Goal: Task Accomplishment & Management: Manage account settings

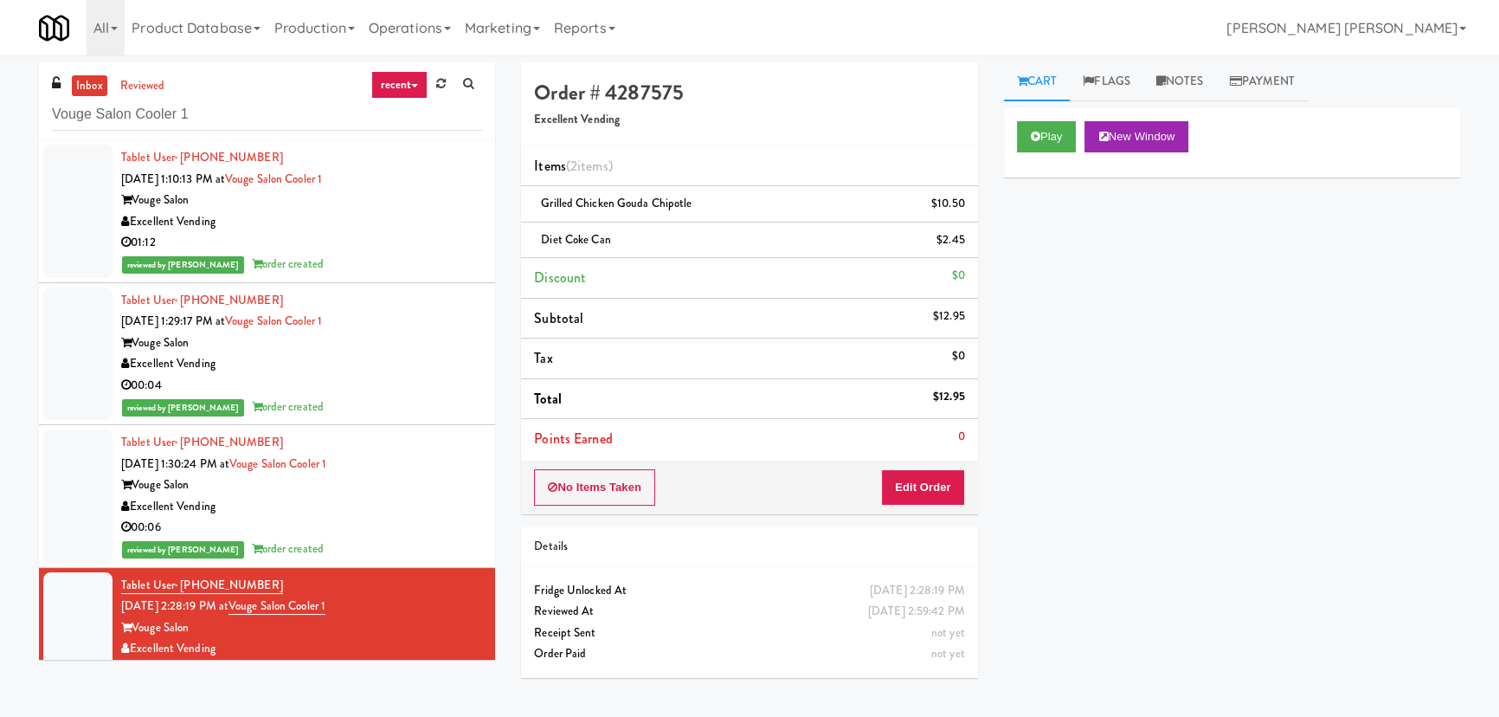
scroll to position [28, 0]
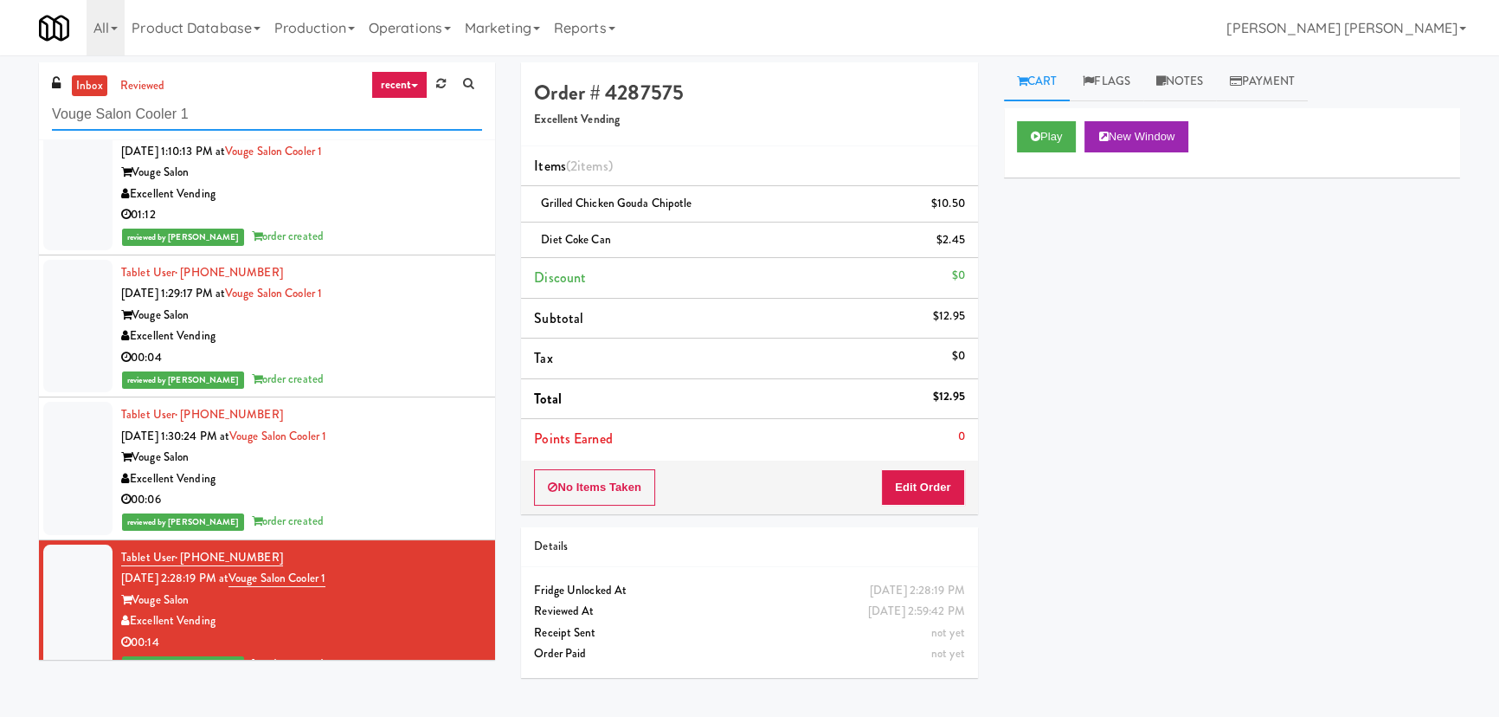
drag, startPoint x: 80, startPoint y: 116, endPoint x: -147, endPoint y: 118, distance: 226.8
click at [0, 118] on html "Are you sure you want to update this order? Okay Cancel Okay Are you sure you w…" at bounding box center [749, 358] width 1499 height 717
paste input "Union24 - Ambient - Left (Little Lobby)"
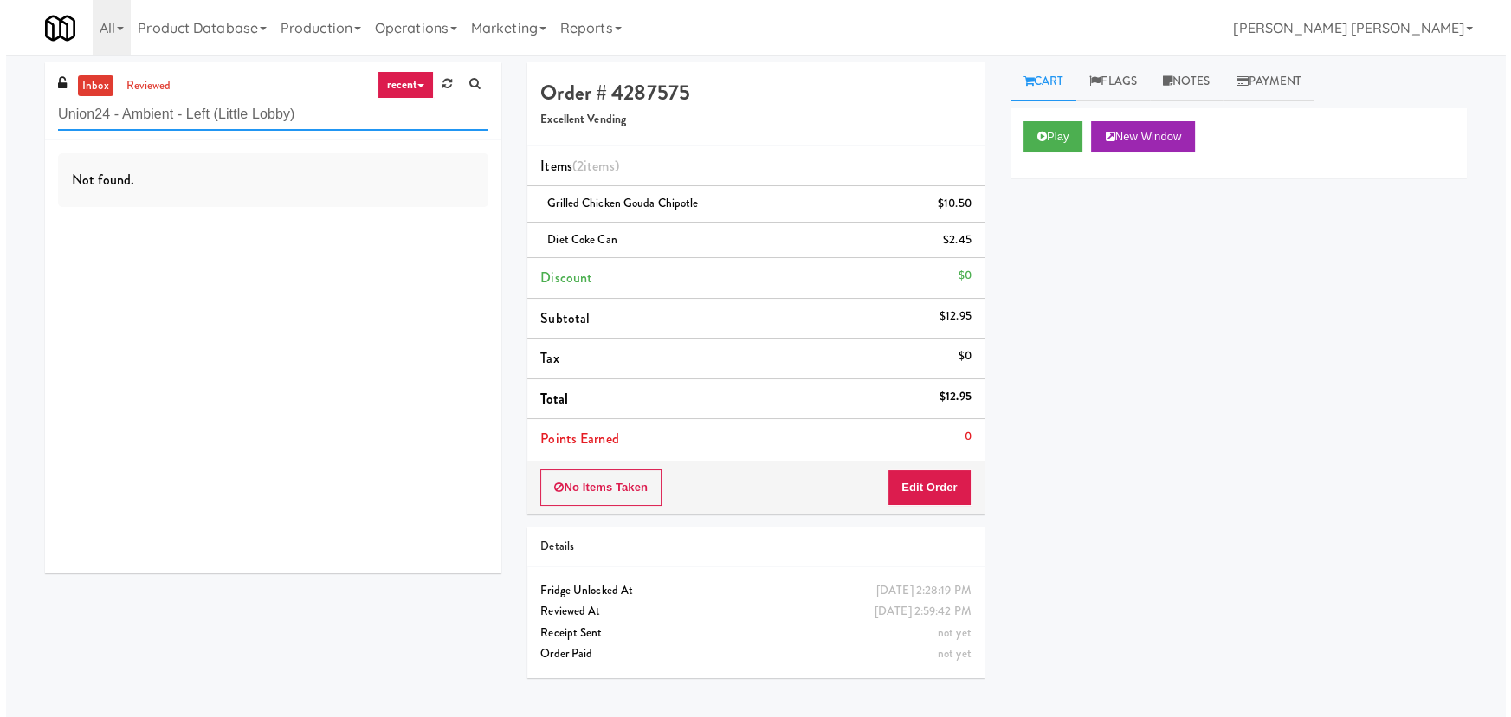
scroll to position [0, 0]
type input "Union24 - Ambient - Left (Little Lobby)"
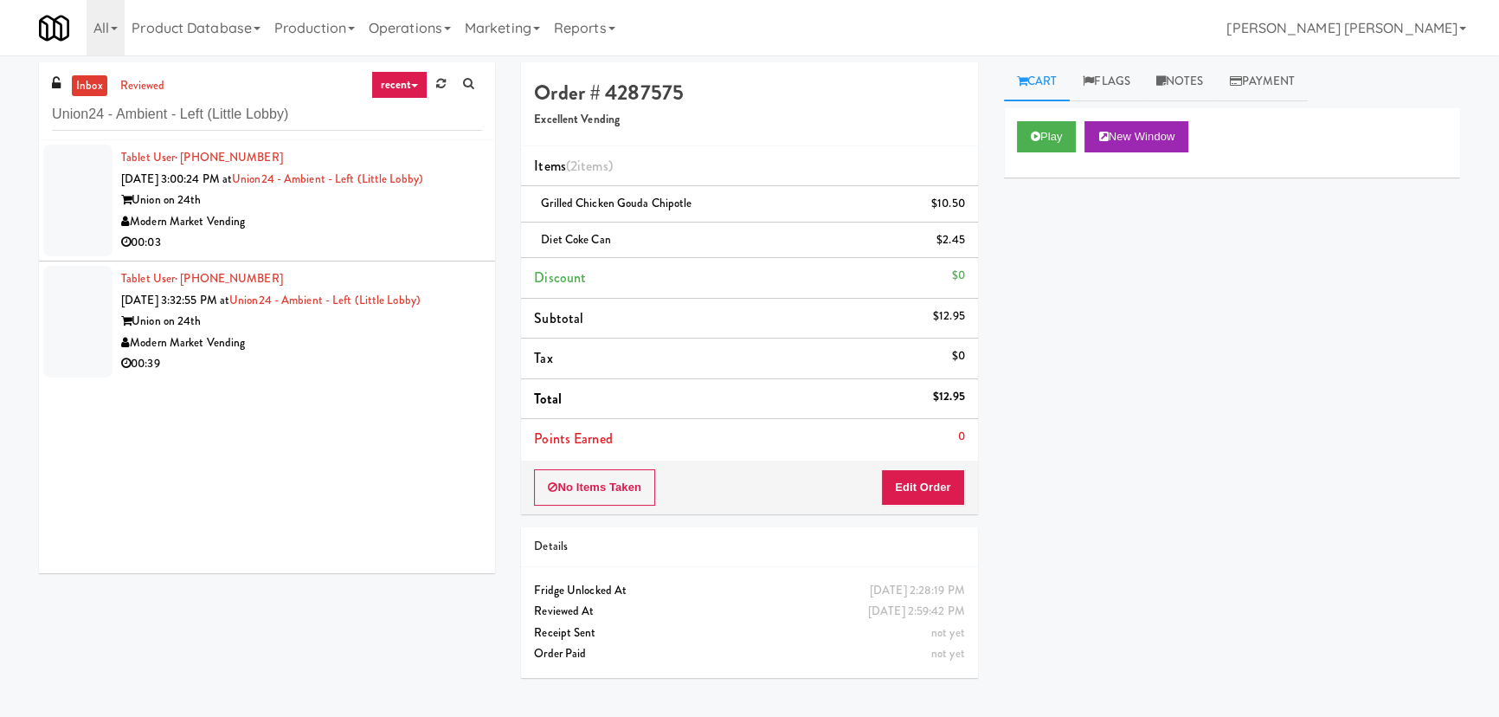
click at [381, 227] on div "Modern Market Vending" at bounding box center [301, 222] width 361 height 22
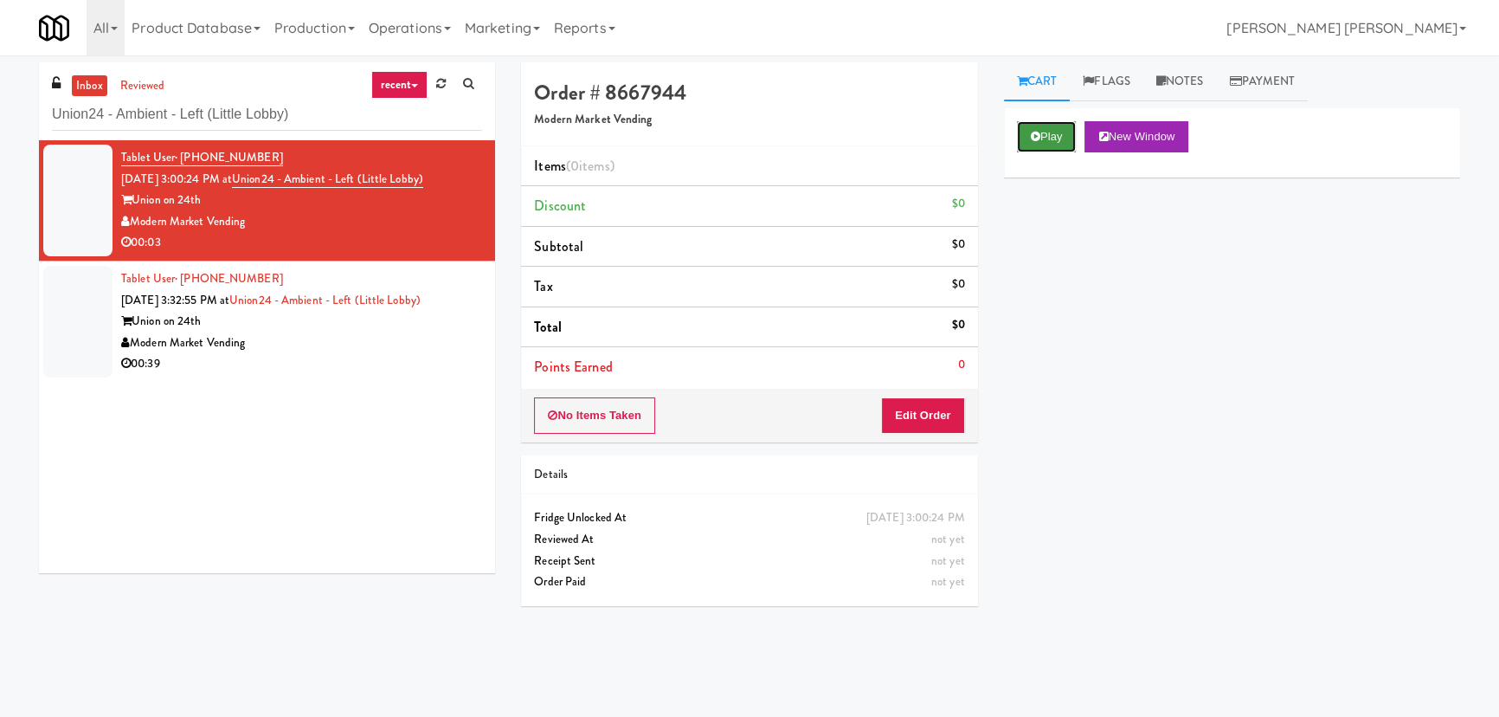
click at [1053, 139] on button "Play" at bounding box center [1047, 136] width 60 height 31
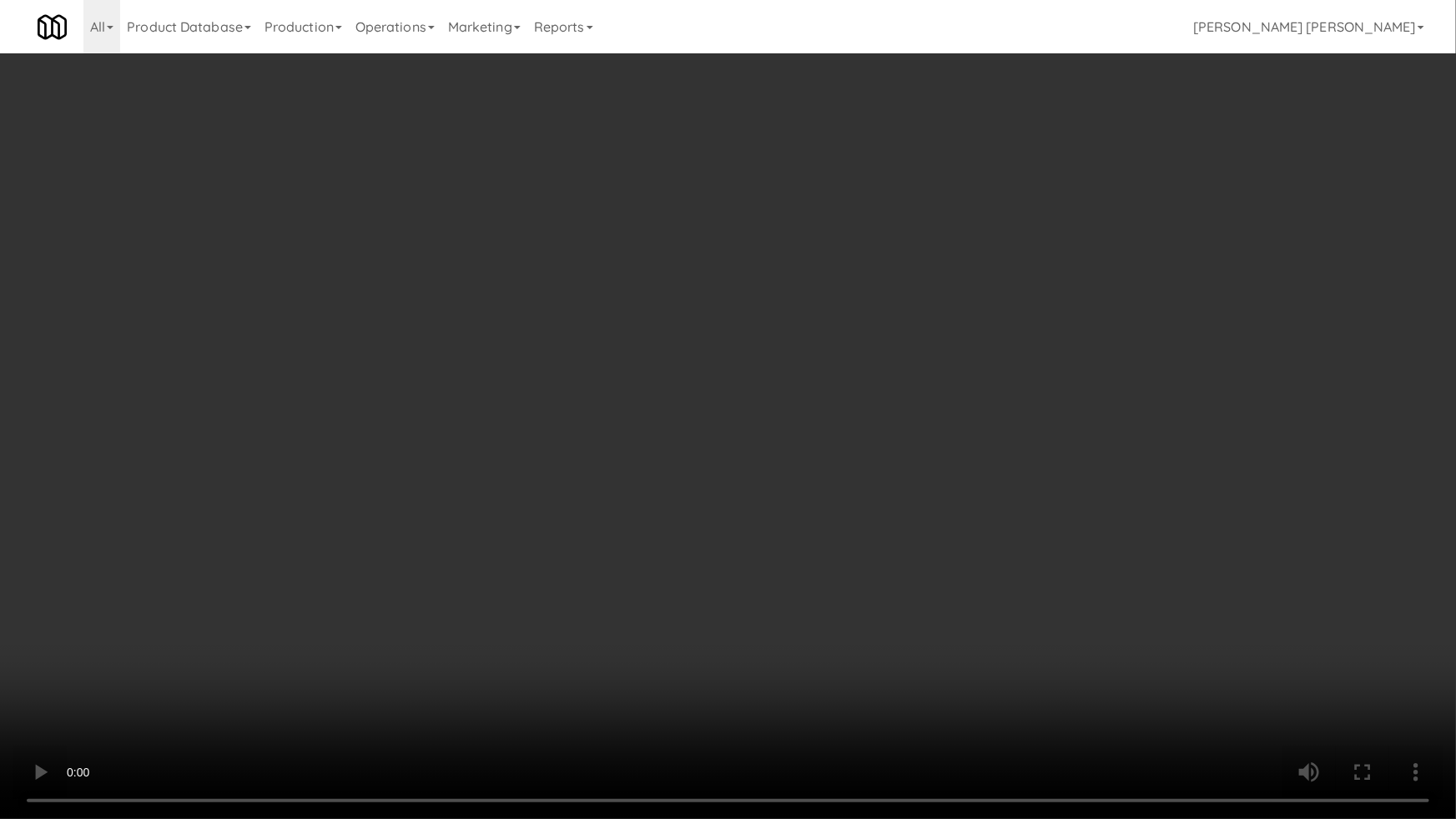
drag, startPoint x: 815, startPoint y: 733, endPoint x: 893, endPoint y: 729, distance: 78.1
click at [831, 690] on video at bounding box center [728, 410] width 1456 height 819
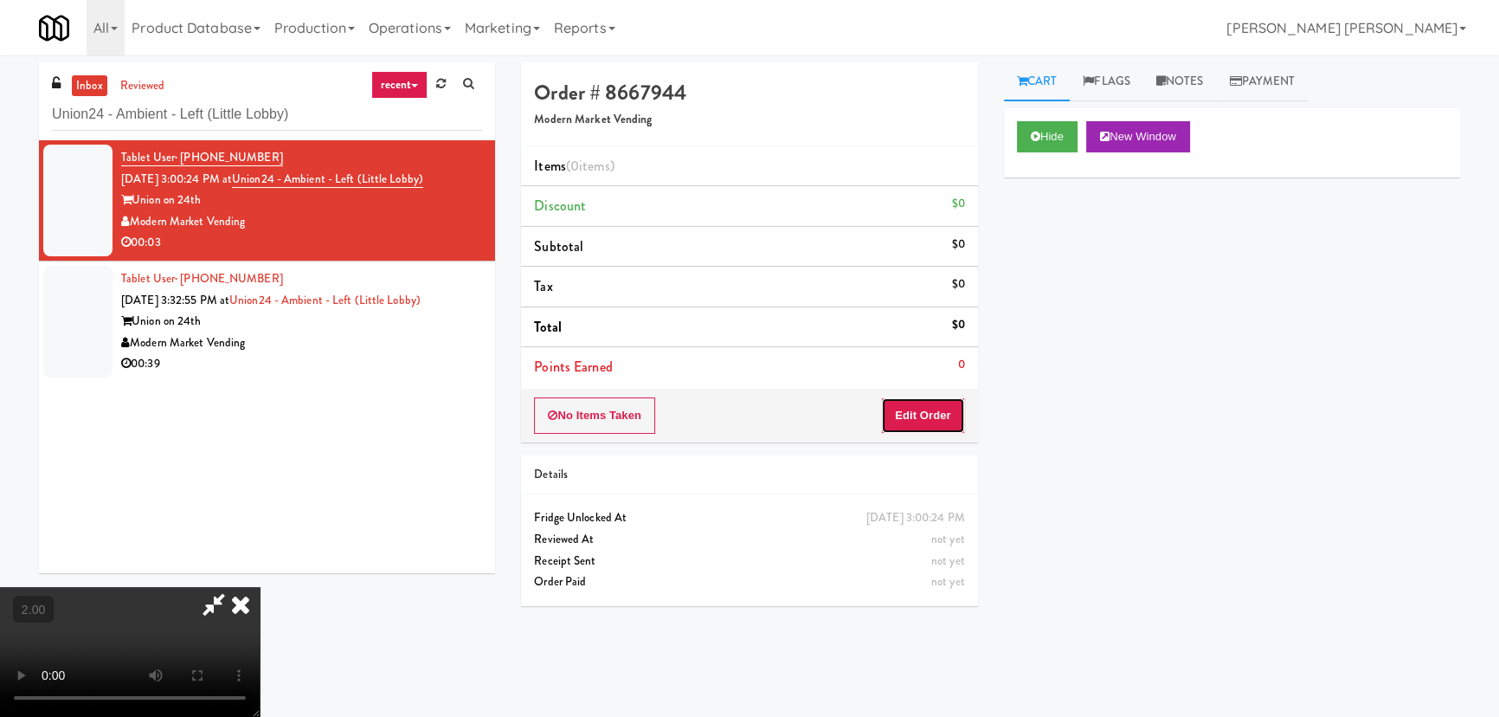
click at [960, 416] on button "Edit Order" at bounding box center [923, 415] width 84 height 36
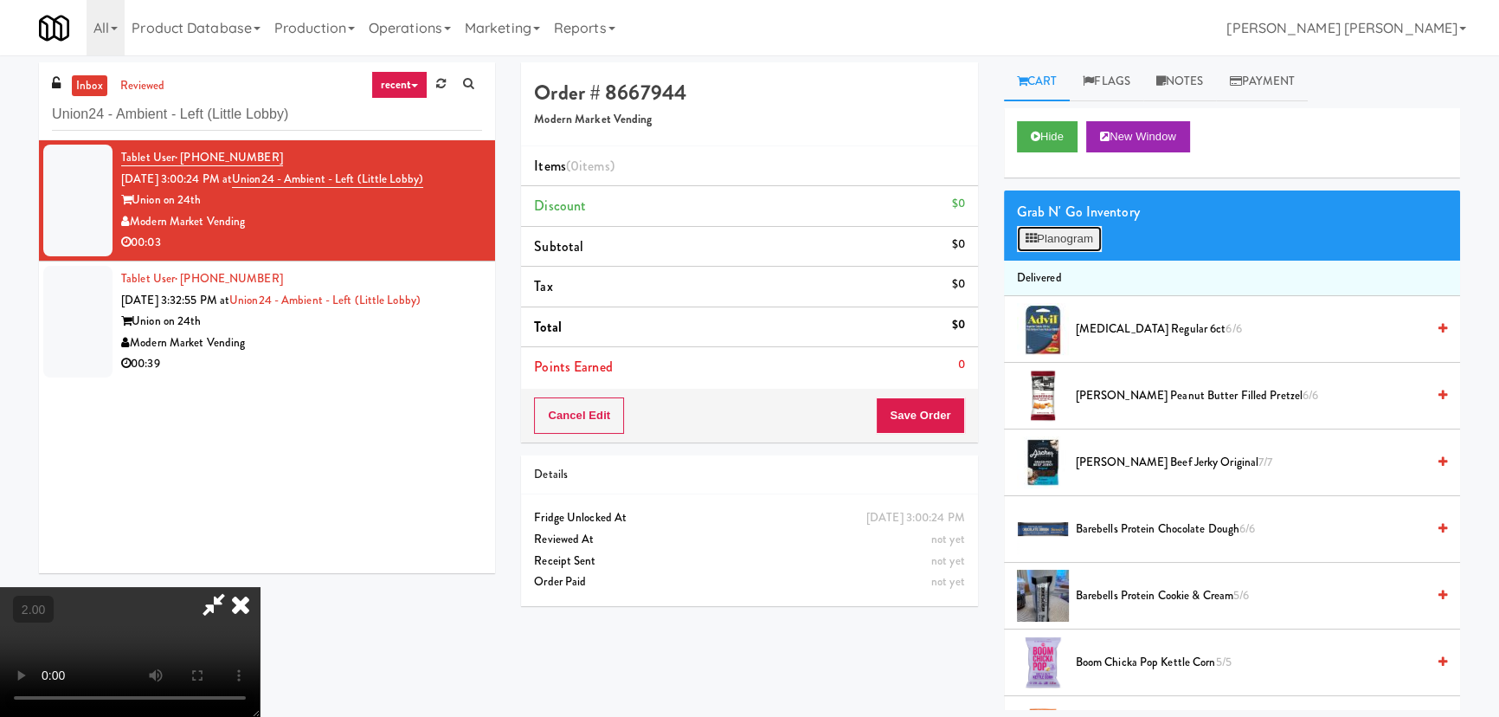
click at [1047, 229] on button "Planogram" at bounding box center [1059, 239] width 85 height 26
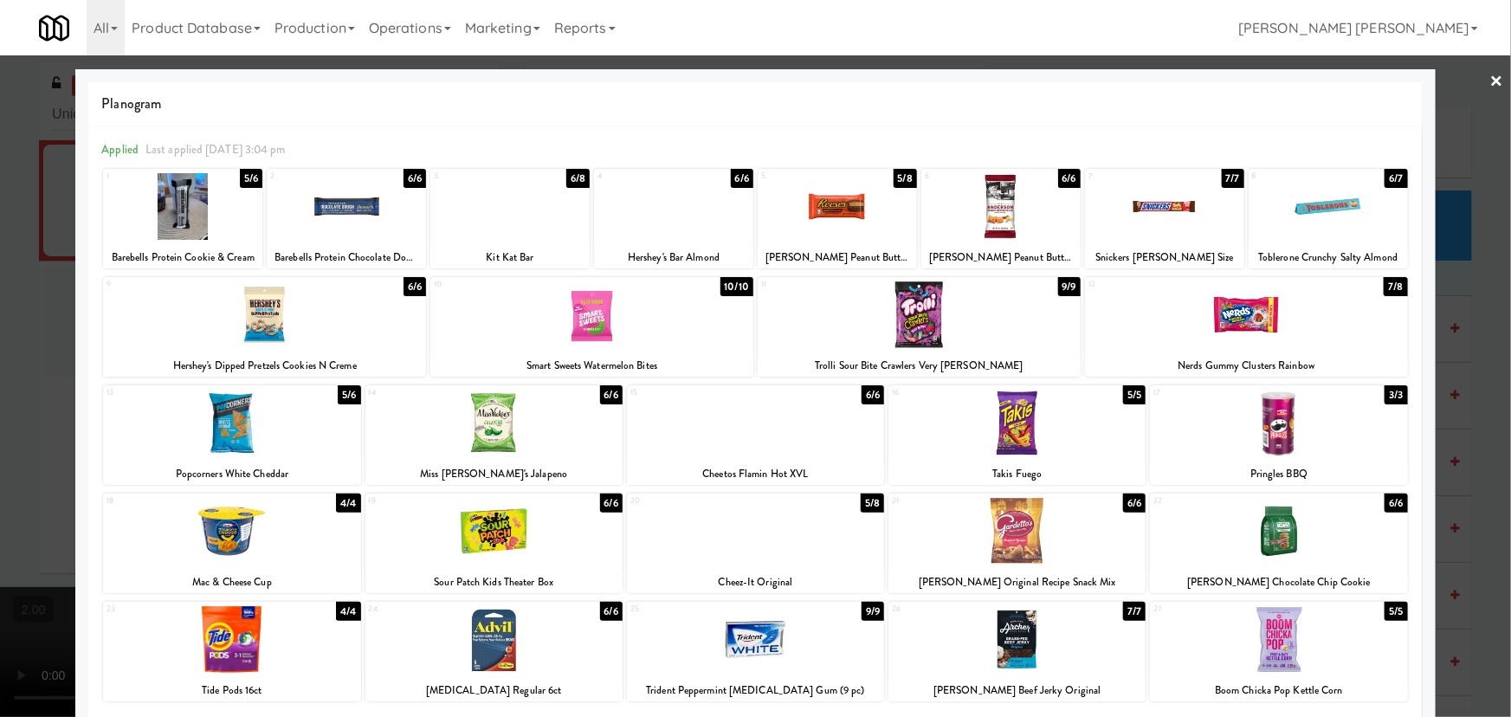
scroll to position [132, 0]
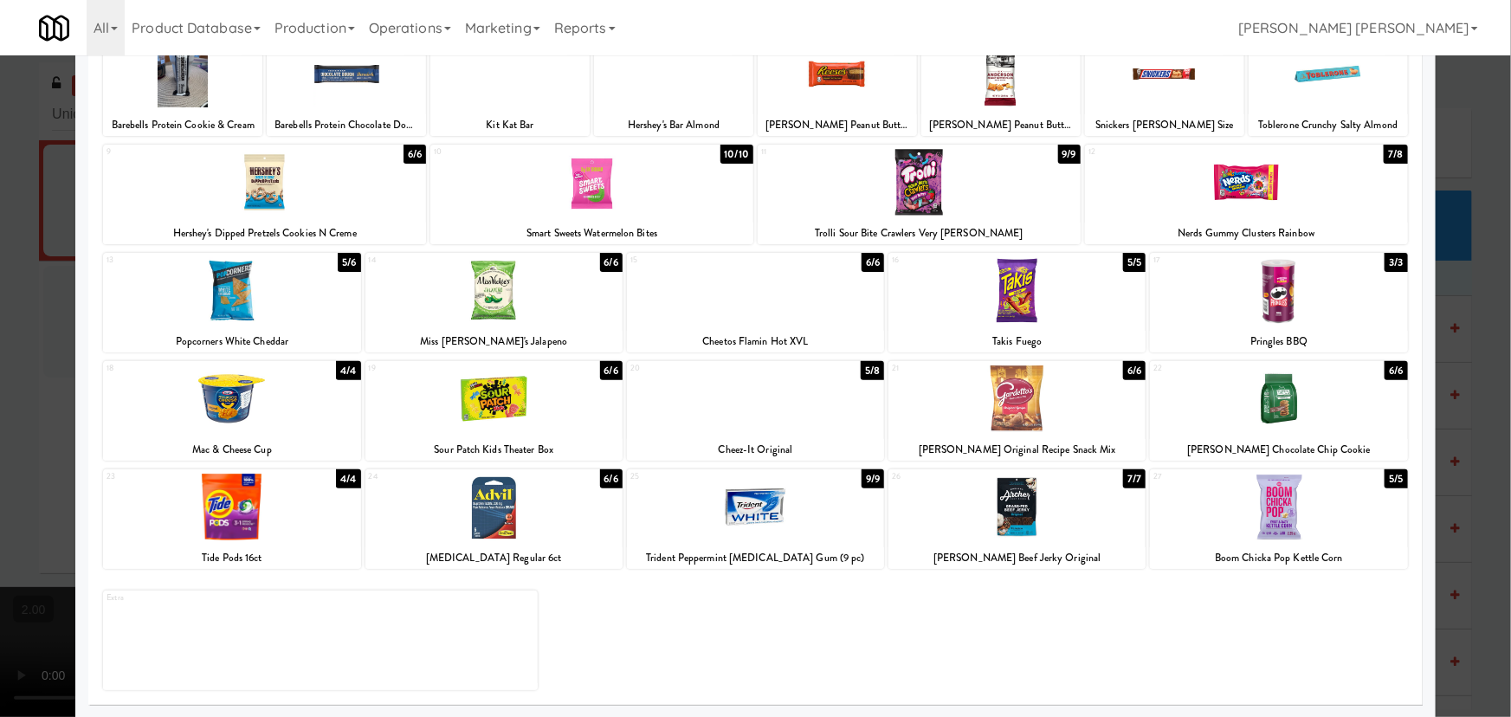
click at [994, 498] on div at bounding box center [1016, 507] width 257 height 67
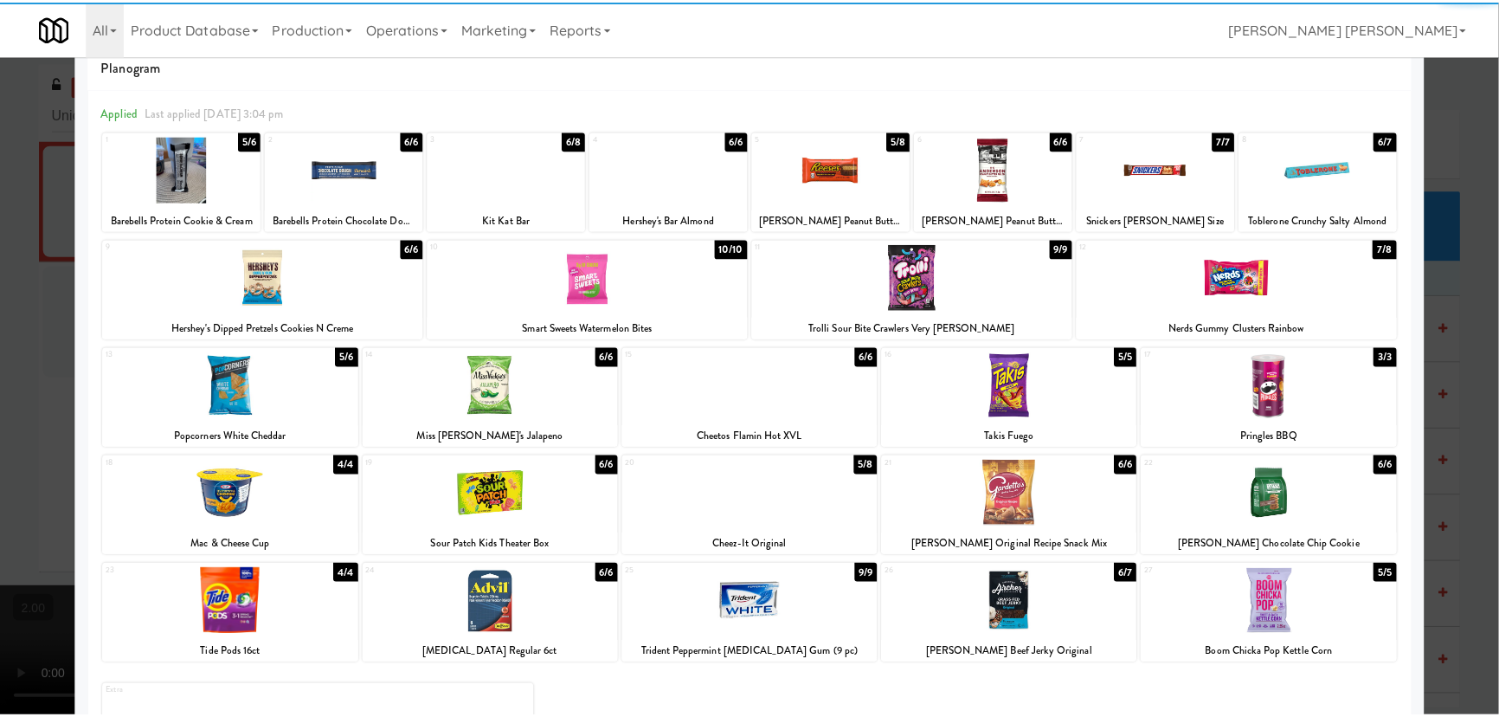
scroll to position [0, 0]
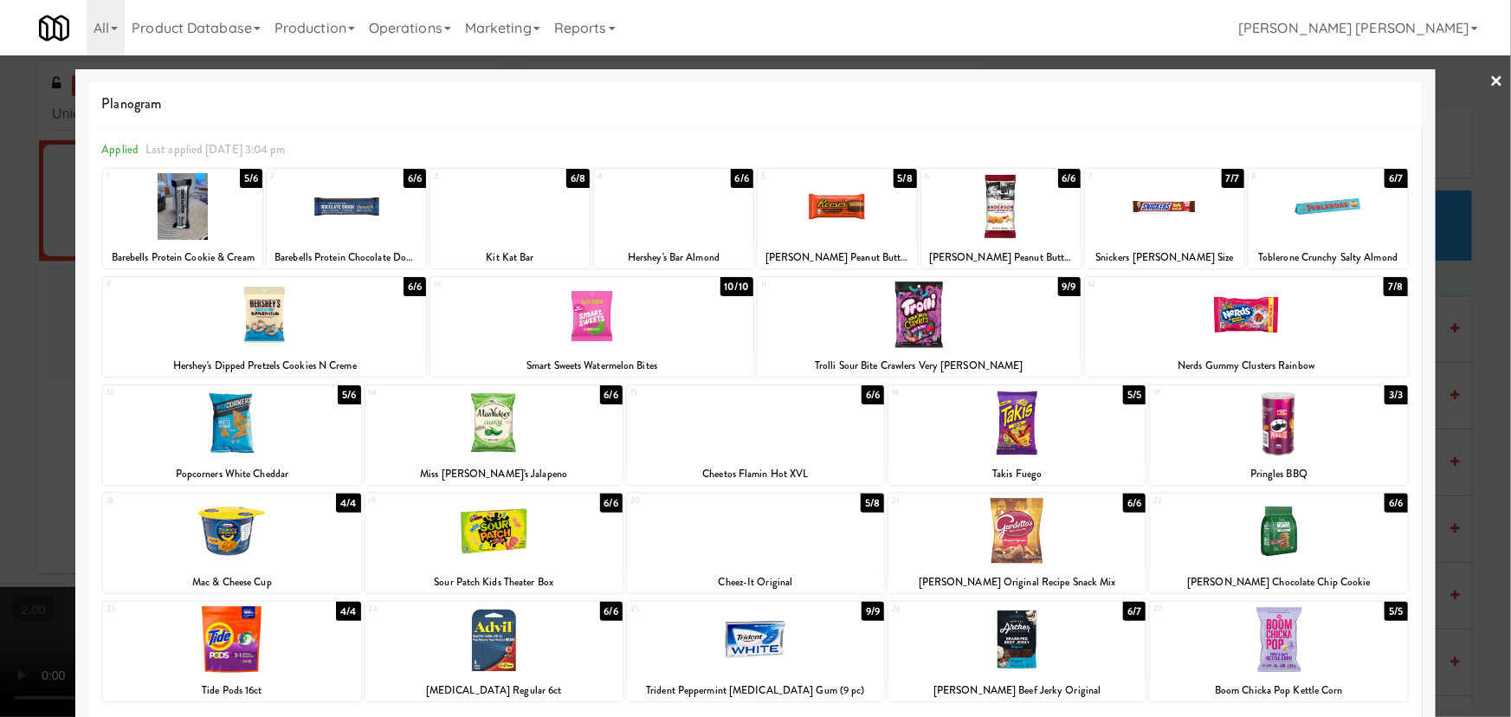
click at [1490, 78] on link "×" at bounding box center [1497, 82] width 14 height 54
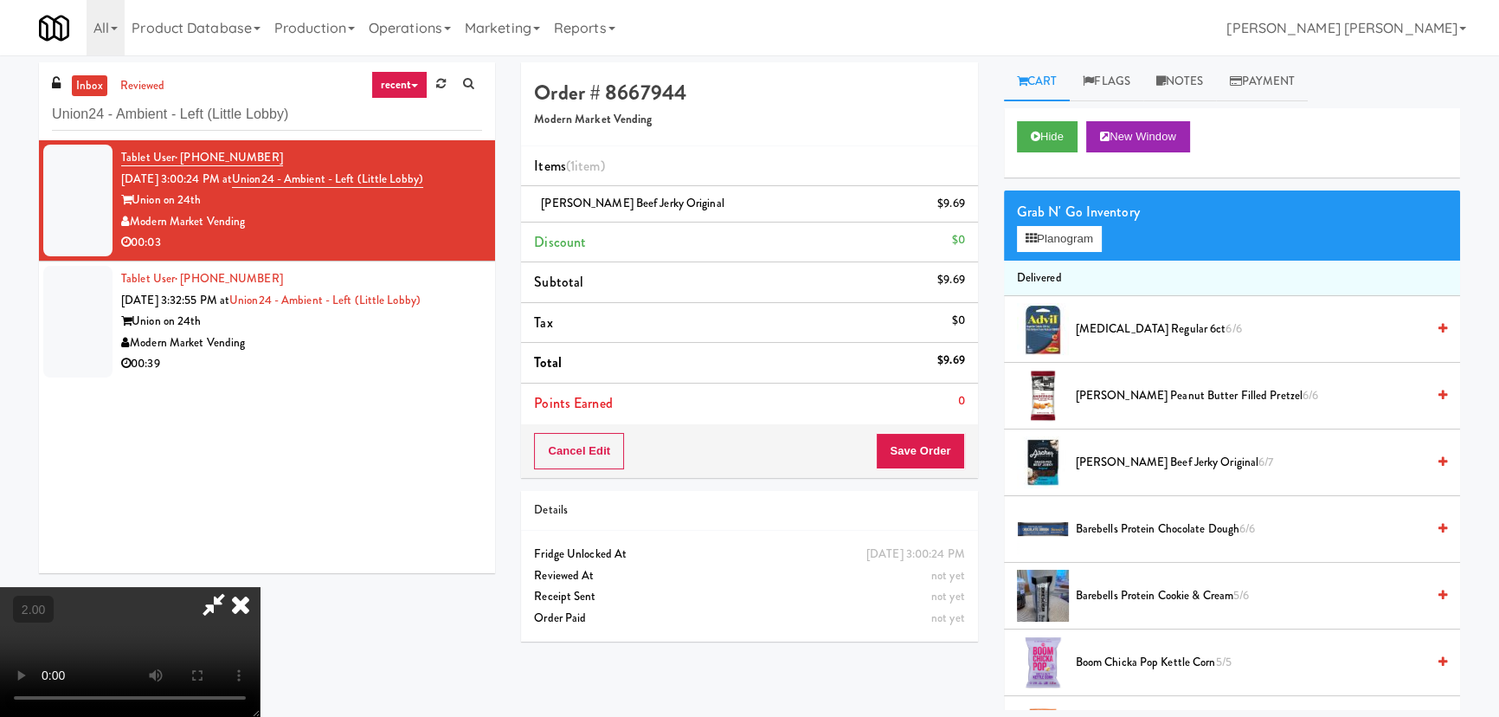
click at [260, 587] on icon at bounding box center [241, 604] width 38 height 35
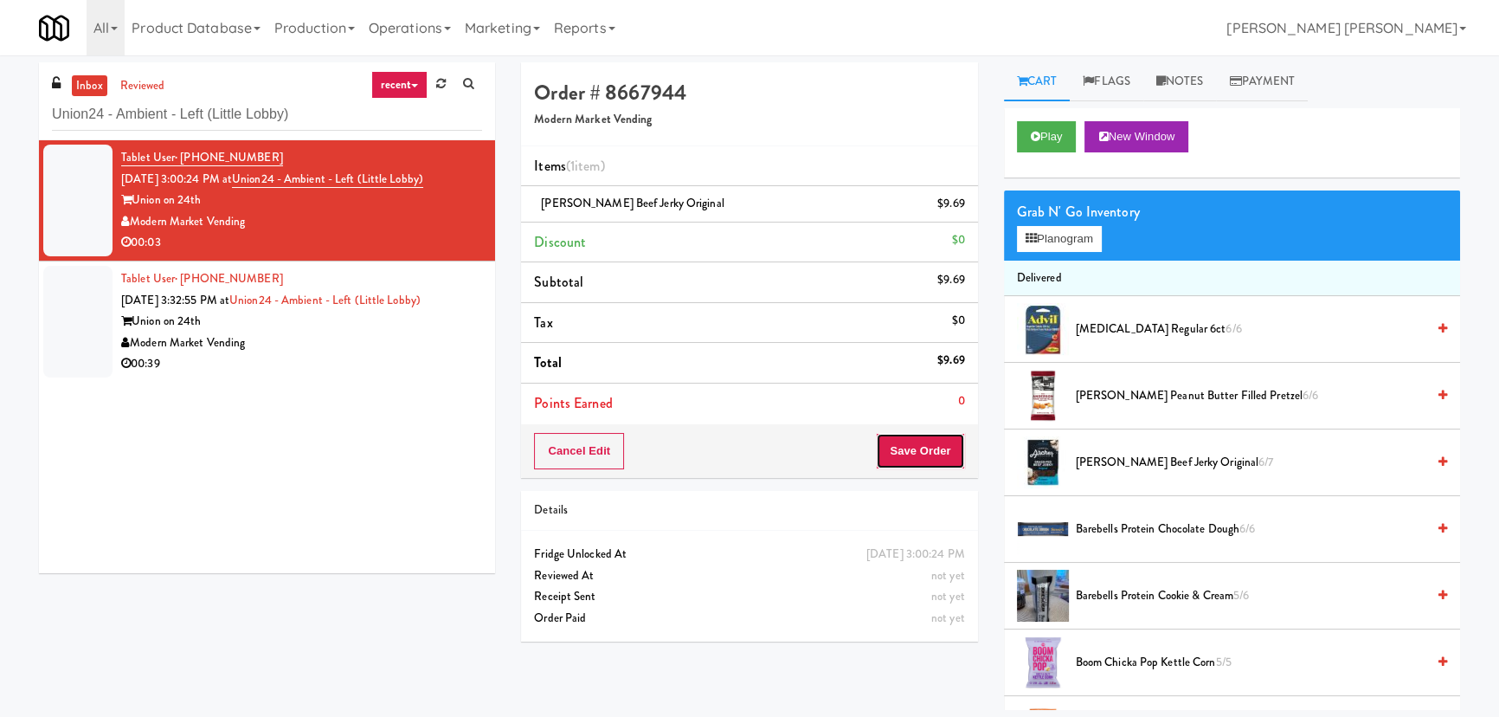
click at [927, 450] on button "Save Order" at bounding box center [920, 451] width 88 height 36
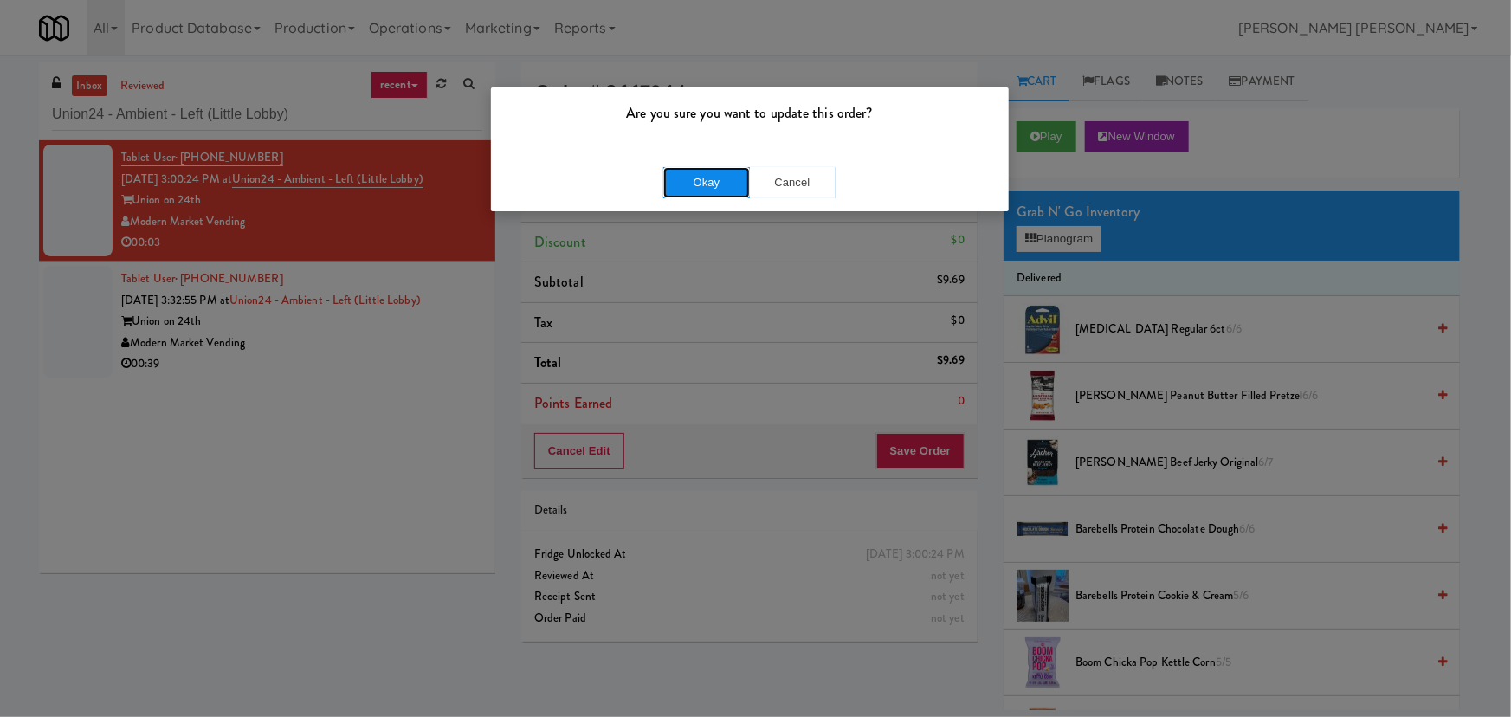
click at [724, 176] on button "Okay" at bounding box center [706, 182] width 87 height 31
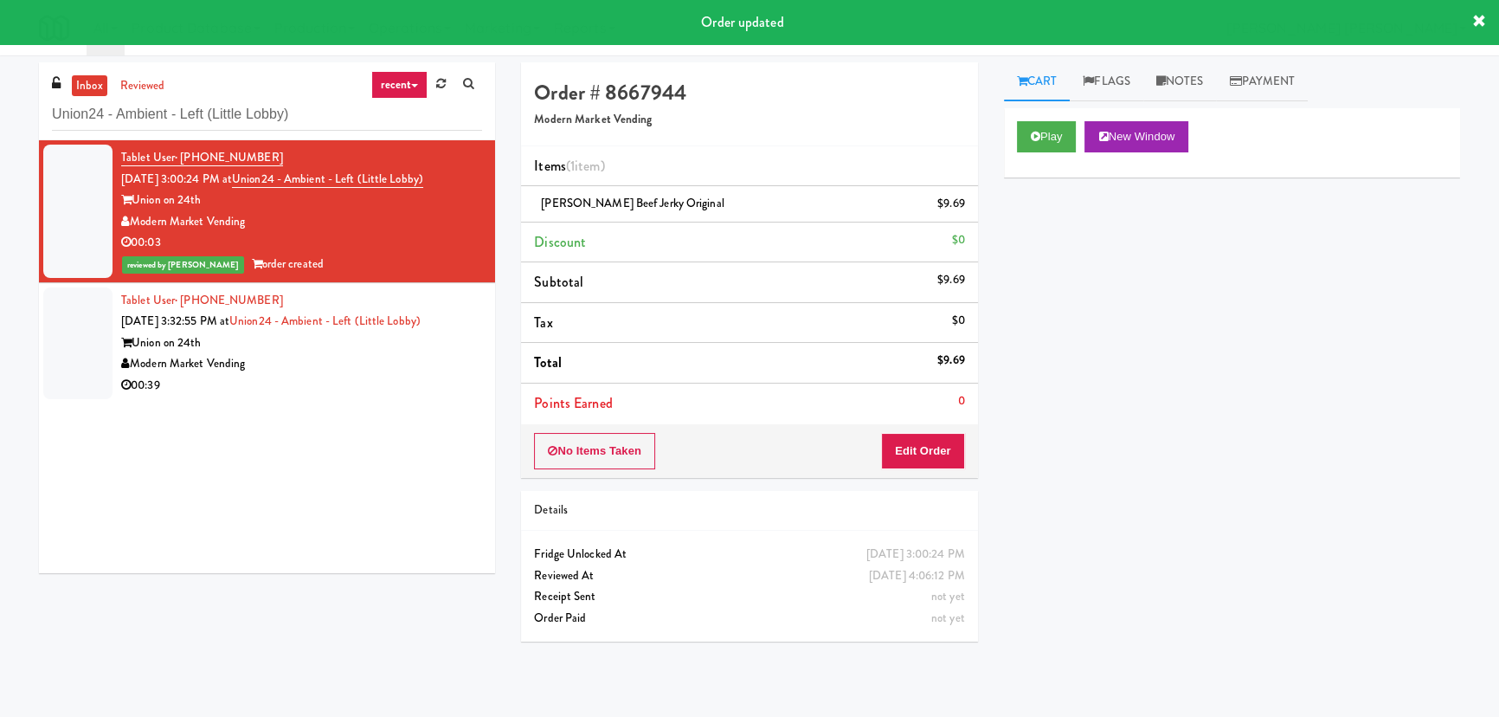
click at [358, 371] on div "Modern Market Vending" at bounding box center [301, 364] width 361 height 22
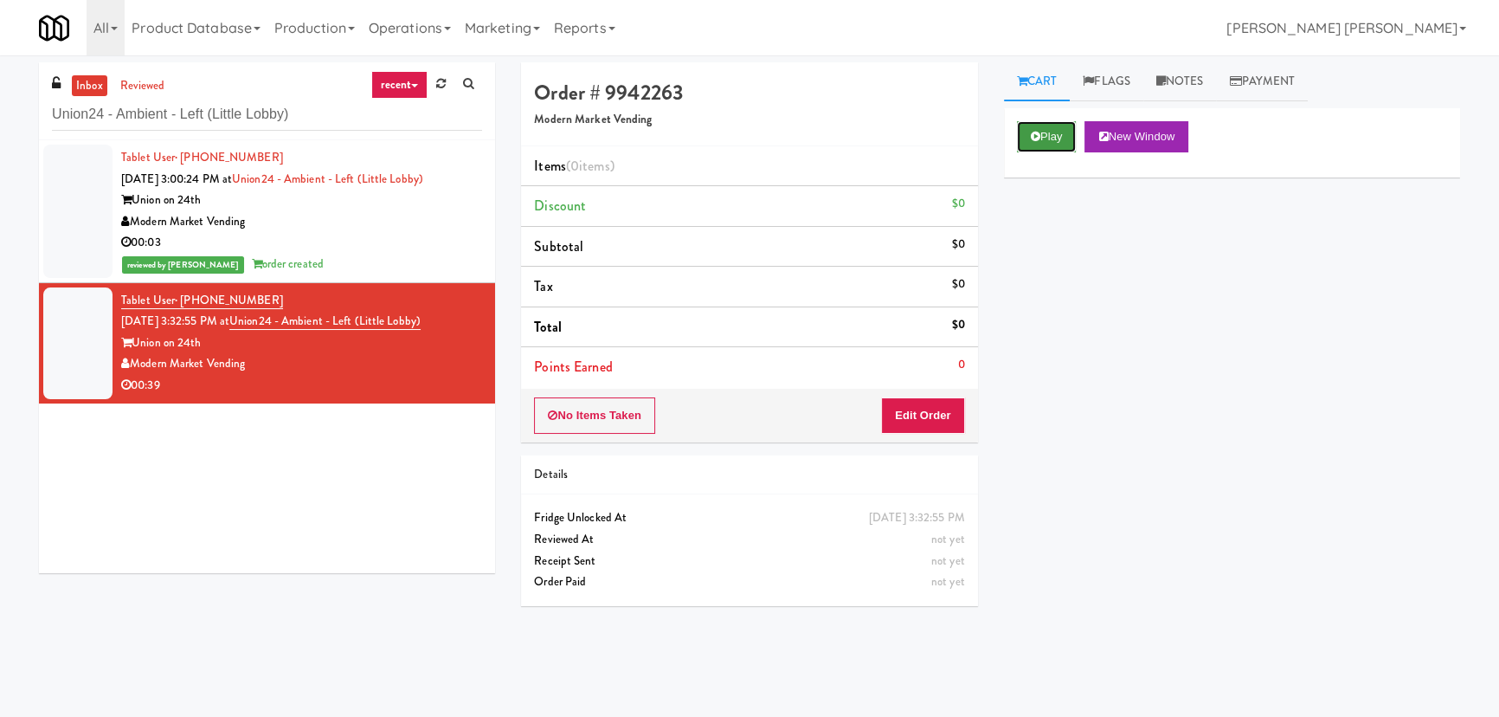
click at [1060, 144] on button "Play" at bounding box center [1047, 136] width 60 height 31
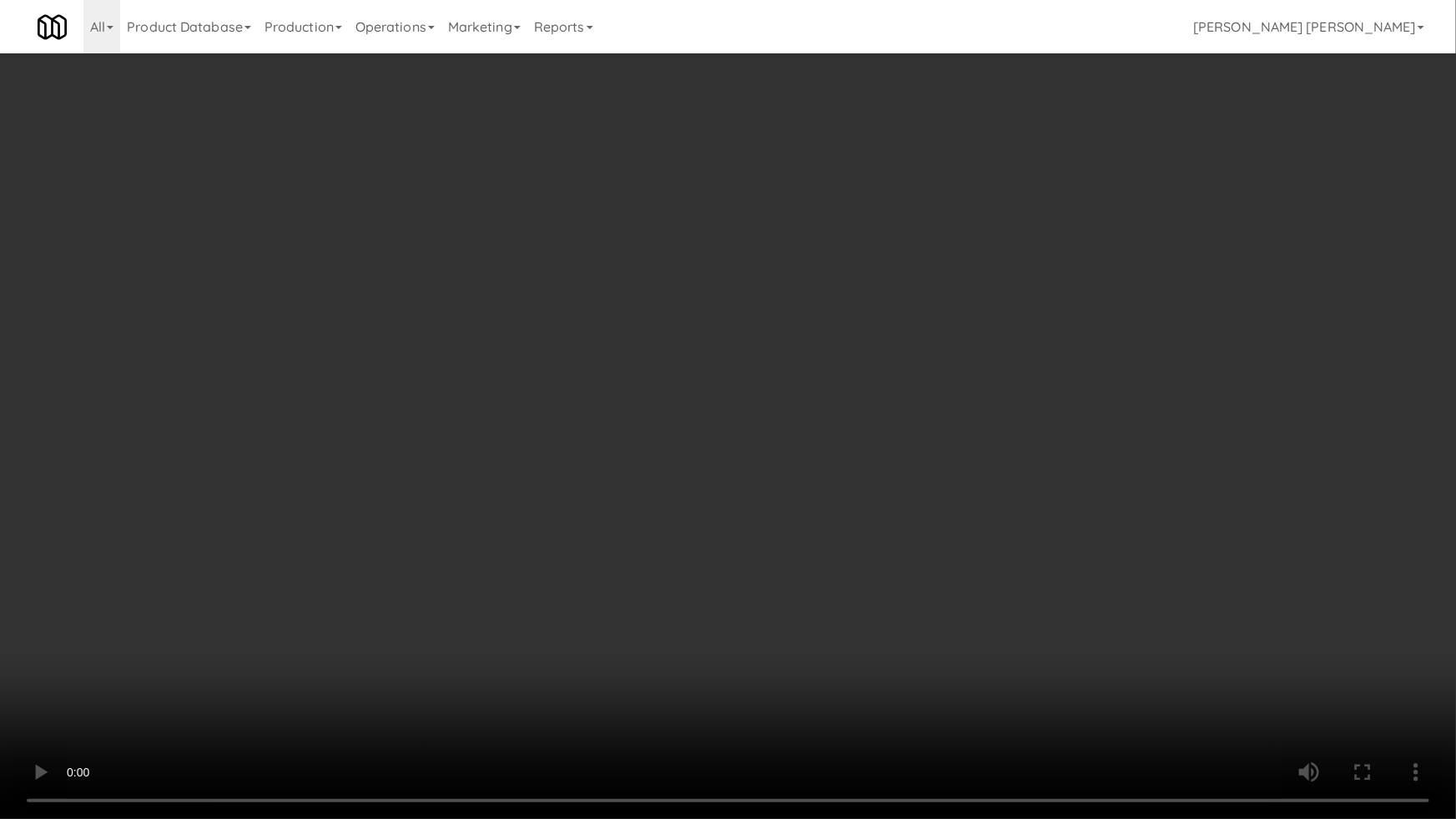
click at [1153, 677] on video at bounding box center [728, 410] width 1456 height 819
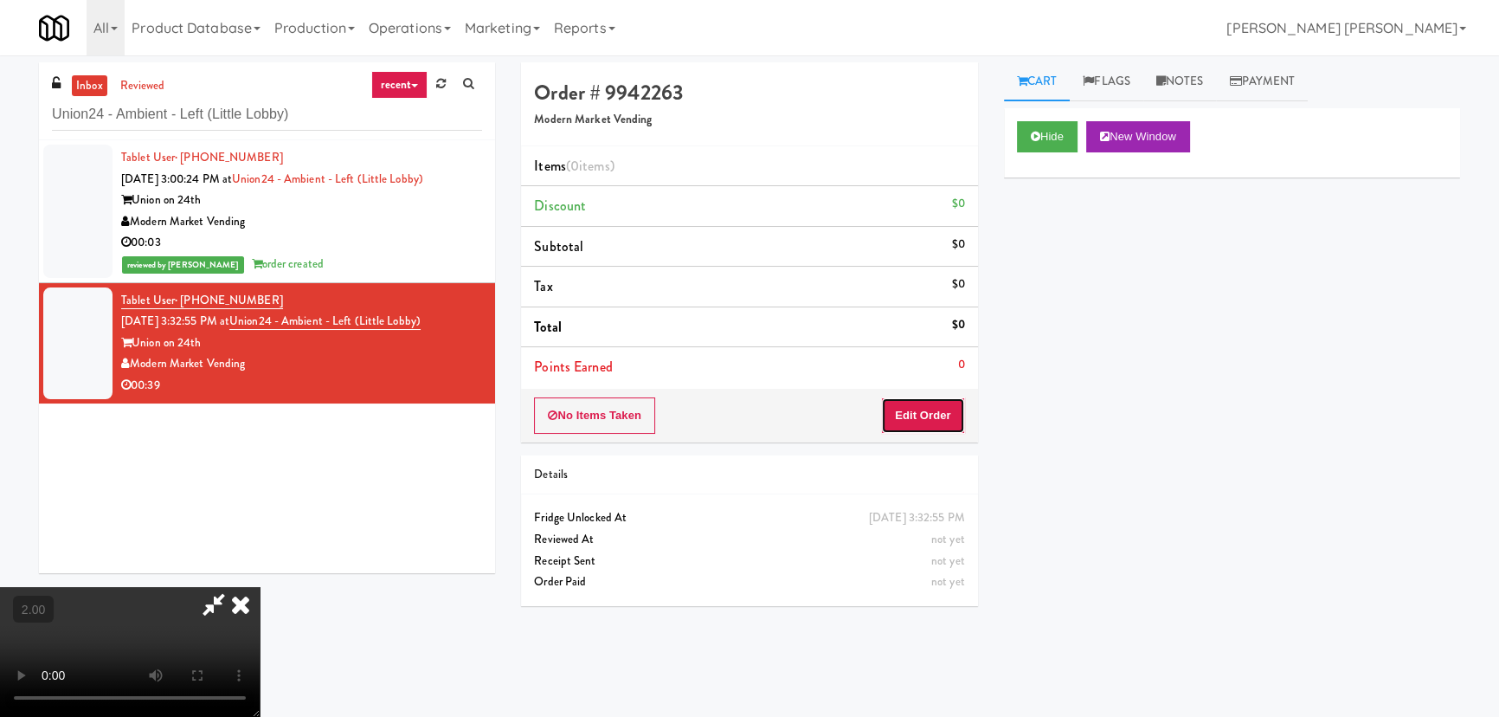
click at [963, 411] on button "Edit Order" at bounding box center [923, 415] width 84 height 36
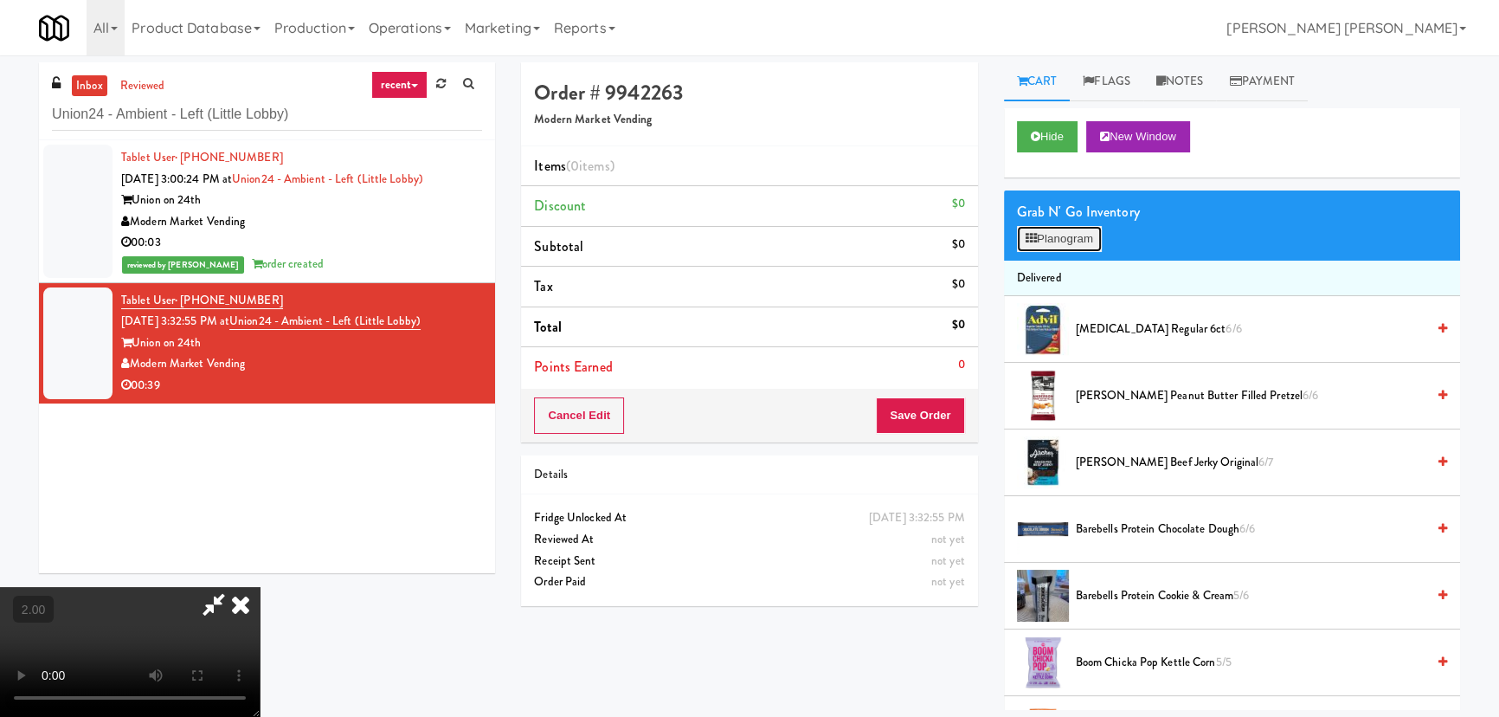
click at [1048, 233] on button "Planogram" at bounding box center [1059, 239] width 85 height 26
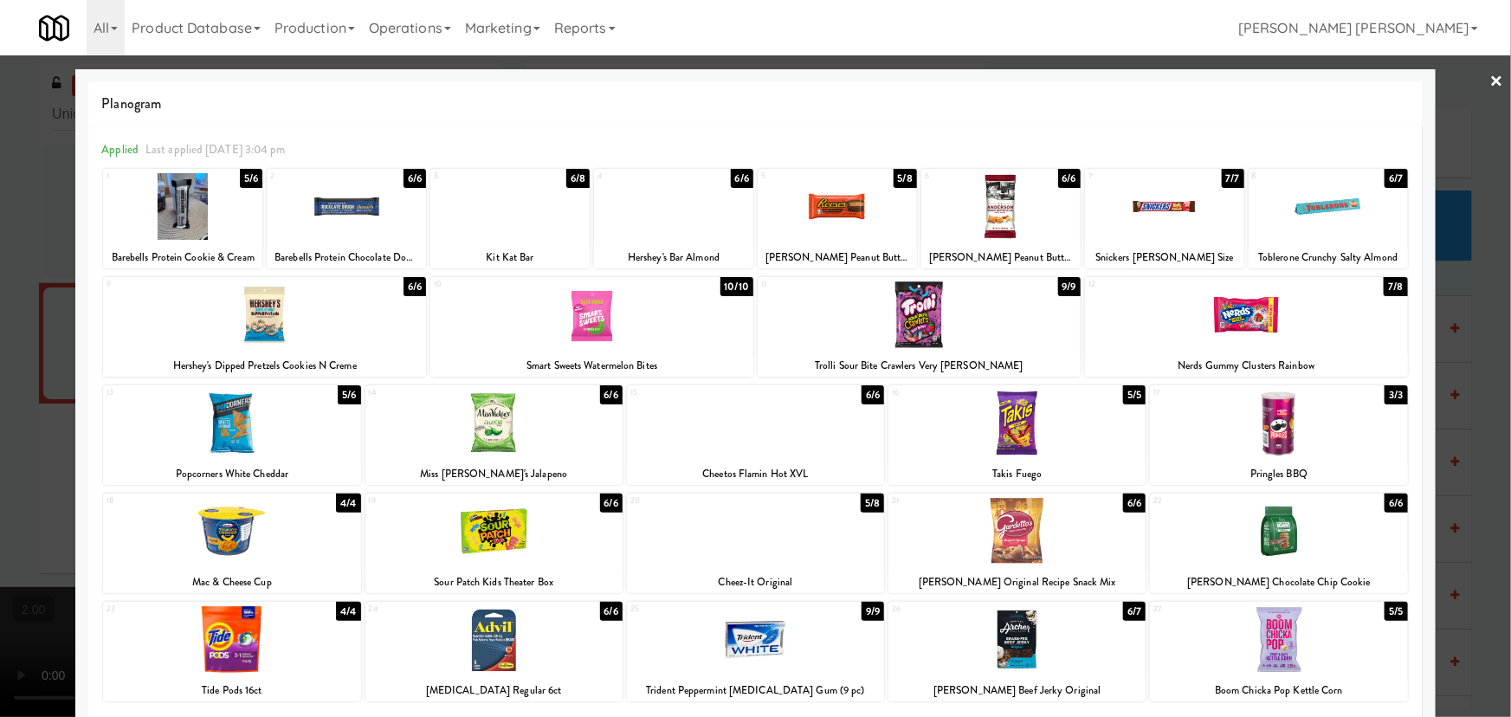
click at [1006, 449] on div at bounding box center [1016, 423] width 257 height 67
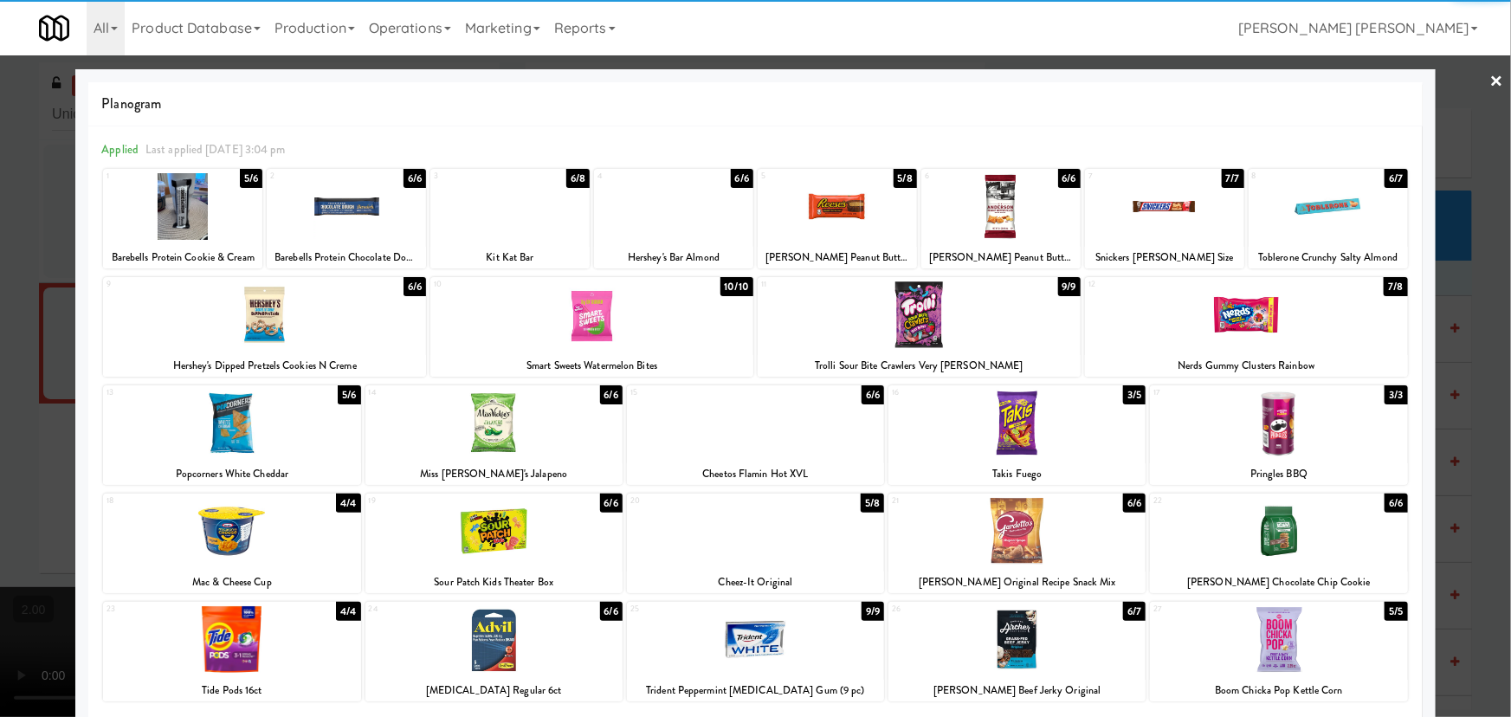
click at [1273, 433] on div at bounding box center [1278, 423] width 257 height 67
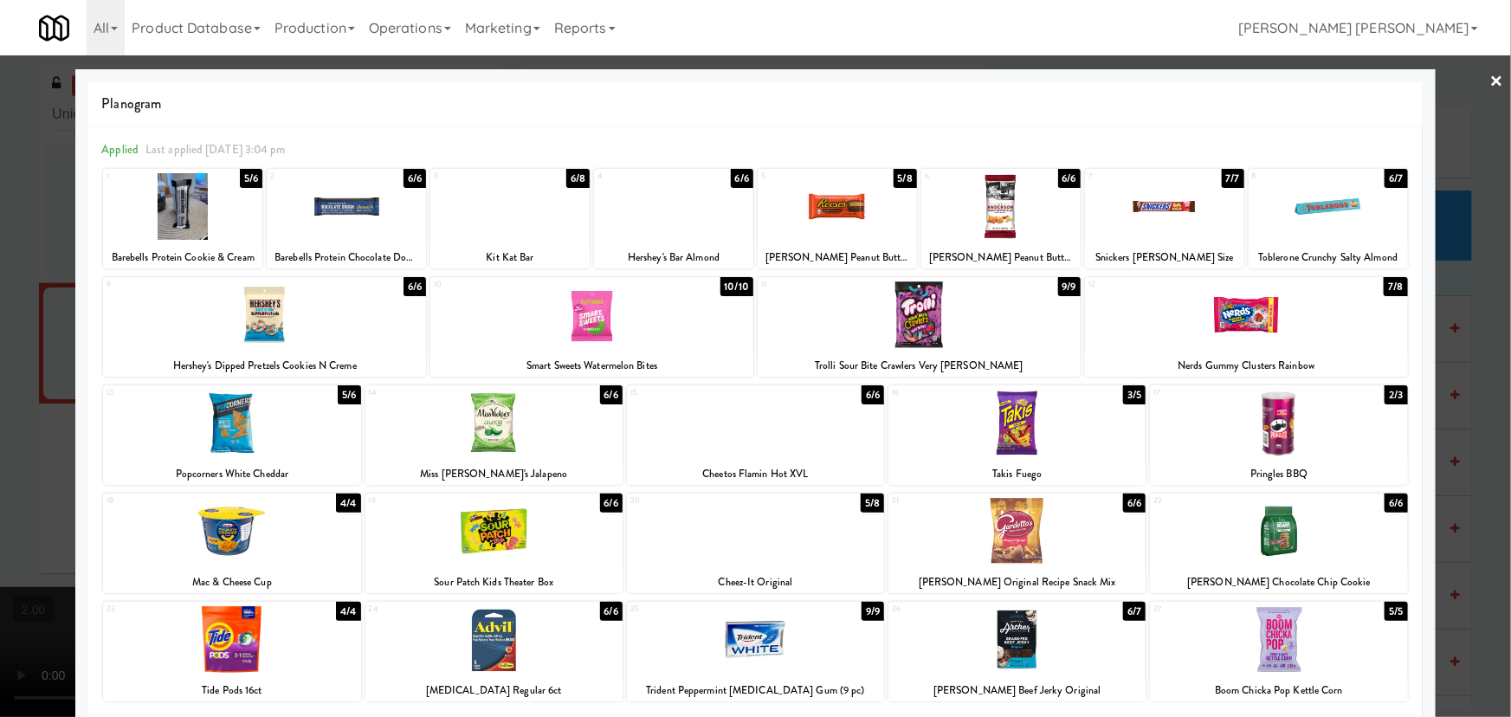
click at [1490, 71] on link "×" at bounding box center [1497, 82] width 14 height 54
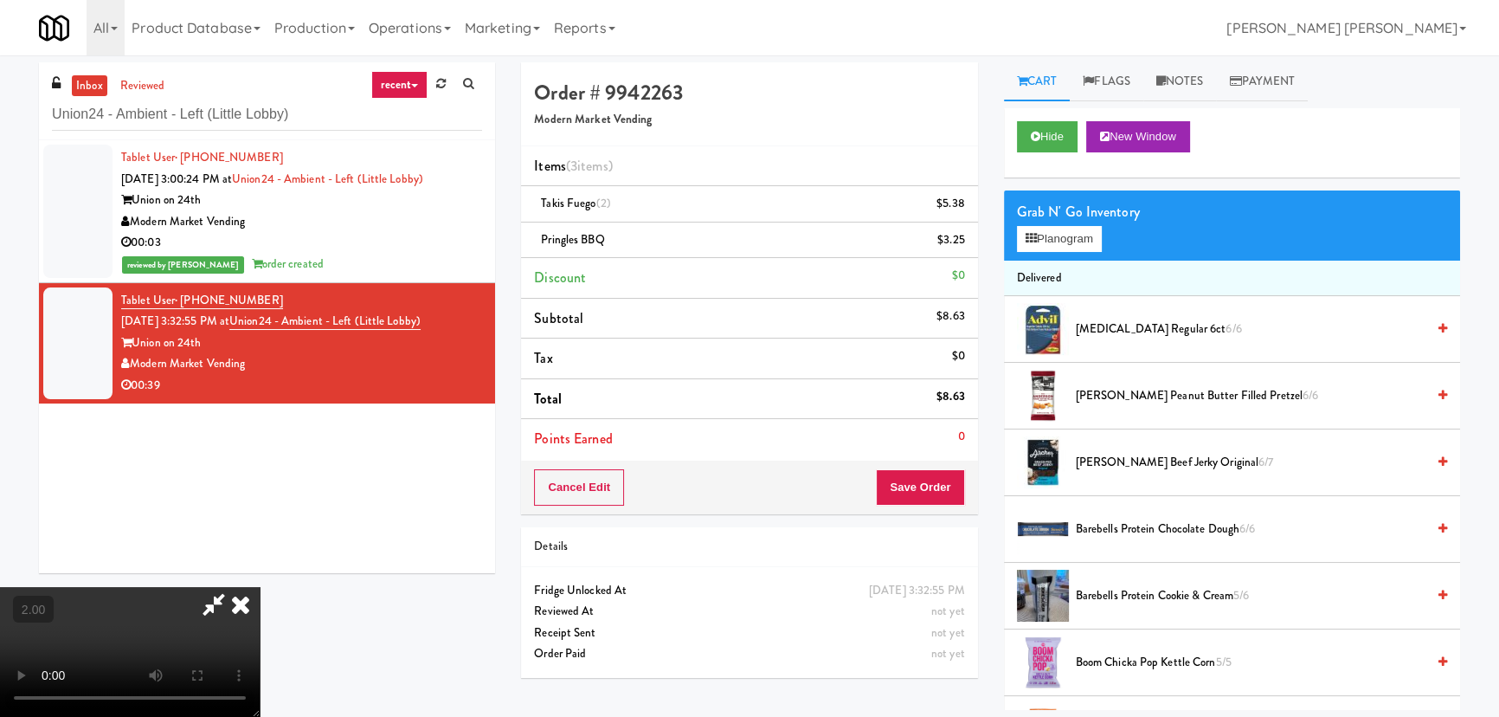
click at [260, 587] on video at bounding box center [130, 652] width 260 height 130
click at [260, 587] on icon at bounding box center [241, 604] width 38 height 35
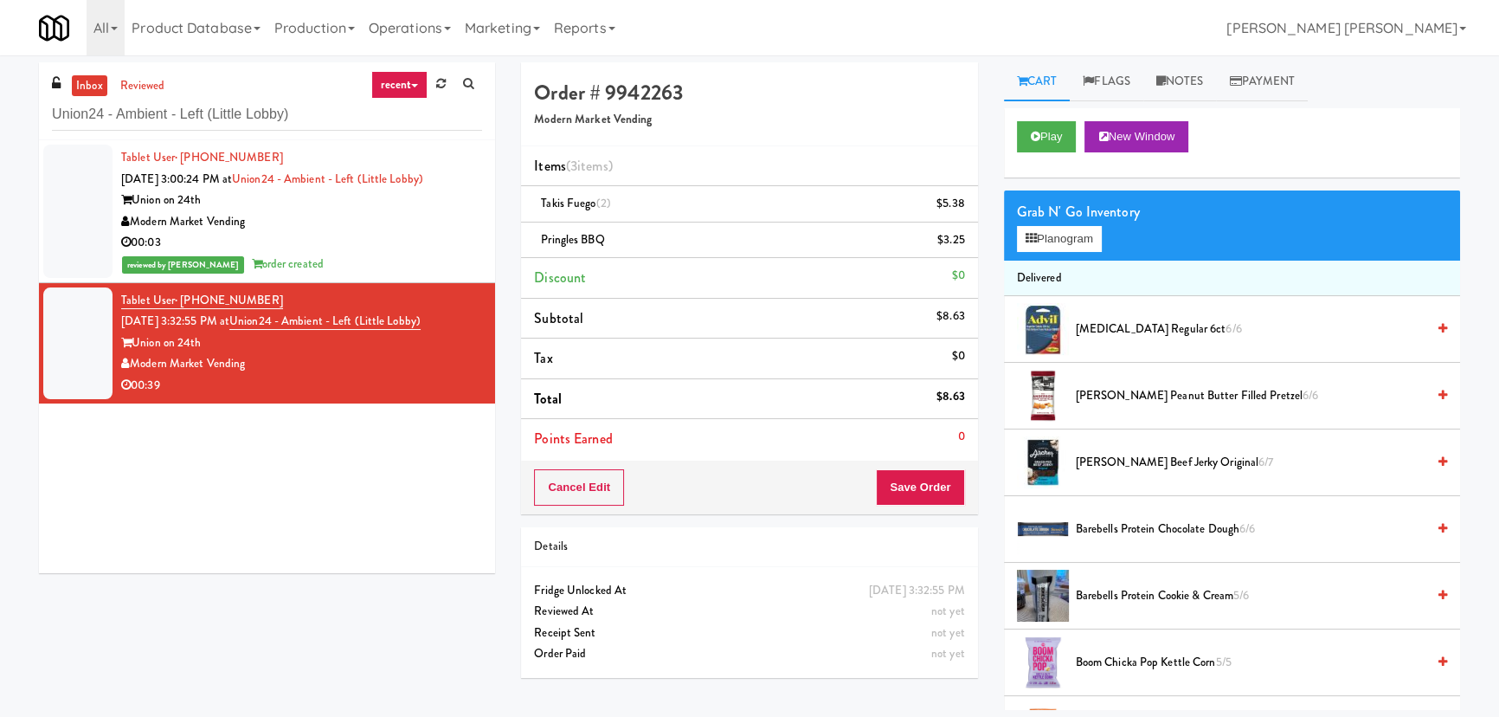
click at [921, 512] on div "Cancel Edit Save Order" at bounding box center [749, 488] width 456 height 54
click at [921, 485] on button "Save Order" at bounding box center [920, 487] width 88 height 36
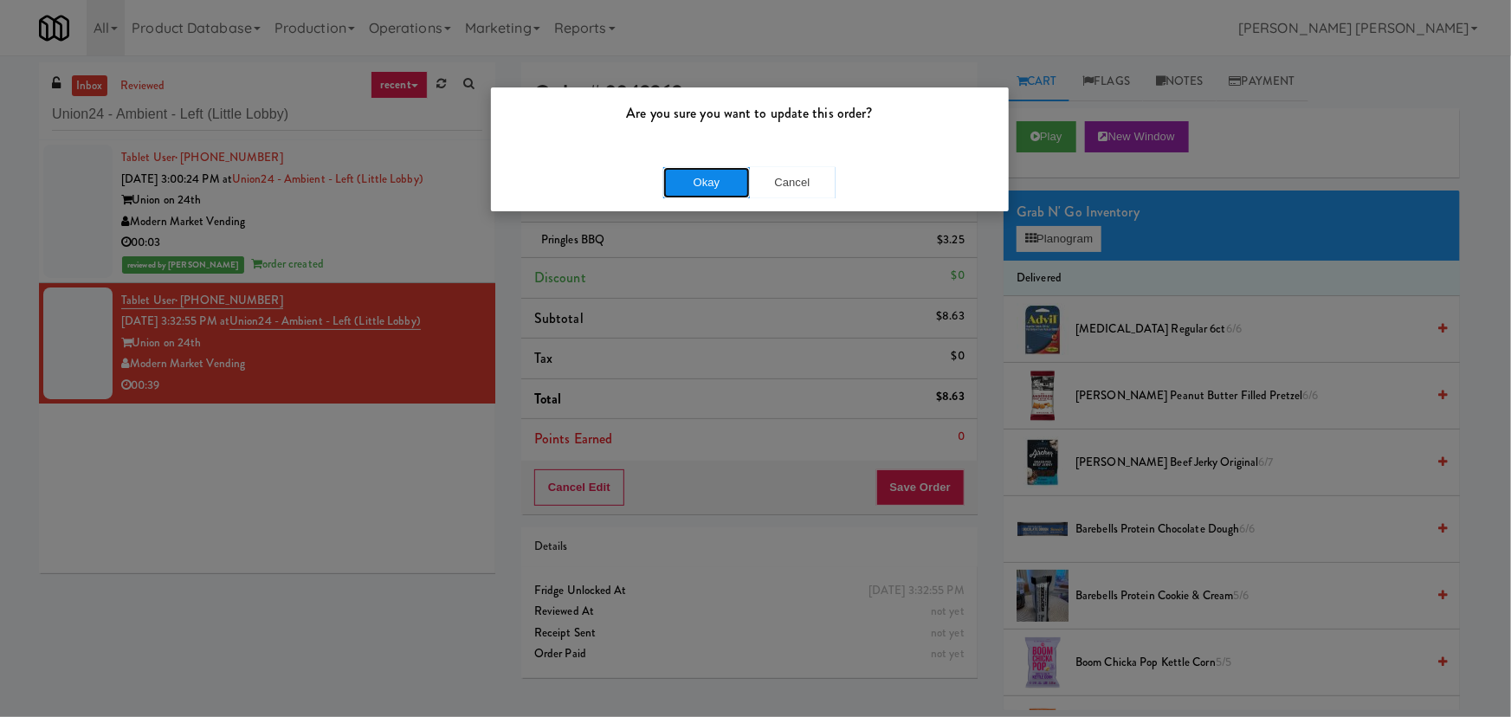
click at [731, 184] on button "Okay" at bounding box center [706, 182] width 87 height 31
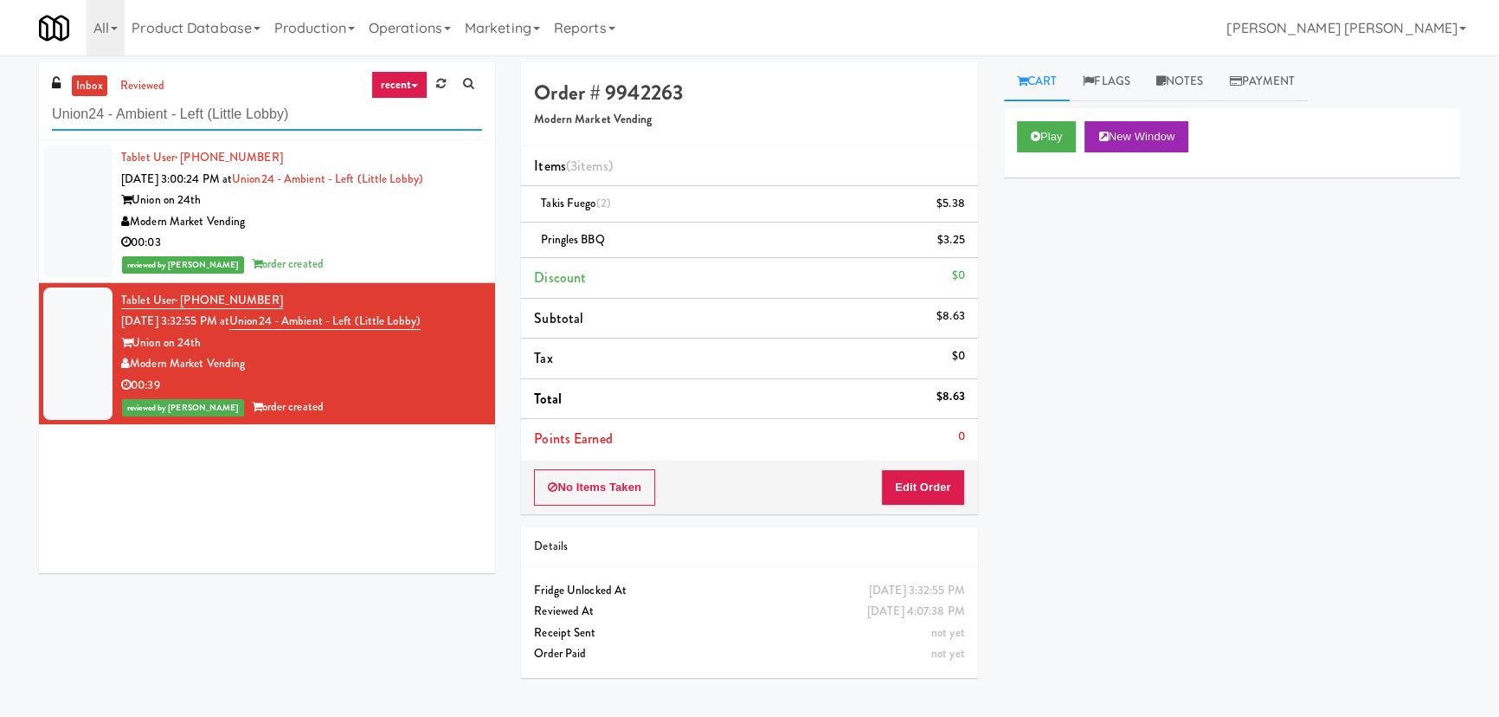
drag, startPoint x: 306, startPoint y: 117, endPoint x: -12, endPoint y: 113, distance: 318.6
click at [0, 113] on html "Are you sure you want to update this order? Okay Cancel Okay Are you sure you w…" at bounding box center [749, 358] width 1499 height 717
paste input "Woodlands - Combo"
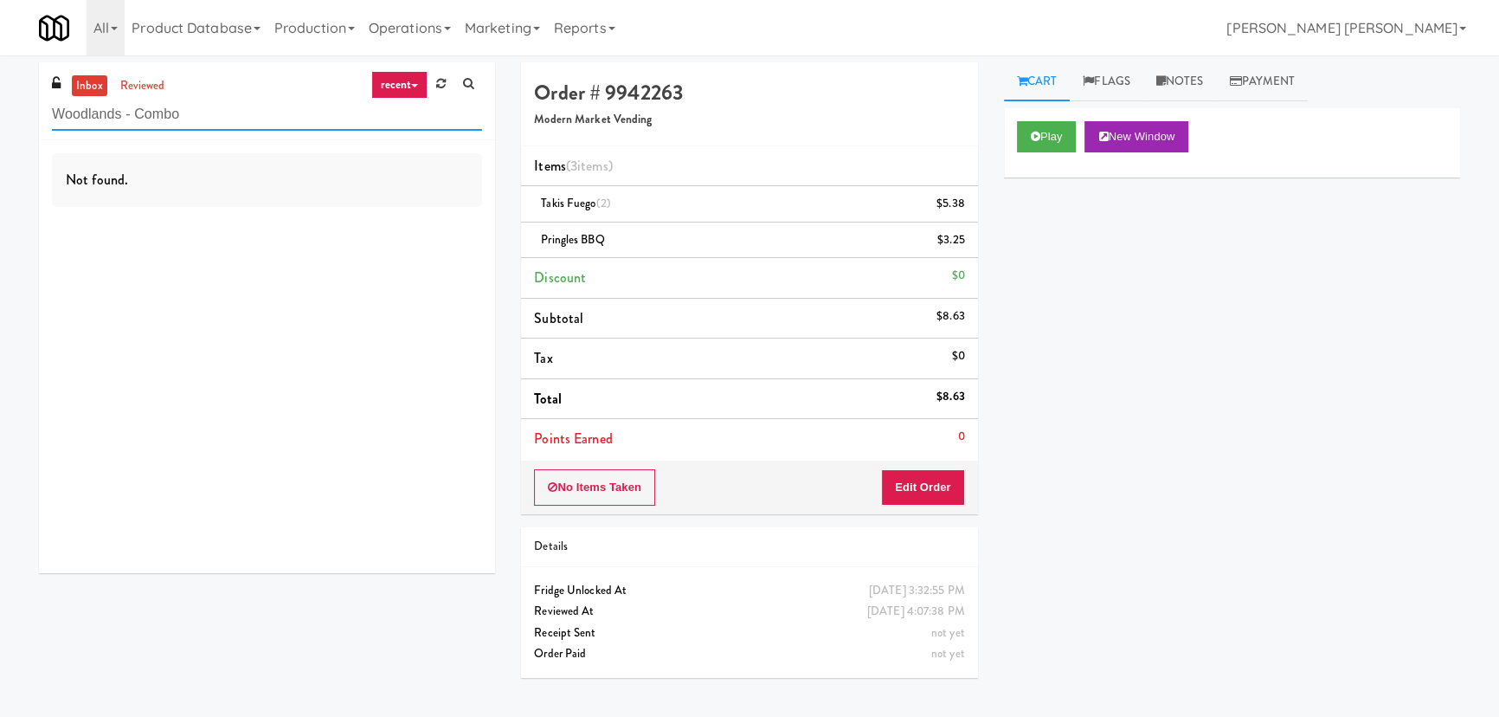
drag, startPoint x: 184, startPoint y: 113, endPoint x: -217, endPoint y: 81, distance: 402.0
click at [0, 81] on html "Are you sure you want to update this order? Okay Cancel Okay Are you sure you w…" at bounding box center [749, 358] width 1499 height 717
paste input "City Gate - Cooler"
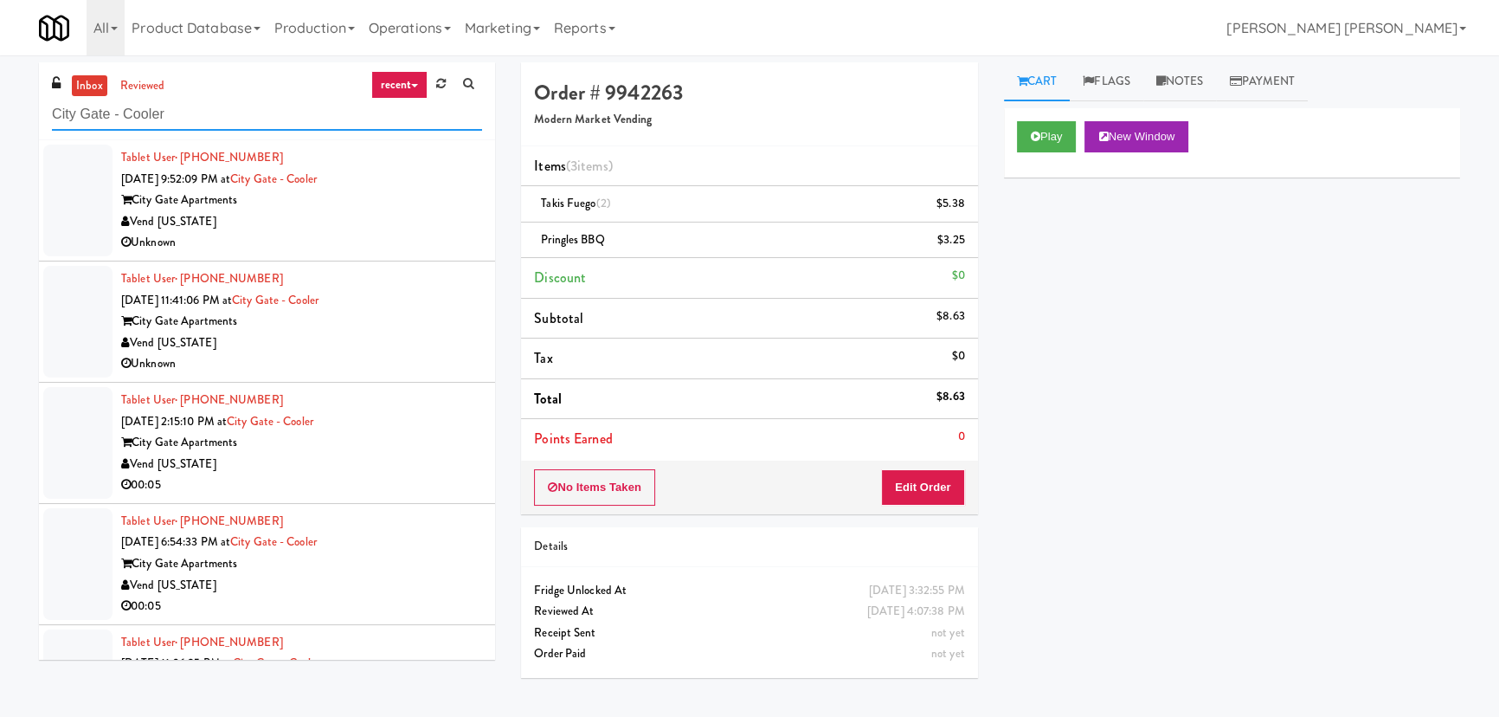
drag, startPoint x: 179, startPoint y: 116, endPoint x: -82, endPoint y: 112, distance: 261.5
click at [0, 112] on html "Are you sure you want to update this order? Okay Cancel Okay Are you sure you w…" at bounding box center [749, 358] width 1499 height 717
paste input "Training Center Lunch Room"
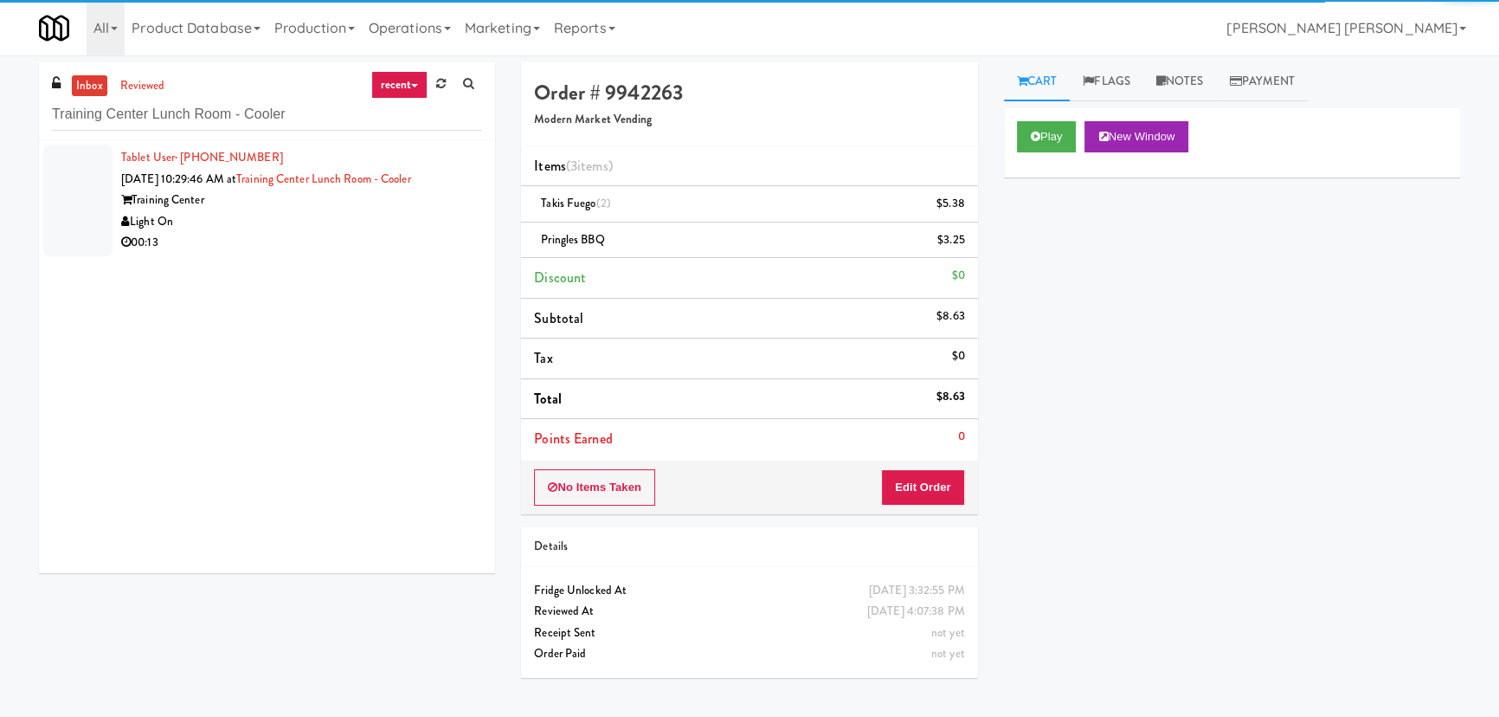
click at [294, 225] on div "Light On" at bounding box center [301, 222] width 361 height 22
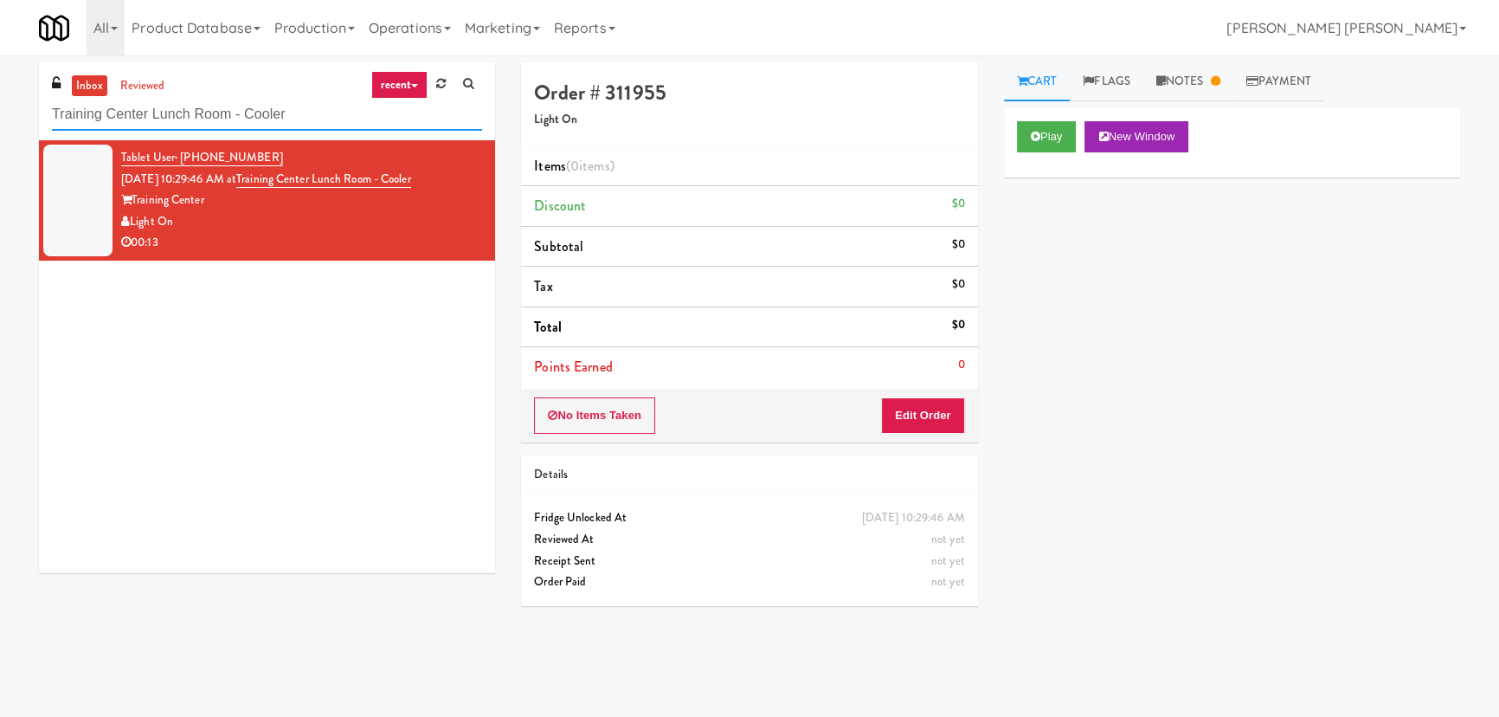
drag, startPoint x: 317, startPoint y: 125, endPoint x: -170, endPoint y: 91, distance: 487.7
click at [0, 91] on html "Are you sure you want to update this order? Okay Cancel Okay Are you sure you w…" at bounding box center [749, 358] width 1499 height 717
paste input "Applewood - Cooler - Right"
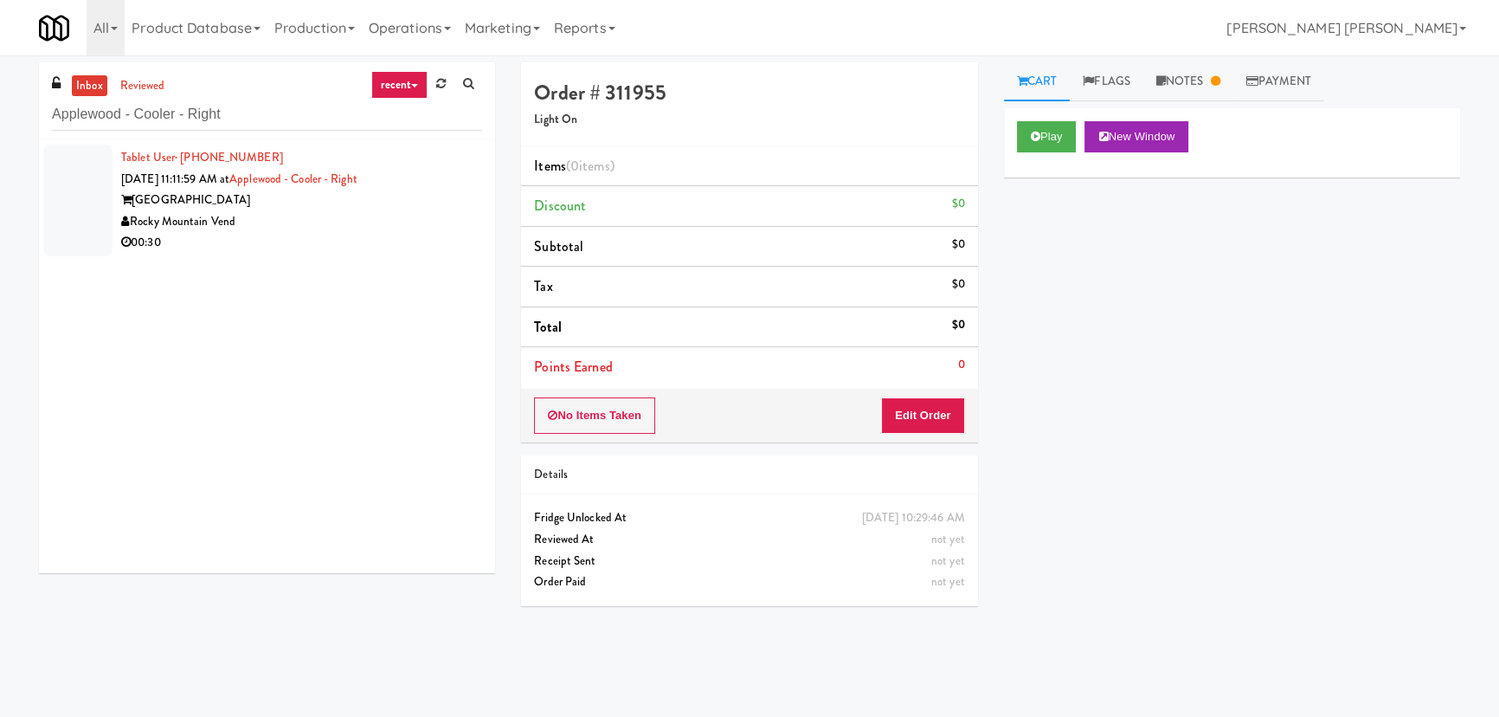
click at [308, 233] on div "00:30" at bounding box center [301, 243] width 361 height 22
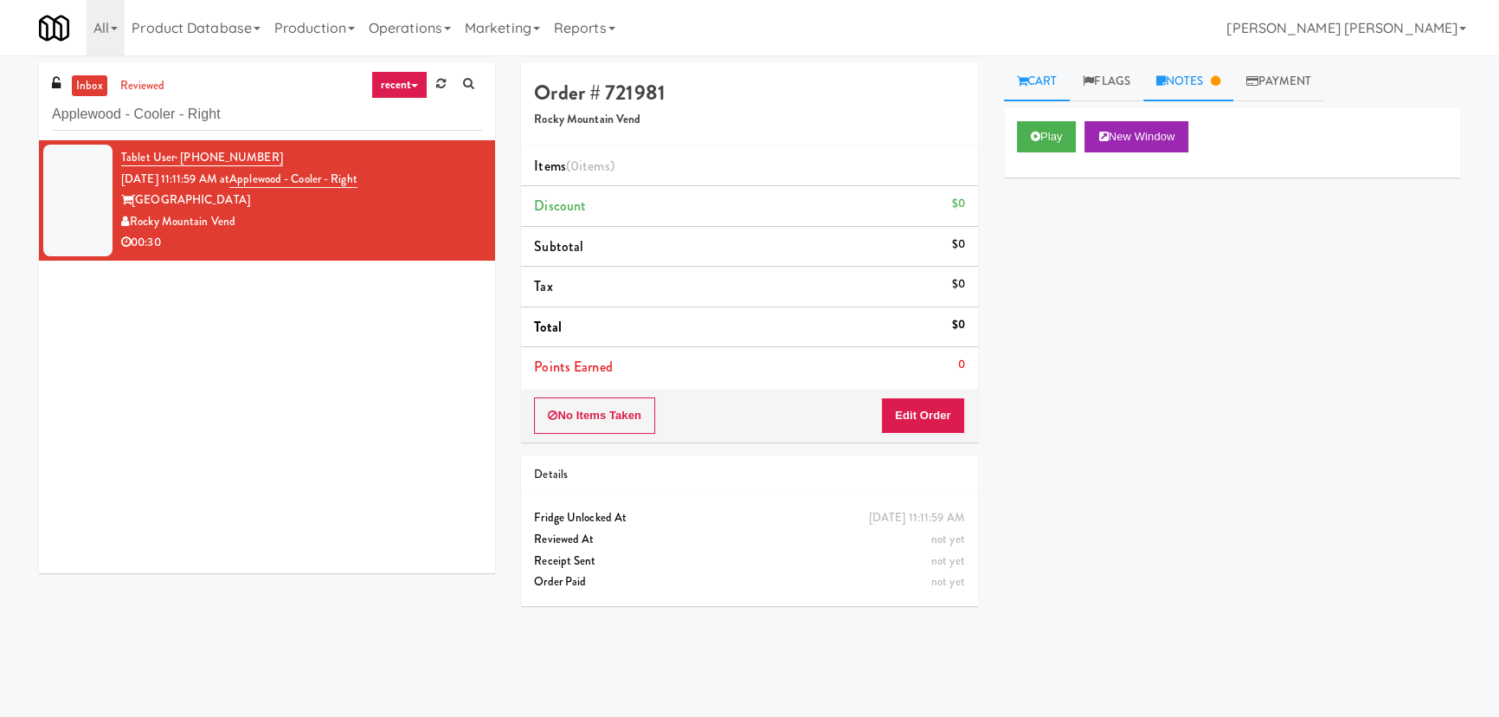
click at [1186, 78] on link "Notes" at bounding box center [1189, 81] width 90 height 39
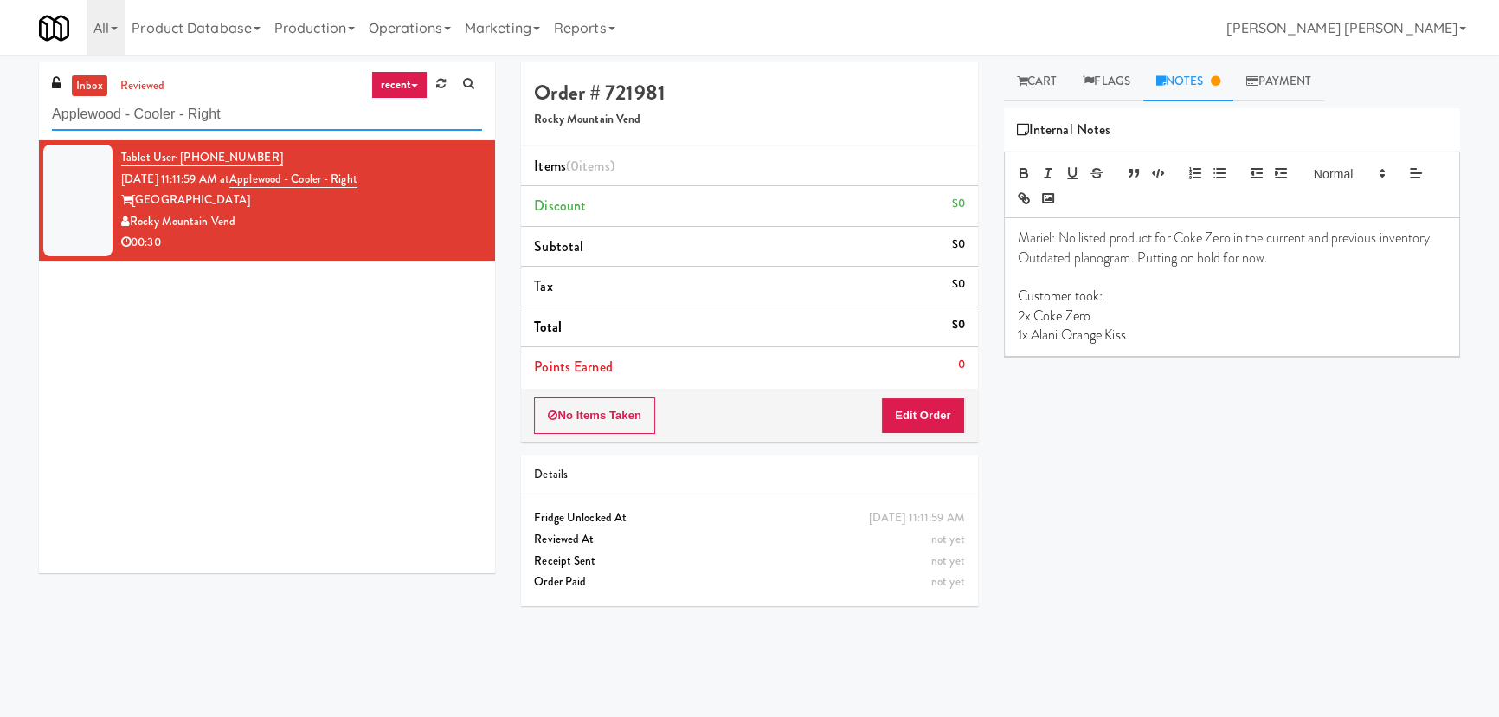
drag, startPoint x: 63, startPoint y: 119, endPoint x: -256, endPoint y: 117, distance: 319.4
click at [0, 117] on html "Are you sure you want to update this order? Okay Cancel Okay Are you sure you w…" at bounding box center [749, 358] width 1499 height 717
paste input "Pyramid Center - Ambient"
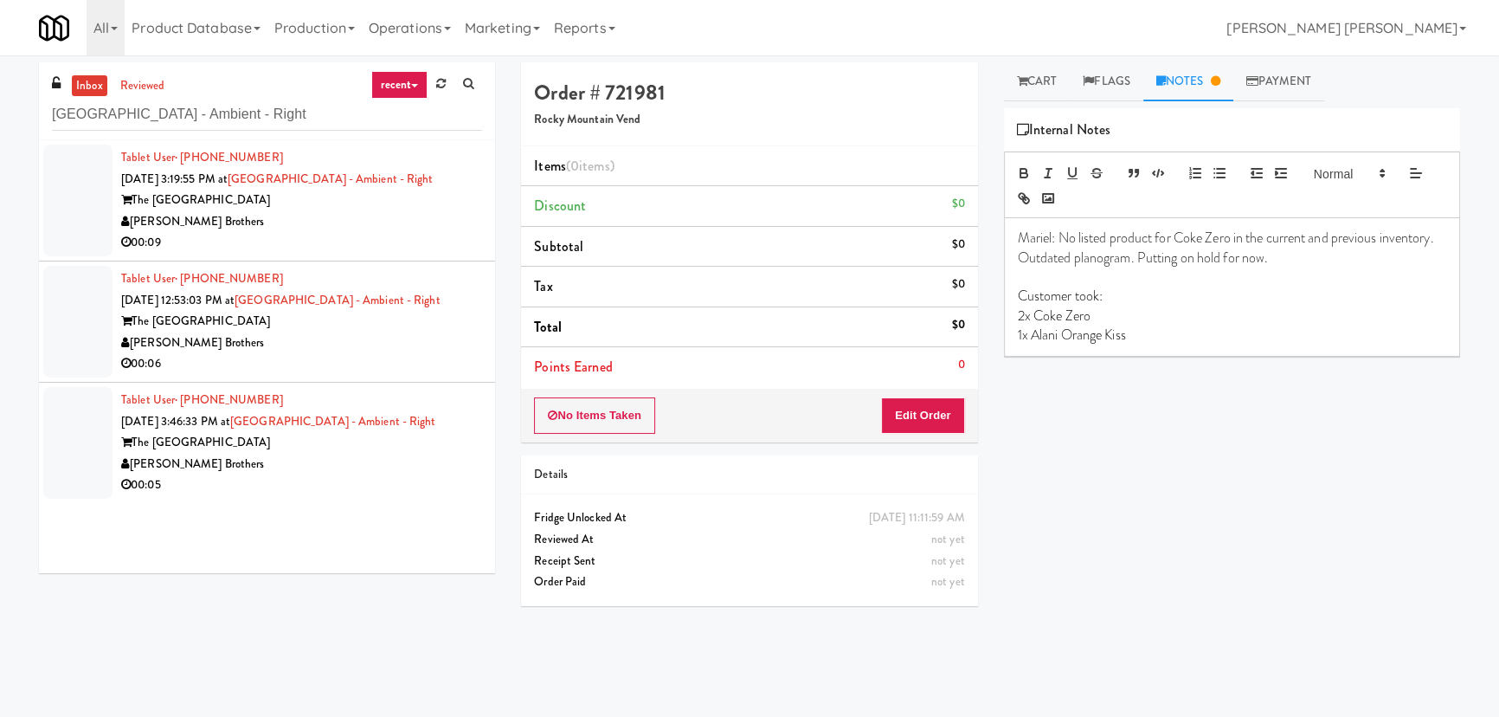
click at [364, 325] on div "The Pyramid Center" at bounding box center [301, 322] width 361 height 22
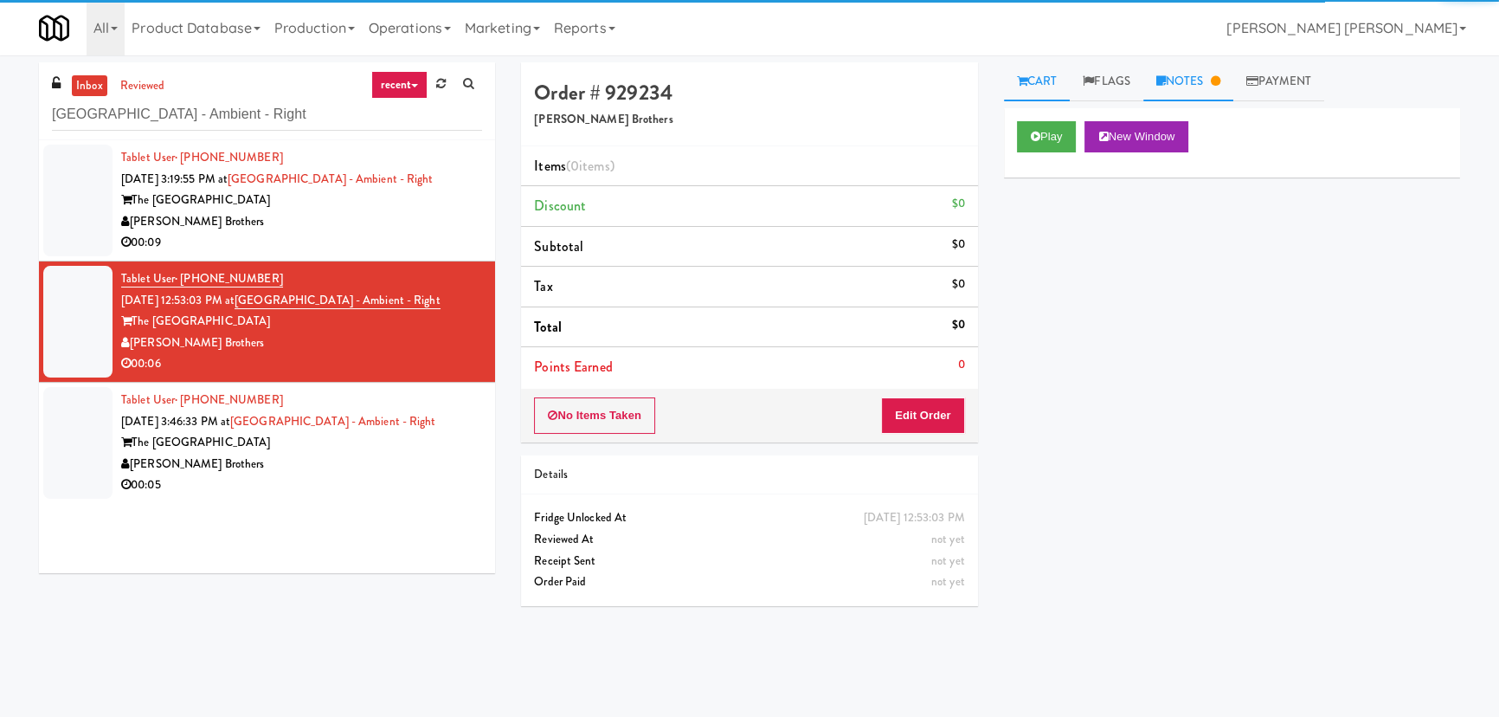
click at [1181, 81] on link "Notes" at bounding box center [1189, 81] width 90 height 39
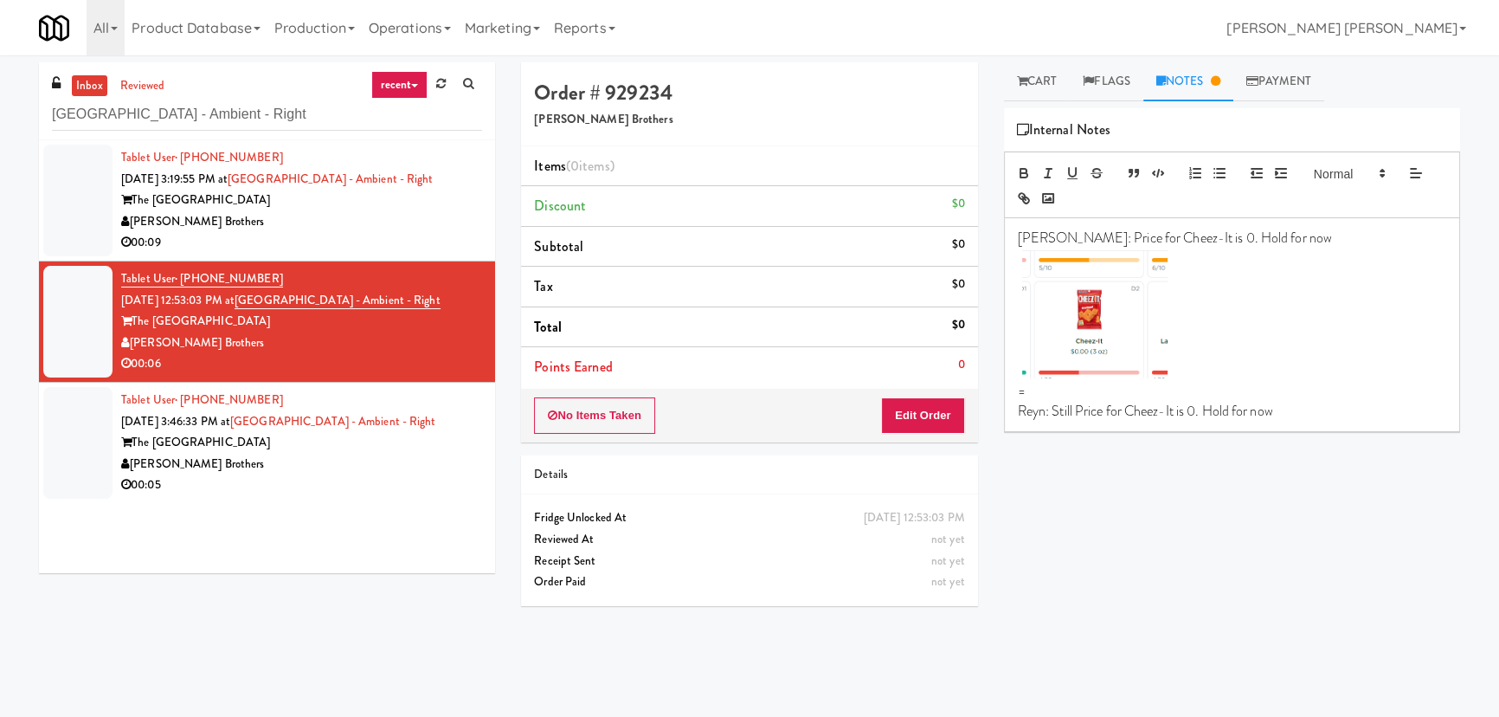
click at [312, 449] on div "The Pyramid Center" at bounding box center [301, 443] width 361 height 22
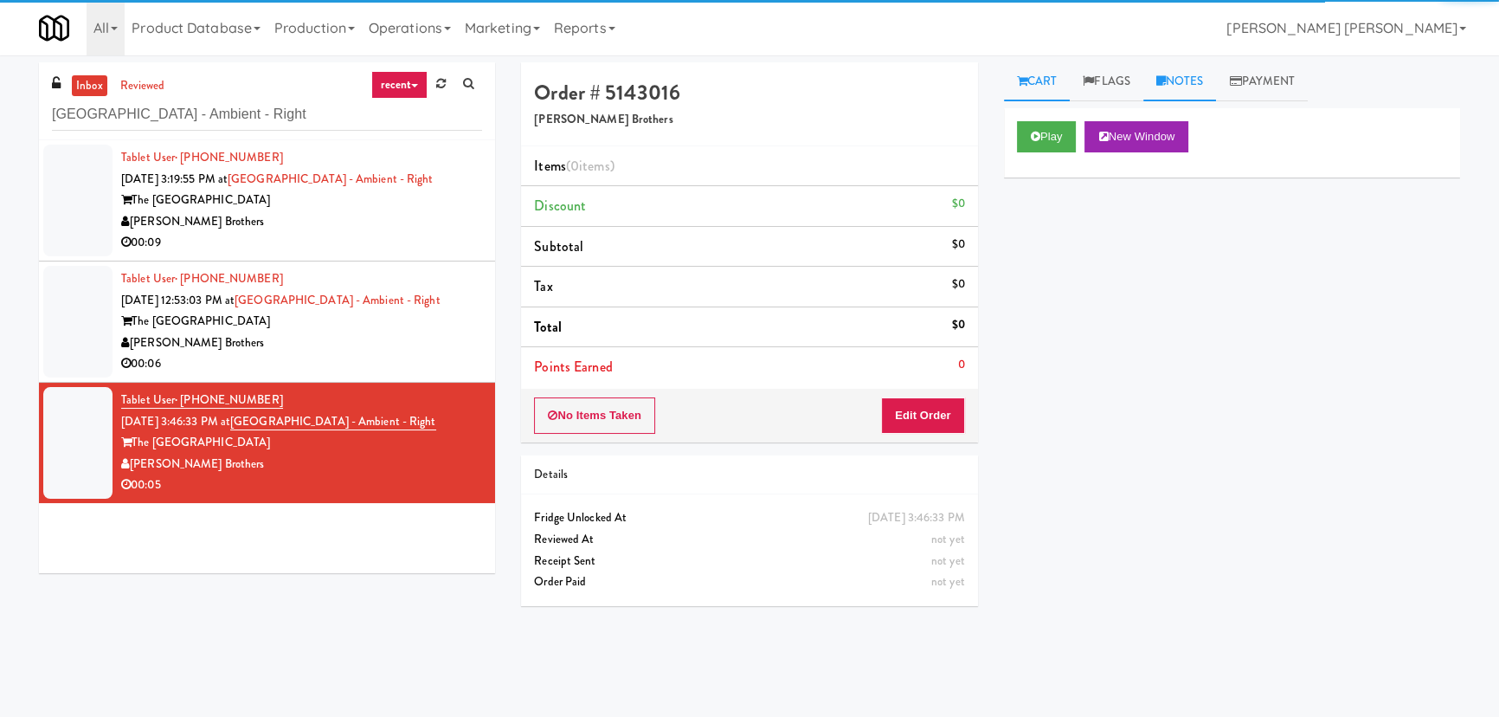
click at [1195, 71] on link "Notes" at bounding box center [1181, 81] width 74 height 39
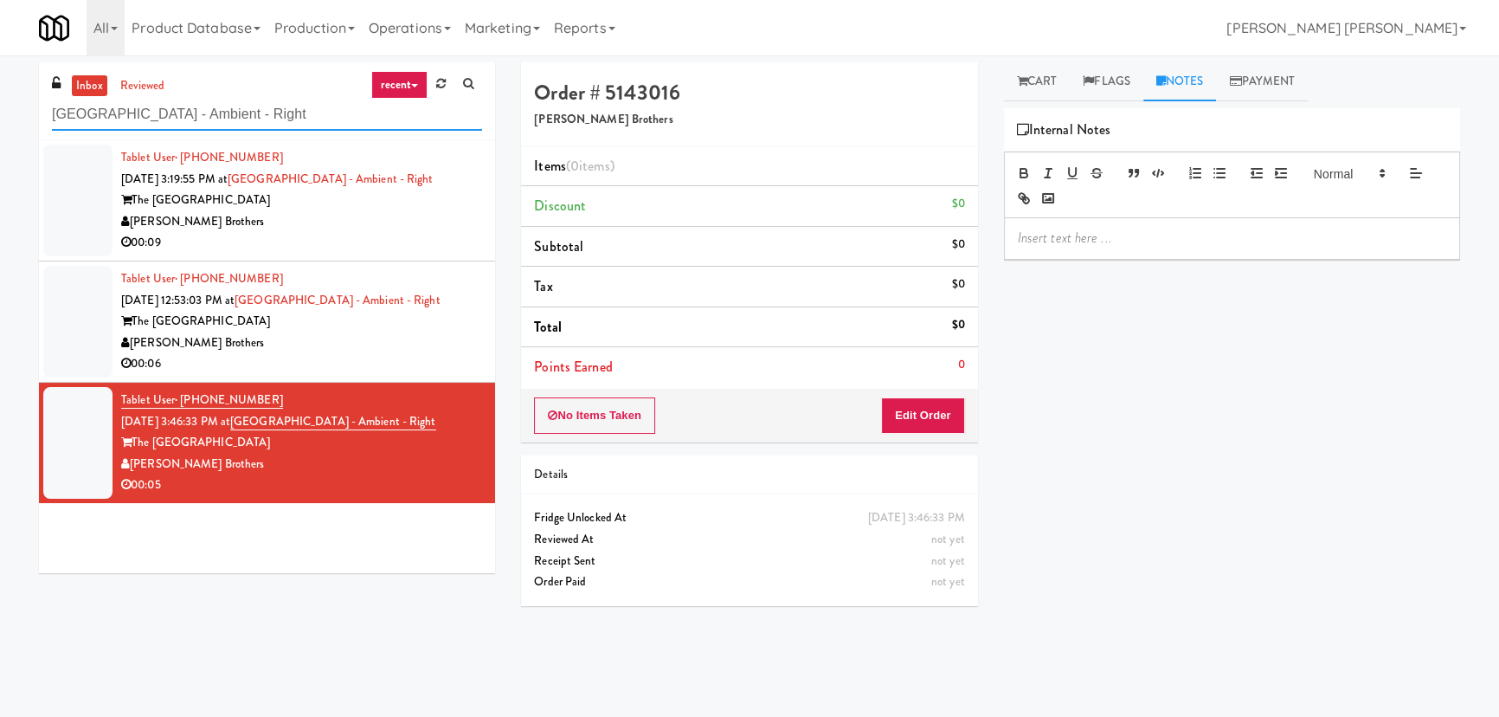
drag, startPoint x: 286, startPoint y: 125, endPoint x: -296, endPoint y: 110, distance: 581.9
click at [0, 110] on html "Are you sure you want to update this order? Okay Cancel Okay Are you sure you w…" at bounding box center [749, 358] width 1499 height 717
paste input "Eleven55 - Fridge"
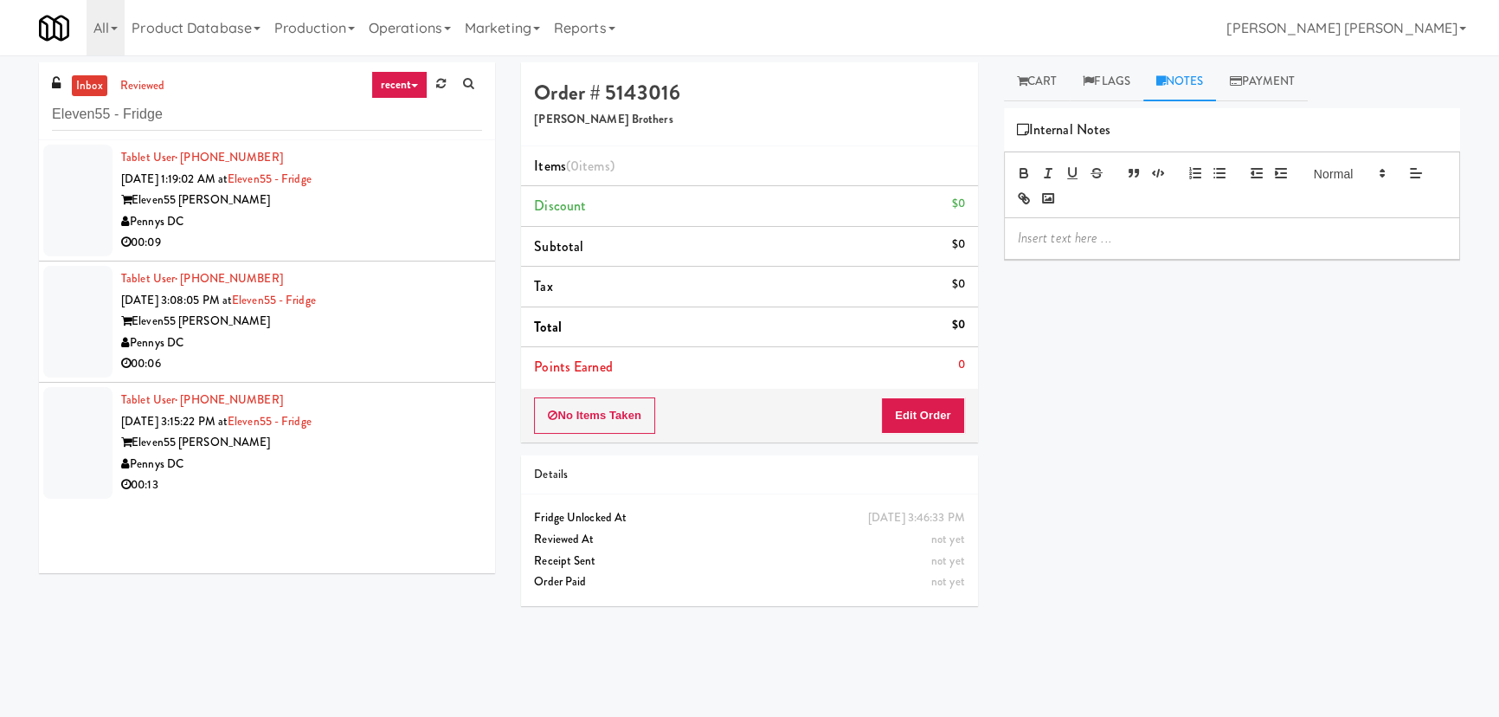
click at [342, 242] on div "00:09" at bounding box center [301, 243] width 361 height 22
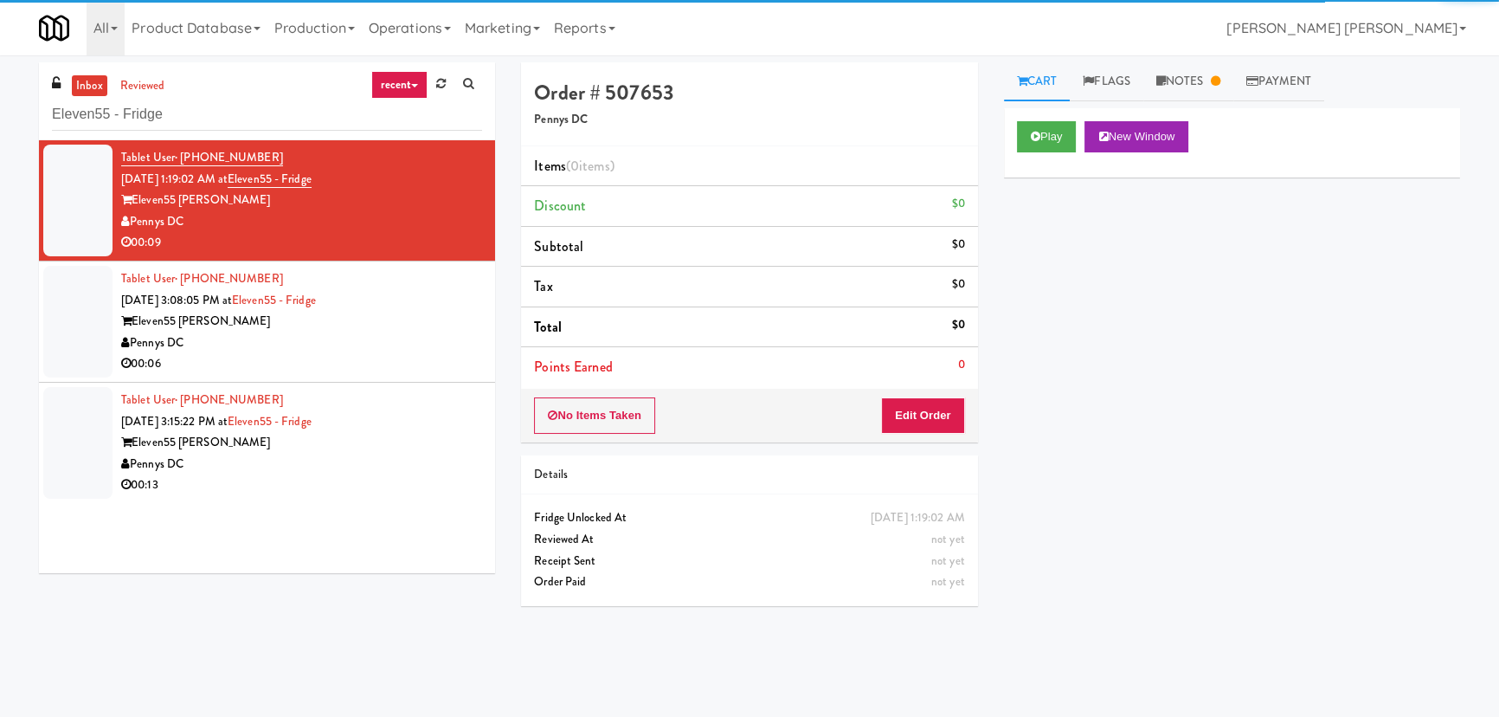
click at [362, 467] on div "Pennys DC" at bounding box center [301, 465] width 361 height 22
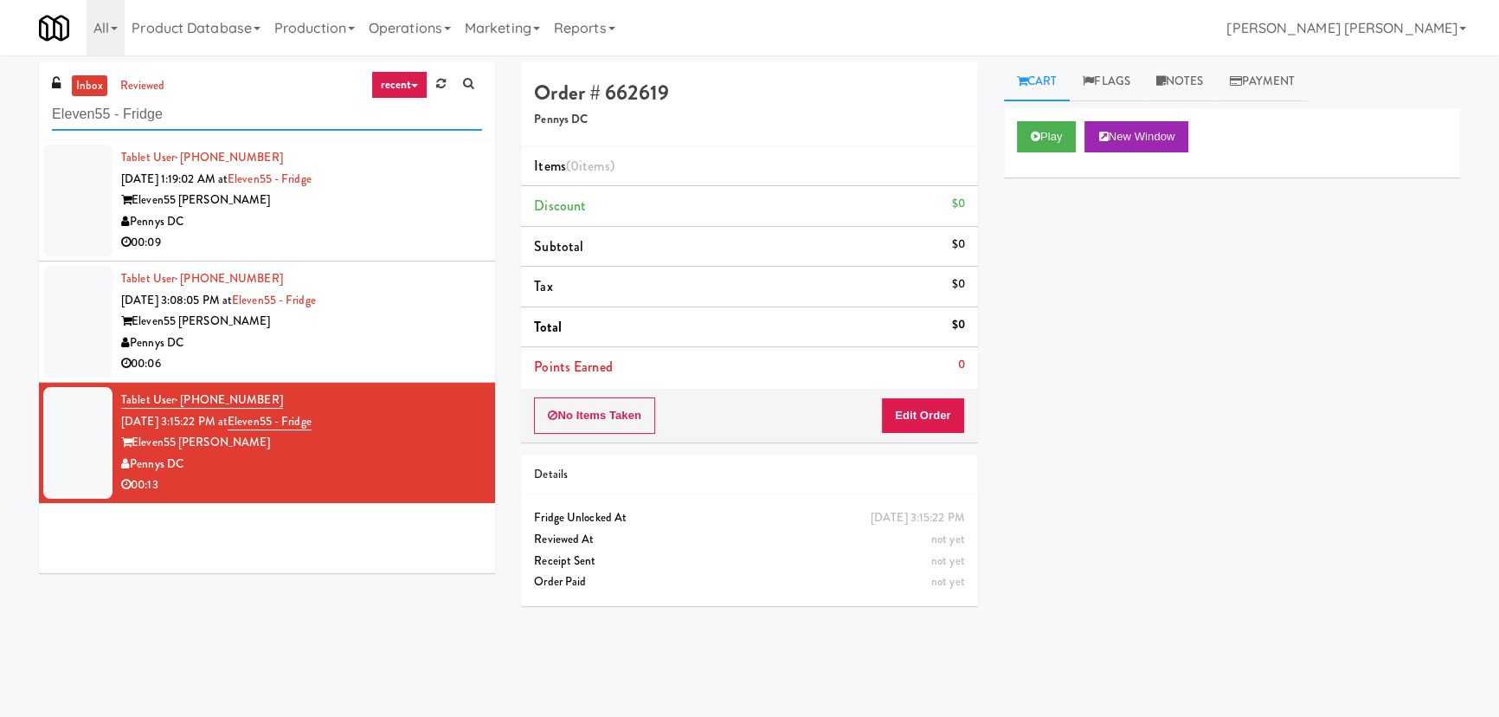
drag, startPoint x: 207, startPoint y: 119, endPoint x: -104, endPoint y: 119, distance: 310.8
click at [0, 119] on html "Are you sure you want to update this order? Okay Cancel Okay Are you sure you w…" at bounding box center [749, 358] width 1499 height 717
paste input "Kinetic - Right"
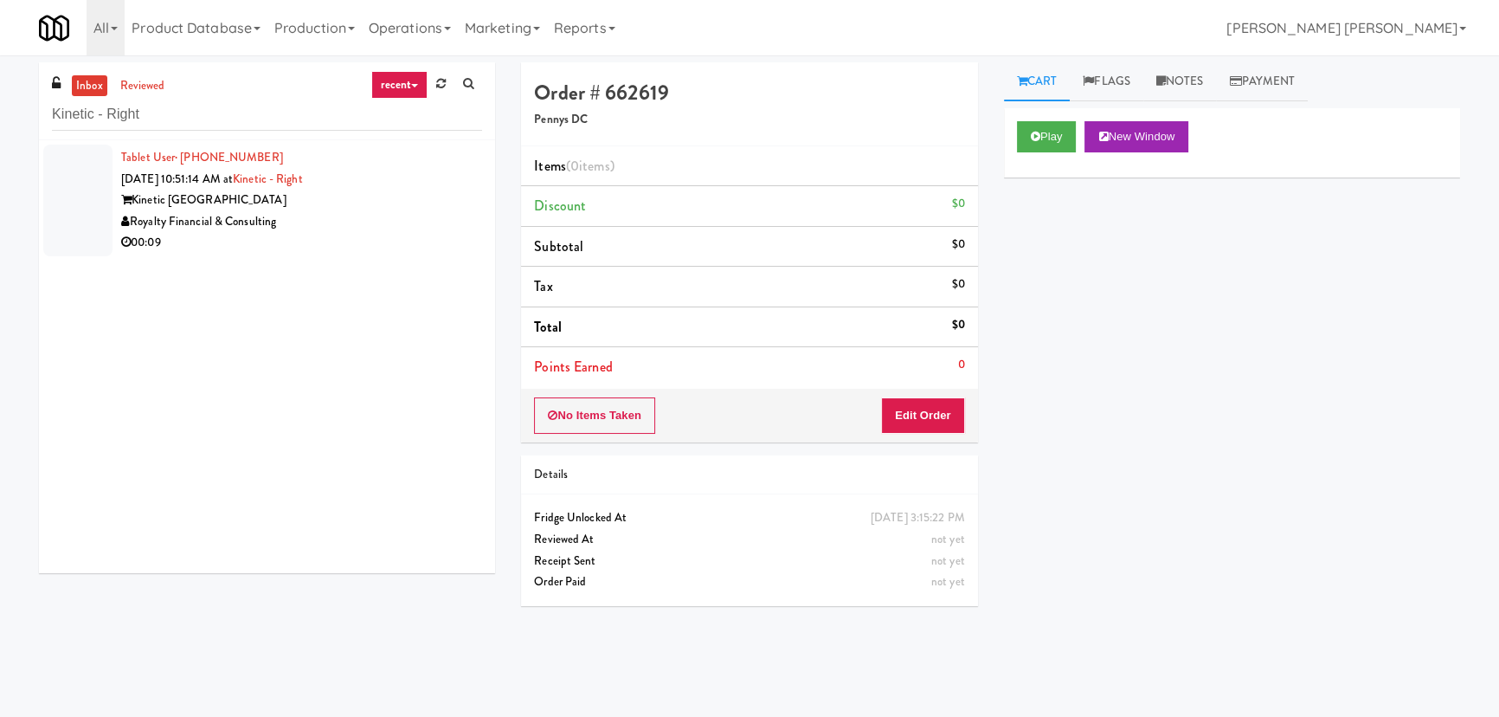
click at [358, 228] on div "Royalty Financial & Consulting" at bounding box center [301, 222] width 361 height 22
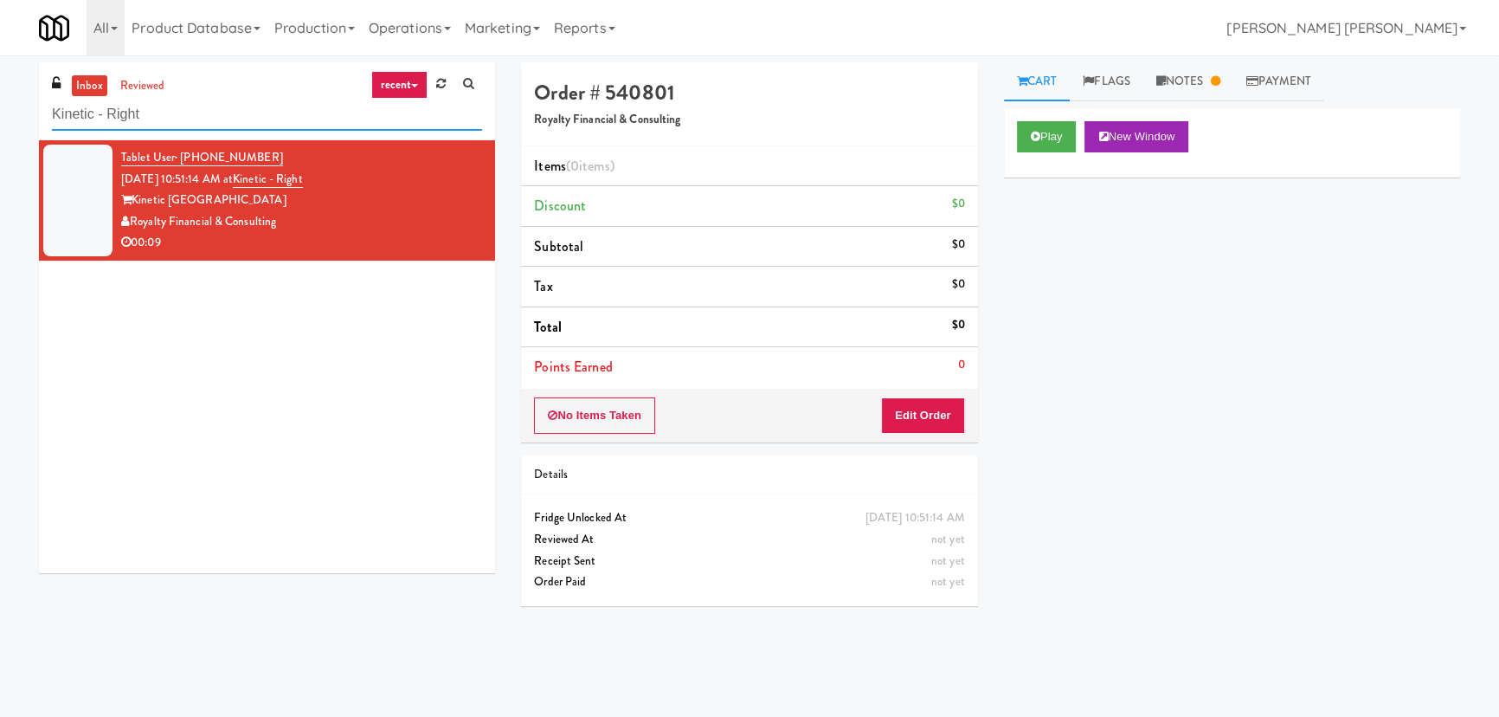
drag, startPoint x: 179, startPoint y: 113, endPoint x: -182, endPoint y: 103, distance: 361.1
click at [0, 103] on html "Are you sure you want to update this order? Okay Cancel Okay Are you sure you w…" at bounding box center [749, 358] width 1499 height 717
paste input "Crossing East - Cooler - Lef"
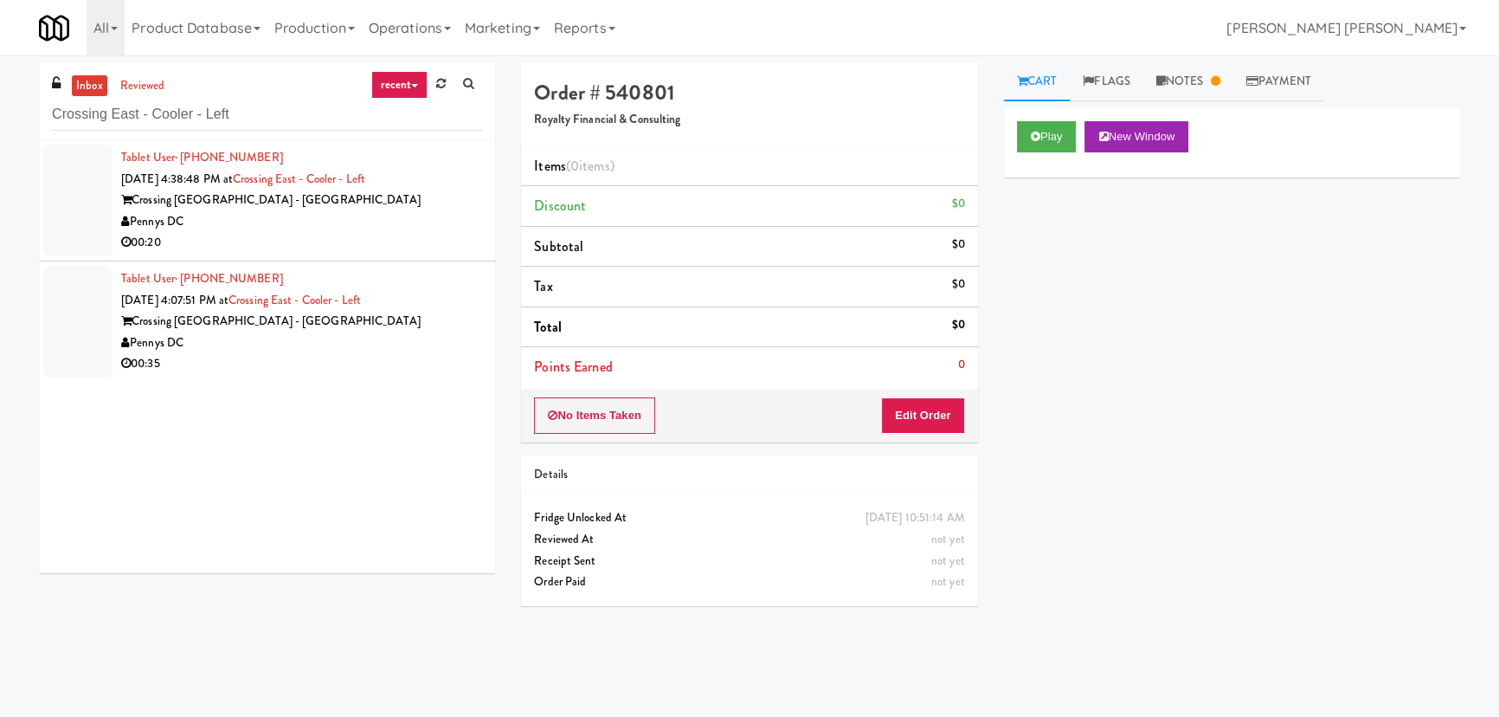
click at [315, 250] on div "00:20" at bounding box center [301, 243] width 361 height 22
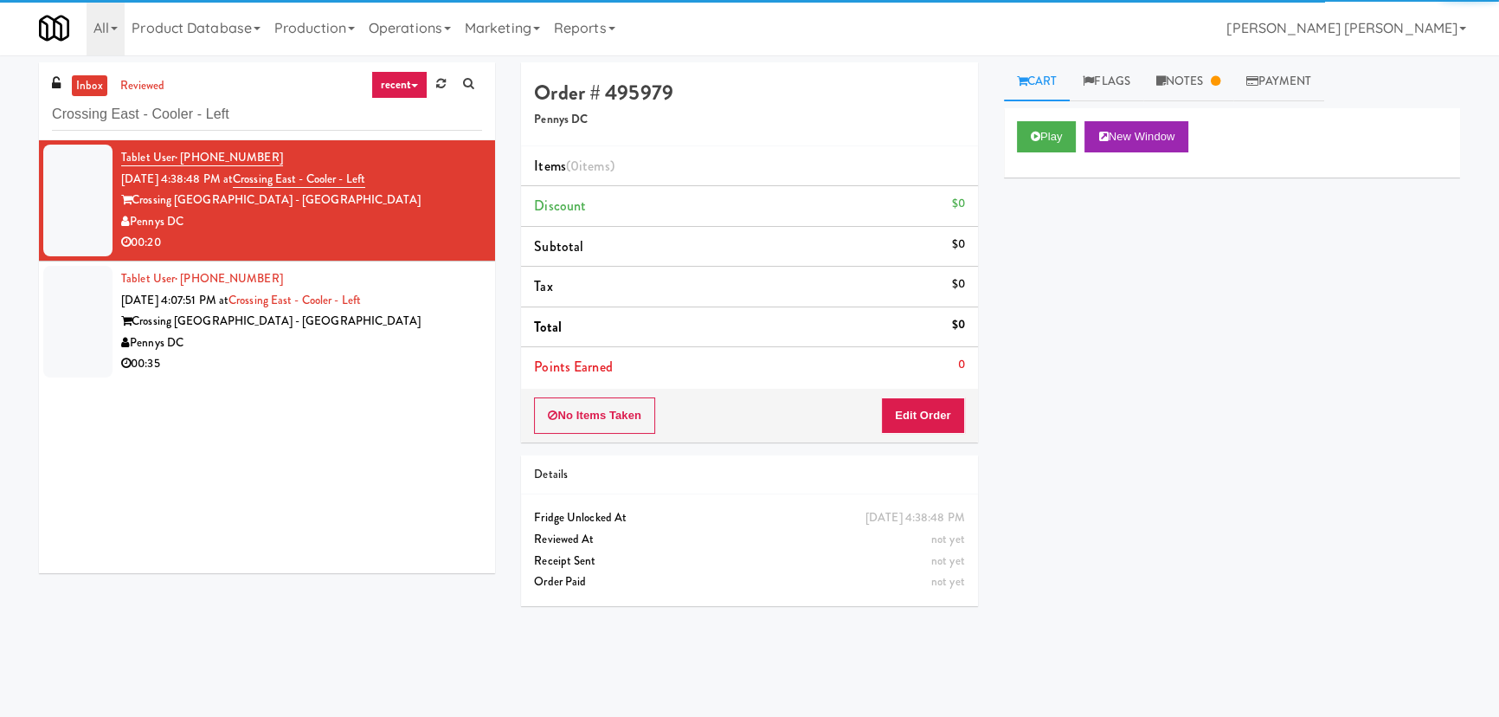
click at [375, 369] on div "00:35" at bounding box center [301, 364] width 361 height 22
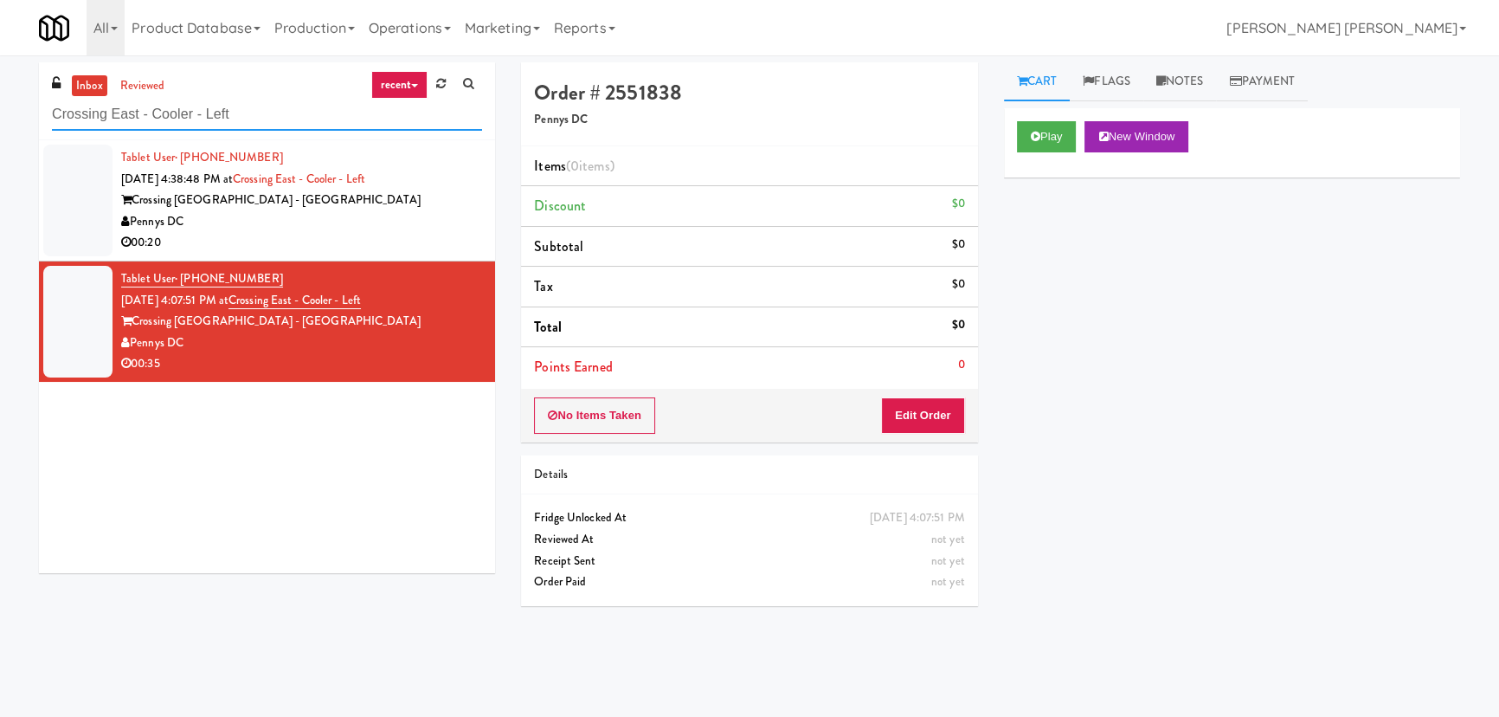
drag, startPoint x: 275, startPoint y: 119, endPoint x: -296, endPoint y: 106, distance: 571.5
click at [0, 106] on html "Are you sure you want to update this order? Okay Cancel Okay Are you sure you w…" at bounding box center [749, 358] width 1499 height 717
paste input "Ridge Blue Hills Combo"
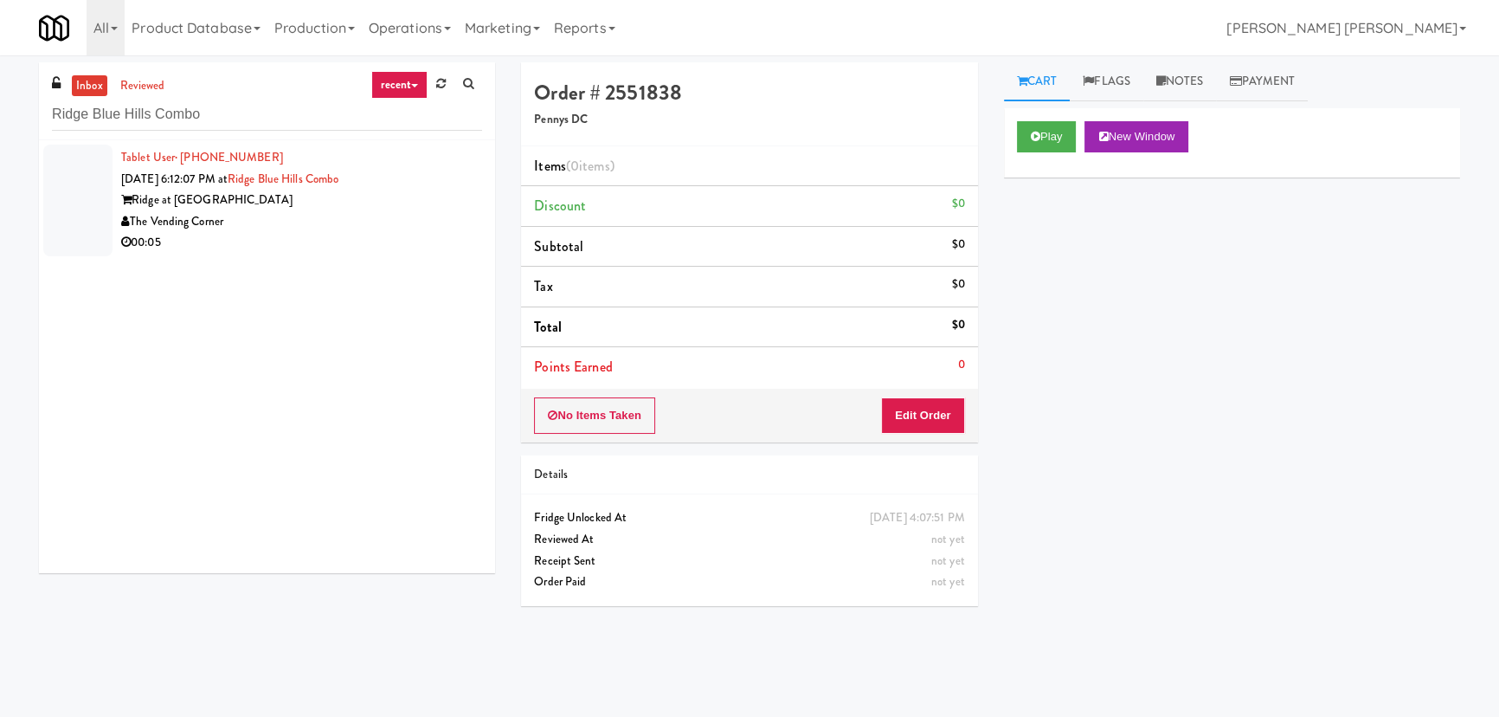
click at [320, 228] on div "The Vending Corner" at bounding box center [301, 222] width 361 height 22
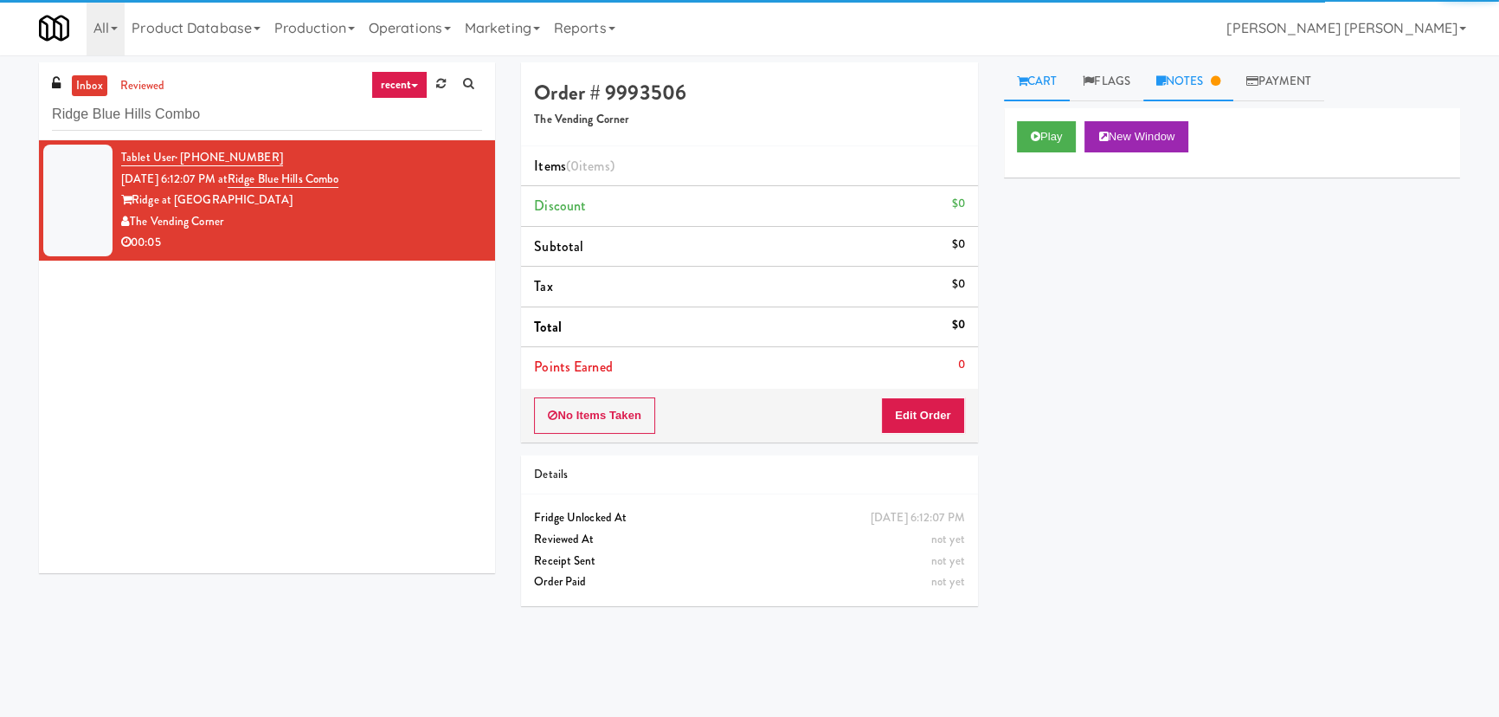
click at [1200, 72] on link "Notes" at bounding box center [1189, 81] width 90 height 39
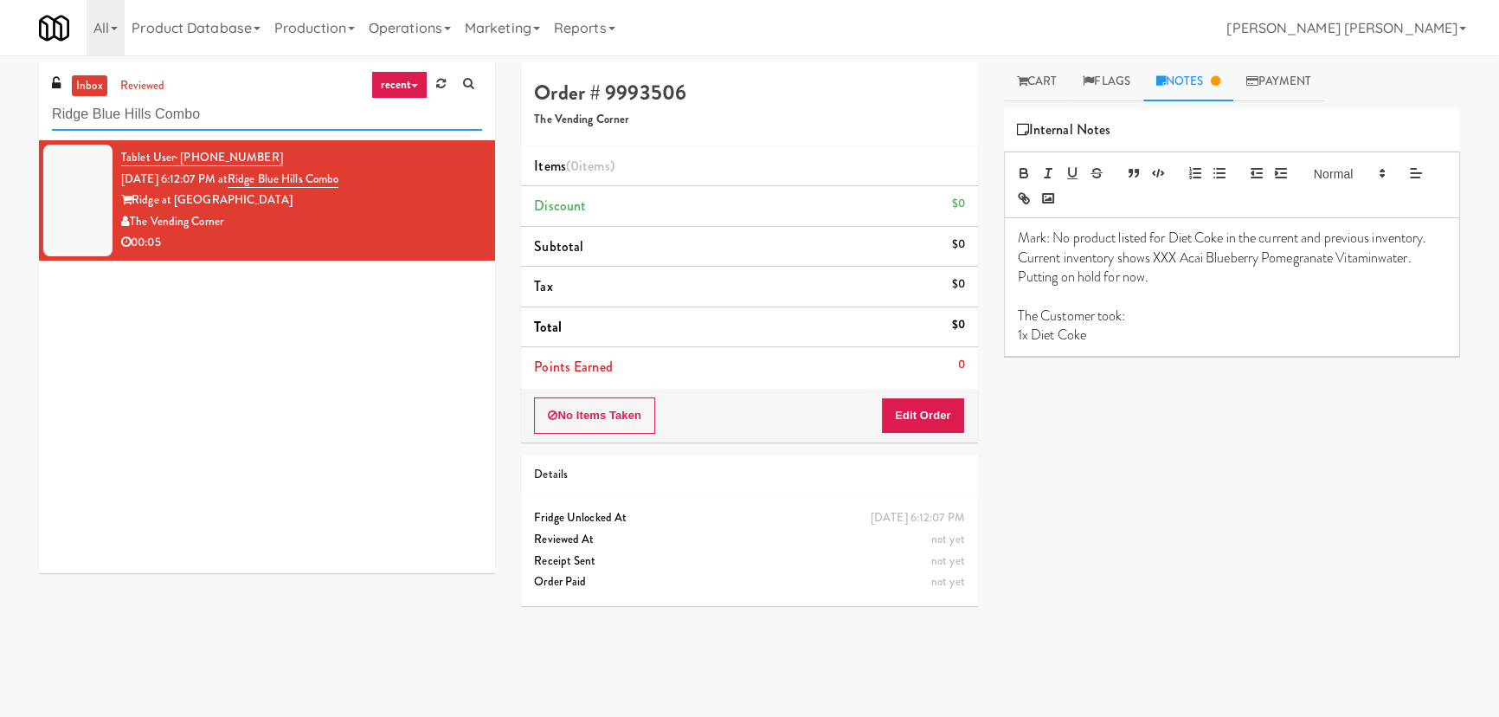
drag, startPoint x: 145, startPoint y: 111, endPoint x: 25, endPoint y: 104, distance: 119.7
click at [26, 104] on div "inbox reviewed recent all unclear take inventory issue suspicious failed recent…" at bounding box center [267, 324] width 482 height 524
paste input "Avant HP - Ambient - Right"
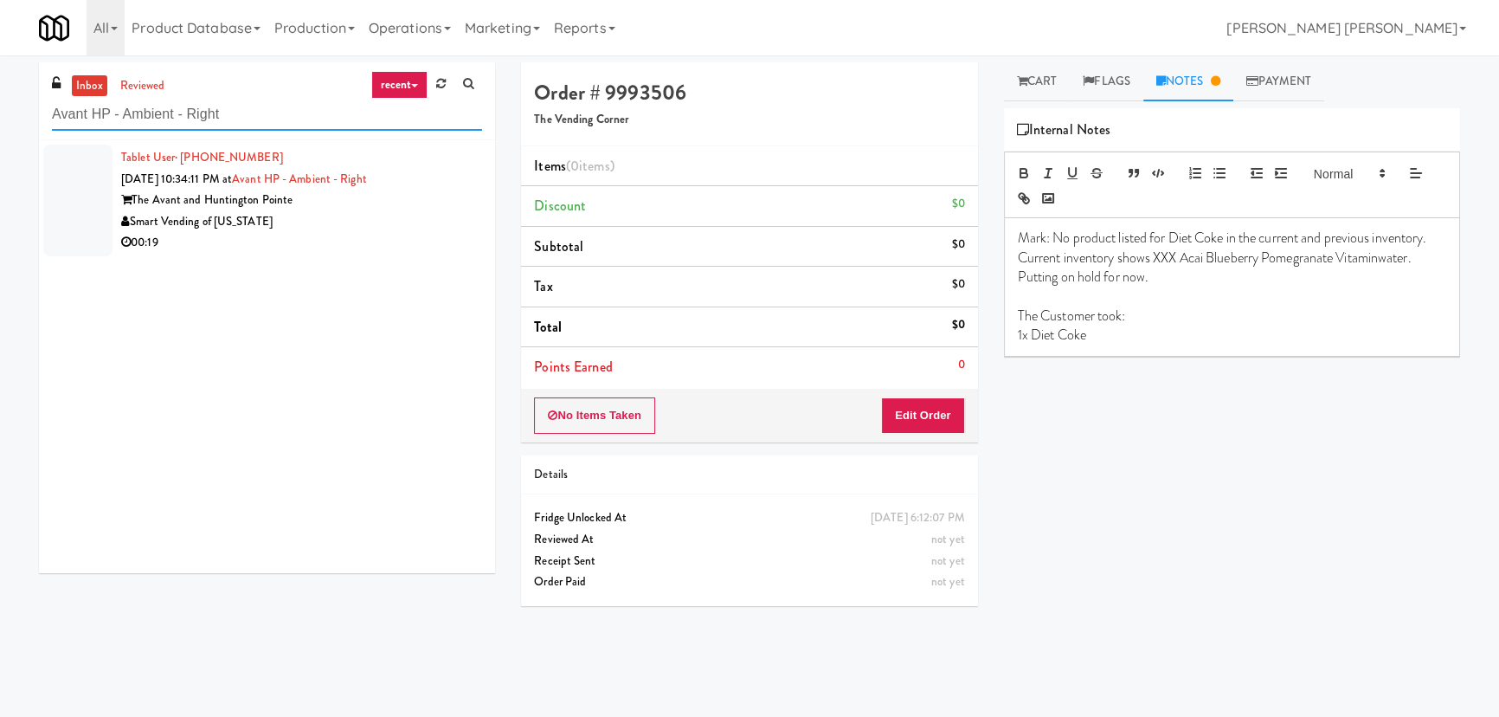
drag, startPoint x: 235, startPoint y: 112, endPoint x: -460, endPoint y: 77, distance: 696.0
click at [0, 77] on html "Are you sure you want to update this order? Okay Cancel Okay Are you sure you w…" at bounding box center [749, 358] width 1499 height 717
paste input "Paradox - Cooler"
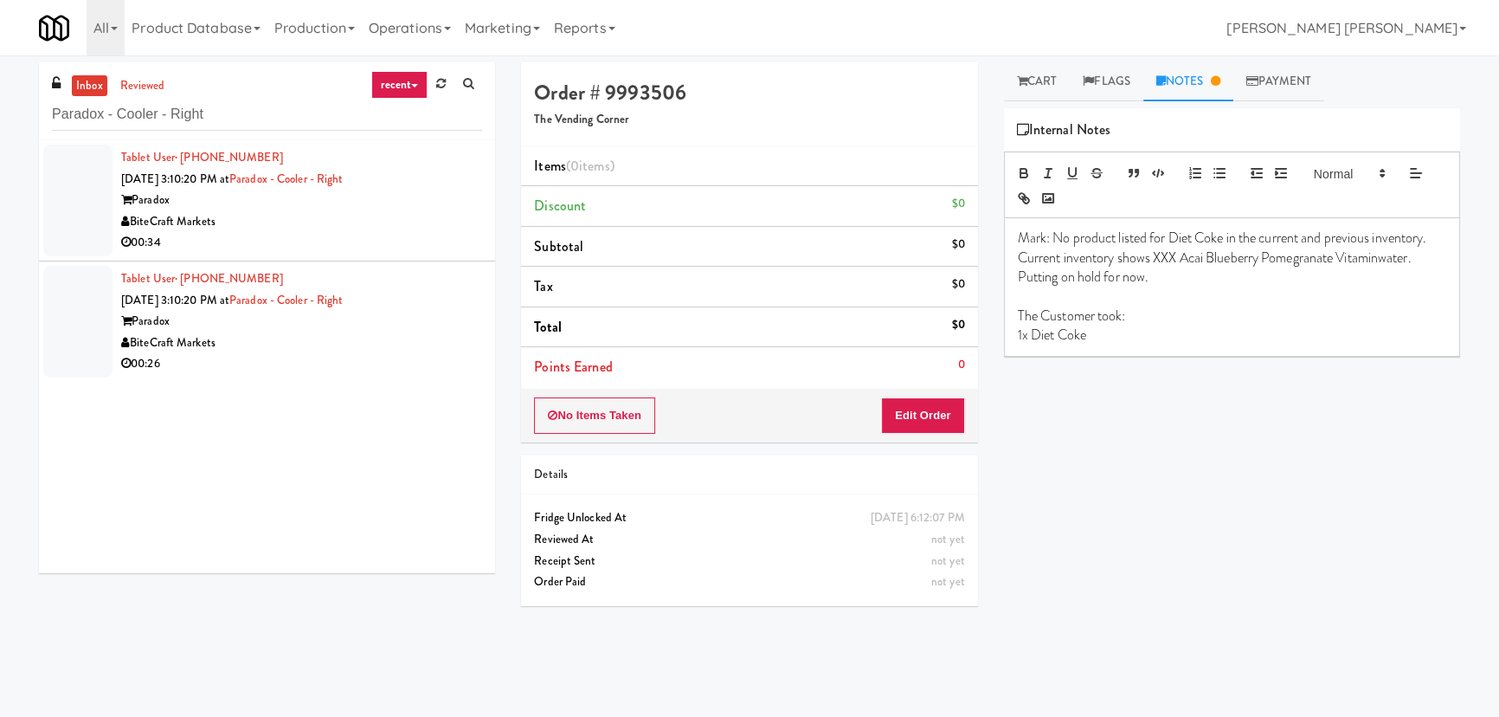
click at [312, 235] on div "00:34" at bounding box center [301, 243] width 361 height 22
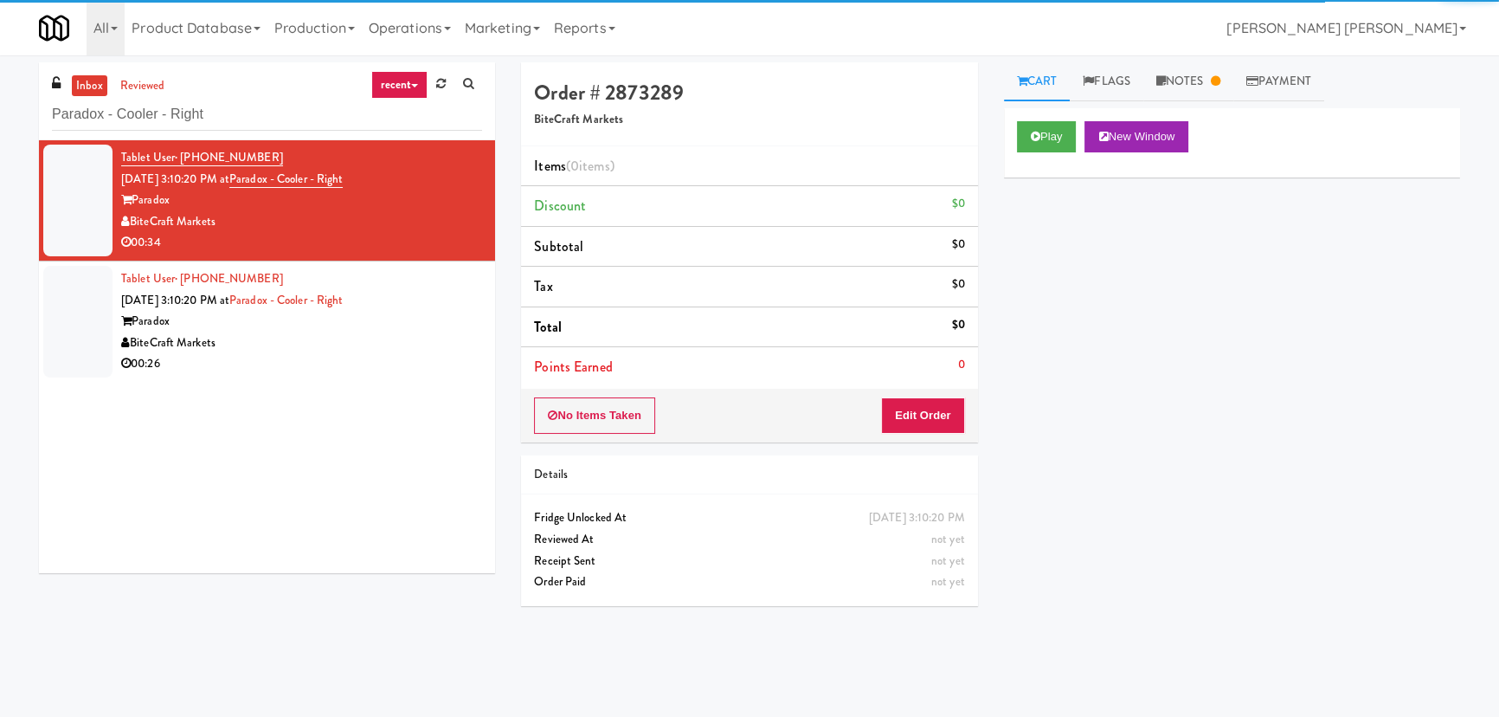
click at [317, 357] on div "00:26" at bounding box center [301, 364] width 361 height 22
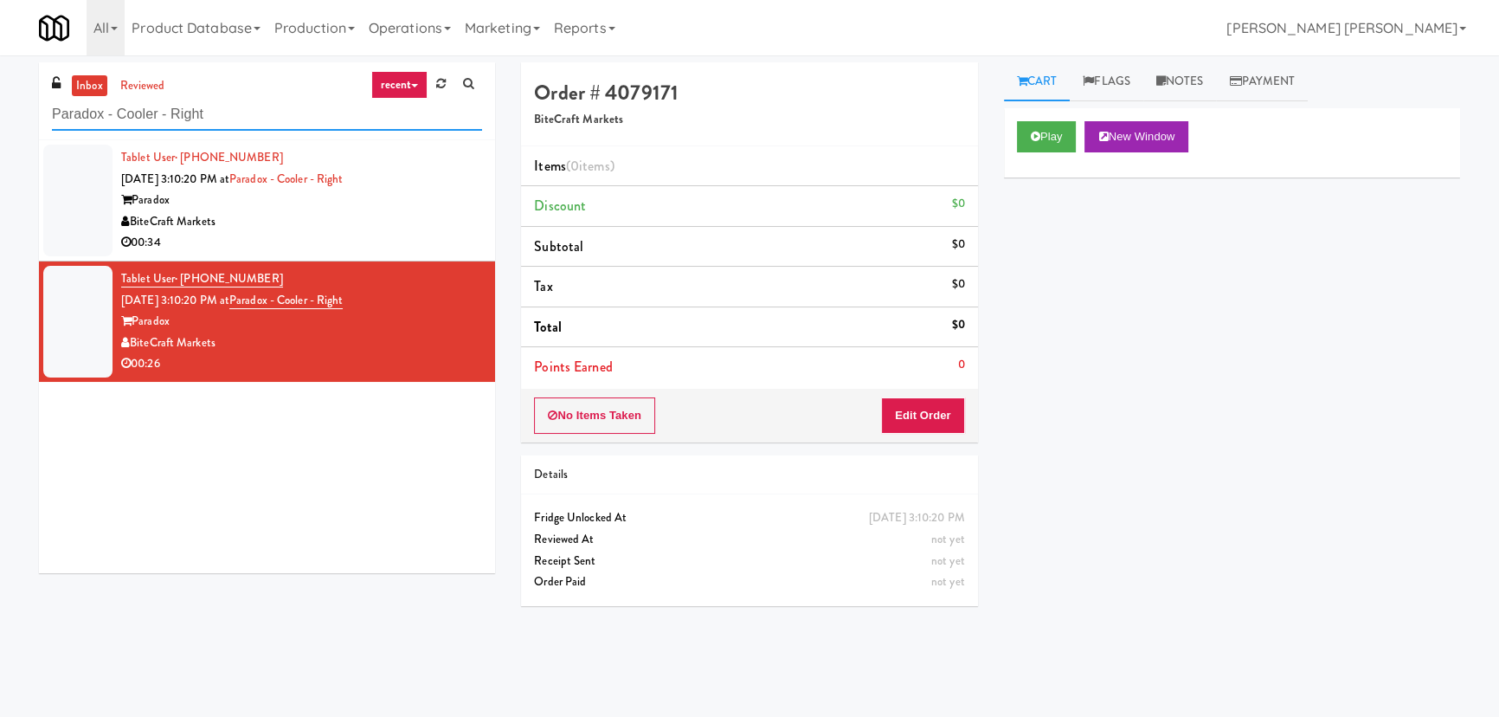
drag, startPoint x: 171, startPoint y: 124, endPoint x: -74, endPoint y: 124, distance: 245.0
click at [0, 124] on html "Are you sure you want to update this order? Okay Cancel Okay Are you sure you w…" at bounding box center [749, 358] width 1499 height 717
paste input "Johnson's Truck Center Cooler"
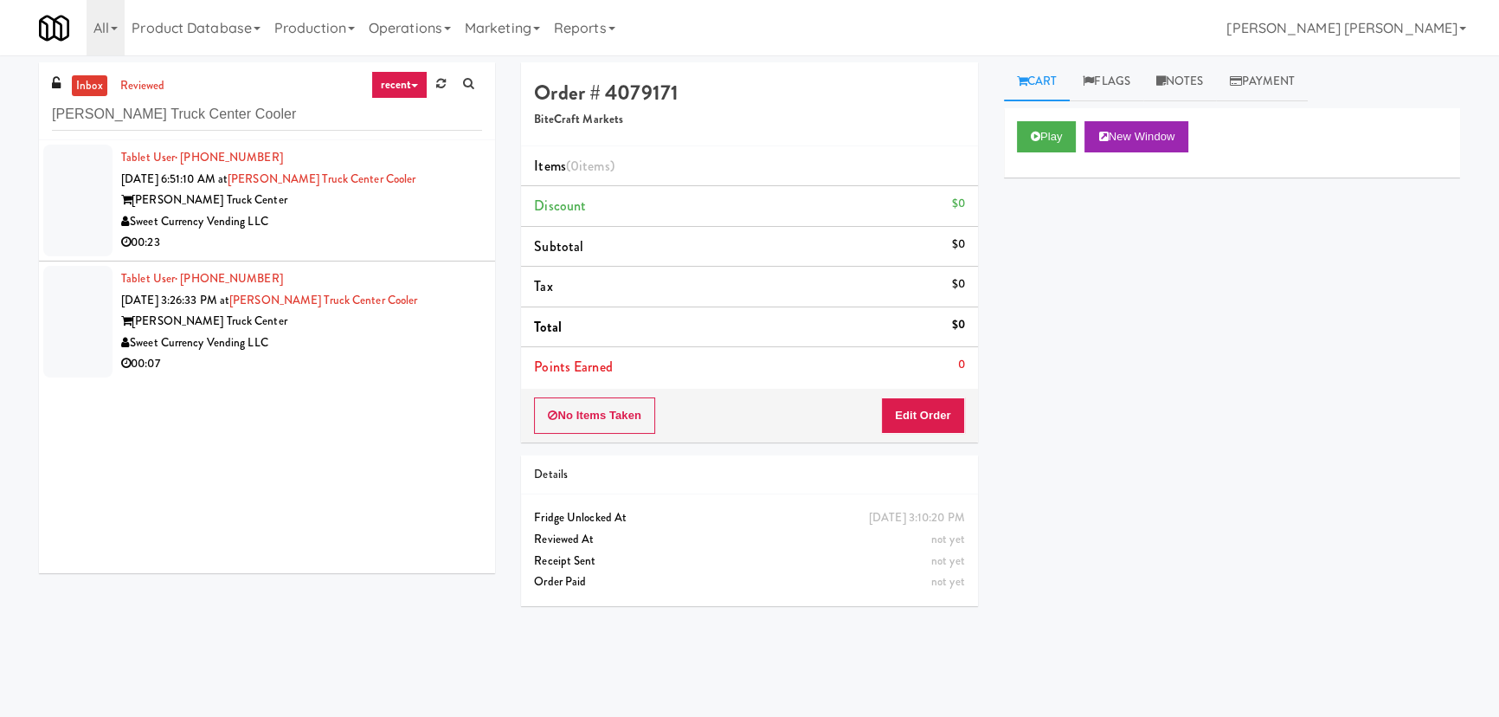
click at [418, 246] on div "00:23" at bounding box center [301, 243] width 361 height 22
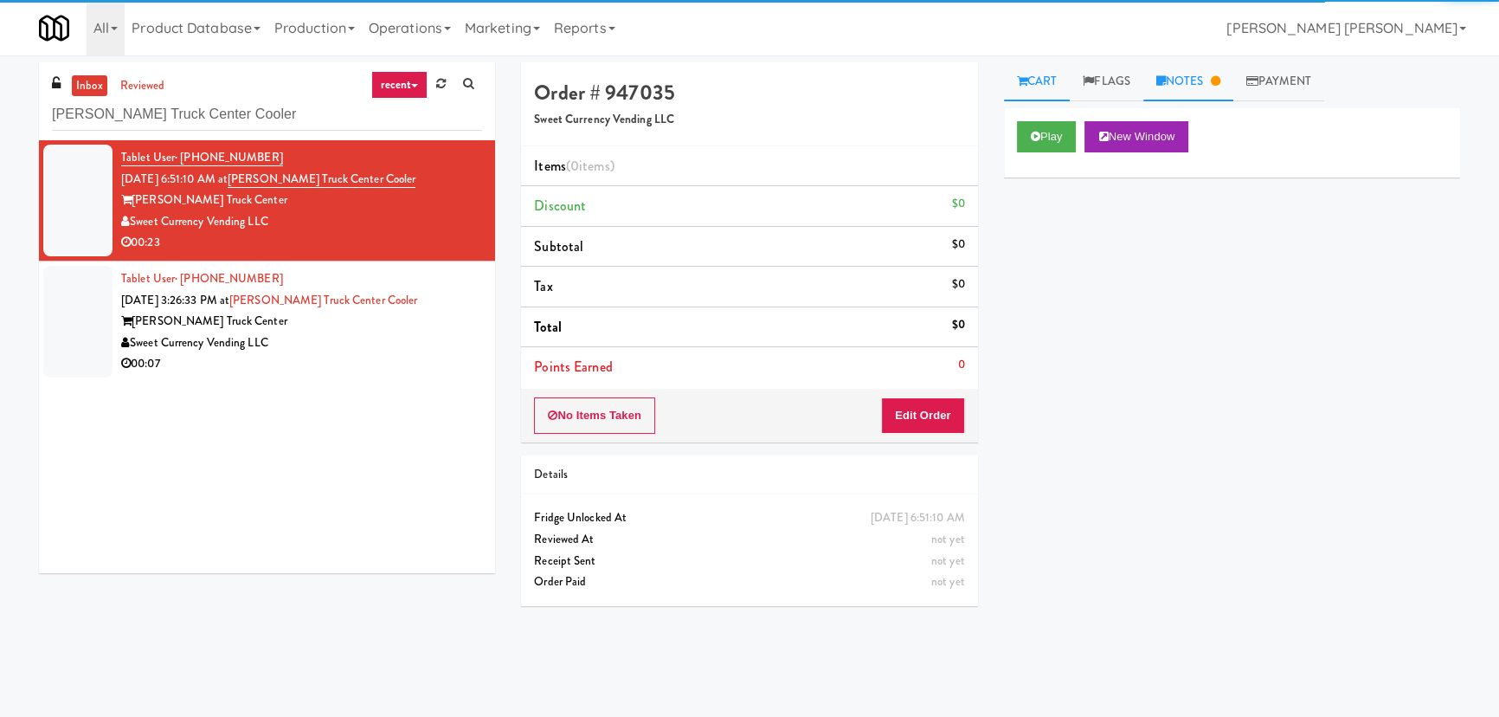
click at [1184, 75] on link "Notes" at bounding box center [1189, 81] width 90 height 39
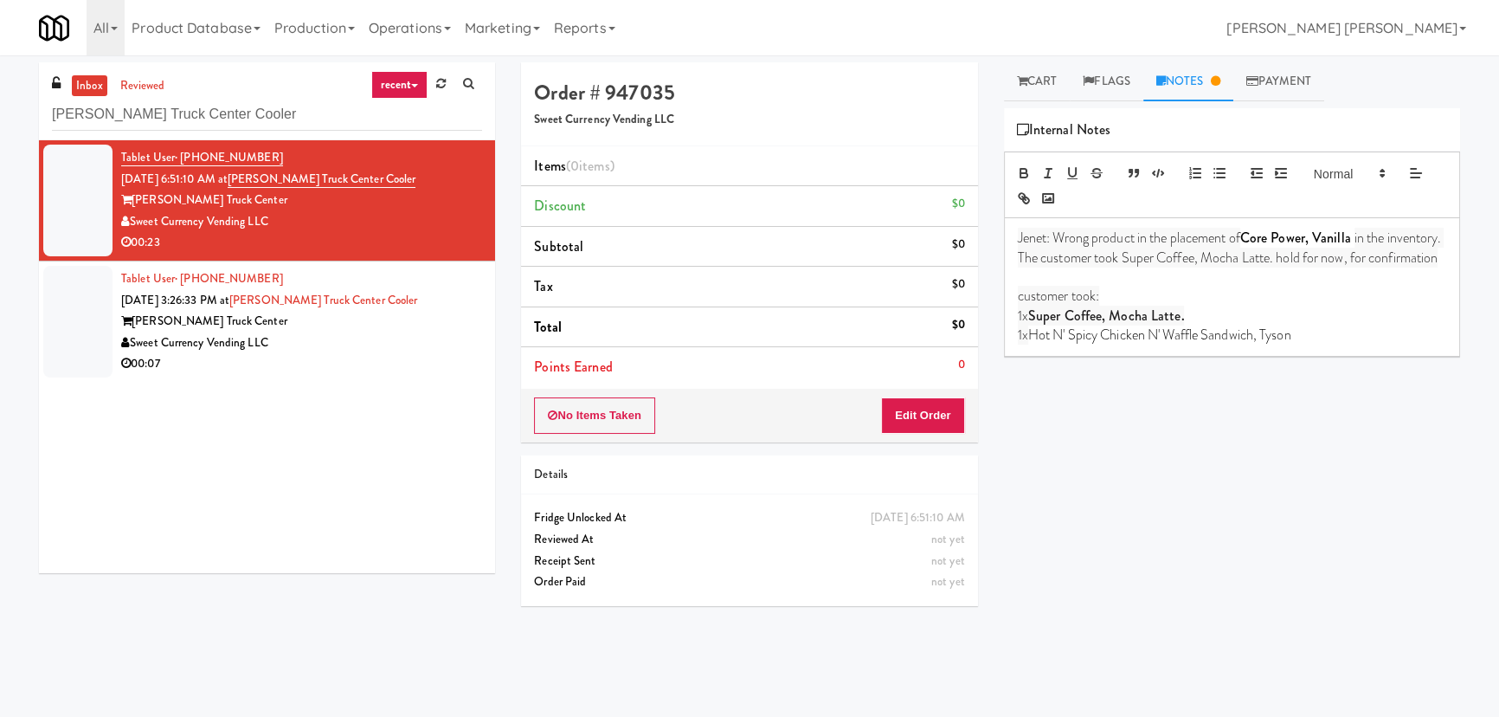
click at [369, 346] on div "Sweet Currency Vending LLC" at bounding box center [301, 343] width 361 height 22
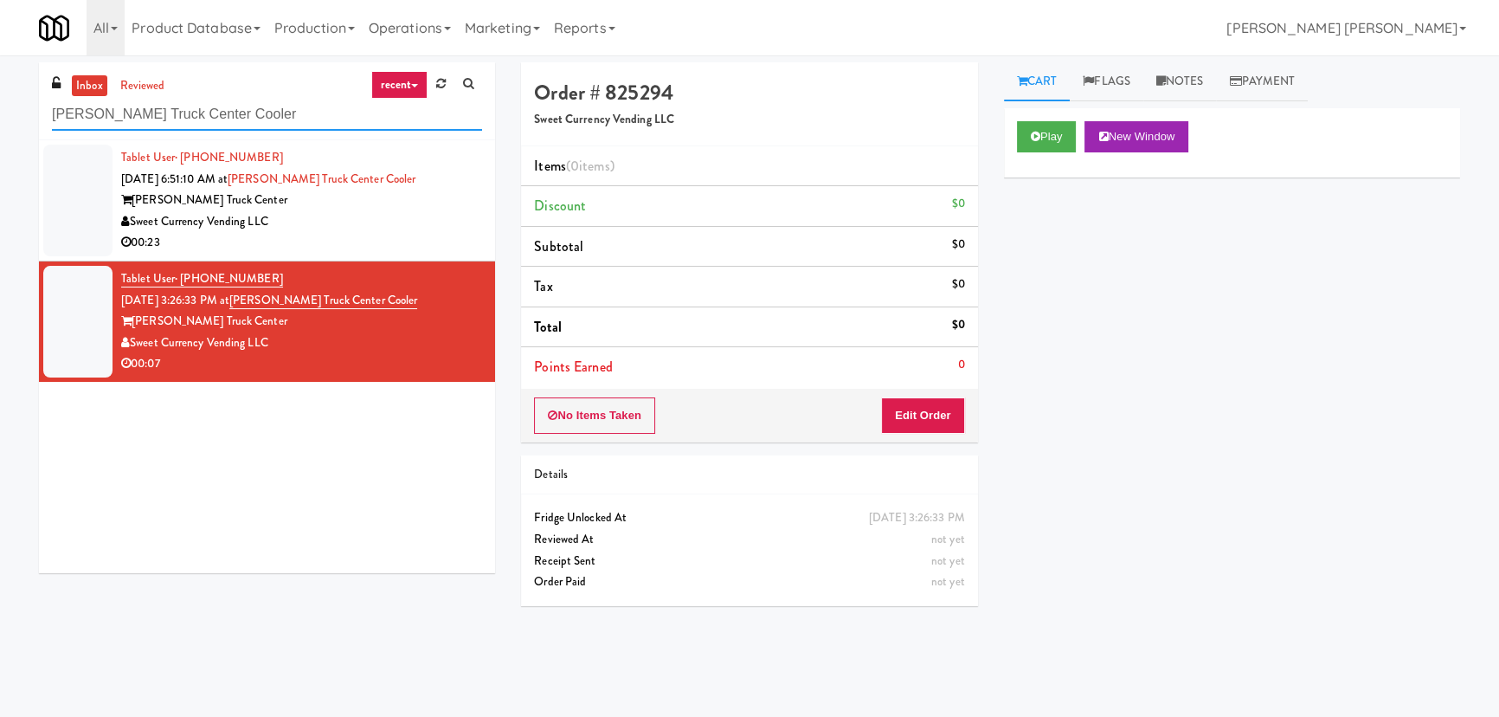
drag, startPoint x: 251, startPoint y: 111, endPoint x: -203, endPoint y: 84, distance: 455.3
click at [0, 84] on html "Are you sure you want to update this order? Okay Cancel Okay Are you sure you w…" at bounding box center [749, 358] width 1499 height 717
paste input "Earth Rangers"
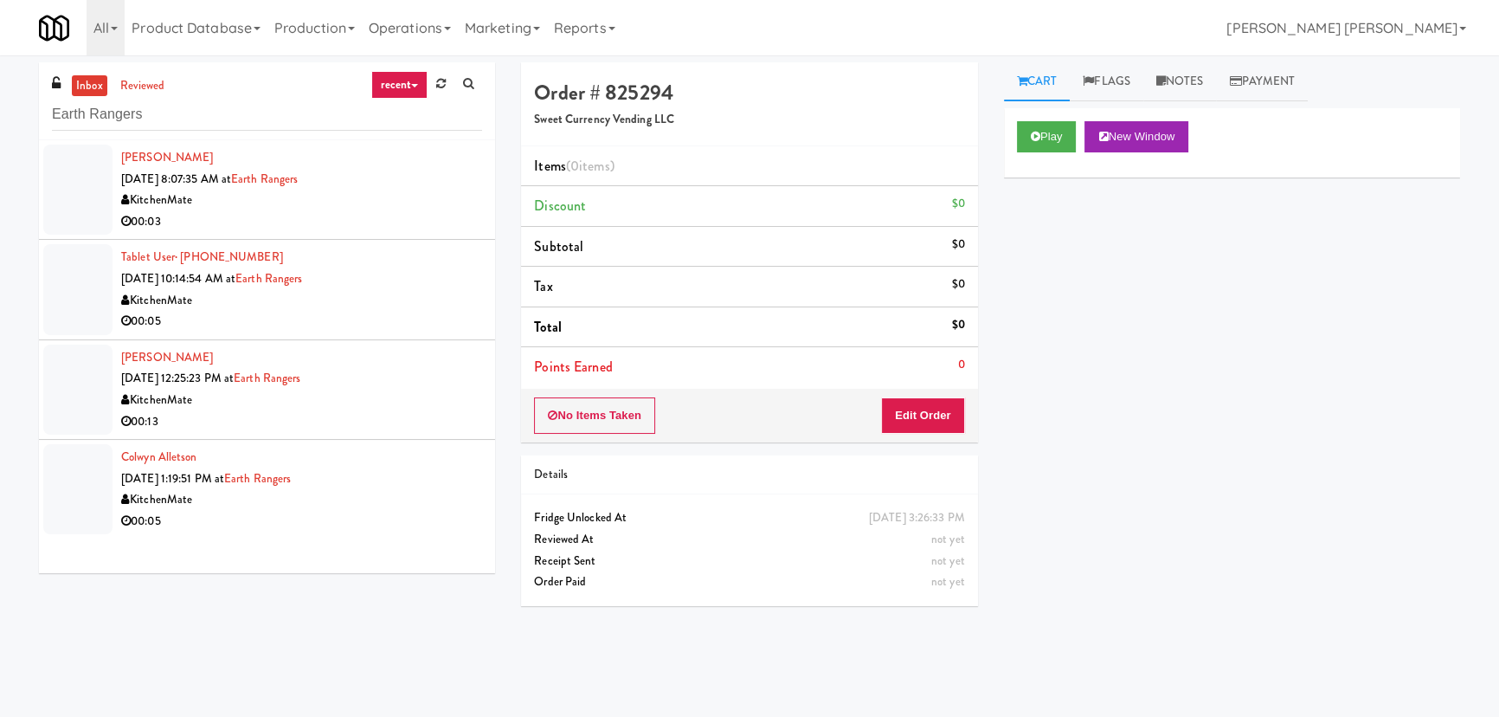
click at [338, 207] on div "KitchenMate" at bounding box center [301, 201] width 361 height 22
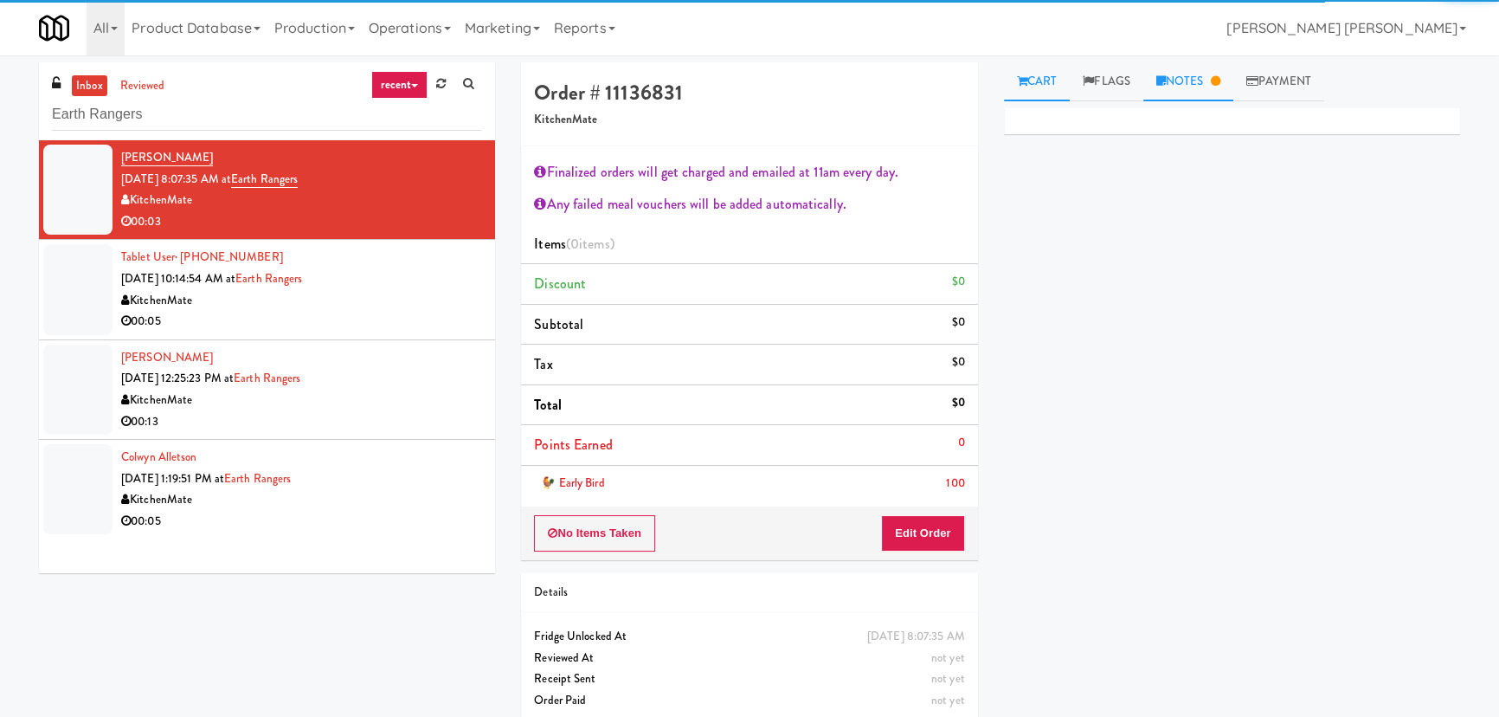
click at [1198, 79] on link "Notes" at bounding box center [1189, 81] width 90 height 39
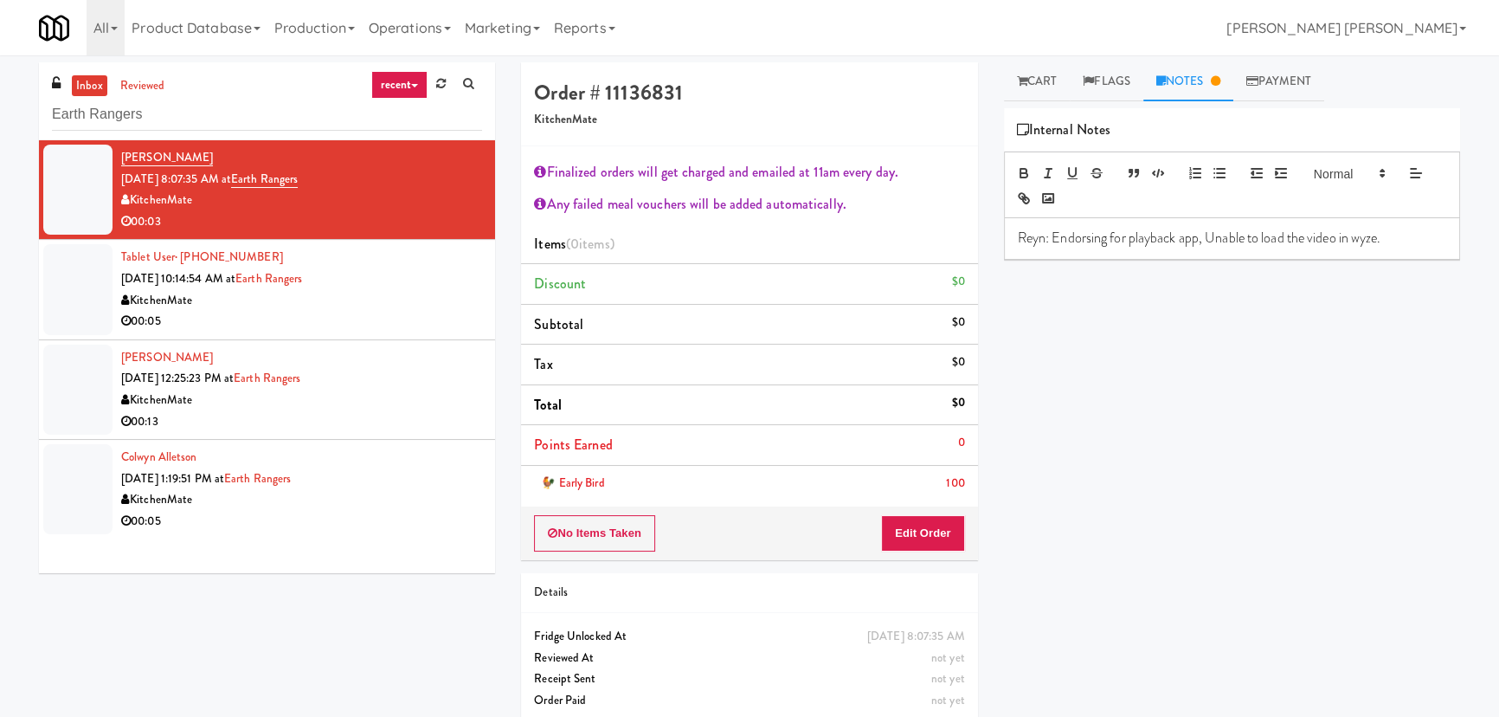
click at [397, 507] on div "KitchenMate" at bounding box center [301, 500] width 361 height 22
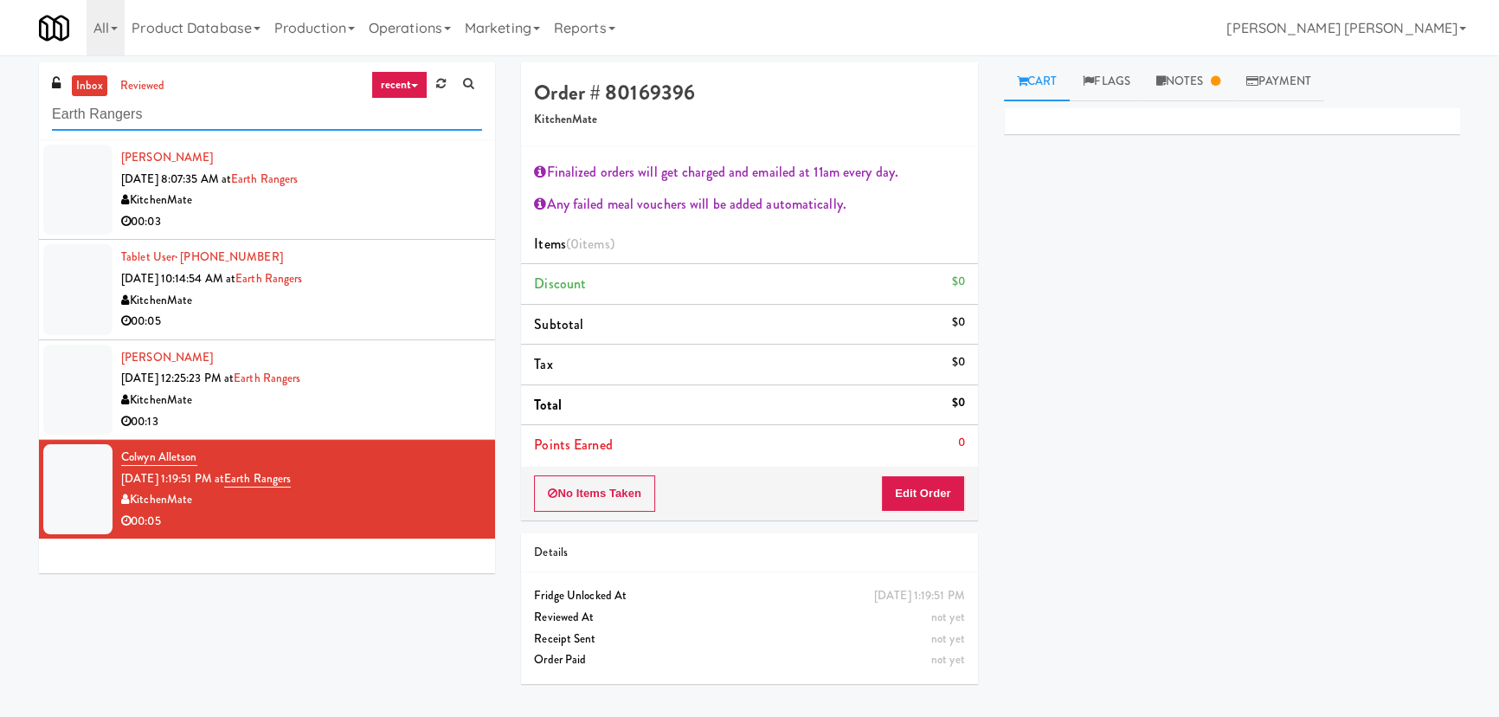
drag, startPoint x: 167, startPoint y: 118, endPoint x: -347, endPoint y: 112, distance: 514.2
click at [0, 112] on html "Are you sure you want to update this order? Okay Cancel Okay Are you sure you w…" at bounding box center [749, 358] width 1499 height 717
paste input "Home Depot - 10th Flr Cafe Left"
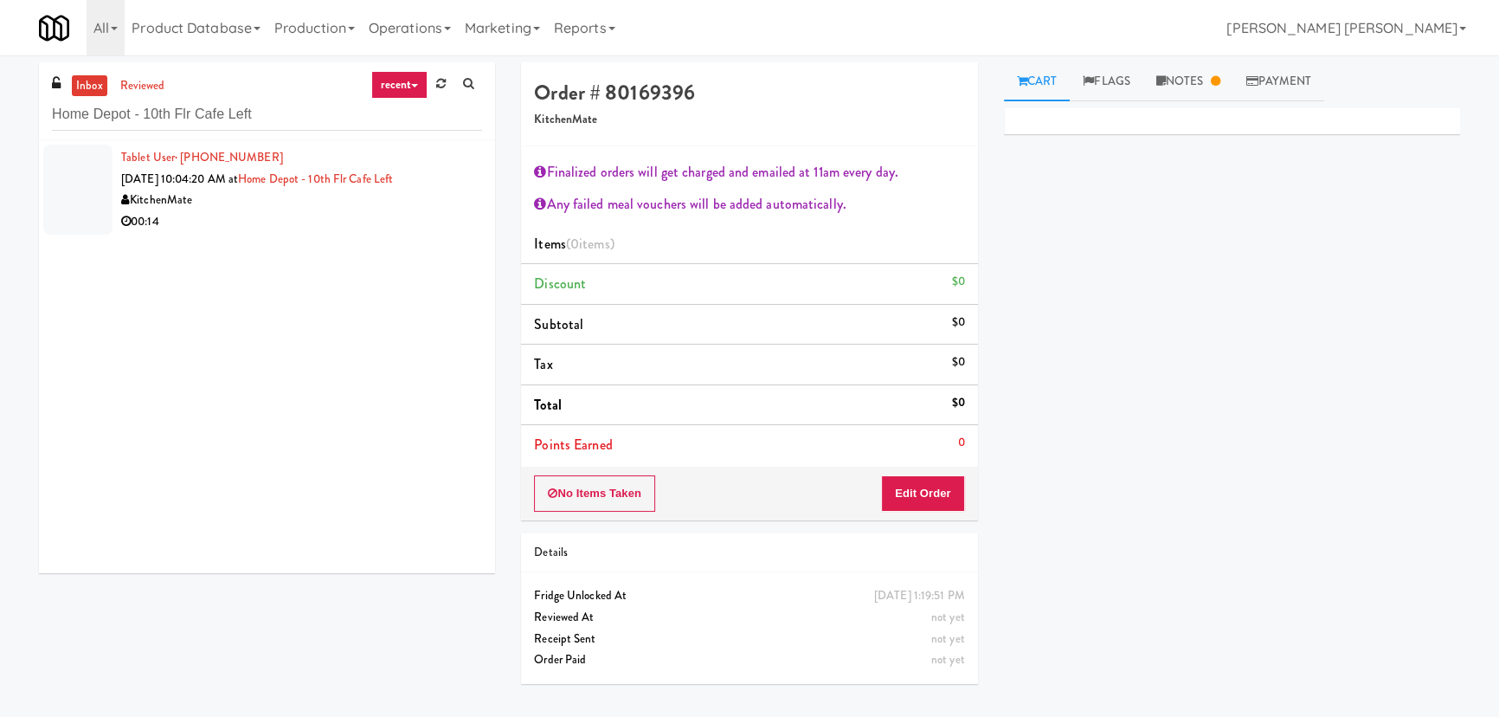
click at [310, 224] on div "00:14" at bounding box center [301, 222] width 361 height 22
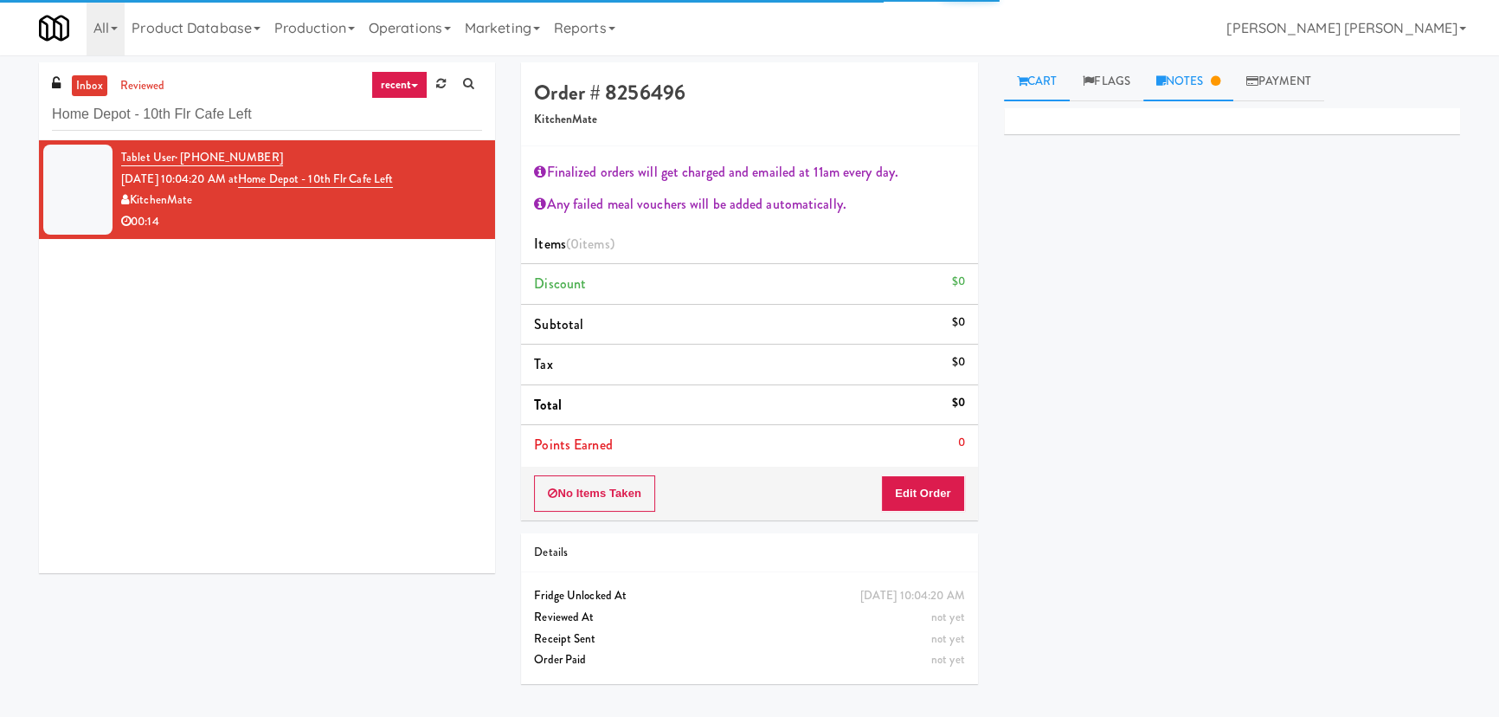
click at [1182, 75] on link "Notes" at bounding box center [1189, 81] width 90 height 39
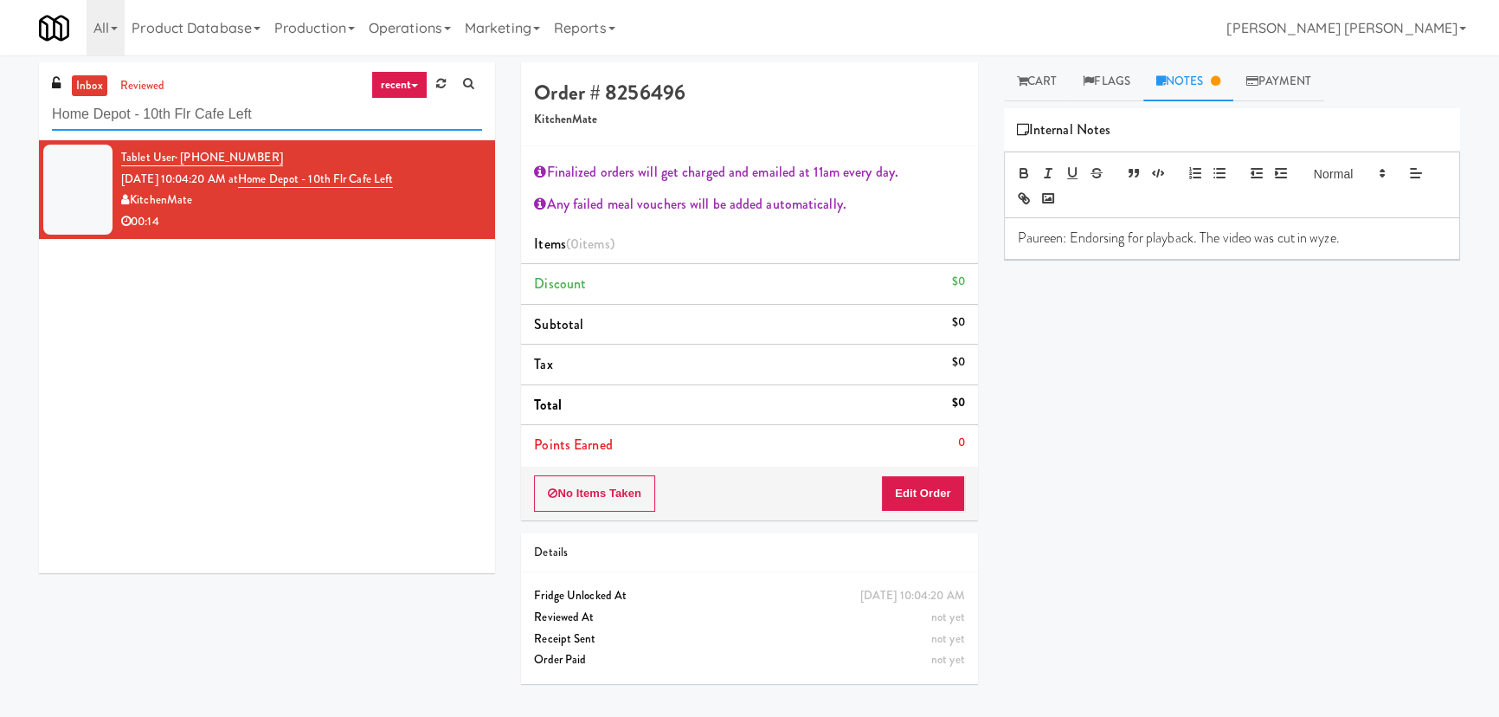
drag, startPoint x: 275, startPoint y: 116, endPoint x: -85, endPoint y: 122, distance: 360.2
click at [0, 122] on html "Are you sure you want to update this order? Okay Cancel Okay Are you sure you w…" at bounding box center [749, 358] width 1499 height 717
paste input "250 Residences-Cooler"
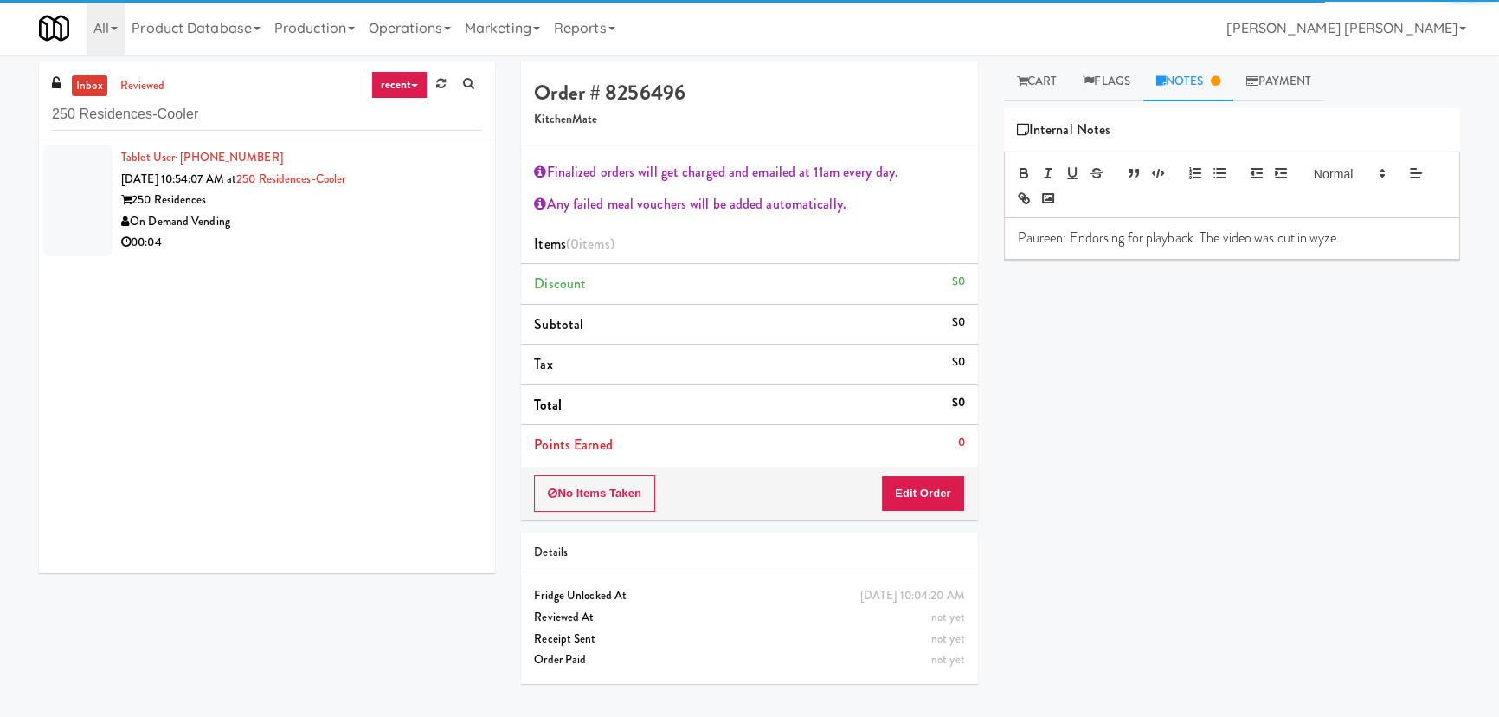
click at [312, 238] on div "00:04" at bounding box center [301, 243] width 361 height 22
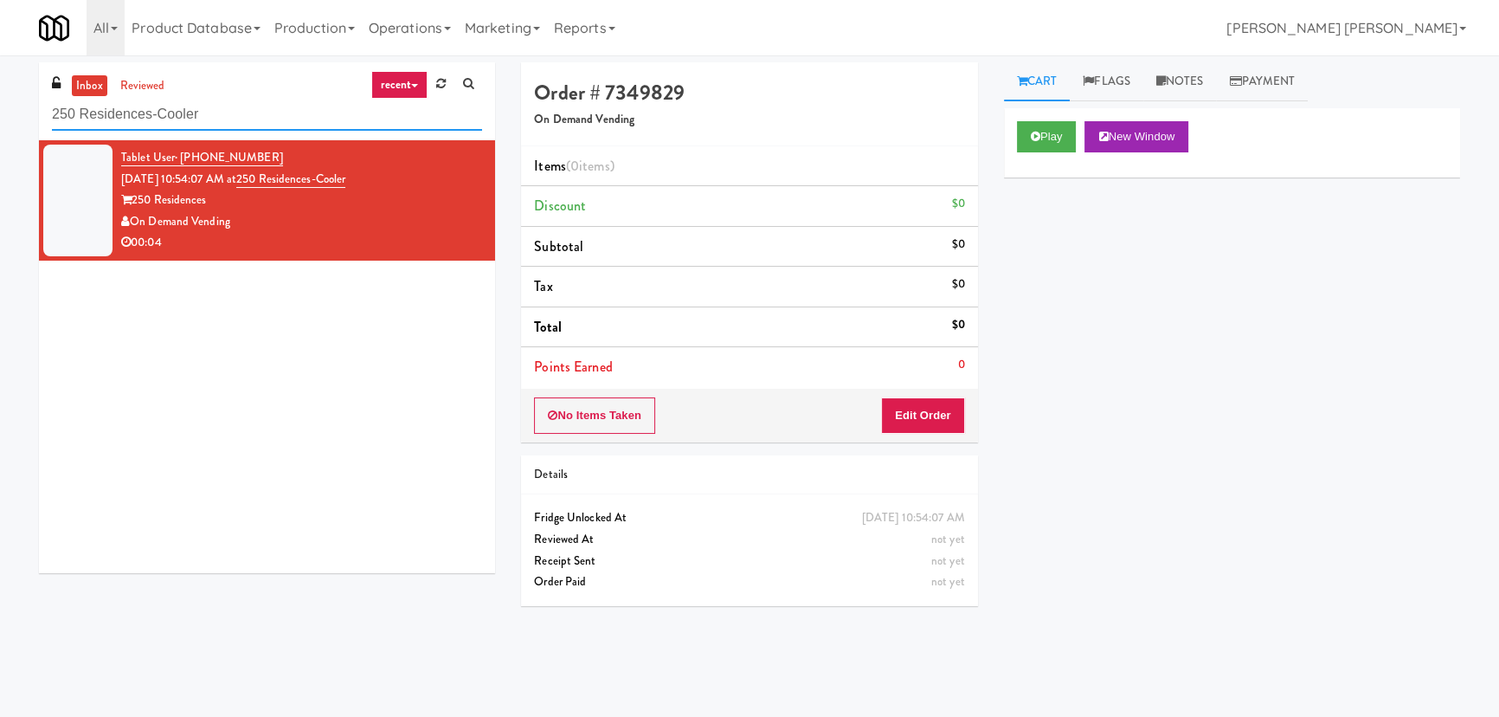
drag, startPoint x: 244, startPoint y: 120, endPoint x: -137, endPoint y: 99, distance: 381.5
click at [0, 99] on html "Are you sure you want to update this order? Okay Cancel Okay Are you sure you w…" at bounding box center [749, 358] width 1499 height 717
paste input "Metropolitan - Combo"
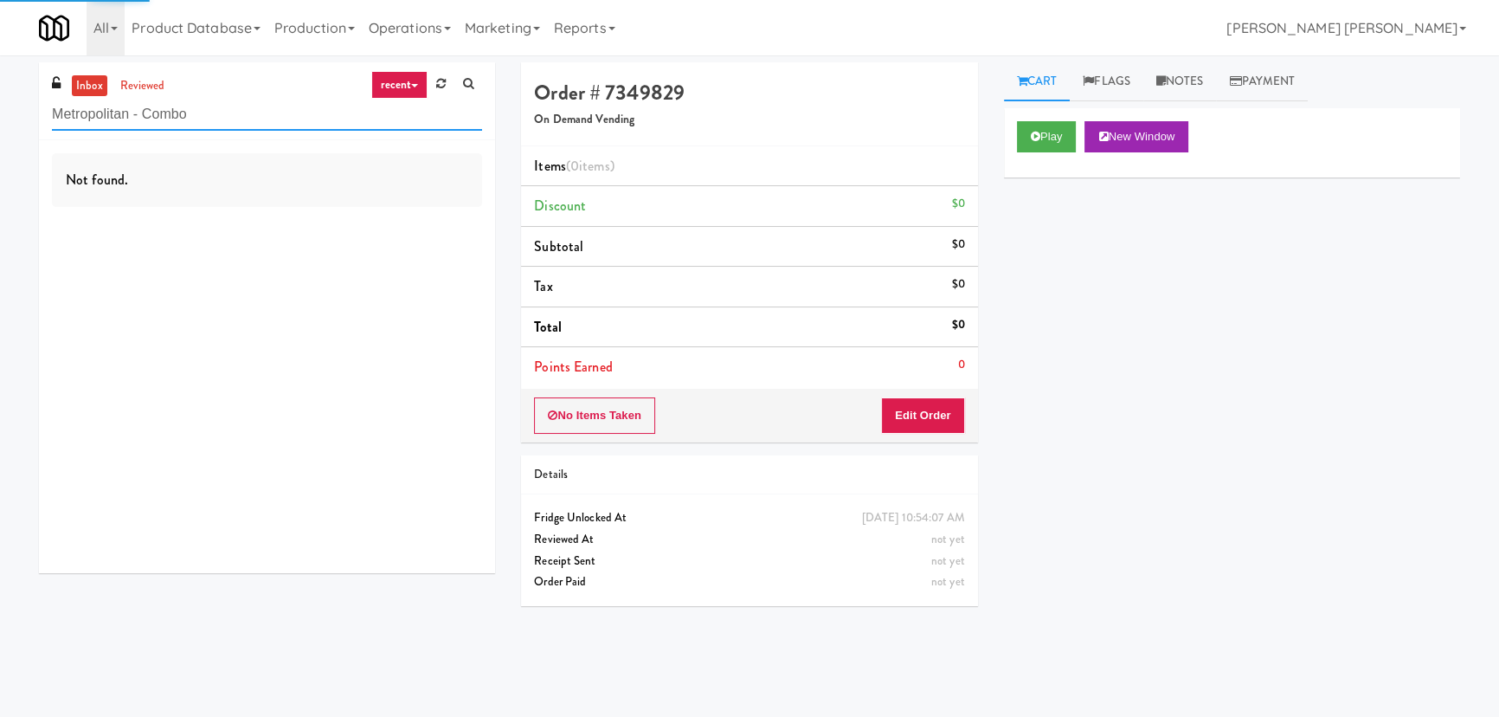
type input "Metropolitan - Combo"
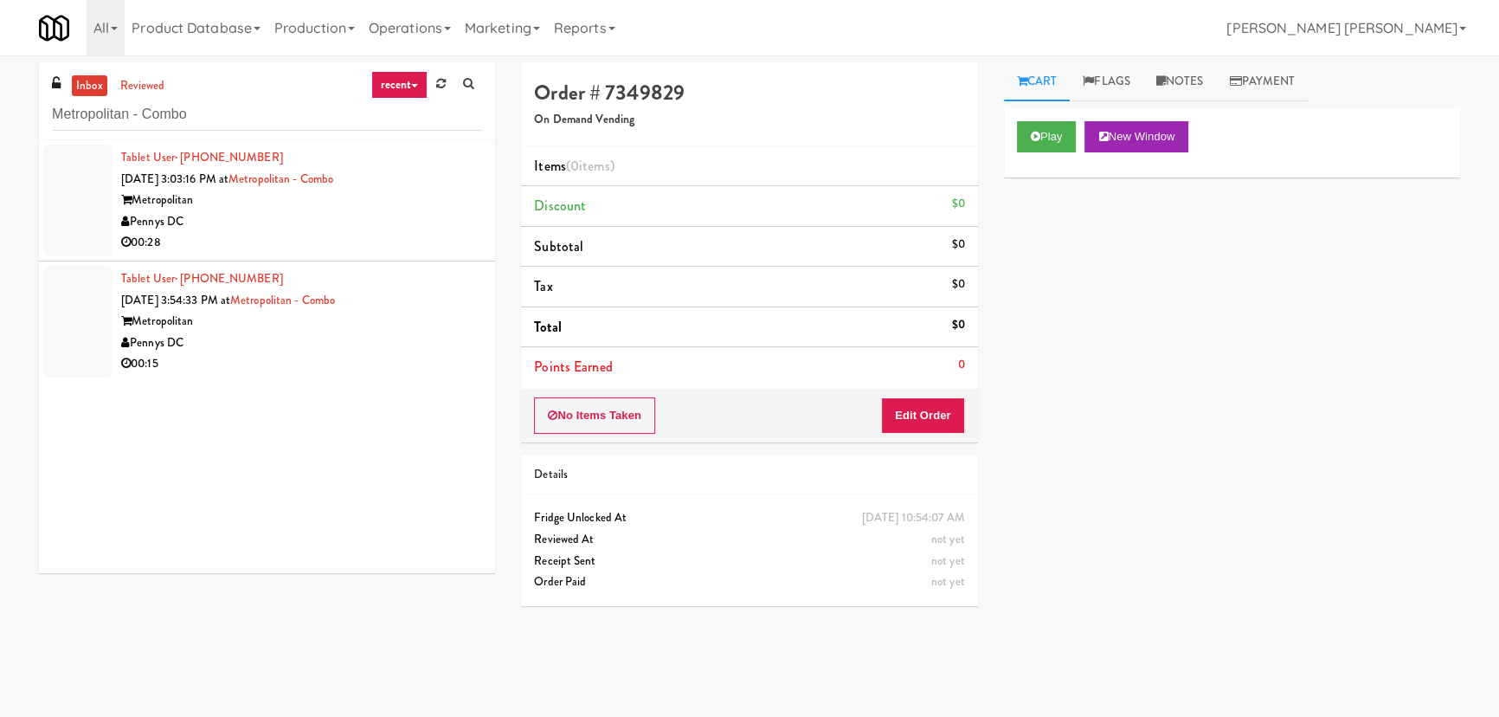
click at [266, 240] on div "00:28" at bounding box center [301, 243] width 361 height 22
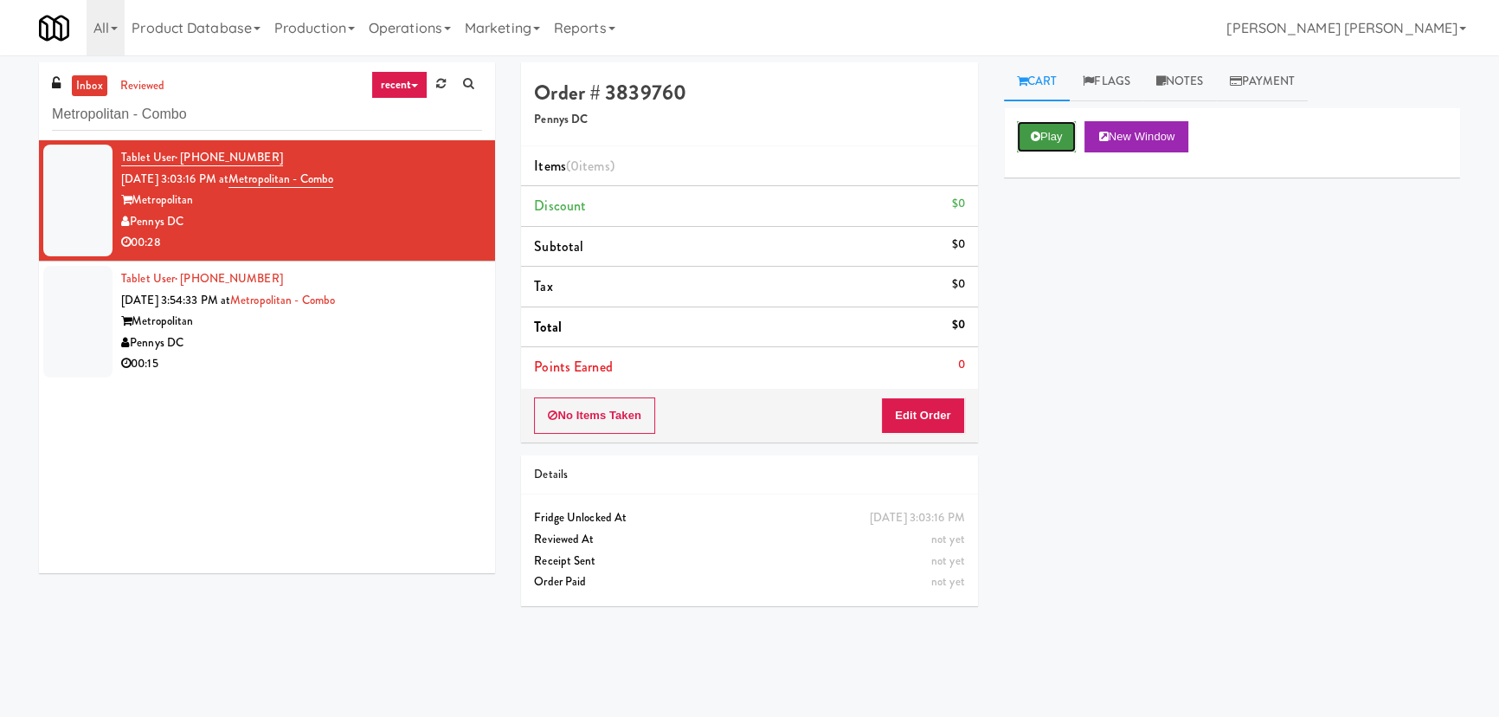
click at [1057, 144] on button "Play" at bounding box center [1047, 136] width 60 height 31
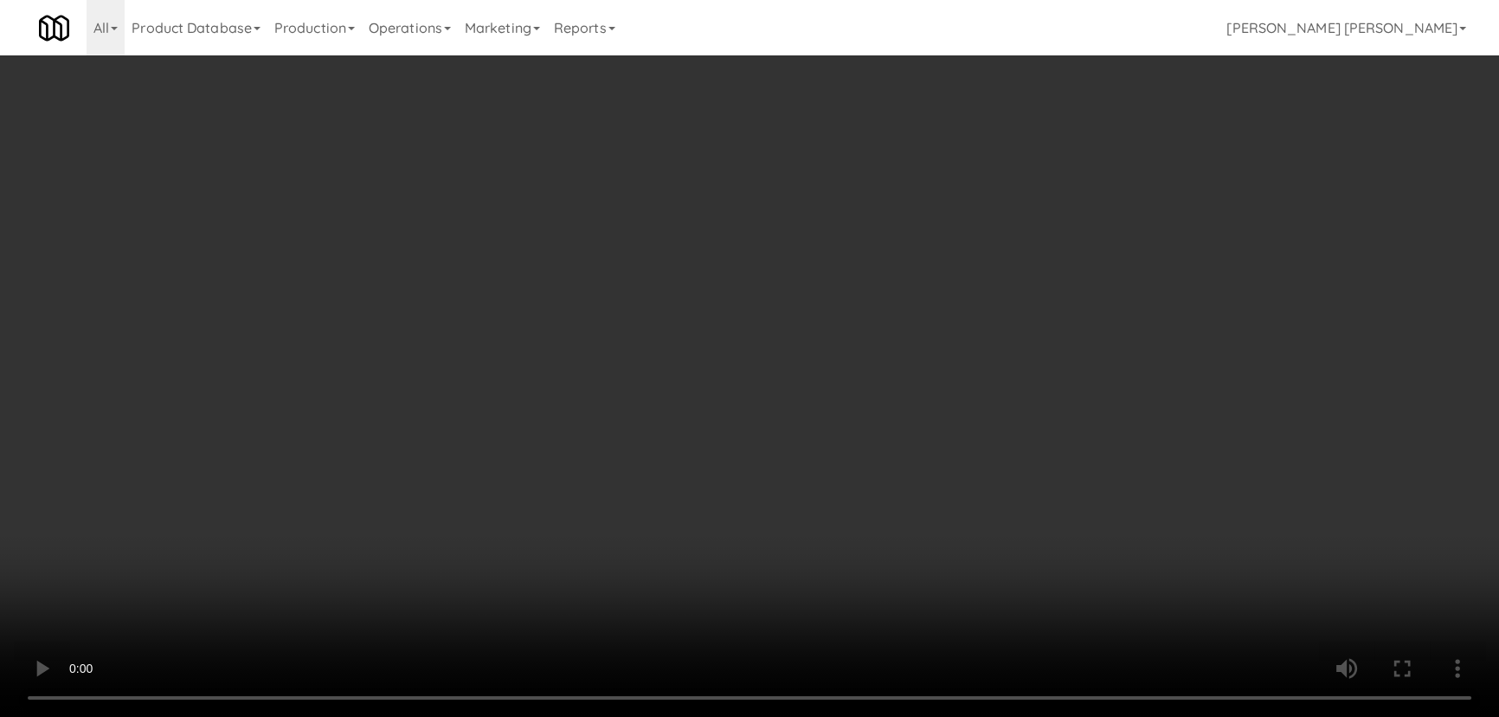
click at [860, 716] on video at bounding box center [749, 358] width 1499 height 717
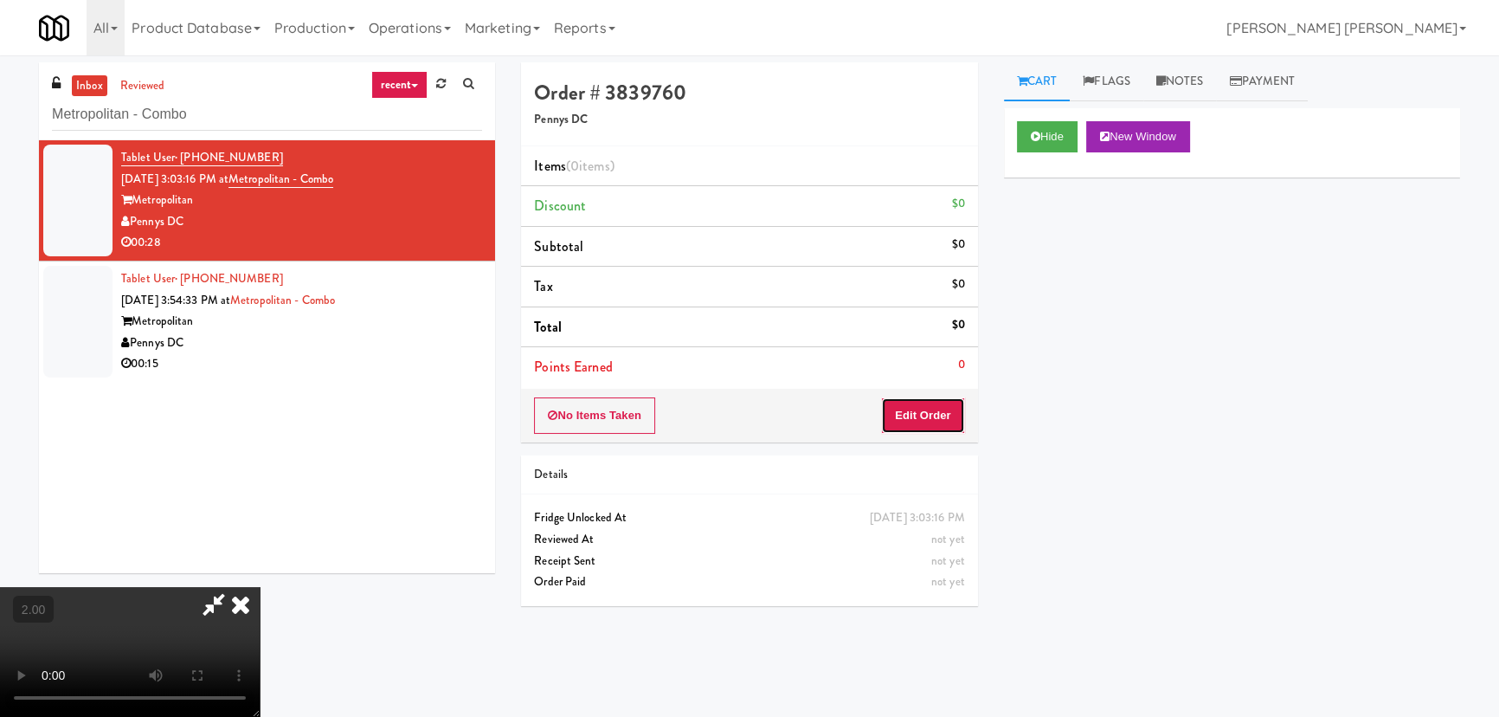
click at [938, 415] on button "Edit Order" at bounding box center [923, 415] width 84 height 36
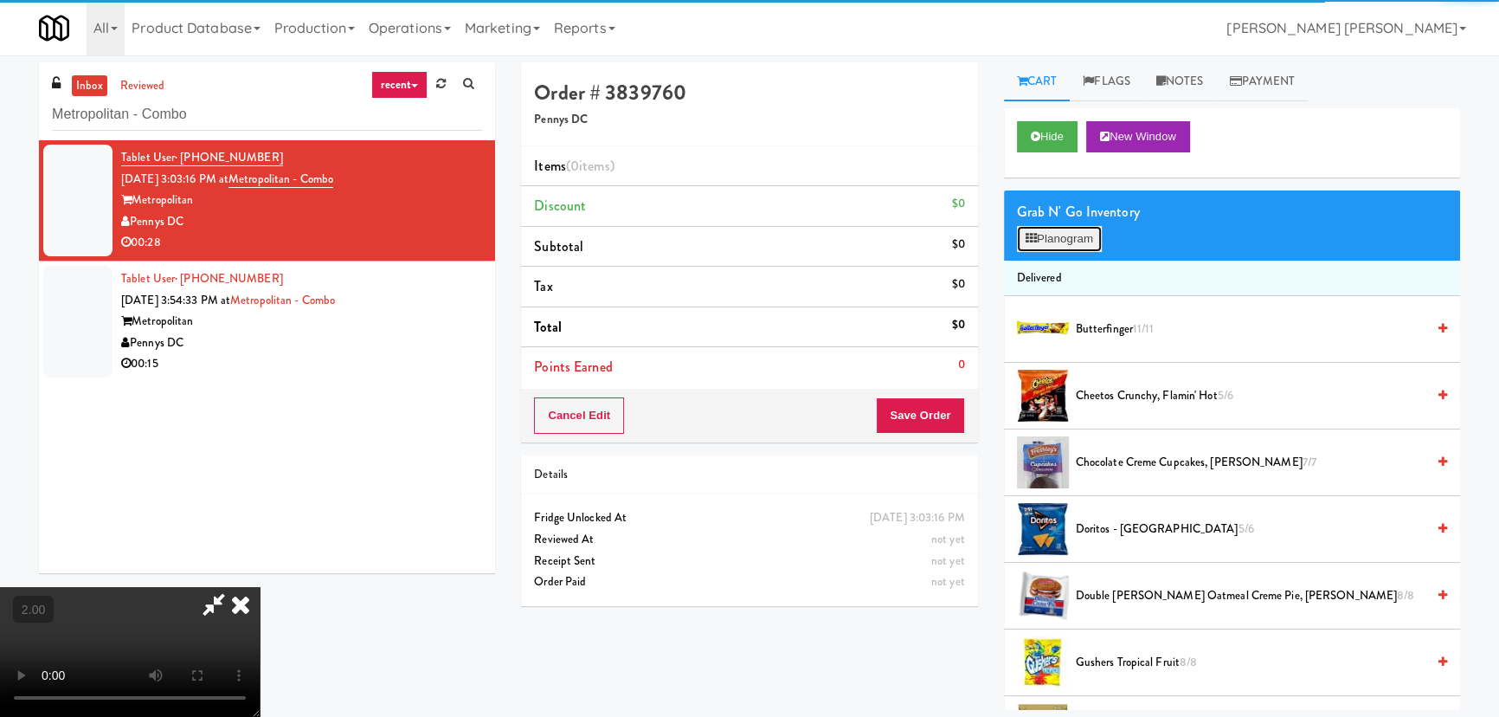
click at [1063, 241] on button "Planogram" at bounding box center [1059, 239] width 85 height 26
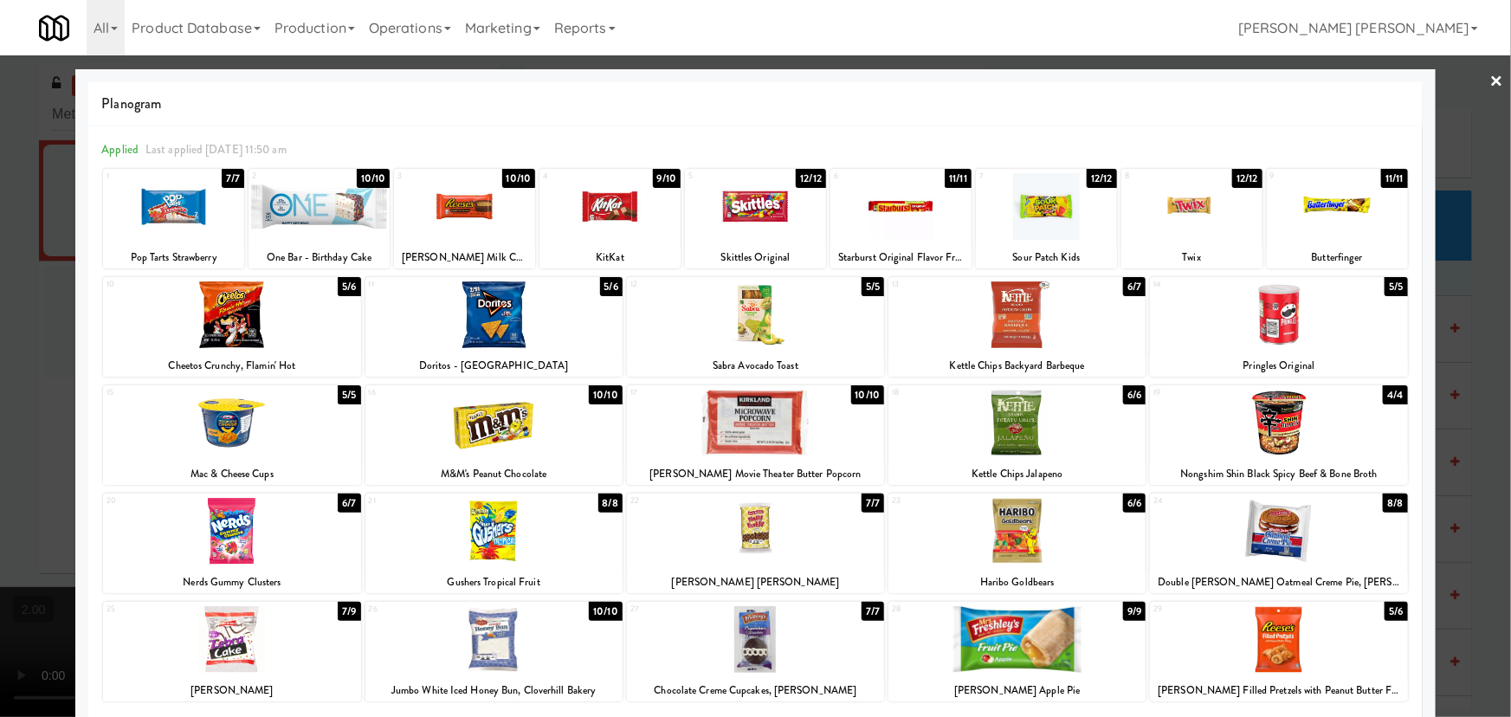
click at [485, 308] on div at bounding box center [493, 314] width 257 height 67
click at [475, 209] on div at bounding box center [464, 206] width 141 height 67
click at [1190, 203] on div at bounding box center [1191, 206] width 141 height 67
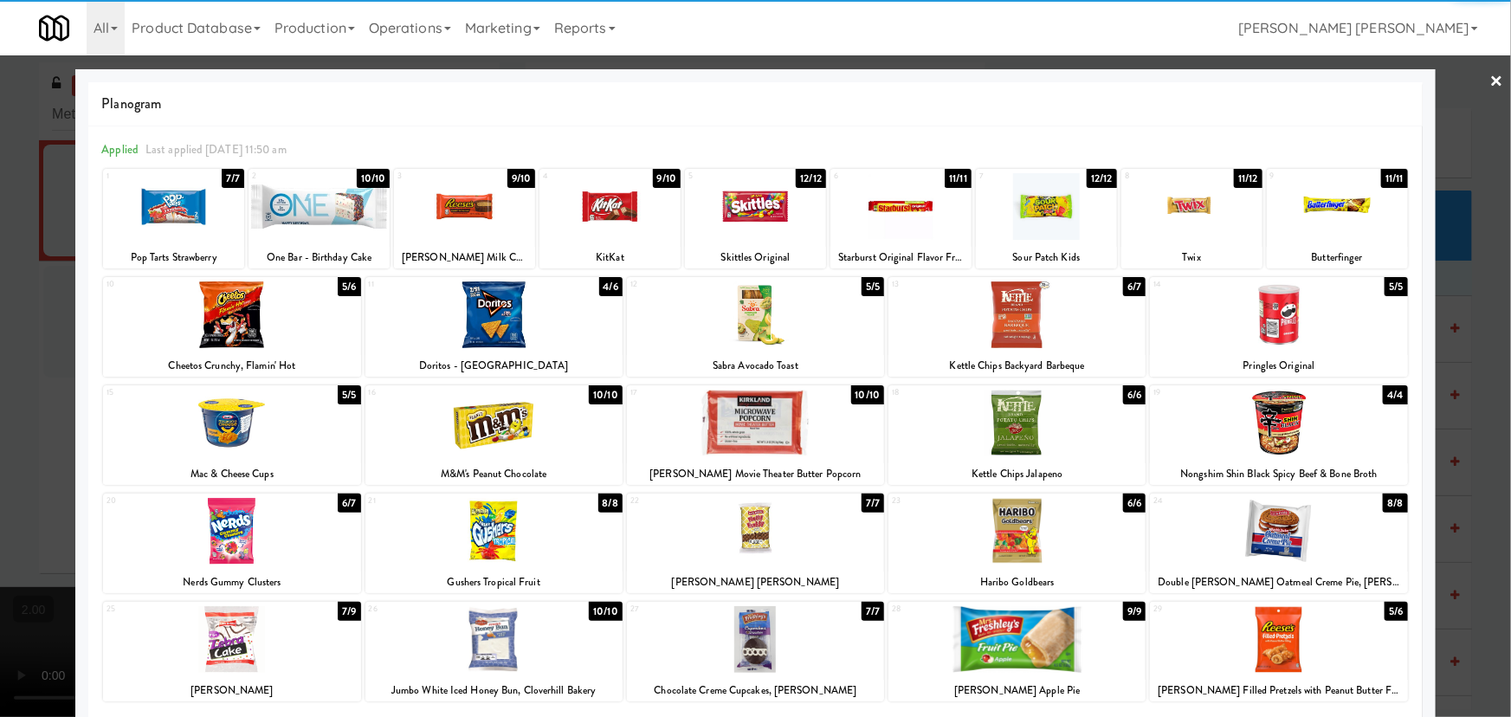
click at [1490, 77] on link "×" at bounding box center [1497, 82] width 14 height 54
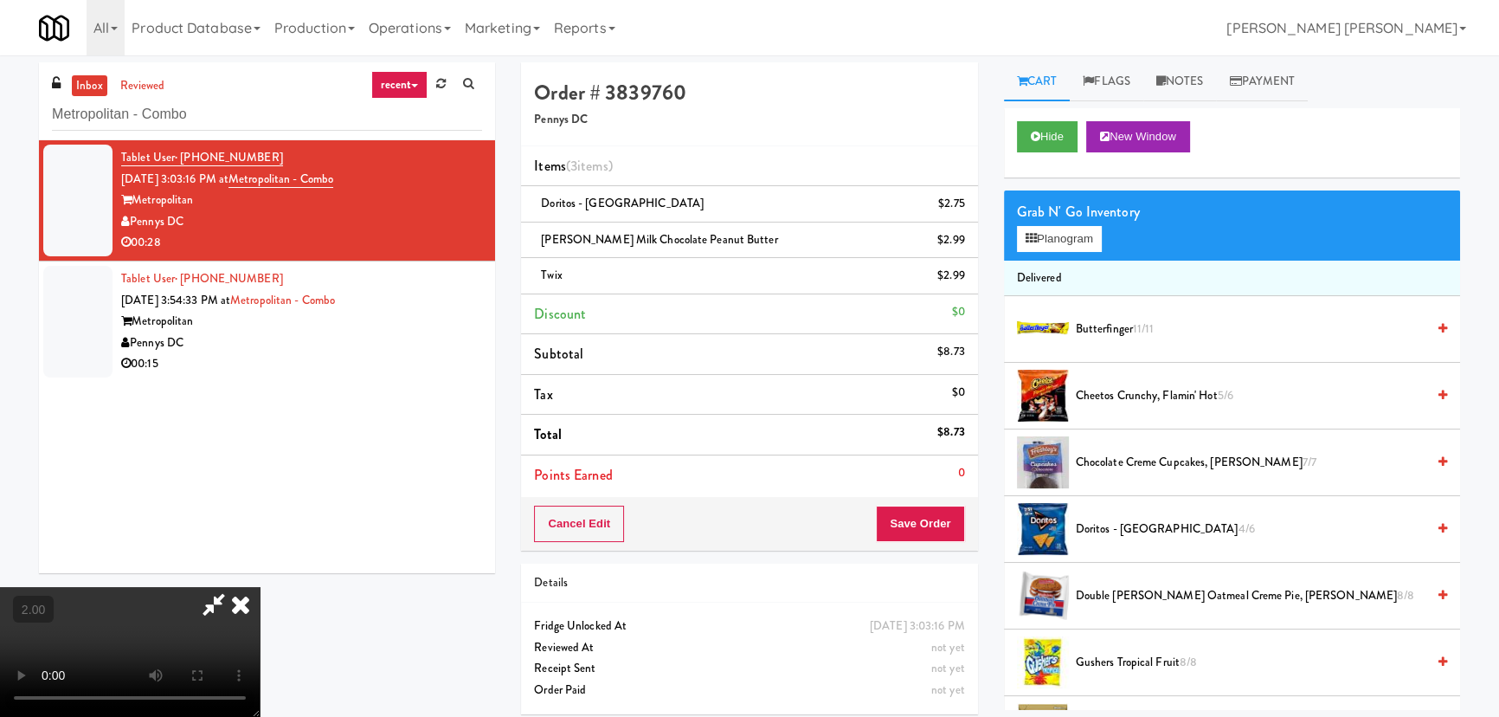
click at [260, 587] on video at bounding box center [130, 652] width 260 height 130
drag, startPoint x: 880, startPoint y: 222, endPoint x: 886, endPoint y: 242, distance: 20.6
click at [260, 587] on icon at bounding box center [241, 604] width 38 height 35
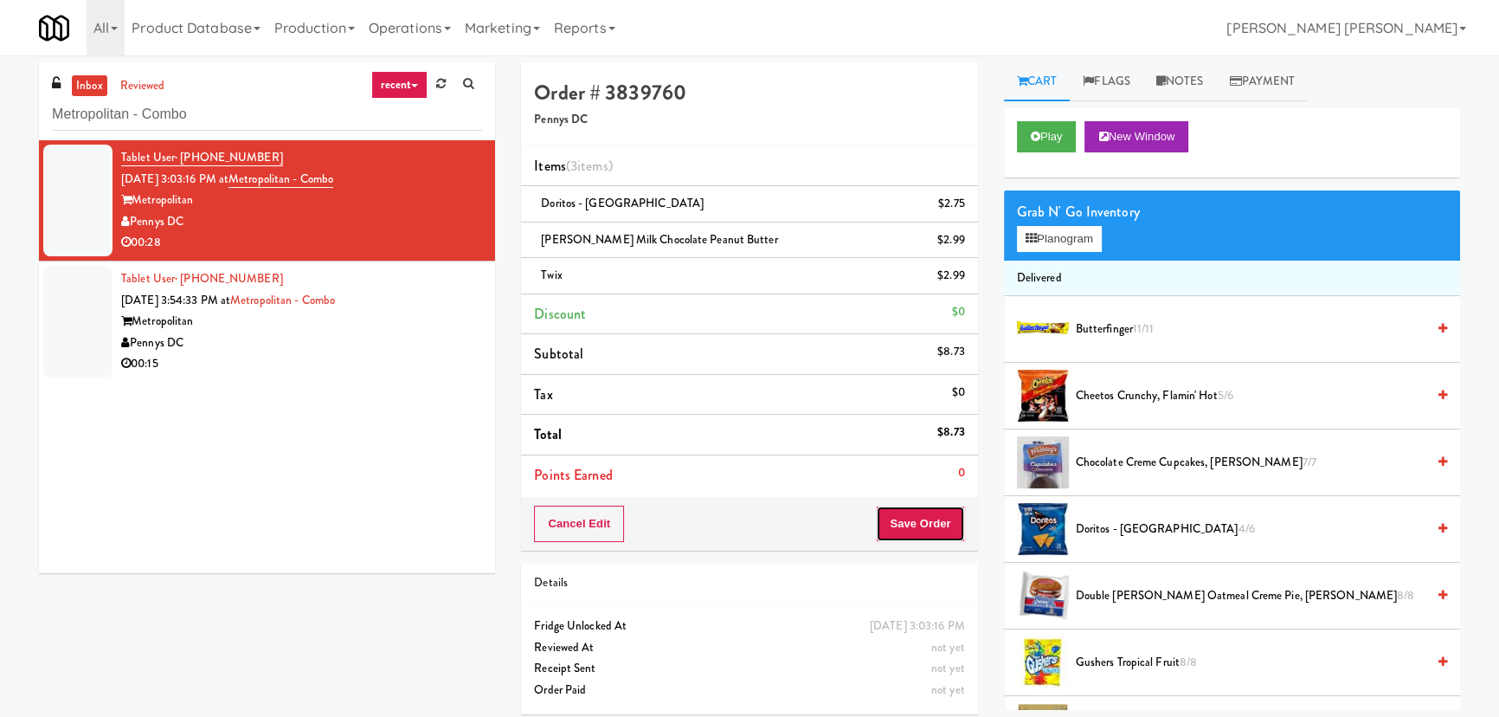
click at [919, 511] on button "Save Order" at bounding box center [920, 524] width 88 height 36
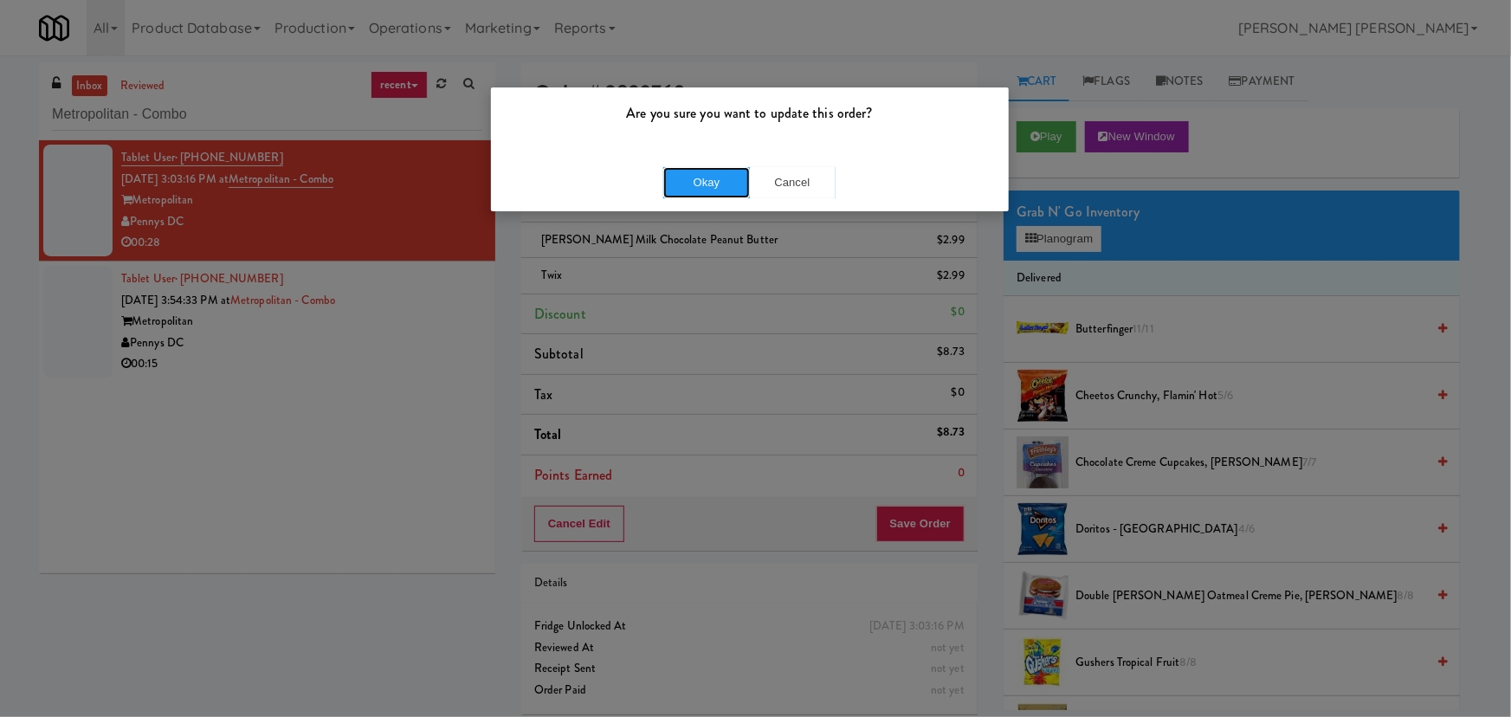
drag, startPoint x: 734, startPoint y: 184, endPoint x: 43, endPoint y: 194, distance: 690.9
click at [732, 184] on button "Okay" at bounding box center [706, 182] width 87 height 31
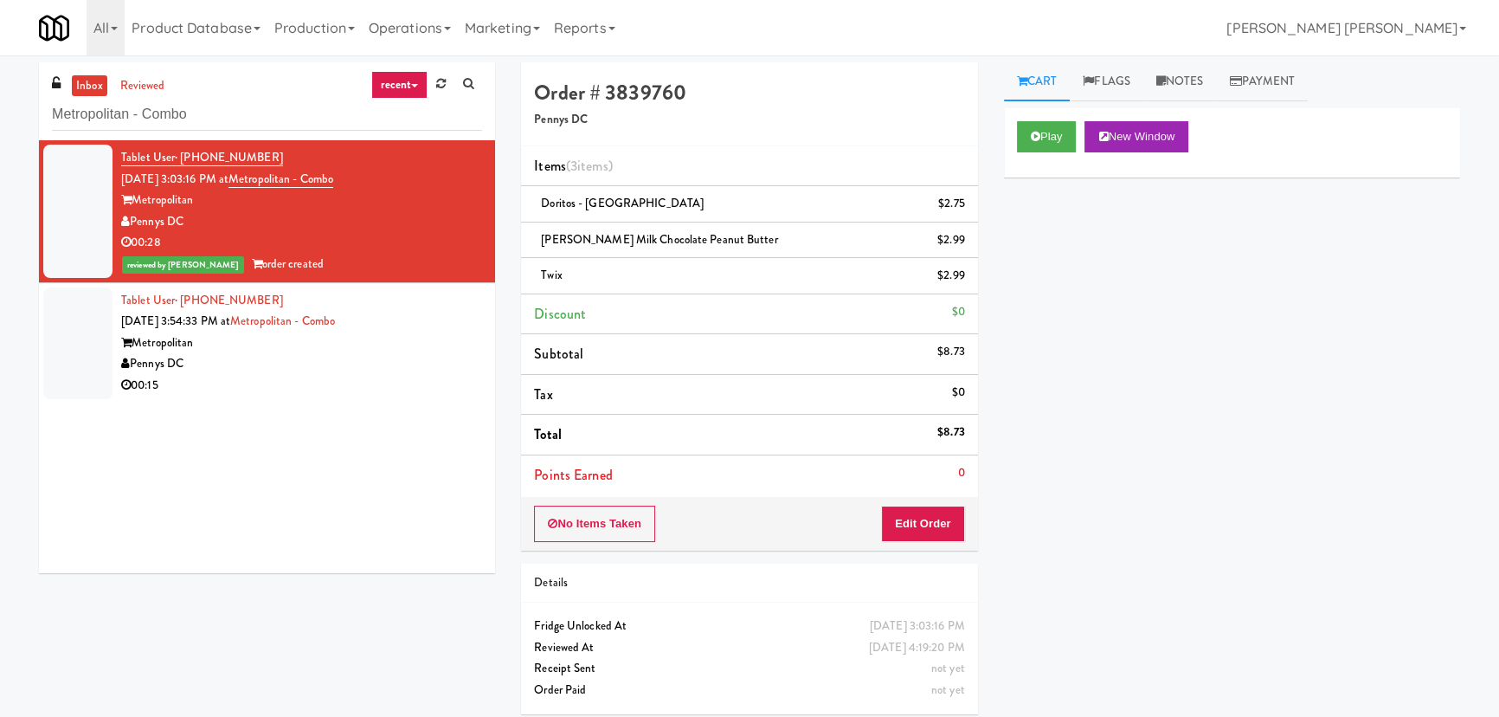
drag, startPoint x: 388, startPoint y: 355, endPoint x: 549, endPoint y: 355, distance: 161.0
click at [388, 355] on div "Pennys DC" at bounding box center [301, 364] width 361 height 22
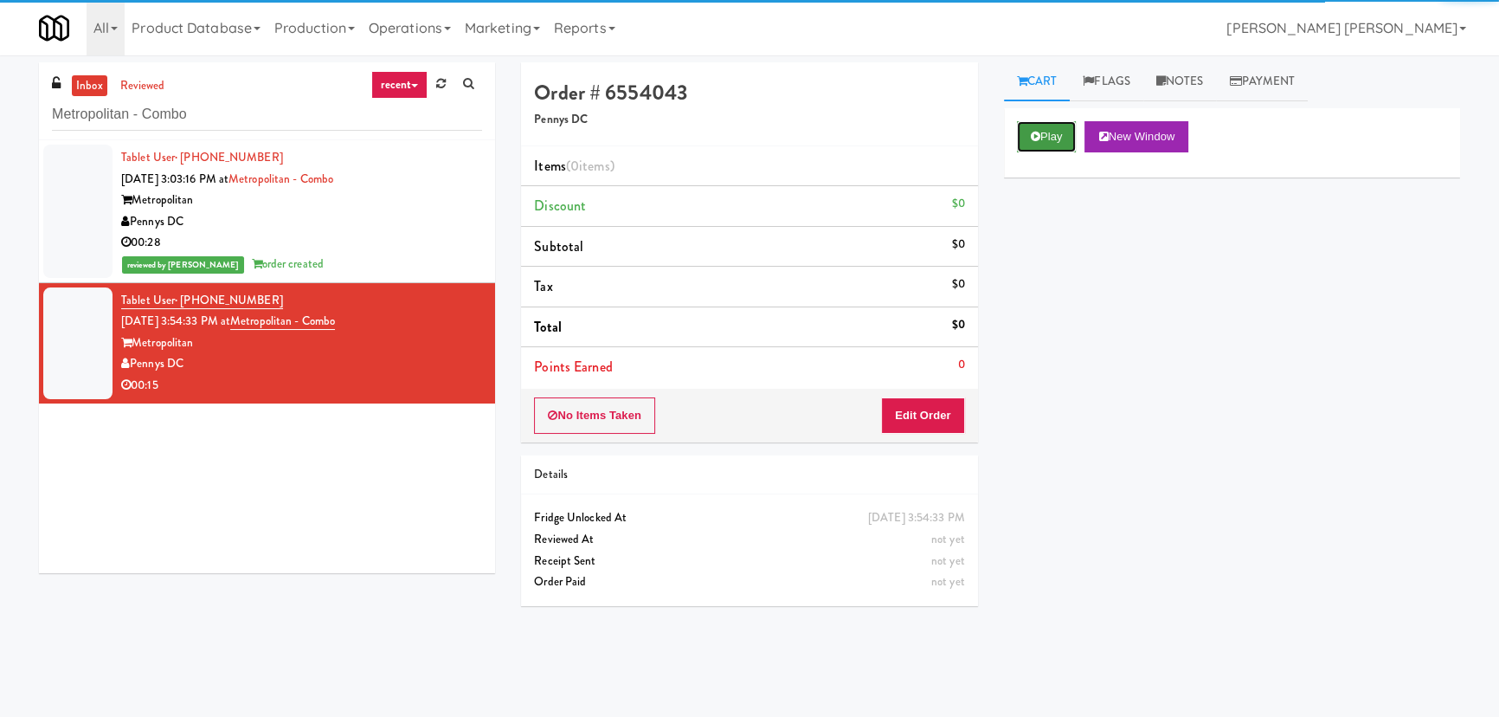
click at [1048, 134] on button "Play" at bounding box center [1047, 136] width 60 height 31
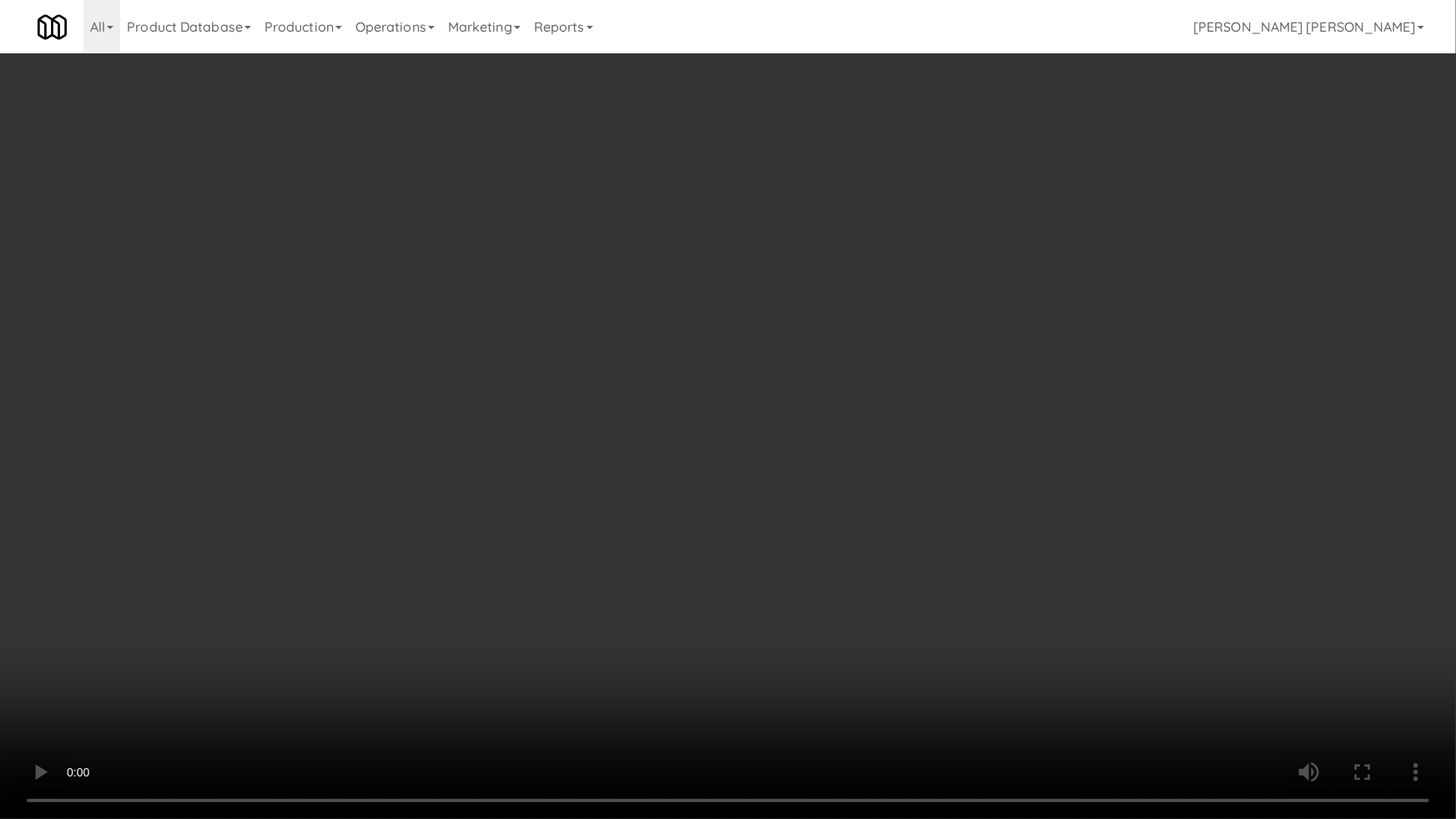
click at [867, 690] on video at bounding box center [728, 410] width 1456 height 819
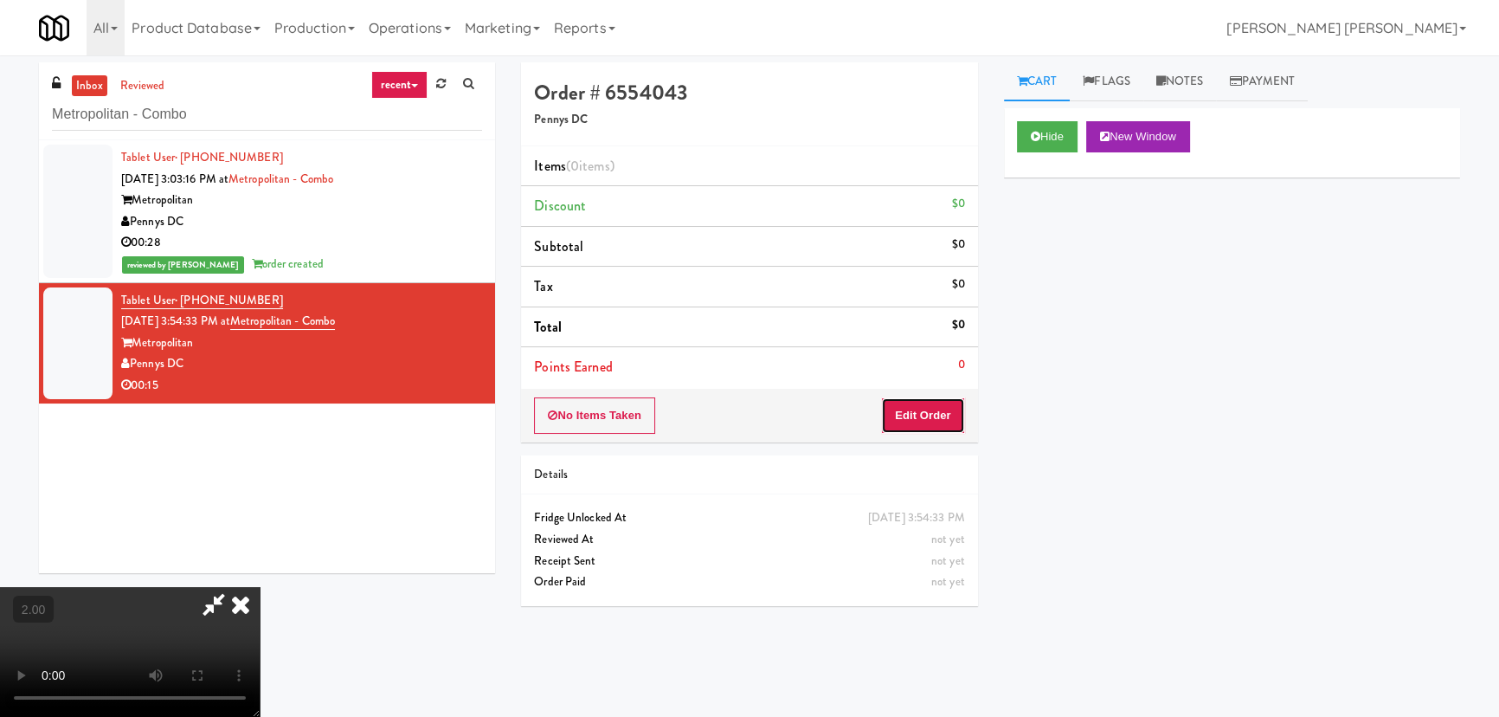
click at [952, 416] on button "Edit Order" at bounding box center [923, 415] width 84 height 36
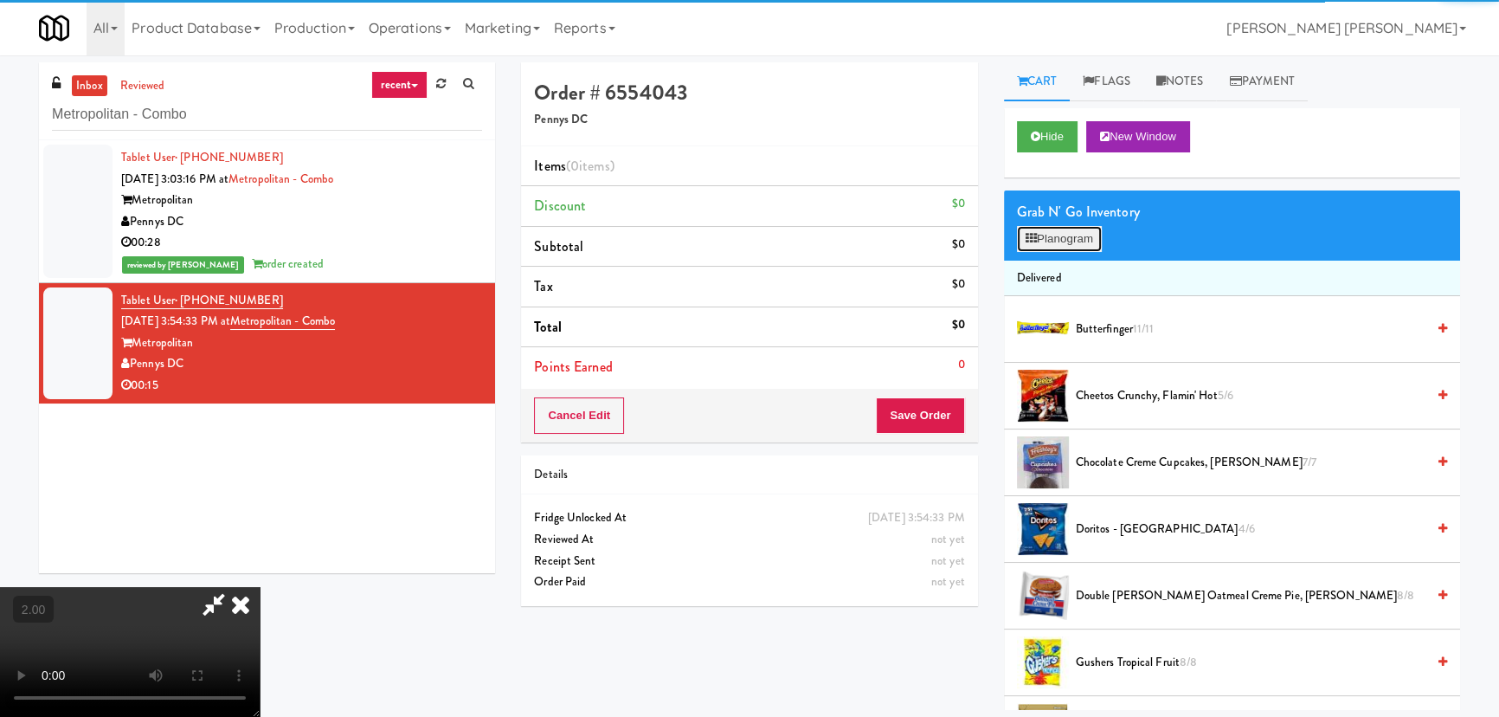
click at [1073, 242] on button "Planogram" at bounding box center [1059, 239] width 85 height 26
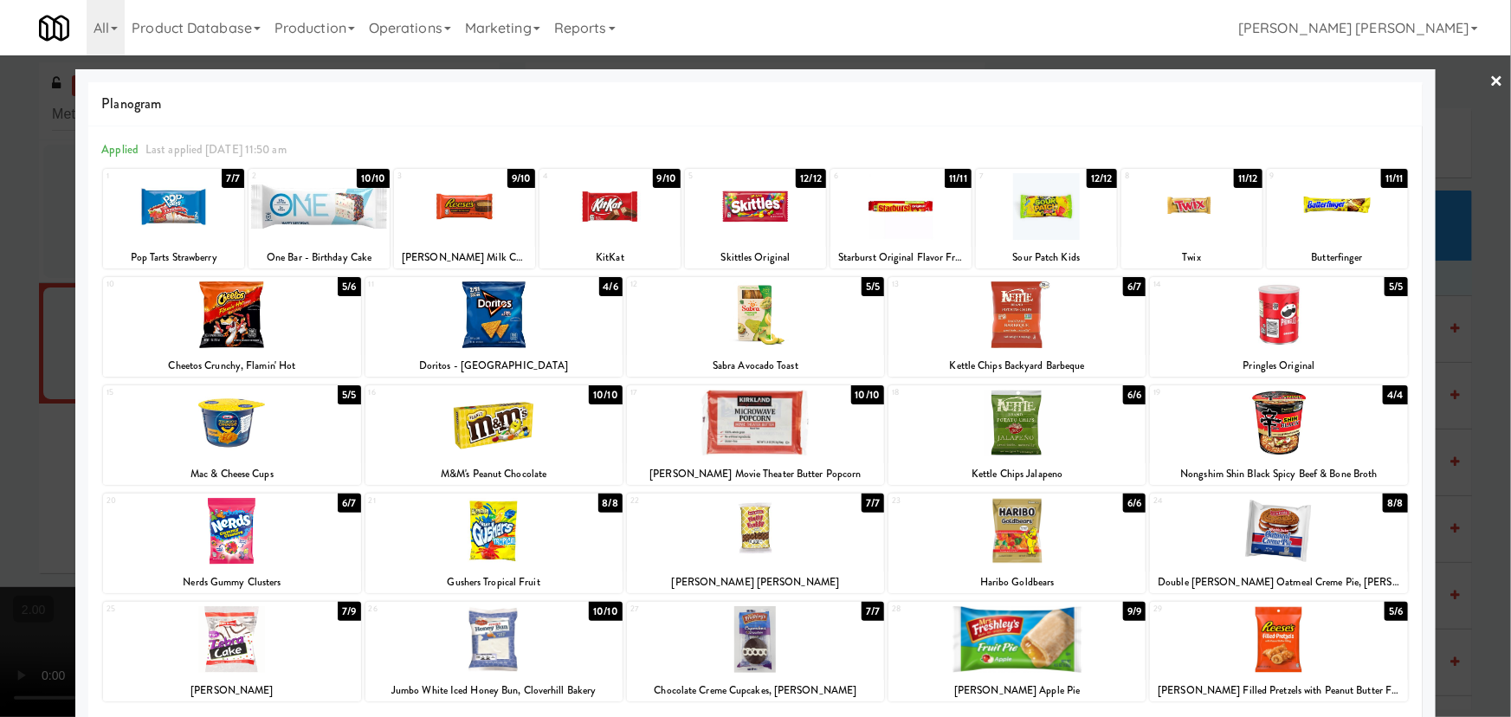
click at [1015, 533] on div at bounding box center [1016, 531] width 257 height 67
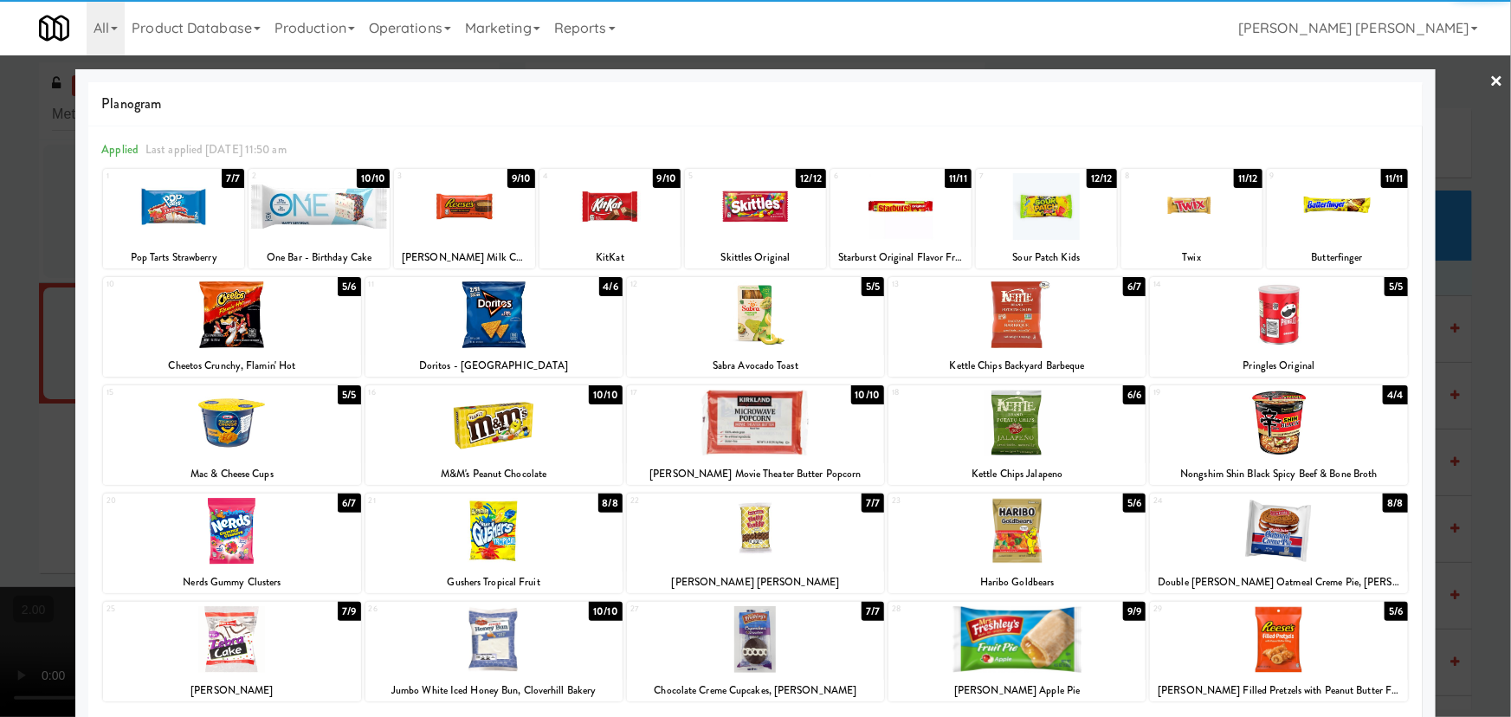
click at [1491, 76] on link "×" at bounding box center [1497, 82] width 14 height 54
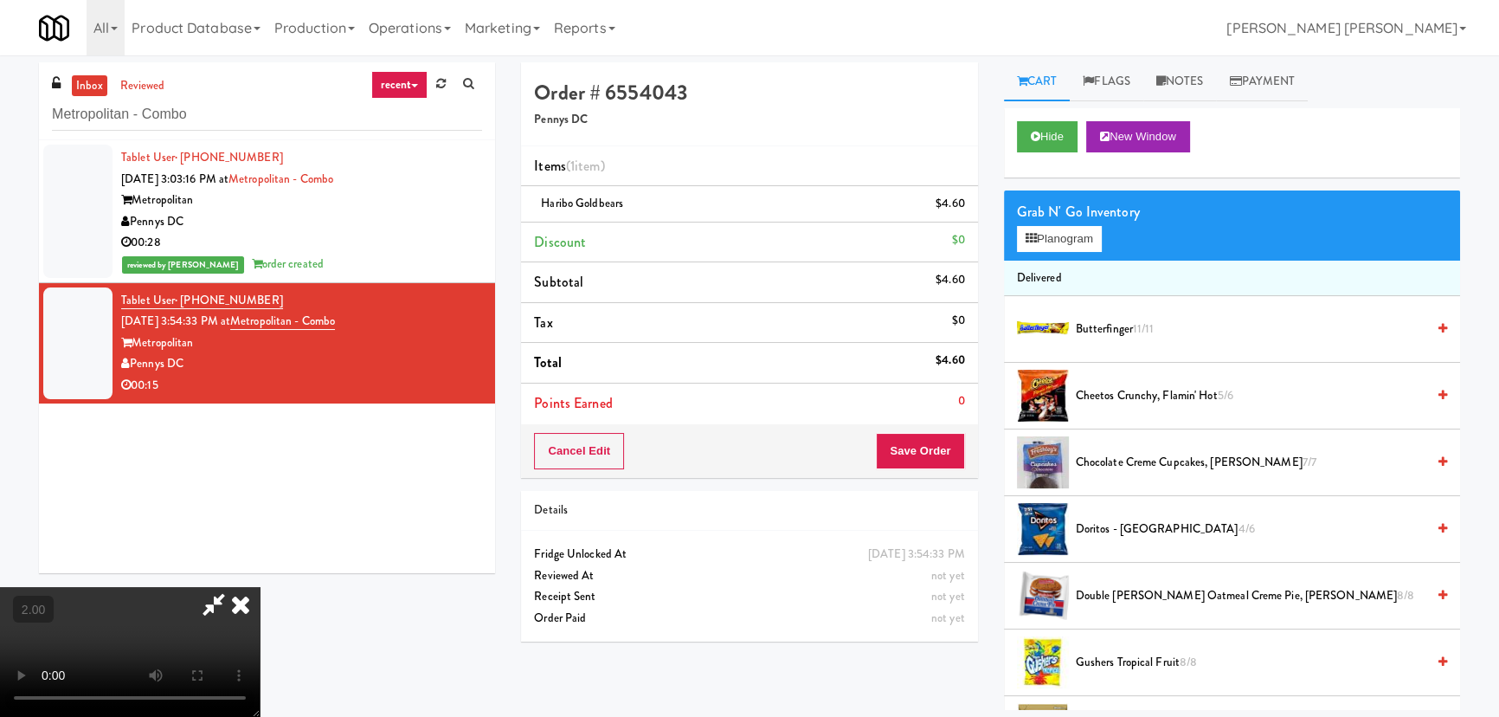
drag, startPoint x: 883, startPoint y: 226, endPoint x: 938, endPoint y: 324, distance: 112.4
click at [260, 587] on icon at bounding box center [241, 604] width 38 height 35
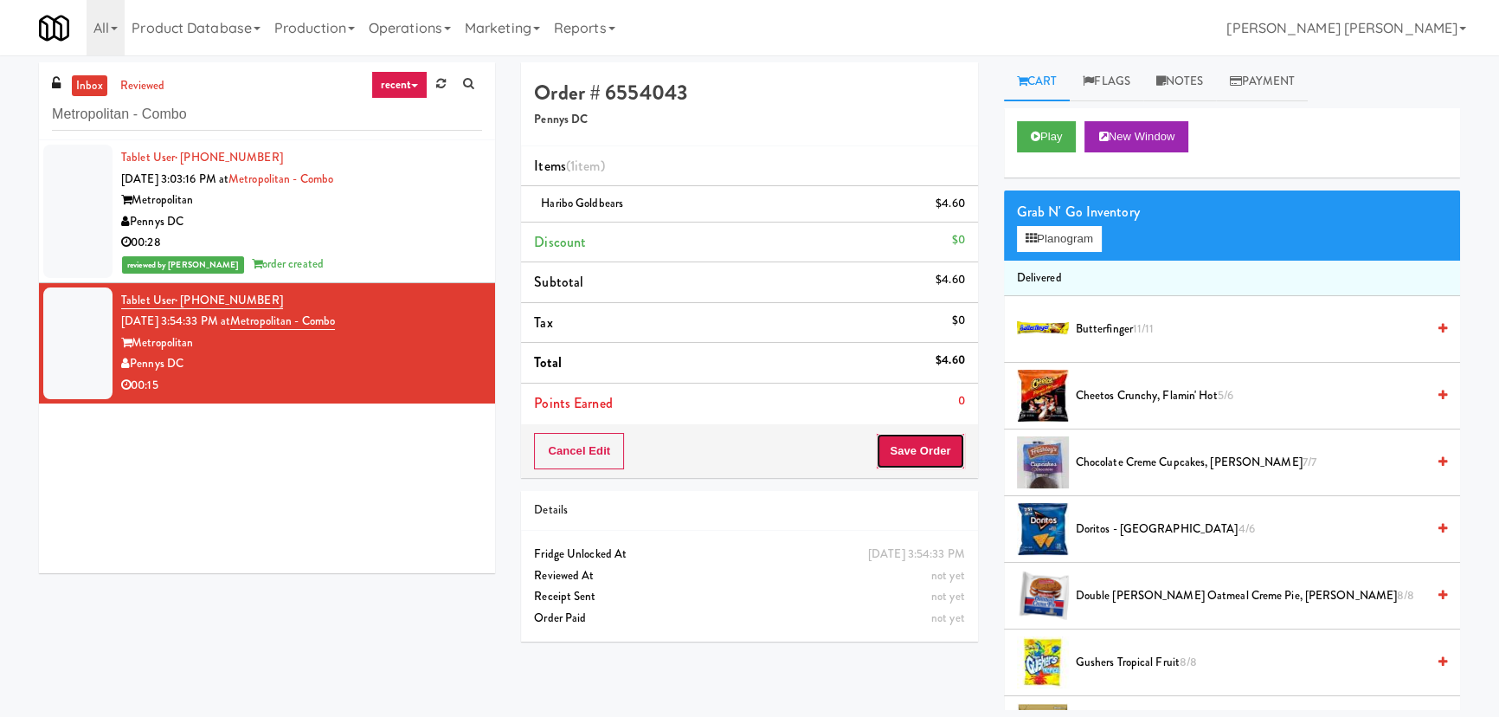
click at [935, 457] on button "Save Order" at bounding box center [920, 451] width 88 height 36
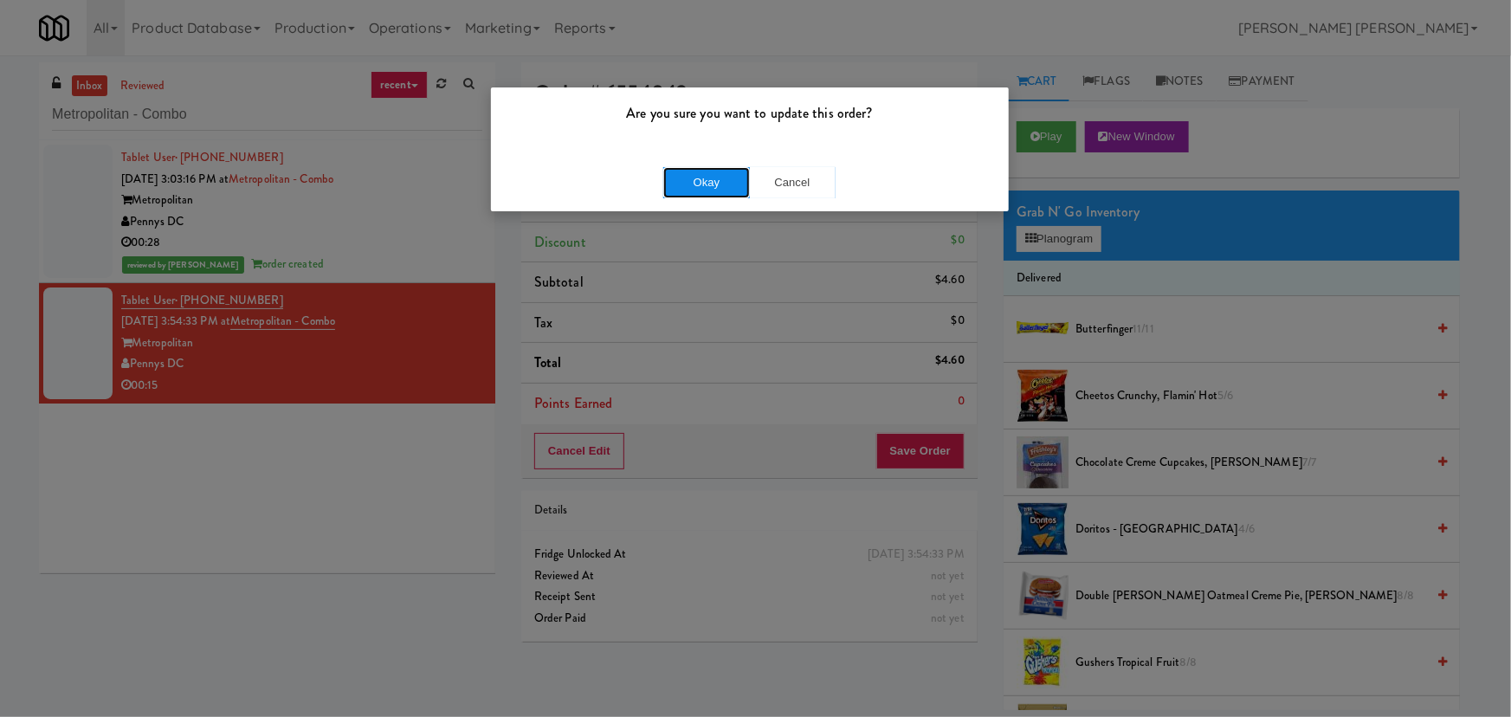
click at [723, 184] on button "Okay" at bounding box center [706, 182] width 87 height 31
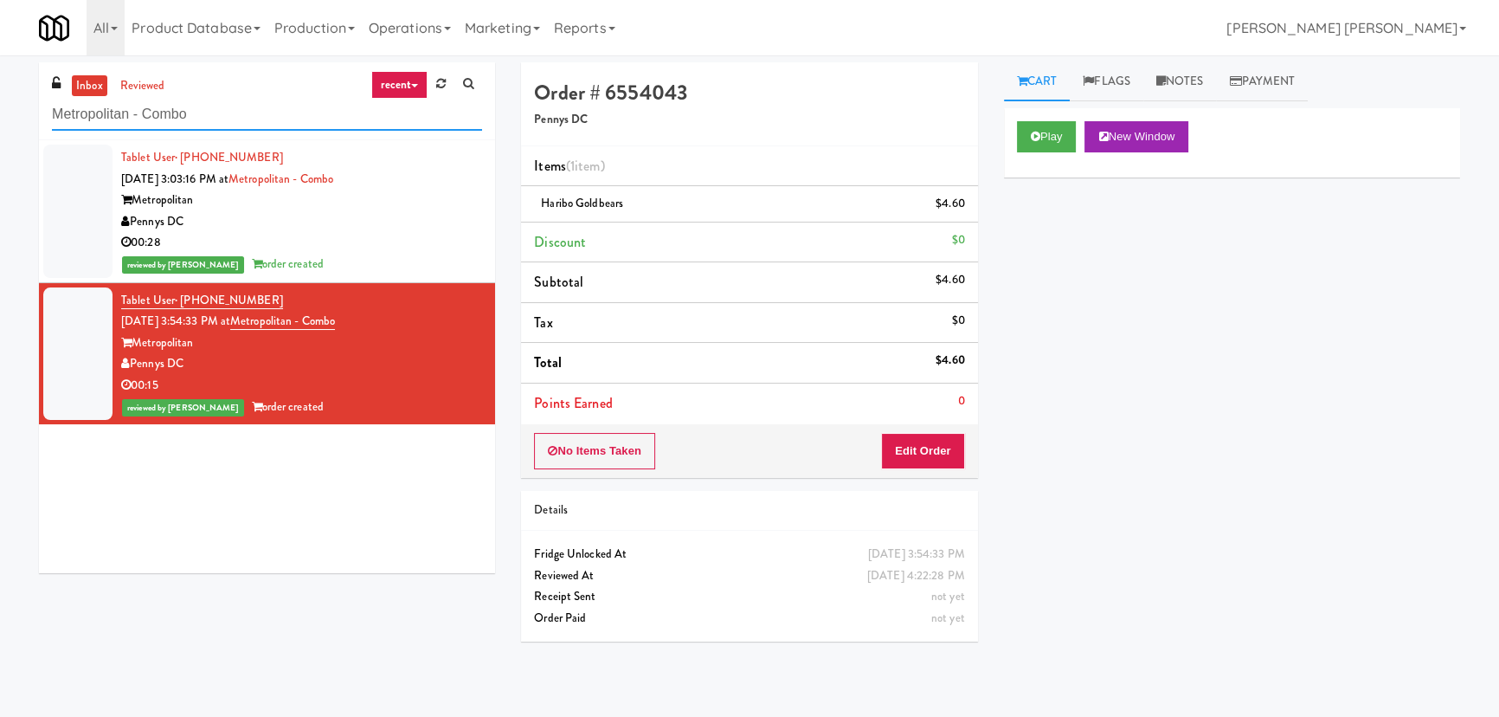
drag, startPoint x: 209, startPoint y: 115, endPoint x: 24, endPoint y: 119, distance: 185.3
click at [24, 119] on div "inbox reviewed recent all unclear take inventory issue suspicious failed recent…" at bounding box center [749, 386] width 1499 height 648
paste input "Aura - Cooler"
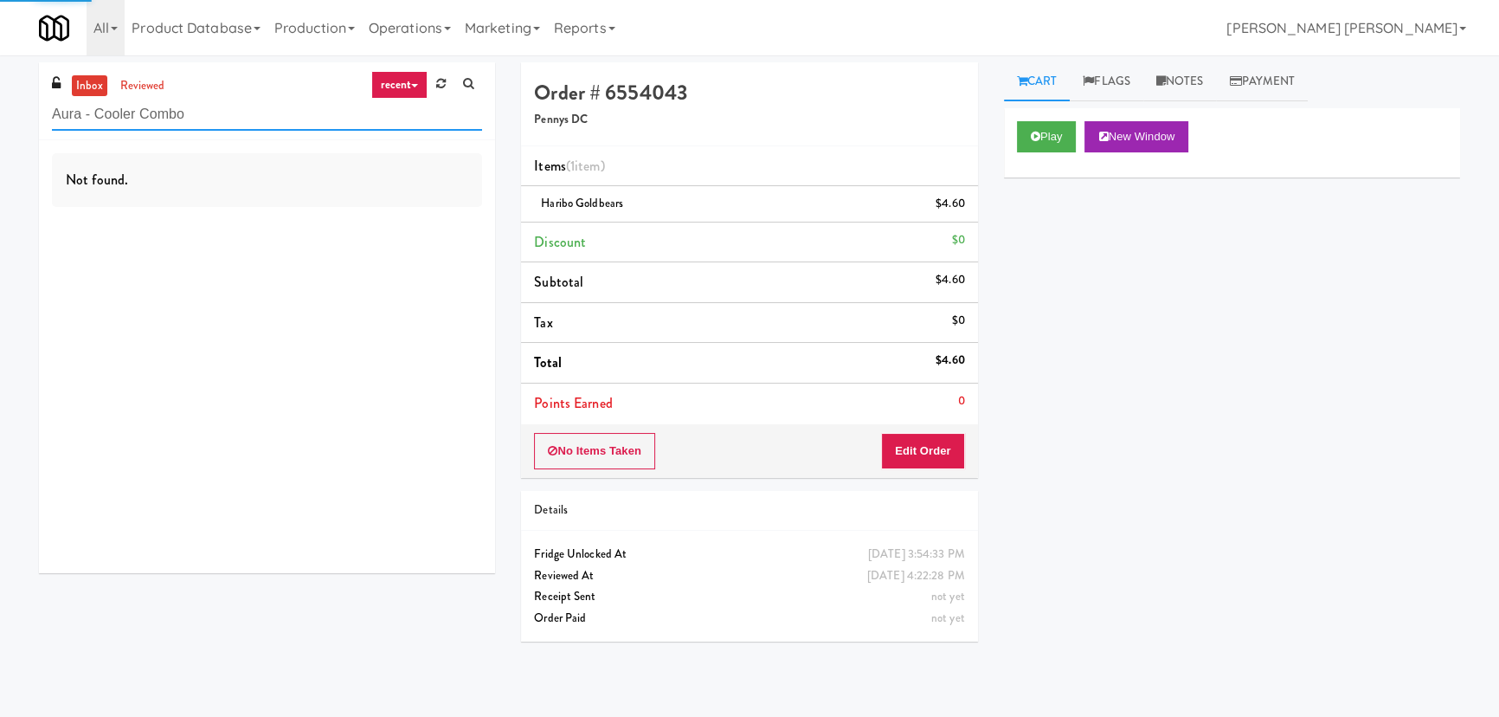
type input "Aura - Cooler Combo"
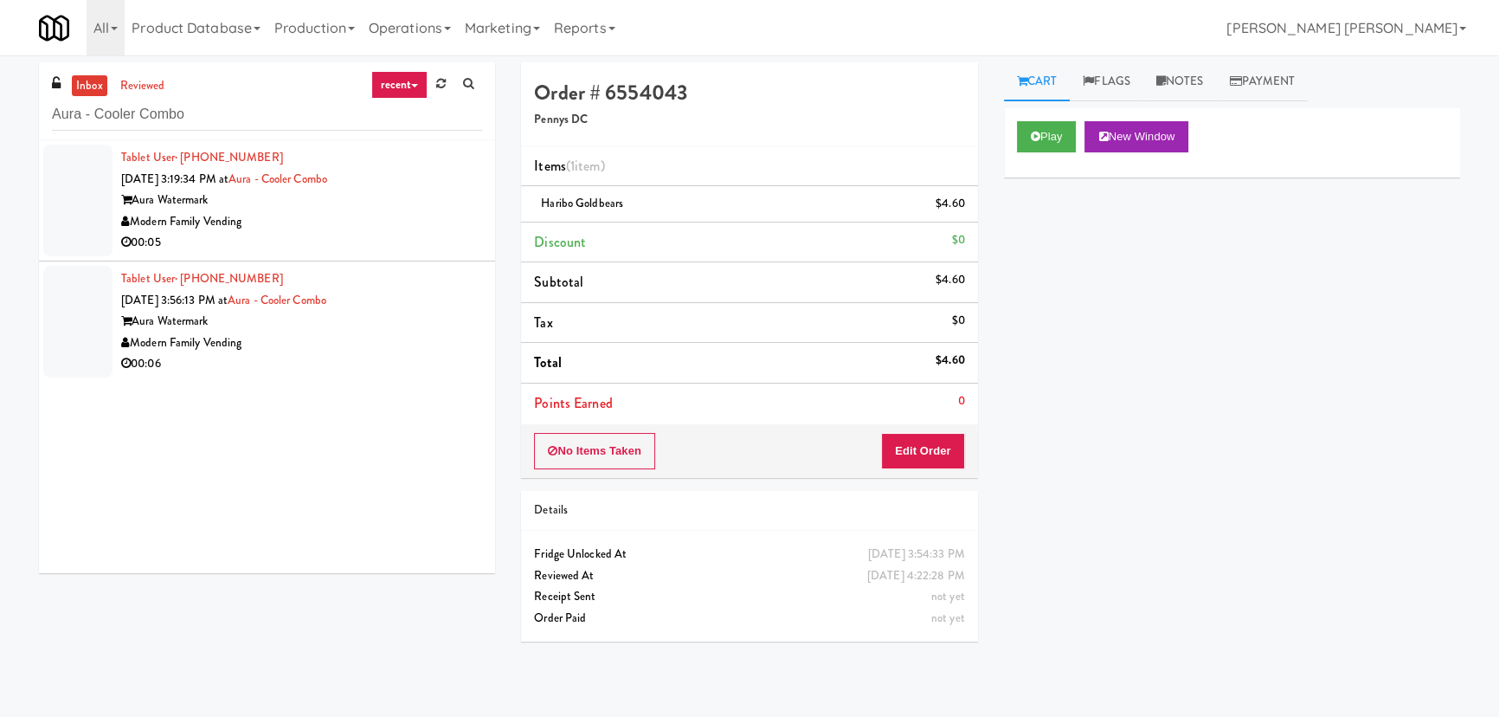
click at [383, 214] on div "Modern Family Vending" at bounding box center [301, 222] width 361 height 22
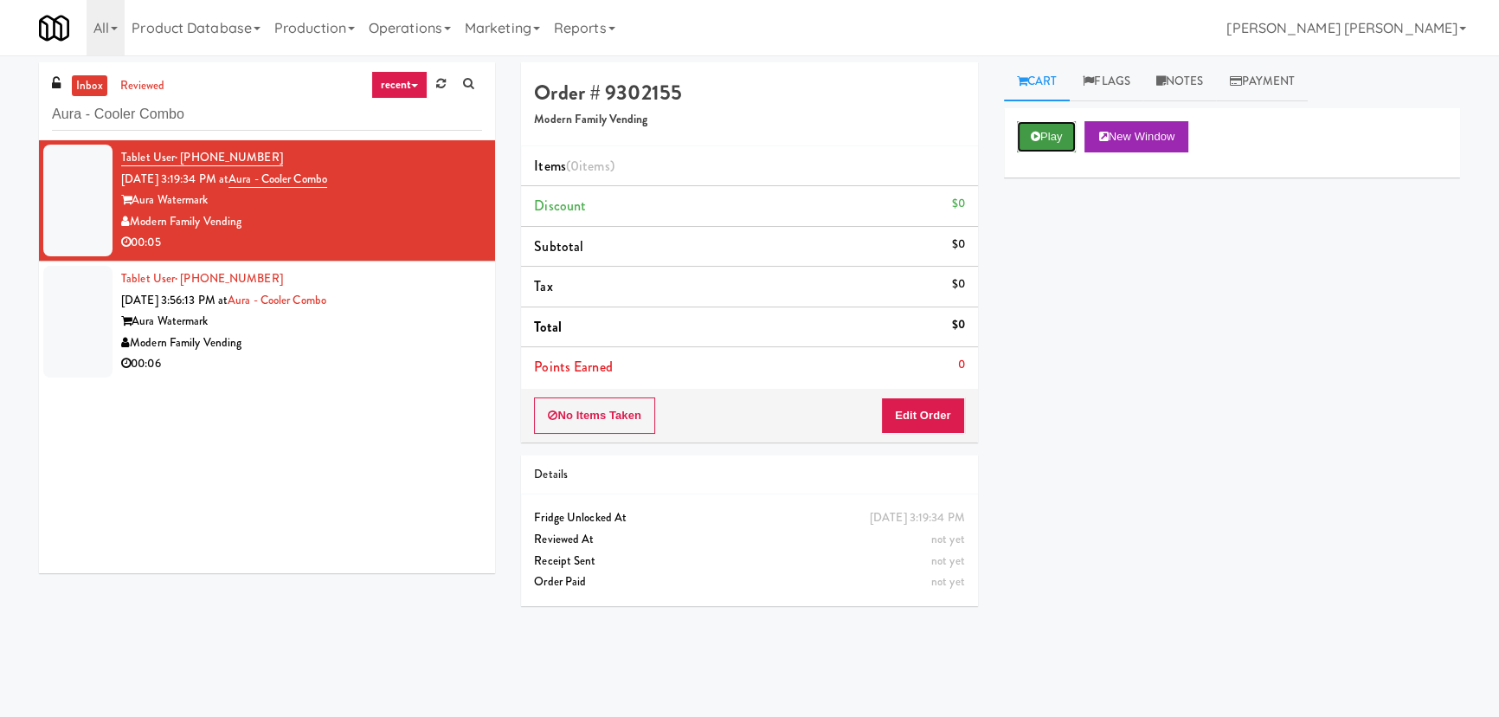
click at [1035, 129] on button "Play" at bounding box center [1047, 136] width 60 height 31
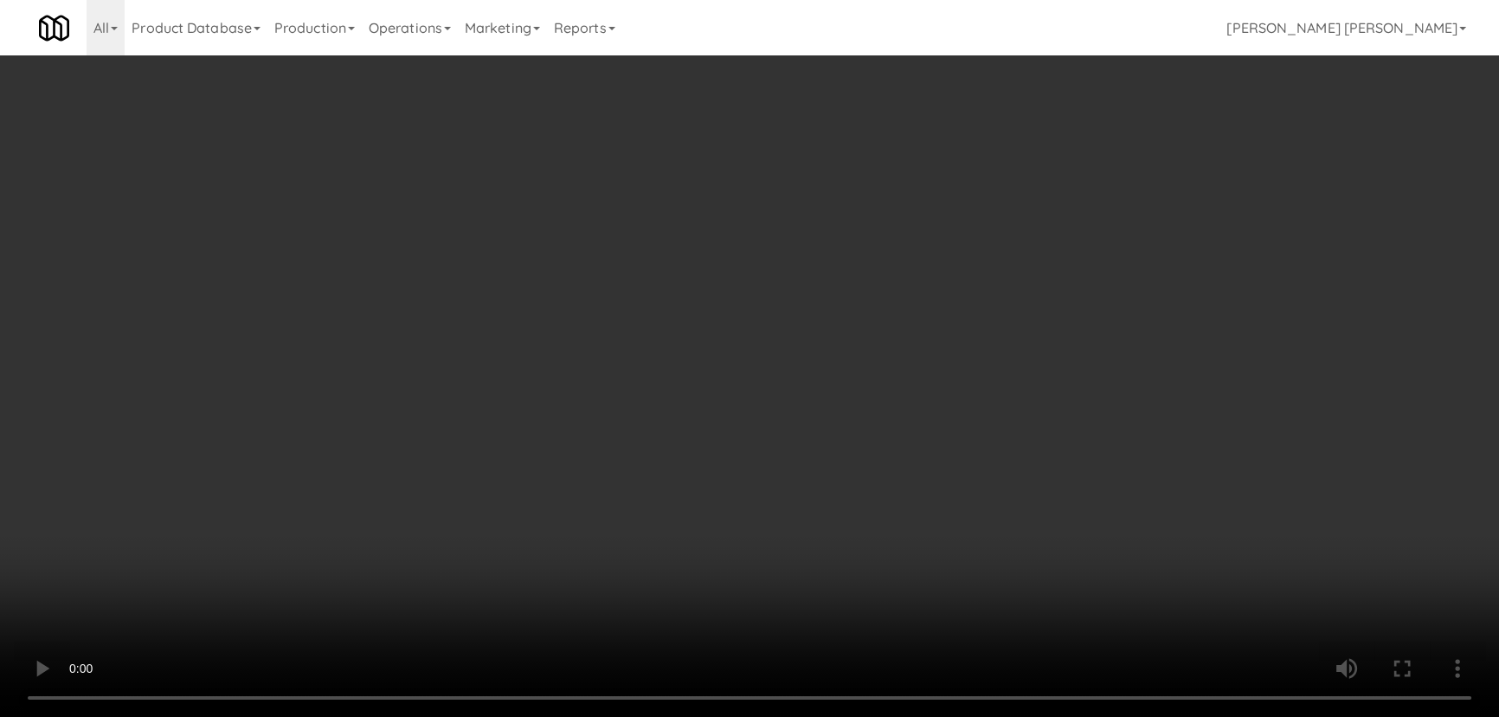
drag, startPoint x: 835, startPoint y: 770, endPoint x: 860, endPoint y: 763, distance: 25.2
click at [836, 716] on video at bounding box center [749, 358] width 1499 height 717
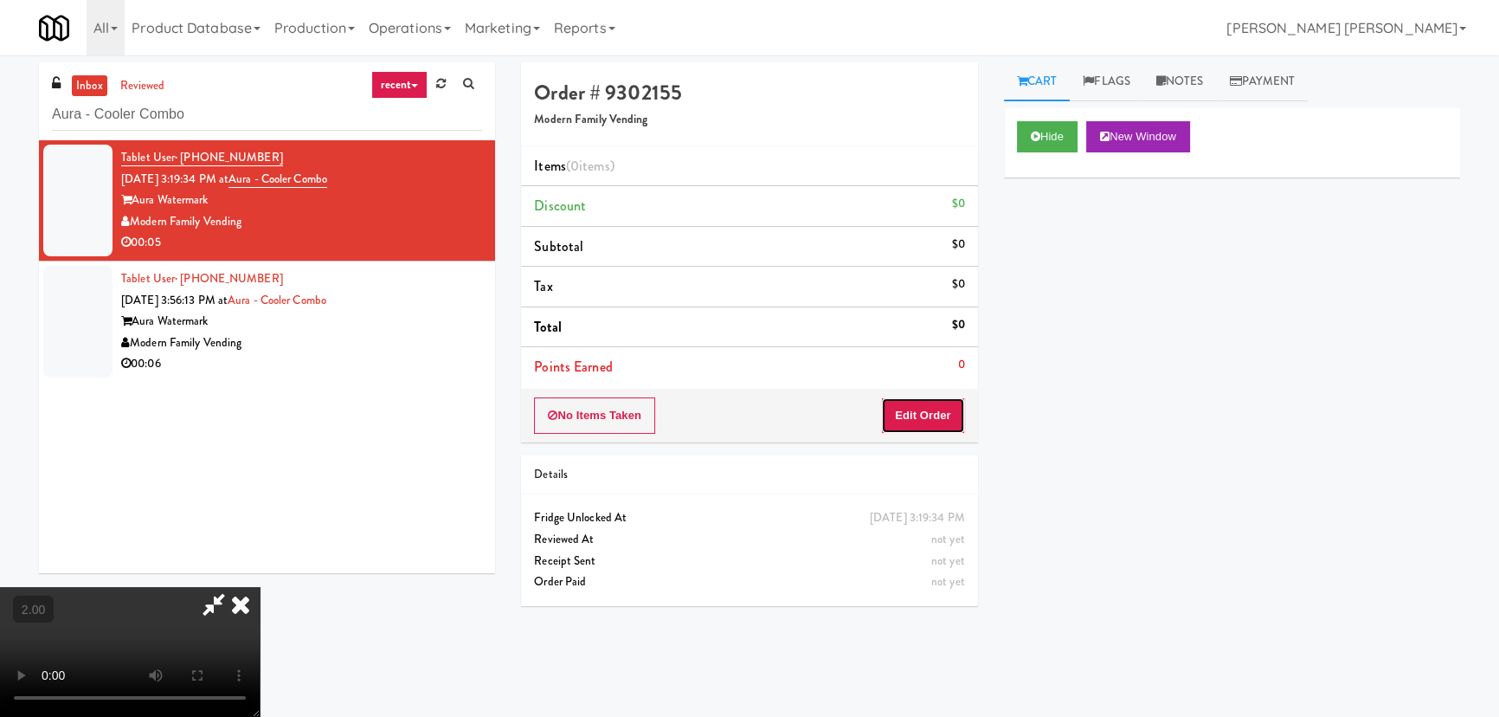
click at [936, 423] on button "Edit Order" at bounding box center [923, 415] width 84 height 36
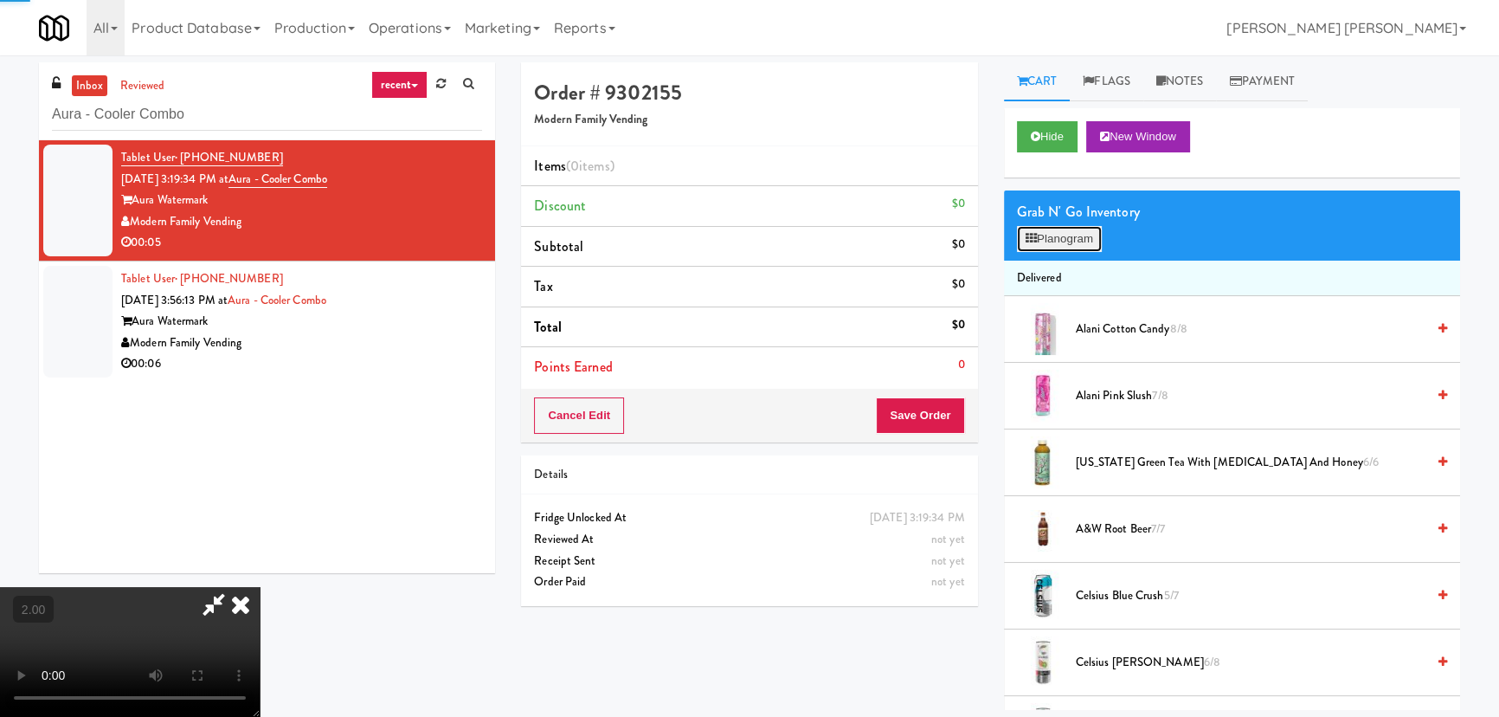
click at [1049, 239] on button "Planogram" at bounding box center [1059, 239] width 85 height 26
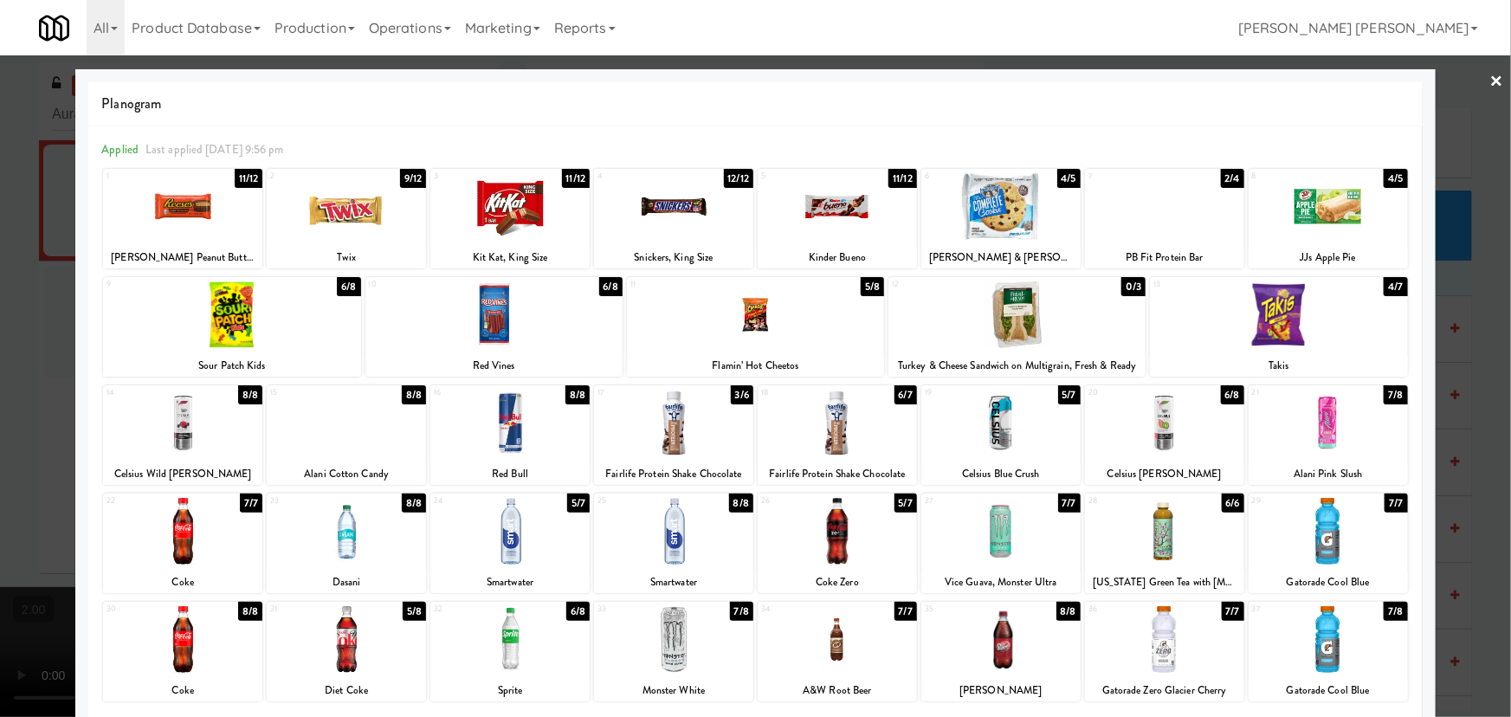
click at [351, 429] on div at bounding box center [346, 423] width 159 height 67
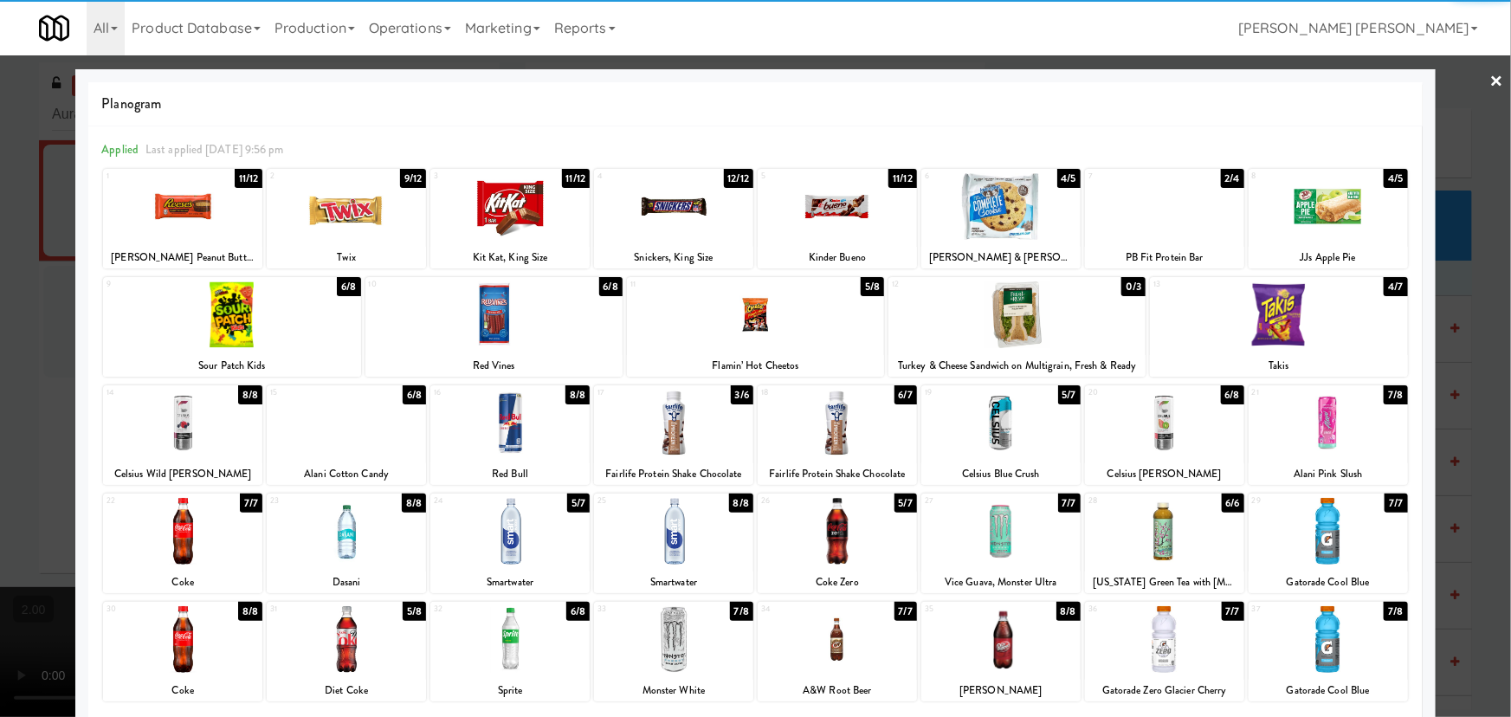
click at [1490, 74] on link "×" at bounding box center [1497, 82] width 14 height 54
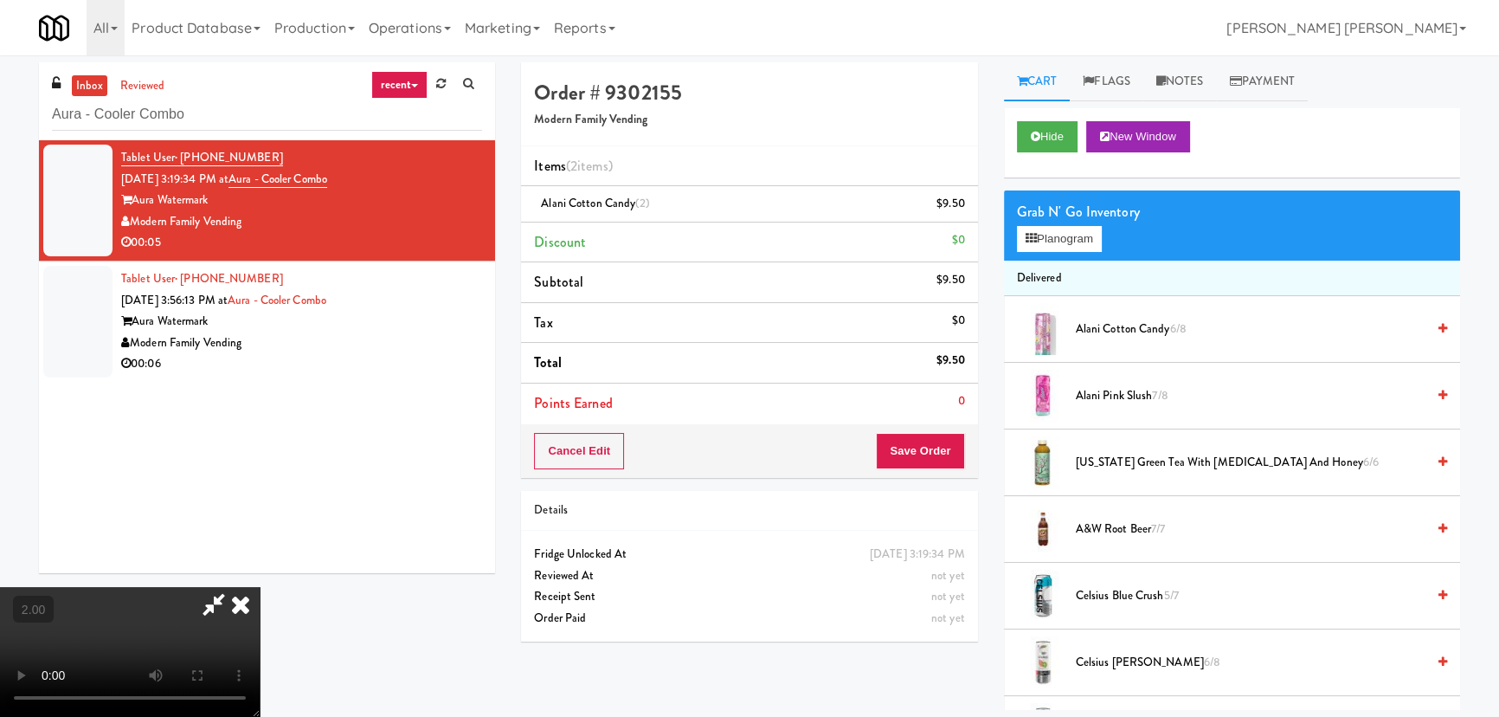
click at [260, 587] on icon at bounding box center [241, 604] width 38 height 35
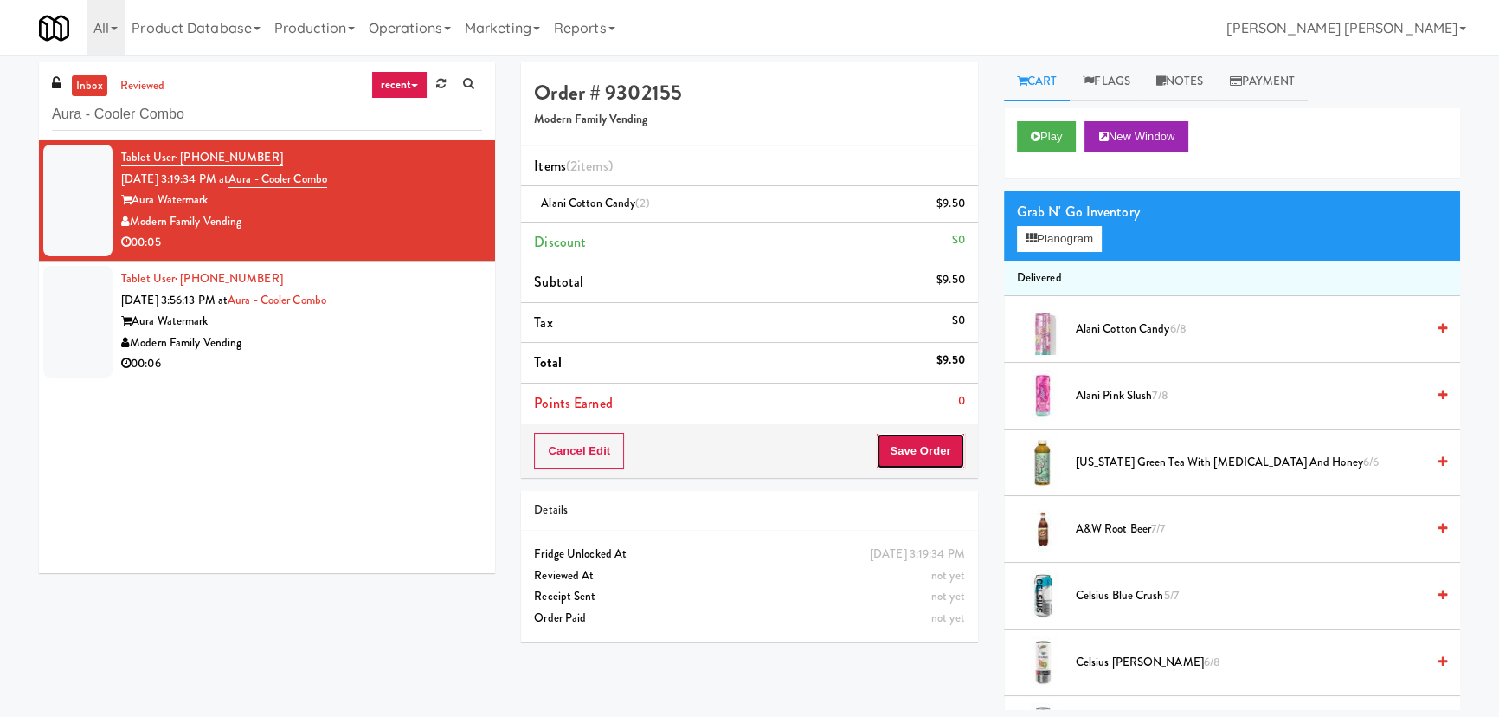
click at [931, 448] on button "Save Order" at bounding box center [920, 451] width 88 height 36
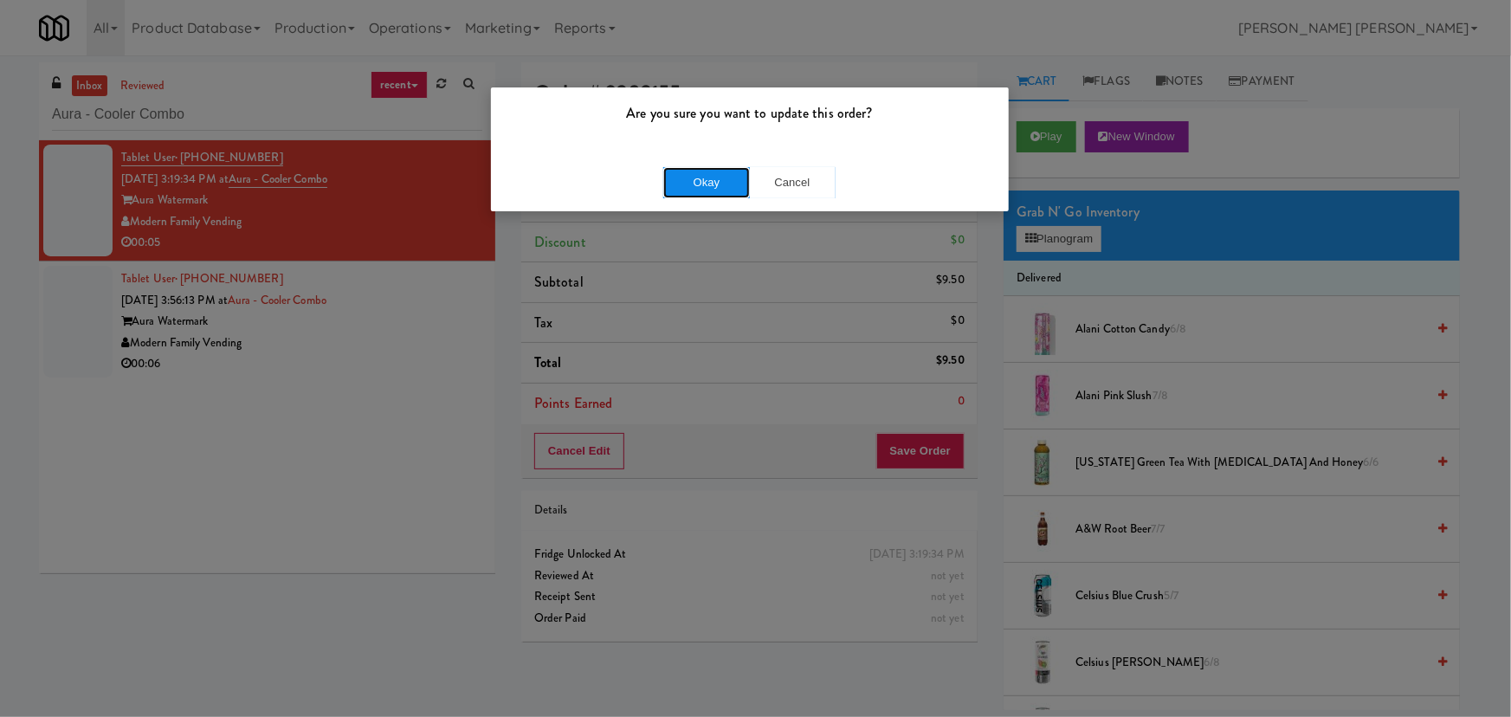
click at [719, 176] on button "Okay" at bounding box center [706, 182] width 87 height 31
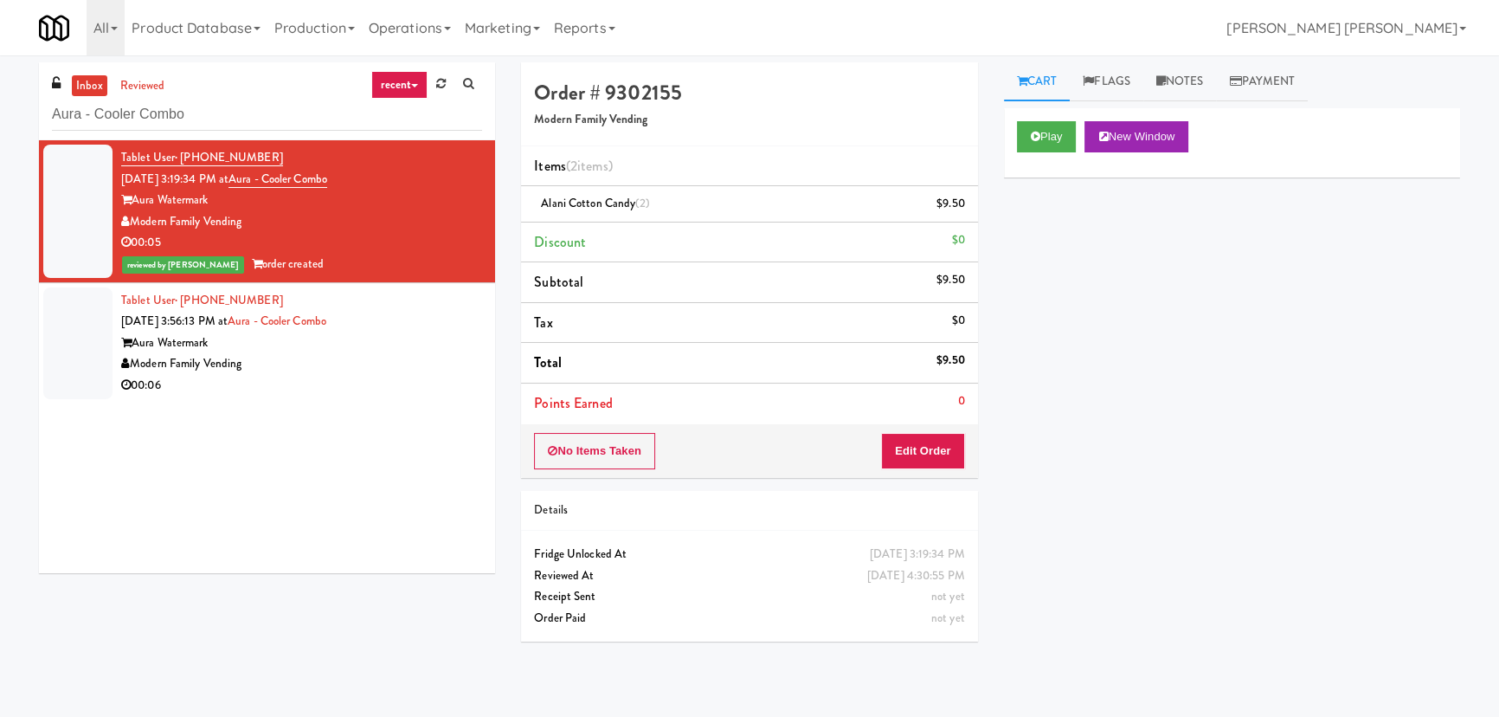
click at [364, 358] on div "Modern Family Vending" at bounding box center [301, 364] width 361 height 22
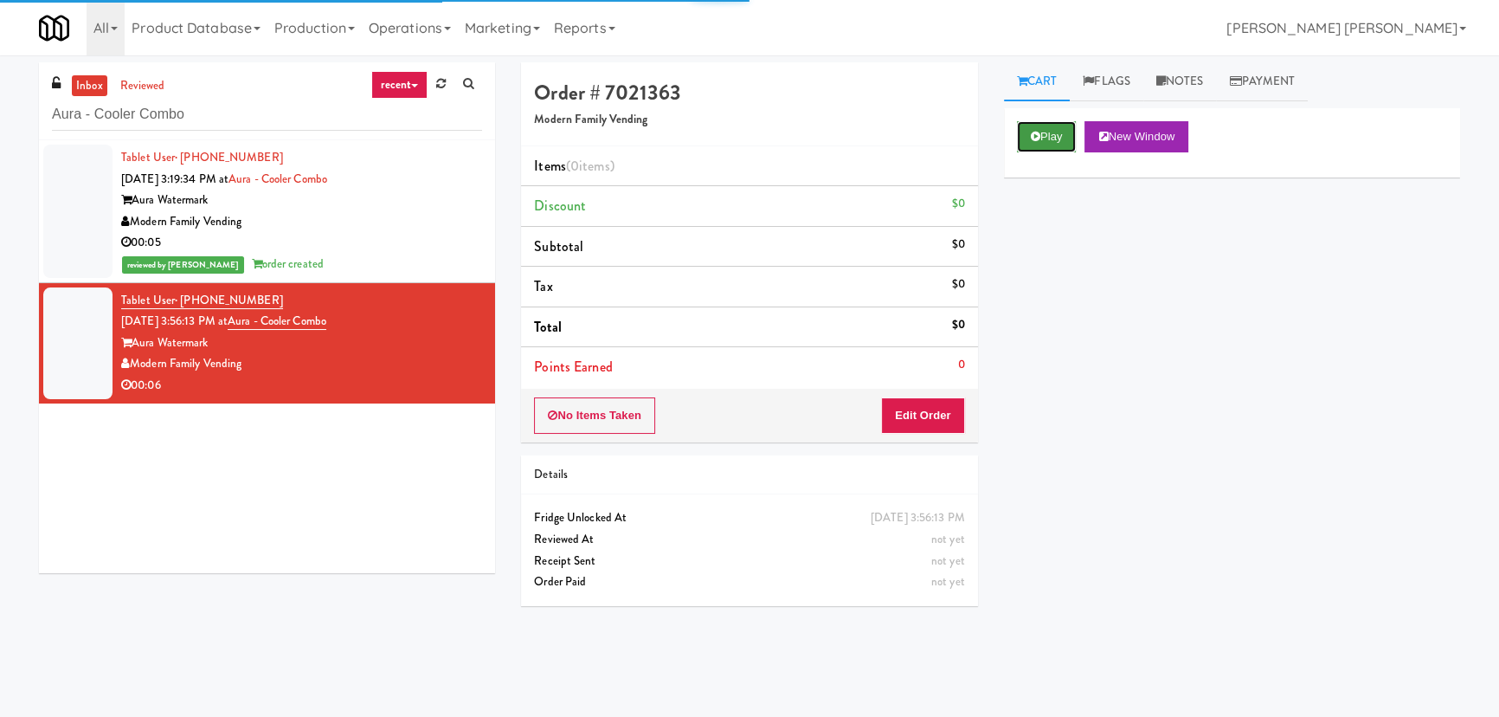
click at [1063, 133] on button "Play" at bounding box center [1047, 136] width 60 height 31
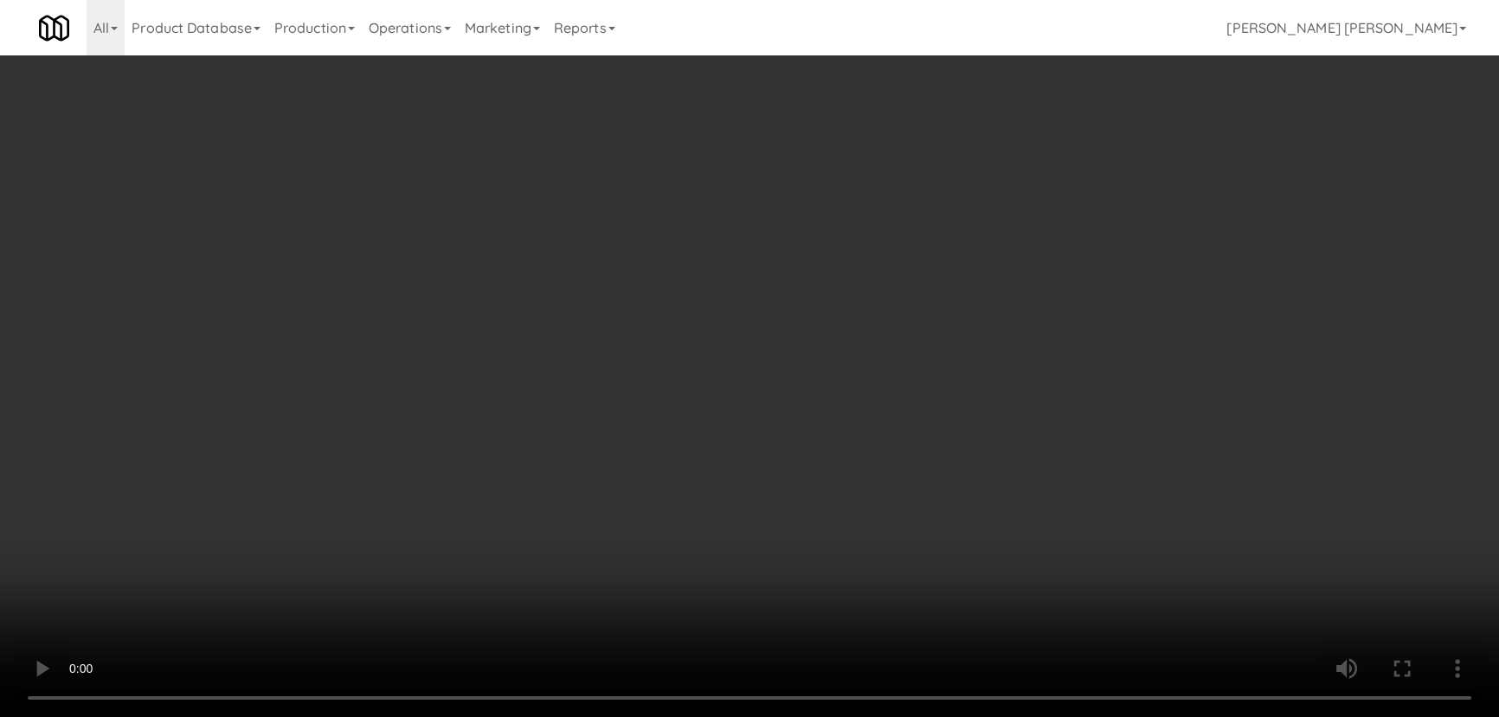
drag, startPoint x: 832, startPoint y: 770, endPoint x: 1334, endPoint y: 713, distance: 505.2
click at [935, 716] on video at bounding box center [749, 358] width 1499 height 717
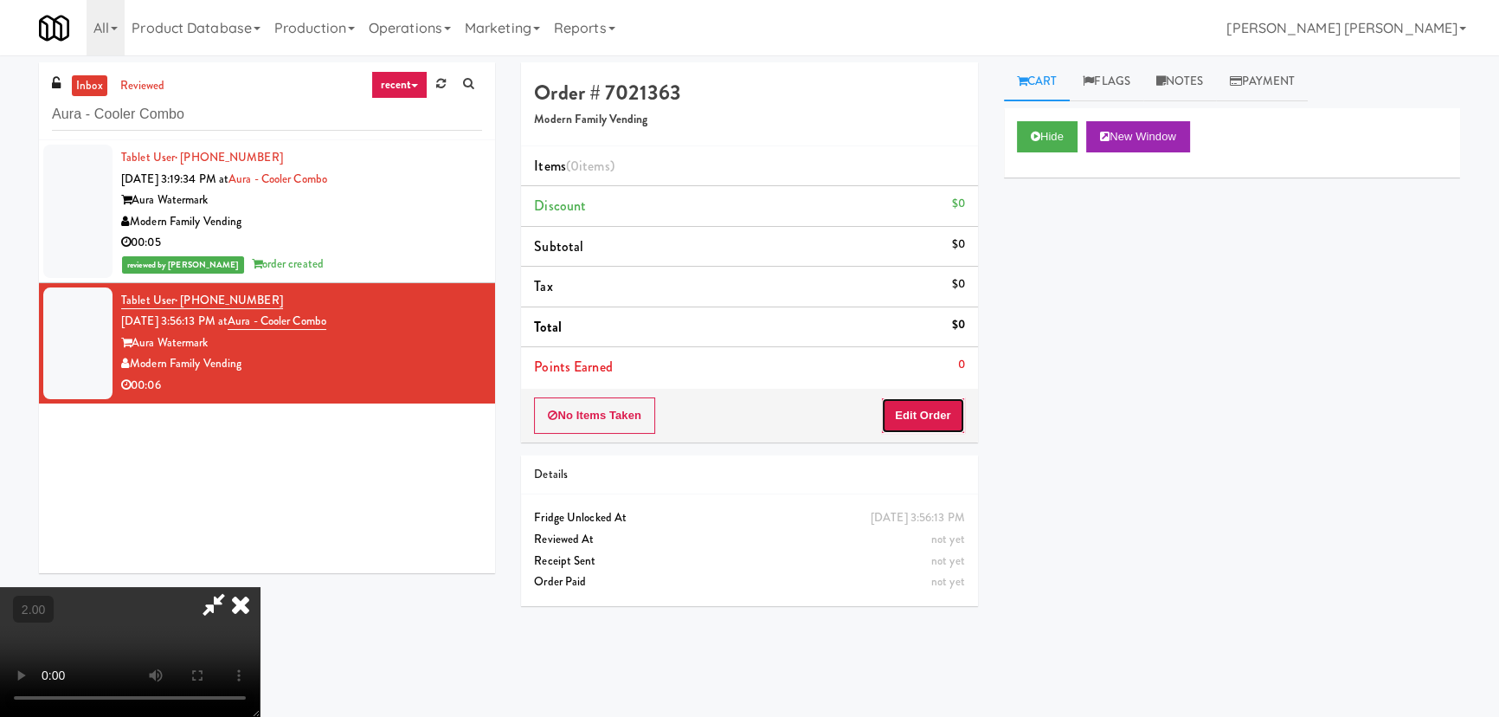
click at [911, 416] on button "Edit Order" at bounding box center [923, 415] width 84 height 36
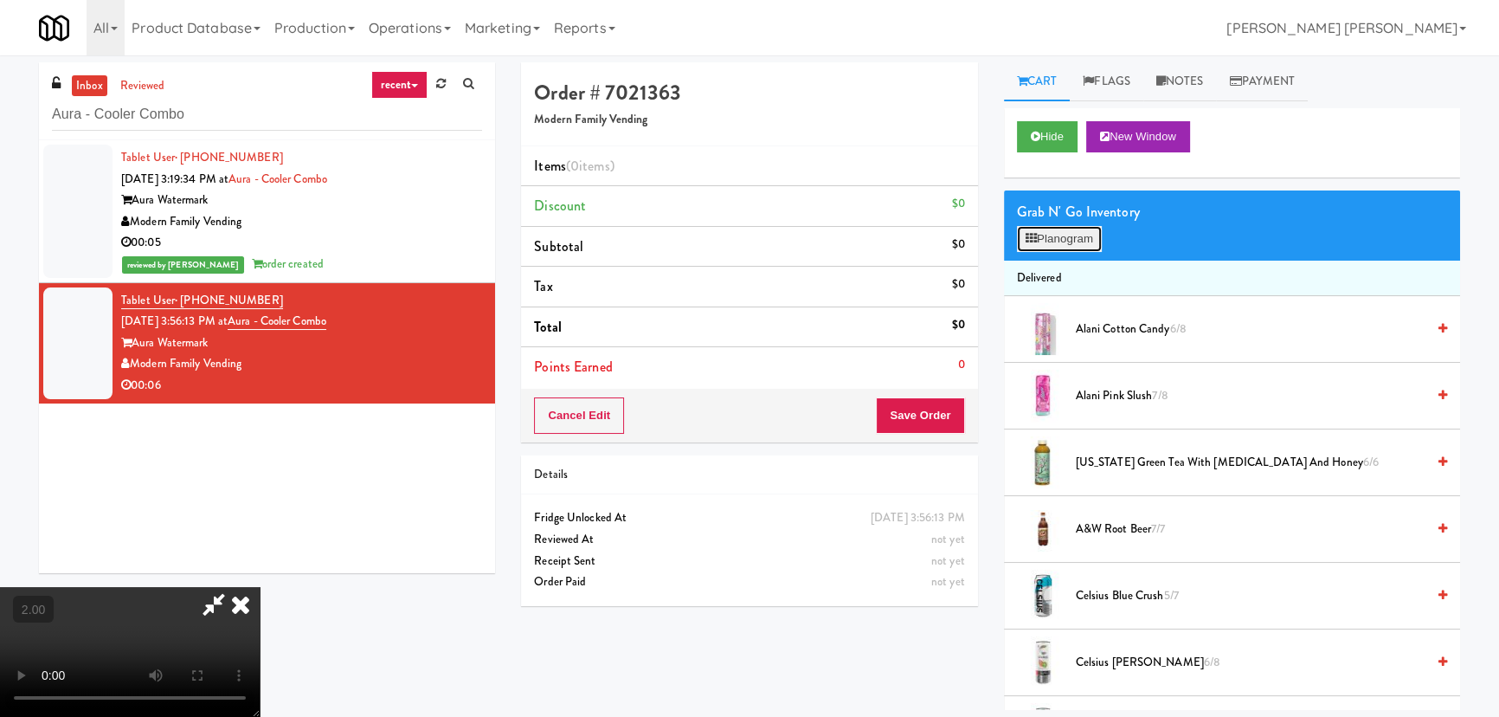
click at [1065, 239] on button "Planogram" at bounding box center [1059, 239] width 85 height 26
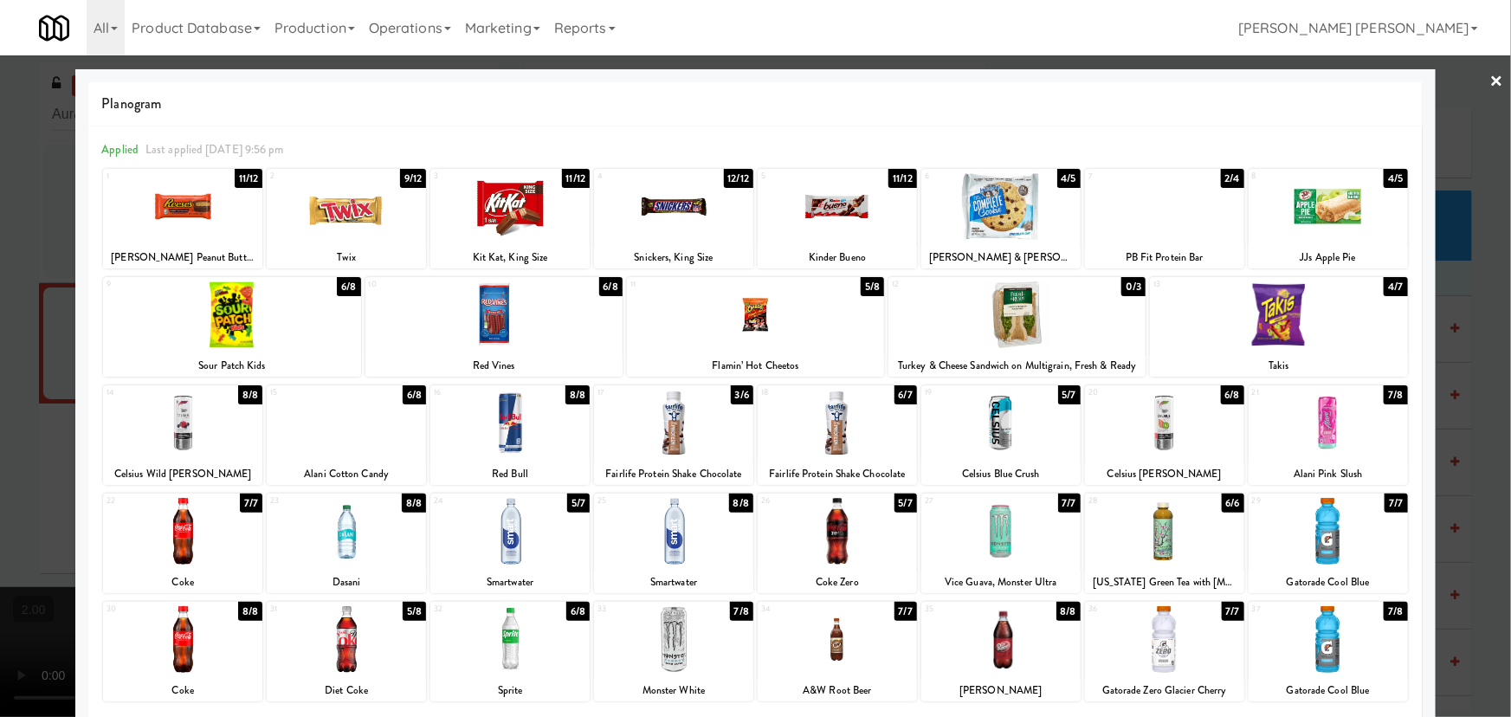
click at [356, 423] on div at bounding box center [346, 423] width 159 height 67
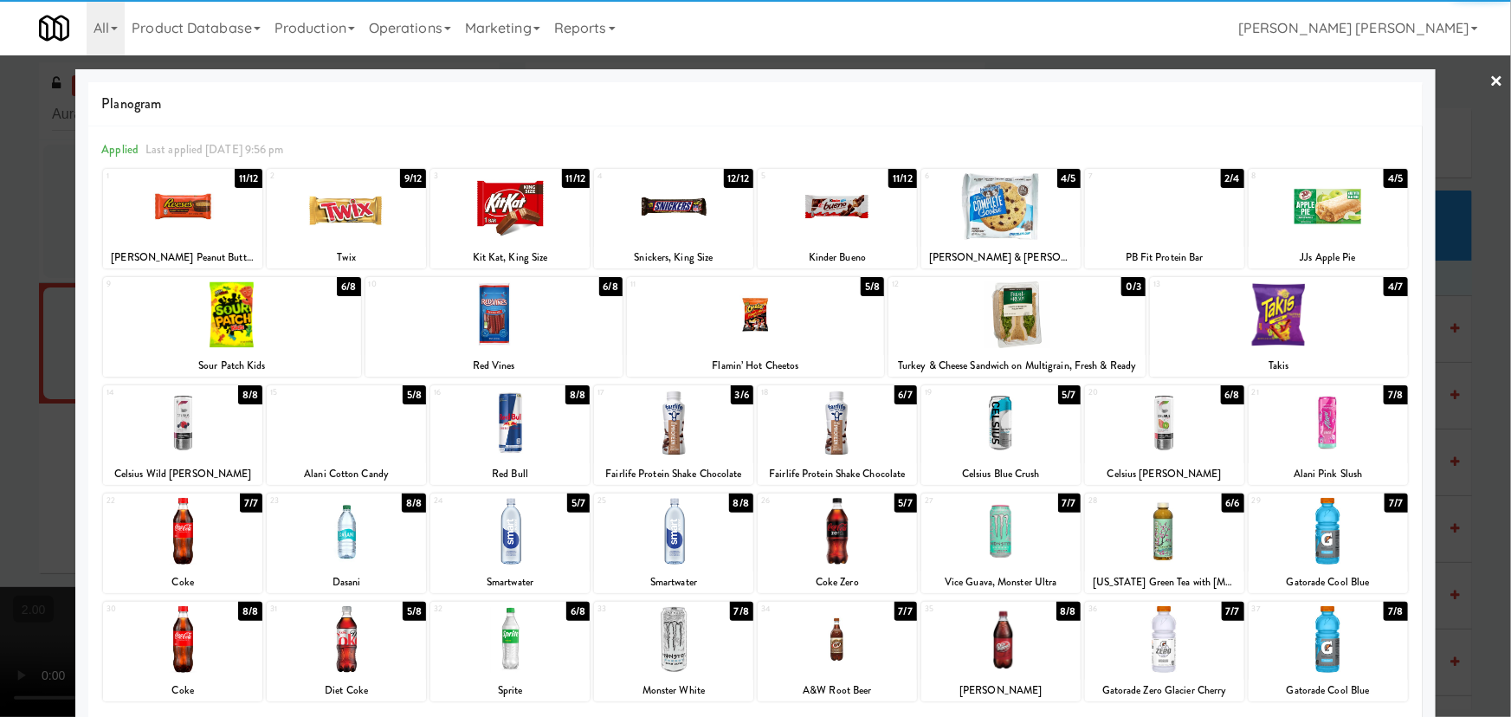
drag, startPoint x: 1492, startPoint y: 74, endPoint x: 1381, endPoint y: 83, distance: 111.2
click at [1491, 74] on link "×" at bounding box center [1497, 82] width 14 height 54
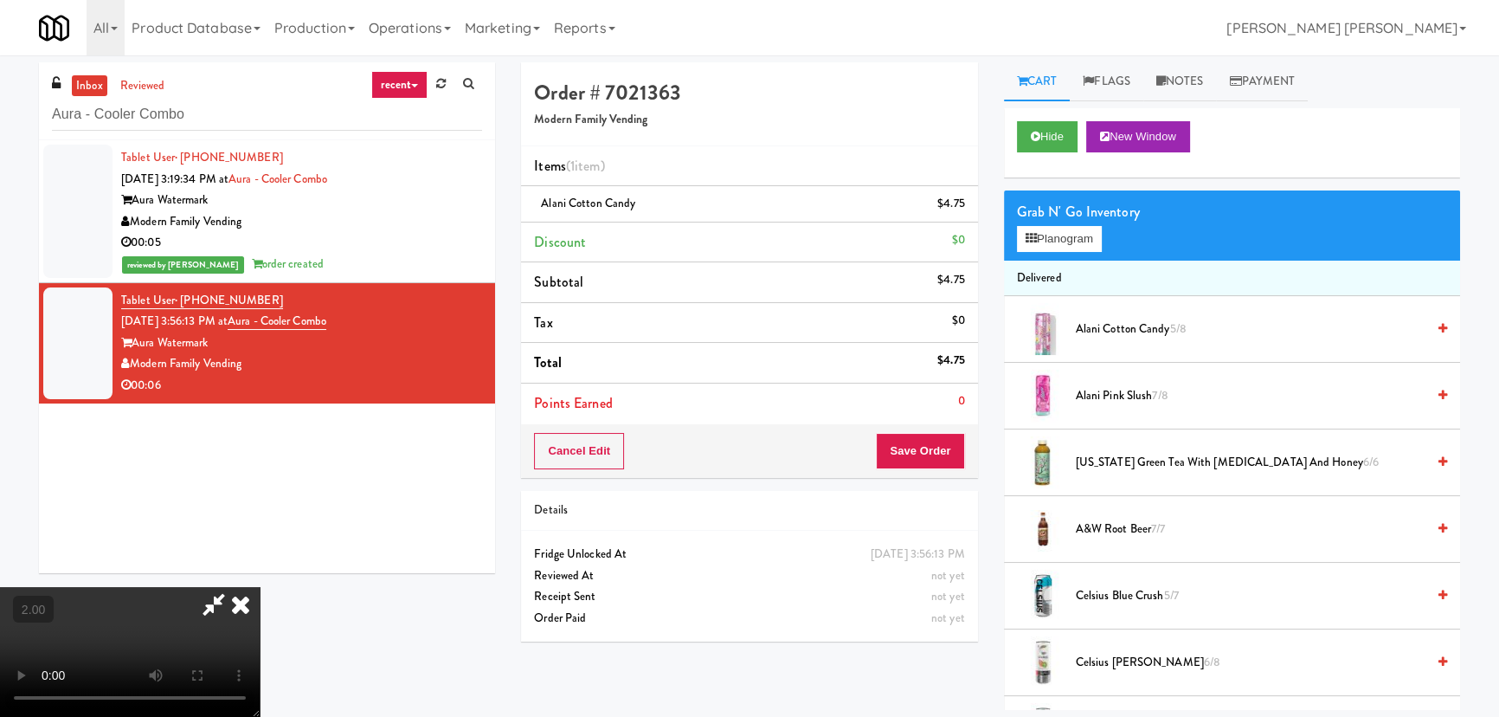
drag, startPoint x: 880, startPoint y: 221, endPoint x: 898, endPoint y: 274, distance: 56.4
click at [260, 587] on icon at bounding box center [241, 604] width 38 height 35
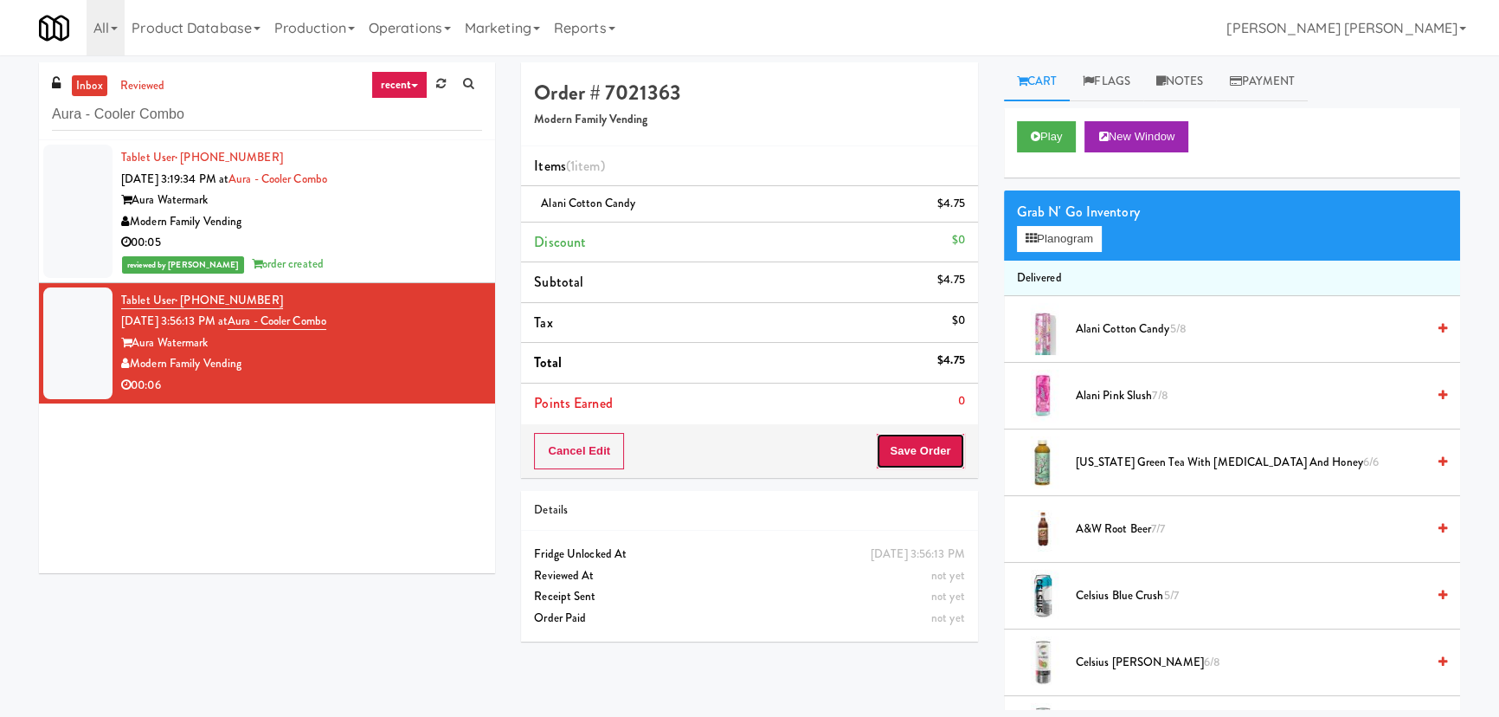
click at [944, 459] on button "Save Order" at bounding box center [920, 451] width 88 height 36
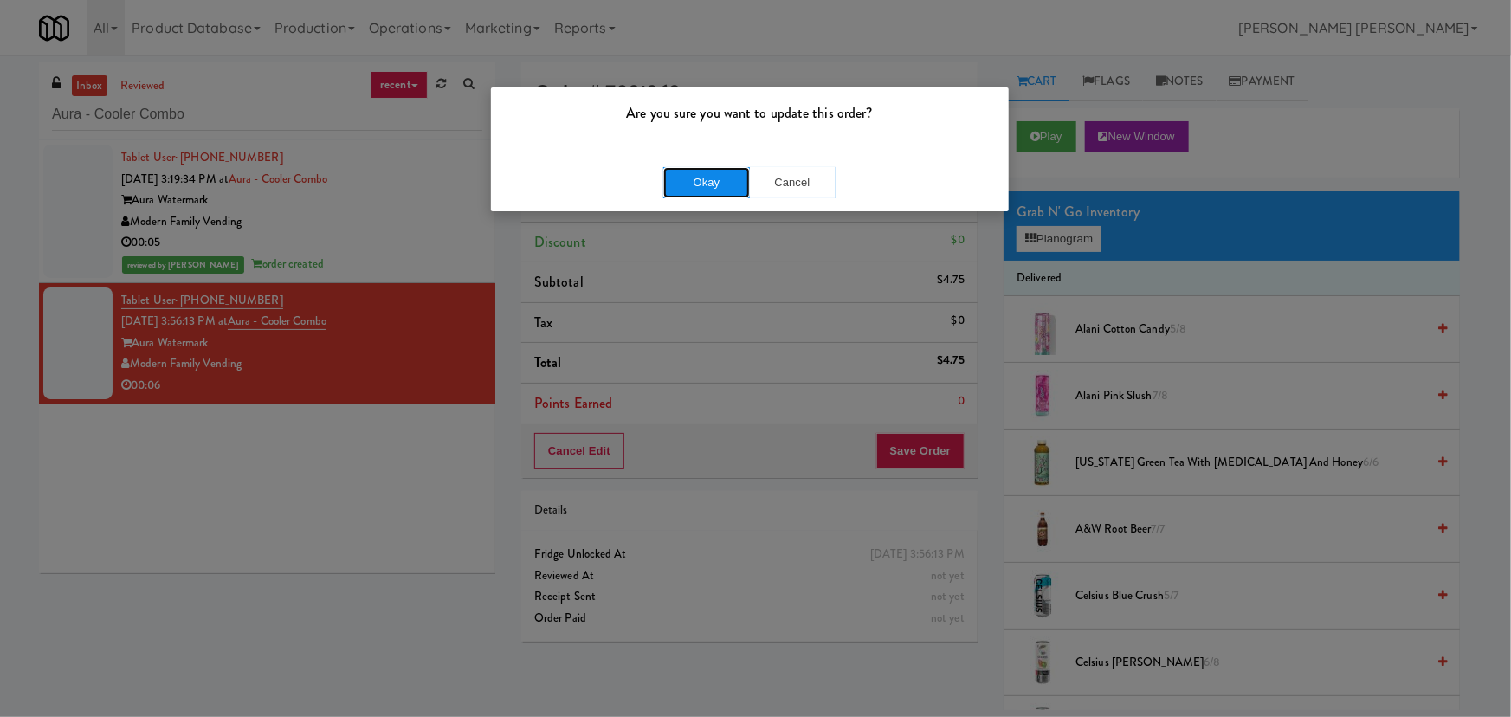
drag, startPoint x: 711, startPoint y: 186, endPoint x: 740, endPoint y: 182, distance: 29.7
click at [710, 186] on button "Okay" at bounding box center [706, 182] width 87 height 31
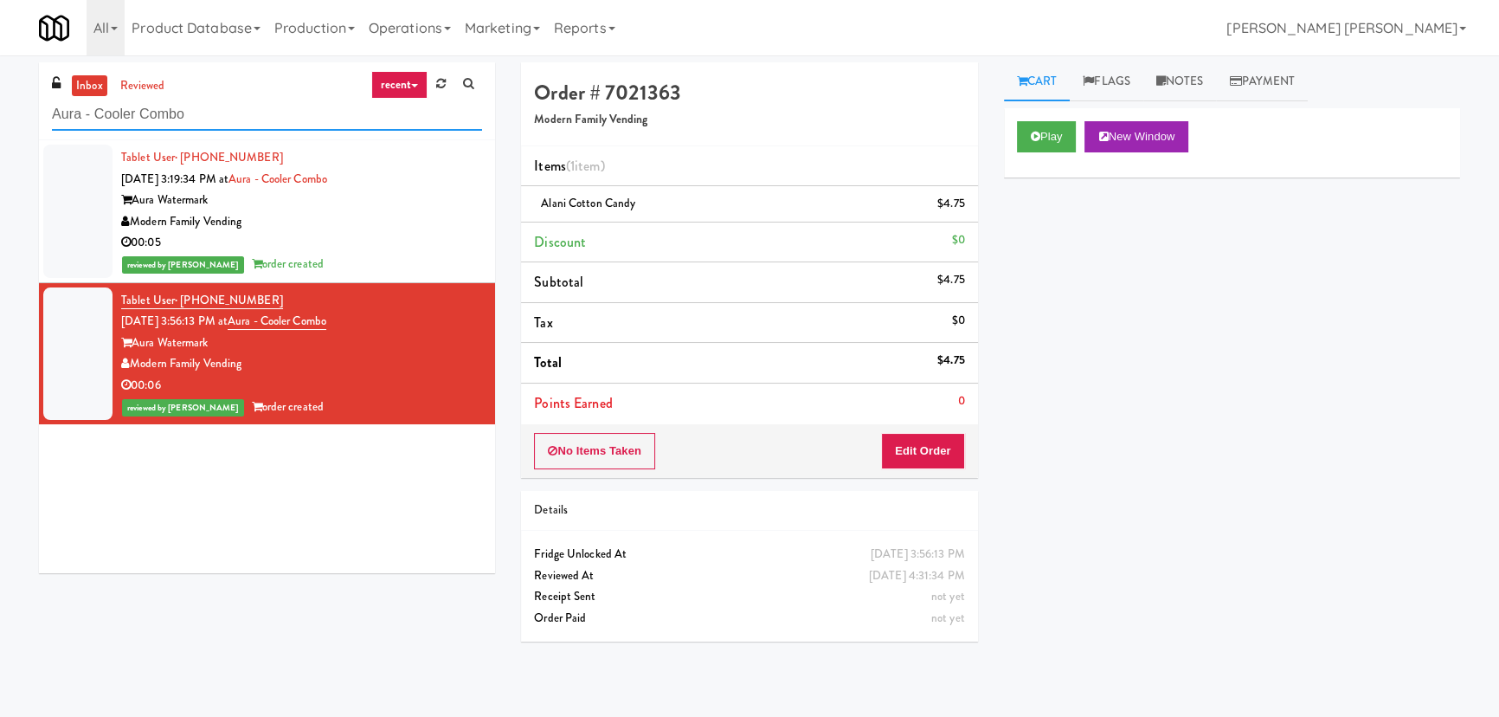
drag, startPoint x: 214, startPoint y: 109, endPoint x: -42, endPoint y: 105, distance: 255.4
click at [0, 105] on html "Are you sure you want to update this order? Okay Cancel Okay Are you sure you w…" at bounding box center [749, 358] width 1499 height 717
paste input "(Snack & Drink) EWR-4-TC-PUBLIC"
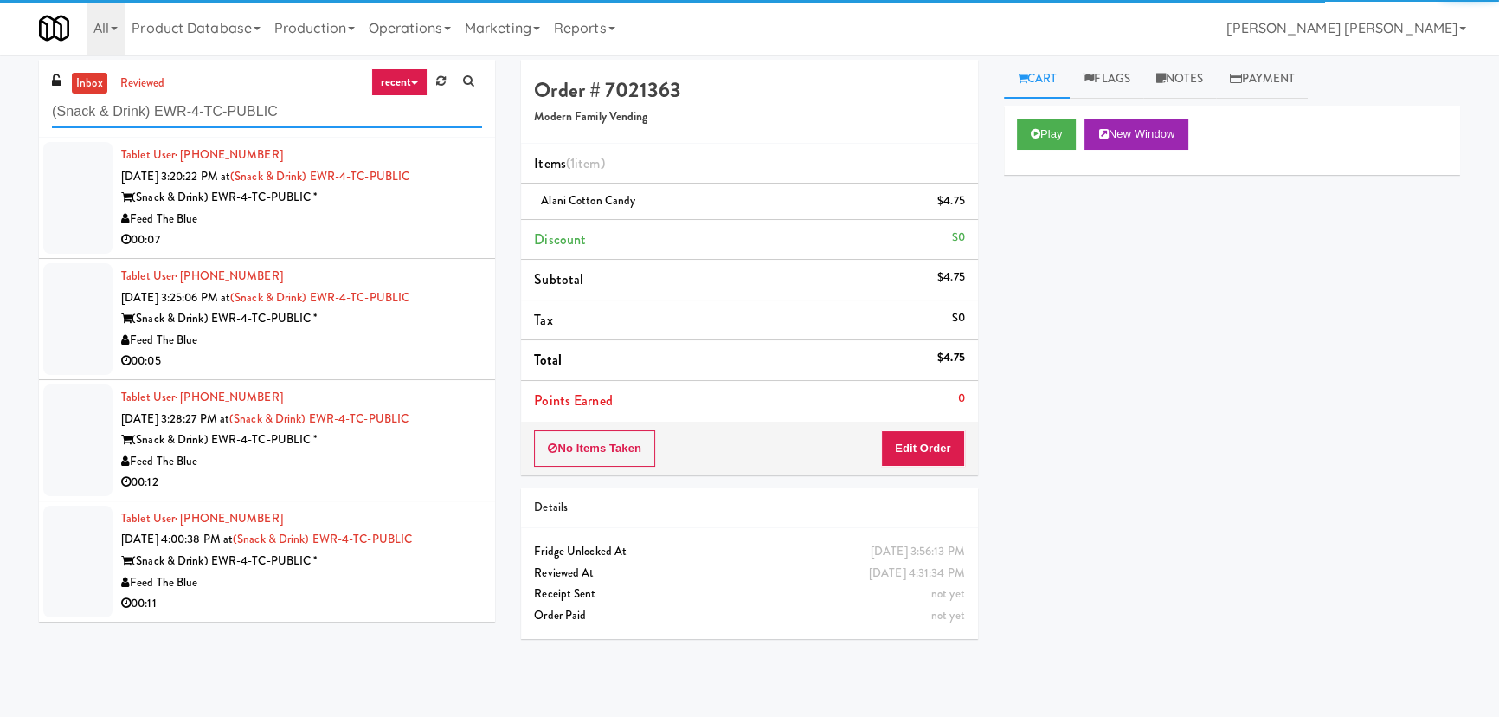
scroll to position [55, 0]
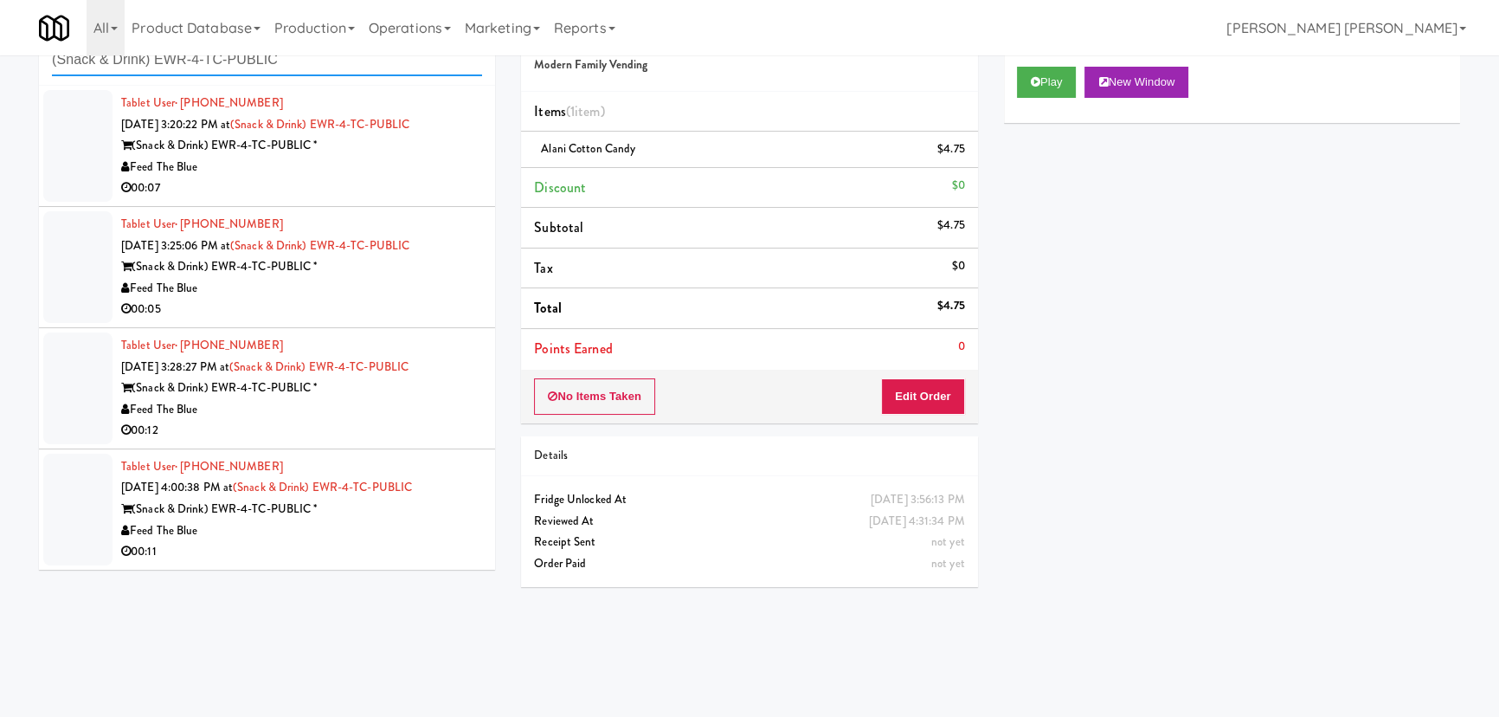
type input "(Snack & Drink) EWR-4-TC-PUBLIC"
click at [390, 542] on div "00:11" at bounding box center [301, 552] width 361 height 22
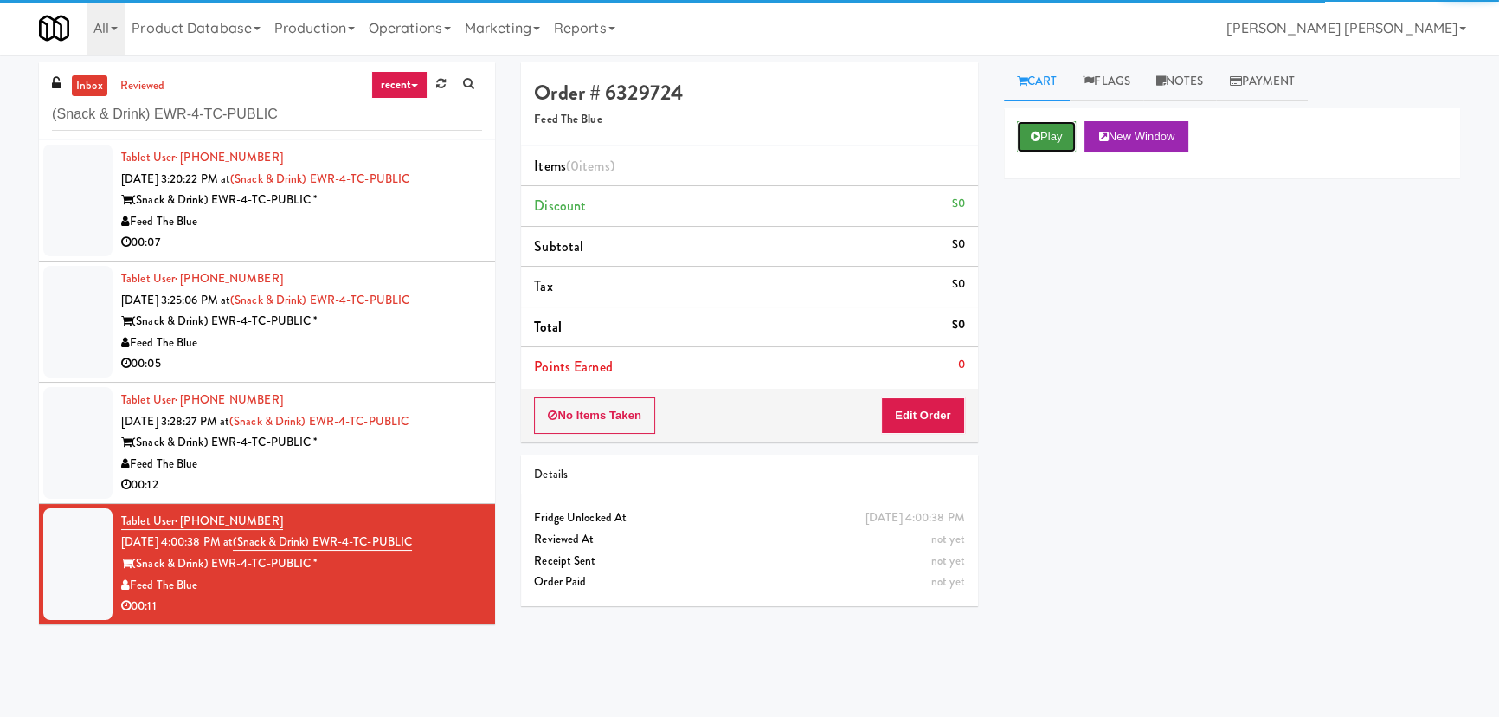
click at [1041, 137] on button "Play" at bounding box center [1047, 136] width 60 height 31
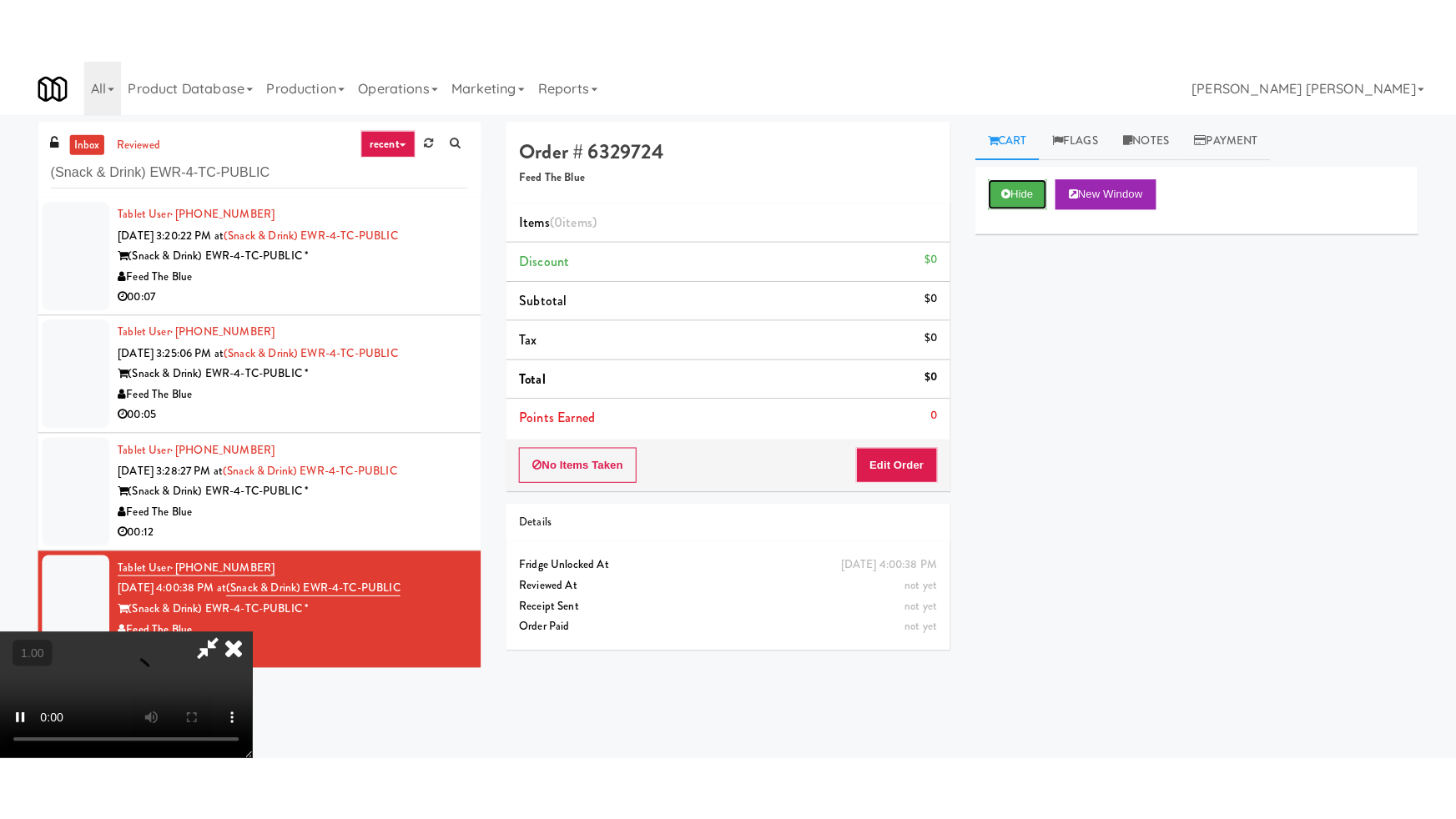
scroll to position [265, 0]
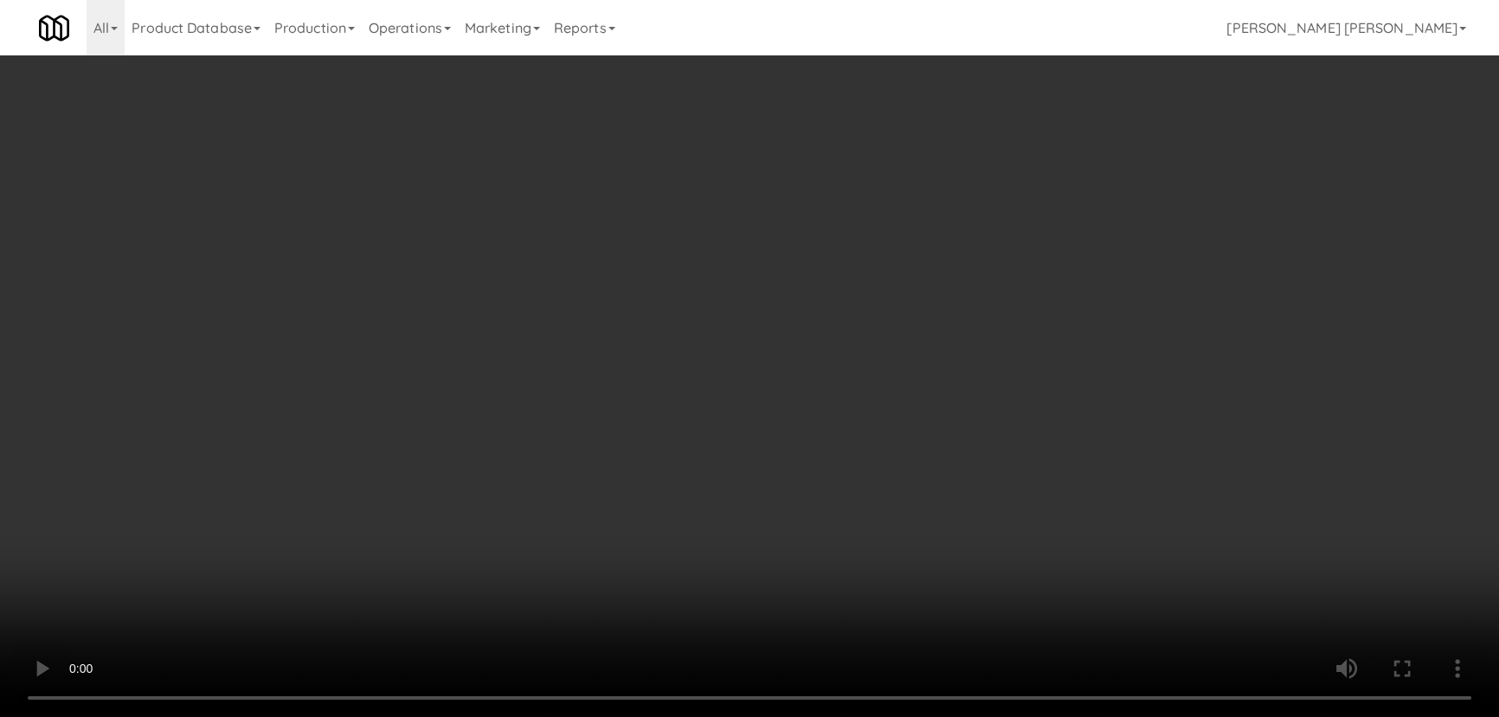
drag, startPoint x: 832, startPoint y: 770, endPoint x: 1073, endPoint y: 738, distance: 242.8
click at [996, 716] on video at bounding box center [749, 358] width 1499 height 717
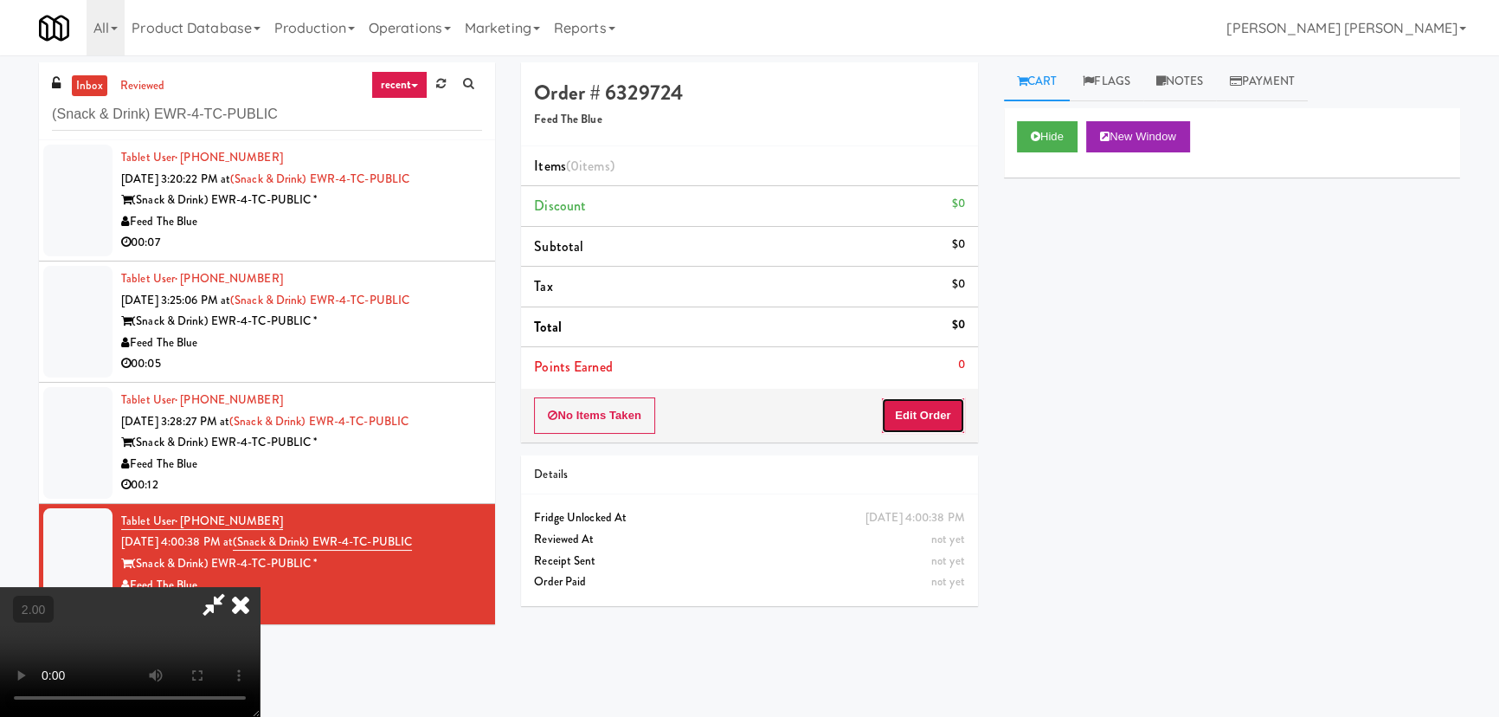
click at [942, 413] on button "Edit Order" at bounding box center [923, 415] width 84 height 36
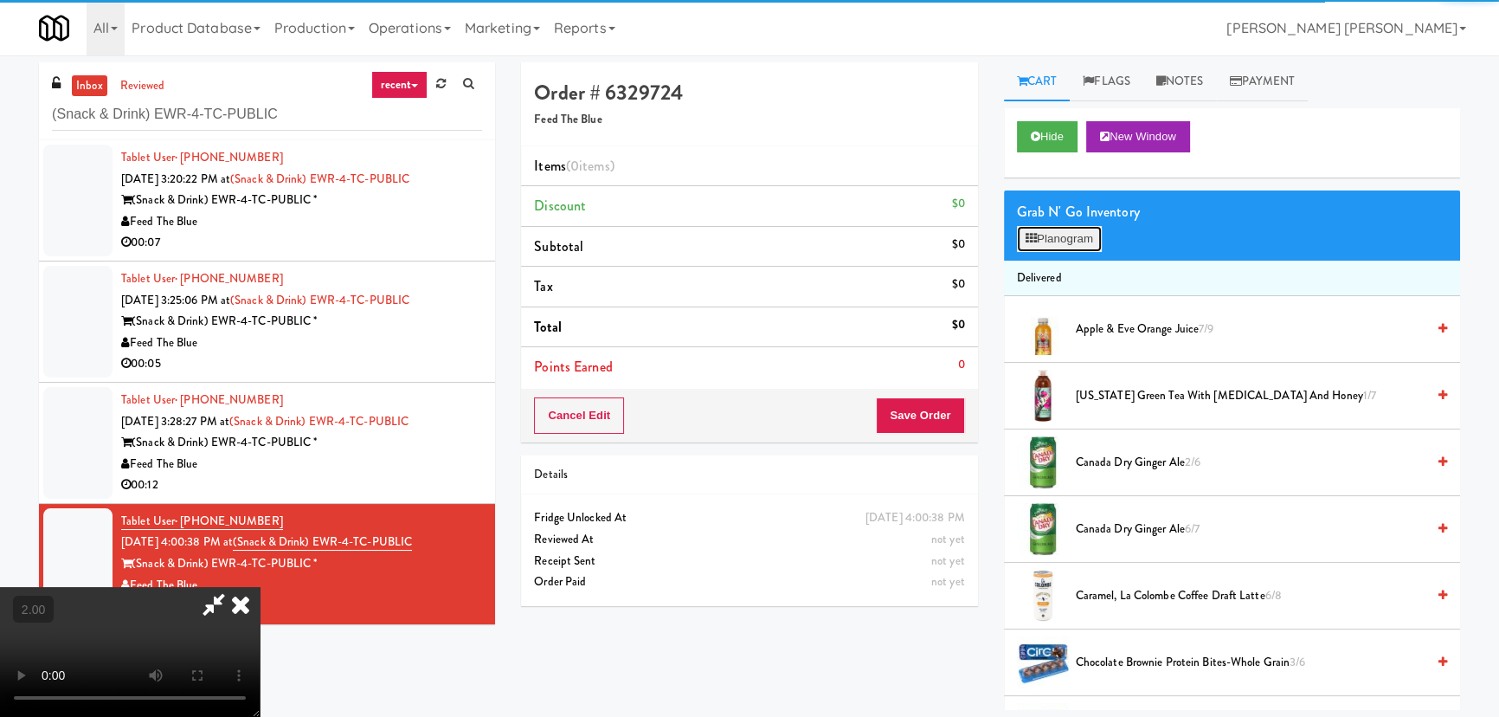
click at [1061, 244] on button "Planogram" at bounding box center [1059, 239] width 85 height 26
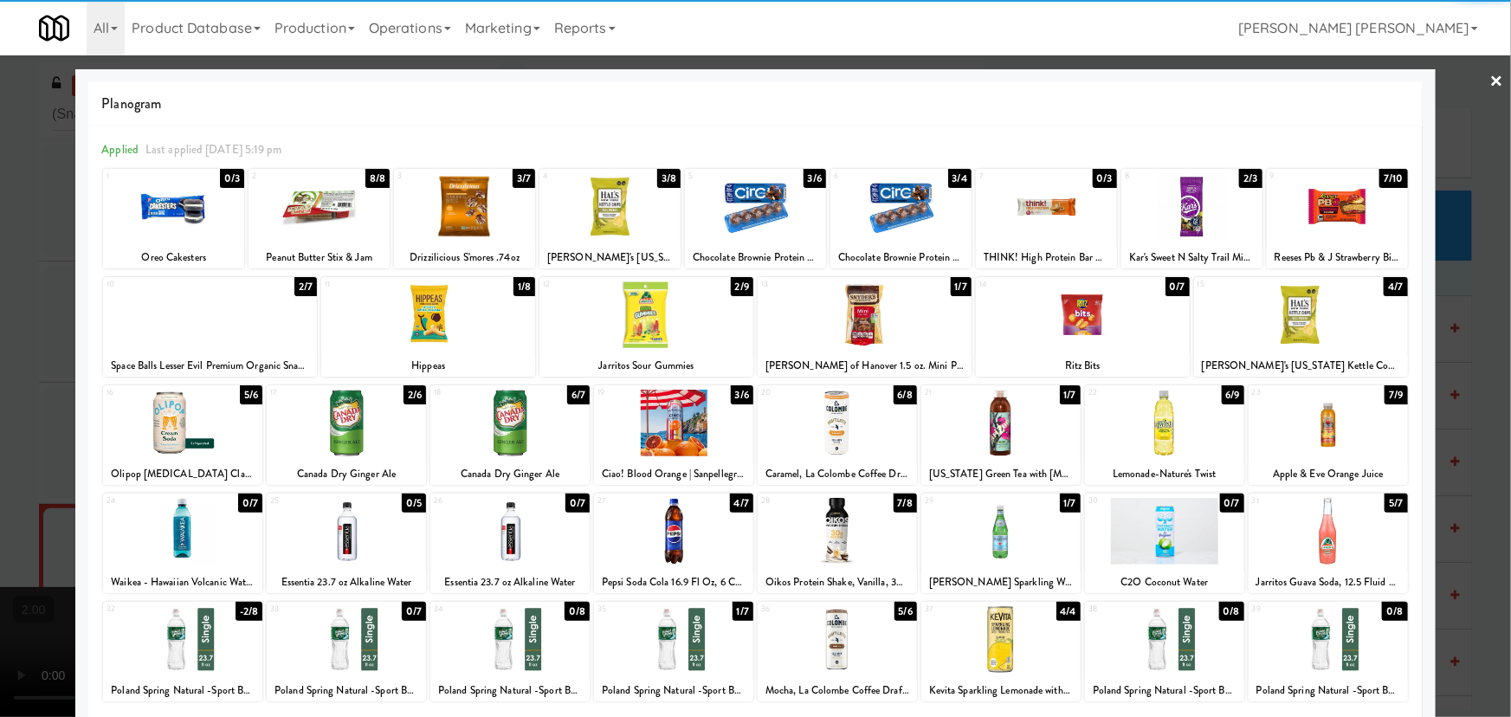
drag, startPoint x: 1335, startPoint y: 217, endPoint x: 1357, endPoint y: 214, distance: 21.9
click at [1336, 217] on div at bounding box center [1336, 206] width 141 height 67
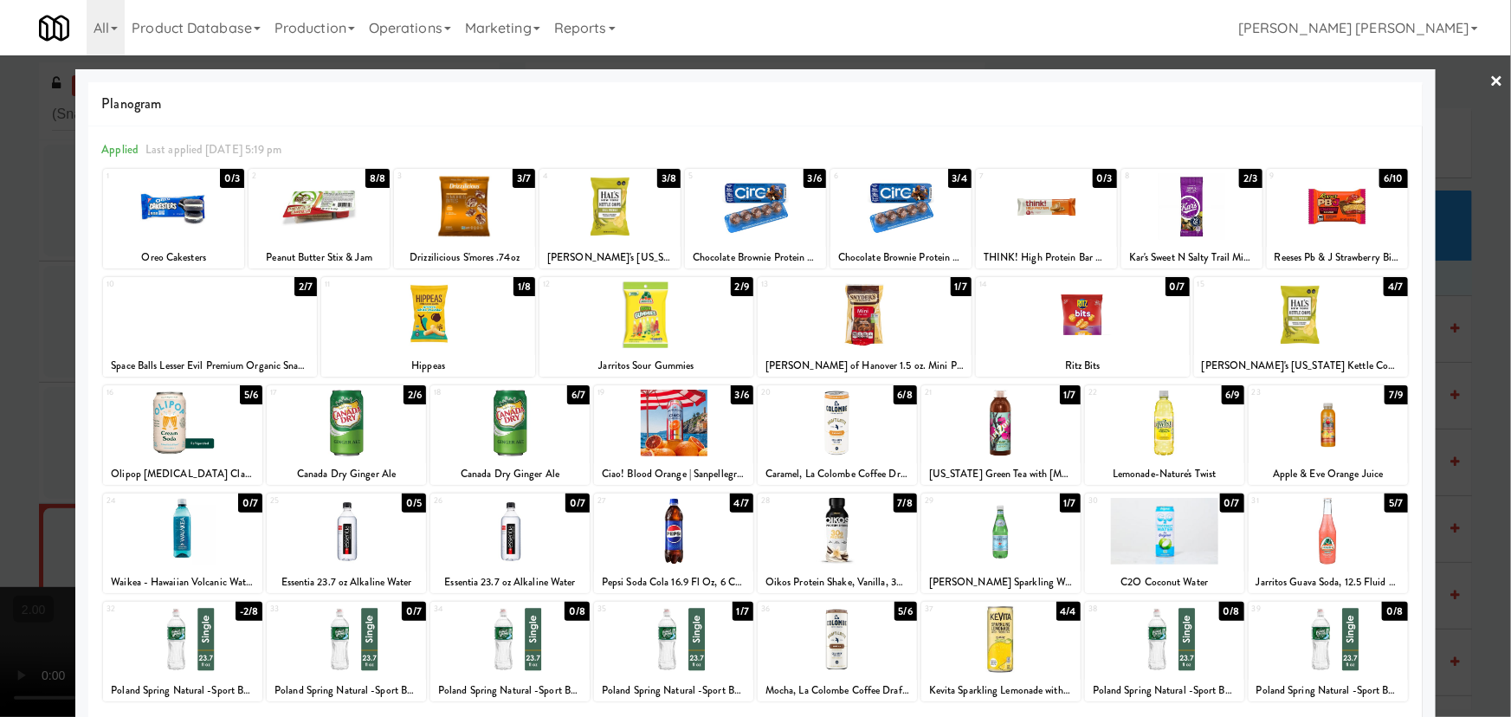
click at [1490, 76] on link "×" at bounding box center [1497, 82] width 14 height 54
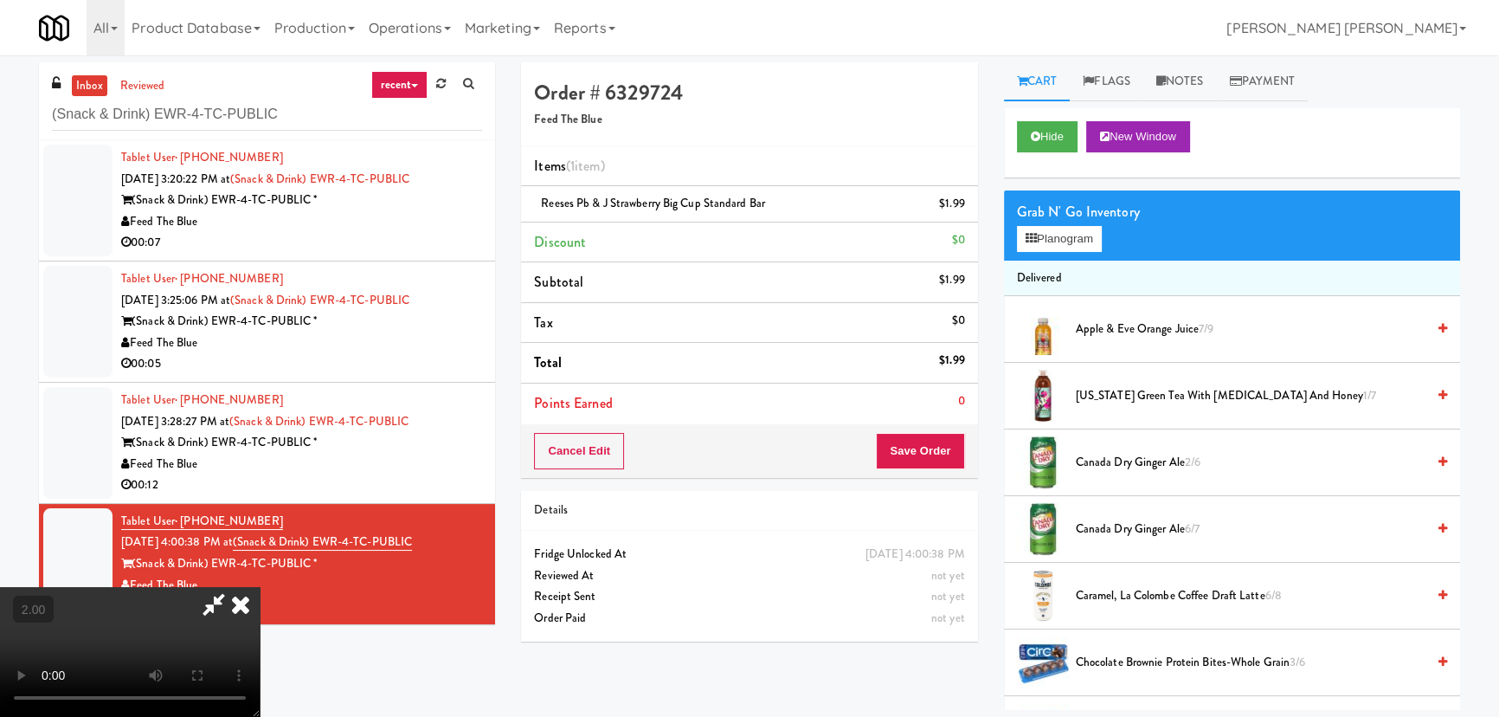
drag, startPoint x: 869, startPoint y: 74, endPoint x: 940, endPoint y: 438, distance: 370.4
click at [260, 587] on icon at bounding box center [241, 604] width 38 height 35
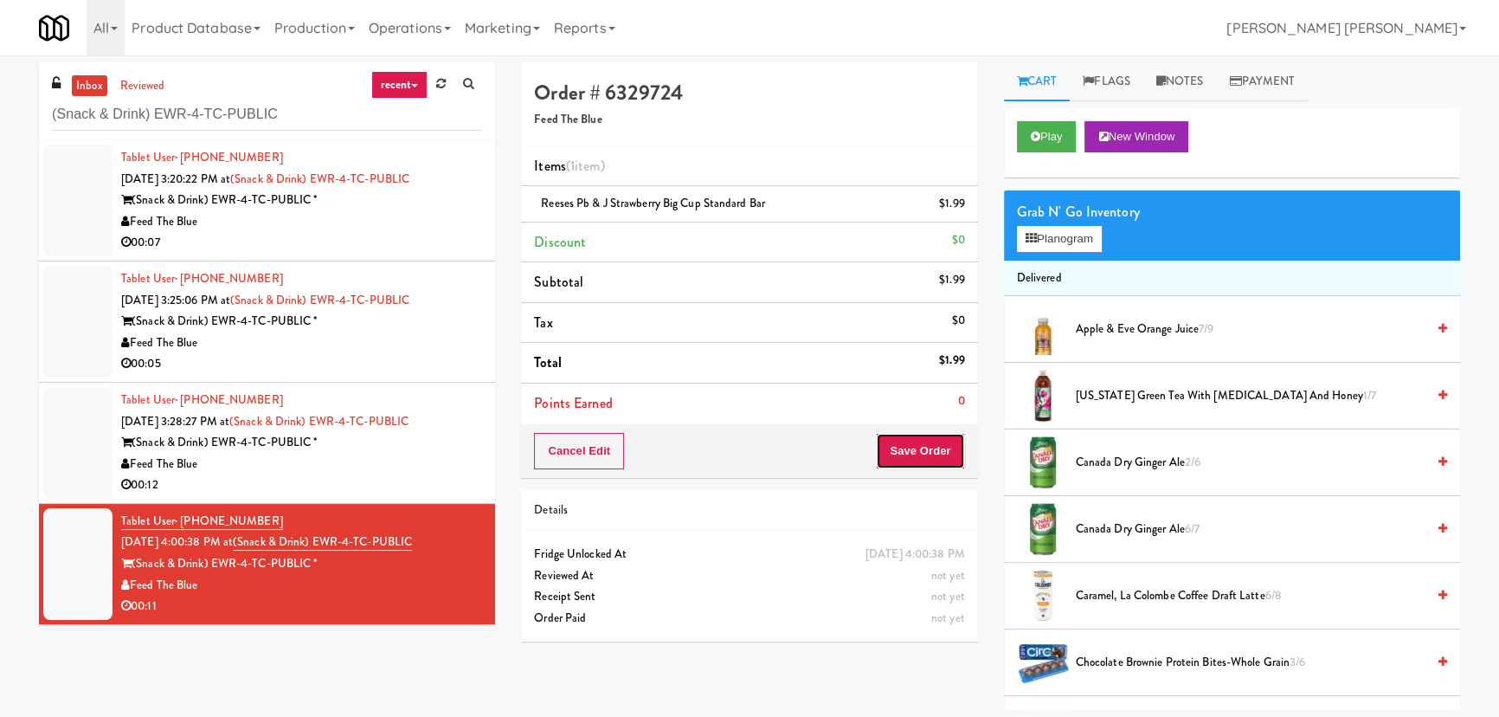
click at [940, 454] on button "Save Order" at bounding box center [920, 451] width 88 height 36
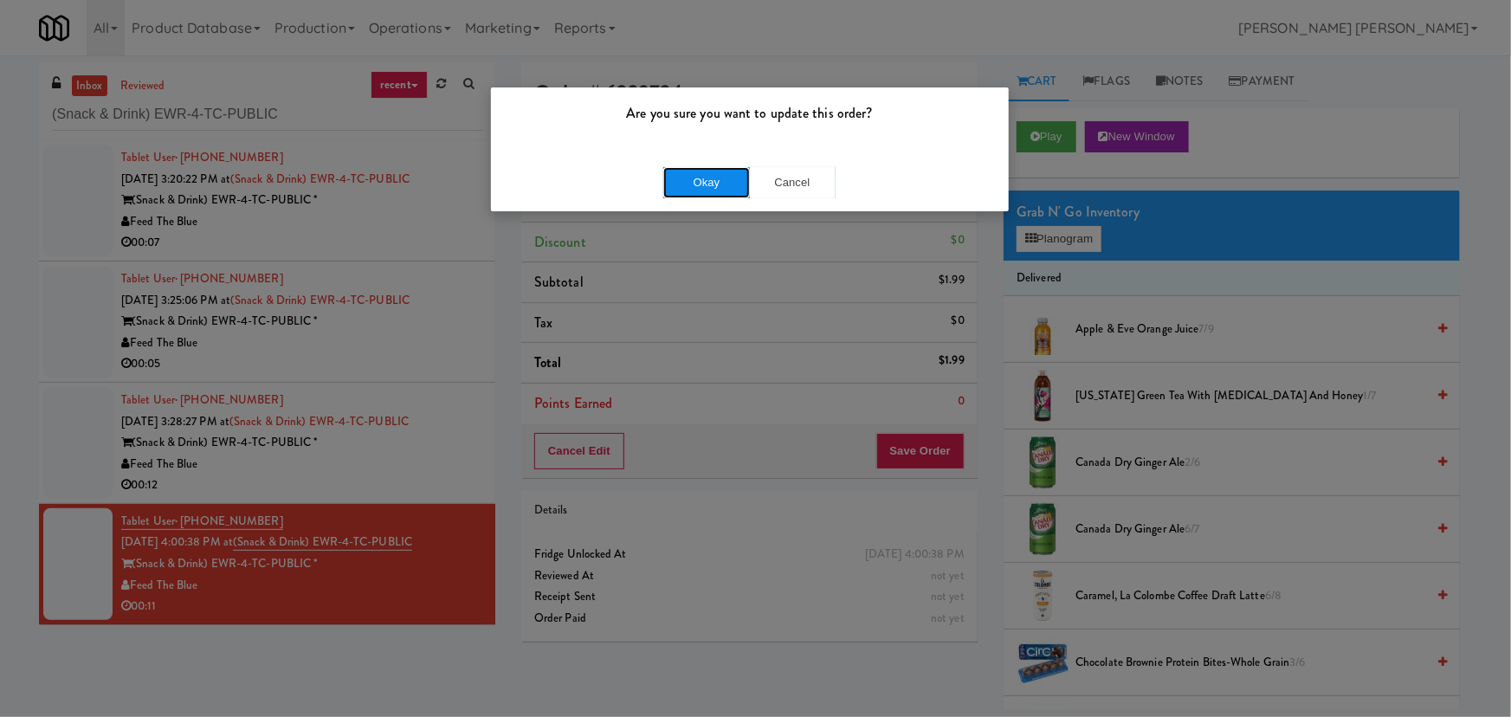
drag, startPoint x: 725, startPoint y: 185, endPoint x: 706, endPoint y: 177, distance: 20.6
click at [724, 184] on button "Okay" at bounding box center [706, 182] width 87 height 31
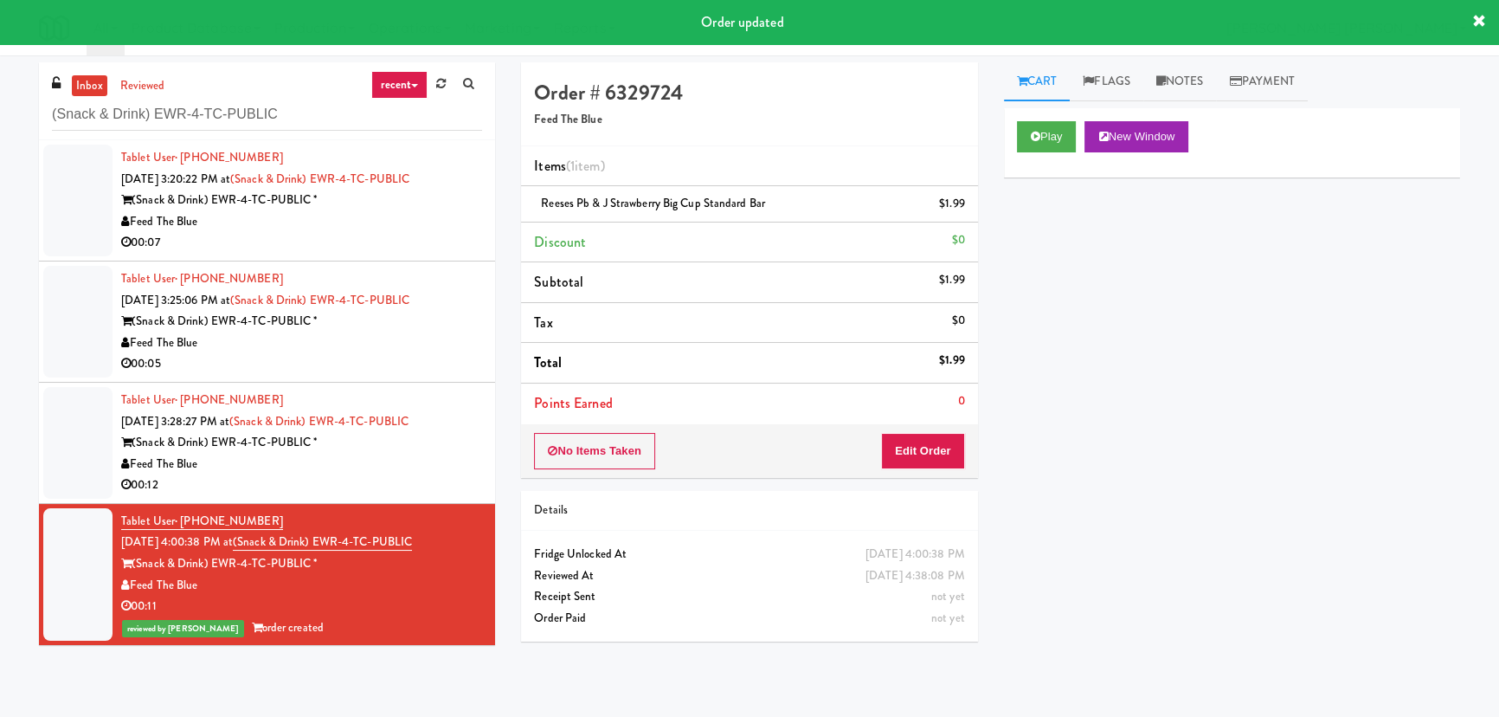
click at [400, 473] on div "Feed The Blue" at bounding box center [301, 465] width 361 height 22
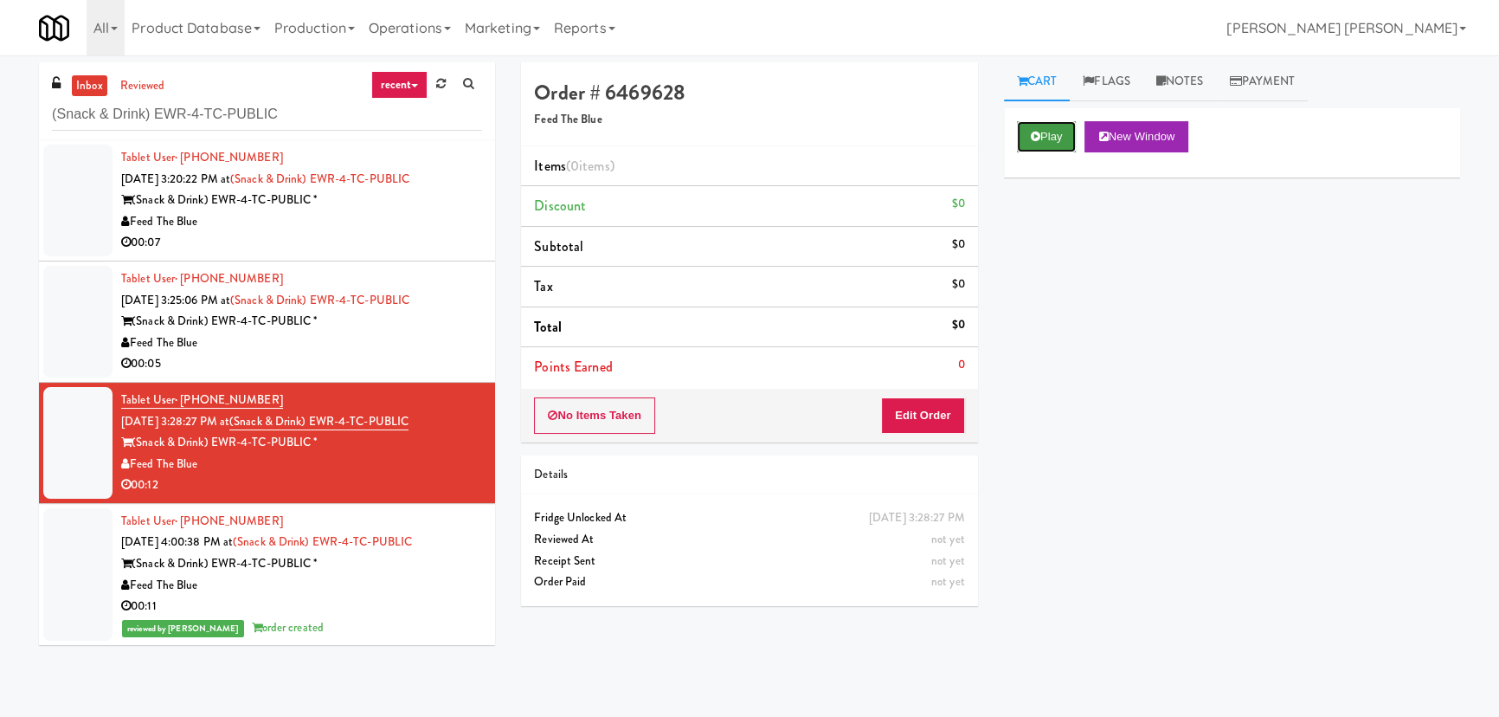
click at [1039, 141] on icon at bounding box center [1036, 136] width 10 height 11
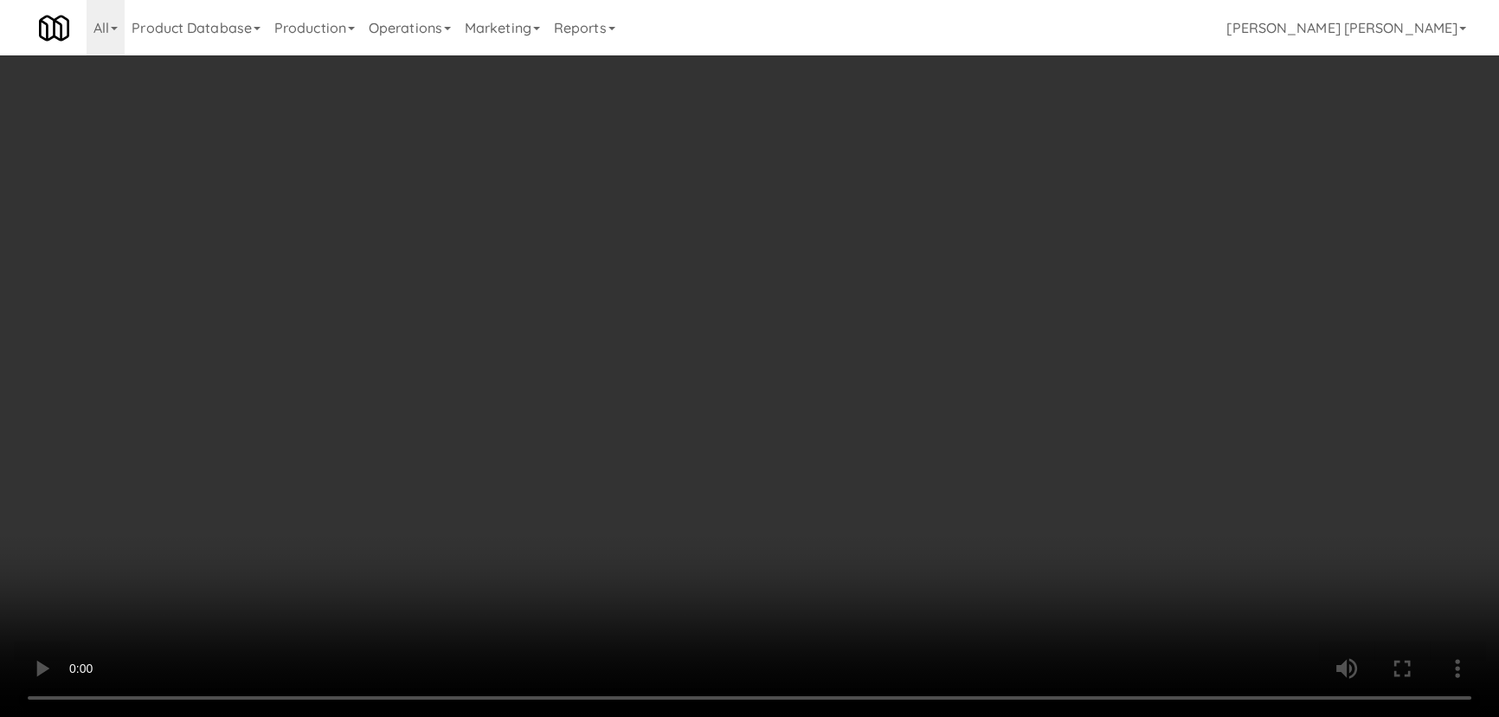
scroll to position [35, 0]
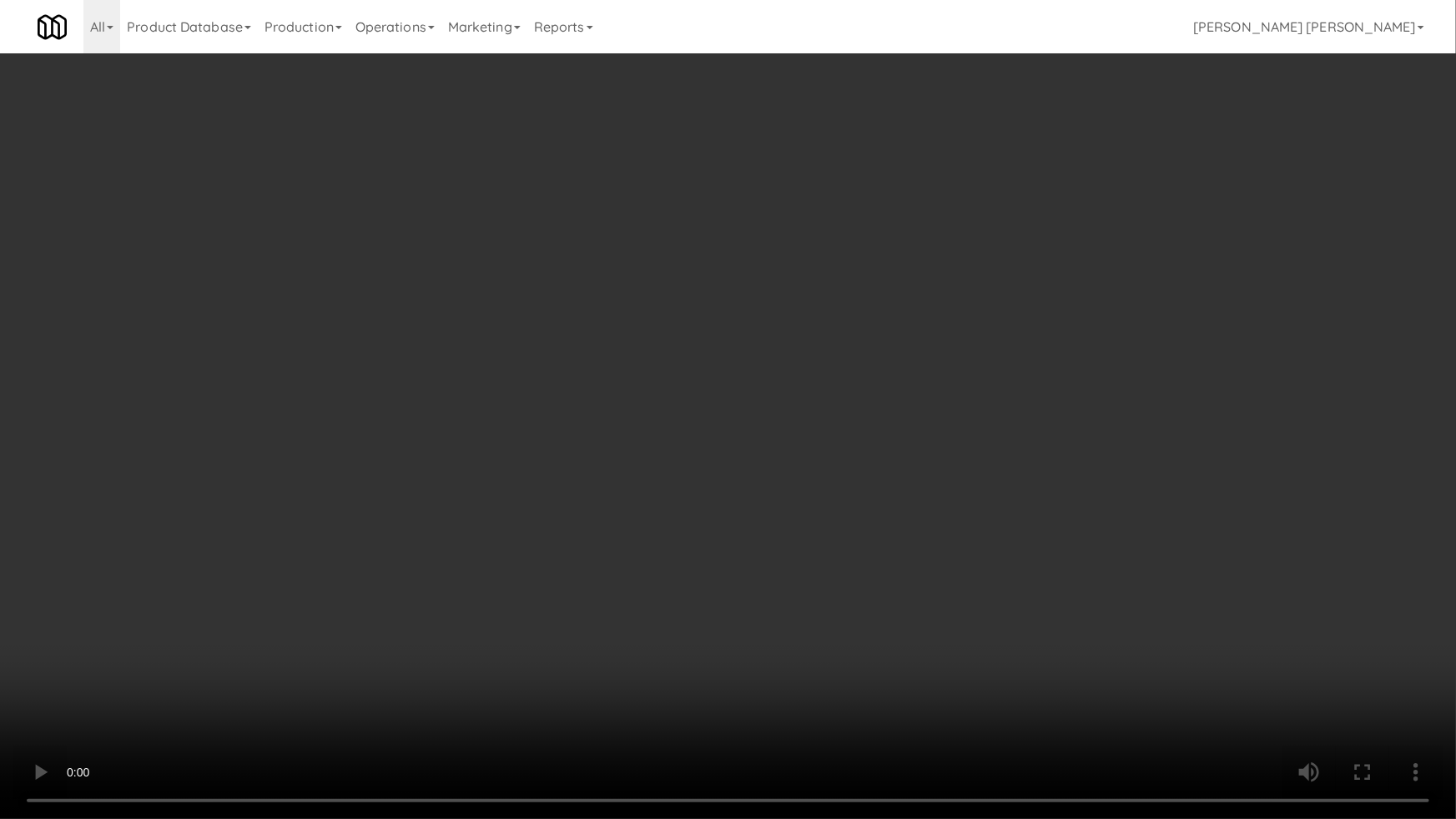
drag, startPoint x: 794, startPoint y: 742, endPoint x: 841, endPoint y: 739, distance: 47.1
click at [803, 690] on video at bounding box center [728, 410] width 1456 height 819
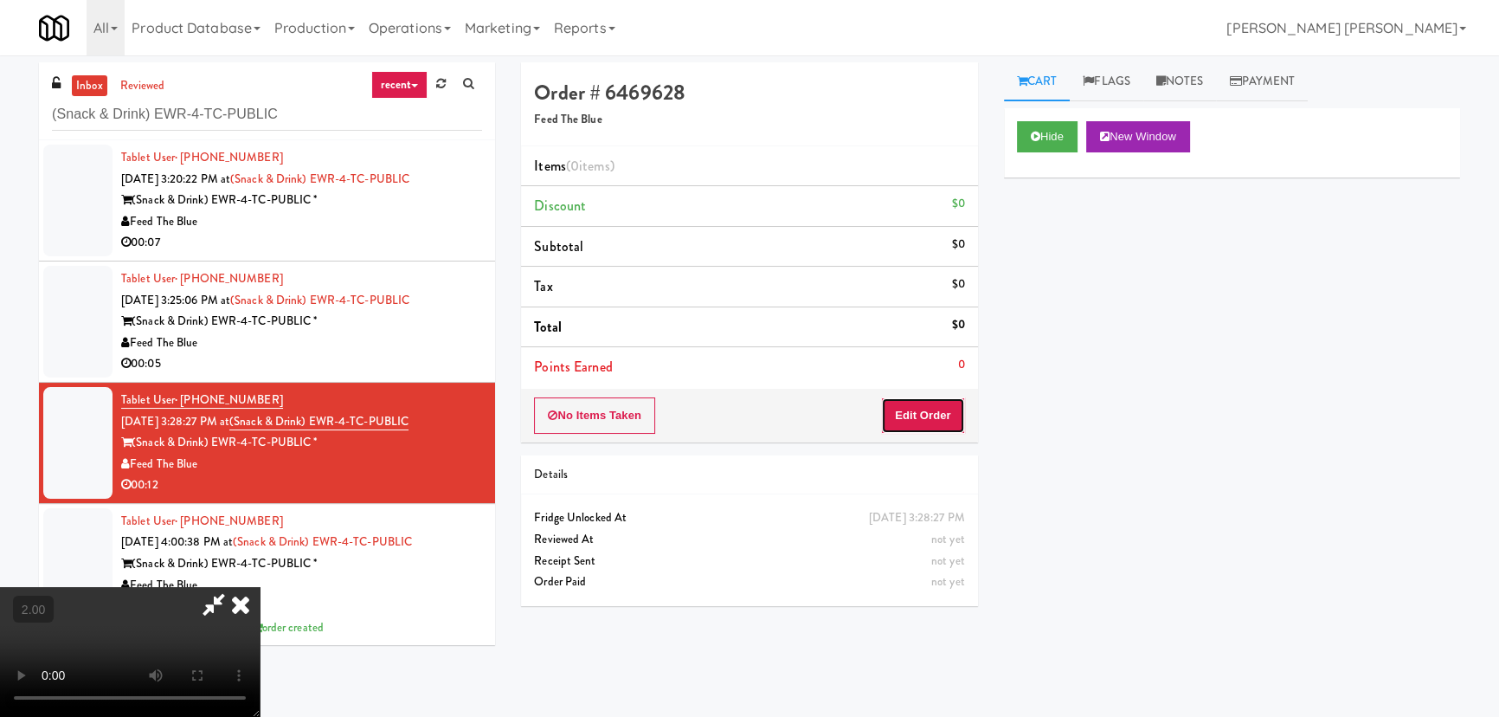
click at [939, 416] on button "Edit Order" at bounding box center [923, 415] width 84 height 36
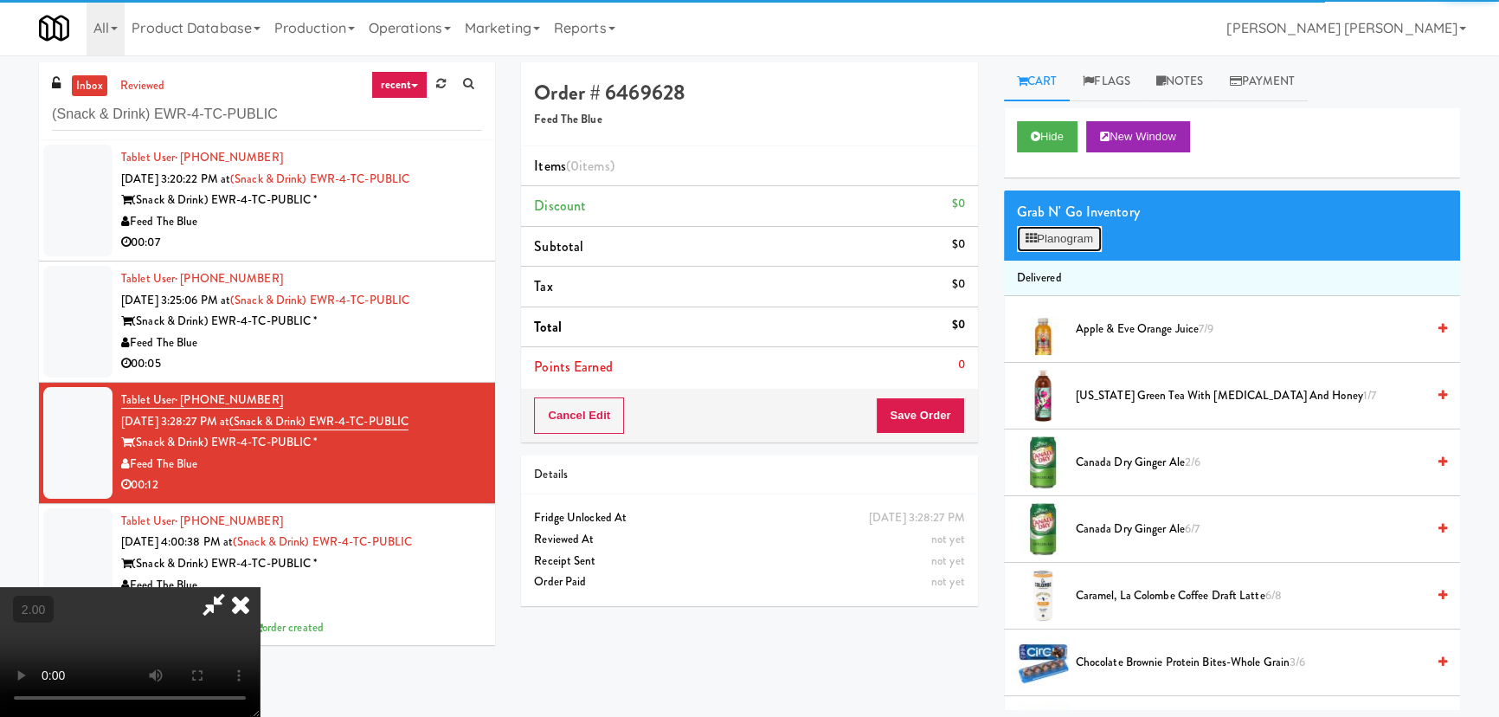
click at [1044, 242] on button "Planogram" at bounding box center [1059, 239] width 85 height 26
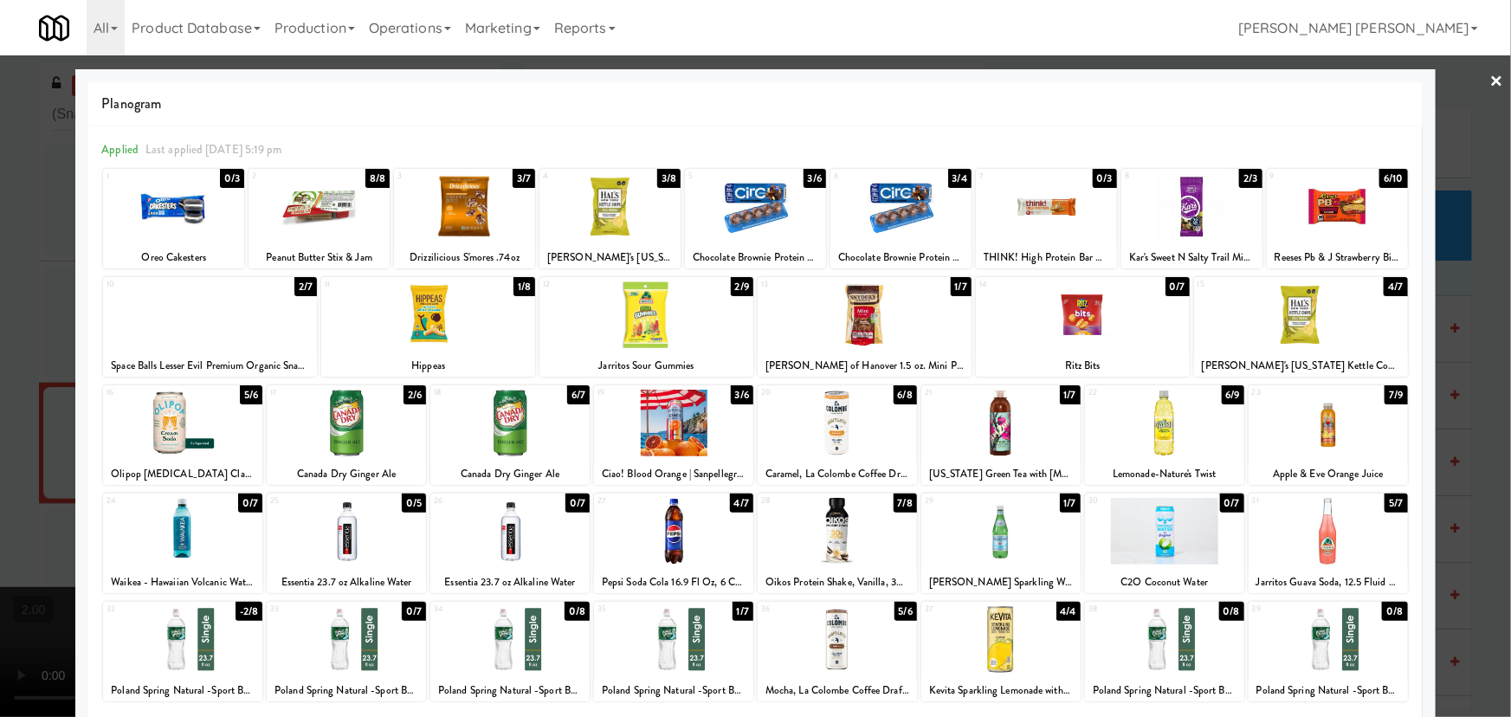
click at [455, 218] on div at bounding box center [464, 206] width 141 height 67
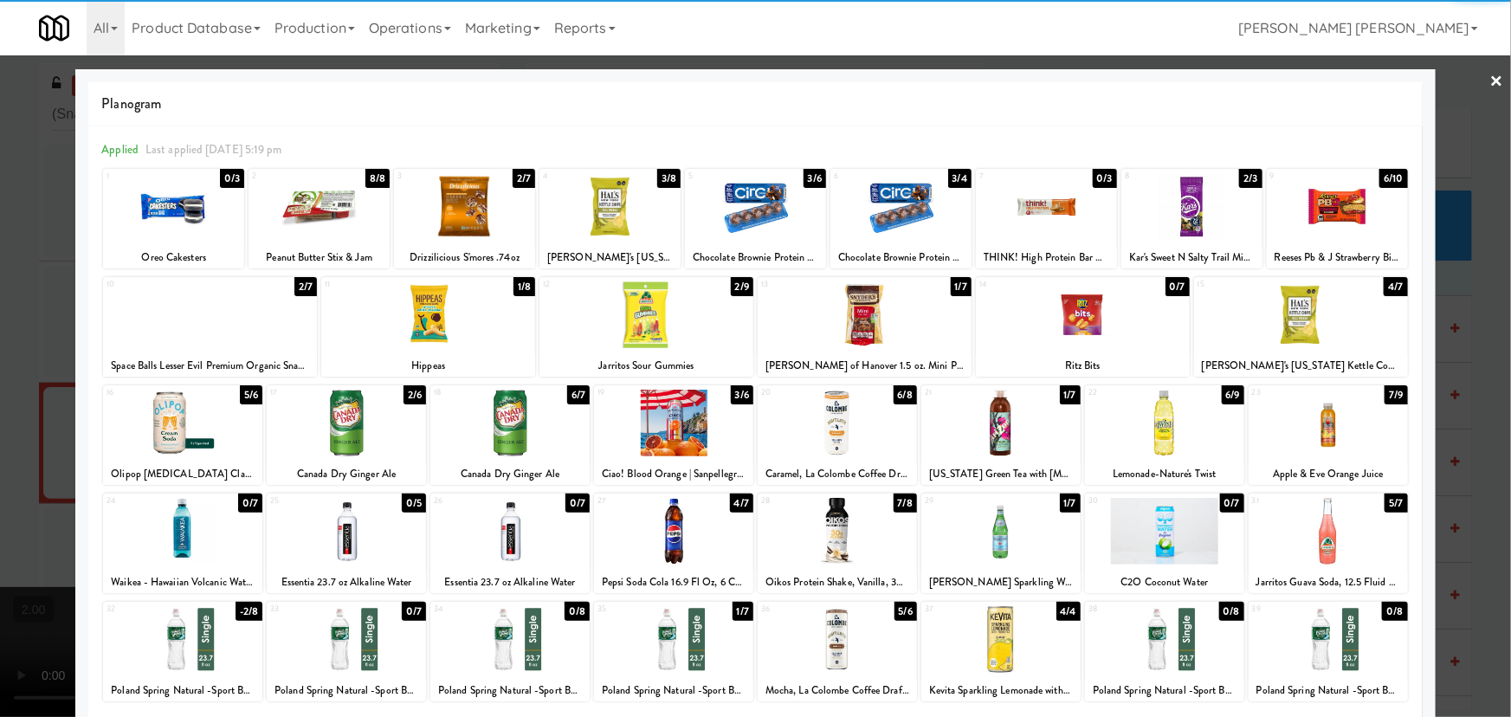
click at [1341, 205] on div at bounding box center [1336, 206] width 141 height 67
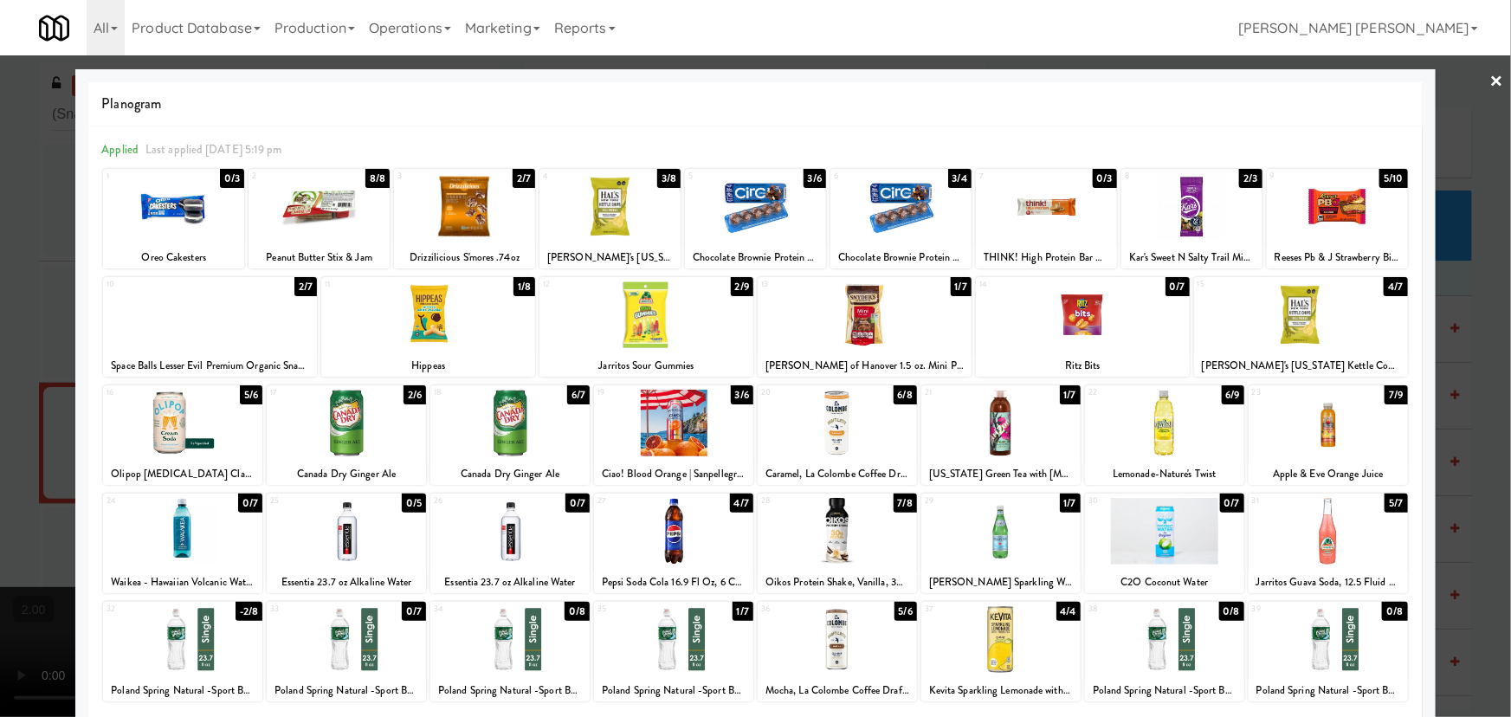
click at [161, 427] on div at bounding box center [182, 423] width 159 height 67
click at [1490, 83] on link "×" at bounding box center [1497, 82] width 14 height 54
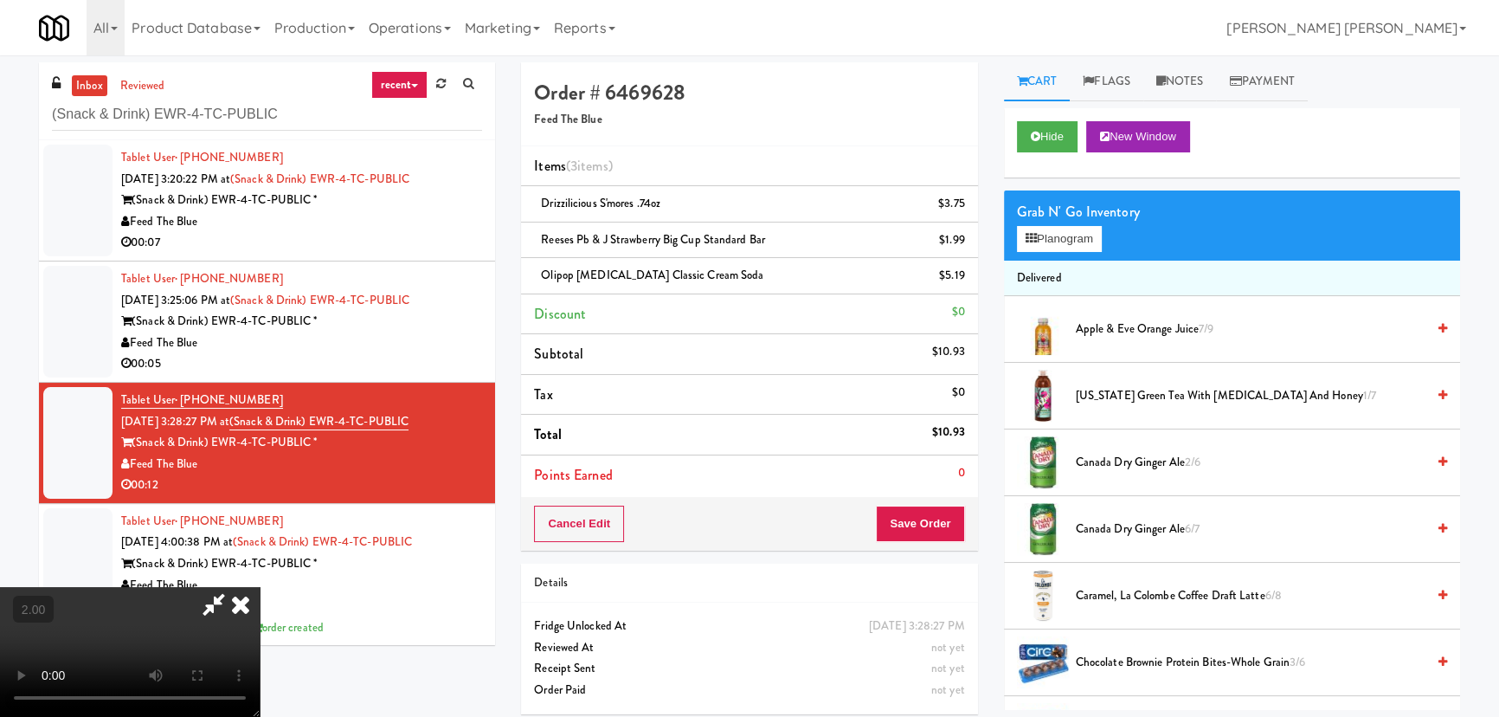
click at [260, 587] on icon at bounding box center [241, 604] width 38 height 35
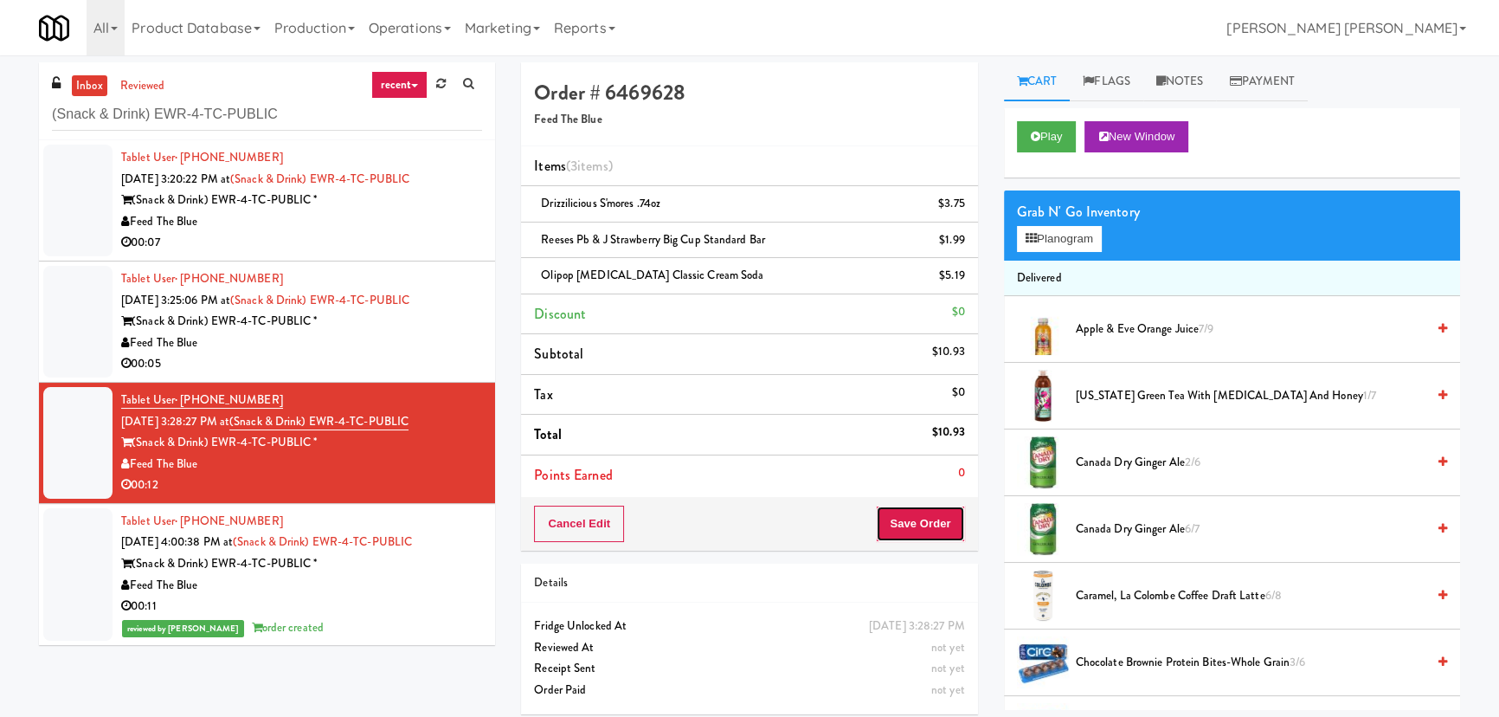
click at [923, 511] on button "Save Order" at bounding box center [920, 524] width 88 height 36
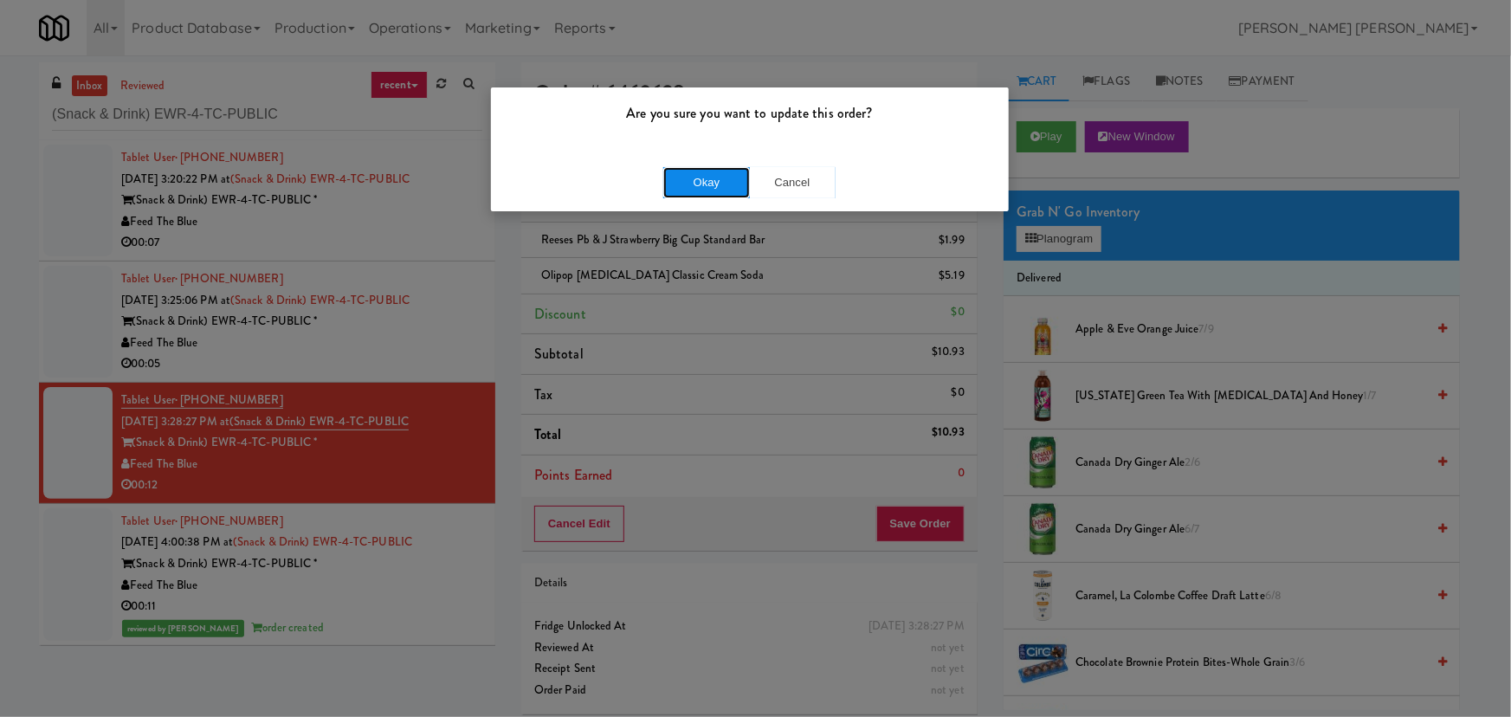
click at [726, 186] on button "Okay" at bounding box center [706, 182] width 87 height 31
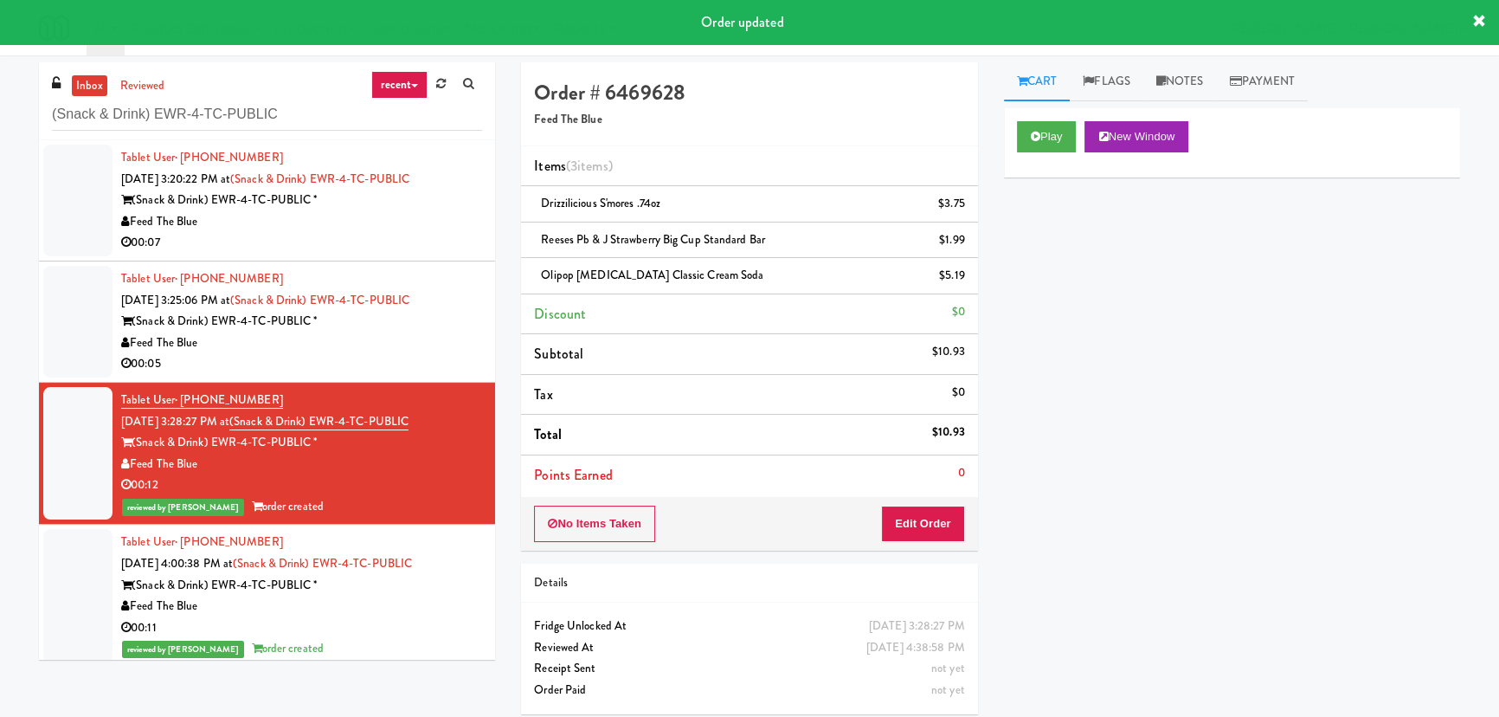
click at [408, 355] on div "00:05" at bounding box center [301, 364] width 361 height 22
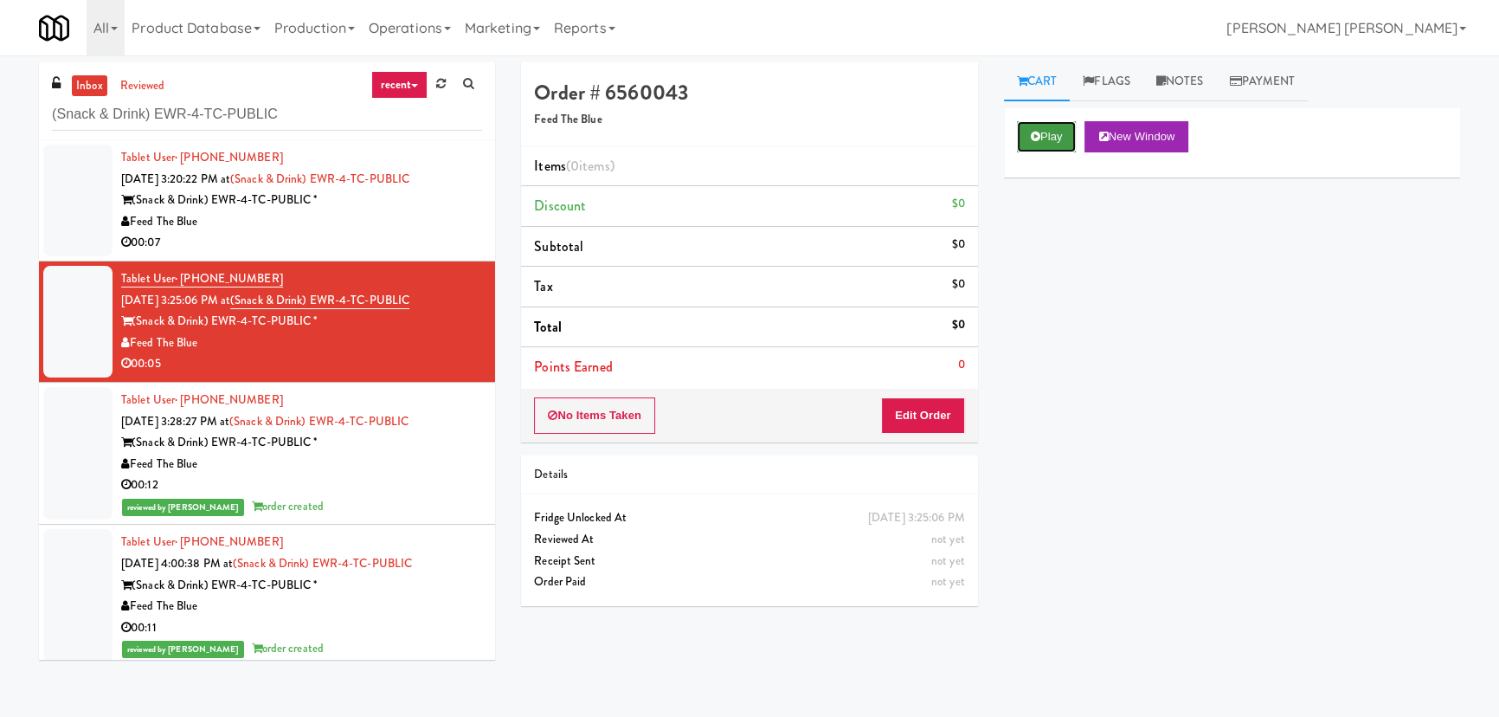
click at [1056, 147] on button "Play" at bounding box center [1047, 136] width 60 height 31
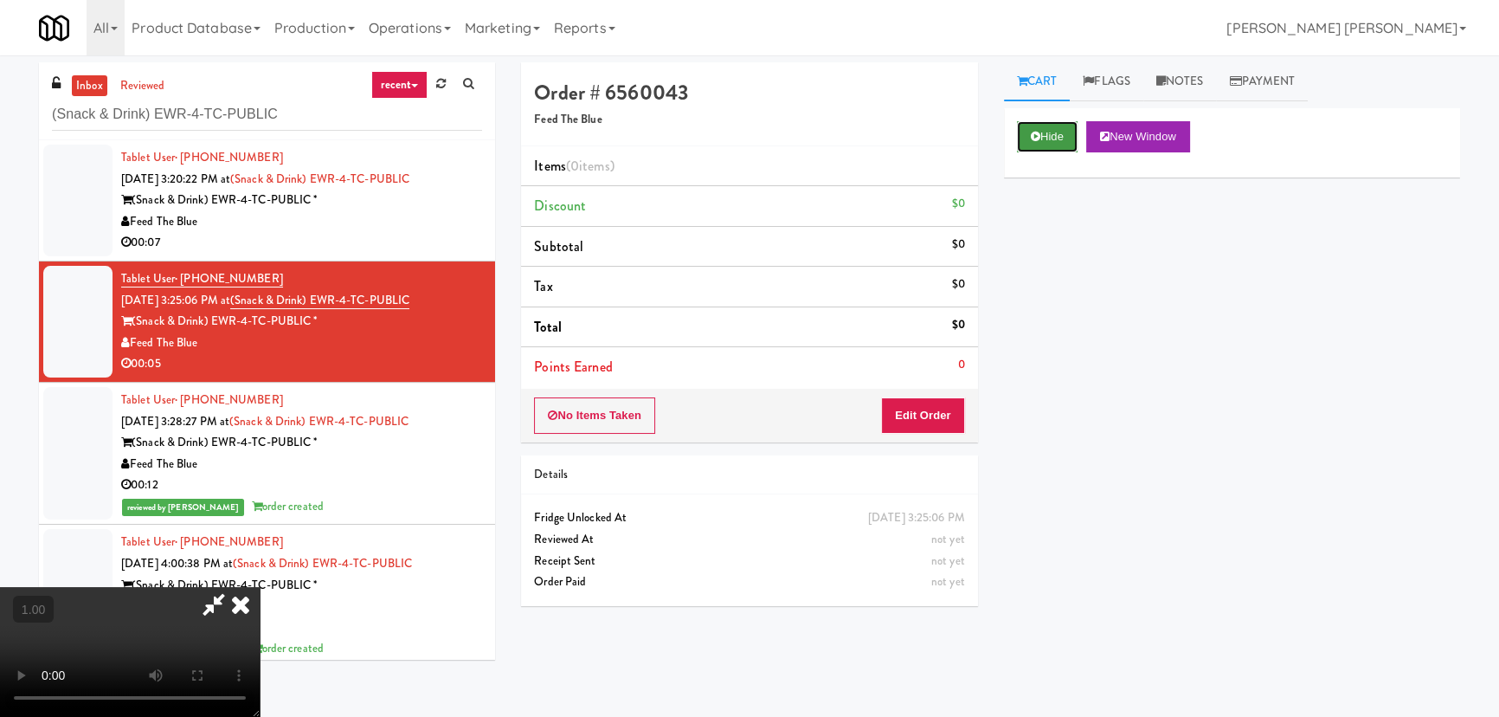
click at [1031, 139] on icon at bounding box center [1036, 136] width 10 height 11
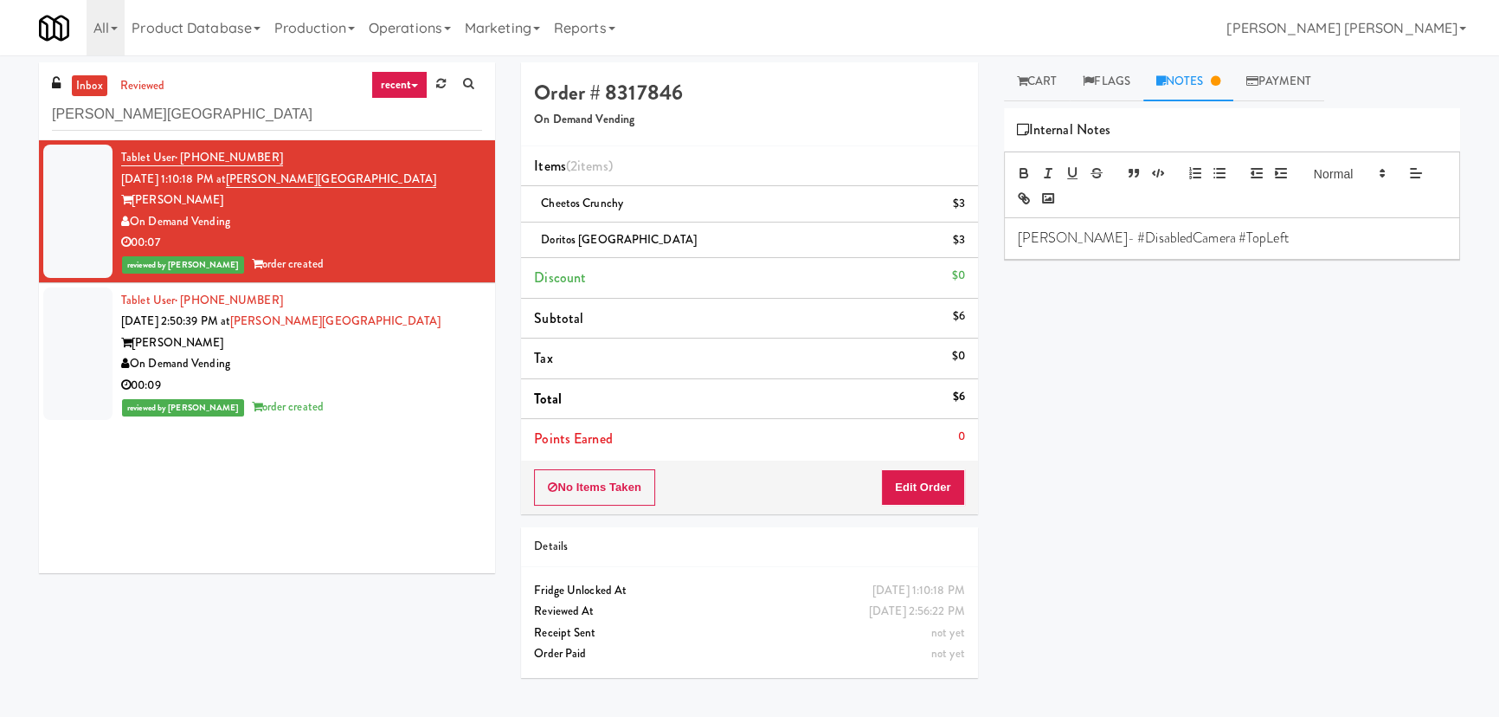
click at [0, 128] on html "Are you sure you want to update this order? Okay Cancel Okay Are you sure you w…" at bounding box center [749, 358] width 1499 height 717
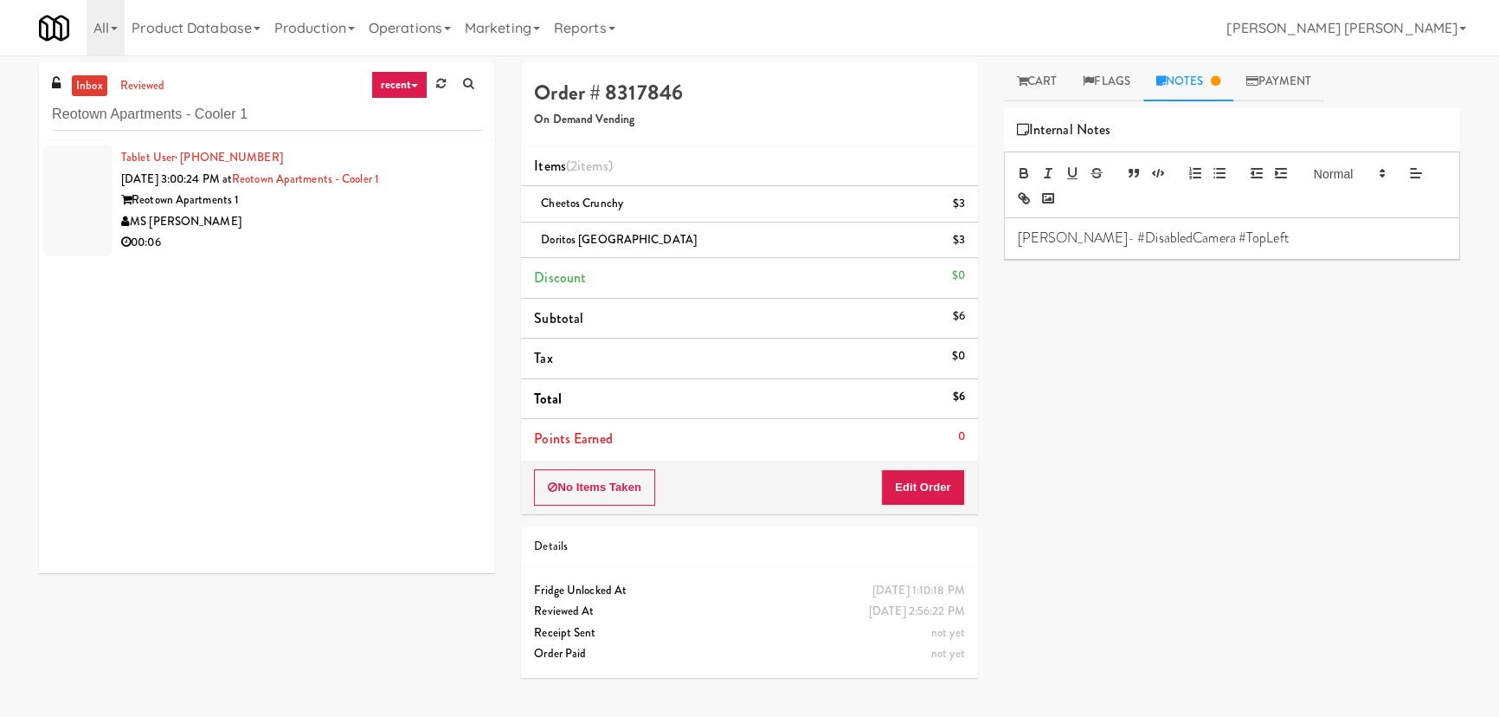
type input "Reotown Apartments - Cooler 1"
click at [375, 237] on div "00:06" at bounding box center [301, 243] width 361 height 22
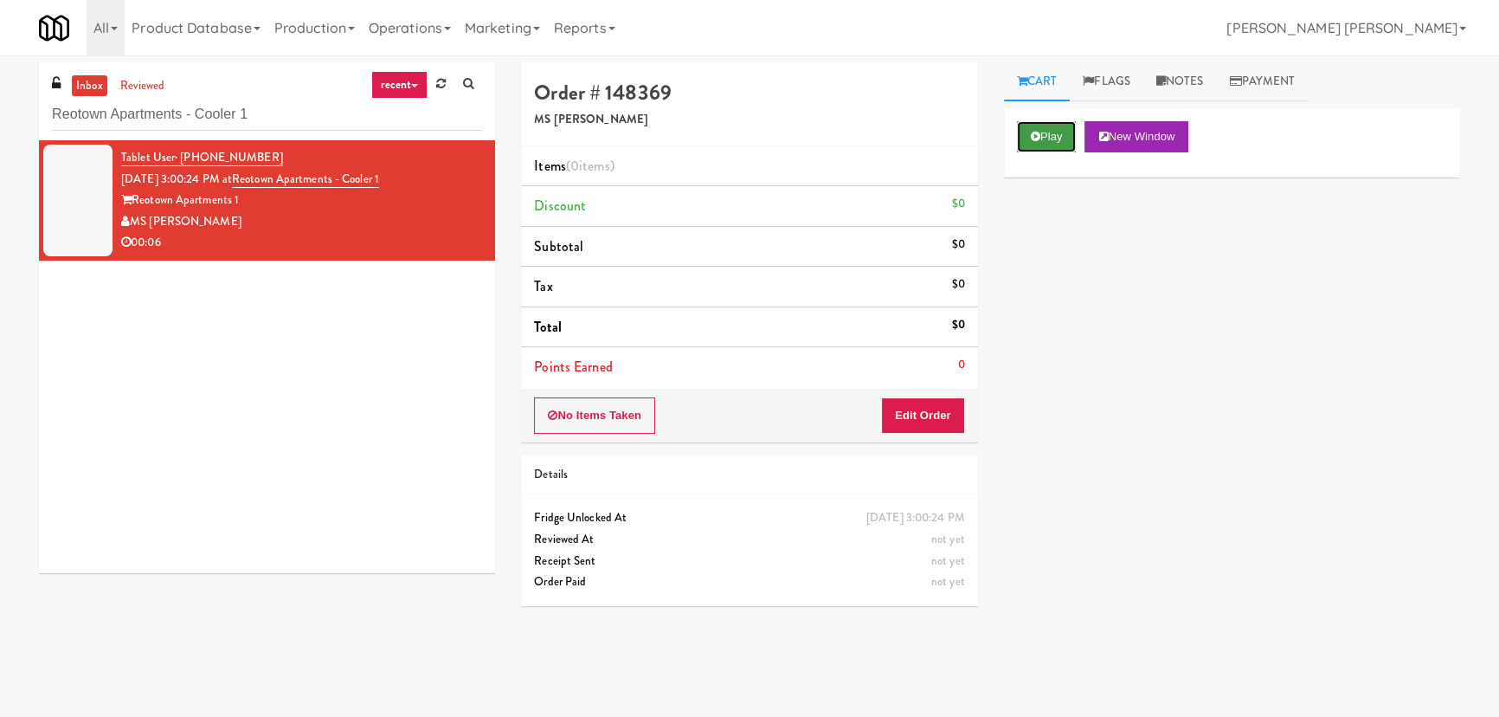
click at [1051, 132] on button "Play" at bounding box center [1047, 136] width 60 height 31
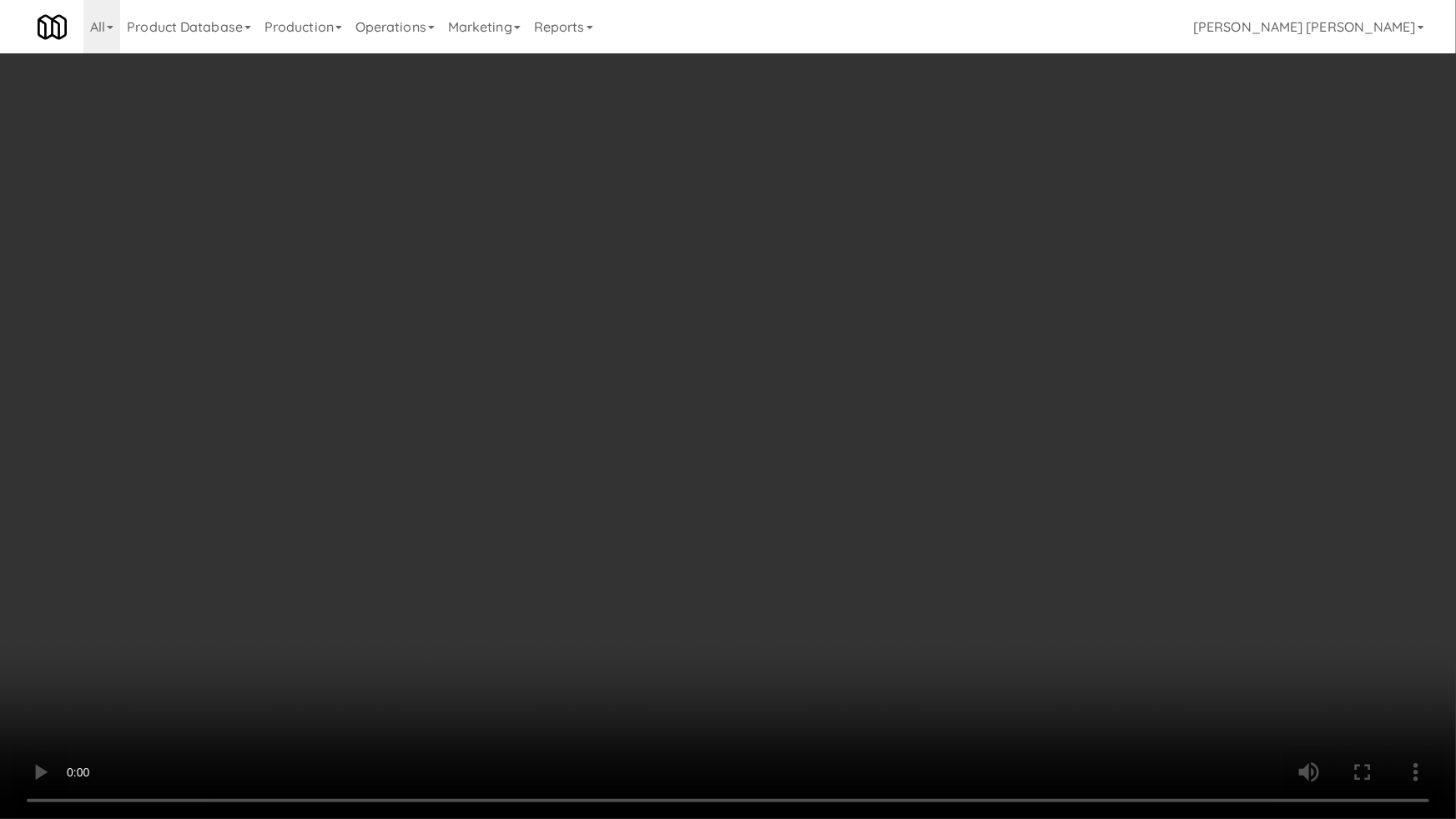
click at [886, 690] on video at bounding box center [728, 410] width 1456 height 819
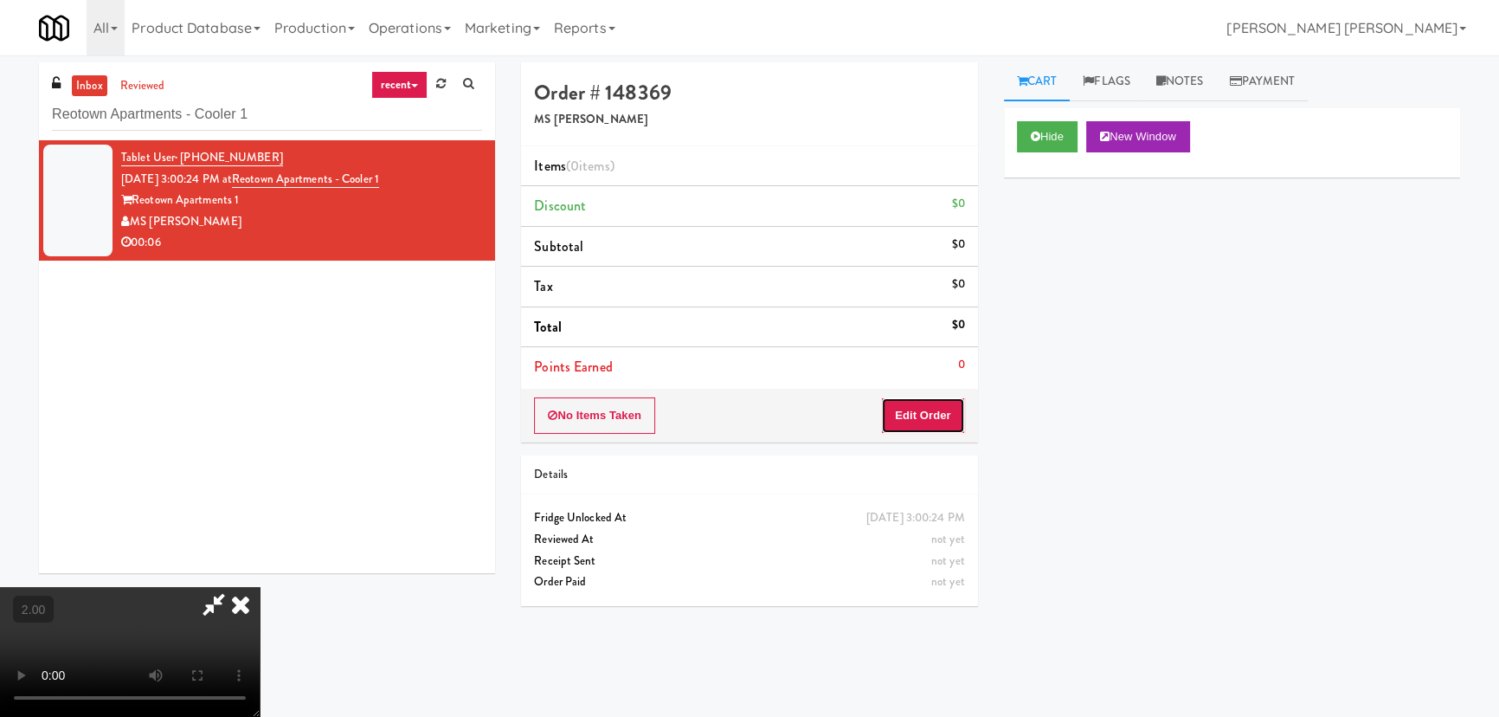
click at [935, 415] on button "Edit Order" at bounding box center [923, 415] width 84 height 36
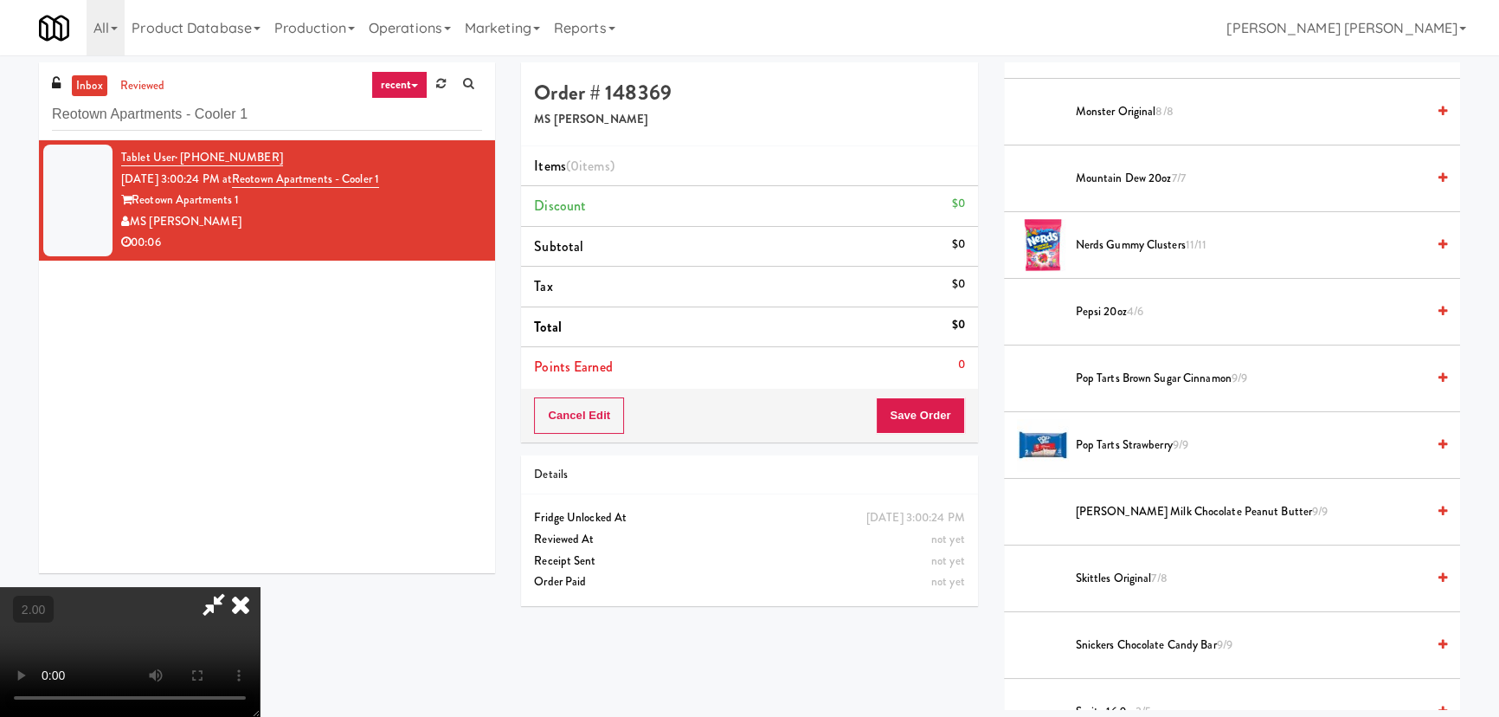
scroll to position [1208, 0]
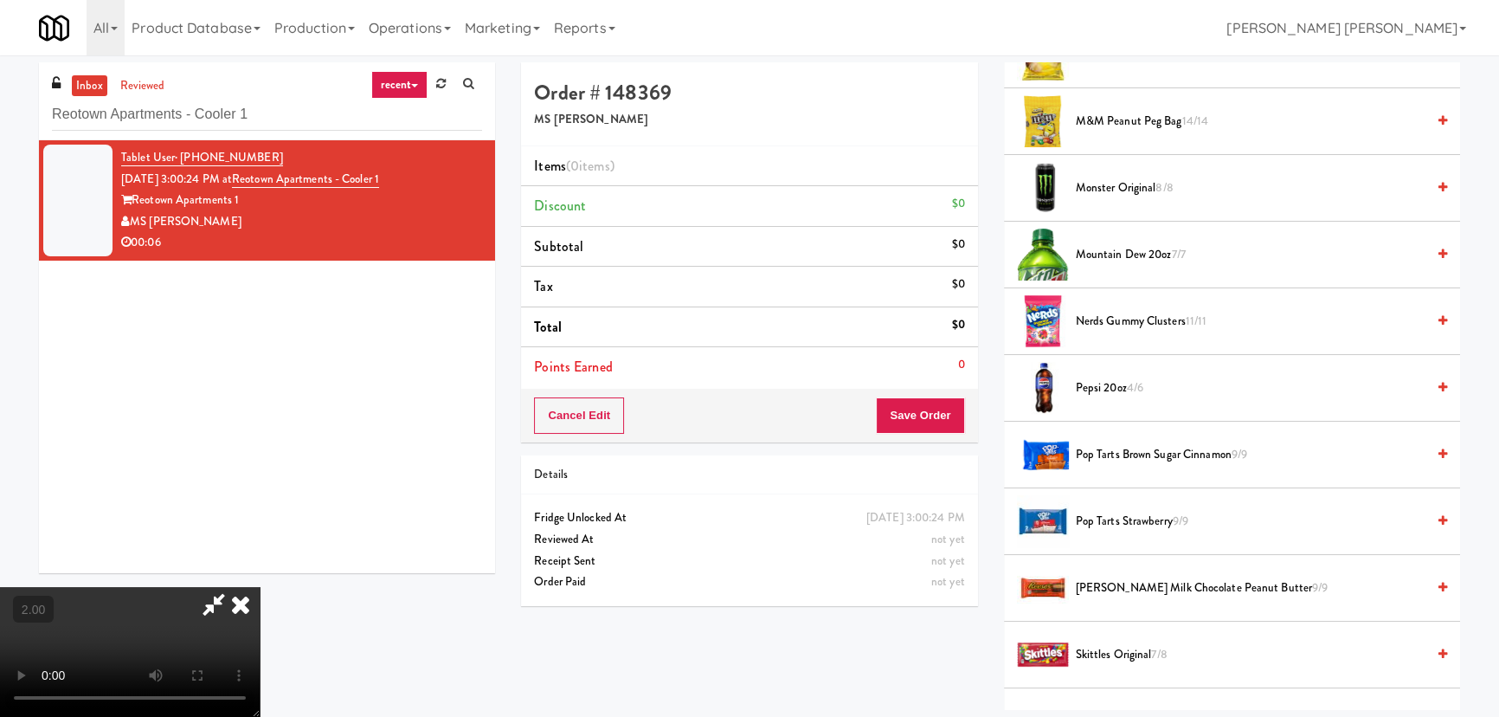
click at [1099, 386] on span "Pepsi 20oz 4/6" at bounding box center [1251, 388] width 350 height 22
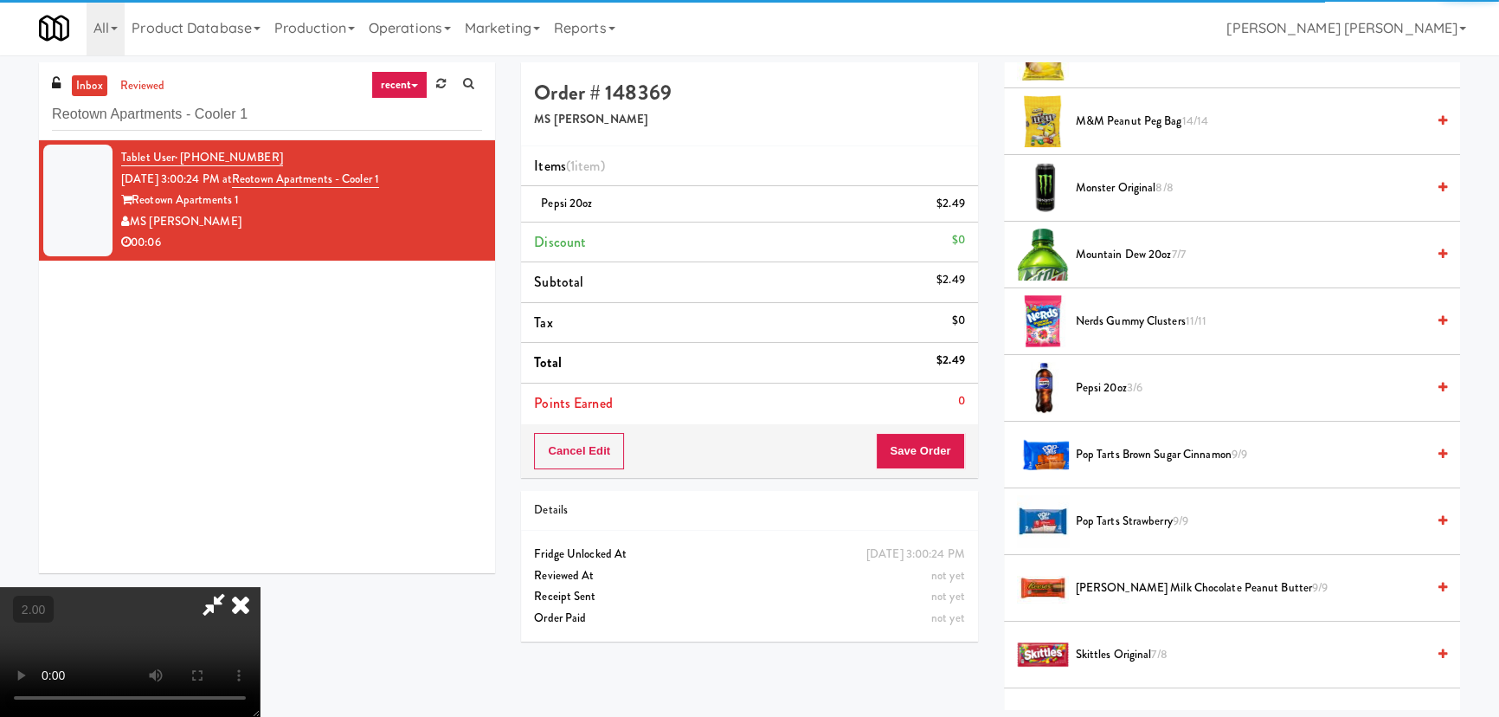
click at [260, 587] on icon at bounding box center [241, 604] width 38 height 35
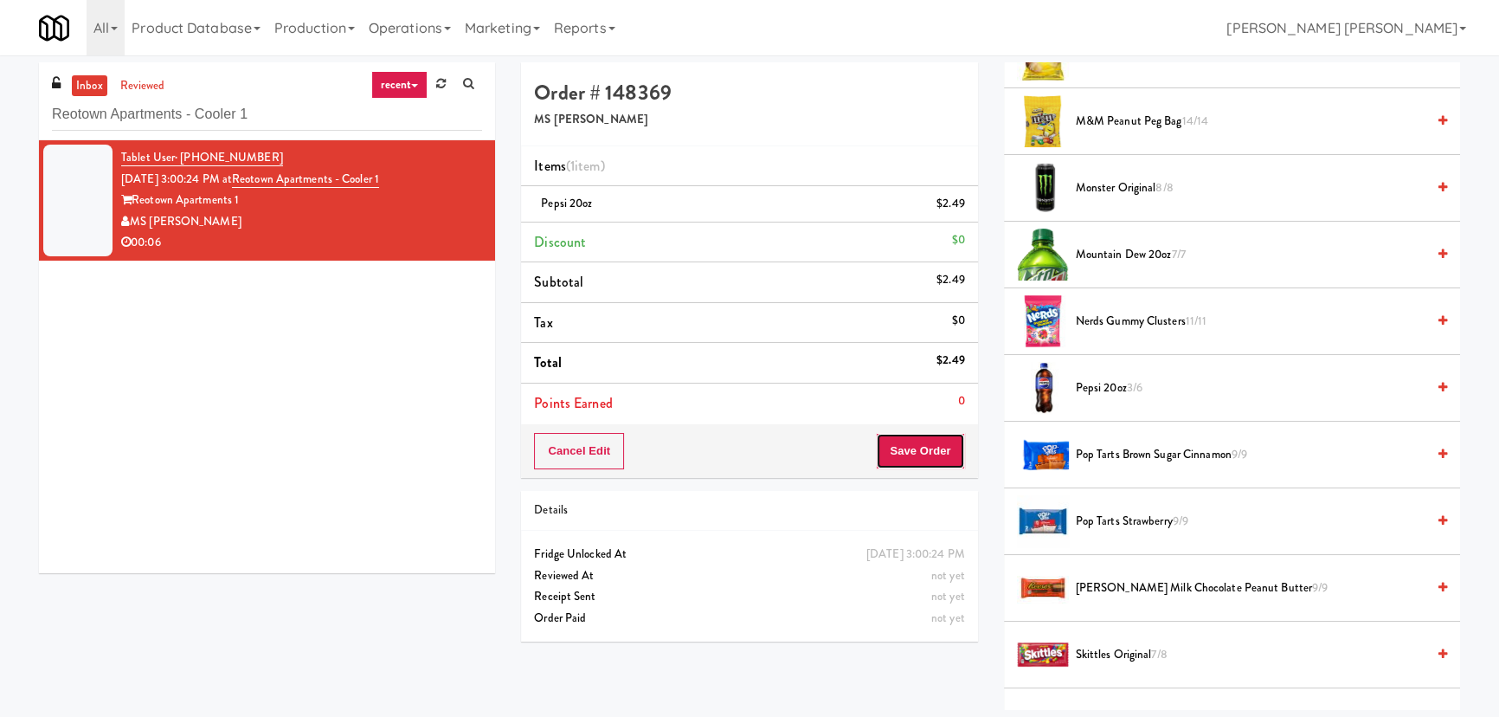
click at [921, 454] on button "Save Order" at bounding box center [920, 451] width 88 height 36
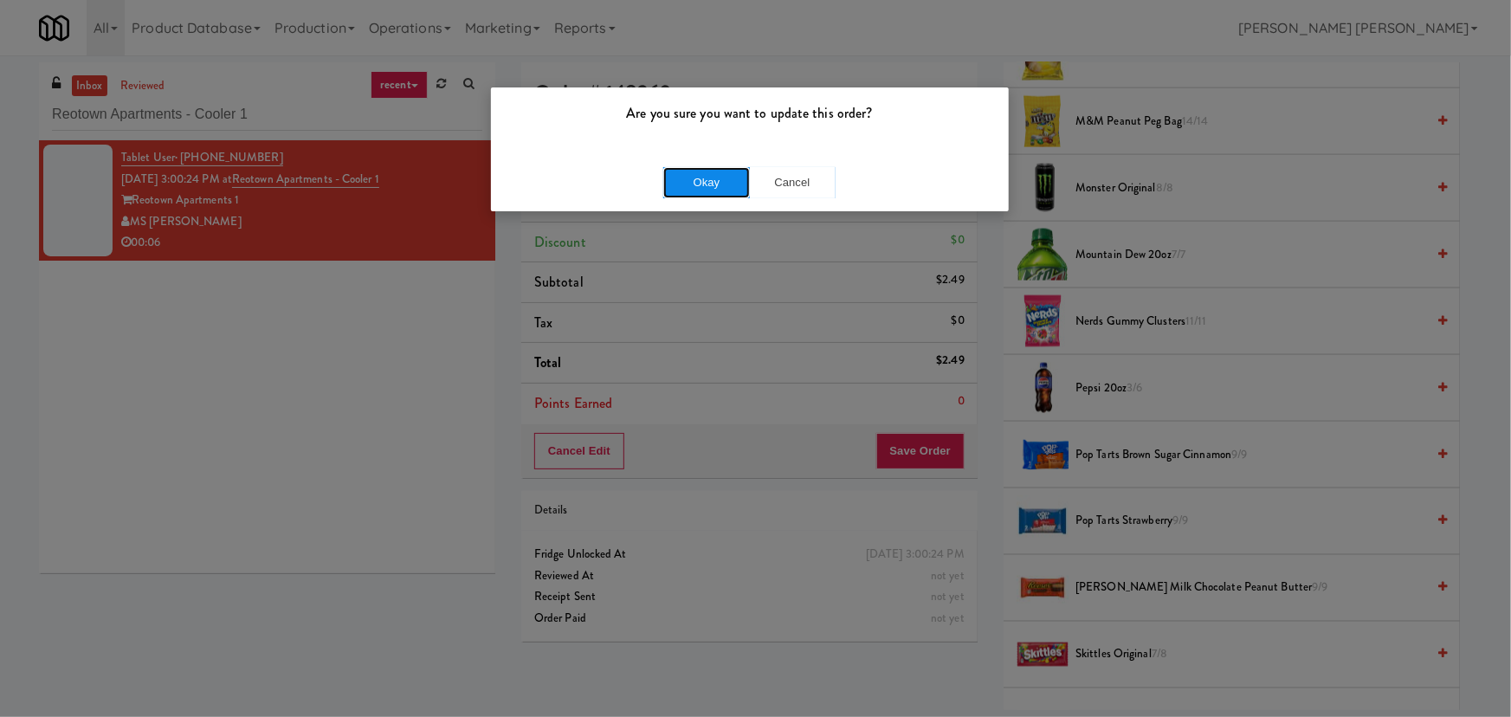
click at [714, 175] on button "Okay" at bounding box center [706, 182] width 87 height 31
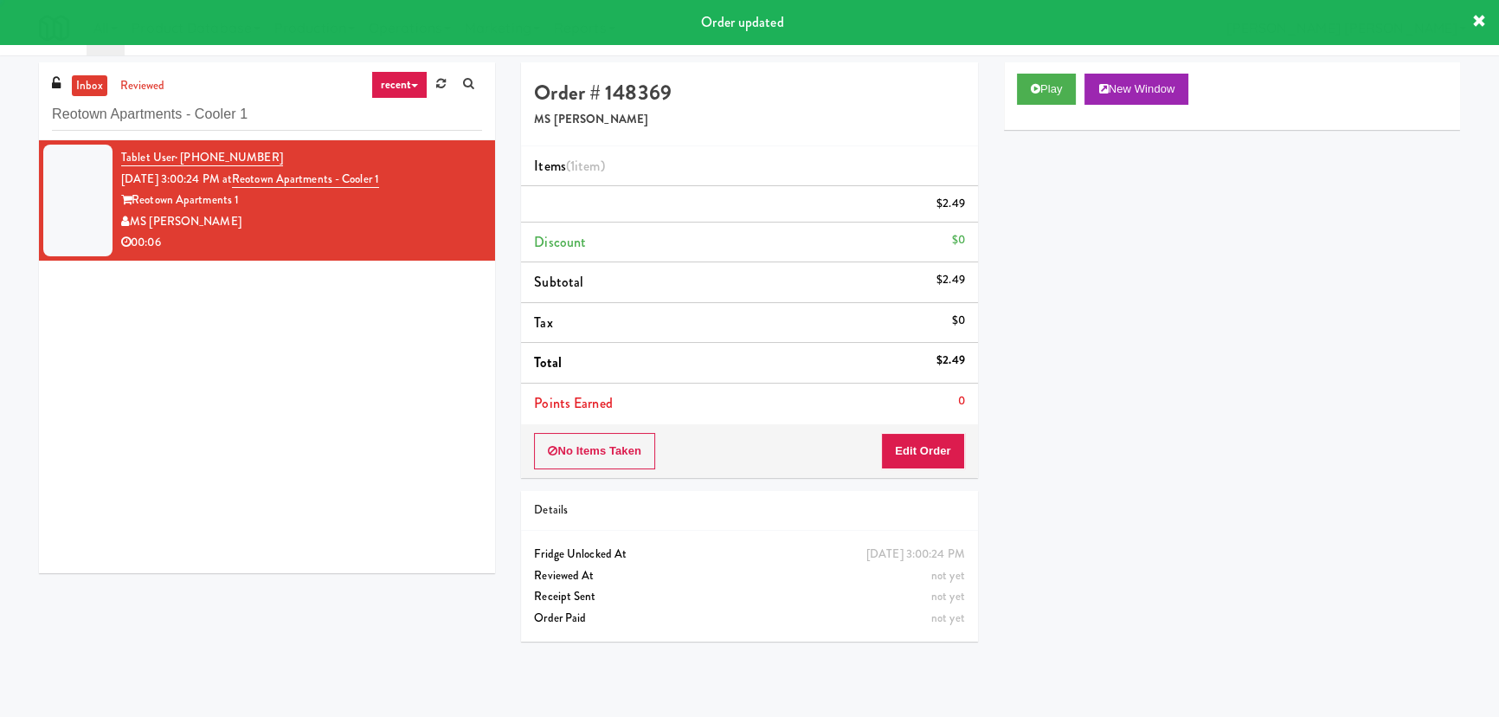
scroll to position [47, 0]
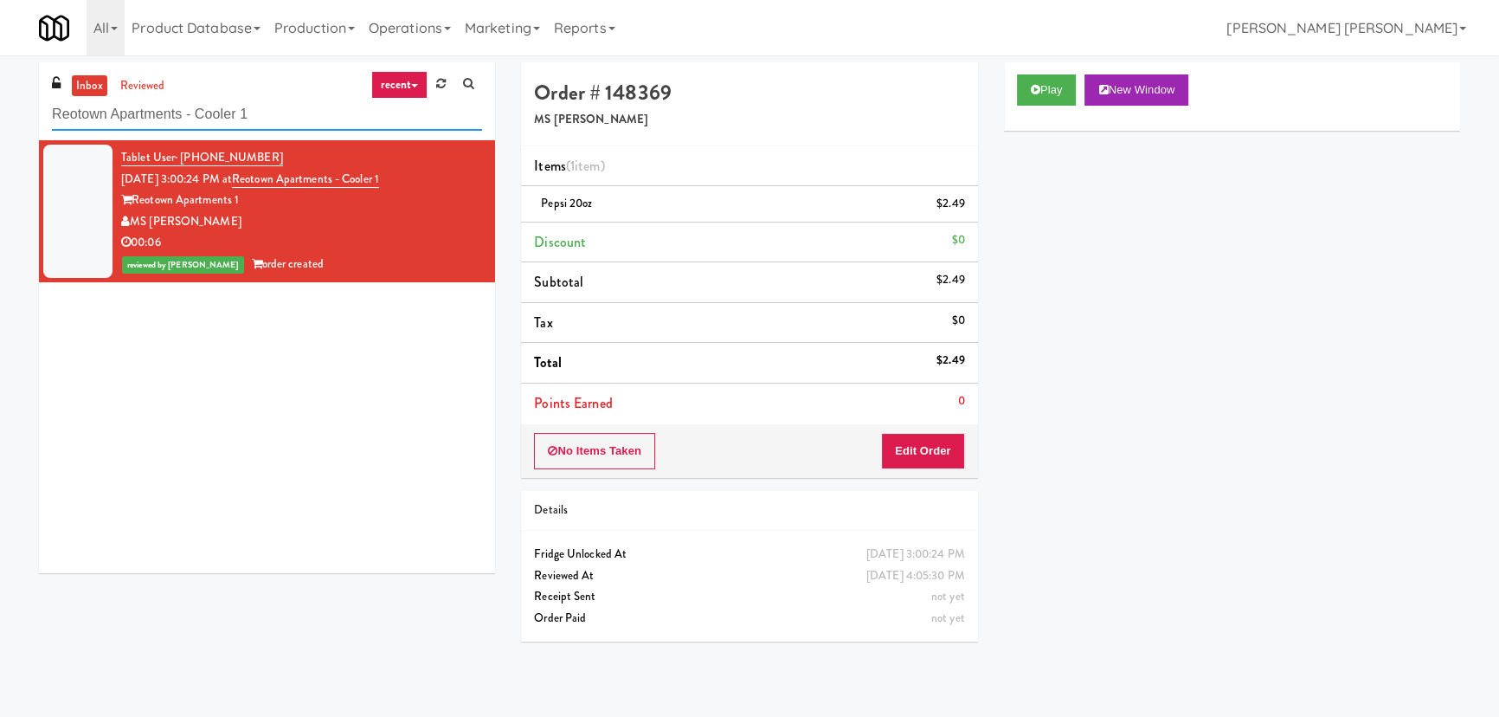
drag, startPoint x: 289, startPoint y: 126, endPoint x: -148, endPoint y: 113, distance: 437.4
click at [0, 113] on html "Are you sure you want to update this order? Okay Cancel Okay Are you sure you w…" at bounding box center [749, 358] width 1499 height 717
paste input "Essex Luxe - Ambient - Right"
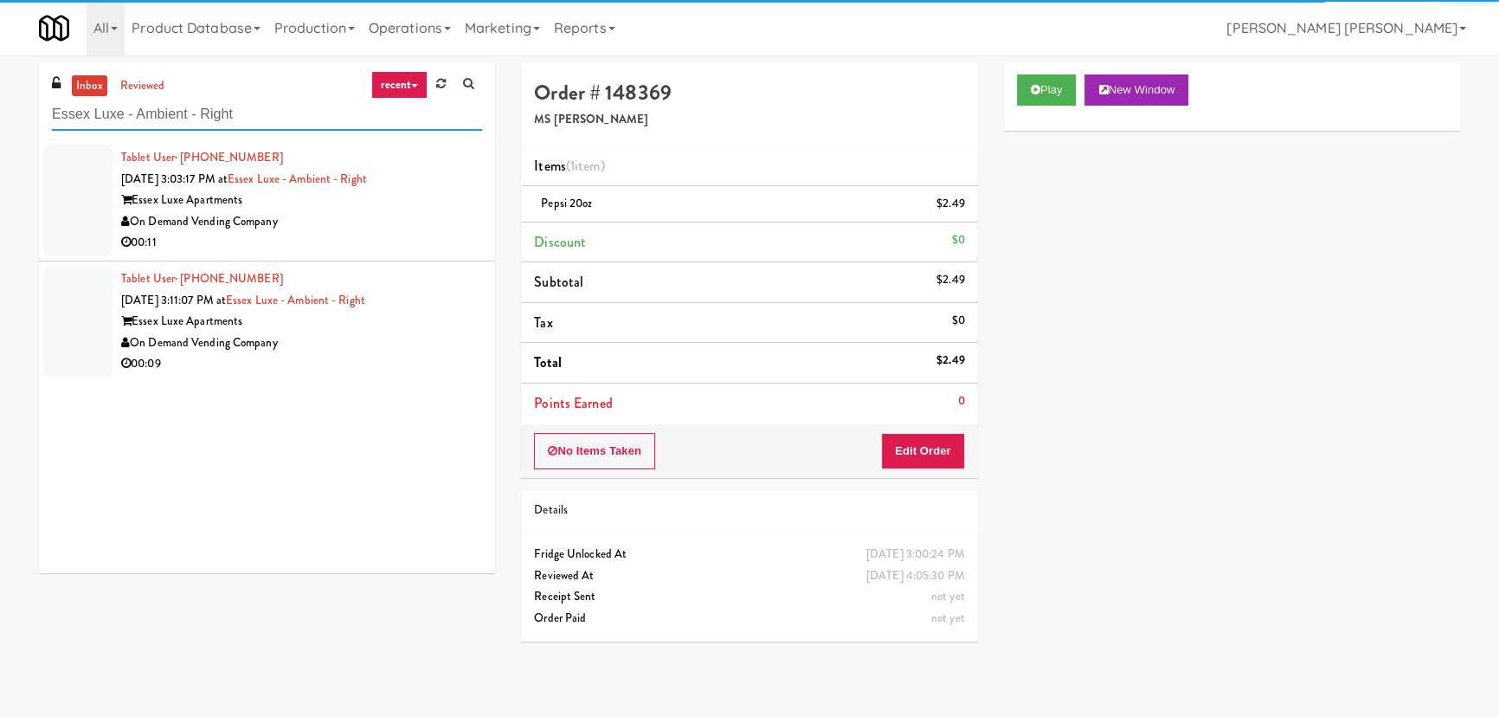
type input "Essex Luxe - Ambient - Right"
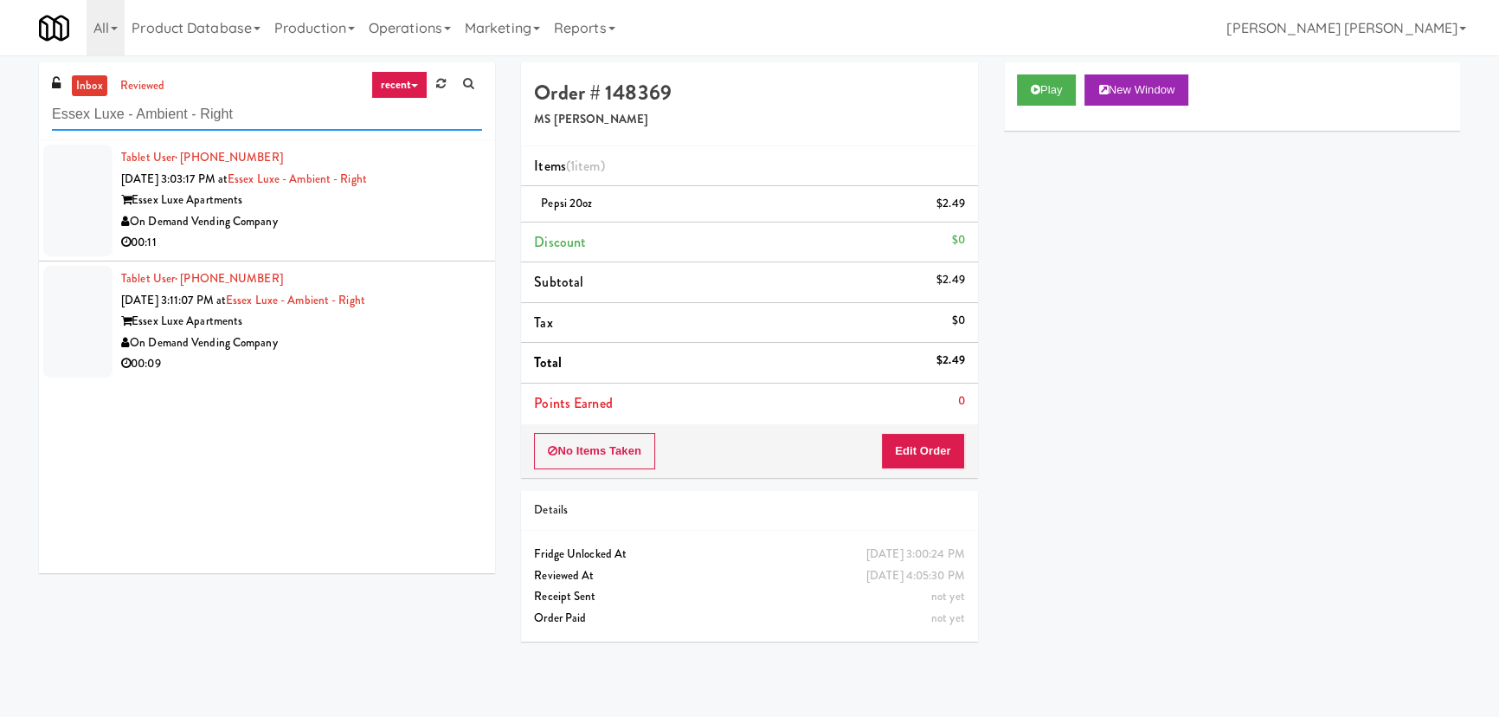
drag, startPoint x: 277, startPoint y: 106, endPoint x: -37, endPoint y: 98, distance: 314.3
click at [0, 98] on html "Are you sure you want to update this order? Okay Cancel Okay Are you sure you w…" at bounding box center [749, 358] width 1499 height 717
click at [430, 241] on div "00:11" at bounding box center [301, 243] width 361 height 22
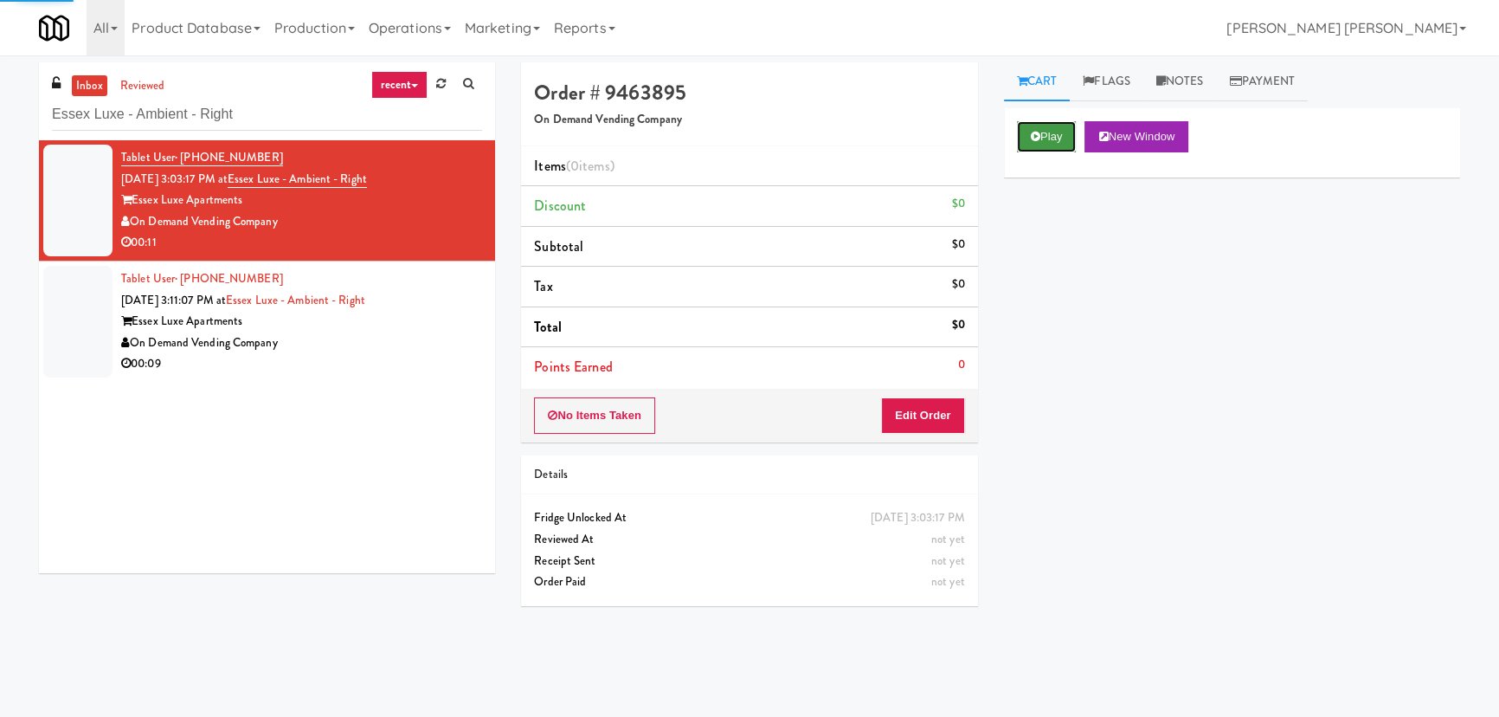
click at [1054, 130] on button "Play" at bounding box center [1047, 136] width 60 height 31
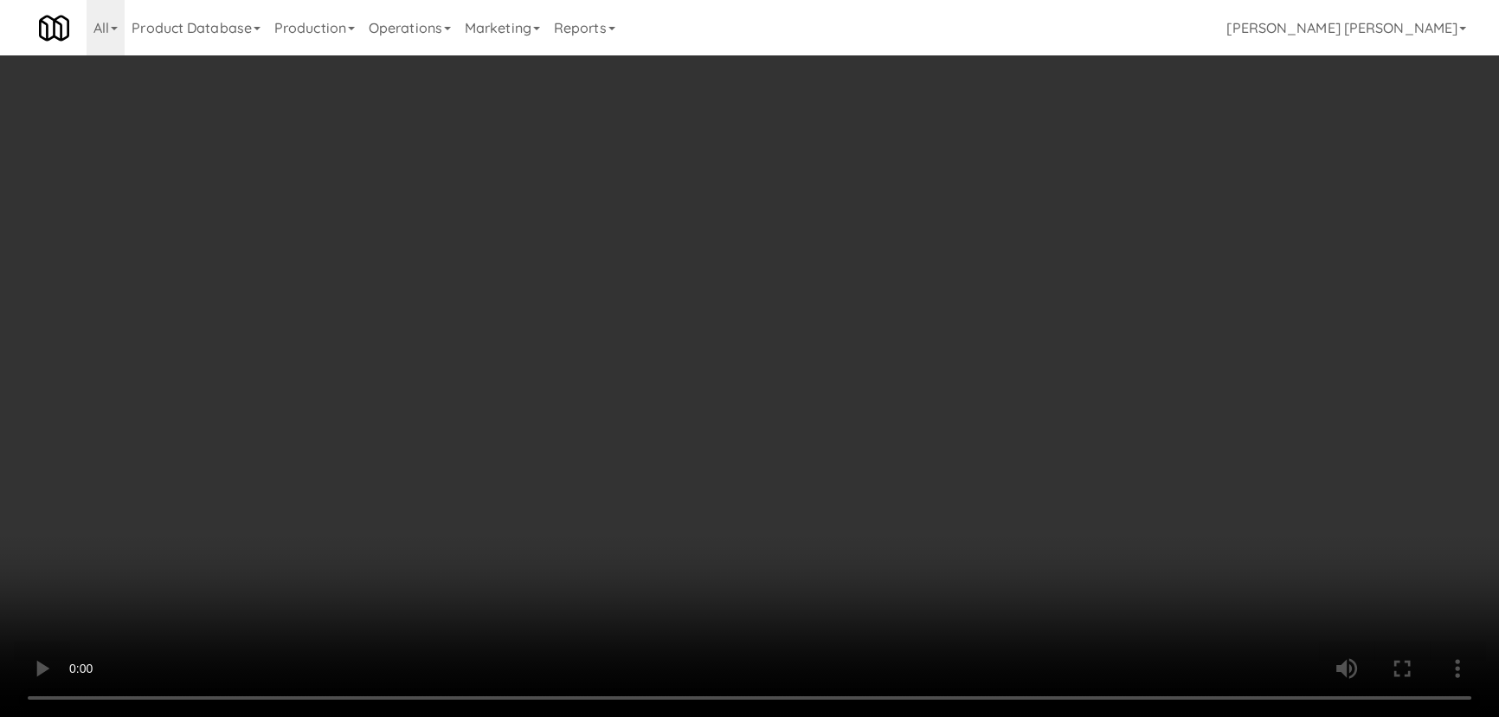
click at [970, 716] on video at bounding box center [749, 358] width 1499 height 717
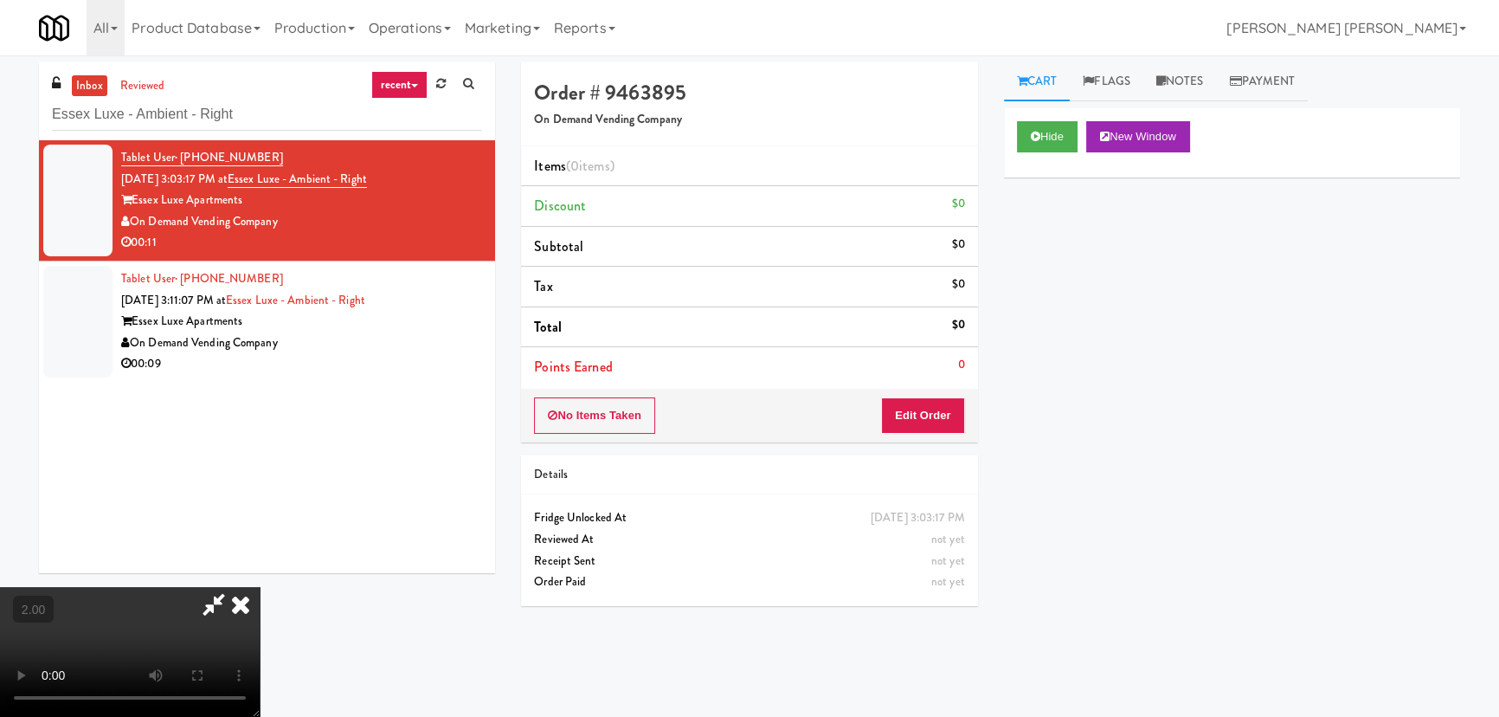
click at [1028, 414] on div "Hide New Window Primary Flag Clear Flag if unable to determine what was taken o…" at bounding box center [1232, 432] width 456 height 649
drag, startPoint x: 935, startPoint y: 408, endPoint x: 978, endPoint y: 395, distance: 45.2
click at [935, 408] on button "Edit Order" at bounding box center [923, 415] width 84 height 36
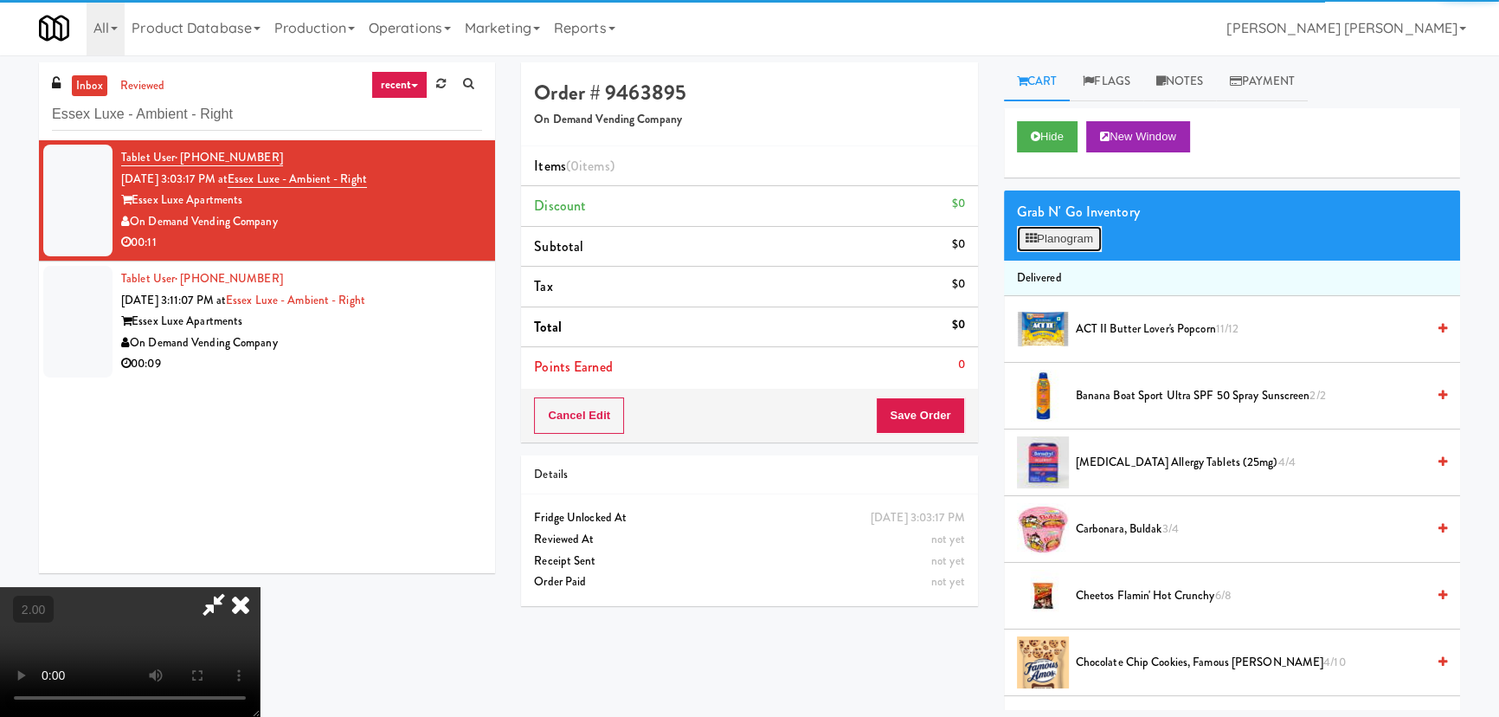
click at [1070, 239] on button "Planogram" at bounding box center [1059, 239] width 85 height 26
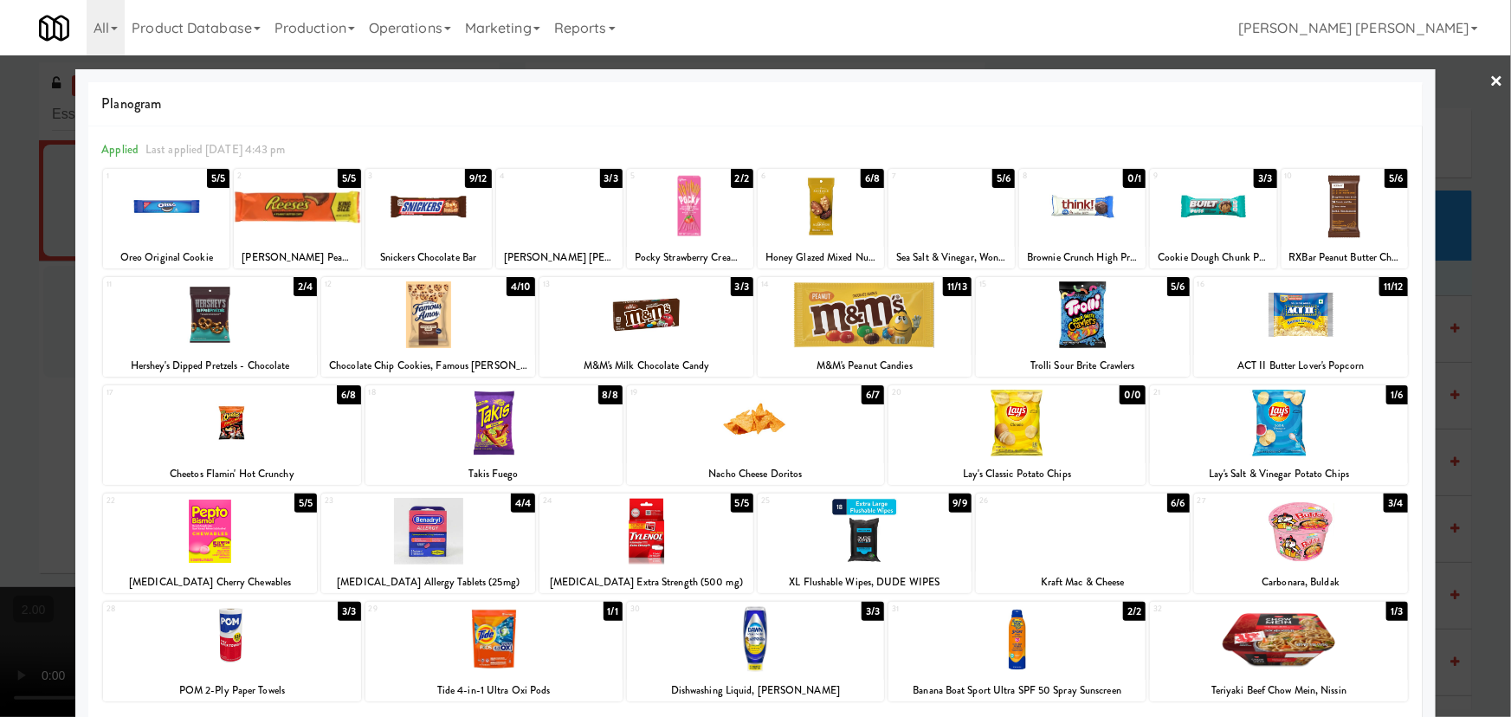
click at [420, 319] on div at bounding box center [428, 314] width 214 height 67
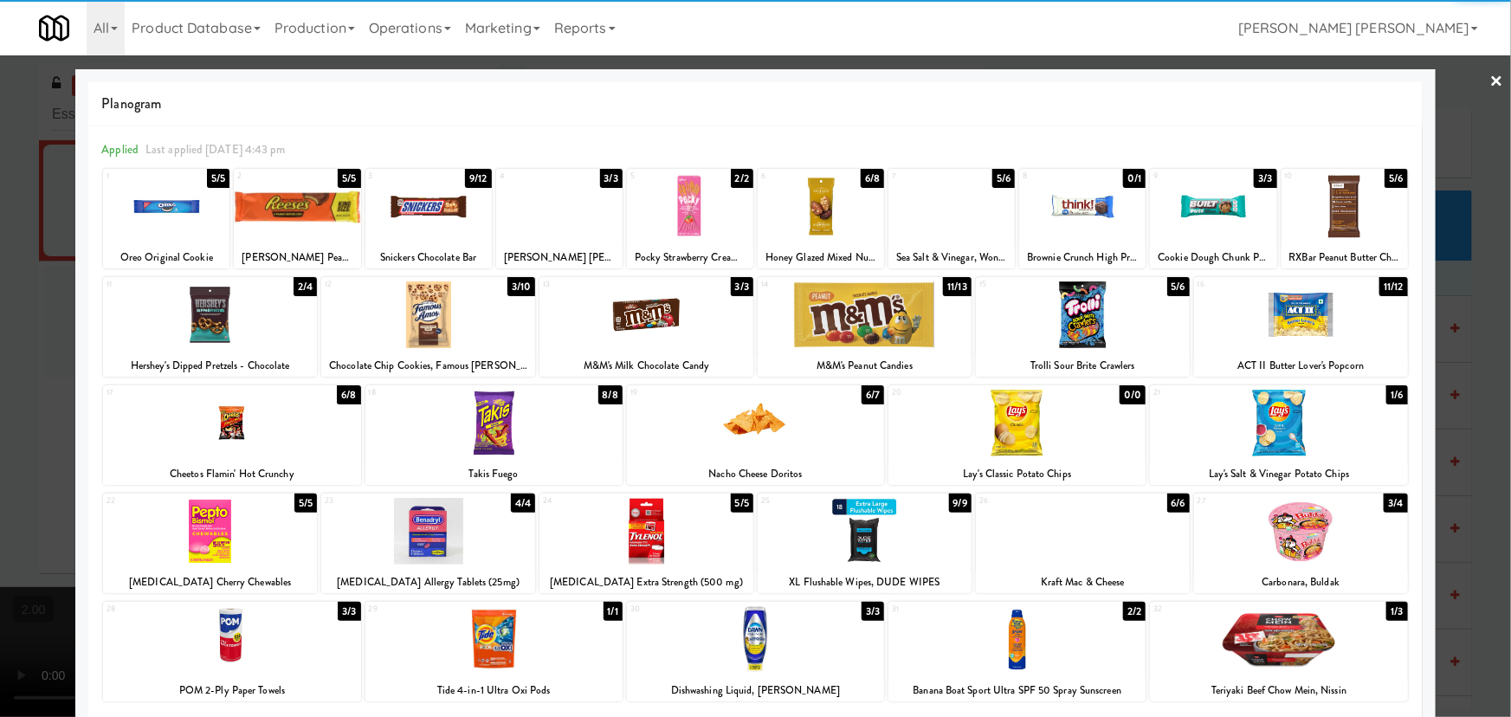
drag, startPoint x: 1291, startPoint y: 313, endPoint x: 1473, endPoint y: 237, distance: 196.8
click at [1294, 312] on div at bounding box center [1301, 314] width 214 height 67
click at [1490, 77] on link "×" at bounding box center [1497, 82] width 14 height 54
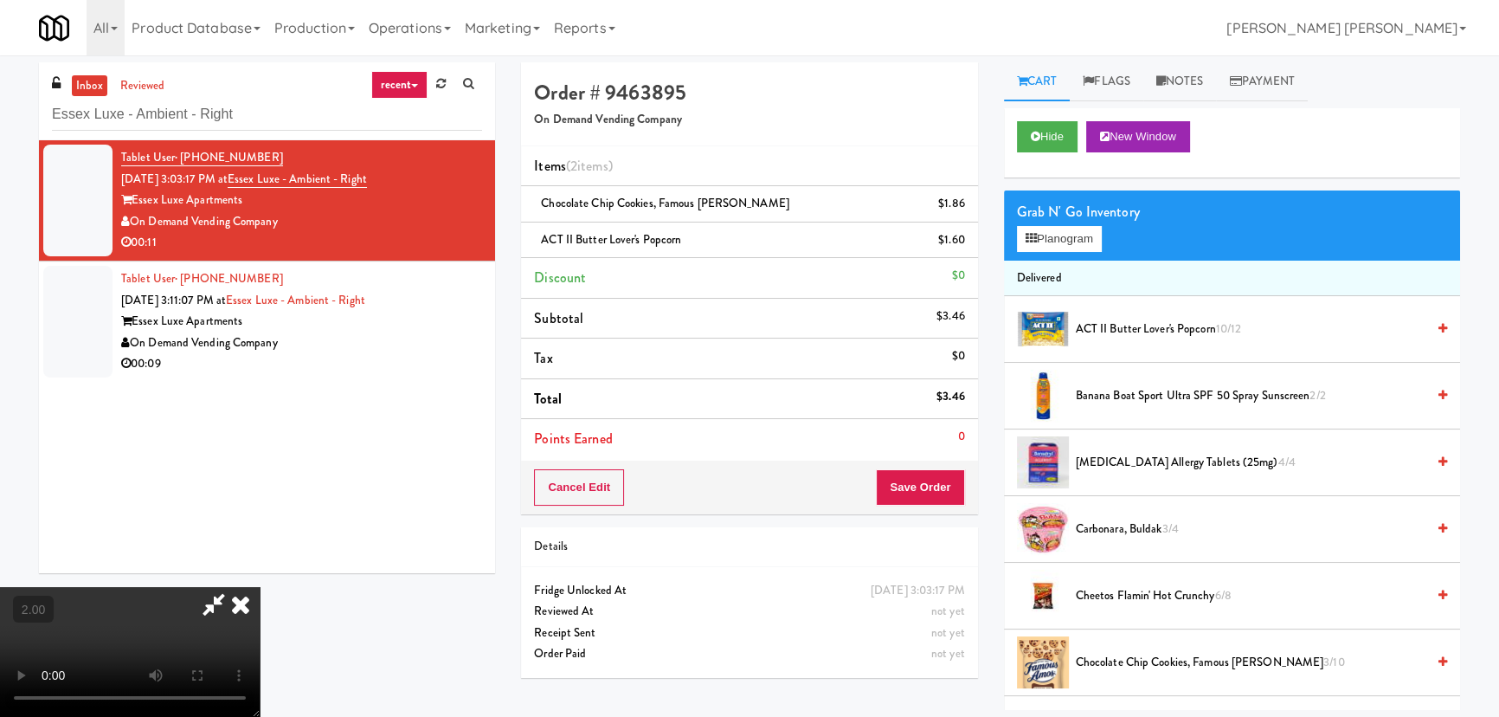
click at [260, 587] on icon at bounding box center [241, 604] width 38 height 35
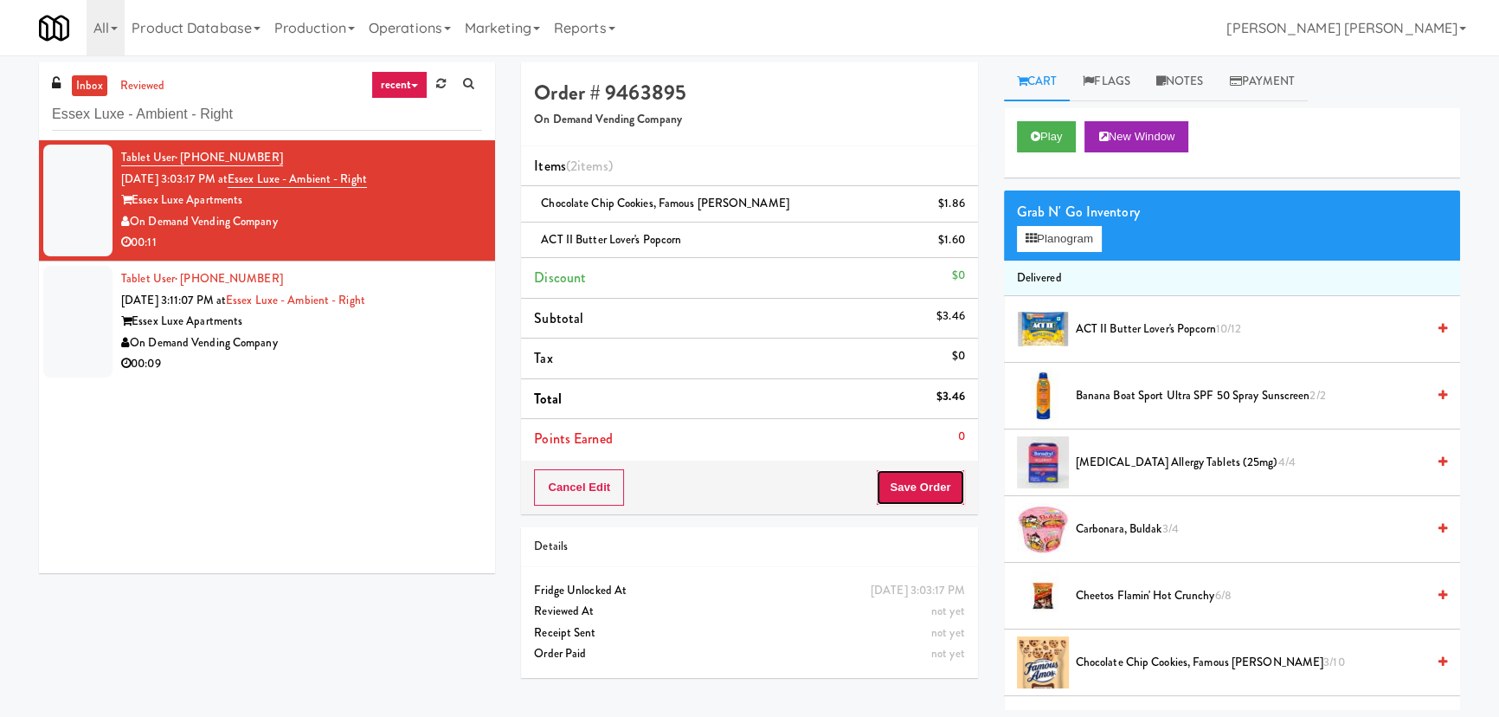
click at [909, 492] on button "Save Order" at bounding box center [920, 487] width 88 height 36
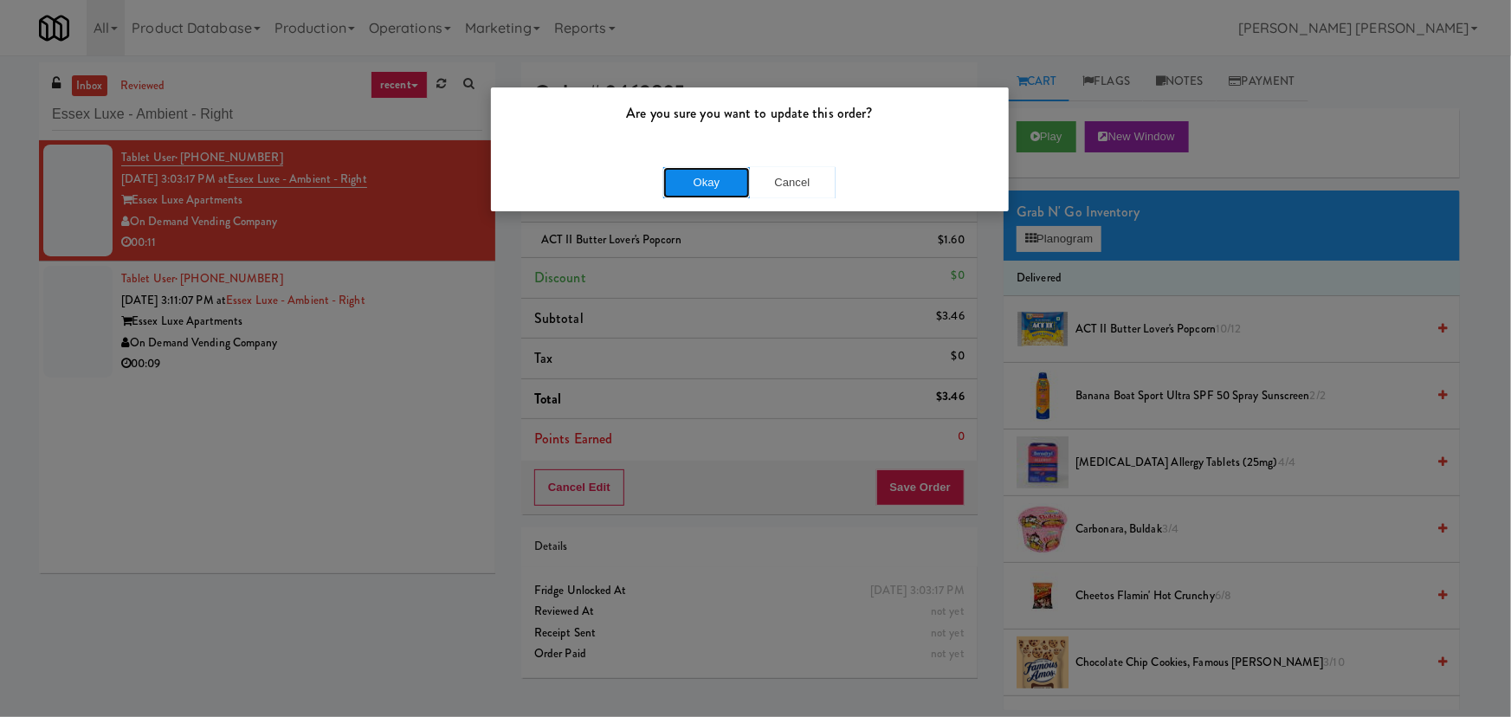
click at [693, 182] on button "Okay" at bounding box center [706, 182] width 87 height 31
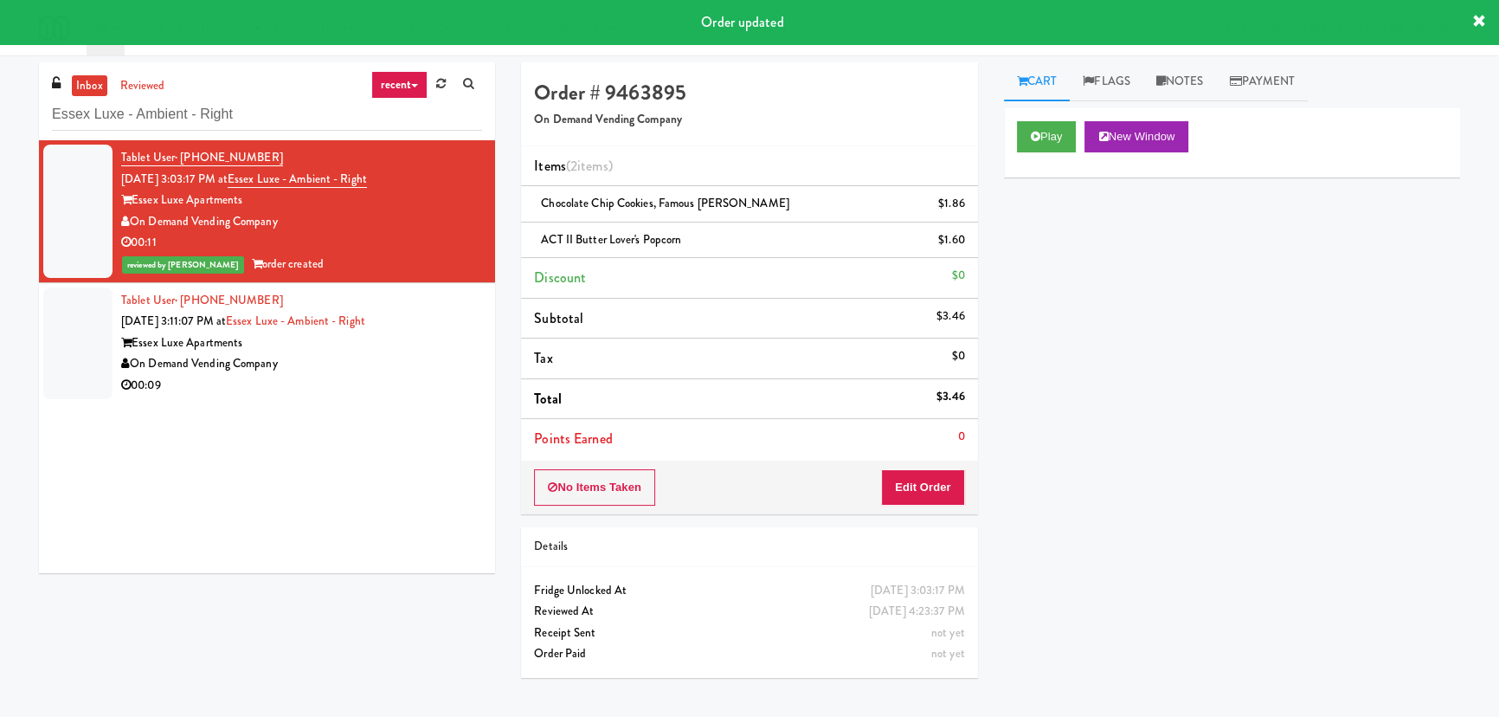
click at [354, 375] on div "00:09" at bounding box center [301, 386] width 361 height 22
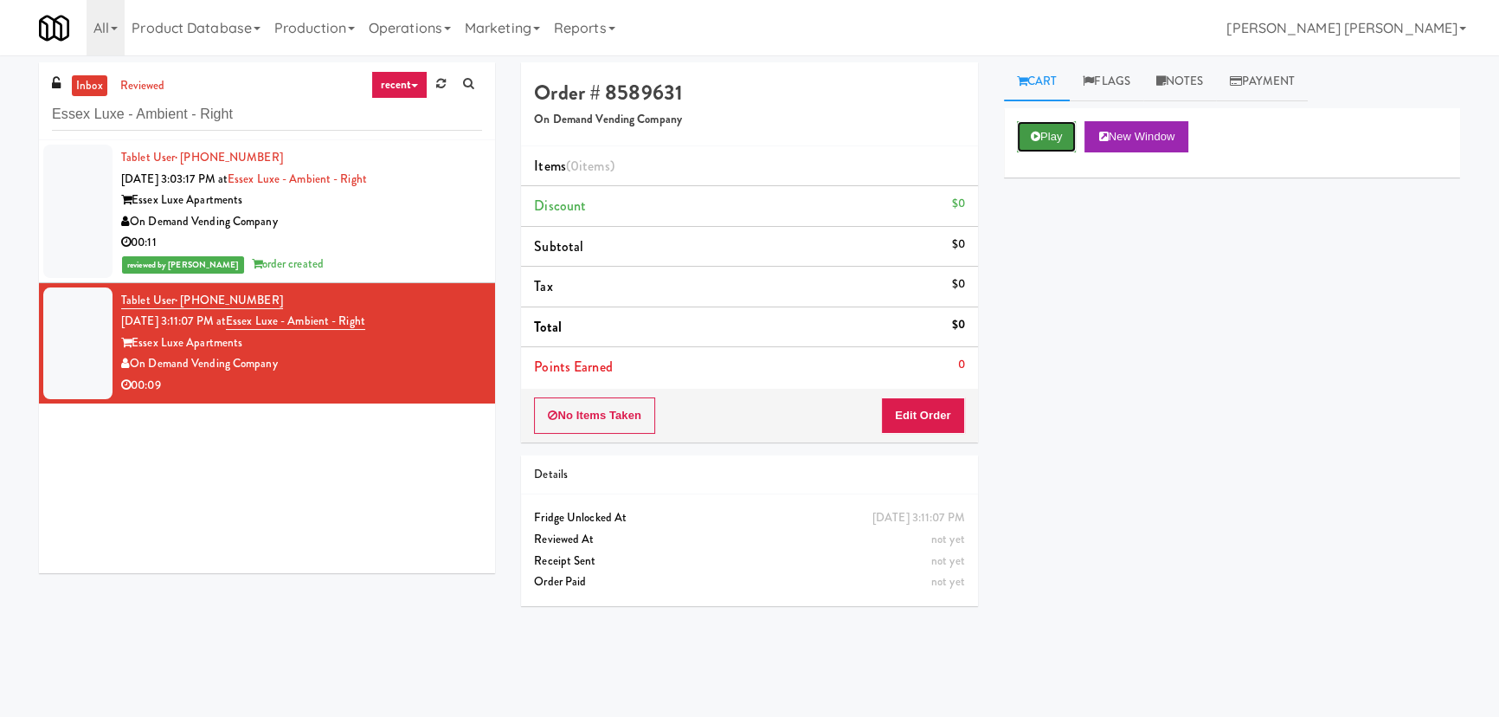
click at [1062, 141] on button "Play" at bounding box center [1047, 136] width 60 height 31
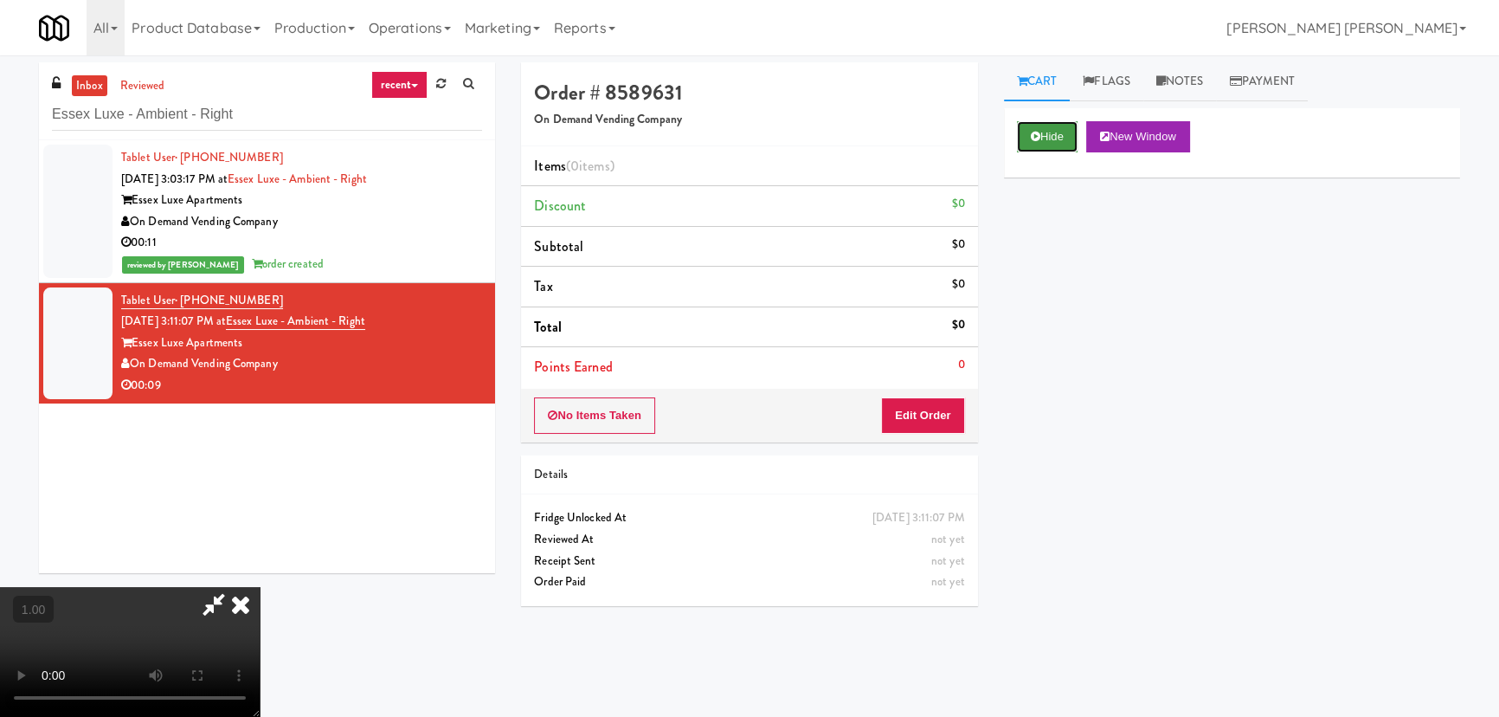
click at [1056, 130] on button "Hide" at bounding box center [1047, 136] width 61 height 31
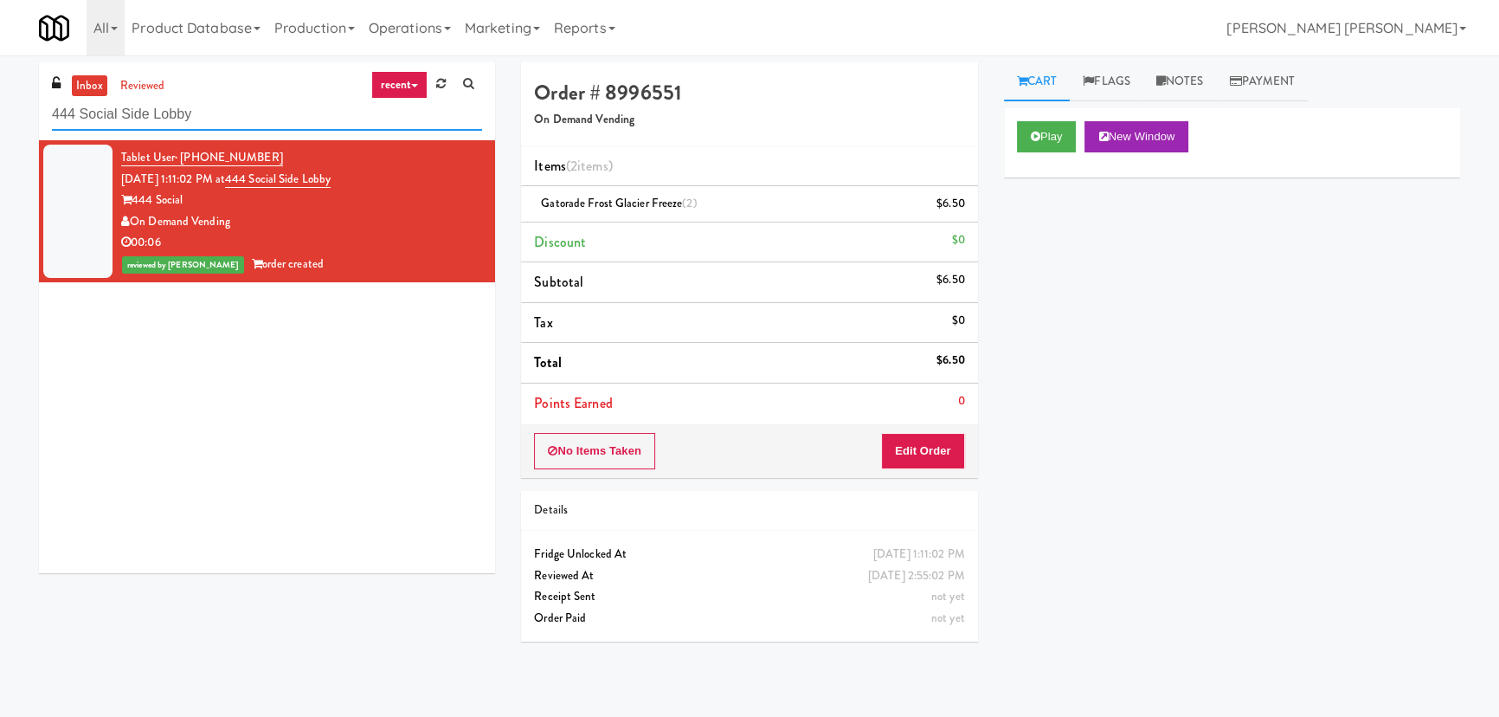
drag, startPoint x: -164, startPoint y: 129, endPoint x: -177, endPoint y: 129, distance: 13.0
click at [0, 129] on html "Are you sure you want to update this order? Okay Cancel Okay Are you sure you w…" at bounding box center [749, 358] width 1499 height 717
paste input "Vouge Salon Cooler 1"
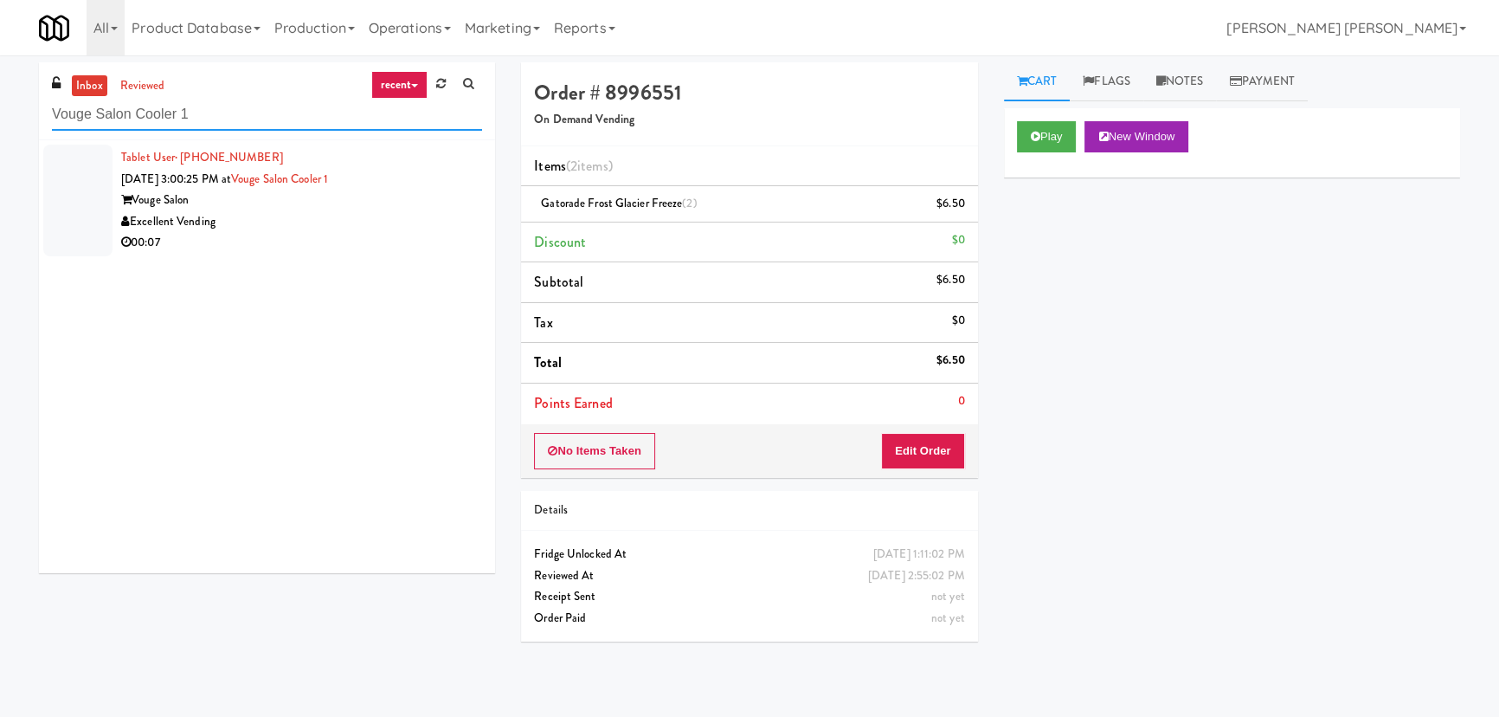
type input "Vouge Salon Cooler 1"
click at [345, 228] on div "Excellent Vending" at bounding box center [301, 222] width 361 height 22
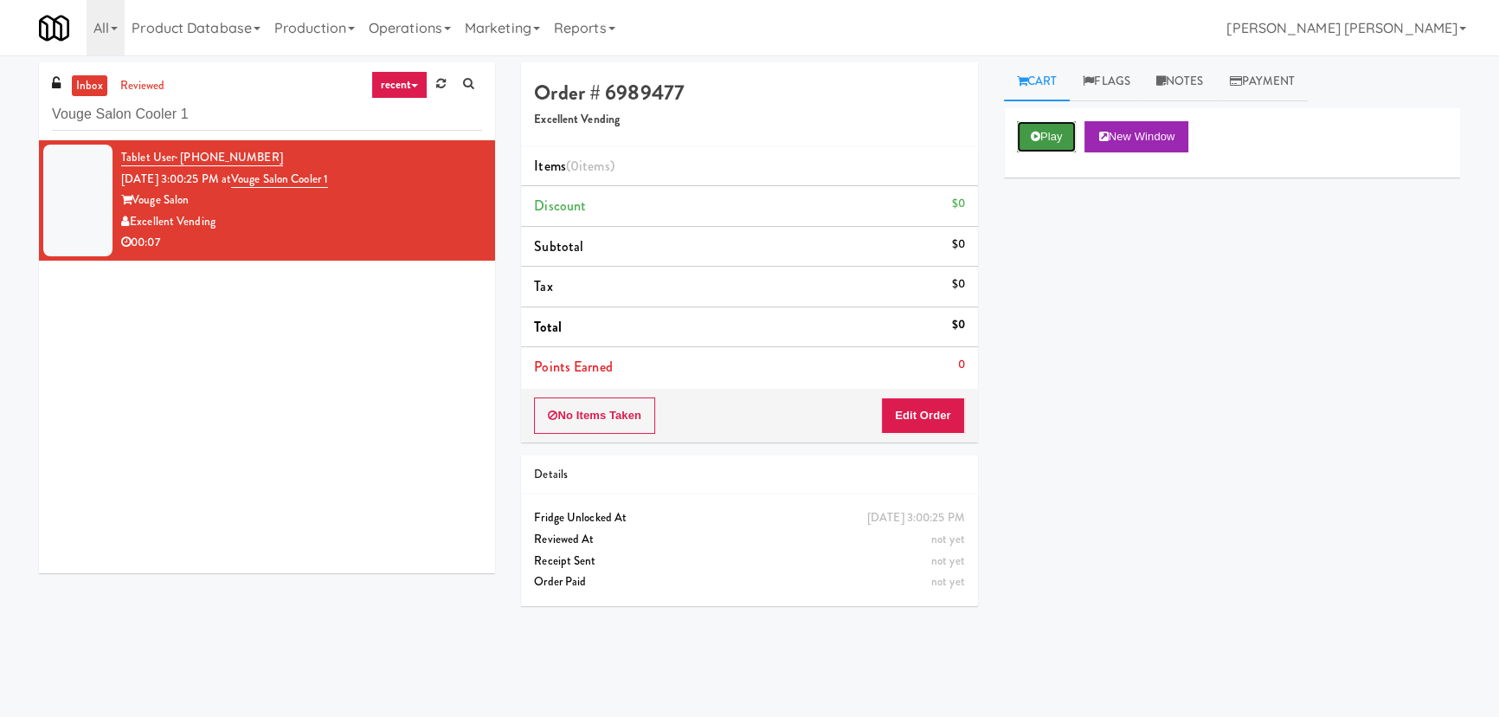
click at [1029, 135] on button "Play" at bounding box center [1047, 136] width 60 height 31
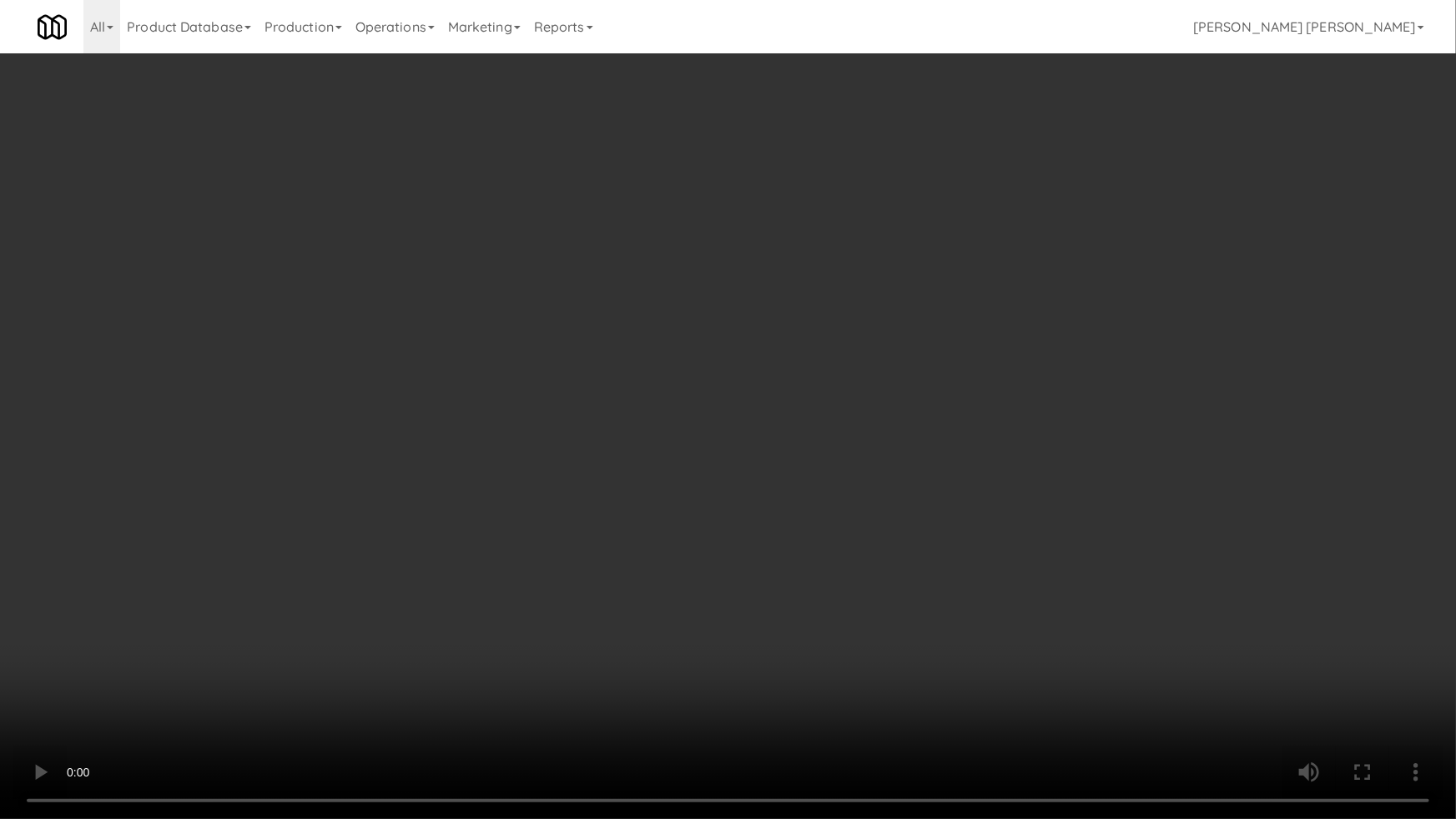
drag, startPoint x: 796, startPoint y: 743, endPoint x: 1455, endPoint y: 748, distance: 659.0
click at [862, 690] on video at bounding box center [728, 410] width 1456 height 819
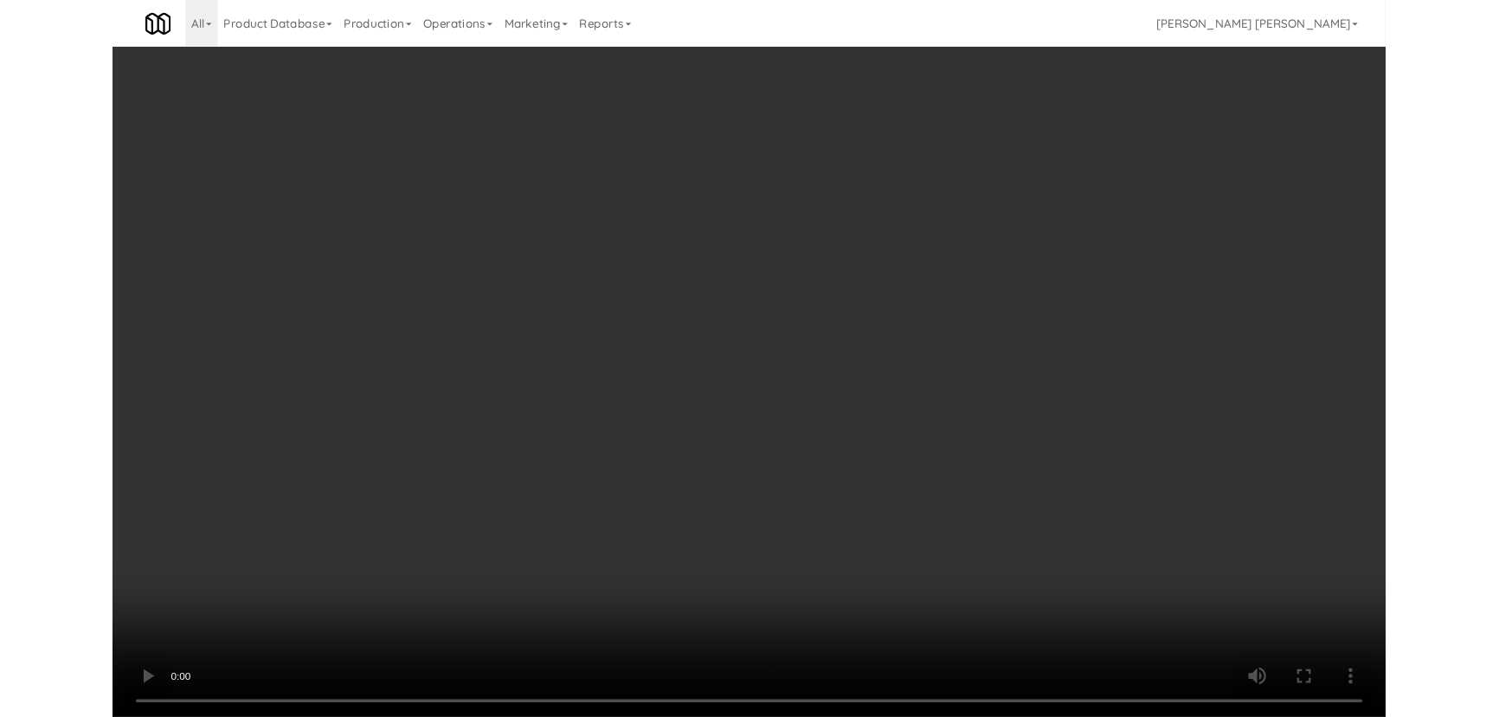
scroll to position [35, 0]
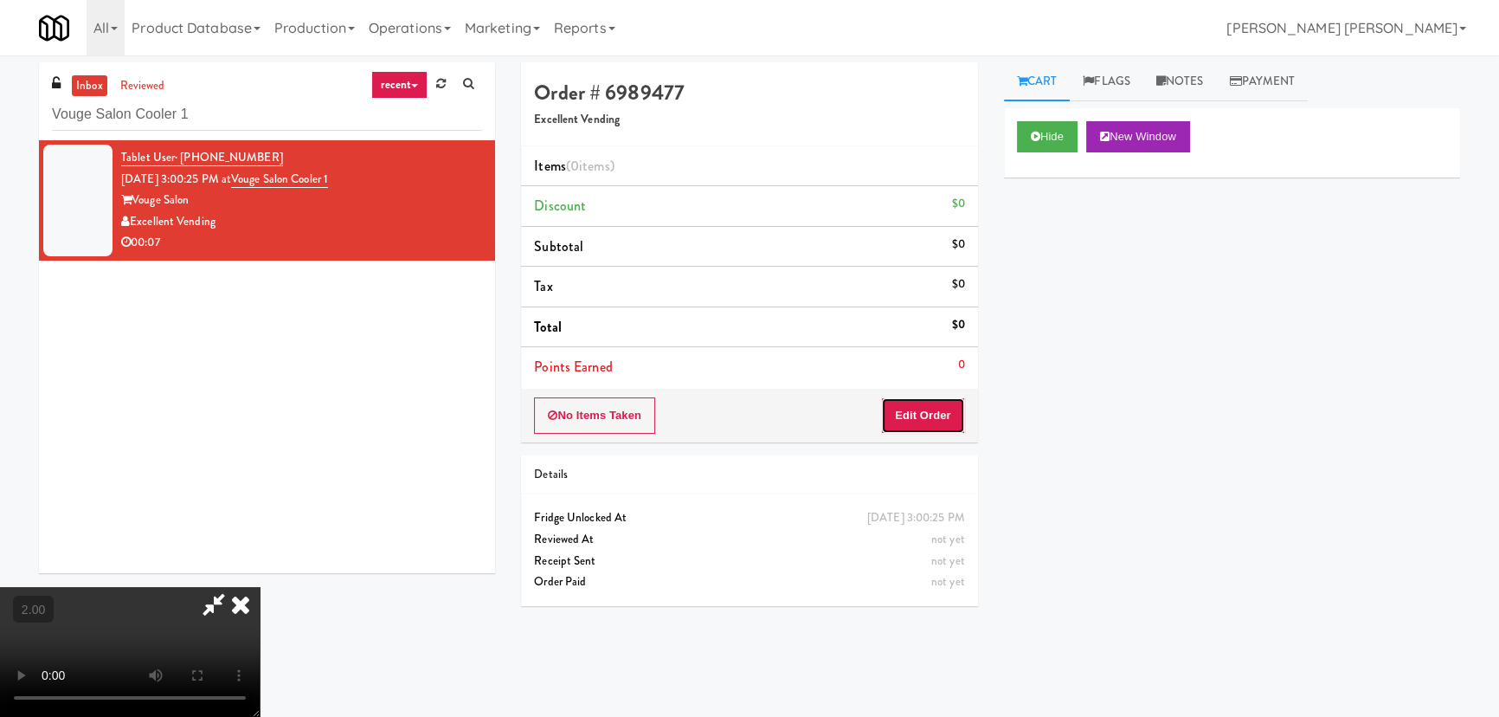
click at [956, 417] on button "Edit Order" at bounding box center [923, 415] width 84 height 36
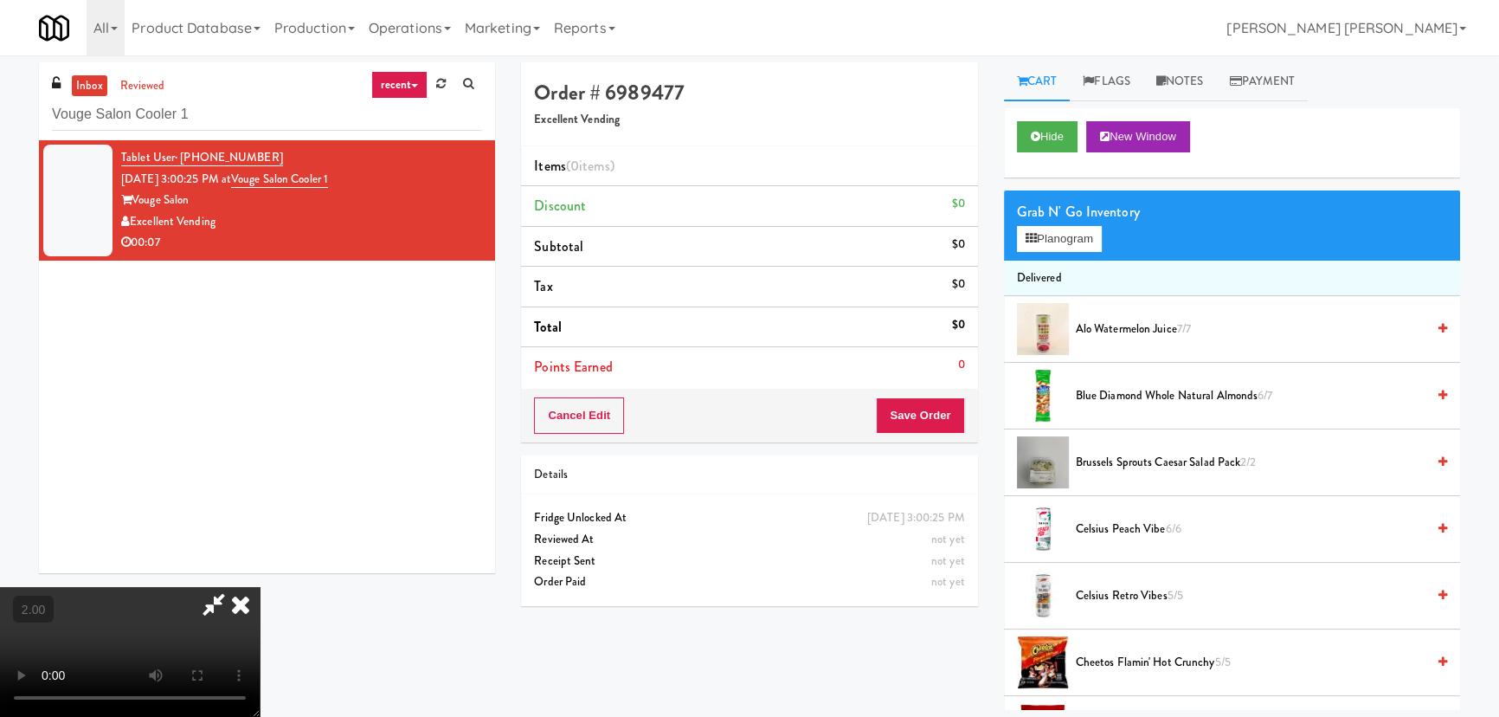
click at [1137, 530] on span "Celsius Peach Vibe 6/6" at bounding box center [1251, 530] width 350 height 22
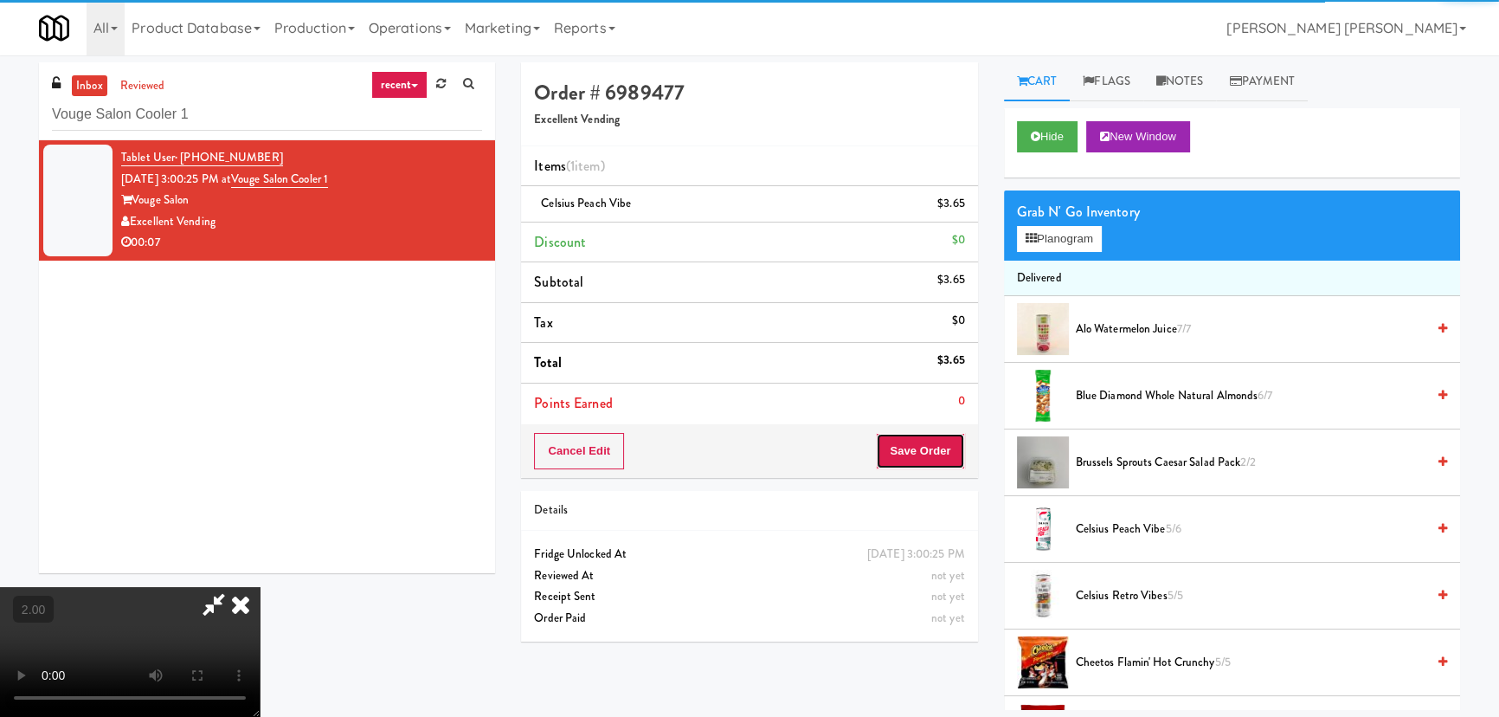
click at [930, 459] on button "Save Order" at bounding box center [920, 451] width 88 height 36
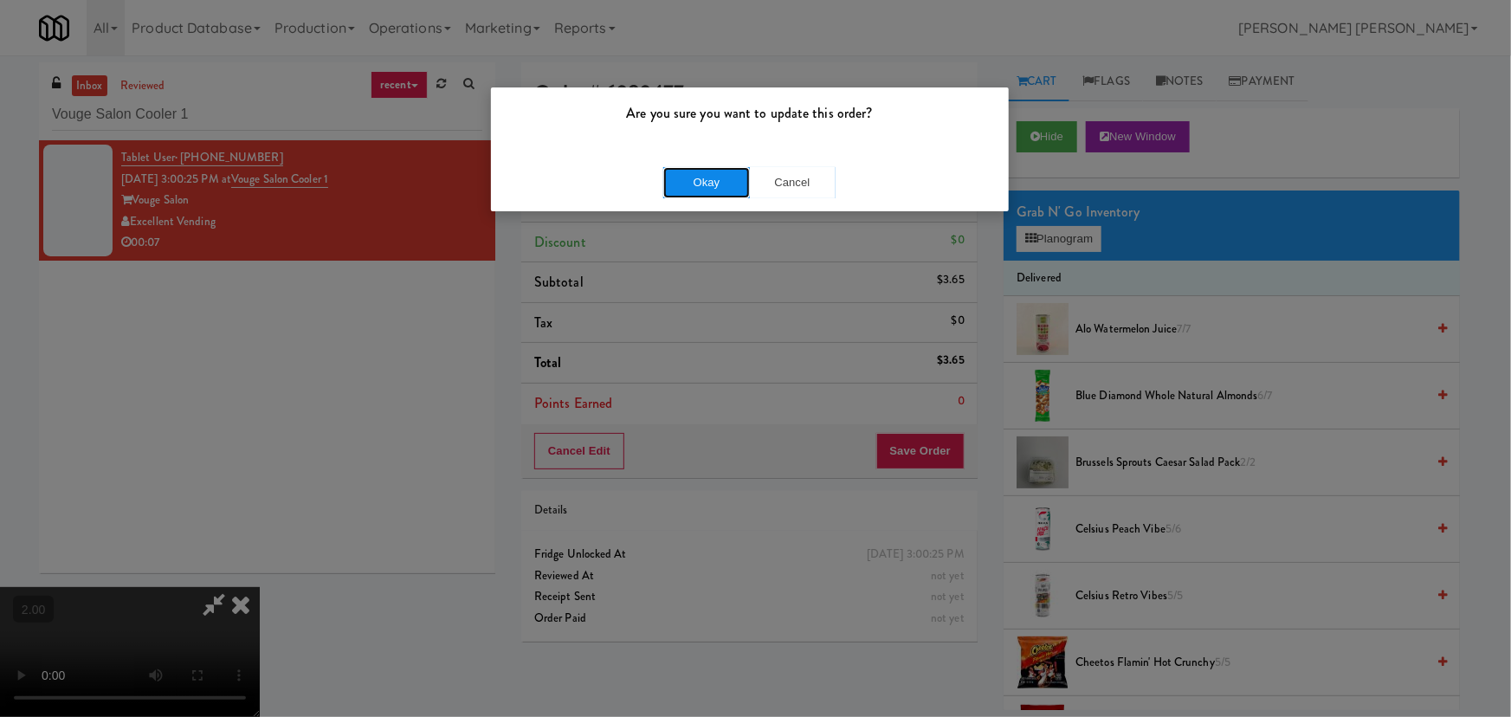
click at [730, 184] on button "Okay" at bounding box center [706, 182] width 87 height 31
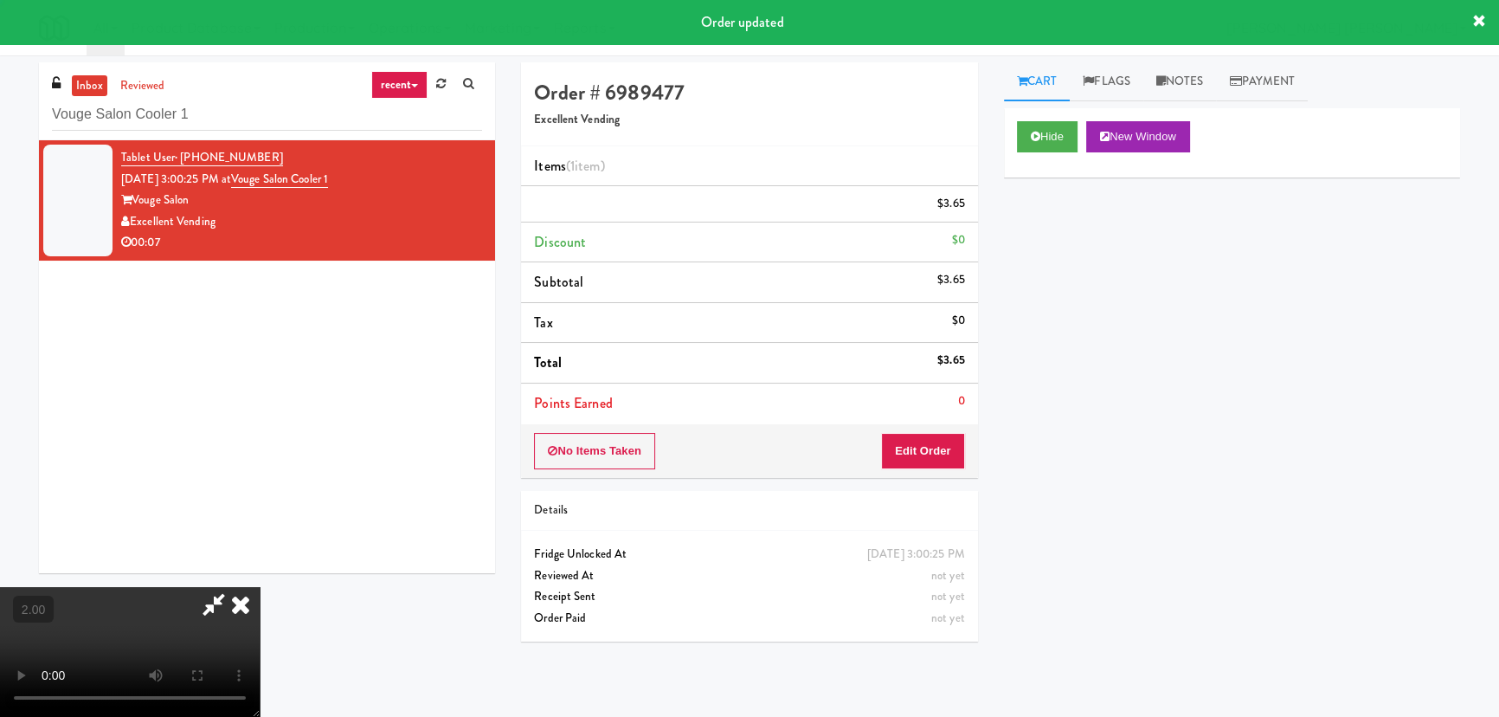
scroll to position [0, 0]
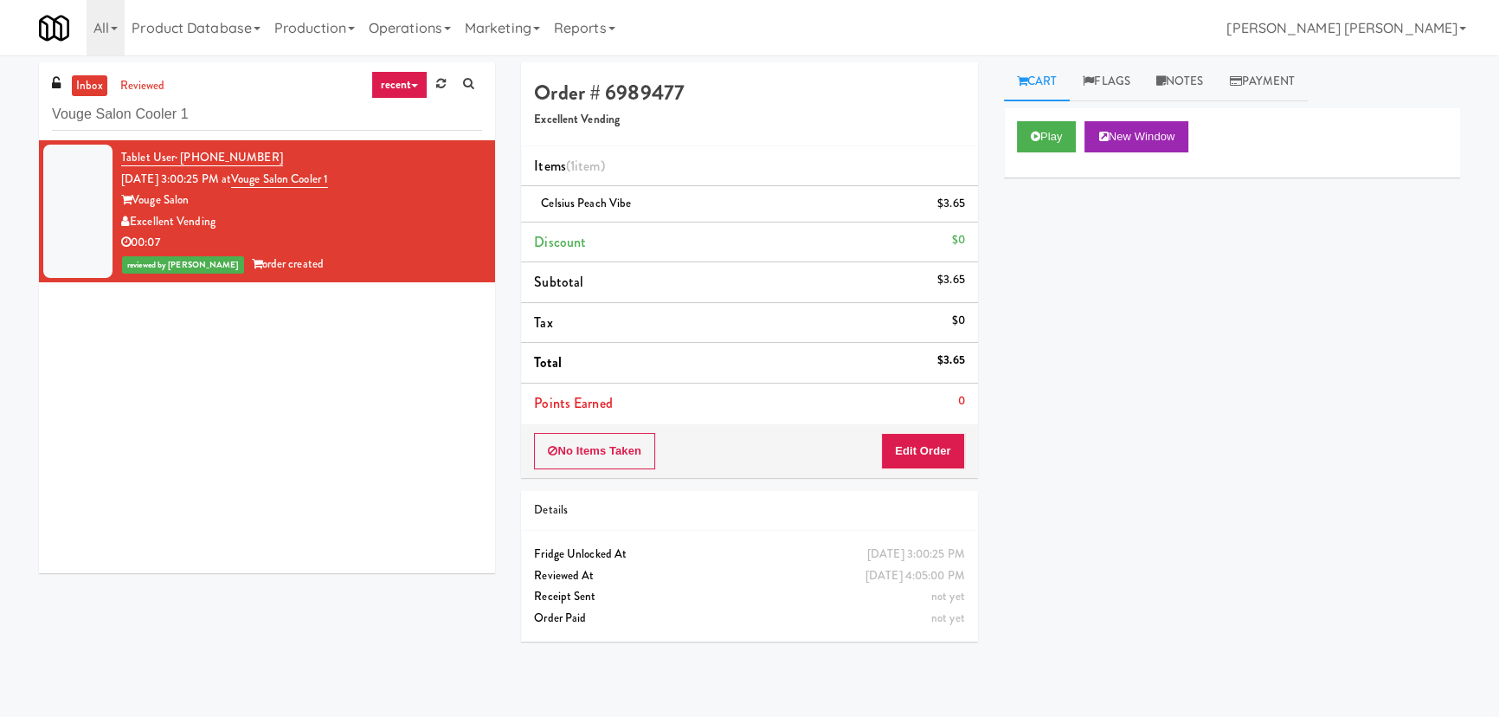
drag, startPoint x: 251, startPoint y: 94, endPoint x: -151, endPoint y: 119, distance: 402.4
click at [0, 119] on html "Are you sure you want to update this order? Okay Cancel Okay Are you sure you w…" at bounding box center [749, 358] width 1499 height 717
drag, startPoint x: 235, startPoint y: 109, endPoint x: -197, endPoint y: 94, distance: 433.1
click at [0, 94] on html "Are you sure you want to update this order? Okay Cancel Okay Are you sure you w…" at bounding box center [749, 358] width 1499 height 717
paste input "The Kiley - Fridge - Right"
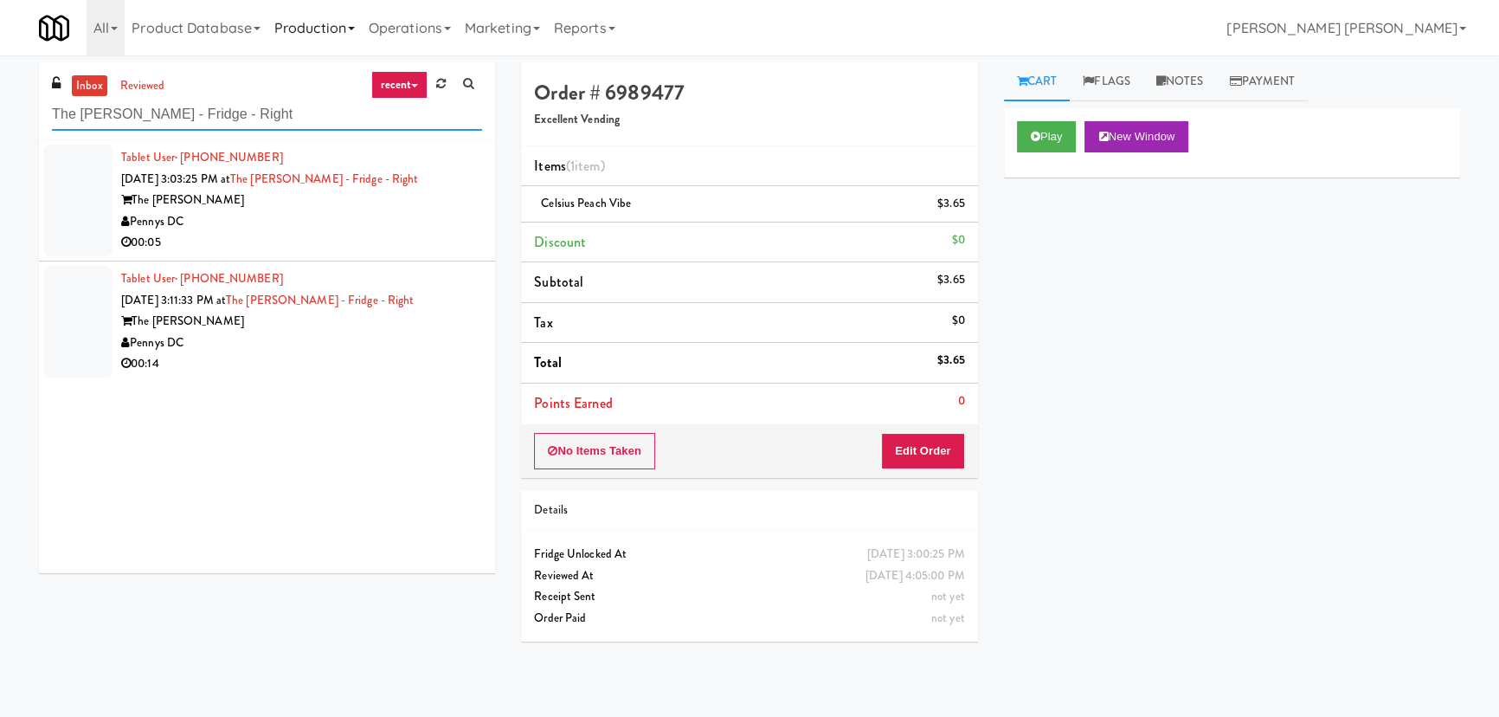
type input "The Kiley - Fridge - Right"
click at [397, 254] on li "Tablet User · (412) 519-8302 Aug 28, 2025 3:03:25 PM at The Kiley - Fridge - Ri…" at bounding box center [267, 200] width 456 height 121
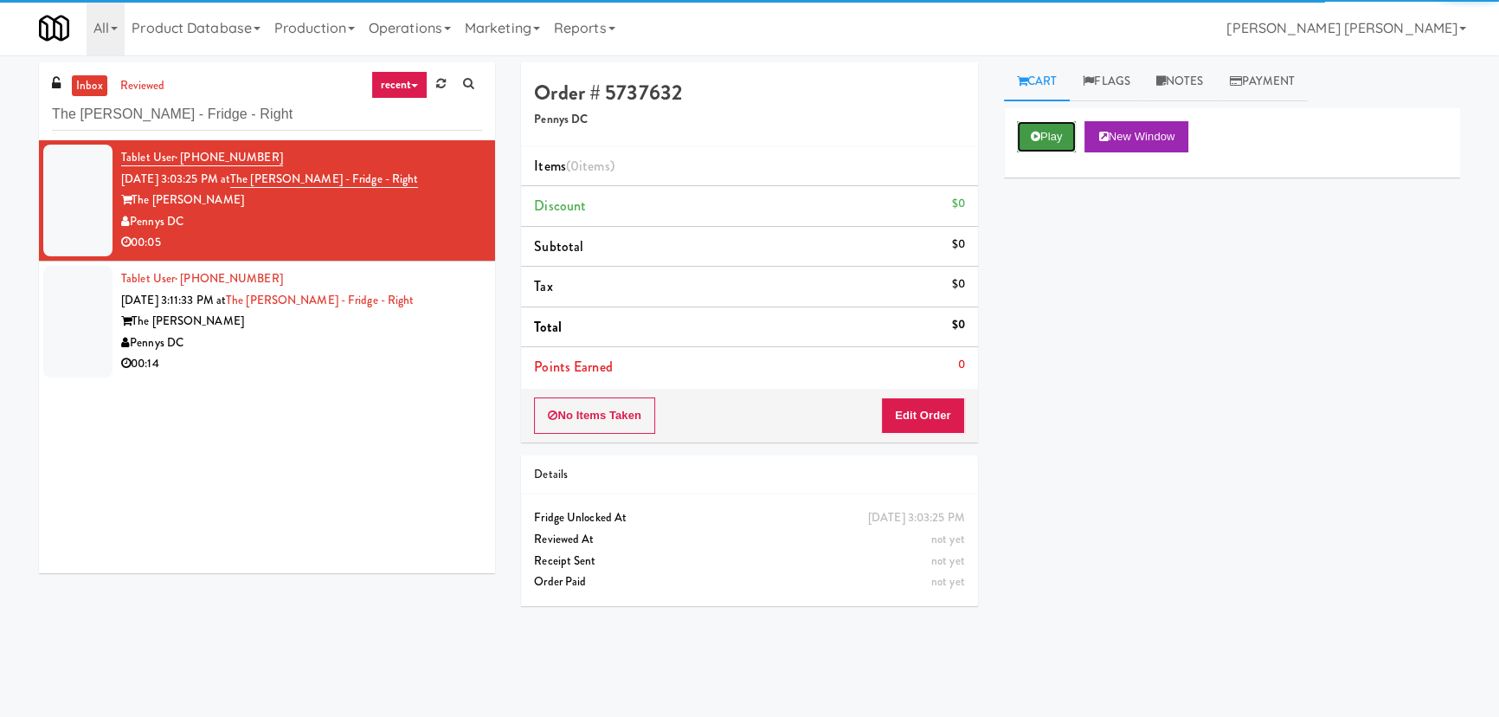
click at [1044, 139] on button "Play" at bounding box center [1047, 136] width 60 height 31
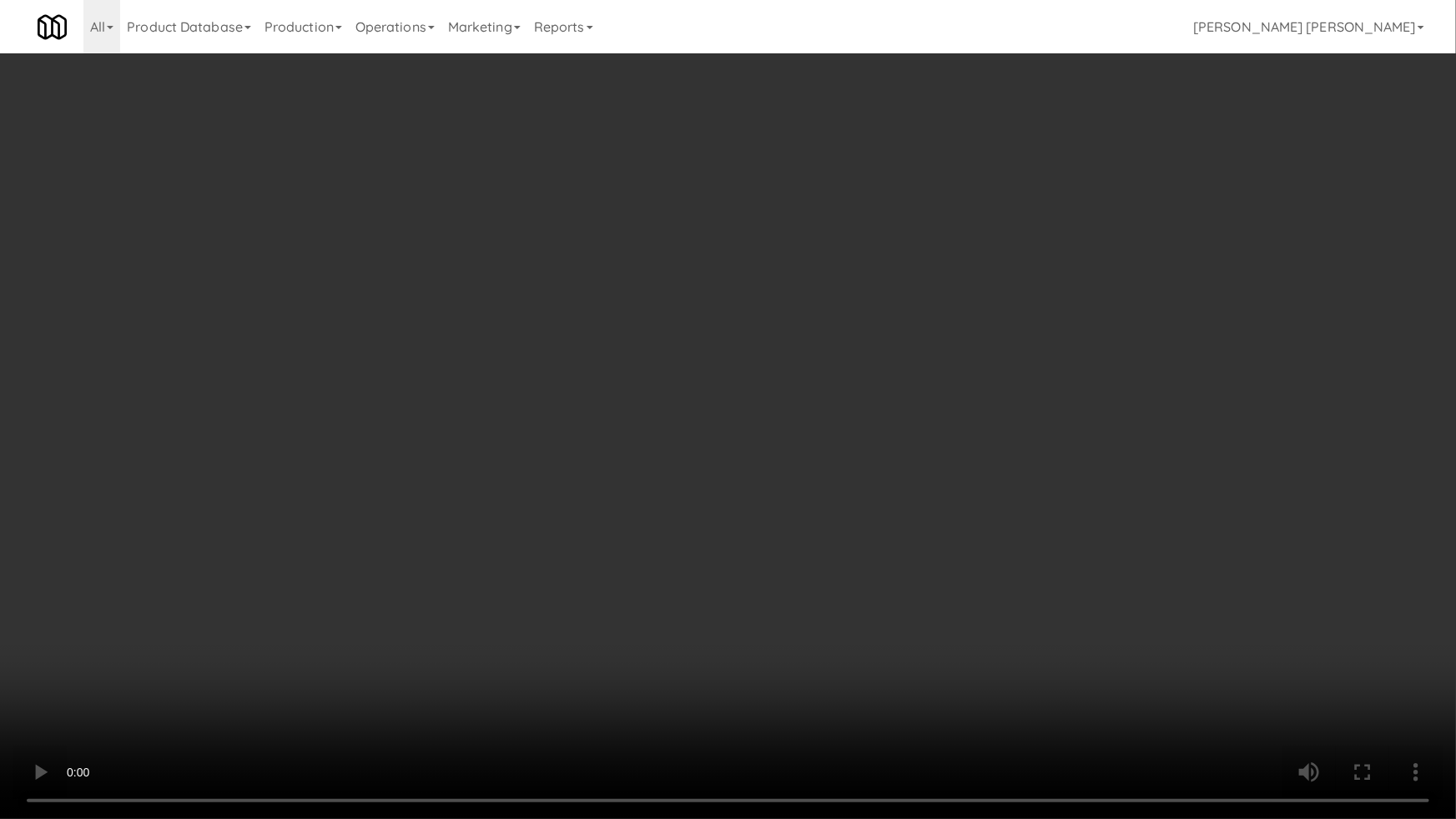
click at [1061, 690] on video at bounding box center [728, 410] width 1456 height 819
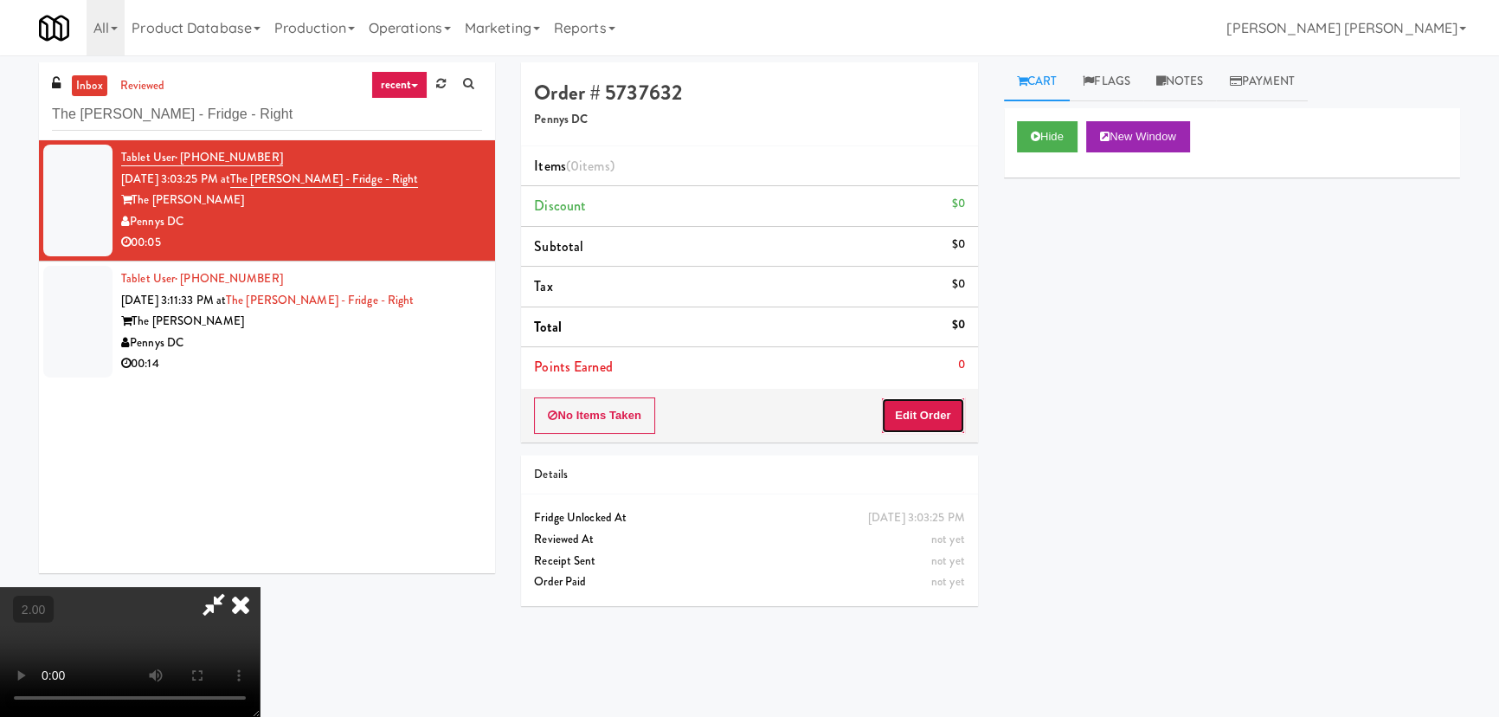
click at [958, 412] on button "Edit Order" at bounding box center [923, 415] width 84 height 36
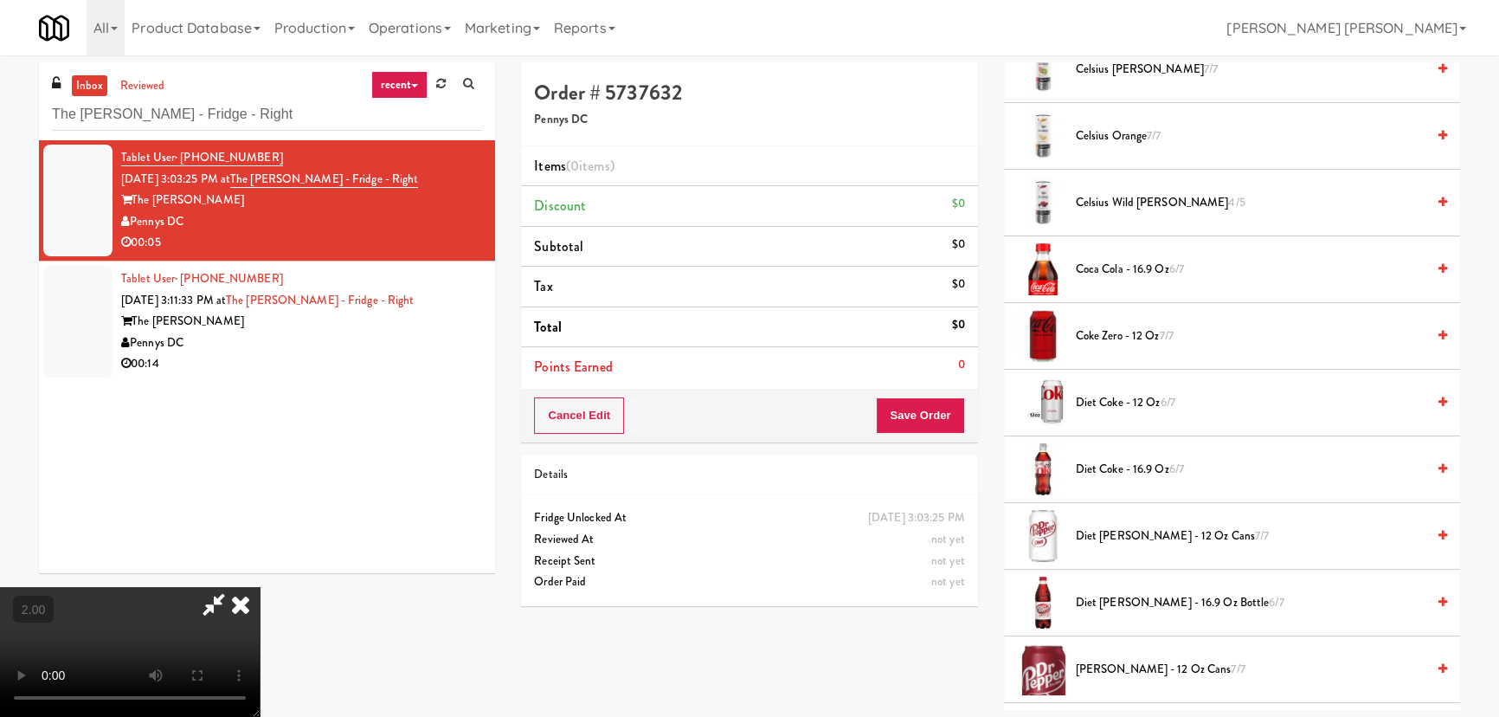
scroll to position [472, 0]
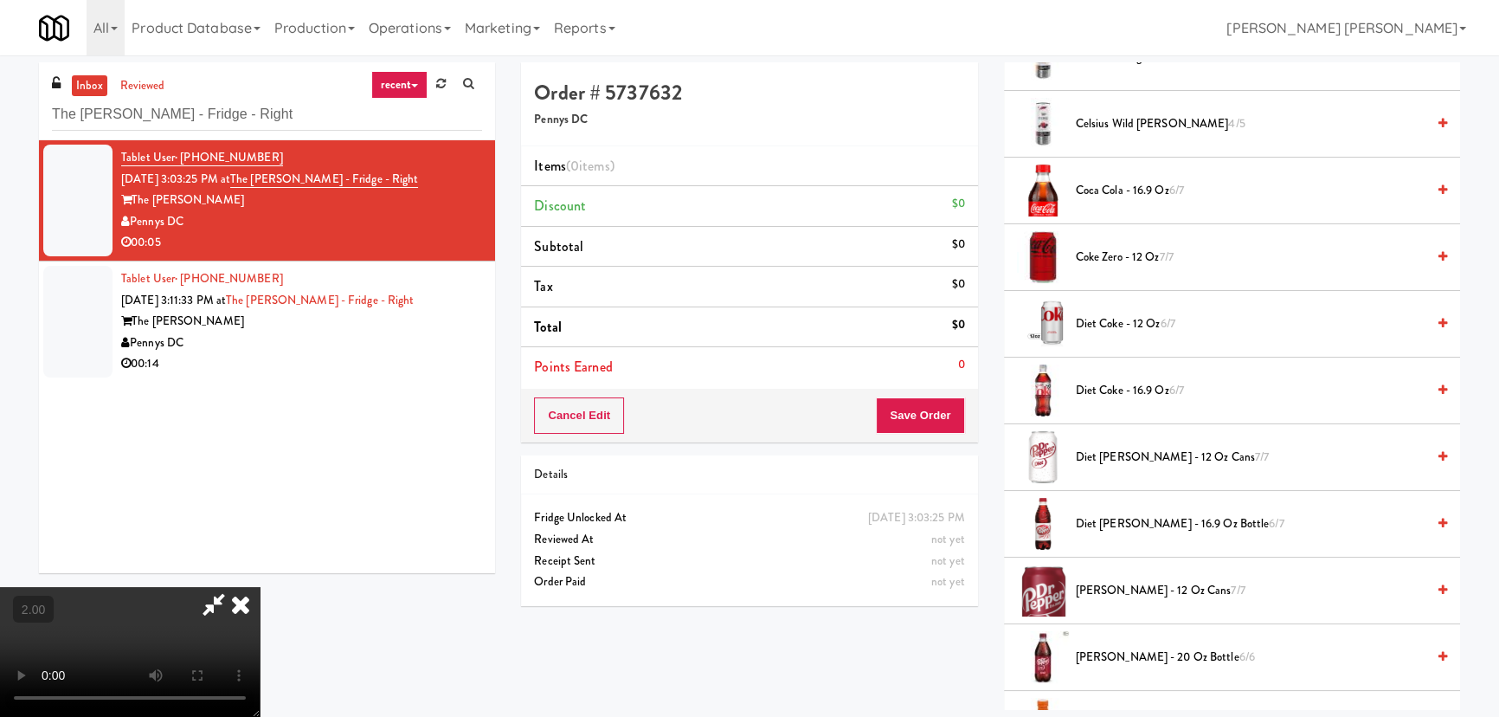
click at [1099, 583] on span "Dr Pepper - 12 oz cans 7/7" at bounding box center [1251, 591] width 350 height 22
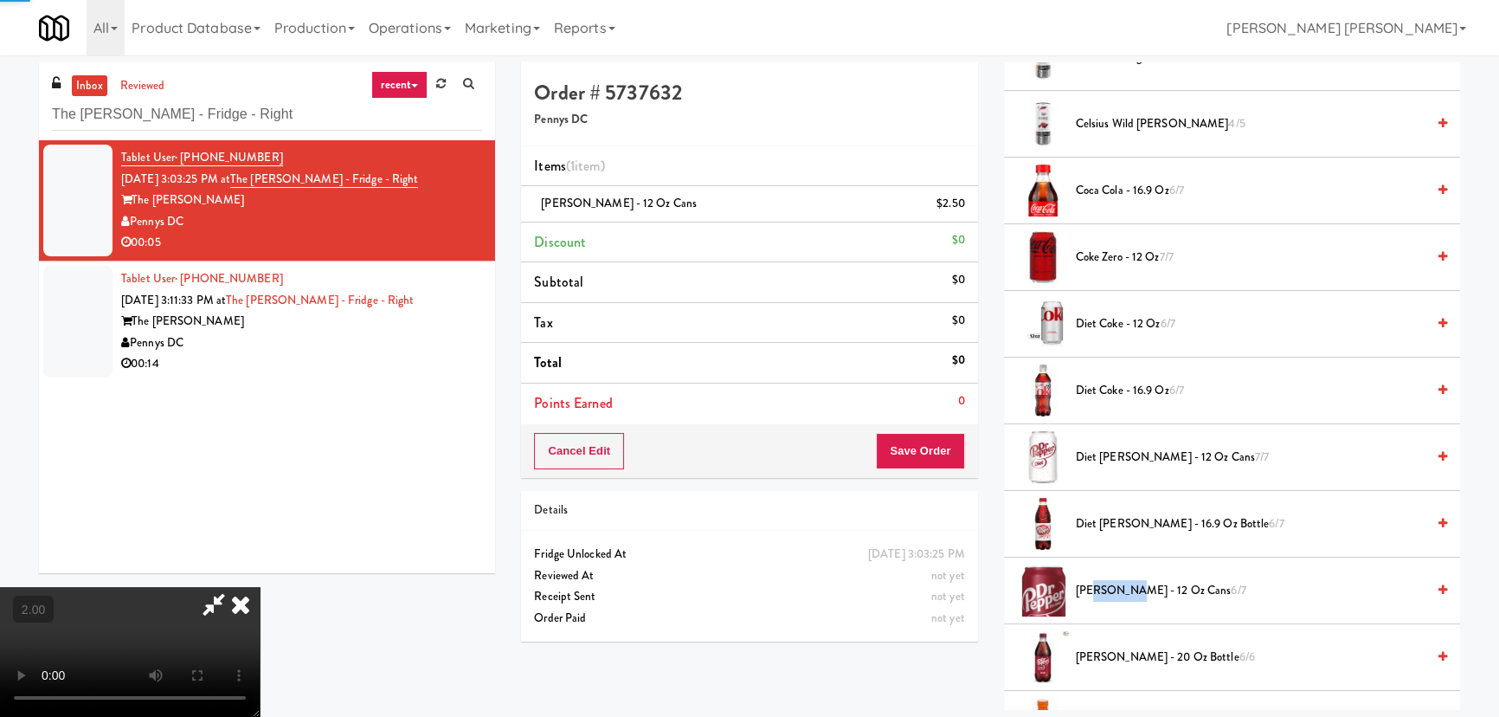
click at [1100, 583] on span "Dr Pepper - 12 oz cans 6/7" at bounding box center [1251, 591] width 350 height 22
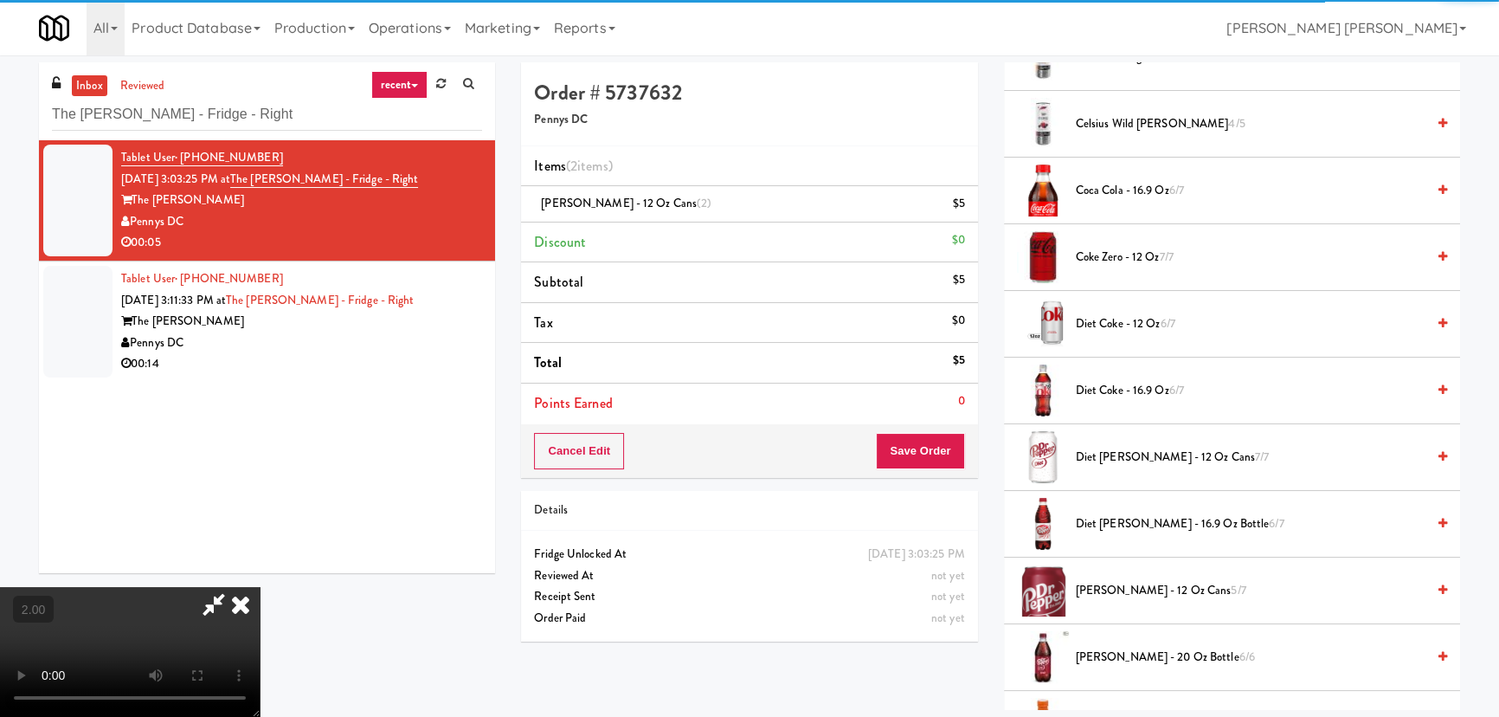
click at [260, 587] on icon at bounding box center [241, 604] width 38 height 35
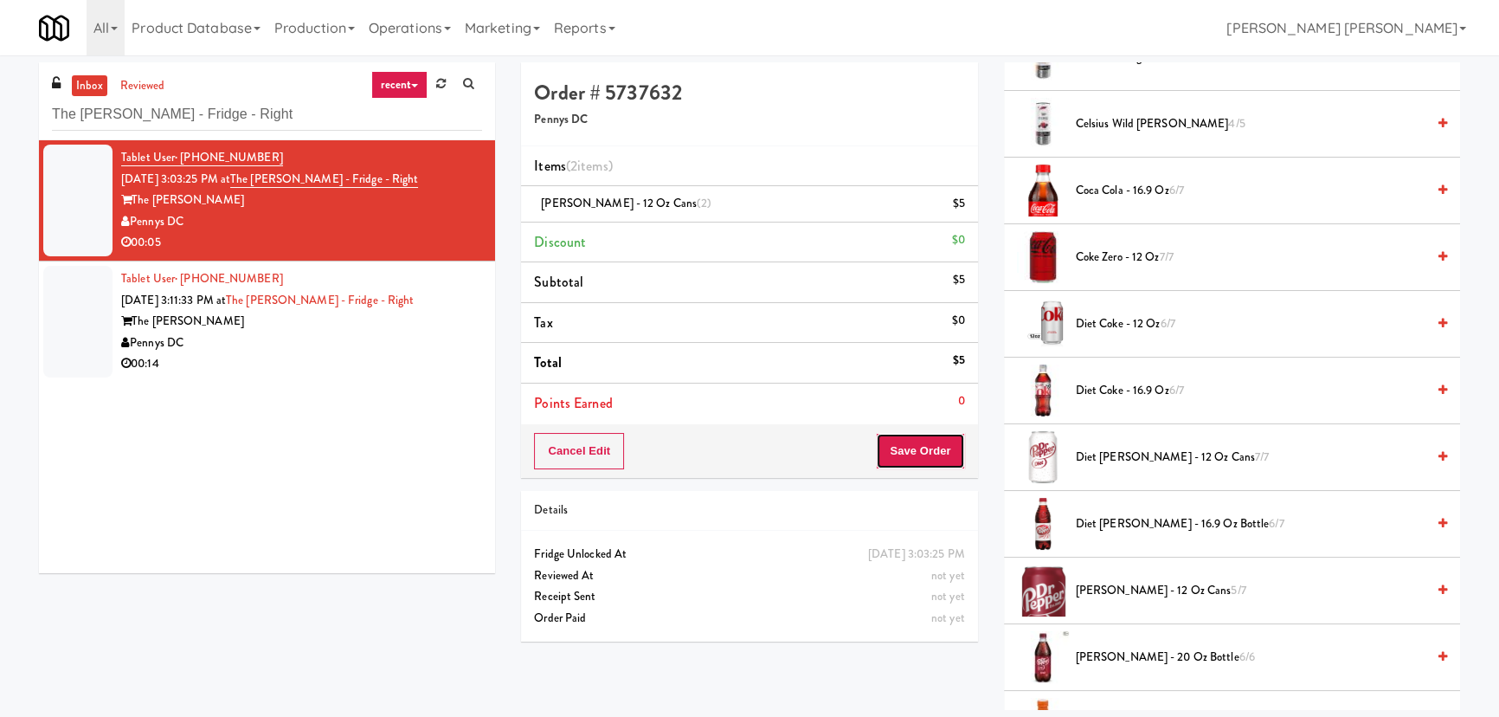
click at [926, 447] on button "Save Order" at bounding box center [920, 451] width 88 height 36
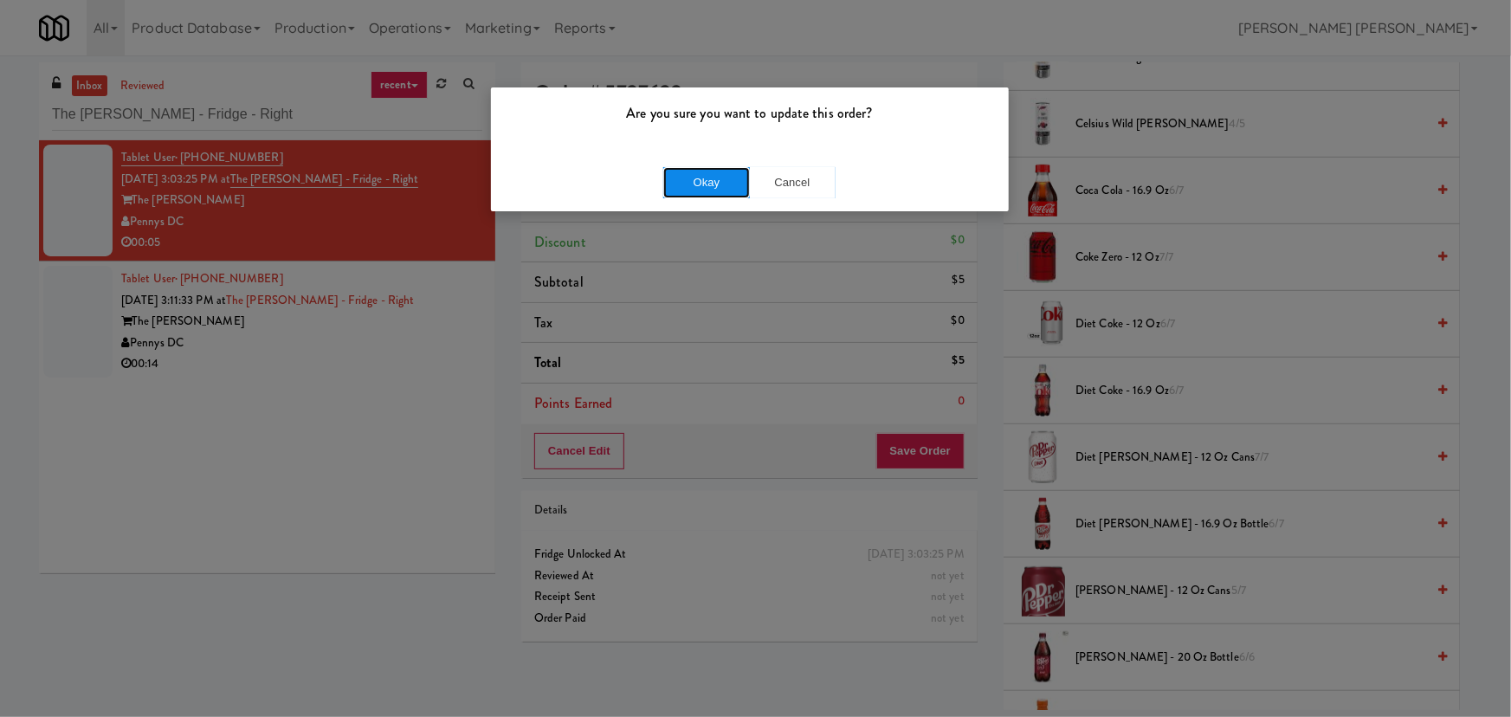
click at [712, 181] on button "Okay" at bounding box center [706, 182] width 87 height 31
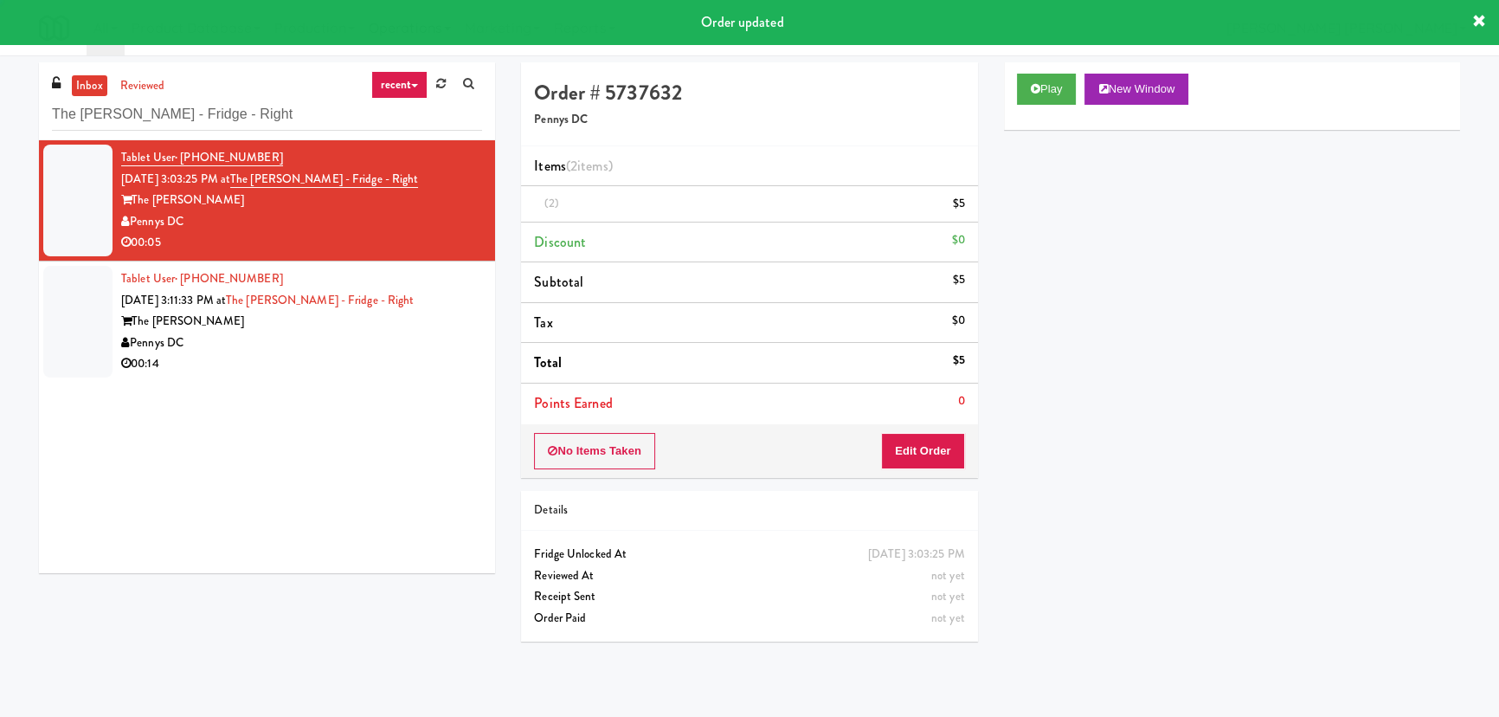
scroll to position [47, 0]
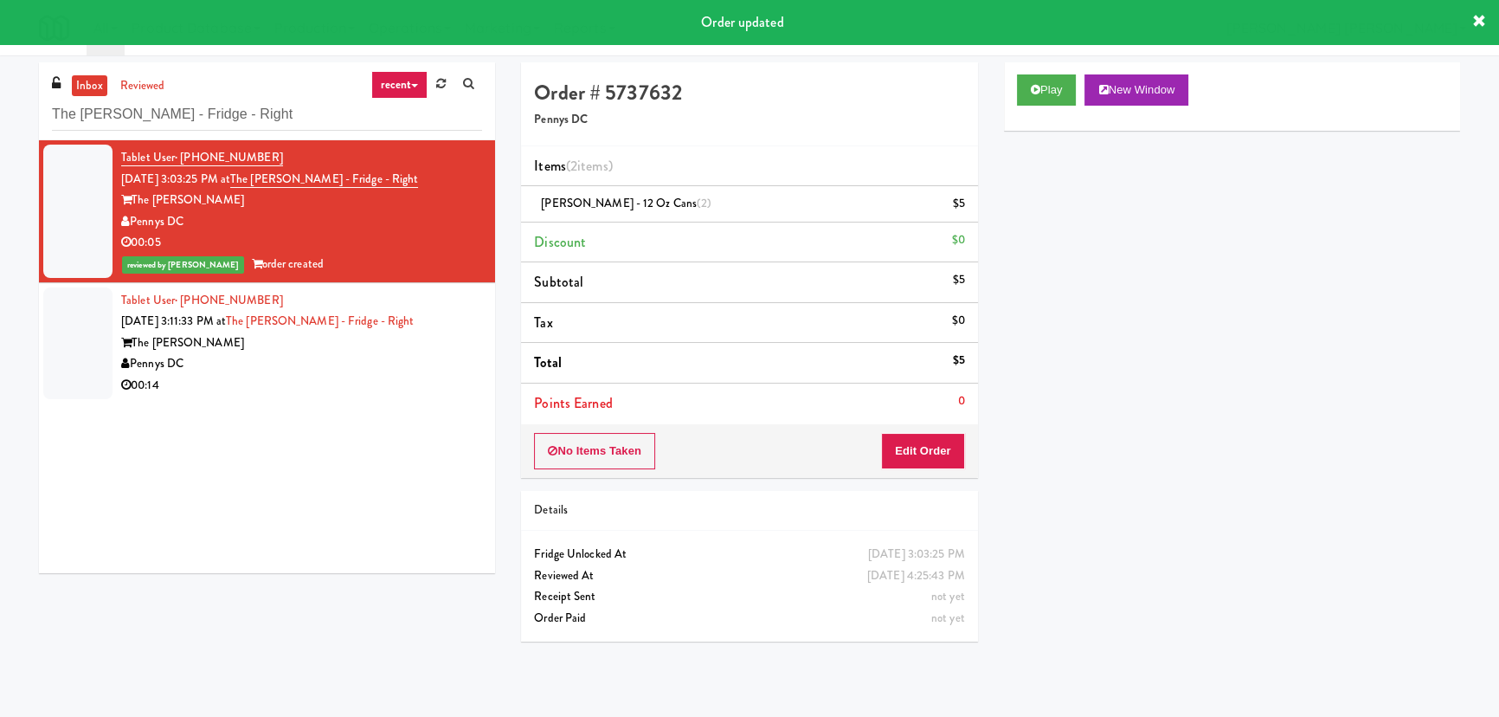
click at [366, 371] on div "Pennys DC" at bounding box center [301, 364] width 361 height 22
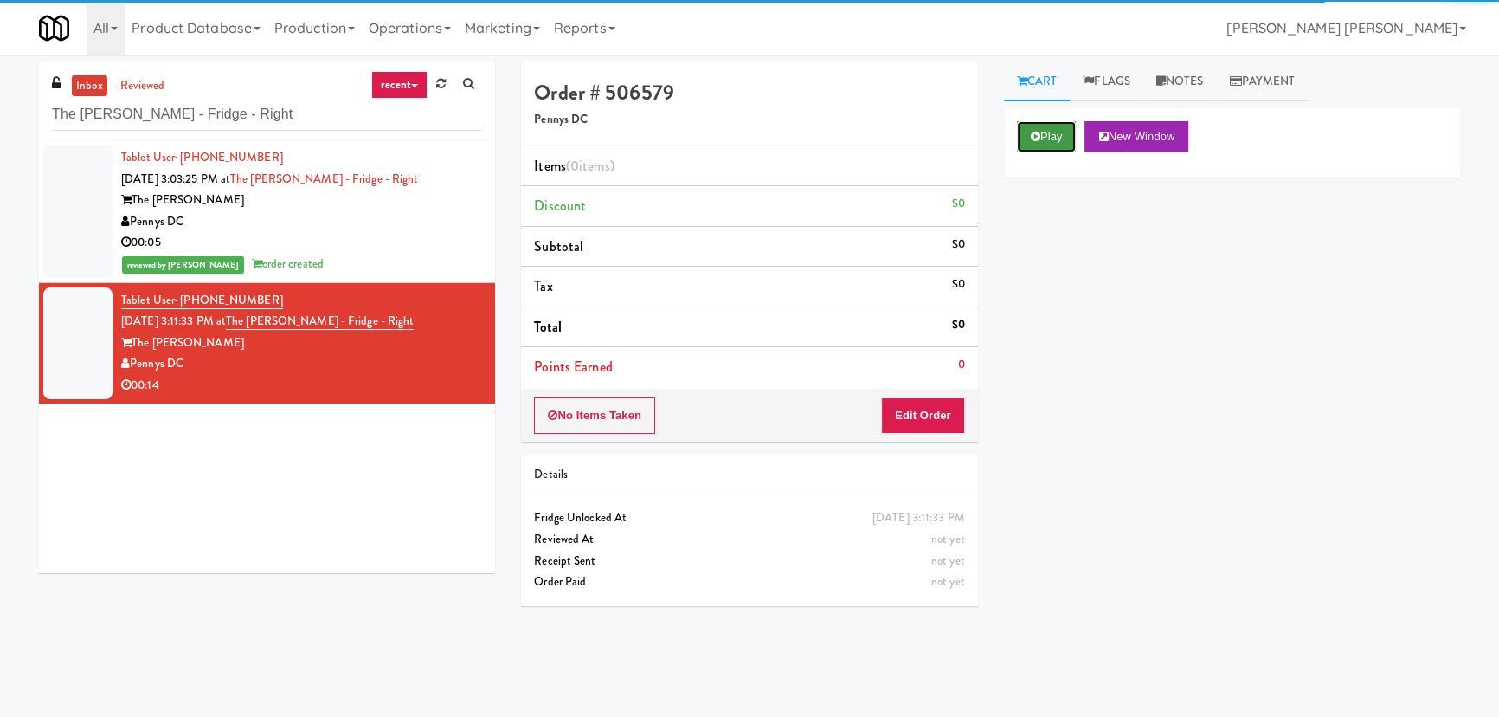
click at [1043, 132] on button "Play" at bounding box center [1047, 136] width 60 height 31
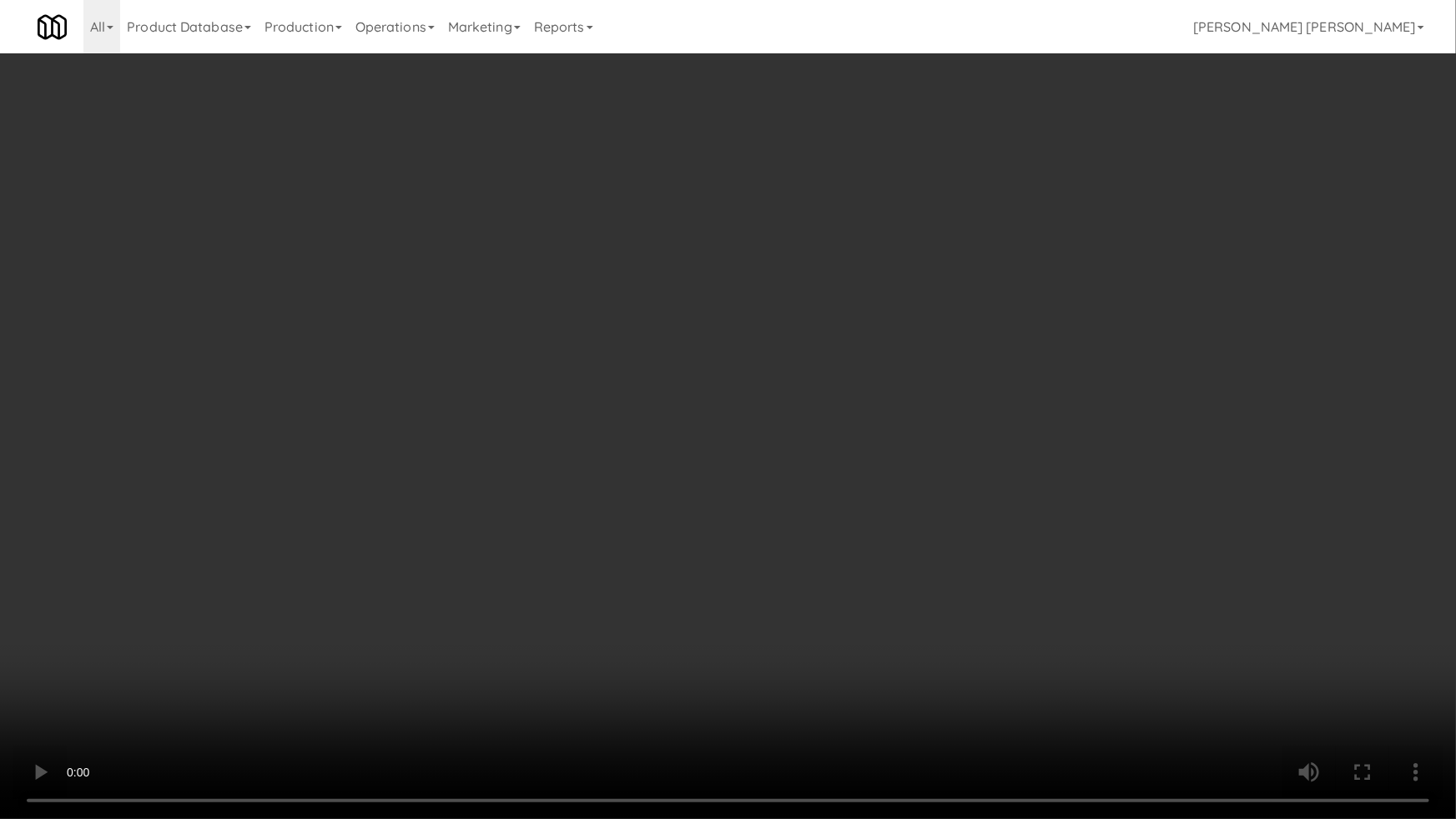
click at [823, 690] on video at bounding box center [728, 410] width 1456 height 819
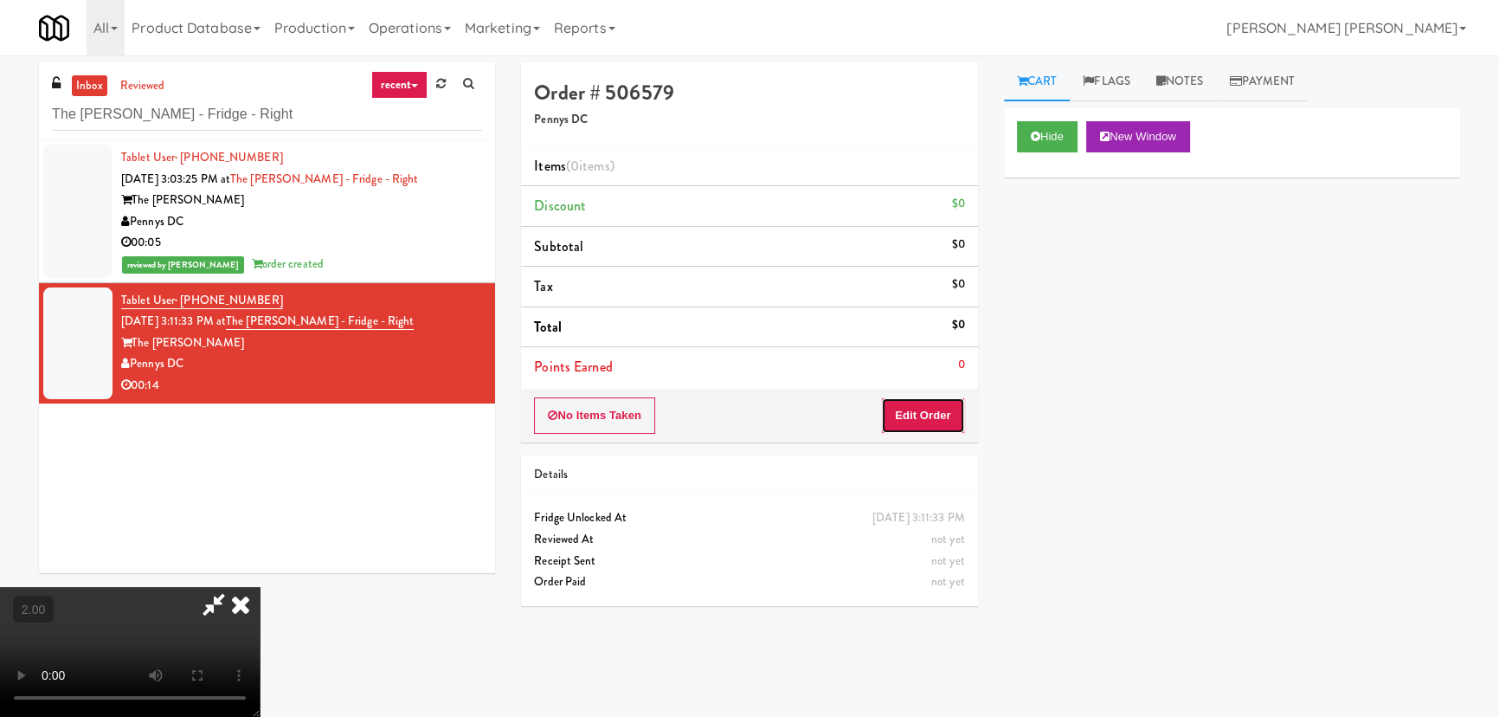
click at [948, 417] on button "Edit Order" at bounding box center [923, 415] width 84 height 36
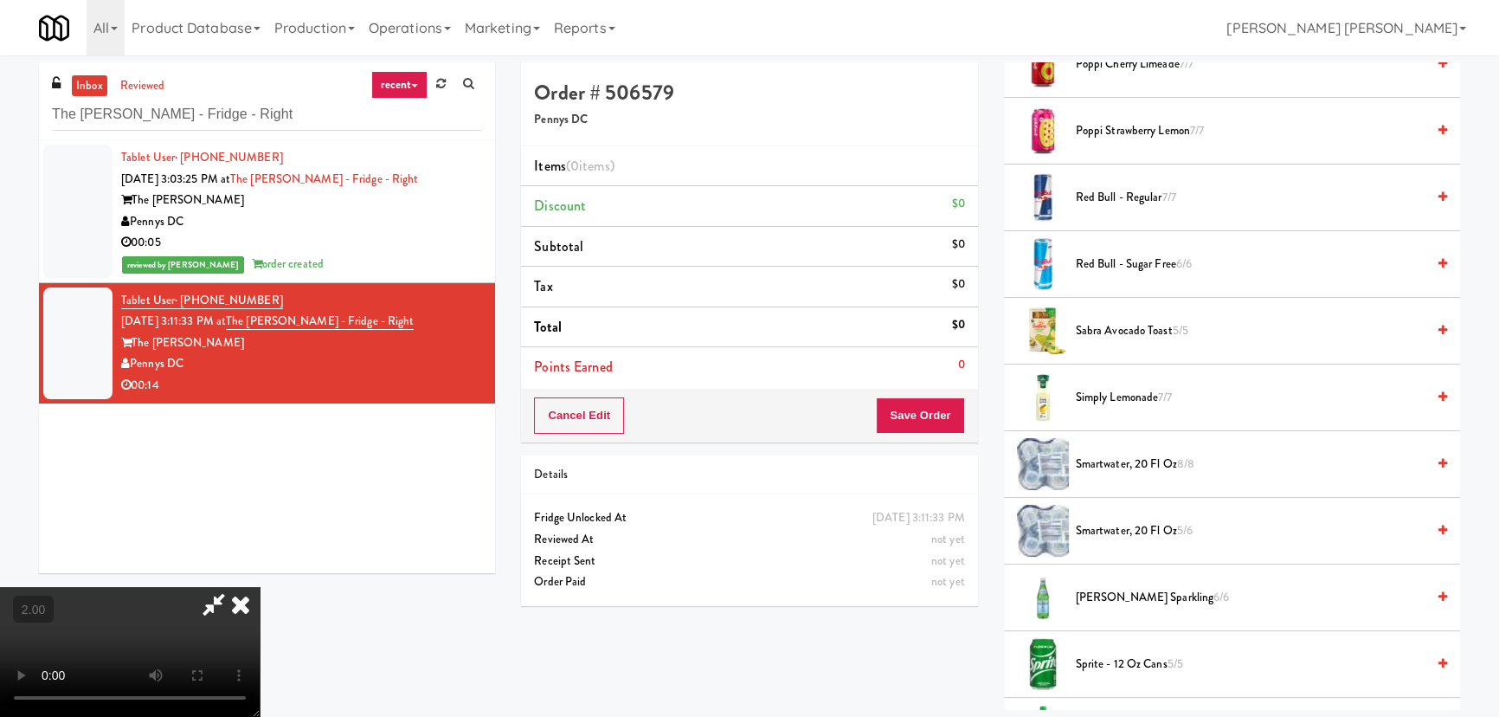
scroll to position [2046, 0]
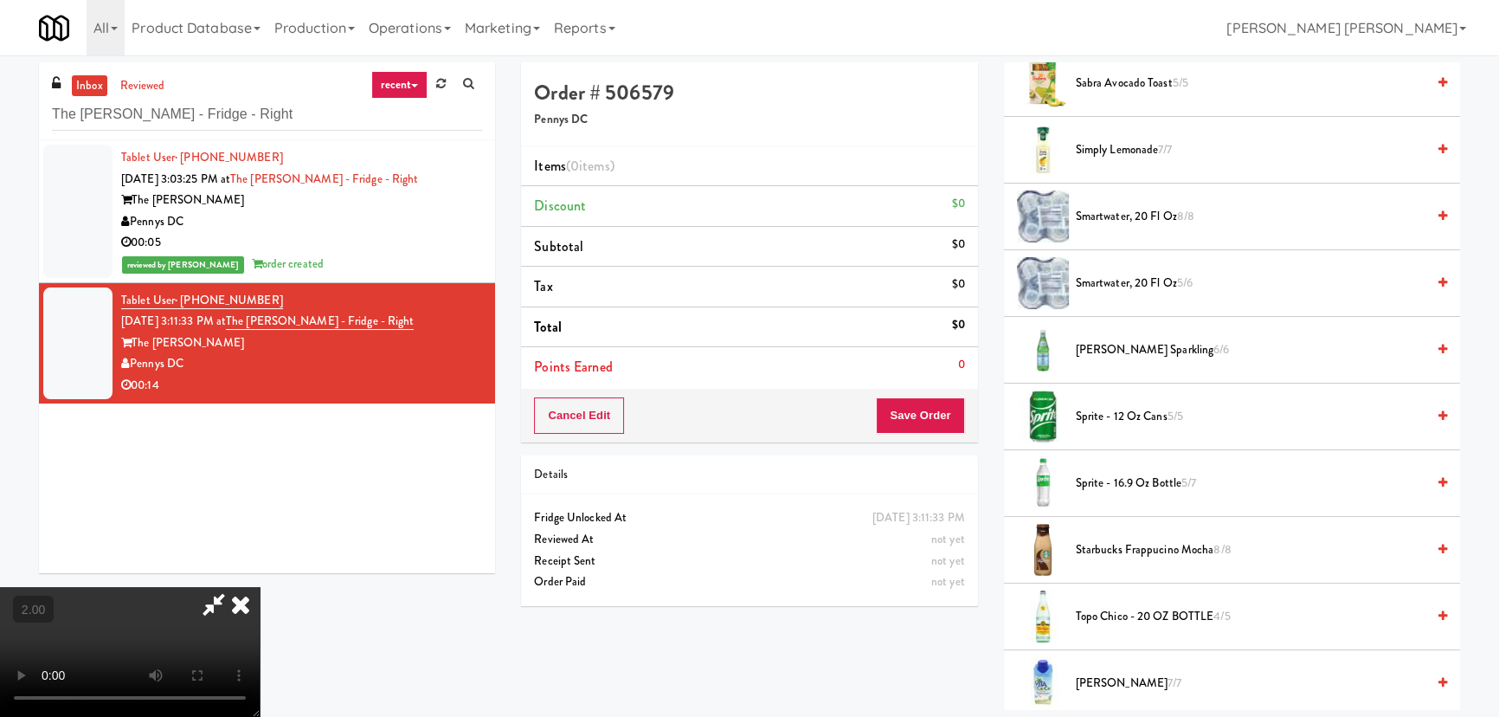
click at [1090, 277] on span "smartwater, 20 fl oz 5/6" at bounding box center [1251, 284] width 350 height 22
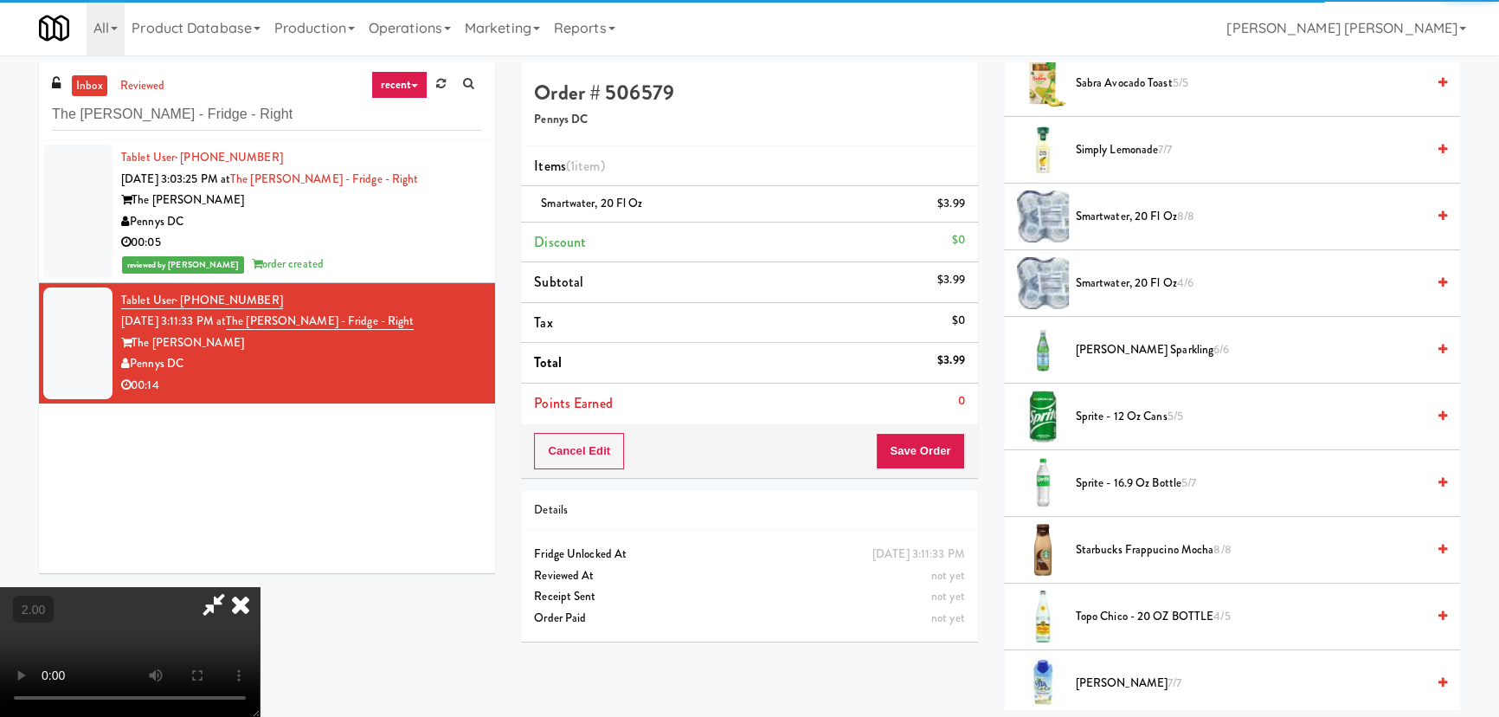
drag, startPoint x: 892, startPoint y: 224, endPoint x: 918, endPoint y: 389, distance: 166.5
click at [260, 587] on icon at bounding box center [241, 604] width 38 height 35
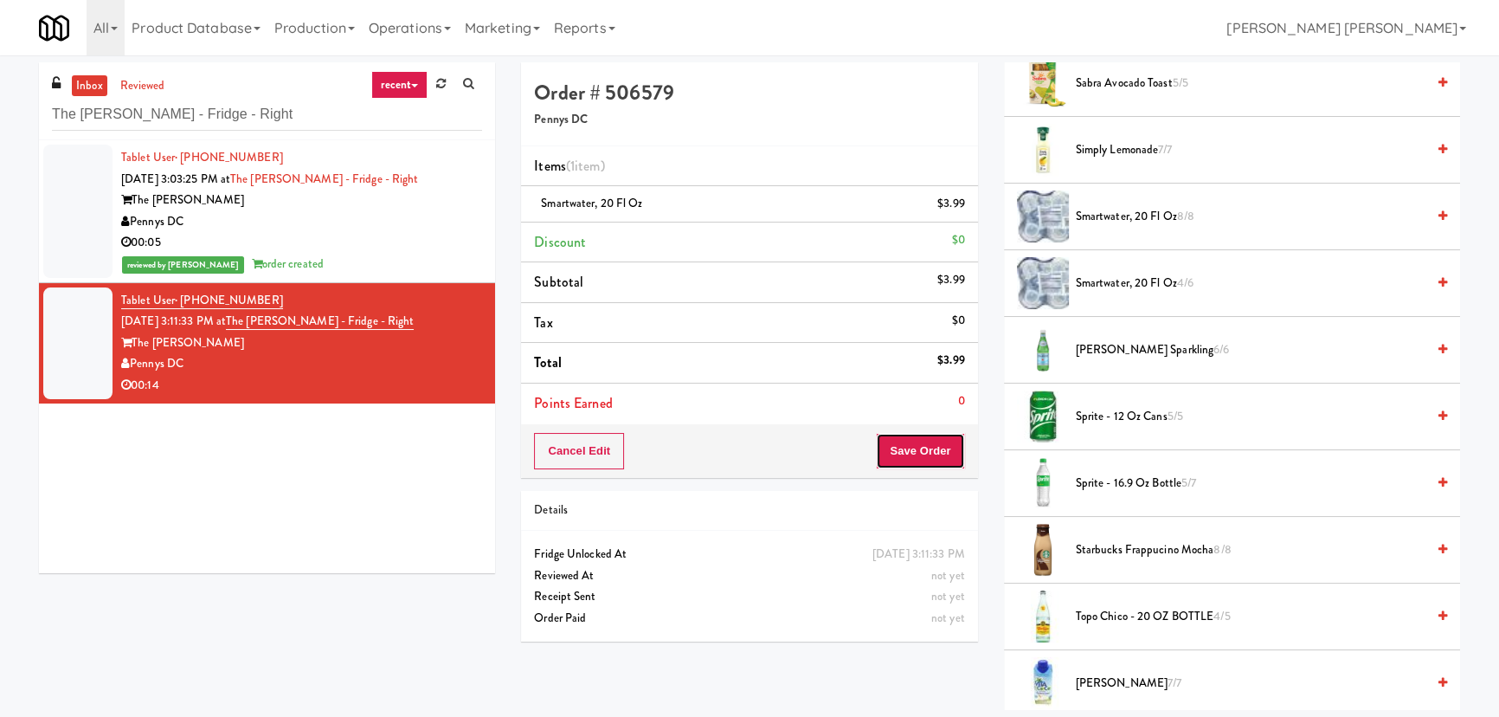
click at [927, 461] on button "Save Order" at bounding box center [920, 451] width 88 height 36
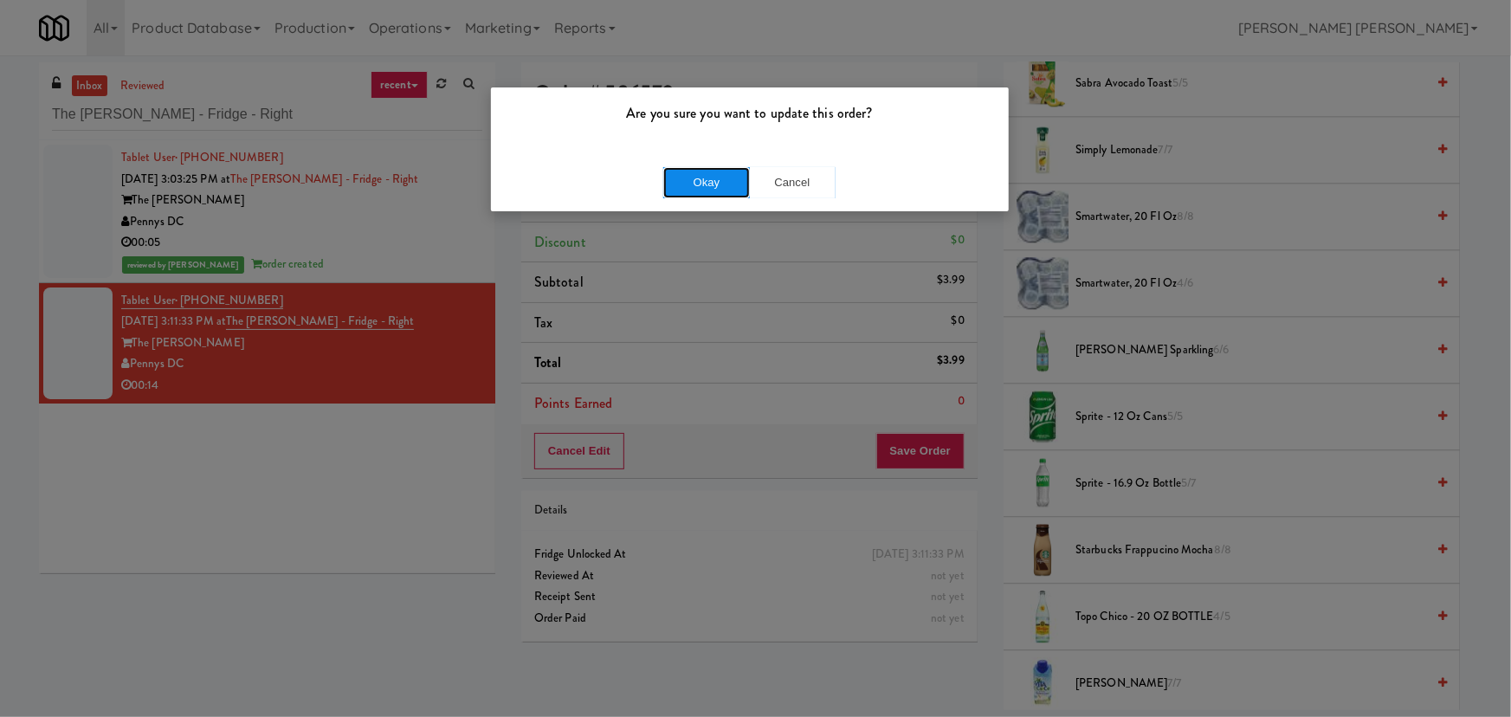
click at [730, 173] on button "Okay" at bounding box center [706, 182] width 87 height 31
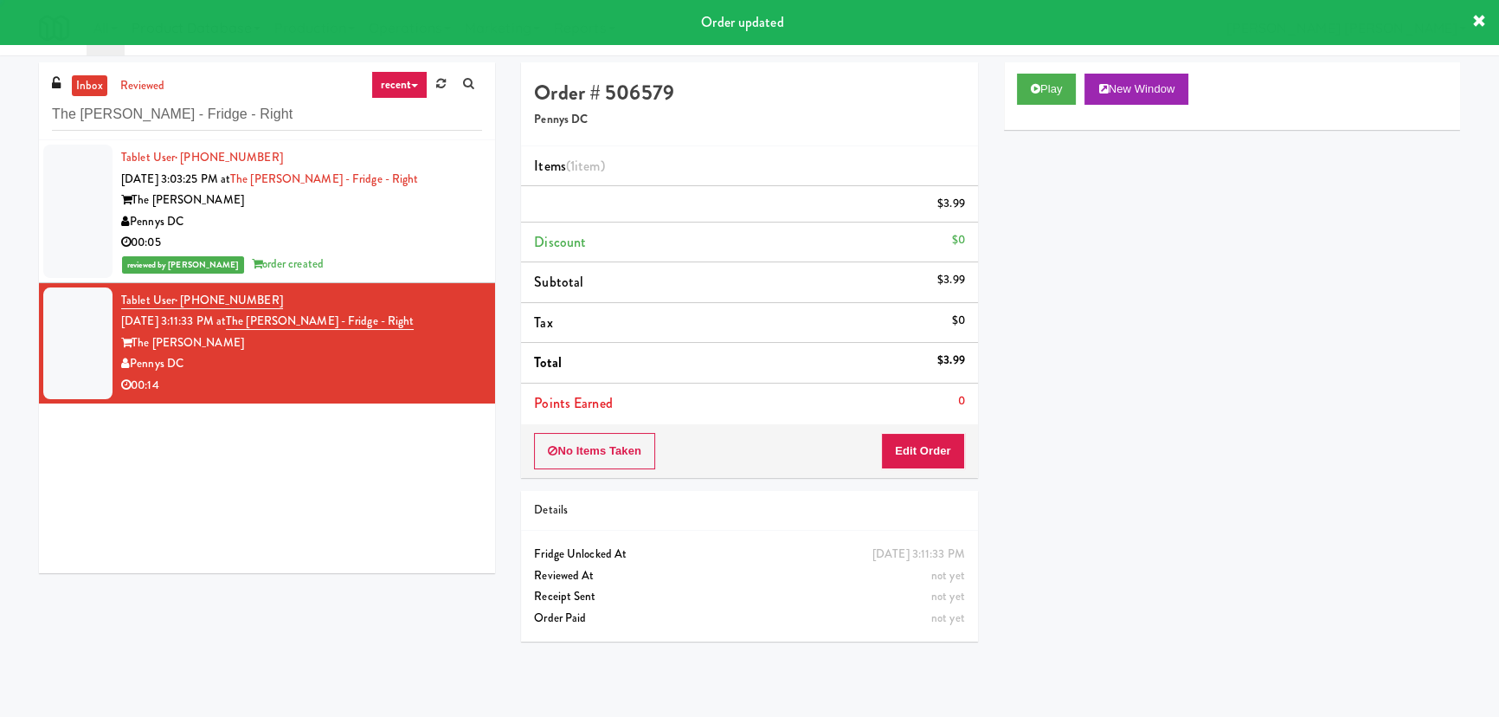
scroll to position [47, 0]
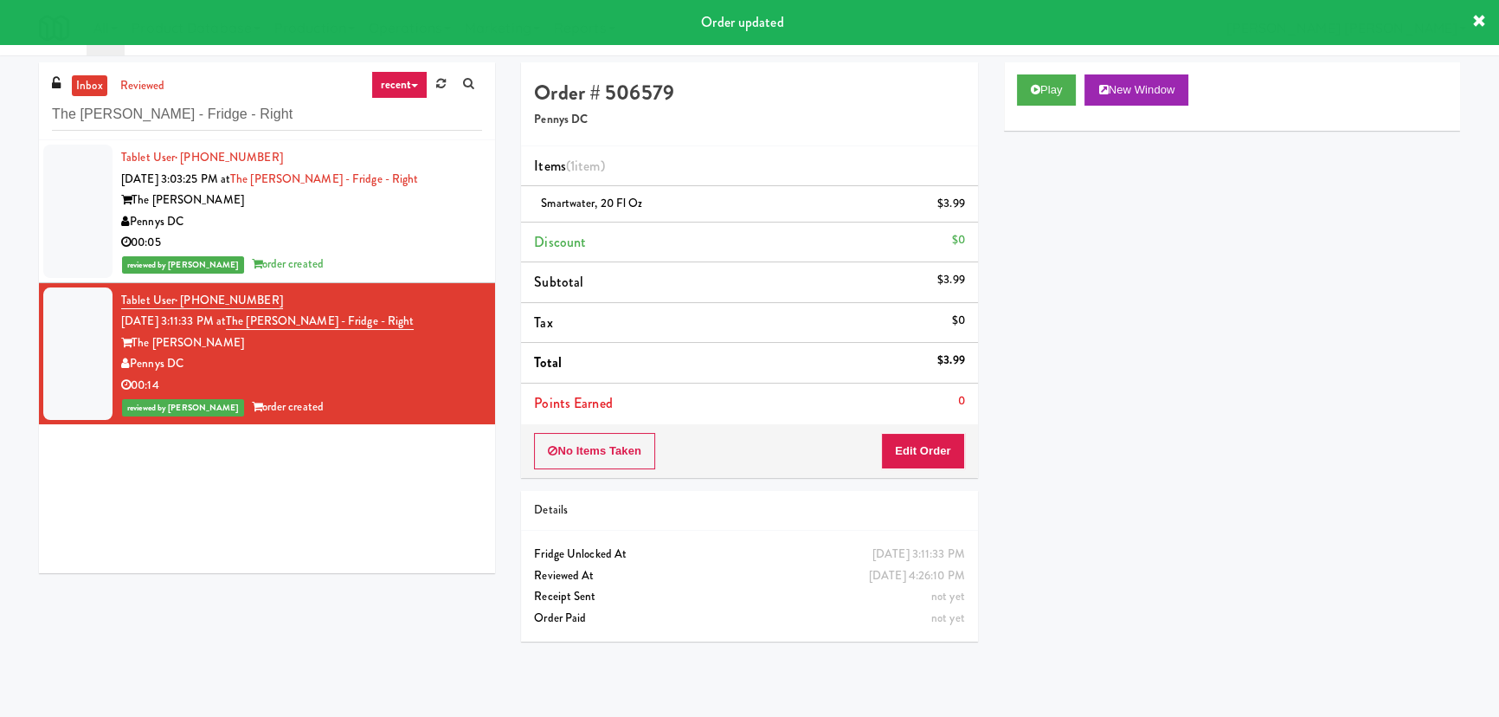
click at [389, 246] on div "00:05" at bounding box center [301, 243] width 361 height 22
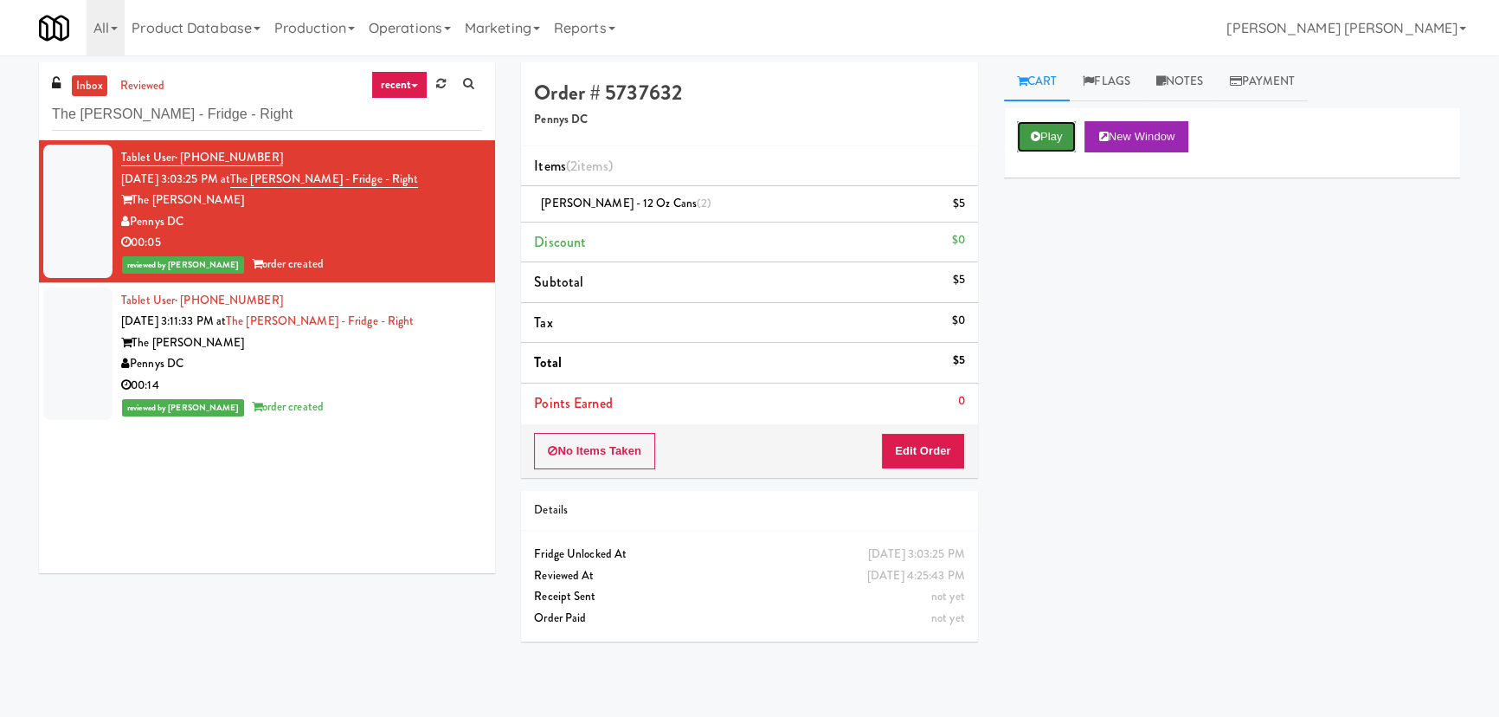
click at [1047, 139] on button "Play" at bounding box center [1047, 136] width 60 height 31
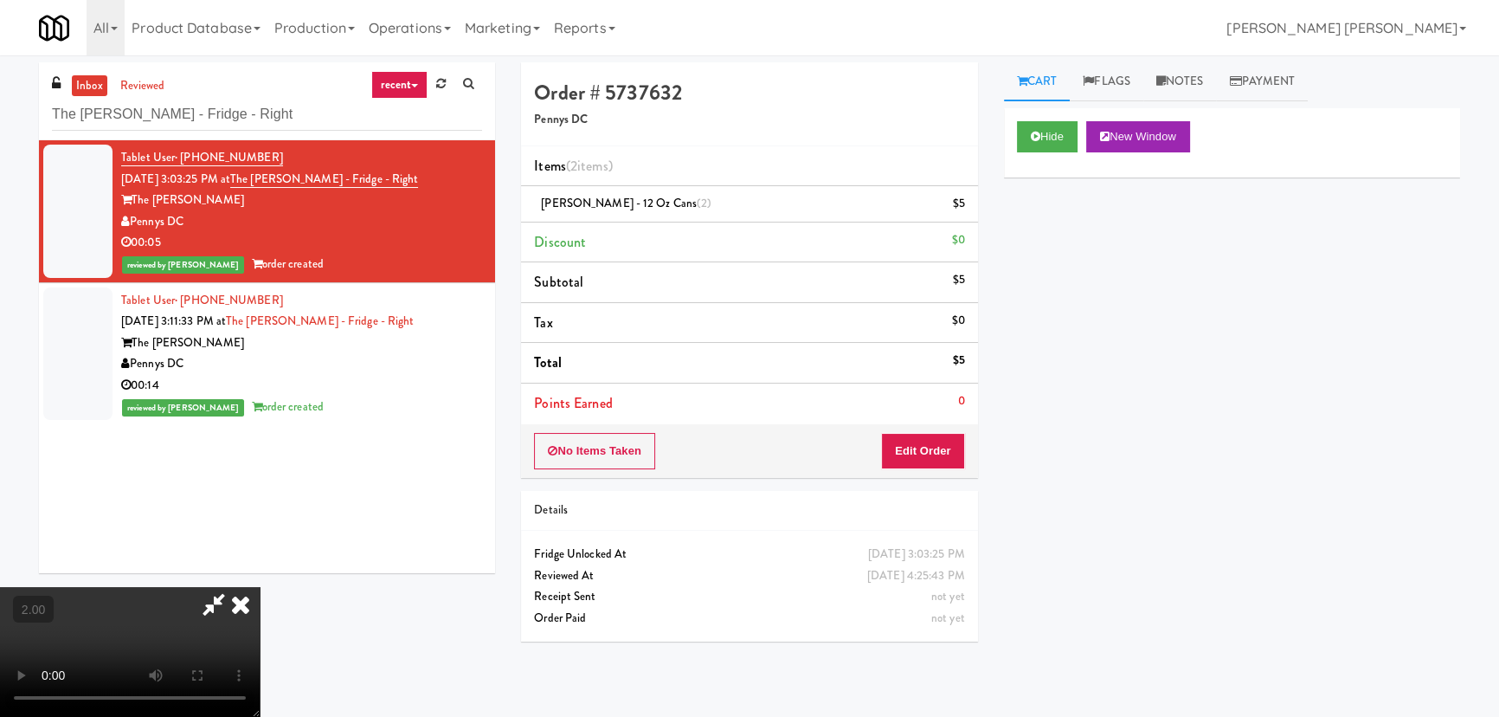
click at [260, 587] on icon at bounding box center [241, 604] width 38 height 35
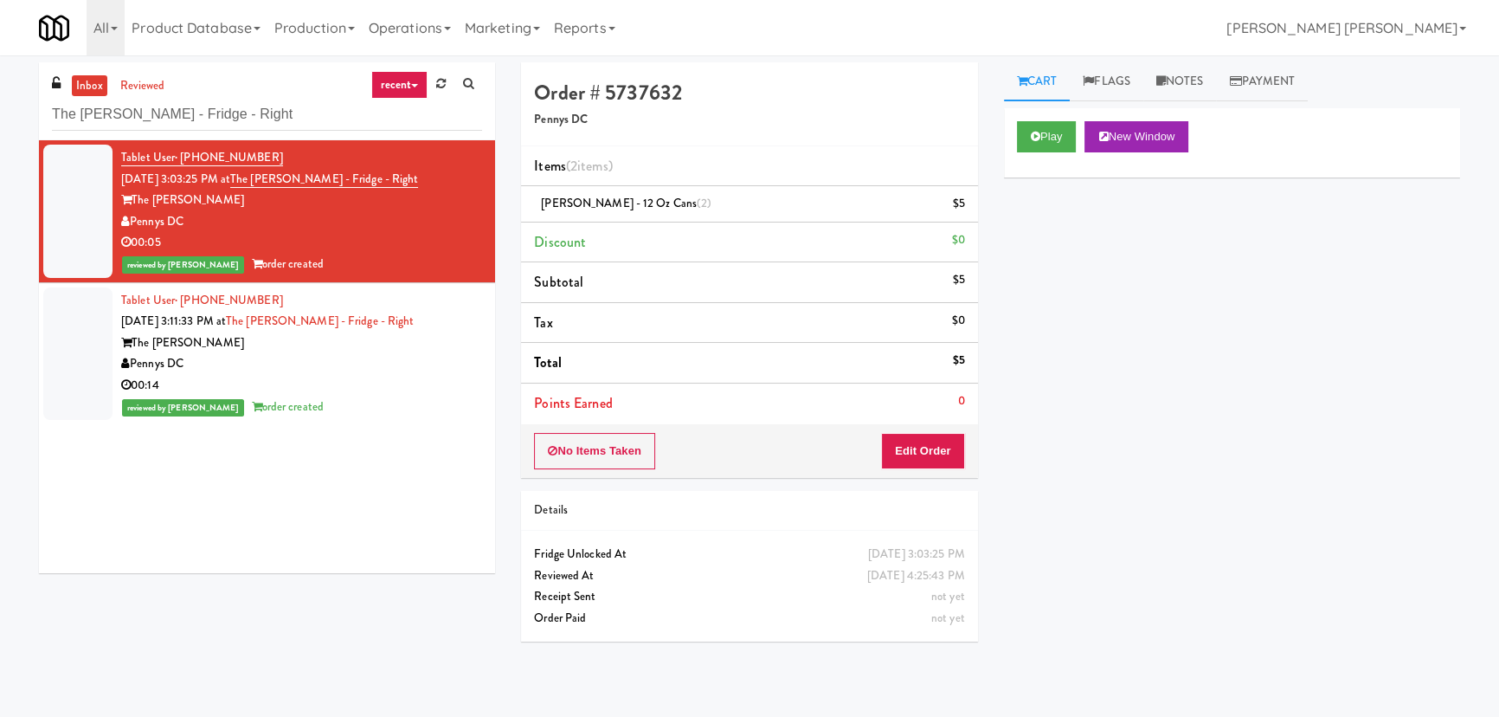
click at [424, 368] on div "Pennys DC" at bounding box center [301, 364] width 361 height 22
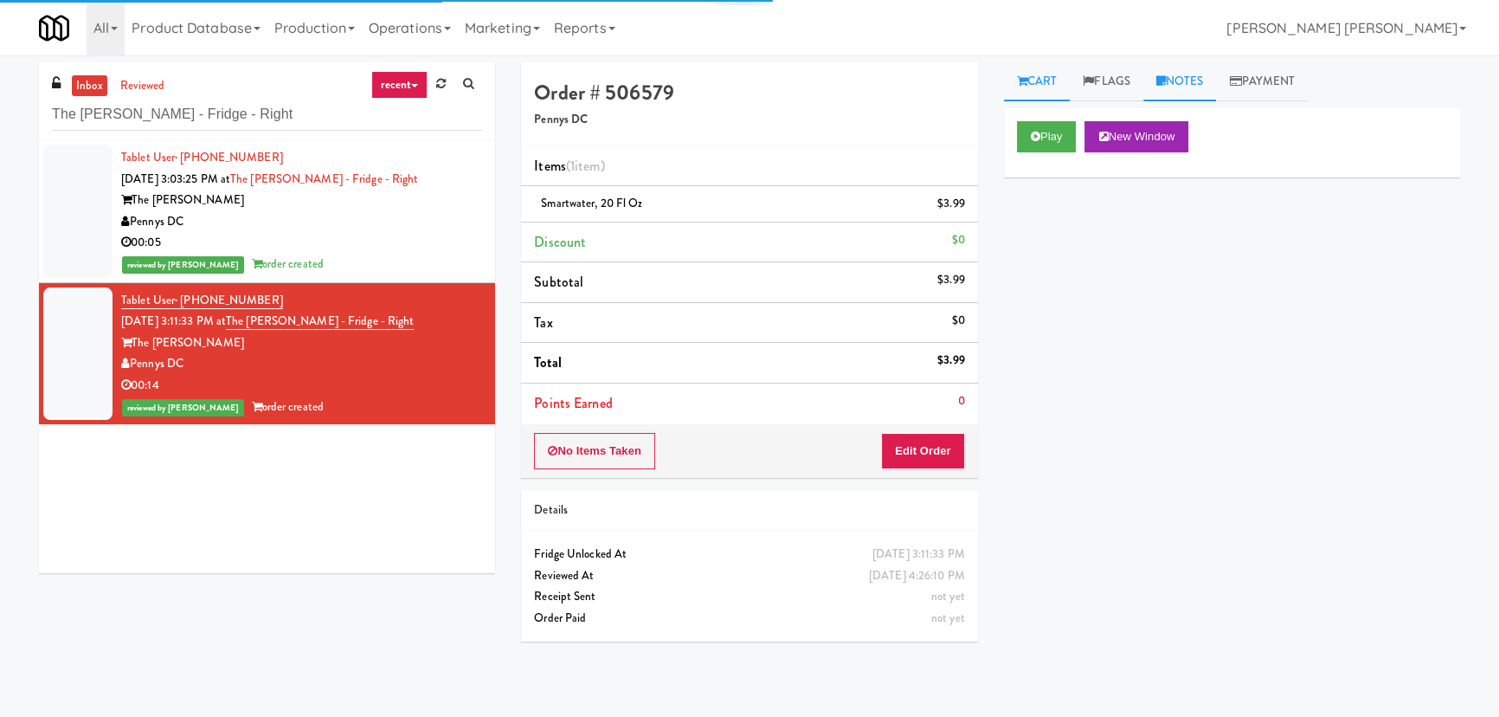
click at [1186, 87] on link "Notes" at bounding box center [1181, 81] width 74 height 39
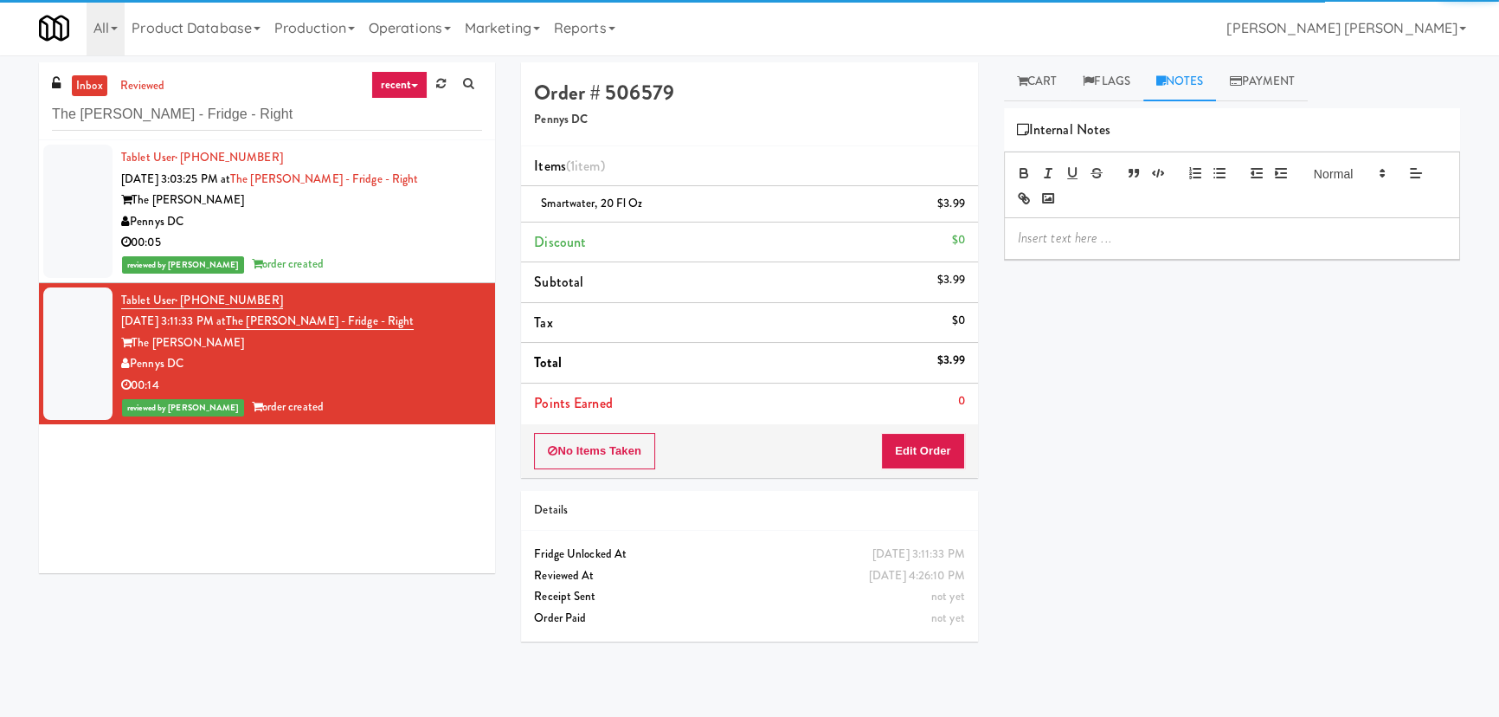
click at [1123, 252] on div at bounding box center [1232, 238] width 454 height 40
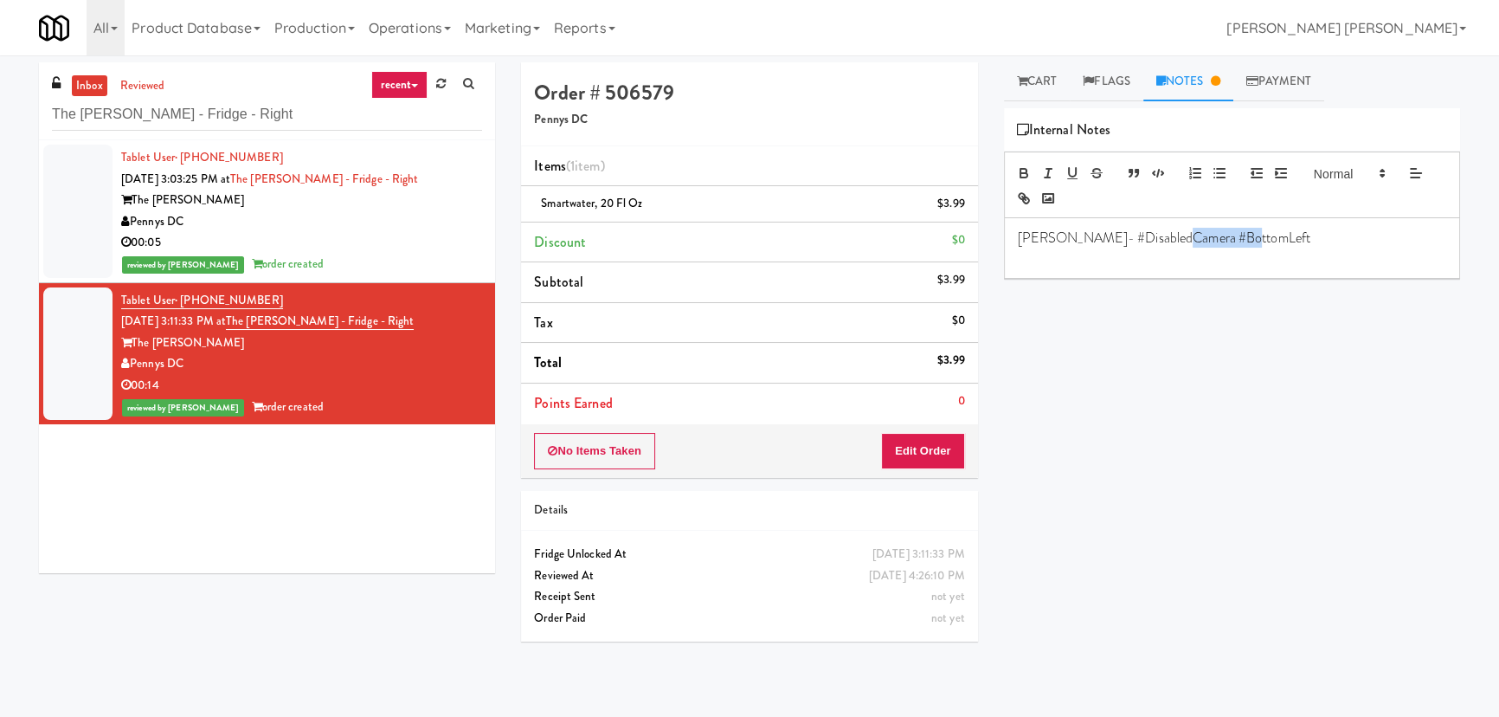
drag, startPoint x: 1165, startPoint y: 233, endPoint x: 1398, endPoint y: 245, distance: 233.2
click at [1398, 245] on p "Erick- #DisabledCamera #BottomLeft" at bounding box center [1232, 238] width 429 height 19
drag, startPoint x: 280, startPoint y: 106, endPoint x: -135, endPoint y: 109, distance: 414.7
click at [0, 109] on html "Are you sure you want to update this order? Okay Cancel Okay Are you sure you w…" at bounding box center [749, 358] width 1499 height 717
paste input "(Snack & Drink) EWR-4-TC-PUBLIC"
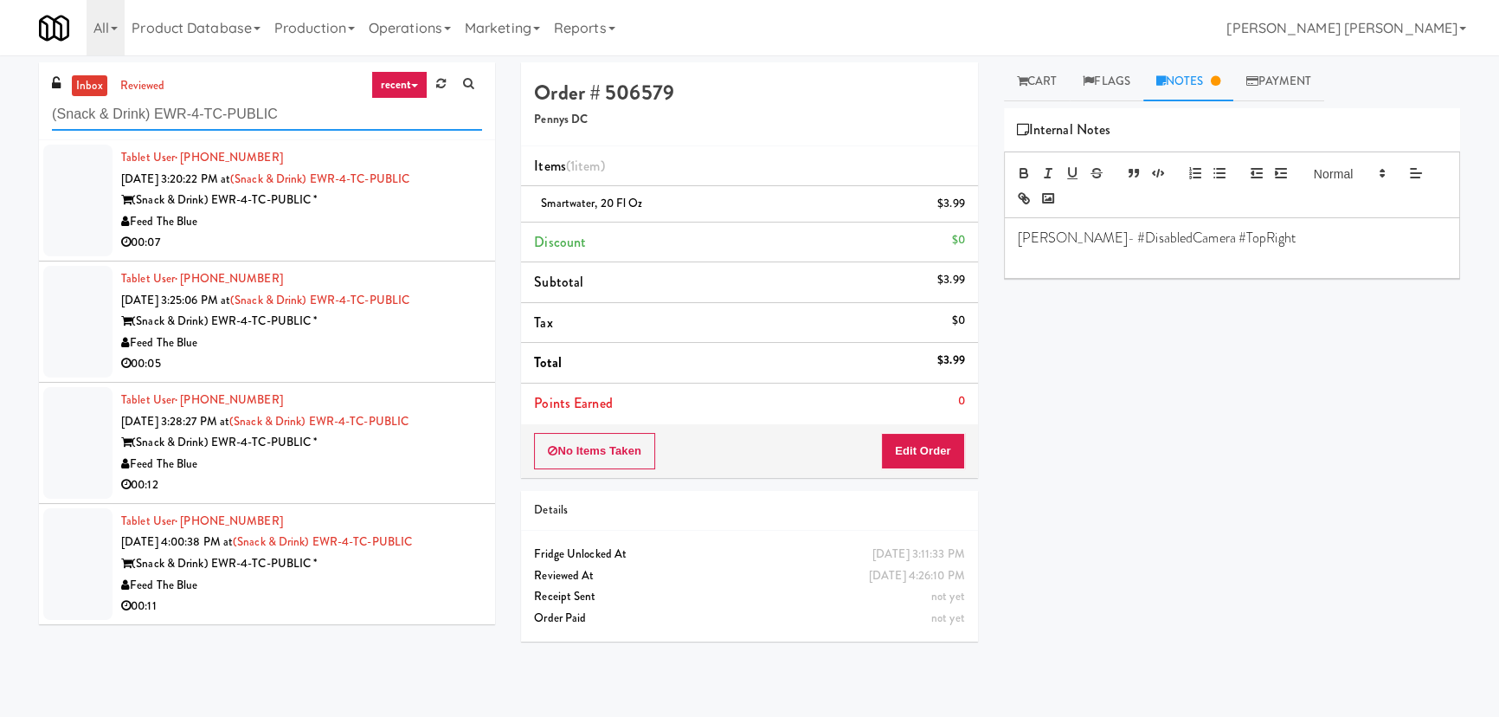
type input "(Snack & Drink) EWR-4-TC-PUBLIC"
click at [428, 220] on div "Feed The Blue" at bounding box center [301, 222] width 361 height 22
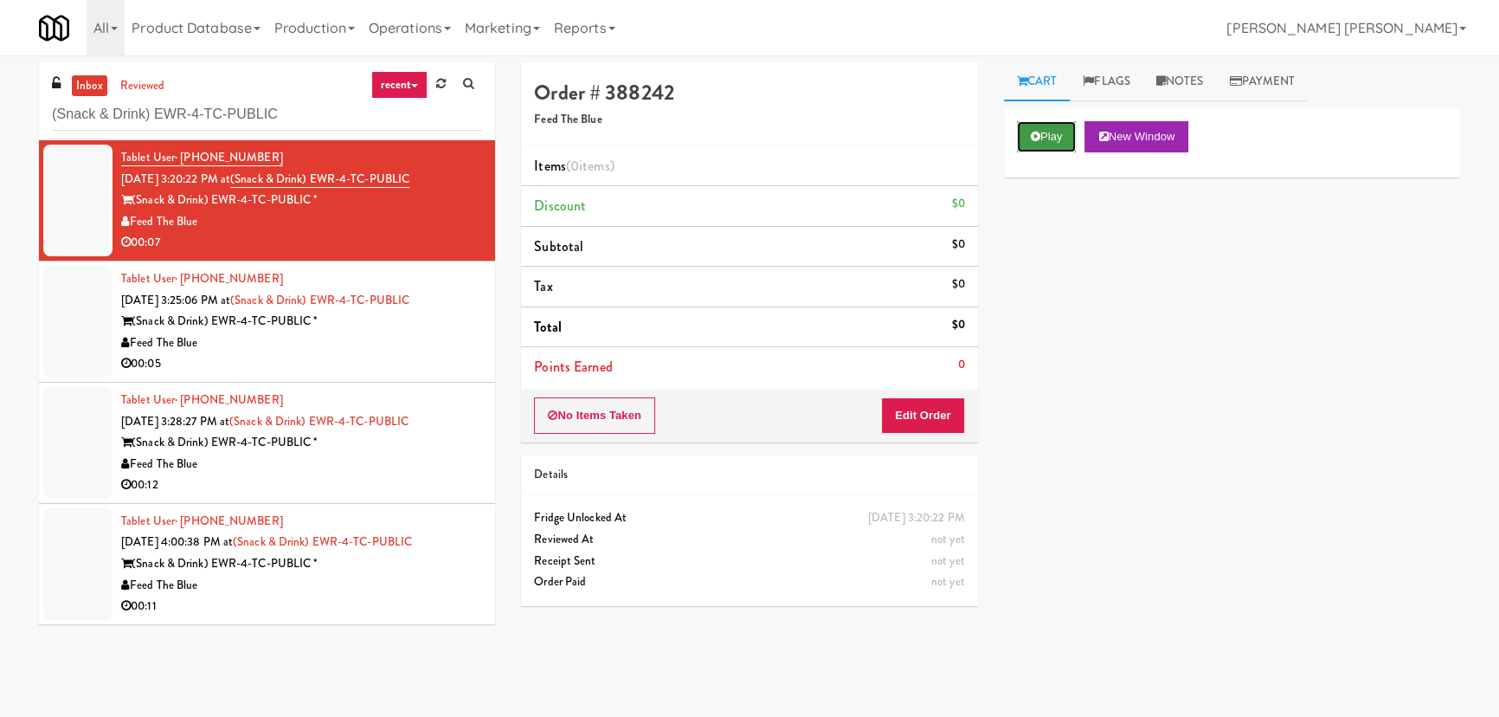
click at [1042, 139] on button "Play" at bounding box center [1047, 136] width 60 height 31
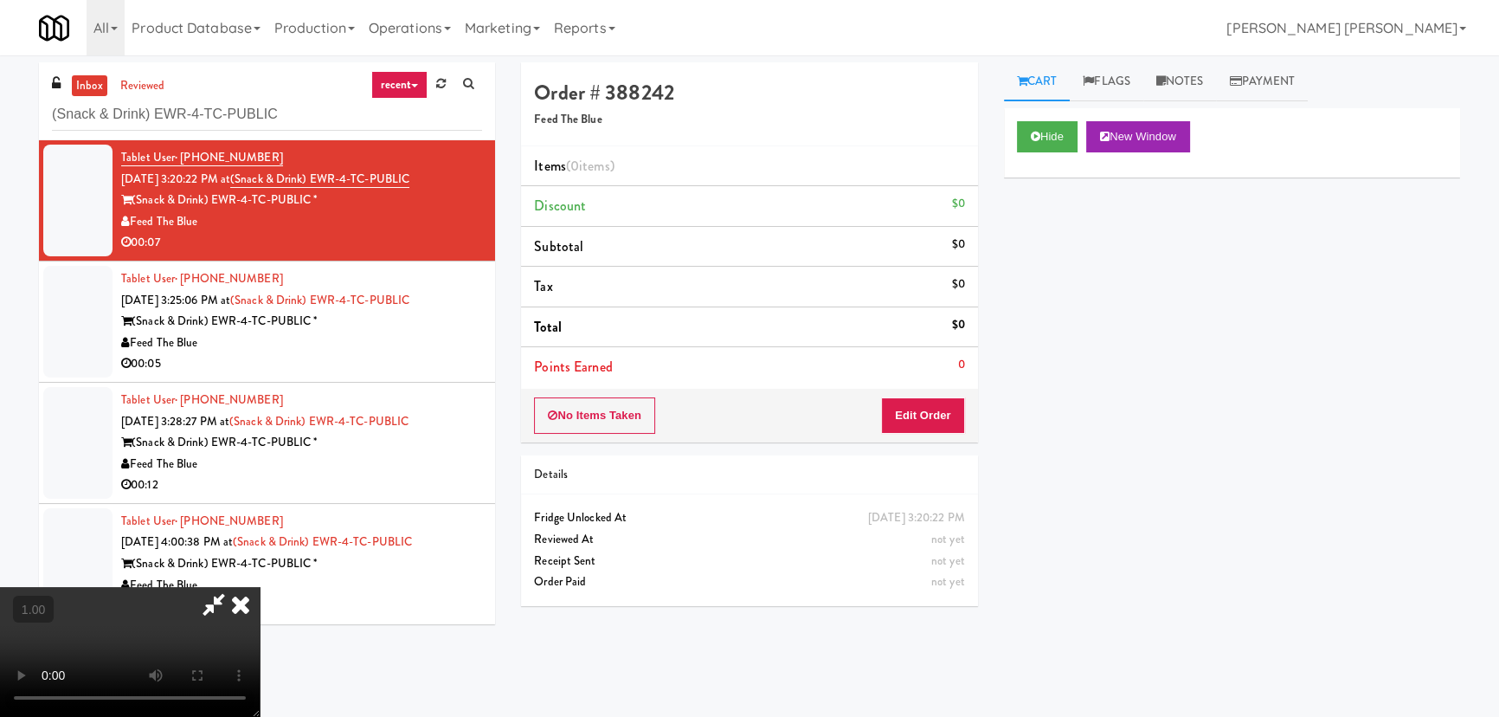
scroll to position [275, 0]
drag, startPoint x: 1060, startPoint y: 127, endPoint x: 1117, endPoint y: 136, distance: 57.8
click at [1058, 127] on button "Hide" at bounding box center [1047, 136] width 61 height 31
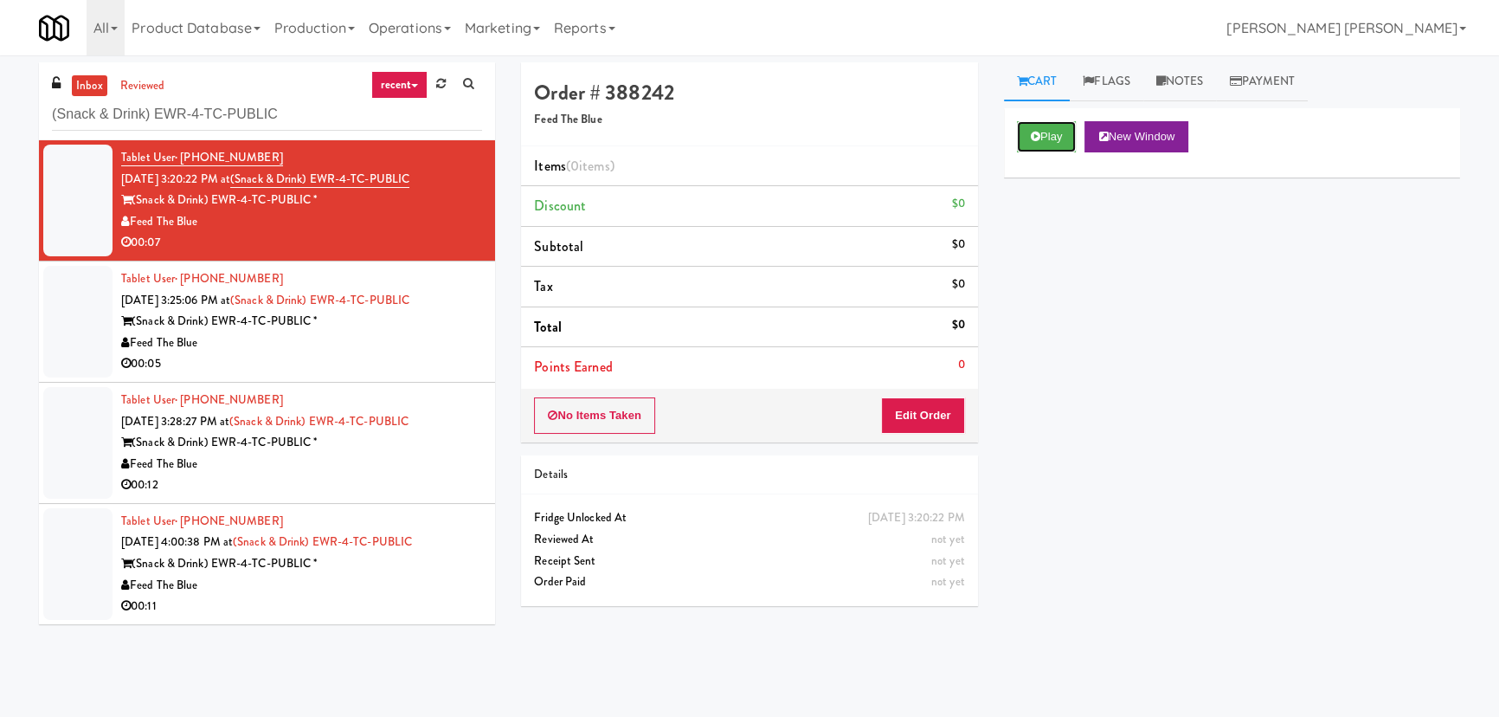
scroll to position [0, 0]
drag, startPoint x: 311, startPoint y: 122, endPoint x: -12, endPoint y: 118, distance: 322.9
click at [0, 118] on html "Are you sure you want to update this order? Okay Cancel Okay Are you sure you w…" at bounding box center [749, 358] width 1499 height 717
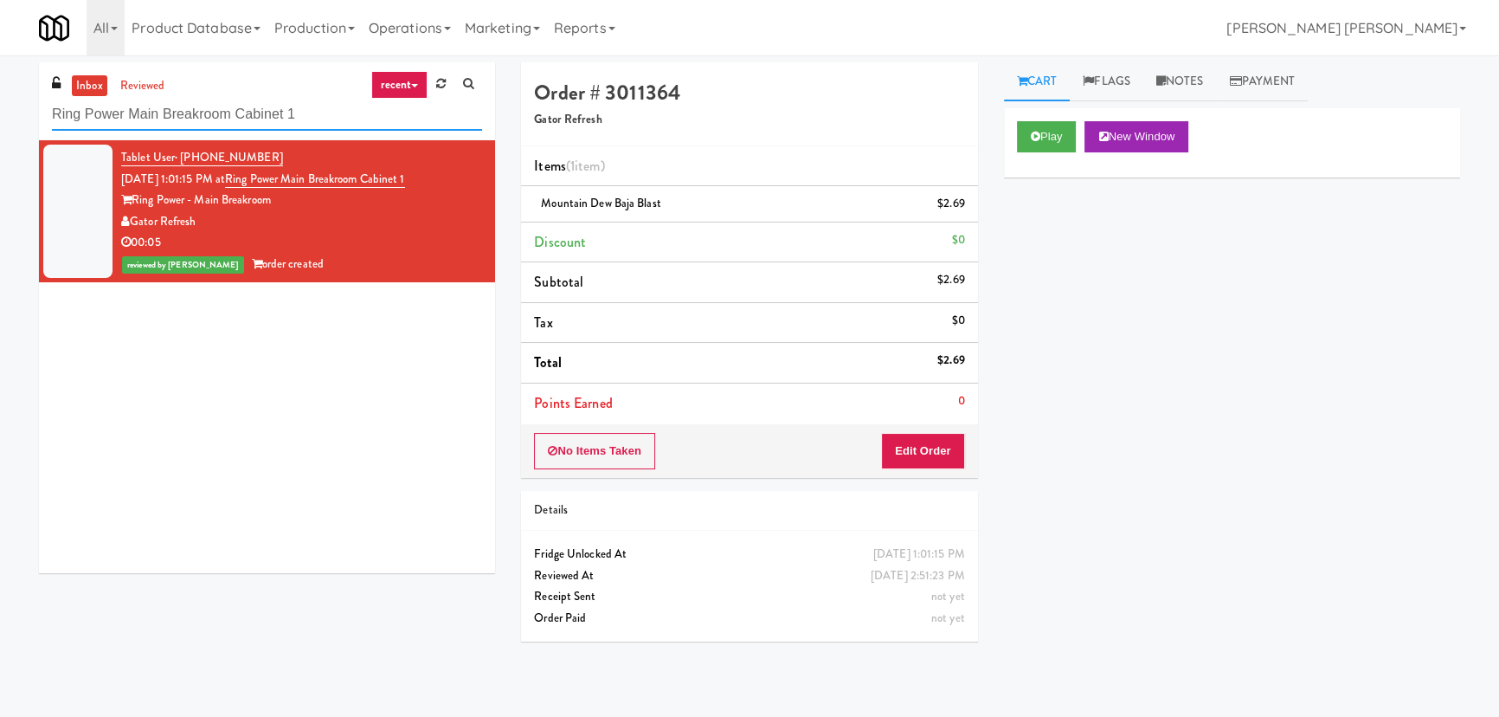
drag, startPoint x: 0, startPoint y: 0, endPoint x: -294, endPoint y: 145, distance: 327.9
click at [0, 145] on html "Are you sure you want to update this order? Okay Cancel Okay Are you sure you w…" at bounding box center [749, 358] width 1499 height 717
paste input "Home Depot - Bolton IC"
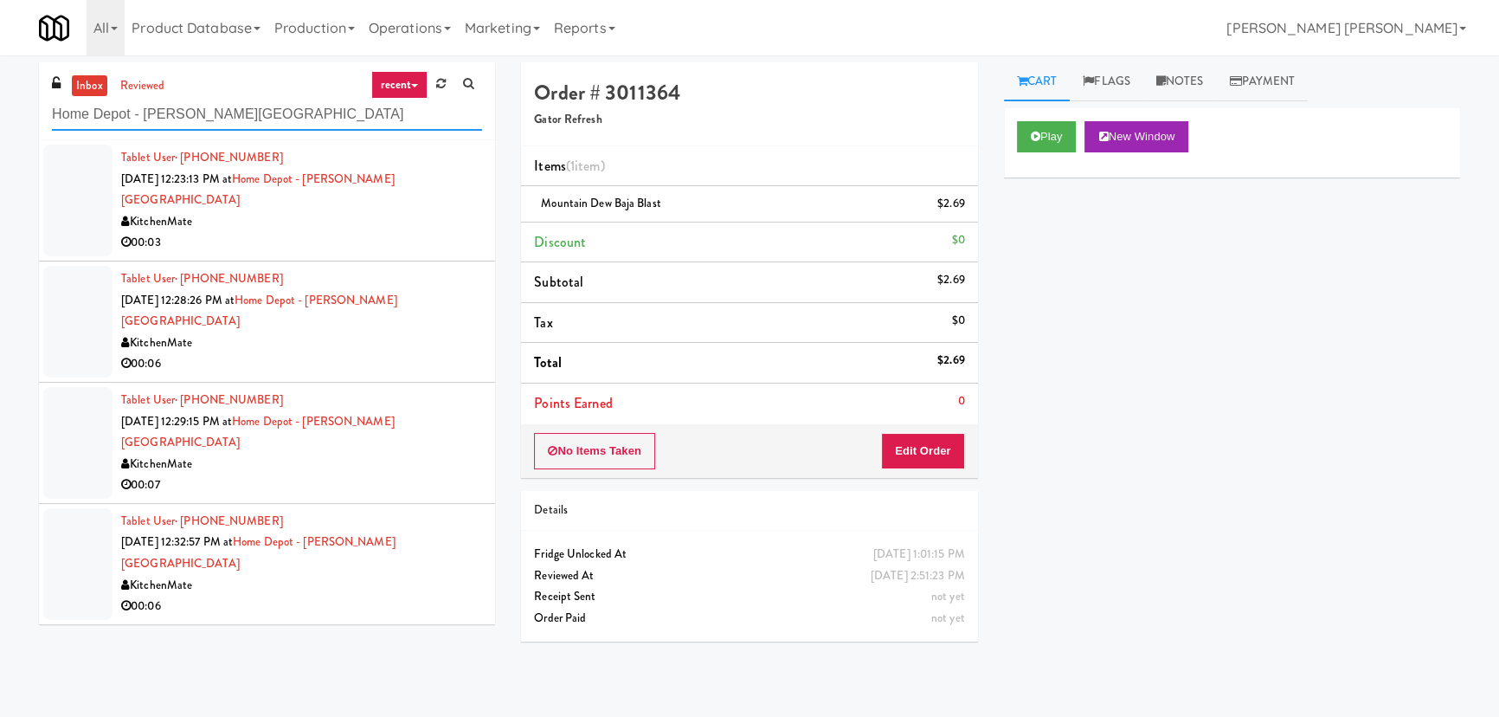
type input "Home Depot - Bolton IC"
click at [423, 232] on div "00:03" at bounding box center [301, 243] width 361 height 22
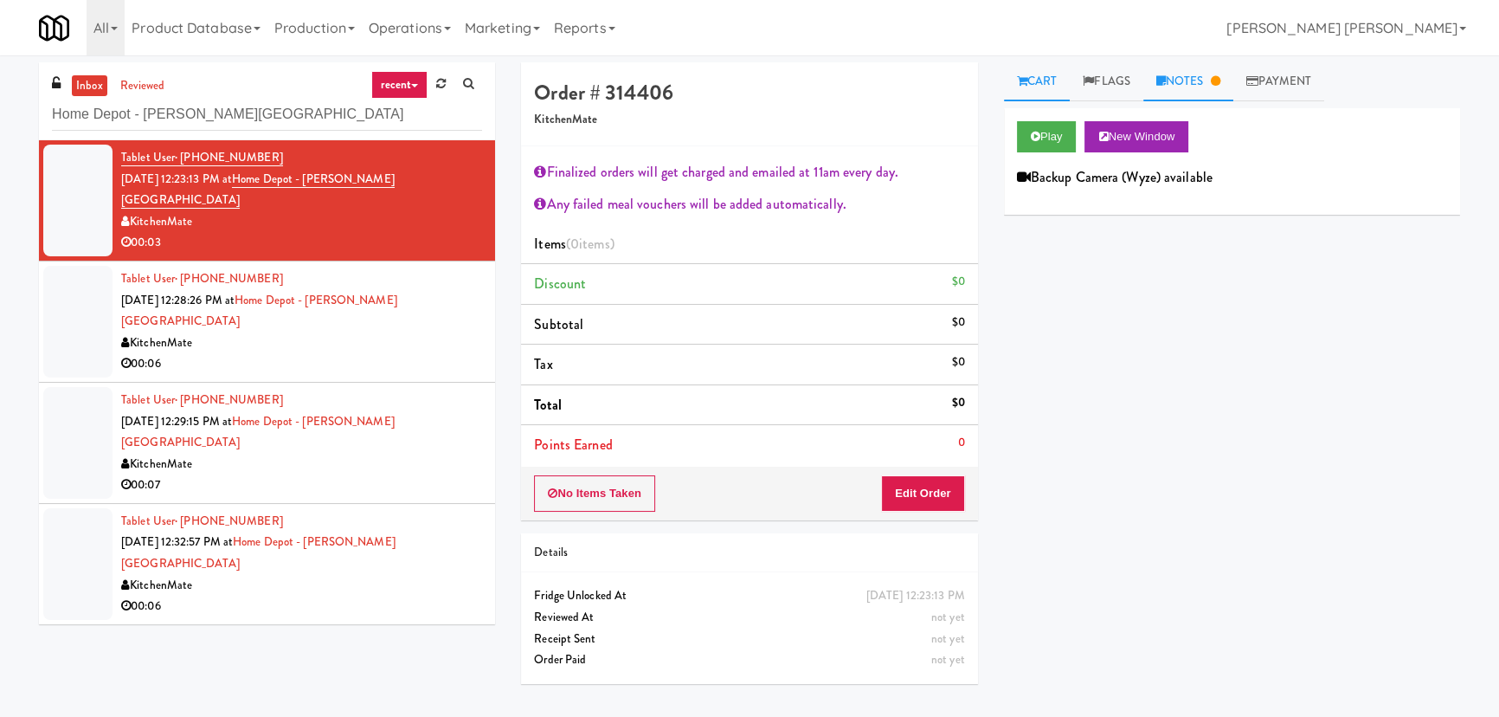
click at [1197, 75] on link "Notes" at bounding box center [1189, 81] width 90 height 39
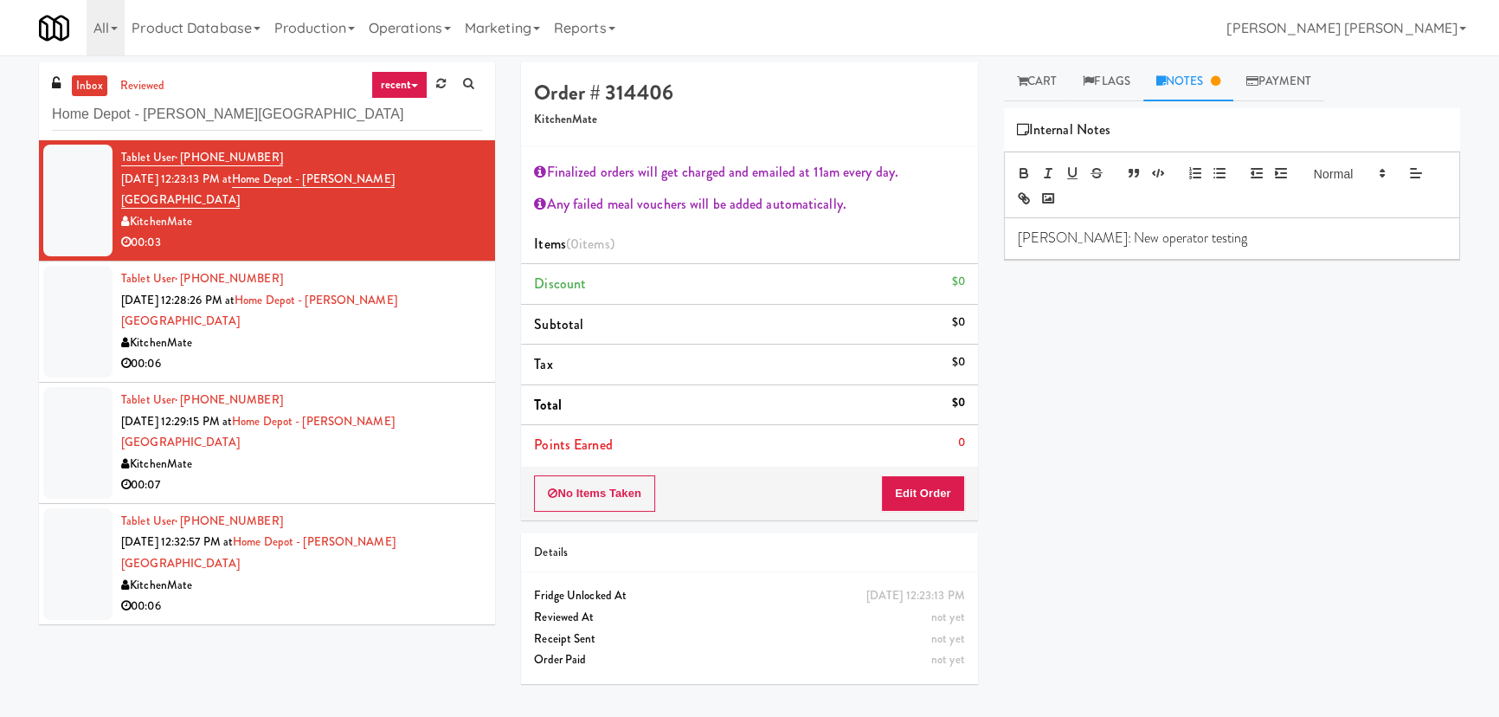
click at [413, 353] on div "00:06" at bounding box center [301, 364] width 361 height 22
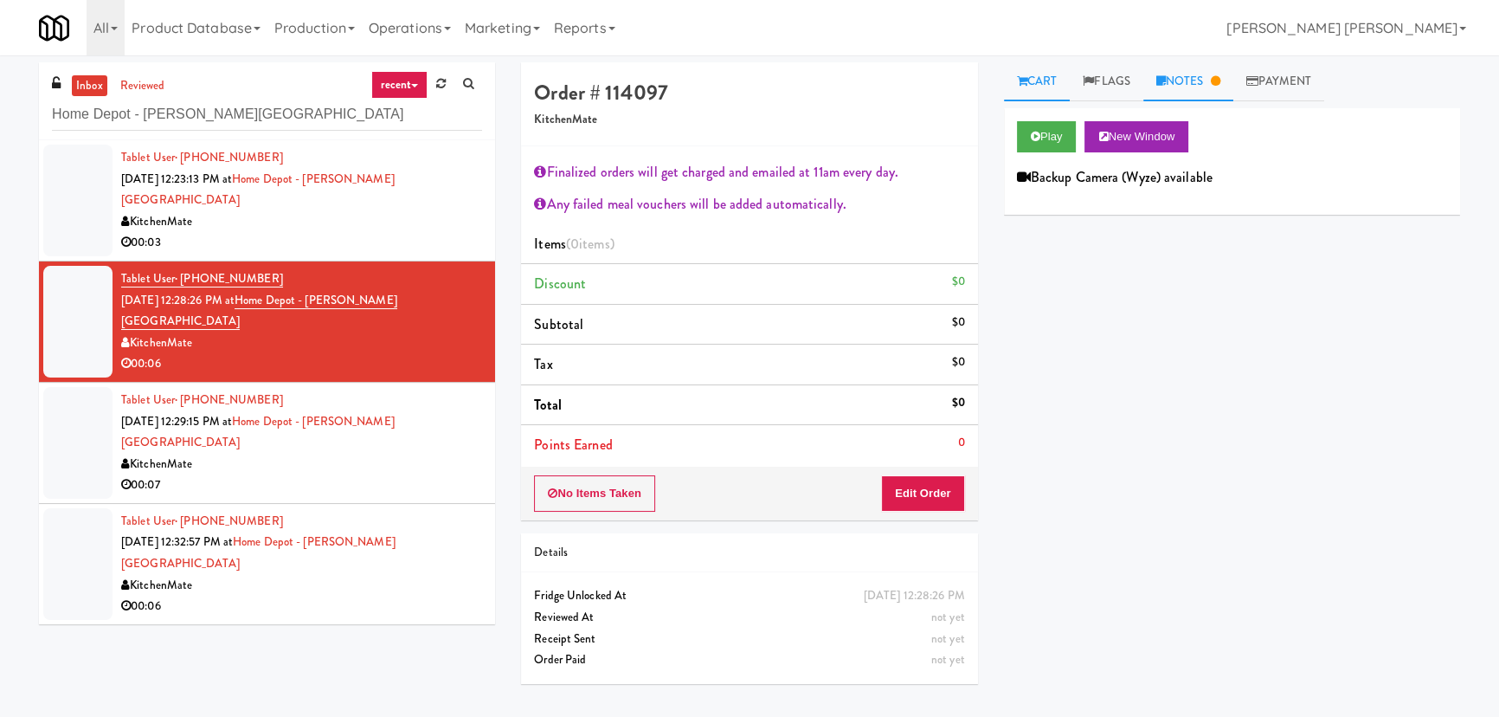
click at [1198, 87] on link "Notes" at bounding box center [1189, 81] width 90 height 39
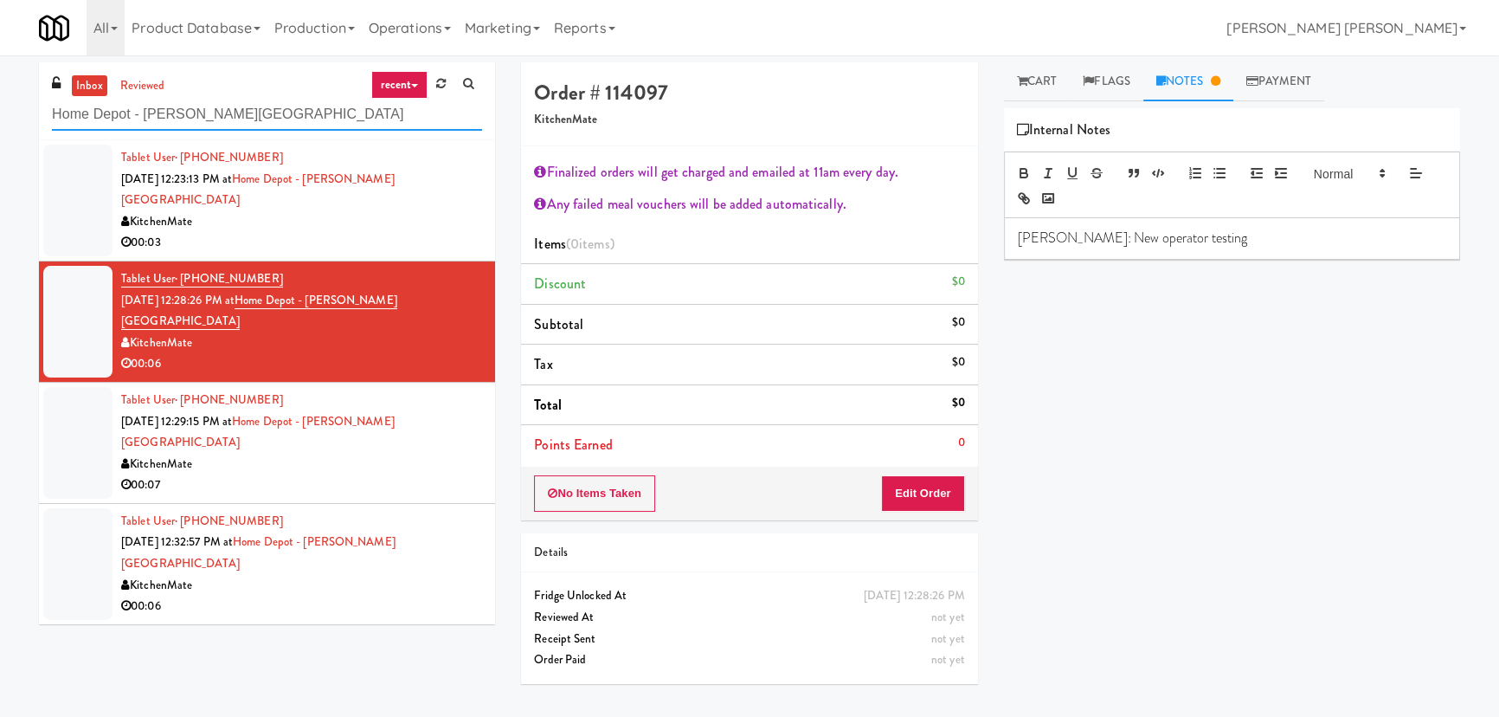
drag, startPoint x: 258, startPoint y: 119, endPoint x: -111, endPoint y: 103, distance: 369.1
click at [0, 103] on html "Are you sure you want to update this order? Okay Cancel Okay Are you sure you w…" at bounding box center [749, 358] width 1499 height 717
drag, startPoint x: 429, startPoint y: 182, endPoint x: 261, endPoint y: 168, distance: 168.5
click at [261, 168] on div "Tablet User · (416) 320-0377 Aug 28, 2025 12:23:13 PM at Home Depot - Bolton IC…" at bounding box center [301, 200] width 361 height 106
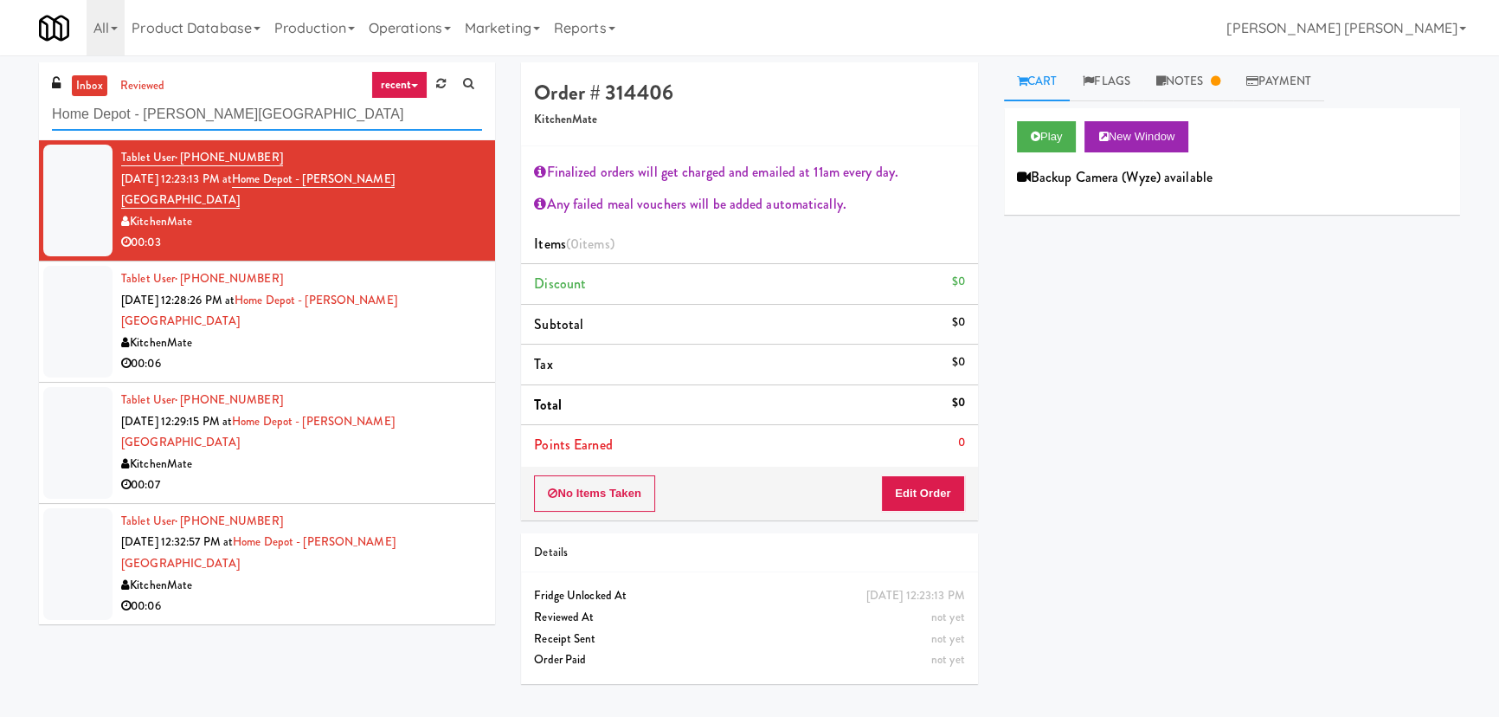
drag, startPoint x: 243, startPoint y: 112, endPoint x: 38, endPoint y: 108, distance: 205.2
click at [39, 108] on div "inbox reviewed recent all unclear take inventory issue suspicious failed recent…" at bounding box center [267, 101] width 456 height 78
paste input "IKEA Vaughan Store"
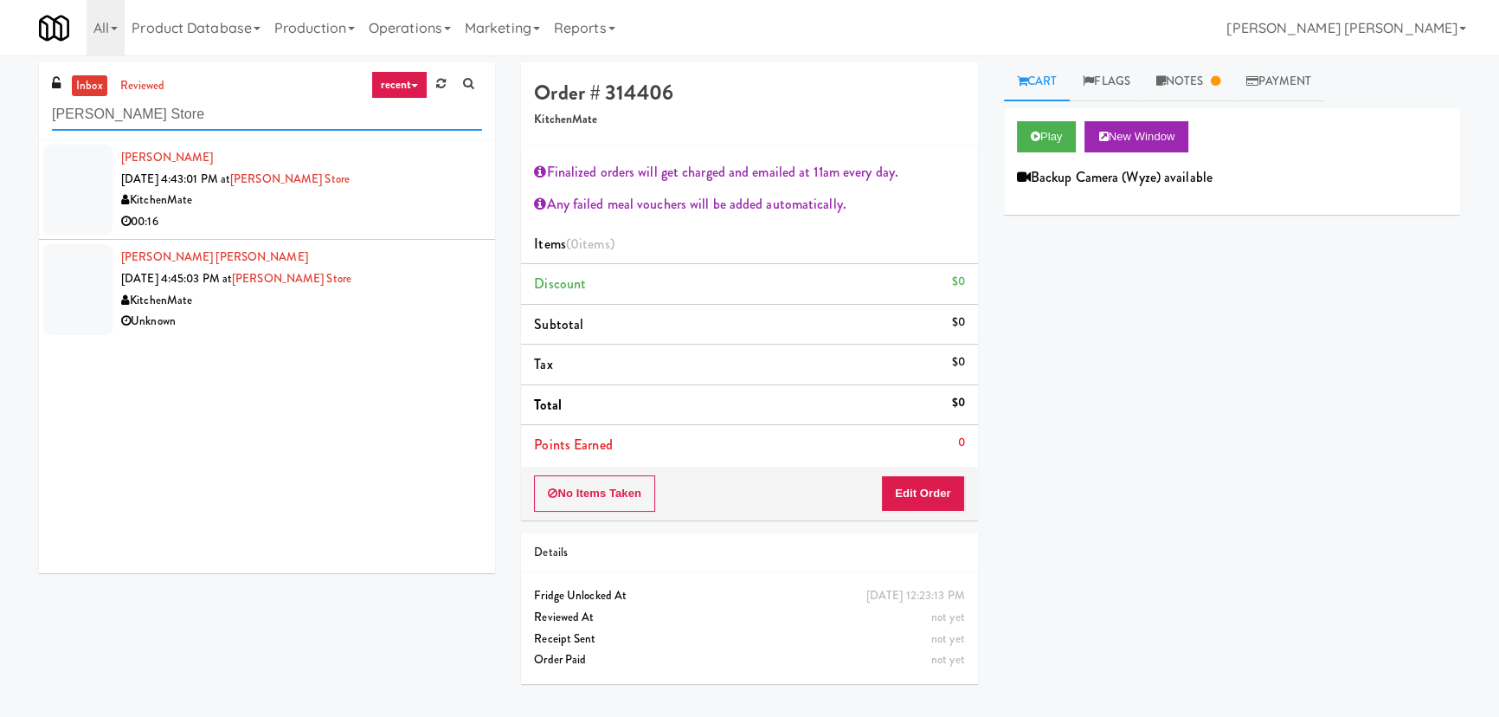
type input "IKEA Vaughan Store"
click at [332, 214] on div "00:16" at bounding box center [301, 222] width 361 height 22
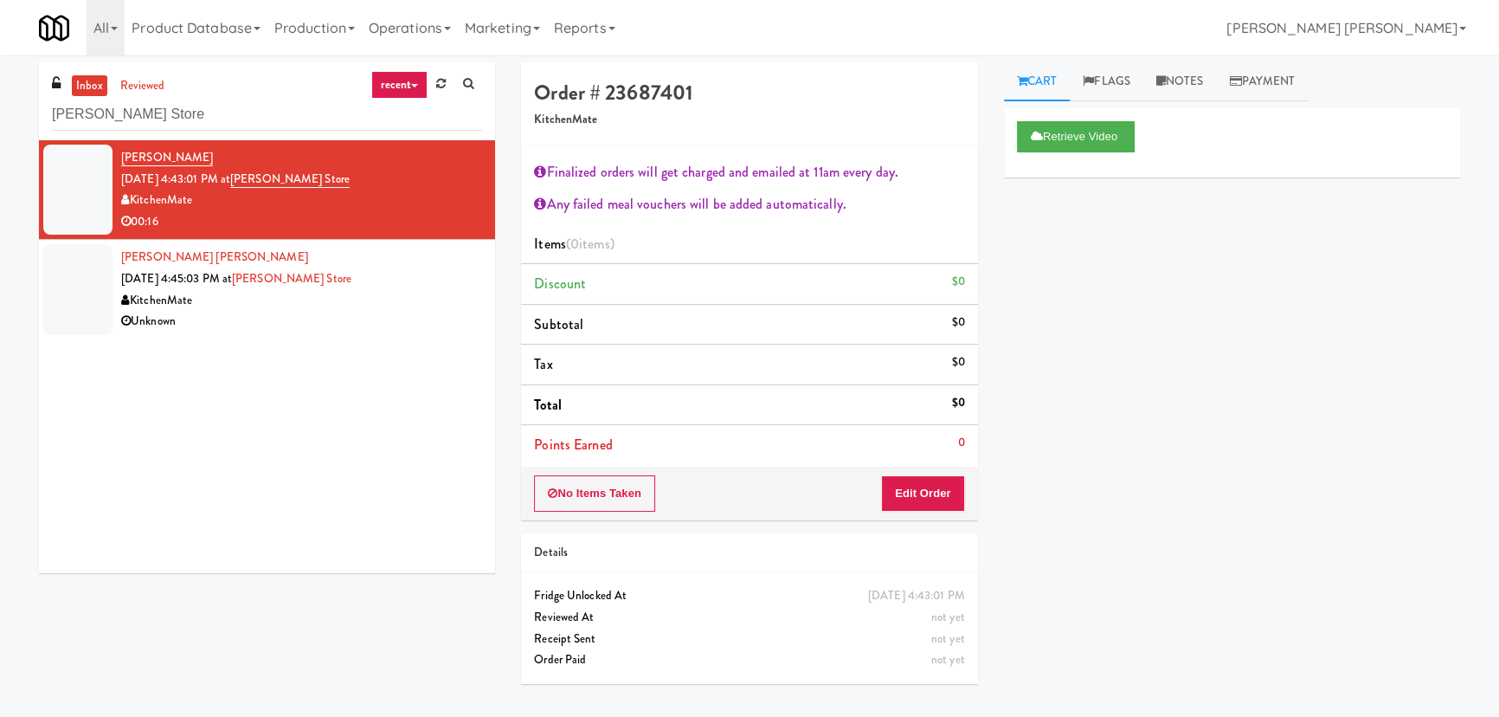
click at [360, 316] on div "Unknown" at bounding box center [301, 322] width 361 height 22
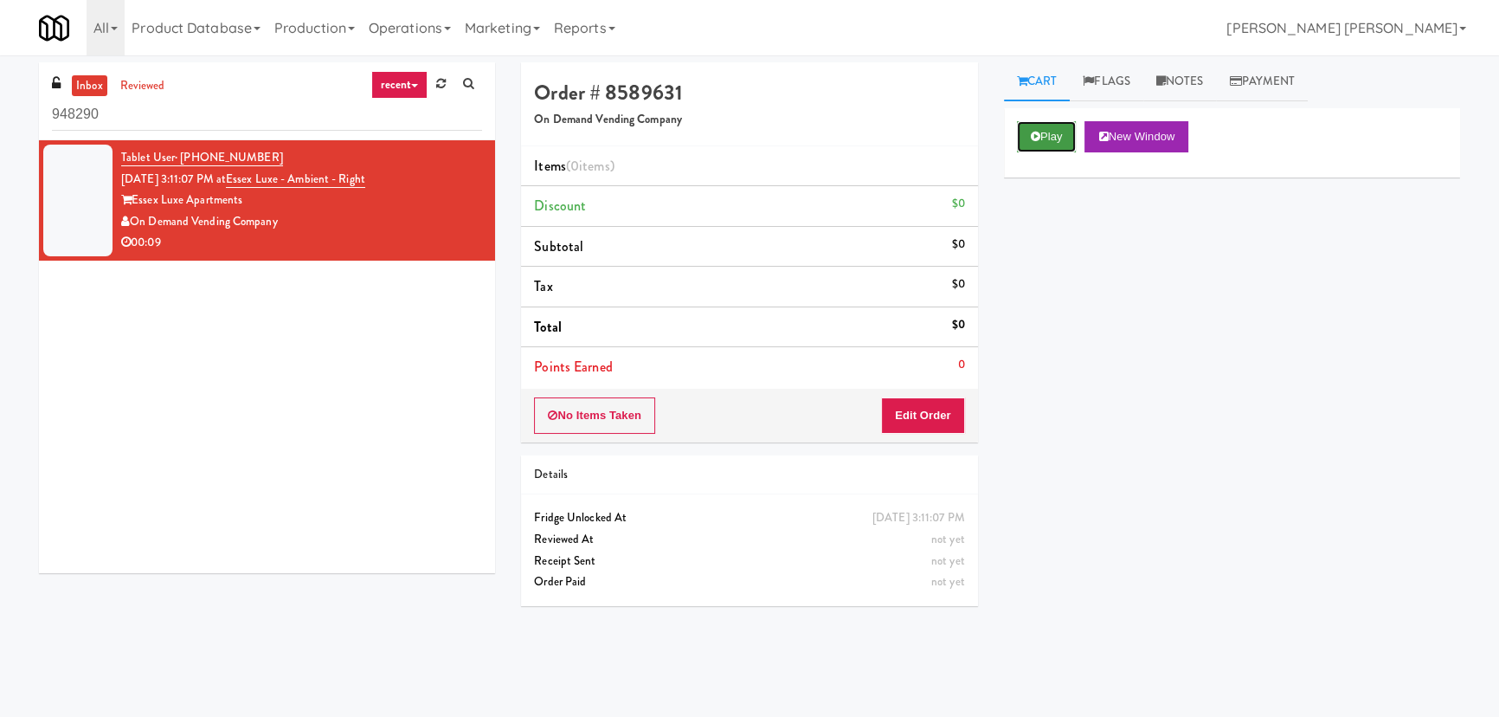
click at [1052, 145] on button "Play" at bounding box center [1047, 136] width 60 height 31
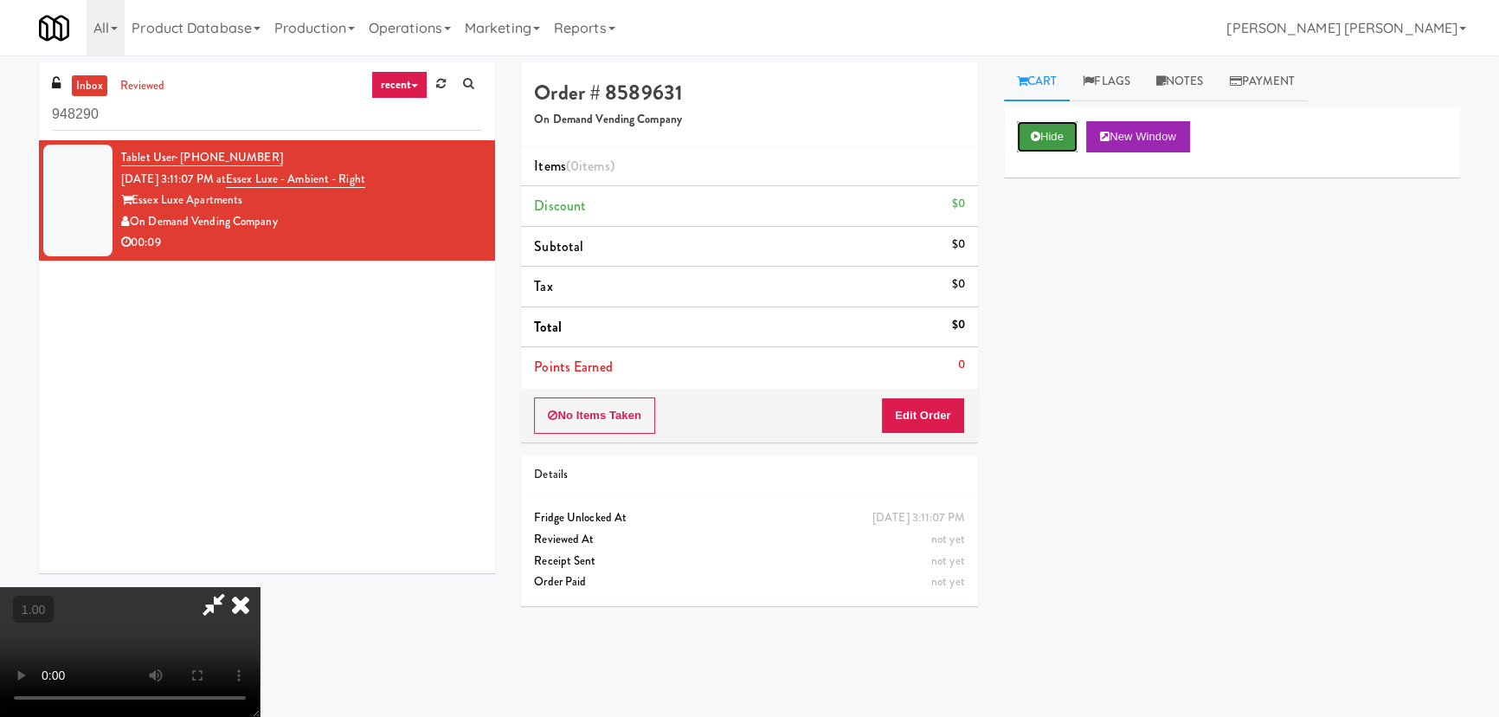
click at [1036, 139] on icon at bounding box center [1036, 136] width 10 height 11
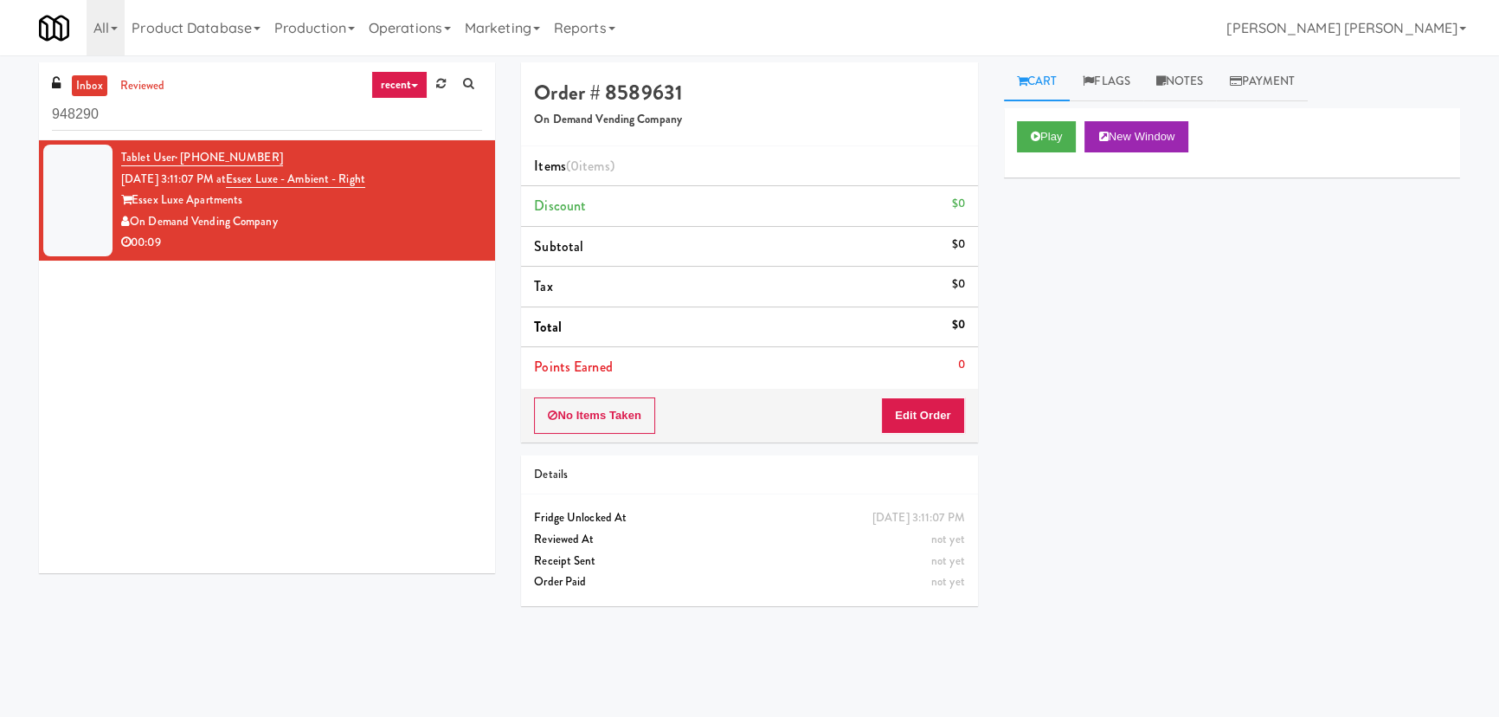
click at [1015, 136] on div "Play New Window" at bounding box center [1232, 142] width 456 height 69
click at [1044, 135] on button "Play" at bounding box center [1047, 136] width 60 height 31
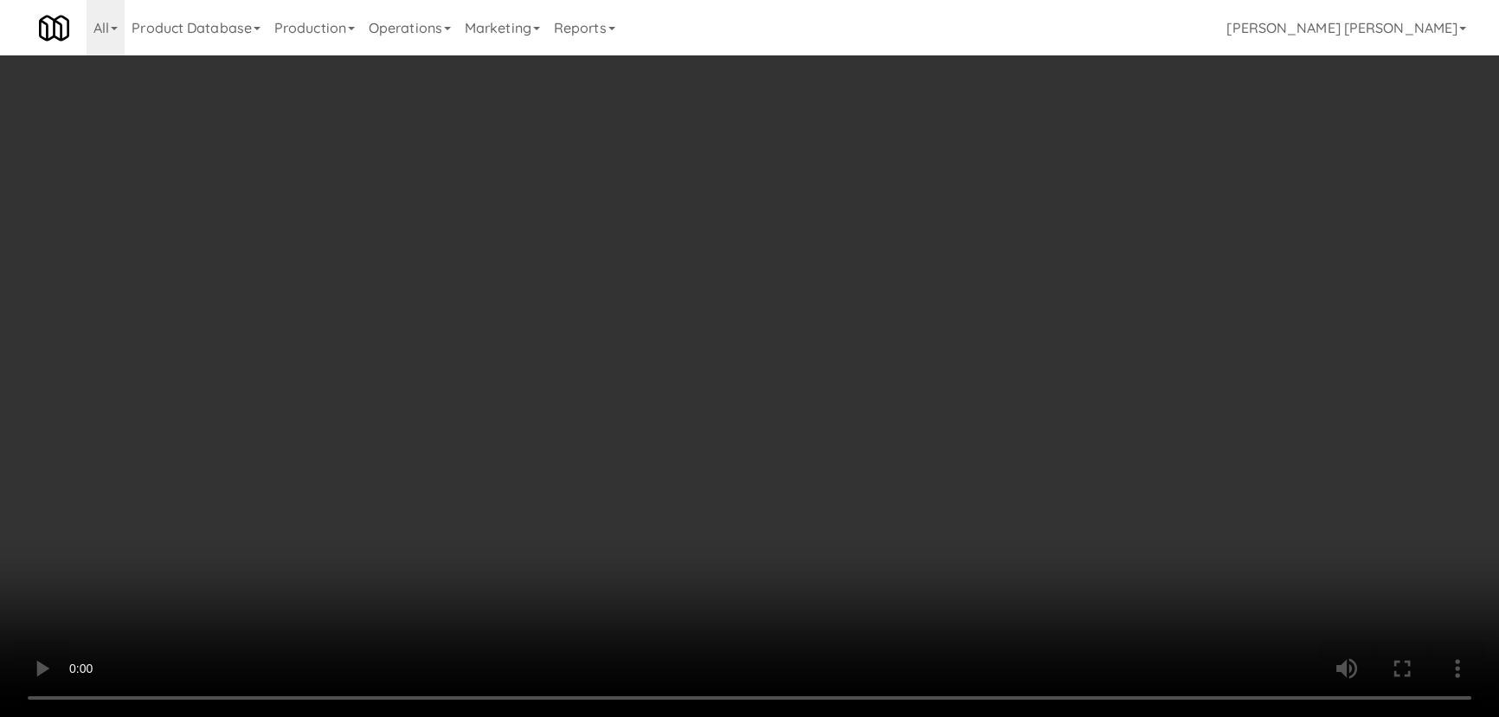
scroll to position [35, 0]
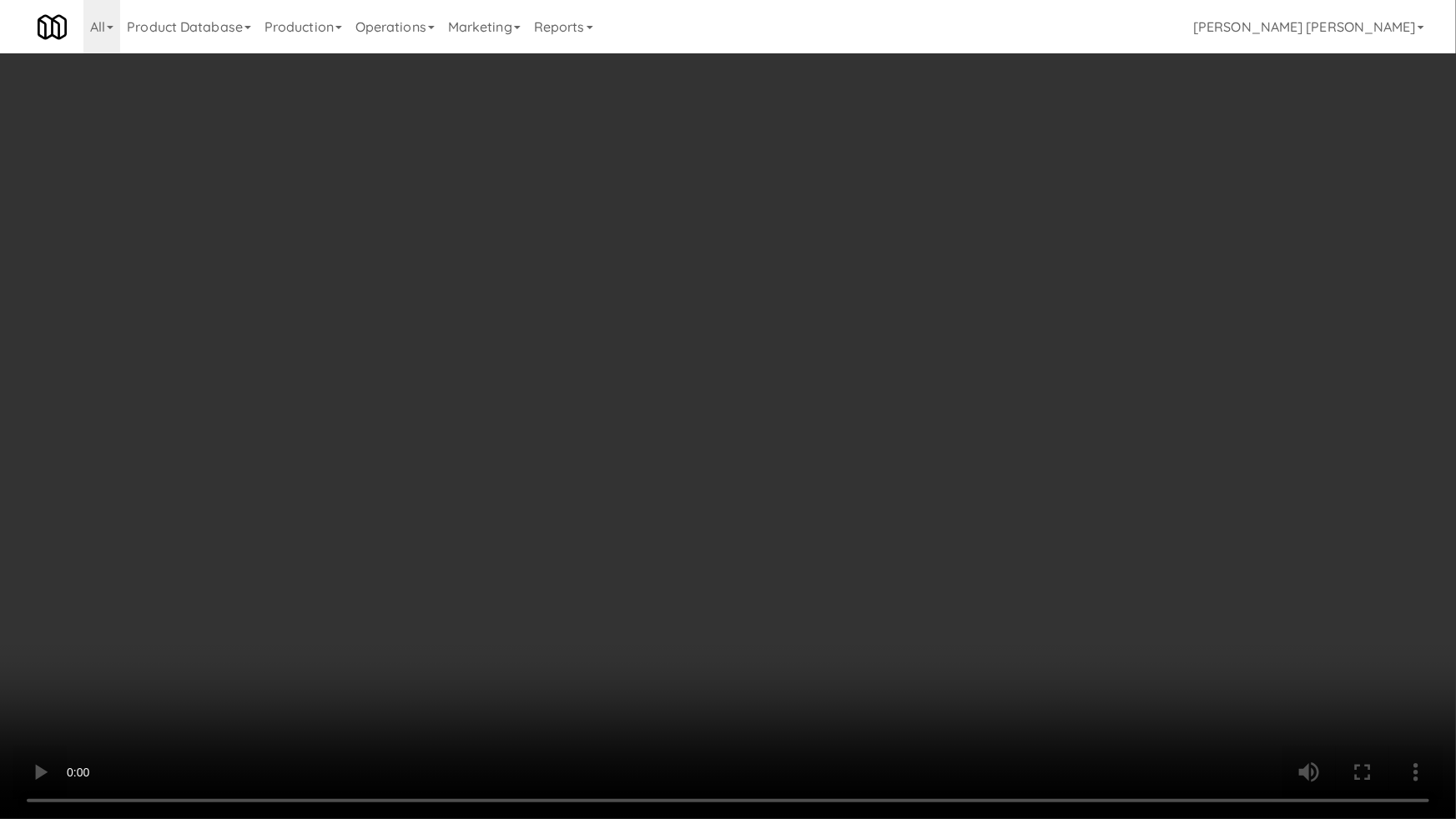
click at [819, 690] on video at bounding box center [728, 410] width 1456 height 819
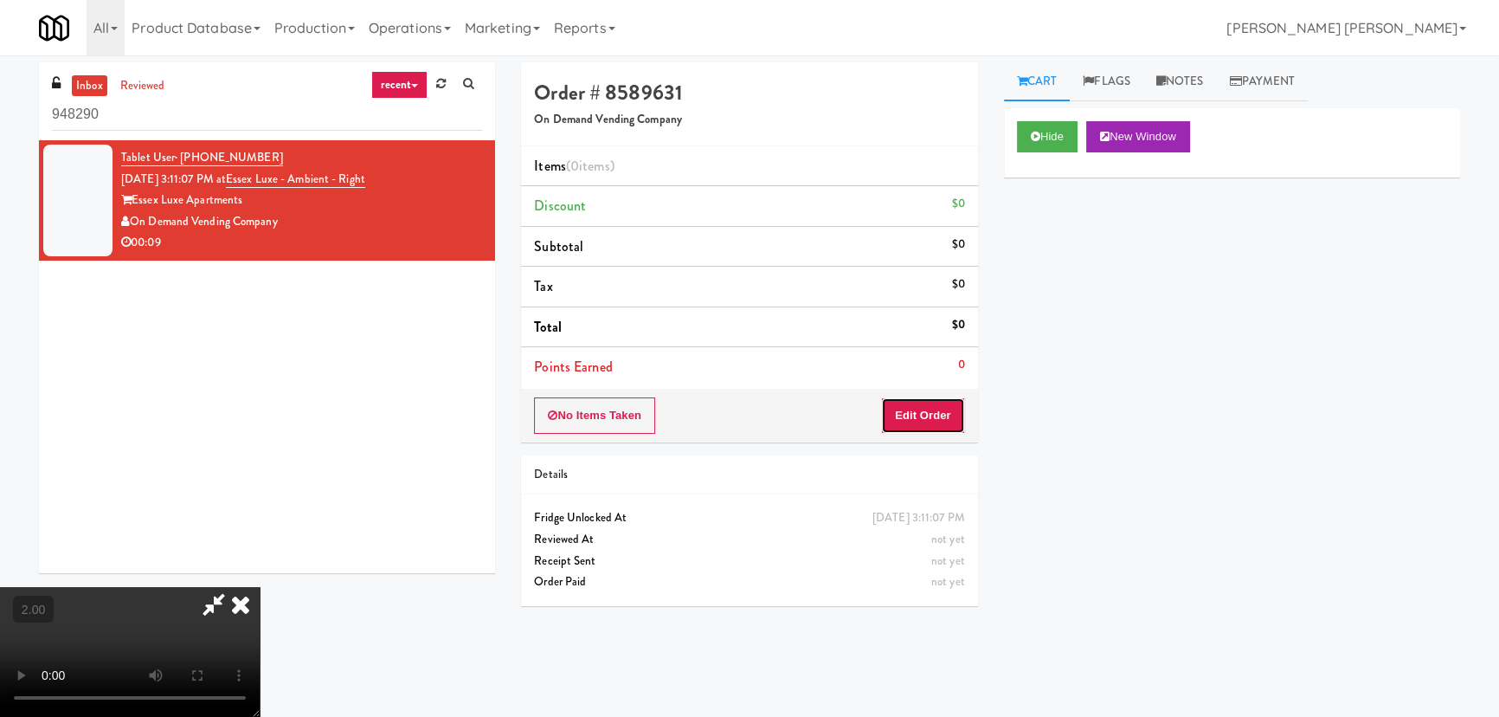
click at [931, 407] on button "Edit Order" at bounding box center [923, 415] width 84 height 36
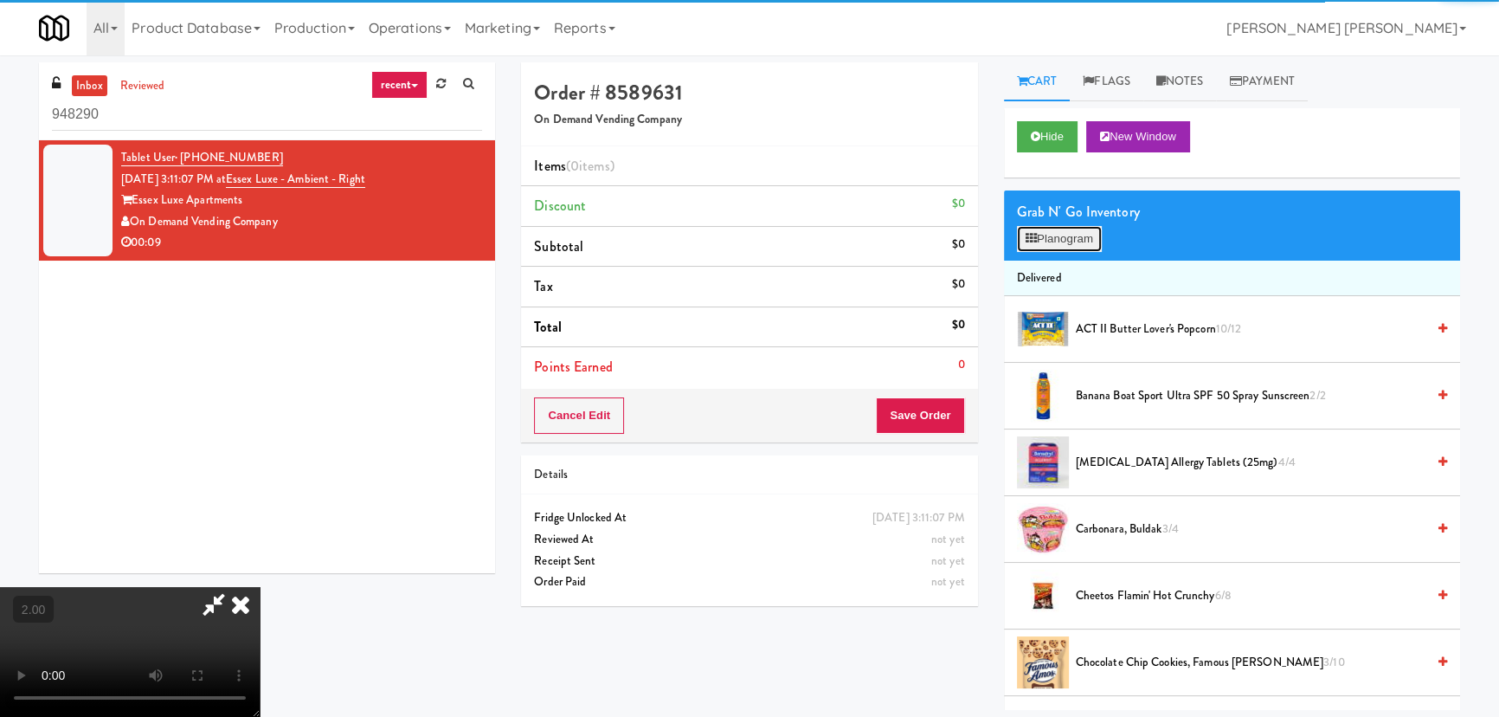
click at [1056, 236] on button "Planogram" at bounding box center [1059, 239] width 85 height 26
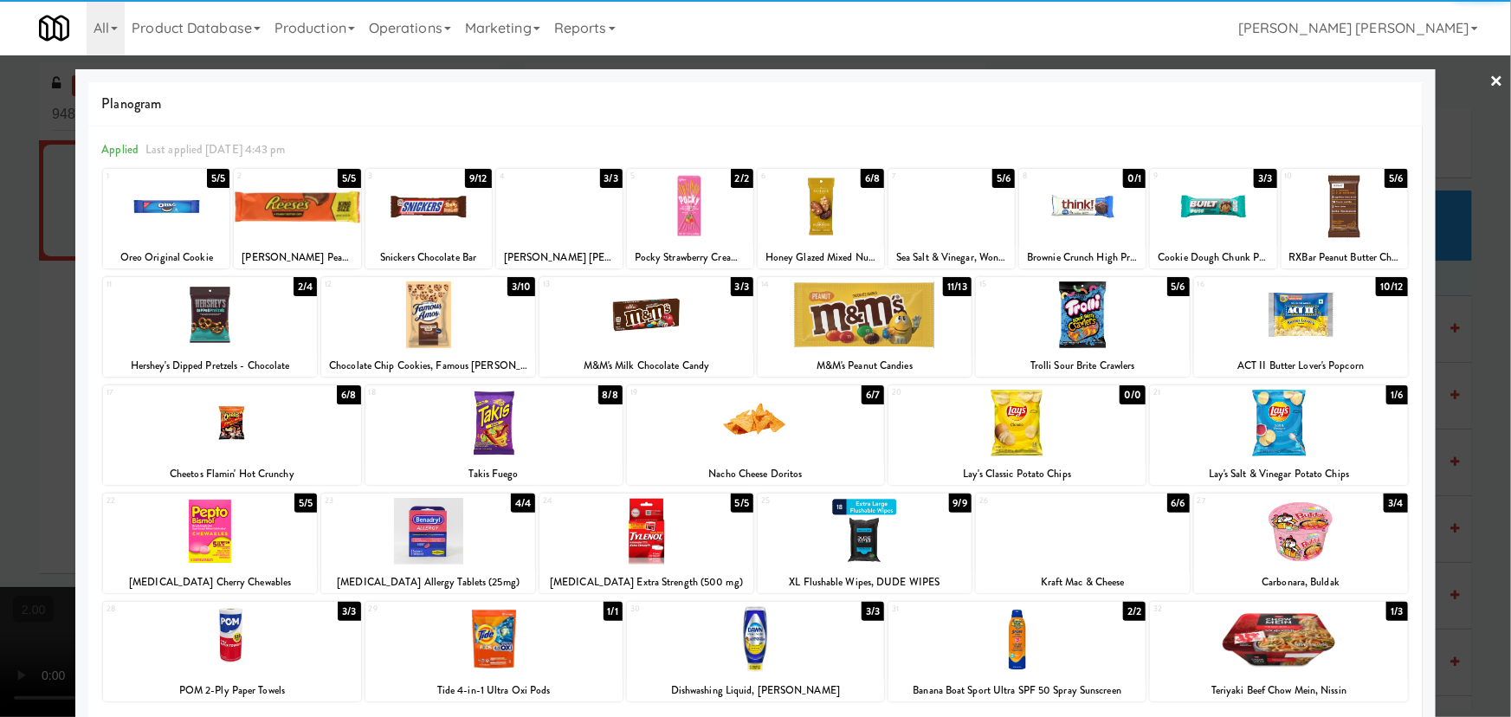
click at [230, 426] on div at bounding box center [231, 423] width 257 height 67
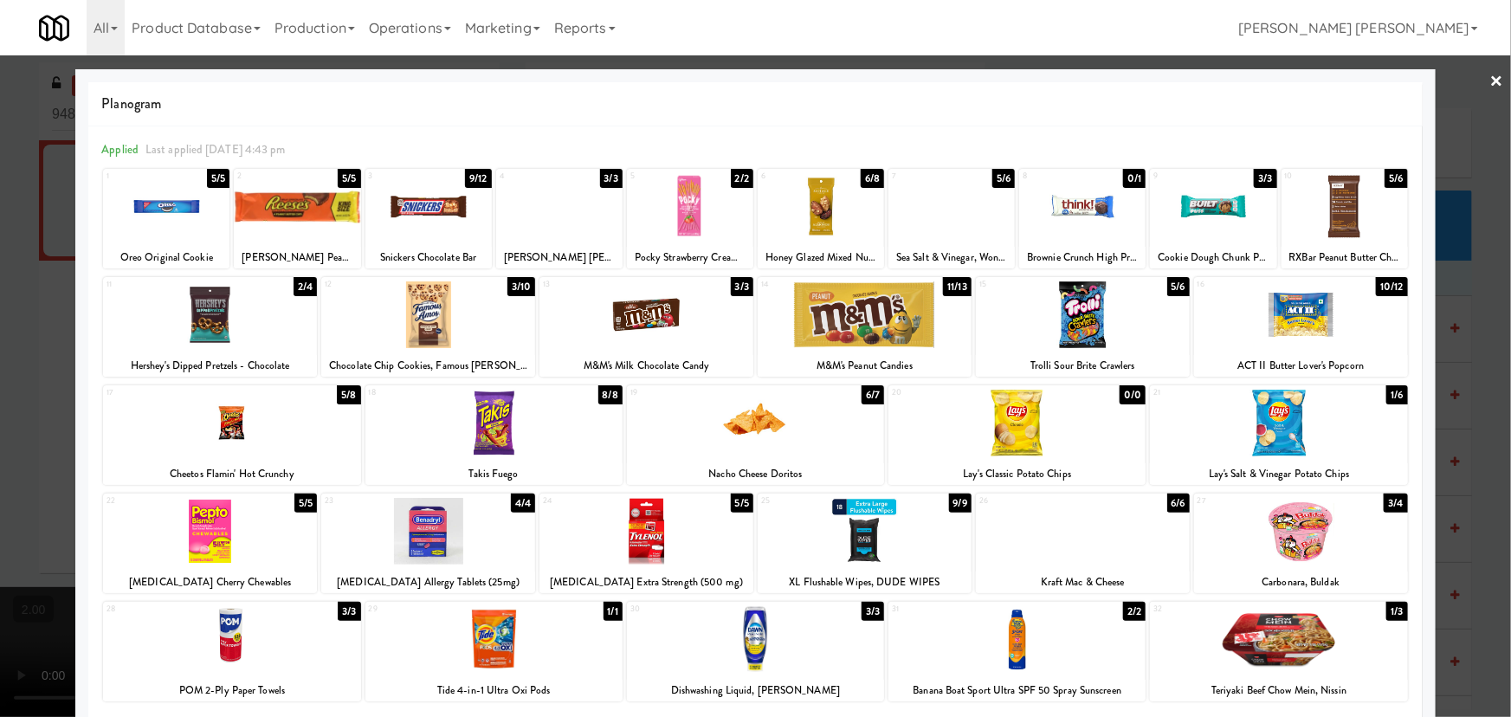
click at [230, 426] on div at bounding box center [231, 423] width 257 height 67
click at [1490, 72] on link "×" at bounding box center [1497, 82] width 14 height 54
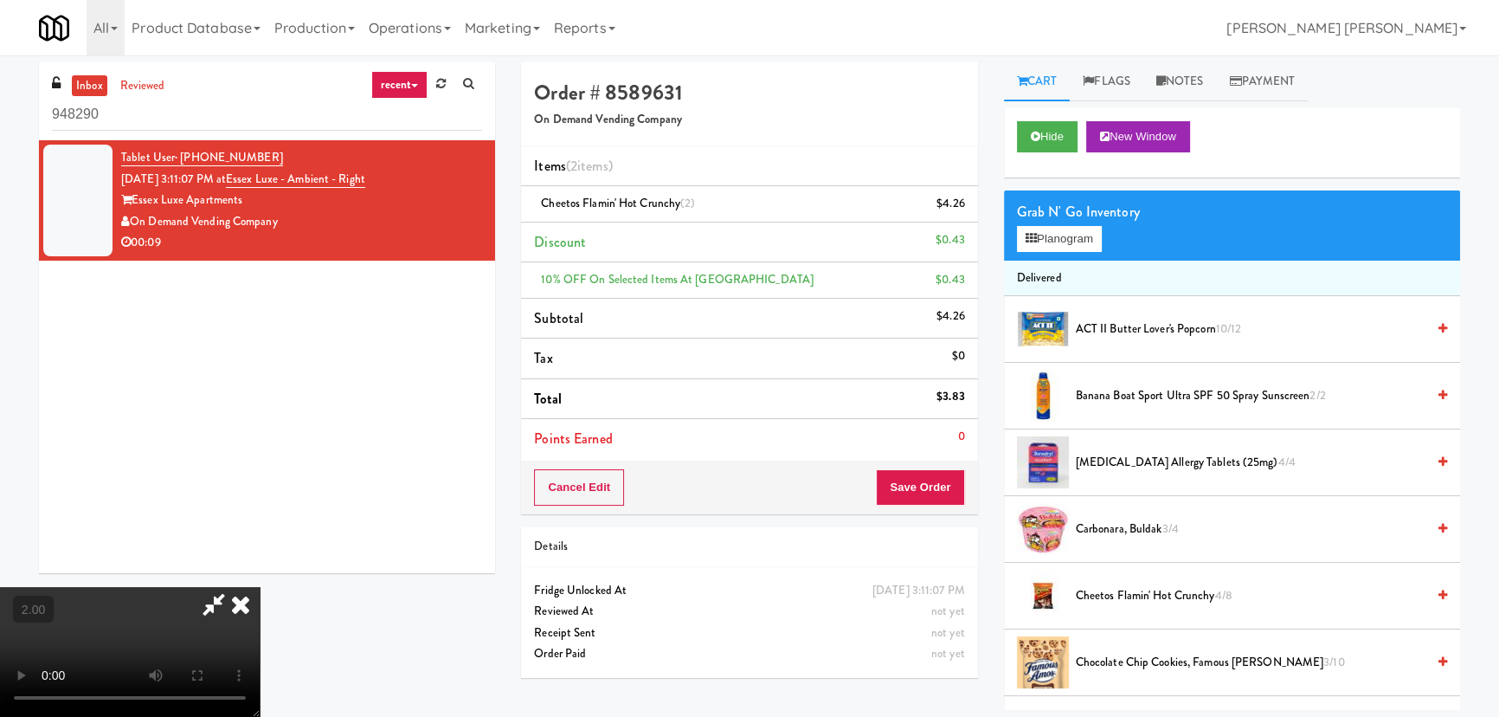
click at [260, 587] on icon at bounding box center [241, 604] width 38 height 35
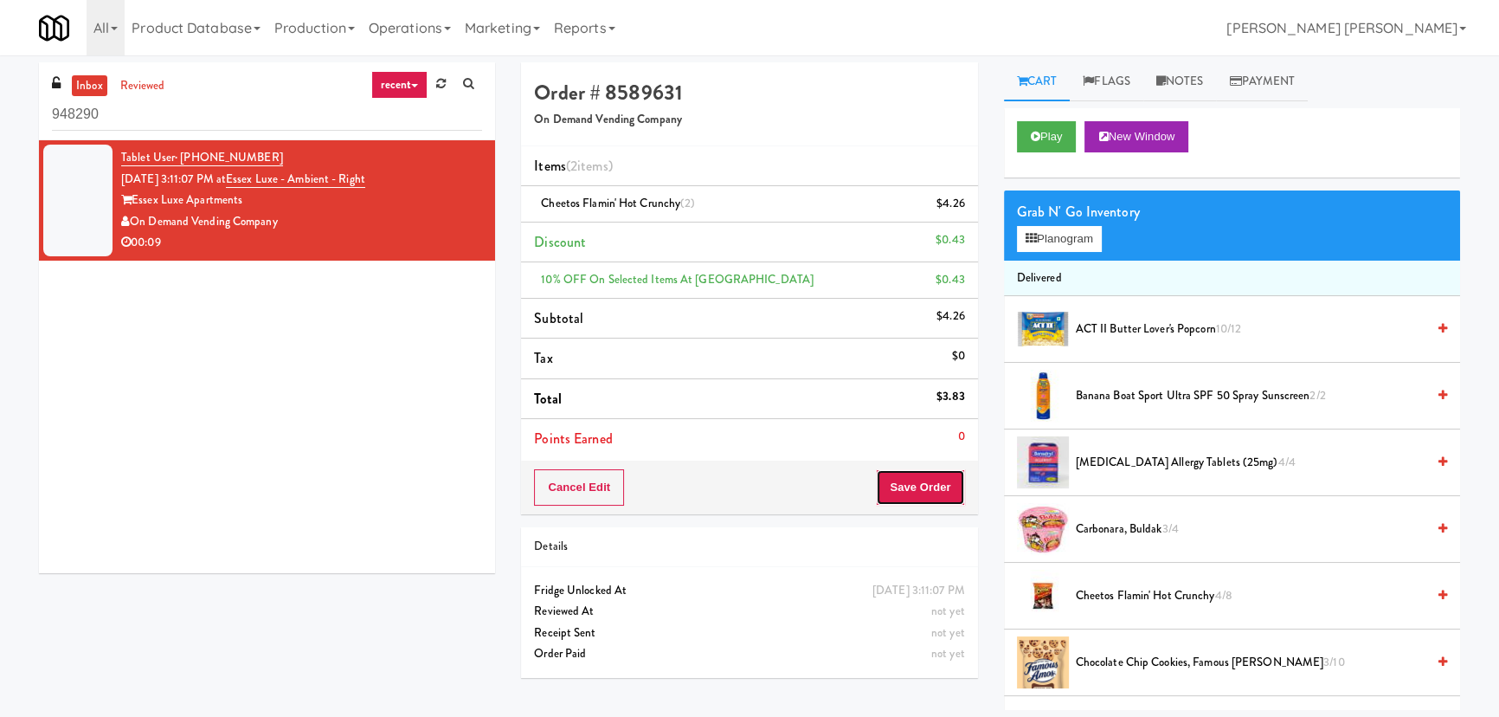
click at [924, 476] on button "Save Order" at bounding box center [920, 487] width 88 height 36
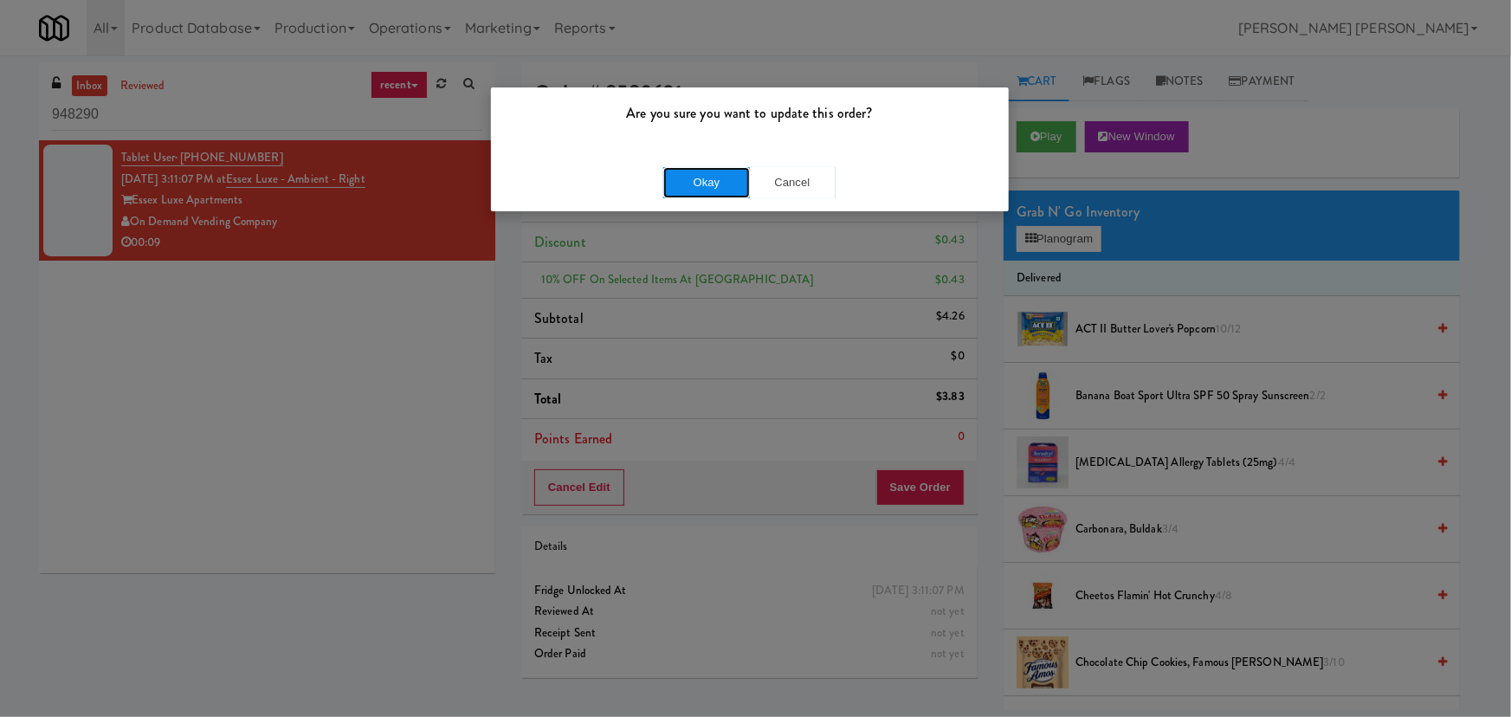
click at [693, 182] on button "Okay" at bounding box center [706, 182] width 87 height 31
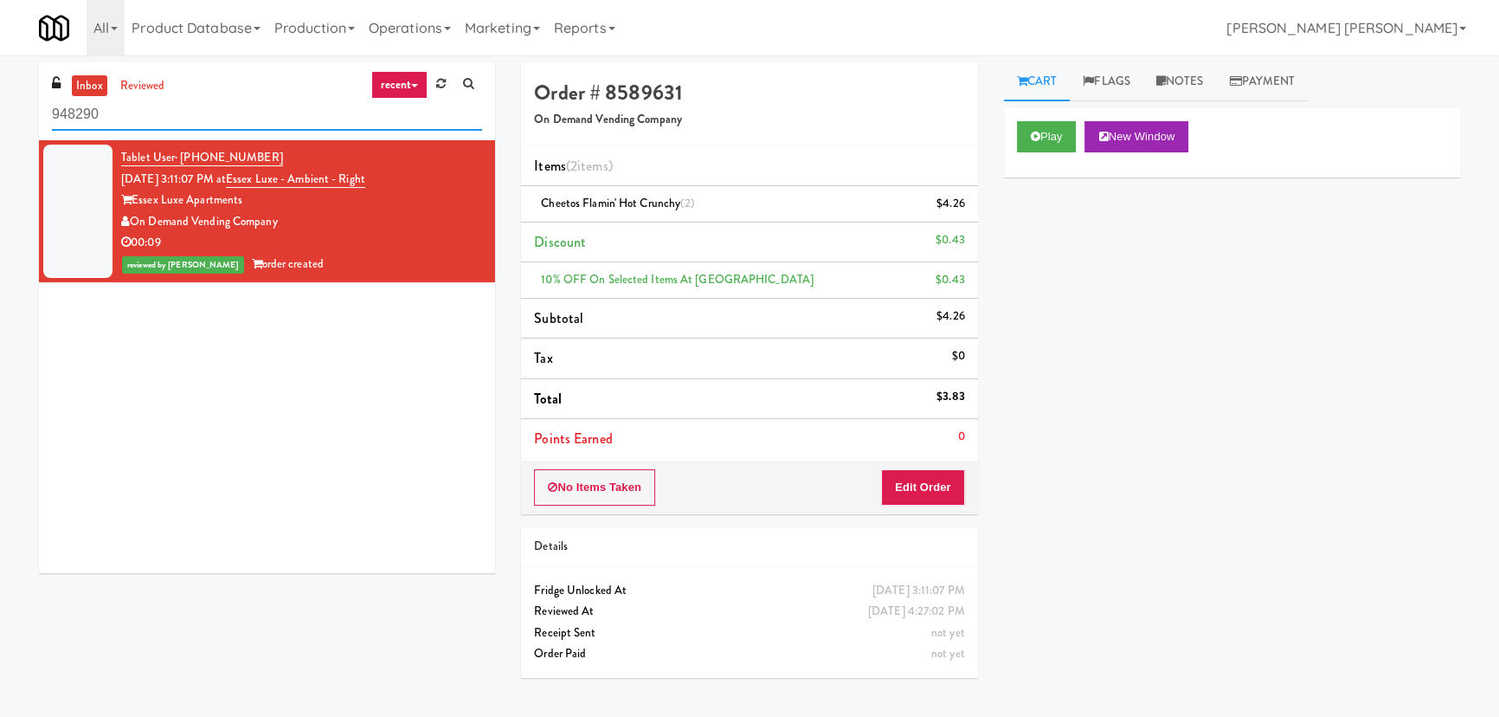
drag, startPoint x: 215, startPoint y: 118, endPoint x: -11, endPoint y: 122, distance: 226.0
click at [0, 122] on html "Are you sure you want to update this order? Okay Cancel Okay Are you sure you w…" at bounding box center [749, 358] width 1499 height 717
paste input "(Snack & Drink) EWR-4-TC-PUBLIC"
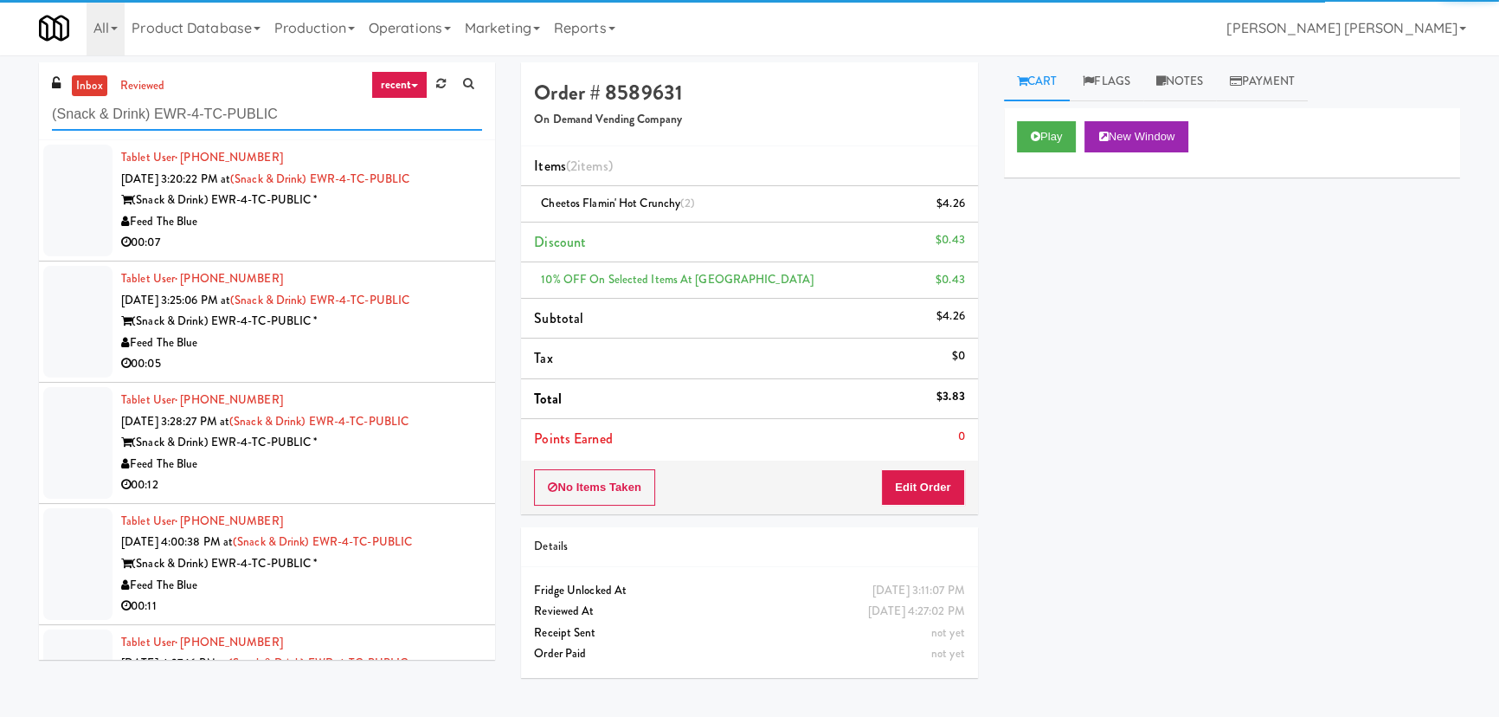
type input "(Snack & Drink) EWR-4-TC-PUBLIC"
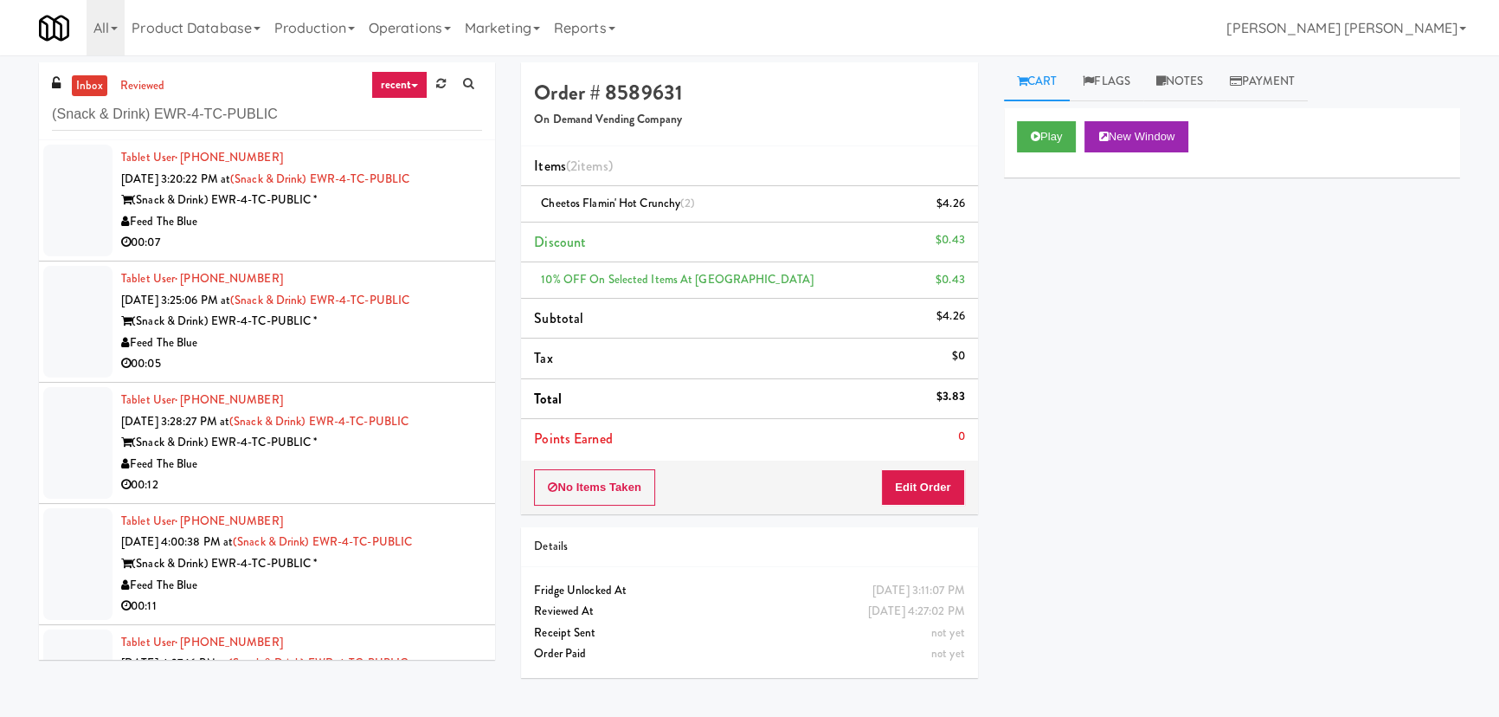
click at [418, 233] on div "00:07" at bounding box center [301, 243] width 361 height 22
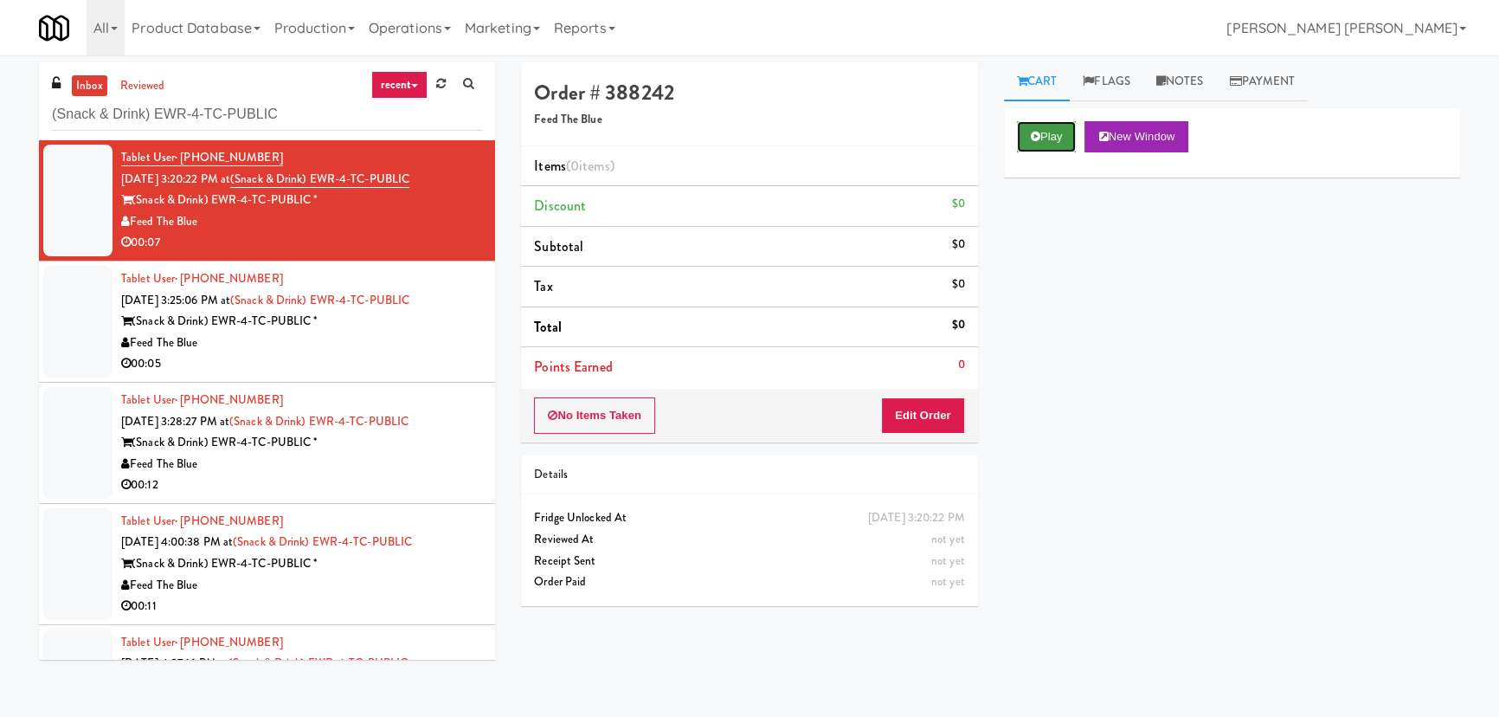
click at [1067, 130] on button "Play" at bounding box center [1047, 136] width 60 height 31
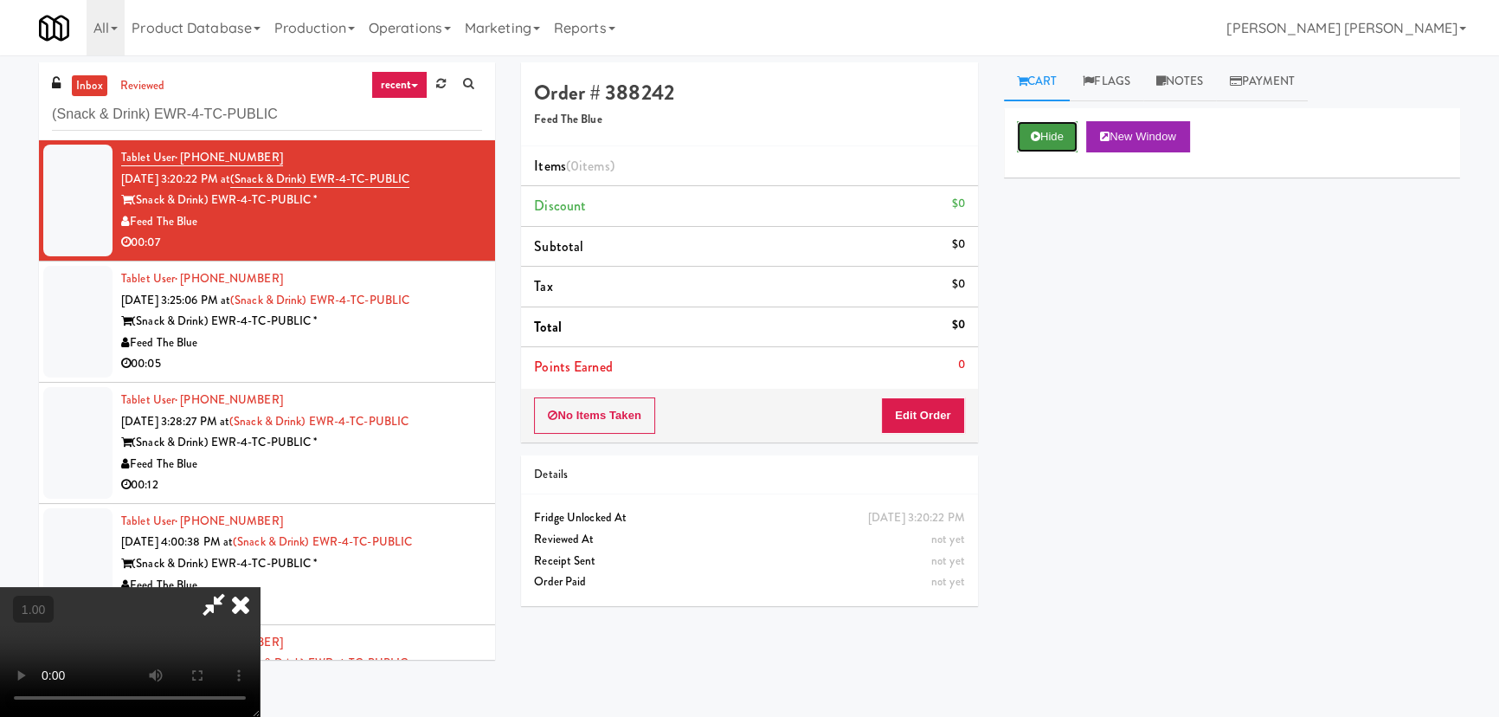
click at [1039, 146] on button "Hide" at bounding box center [1047, 136] width 61 height 31
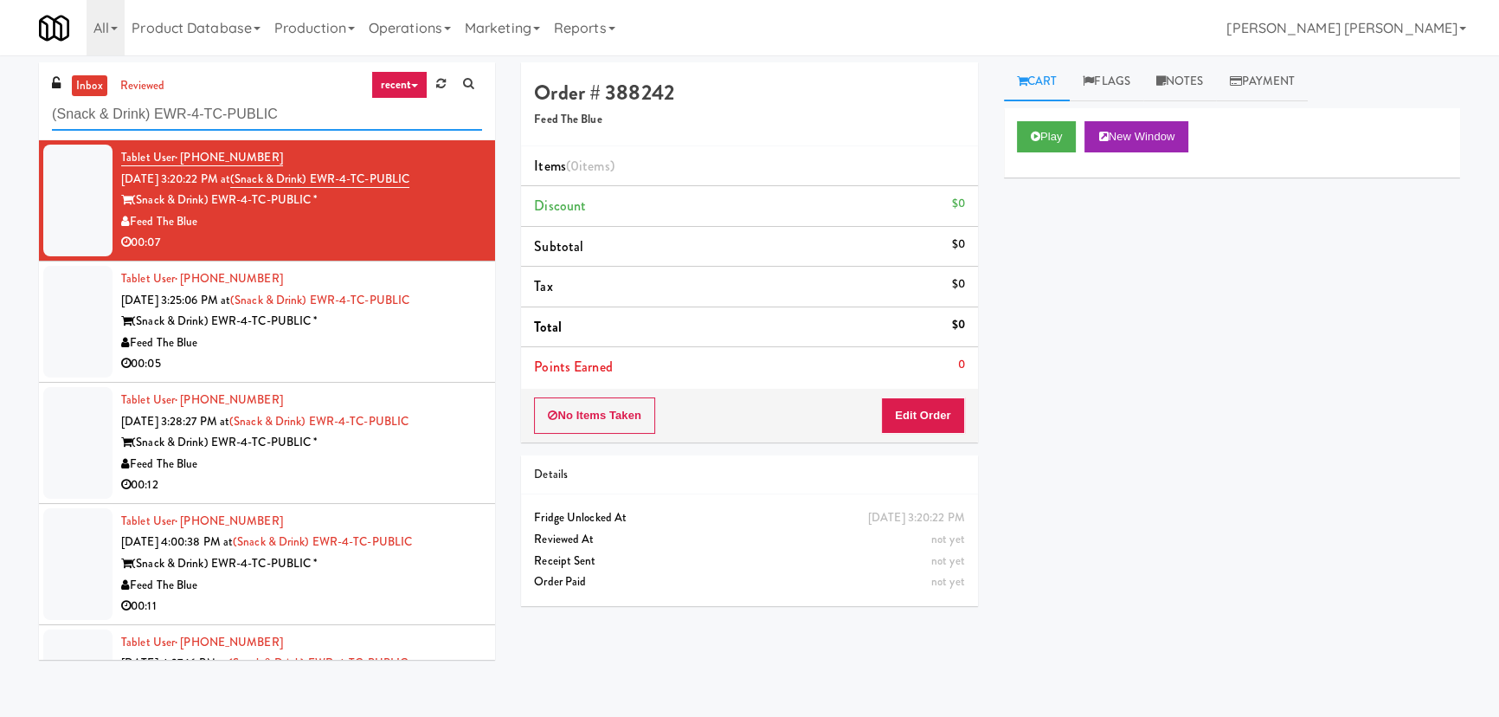
drag, startPoint x: 311, startPoint y: 113, endPoint x: -9, endPoint y: 111, distance: 319.4
click at [0, 111] on html "Are you sure you want to update this order? Okay Cancel Okay Are you sure you w…" at bounding box center [749, 358] width 1499 height 717
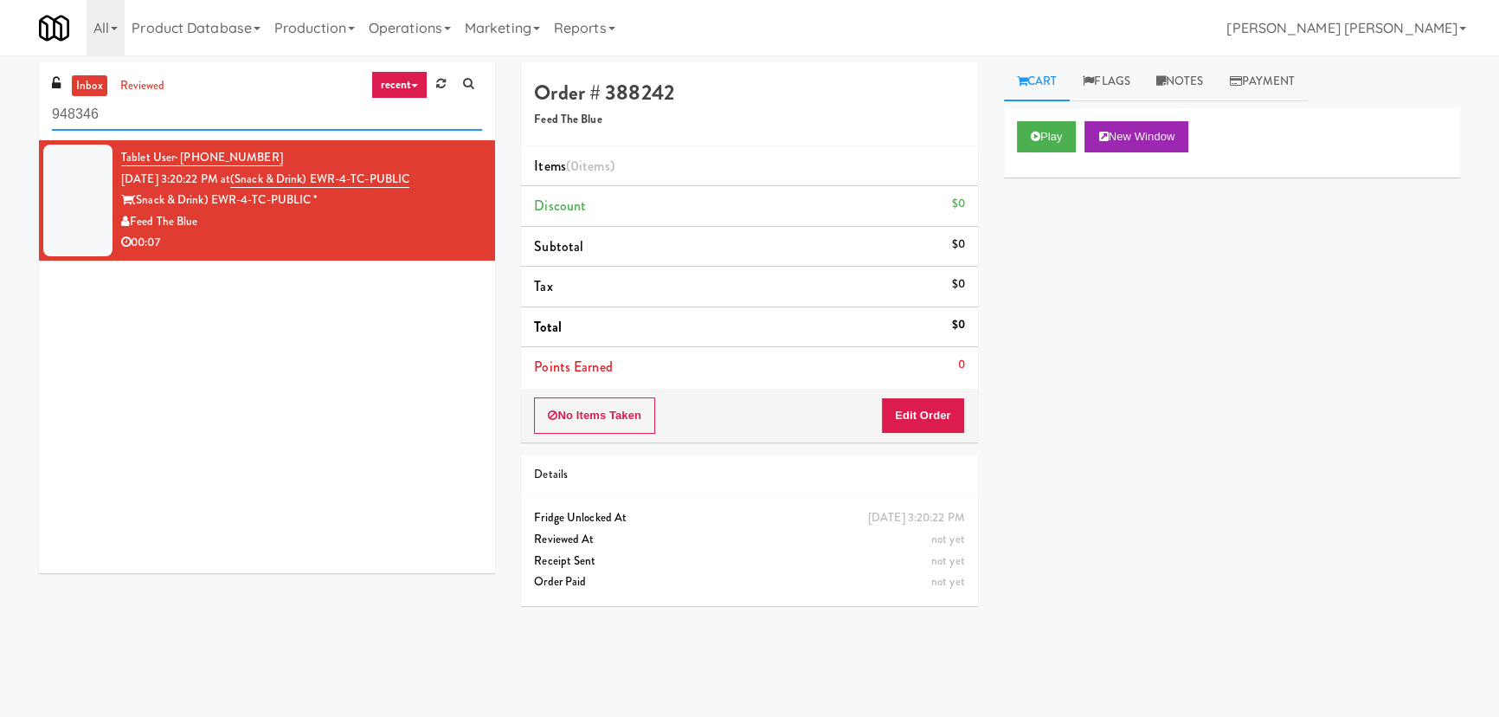
drag, startPoint x: 156, startPoint y: 113, endPoint x: -69, endPoint y: 94, distance: 225.8
click at [0, 94] on html "Okay Okay Select date: previous 2025-Aug next Su Mo Tu We Th Fr Sa 27 28 29 30 …" at bounding box center [749, 358] width 1499 height 717
paste input "(Snack & Drink) EWR-4-TC-PUBLIC"
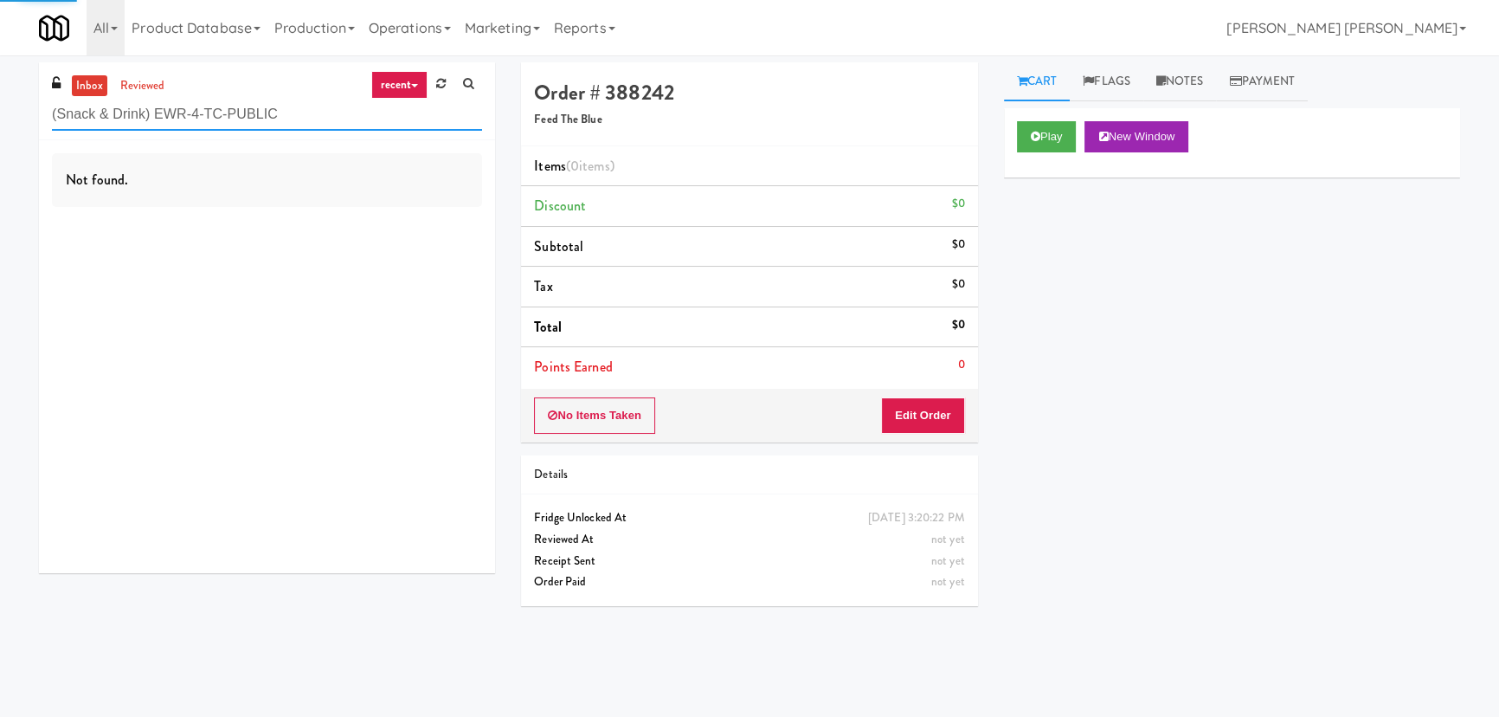
type input "(Snack & Drink) EWR-4-TC-PUBLIC"
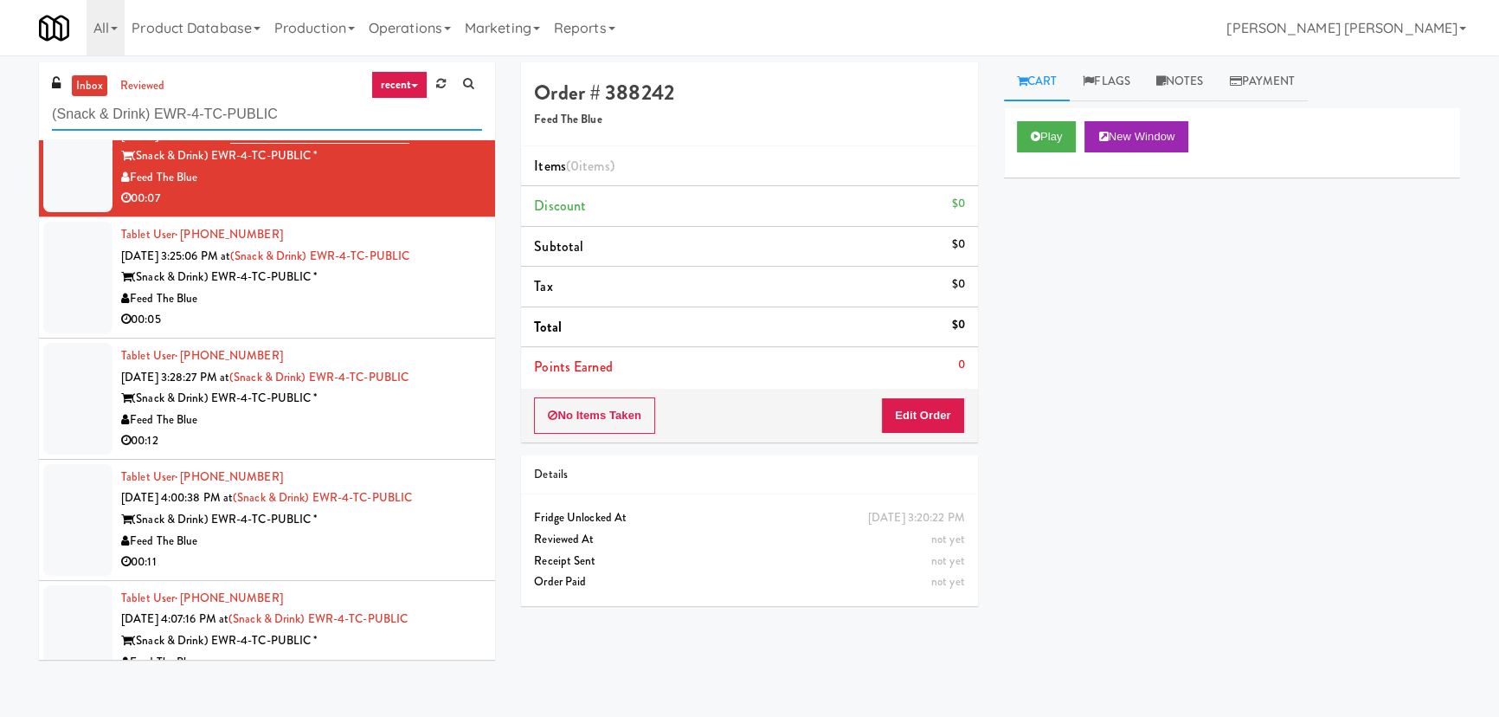
scroll to position [86, 0]
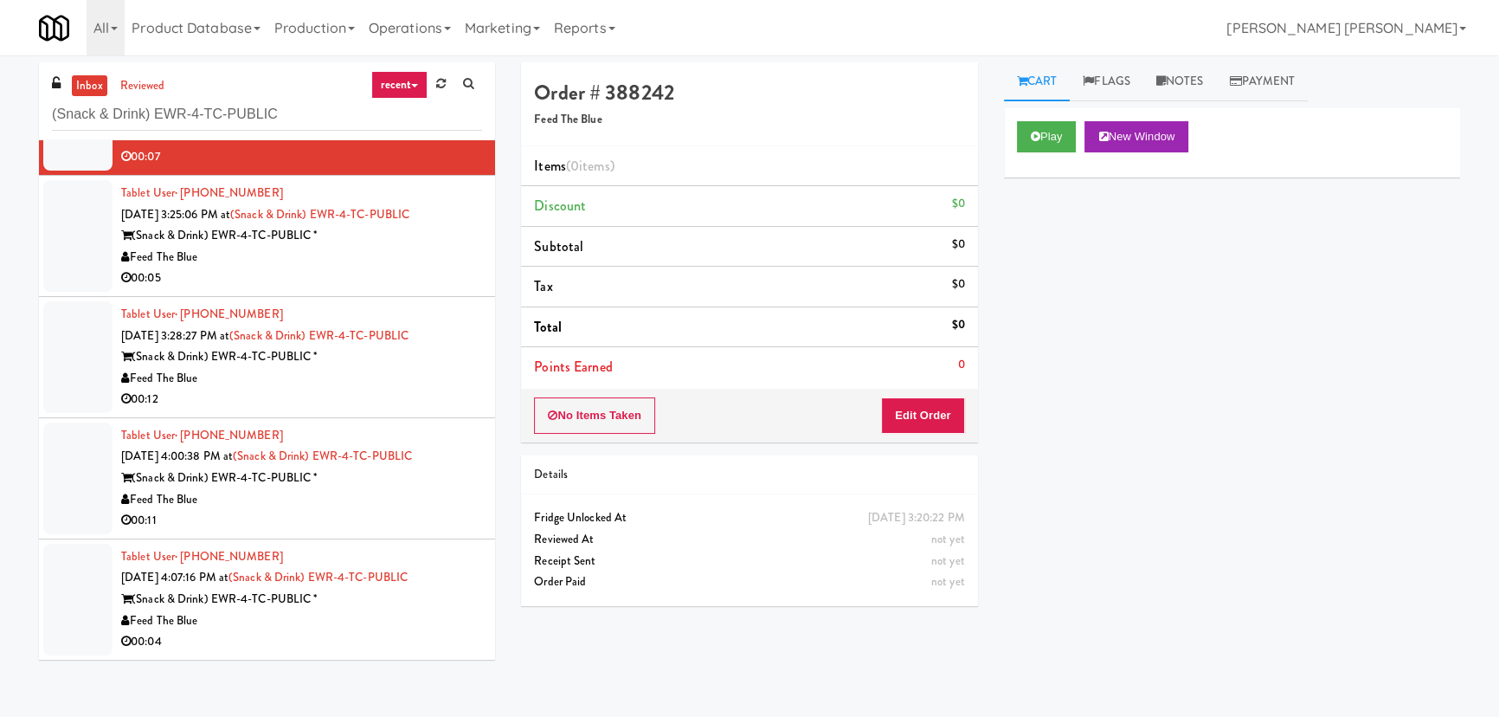
click at [397, 615] on div "Feed The Blue" at bounding box center [301, 621] width 361 height 22
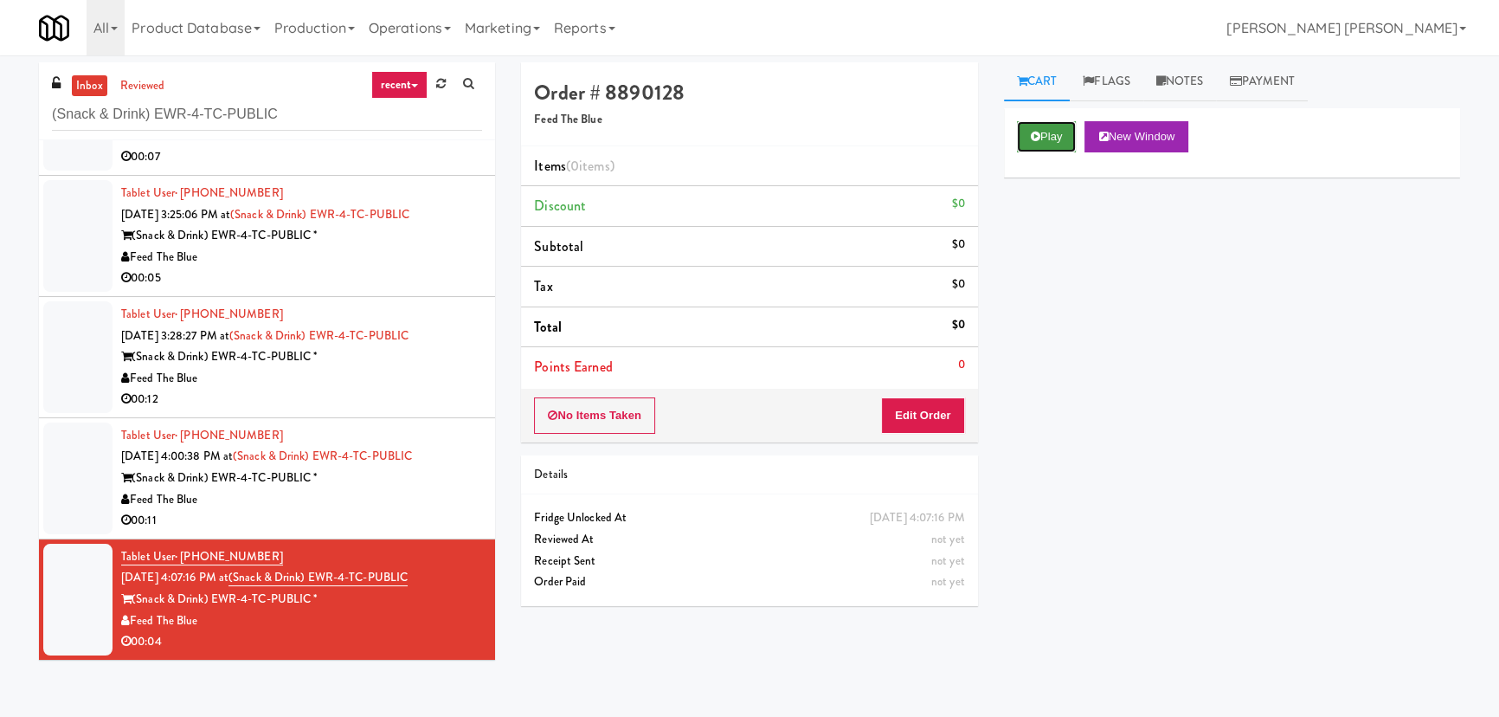
click at [1045, 136] on button "Play" at bounding box center [1047, 136] width 60 height 31
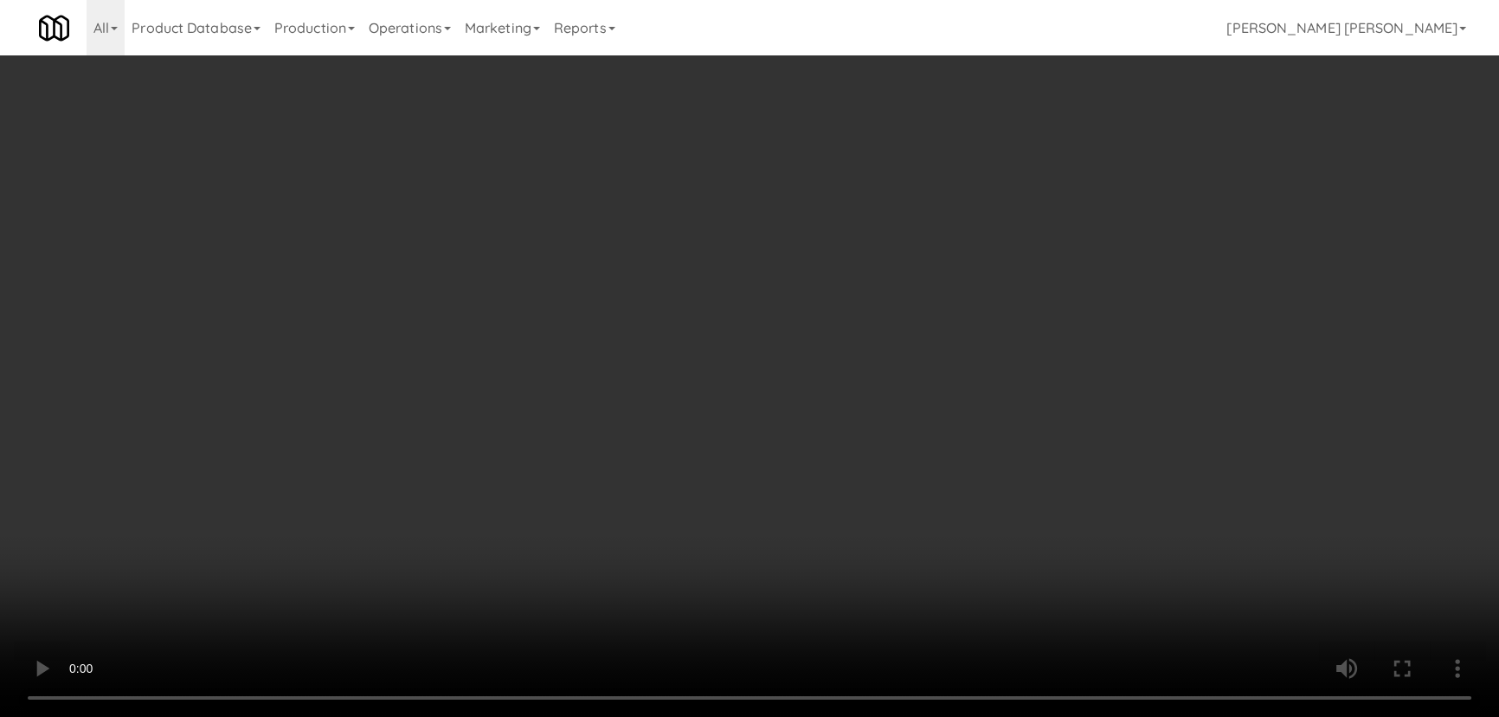
scroll to position [35, 0]
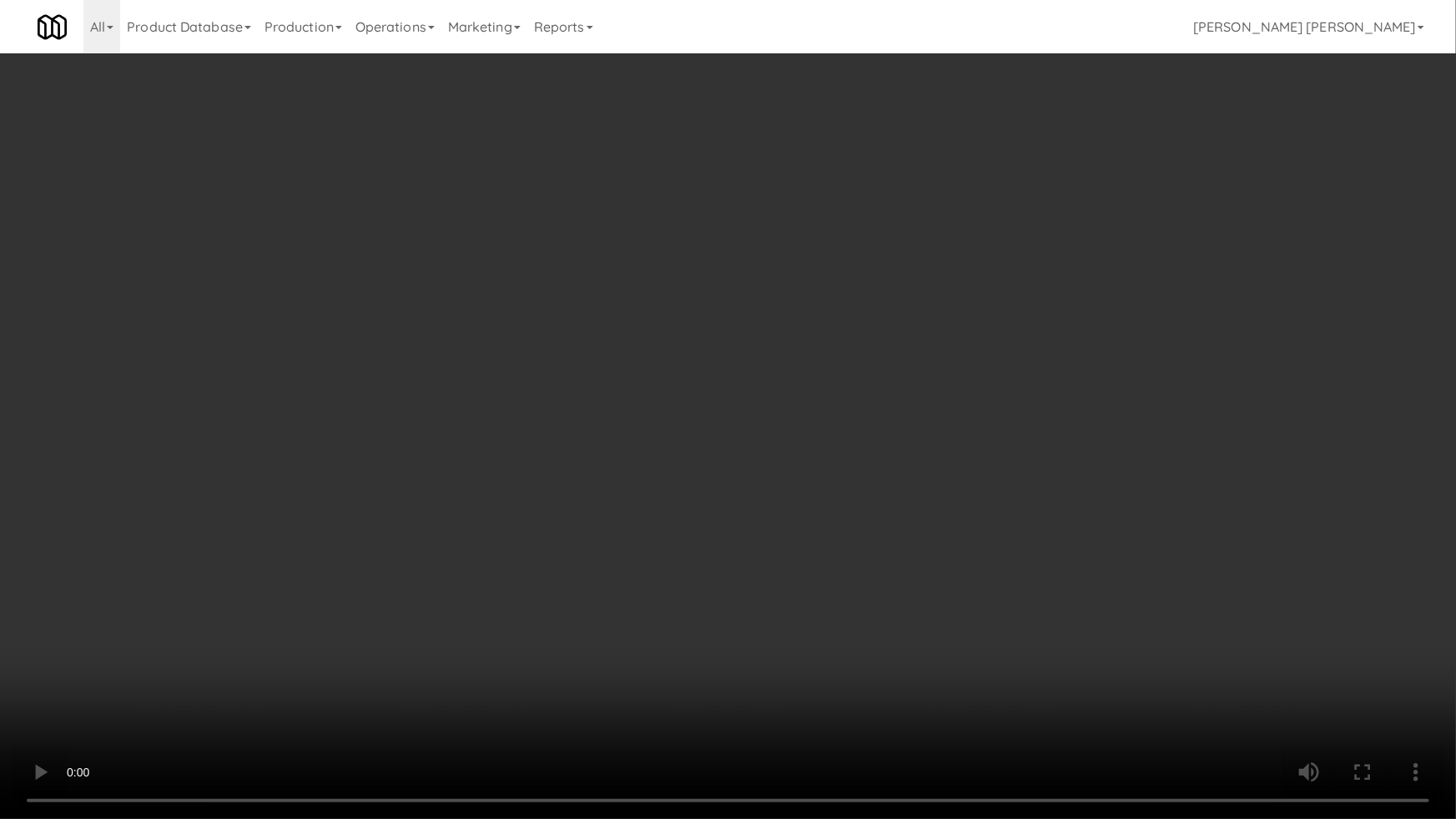
drag, startPoint x: 786, startPoint y: 736, endPoint x: 888, endPoint y: 718, distance: 103.6
click at [787, 690] on video at bounding box center [728, 410] width 1456 height 819
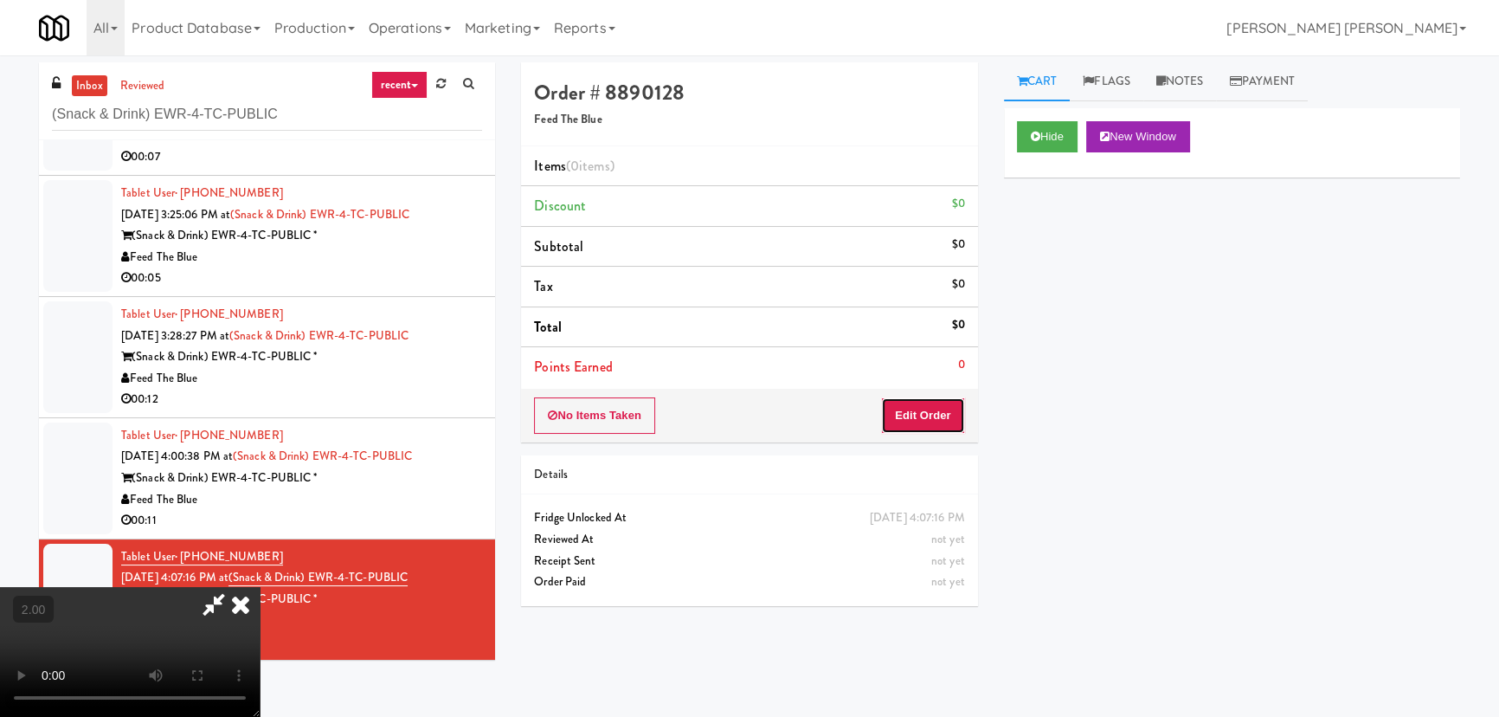
click at [961, 417] on button "Edit Order" at bounding box center [923, 415] width 84 height 36
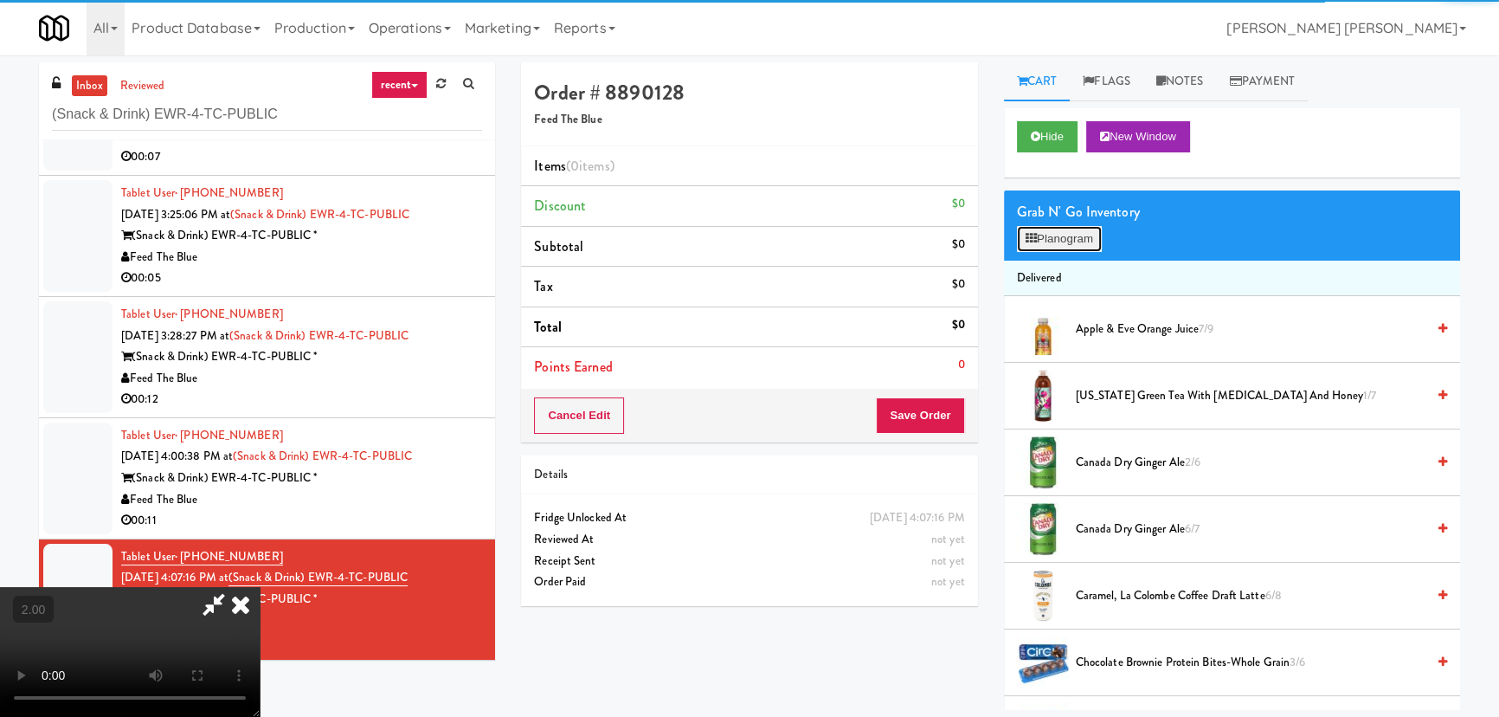
click at [1062, 239] on button "Planogram" at bounding box center [1059, 239] width 85 height 26
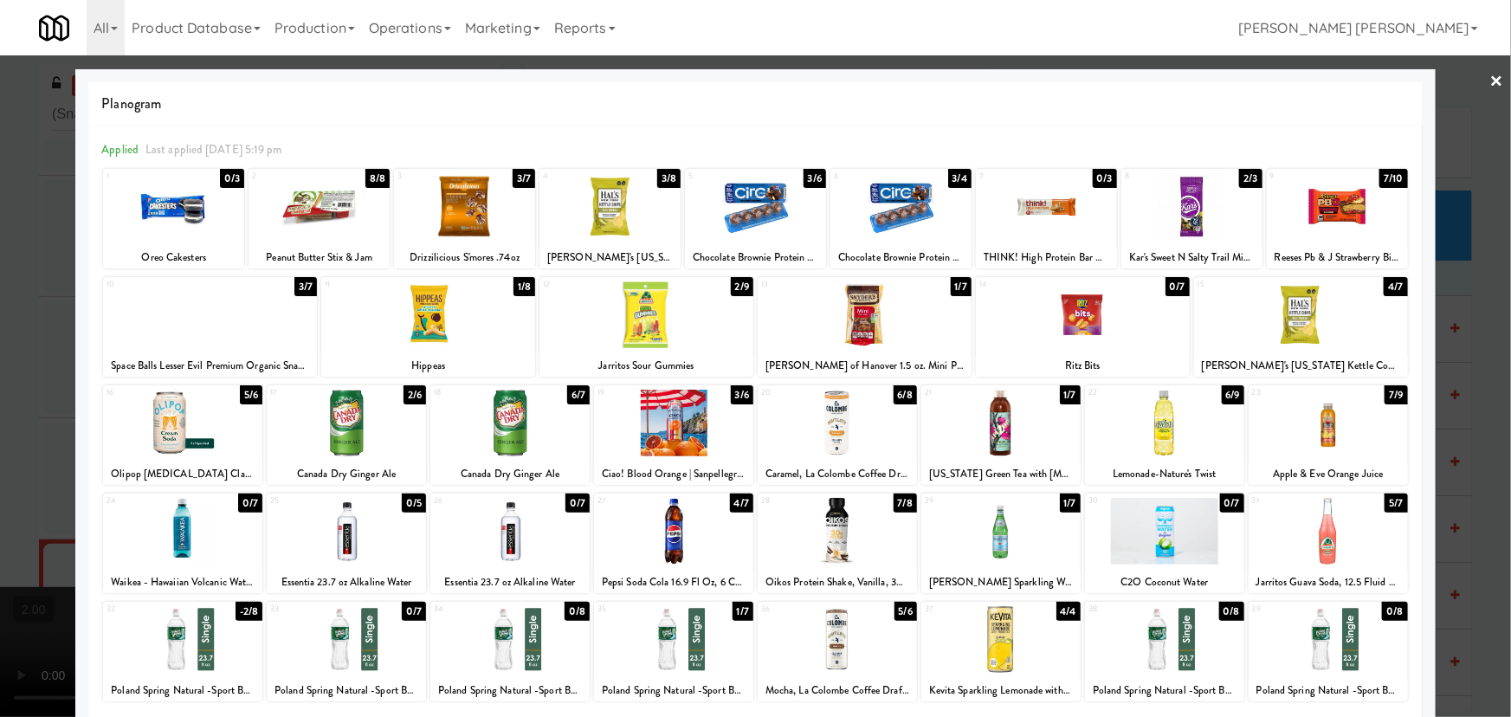
click at [192, 319] on div at bounding box center [210, 314] width 214 height 67
click at [1492, 73] on link "×" at bounding box center [1497, 82] width 14 height 54
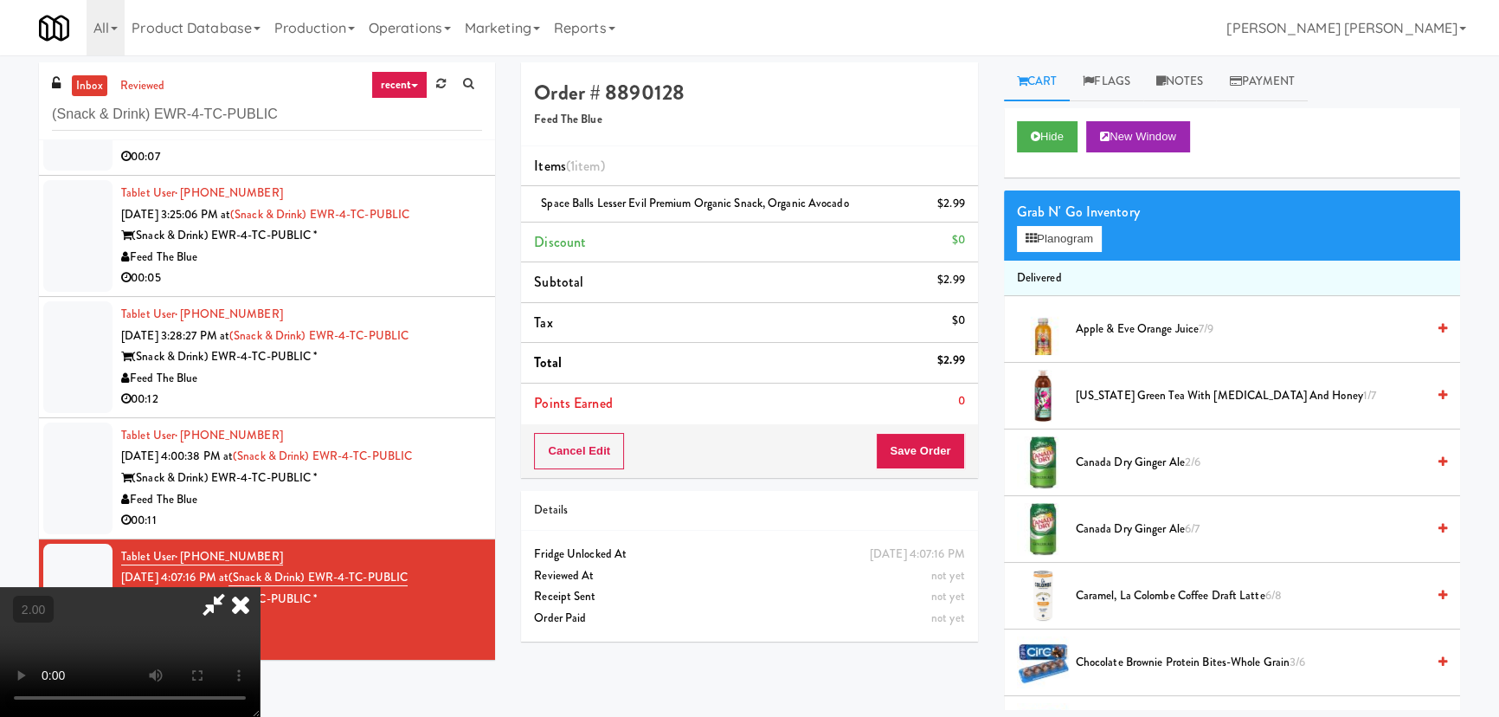
drag, startPoint x: 872, startPoint y: 69, endPoint x: 981, endPoint y: 380, distance: 329.4
click at [260, 587] on icon at bounding box center [241, 604] width 38 height 35
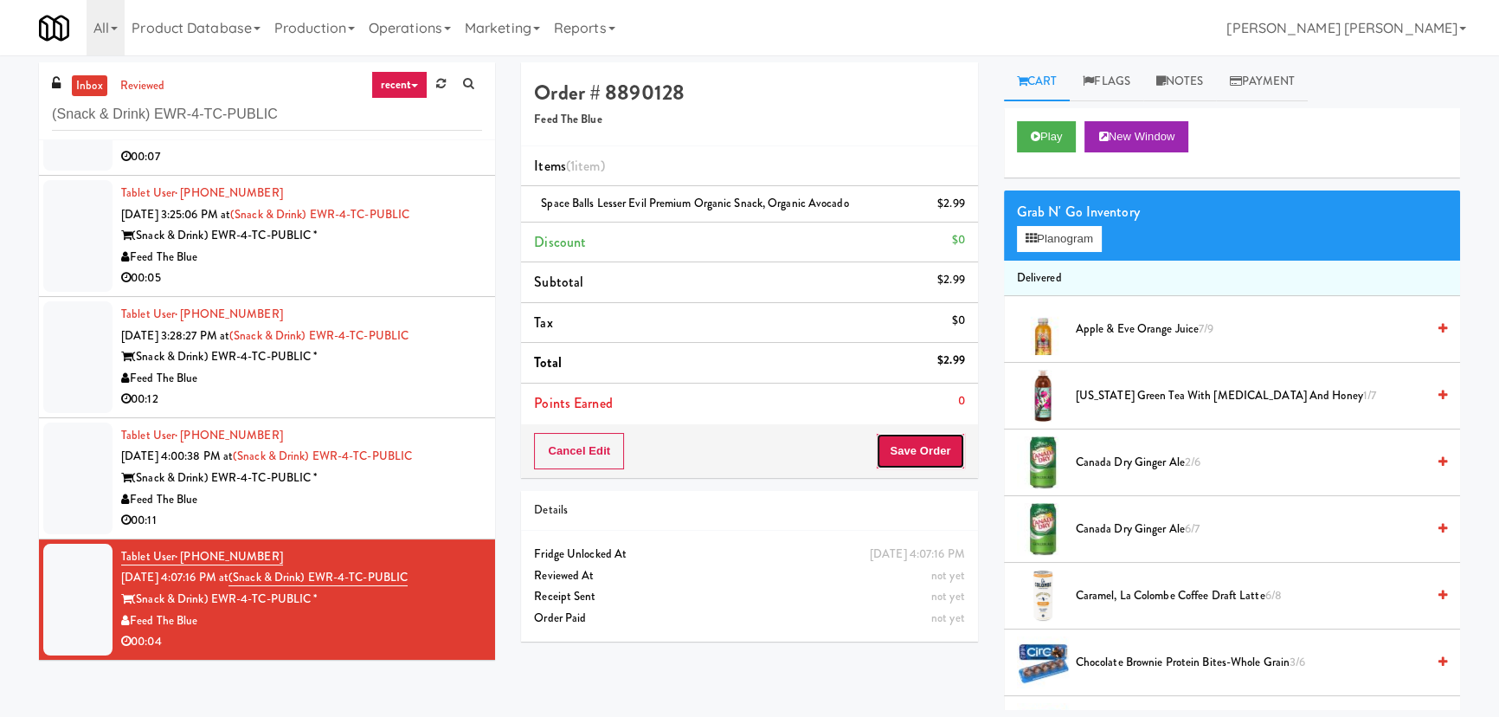
click at [945, 445] on button "Save Order" at bounding box center [920, 451] width 88 height 36
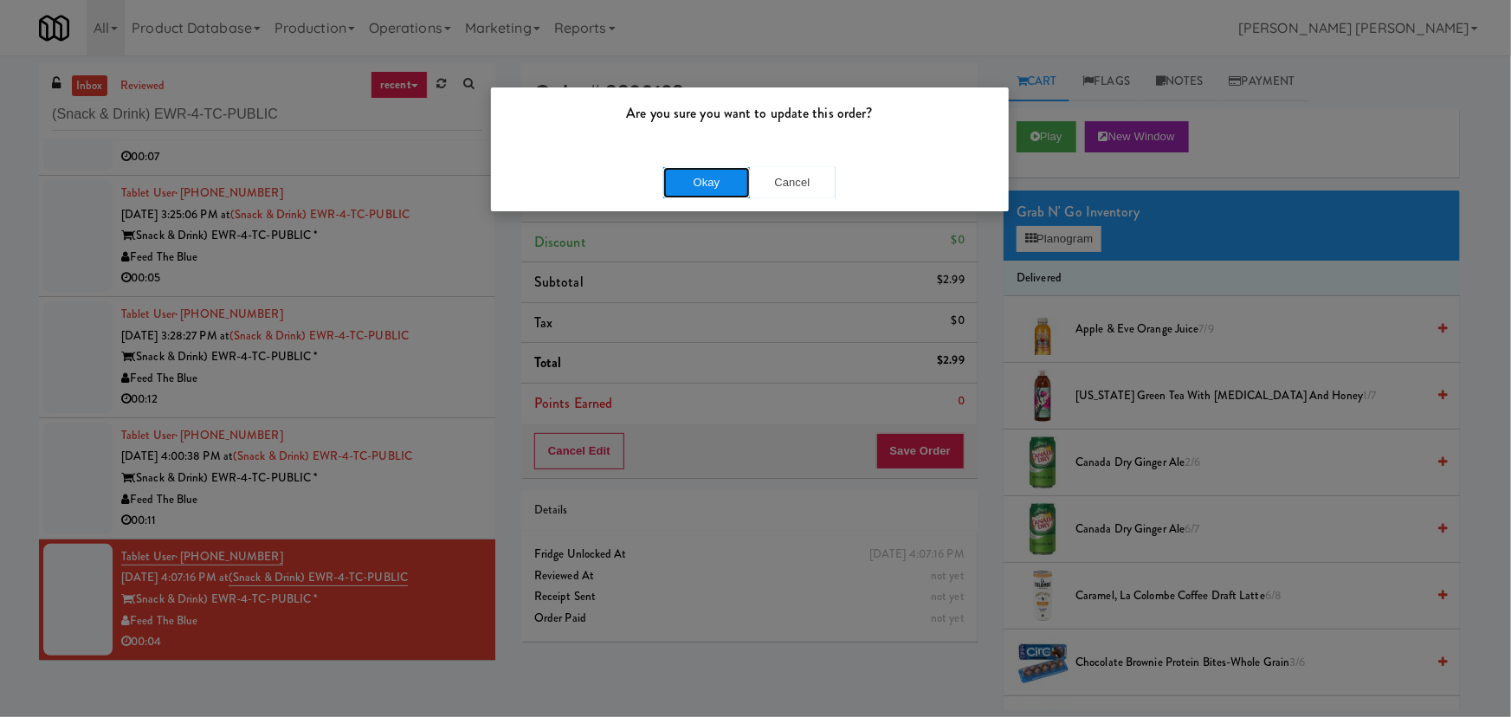
click at [719, 178] on button "Okay" at bounding box center [706, 182] width 87 height 31
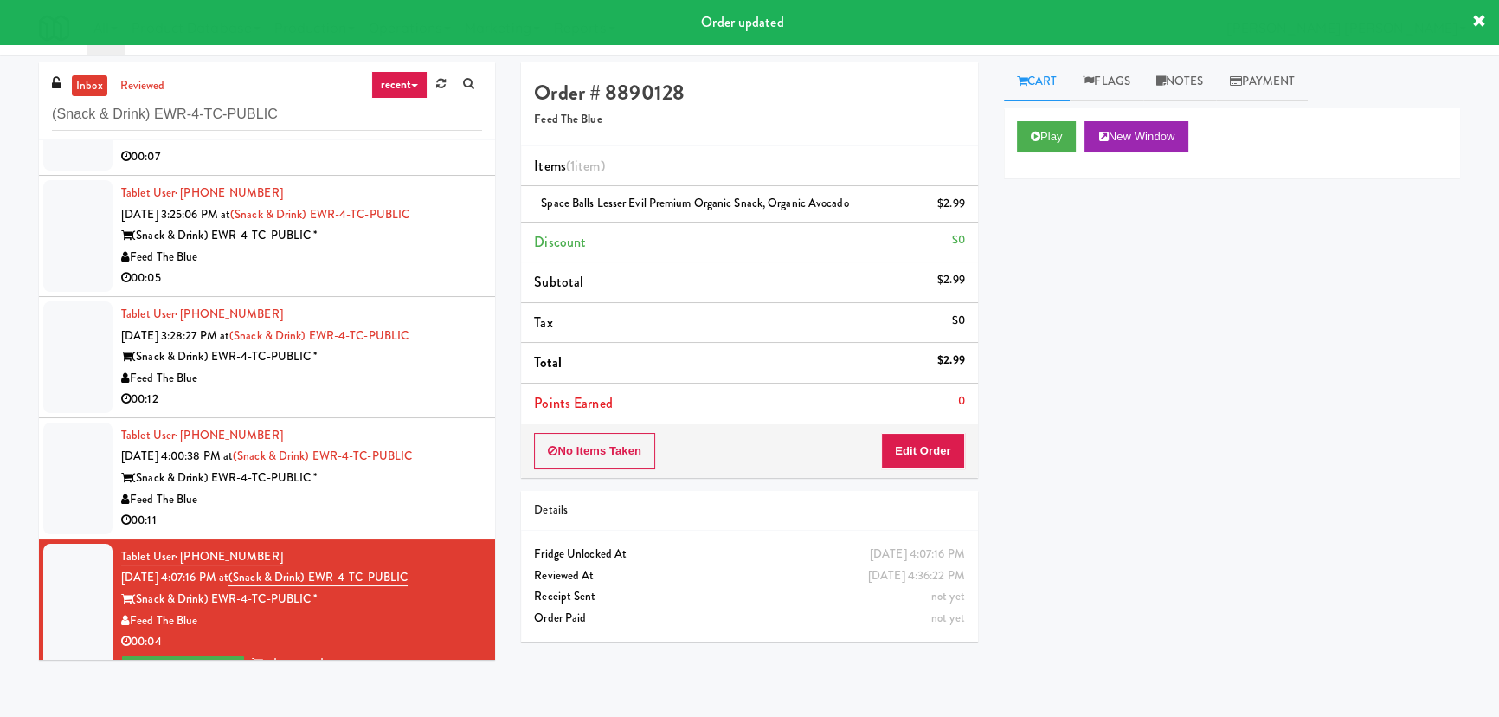
click at [403, 508] on div "Feed The Blue" at bounding box center [301, 500] width 361 height 22
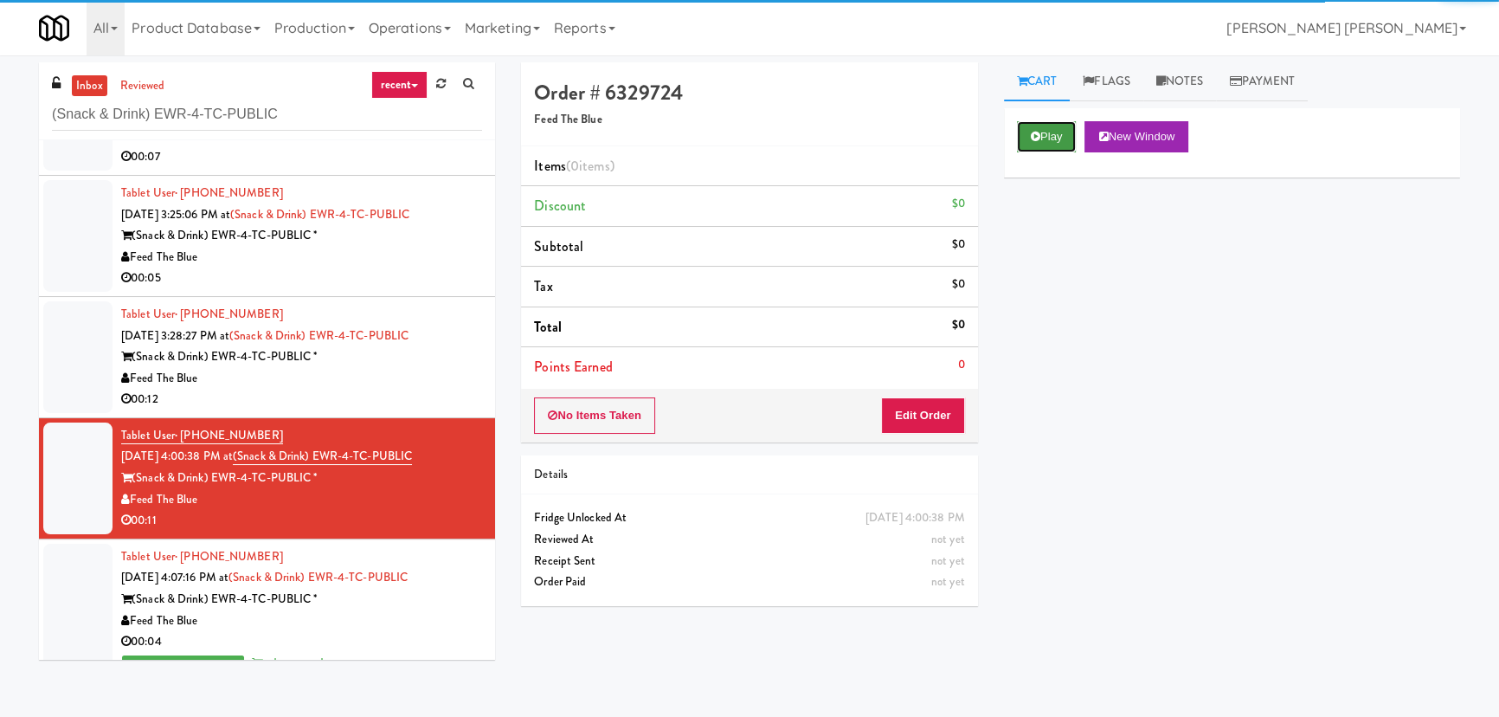
click at [1047, 138] on button "Play" at bounding box center [1047, 136] width 60 height 31
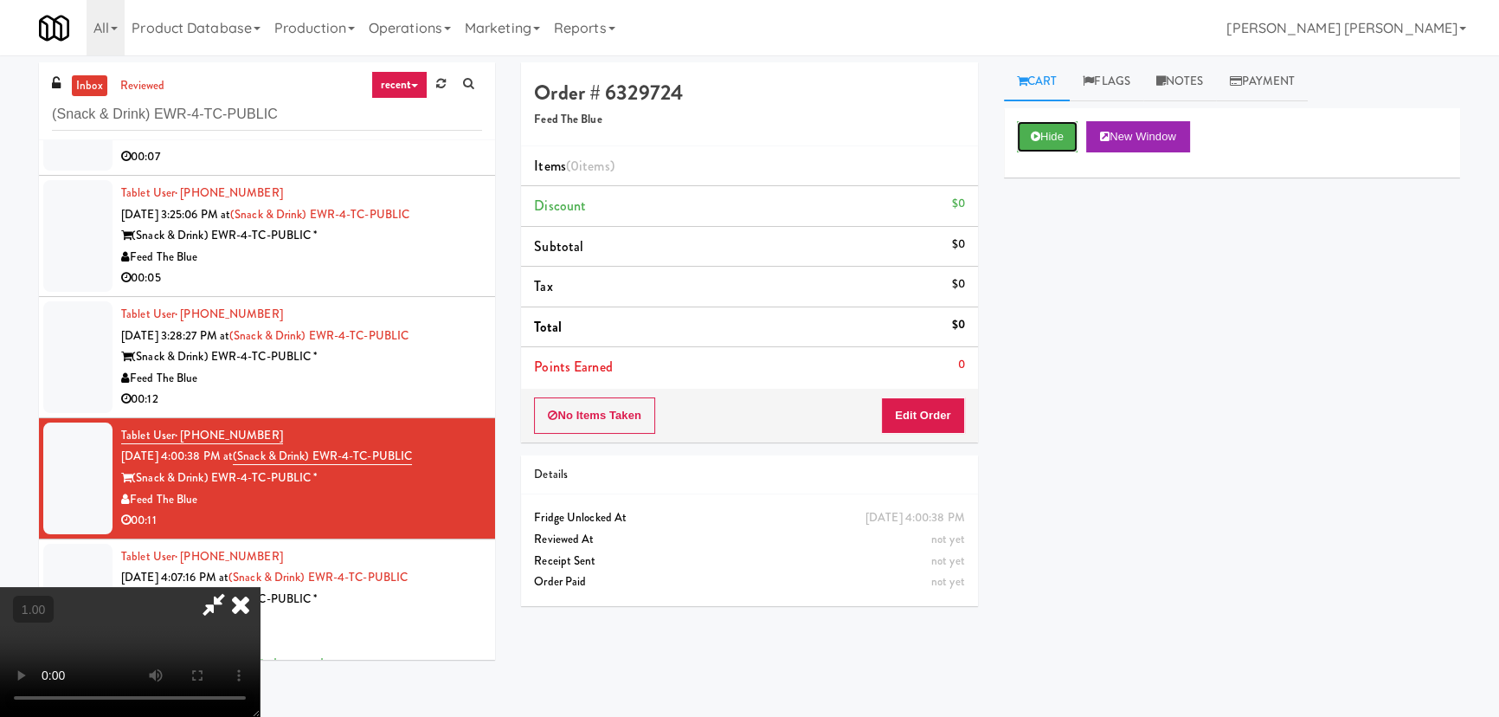
drag, startPoint x: 1041, startPoint y: 135, endPoint x: 468, endPoint y: 121, distance: 572.4
click at [1041, 134] on button "Hide" at bounding box center [1047, 136] width 61 height 31
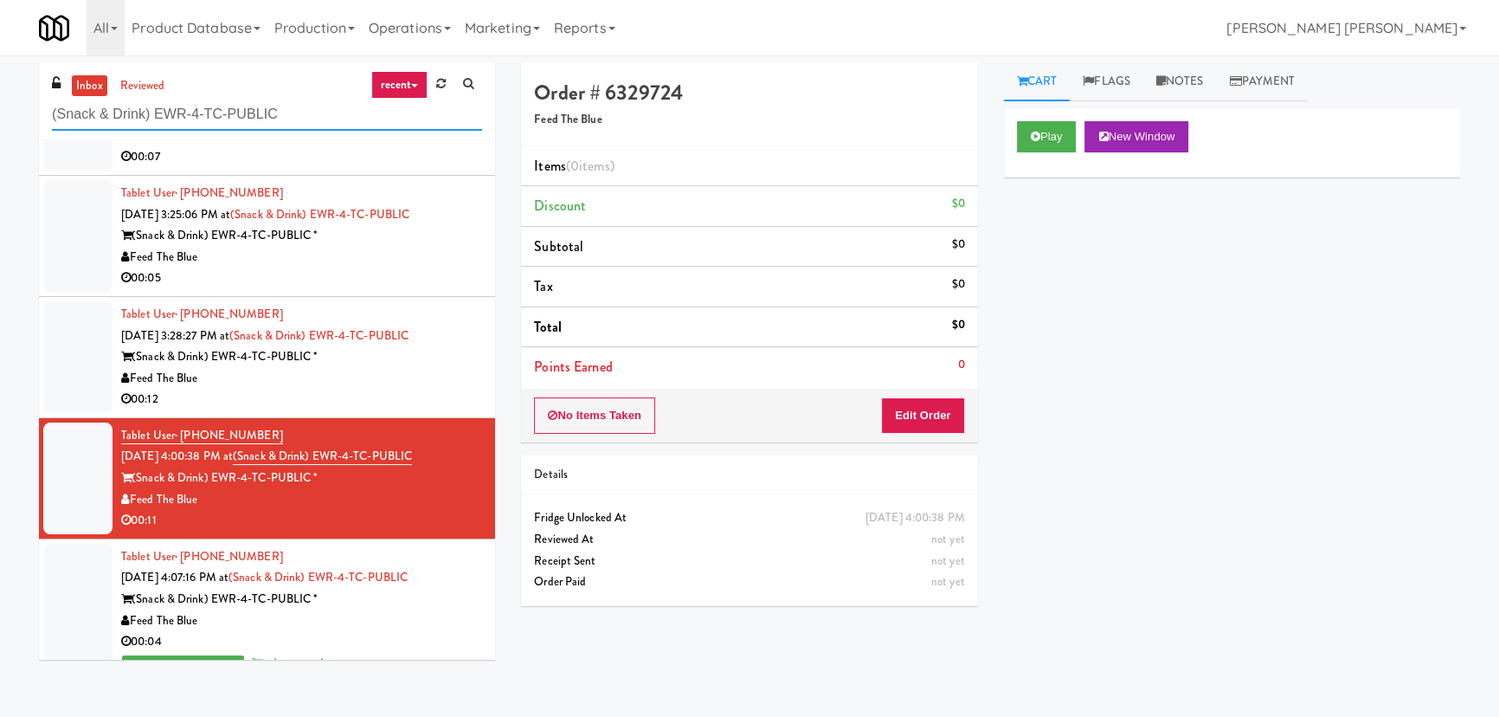
drag, startPoint x: 300, startPoint y: 113, endPoint x: 14, endPoint y: 100, distance: 286.0
click at [15, 103] on div "inbox reviewed recent all unclear take inventory issue suspicious failed recent…" at bounding box center [749, 386] width 1499 height 648
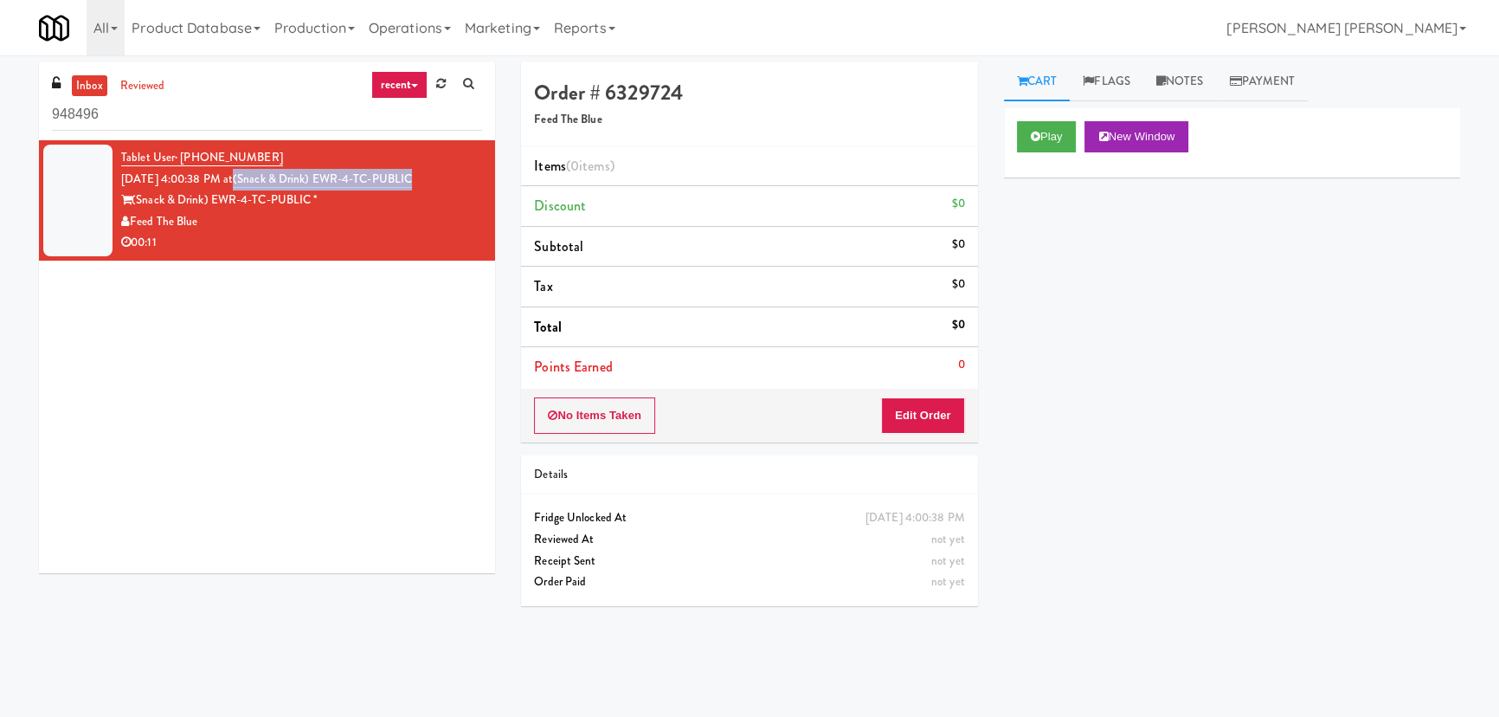
drag, startPoint x: 460, startPoint y: 178, endPoint x: 262, endPoint y: 184, distance: 197.5
click at [262, 184] on div "Tablet User · (201) 660-3612 [DATE] 4:00:38 PM at (Snack & Drink) EWR-4-TC-PUBL…" at bounding box center [301, 200] width 361 height 106
copy link "(Snack & Drink) EWR-4-TC-PUBLIC"
drag, startPoint x: 161, startPoint y: 113, endPoint x: -85, endPoint y: 113, distance: 245.9
click at [0, 113] on html "Okay Okay Select date: previous 2025-Aug next Su Mo Tu We Th Fr Sa 27 28 29 30 …" at bounding box center [749, 358] width 1499 height 717
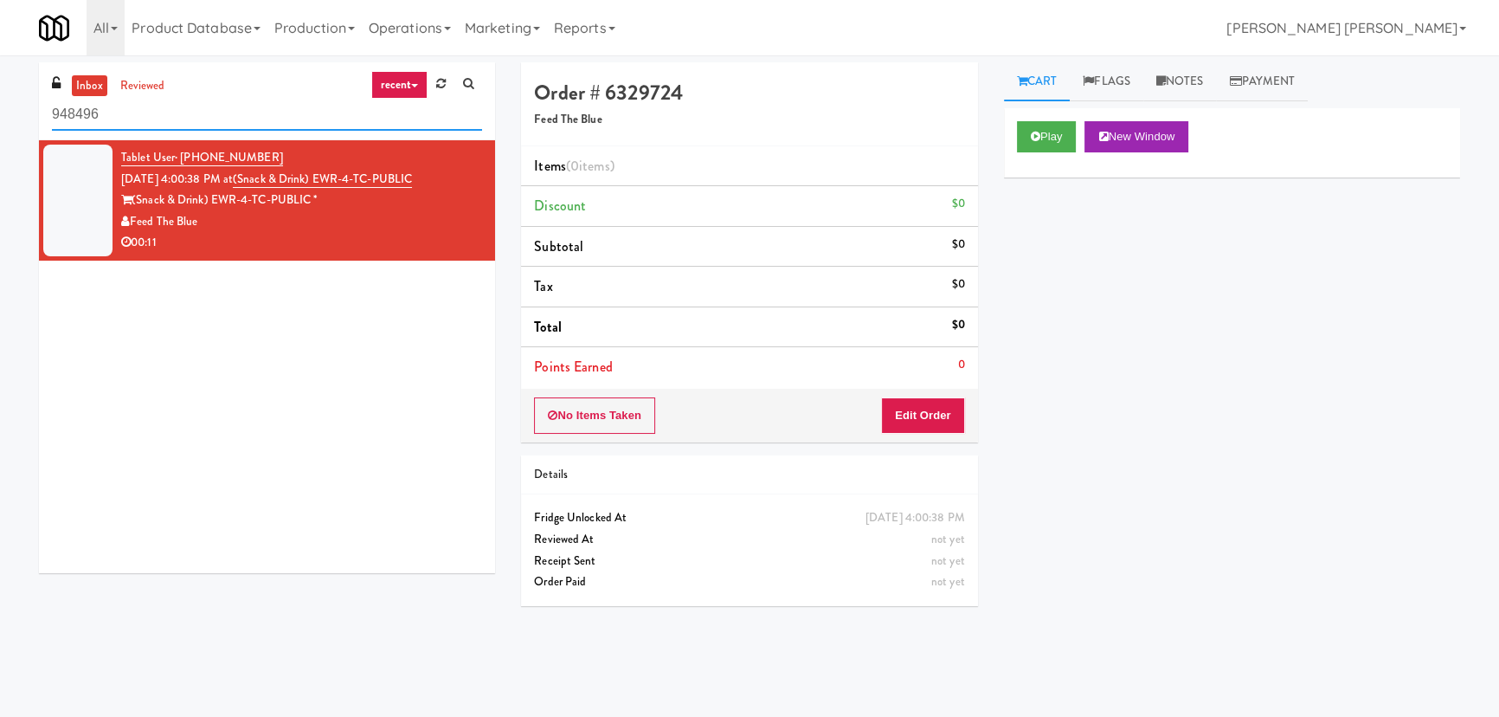
paste input "Sur Club - Main - Cooler"
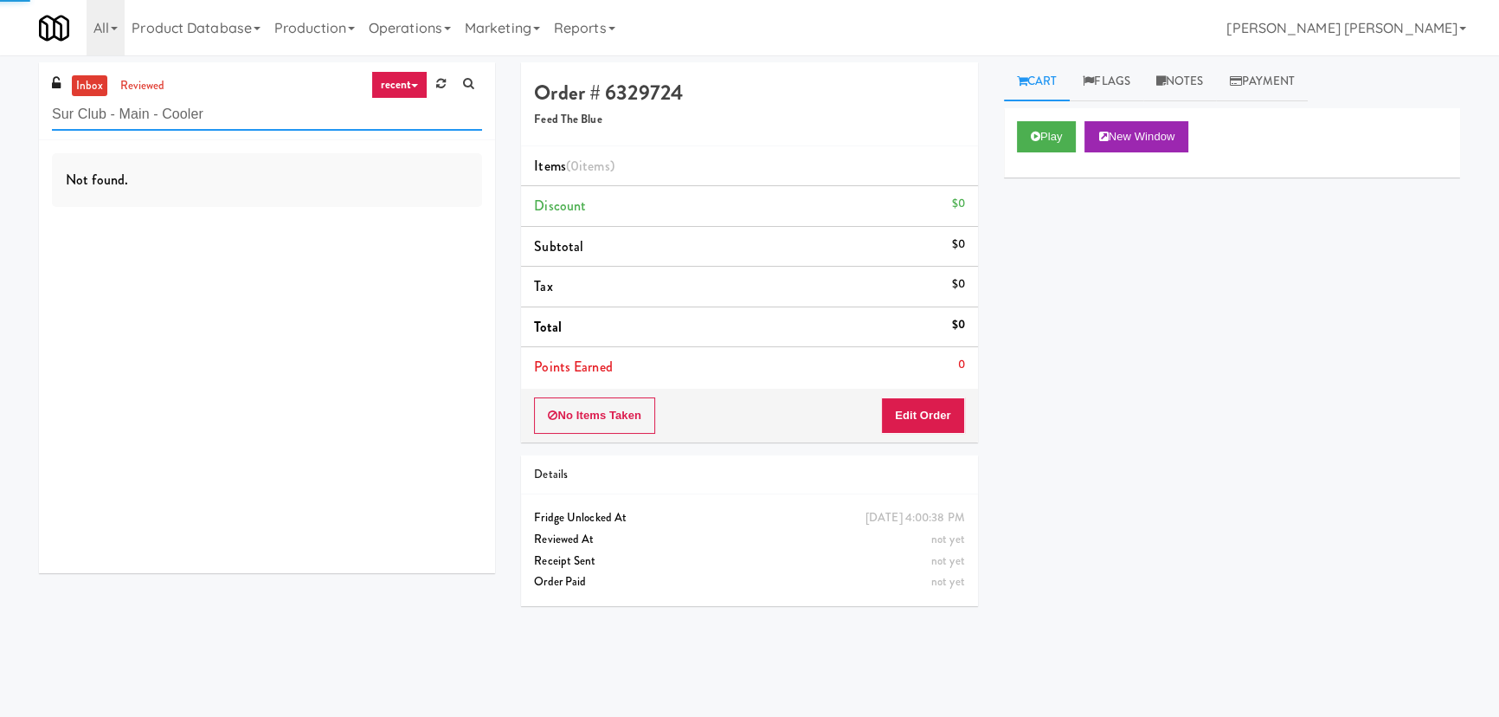
type input "Sur Club - Main - Cooler"
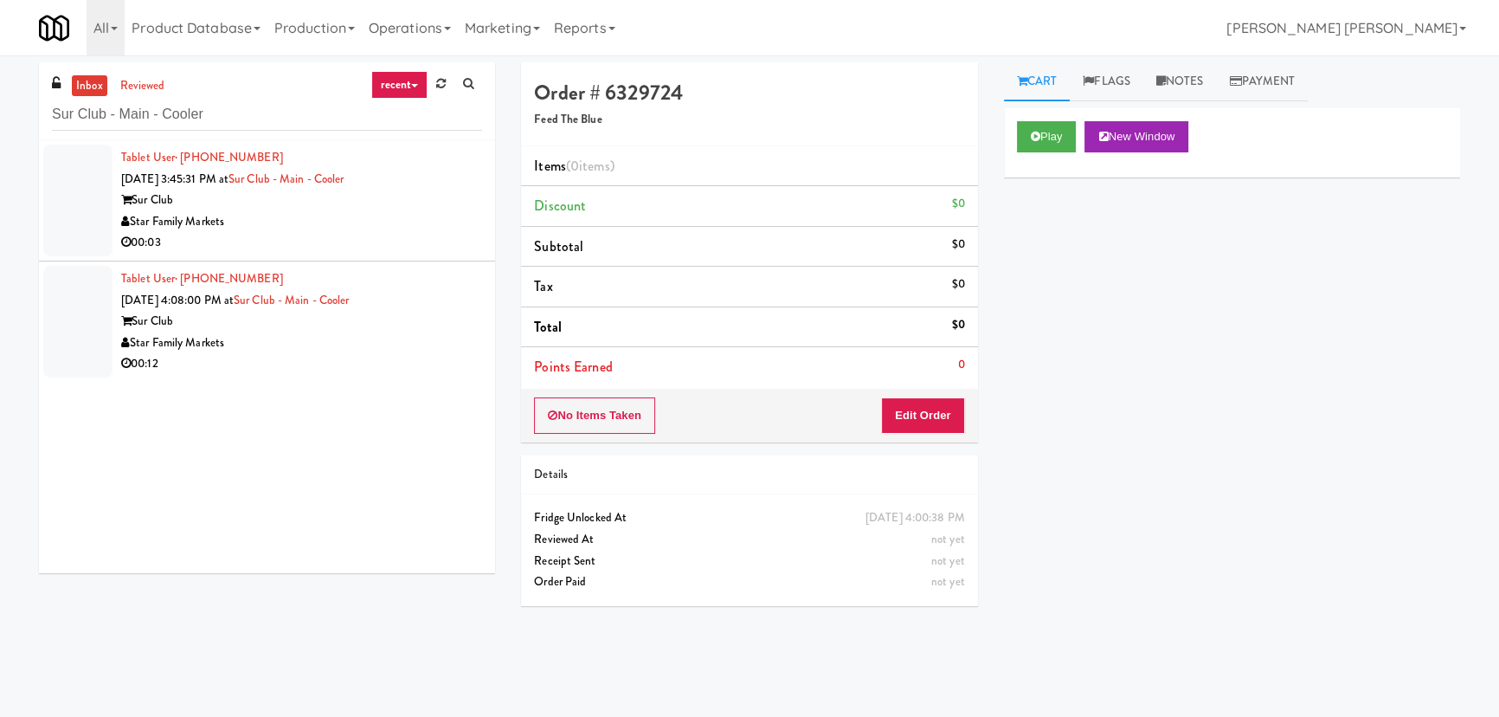
click at [347, 234] on div "00:03" at bounding box center [301, 243] width 361 height 22
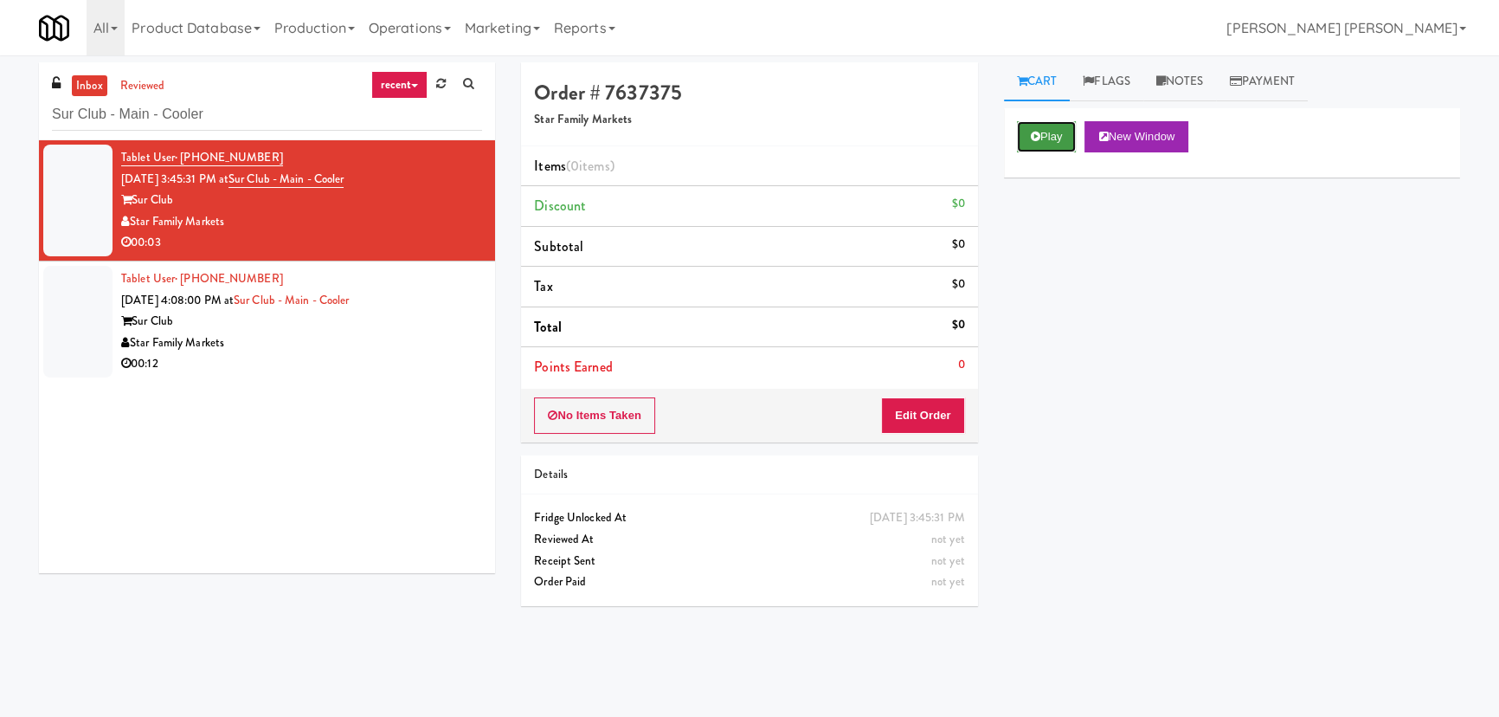
click at [1037, 144] on button "Play" at bounding box center [1047, 136] width 60 height 31
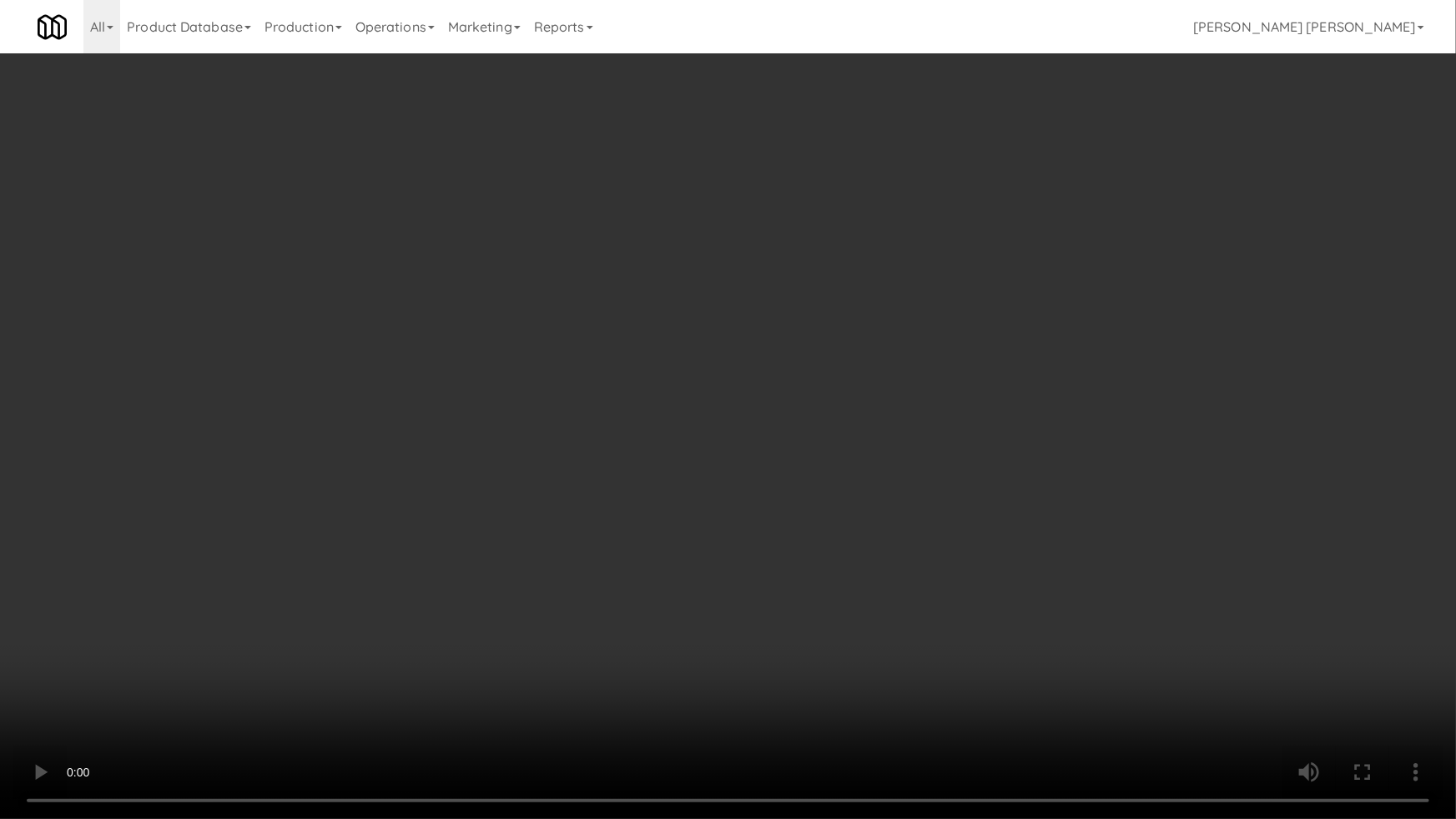
click at [864, 690] on video at bounding box center [728, 410] width 1456 height 819
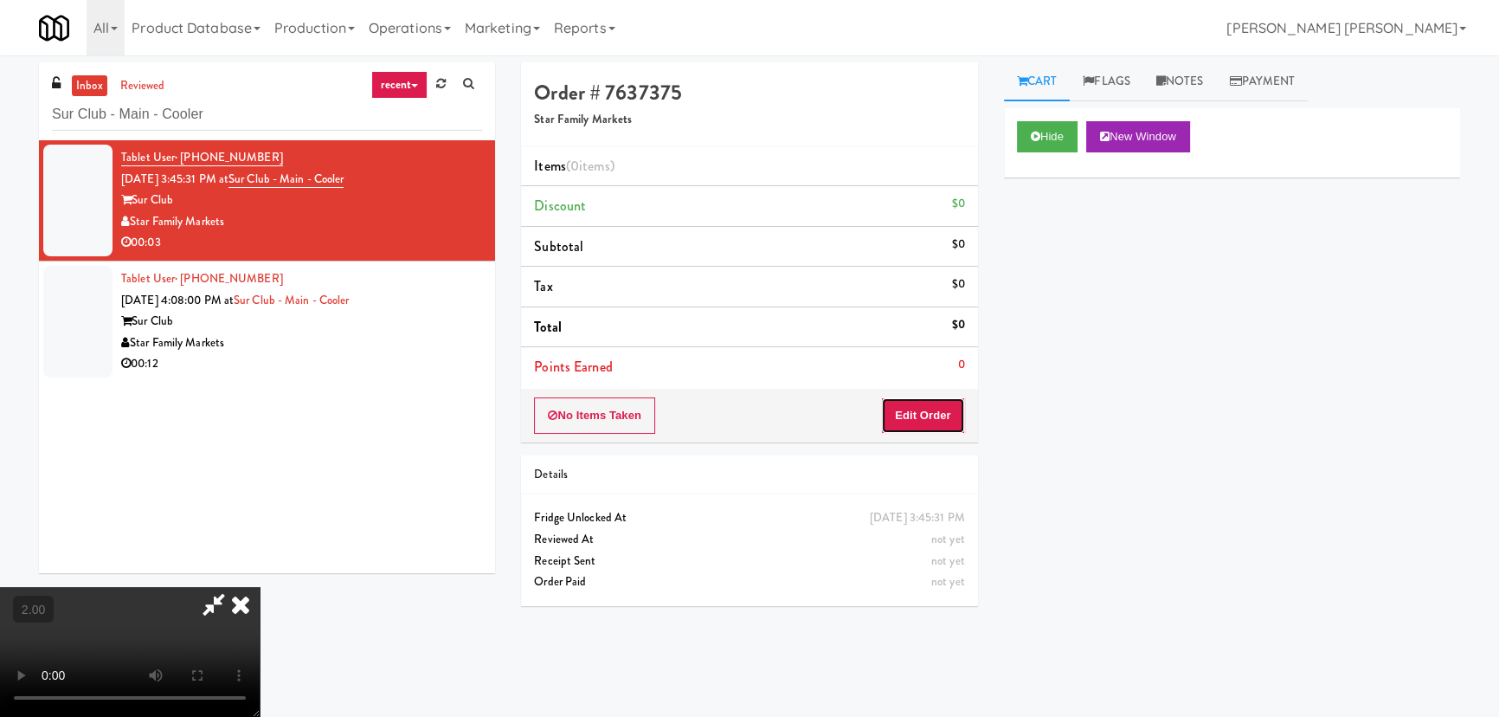
click at [944, 409] on button "Edit Order" at bounding box center [923, 415] width 84 height 36
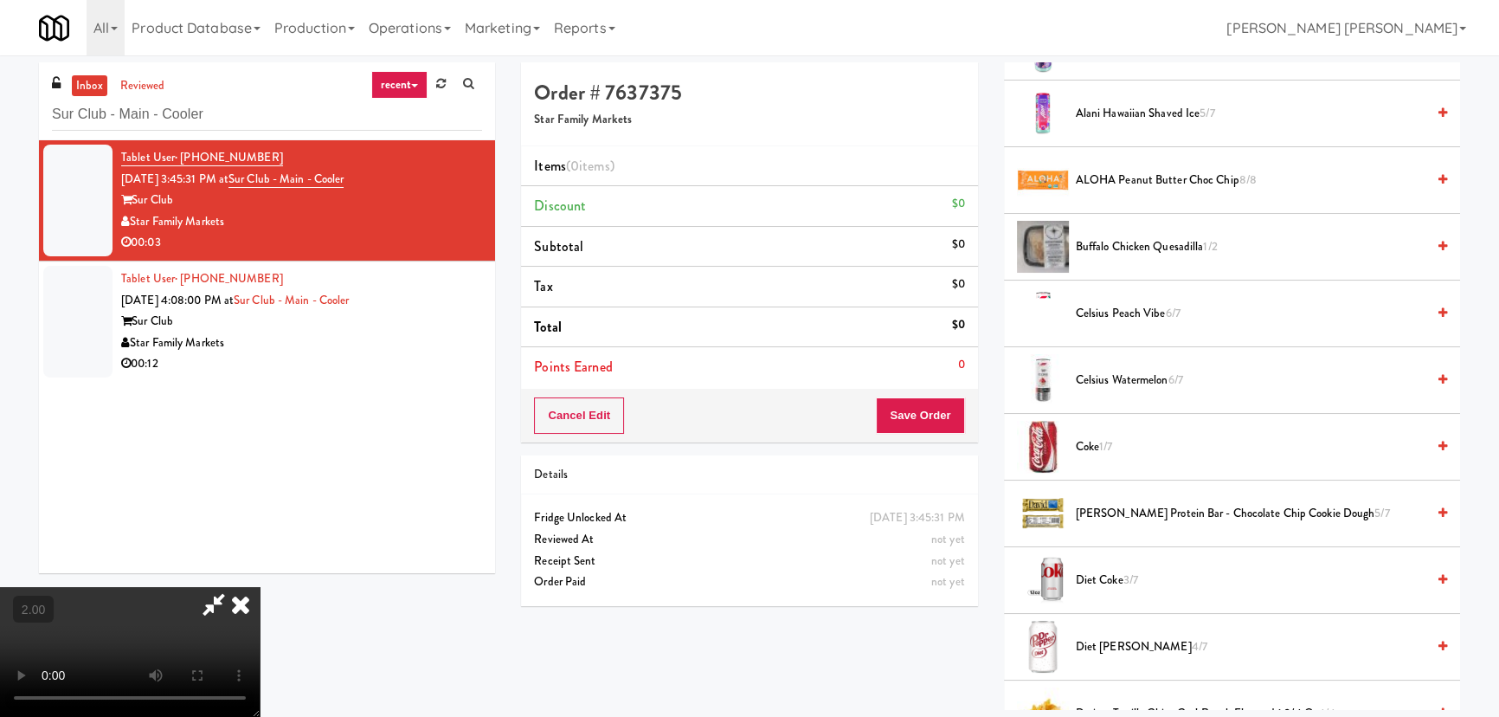
scroll to position [314, 0]
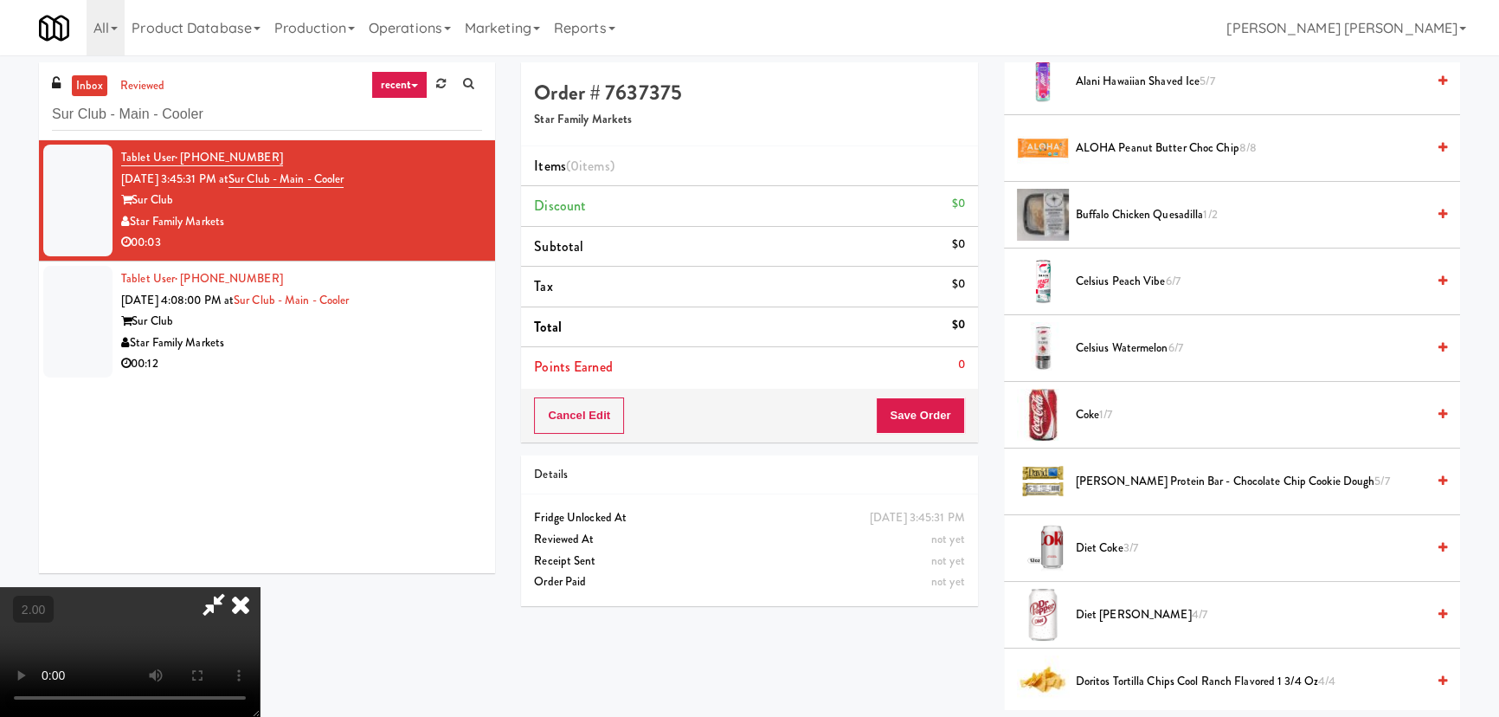
click at [1115, 545] on span "Diet Coke 3/7" at bounding box center [1251, 549] width 350 height 22
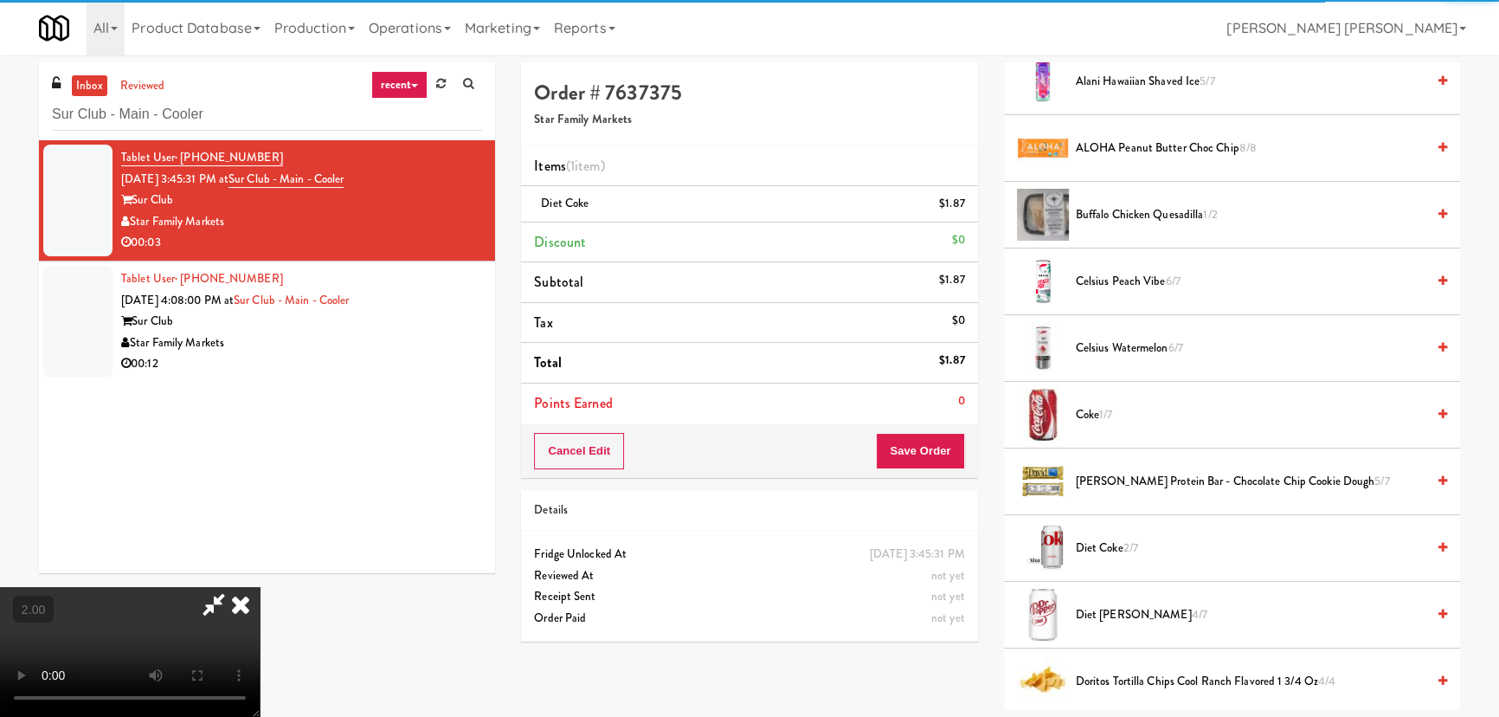
click at [260, 587] on icon at bounding box center [241, 604] width 38 height 35
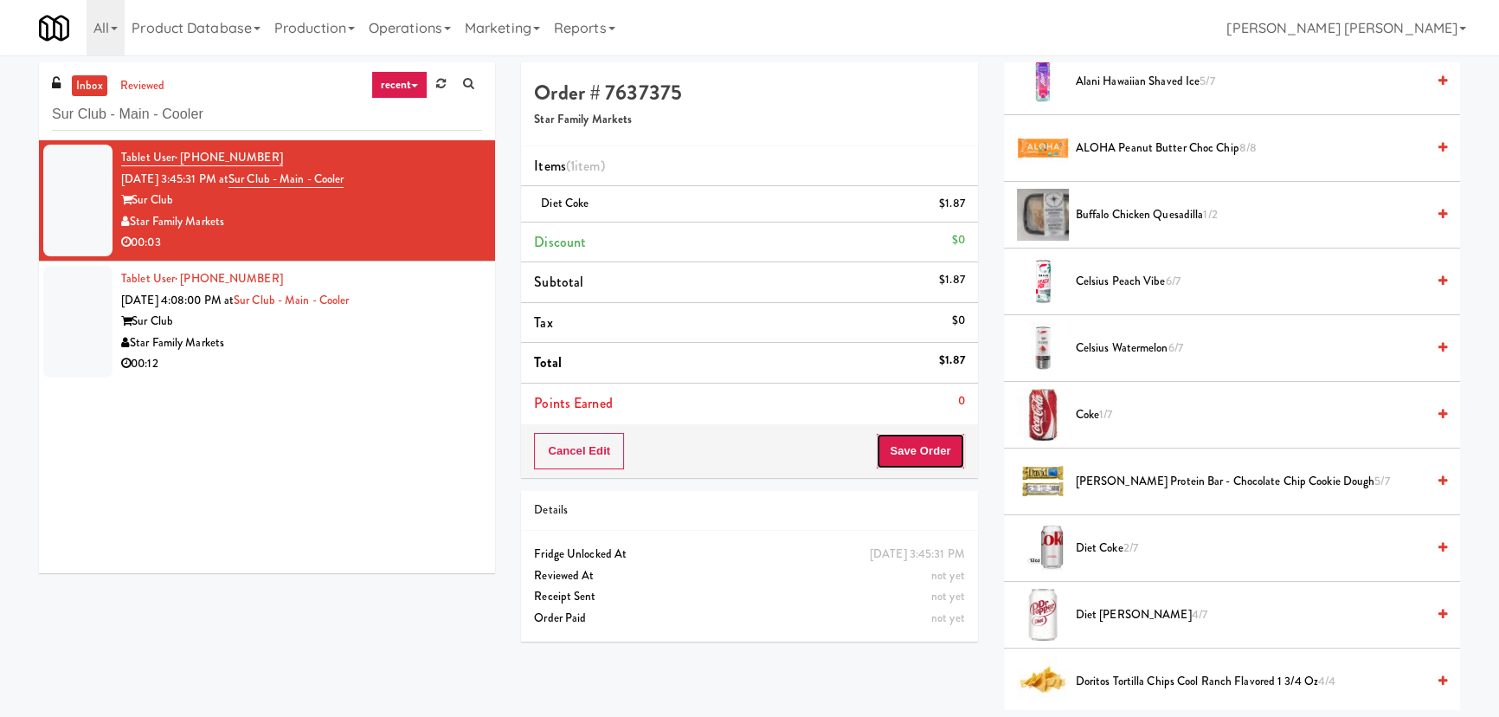
click at [919, 450] on button "Save Order" at bounding box center [920, 451] width 88 height 36
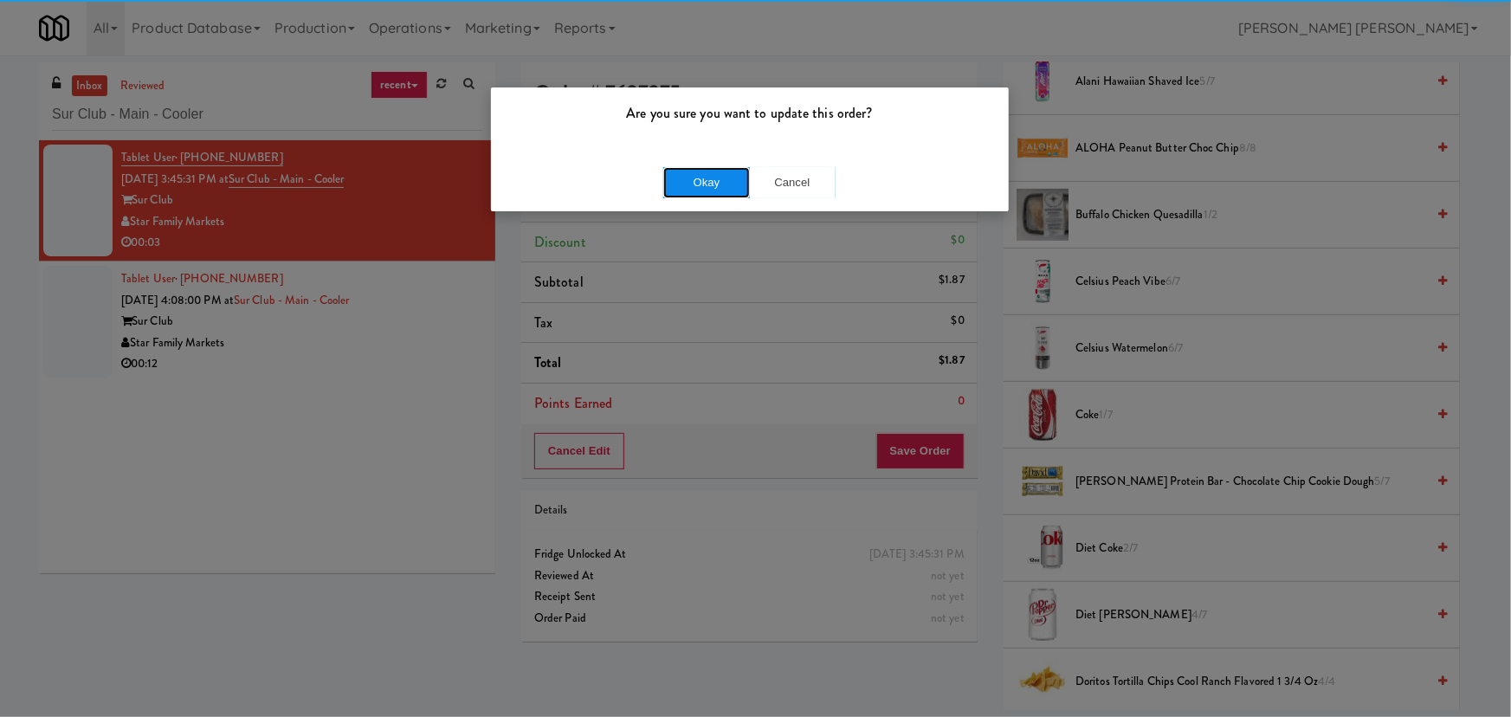
click at [687, 181] on button "Okay" at bounding box center [706, 182] width 87 height 31
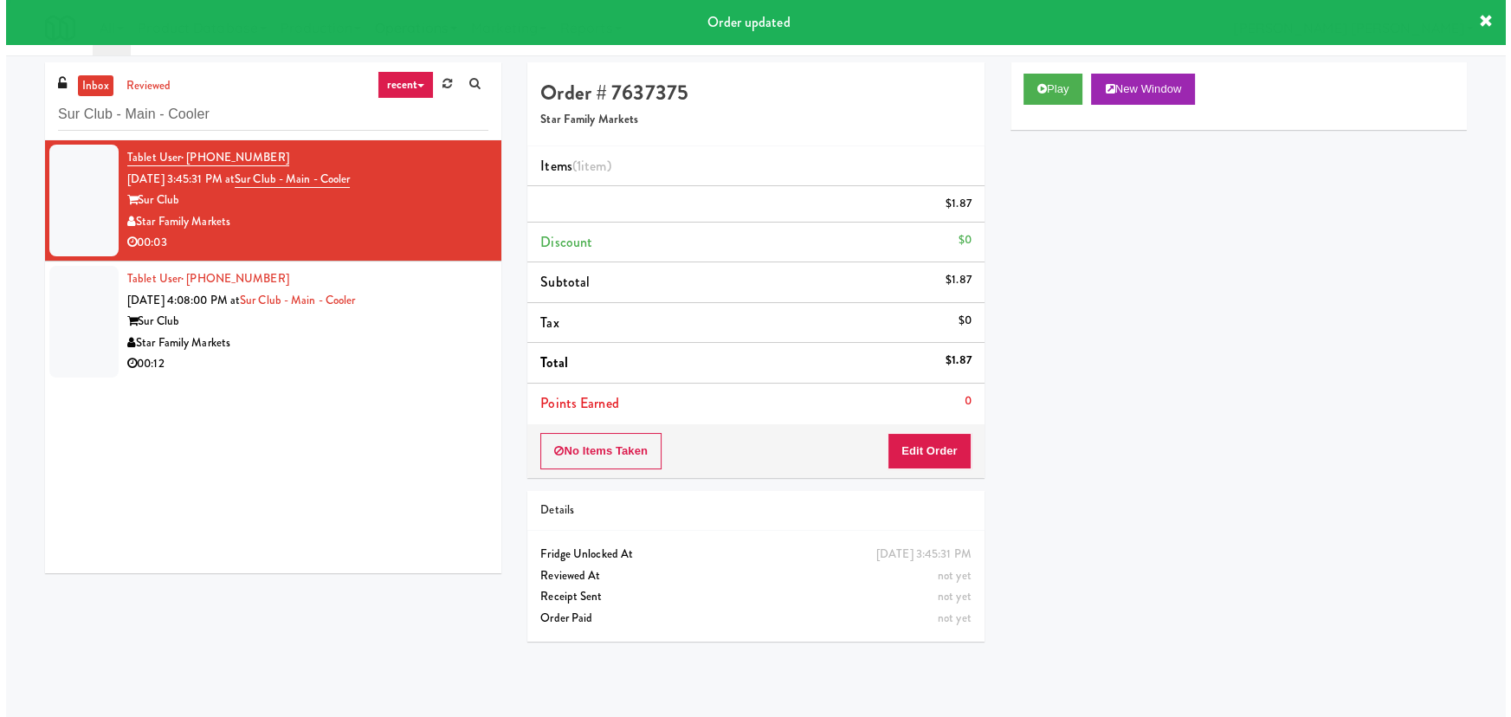
scroll to position [47, 0]
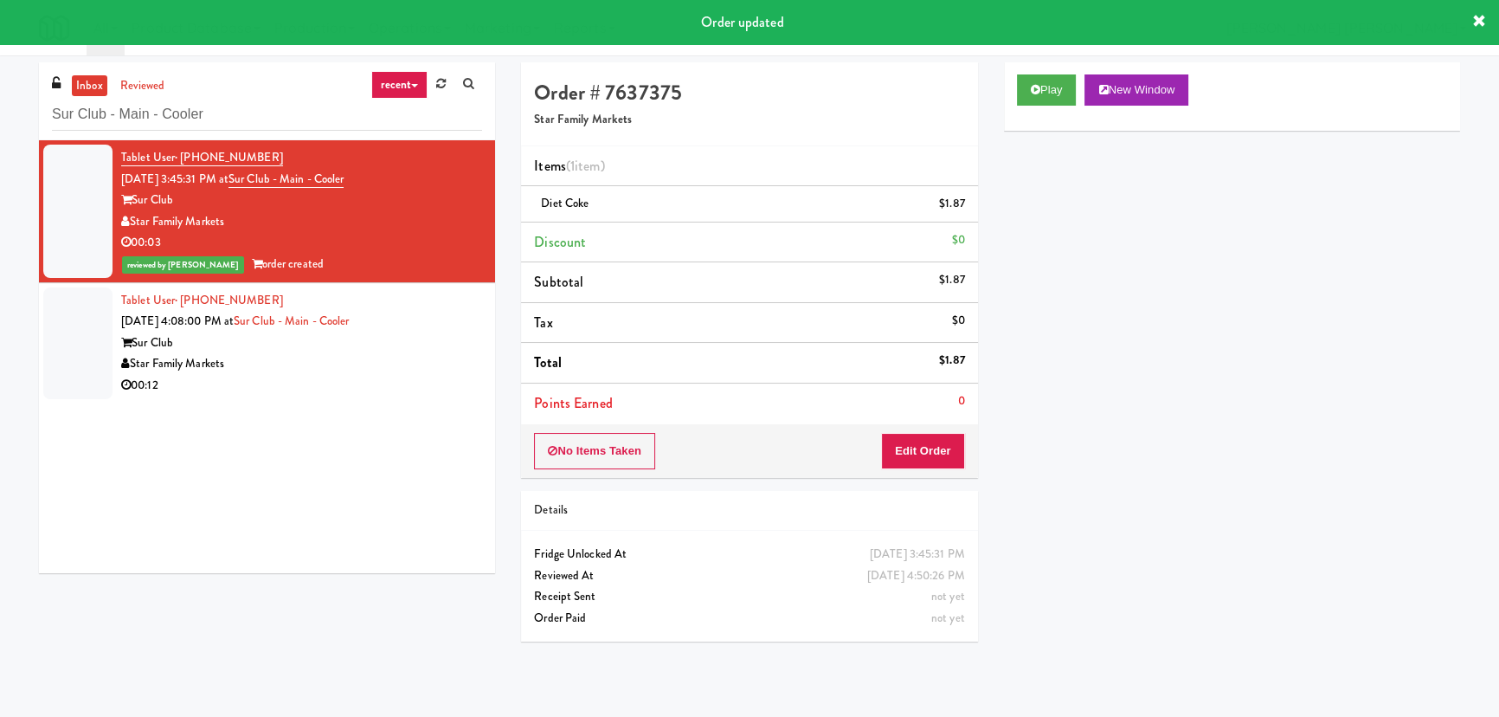
click at [338, 371] on div "Star Family Markets" at bounding box center [301, 364] width 361 height 22
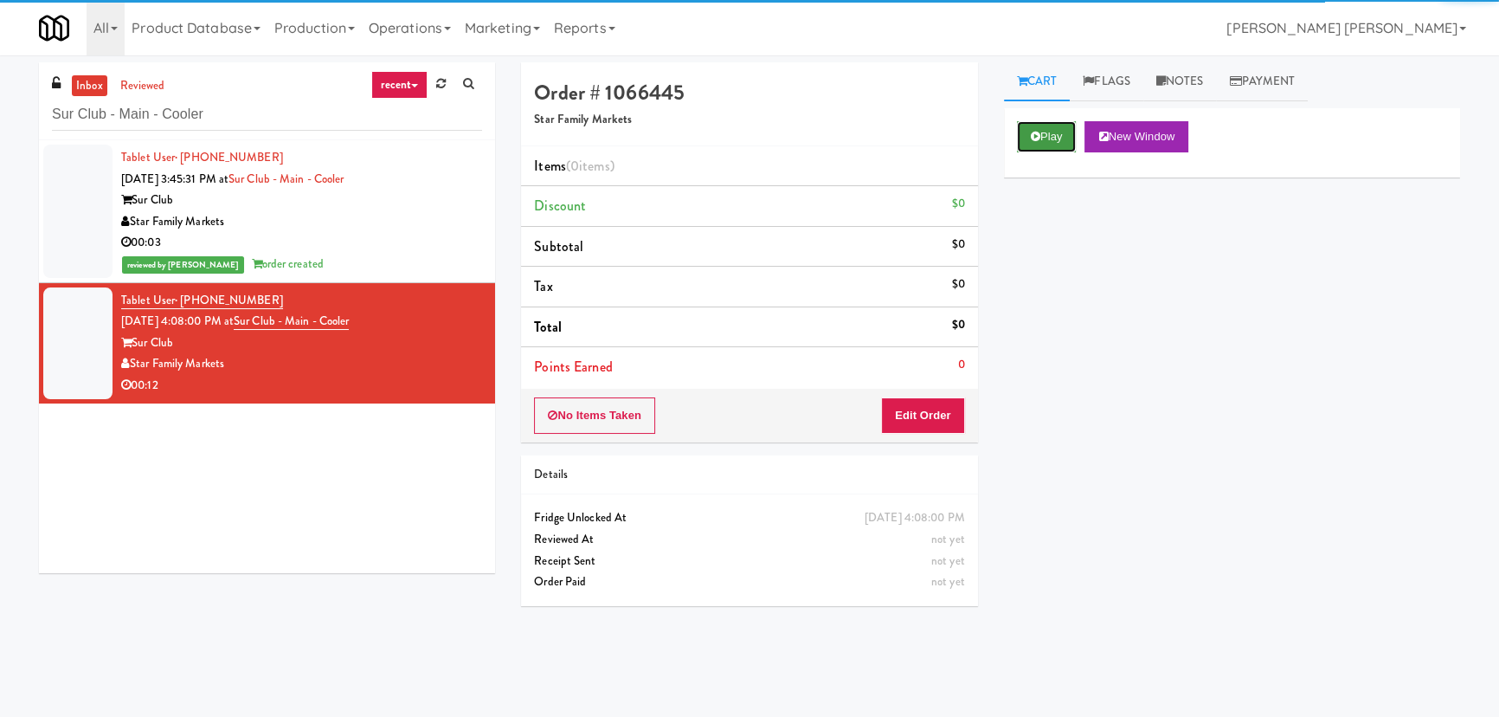
click at [1037, 129] on button "Play" at bounding box center [1047, 136] width 60 height 31
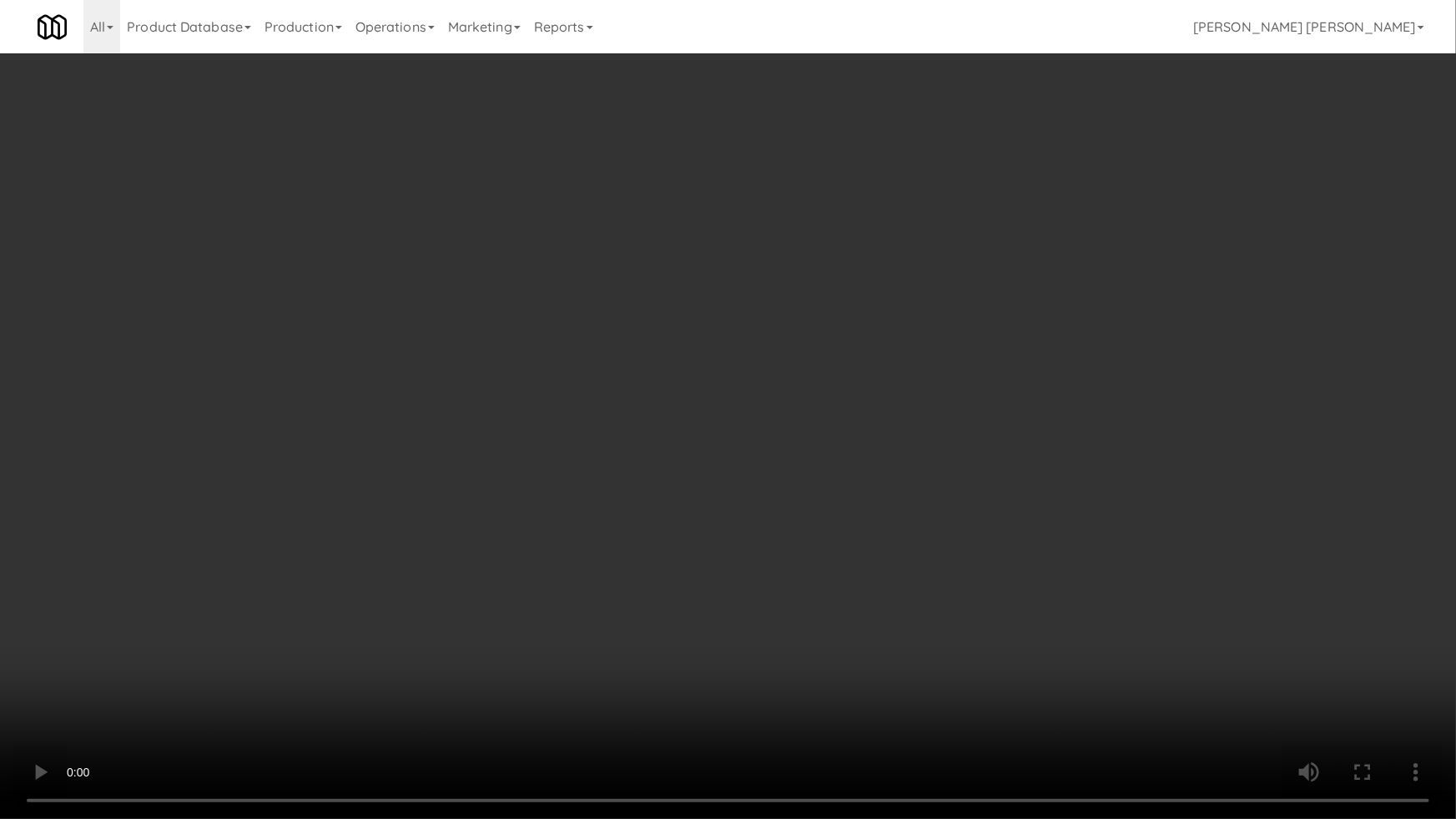
drag, startPoint x: 816, startPoint y: 742, endPoint x: 1455, endPoint y: 654, distance: 645.0
click at [834, 690] on video at bounding box center [728, 410] width 1456 height 819
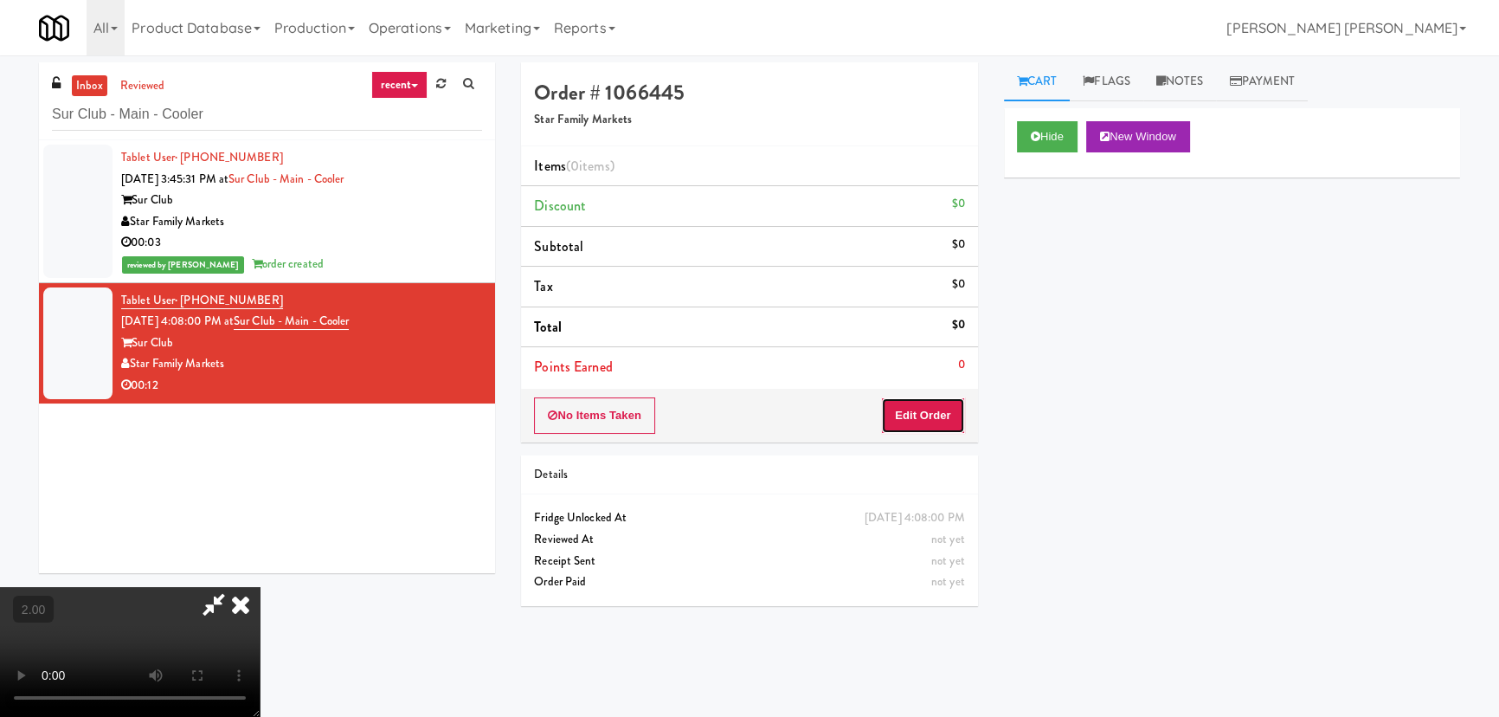
click at [923, 409] on button "Edit Order" at bounding box center [923, 415] width 84 height 36
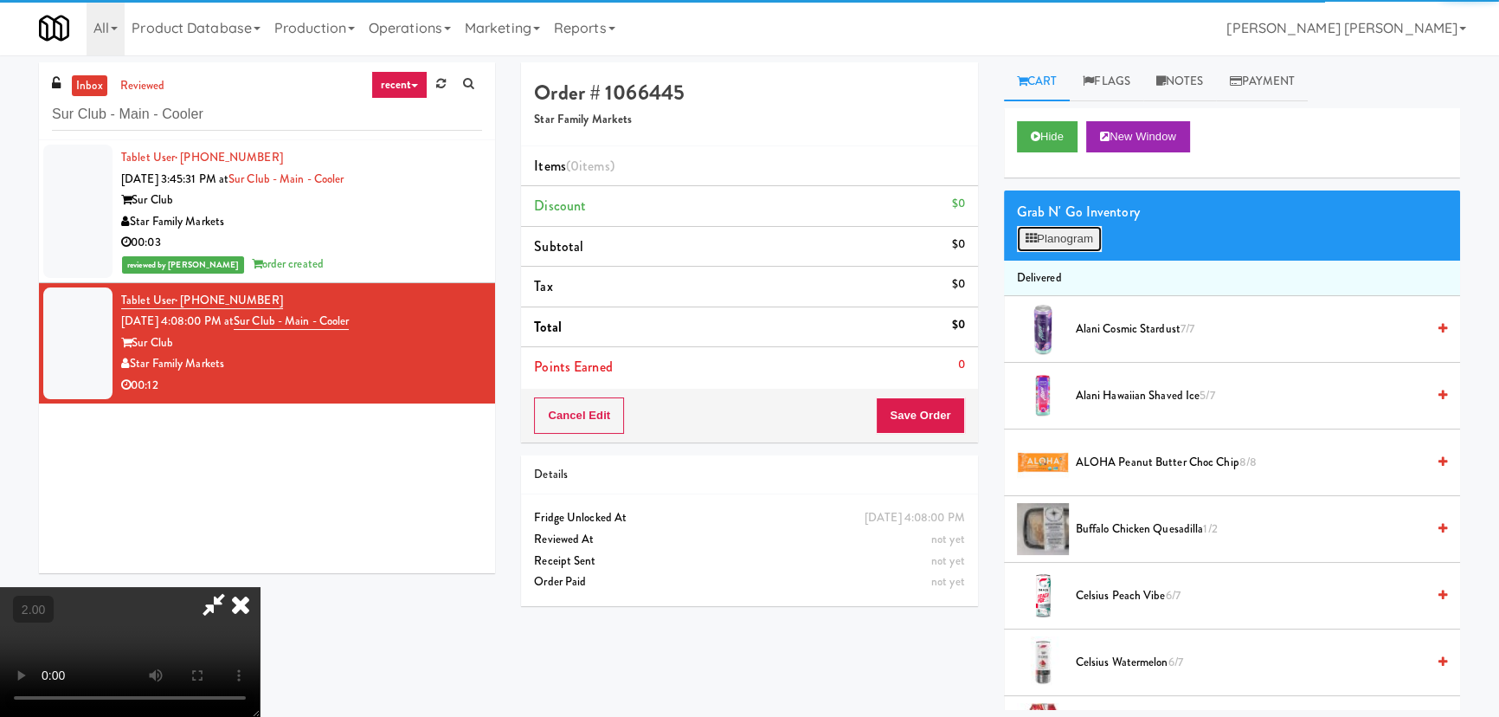
click at [1056, 238] on button "Planogram" at bounding box center [1059, 239] width 85 height 26
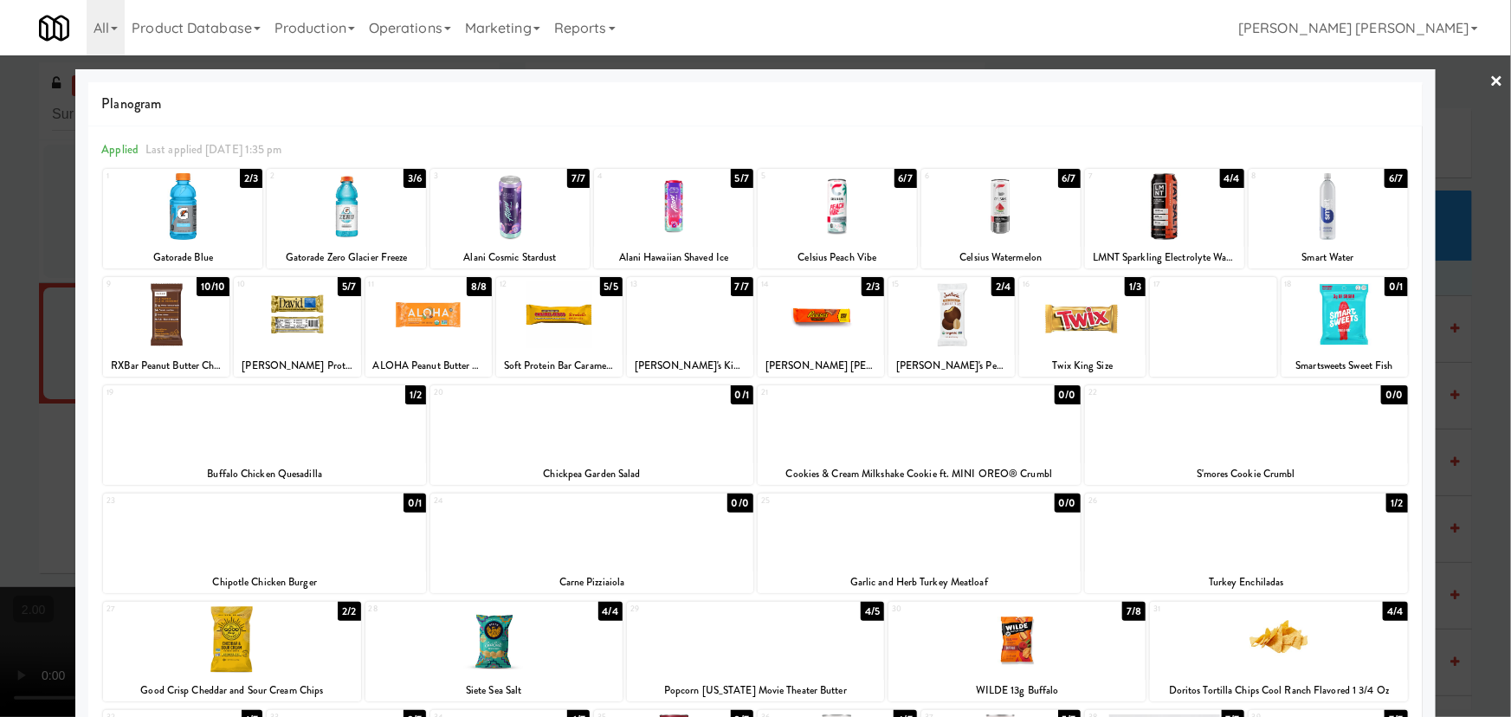
scroll to position [157, 0]
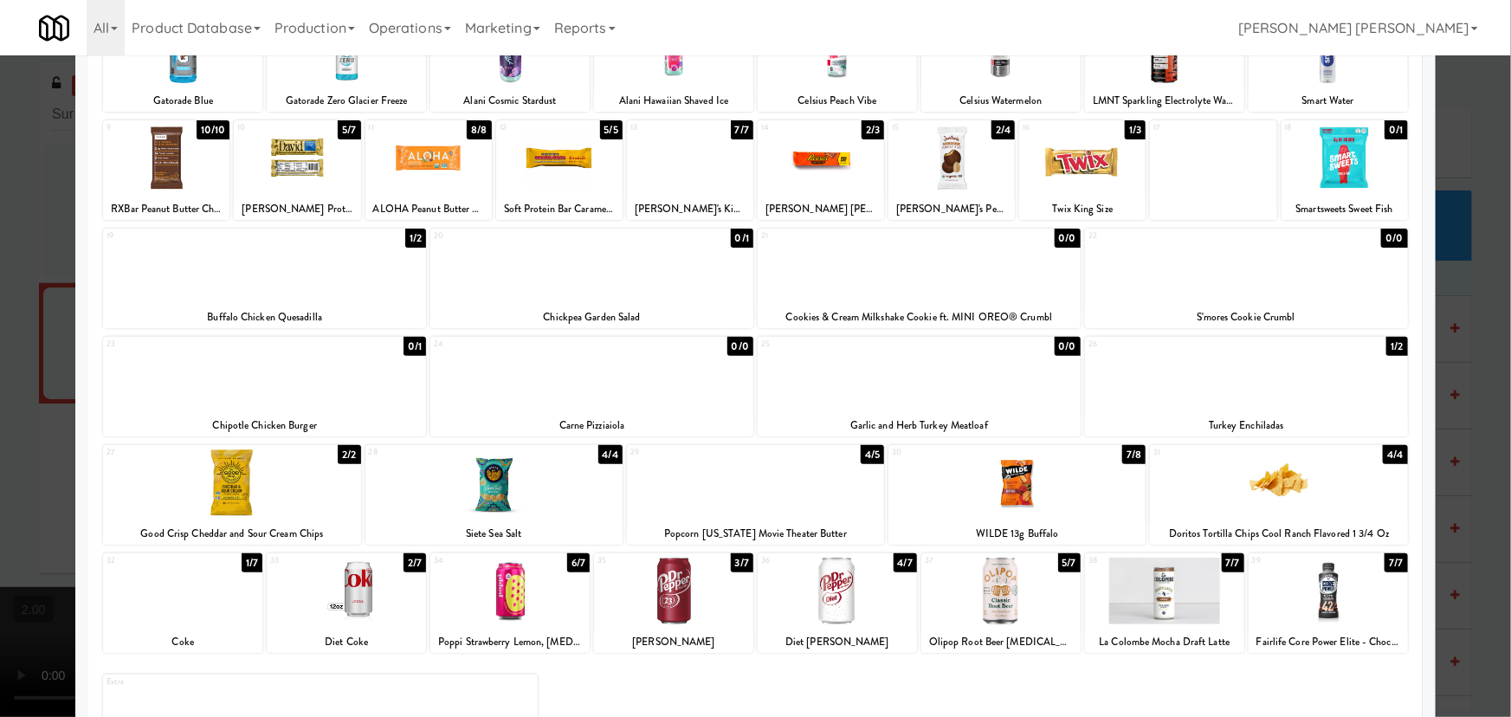
click at [359, 605] on div at bounding box center [346, 590] width 159 height 67
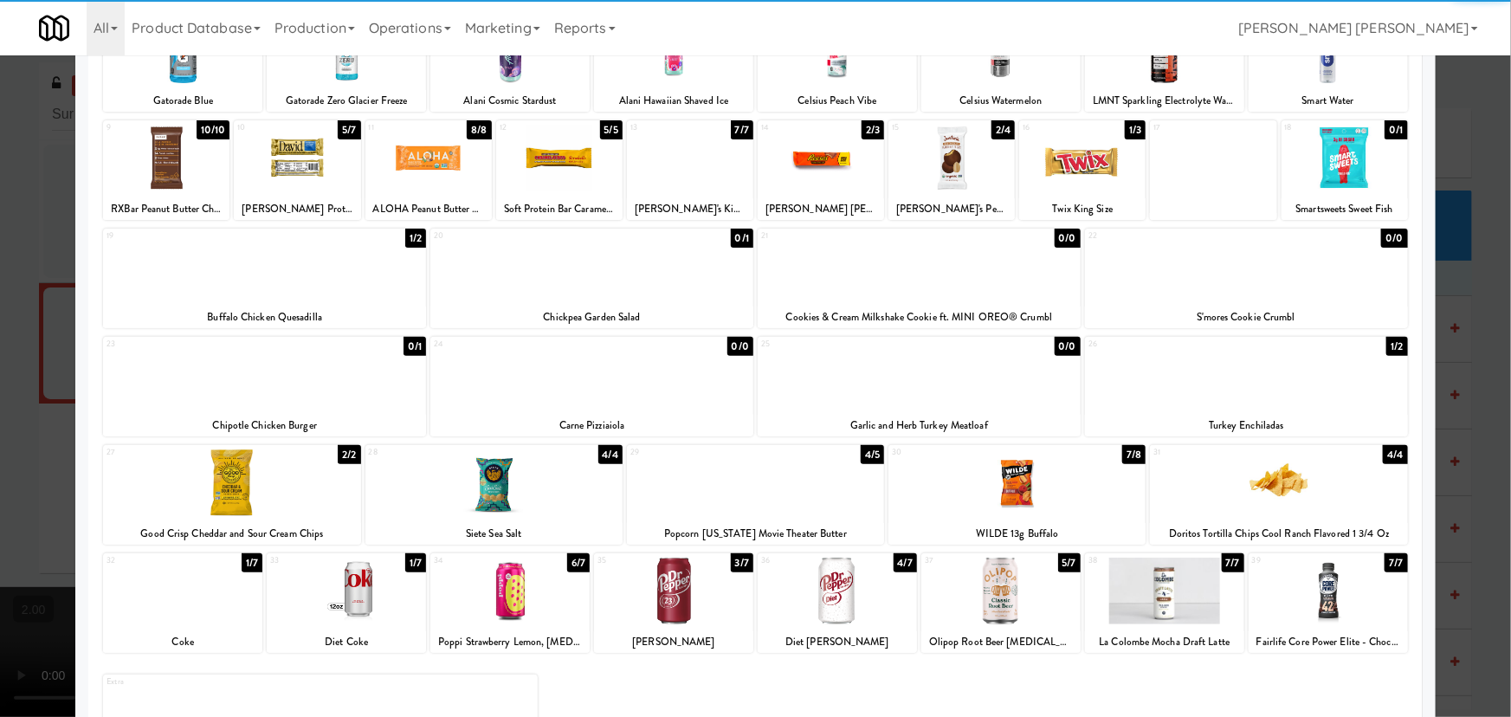
drag, startPoint x: 847, startPoint y: 601, endPoint x: 697, endPoint y: 533, distance: 165.1
click at [847, 601] on div at bounding box center [836, 590] width 159 height 67
click at [233, 474] on div at bounding box center [231, 482] width 257 height 67
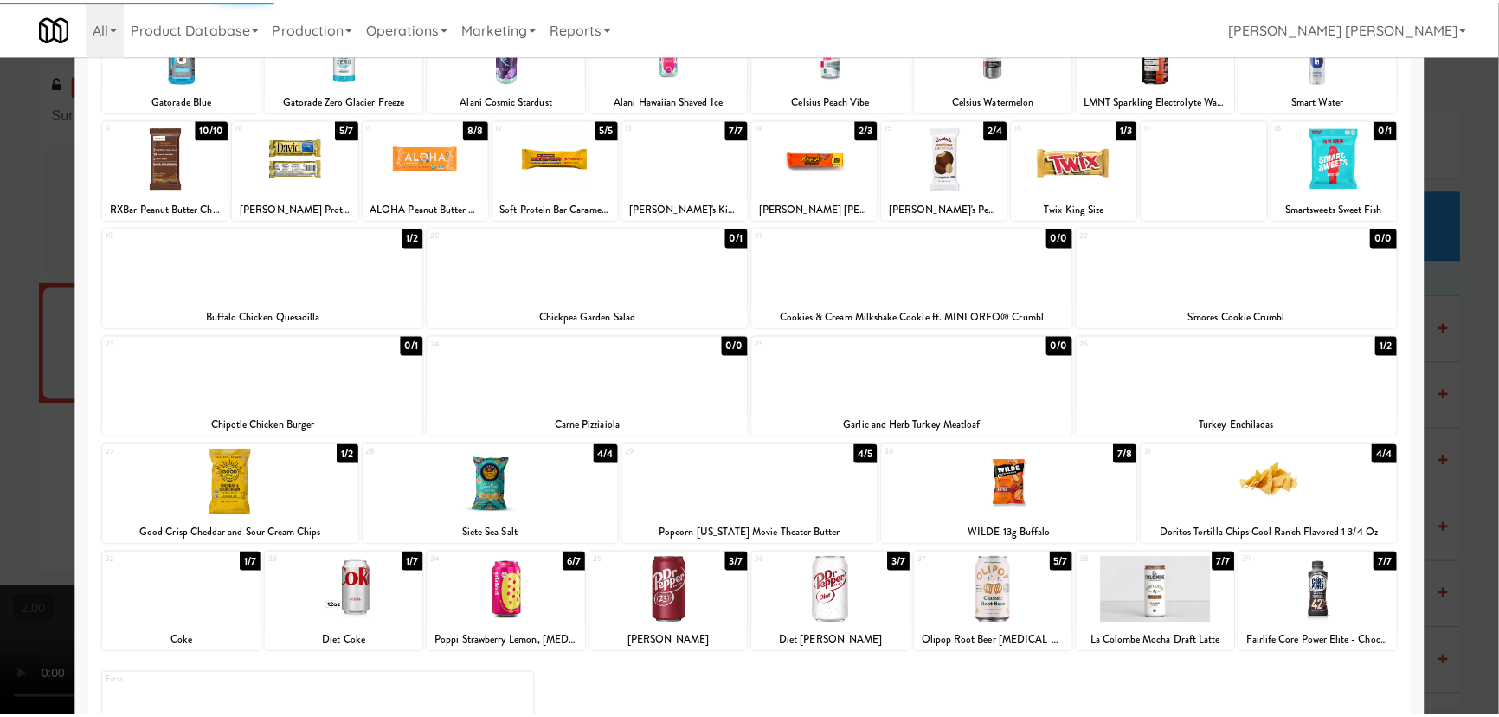
scroll to position [0, 0]
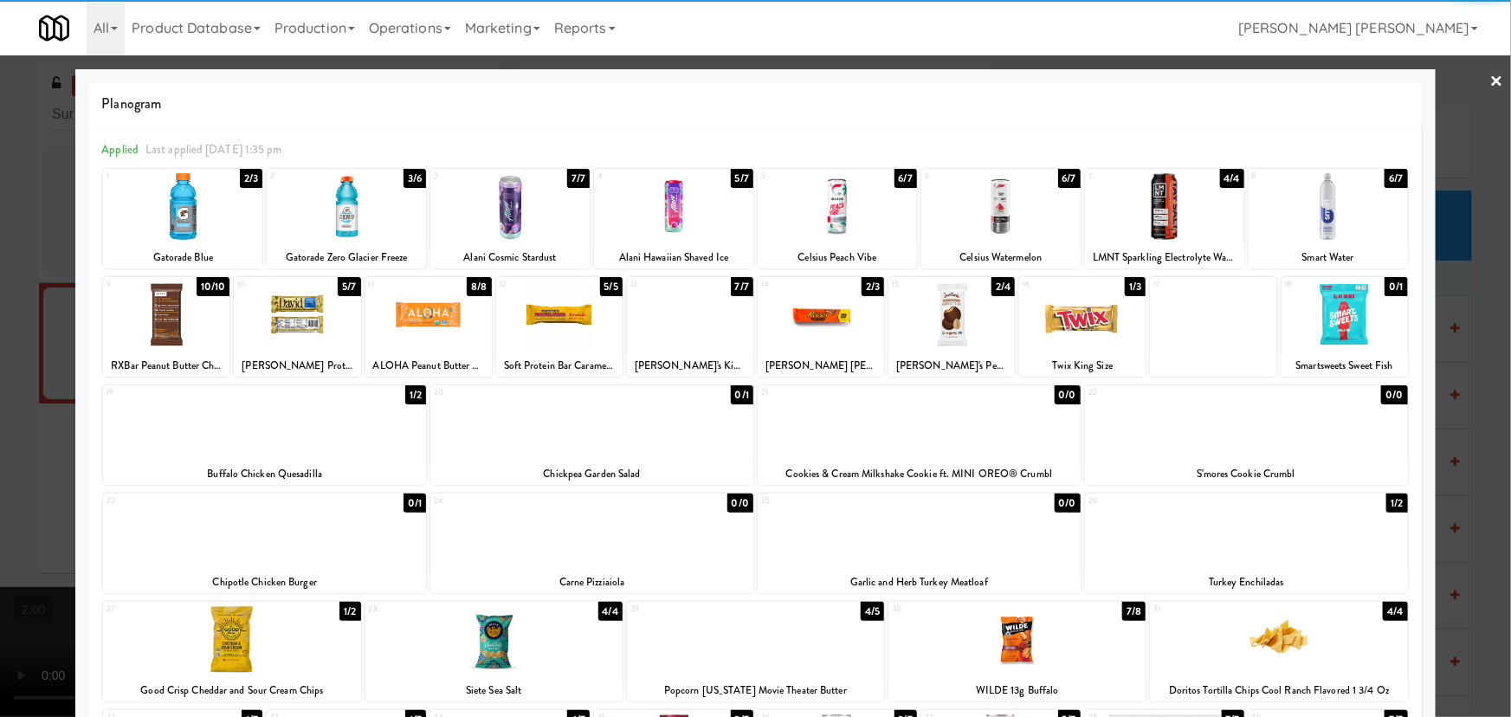
click at [1490, 78] on link "×" at bounding box center [1497, 82] width 14 height 54
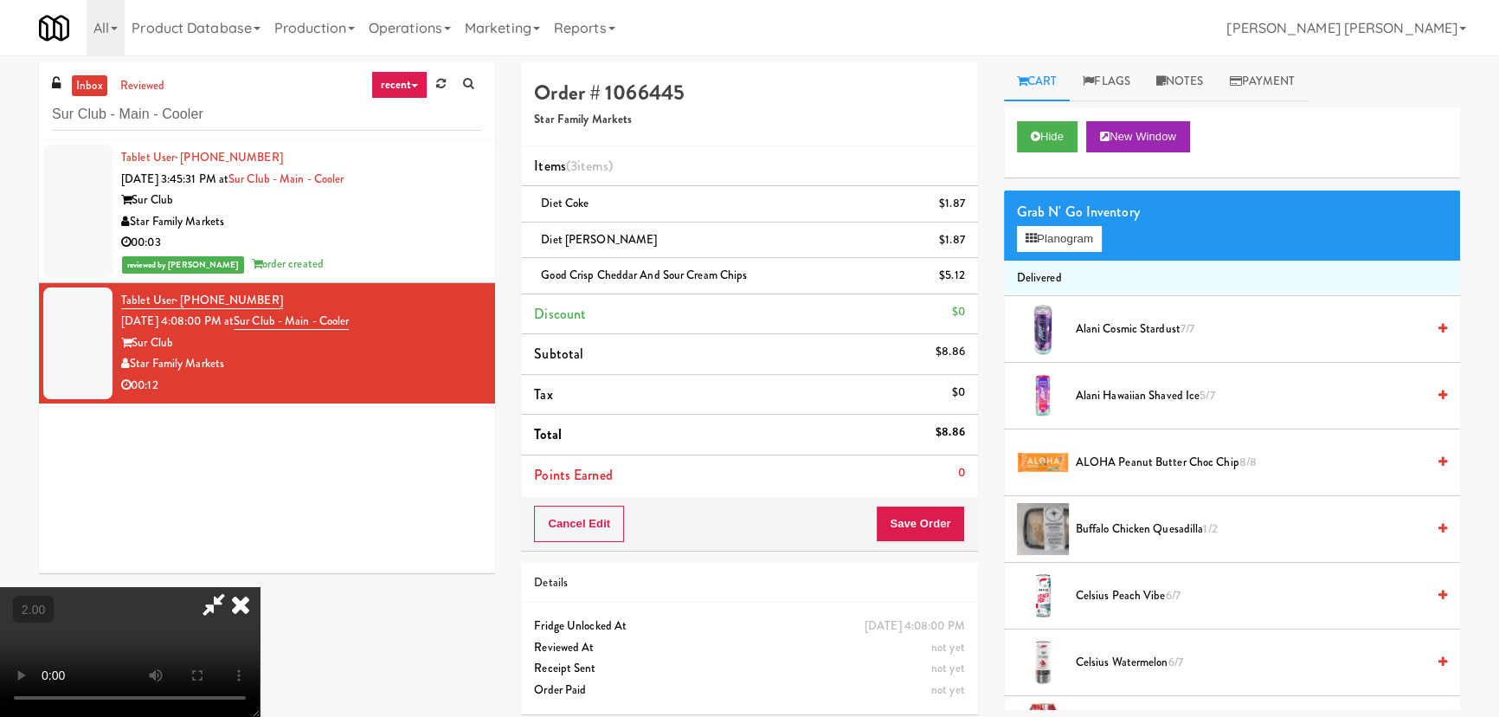
click at [260, 587] on icon at bounding box center [241, 604] width 38 height 35
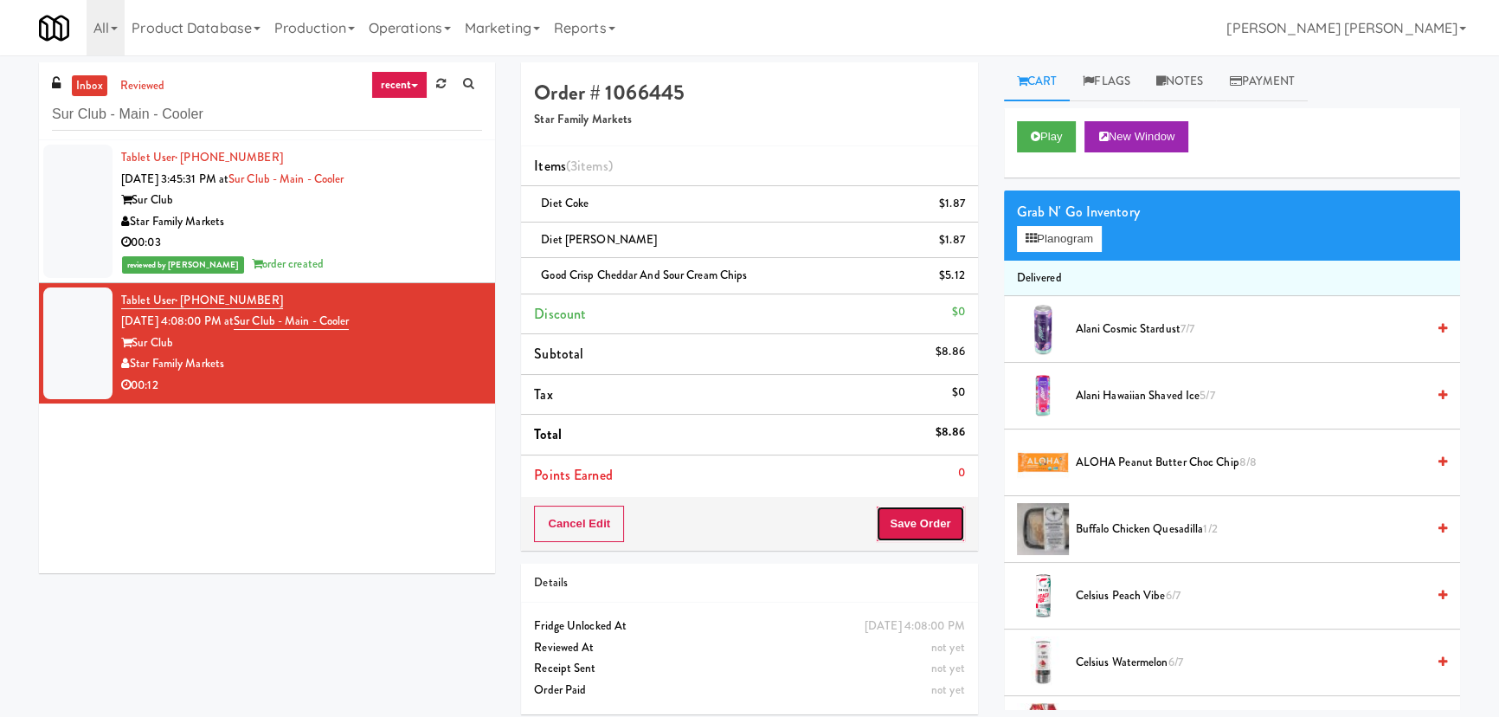
click at [923, 525] on button "Save Order" at bounding box center [920, 524] width 88 height 36
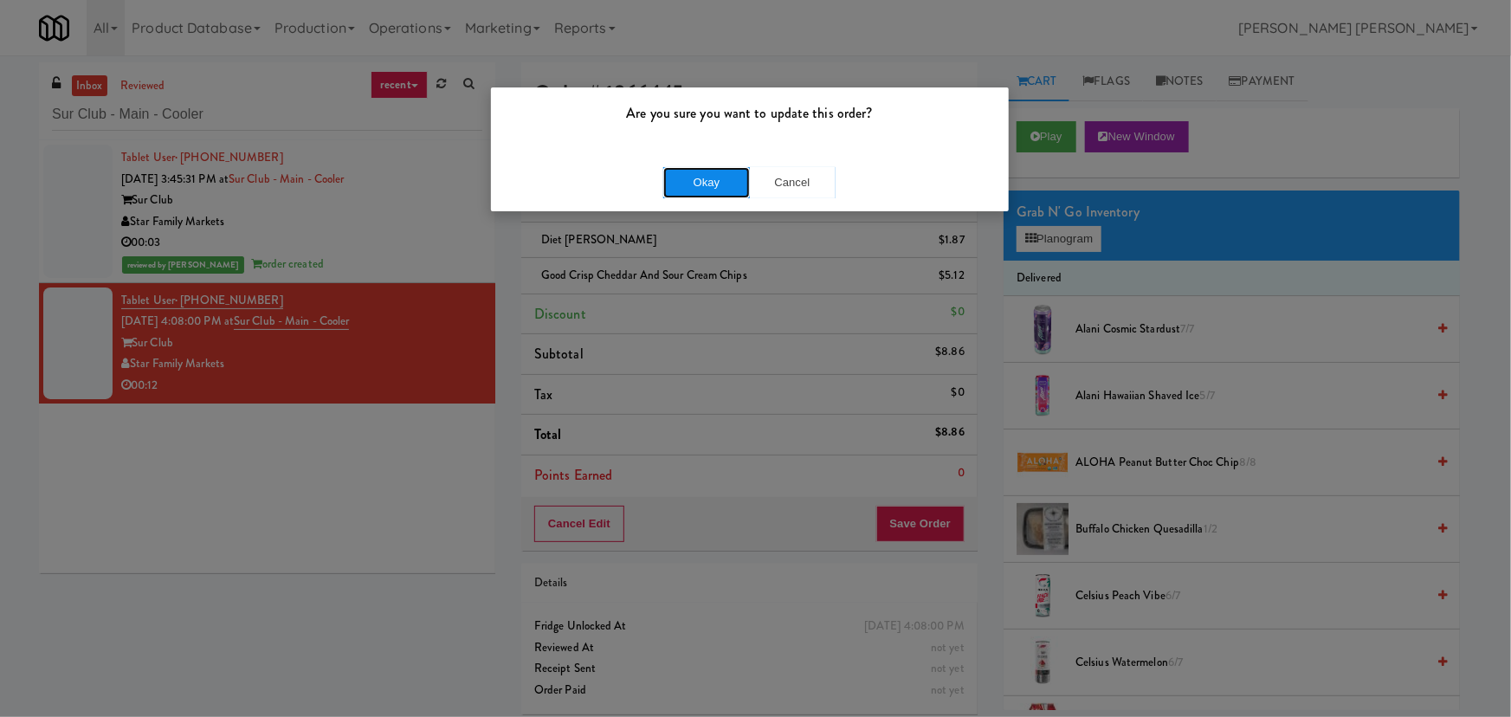
click at [707, 184] on button "Okay" at bounding box center [706, 182] width 87 height 31
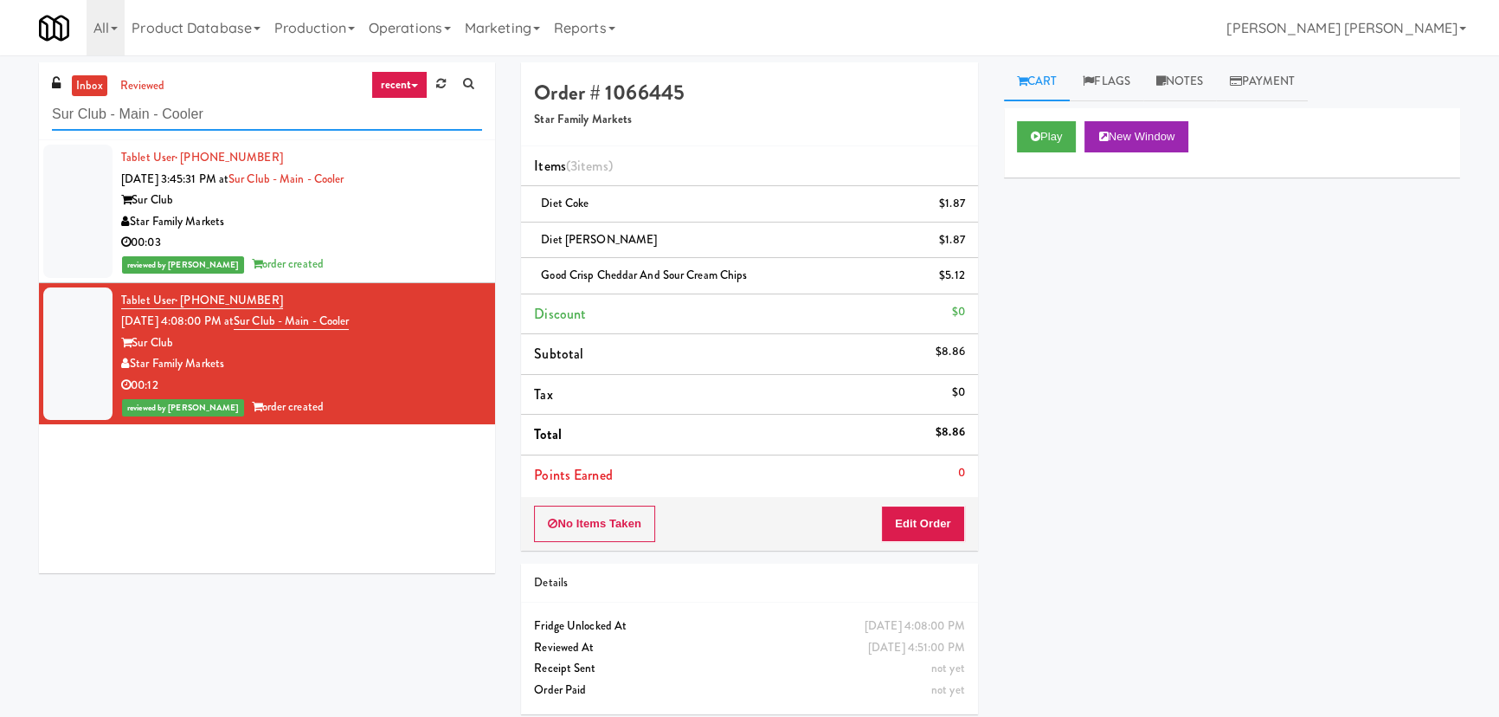
drag, startPoint x: 228, startPoint y: 114, endPoint x: -47, endPoint y: 106, distance: 274.5
click at [0, 106] on html "Are you sure you want to update this order? Okay Cancel Okay Are you sure you w…" at bounding box center [749, 358] width 1499 height 717
paste input "HP Employee Lounge Drinks"
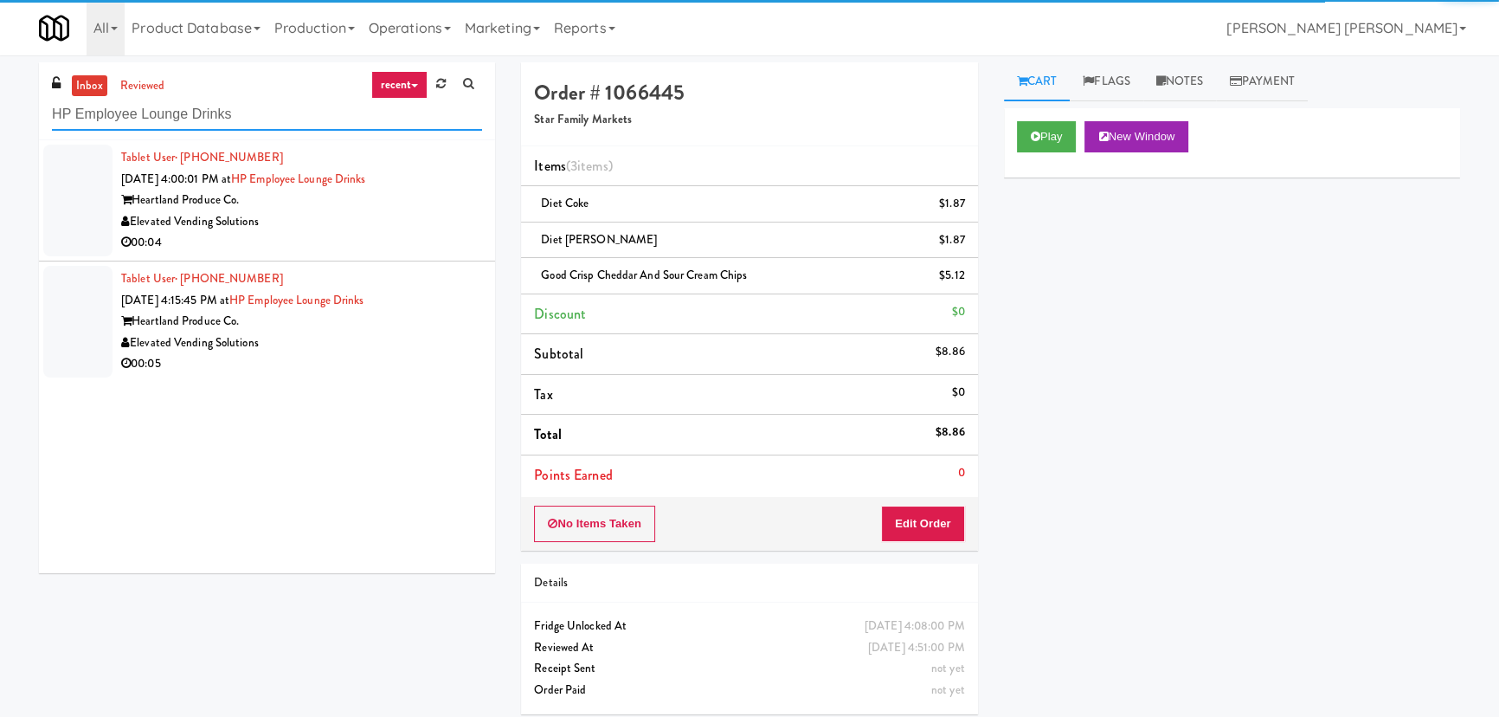
type input "HP Employee Lounge Drinks"
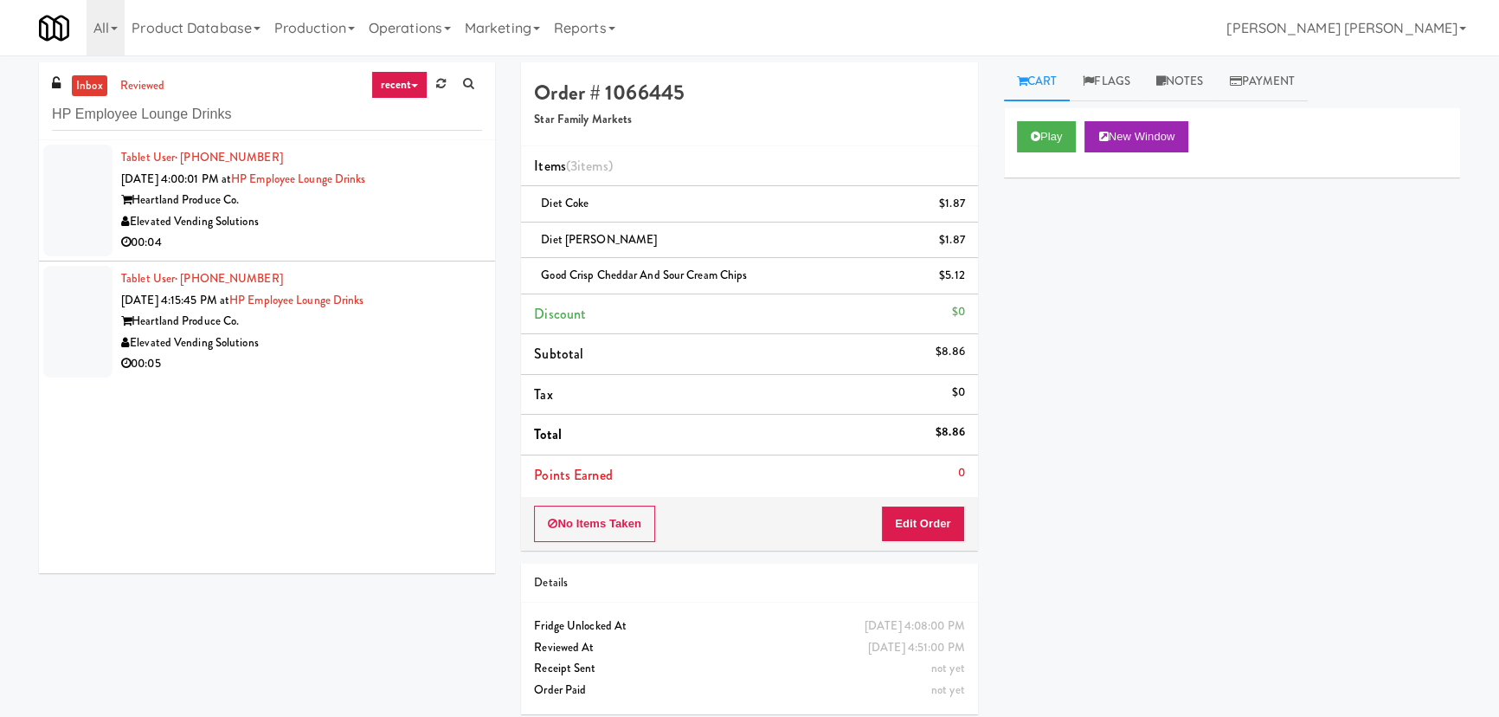
click at [352, 226] on div "Elevated Vending Solutions" at bounding box center [301, 222] width 361 height 22
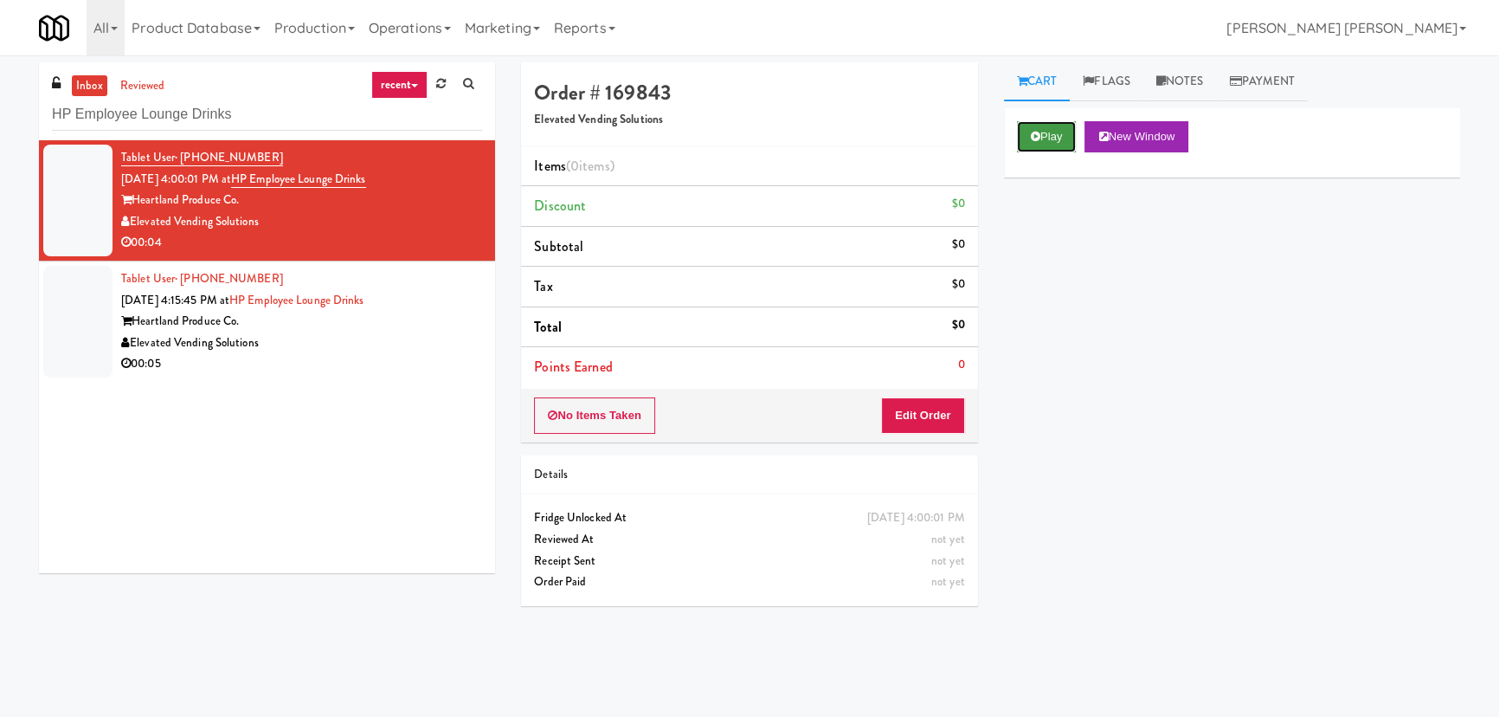
click at [1061, 132] on button "Play" at bounding box center [1047, 136] width 60 height 31
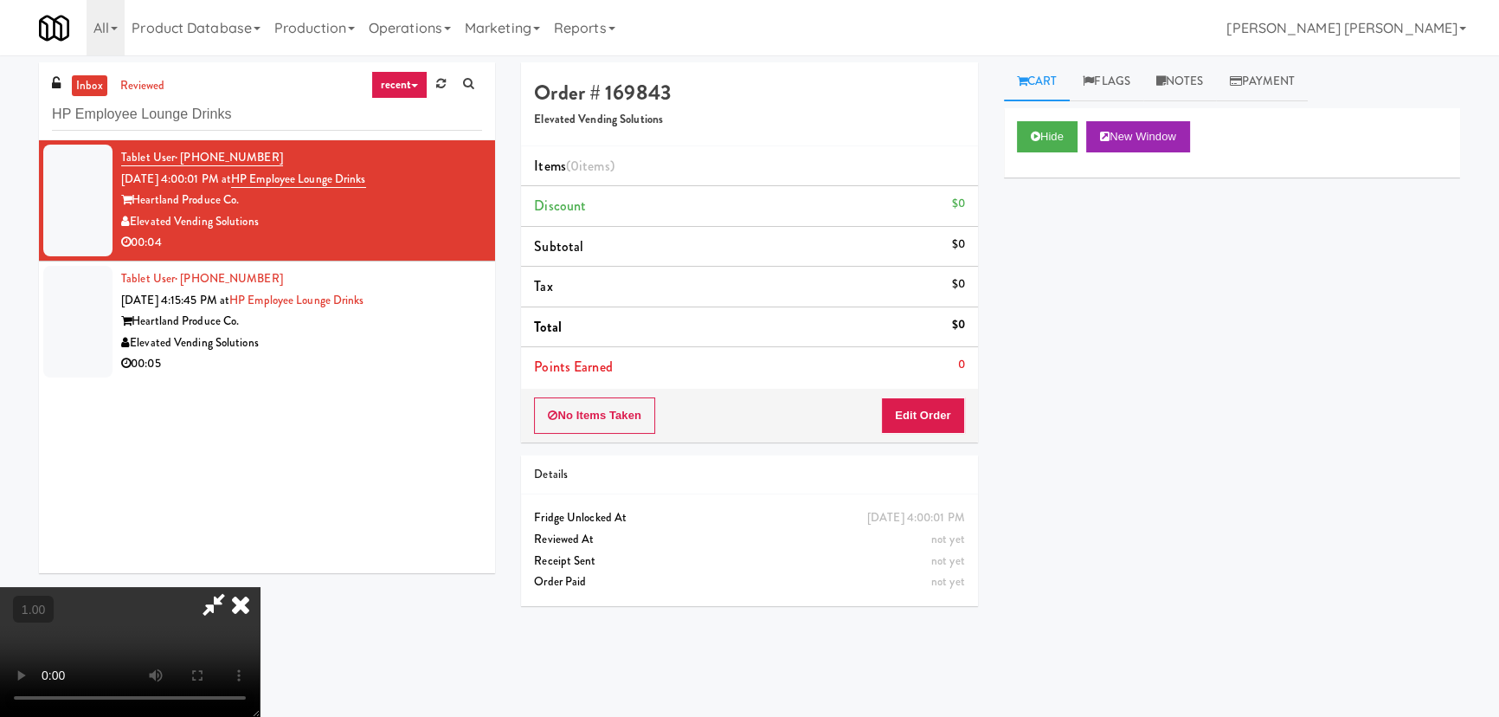
click at [260, 587] on video at bounding box center [130, 652] width 260 height 130
click at [939, 409] on button "Edit Order" at bounding box center [923, 415] width 84 height 36
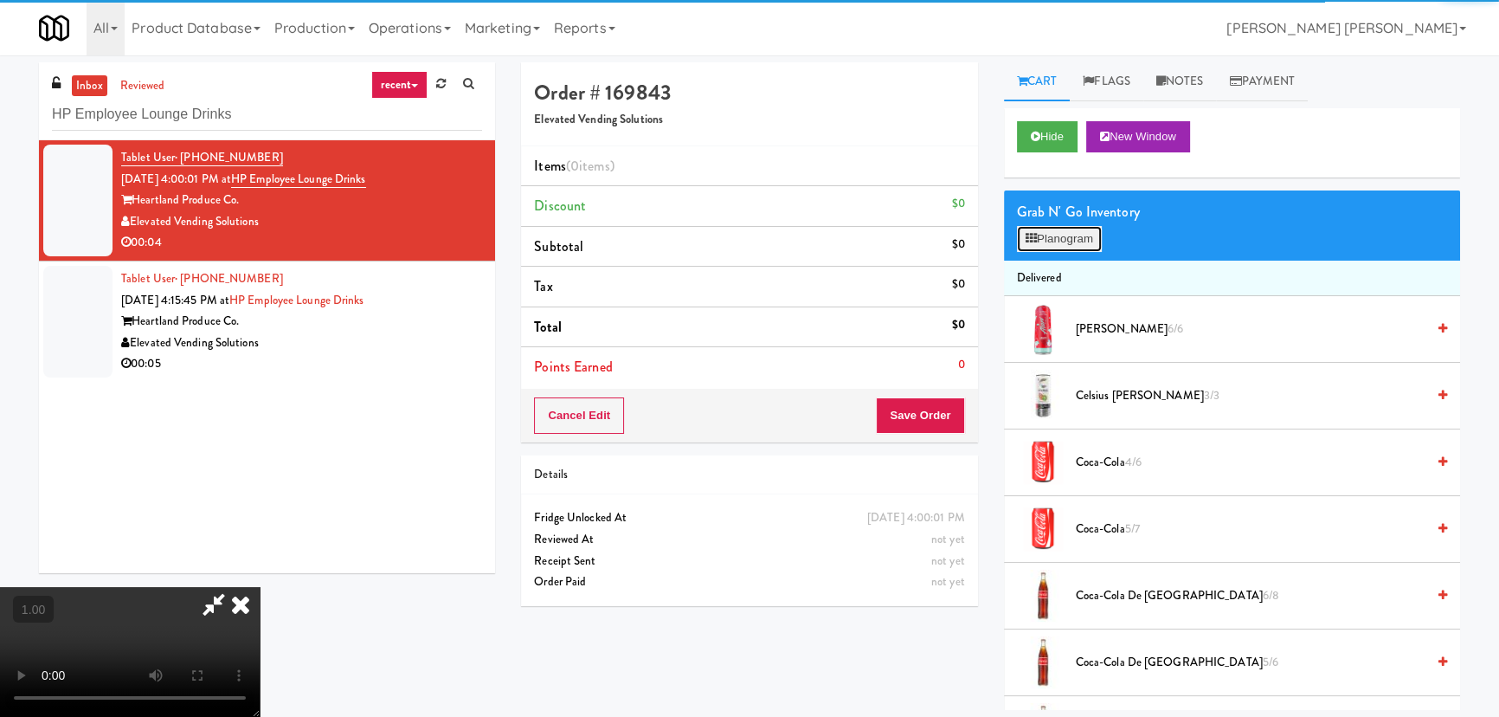
click at [1069, 243] on button "Planogram" at bounding box center [1059, 239] width 85 height 26
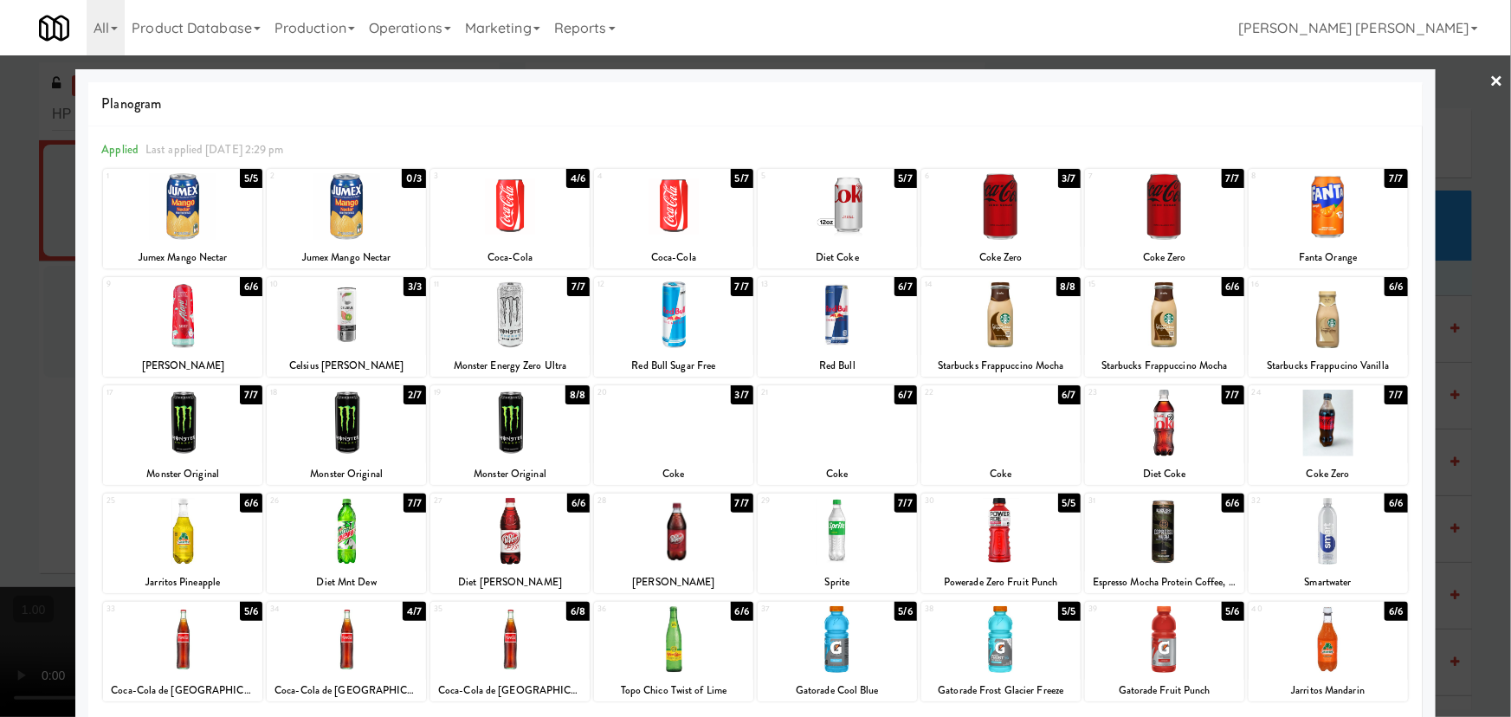
click at [836, 322] on div at bounding box center [836, 314] width 159 height 67
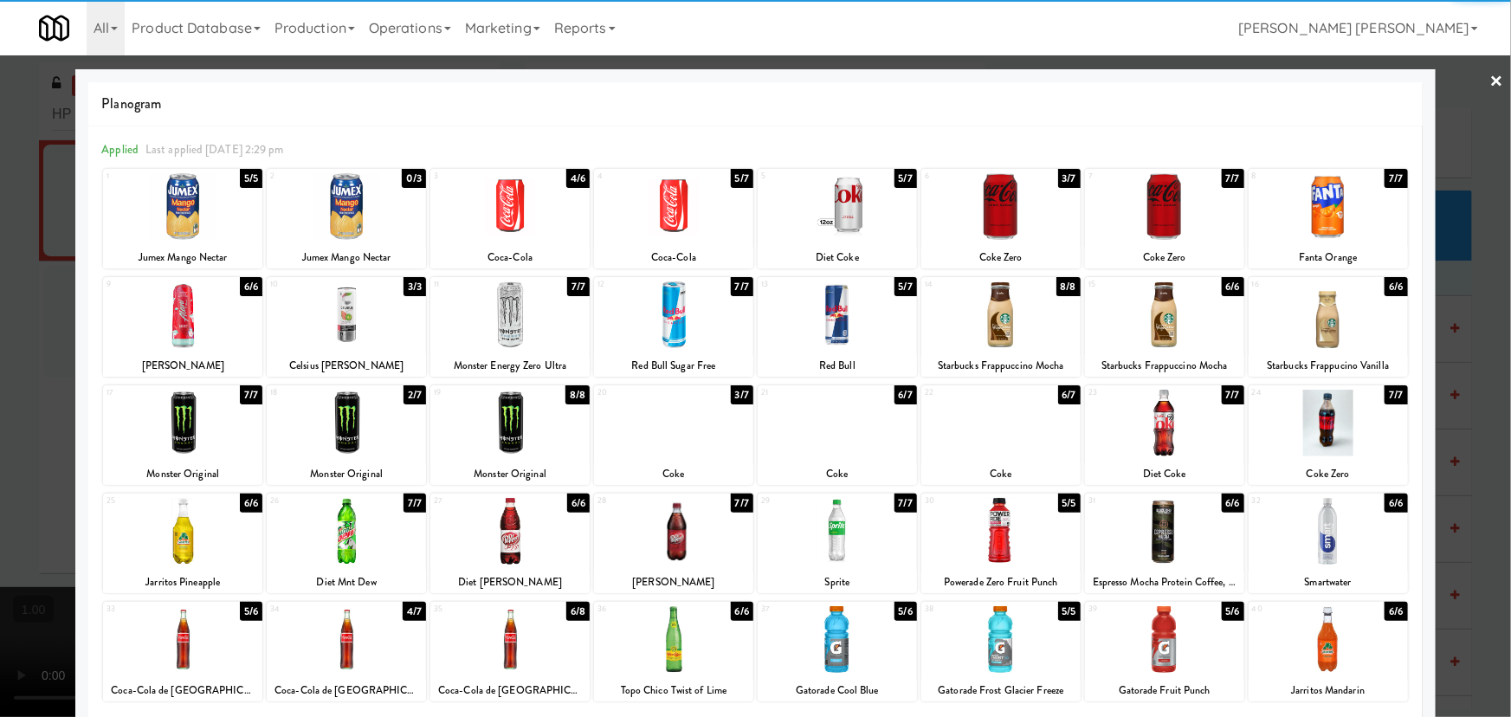
click at [1490, 75] on link "×" at bounding box center [1497, 82] width 14 height 54
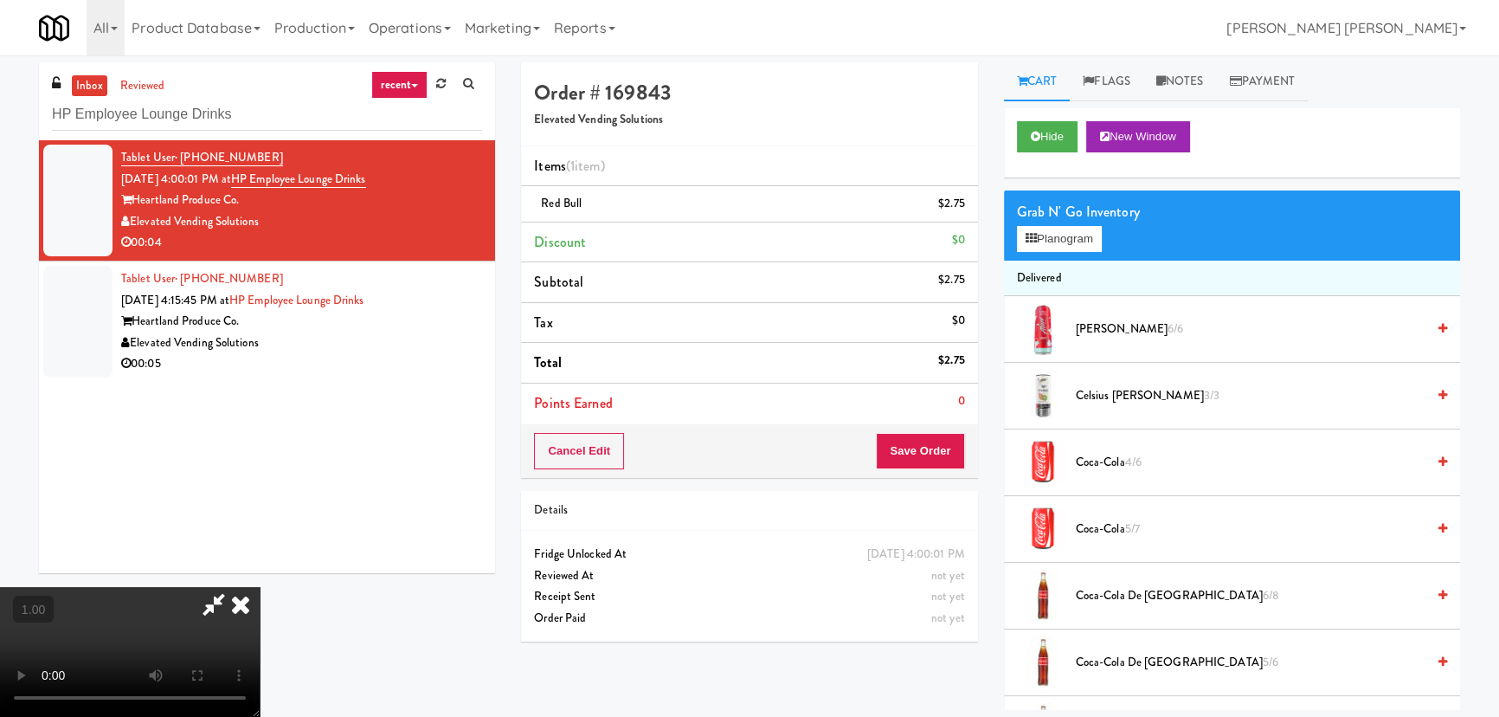
click at [260, 587] on icon at bounding box center [241, 604] width 38 height 35
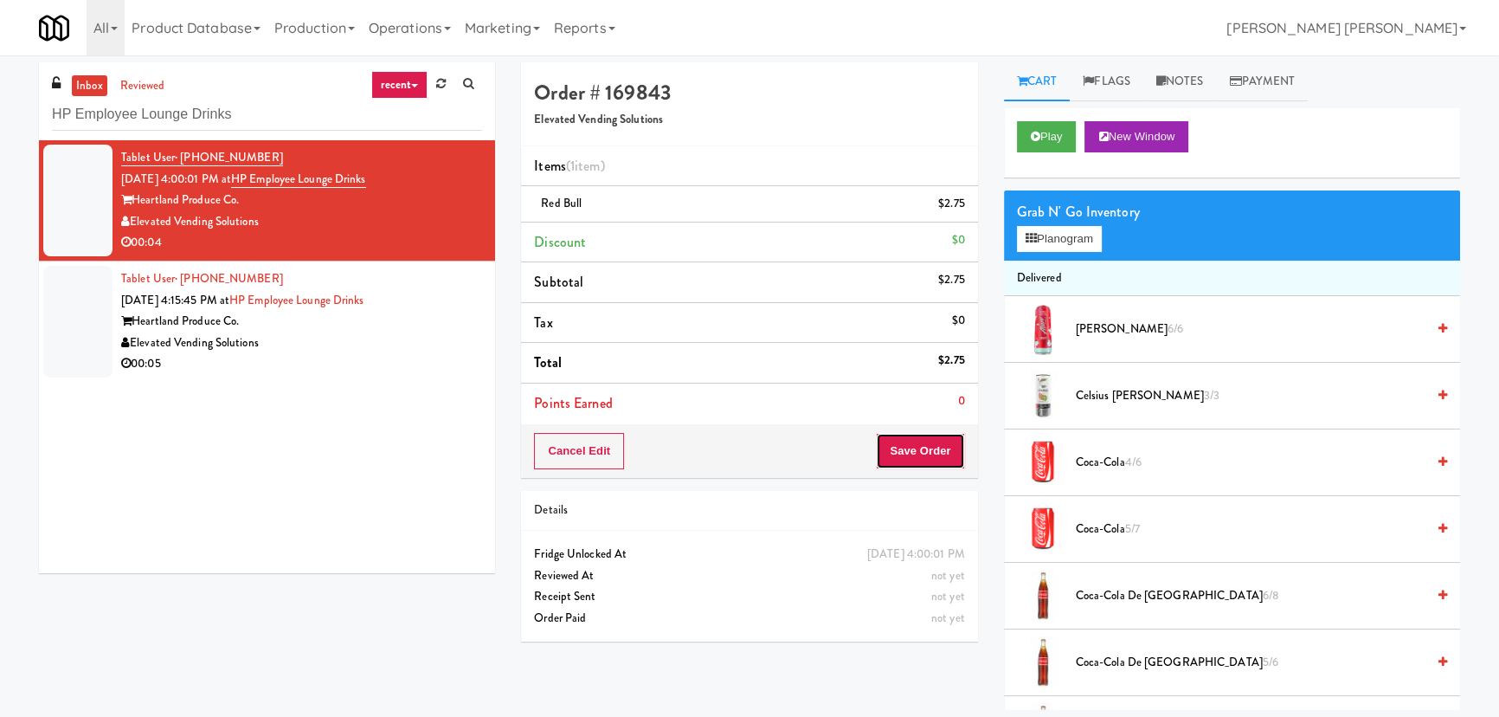
click at [938, 434] on button "Save Order" at bounding box center [920, 451] width 88 height 36
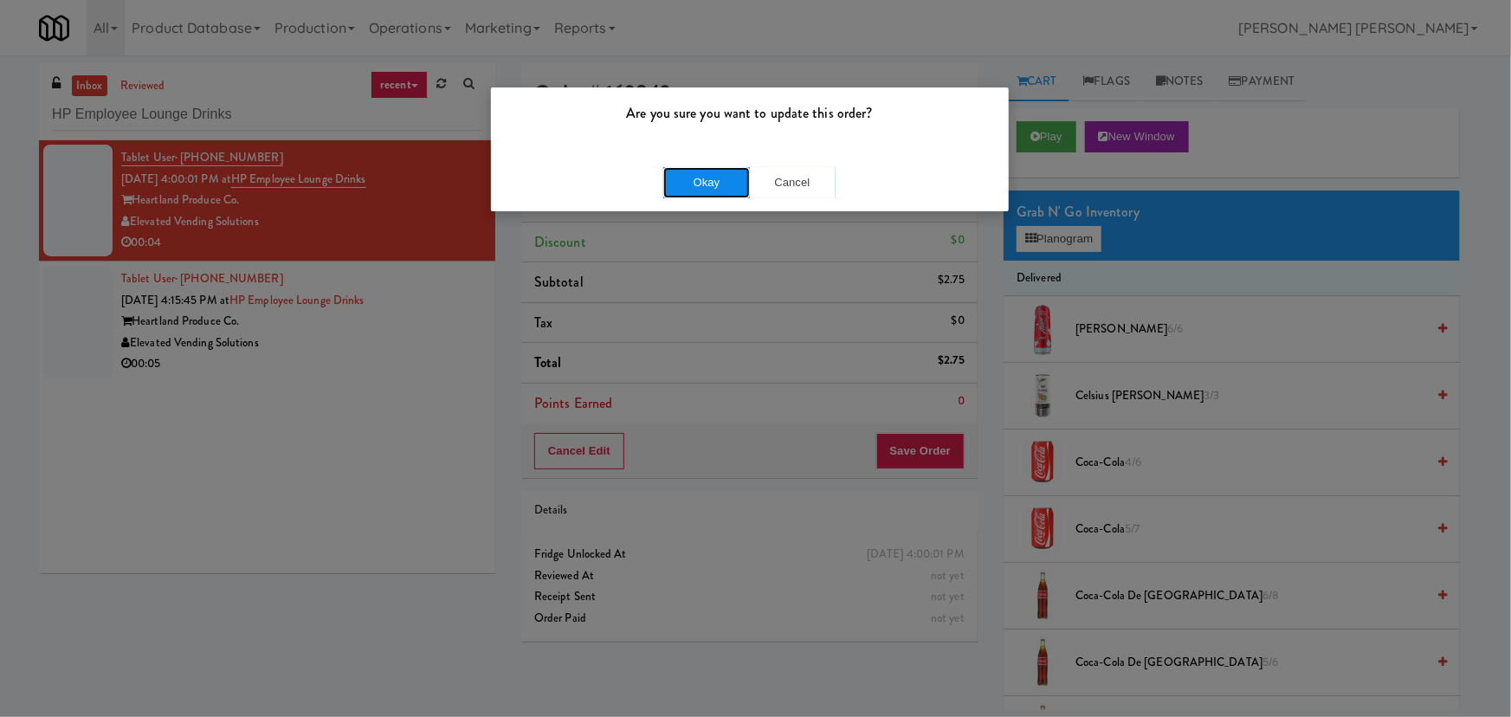
click at [714, 187] on button "Okay" at bounding box center [706, 182] width 87 height 31
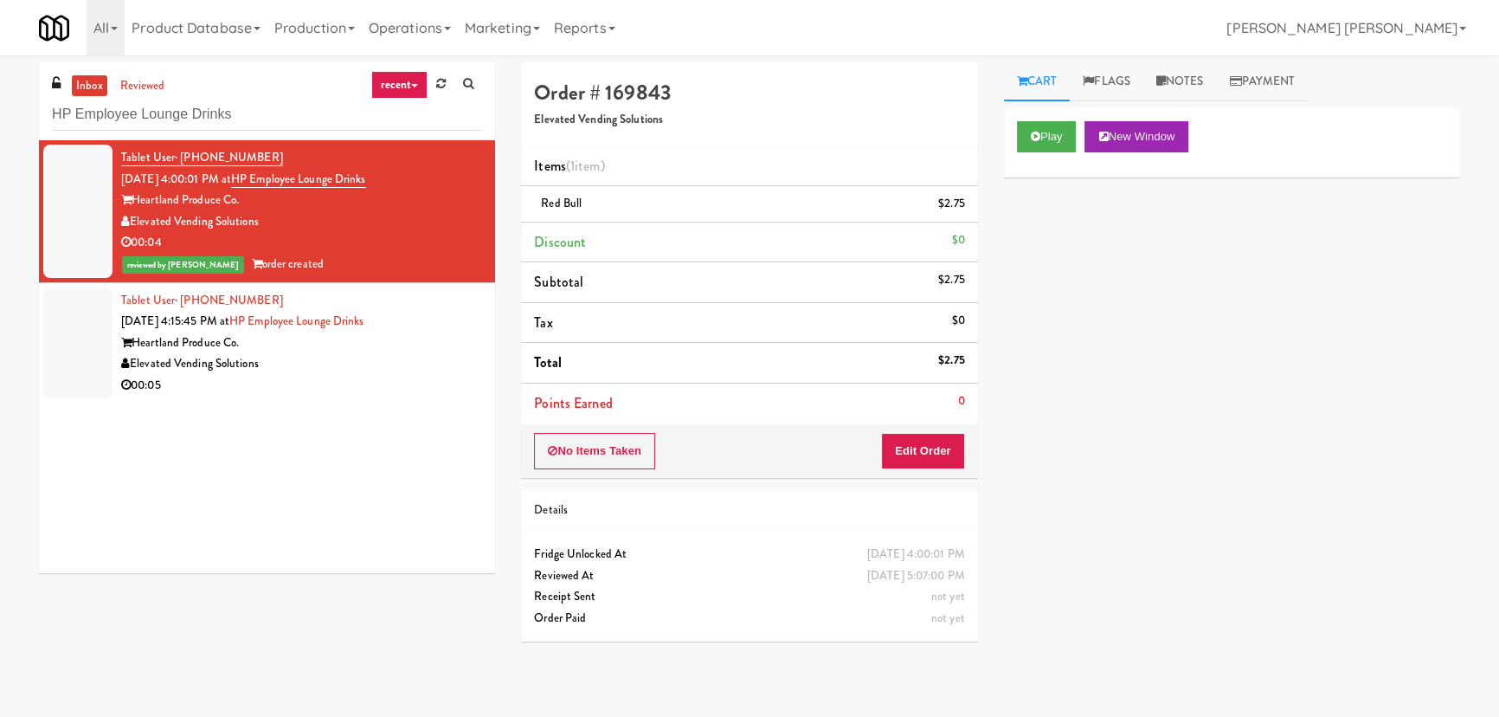
click at [314, 372] on div "Elevated Vending Solutions" at bounding box center [301, 364] width 361 height 22
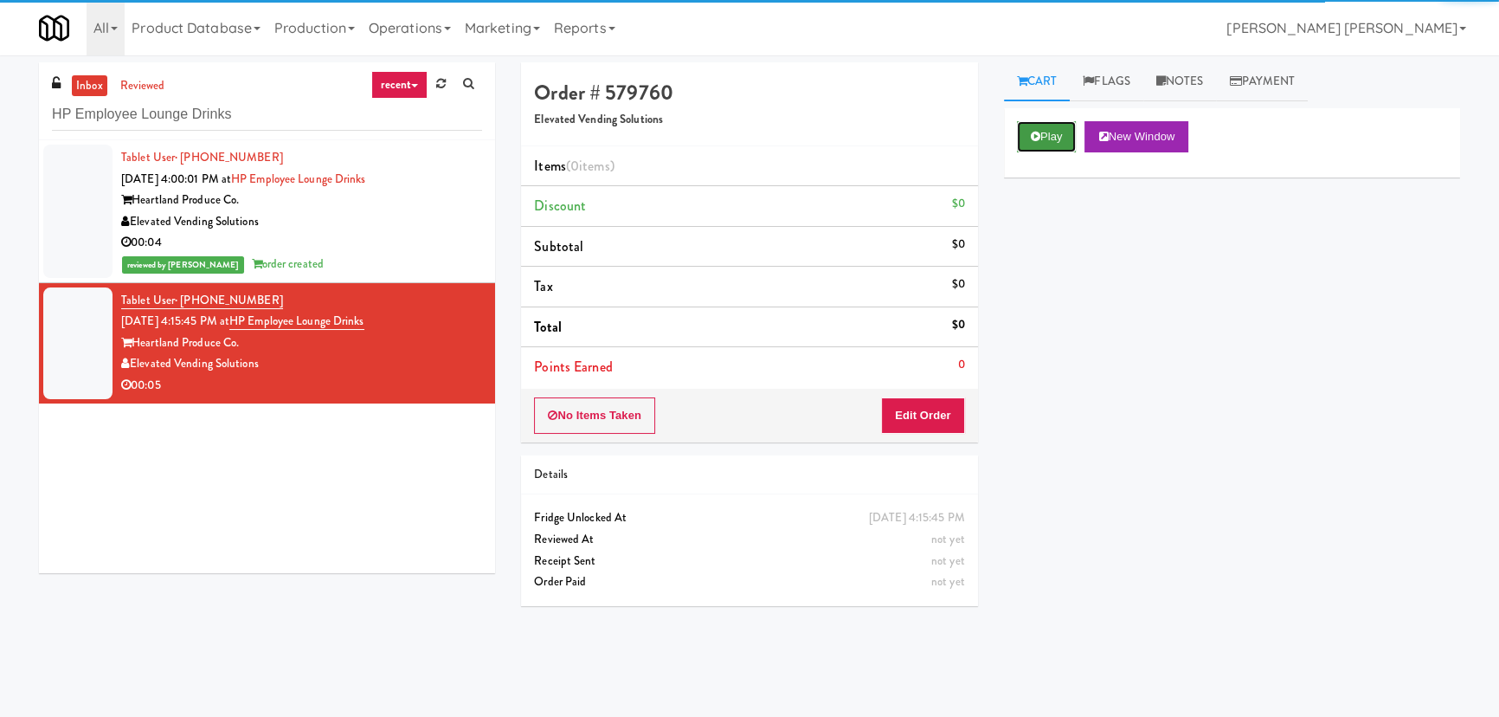
click at [1046, 133] on button "Play" at bounding box center [1047, 136] width 60 height 31
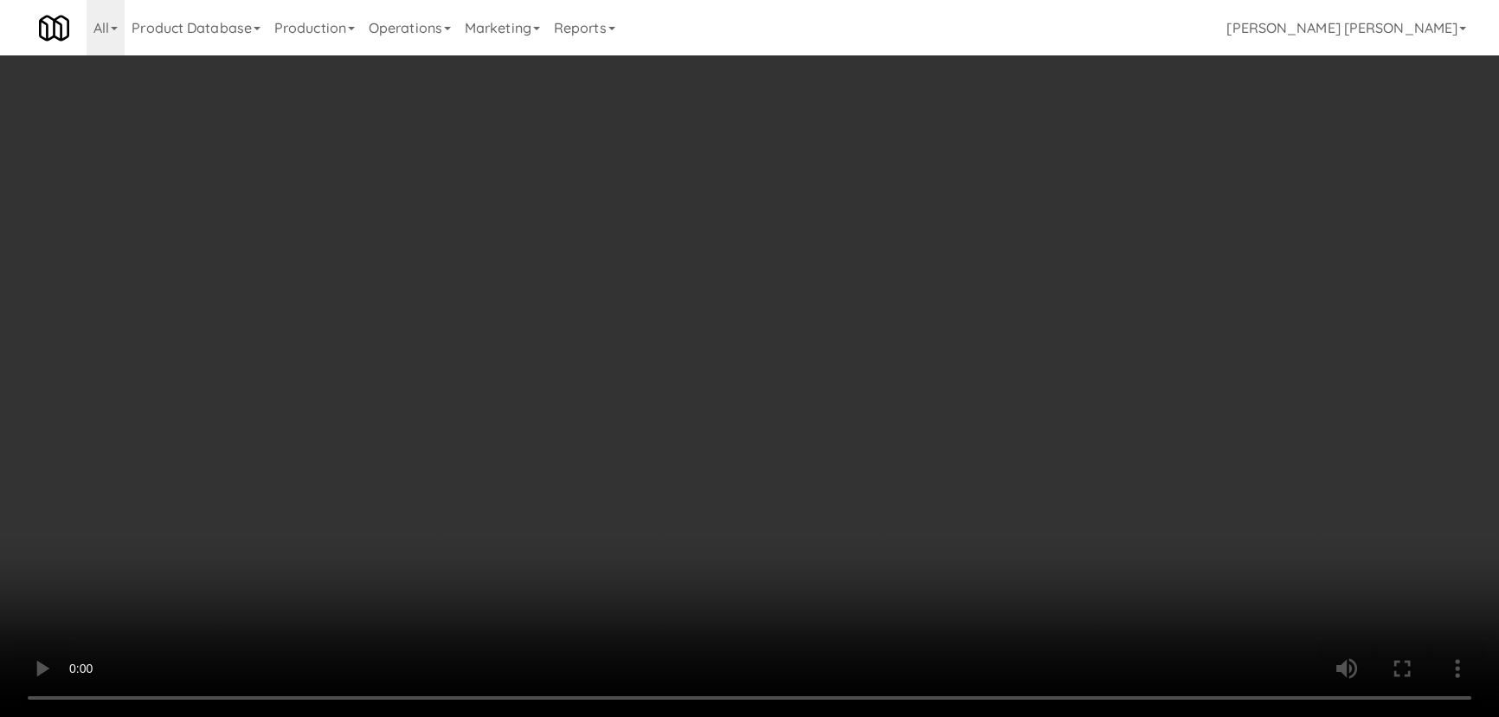
click at [827, 716] on video at bounding box center [749, 358] width 1499 height 717
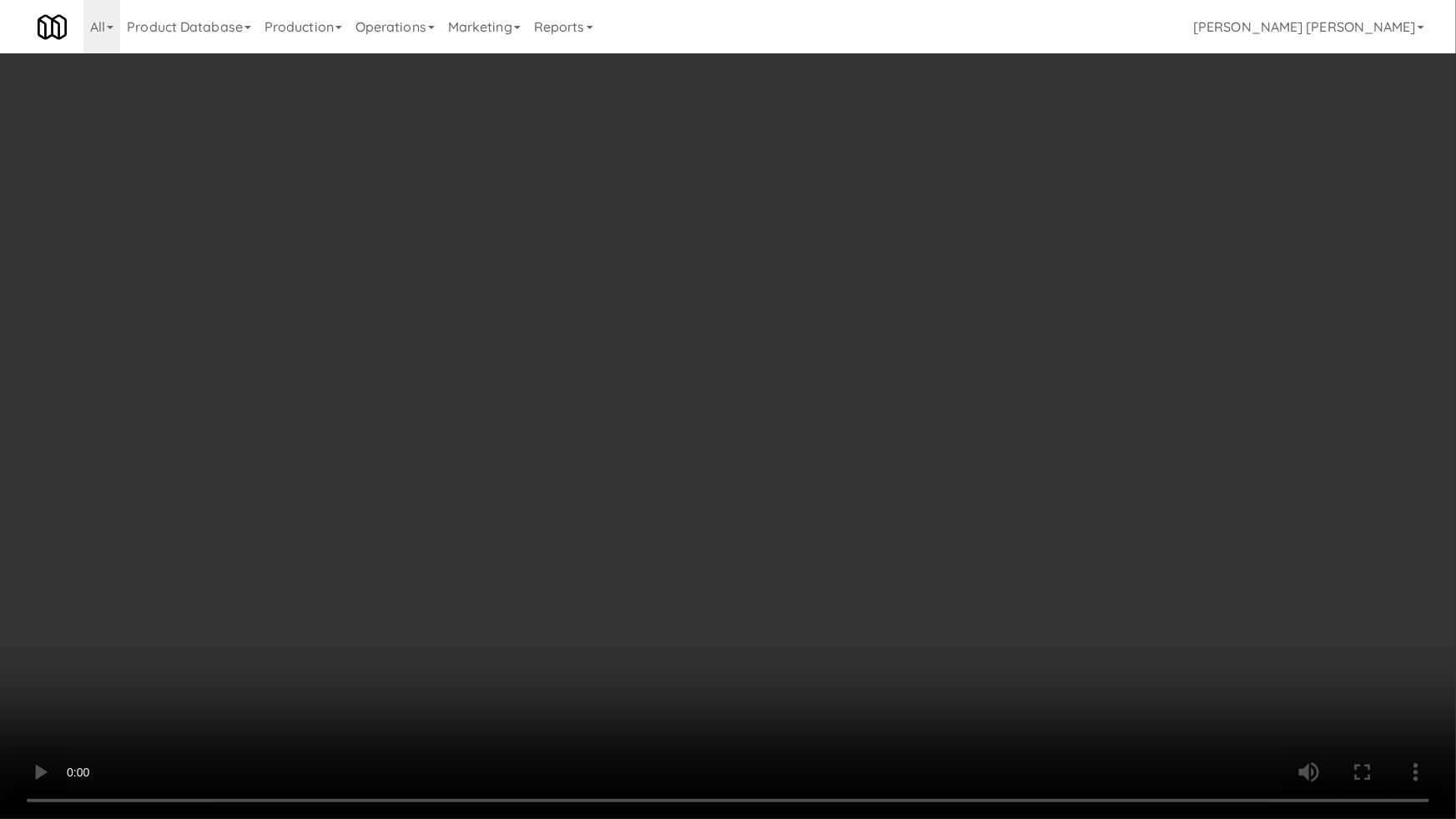
drag, startPoint x: 797, startPoint y: 727, endPoint x: 1455, endPoint y: 594, distance: 671.3
click at [800, 690] on video at bounding box center [728, 410] width 1456 height 819
drag, startPoint x: 824, startPoint y: 715, endPoint x: 1455, endPoint y: 697, distance: 631.3
click at [854, 690] on video at bounding box center [728, 410] width 1456 height 819
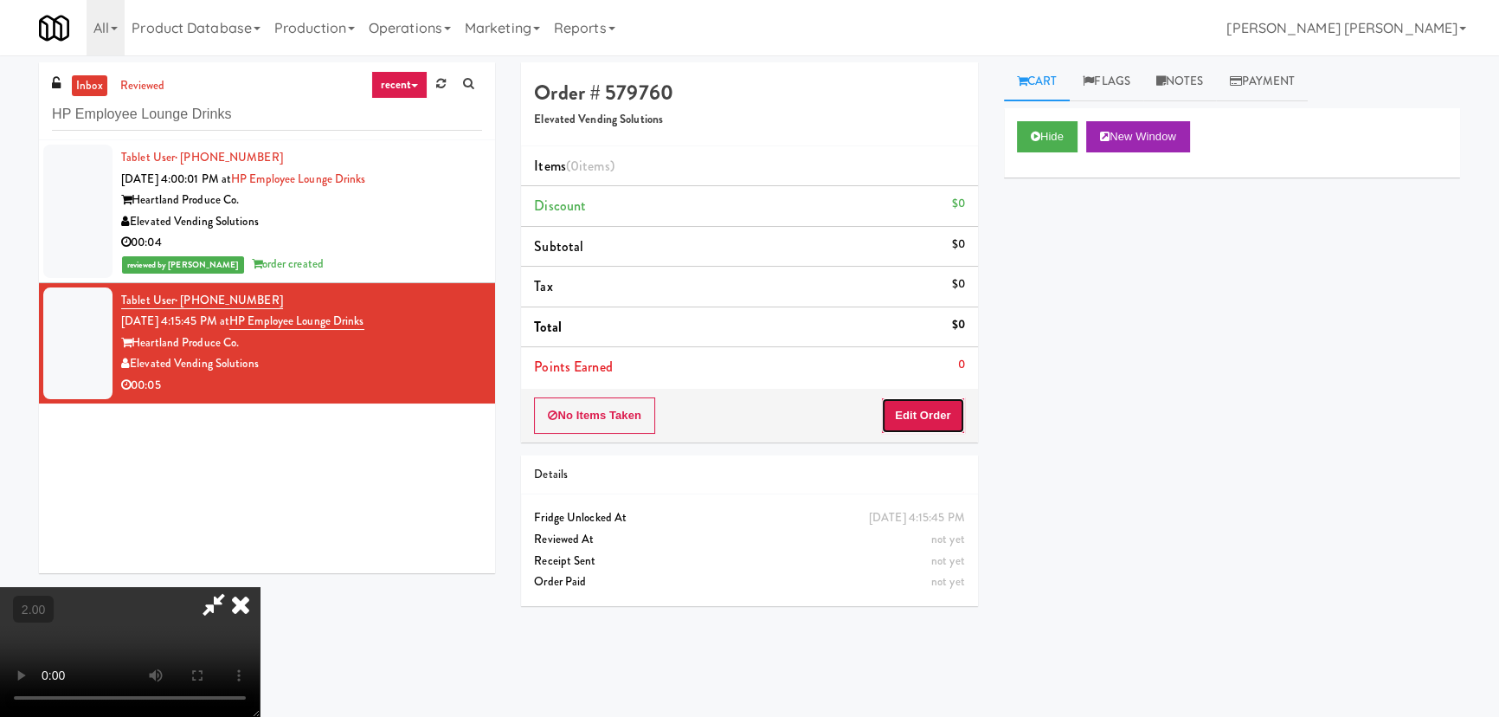
click at [926, 409] on button "Edit Order" at bounding box center [923, 415] width 84 height 36
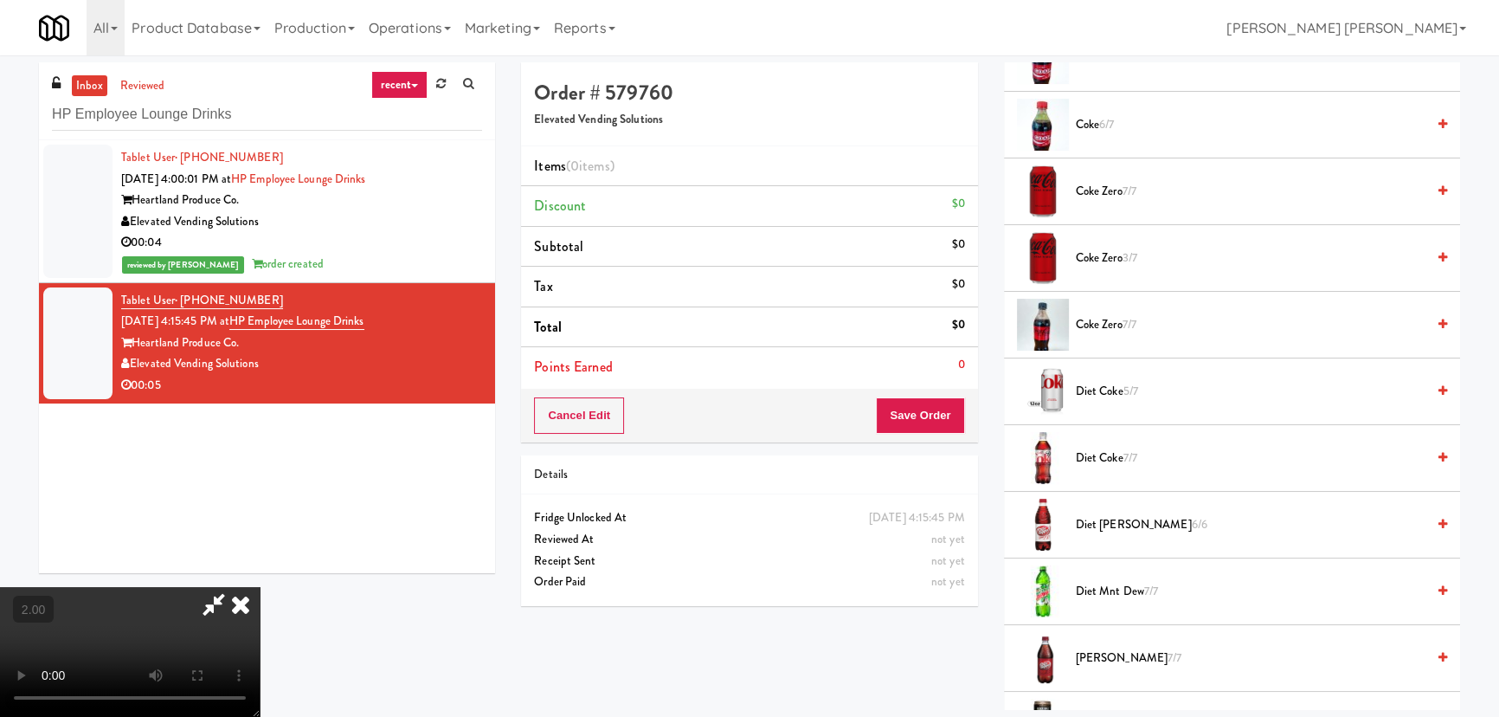
scroll to position [708, 0]
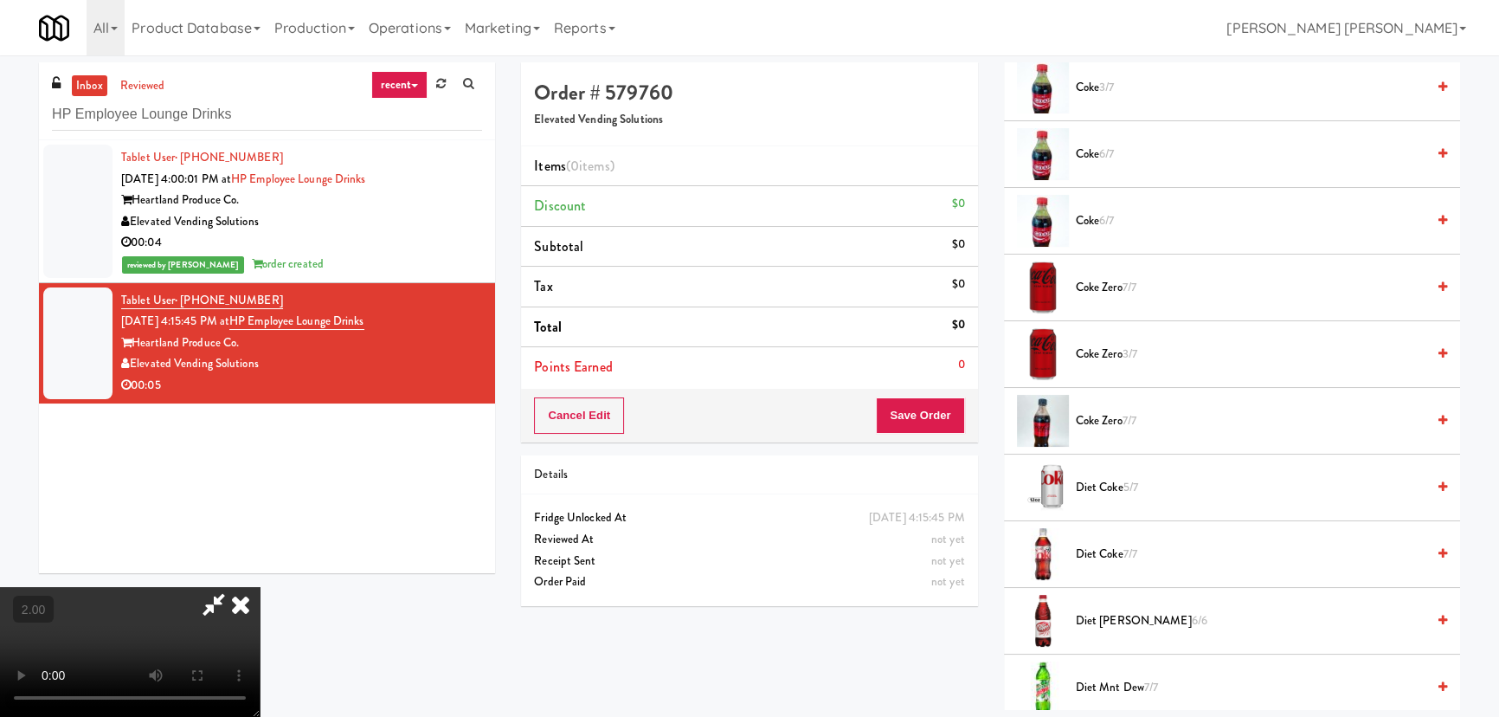
click at [260, 587] on video at bounding box center [130, 652] width 260 height 130
click at [1117, 622] on span "Diet Dr Pepper 6/6" at bounding box center [1251, 621] width 350 height 22
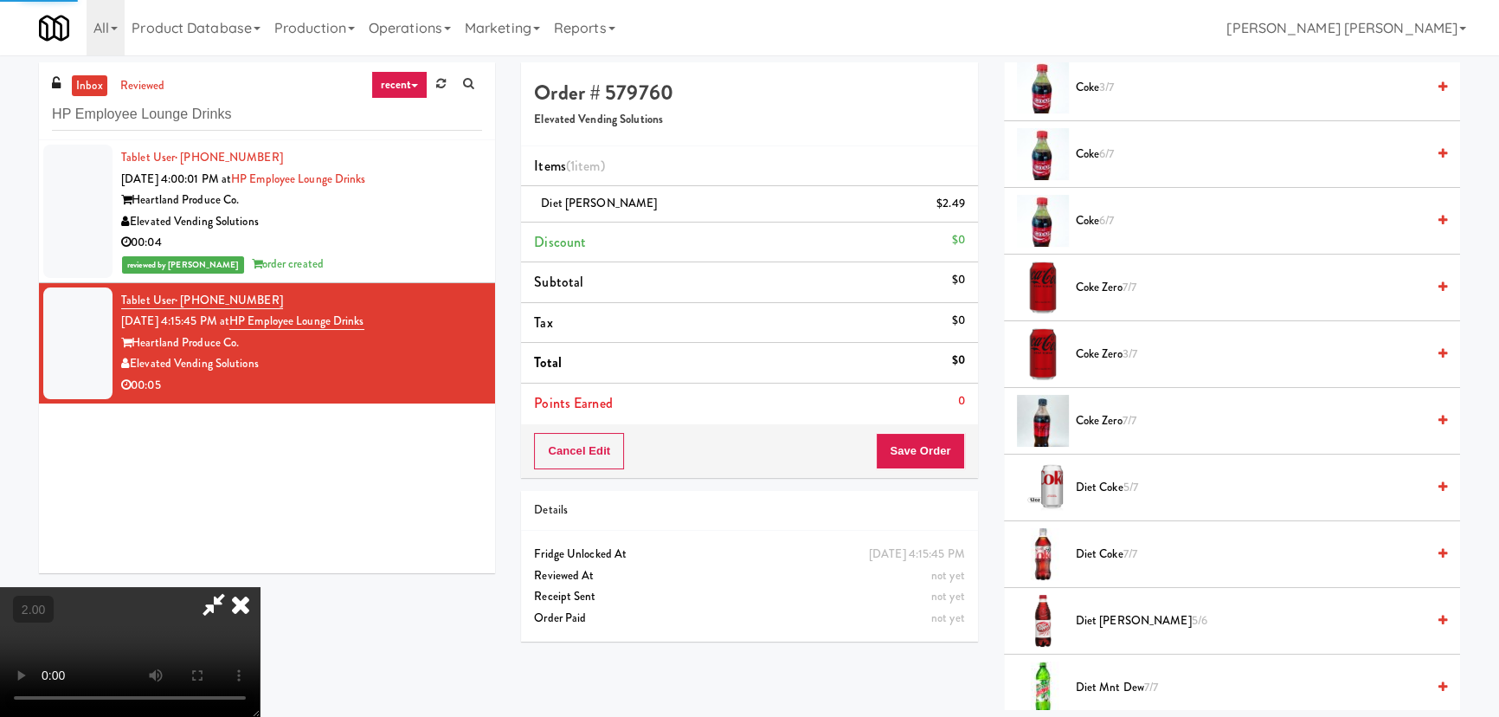
scroll to position [0, 0]
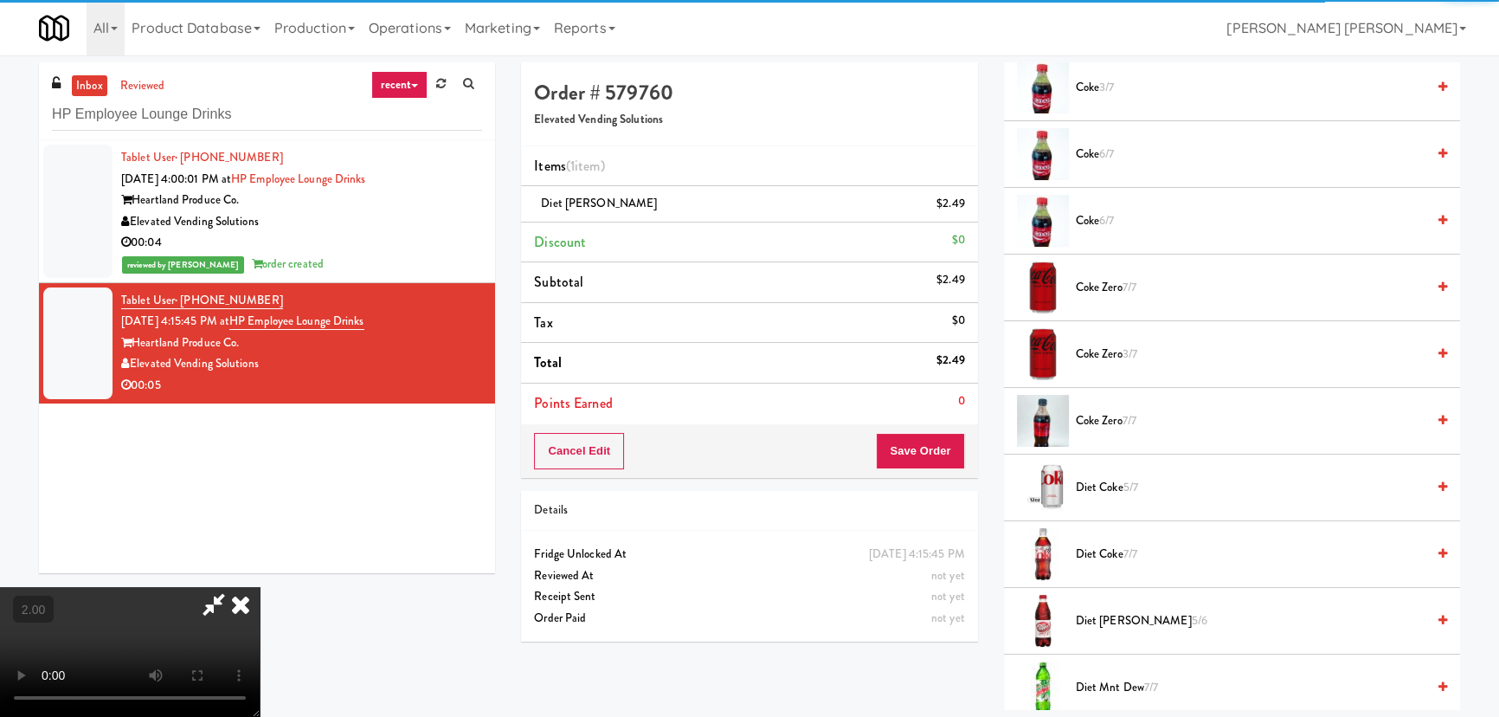
drag, startPoint x: 866, startPoint y: 74, endPoint x: 950, endPoint y: 467, distance: 402.7
click at [260, 587] on icon at bounding box center [241, 604] width 38 height 35
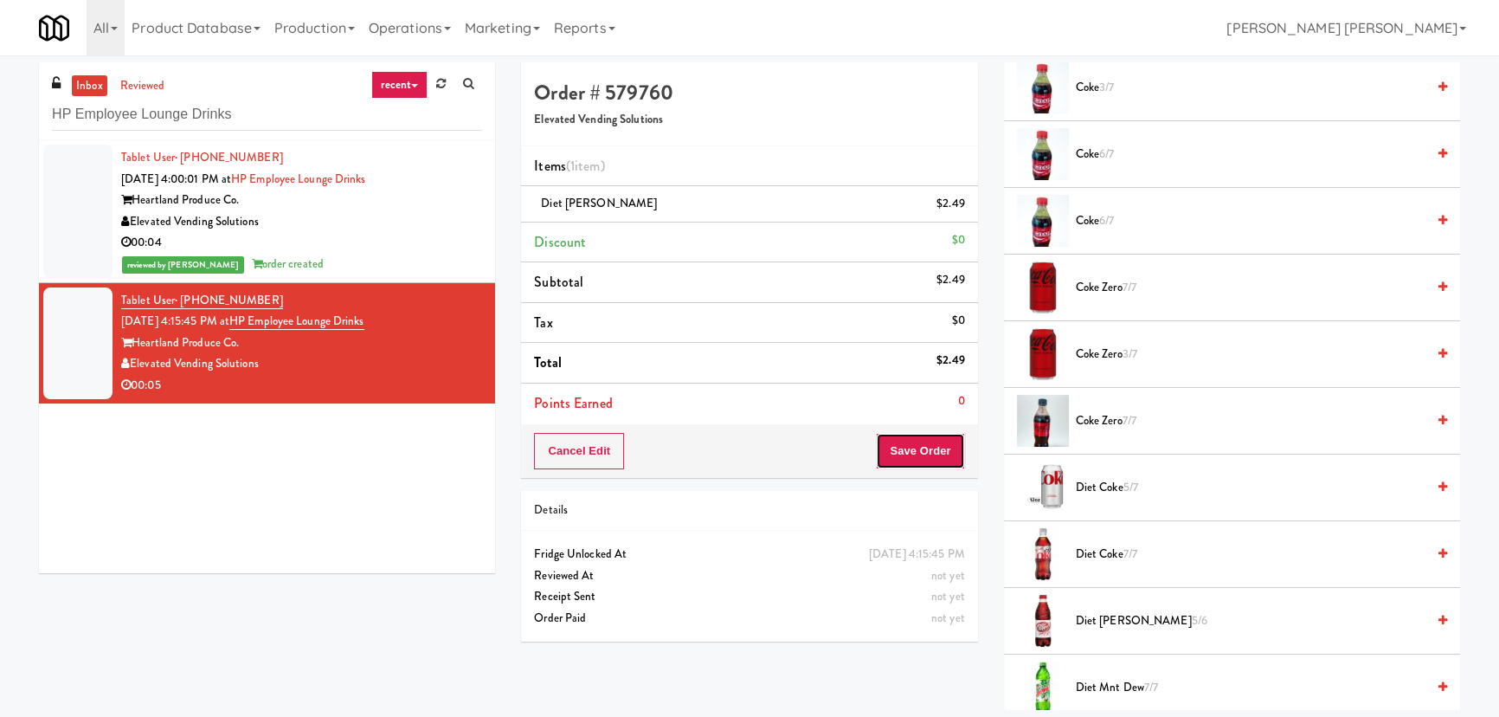
click at [925, 454] on button "Save Order" at bounding box center [920, 451] width 88 height 36
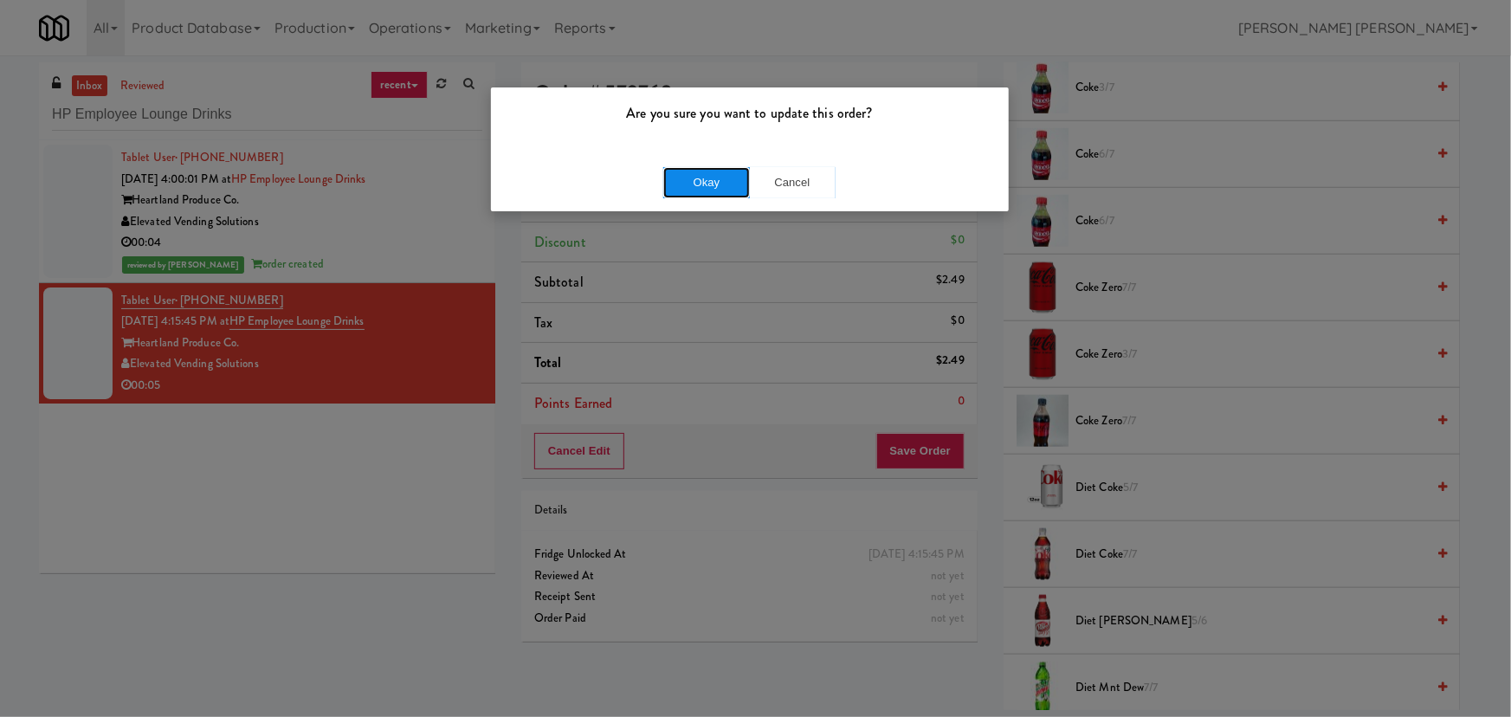
drag, startPoint x: 721, startPoint y: 187, endPoint x: 412, endPoint y: 21, distance: 350.9
click at [720, 187] on button "Okay" at bounding box center [706, 182] width 87 height 31
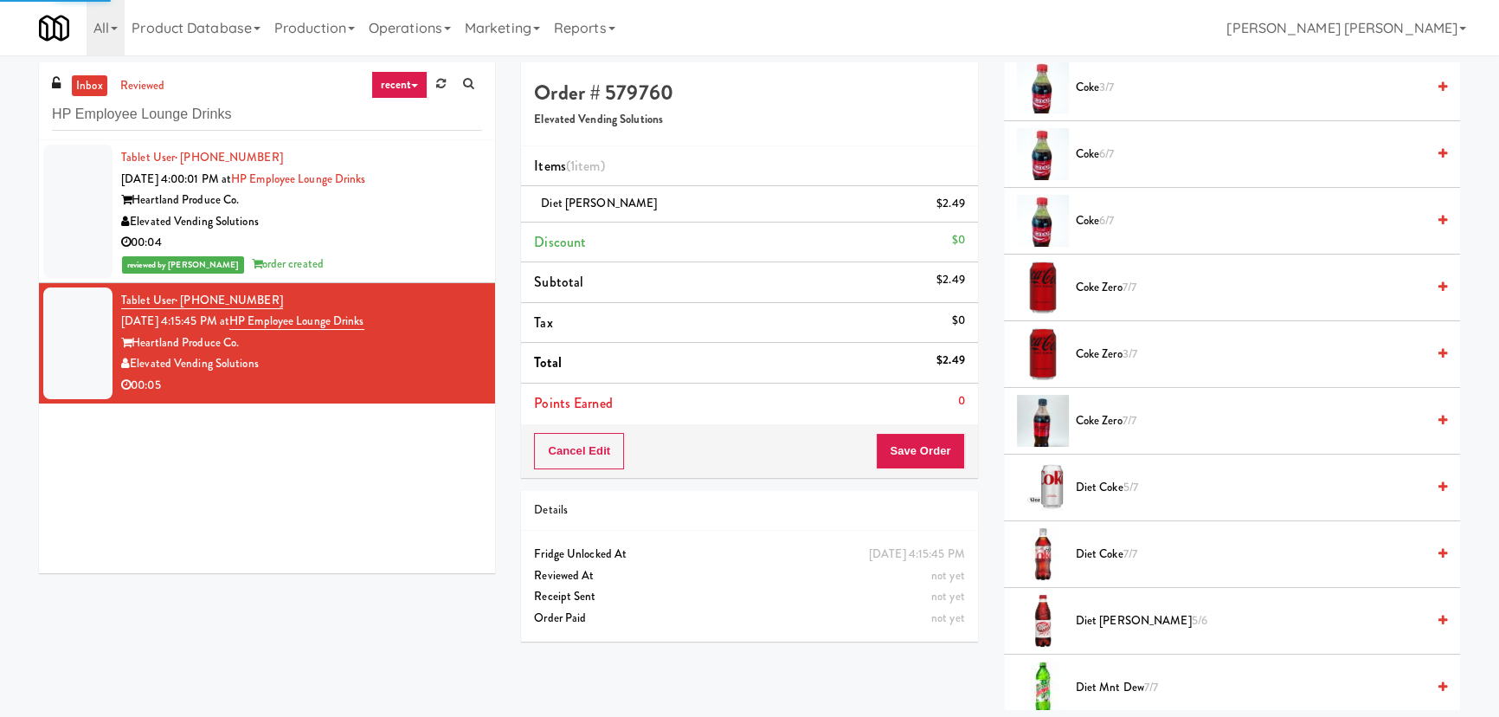
scroll to position [47, 0]
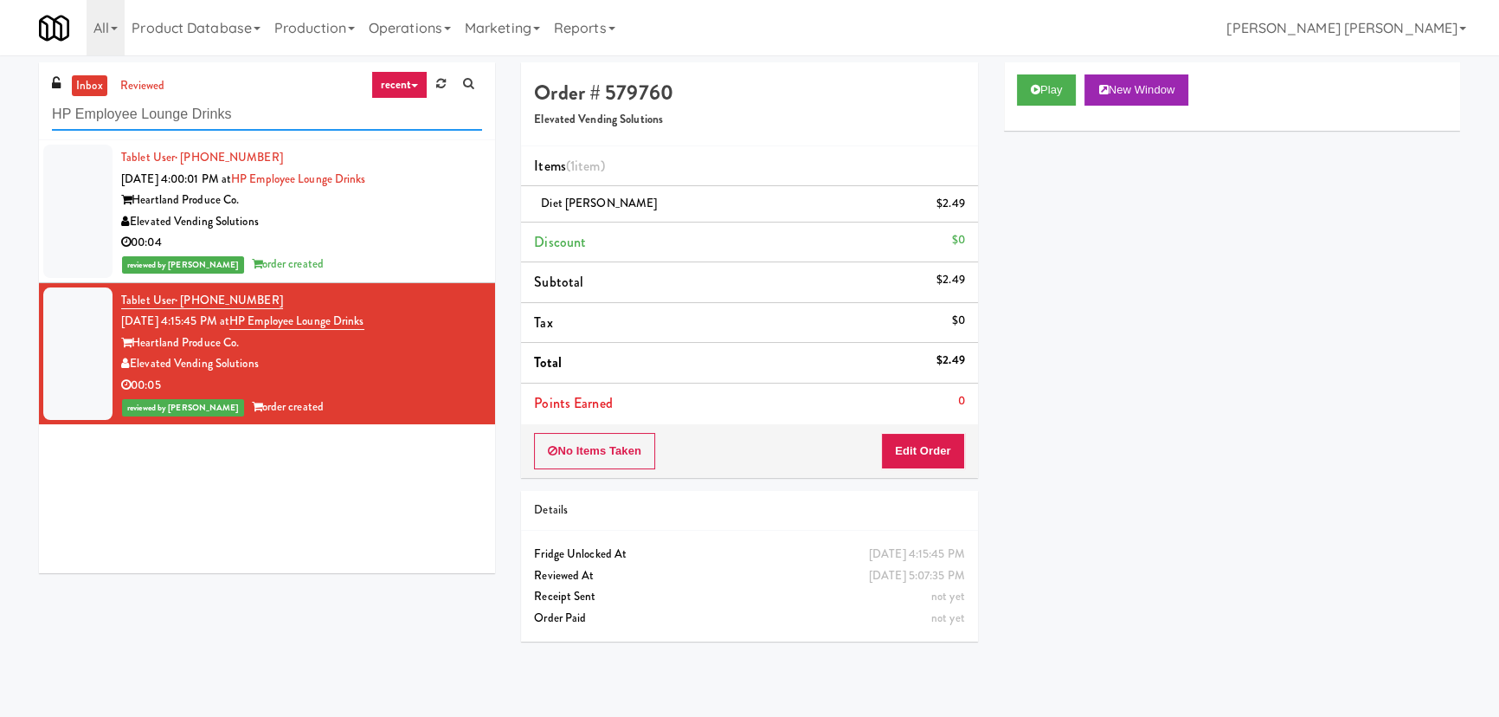
drag, startPoint x: 255, startPoint y: 113, endPoint x: -238, endPoint y: 137, distance: 494.0
click at [0, 137] on html "Are you sure you want to update this order? Okay Cancel Okay Are you sure you w…" at bounding box center [749, 358] width 1499 height 717
paste input "Liberty"
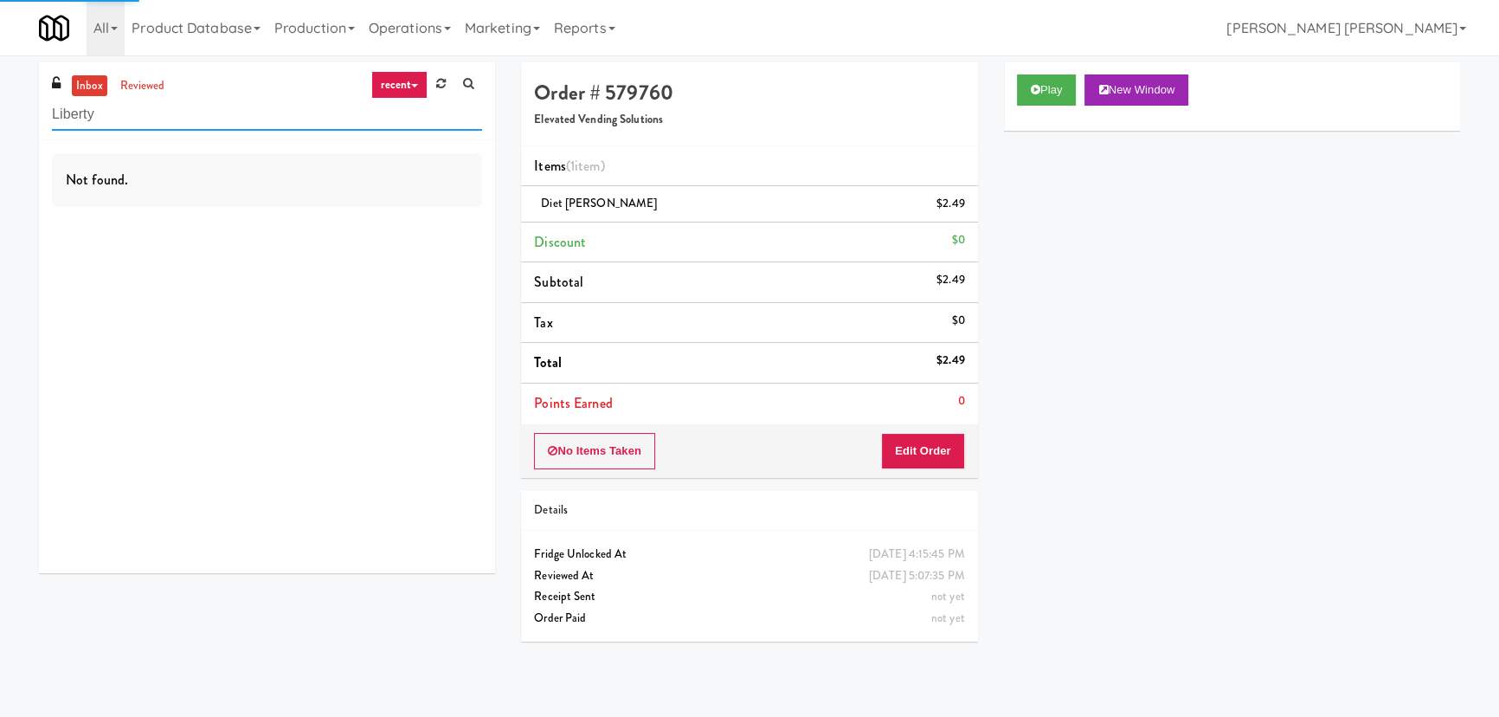
type input "Liberty"
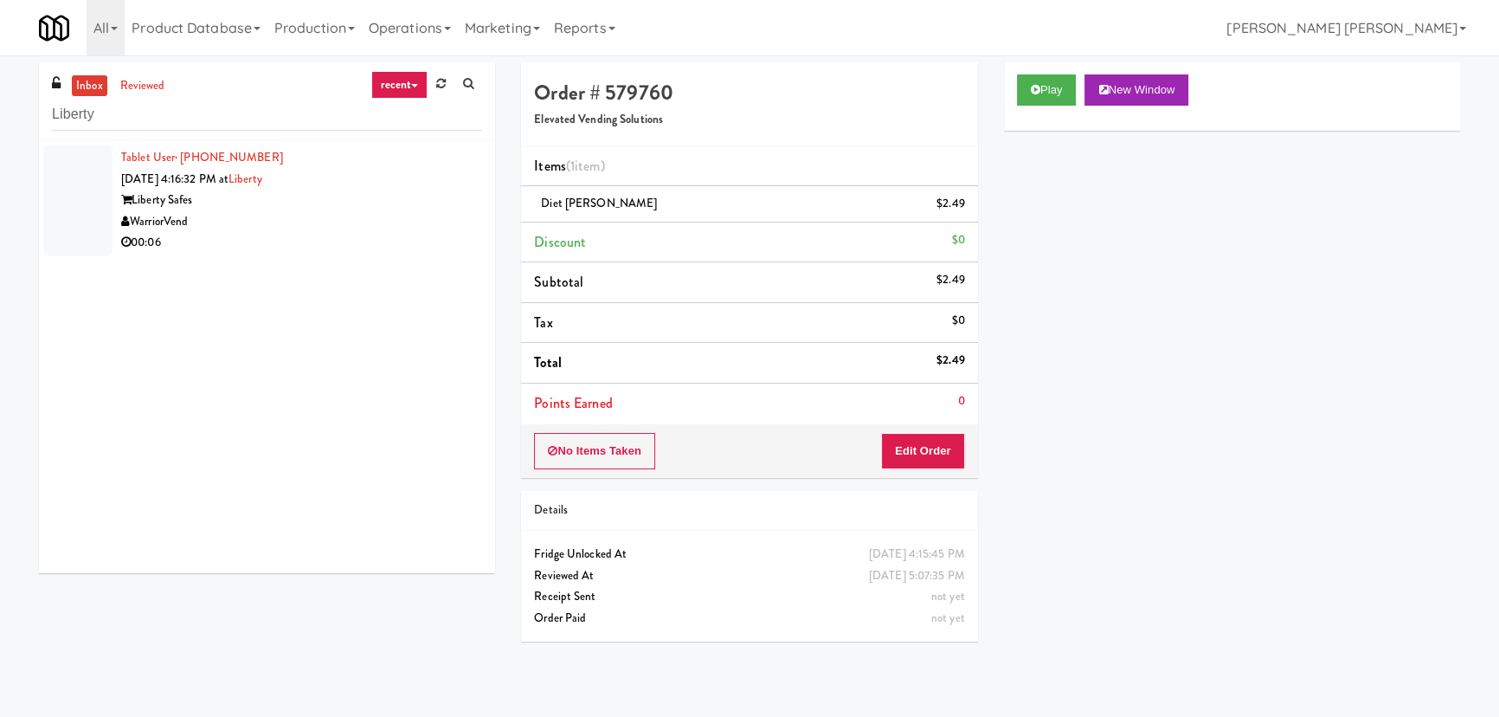
click at [335, 193] on div "Liberty Safes" at bounding box center [301, 201] width 361 height 22
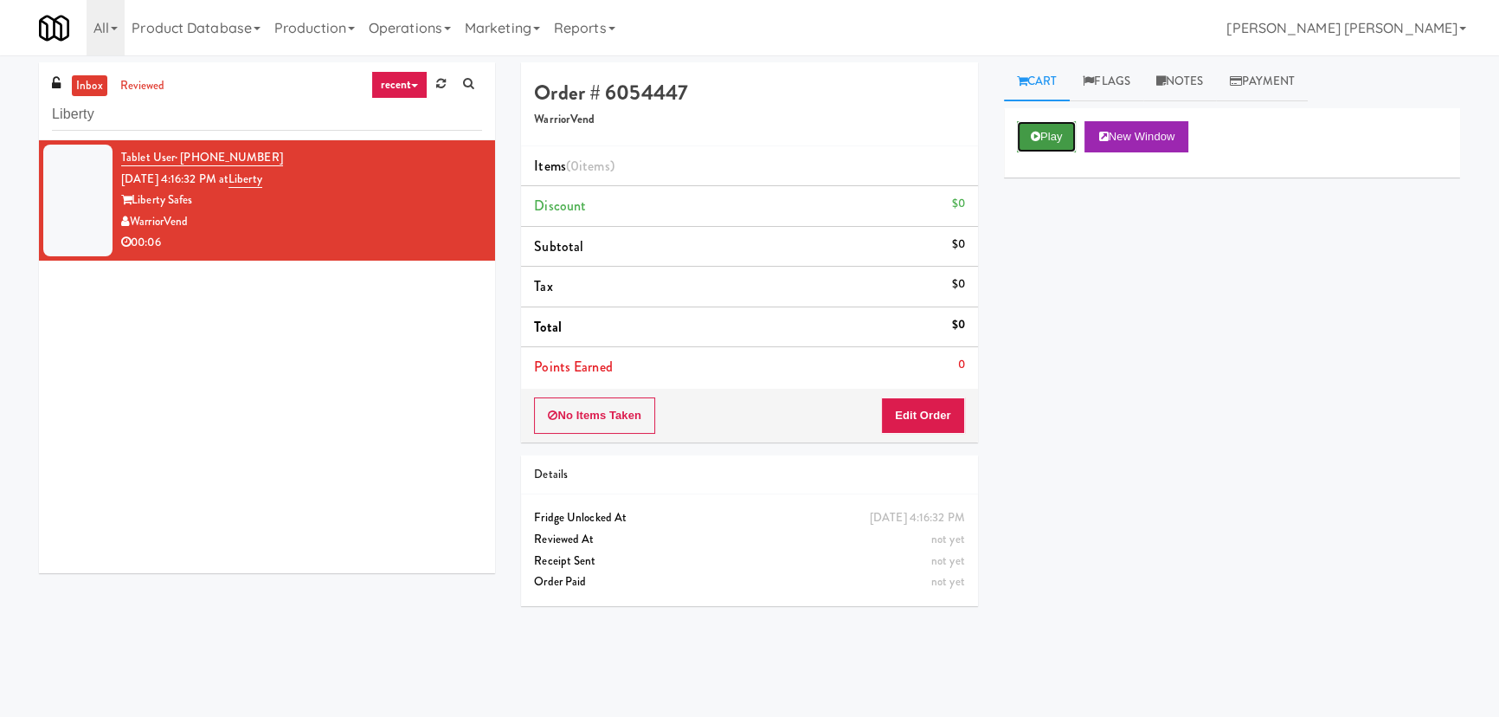
click at [1060, 137] on button "Play" at bounding box center [1047, 136] width 60 height 31
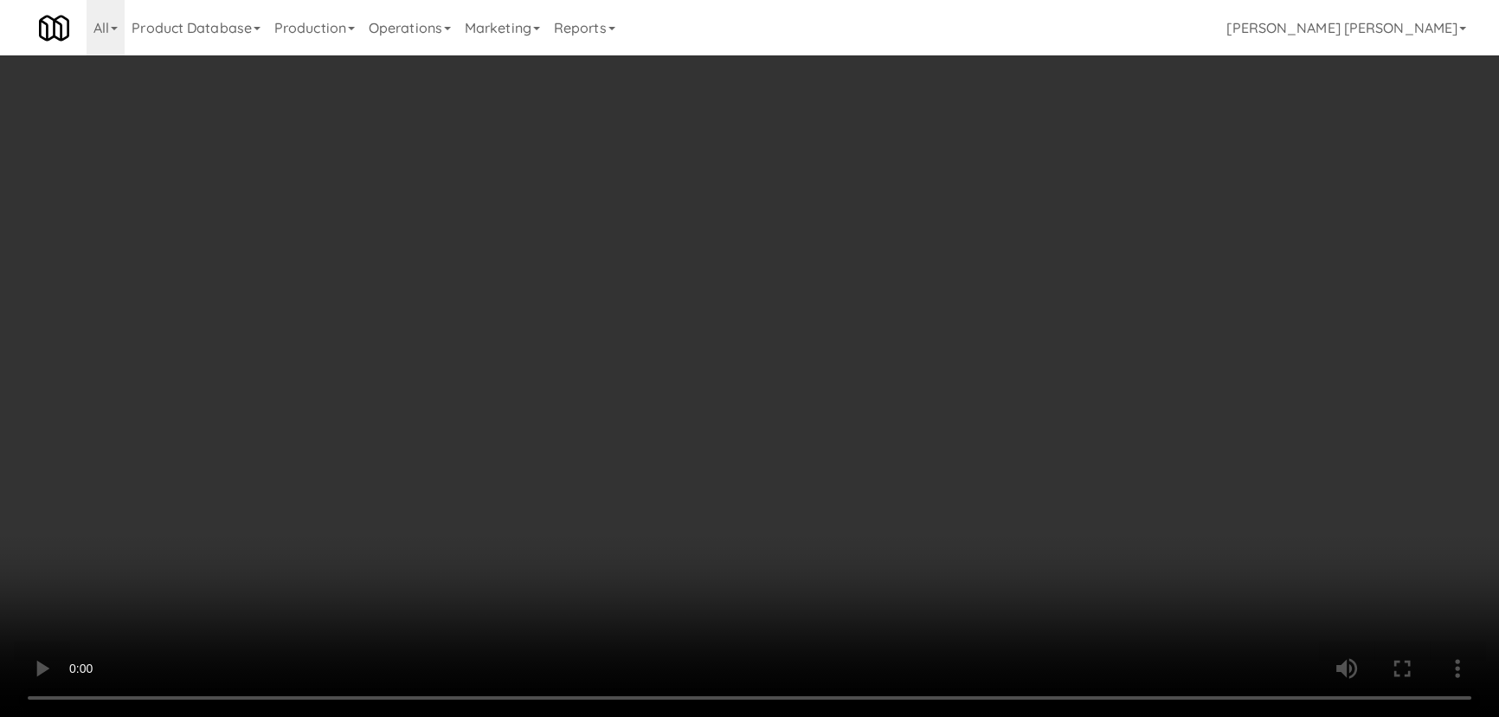
click at [858, 716] on video at bounding box center [749, 358] width 1499 height 717
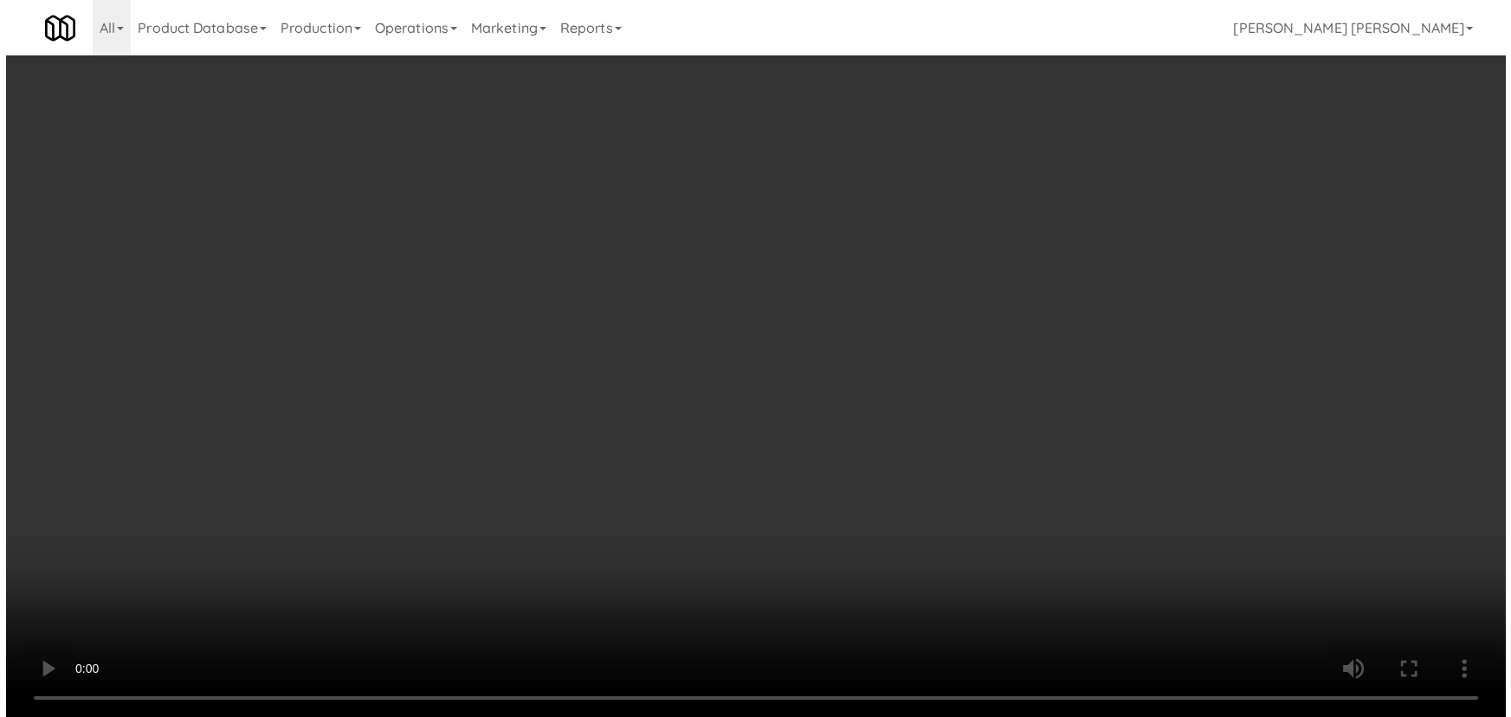
scroll to position [35, 0]
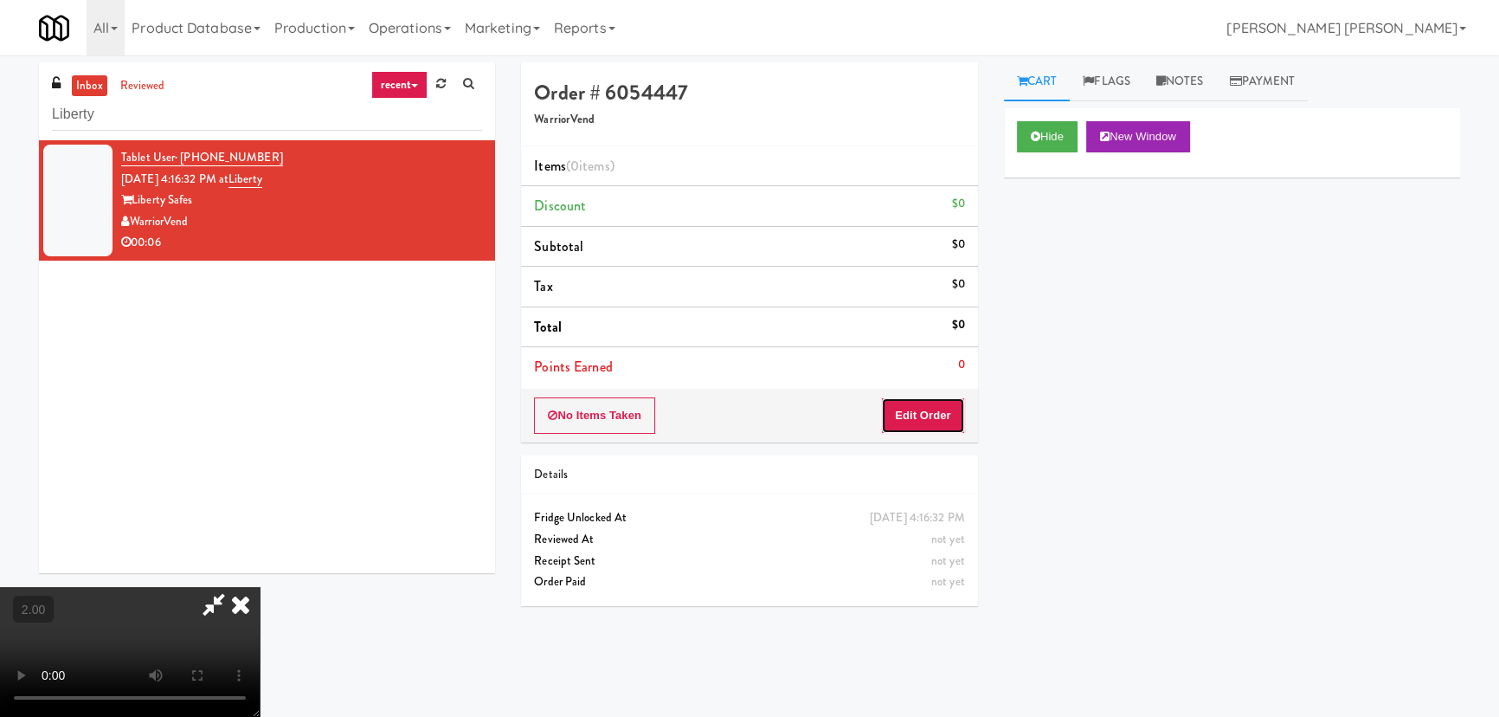
click at [941, 413] on button "Edit Order" at bounding box center [923, 415] width 84 height 36
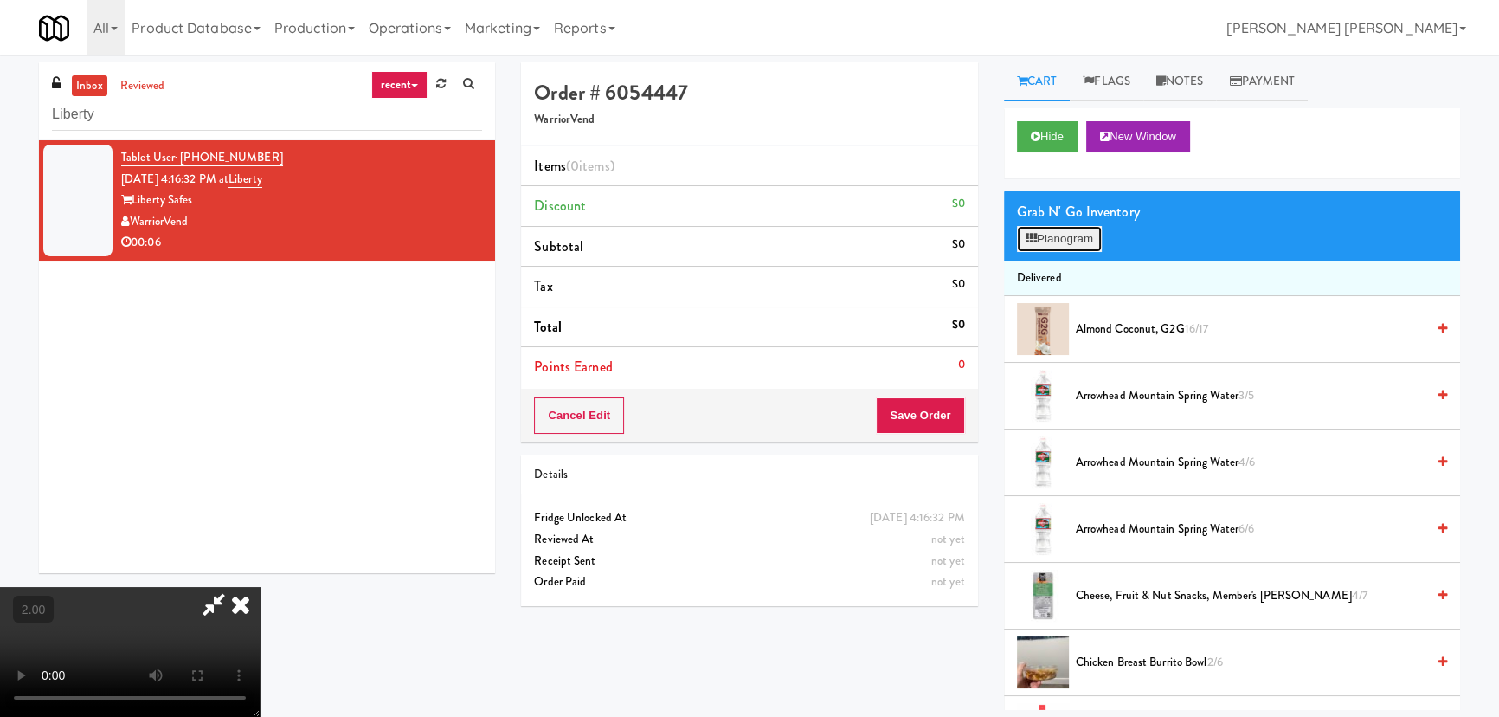
click at [1060, 229] on button "Planogram" at bounding box center [1059, 239] width 85 height 26
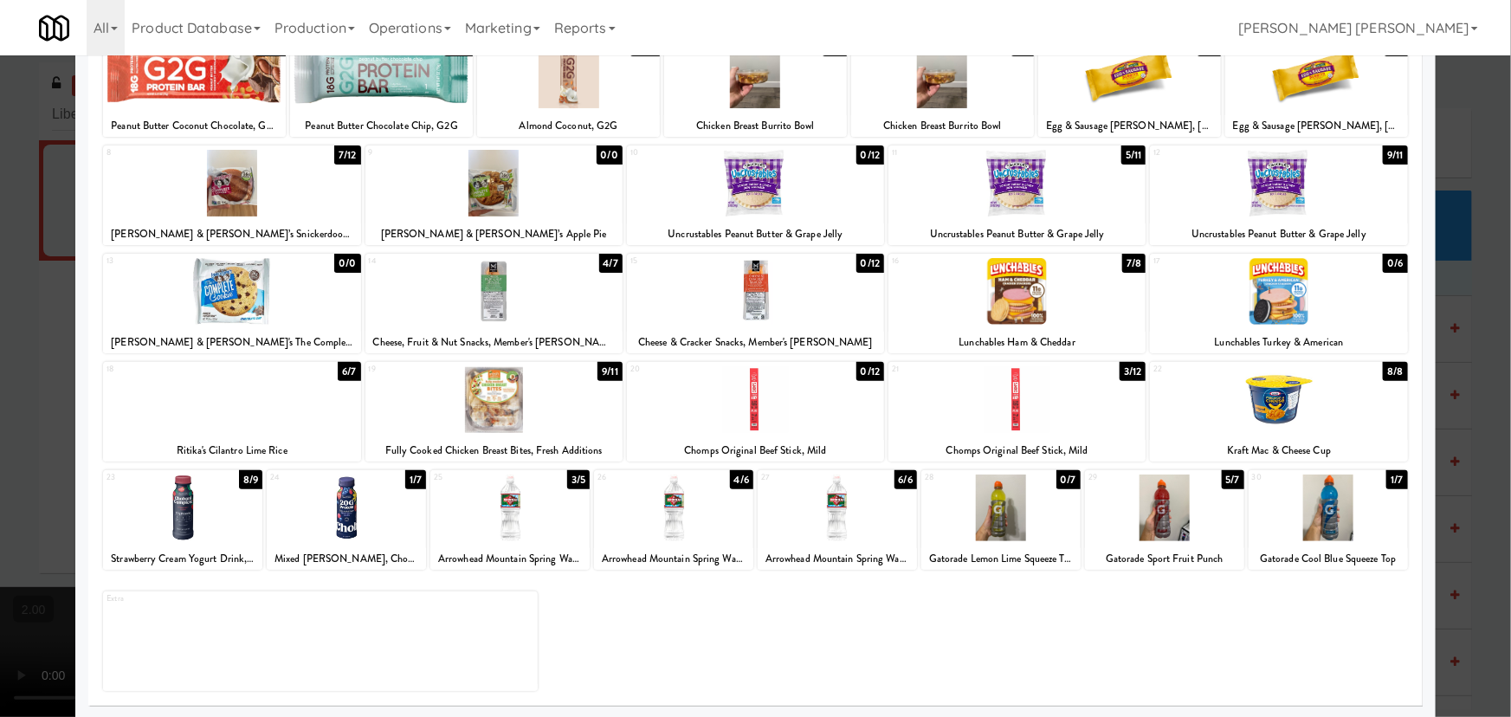
scroll to position [132, 0]
click at [1149, 514] on div at bounding box center [1164, 507] width 159 height 67
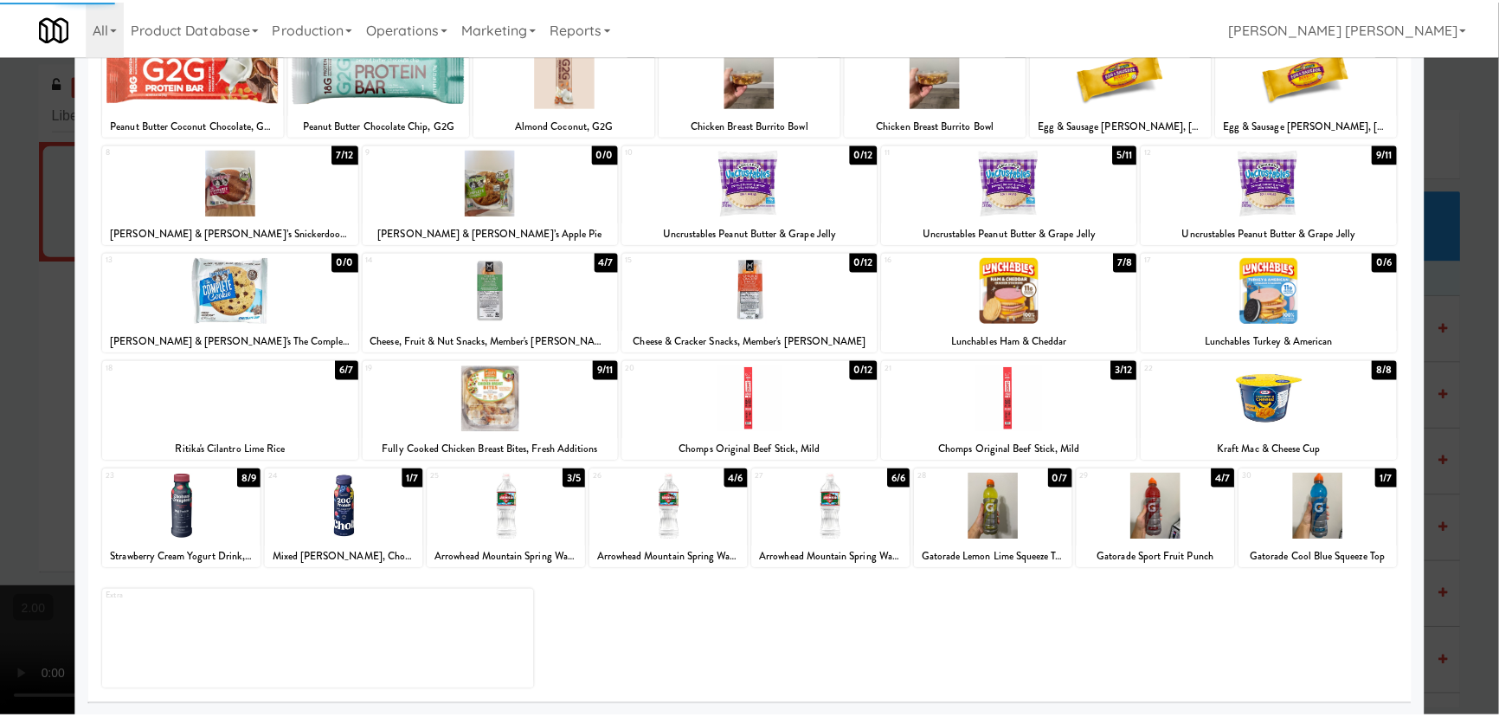
scroll to position [0, 0]
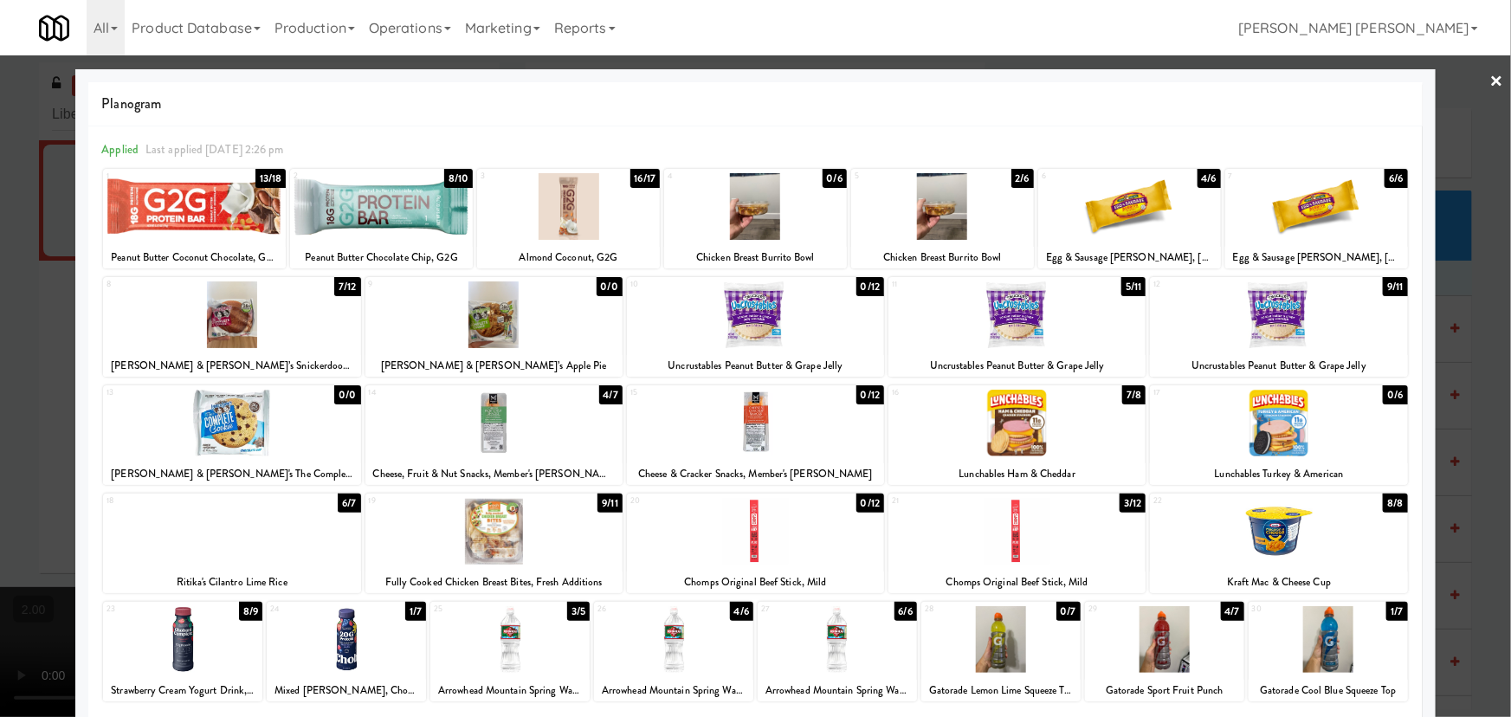
click at [1490, 79] on link "×" at bounding box center [1497, 82] width 14 height 54
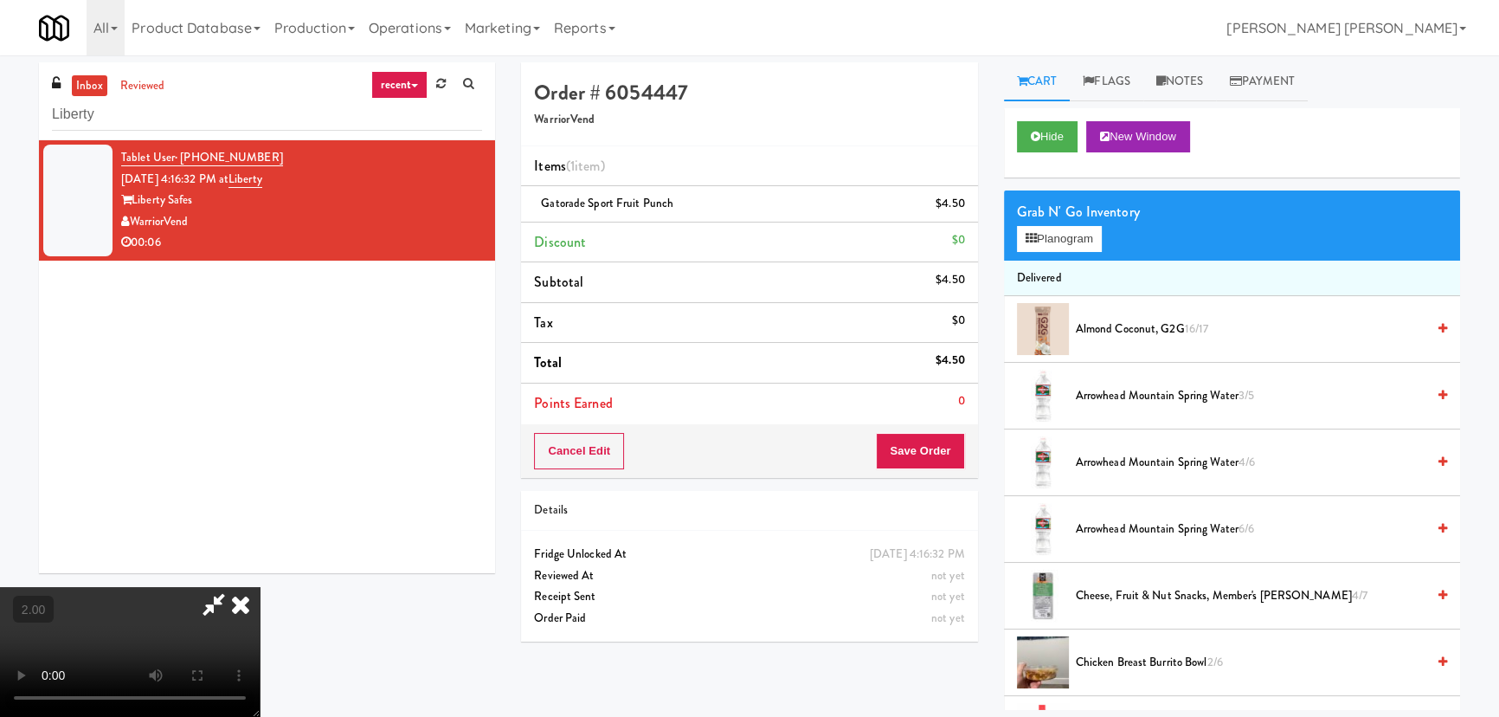
click at [260, 587] on video at bounding box center [130, 652] width 260 height 130
click at [1079, 234] on button "Planogram" at bounding box center [1059, 239] width 85 height 26
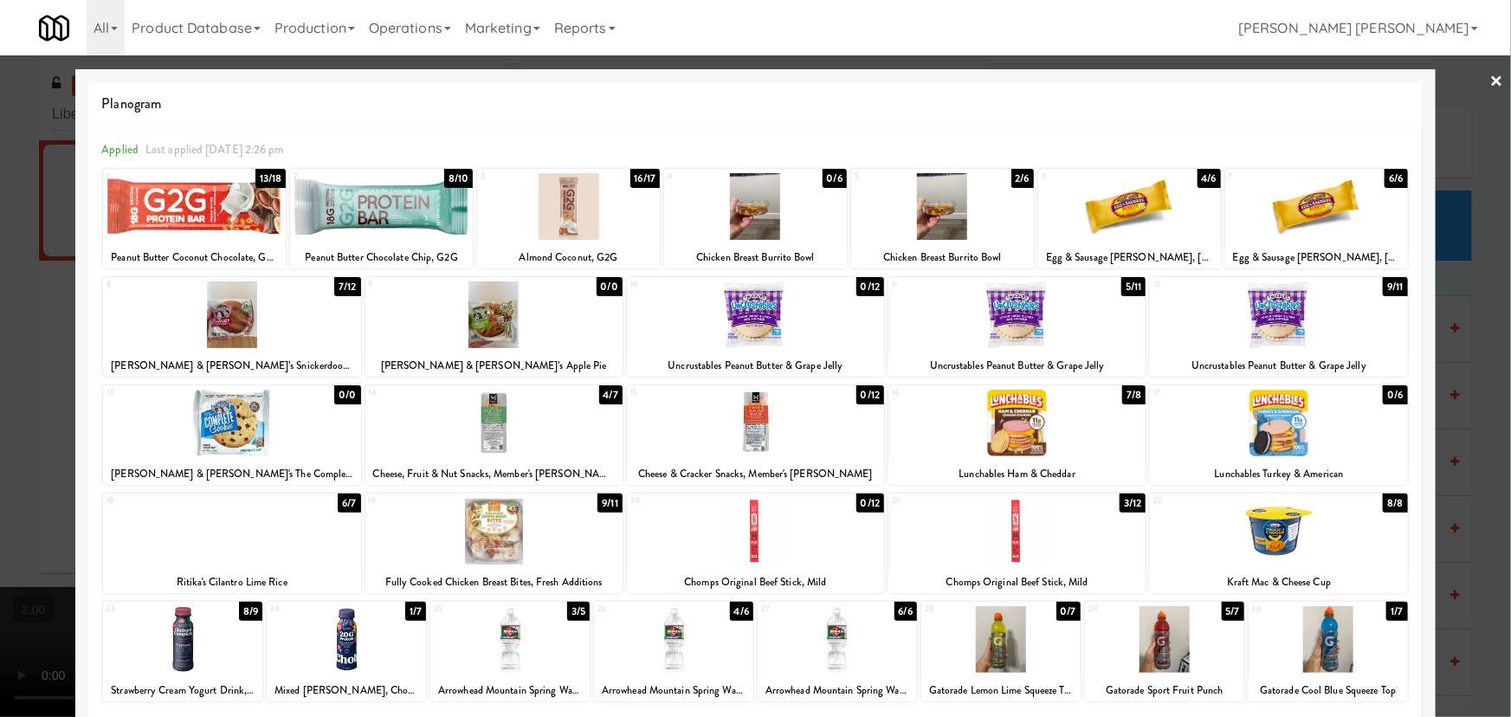
click at [1490, 72] on link "×" at bounding box center [1497, 82] width 14 height 54
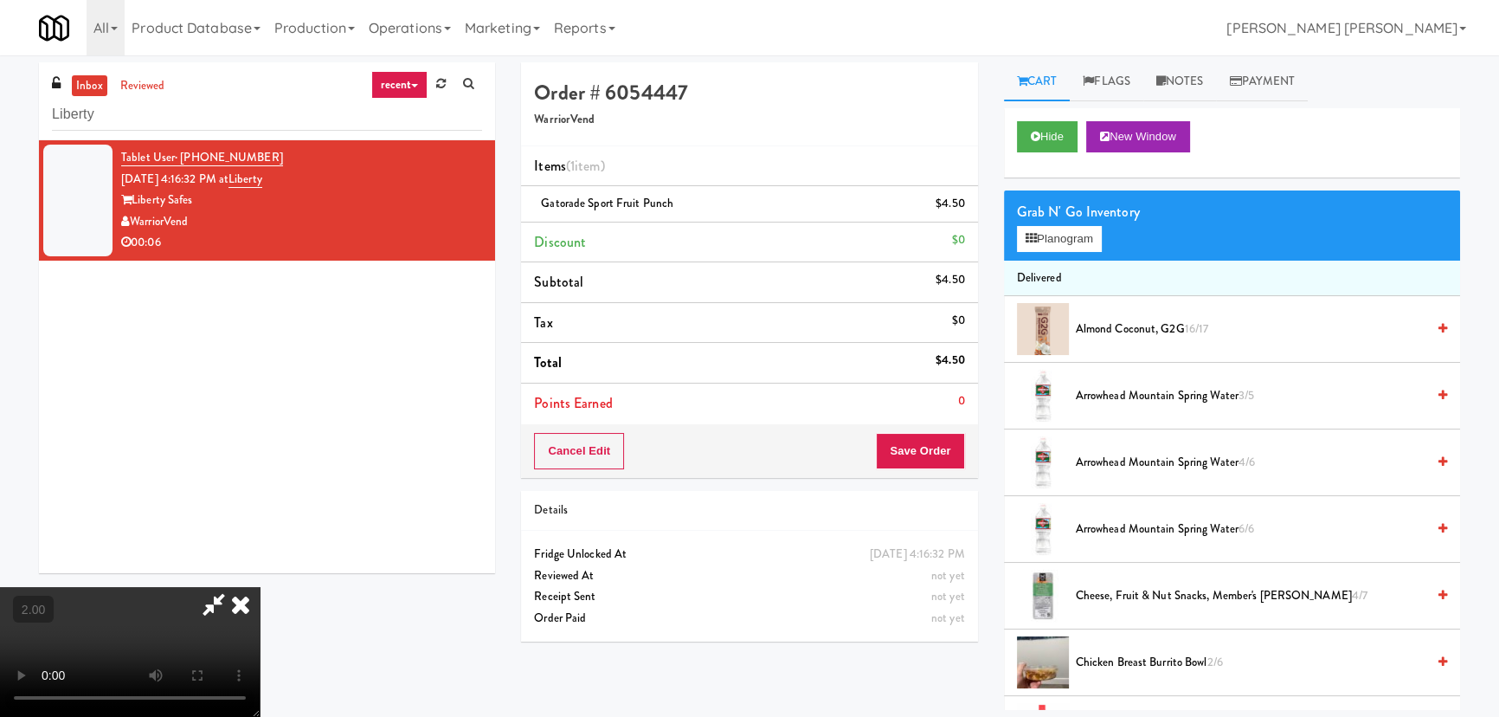
click at [234, 587] on icon at bounding box center [214, 604] width 40 height 35
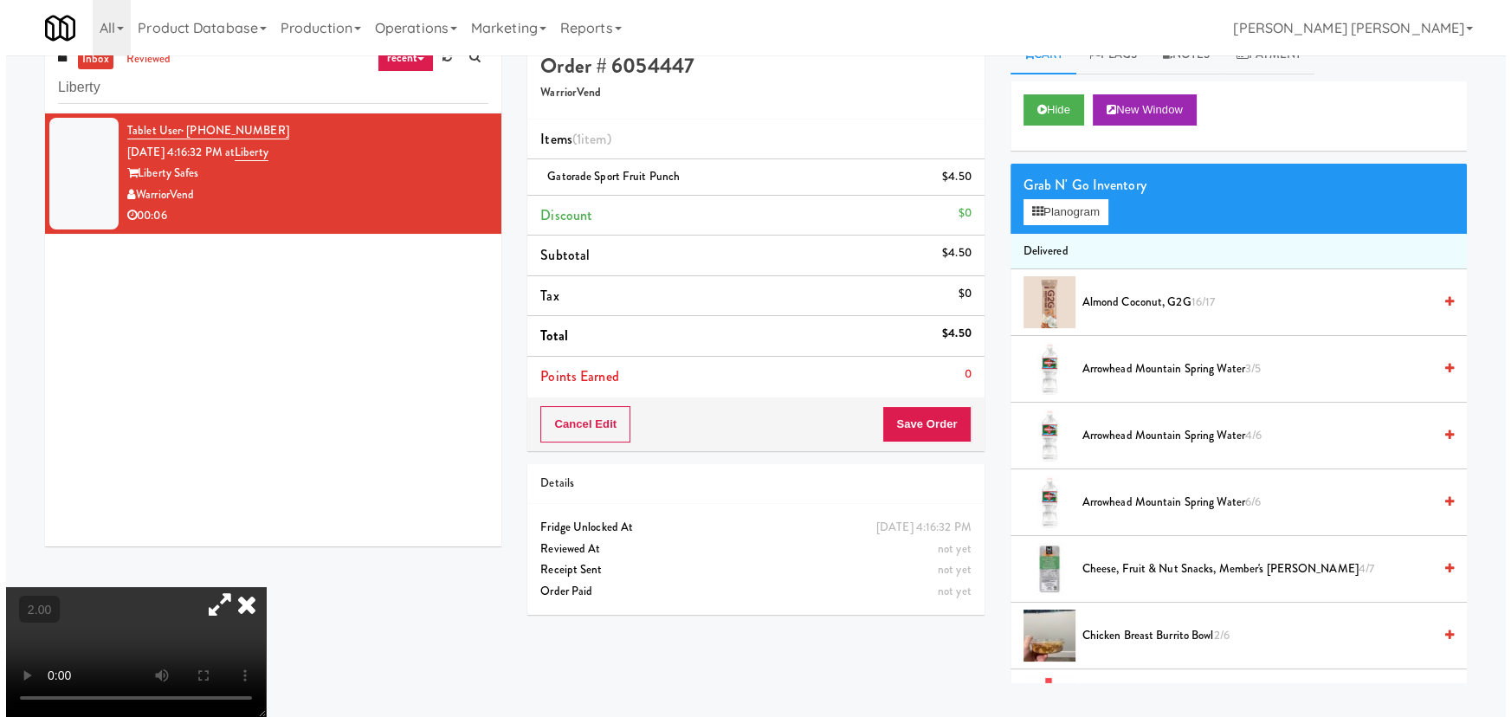
scroll to position [55, 0]
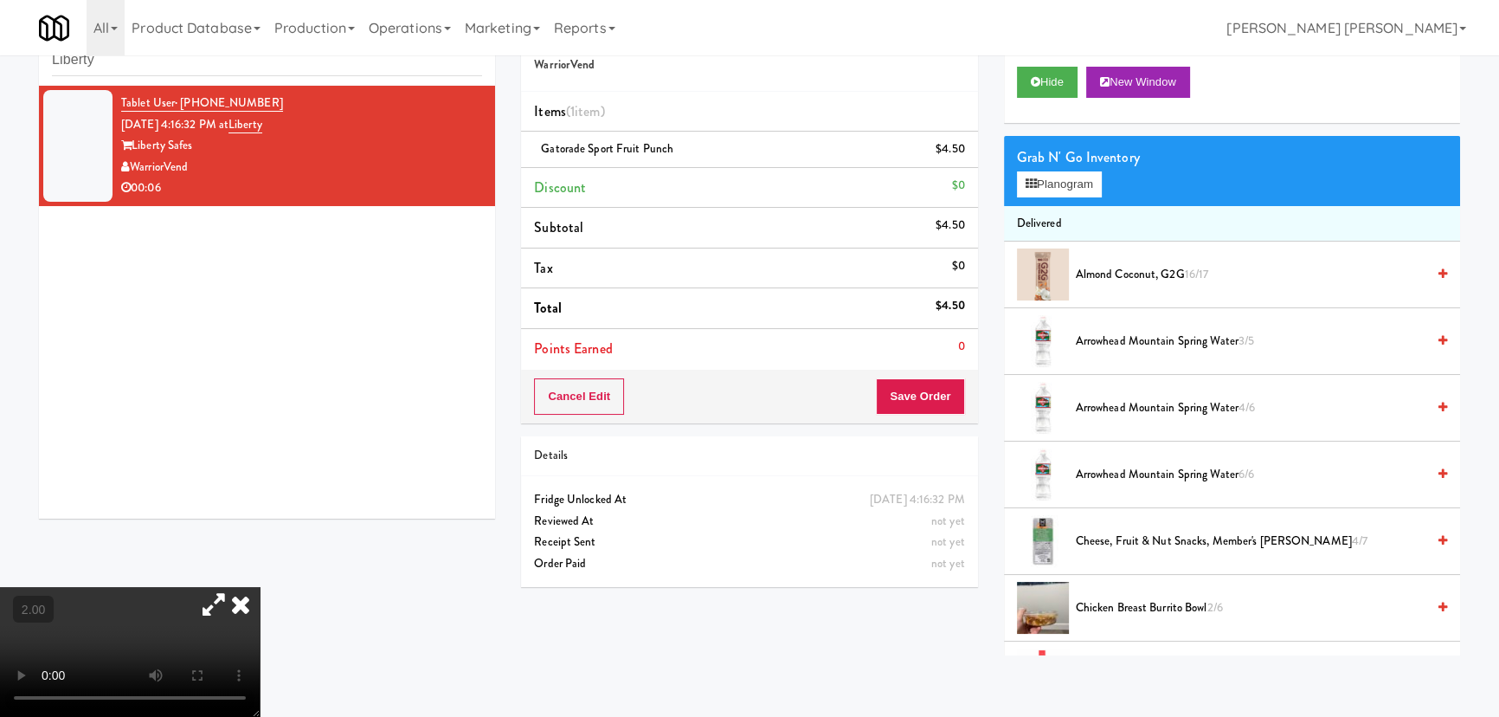
drag, startPoint x: 211, startPoint y: 160, endPoint x: 135, endPoint y: 160, distance: 76.2
click at [132, 160] on div "WarriorVend" at bounding box center [301, 168] width 361 height 22
copy div "WarriorVend"
drag, startPoint x: 310, startPoint y: 120, endPoint x: 258, endPoint y: 119, distance: 51.9
click at [258, 119] on div "Tablet User · (908) 331-6634 Aug 28, 2025 4:16:32 PM at Liberty Liberty Safes W…" at bounding box center [301, 146] width 361 height 106
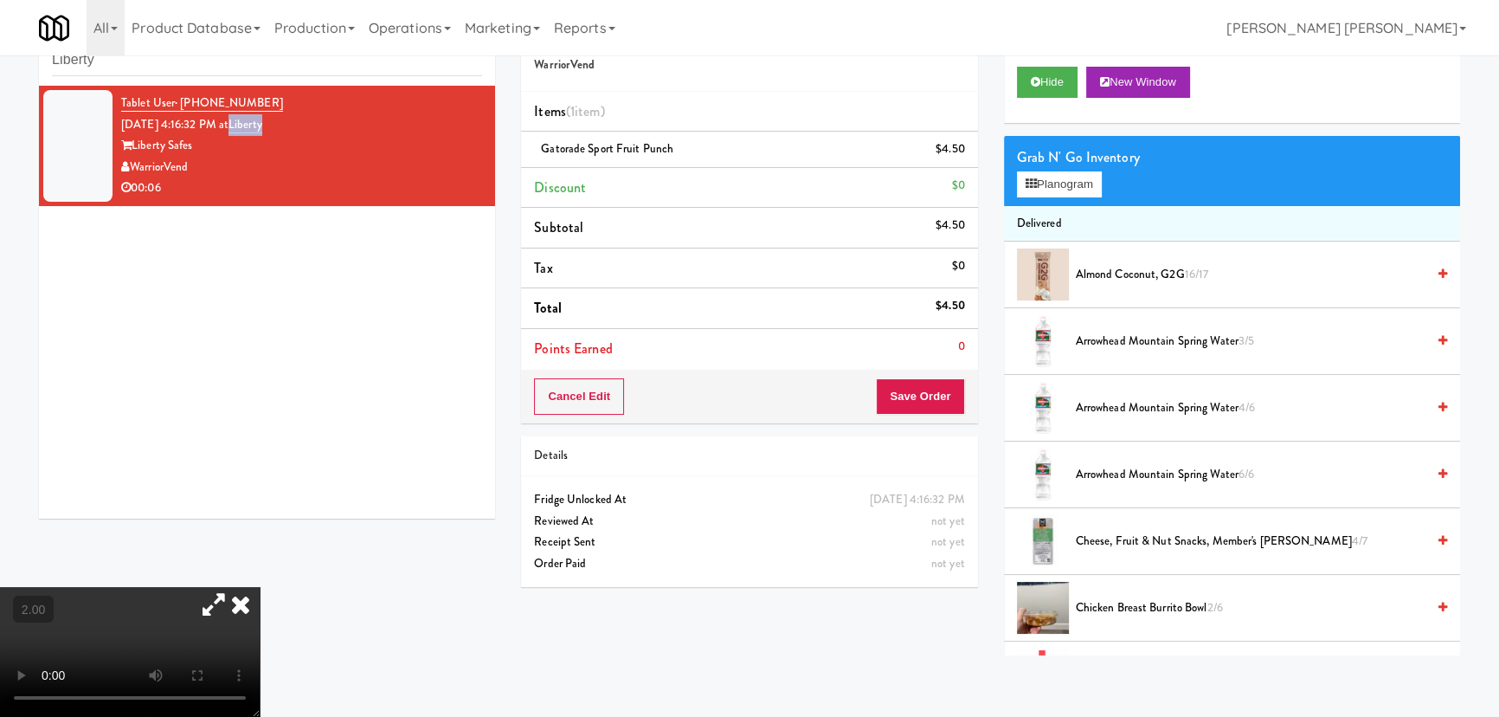
copy link "Liberty"
drag, startPoint x: 701, startPoint y: 148, endPoint x: 538, endPoint y: 134, distance: 163.3
click at [538, 134] on li "Gatorade Sport Fruit Punch $4.50" at bounding box center [749, 150] width 456 height 36
copy span "Gatorade Sport Fruit Punch"
click at [234, 587] on icon at bounding box center [214, 604] width 40 height 35
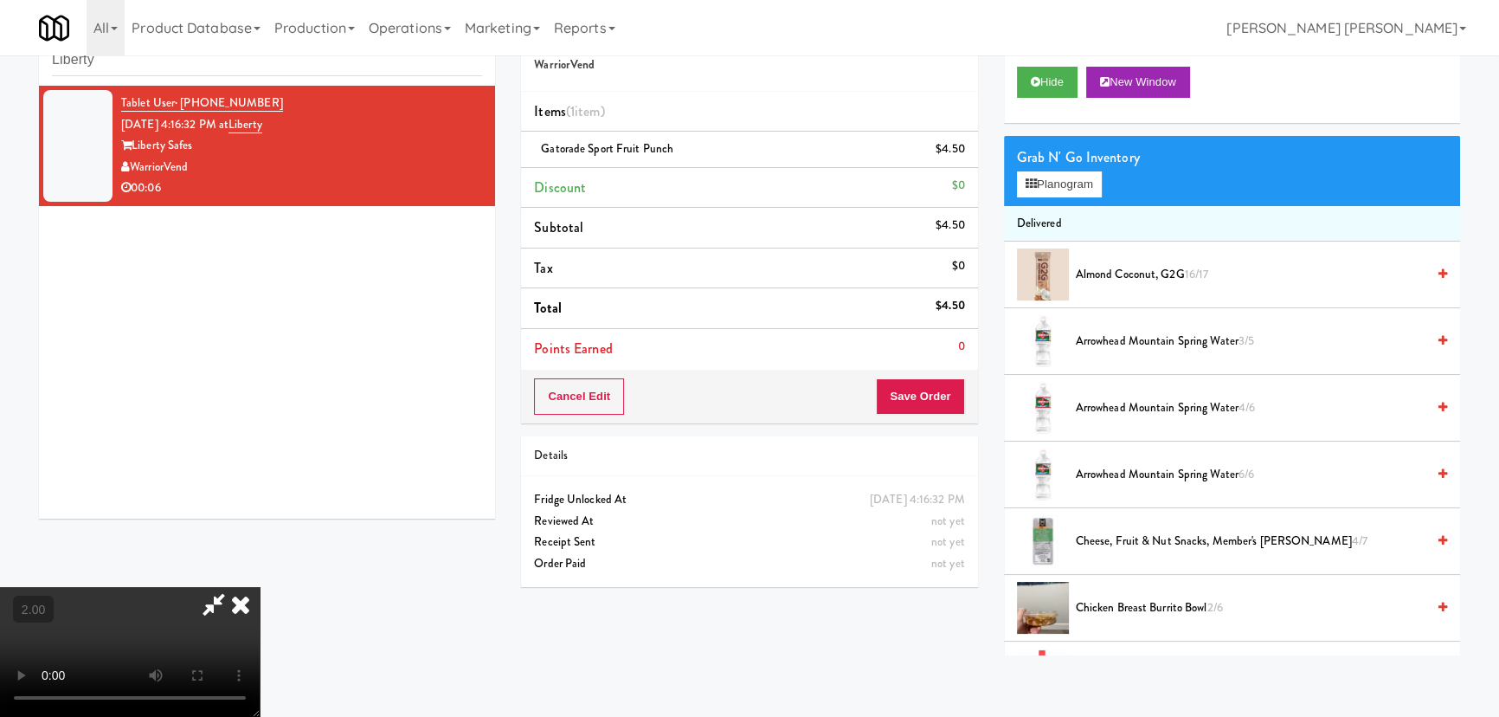
click at [234, 587] on icon at bounding box center [214, 604] width 40 height 35
click at [1033, 186] on icon at bounding box center [1031, 183] width 11 height 11
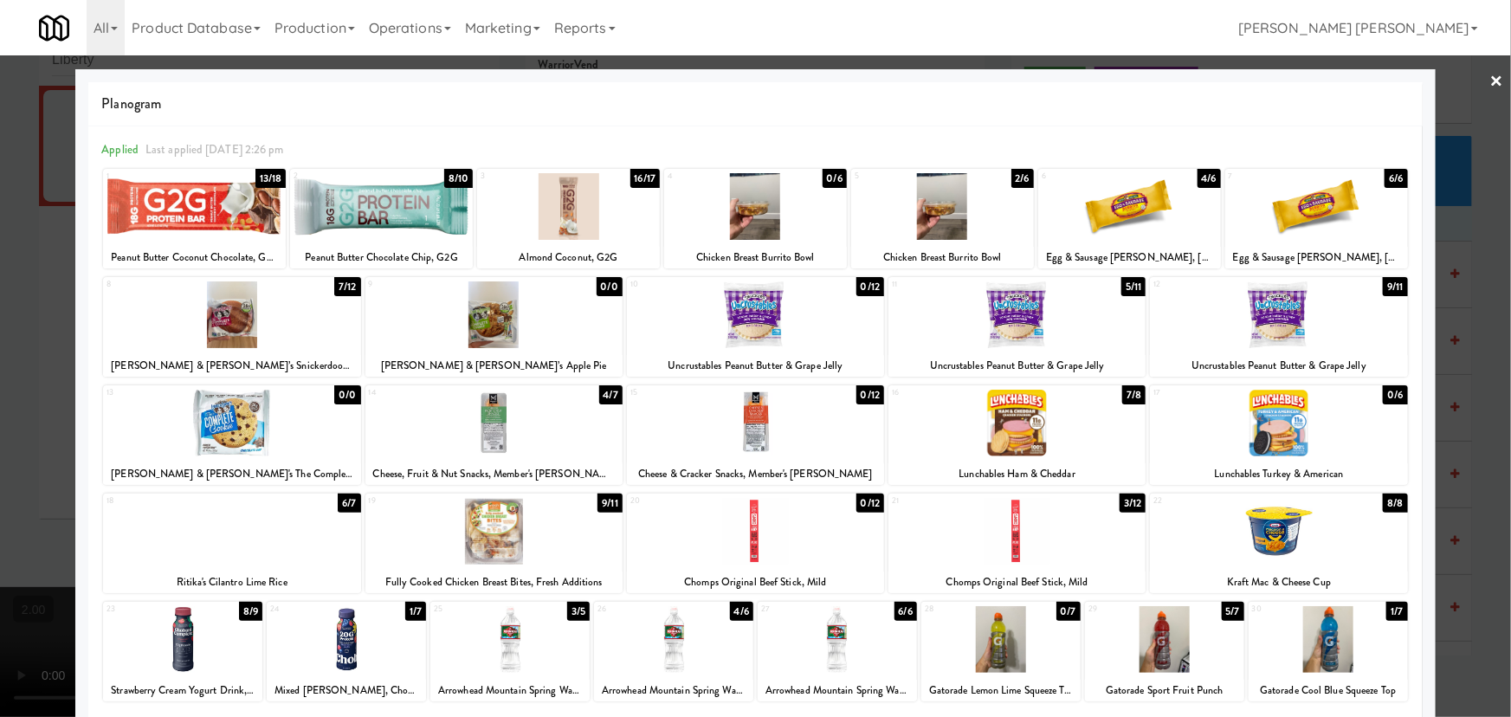
click at [1490, 74] on link "×" at bounding box center [1497, 82] width 14 height 54
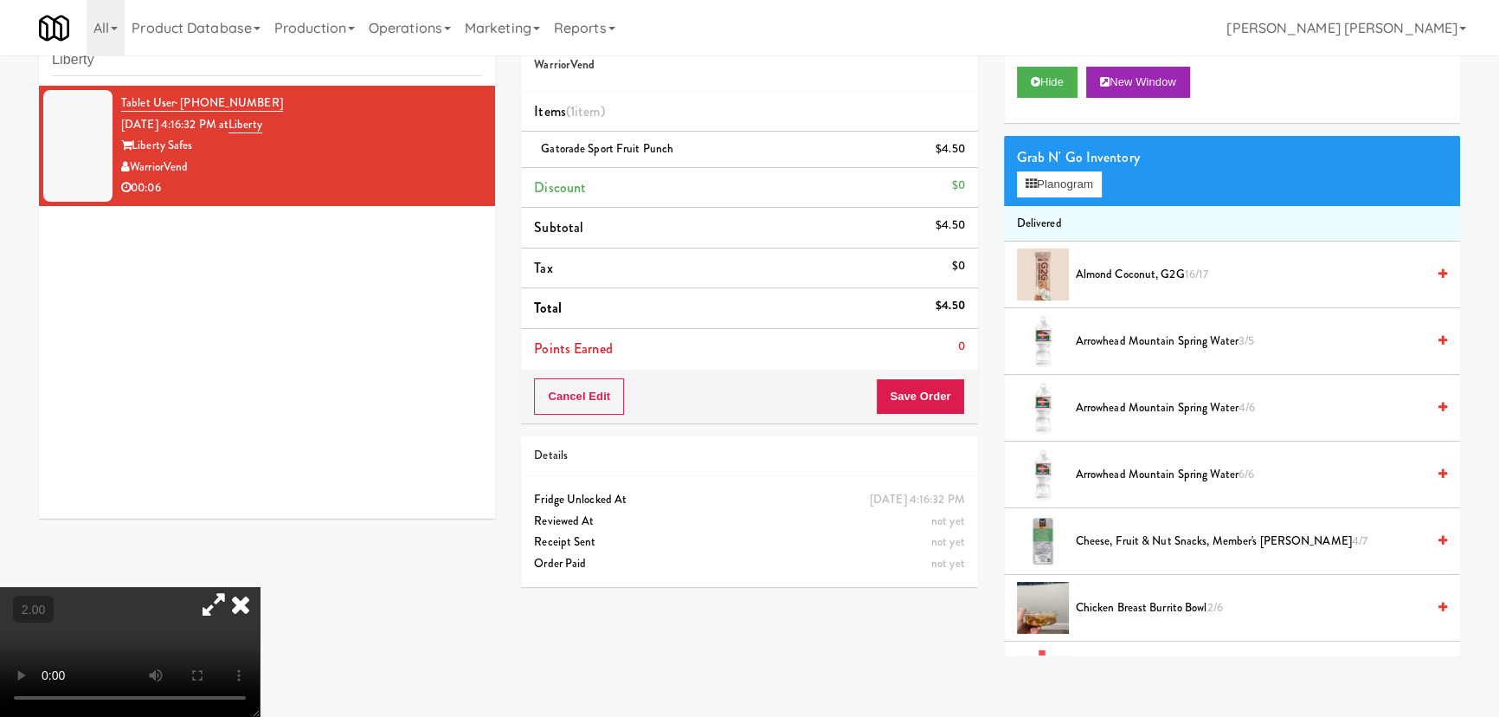
click at [260, 587] on icon at bounding box center [241, 604] width 38 height 35
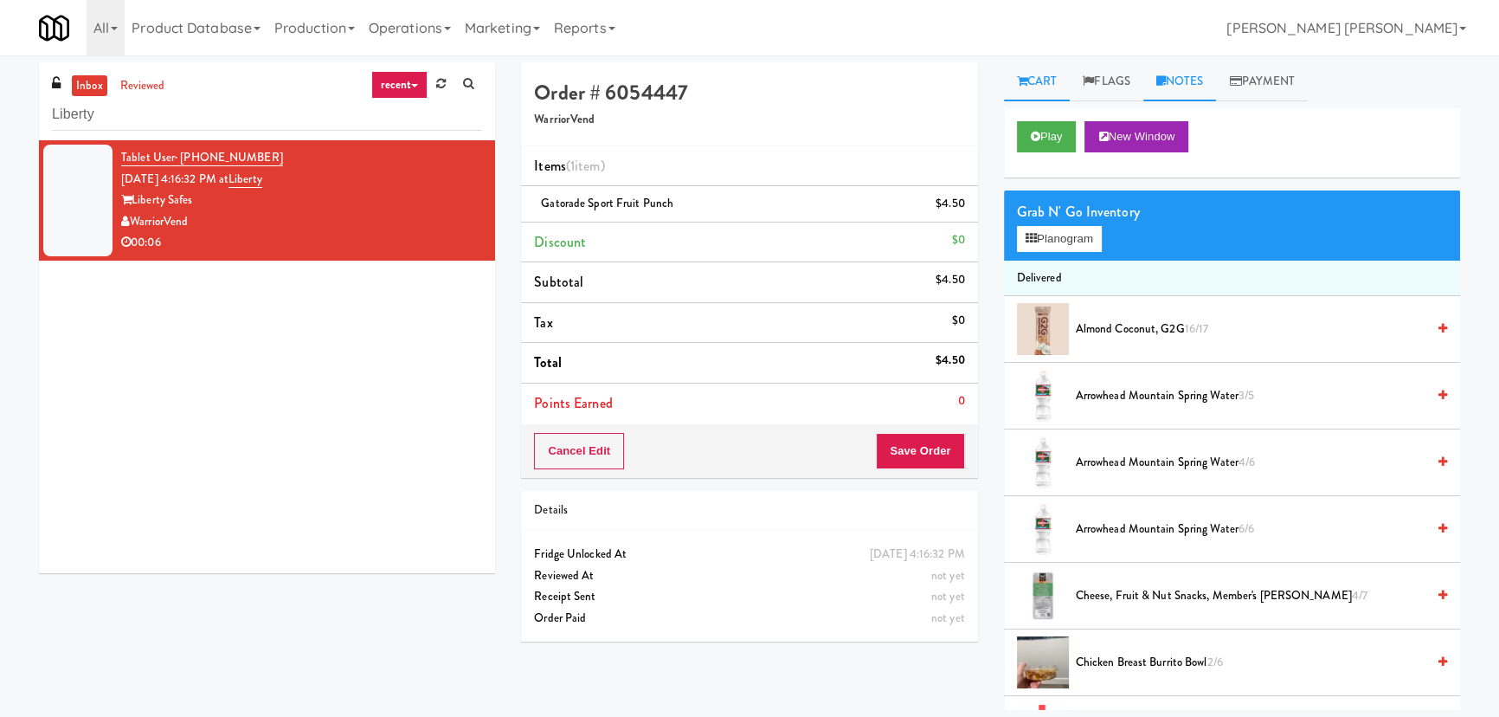
click at [1209, 81] on link "Notes" at bounding box center [1181, 81] width 74 height 39
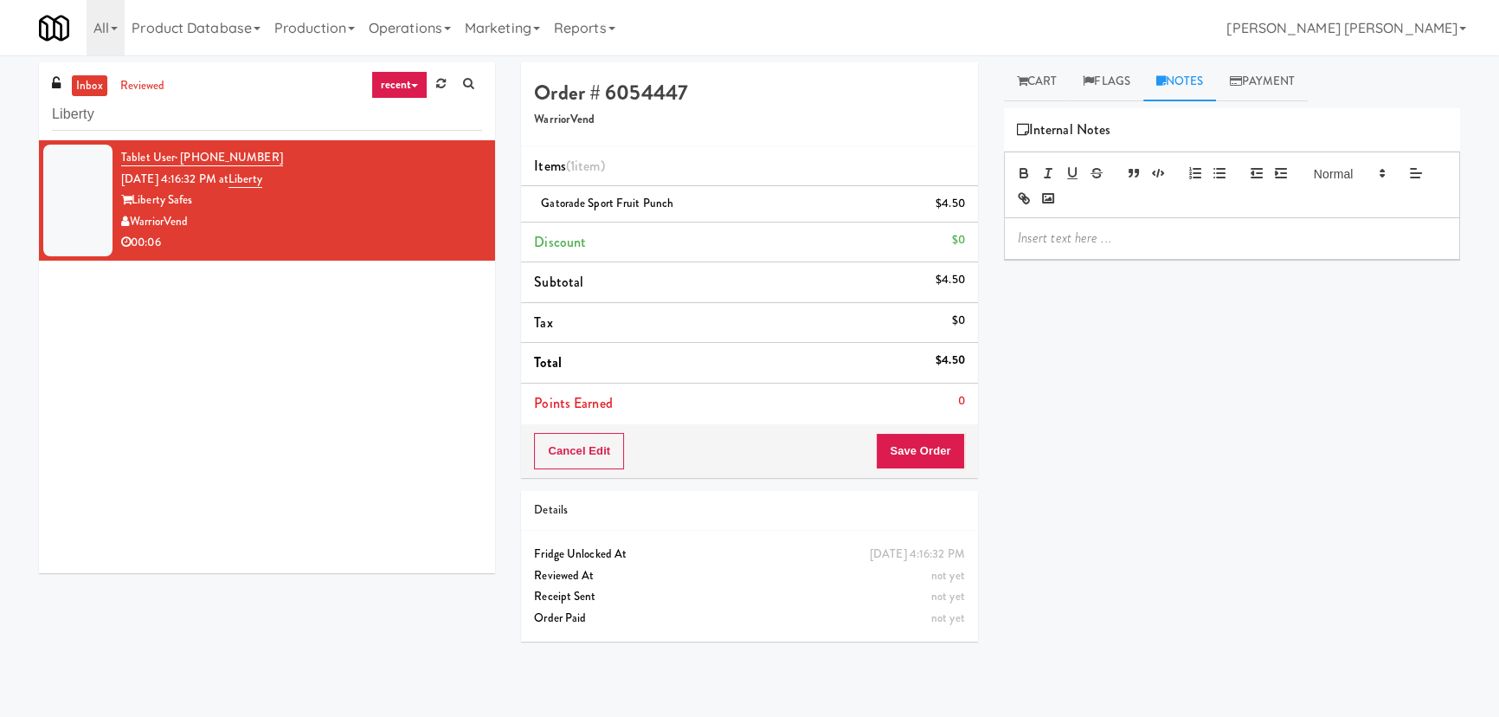
click at [1153, 242] on p at bounding box center [1232, 238] width 429 height 19
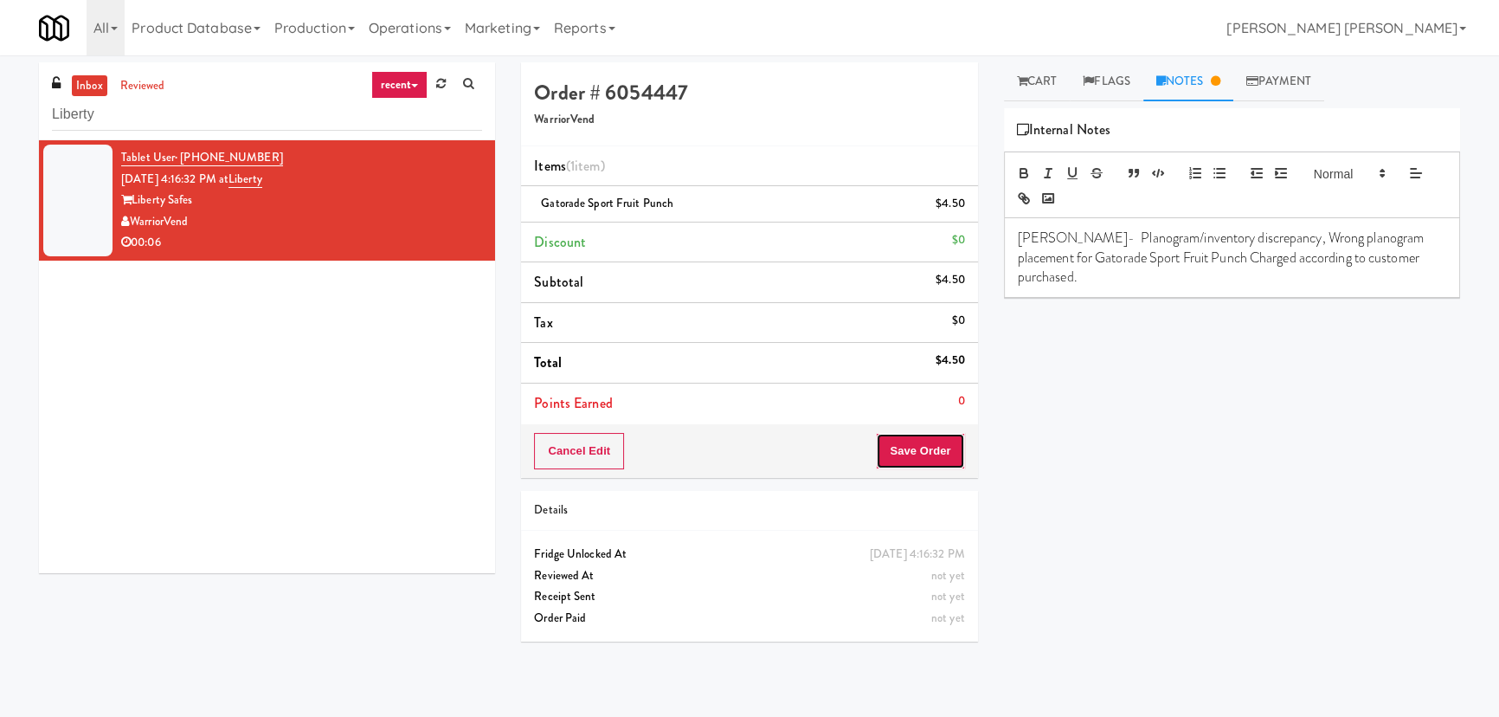
click at [926, 454] on button "Save Order" at bounding box center [920, 451] width 88 height 36
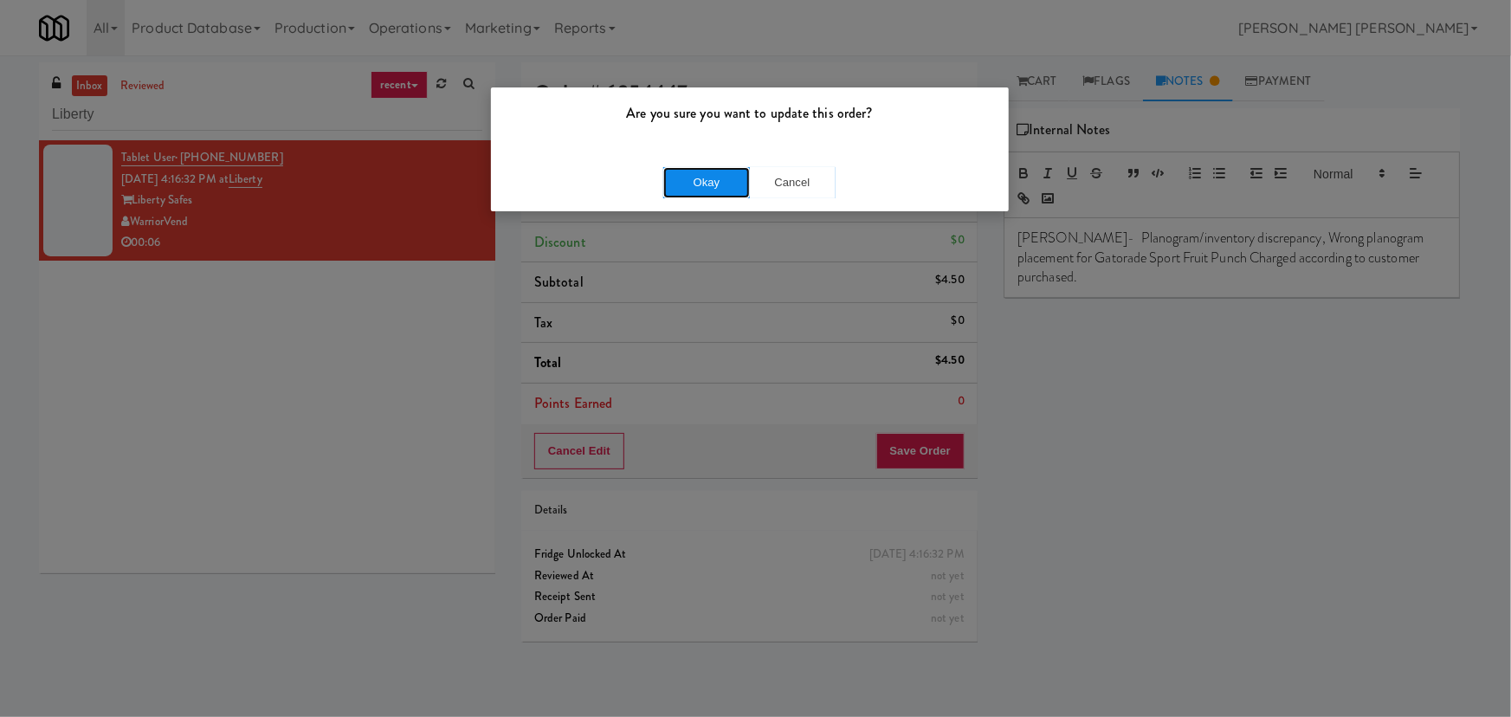
click at [713, 173] on button "Okay" at bounding box center [706, 182] width 87 height 31
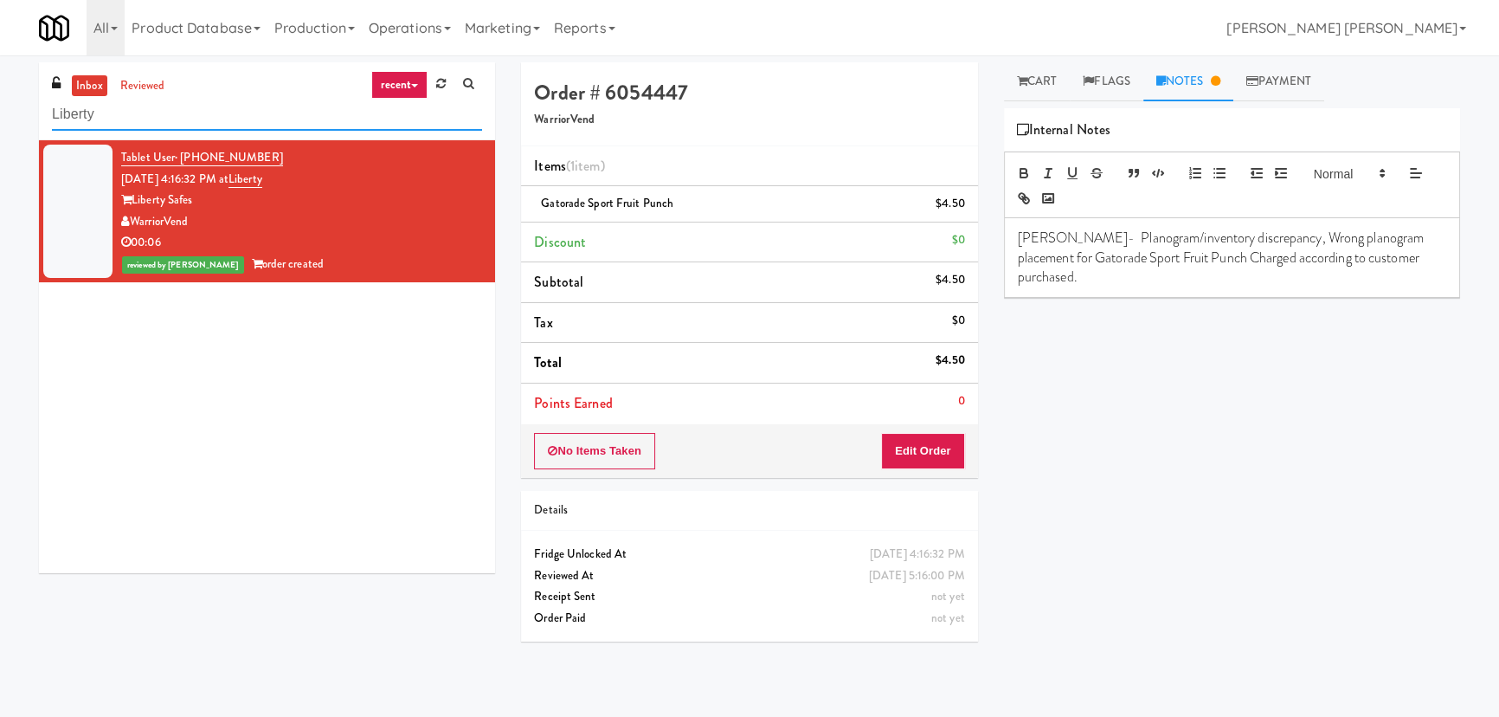
drag, startPoint x: 147, startPoint y: 113, endPoint x: 23, endPoint y: 119, distance: 124.0
click at [23, 119] on div "inbox reviewed recent all unclear take inventory issue suspicious failed recent…" at bounding box center [749, 386] width 1499 height 648
paste input "Home Depot - 10th Flr Cafe Left"
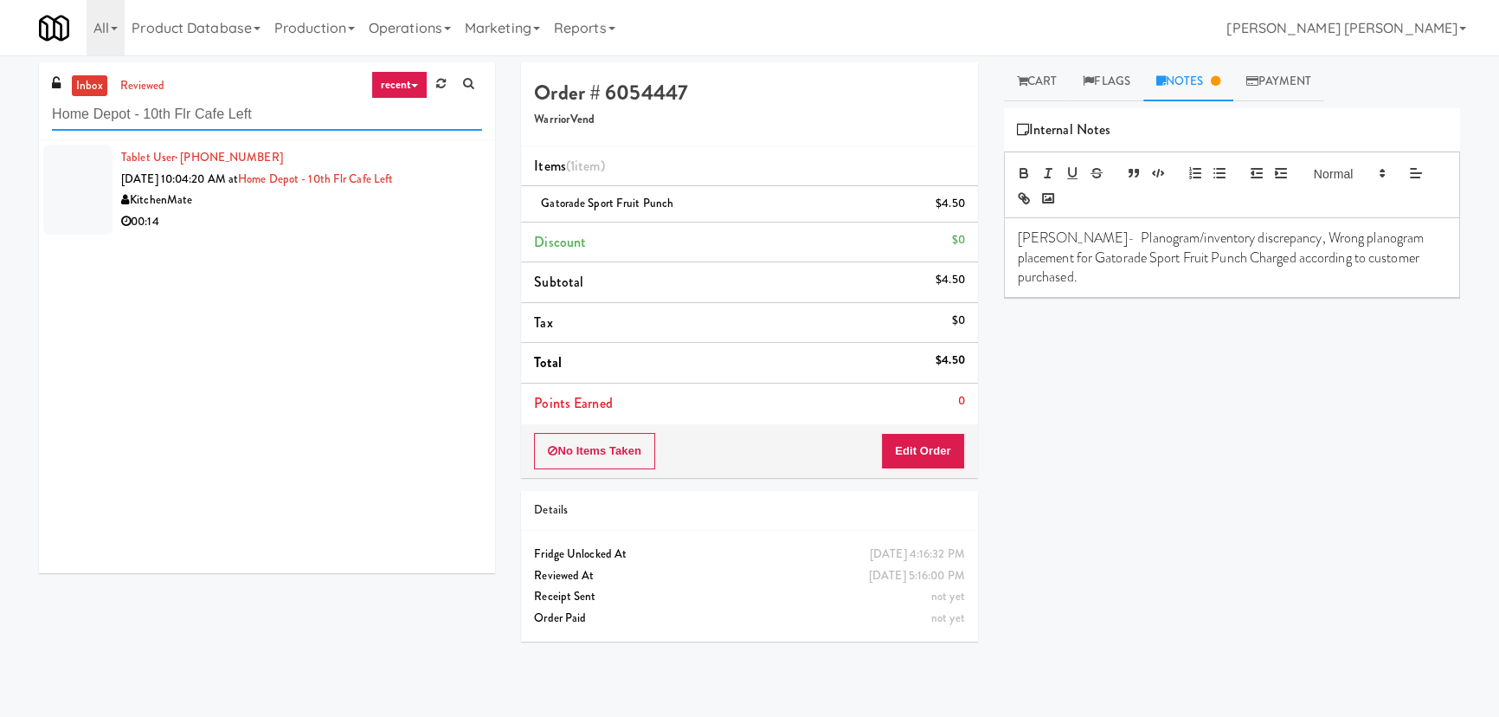
type input "Home Depot - 10th Flr Cafe Left"
click at [330, 233] on li "Tablet User · (416) 885-5404 Aug 28, 2025 10:04:20 AM at Home Depot - 10th Flr …" at bounding box center [267, 189] width 456 height 99
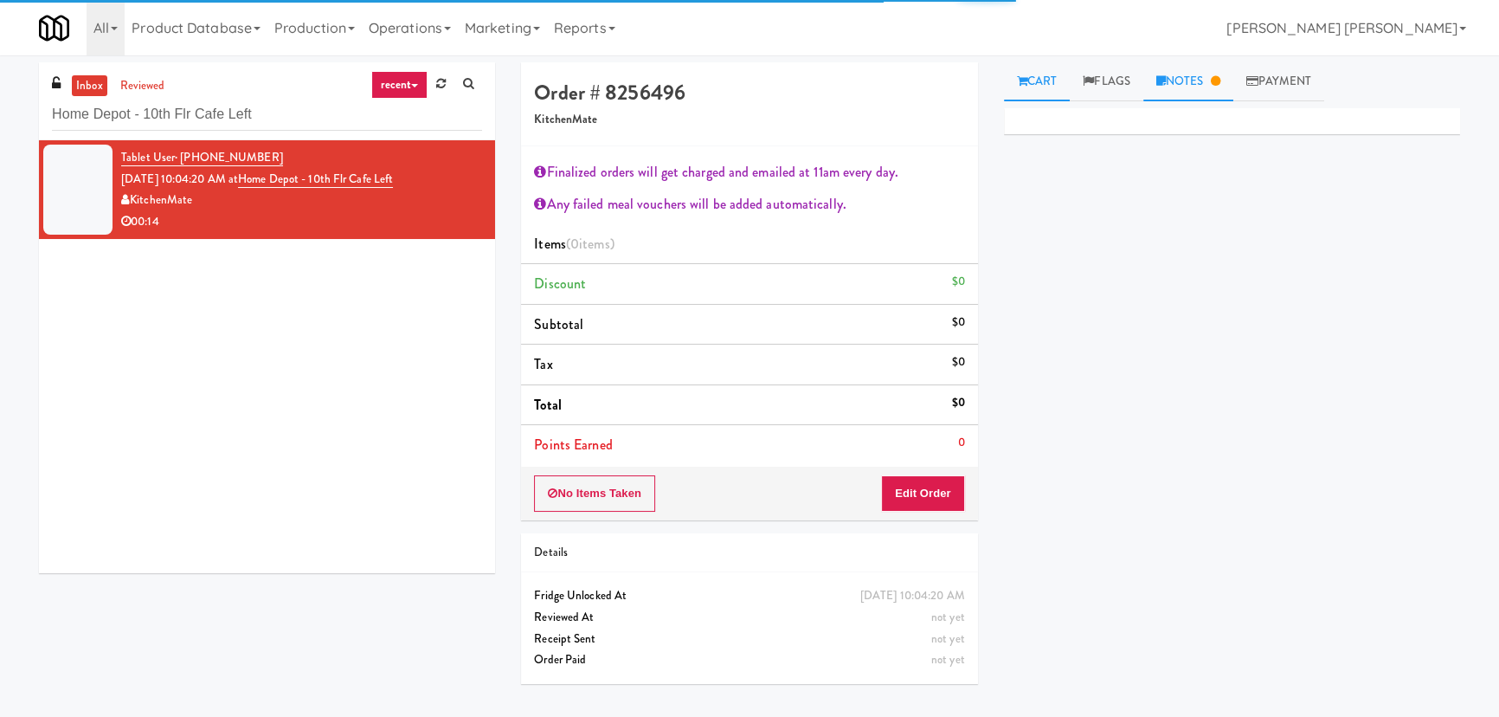
click at [1208, 81] on link "Notes" at bounding box center [1189, 81] width 90 height 39
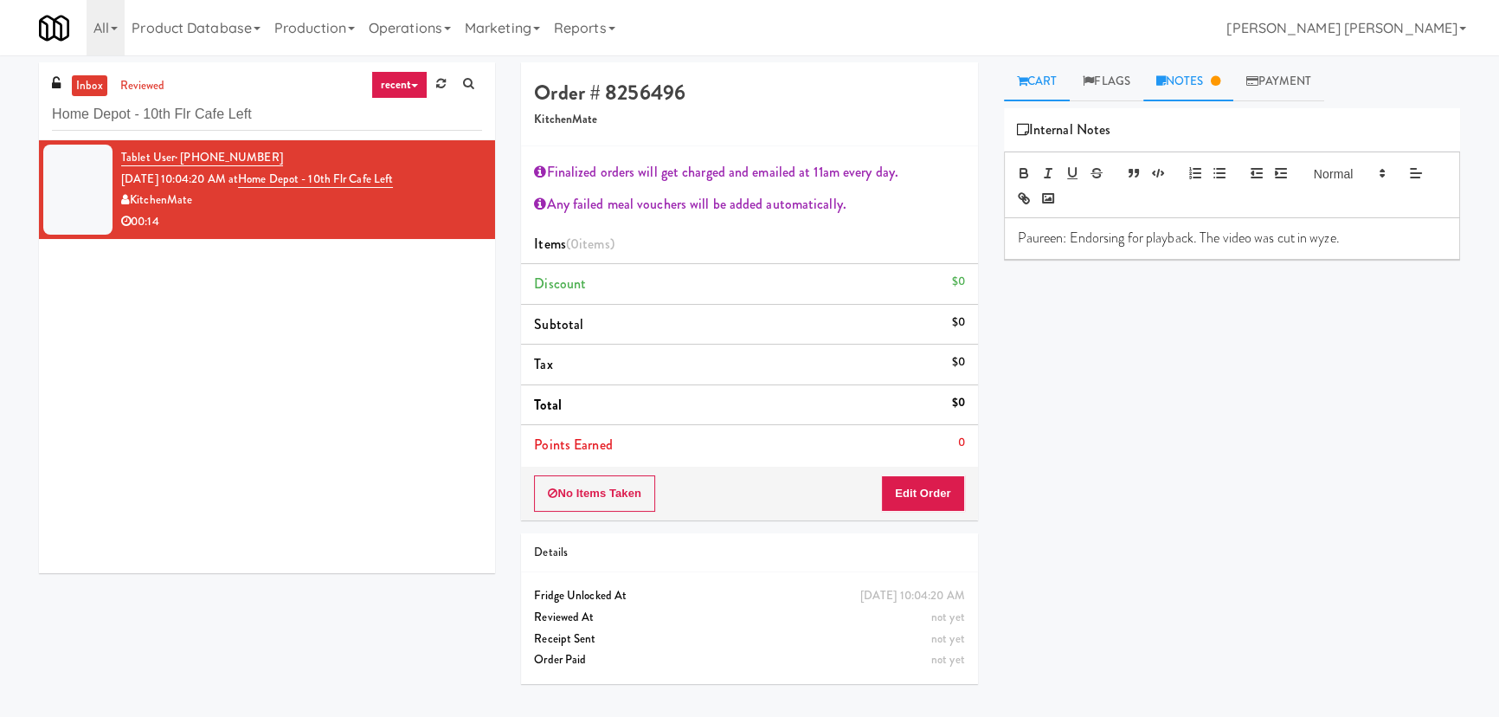
click at [1043, 81] on link "Cart" at bounding box center [1037, 81] width 67 height 39
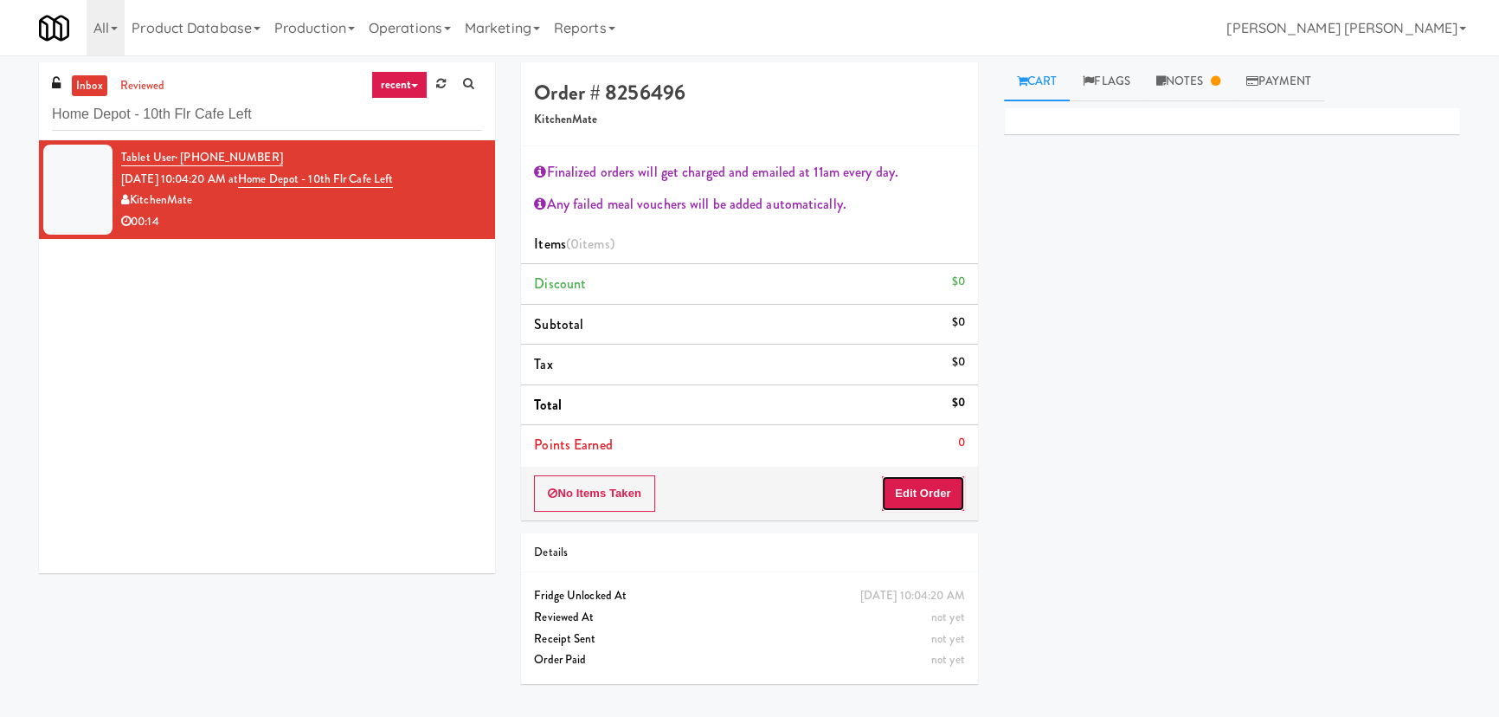
click at [935, 483] on button "Edit Order" at bounding box center [923, 493] width 84 height 36
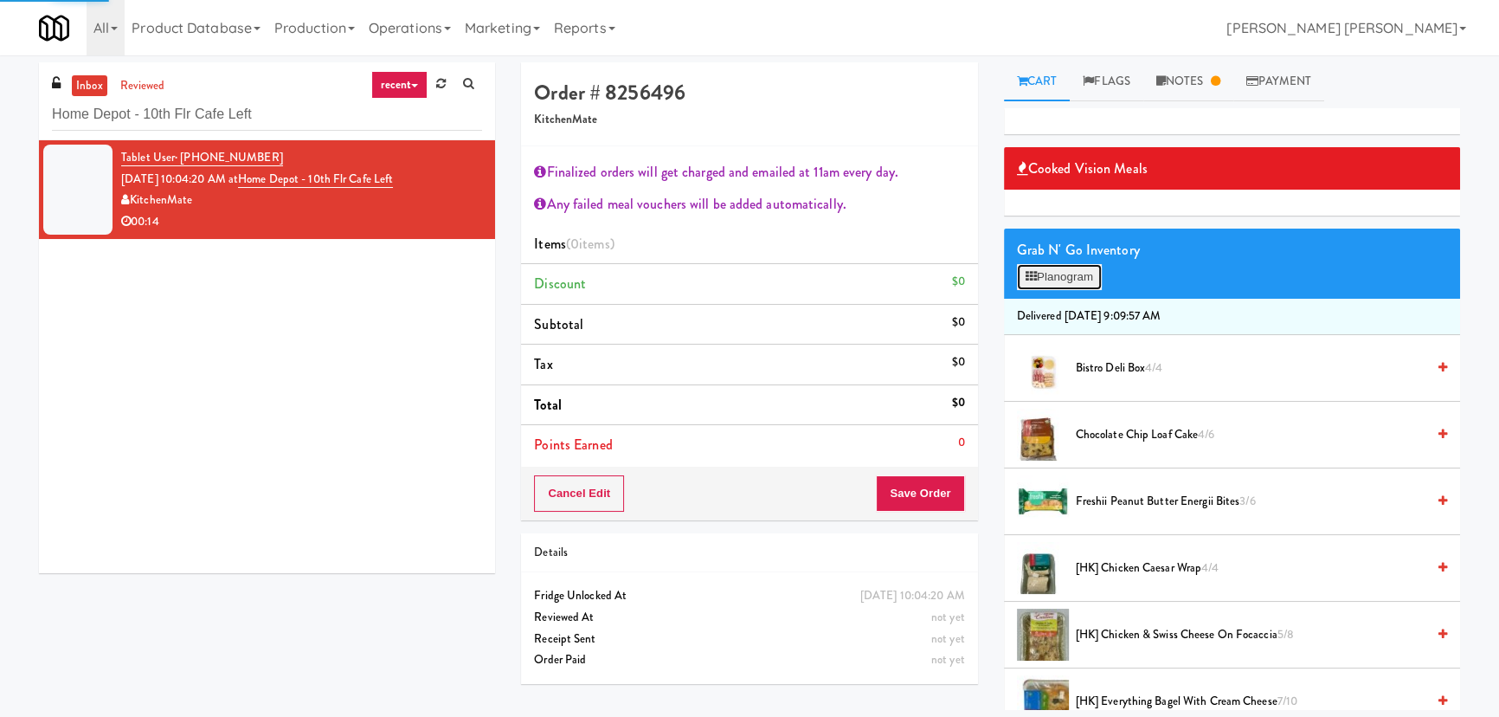
click at [1073, 267] on button "Planogram" at bounding box center [1059, 277] width 85 height 26
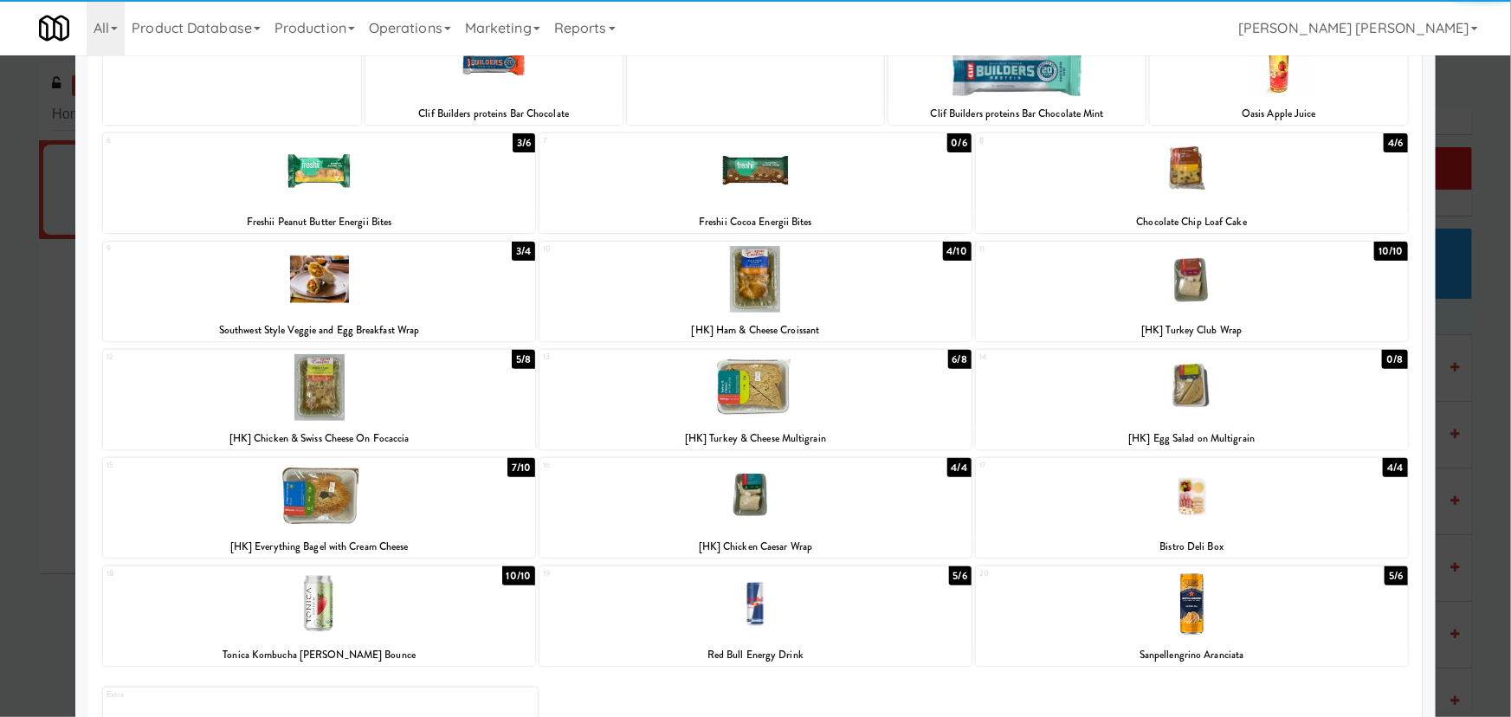
scroll to position [235, 0]
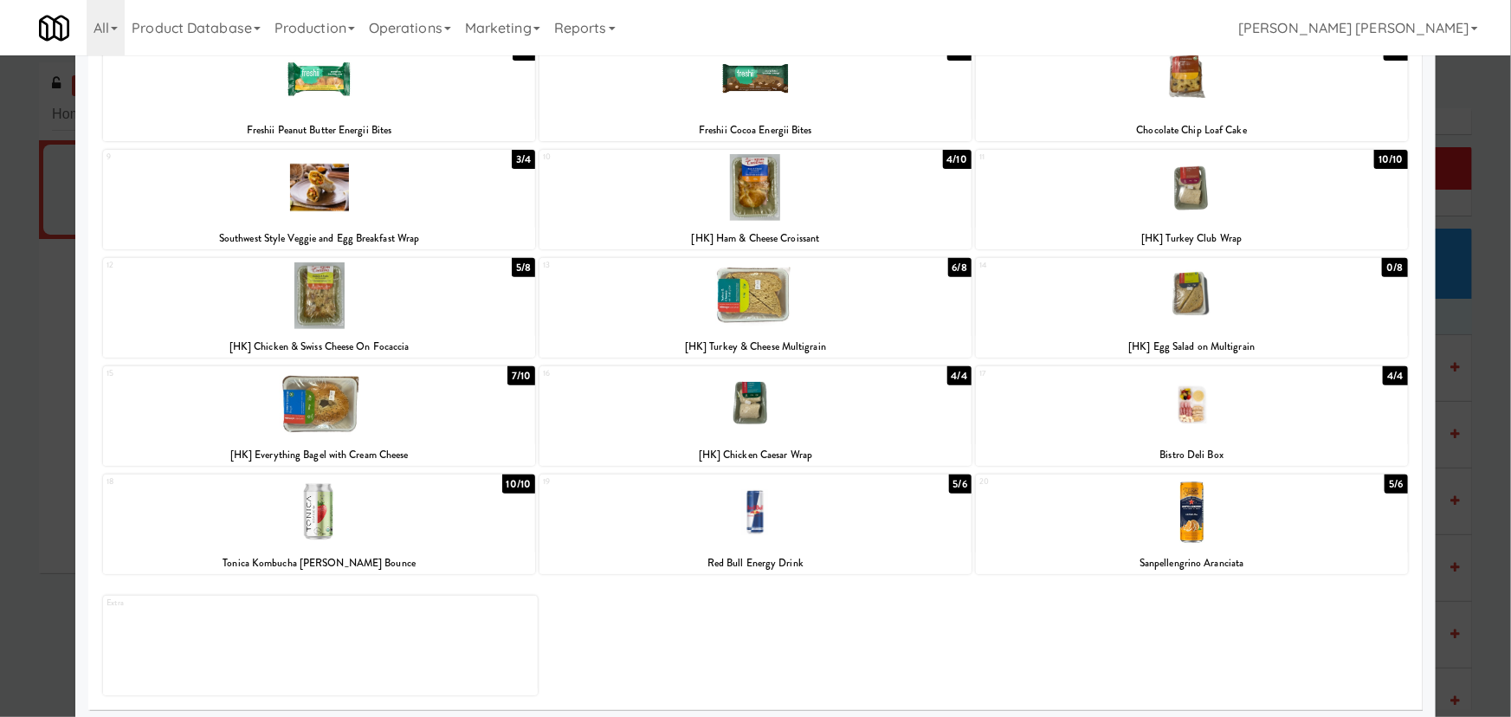
click at [757, 200] on div at bounding box center [755, 187] width 432 height 67
click at [1183, 516] on div at bounding box center [1192, 512] width 432 height 67
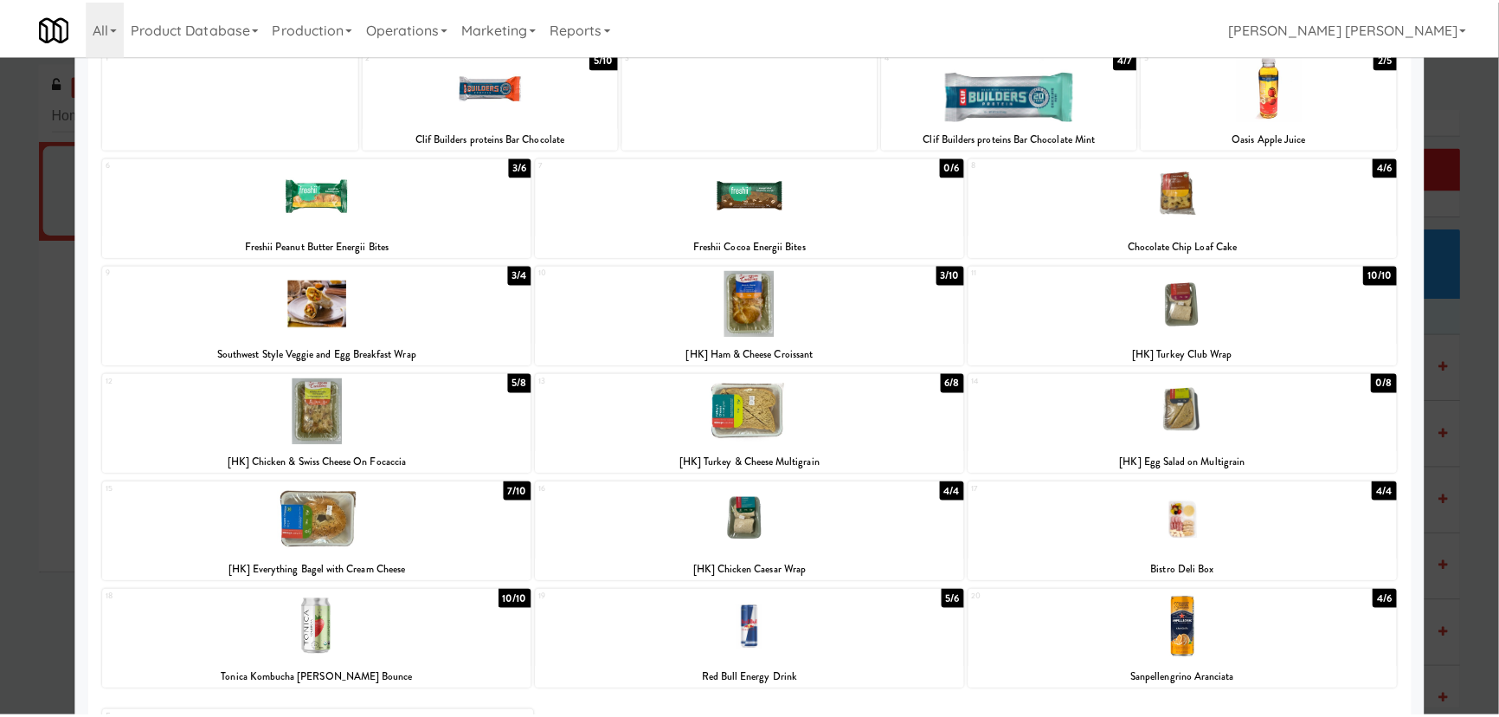
scroll to position [0, 0]
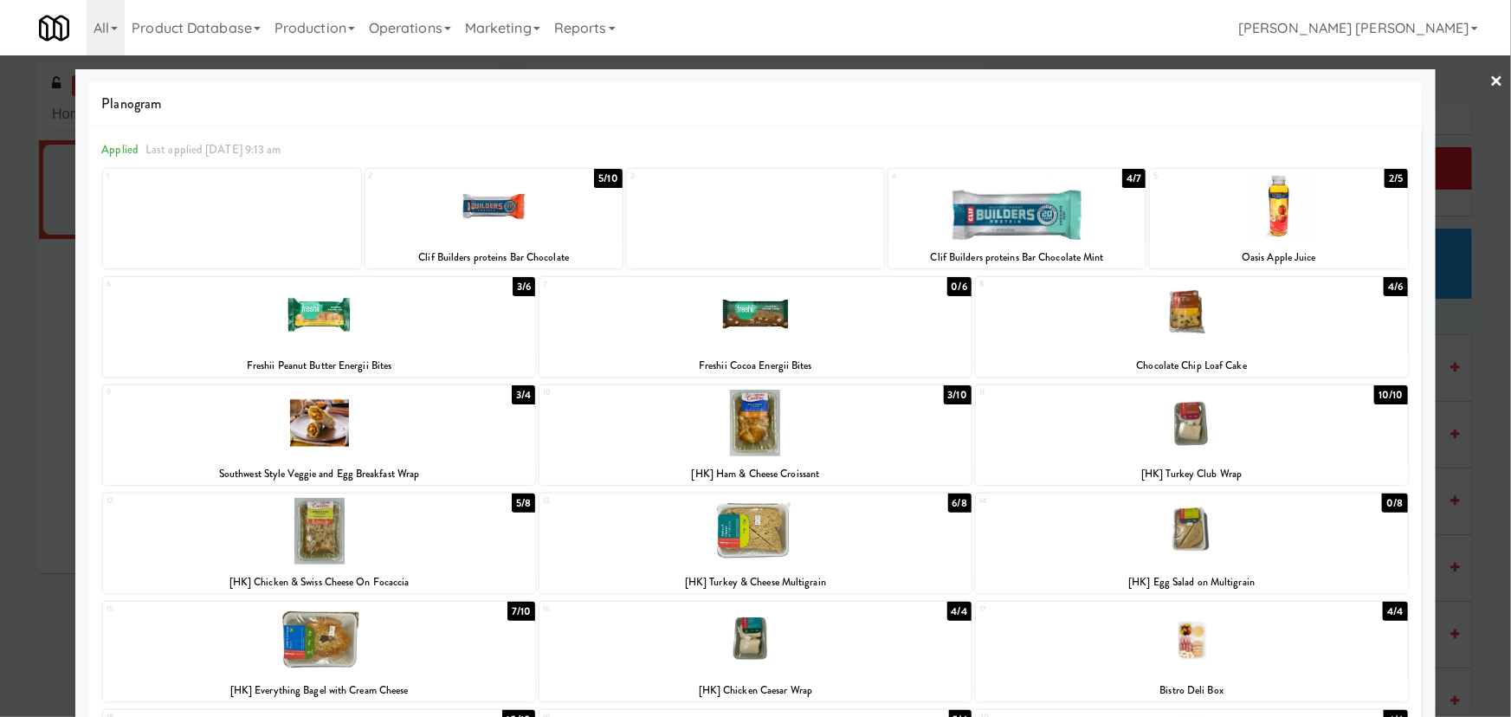
click at [1490, 78] on link "×" at bounding box center [1497, 82] width 14 height 54
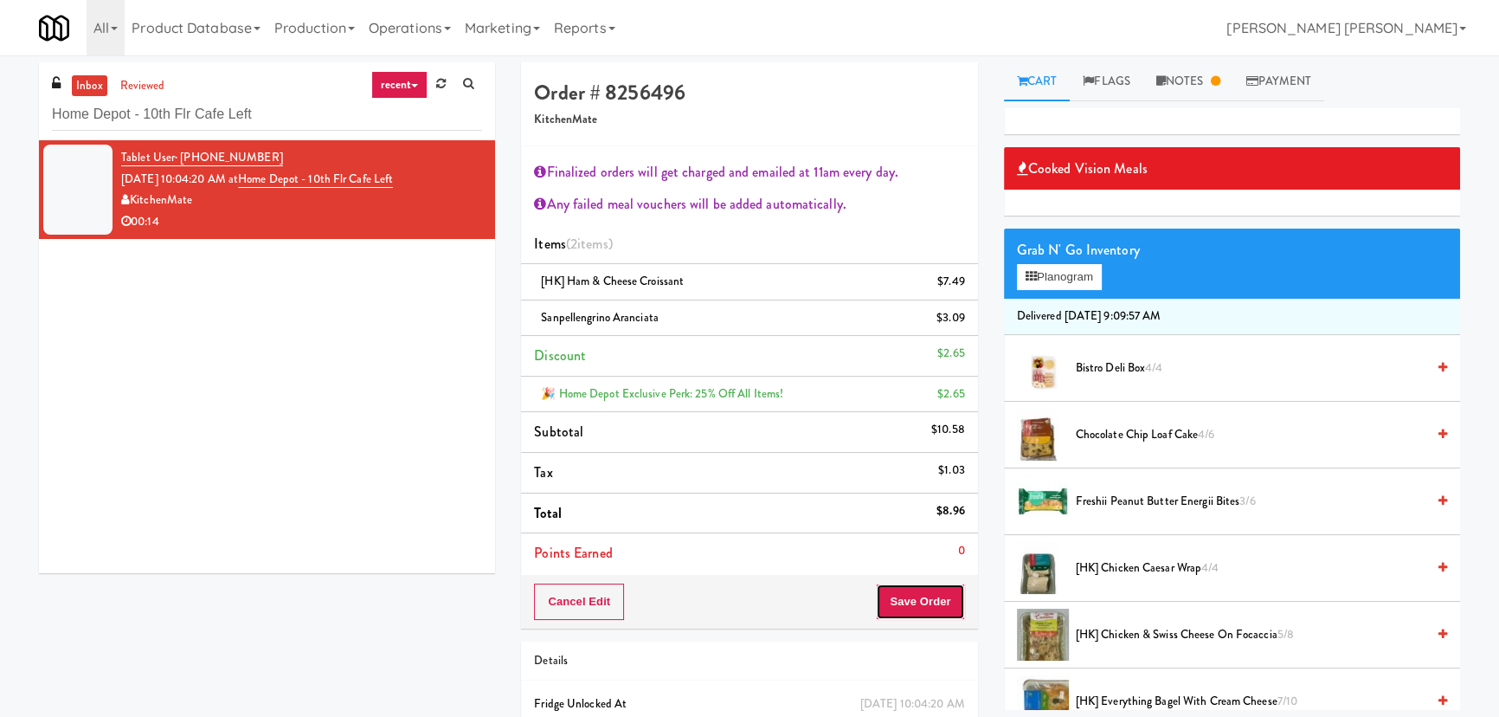
click at [927, 596] on button "Save Order" at bounding box center [920, 601] width 88 height 36
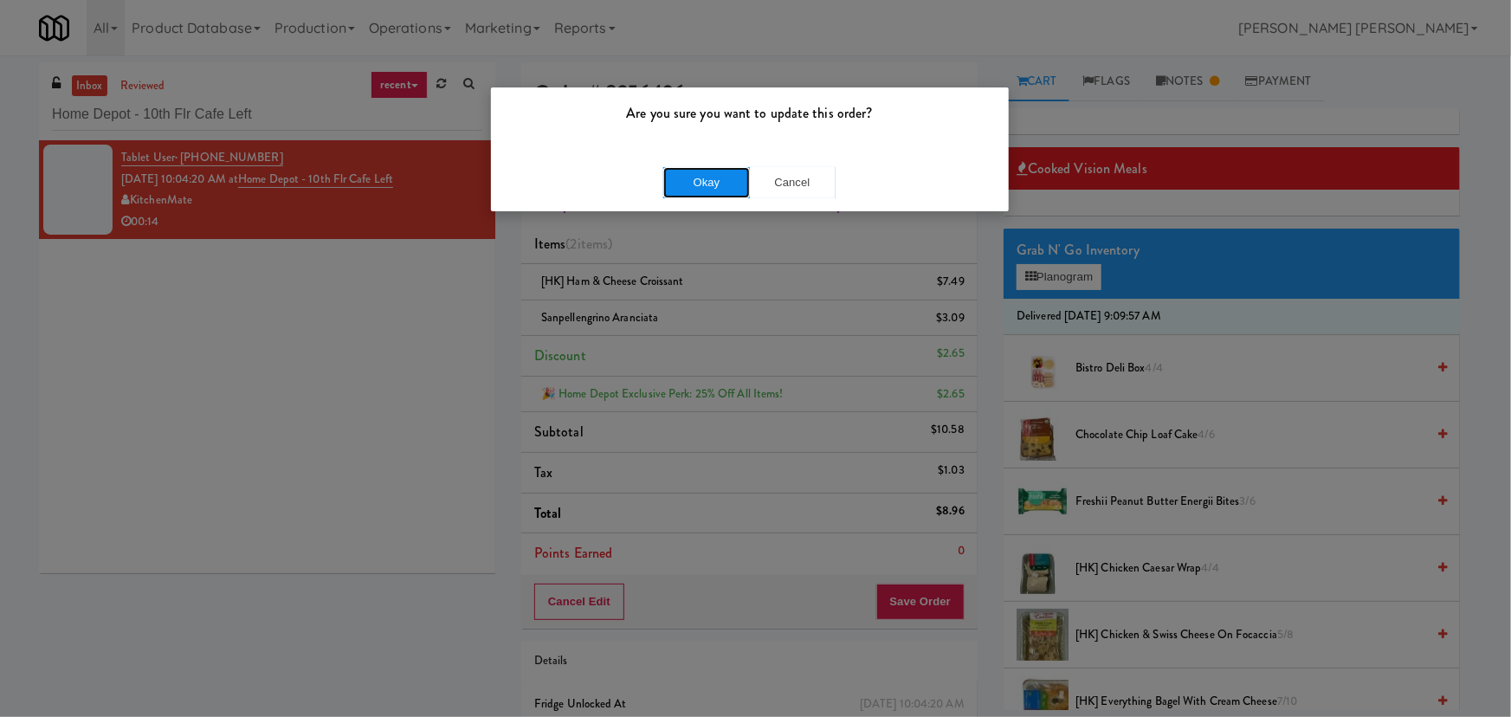
click at [685, 178] on button "Okay" at bounding box center [706, 182] width 87 height 31
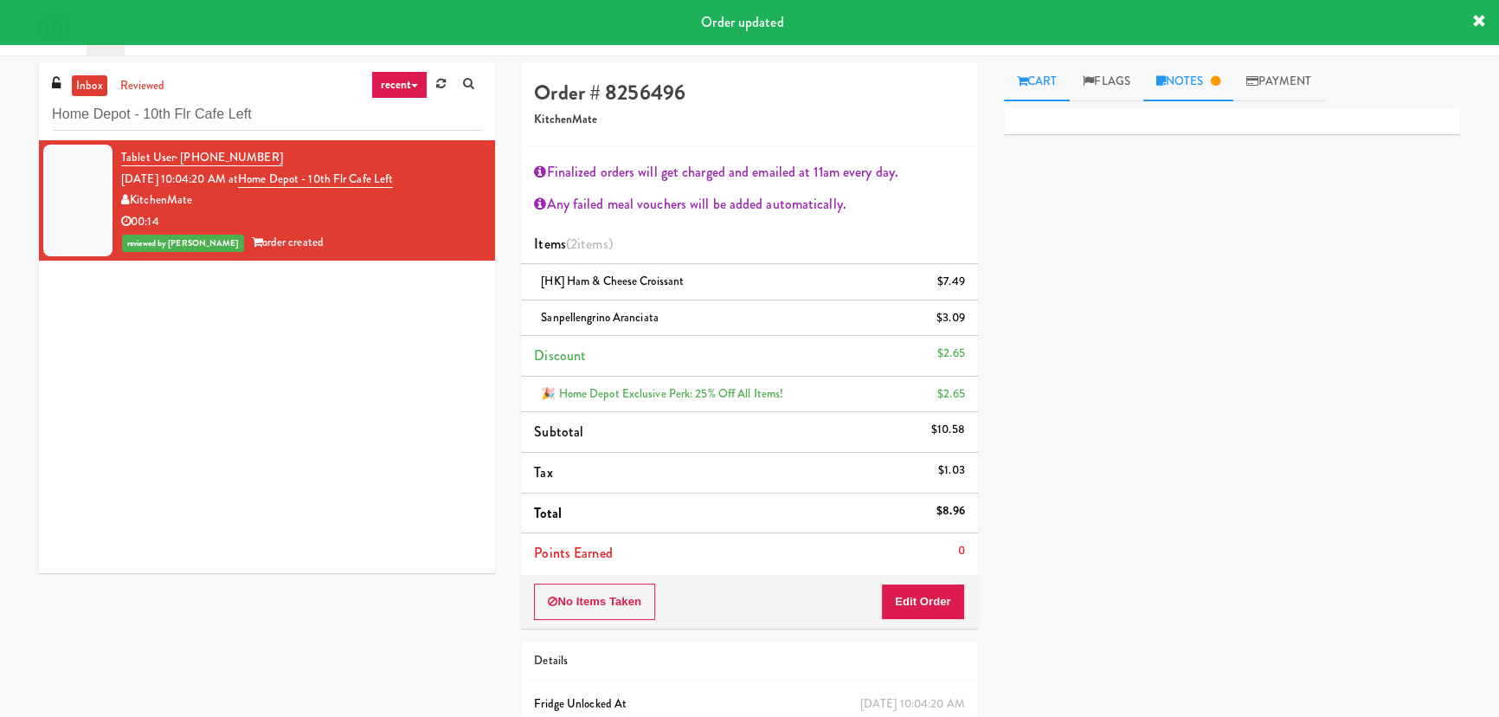
click at [1201, 83] on link "Notes" at bounding box center [1189, 81] width 90 height 39
click at [1376, 237] on p "Paureen: Endorsing for playback. The video was cut in wyze." at bounding box center [1232, 238] width 429 height 19
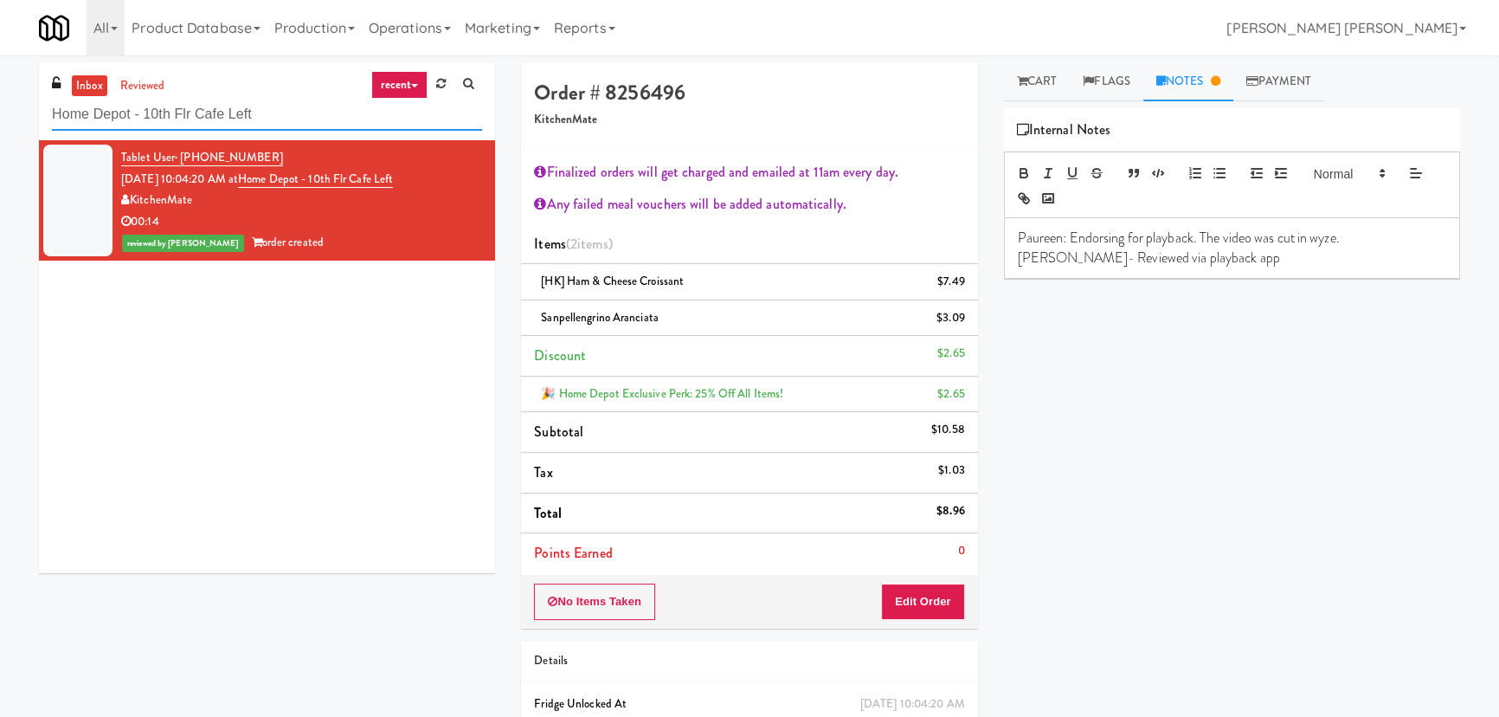
drag, startPoint x: 293, startPoint y: 120, endPoint x: -44, endPoint y: 109, distance: 336.9
click at [0, 109] on html "Are you sure you want to update this order? Okay Cancel Okay Are you sure you w…" at bounding box center [749, 358] width 1499 height 717
paste input "Fridge - Gym"
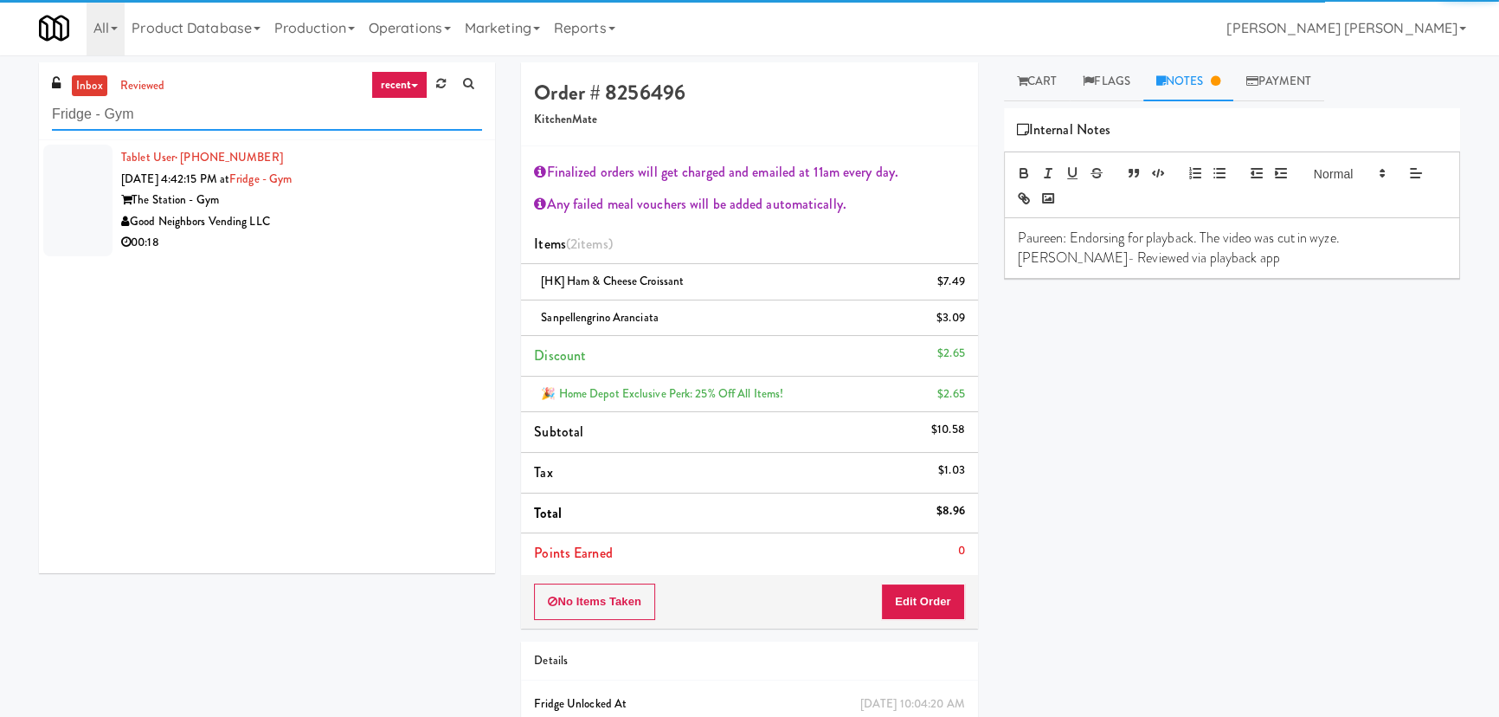
type input "Fridge - Gym"
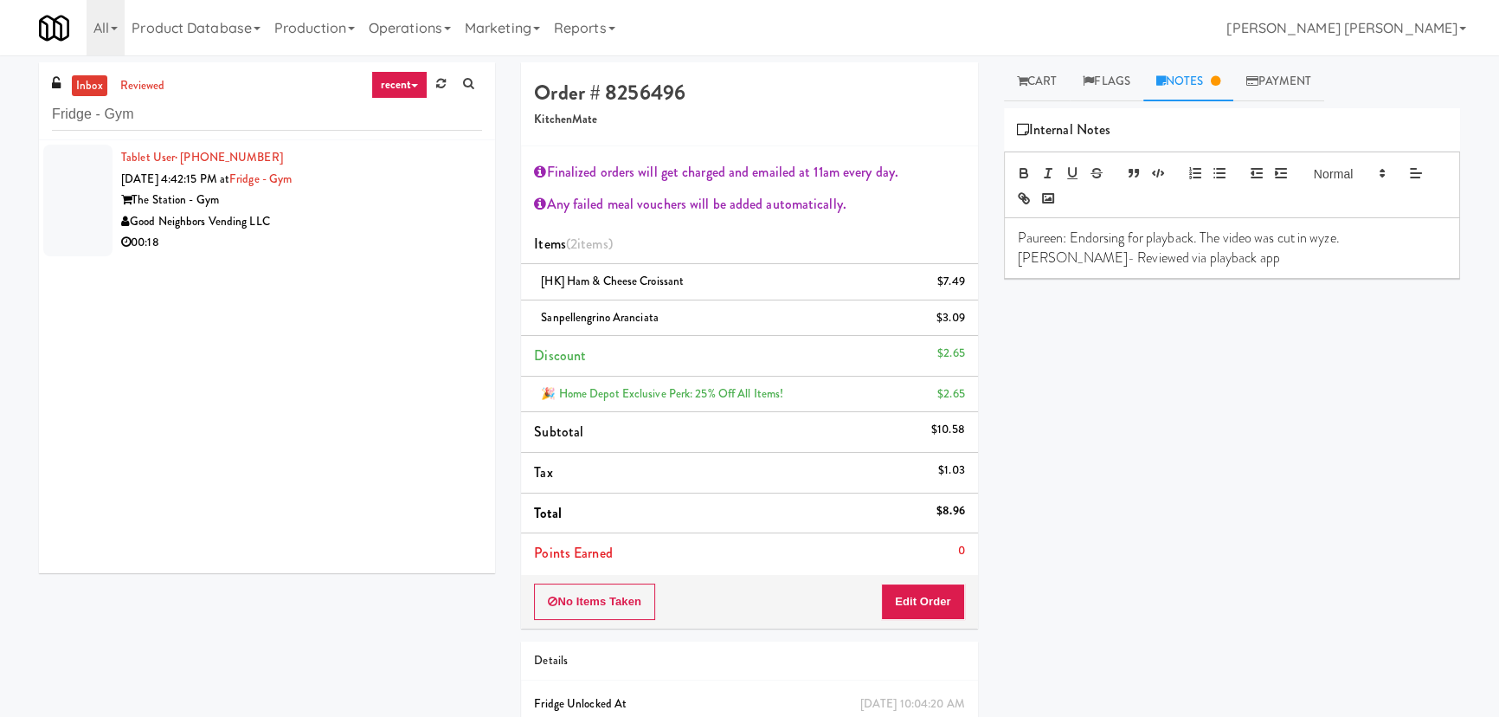
click at [407, 225] on div "Good Neighbors Vending LLC" at bounding box center [301, 222] width 361 height 22
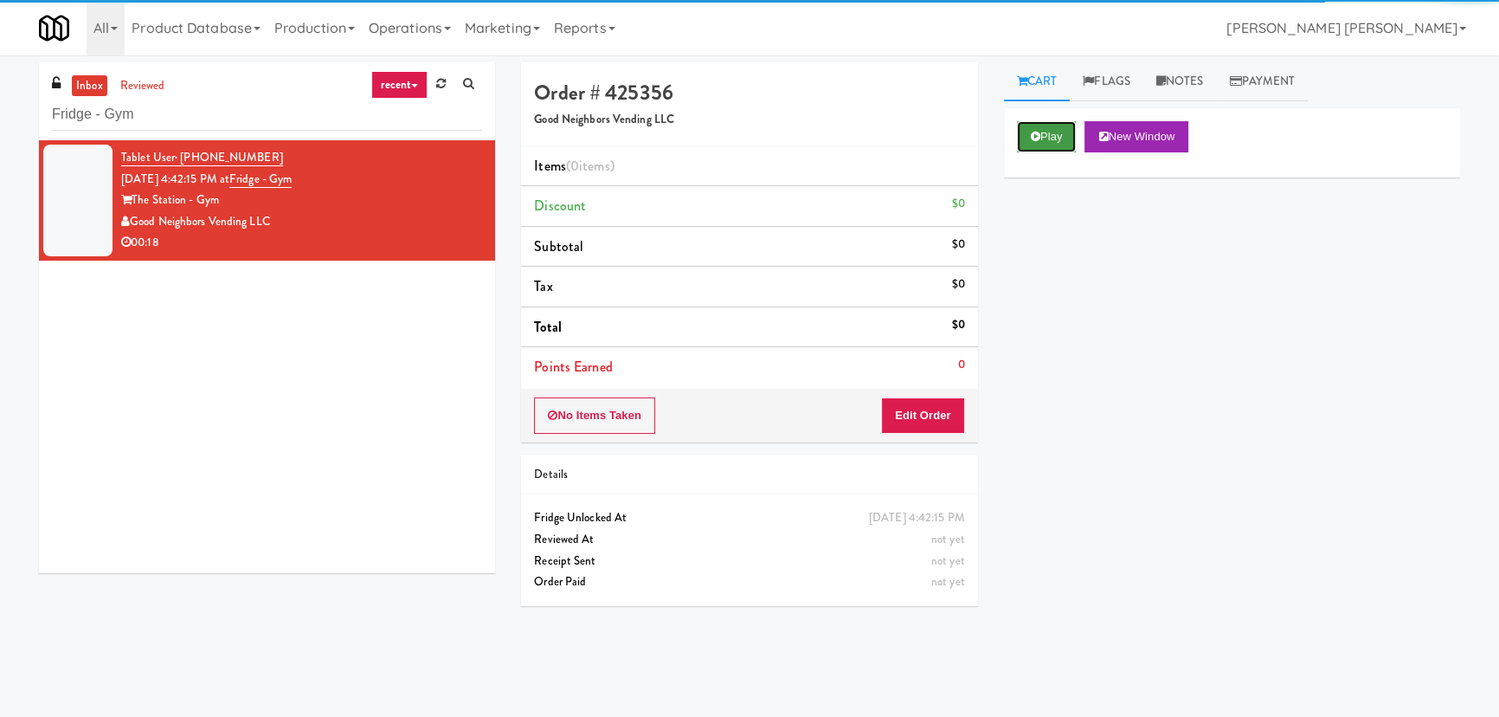
click at [1049, 138] on button "Play" at bounding box center [1047, 136] width 60 height 31
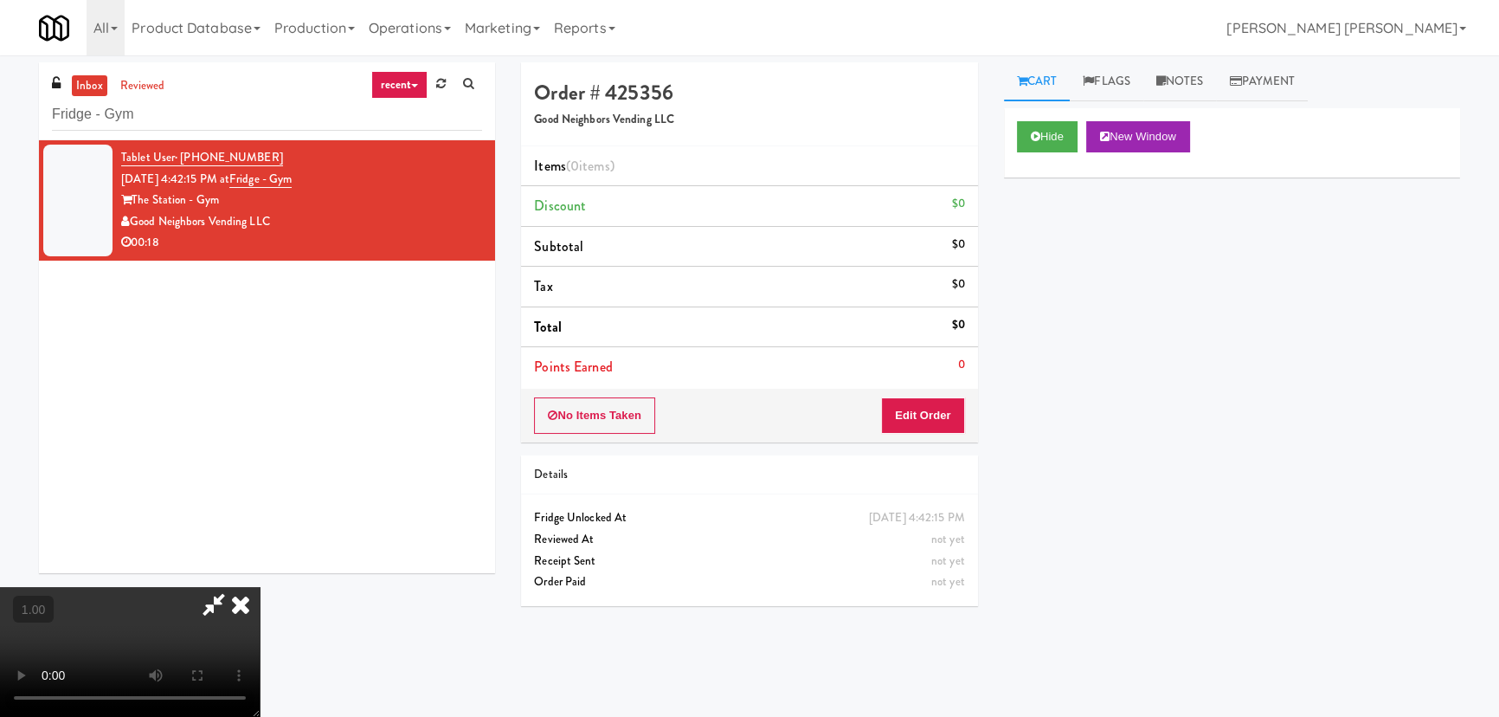
click at [260, 603] on video at bounding box center [130, 652] width 260 height 130
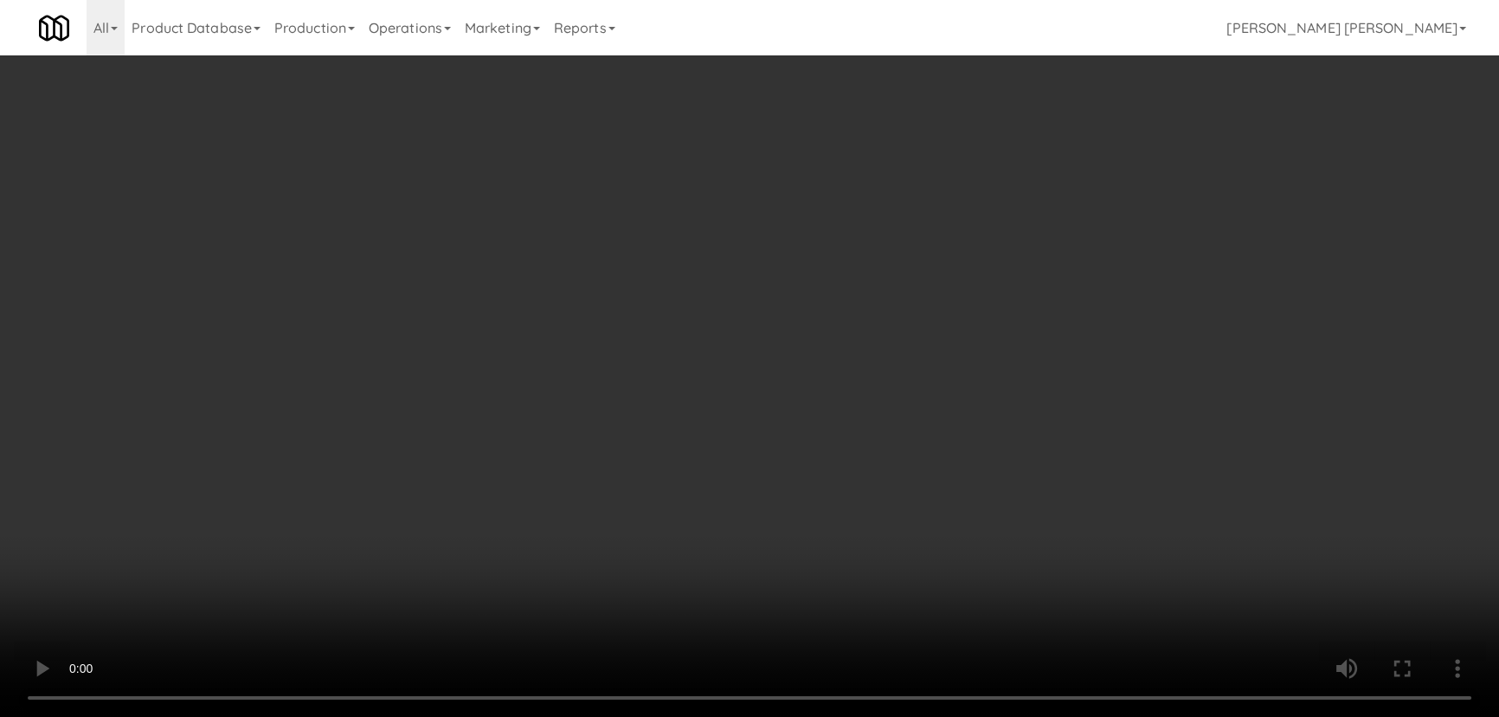
click at [858, 716] on video at bounding box center [749, 358] width 1499 height 717
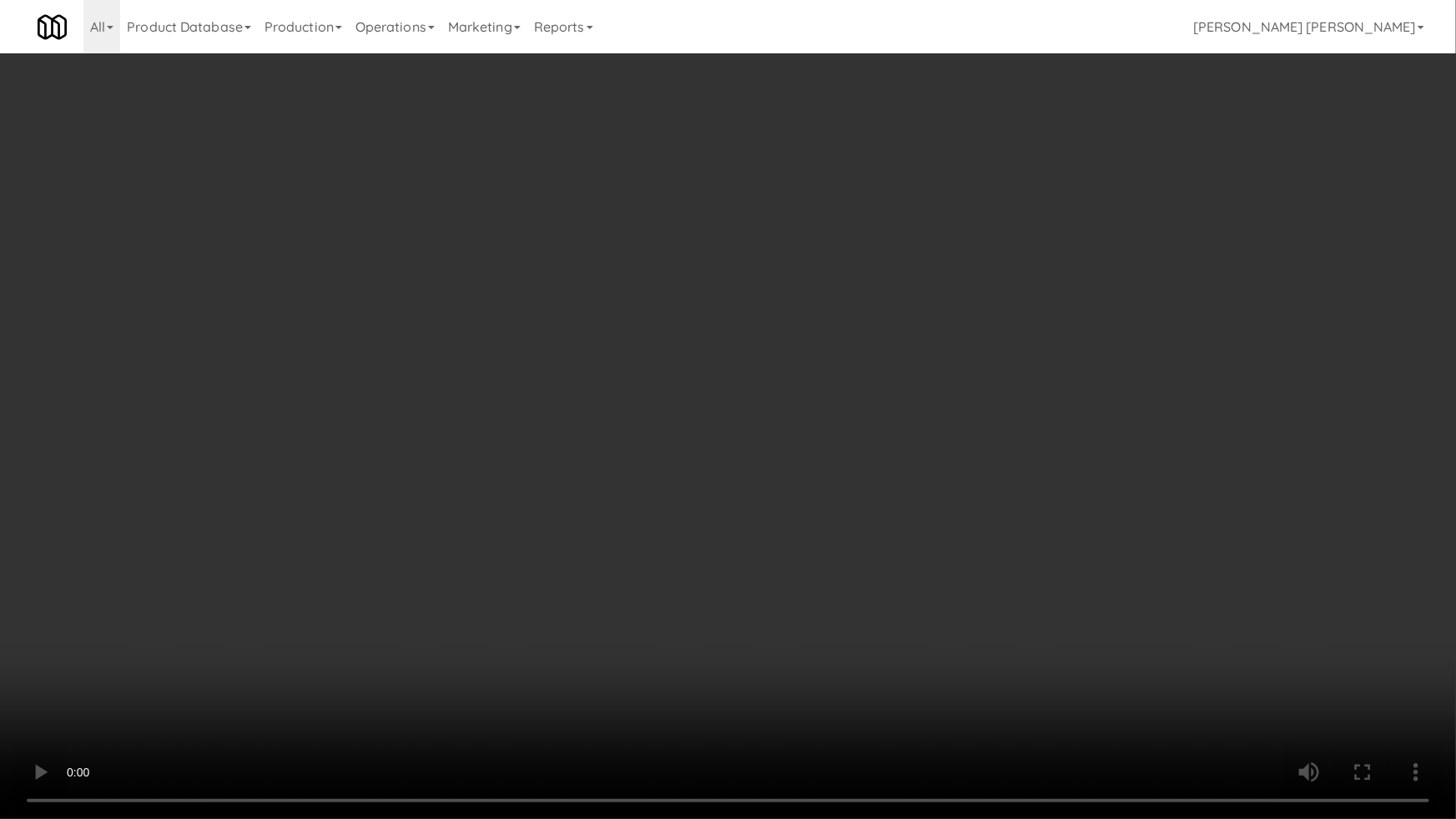
click at [860, 575] on video at bounding box center [728, 410] width 1456 height 819
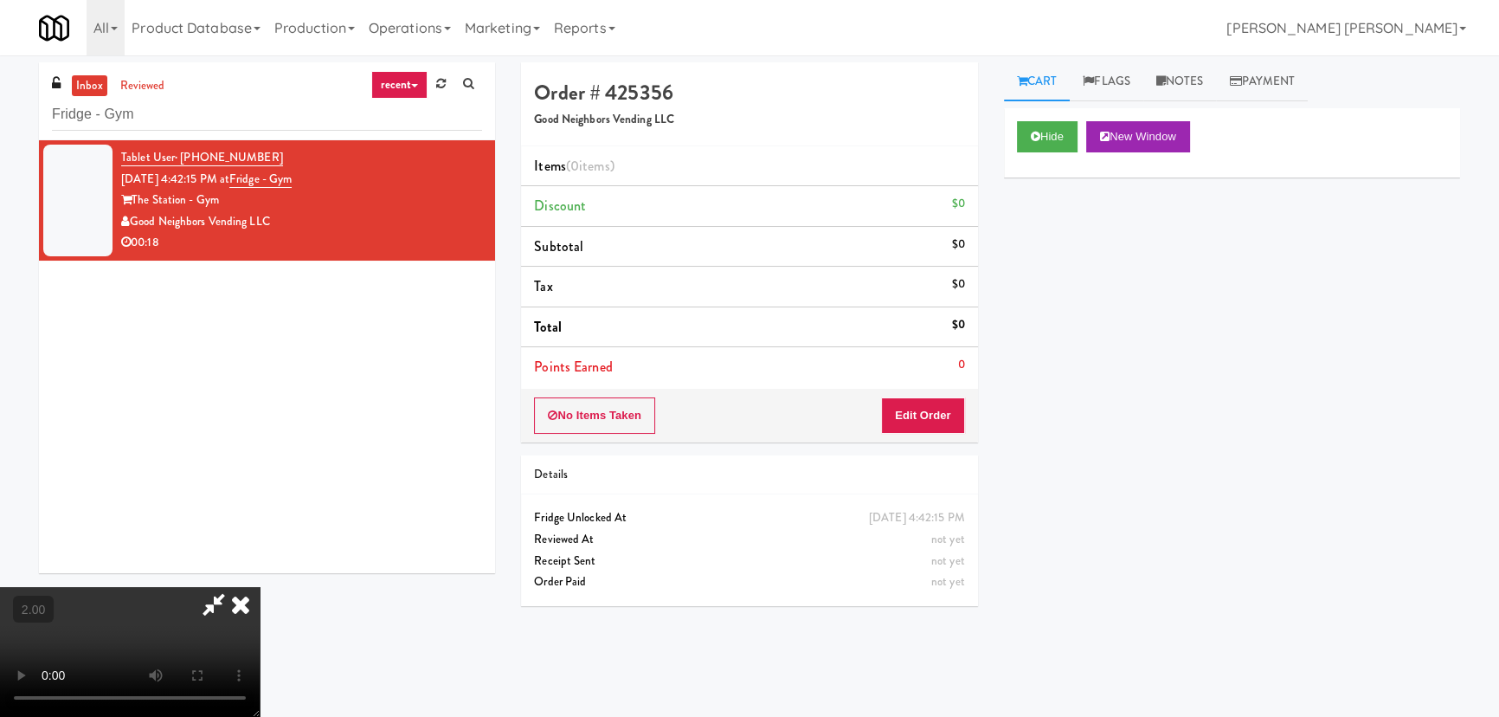
click at [260, 587] on video at bounding box center [130, 652] width 260 height 130
click at [935, 410] on button "Edit Order" at bounding box center [923, 415] width 84 height 36
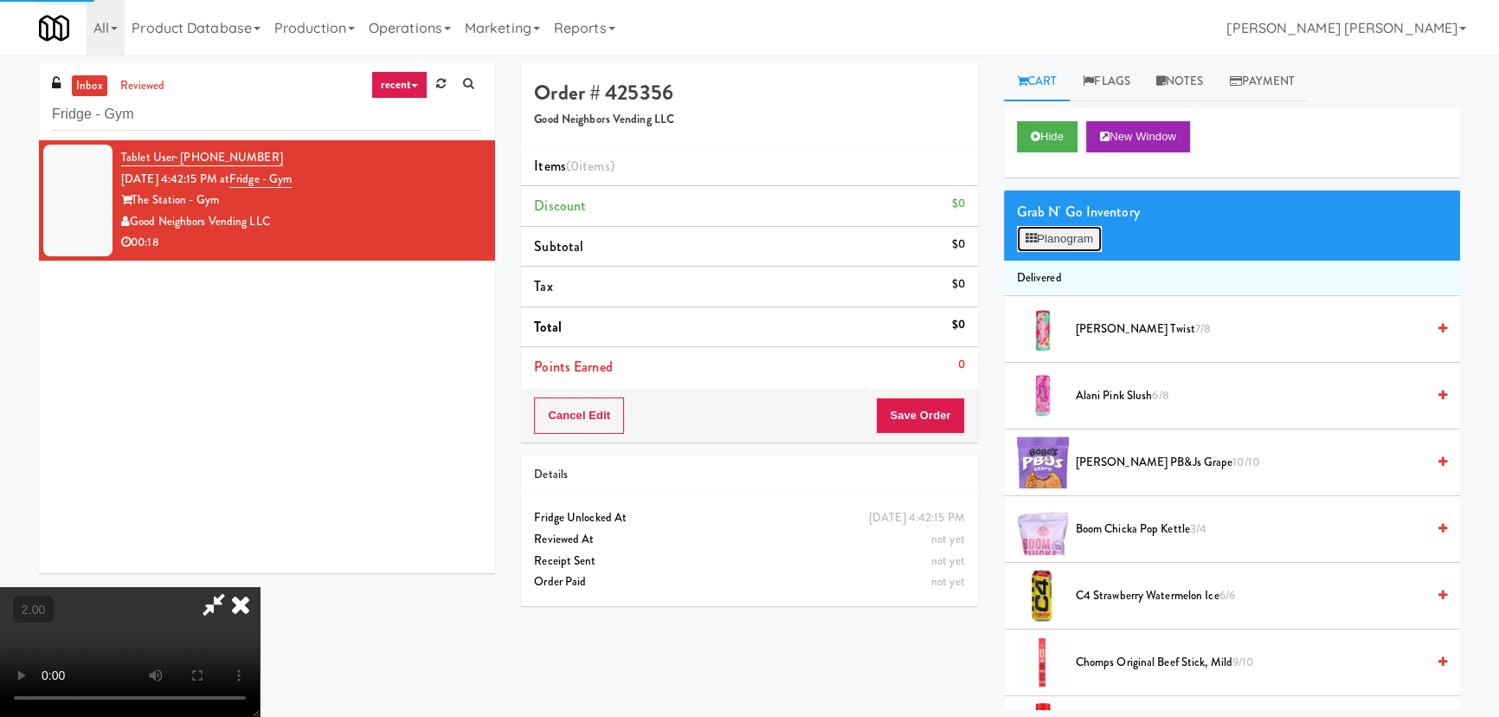
click at [1084, 236] on button "Planogram" at bounding box center [1059, 239] width 85 height 26
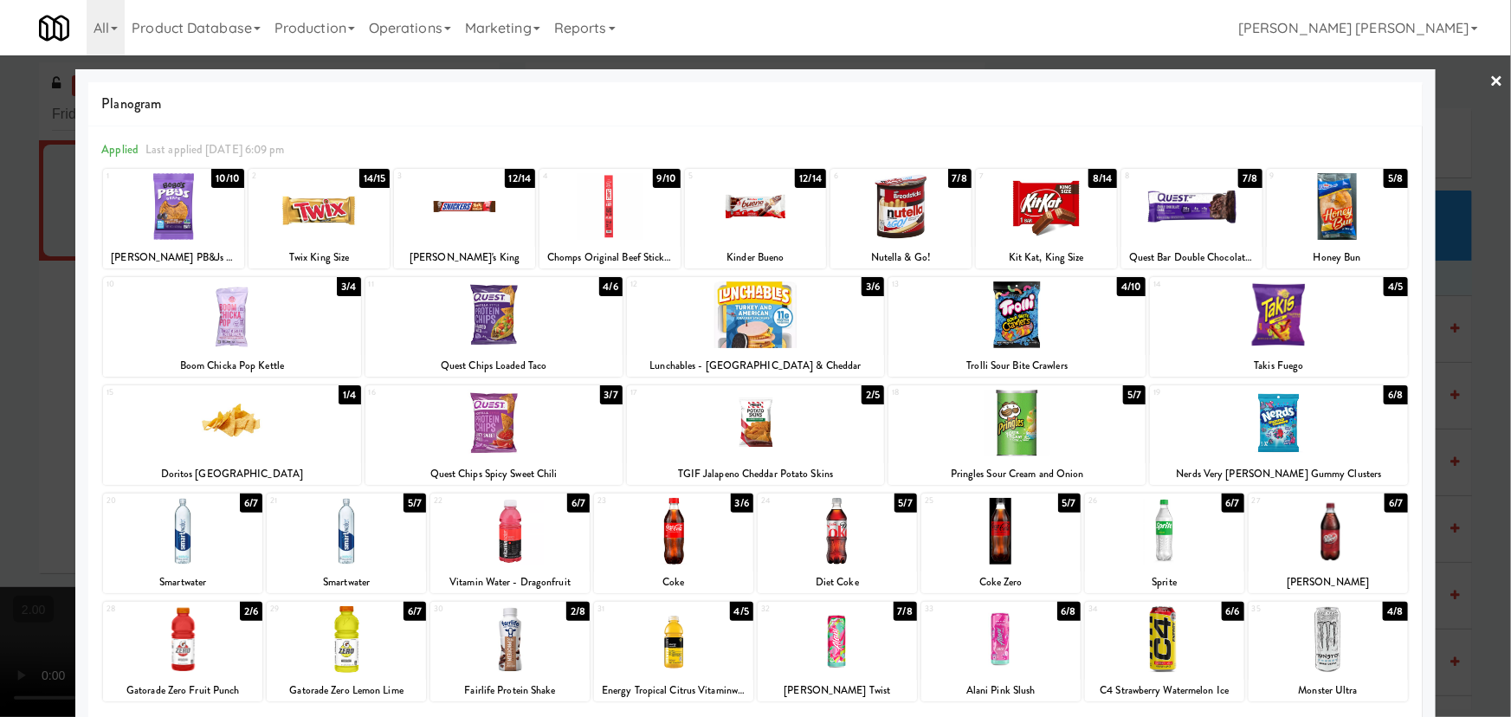
click at [762, 429] on div at bounding box center [755, 423] width 257 height 67
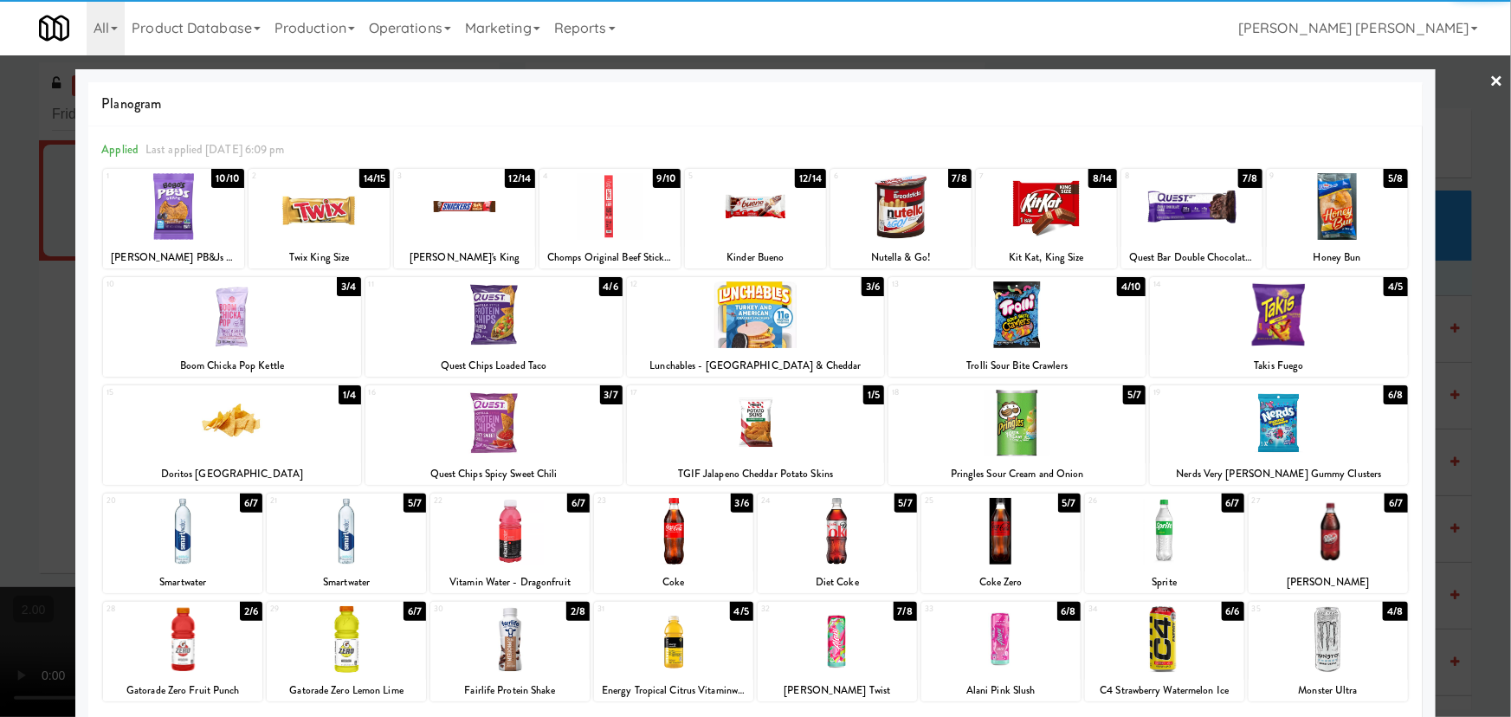
click at [1490, 78] on link "×" at bounding box center [1497, 82] width 14 height 54
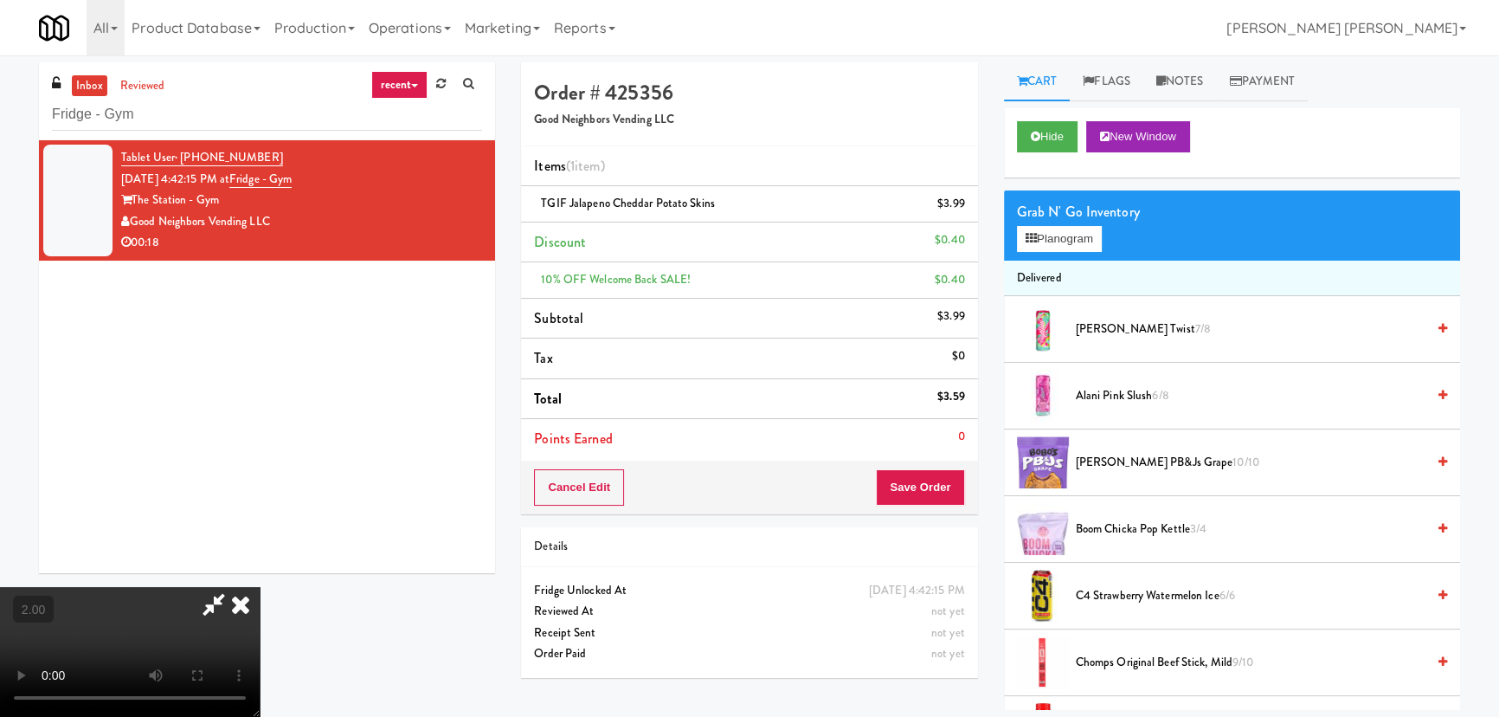
click at [260, 587] on icon at bounding box center [241, 604] width 38 height 35
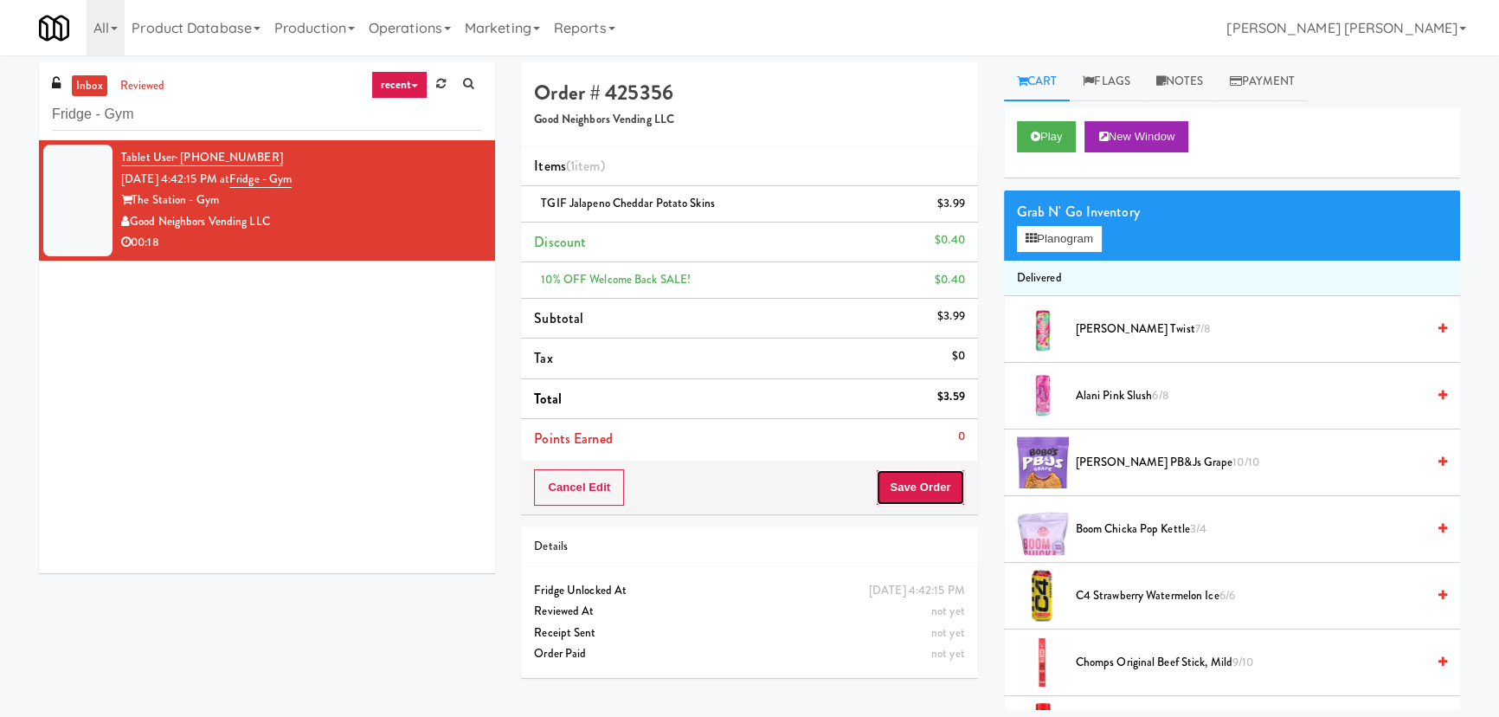
click at [925, 483] on button "Save Order" at bounding box center [920, 487] width 88 height 36
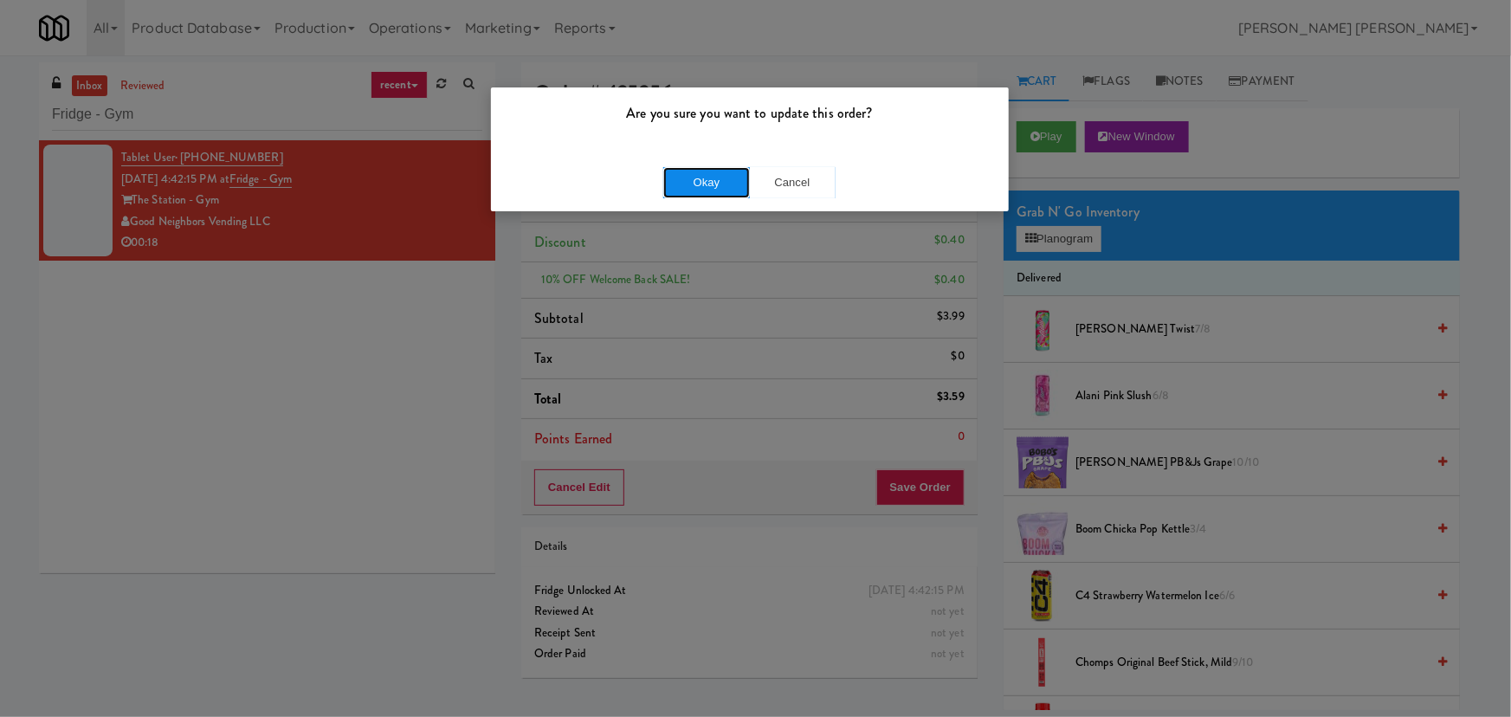
click at [693, 182] on button "Okay" at bounding box center [706, 182] width 87 height 31
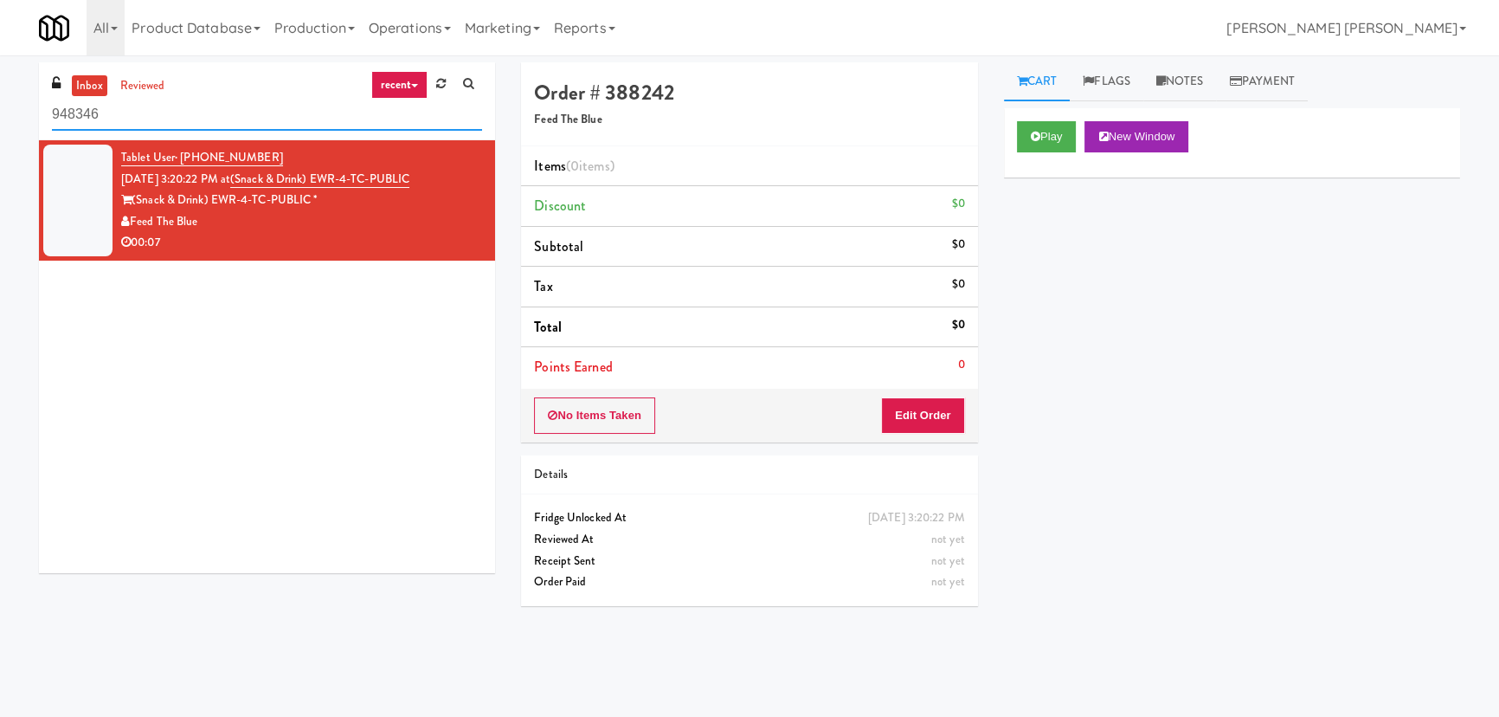
drag, startPoint x: 184, startPoint y: 106, endPoint x: -216, endPoint y: 136, distance: 401.0
click at [0, 136] on html "Okay Okay Select date: previous 2025-Aug next Su Mo Tu We Th Fr Sa 27 28 29 30 …" at bounding box center [749, 358] width 1499 height 717
paste input "[PERSON_NAME] Right"
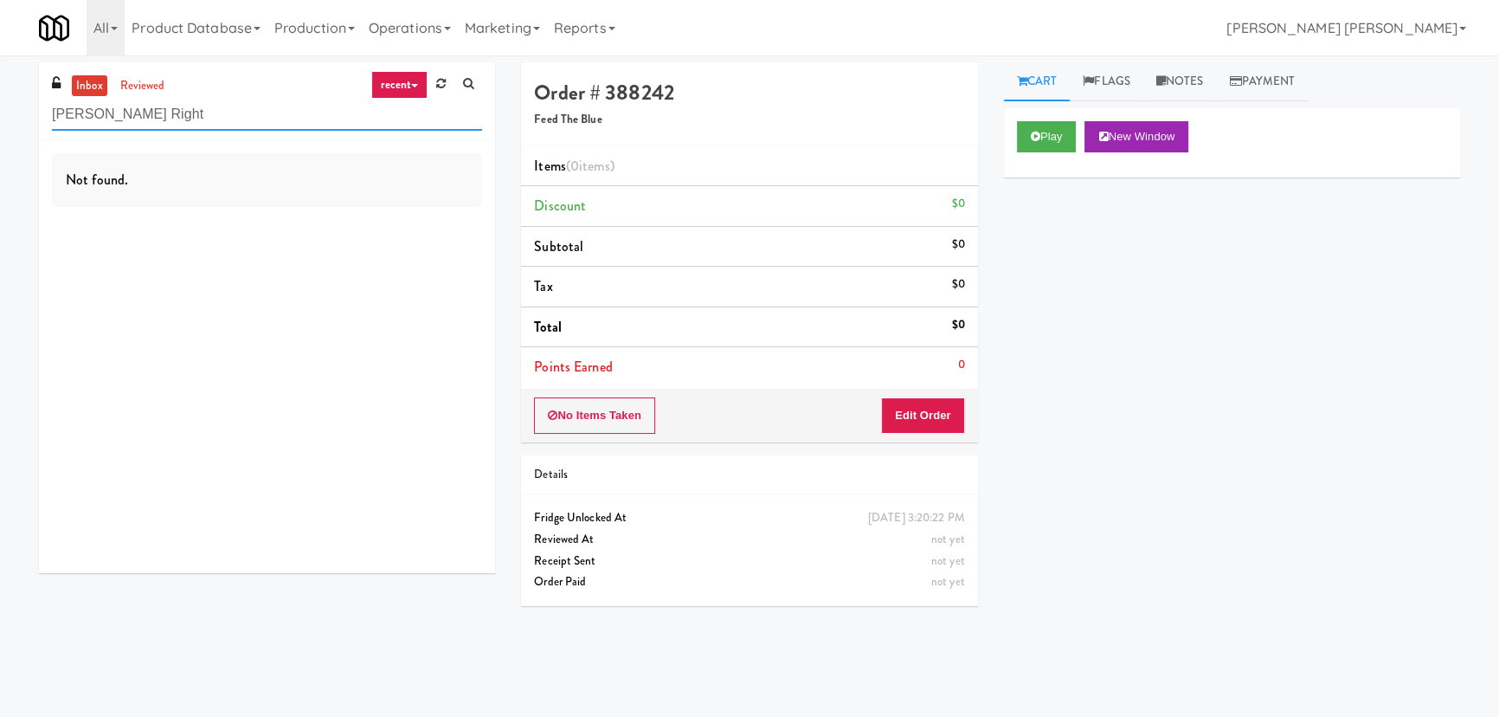
type input "[PERSON_NAME] Right"
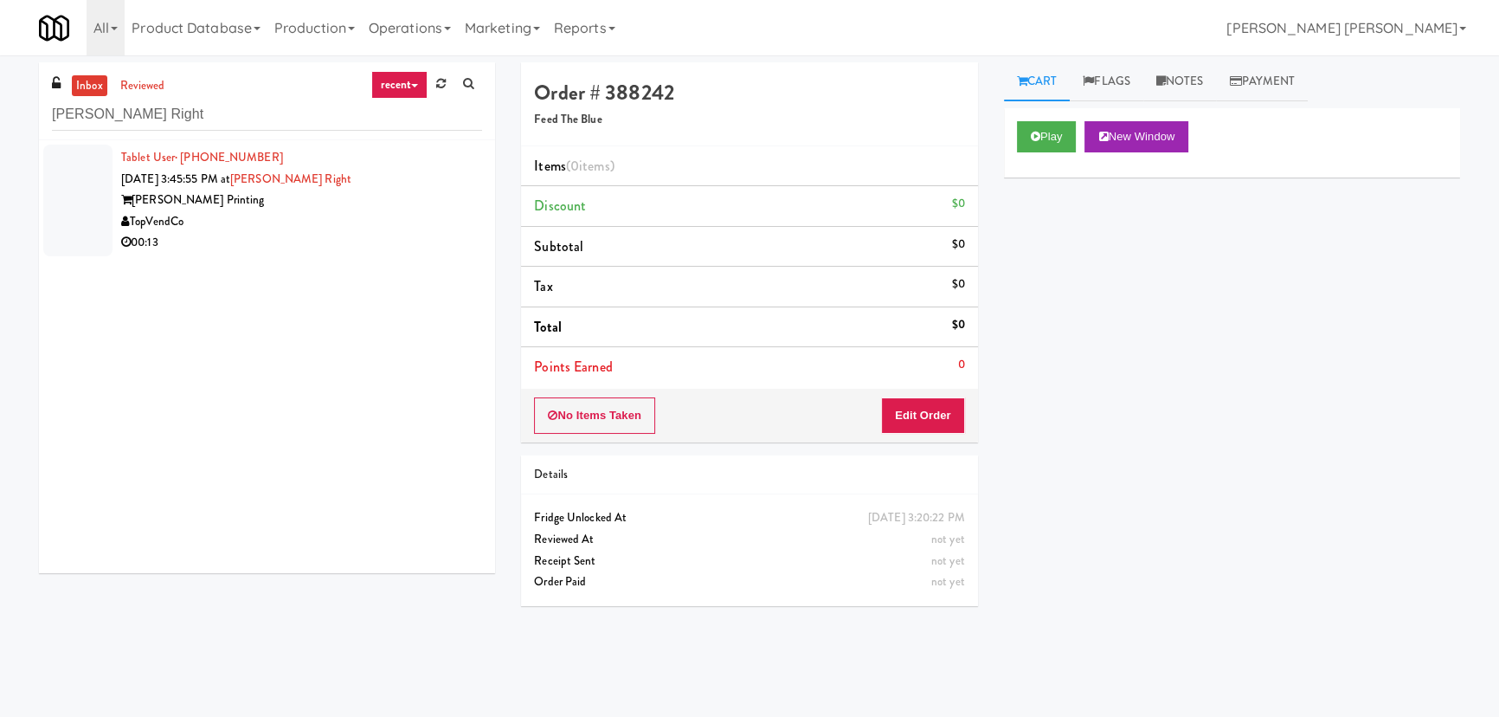
click at [341, 228] on div "TopVendCo" at bounding box center [301, 222] width 361 height 22
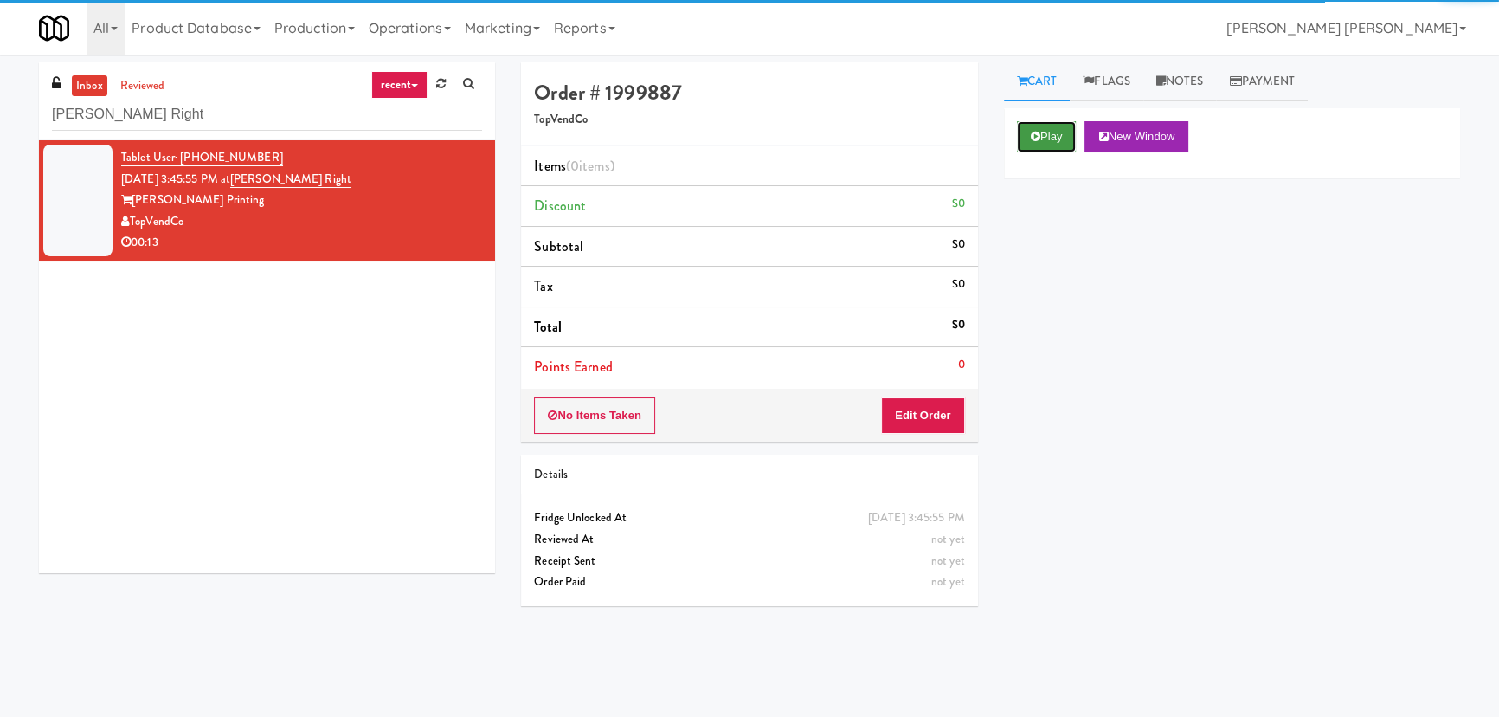
click at [1046, 131] on button "Play" at bounding box center [1047, 136] width 60 height 31
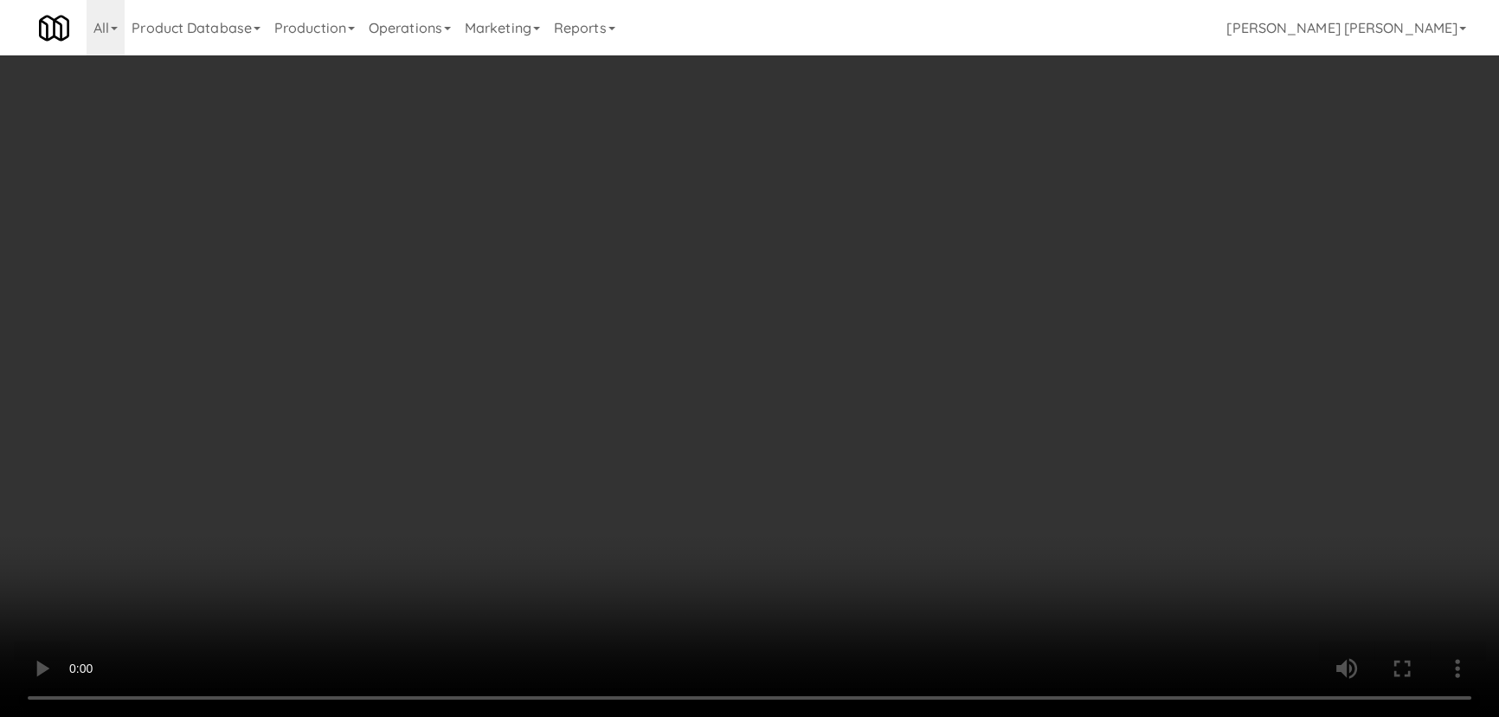
drag, startPoint x: 822, startPoint y: 761, endPoint x: 1445, endPoint y: 746, distance: 622.6
click at [835, 716] on video at bounding box center [749, 358] width 1499 height 717
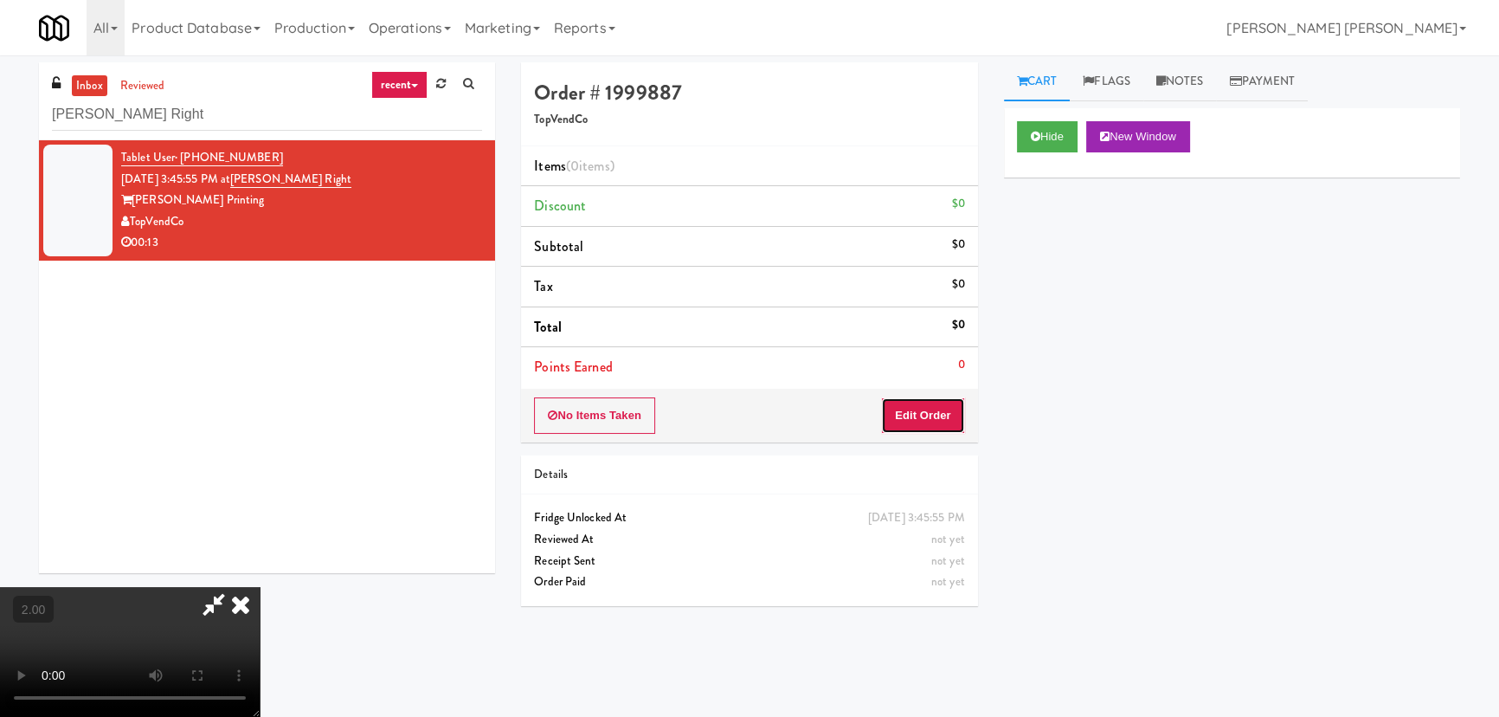
click at [941, 409] on button "Edit Order" at bounding box center [923, 415] width 84 height 36
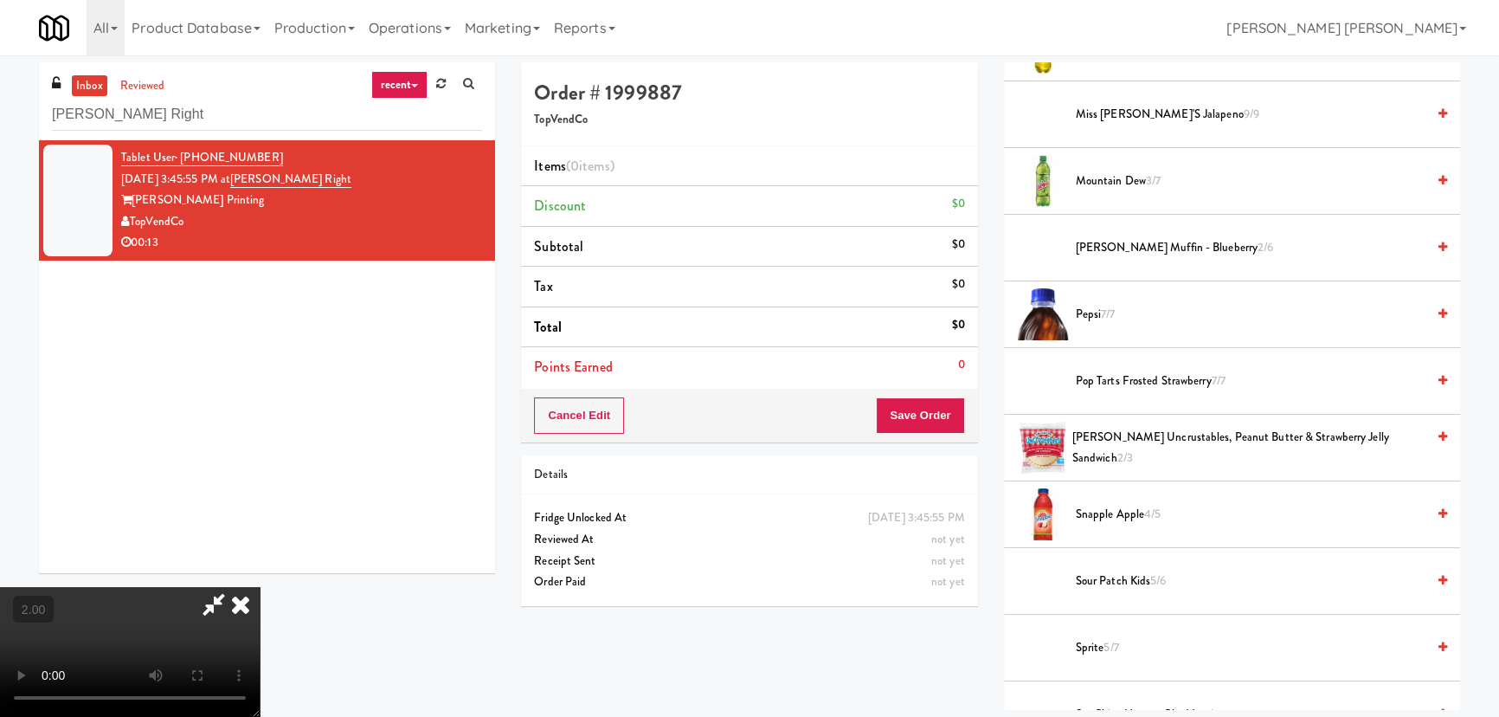
scroll to position [1180, 0]
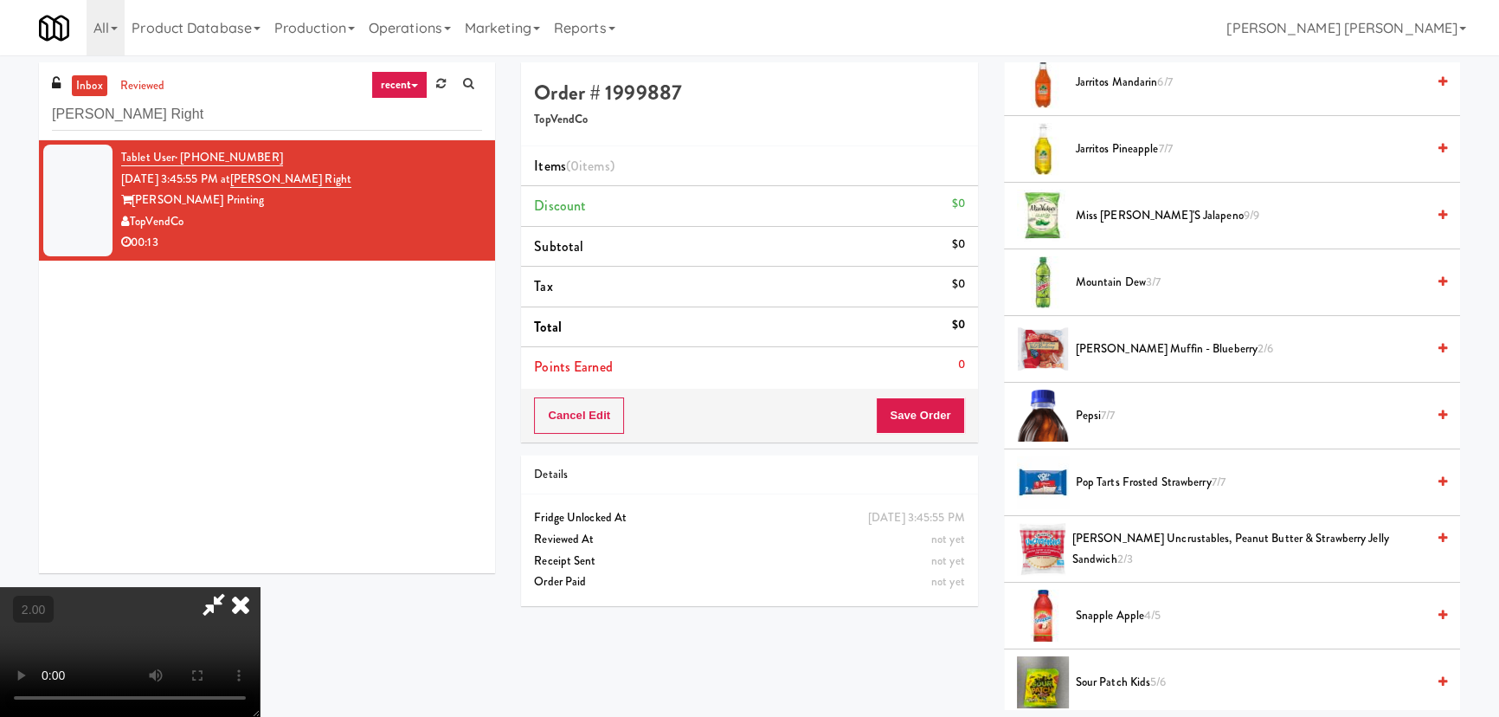
click at [1121, 282] on span "Mountain Dew 3/7" at bounding box center [1251, 283] width 350 height 22
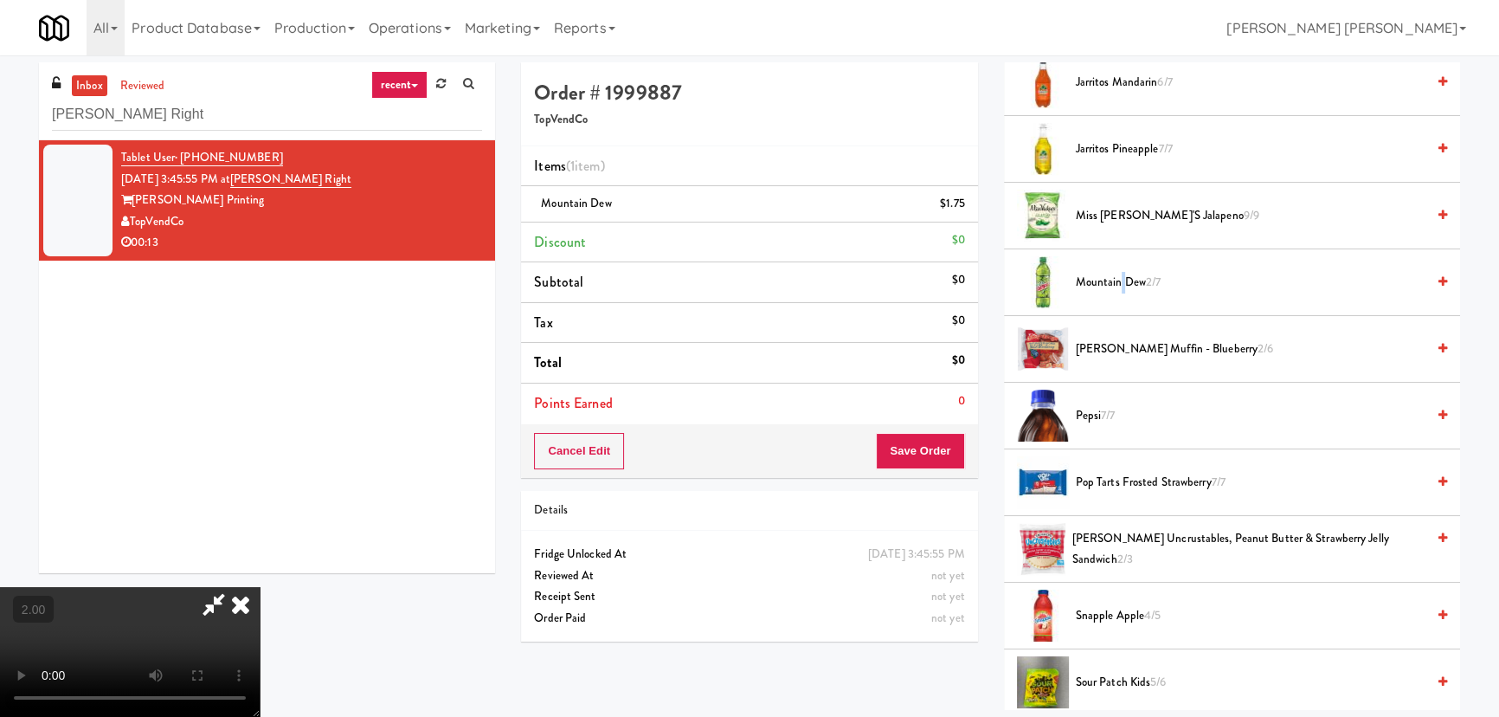
click at [1121, 282] on span "Mountain Dew 2/7" at bounding box center [1251, 283] width 350 height 22
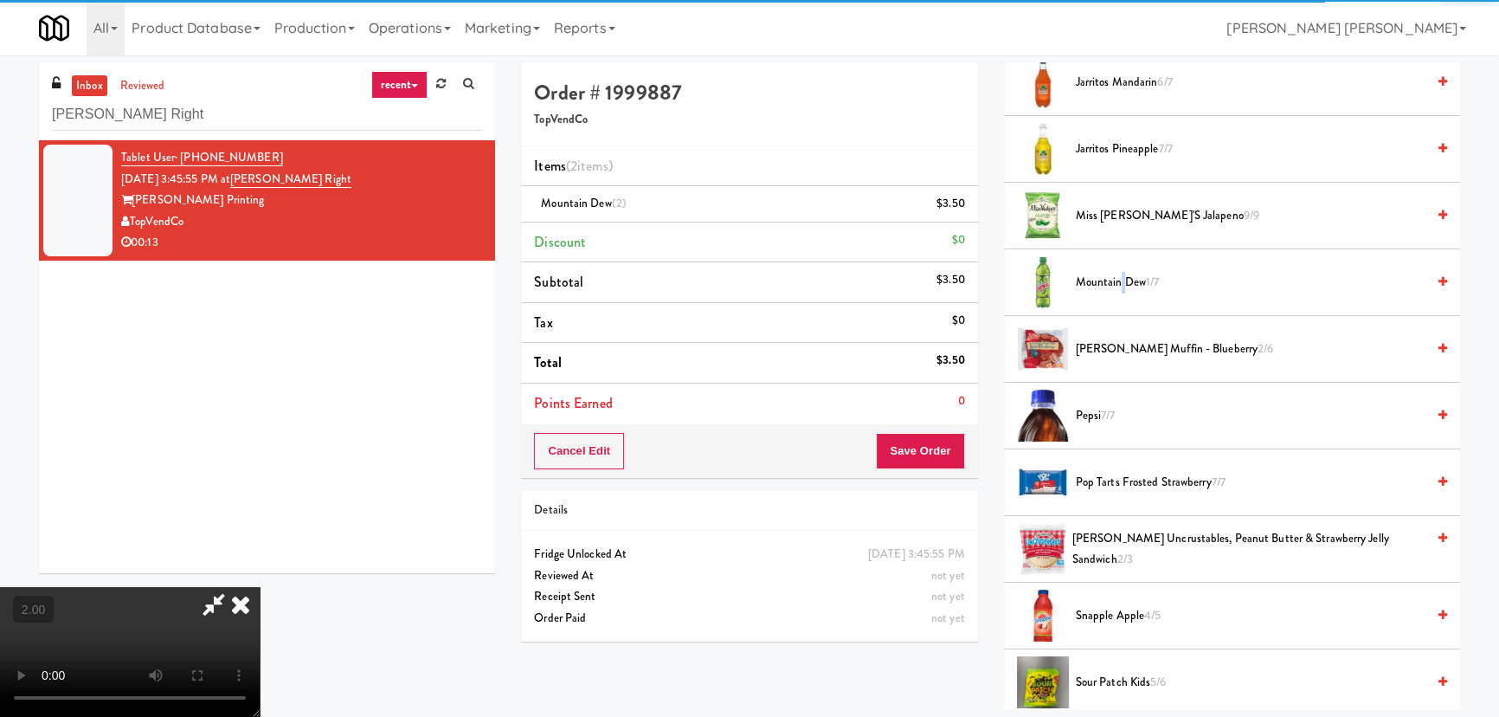
scroll to position [0, 0]
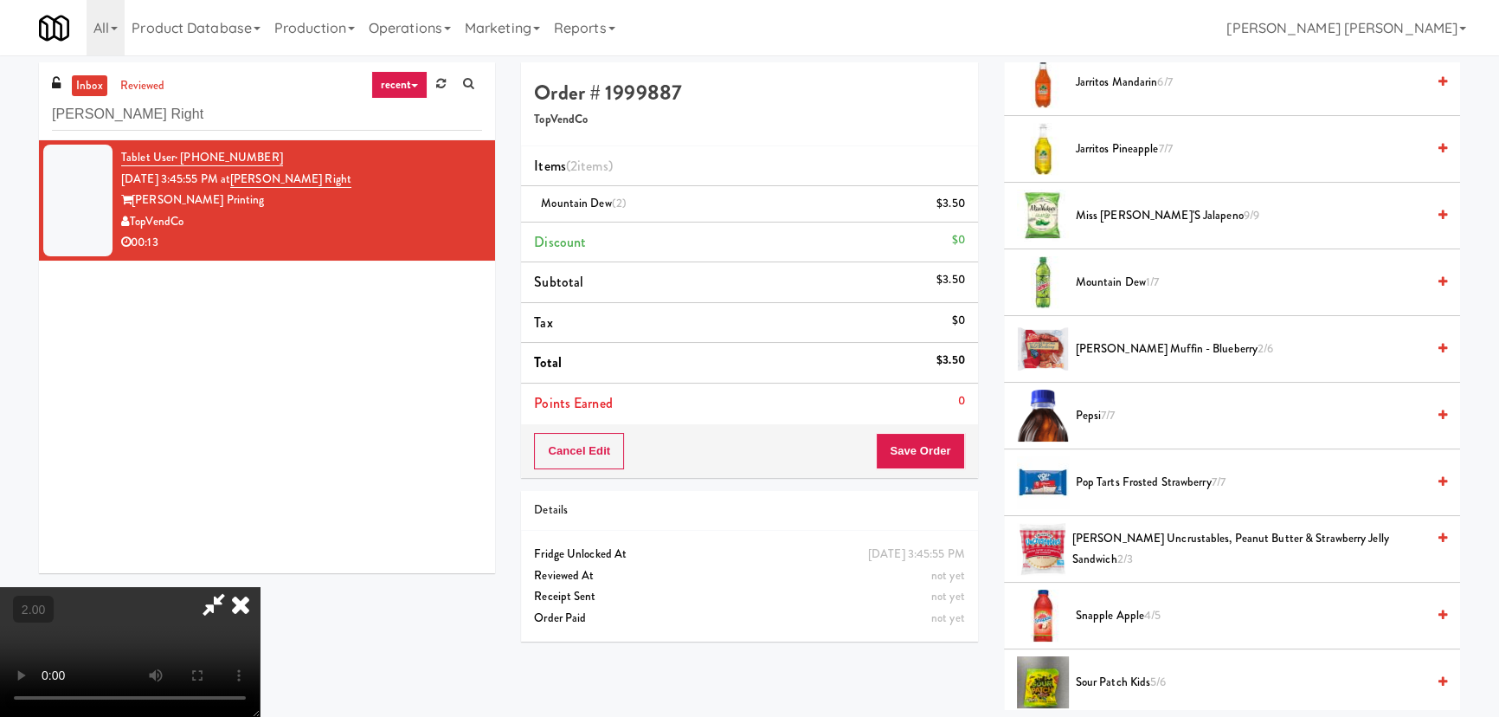
click at [260, 587] on icon at bounding box center [241, 604] width 38 height 35
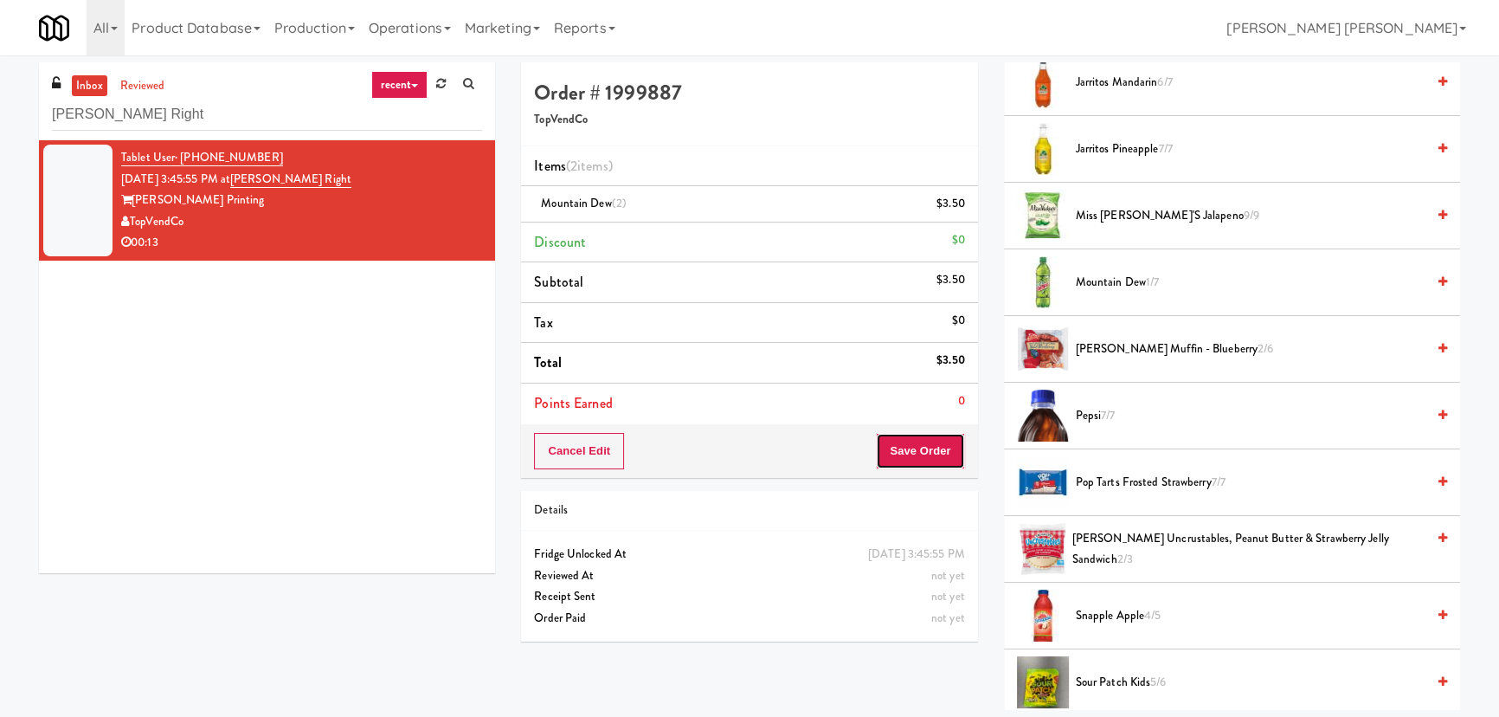
click at [931, 454] on button "Save Order" at bounding box center [920, 451] width 88 height 36
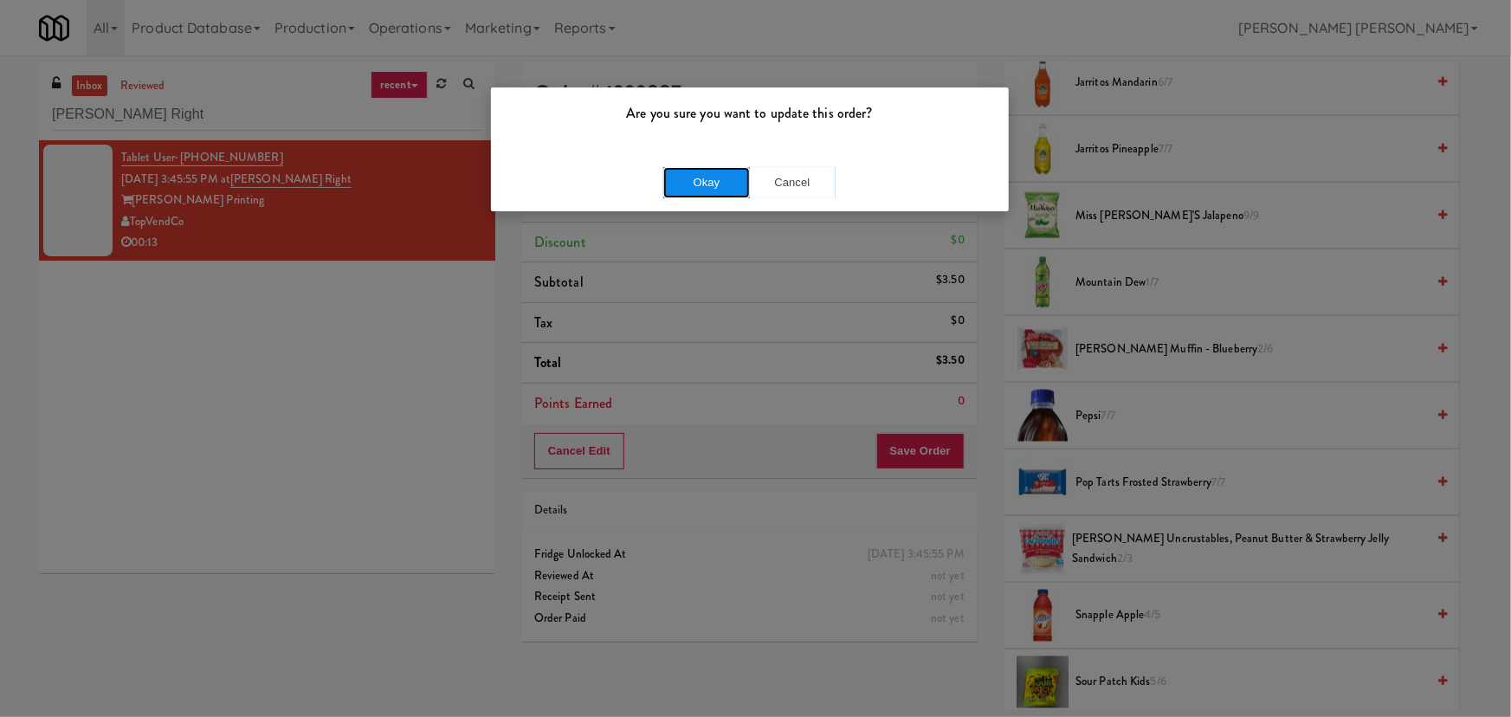
click at [725, 177] on button "Okay" at bounding box center [706, 182] width 87 height 31
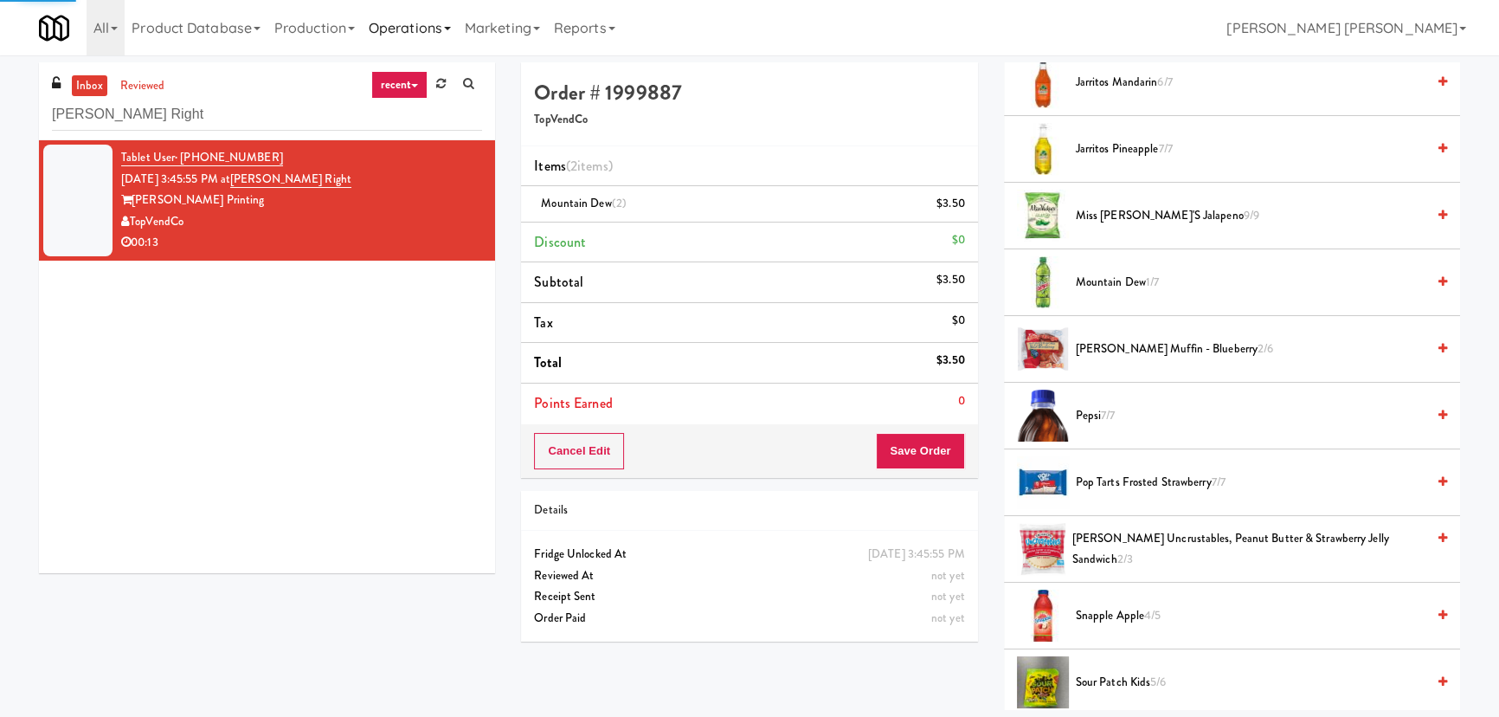
scroll to position [47, 0]
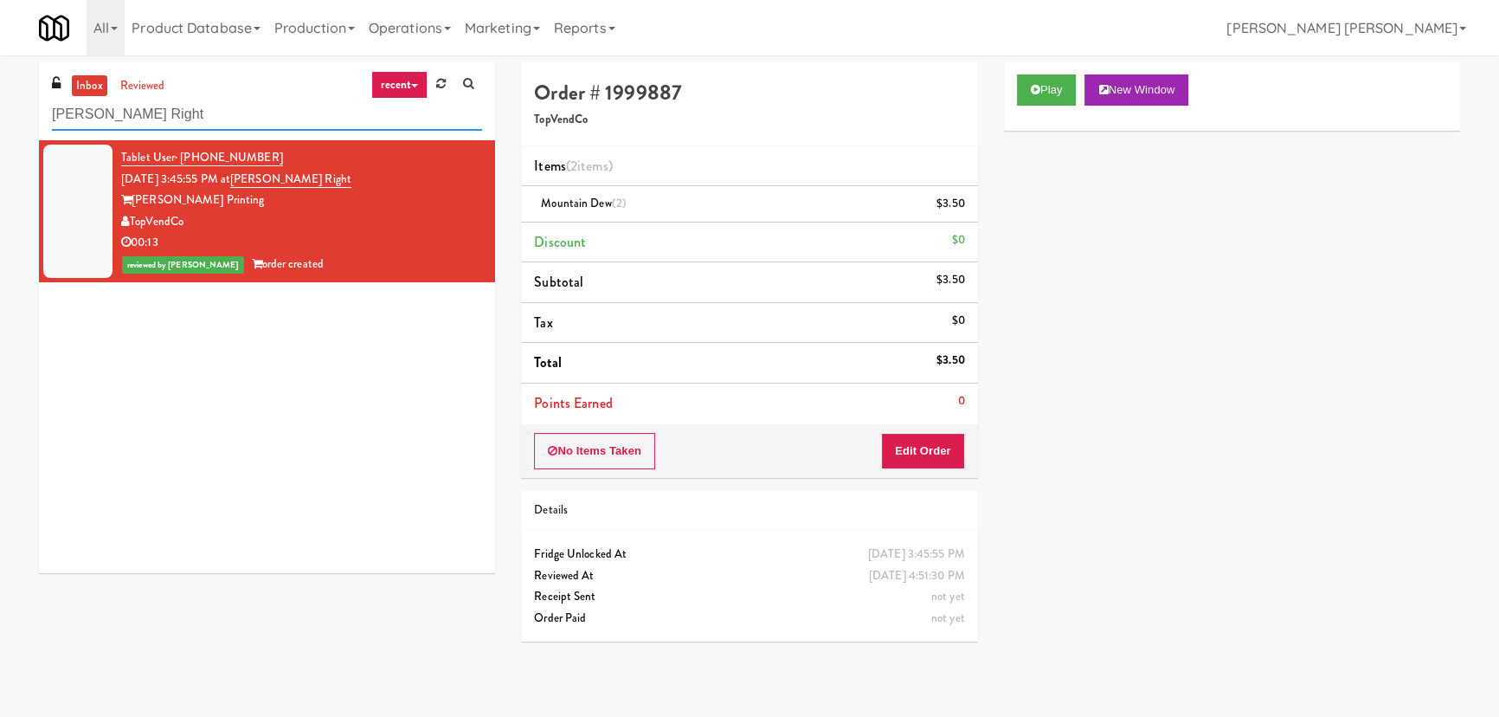
drag, startPoint x: 146, startPoint y: 122, endPoint x: -18, endPoint y: 118, distance: 164.5
click at [0, 118] on html "Are you sure you want to update this order? Okay Cancel Okay Are you sure you w…" at bounding box center [749, 358] width 1499 height 717
paste input "he 87 - Pantry -"
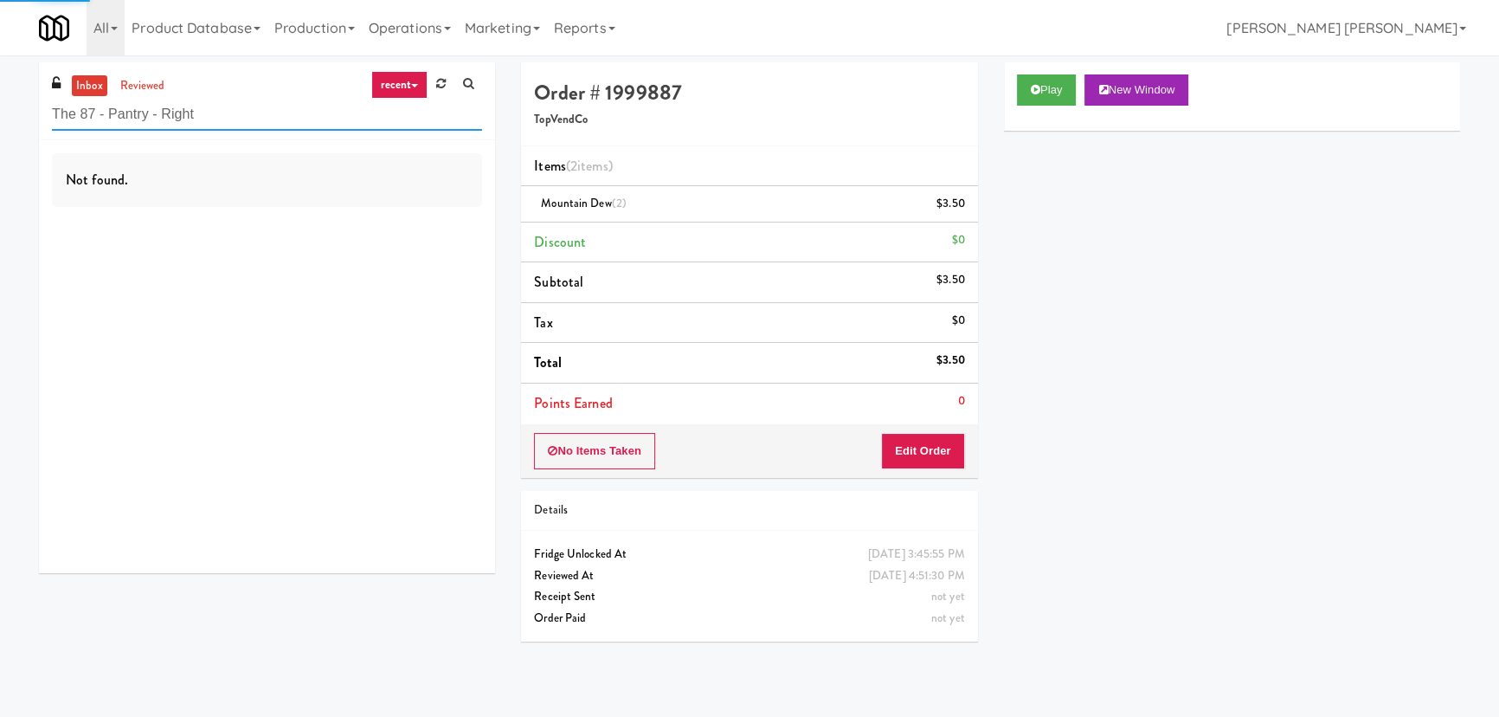
type input "The 87 - Pantry - Right"
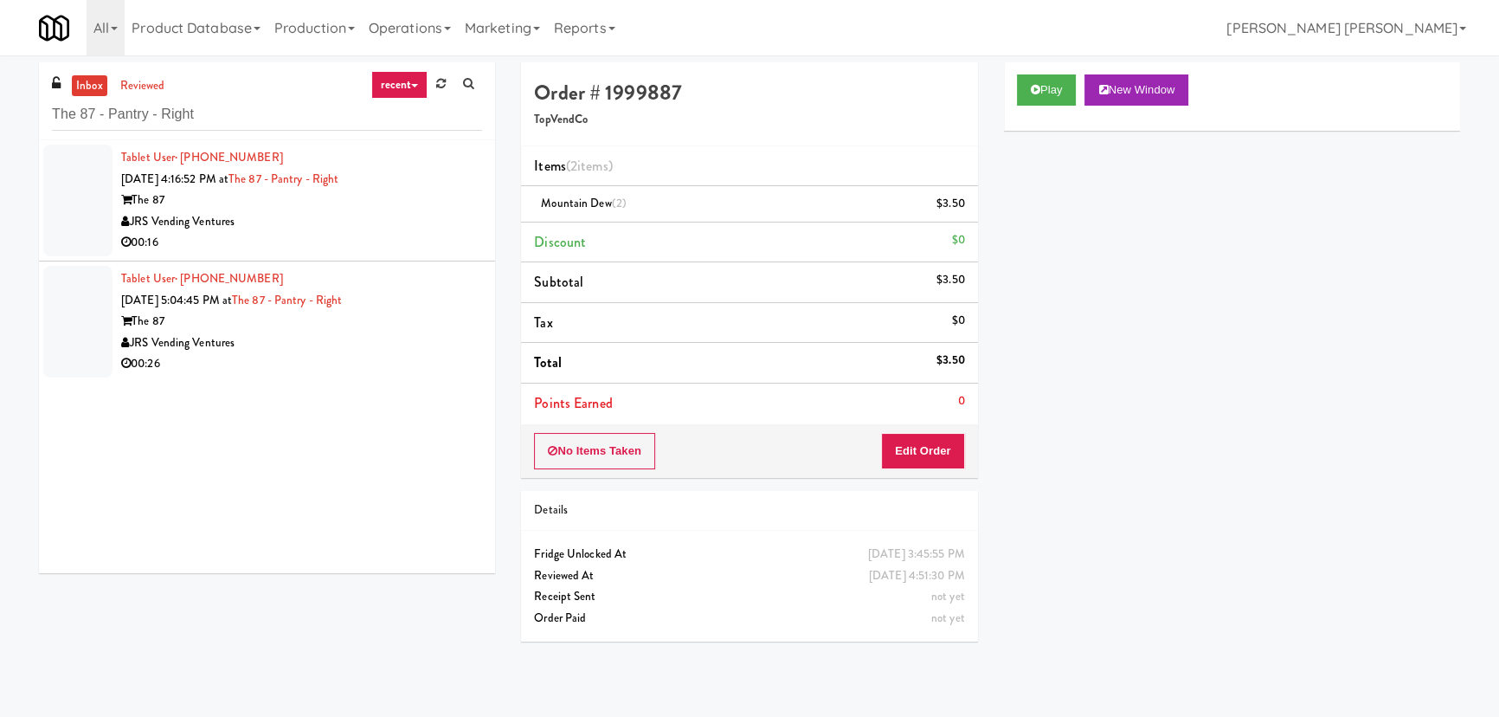
click at [396, 355] on div "00:26" at bounding box center [301, 364] width 361 height 22
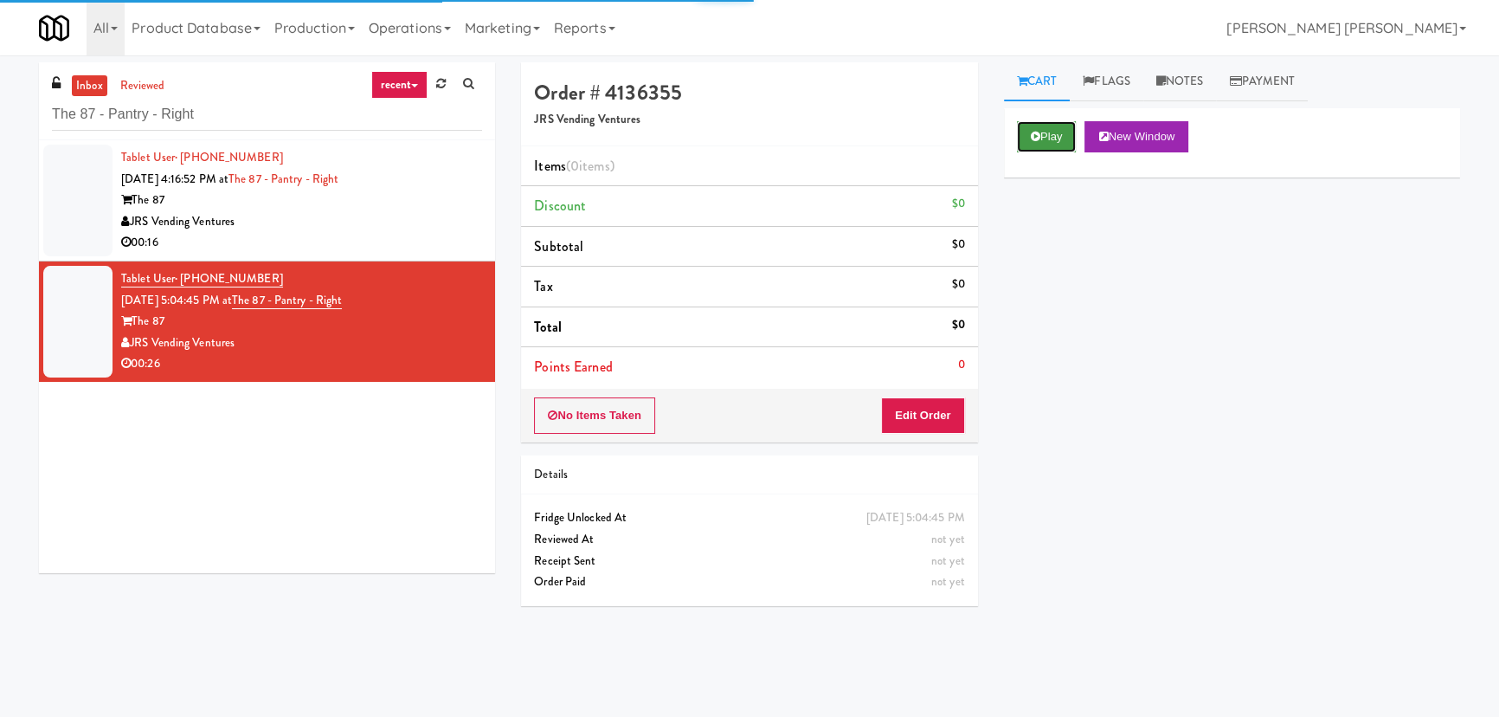
click at [1054, 134] on button "Play" at bounding box center [1047, 136] width 60 height 31
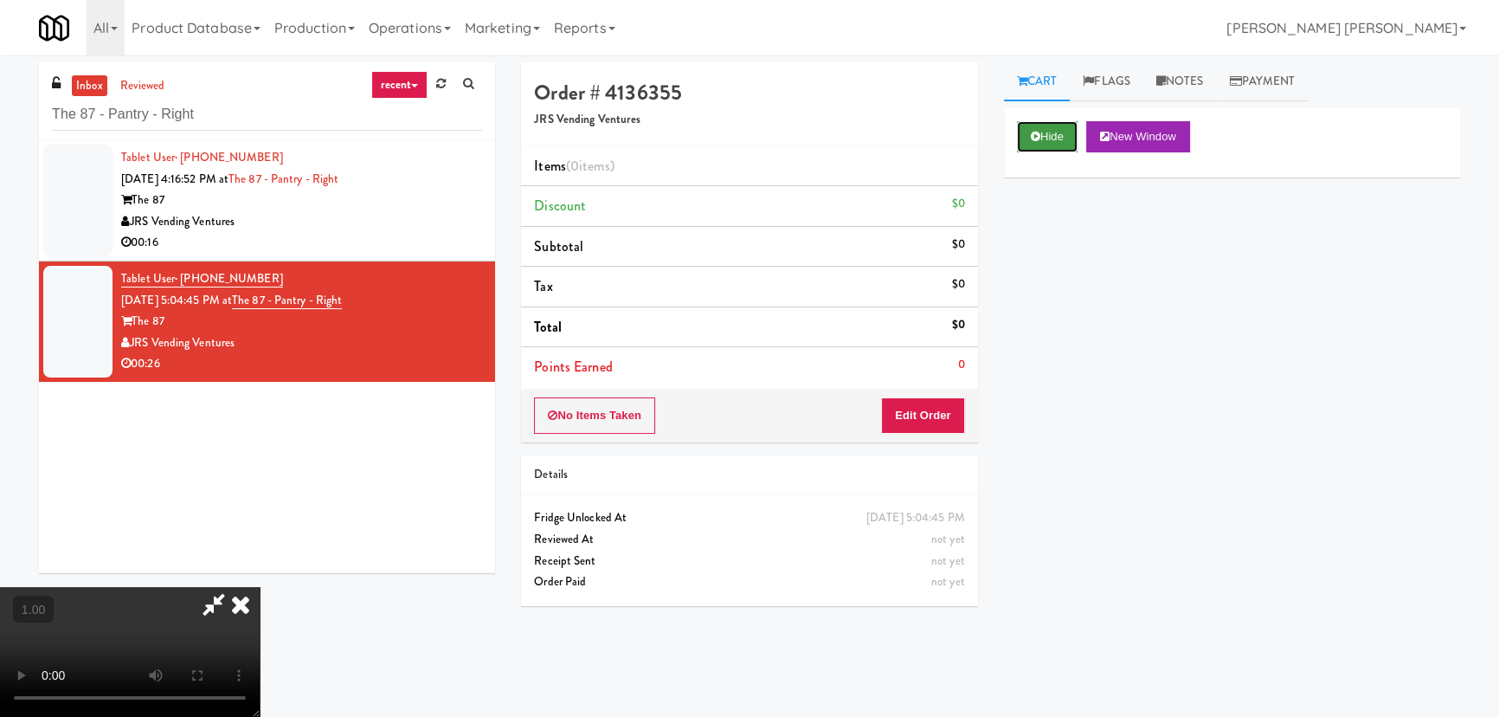
click at [1063, 134] on button "Hide" at bounding box center [1047, 136] width 61 height 31
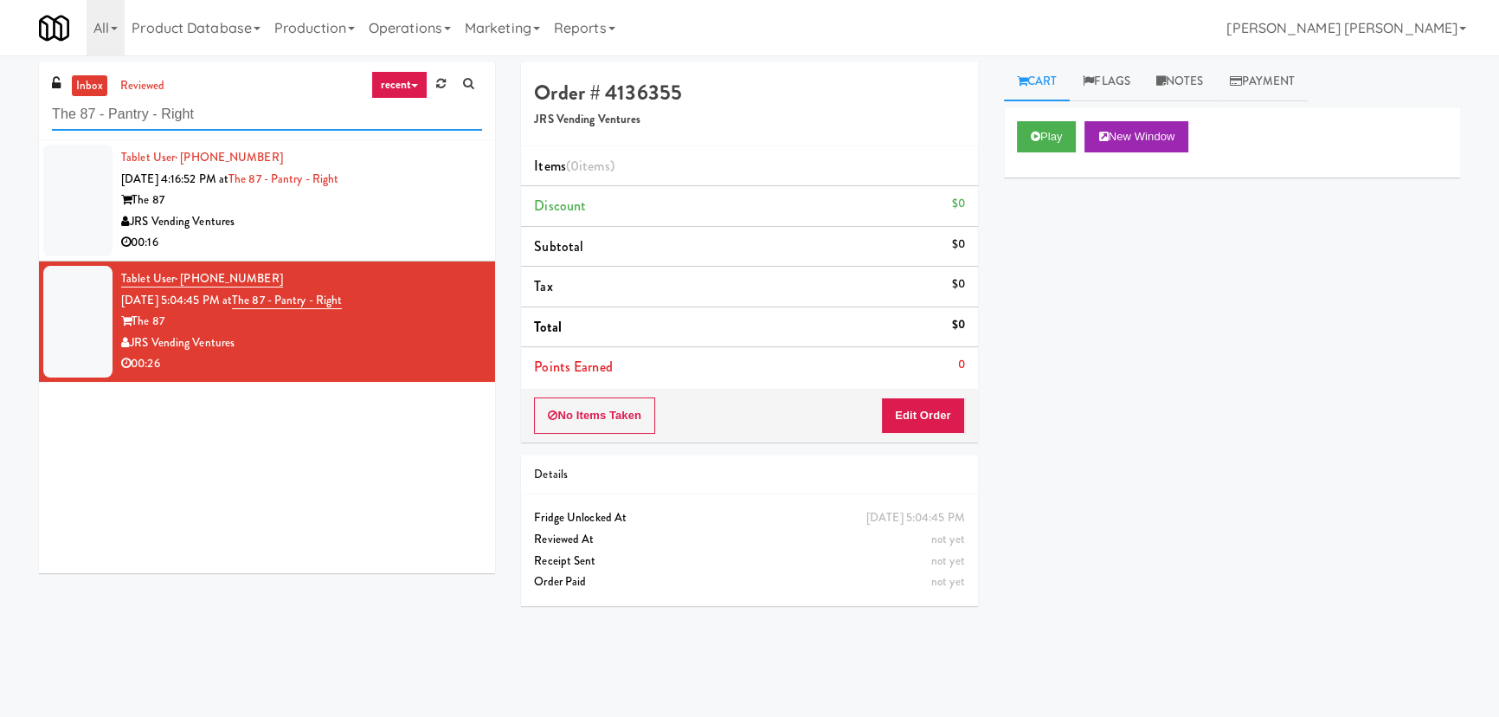
drag, startPoint x: 234, startPoint y: 112, endPoint x: -130, endPoint y: 126, distance: 363.8
click at [0, 126] on html "Are you sure you want to update this order? Okay Cancel Okay Are you sure you w…" at bounding box center [749, 358] width 1499 height 717
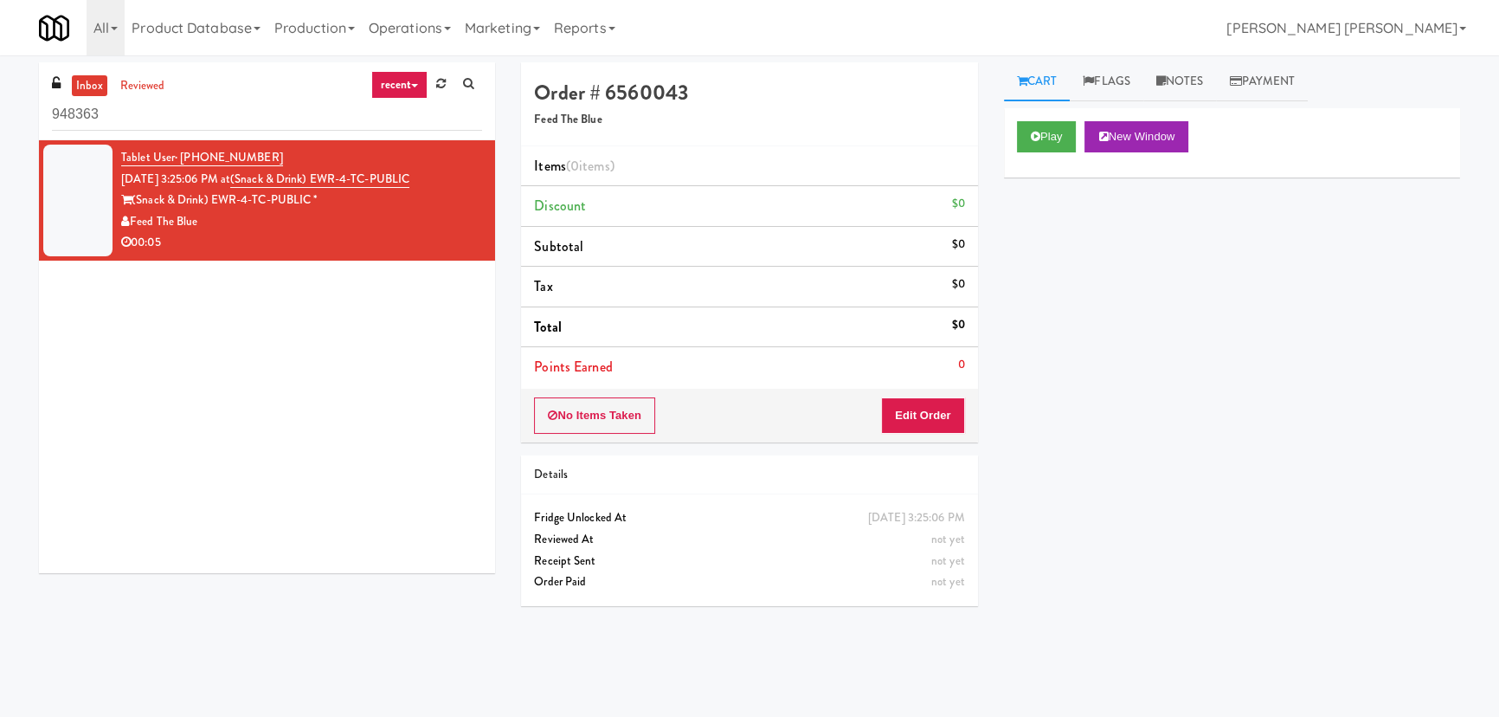
click at [1083, 145] on div "Play New Window" at bounding box center [1232, 136] width 430 height 31
click at [1075, 143] on button "Play" at bounding box center [1047, 136] width 60 height 31
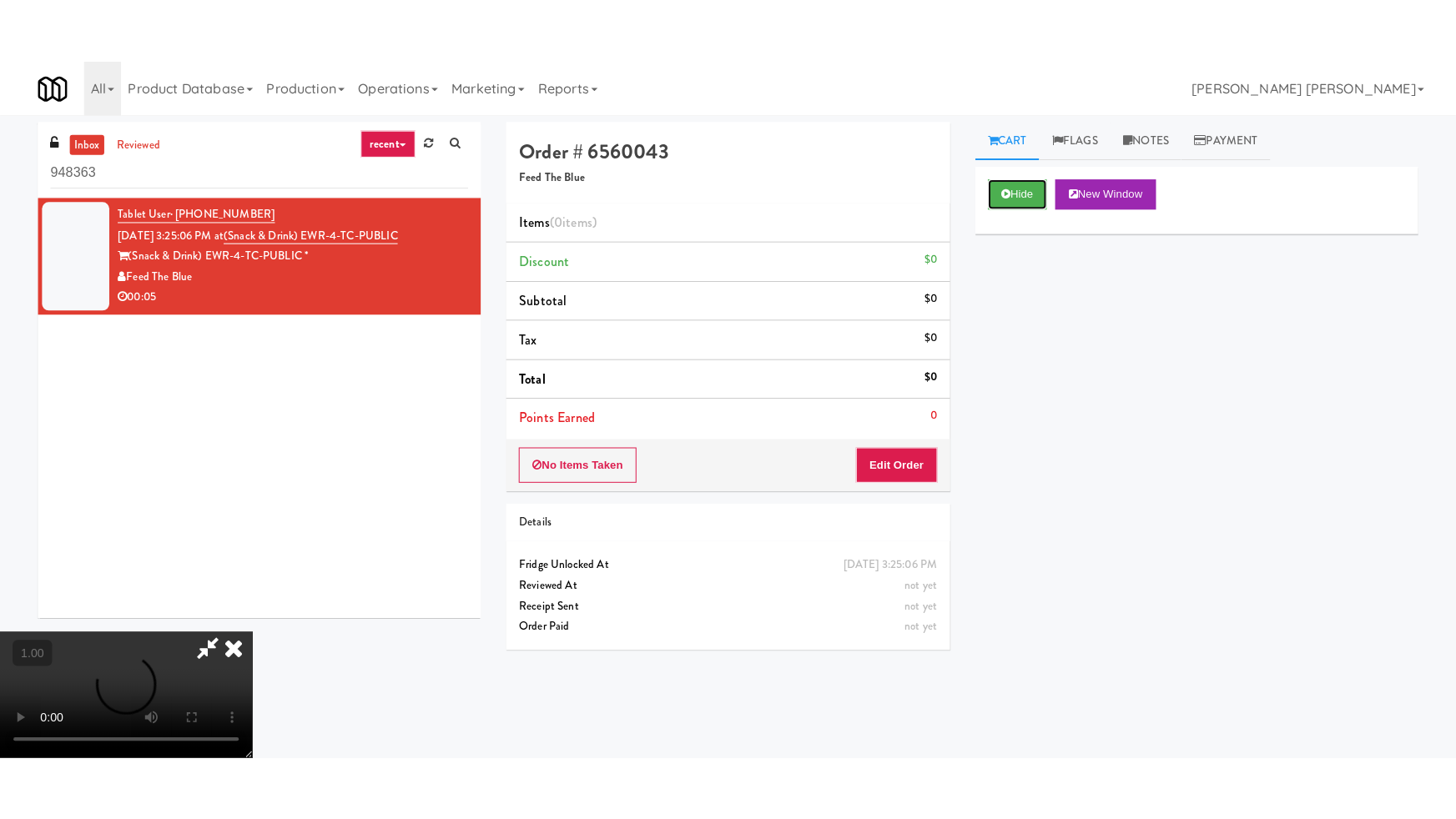
scroll to position [265, 0]
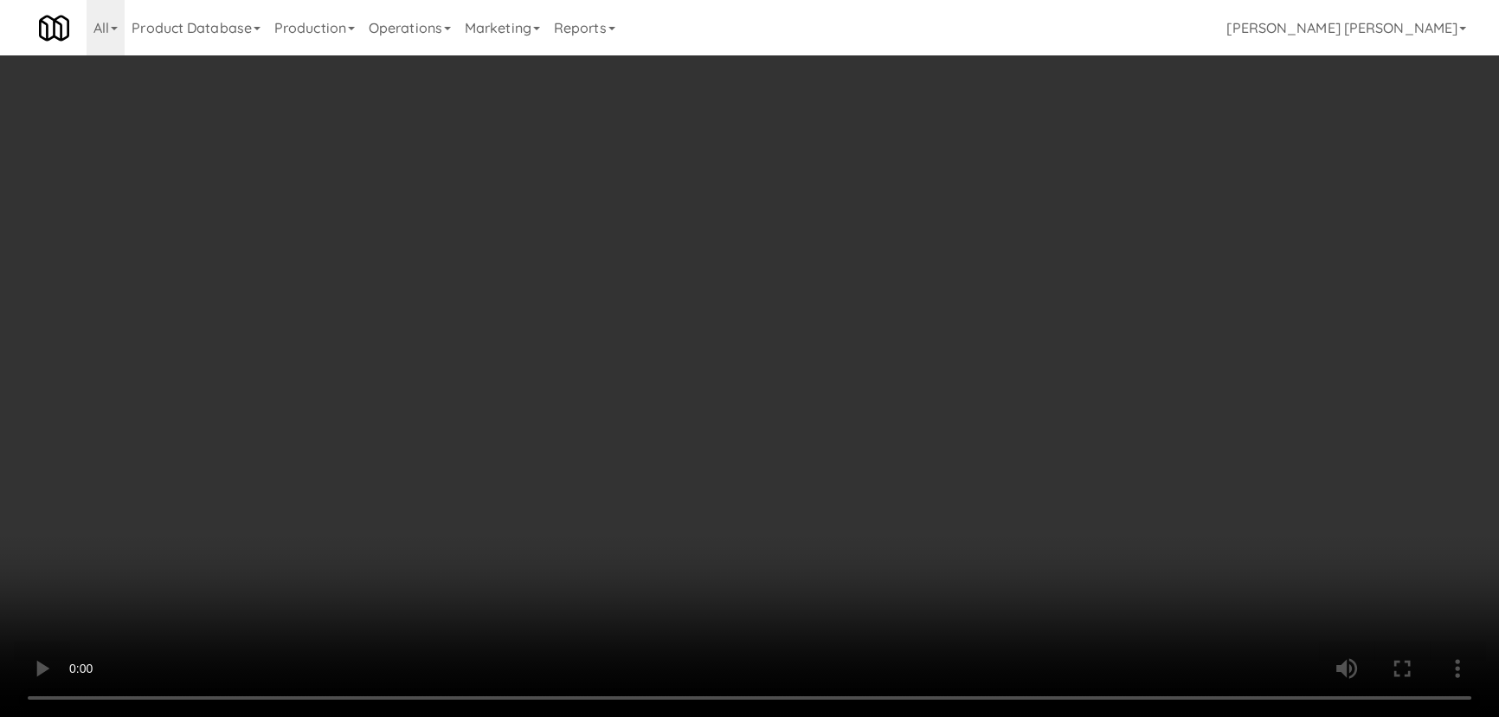
click at [839, 716] on video at bounding box center [749, 358] width 1499 height 717
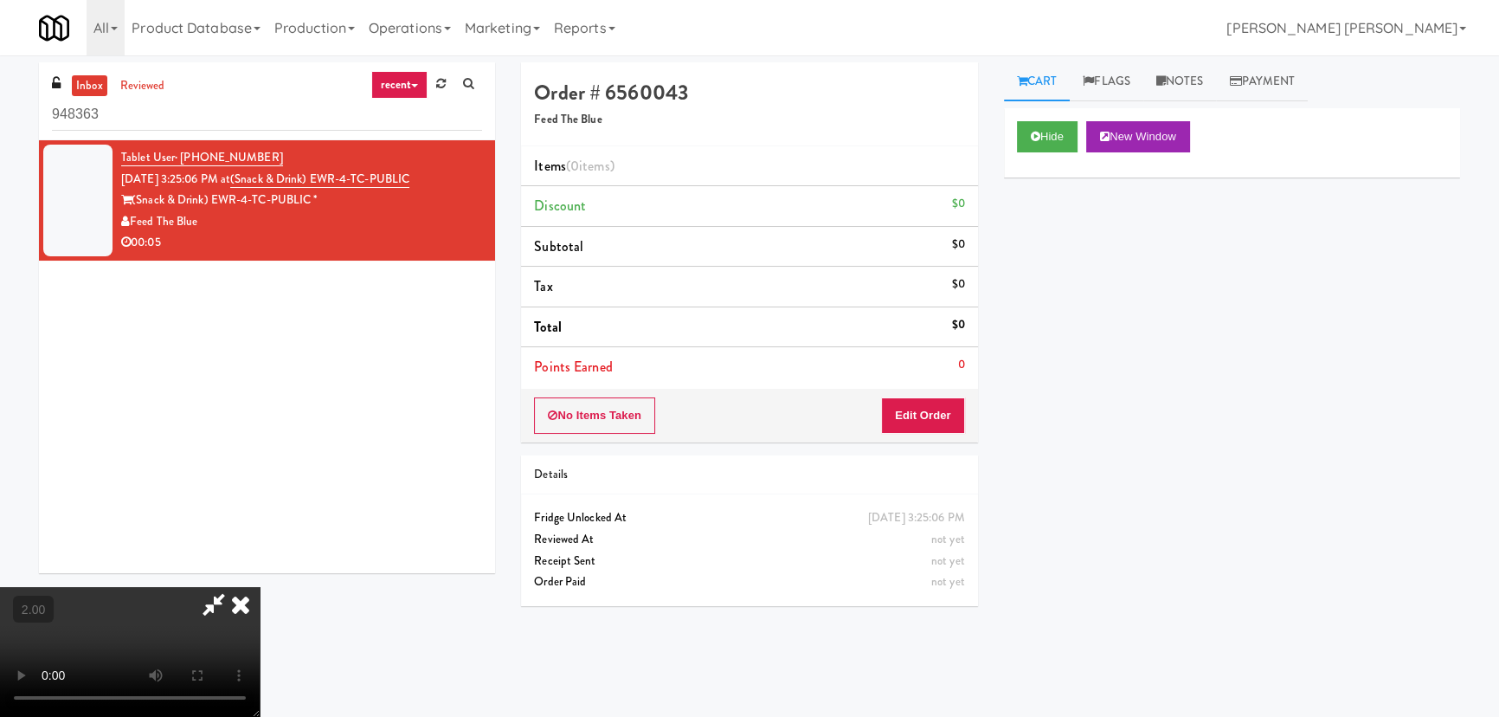
scroll to position [35, 0]
click at [945, 424] on button "Edit Order" at bounding box center [923, 415] width 84 height 36
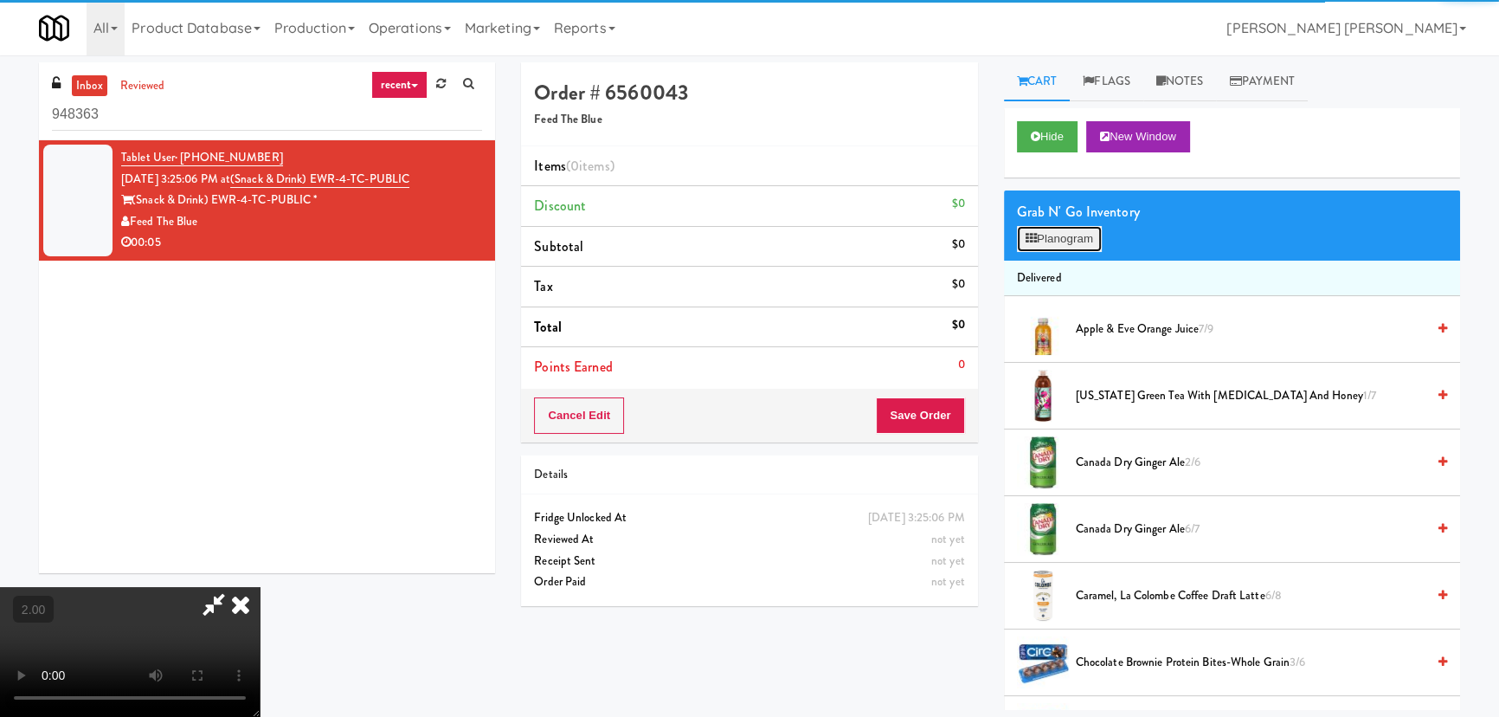
click at [1069, 243] on button "Planogram" at bounding box center [1059, 239] width 85 height 26
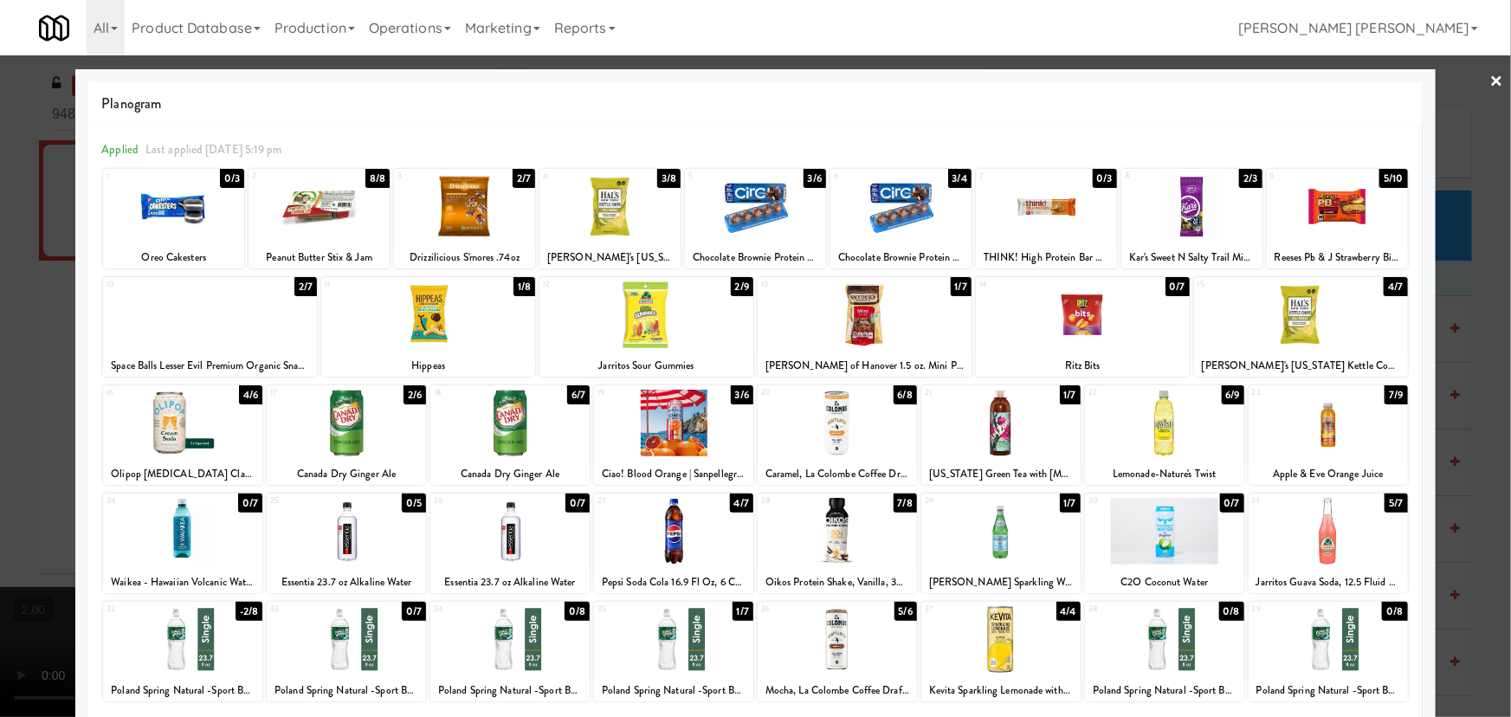
click at [833, 643] on div at bounding box center [836, 639] width 159 height 67
click at [1490, 78] on link "×" at bounding box center [1497, 82] width 14 height 54
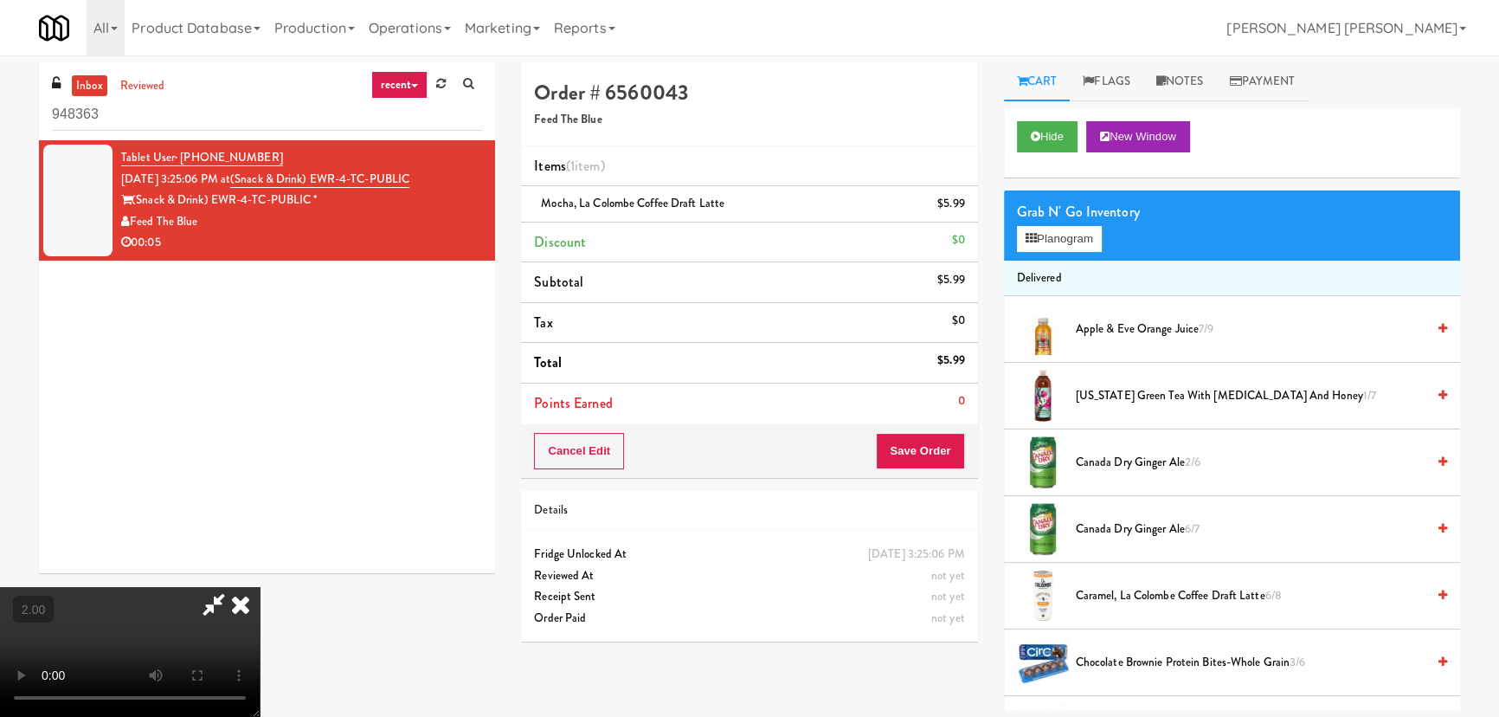
click at [260, 587] on icon at bounding box center [241, 604] width 38 height 35
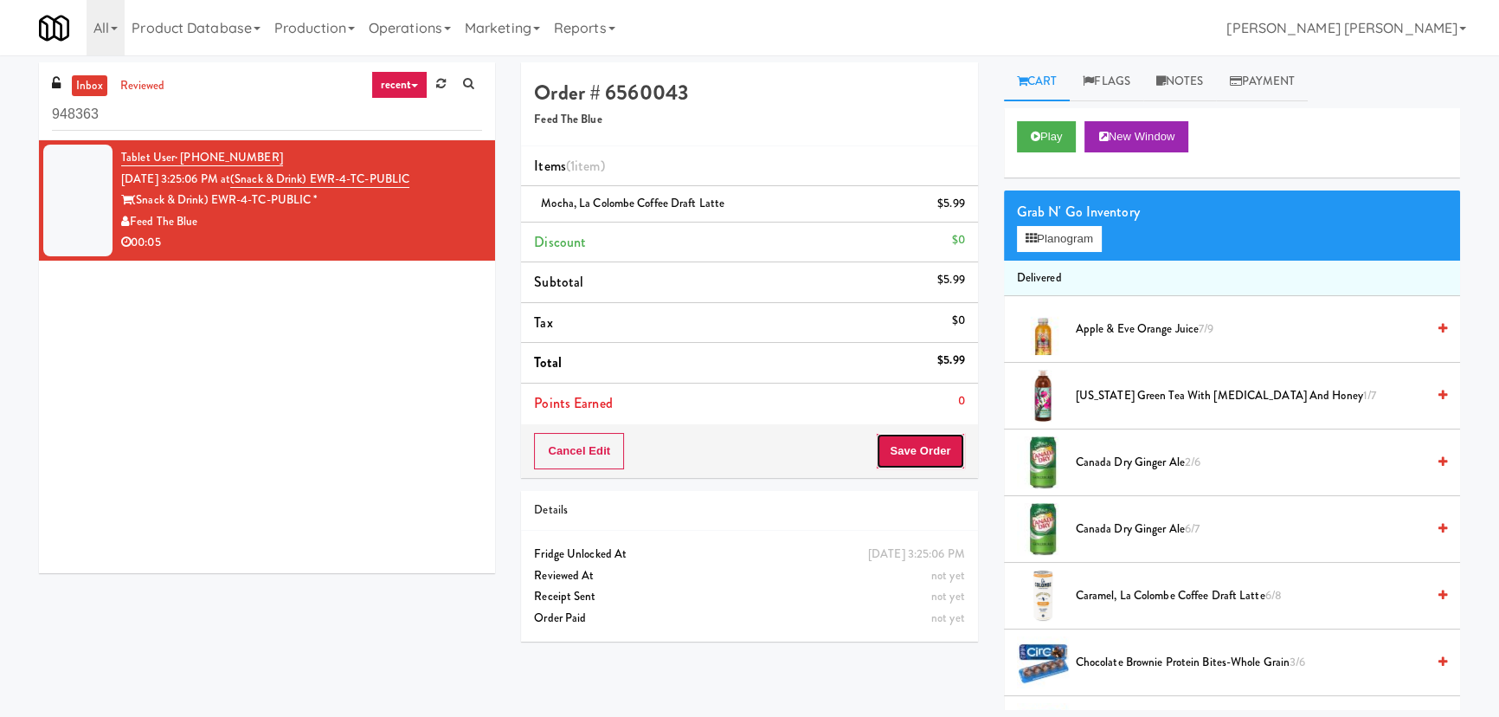
click at [906, 455] on button "Save Order" at bounding box center [920, 451] width 88 height 36
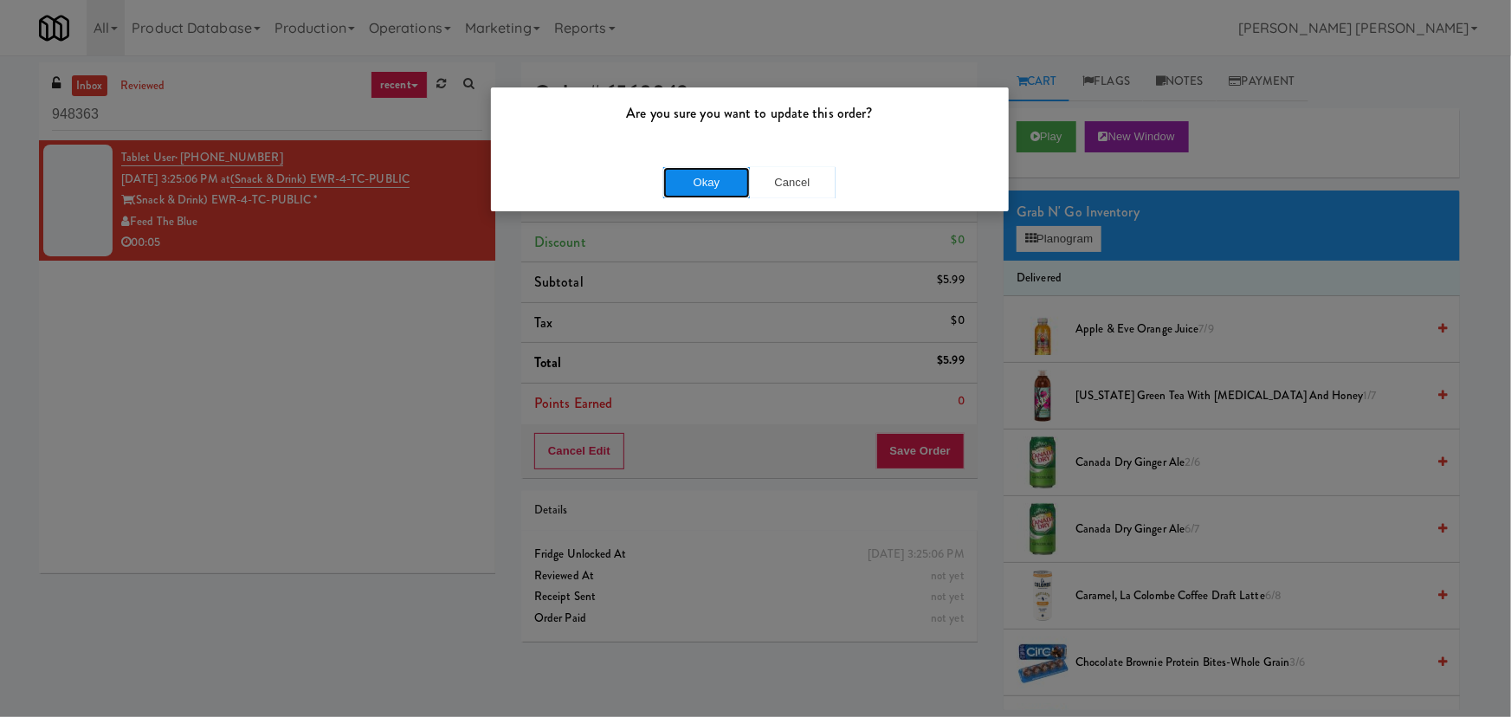
click at [711, 167] on button "Okay" at bounding box center [706, 182] width 87 height 31
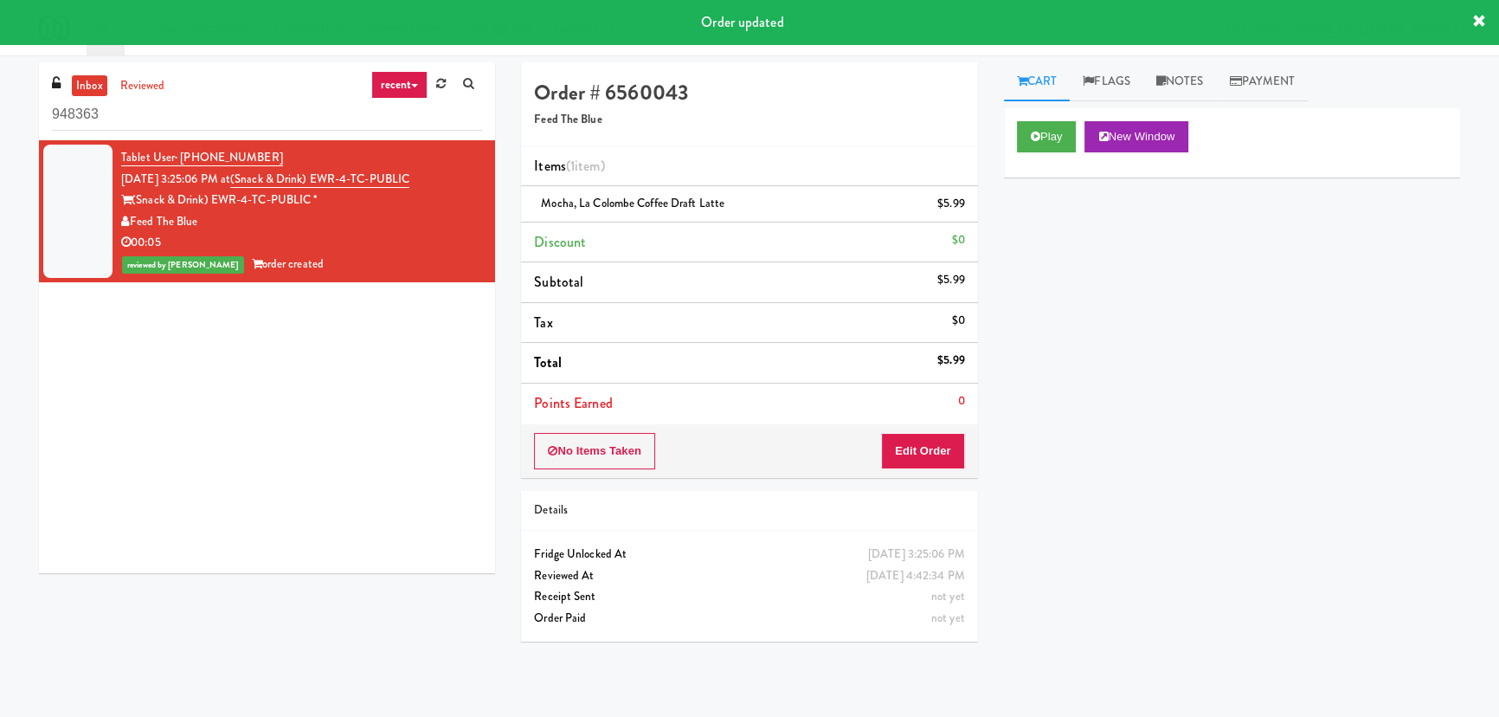
click at [98, 81] on link "inbox" at bounding box center [89, 86] width 35 height 22
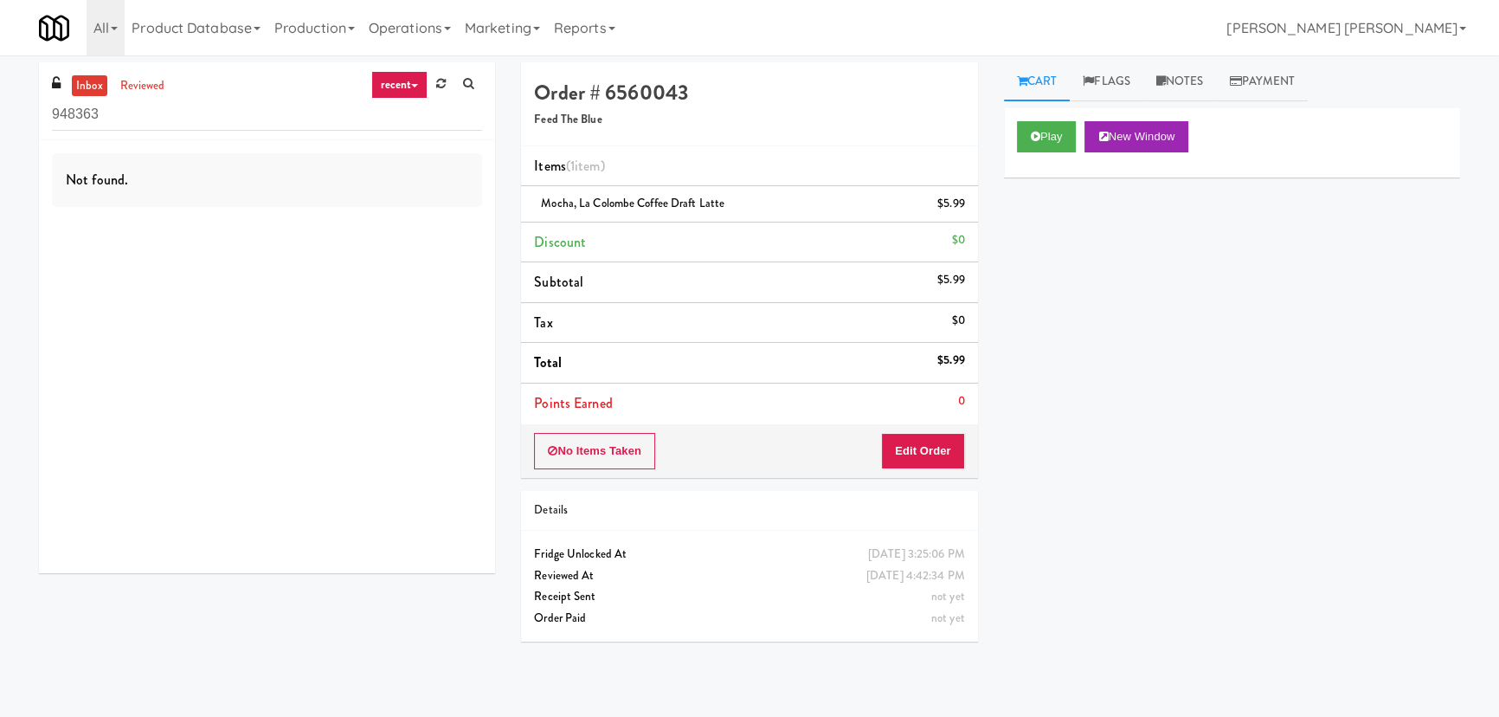
click at [98, 81] on link "inbox" at bounding box center [89, 86] width 35 height 22
click at [93, 76] on link "inbox" at bounding box center [89, 86] width 35 height 22
drag, startPoint x: 29, startPoint y: 117, endPoint x: -29, endPoint y: 117, distance: 58.9
click at [0, 117] on html "Are you sure you want to update this order? Okay Cancel Okay Are you sure you w…" at bounding box center [749, 358] width 1499 height 717
paste input "(Snack & Drink) EWR-4-TC-PUBLIC"
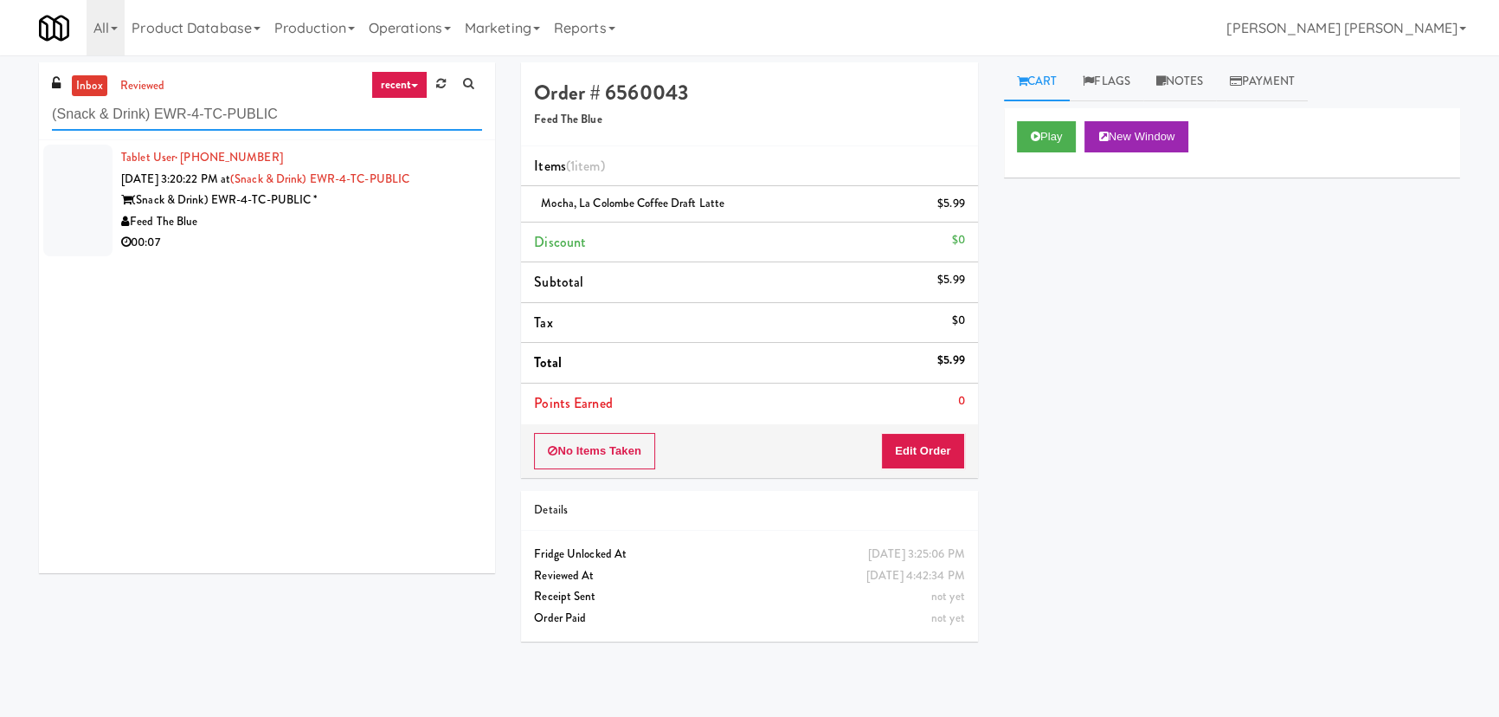
type input "(Snack & Drink) EWR-4-TC-PUBLIC"
click at [364, 228] on div "Feed The Blue" at bounding box center [301, 222] width 361 height 22
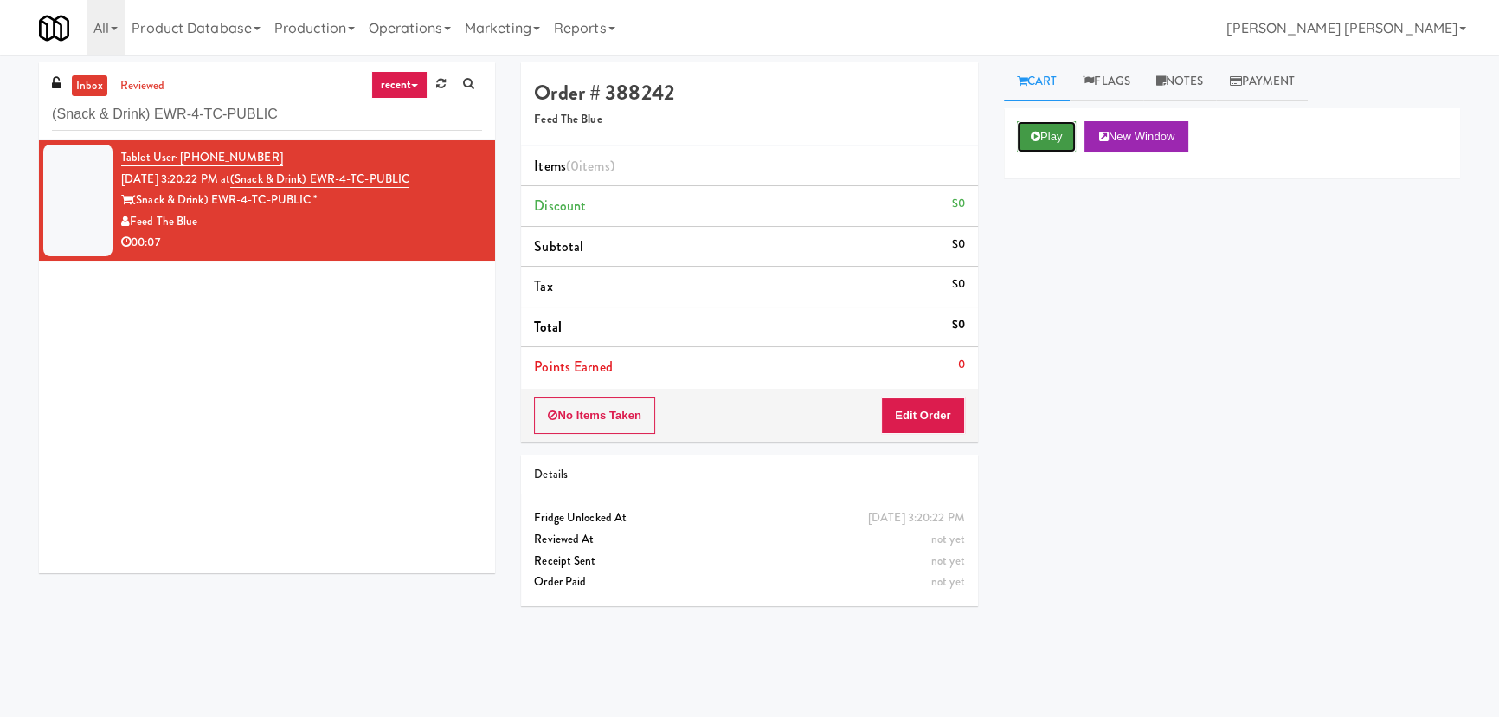
click at [1034, 131] on icon at bounding box center [1036, 136] width 10 height 11
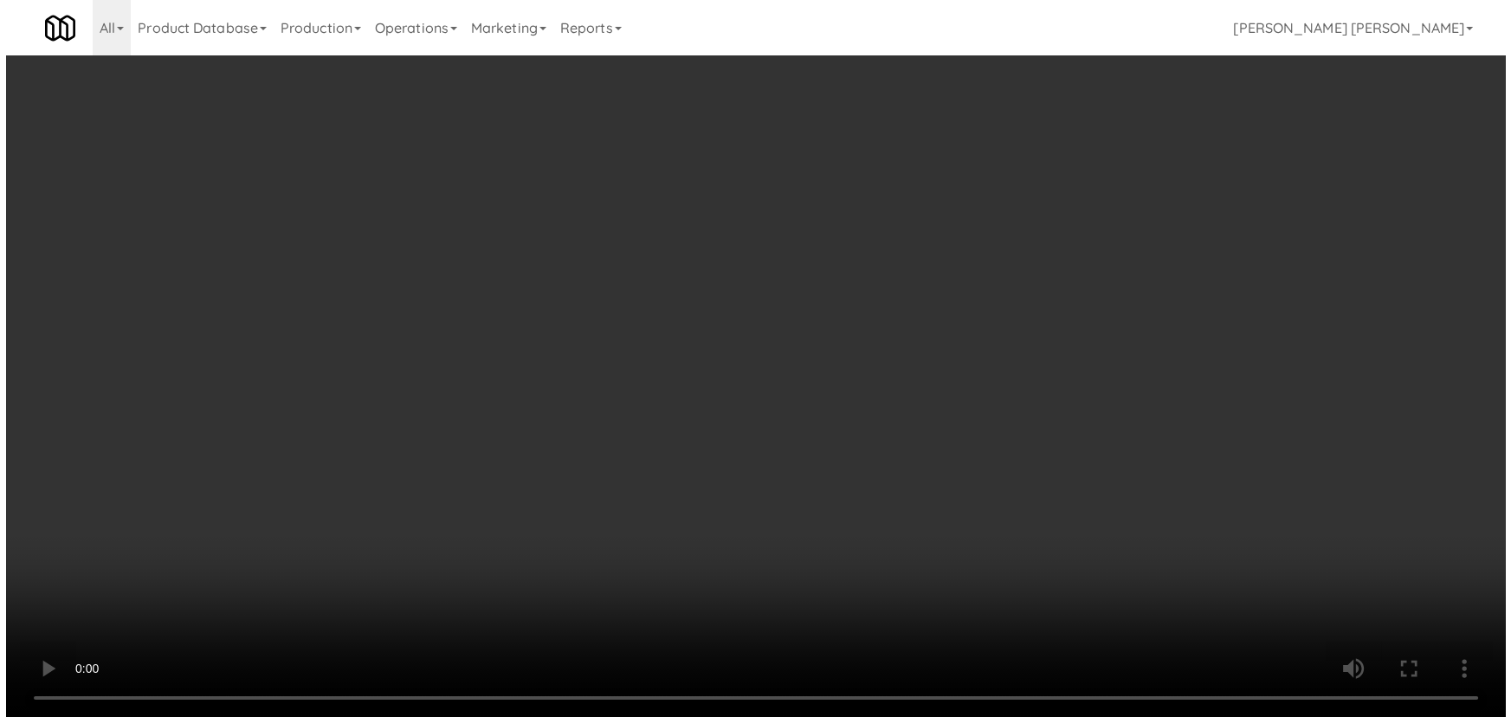
scroll to position [35, 0]
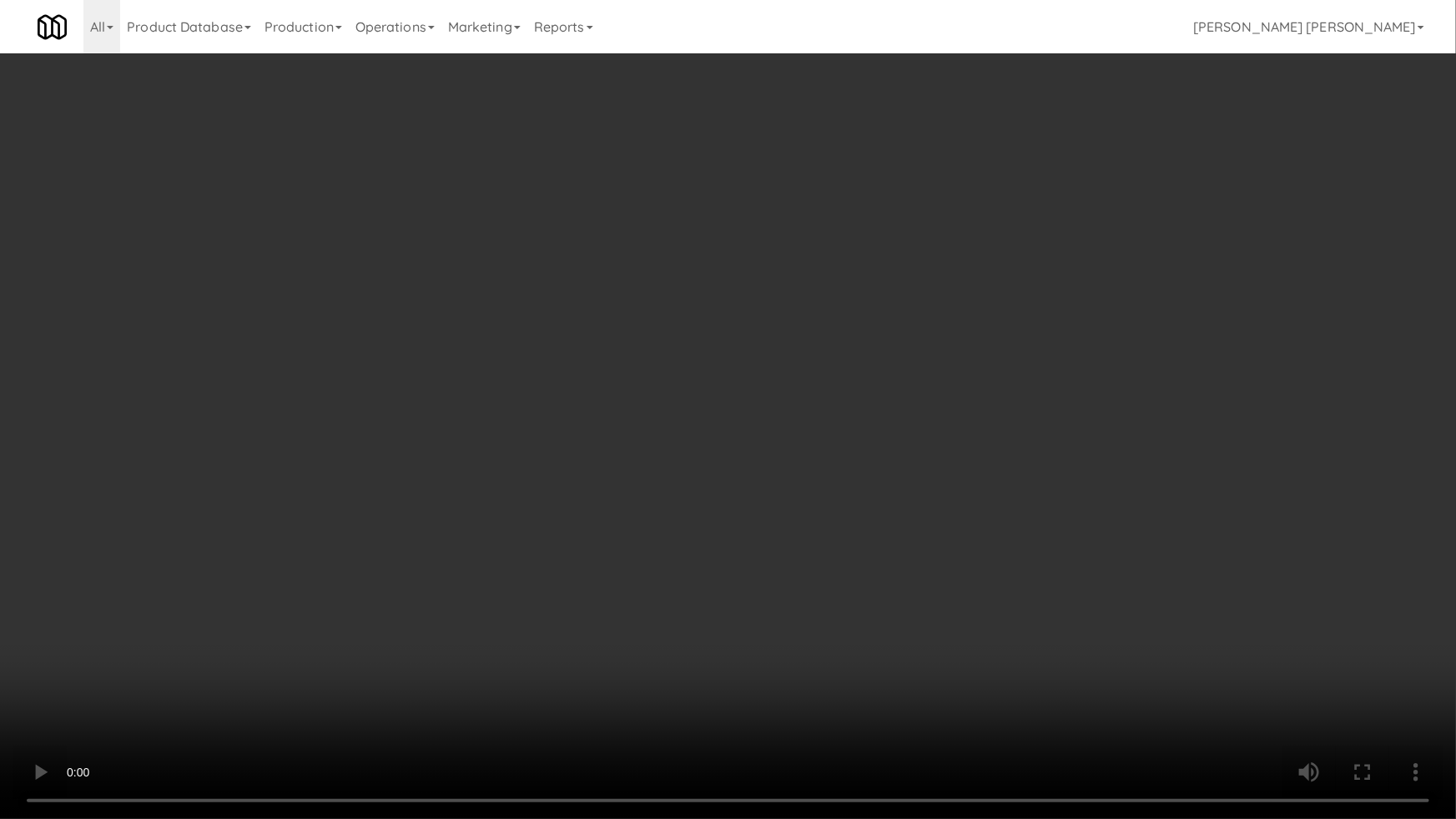
drag, startPoint x: 788, startPoint y: 736, endPoint x: 826, endPoint y: 733, distance: 38.1
click at [793, 690] on video at bounding box center [728, 410] width 1456 height 819
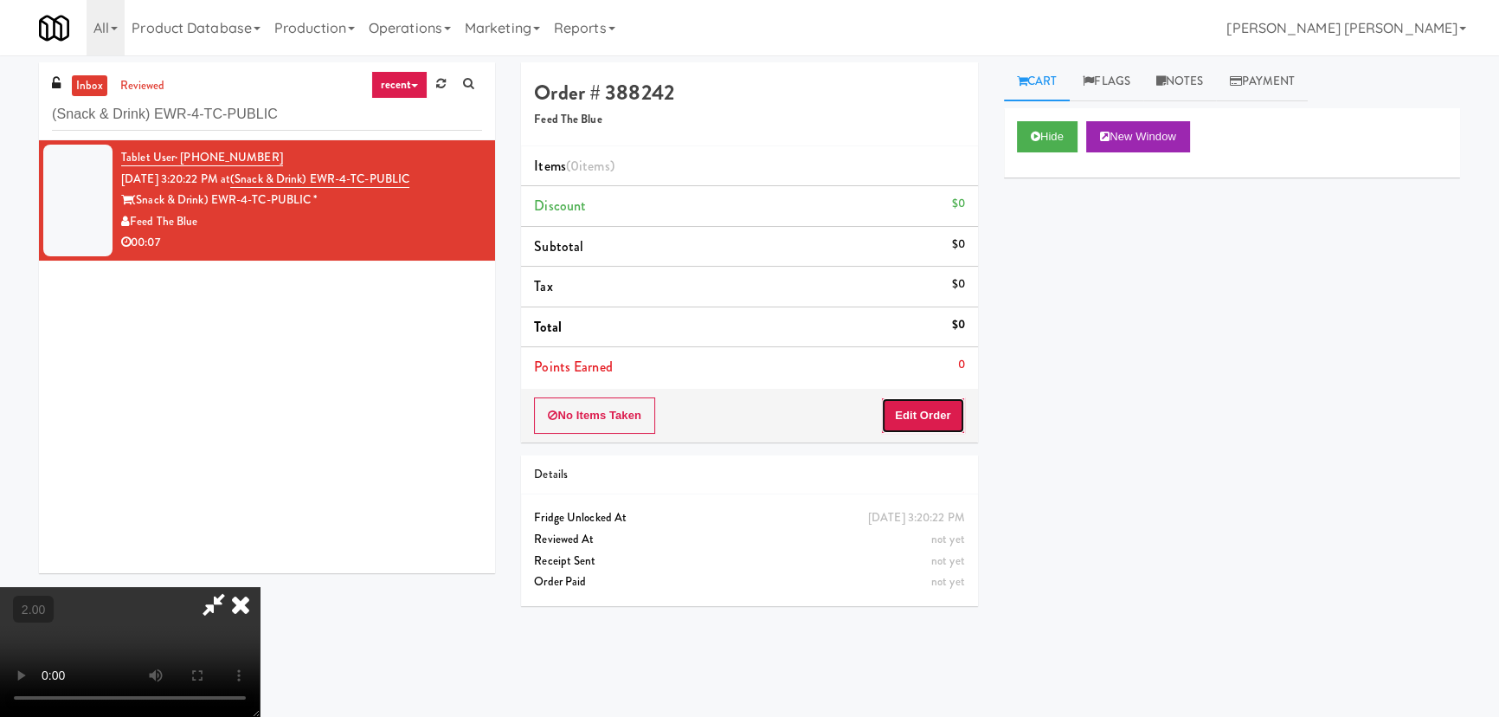
click at [929, 420] on button "Edit Order" at bounding box center [923, 415] width 84 height 36
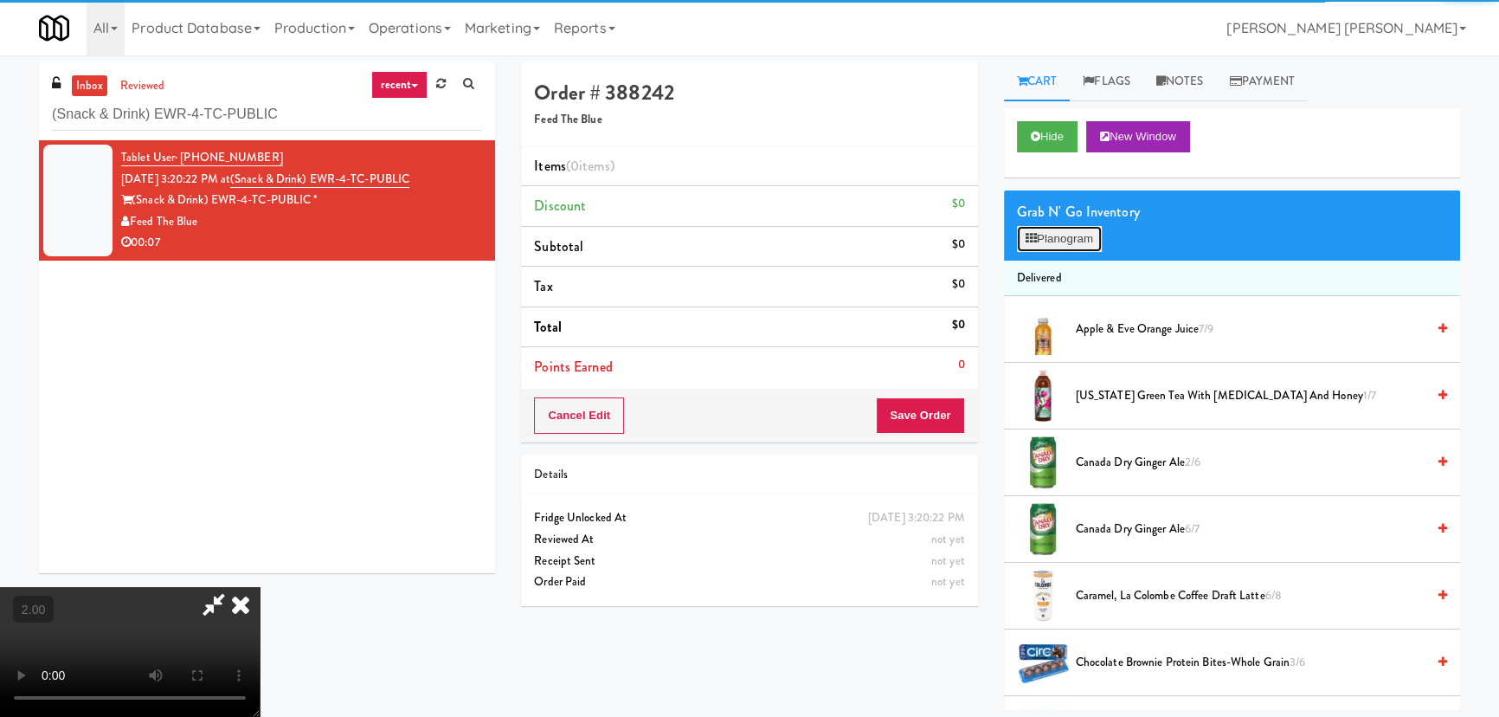
click at [1075, 242] on button "Planogram" at bounding box center [1059, 239] width 85 height 26
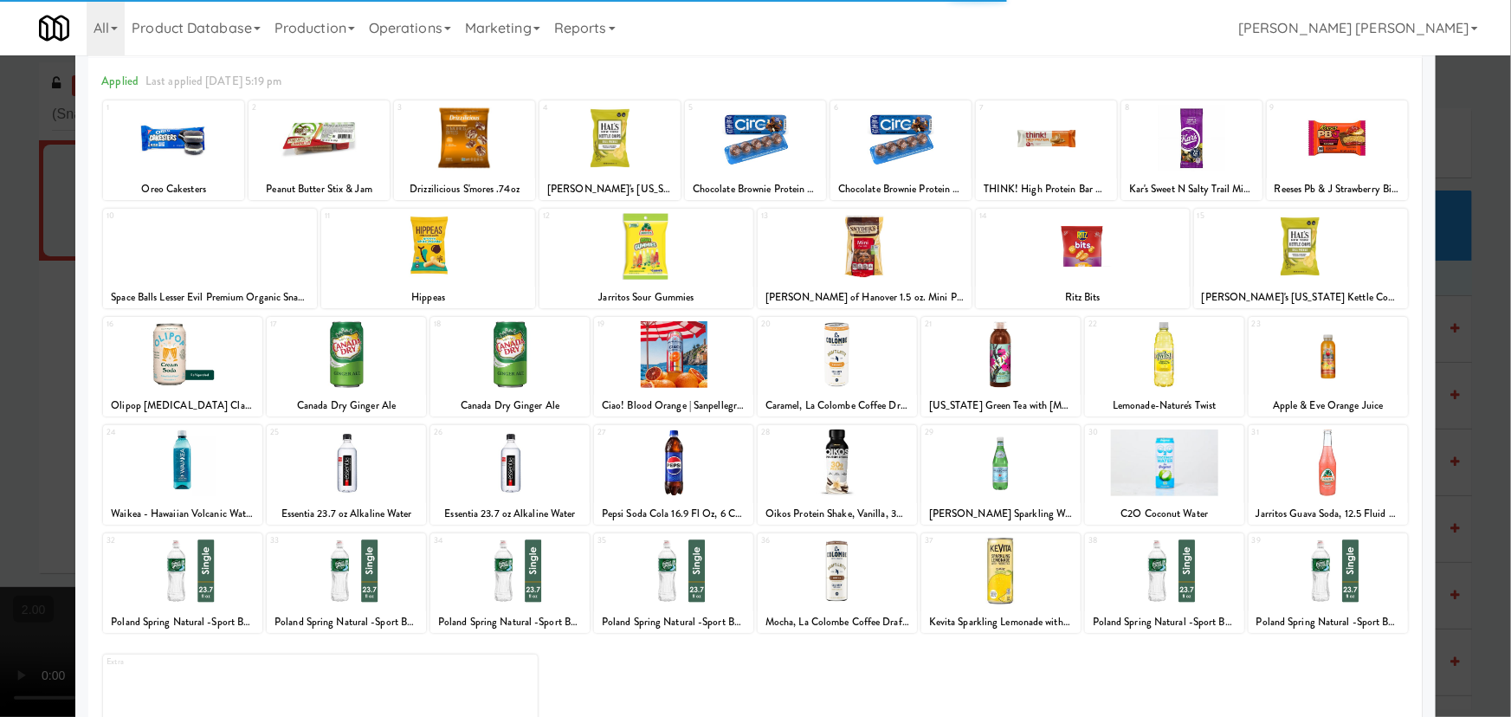
scroll to position [132, 0]
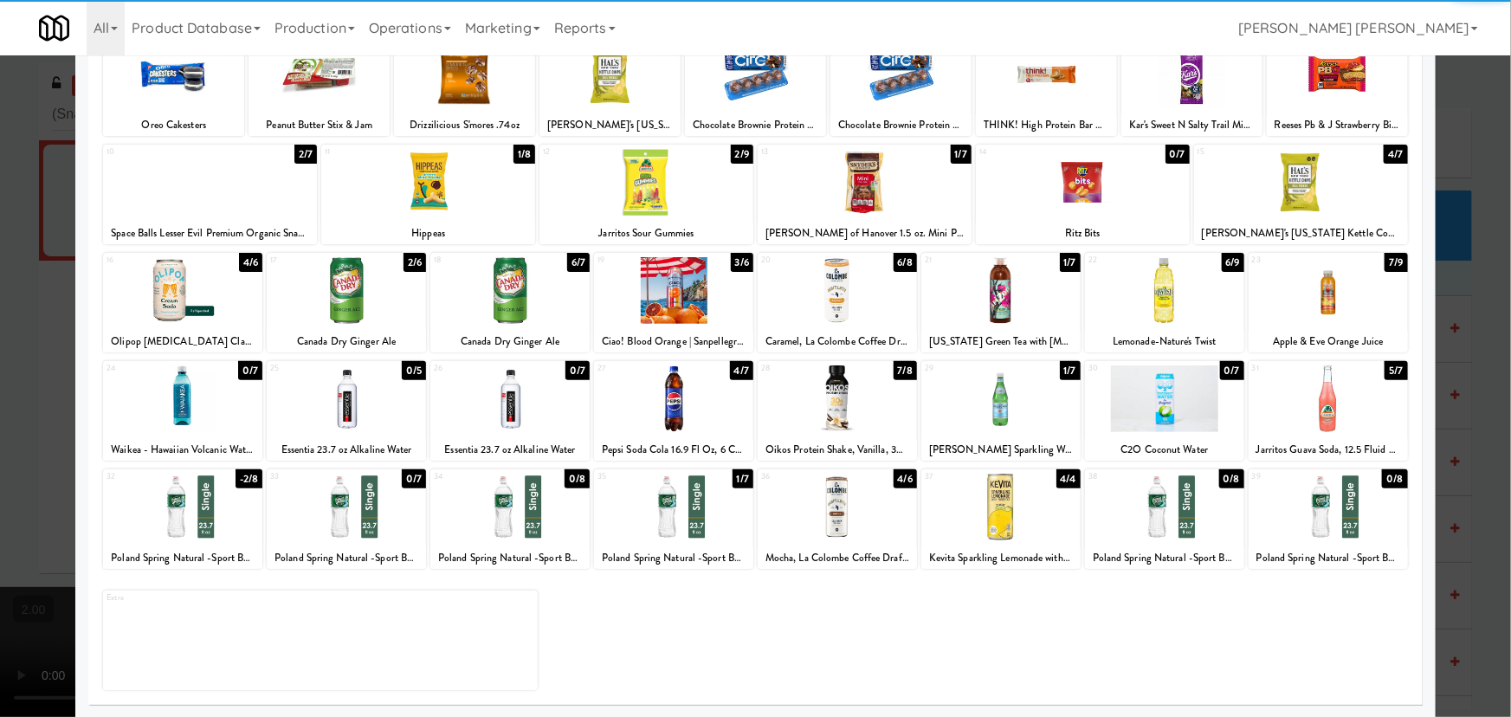
click at [830, 519] on div at bounding box center [836, 507] width 159 height 67
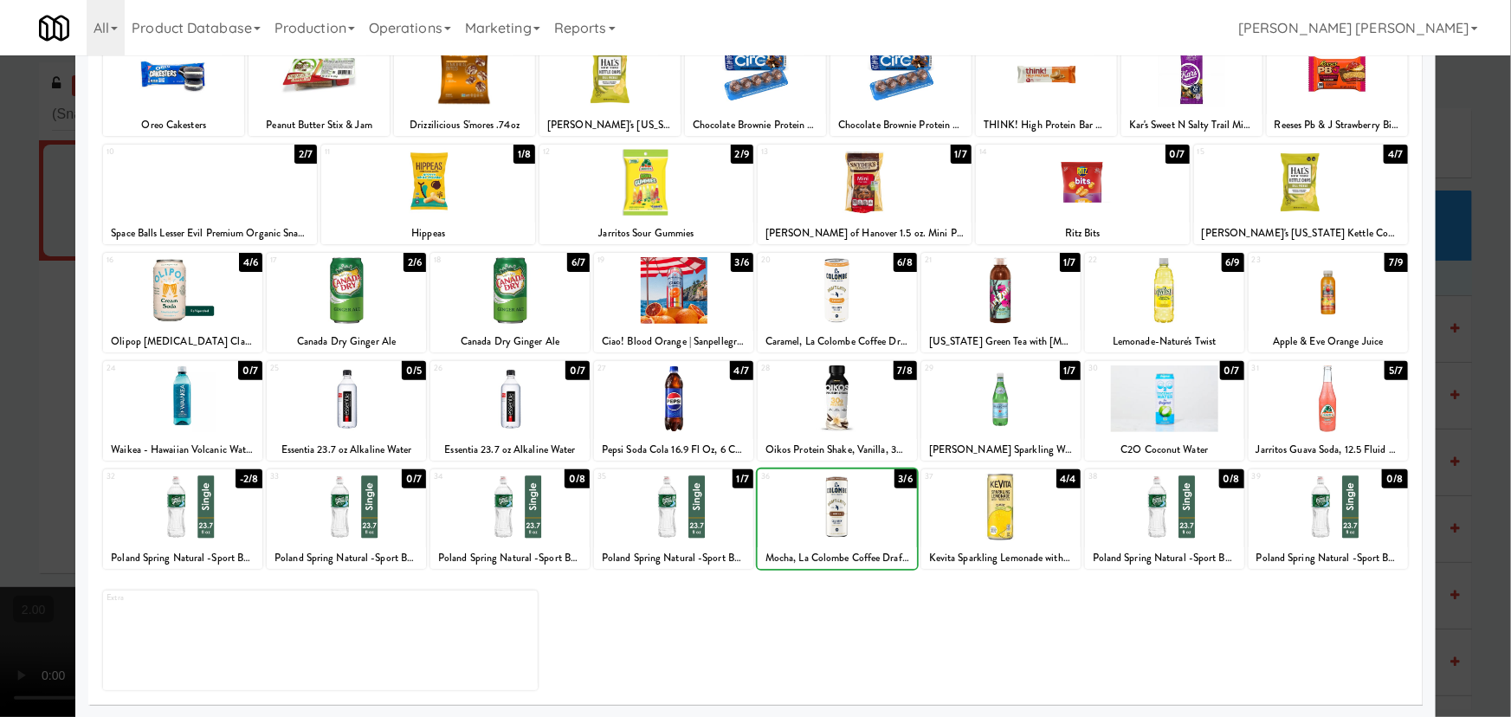
click at [830, 519] on div at bounding box center [836, 507] width 159 height 67
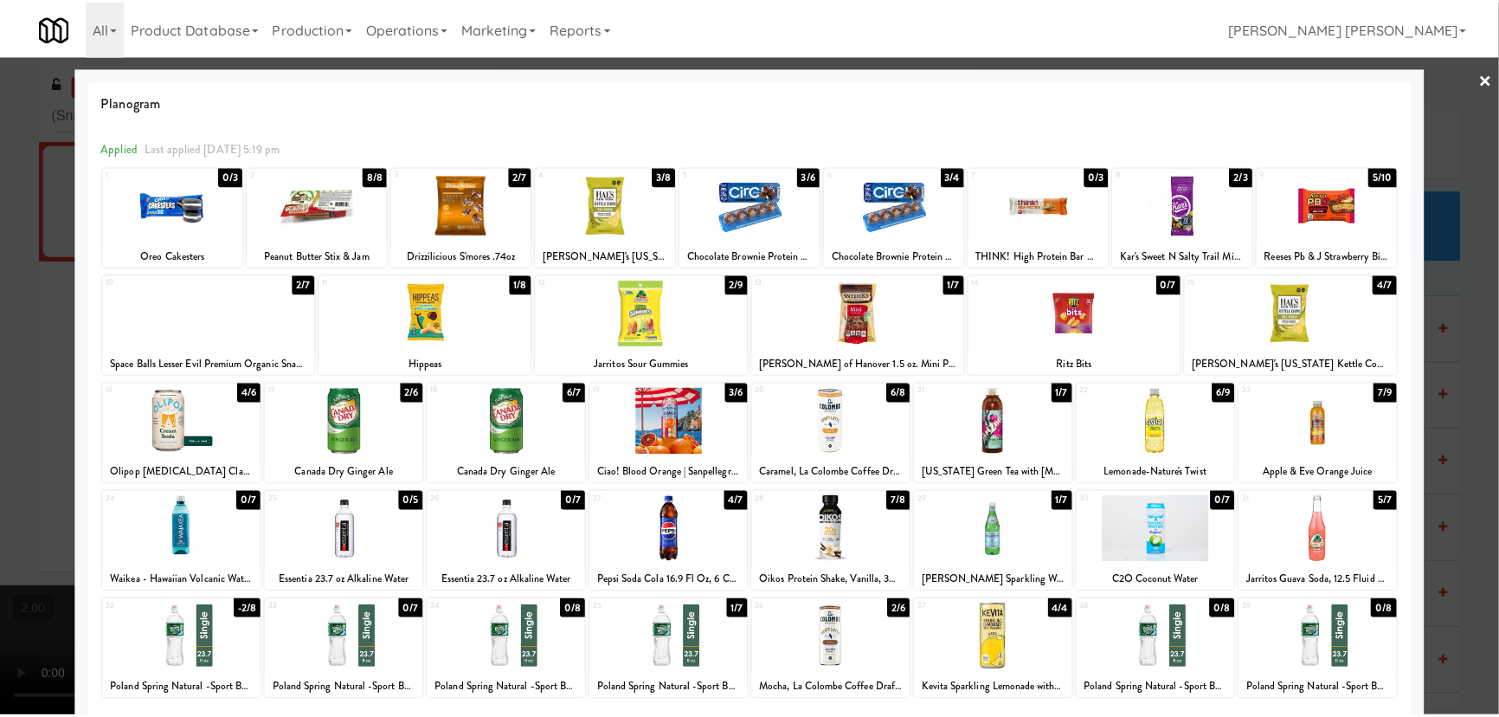
scroll to position [0, 0]
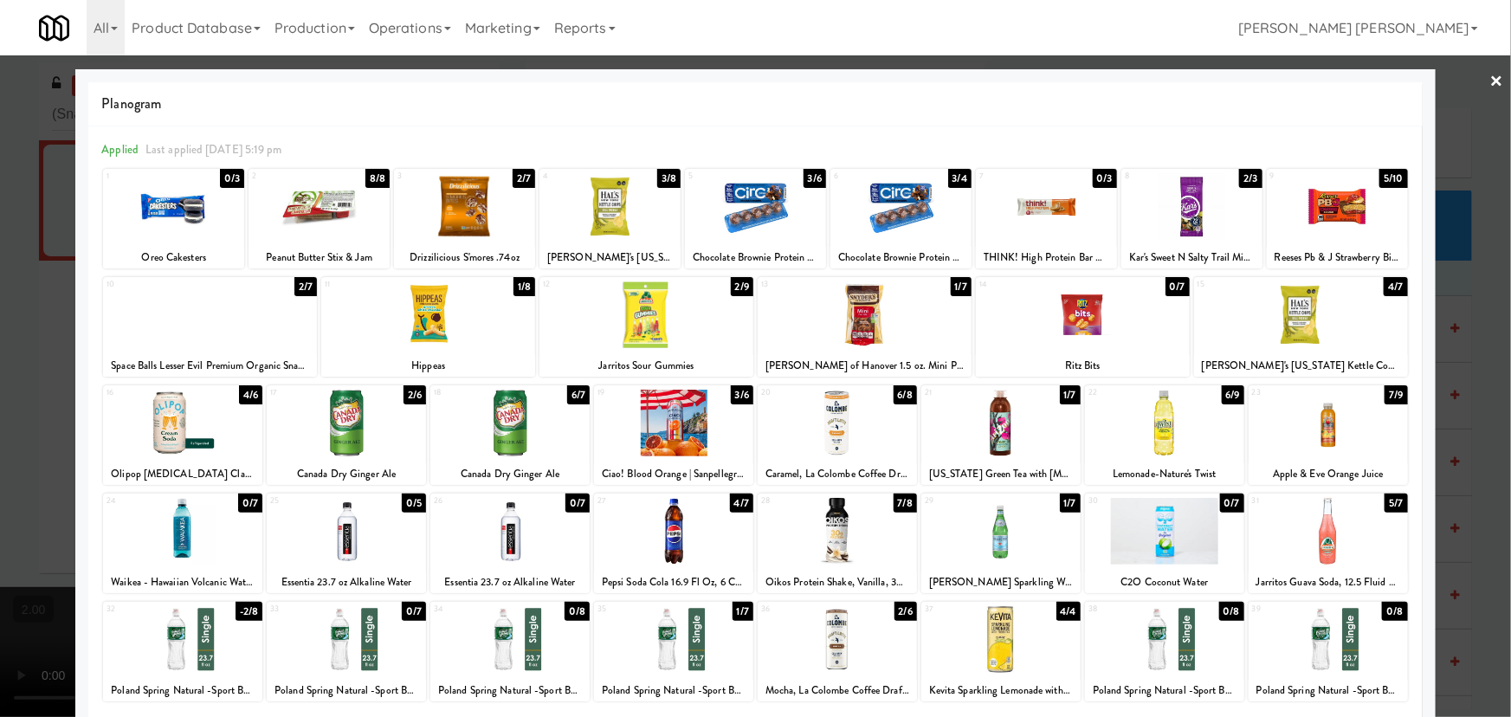
click at [1491, 74] on link "×" at bounding box center [1497, 82] width 14 height 54
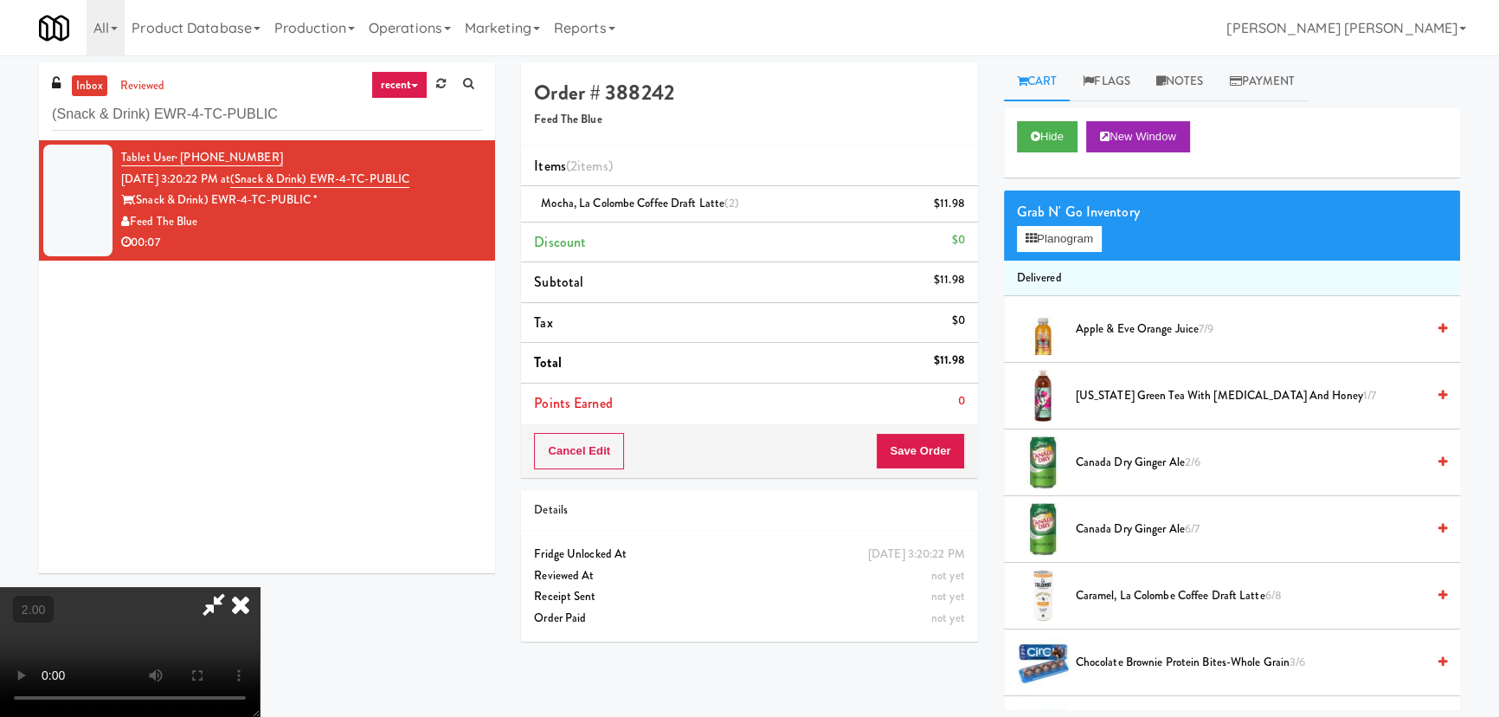
click at [260, 587] on icon at bounding box center [241, 604] width 38 height 35
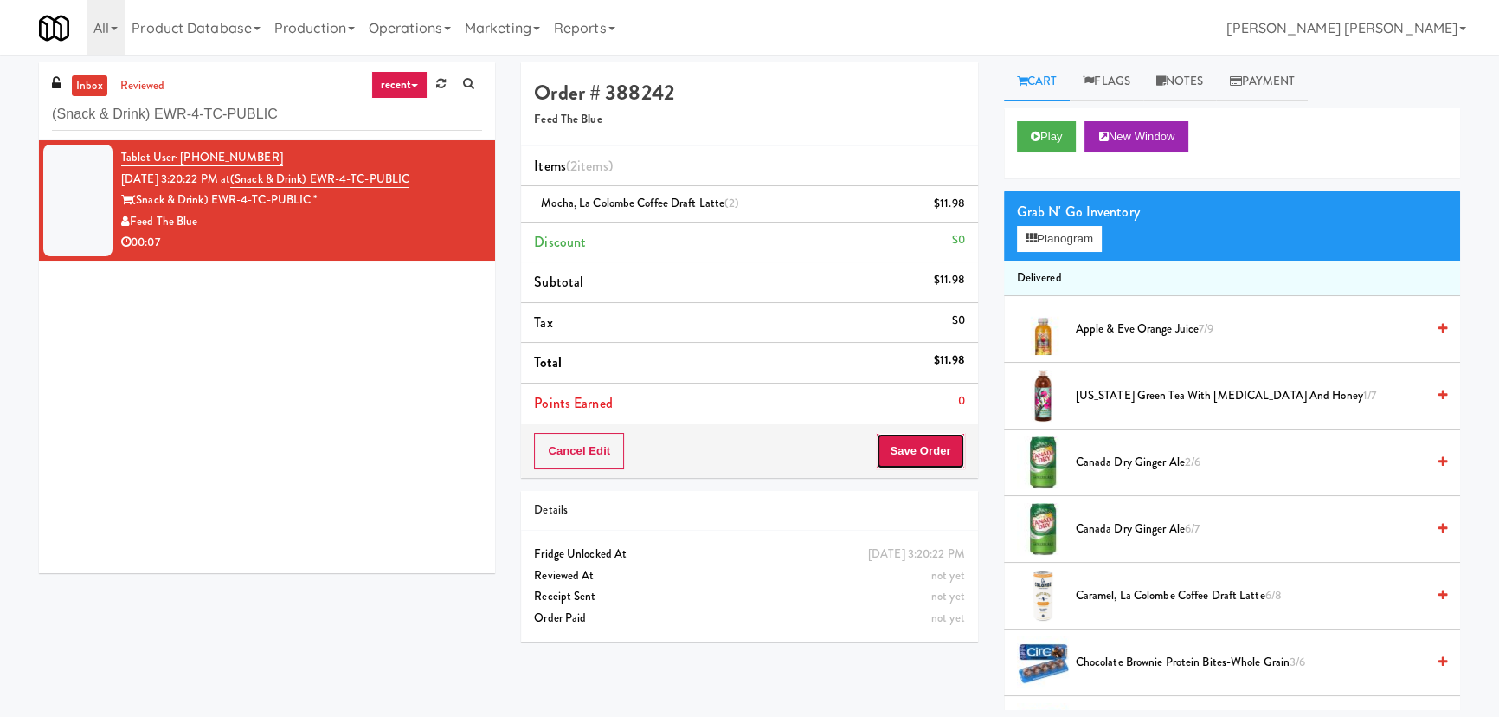
click at [918, 449] on button "Save Order" at bounding box center [920, 451] width 88 height 36
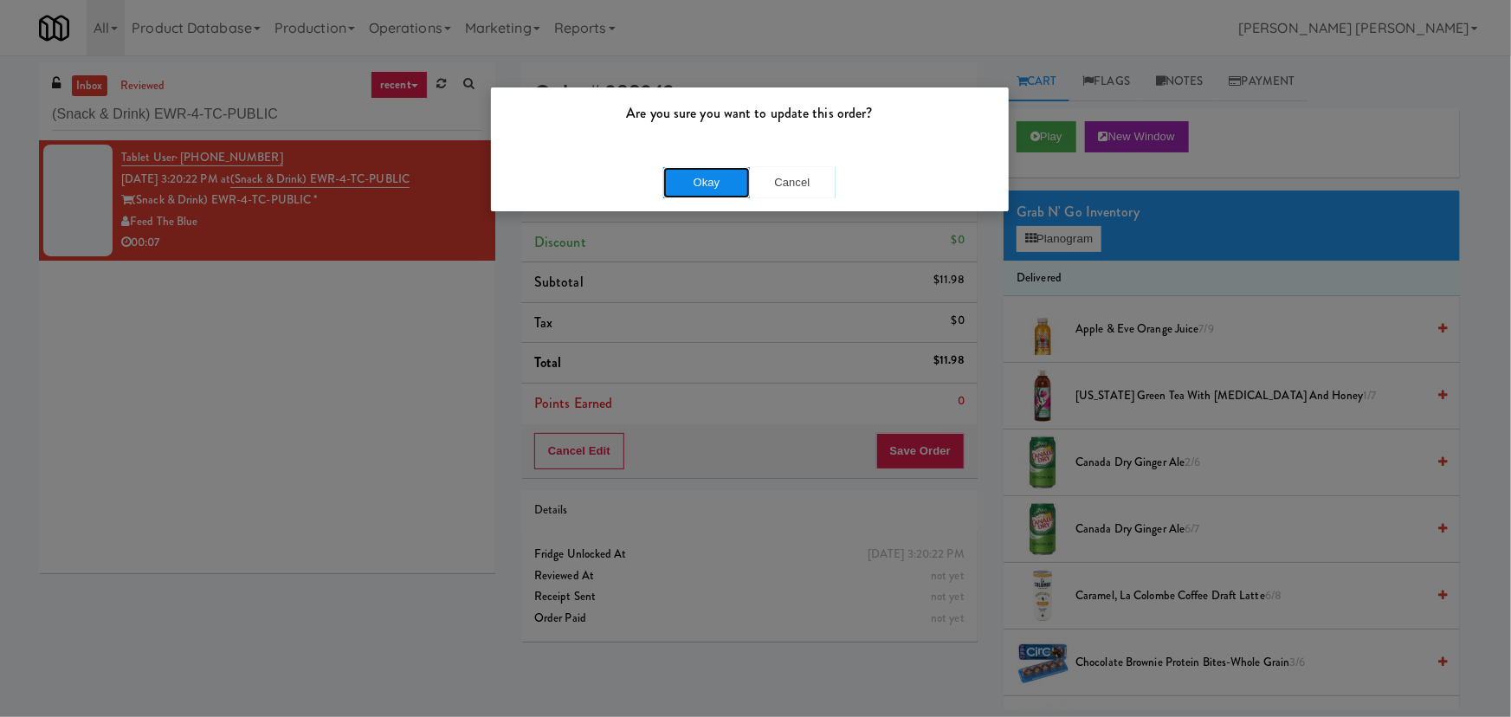
click at [719, 186] on button "Okay" at bounding box center [706, 182] width 87 height 31
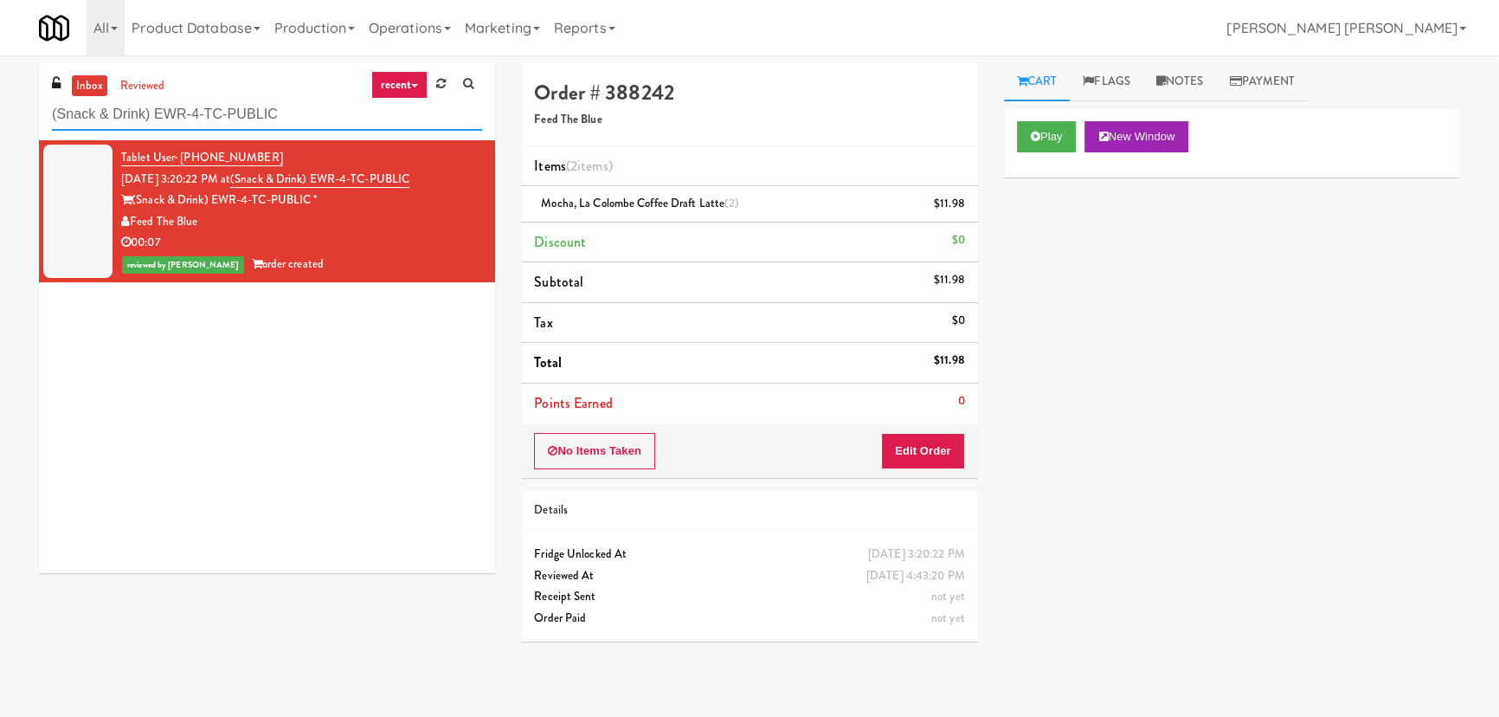
drag, startPoint x: 318, startPoint y: 113, endPoint x: -78, endPoint y: 102, distance: 395.8
click at [0, 102] on html "Are you sure you want to update this order? Okay Cancel Okay Are you sure you w…" at bounding box center [749, 358] width 1499 height 717
paste input "111 W Wacker - Left - Fridge"
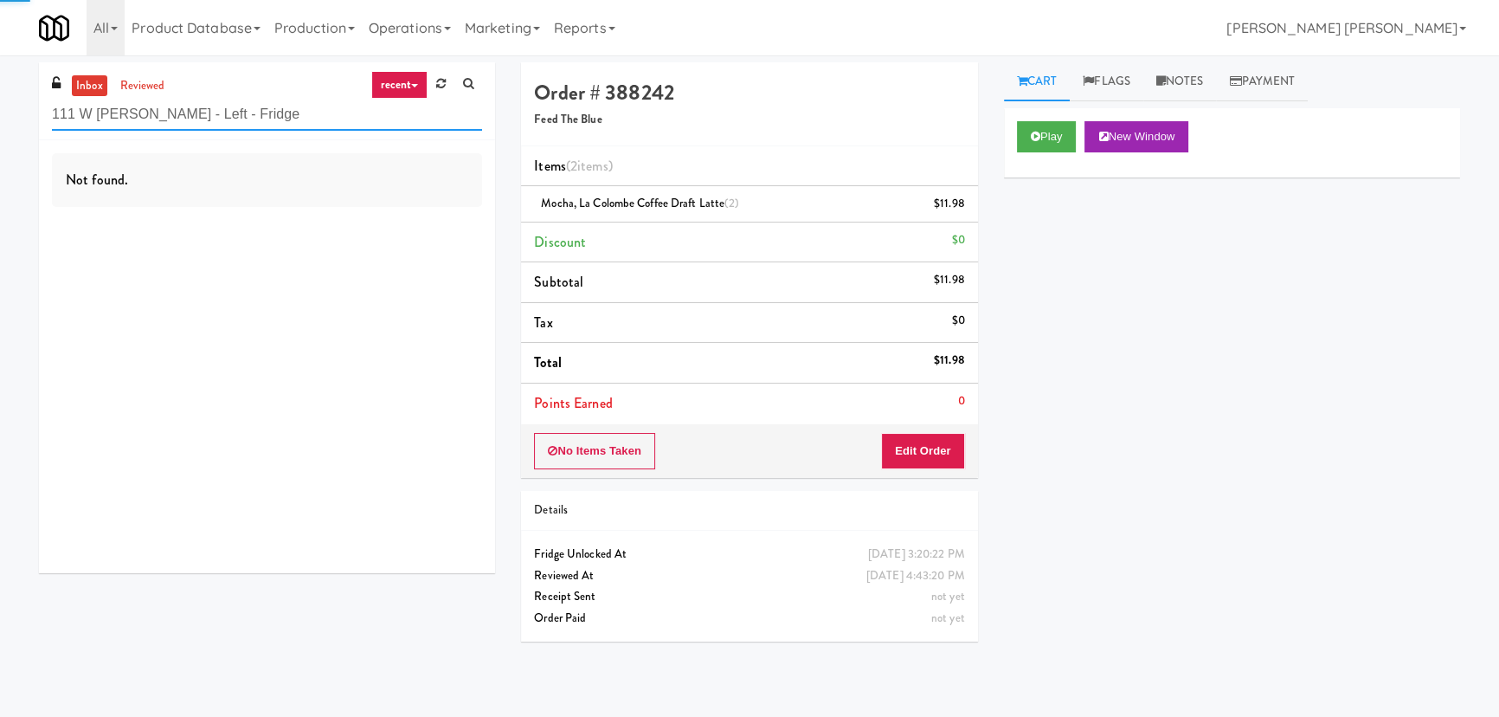
type input "111 W Wacker - Left - Fridge"
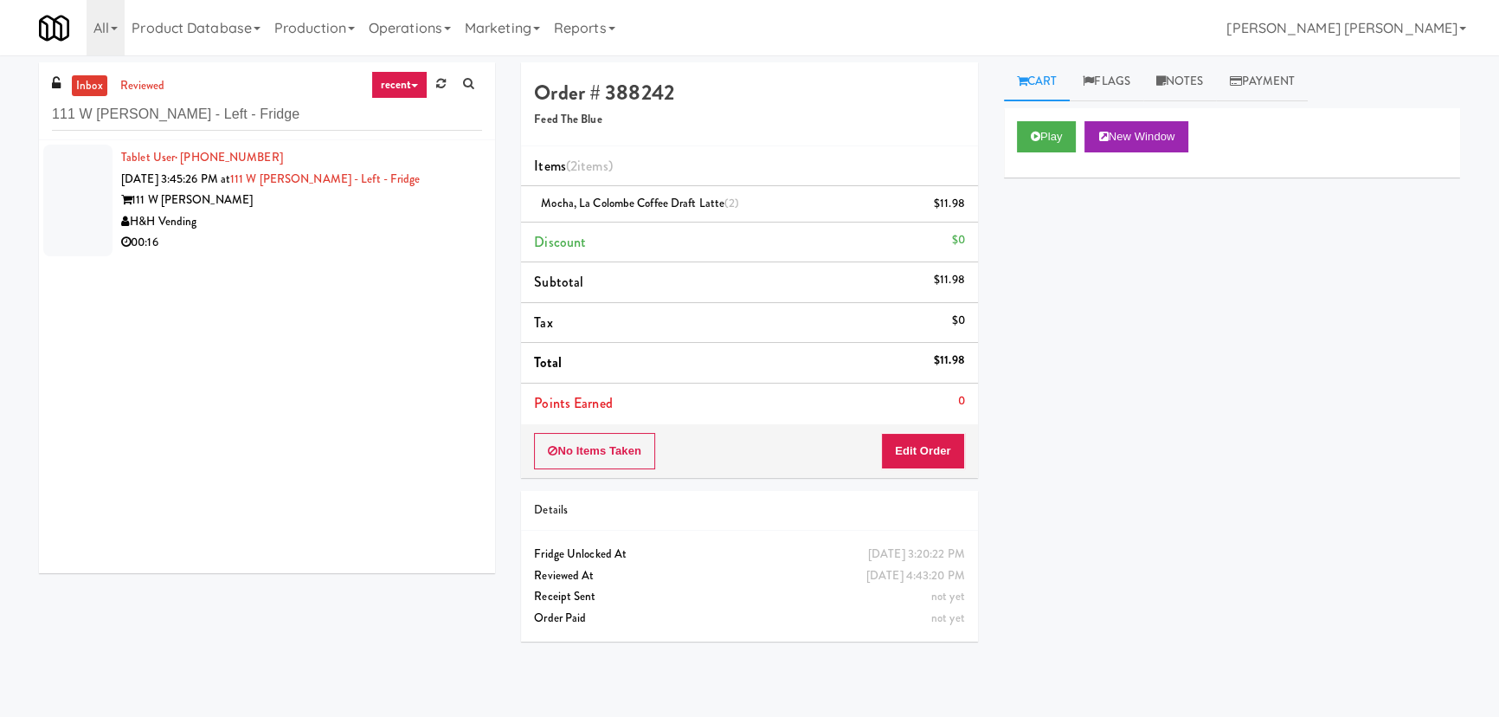
click at [320, 222] on div "H&H Vending" at bounding box center [301, 222] width 361 height 22
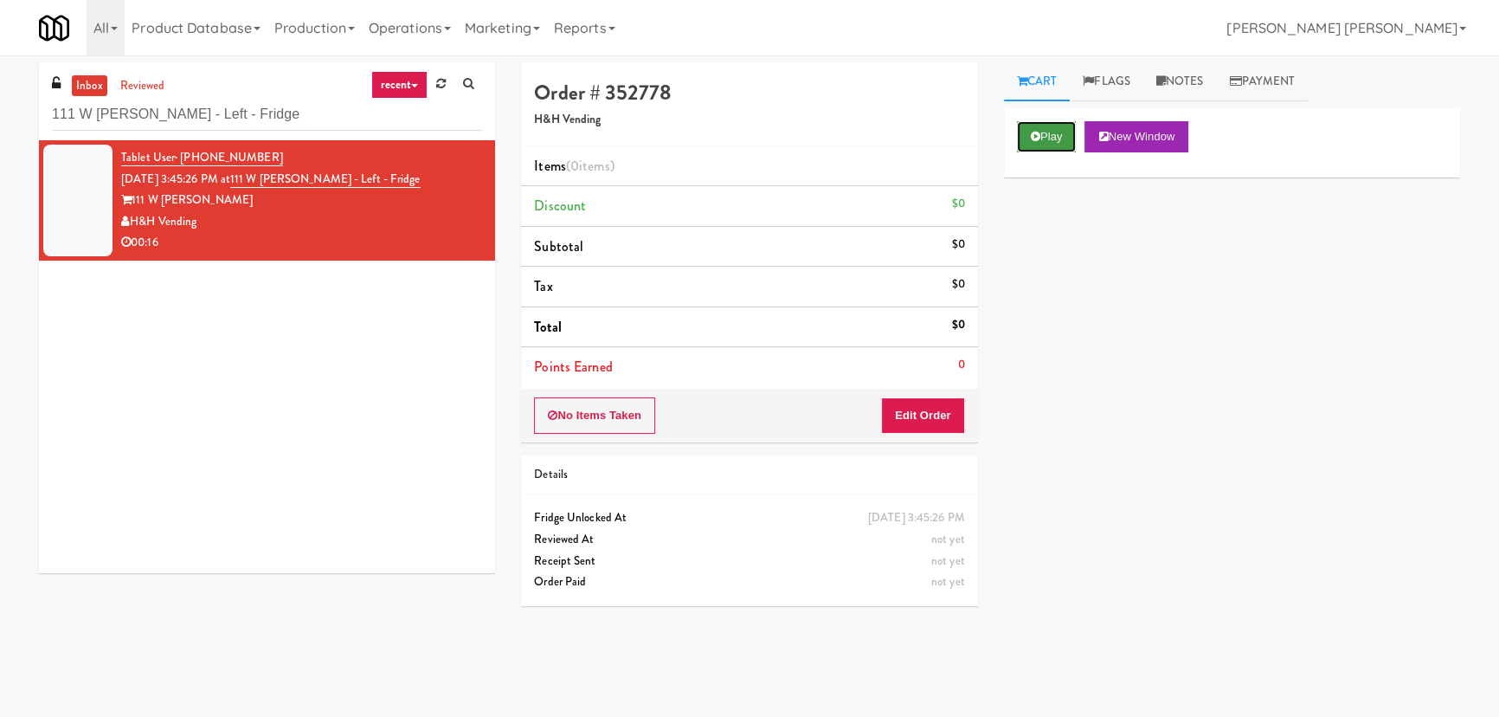
click at [1049, 142] on button "Play" at bounding box center [1047, 136] width 60 height 31
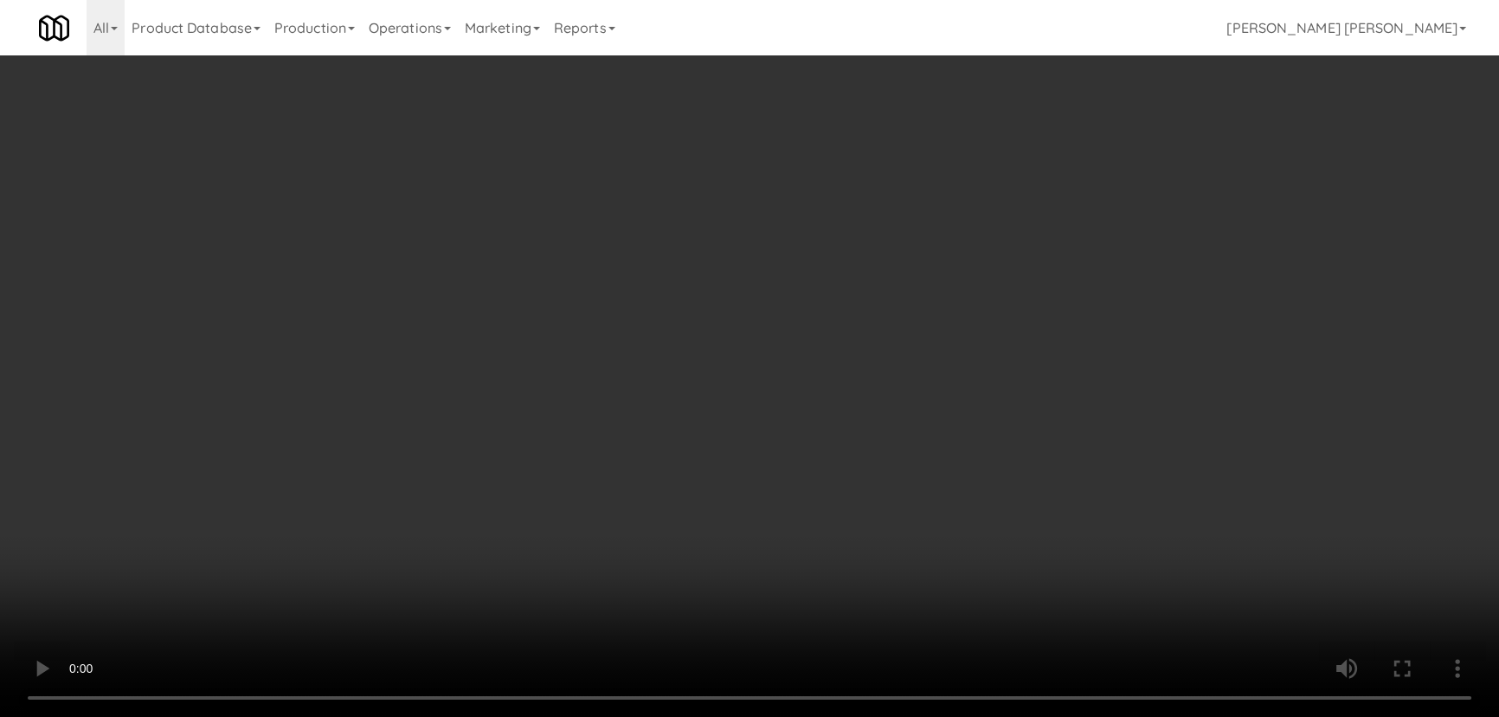
scroll to position [35, 0]
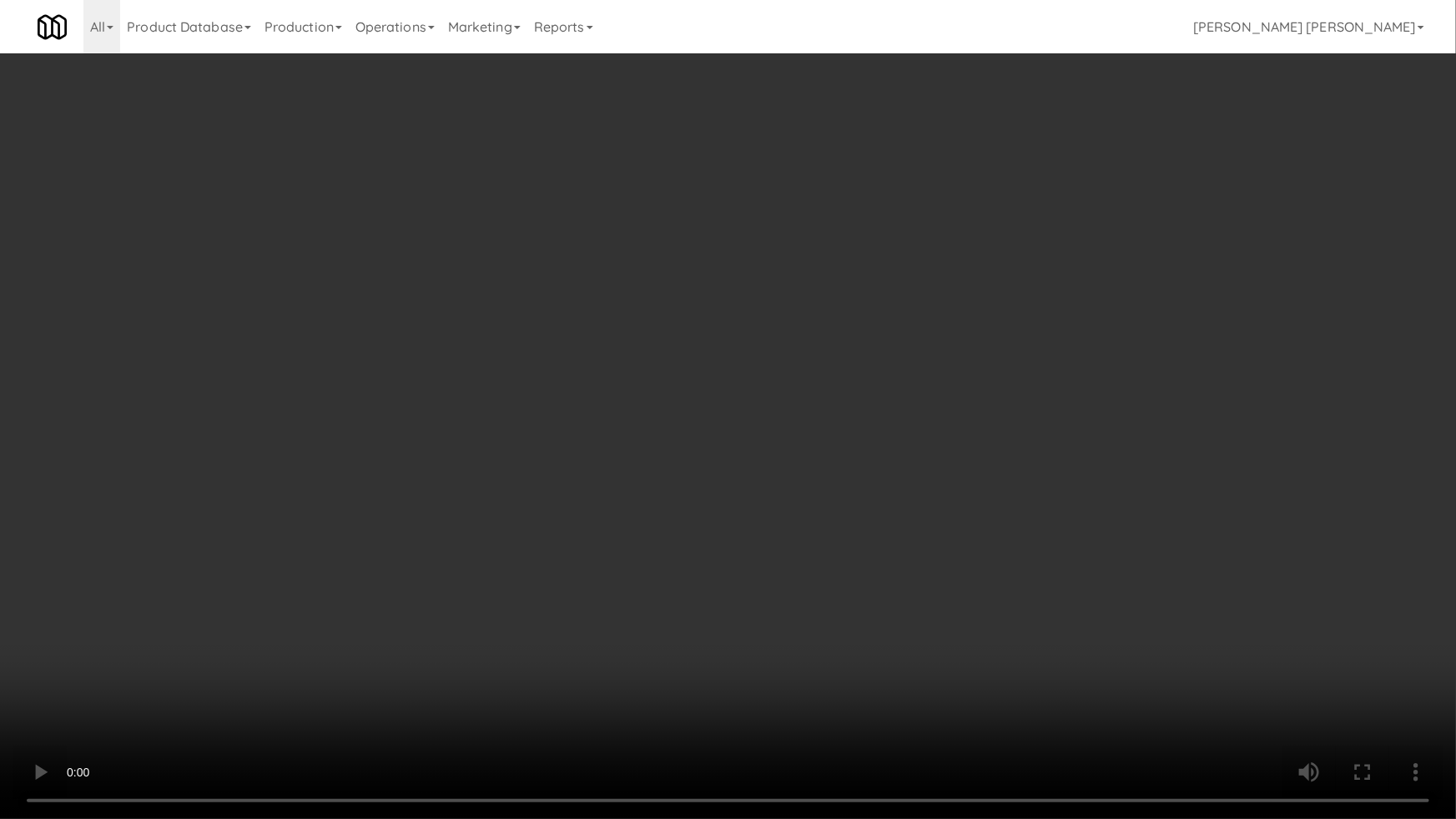
drag, startPoint x: 806, startPoint y: 729, endPoint x: 1412, endPoint y: 724, distance: 606.0
click at [830, 690] on video at bounding box center [728, 410] width 1456 height 819
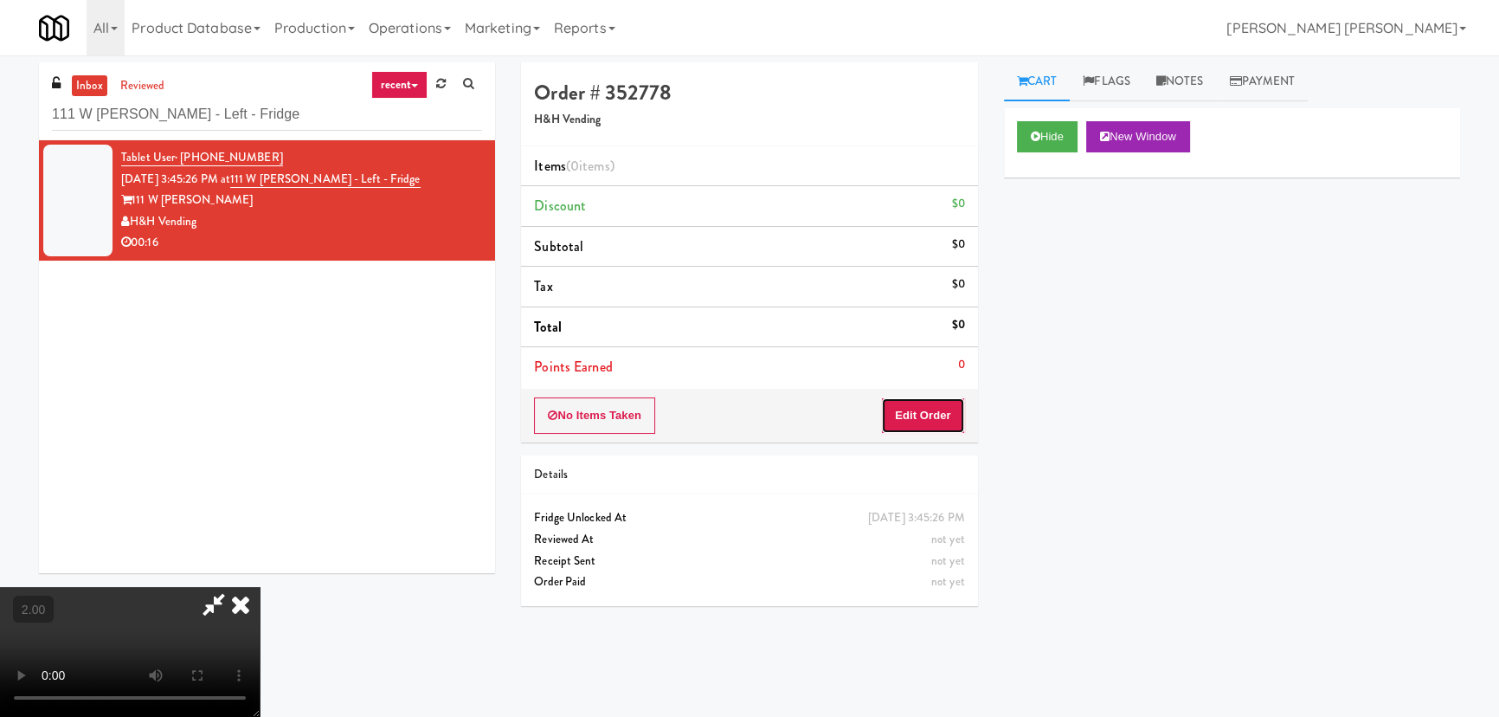
click at [925, 418] on button "Edit Order" at bounding box center [923, 415] width 84 height 36
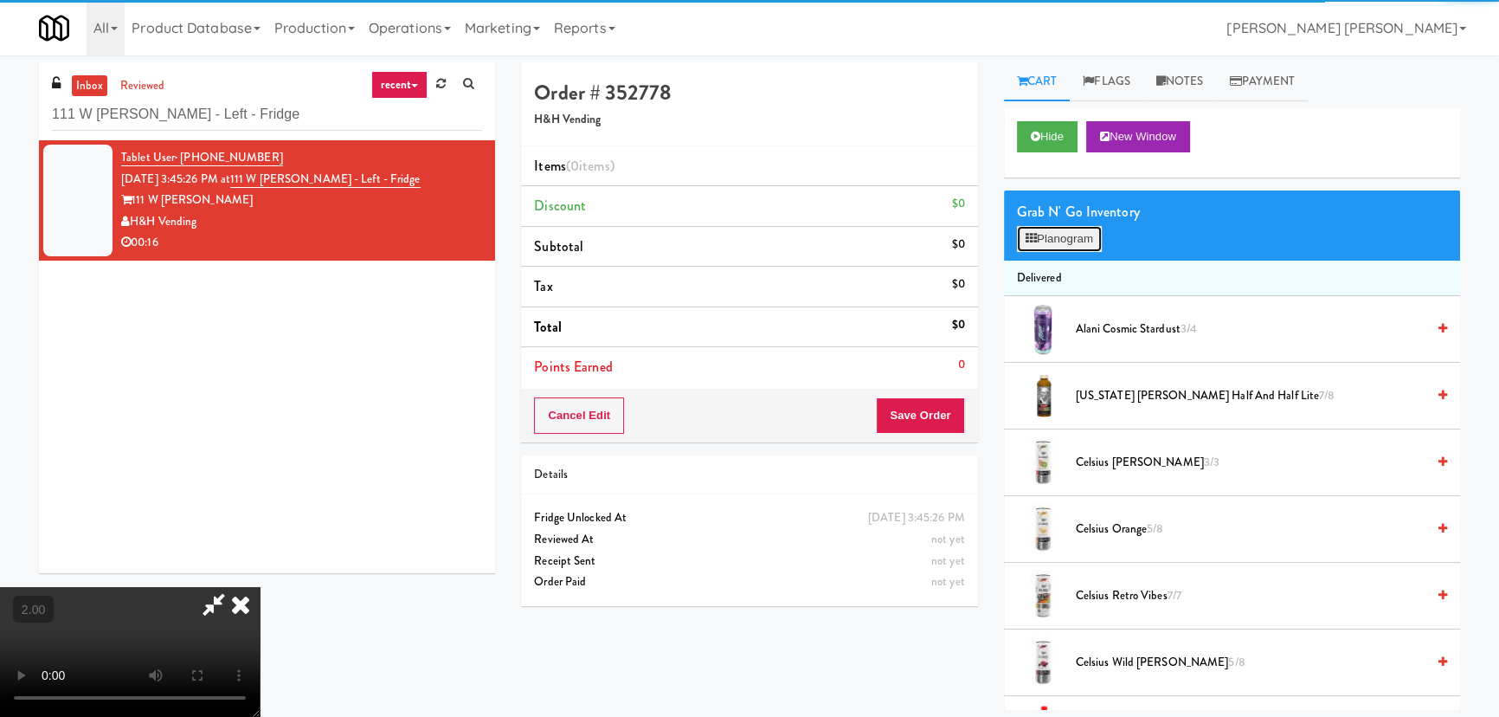
click at [1069, 242] on button "Planogram" at bounding box center [1059, 239] width 85 height 26
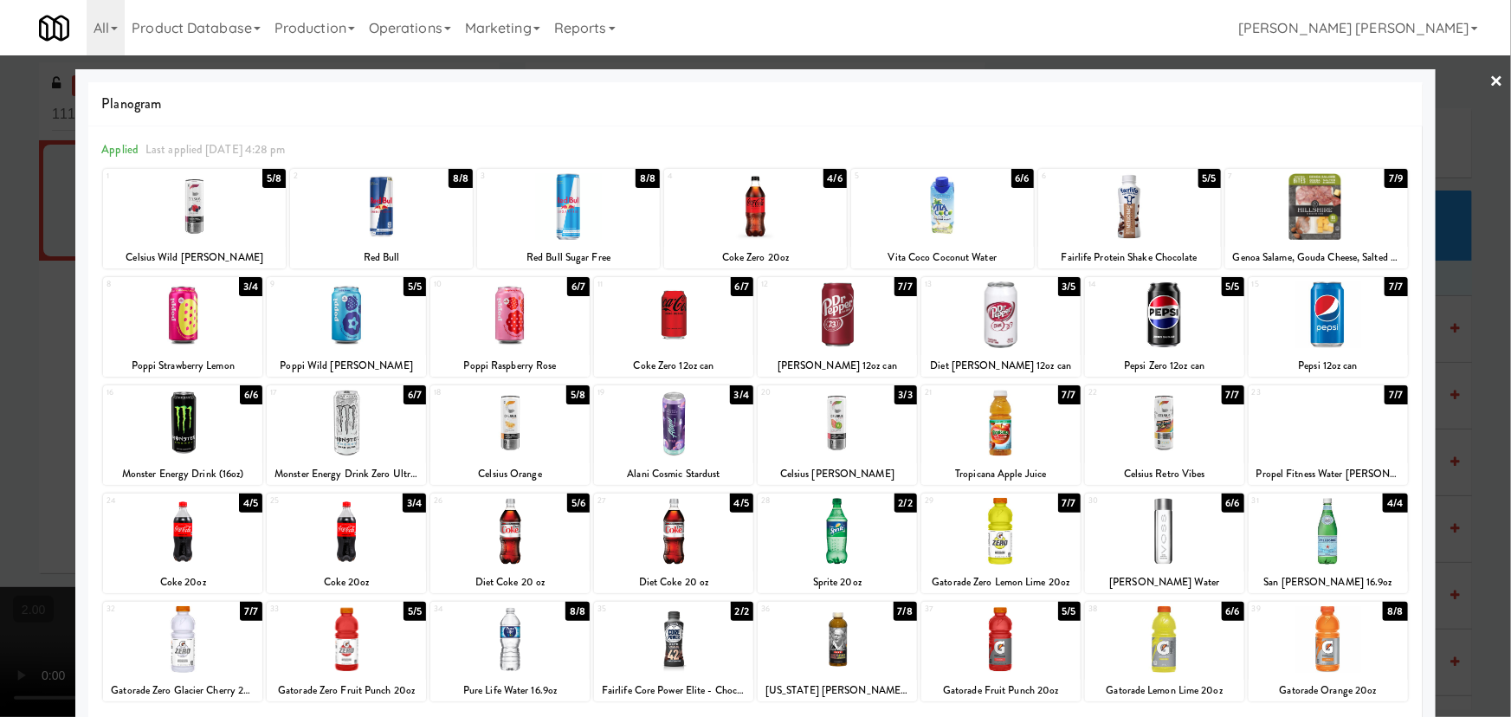
click at [839, 316] on div at bounding box center [836, 314] width 159 height 67
click at [500, 646] on div at bounding box center [509, 639] width 159 height 67
click at [1490, 70] on link "×" at bounding box center [1497, 82] width 14 height 54
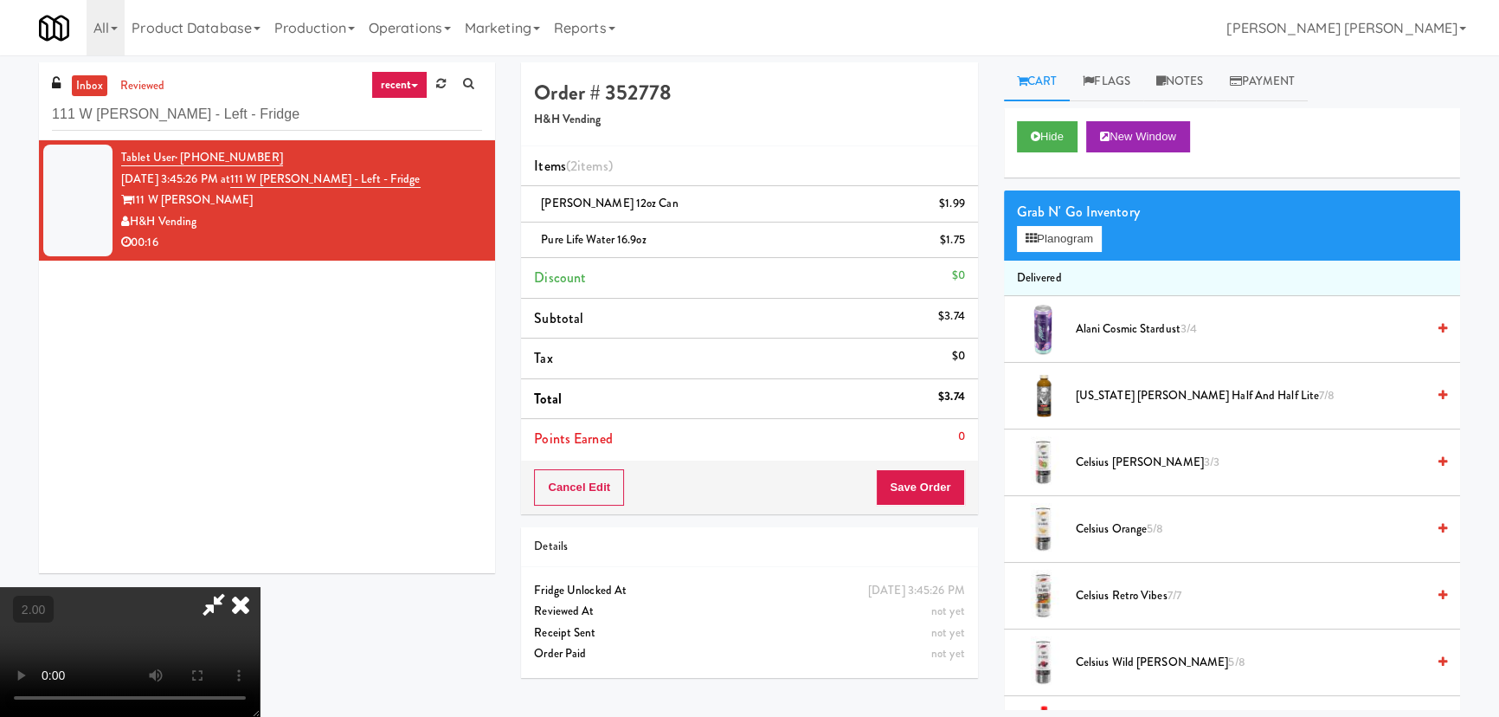
click at [260, 587] on icon at bounding box center [241, 604] width 38 height 35
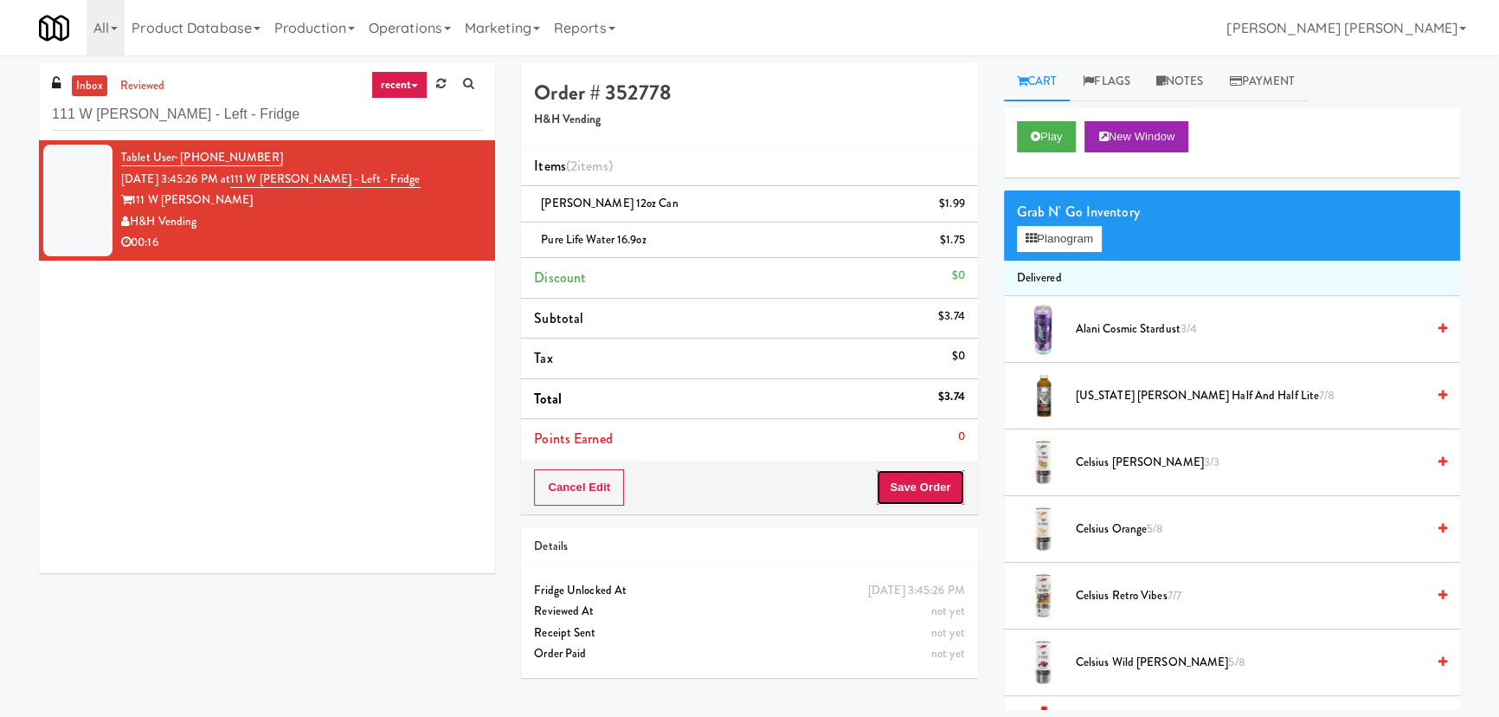
click at [930, 483] on button "Save Order" at bounding box center [920, 487] width 88 height 36
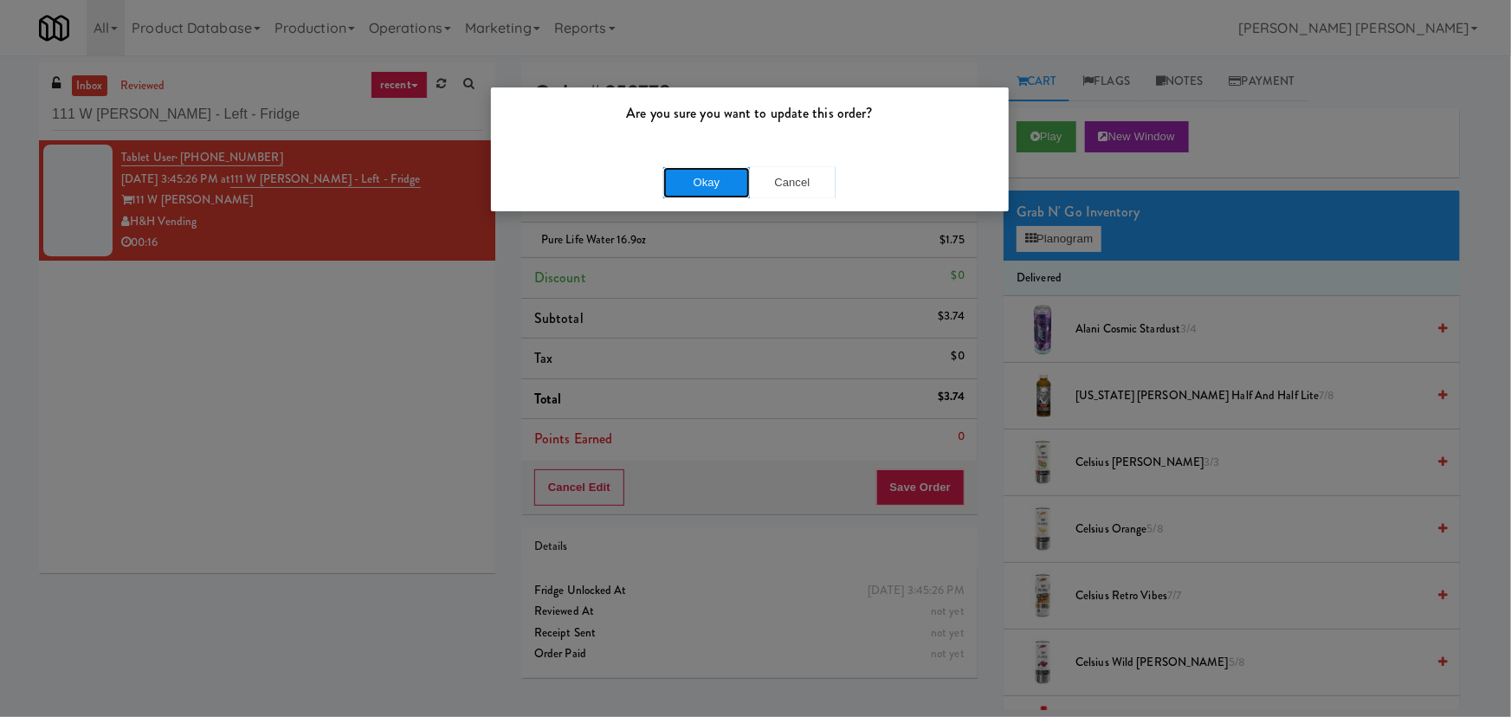
click at [729, 189] on button "Okay" at bounding box center [706, 182] width 87 height 31
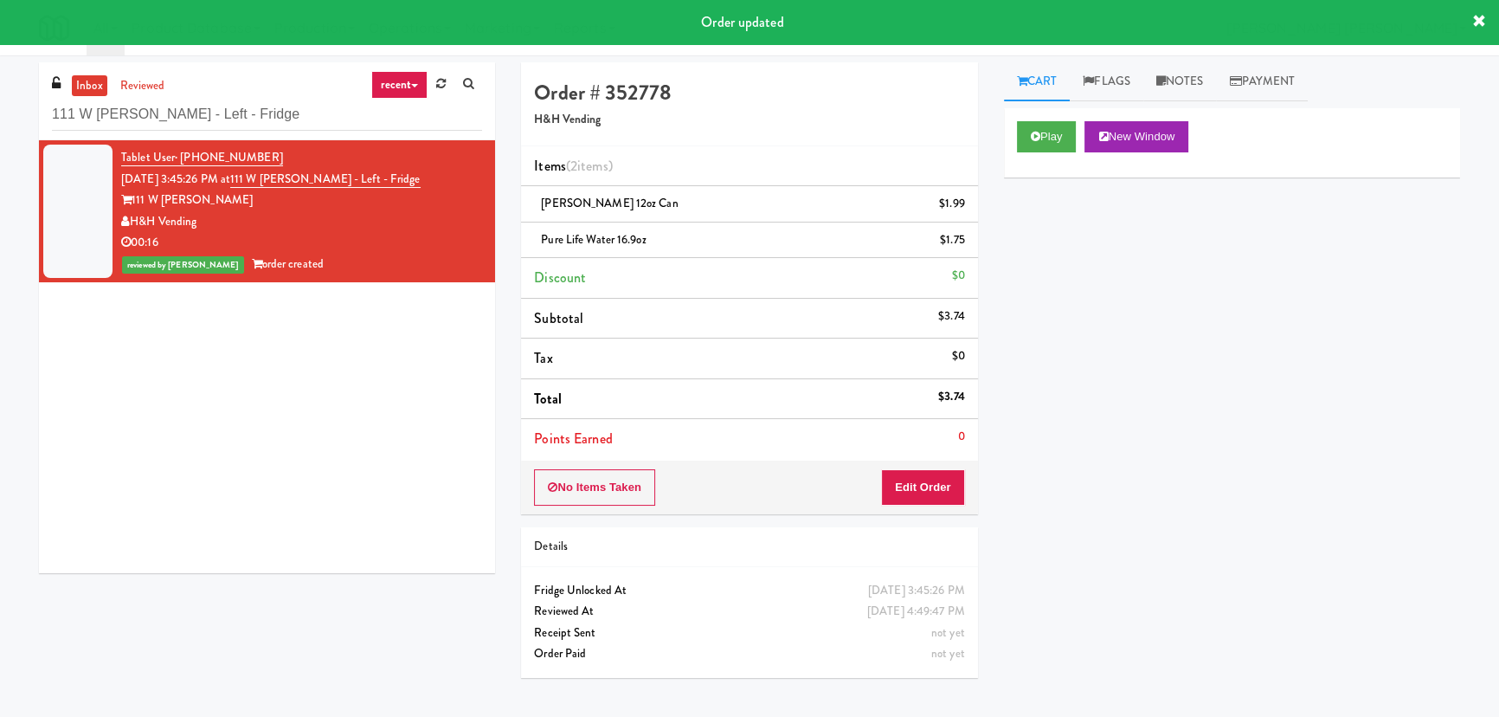
drag, startPoint x: 1171, startPoint y: 77, endPoint x: 1035, endPoint y: 92, distance: 136.7
click at [1170, 77] on link "Notes" at bounding box center [1181, 81] width 74 height 39
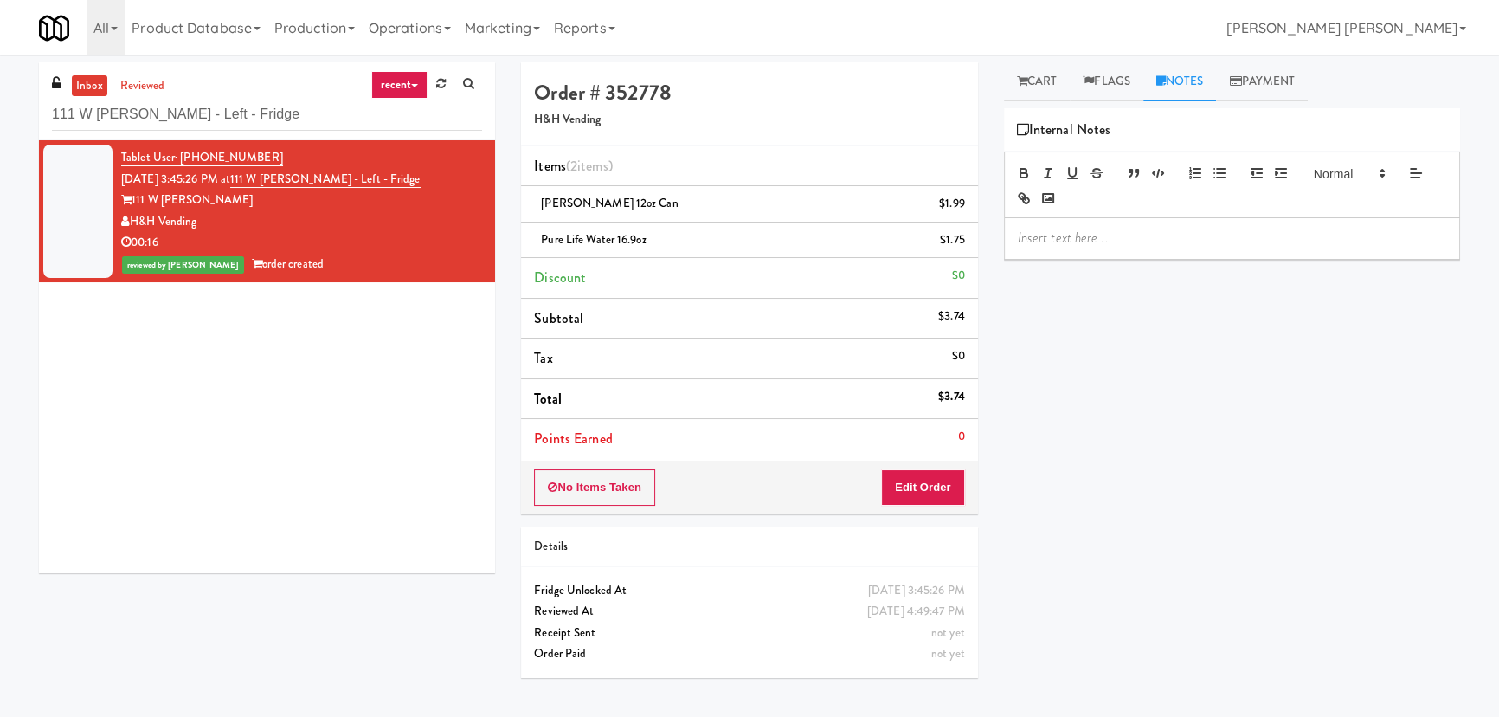
click at [1104, 242] on p at bounding box center [1232, 238] width 429 height 19
drag, startPoint x: 1165, startPoint y: 235, endPoint x: 1385, endPoint y: 237, distance: 219.9
click at [1385, 237] on p "Erick- #DisabledCamera #BottomLeft" at bounding box center [1232, 238] width 429 height 19
click at [100, 78] on link "inbox" at bounding box center [89, 86] width 35 height 22
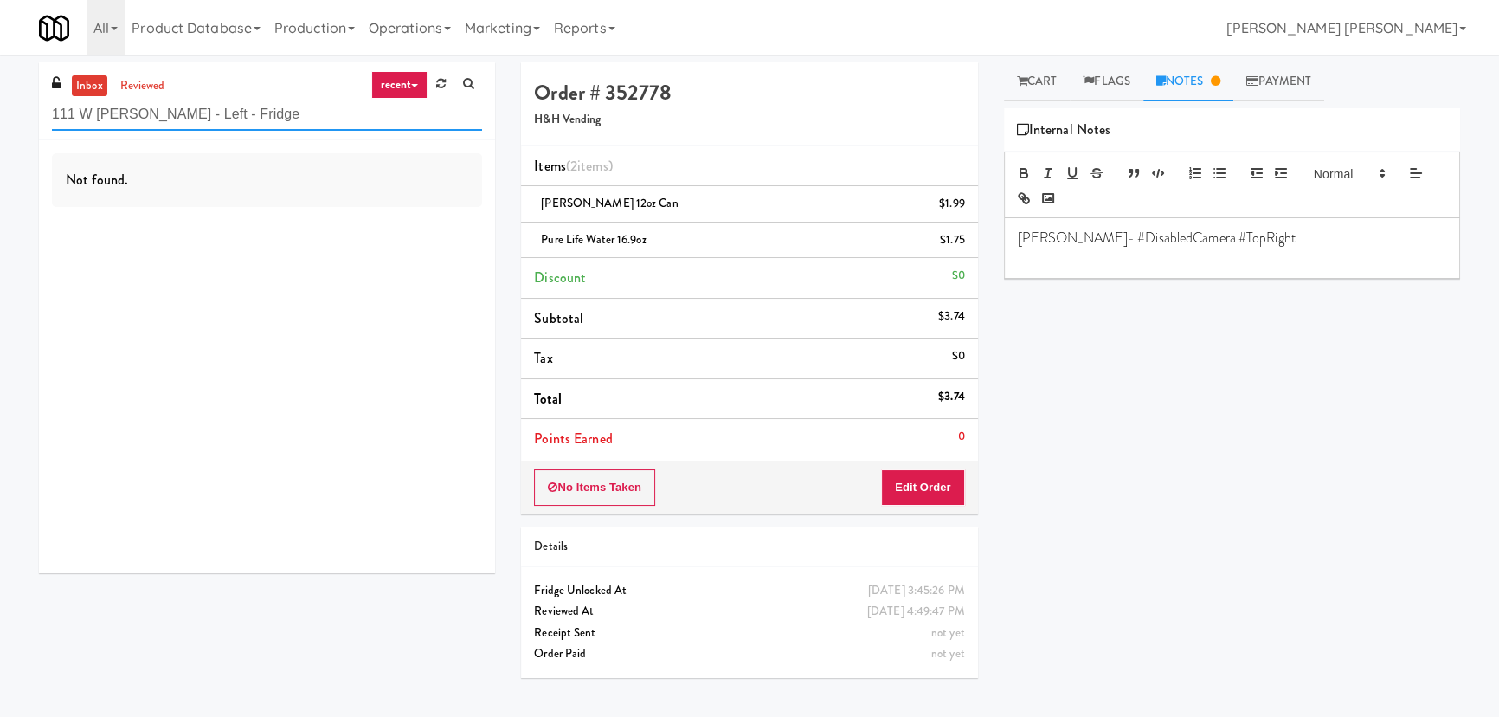
drag, startPoint x: 95, startPoint y: 113, endPoint x: -159, endPoint y: 110, distance: 254.5
click at [0, 110] on html "Are you sure you want to update this order? Okay Cancel Okay Are you sure you w…" at bounding box center [749, 358] width 1499 height 717
paste input "Phase I - Drink Cooler"
type input "Phase I - Drink Cooler"
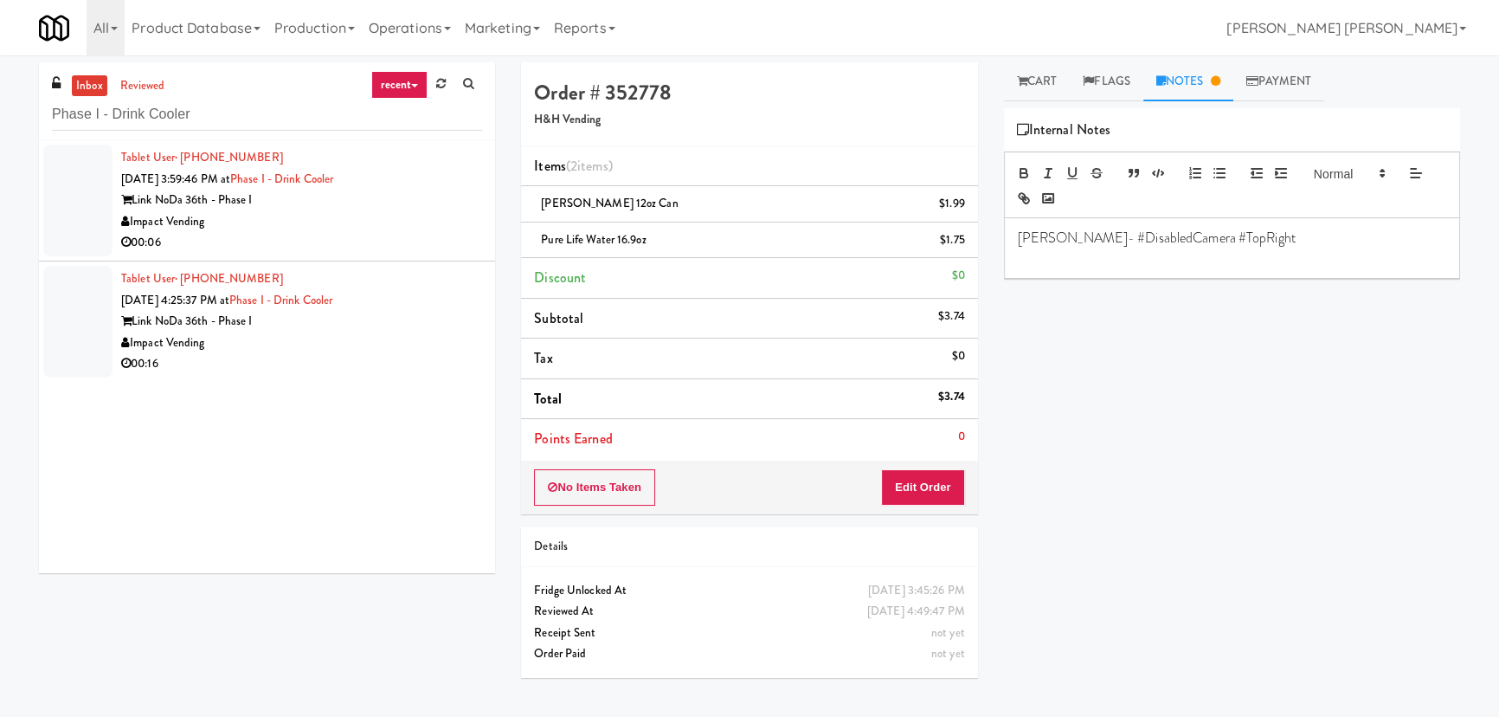
click at [348, 229] on div "Impact Vending" at bounding box center [301, 222] width 361 height 22
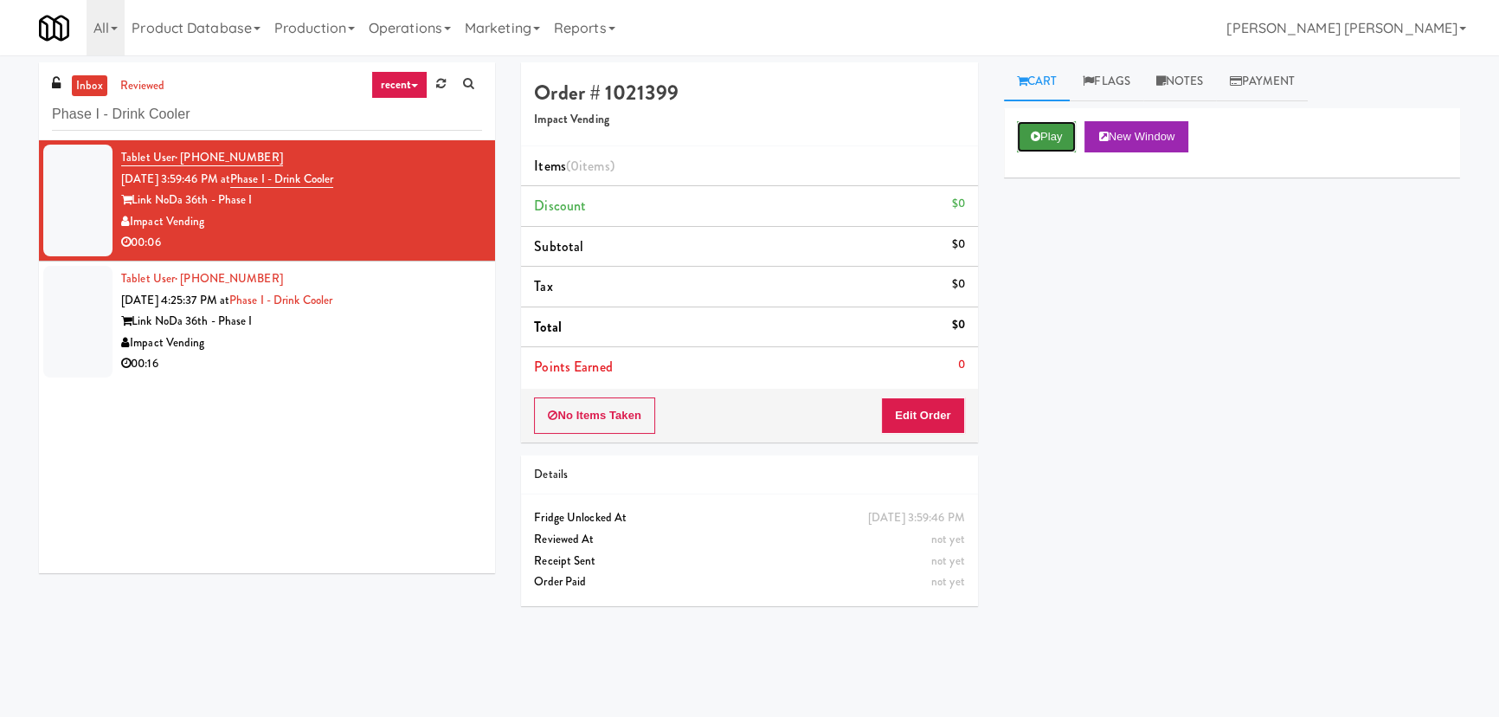
click at [1031, 137] on icon at bounding box center [1036, 136] width 10 height 11
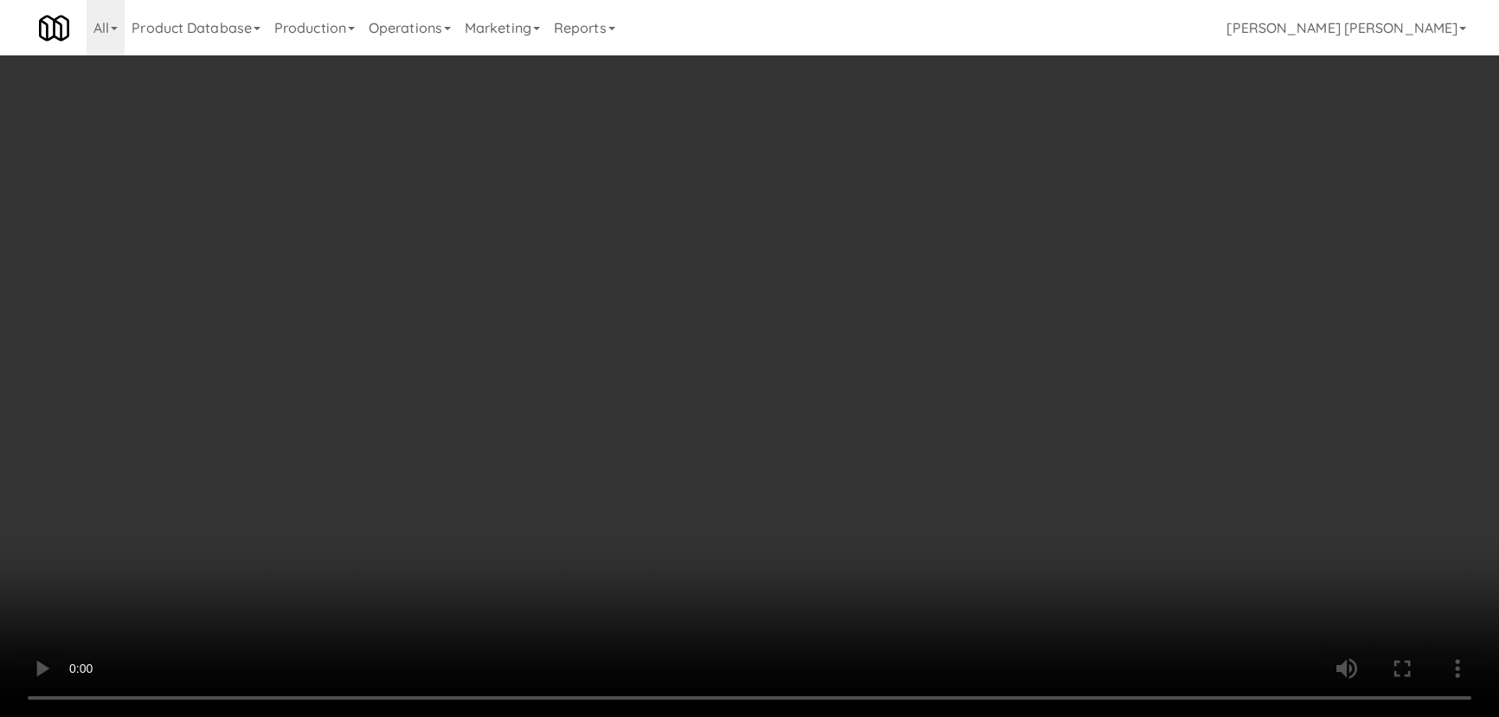
drag, startPoint x: 833, startPoint y: 764, endPoint x: 1241, endPoint y: 648, distance: 424.5
click at [835, 716] on video at bounding box center [749, 358] width 1499 height 717
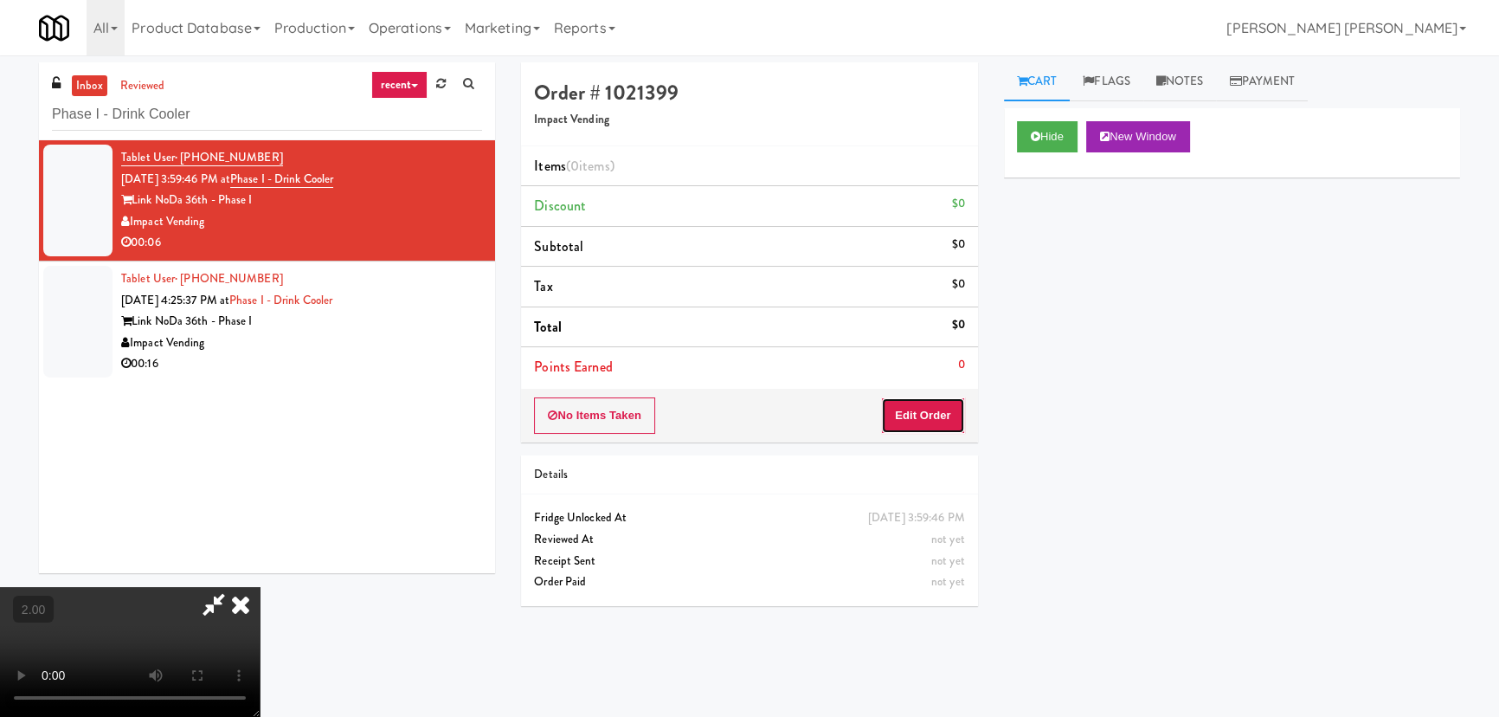
click at [947, 419] on button "Edit Order" at bounding box center [923, 415] width 84 height 36
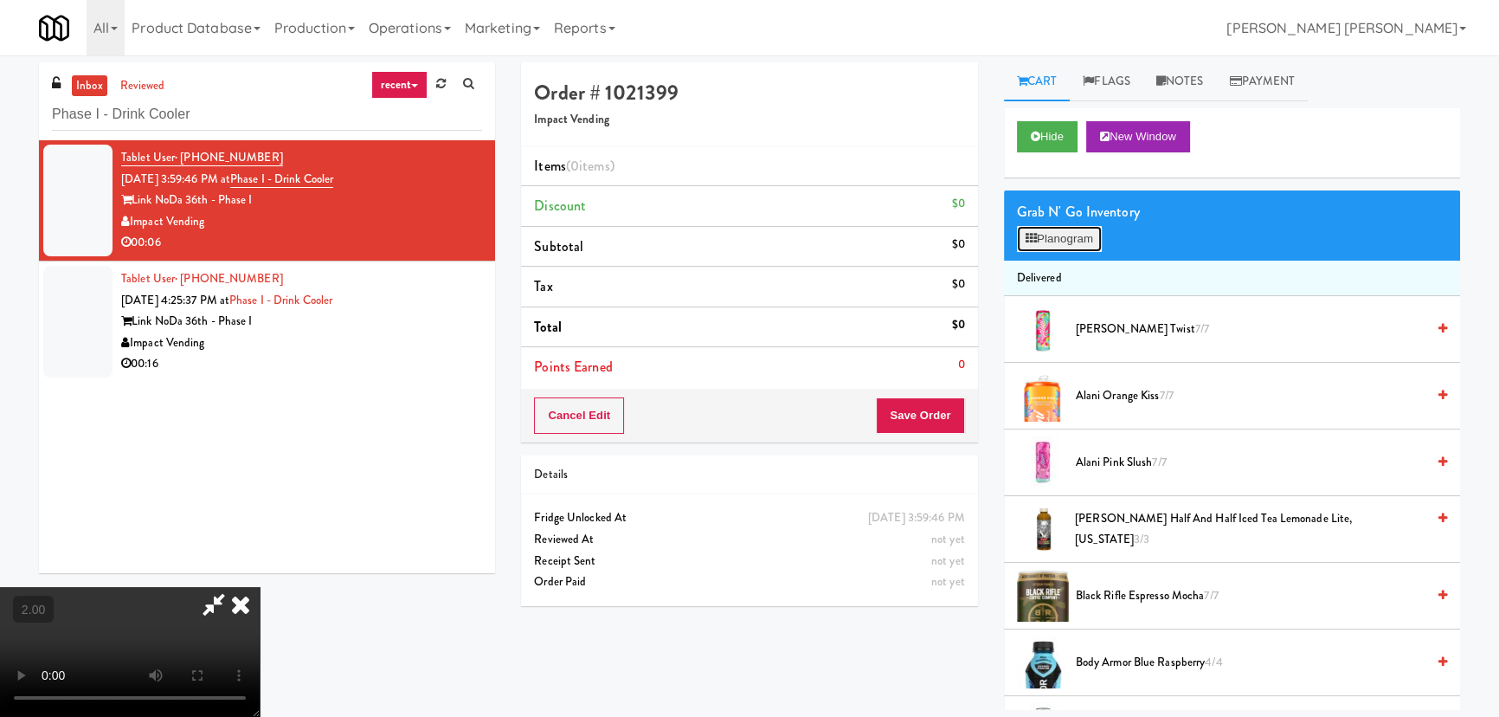
click at [1071, 240] on button "Planogram" at bounding box center [1059, 239] width 85 height 26
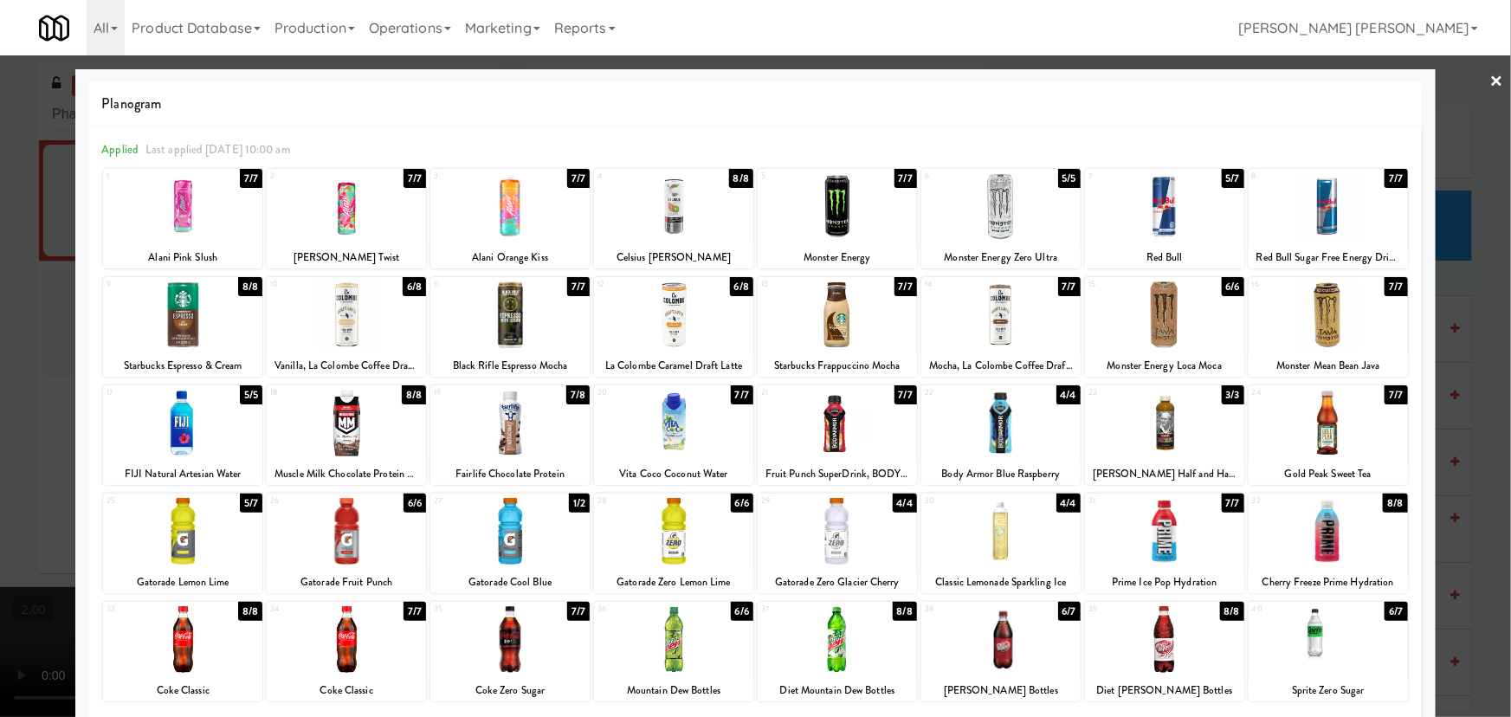
click at [1160, 216] on div at bounding box center [1164, 206] width 159 height 67
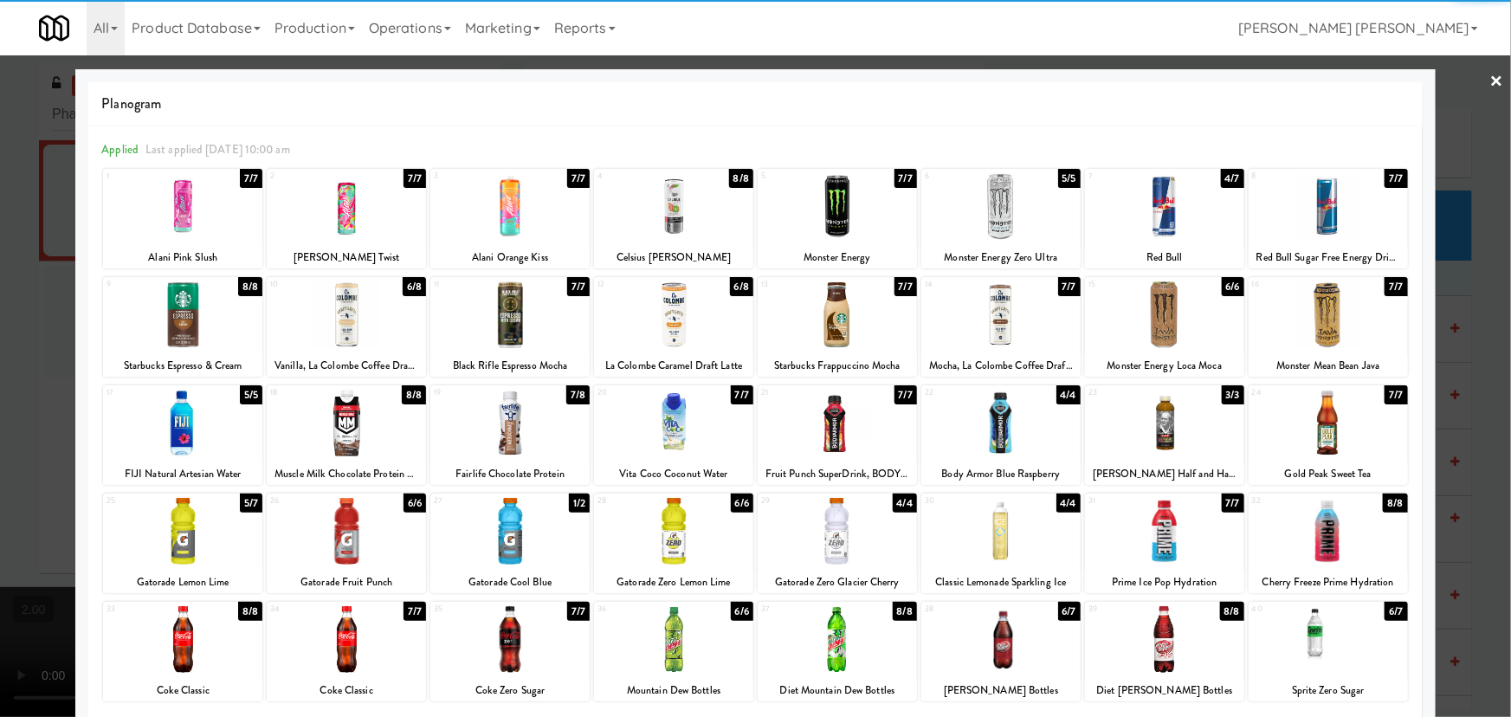
click at [1151, 215] on div at bounding box center [1164, 206] width 159 height 67
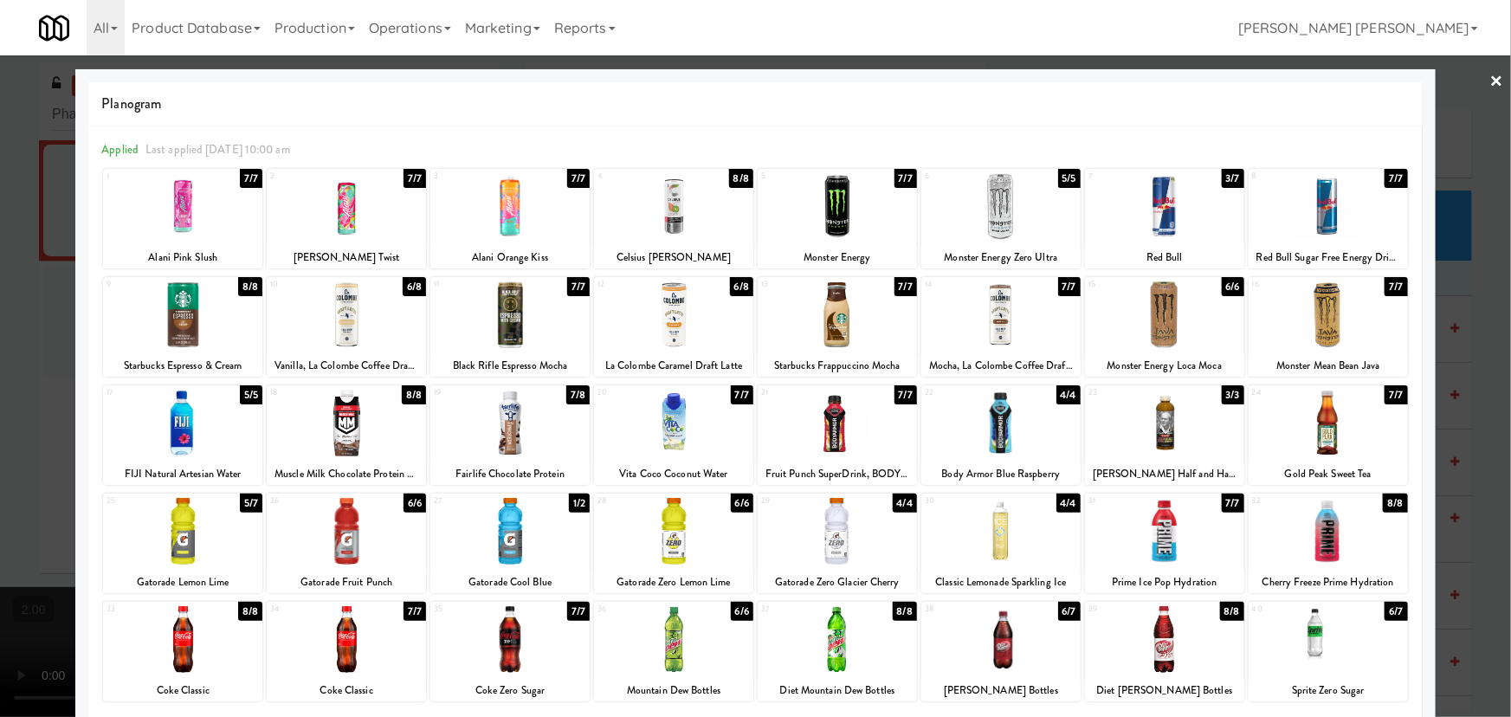
click at [1490, 82] on link "×" at bounding box center [1497, 82] width 14 height 54
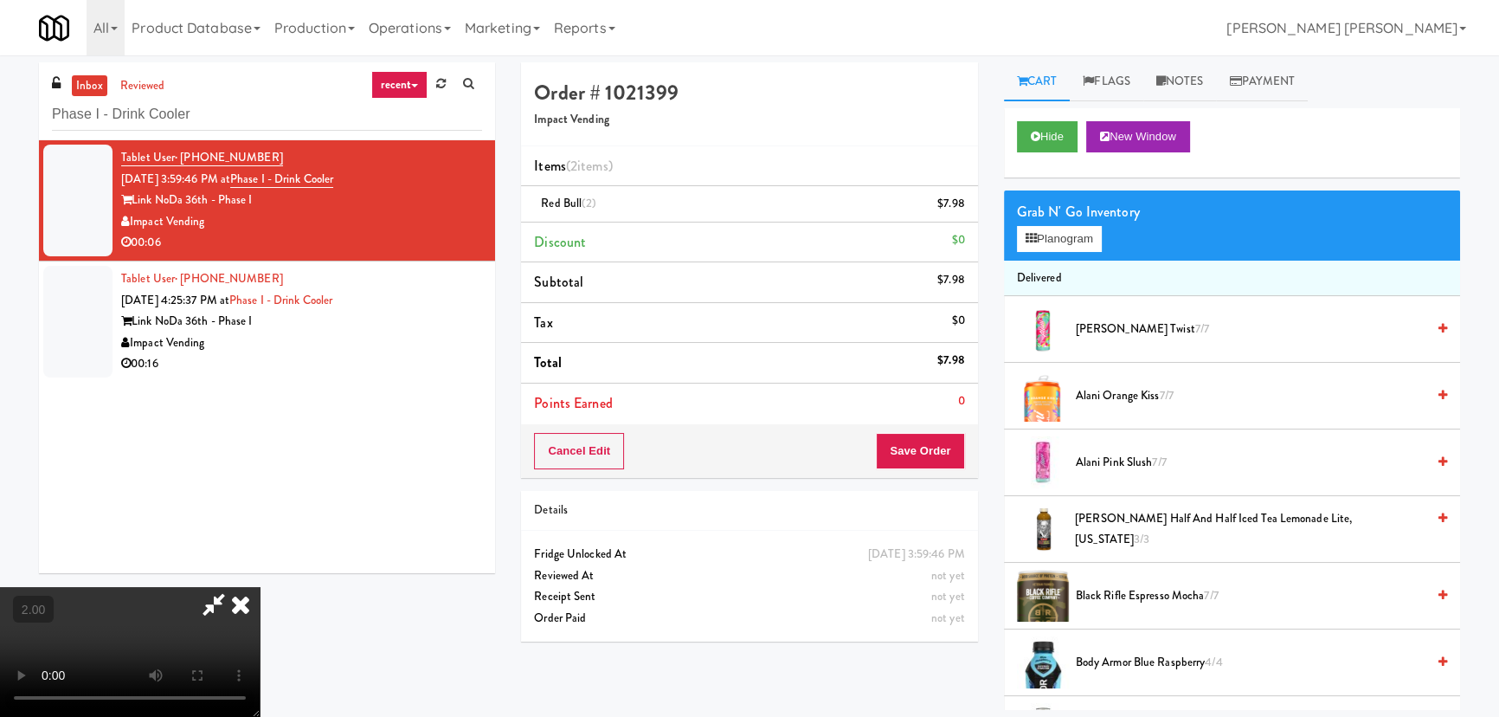
click at [260, 587] on video at bounding box center [130, 652] width 260 height 130
click at [260, 587] on icon at bounding box center [241, 604] width 38 height 35
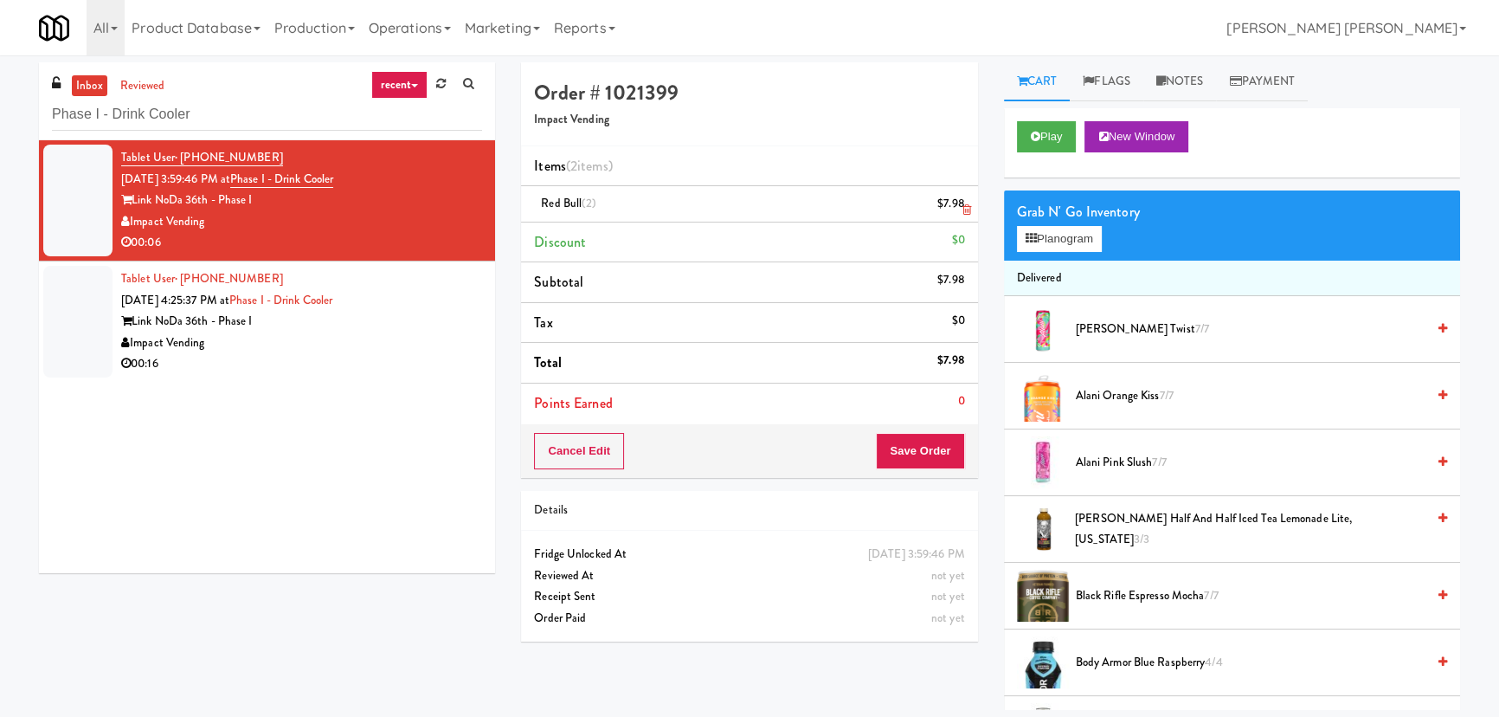
click at [964, 209] on icon at bounding box center [967, 209] width 9 height 11
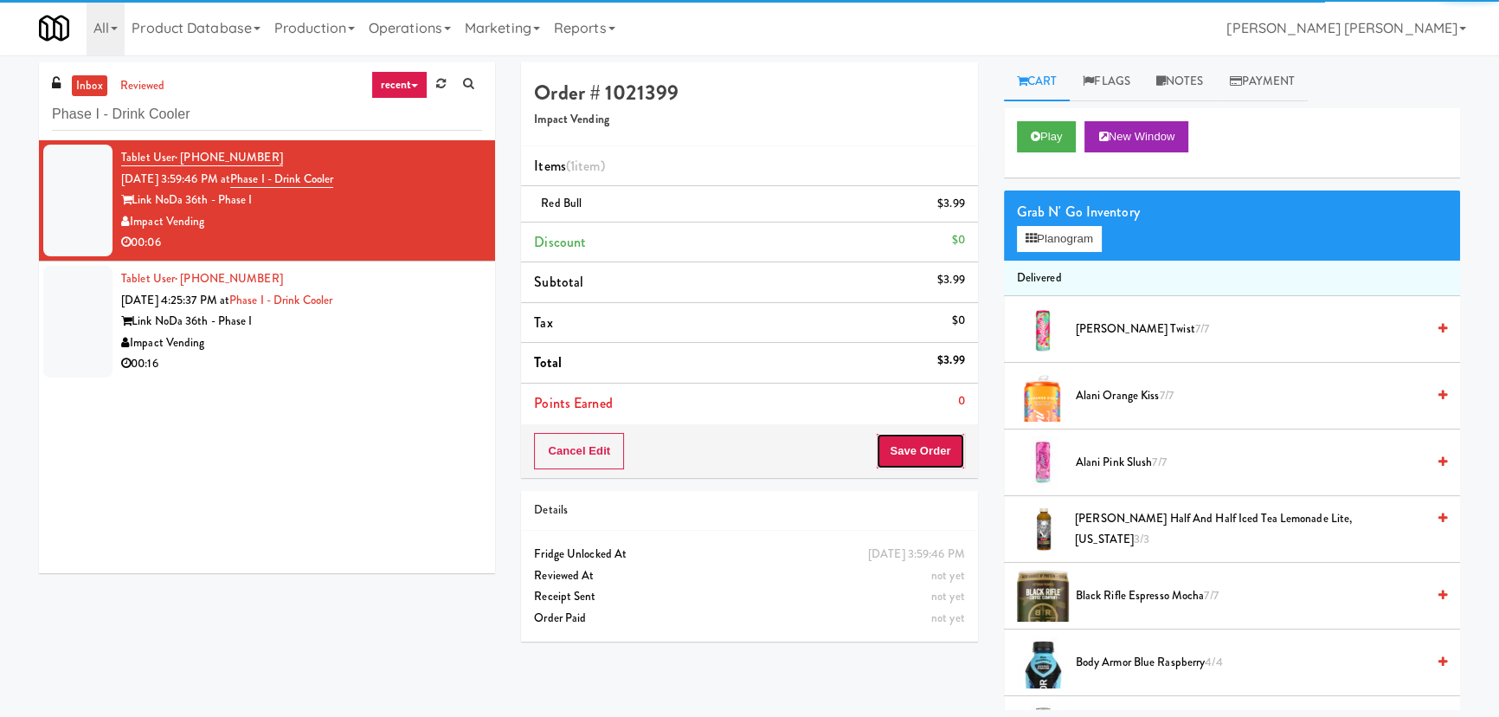
click at [936, 441] on button "Save Order" at bounding box center [920, 451] width 88 height 36
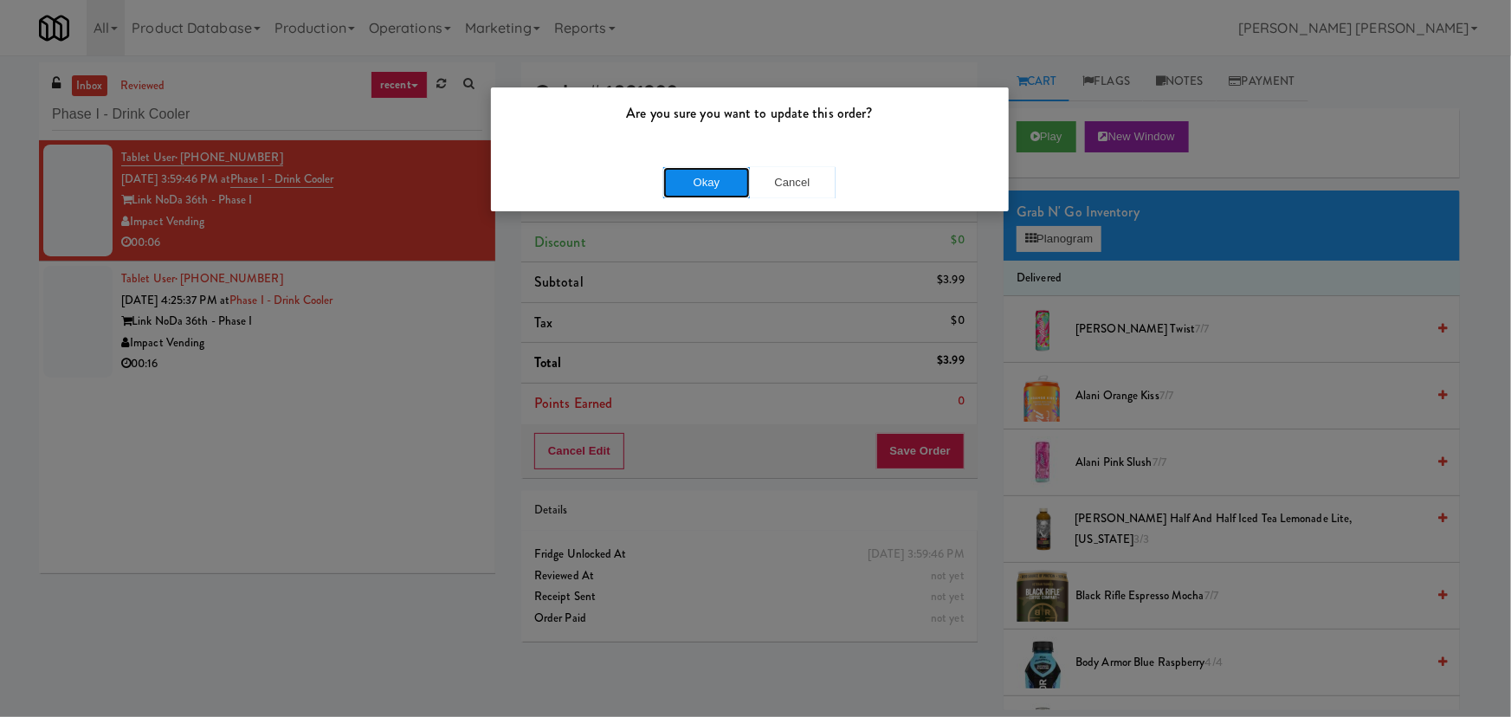
click at [701, 189] on button "Okay" at bounding box center [706, 182] width 87 height 31
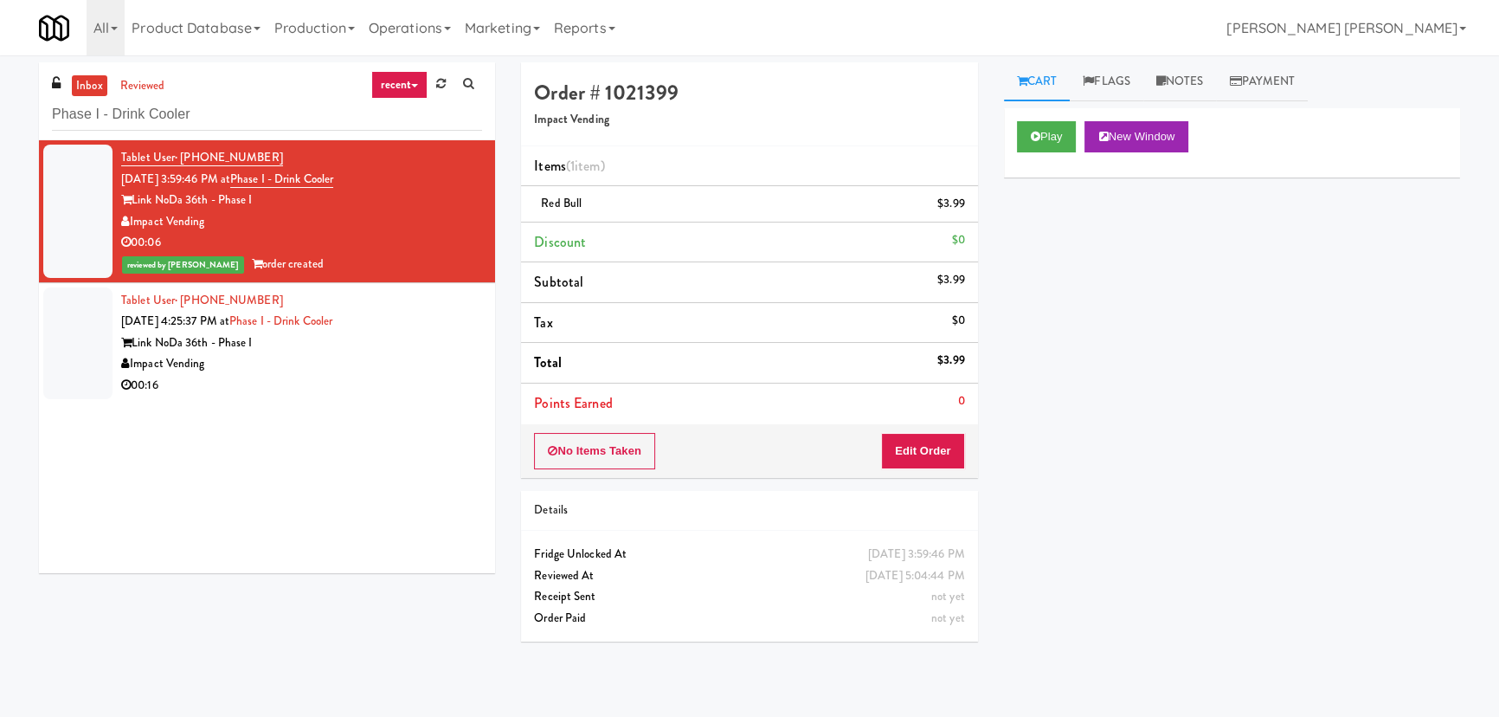
click at [346, 360] on div "Impact Vending" at bounding box center [301, 364] width 361 height 22
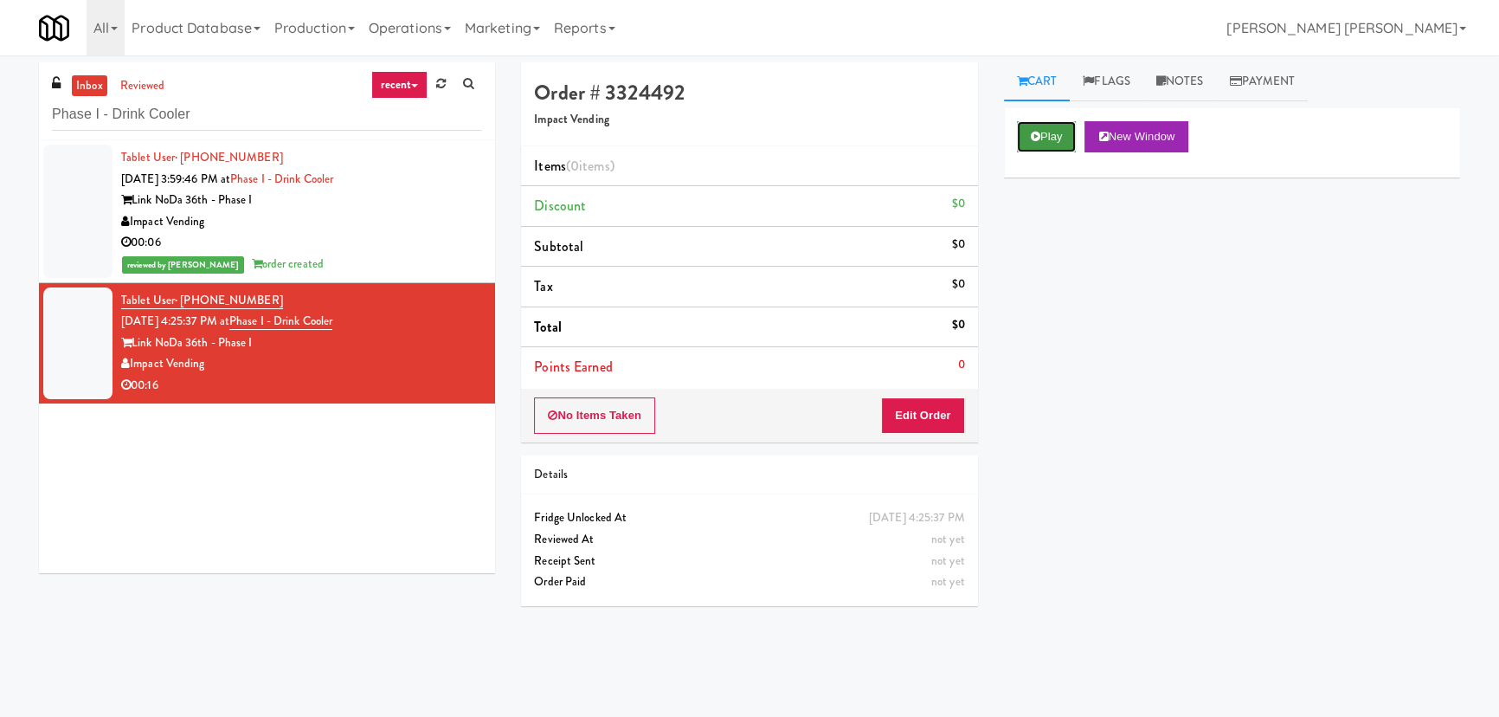
click at [1031, 139] on icon at bounding box center [1036, 136] width 10 height 11
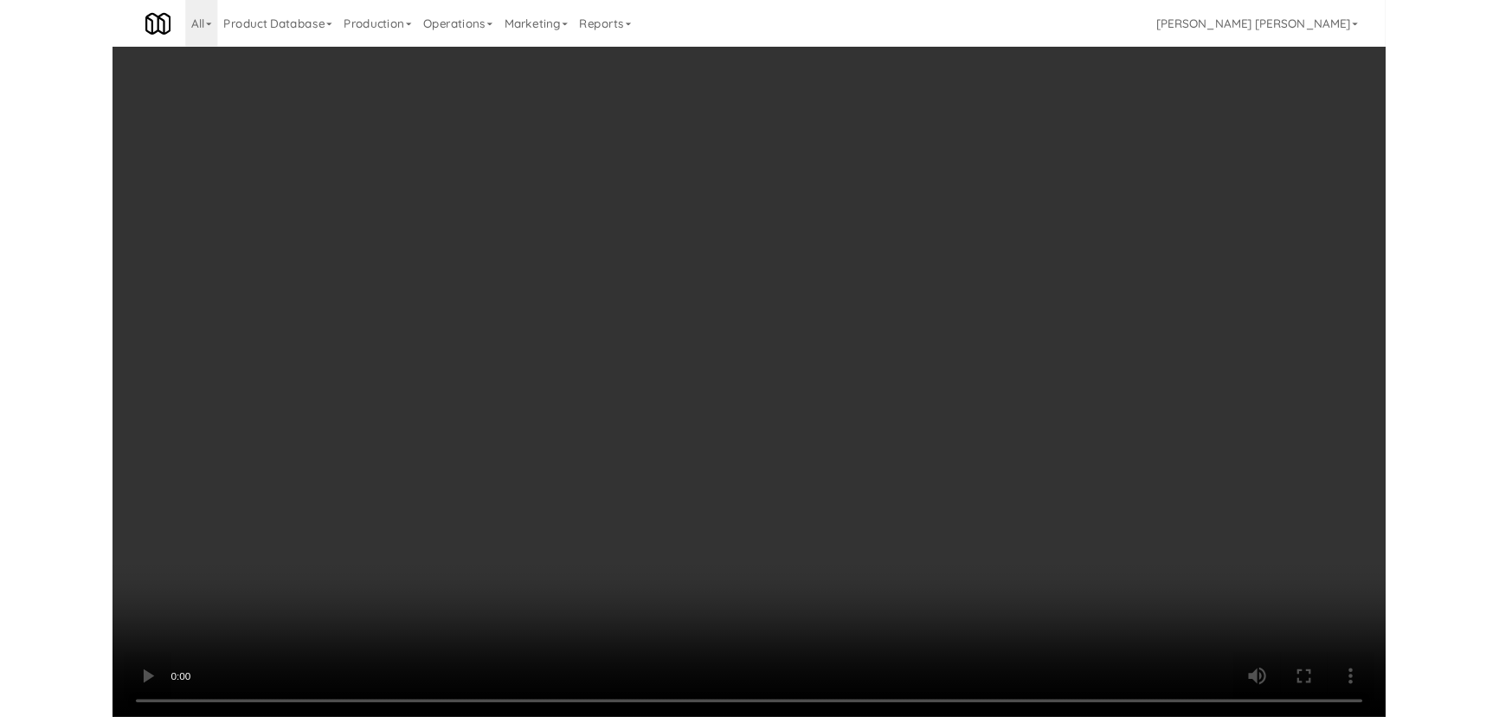
scroll to position [35, 0]
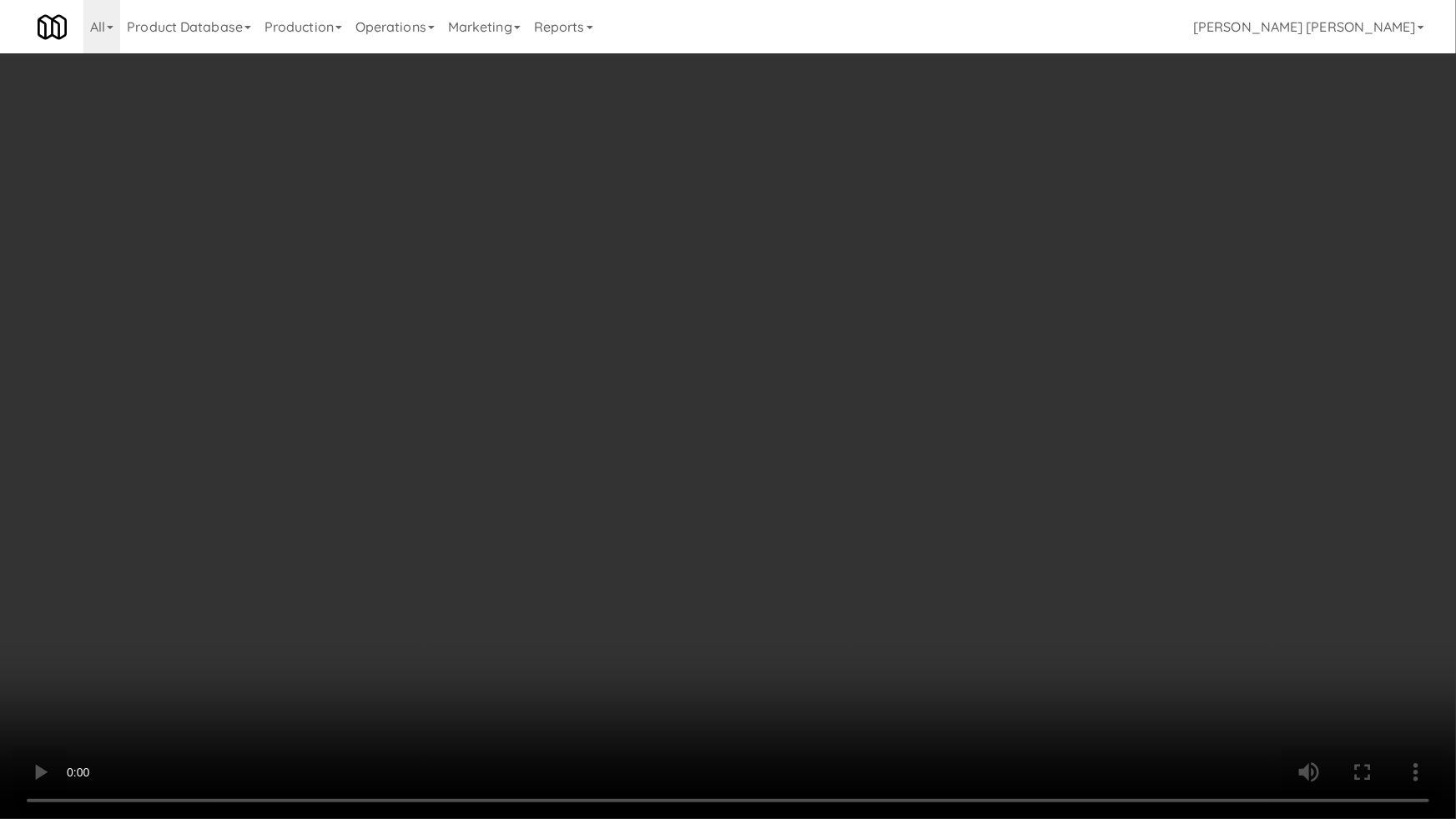
click at [808, 690] on video at bounding box center [728, 410] width 1456 height 819
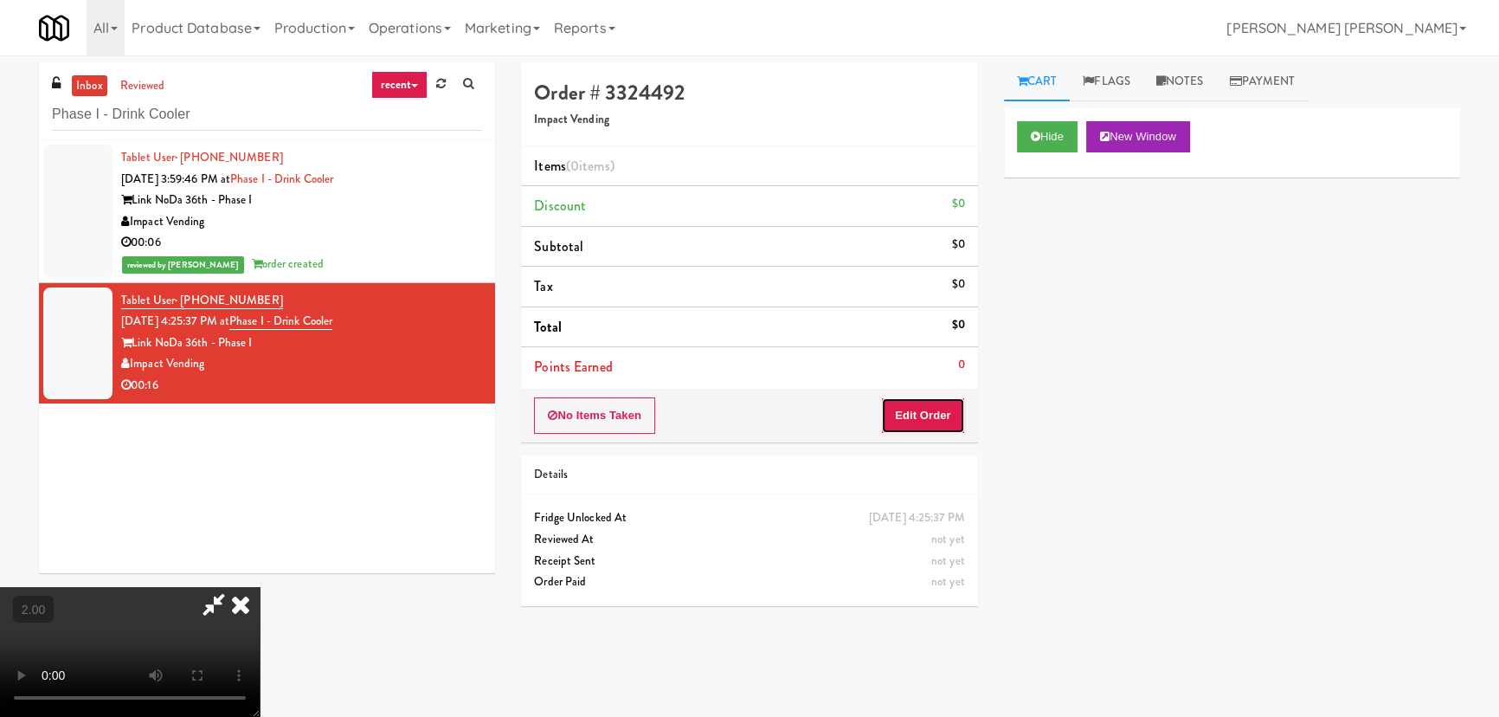
click at [939, 416] on button "Edit Order" at bounding box center [923, 415] width 84 height 36
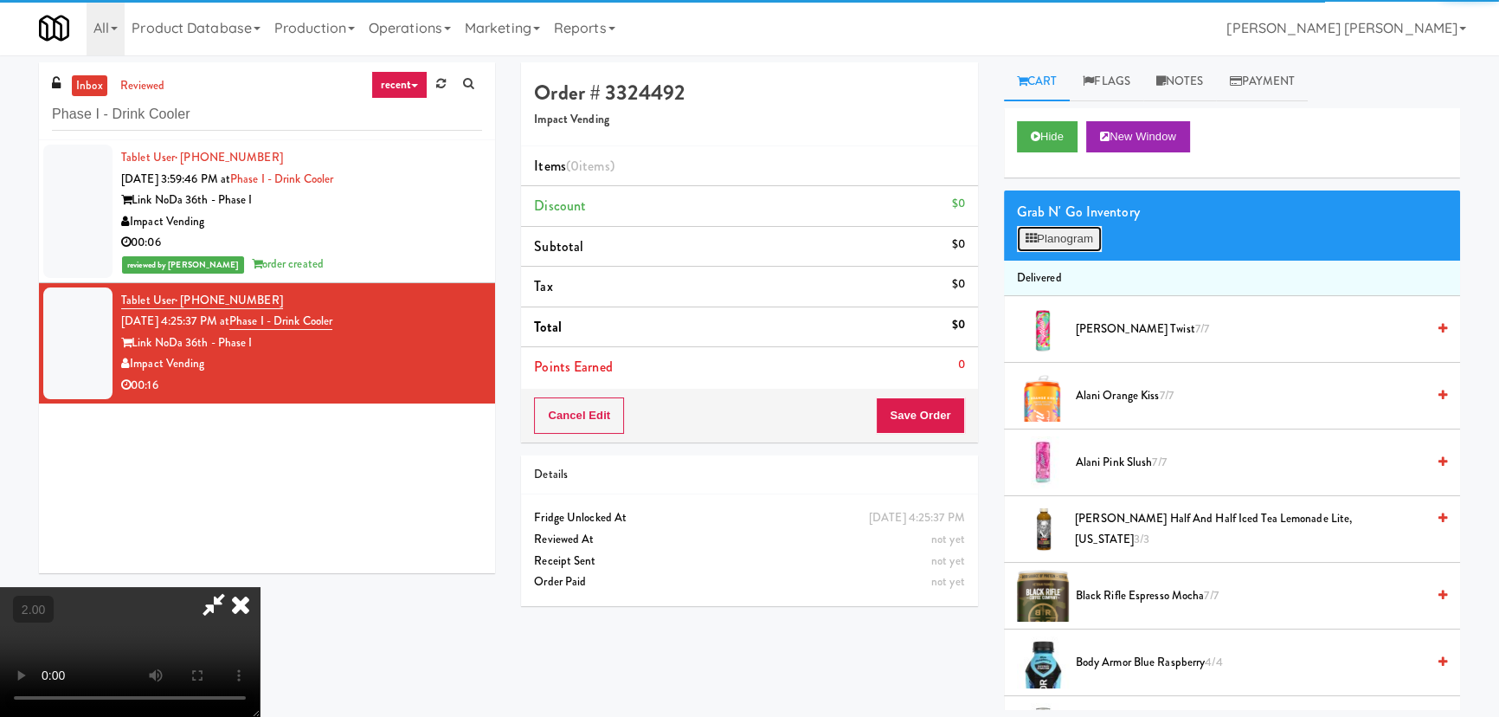
click at [1059, 234] on button "Planogram" at bounding box center [1059, 239] width 85 height 26
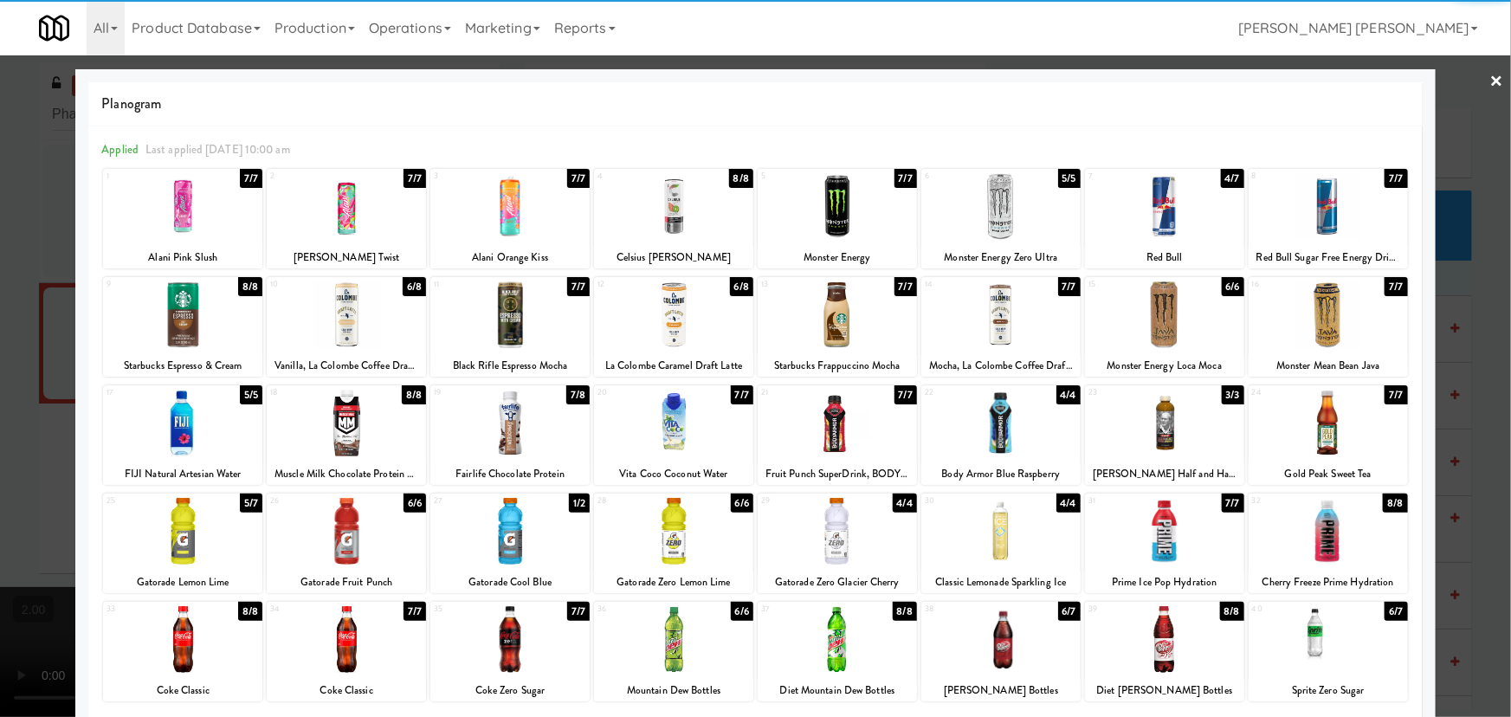
click at [679, 544] on div at bounding box center [673, 531] width 159 height 67
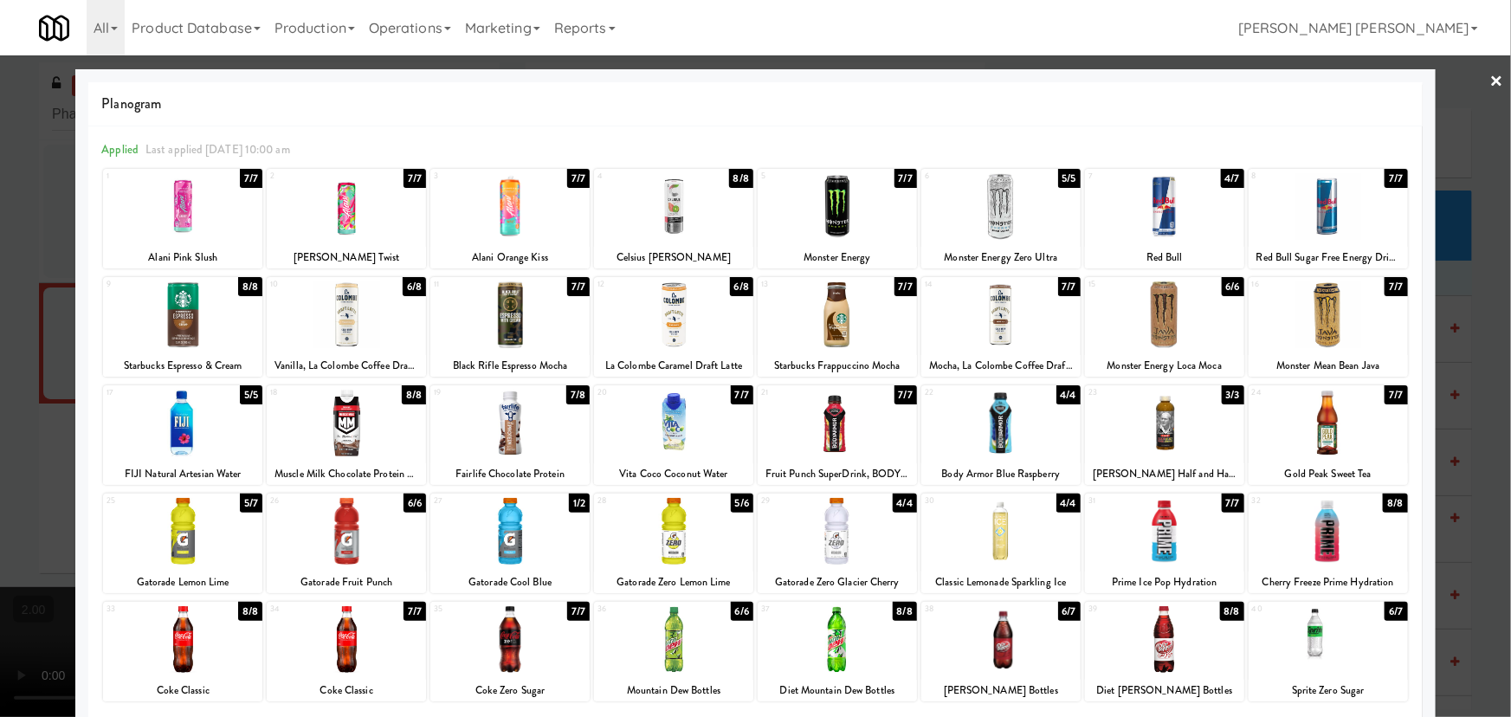
click at [173, 635] on div at bounding box center [182, 639] width 159 height 67
click at [1490, 78] on link "×" at bounding box center [1497, 82] width 14 height 54
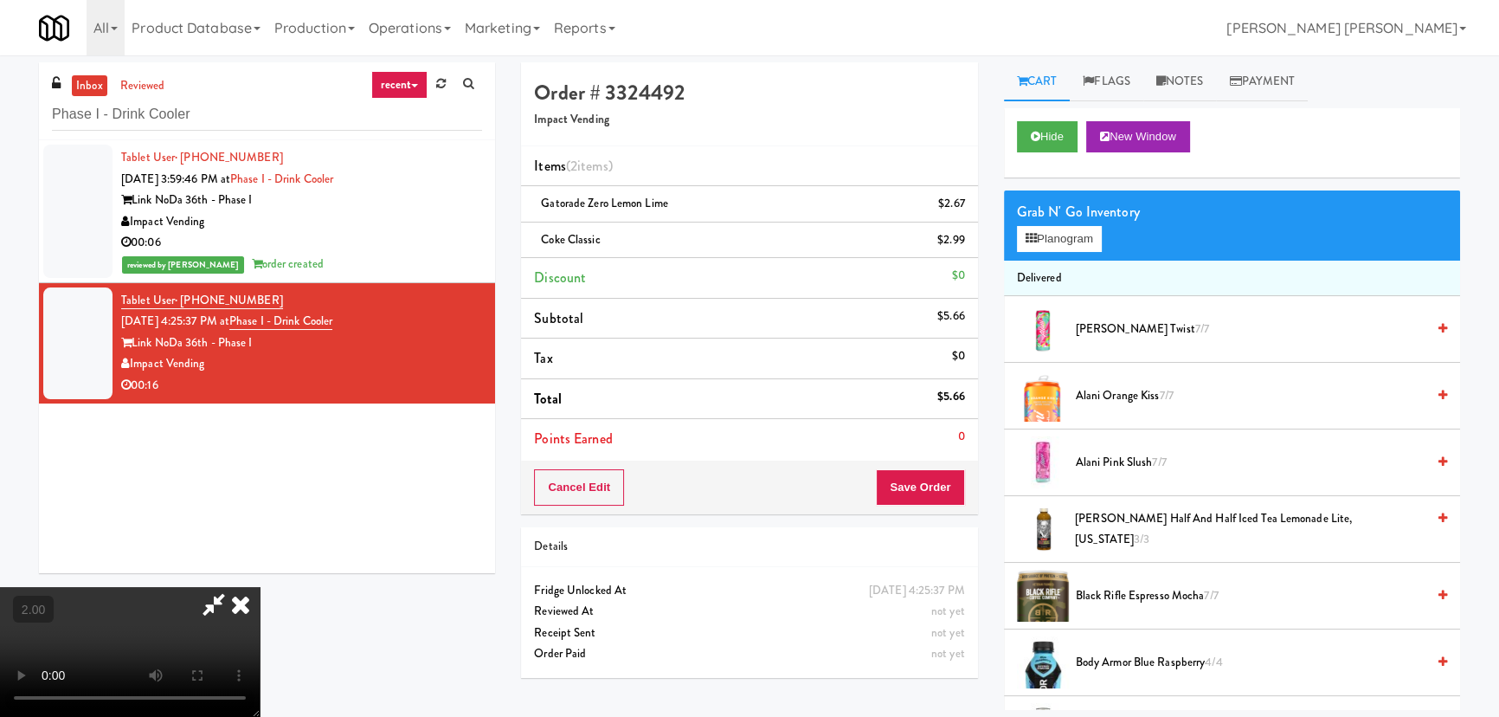
click at [260, 587] on video at bounding box center [130, 652] width 260 height 130
click at [260, 587] on icon at bounding box center [241, 604] width 38 height 35
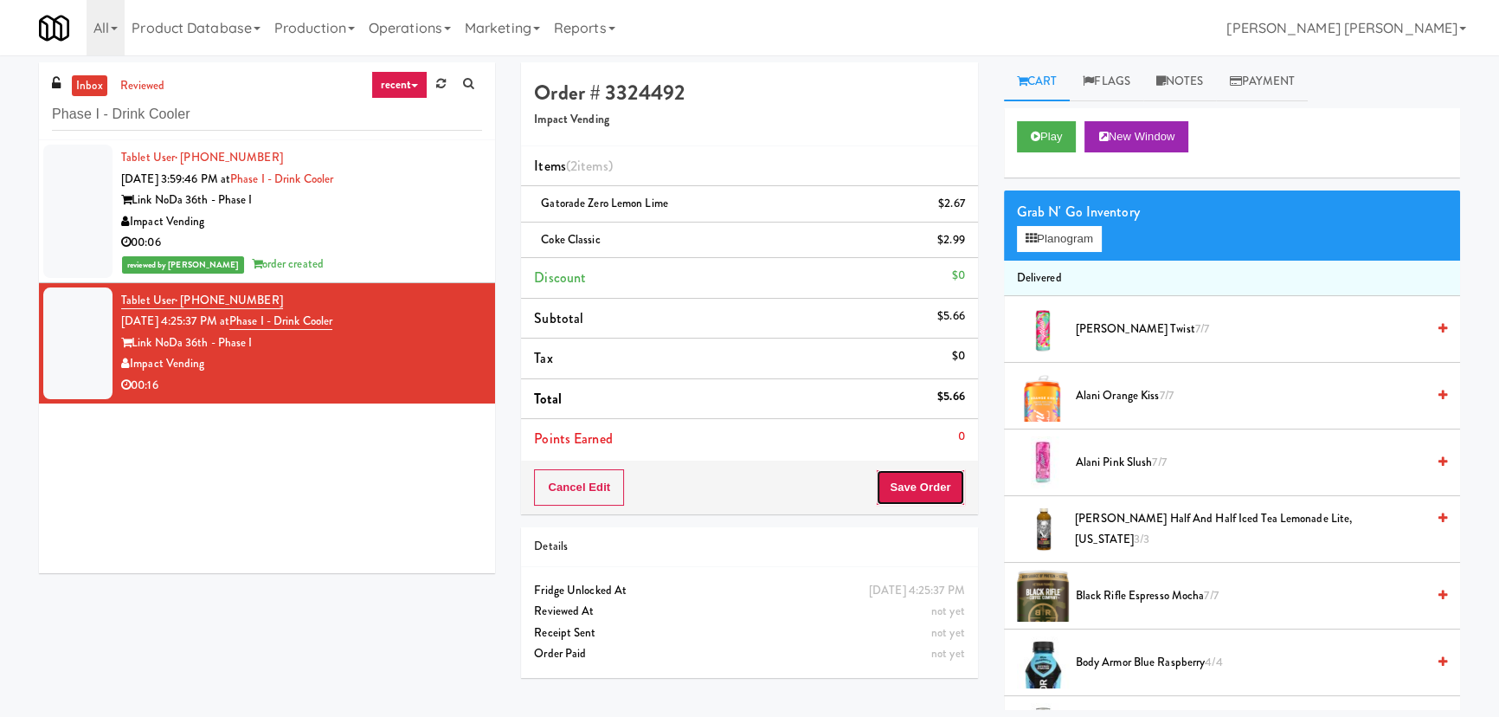
click at [932, 485] on button "Save Order" at bounding box center [920, 487] width 88 height 36
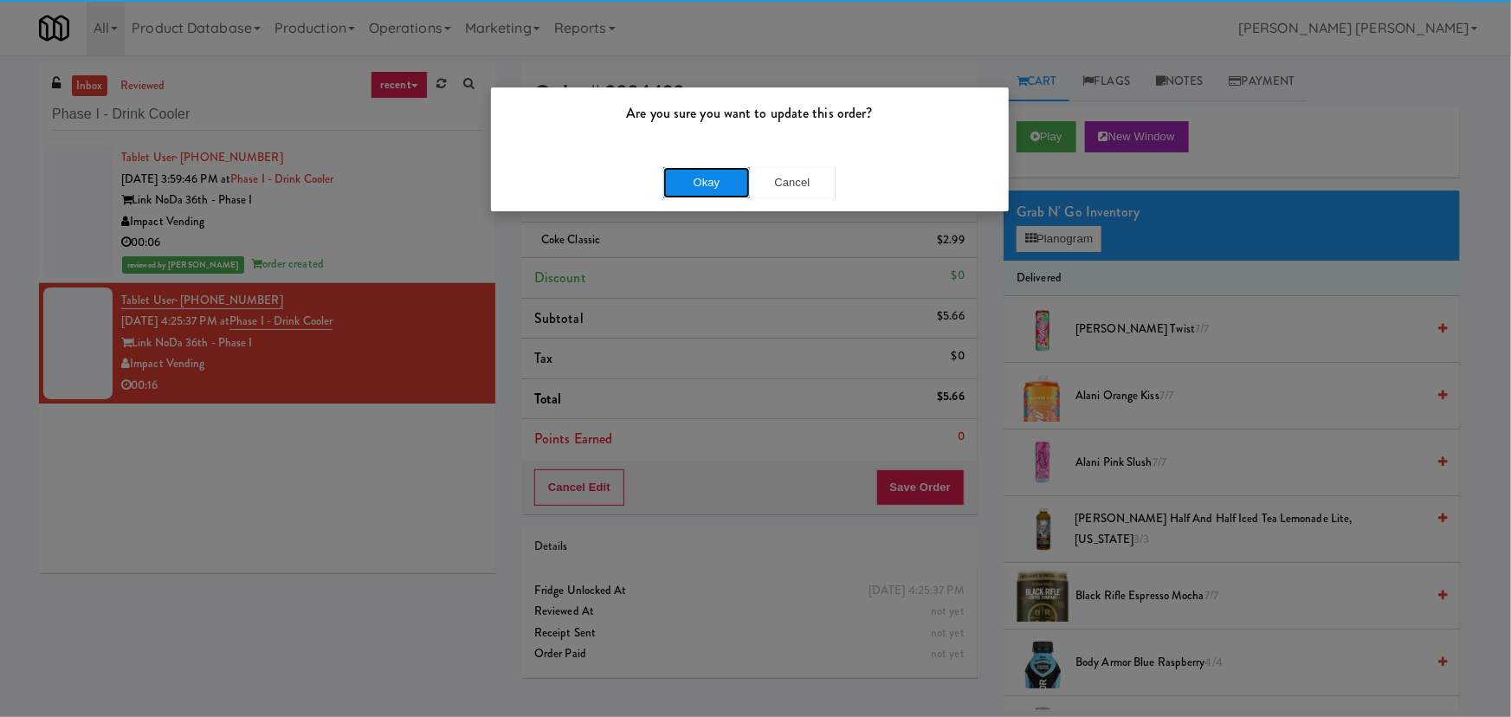
click at [687, 173] on button "Okay" at bounding box center [706, 182] width 87 height 31
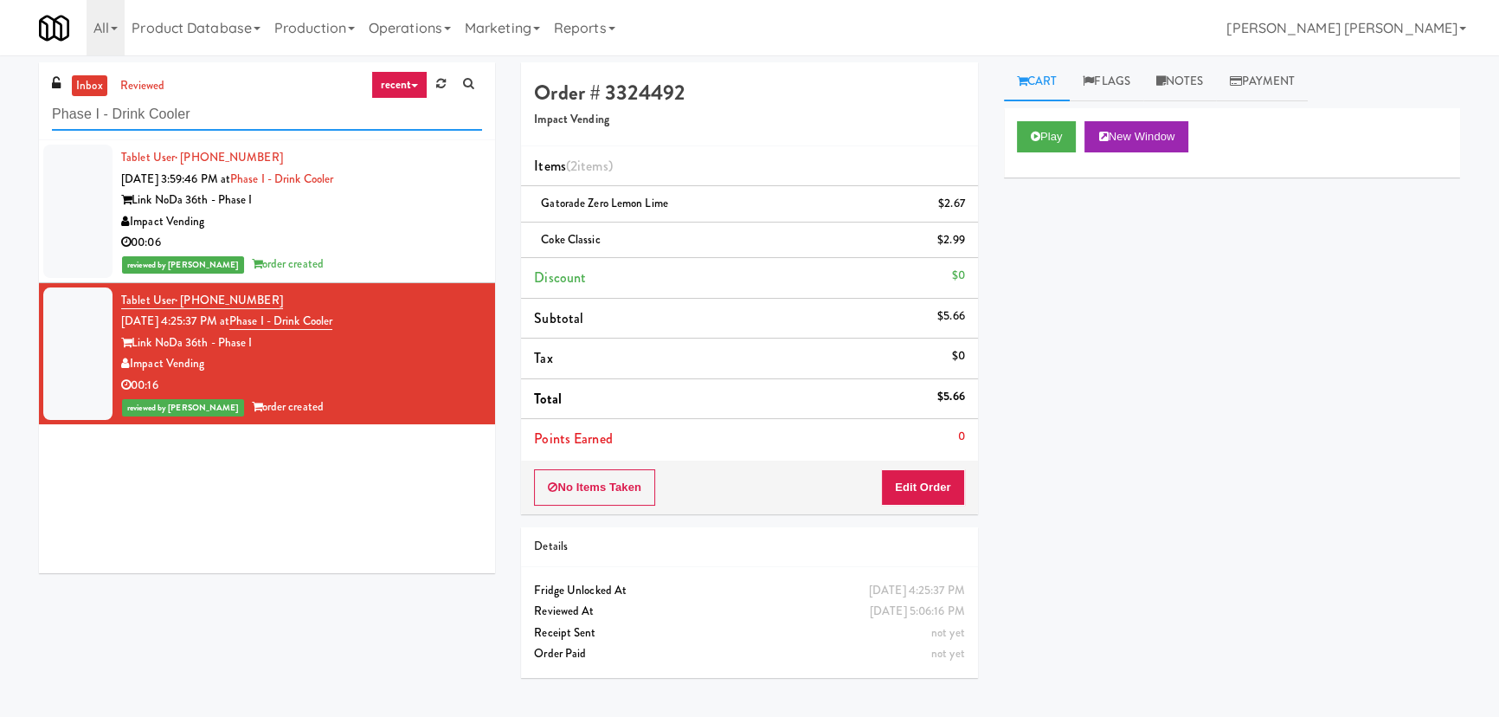
drag, startPoint x: 68, startPoint y: 113, endPoint x: -70, endPoint y: 132, distance: 138.8
click at [0, 132] on html "Are you sure you want to update this order? Okay Cancel Okay Are you sure you w…" at bounding box center [749, 358] width 1499 height 717
paste input "Arena Fitness - Cooler - Left"
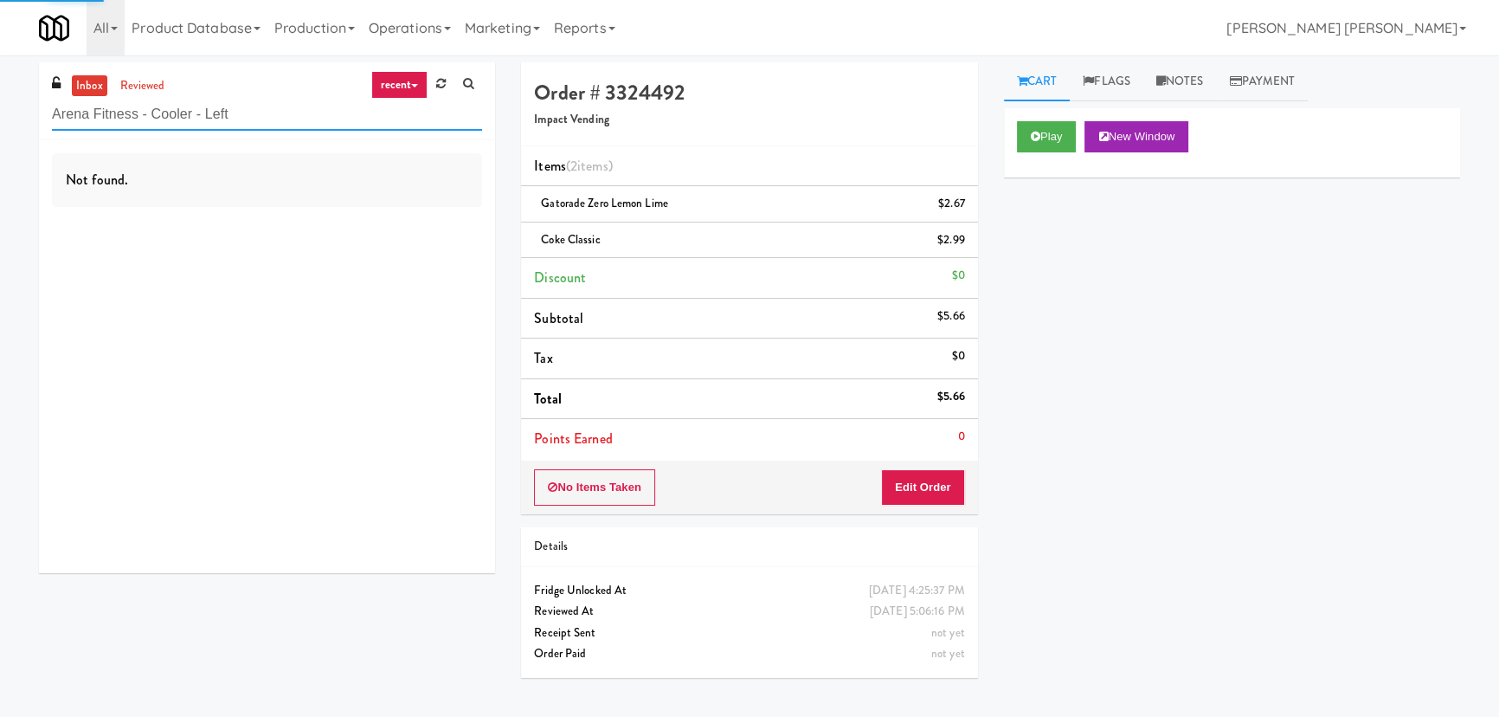
type input "Arena Fitness - Cooler - Left"
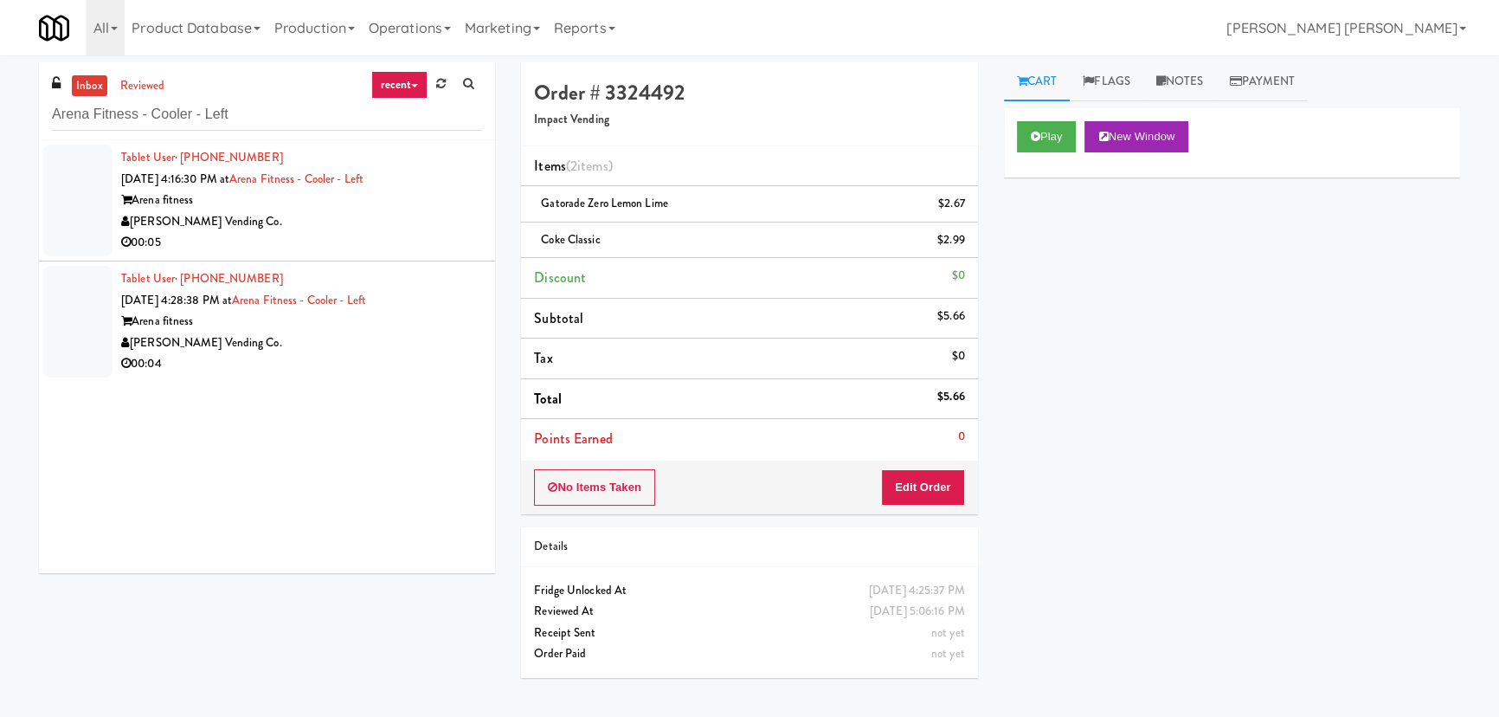
click at [345, 229] on div "[PERSON_NAME] Vending Co." at bounding box center [301, 222] width 361 height 22
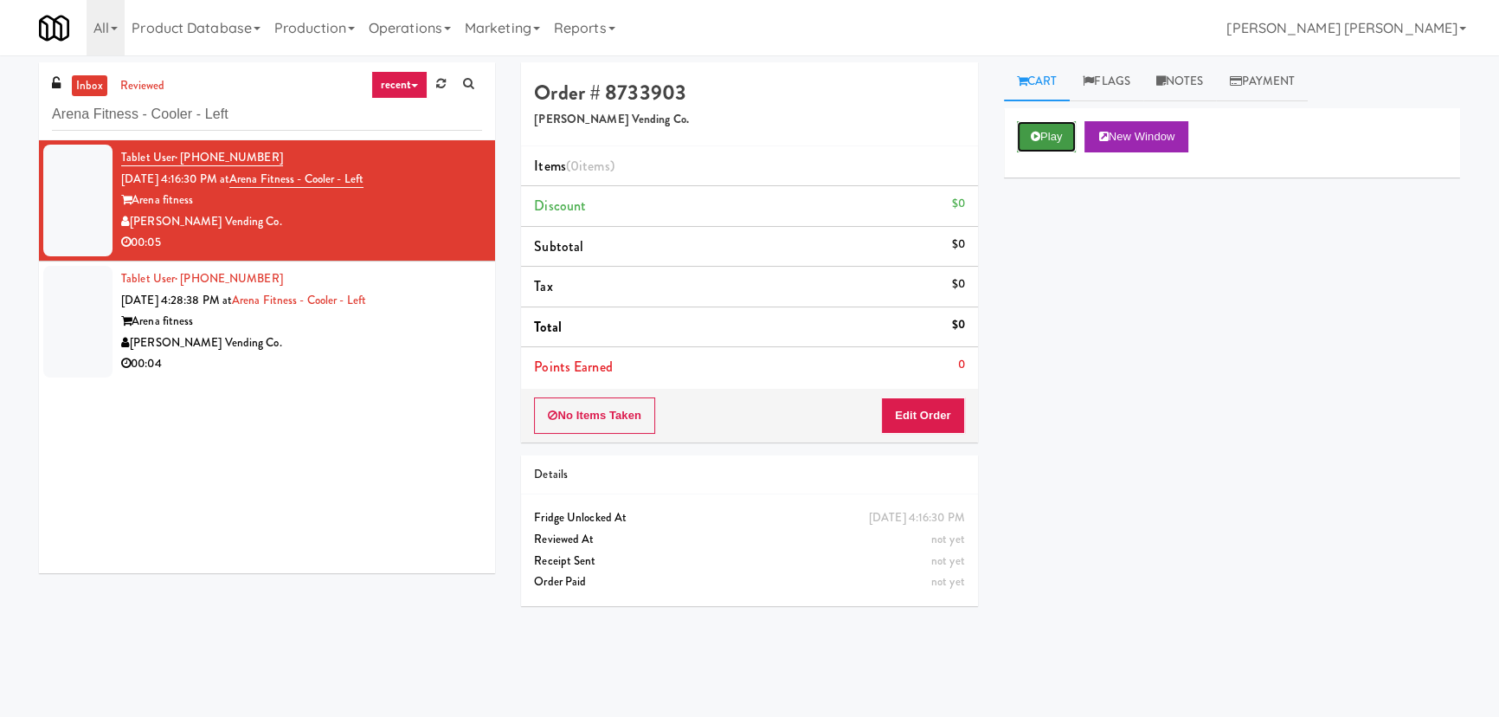
click at [1031, 135] on icon at bounding box center [1036, 136] width 10 height 11
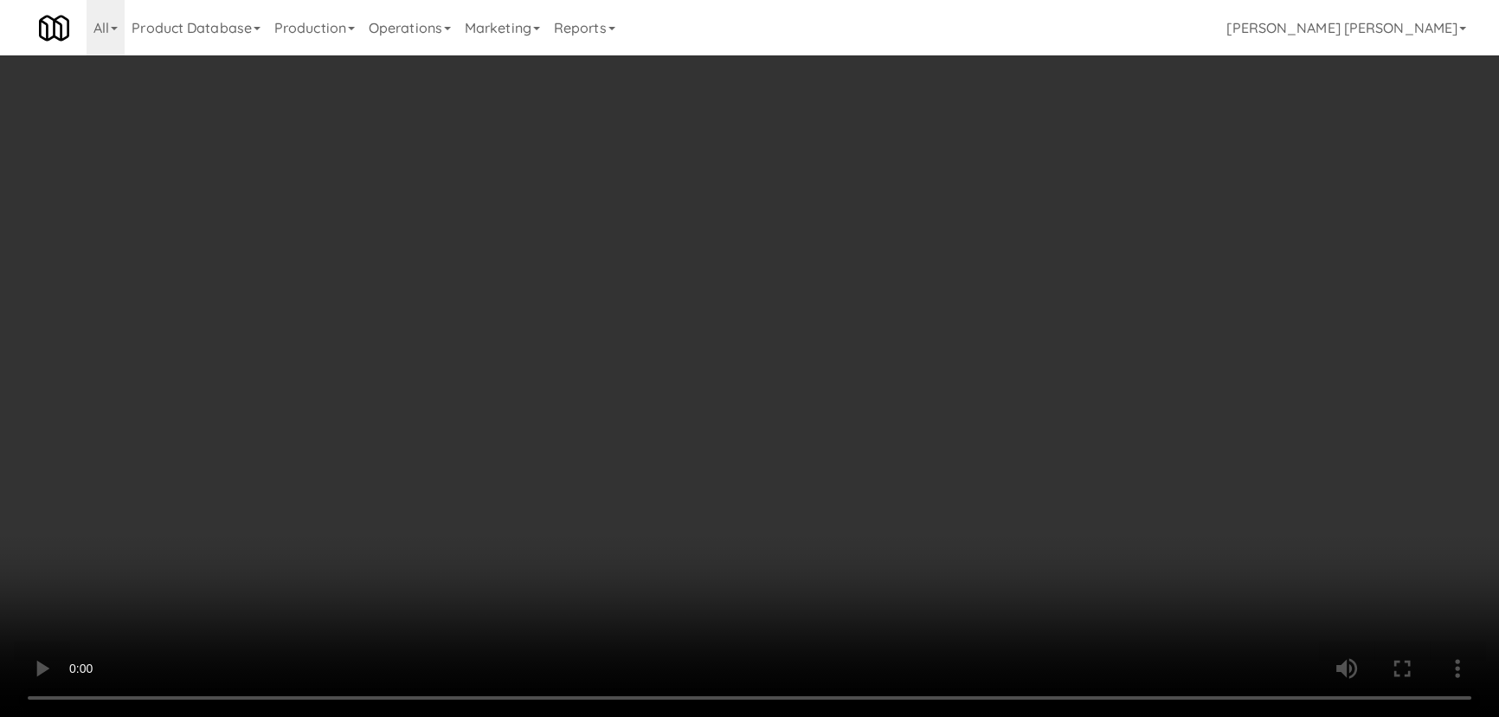
scroll to position [35, 0]
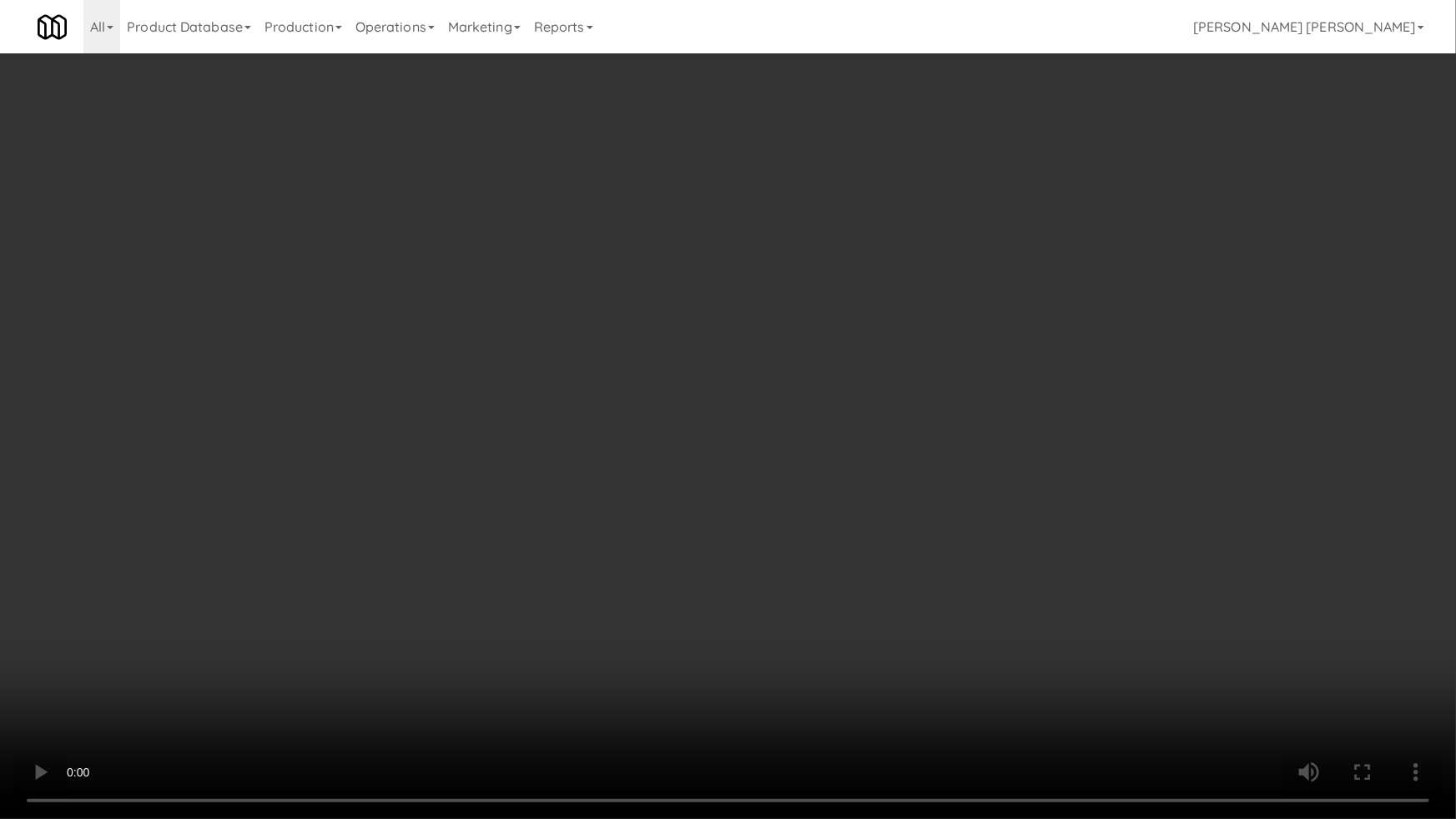
drag, startPoint x: 793, startPoint y: 730, endPoint x: 1455, endPoint y: 704, distance: 662.5
click at [914, 690] on video at bounding box center [728, 410] width 1456 height 819
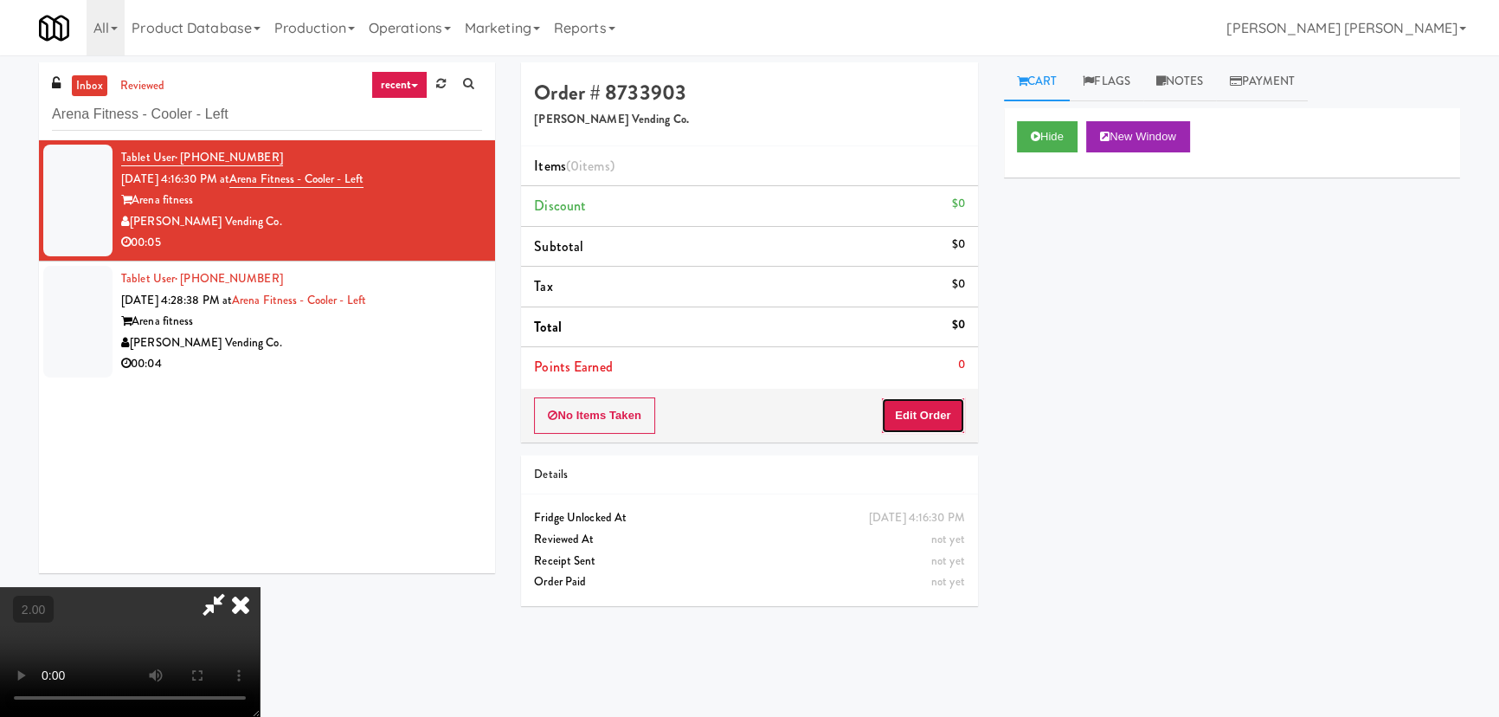
click at [935, 416] on button "Edit Order" at bounding box center [923, 415] width 84 height 36
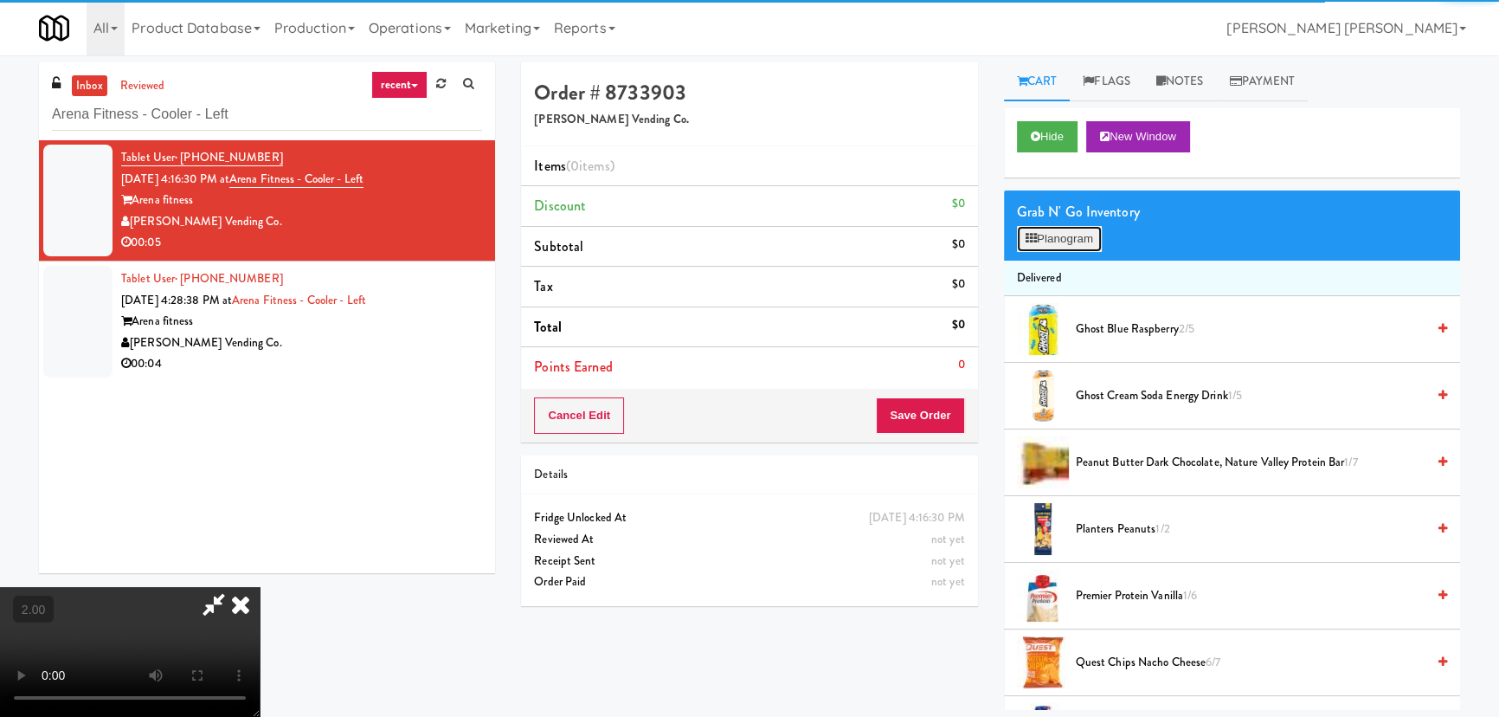
click at [1058, 242] on button "Planogram" at bounding box center [1059, 239] width 85 height 26
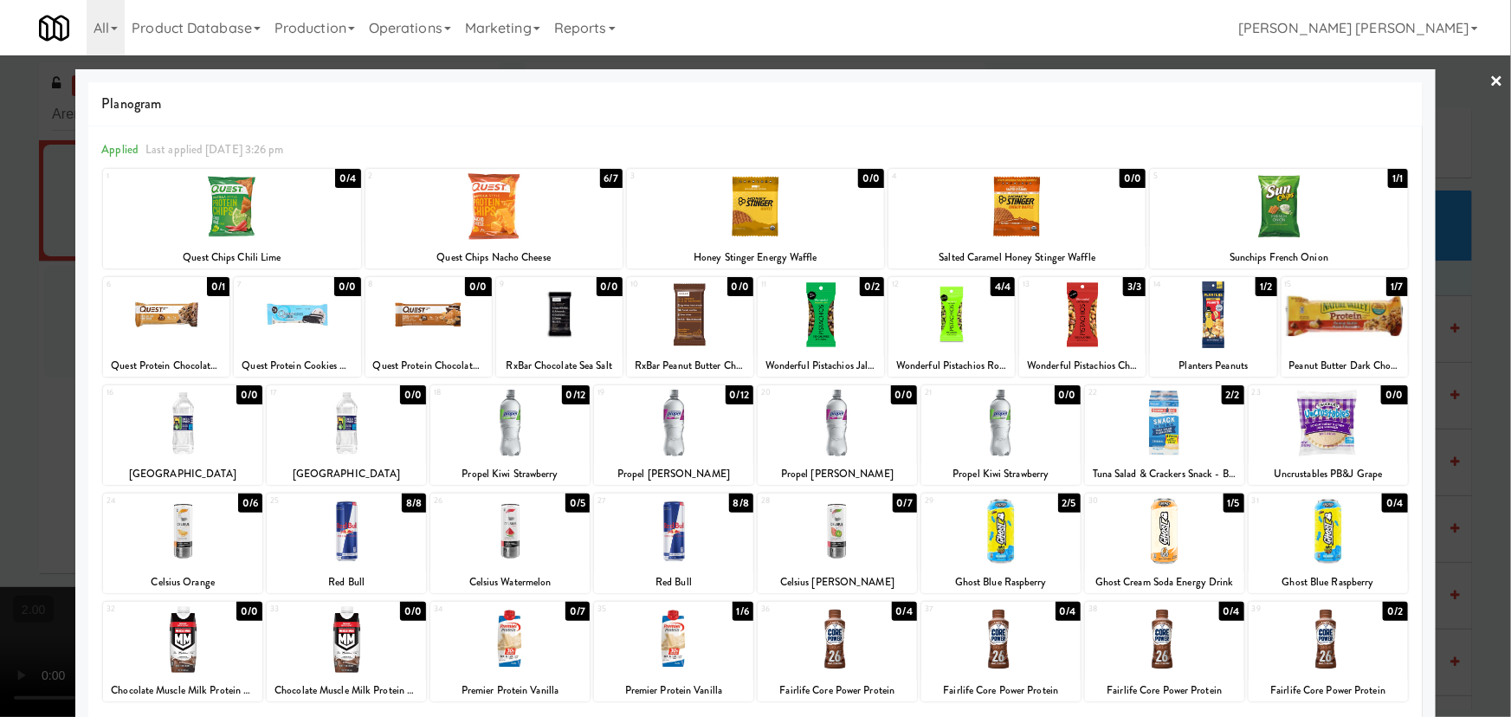
click at [339, 642] on div at bounding box center [346, 639] width 159 height 67
click at [1490, 78] on link "×" at bounding box center [1497, 82] width 14 height 54
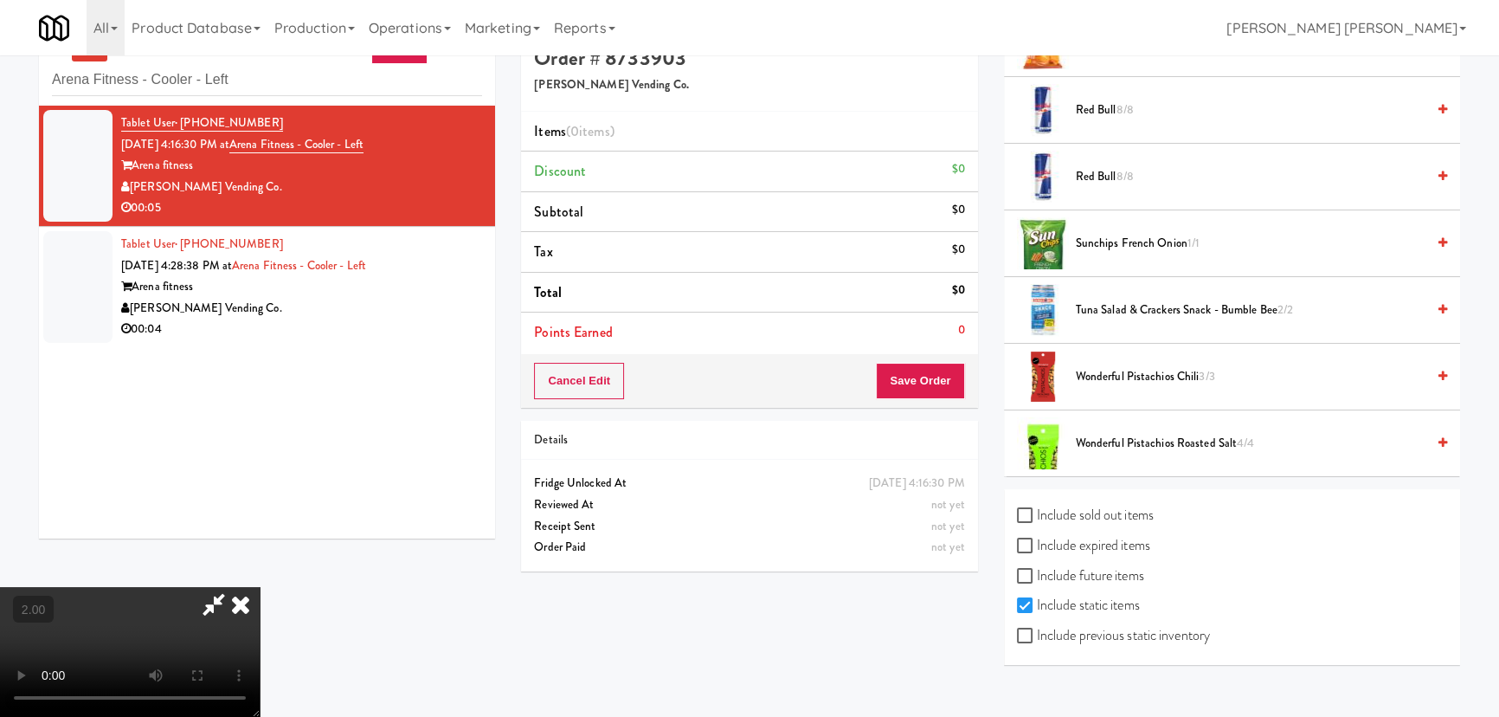
scroll to position [55, 0]
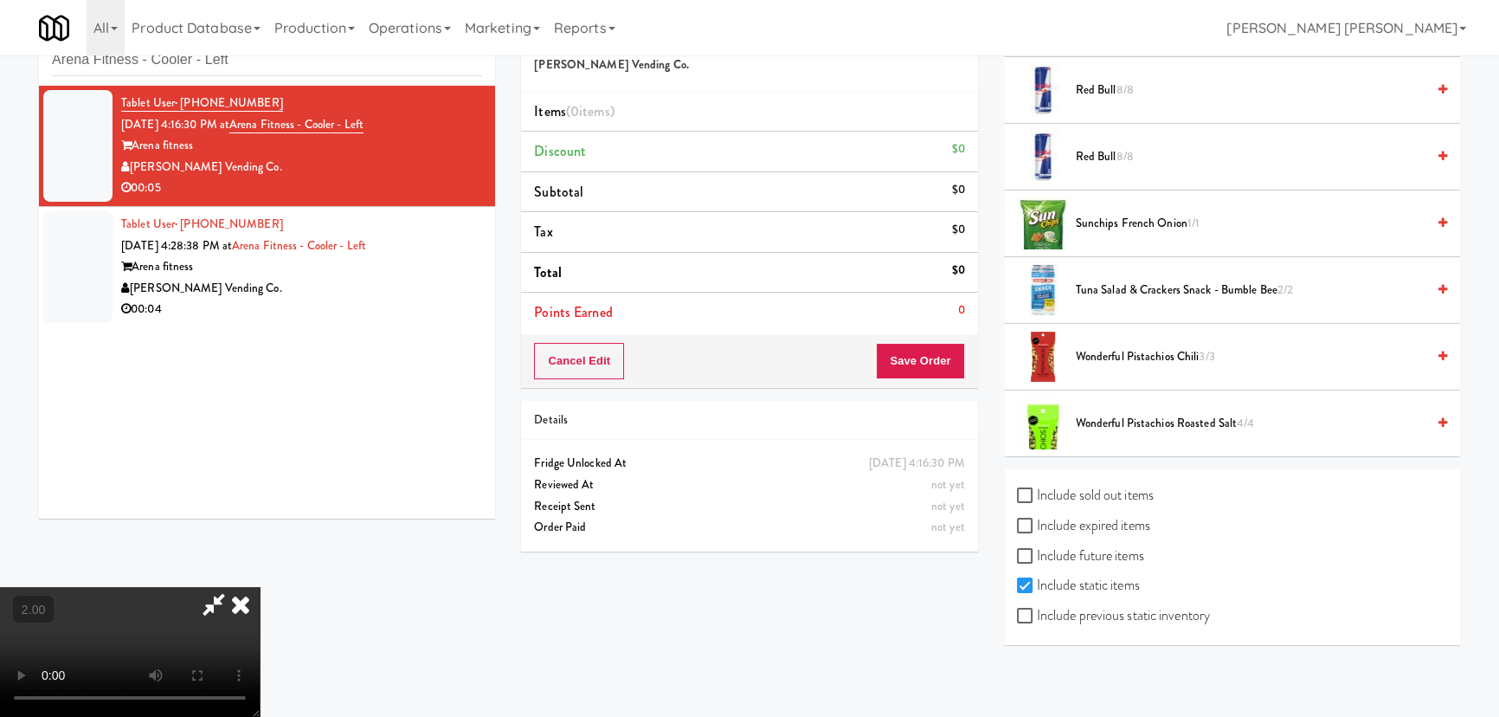
click at [1065, 618] on label "Include previous static inventory" at bounding box center [1113, 616] width 193 height 26
click at [1037, 618] on input "Include previous static inventory" at bounding box center [1027, 616] width 20 height 14
checkbox input "true"
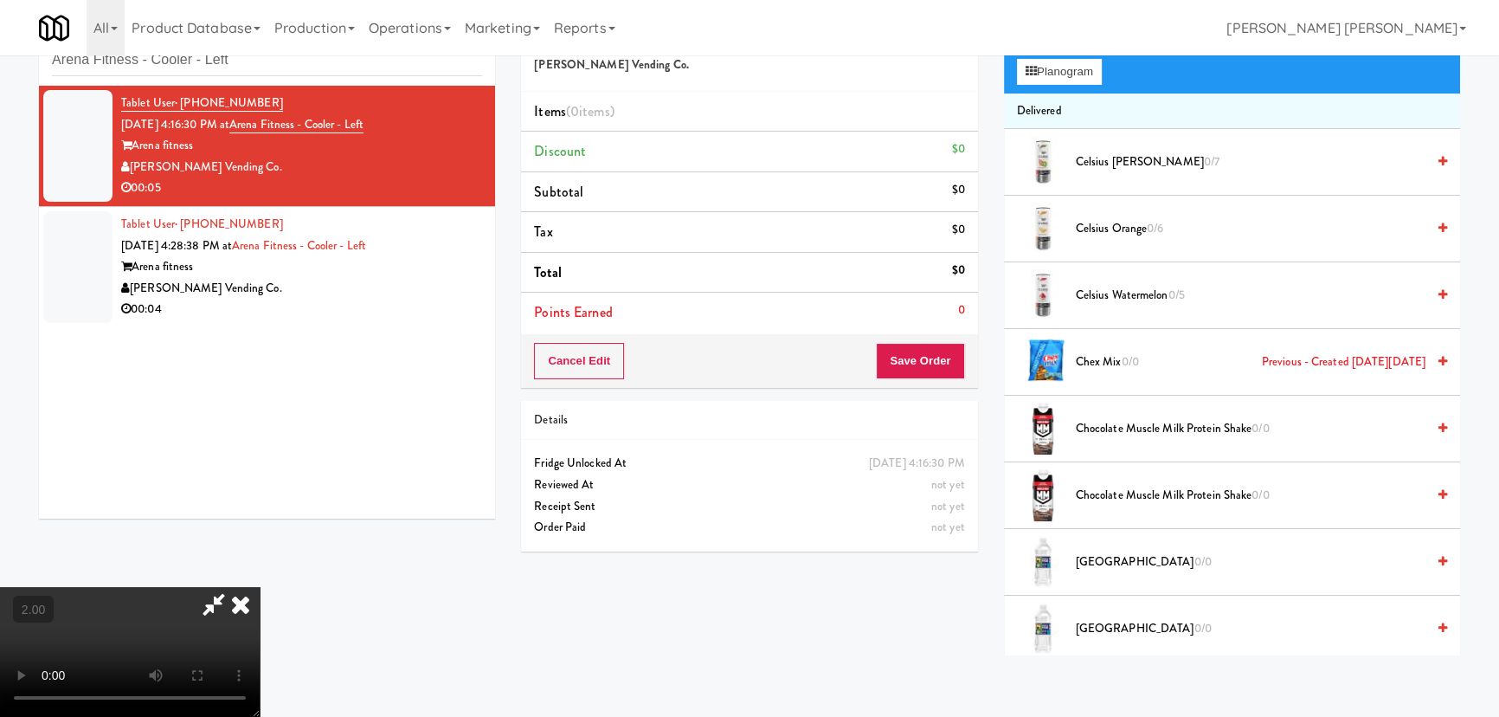
scroll to position [39, 0]
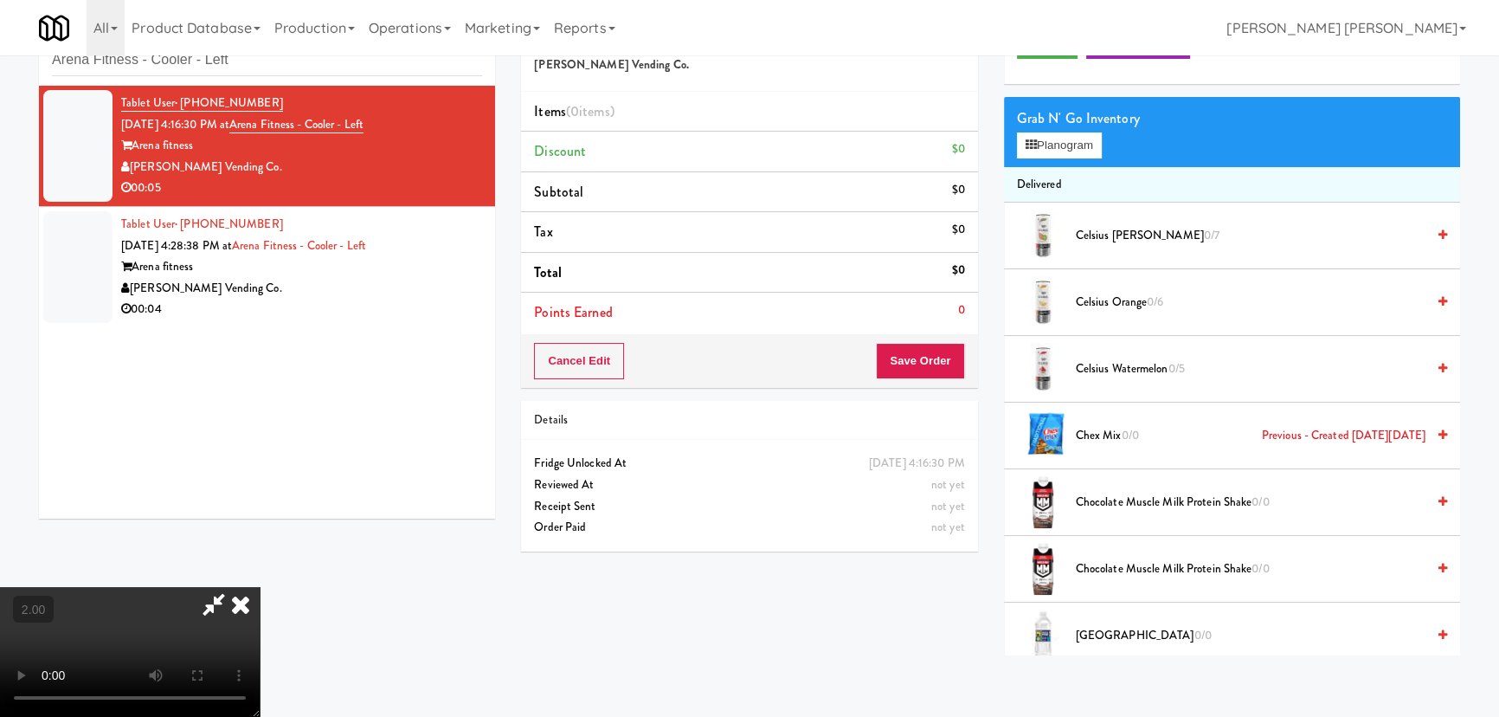
click at [1099, 493] on span "Chocolate Muscle Milk Protein Shake 0/0" at bounding box center [1251, 503] width 350 height 22
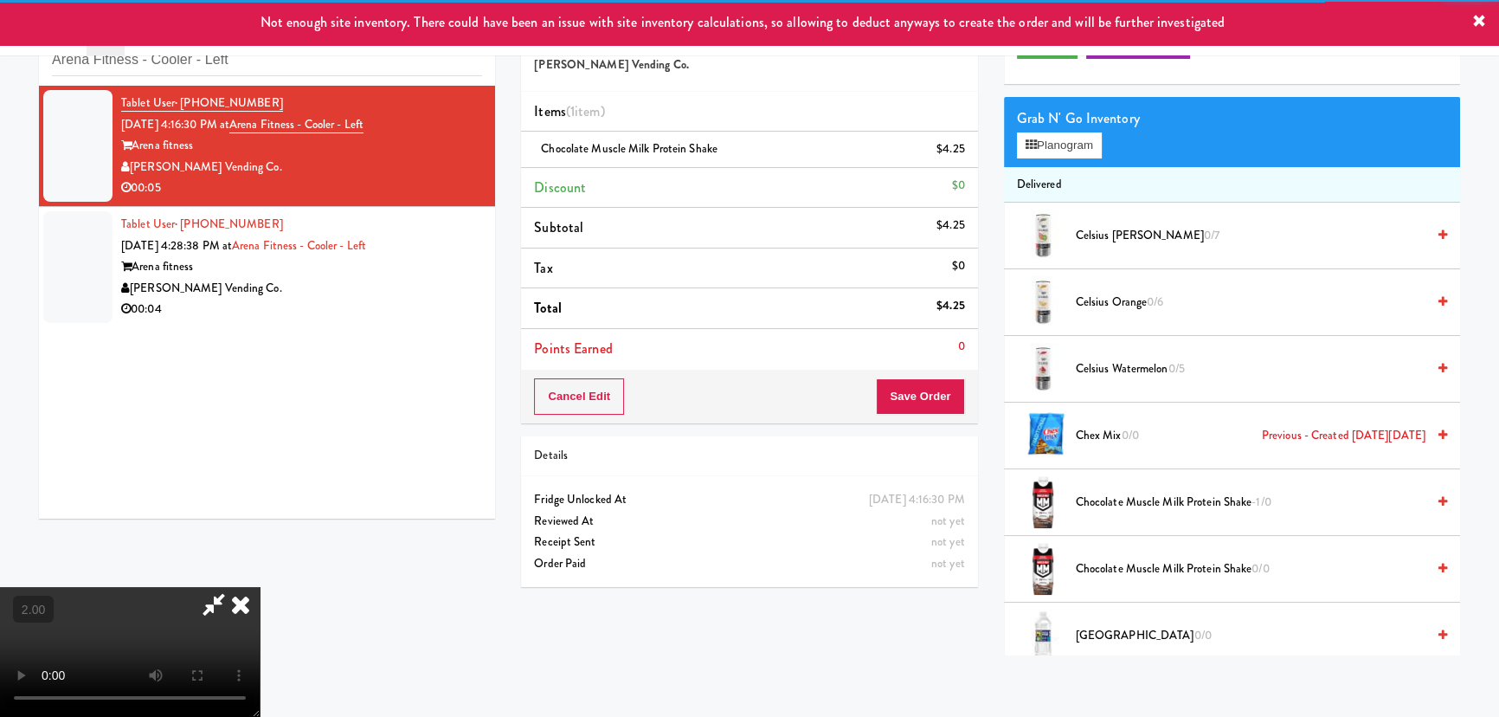
scroll to position [0, 0]
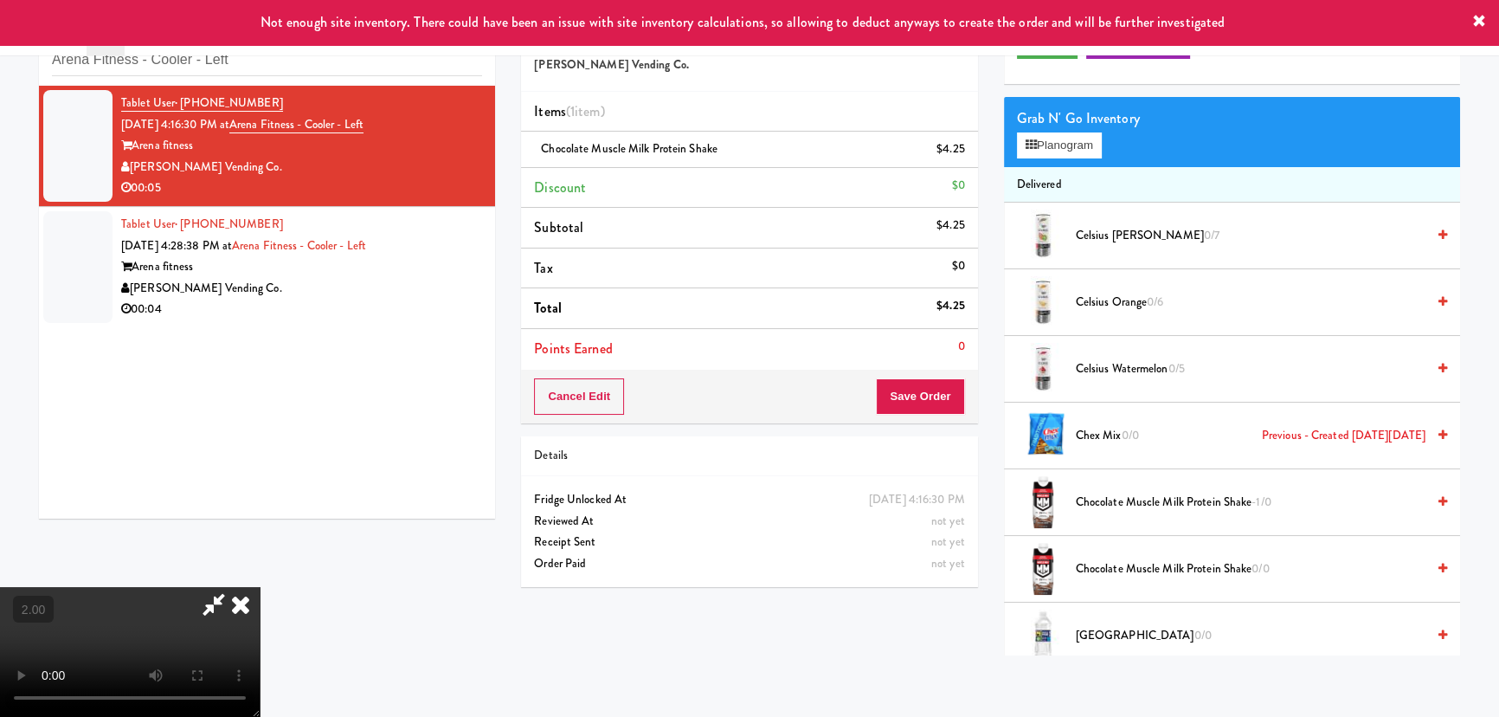
click at [260, 587] on icon at bounding box center [241, 604] width 38 height 35
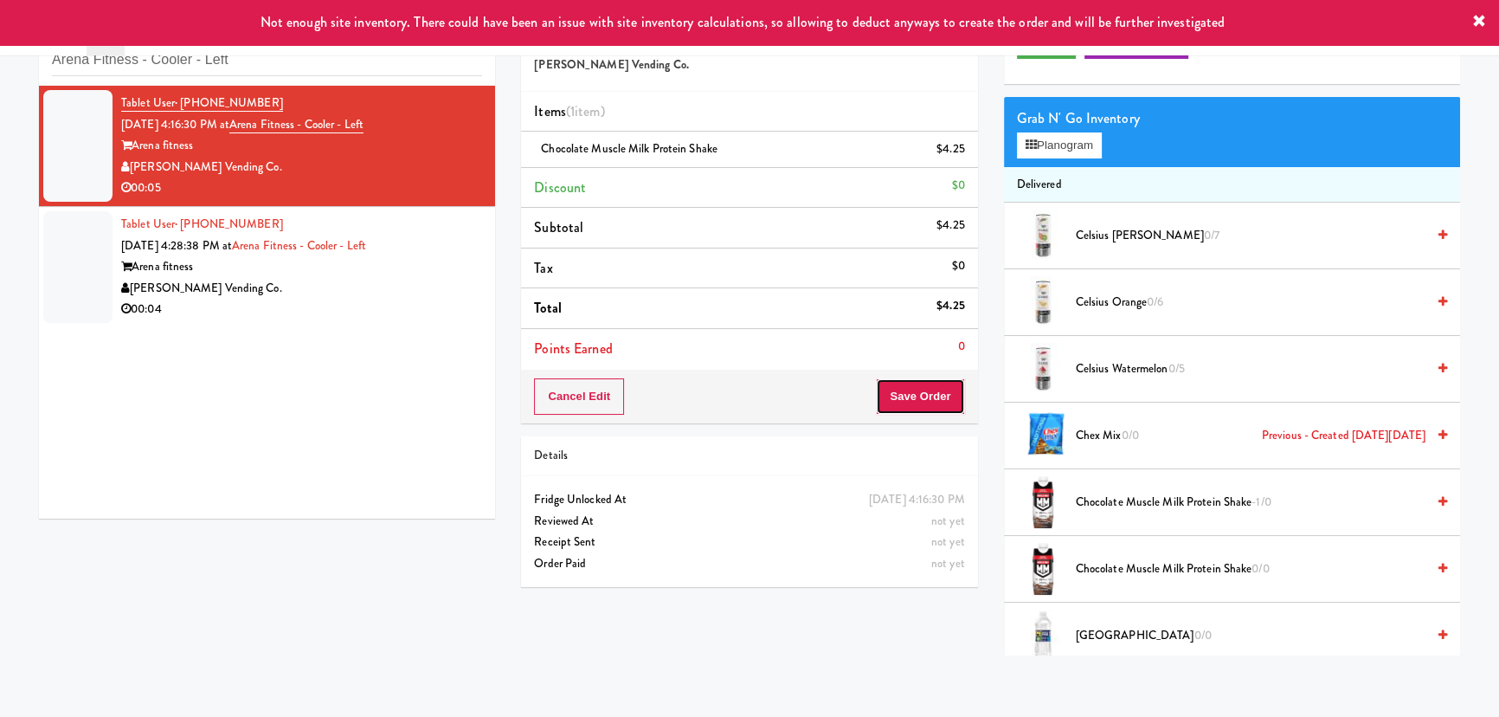
click at [931, 400] on button "Save Order" at bounding box center [920, 396] width 88 height 36
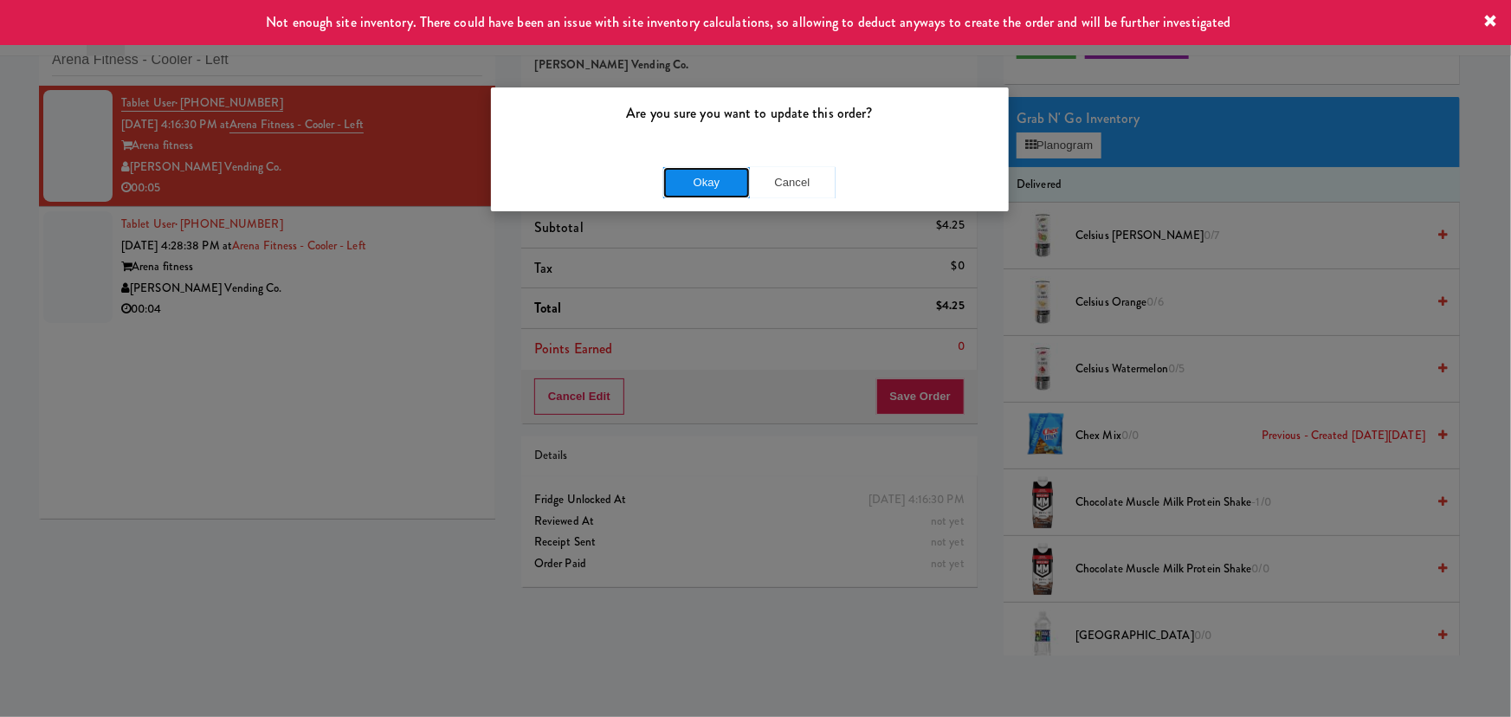
click at [689, 183] on button "Okay" at bounding box center [706, 182] width 87 height 31
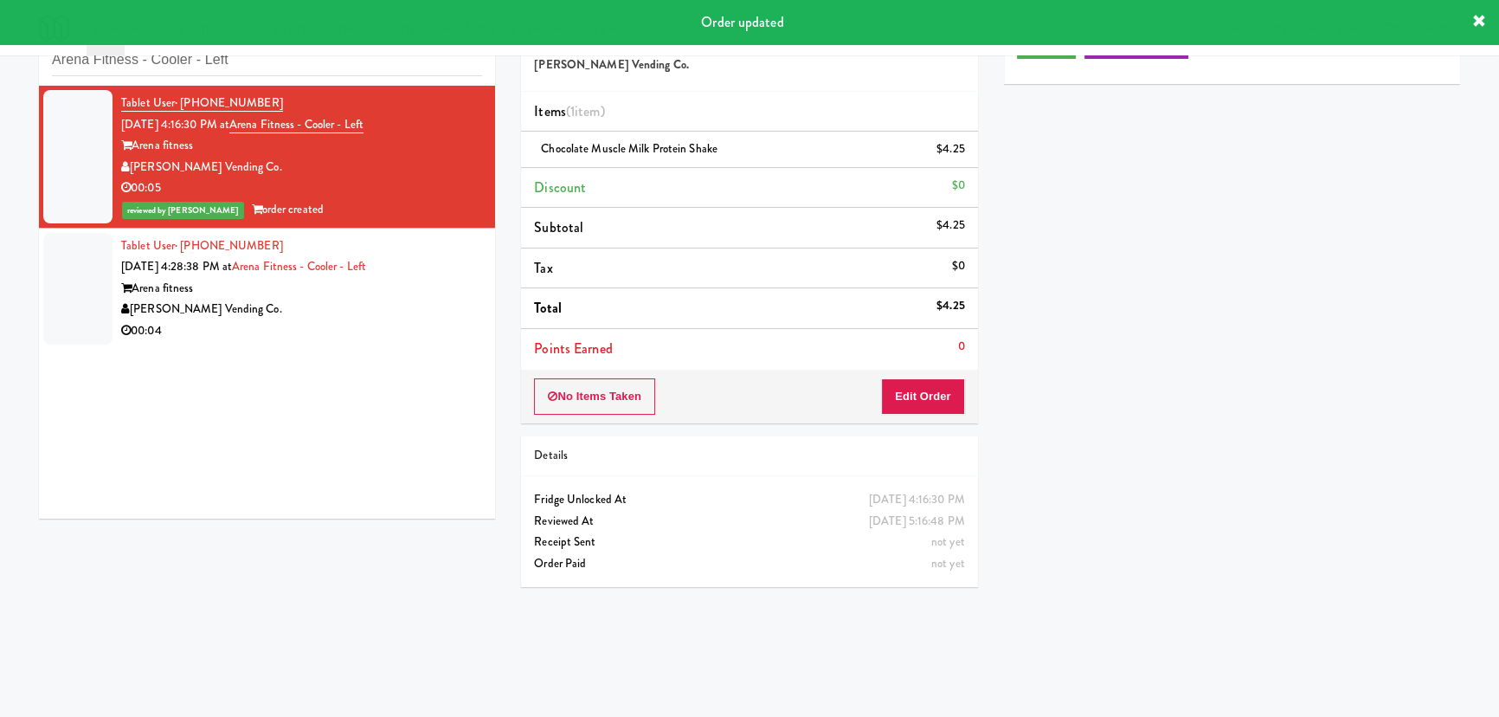
click at [355, 312] on div "[PERSON_NAME] Vending Co." at bounding box center [301, 310] width 361 height 22
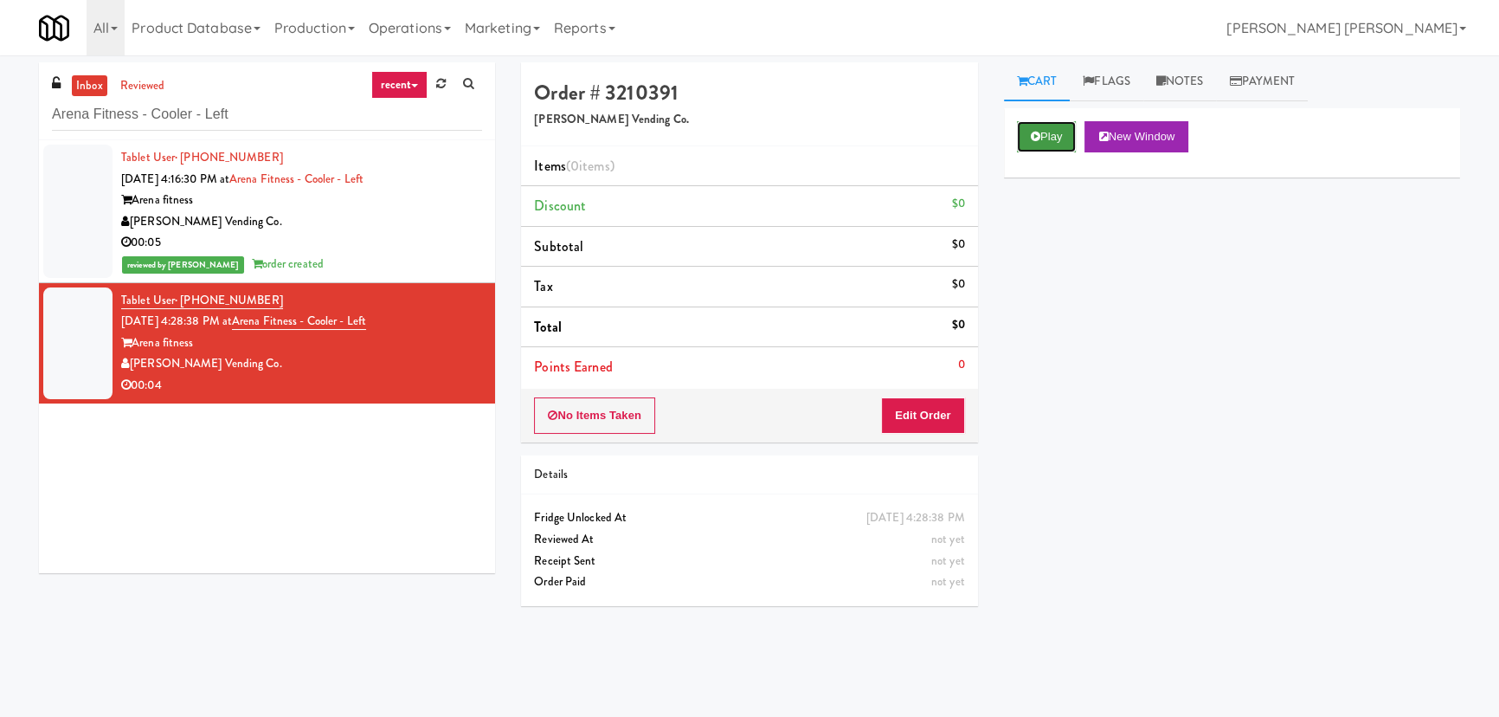
click at [1048, 129] on button "Play" at bounding box center [1047, 136] width 60 height 31
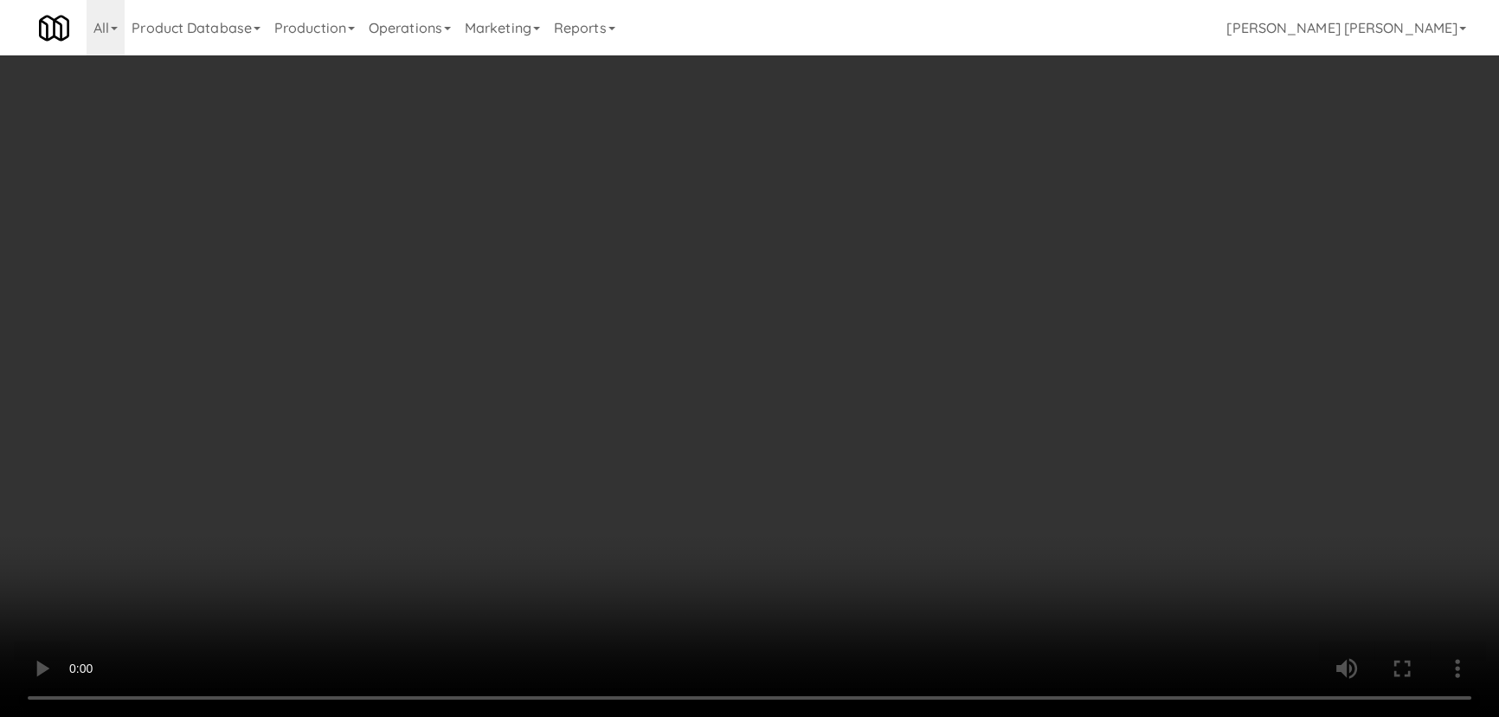
click at [847, 716] on video at bounding box center [749, 358] width 1499 height 717
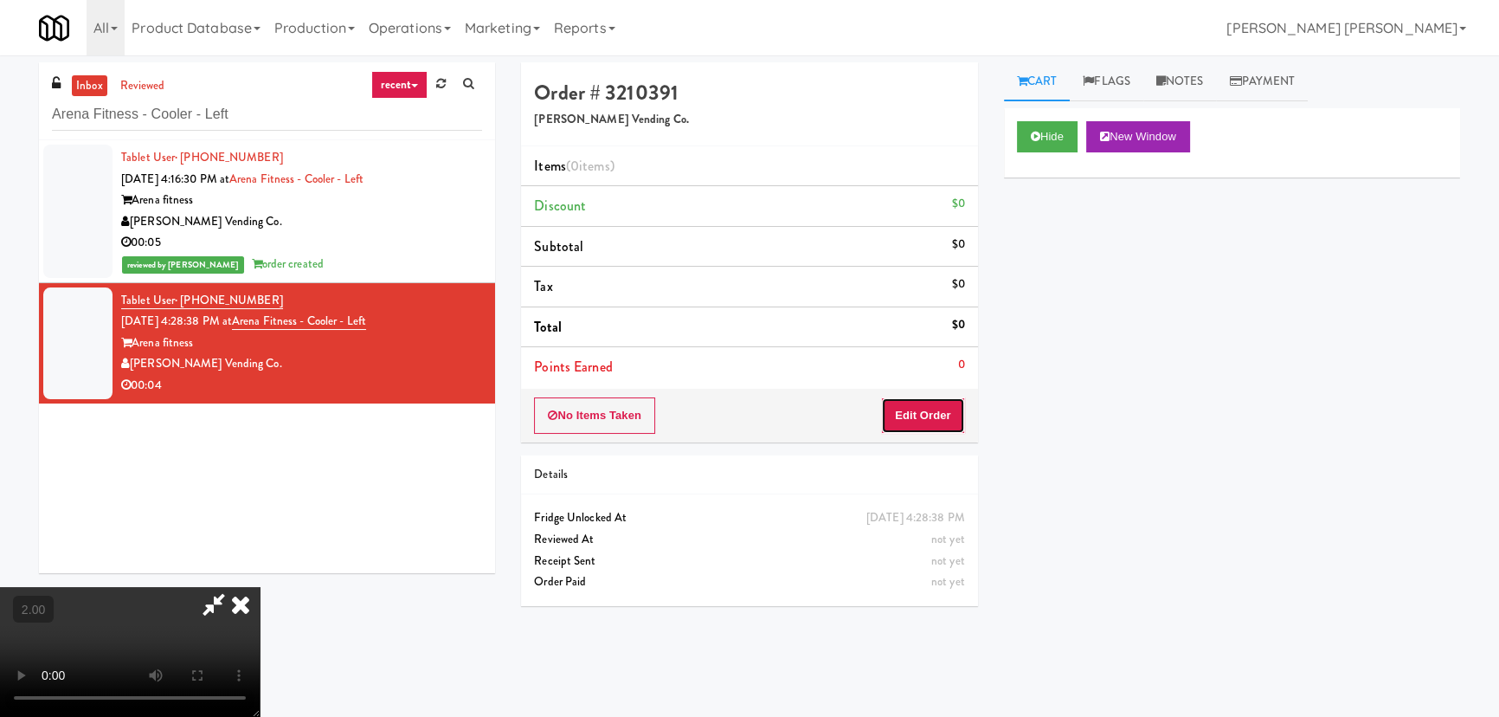
click at [938, 421] on button "Edit Order" at bounding box center [923, 415] width 84 height 36
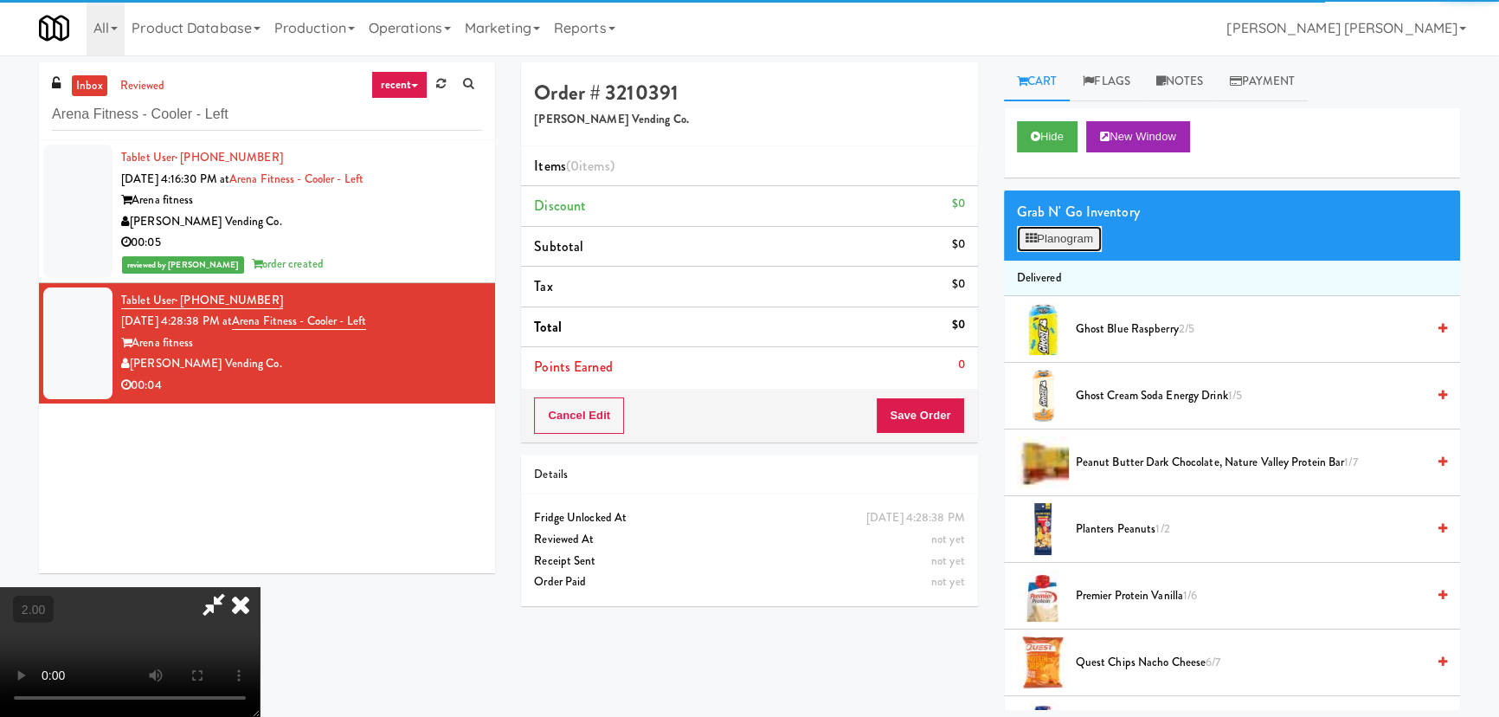
click at [1057, 241] on button "Planogram" at bounding box center [1059, 239] width 85 height 26
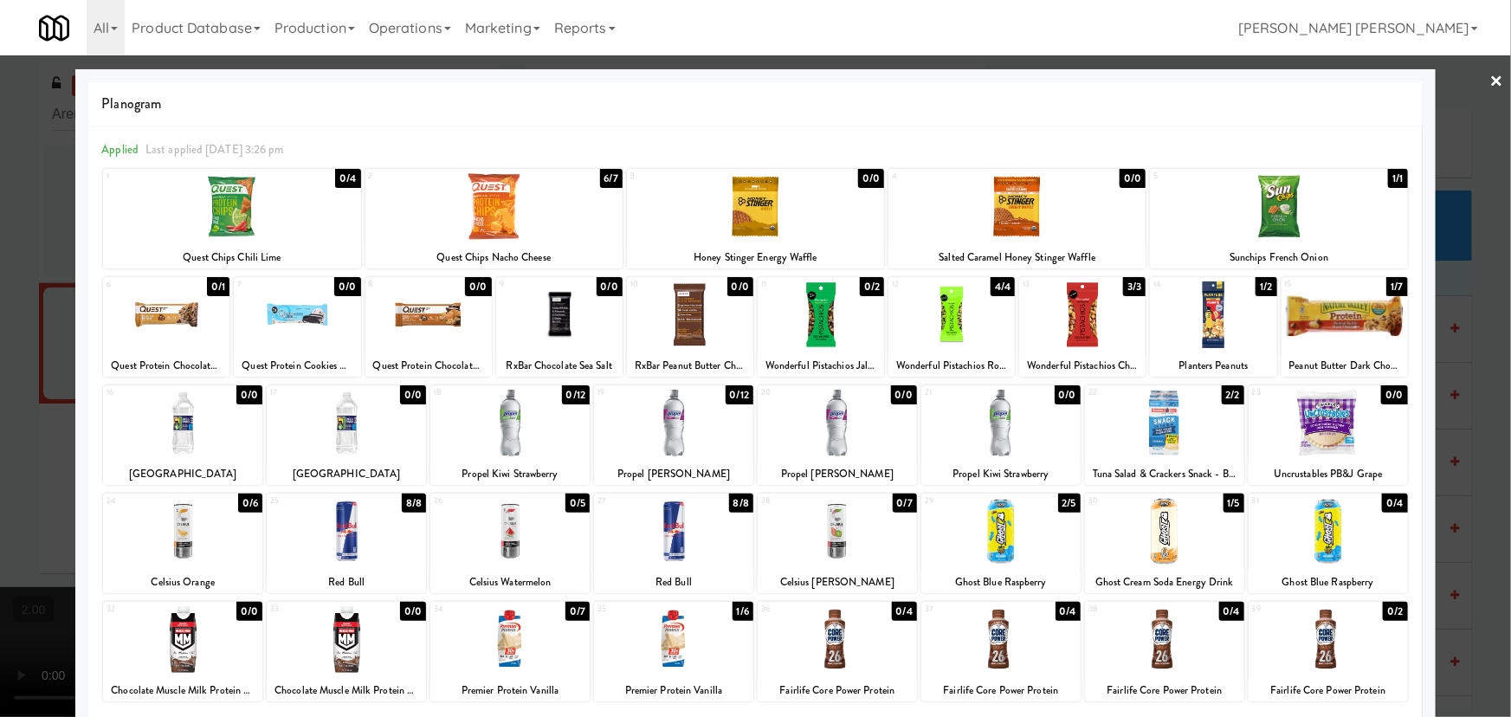
drag, startPoint x: 1014, startPoint y: 214, endPoint x: 1510, endPoint y: 111, distance: 506.6
click at [1021, 214] on div at bounding box center [1016, 206] width 257 height 67
click at [1490, 81] on link "×" at bounding box center [1497, 82] width 14 height 54
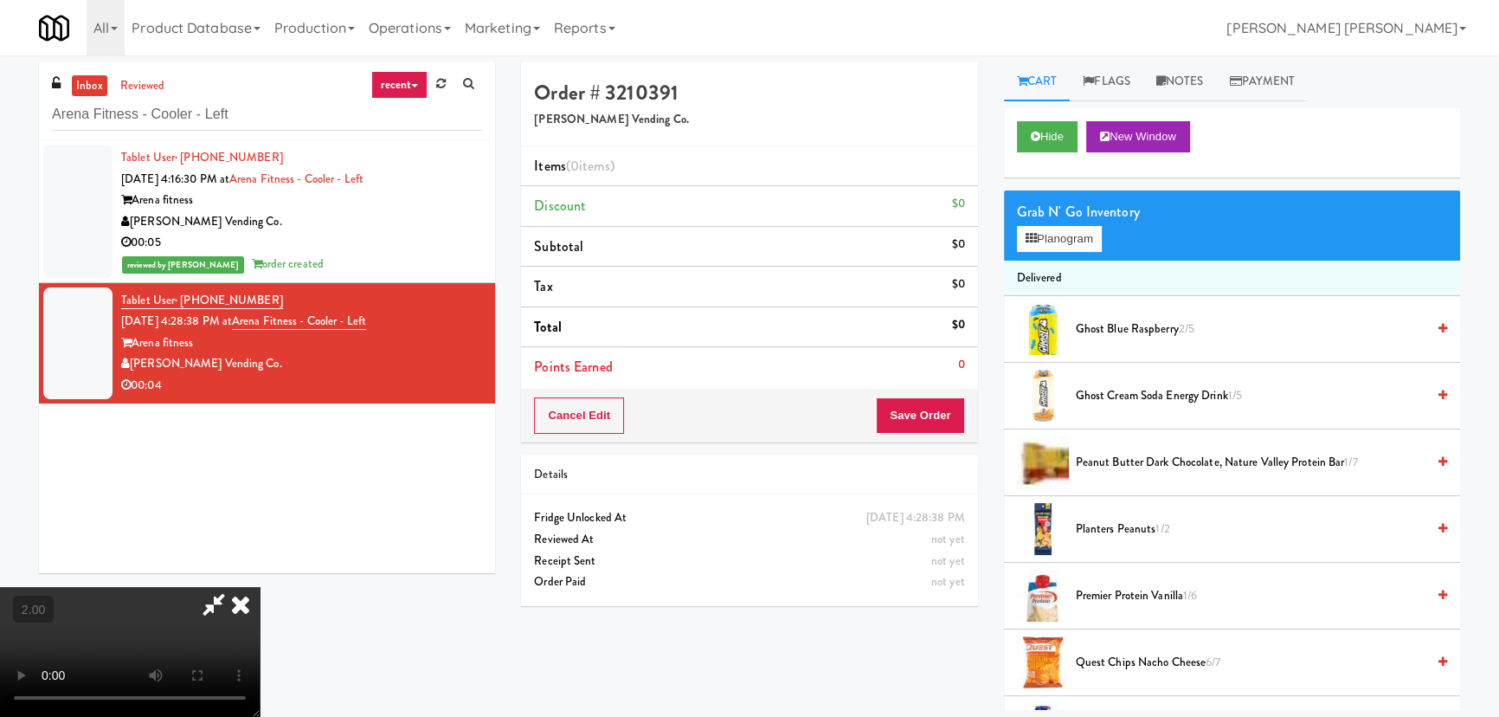
click at [260, 587] on video at bounding box center [130, 652] width 260 height 130
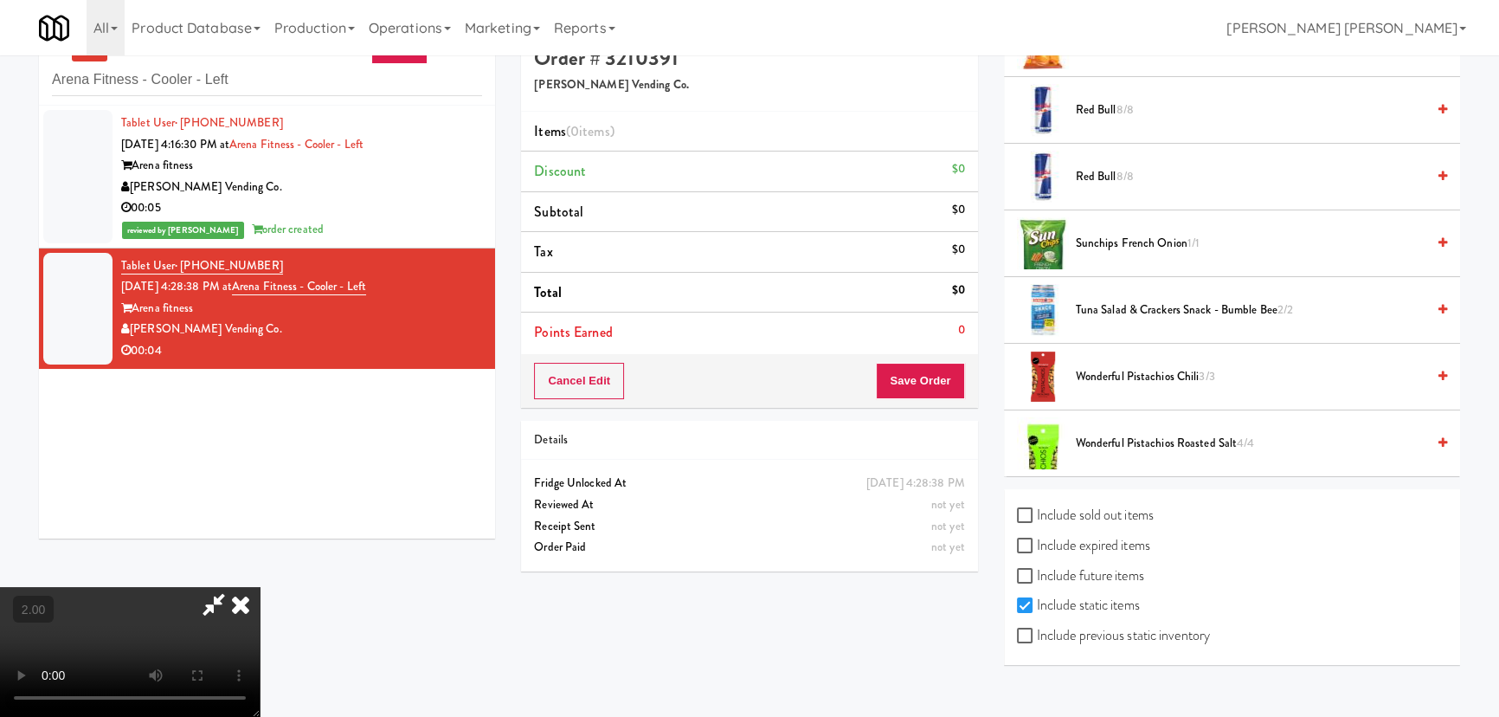
scroll to position [55, 0]
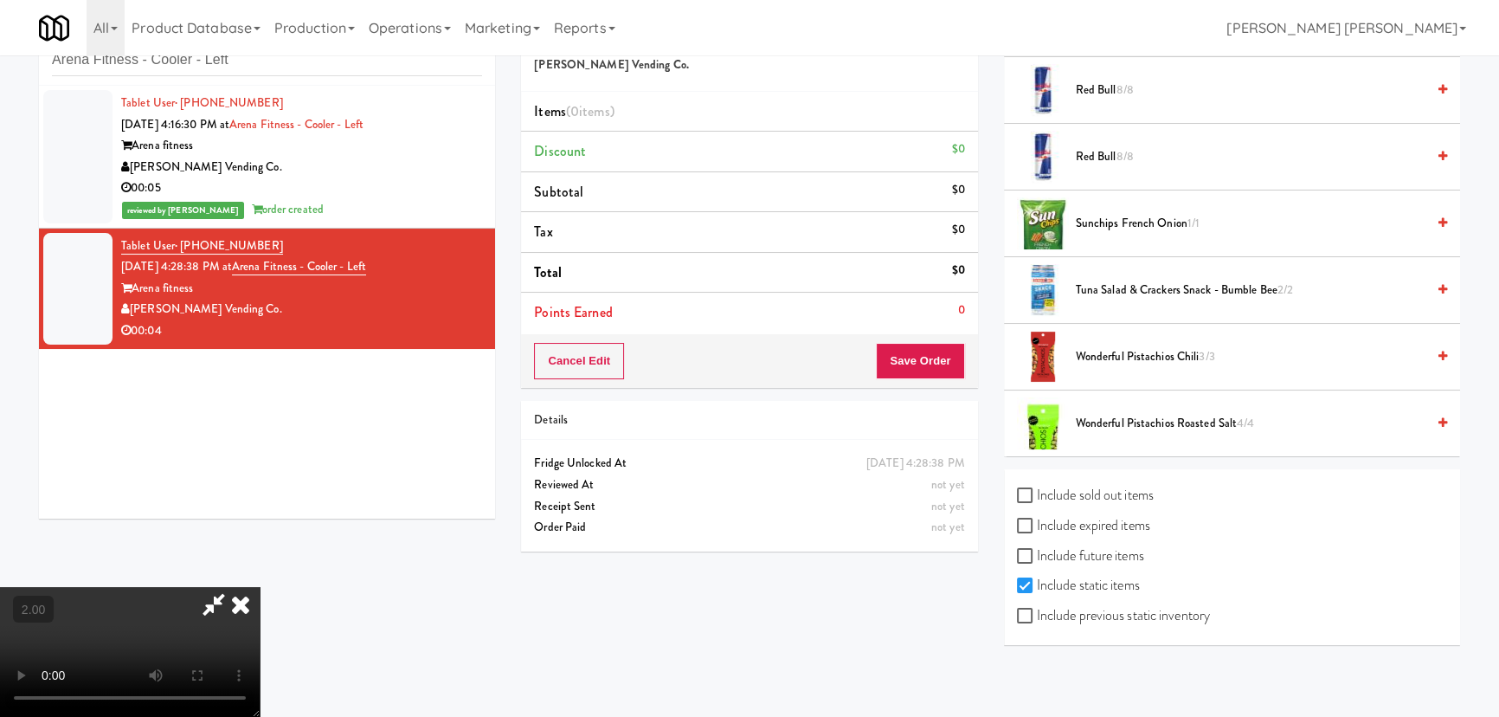
click at [1078, 609] on label "Include previous static inventory" at bounding box center [1113, 616] width 193 height 26
click at [1037, 609] on input "Include previous static inventory" at bounding box center [1027, 616] width 20 height 14
checkbox input "true"
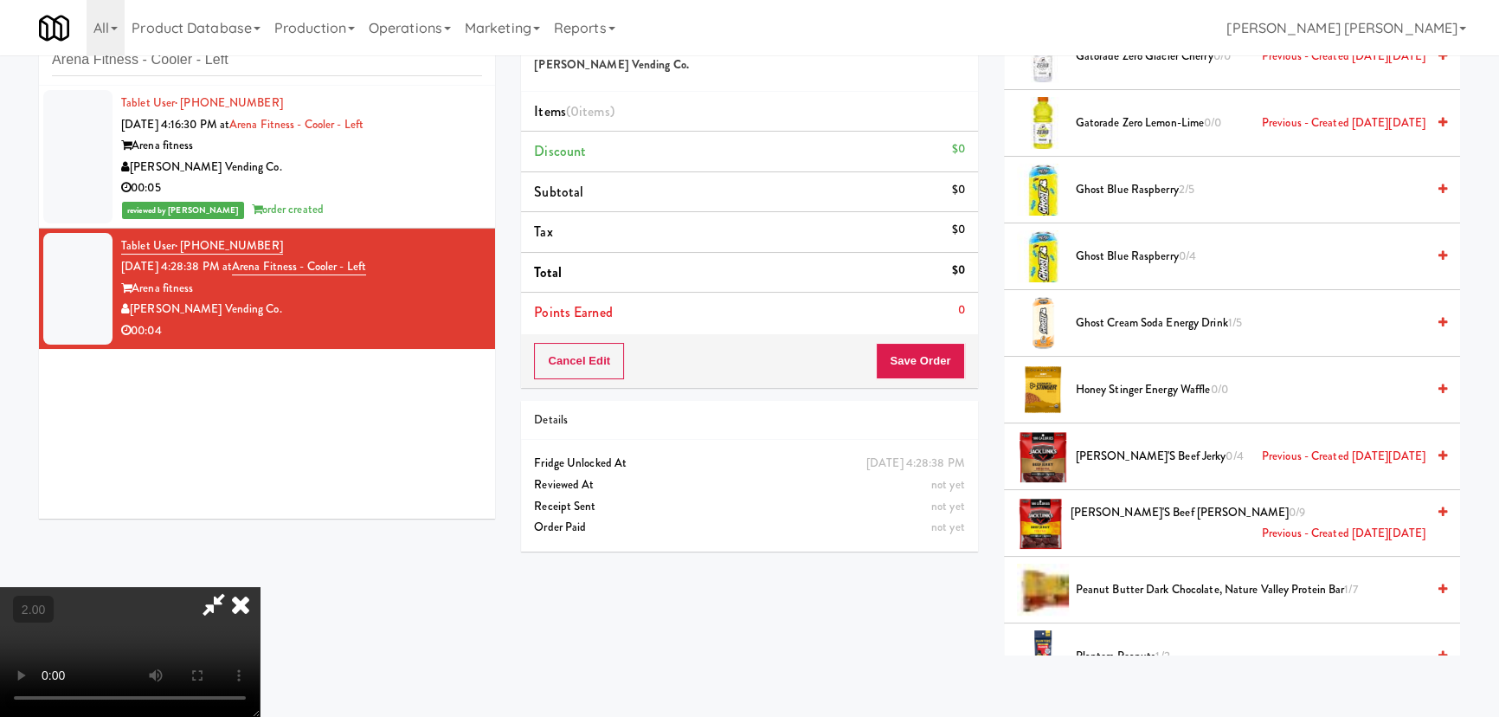
scroll to position [1529, 0]
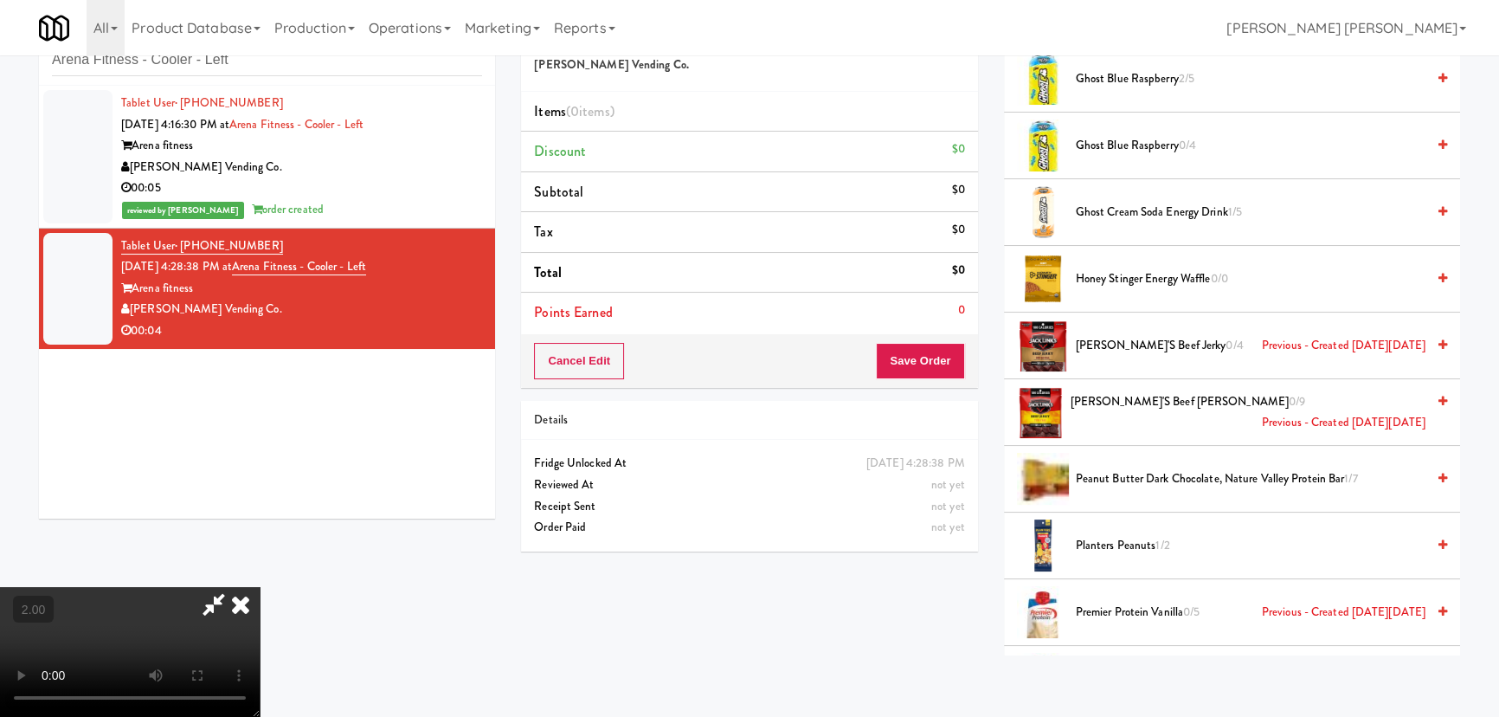
click at [1140, 275] on span "Honey Stinger Energy Waffle 0/0" at bounding box center [1251, 279] width 350 height 22
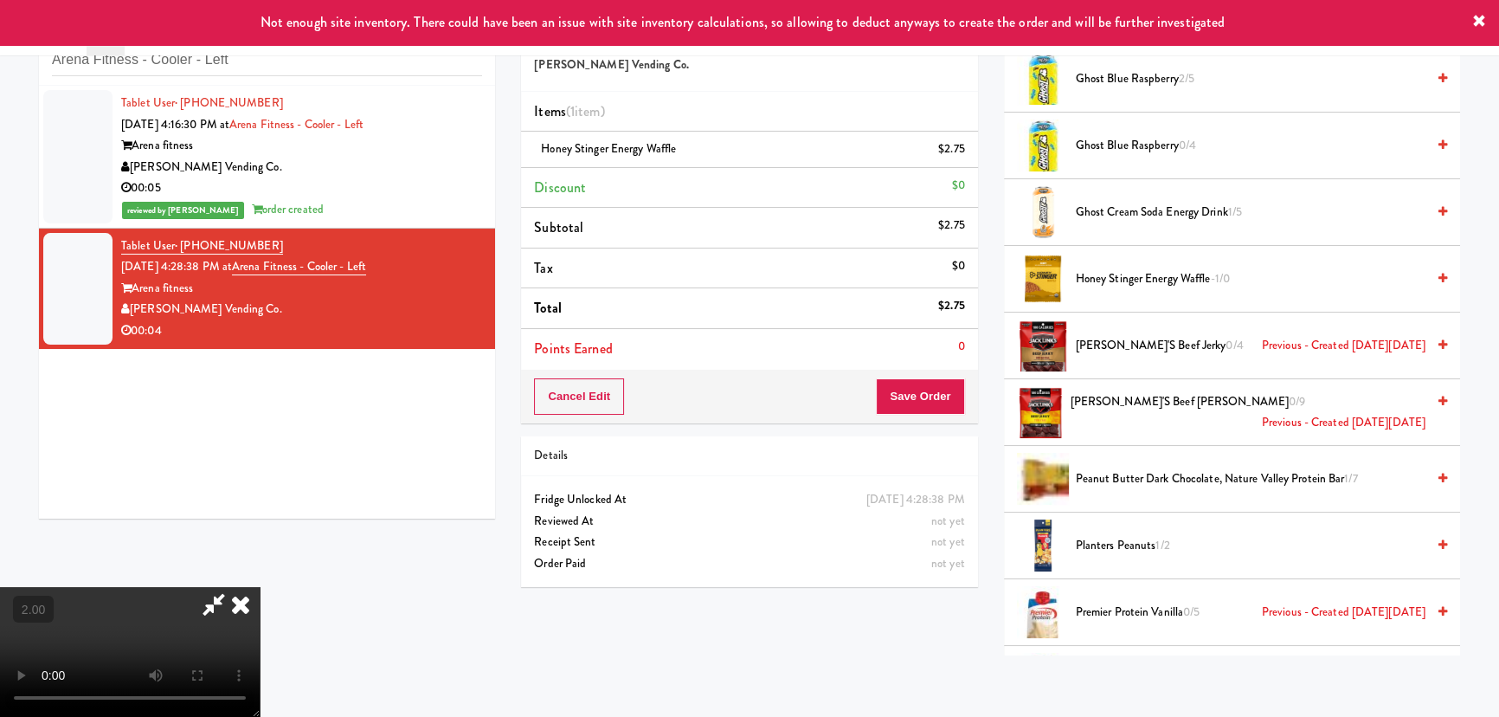
scroll to position [0, 0]
drag, startPoint x: 873, startPoint y: 70, endPoint x: 890, endPoint y: 119, distance: 51.5
click at [260, 587] on icon at bounding box center [241, 604] width 38 height 35
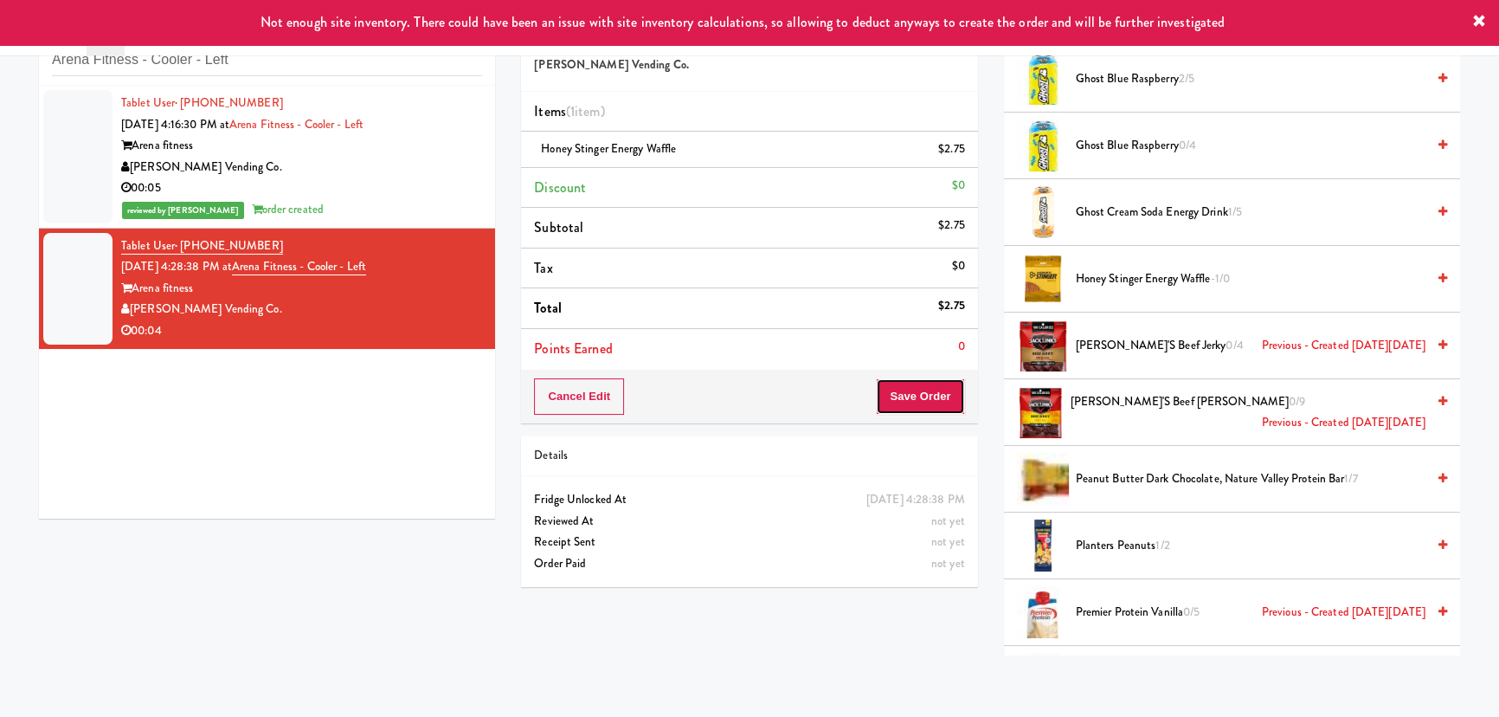
click at [928, 400] on button "Save Order" at bounding box center [920, 396] width 88 height 36
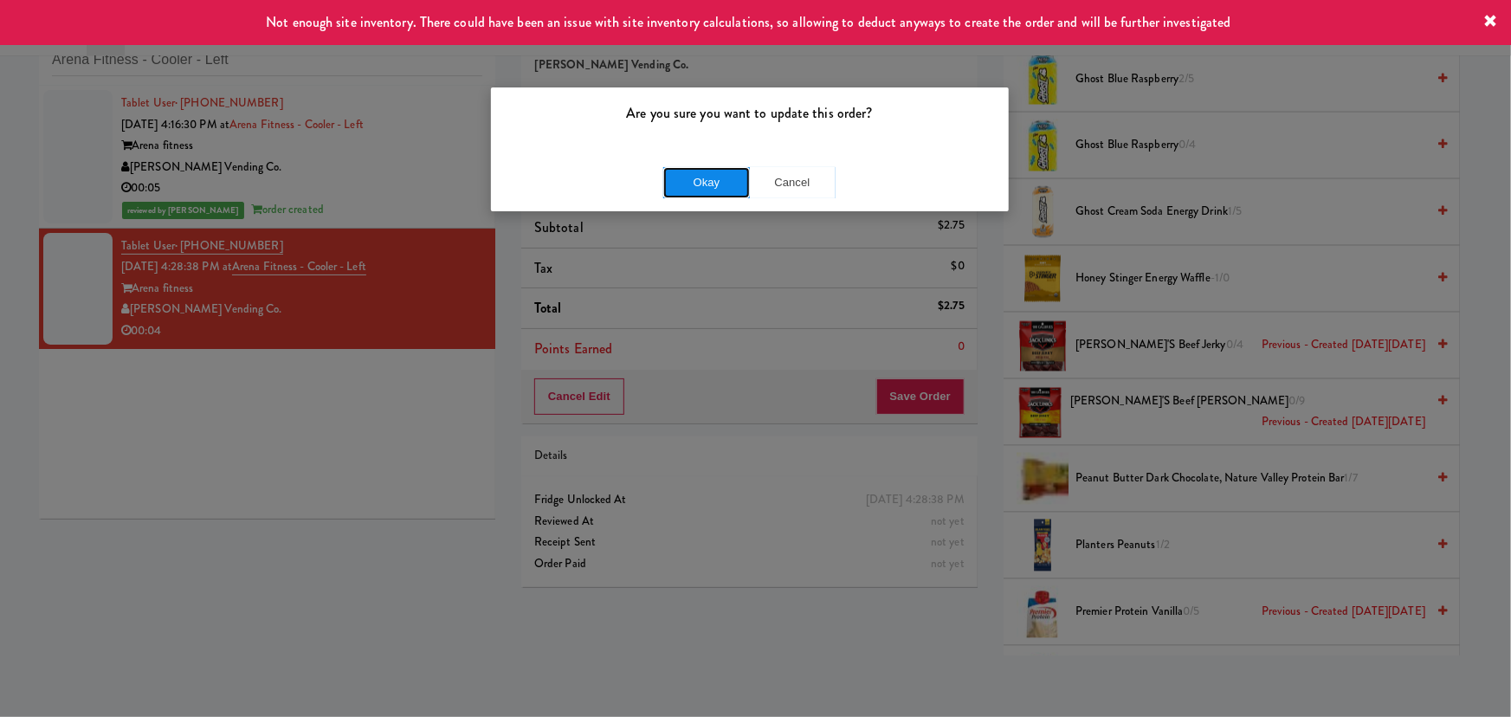
click at [695, 184] on button "Okay" at bounding box center [706, 182] width 87 height 31
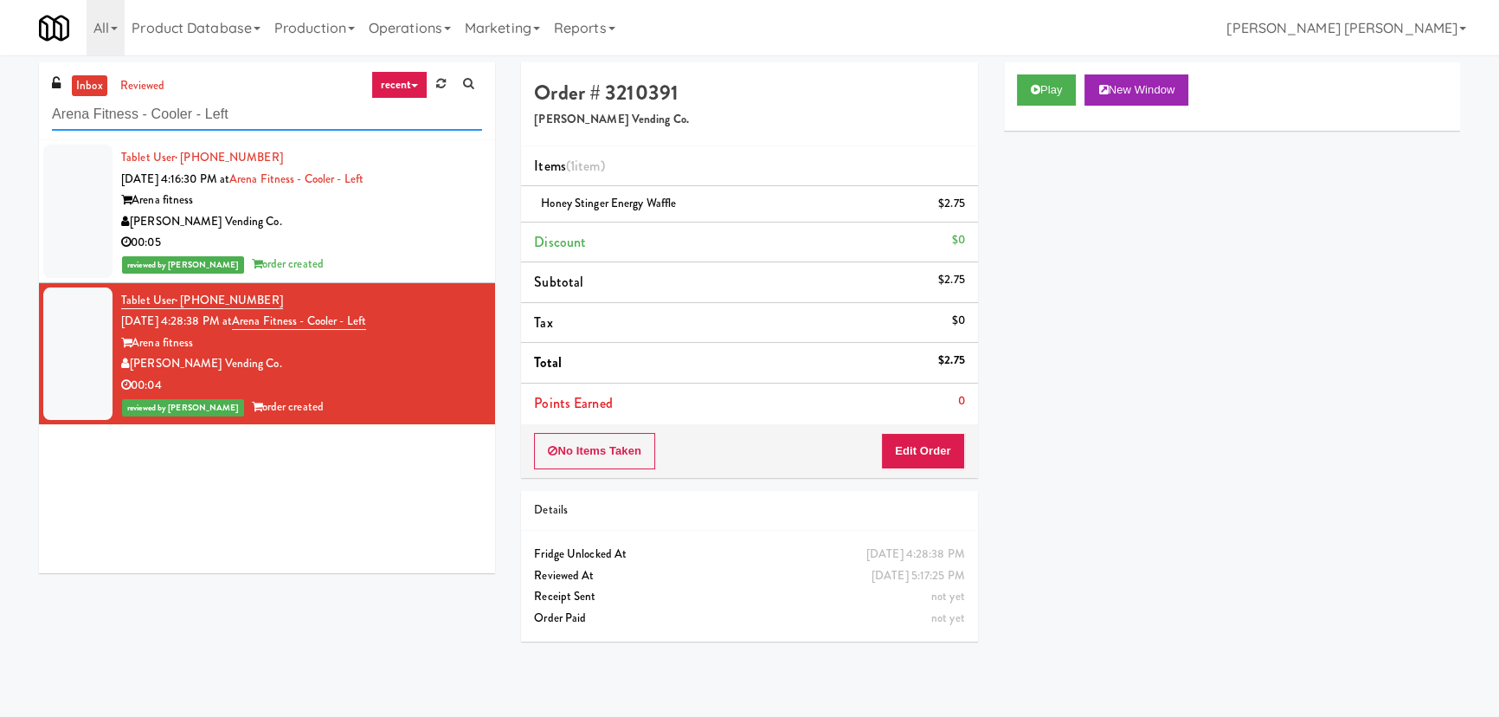
drag, startPoint x: 244, startPoint y: 108, endPoint x: 48, endPoint y: 106, distance: 195.6
click at [48, 106] on div "inbox reviewed recent all unclear take inventory issue suspicious failed recent…" at bounding box center [267, 101] width 456 height 78
paste input "680 LSD Pantry"
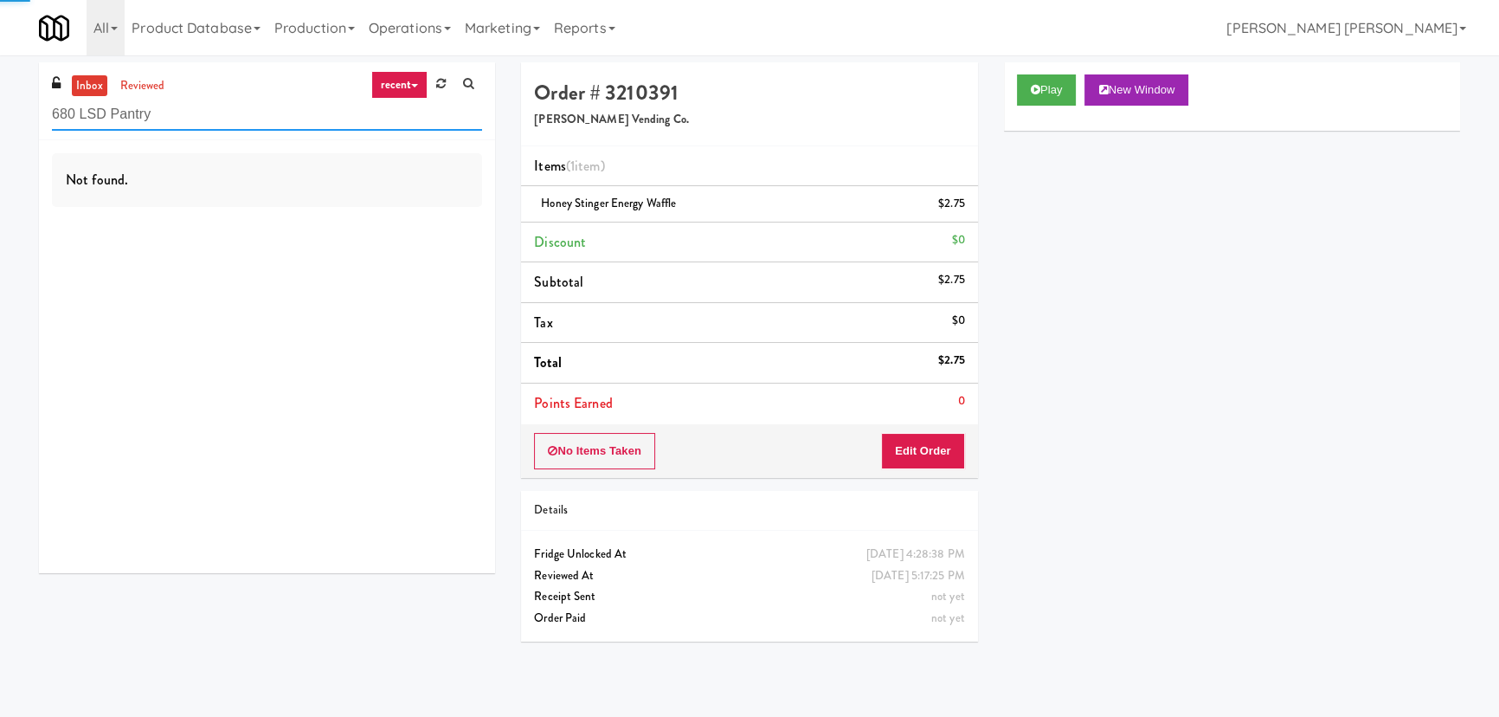
type input "680 LSD Pantry"
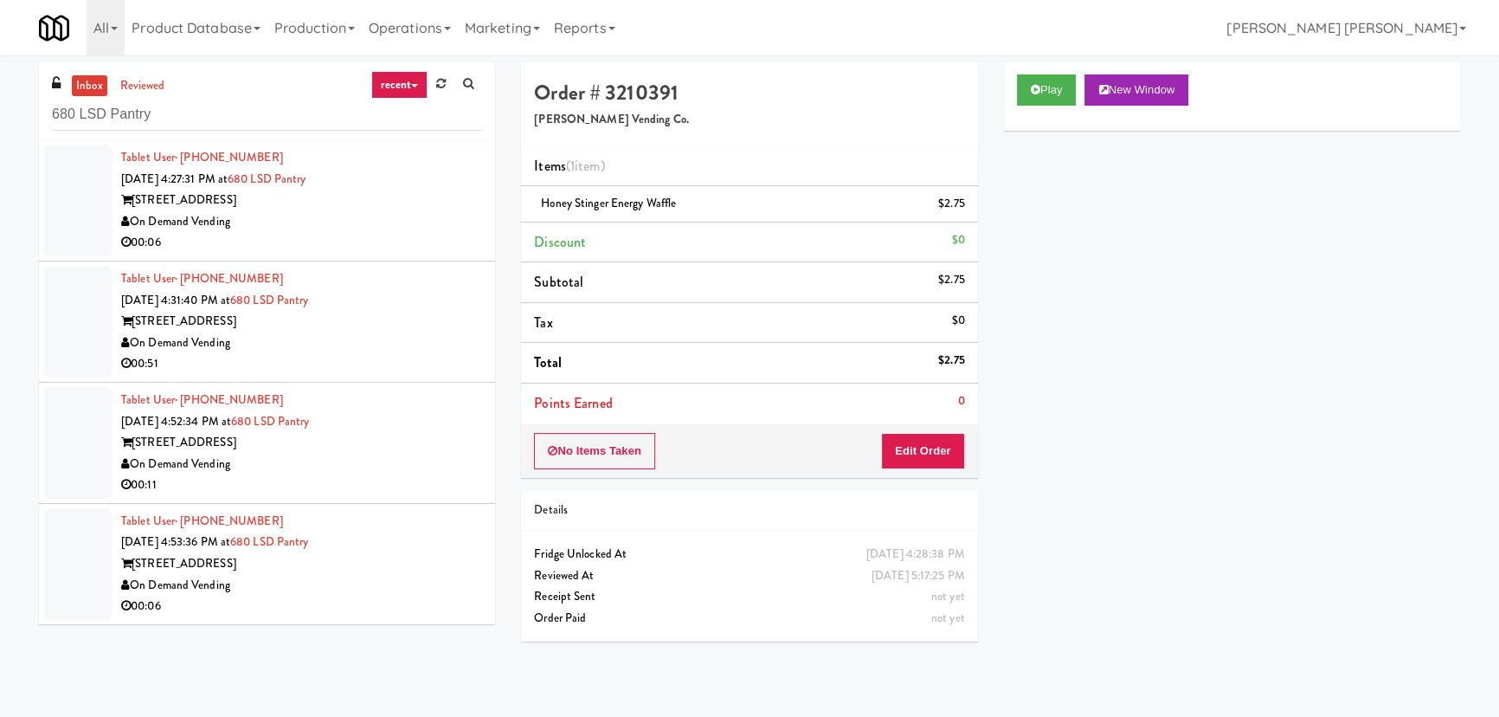
click at [395, 232] on div "00:06" at bounding box center [301, 243] width 361 height 22
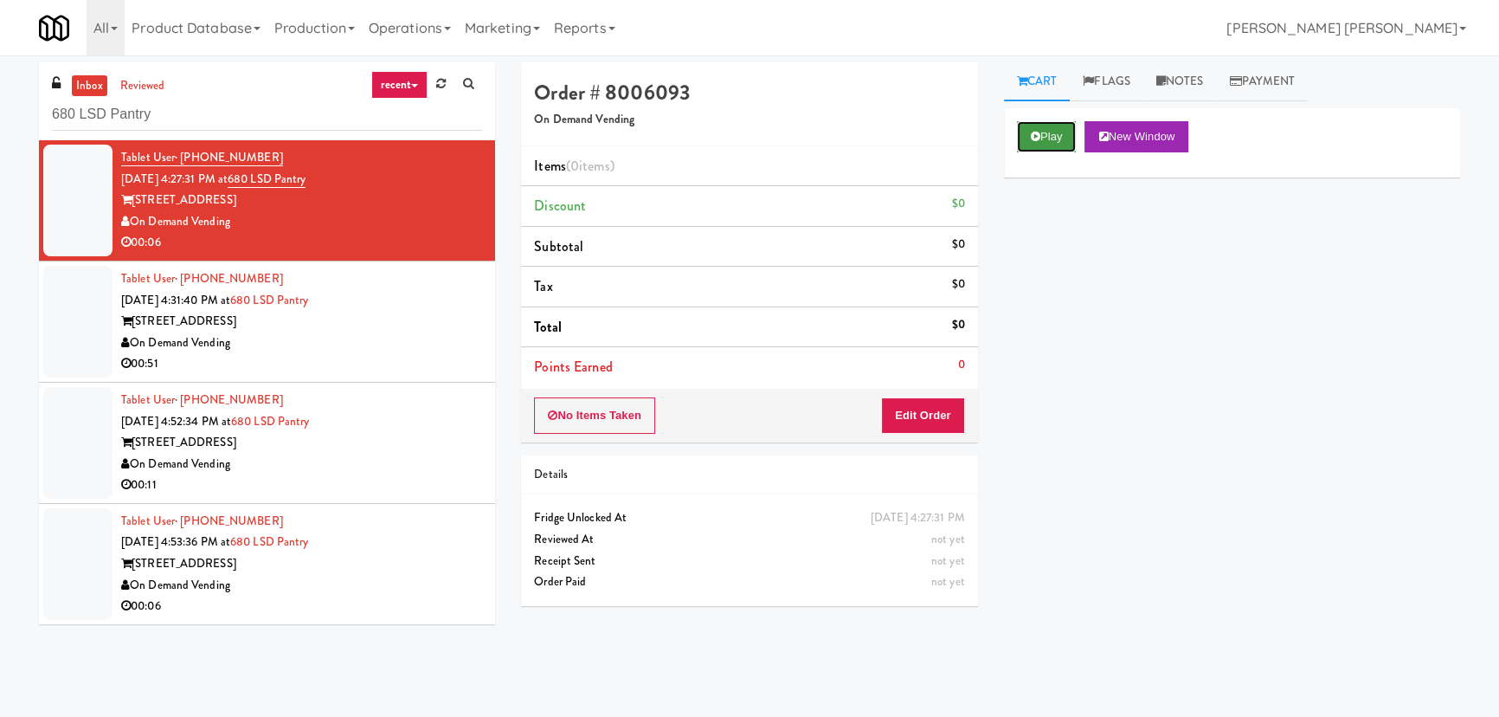
click at [1036, 140] on icon at bounding box center [1036, 136] width 10 height 11
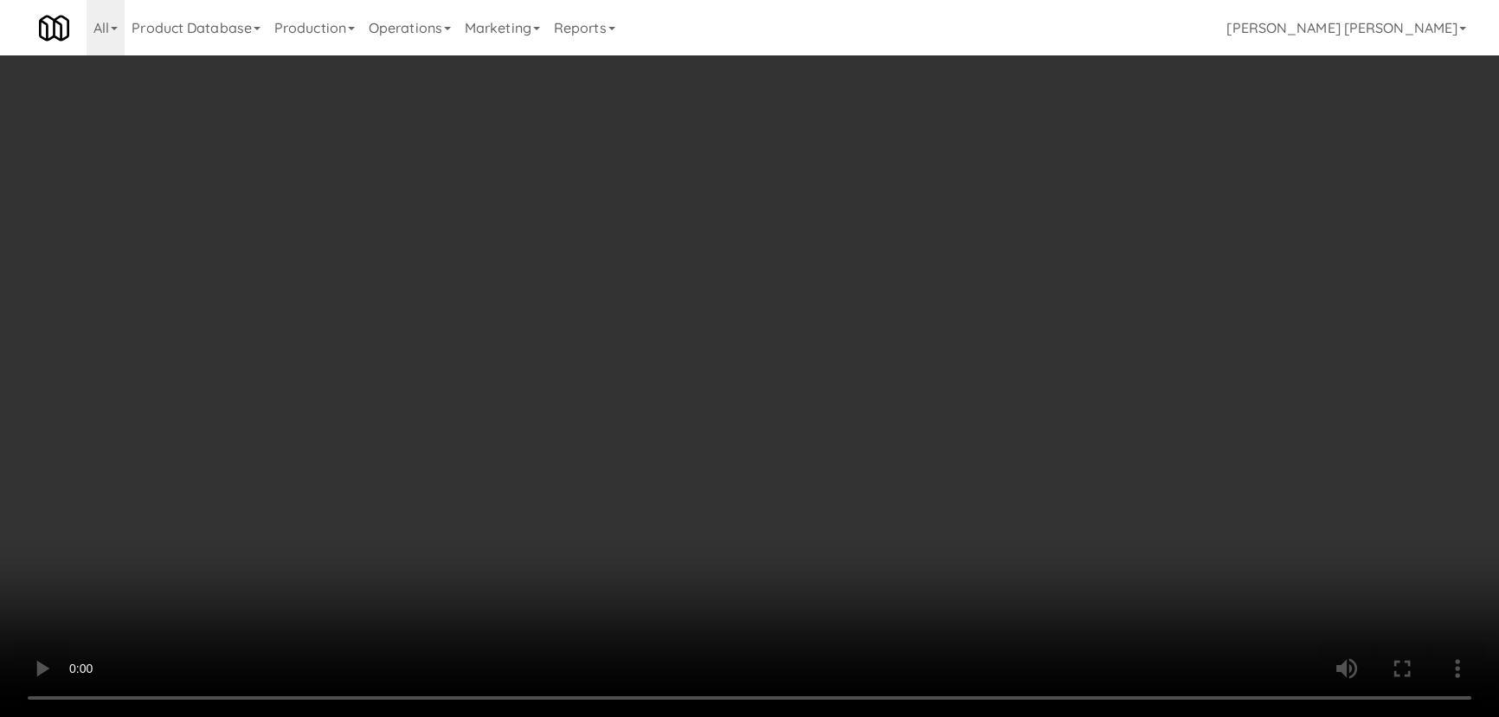
click at [811, 673] on video at bounding box center [749, 358] width 1499 height 717
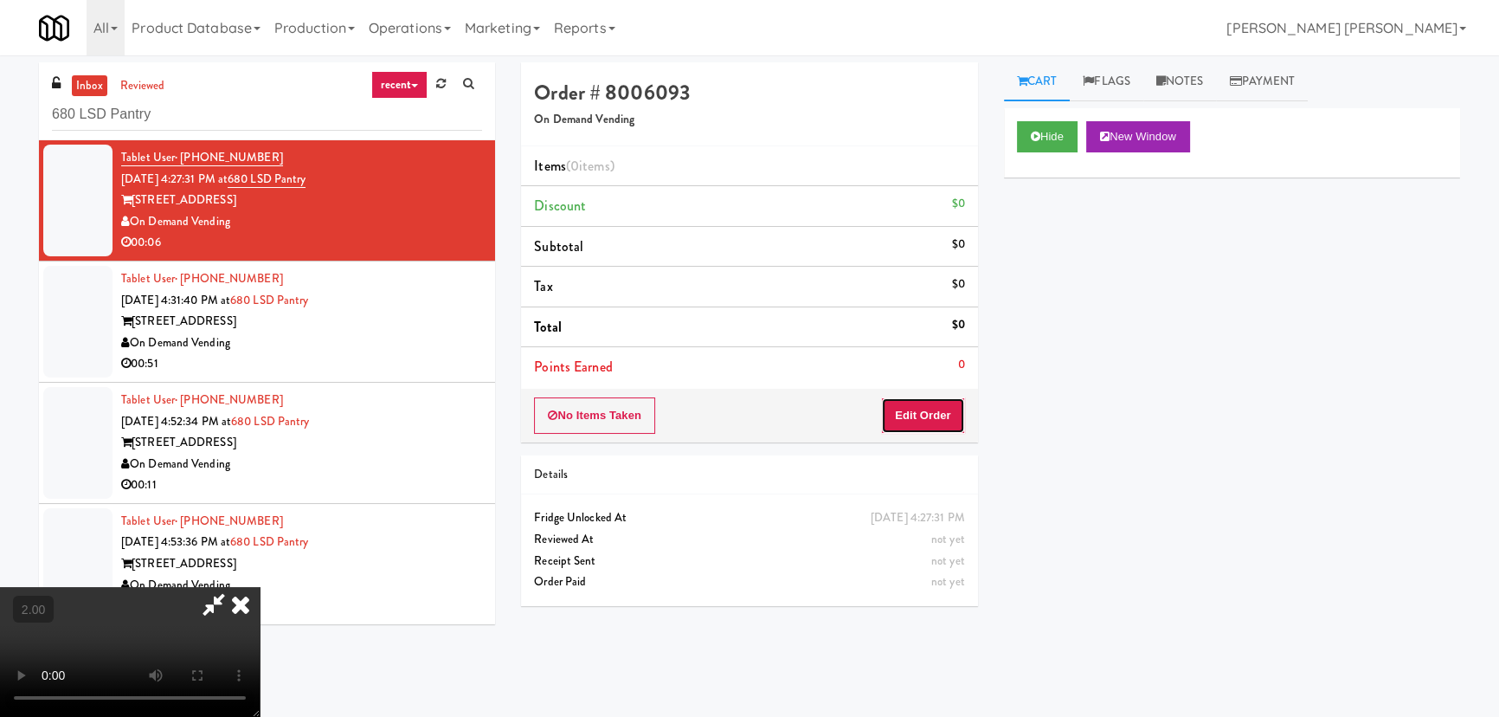
click at [923, 413] on button "Edit Order" at bounding box center [923, 415] width 84 height 36
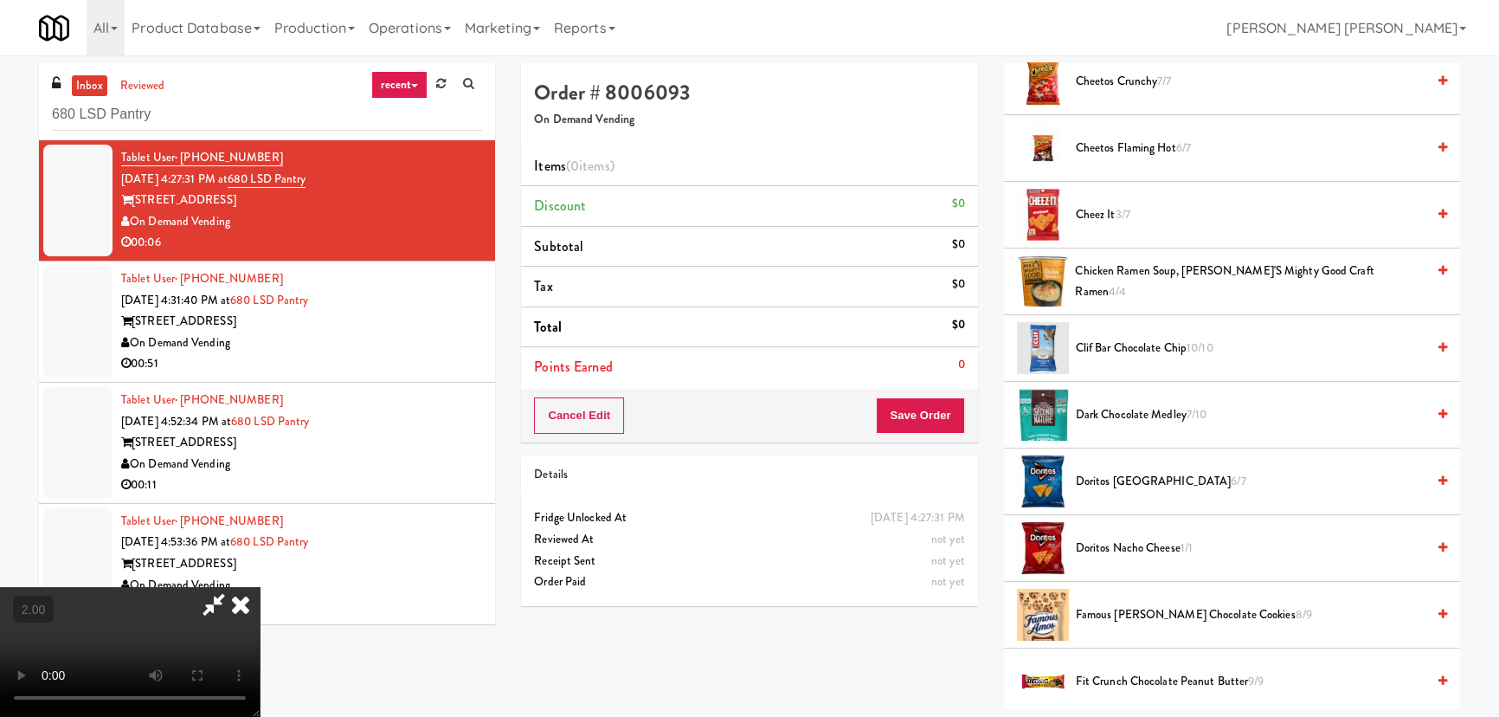
scroll to position [472, 0]
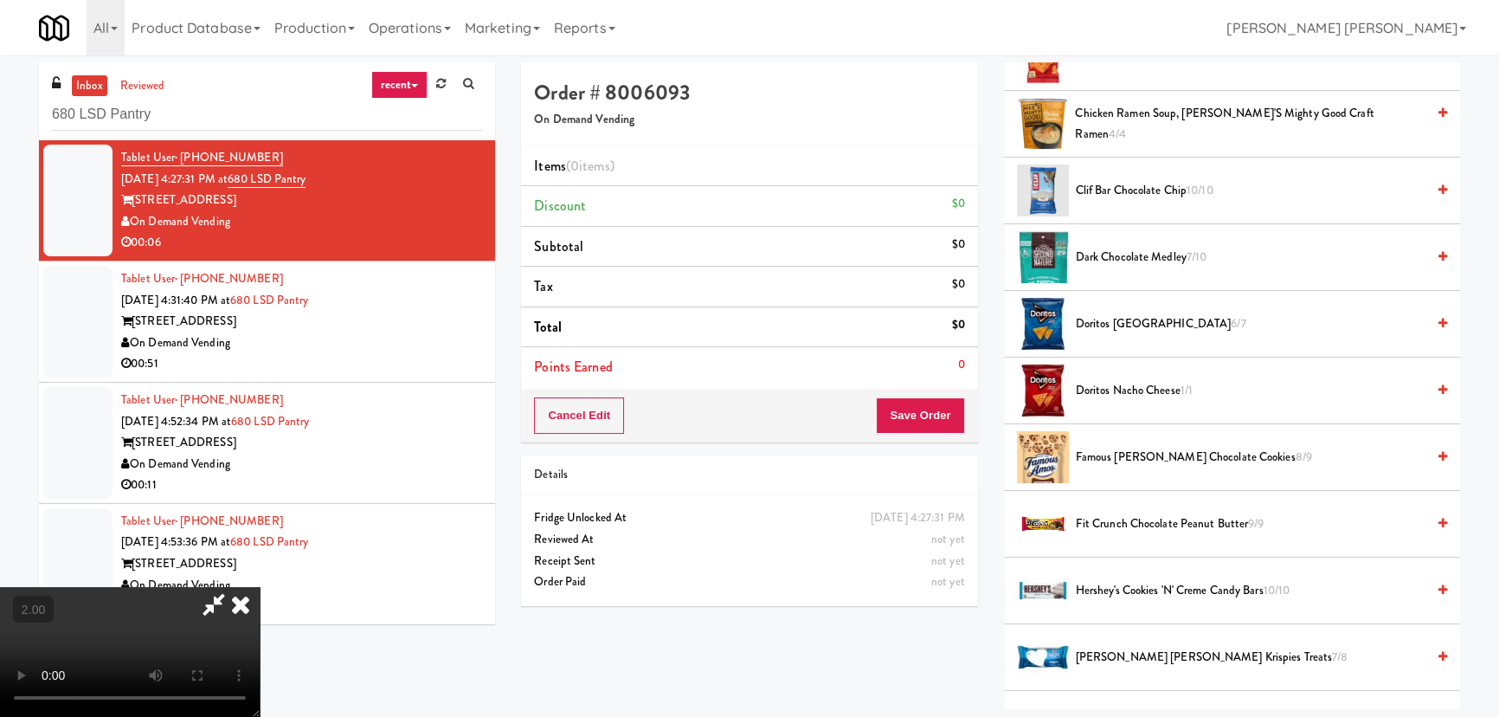
click at [1105, 459] on span "Famous Amos Chocolate Cookies 8/9" at bounding box center [1251, 458] width 350 height 22
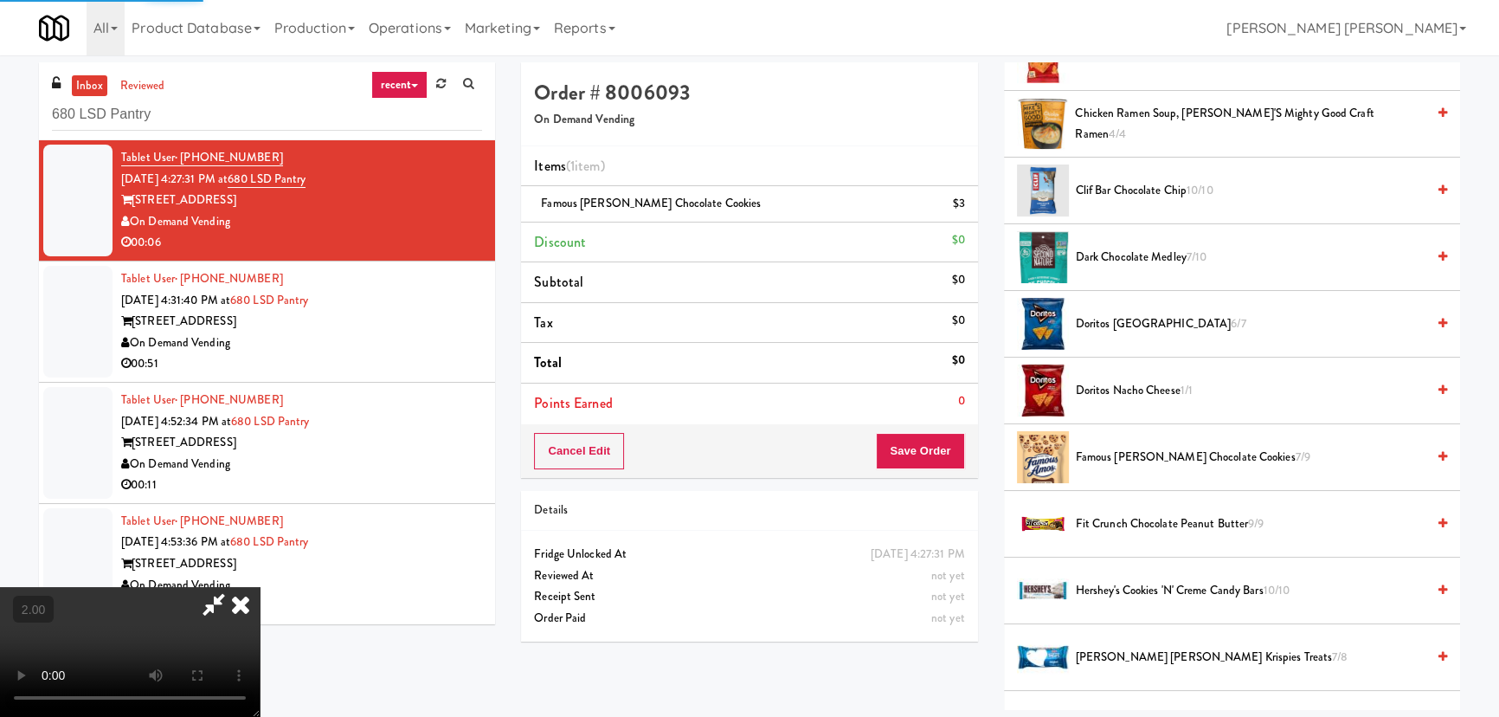
click at [260, 587] on icon at bounding box center [241, 604] width 38 height 35
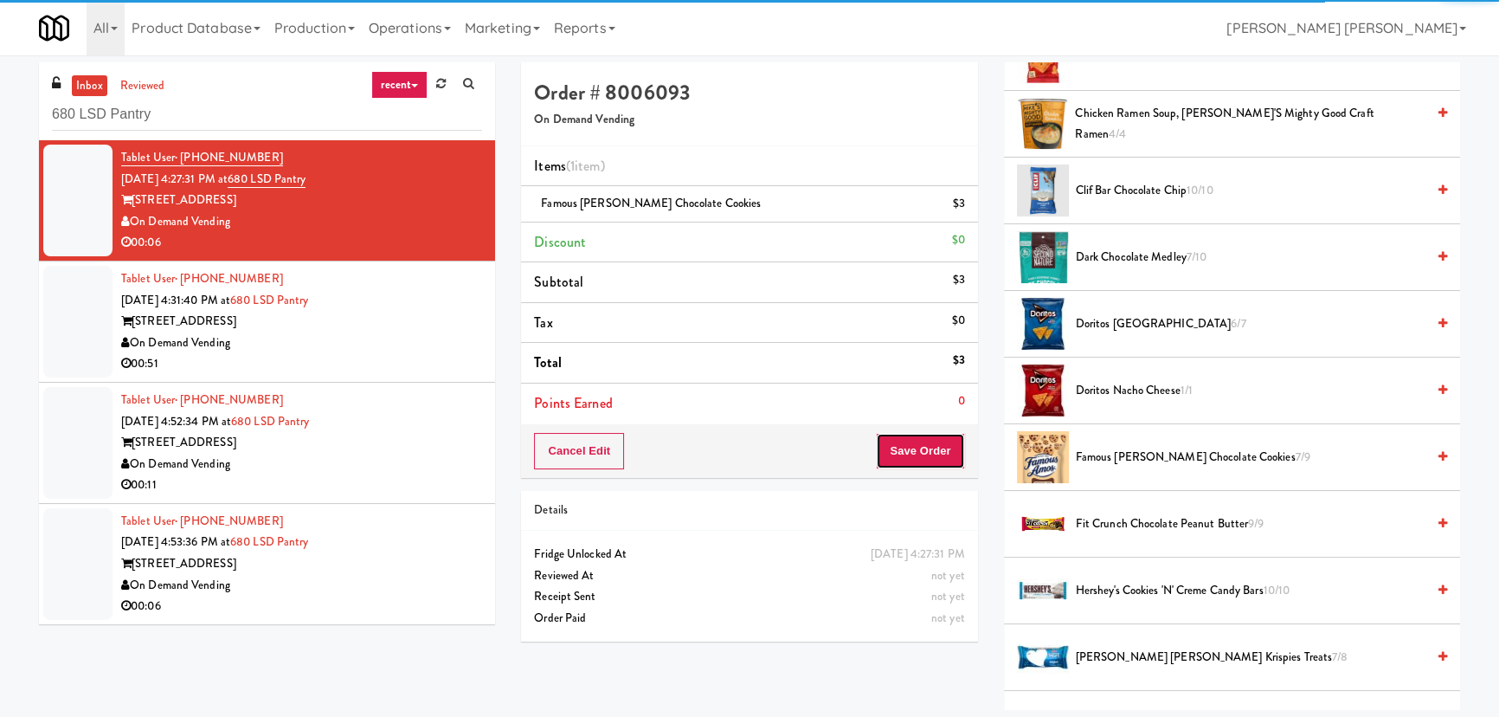
click at [929, 453] on button "Save Order" at bounding box center [920, 451] width 88 height 36
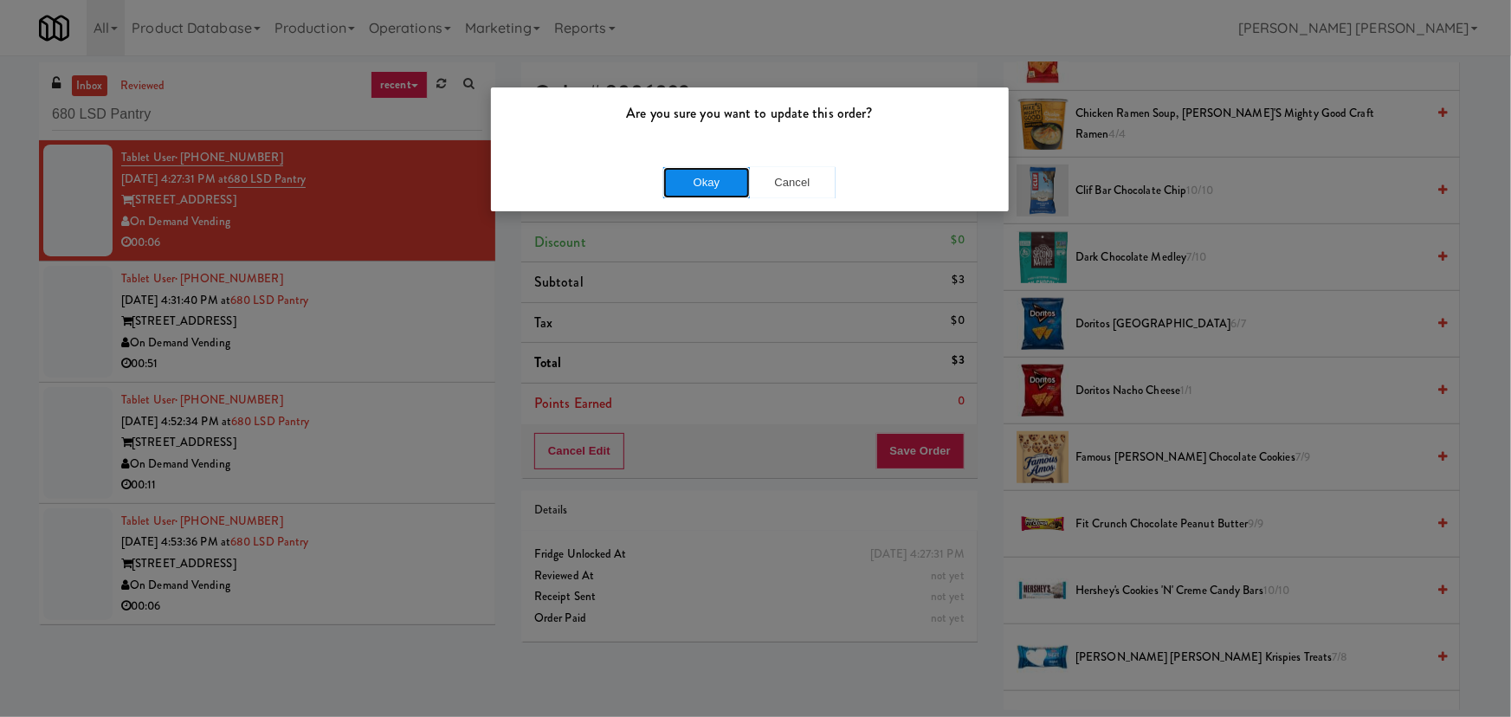
click at [719, 181] on button "Okay" at bounding box center [706, 182] width 87 height 31
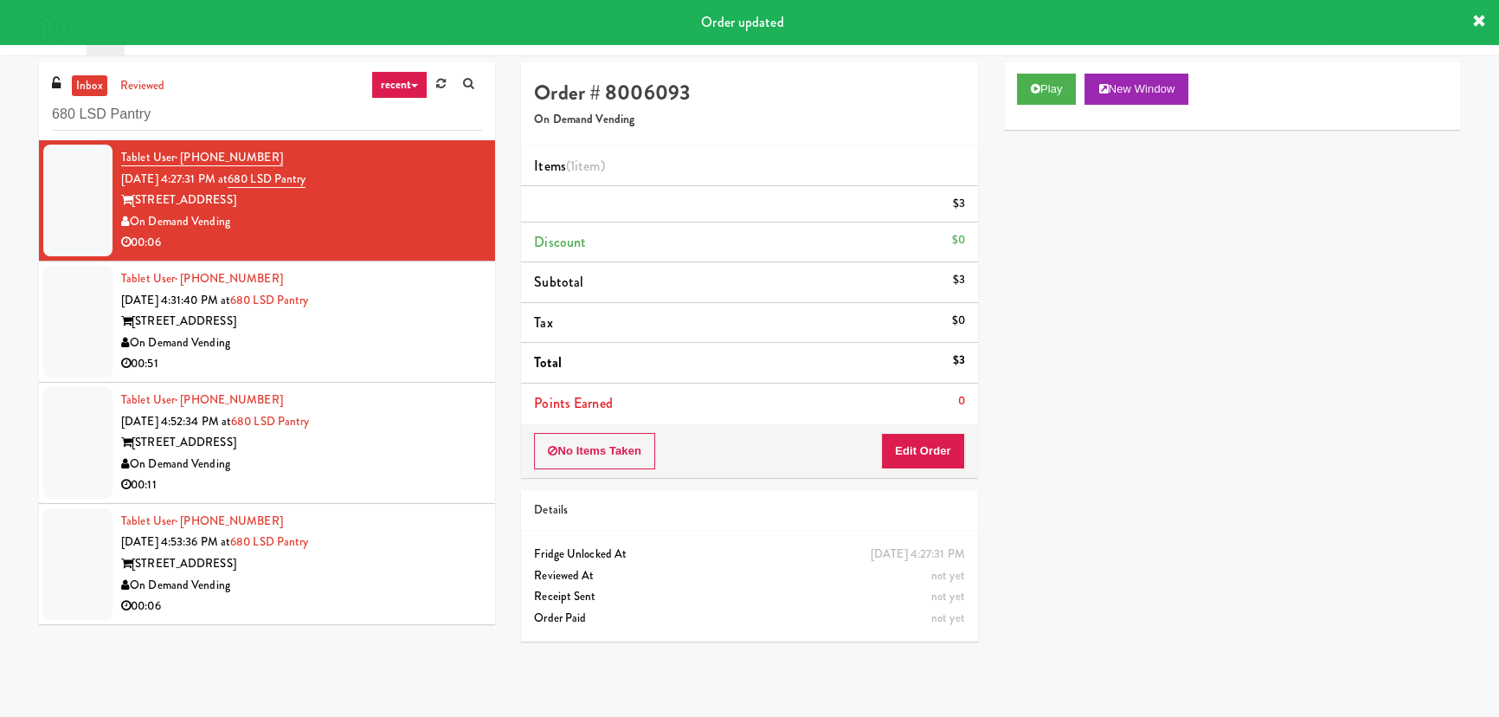
scroll to position [47, 0]
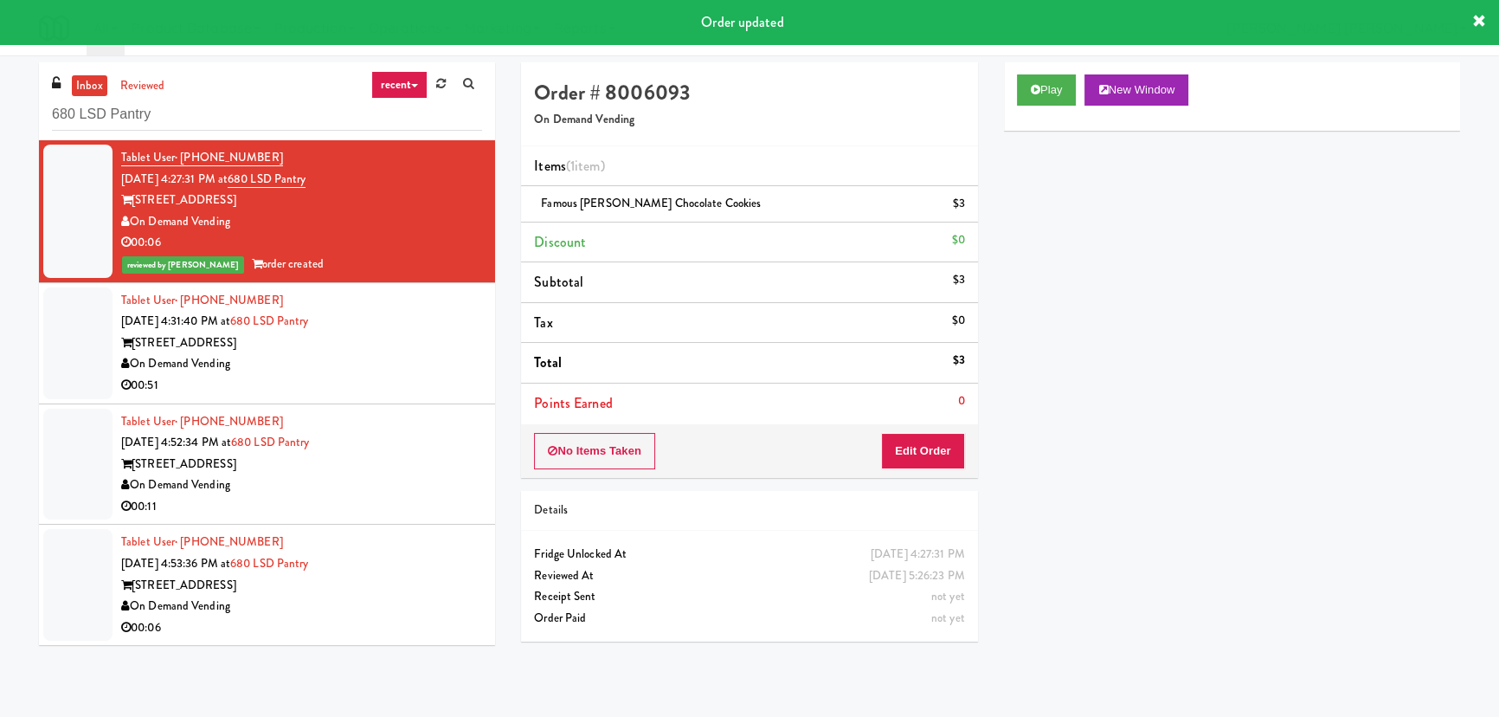
click at [404, 370] on div "On Demand Vending" at bounding box center [301, 364] width 361 height 22
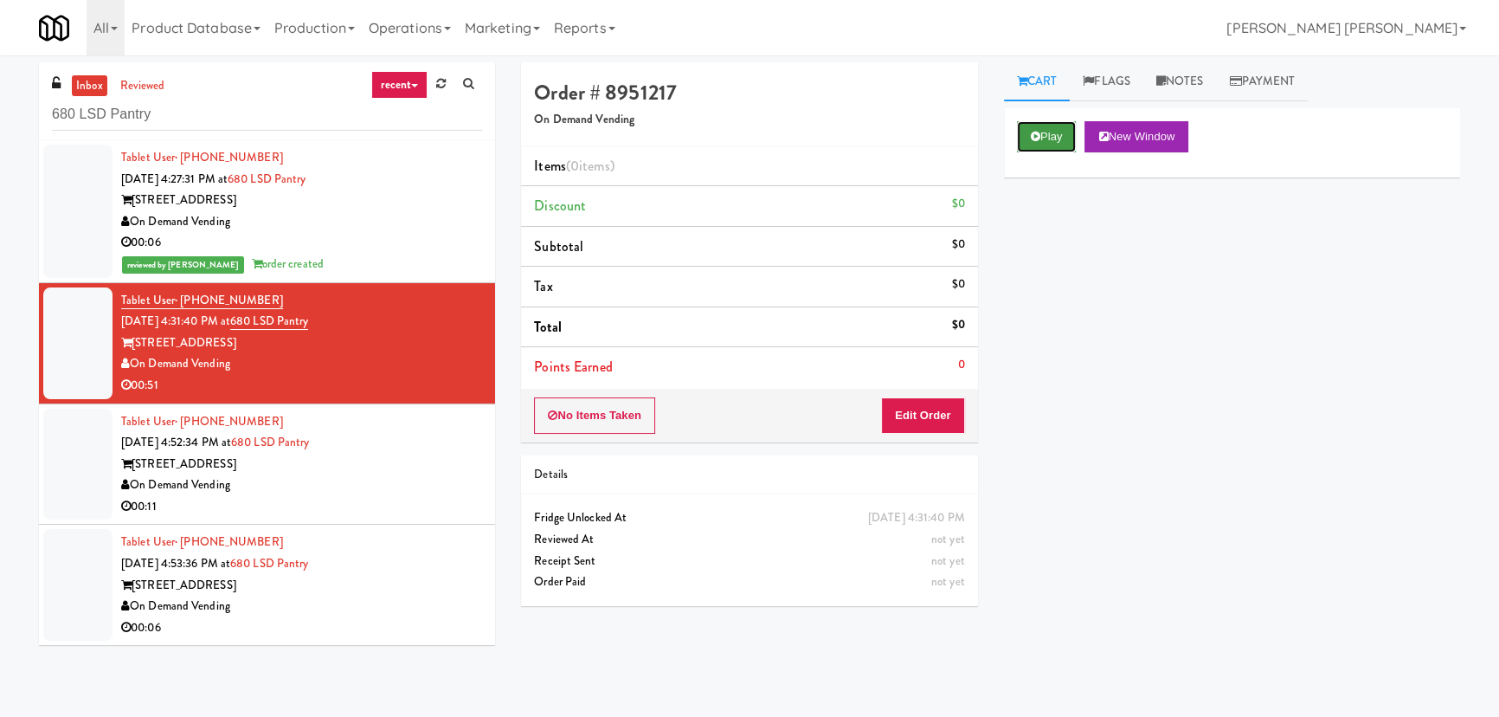
click at [1058, 139] on button "Play" at bounding box center [1047, 136] width 60 height 31
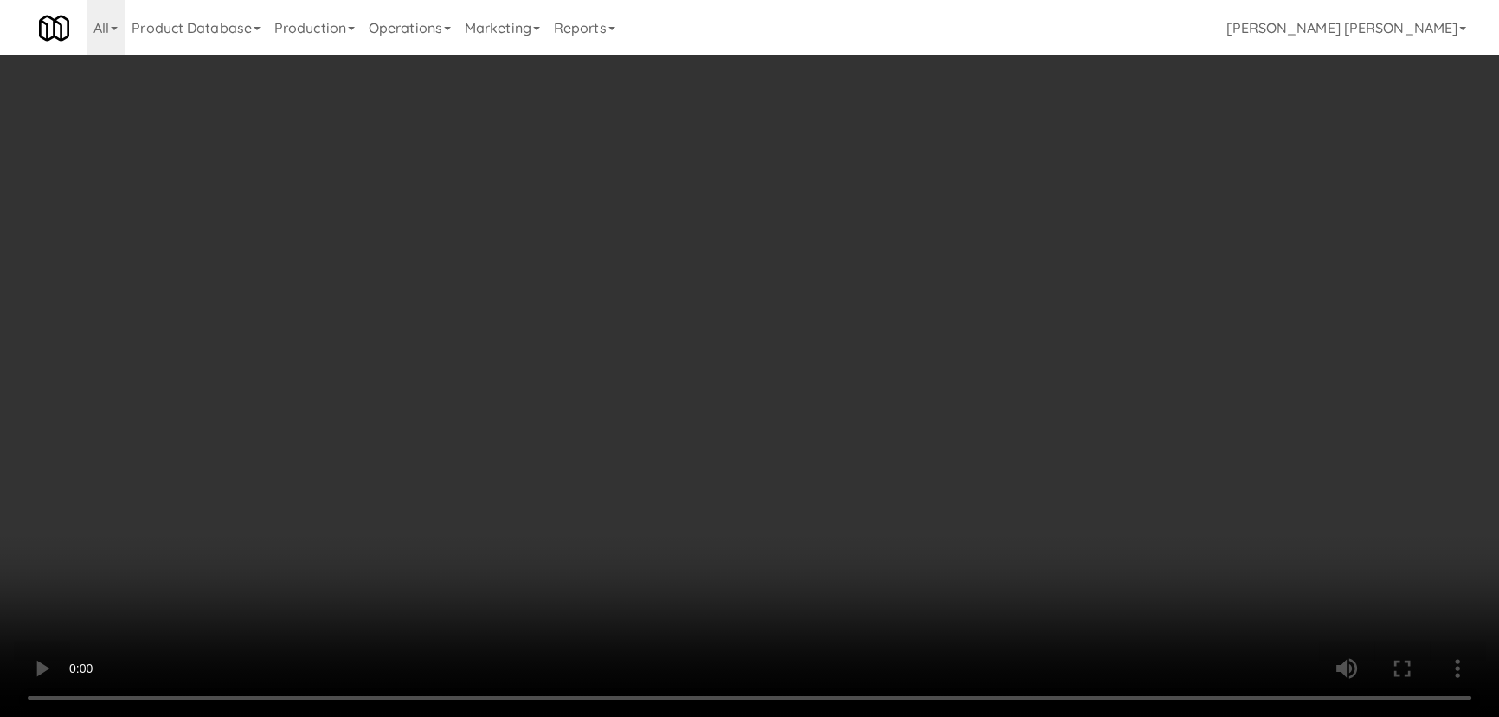
click at [982, 716] on video at bounding box center [749, 358] width 1499 height 717
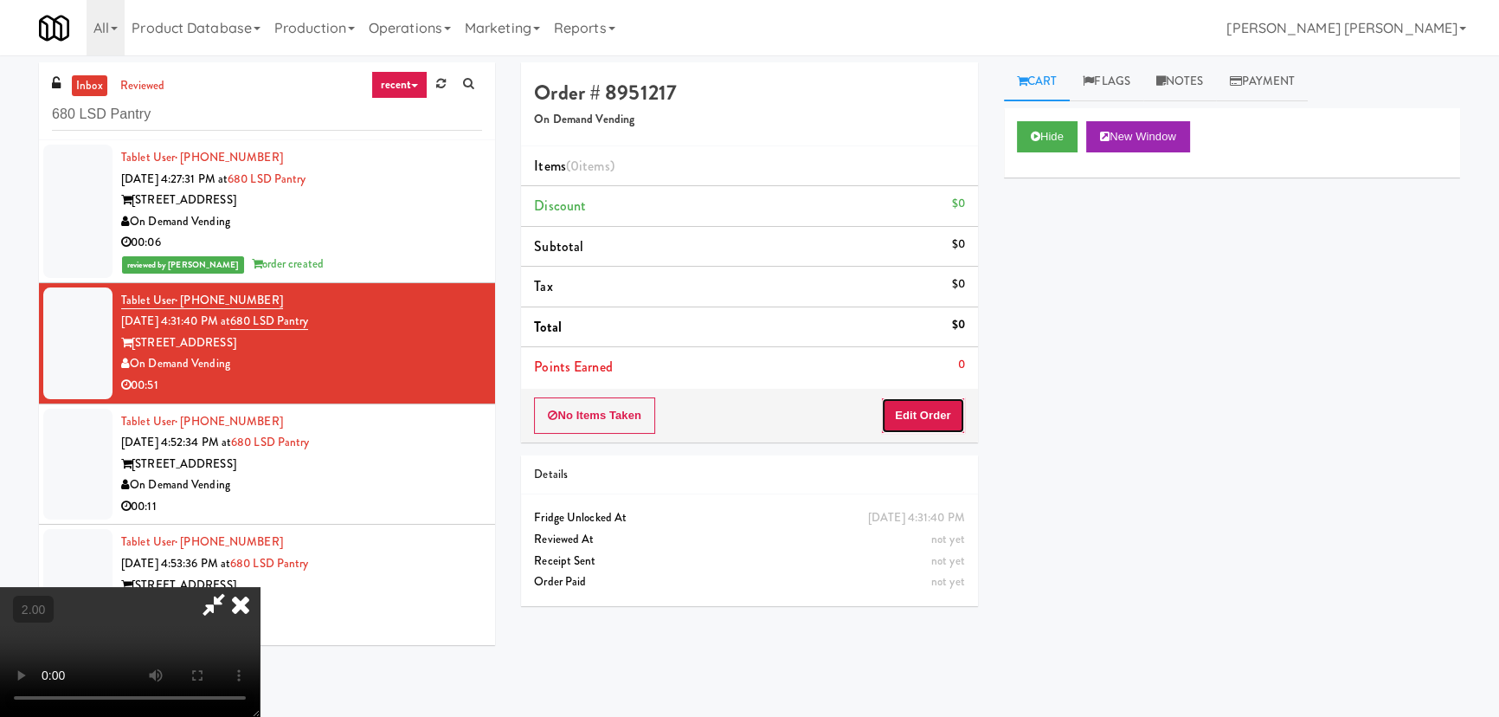
click at [925, 422] on button "Edit Order" at bounding box center [923, 415] width 84 height 36
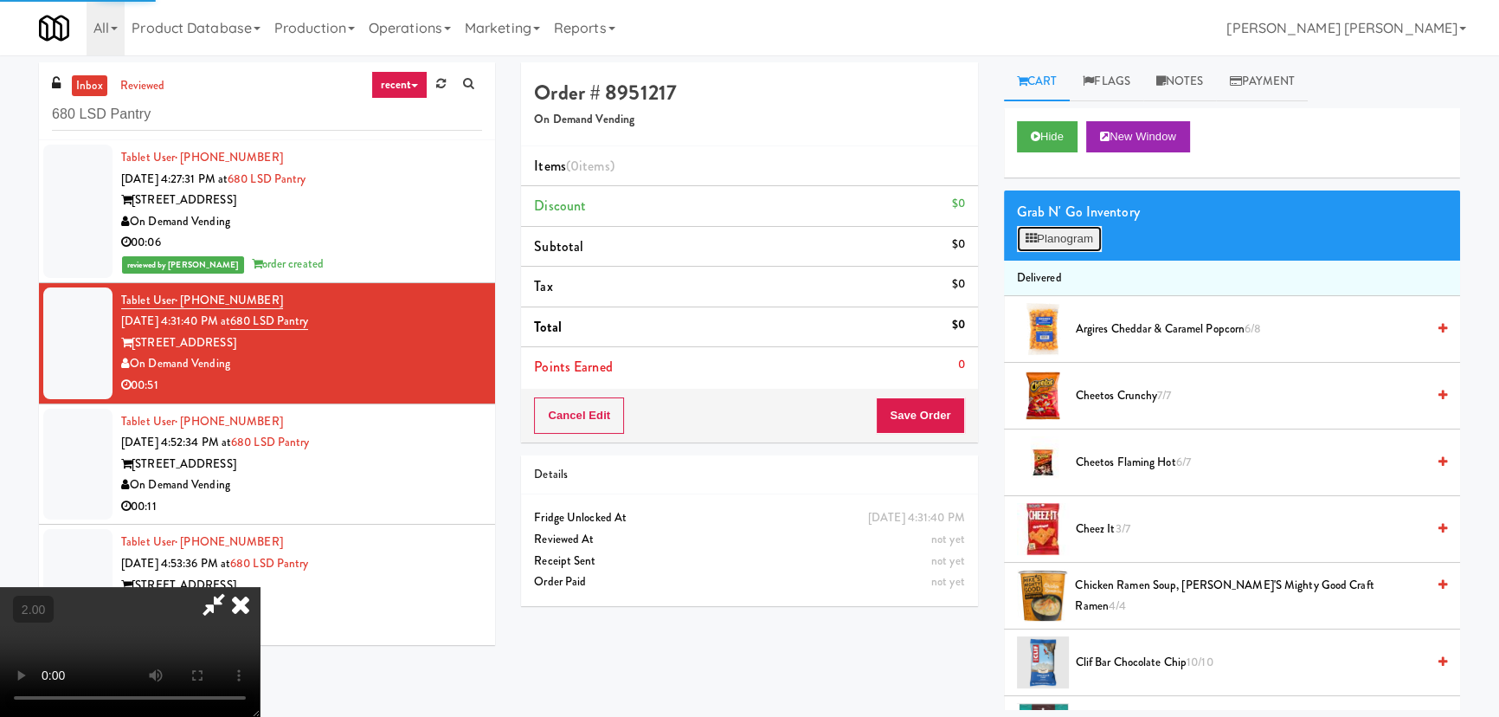
click at [1054, 242] on button "Planogram" at bounding box center [1059, 239] width 85 height 26
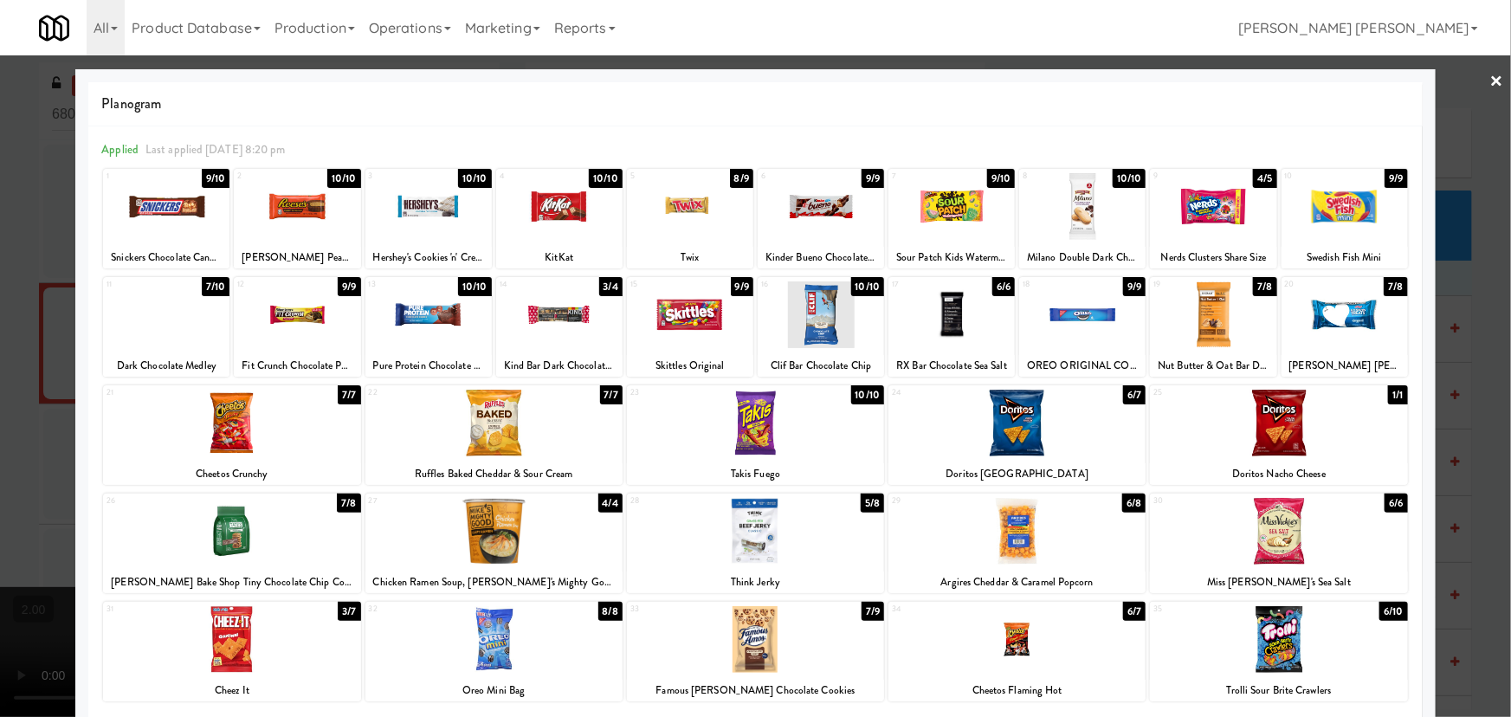
click at [1004, 646] on div at bounding box center [1016, 639] width 257 height 67
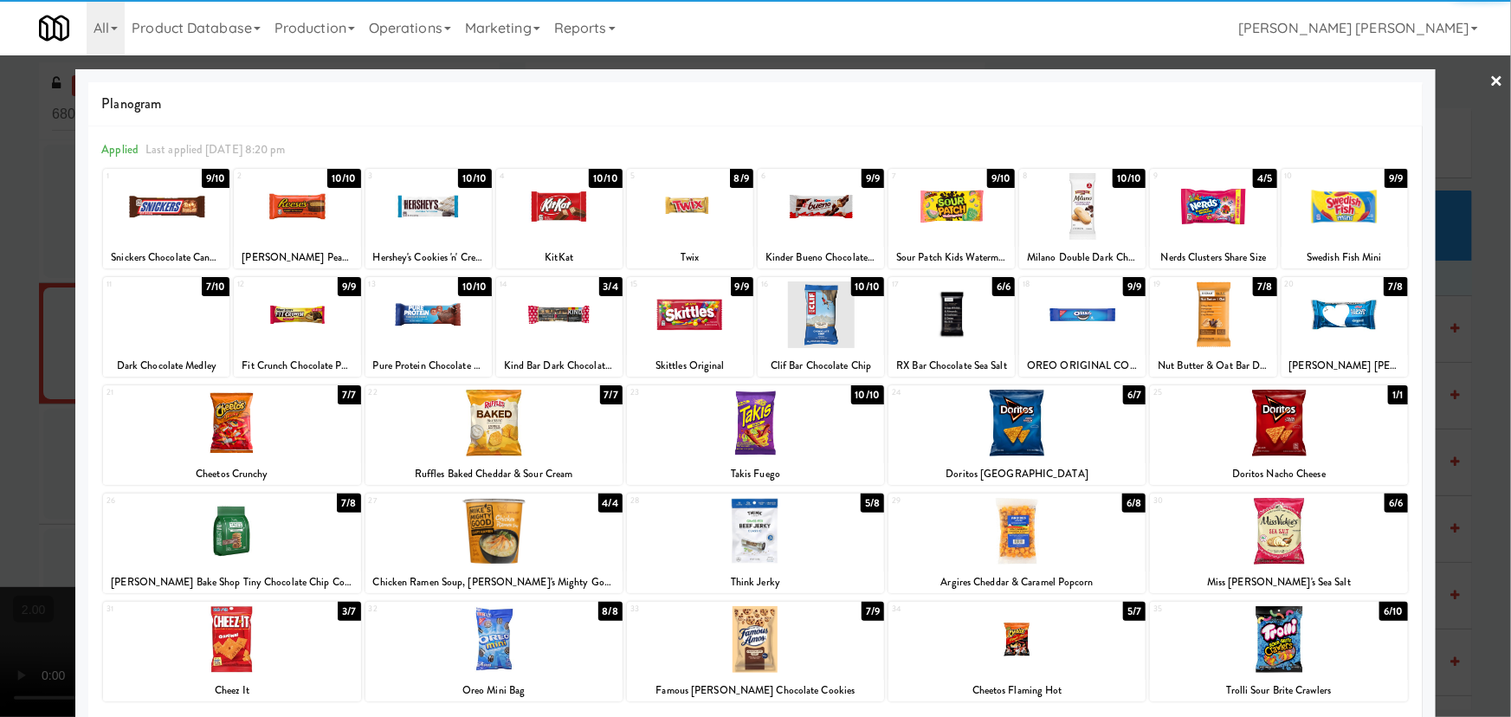
click at [1346, 303] on div at bounding box center [1344, 314] width 126 height 67
drag, startPoint x: 1479, startPoint y: 79, endPoint x: 1133, endPoint y: 111, distance: 347.7
click at [1490, 79] on link "×" at bounding box center [1497, 82] width 14 height 54
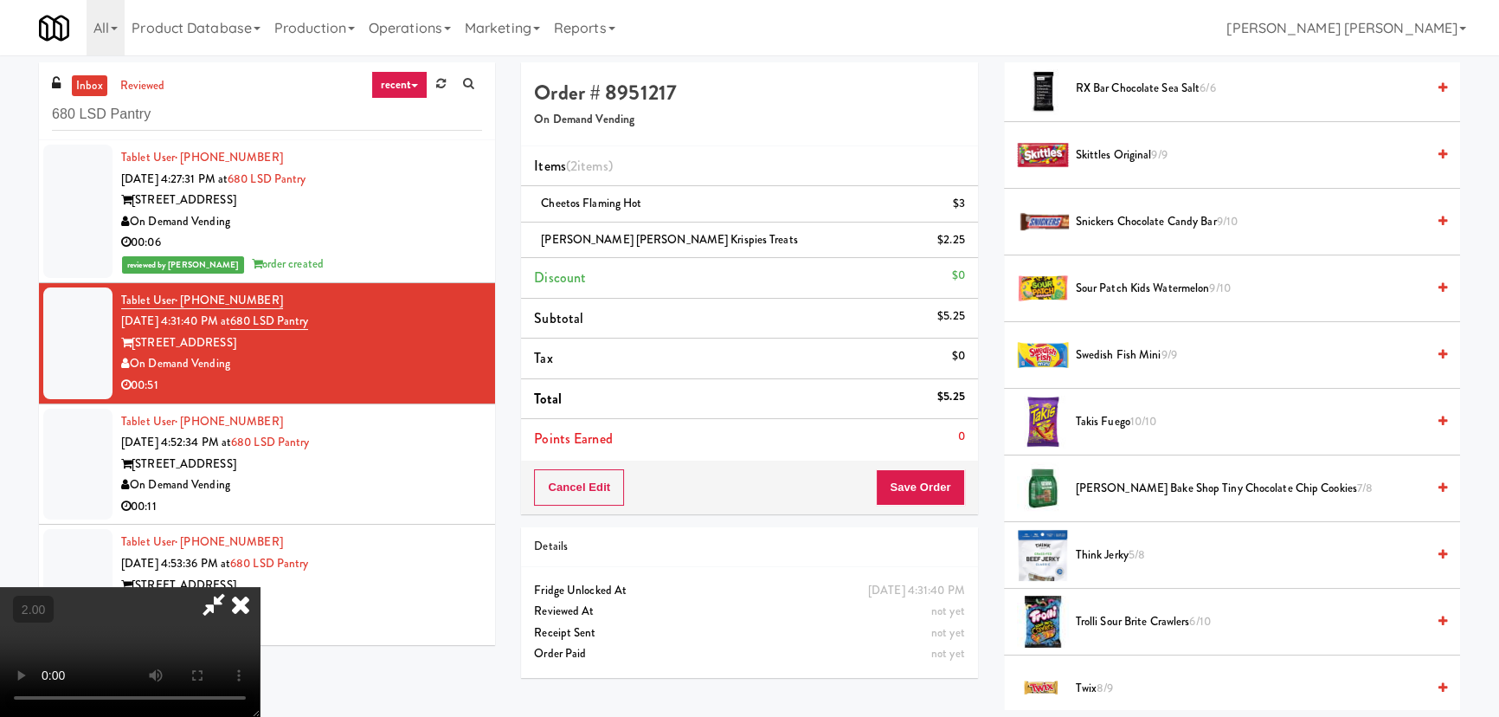
scroll to position [1967, 0]
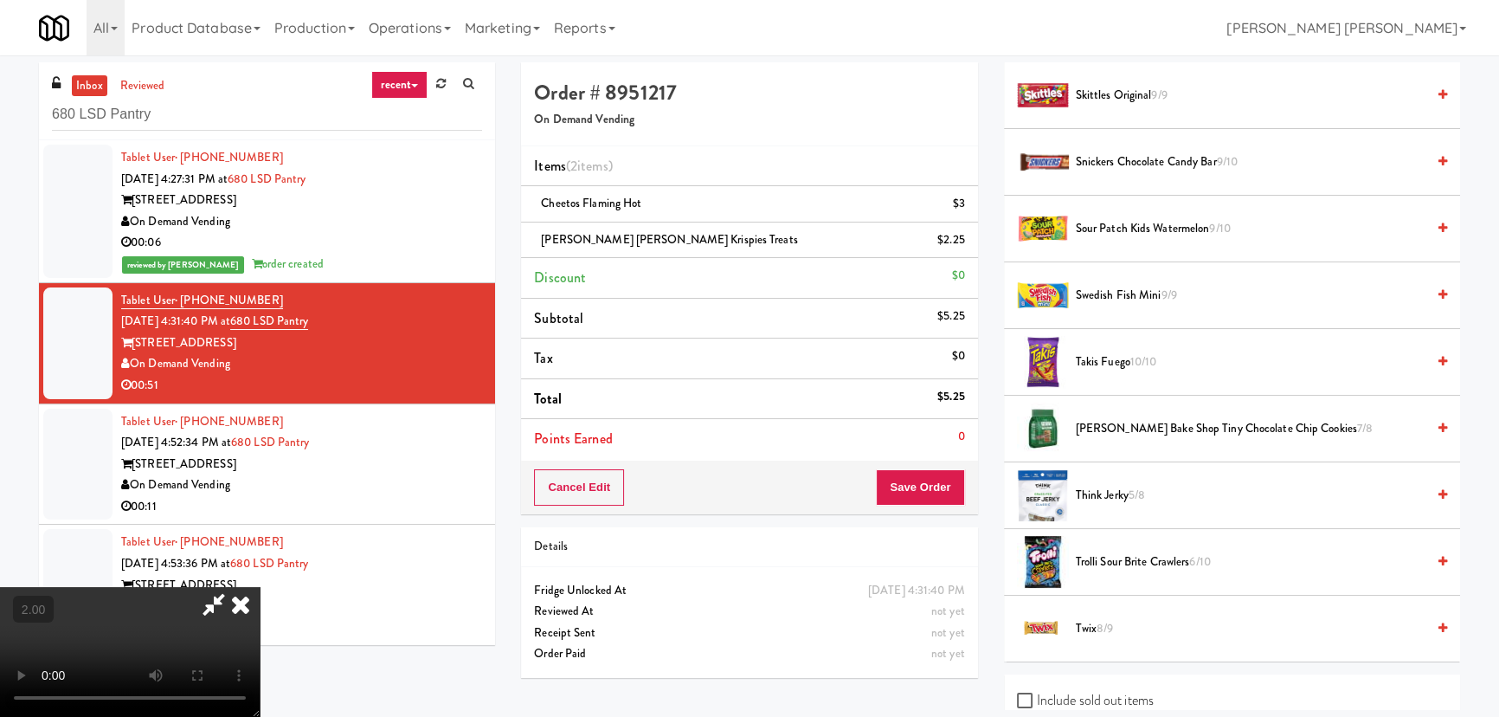
click at [1115, 554] on span "Trolli Sour Brite Crawlers 6/10" at bounding box center [1251, 562] width 350 height 22
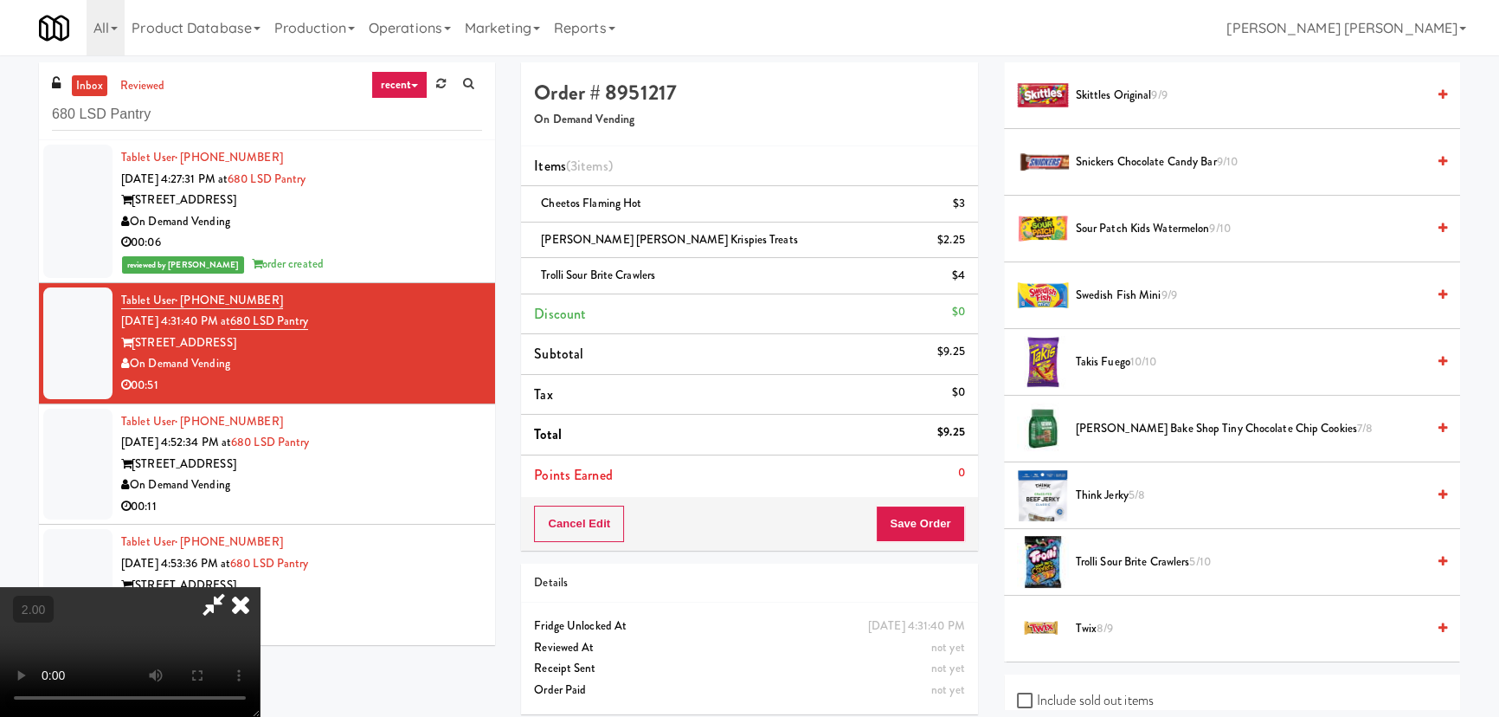
click at [260, 587] on icon at bounding box center [241, 604] width 38 height 35
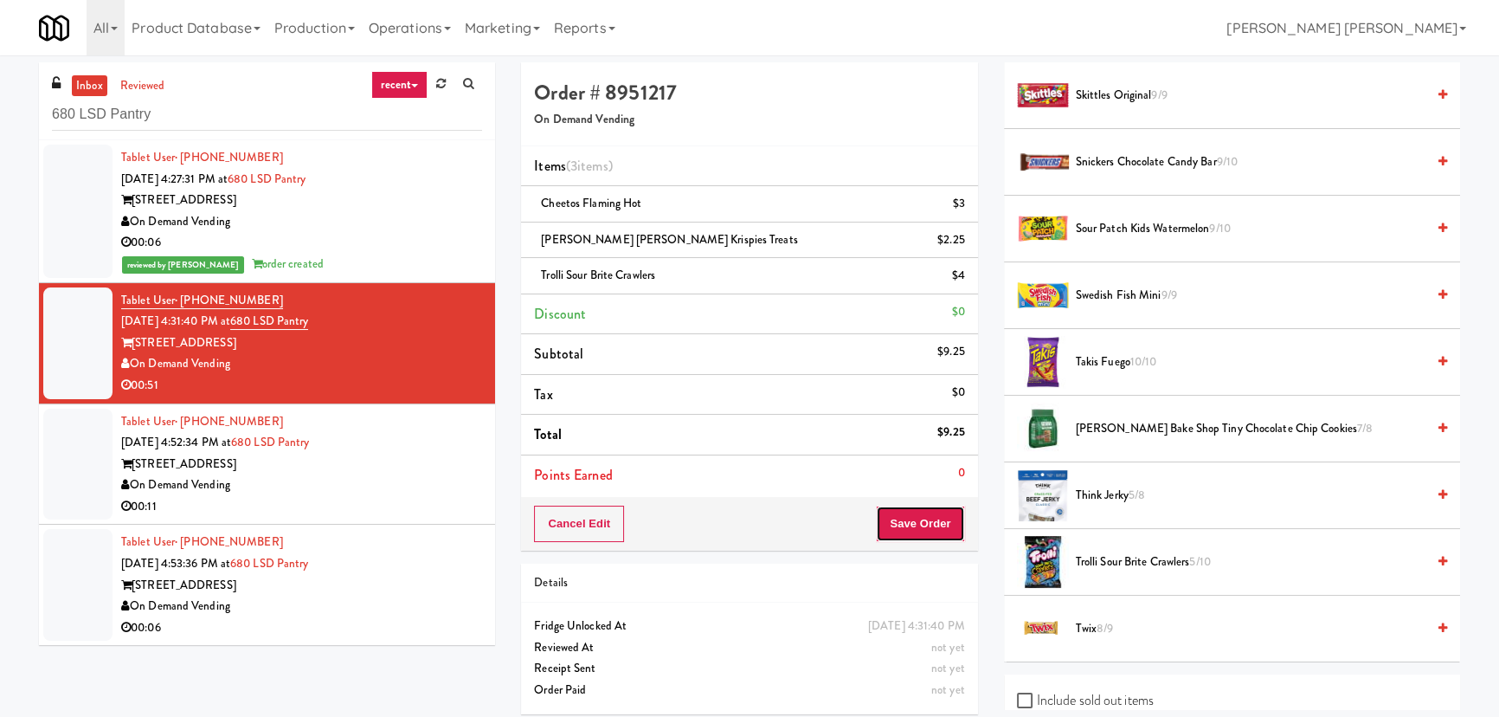
click at [929, 531] on button "Save Order" at bounding box center [920, 524] width 88 height 36
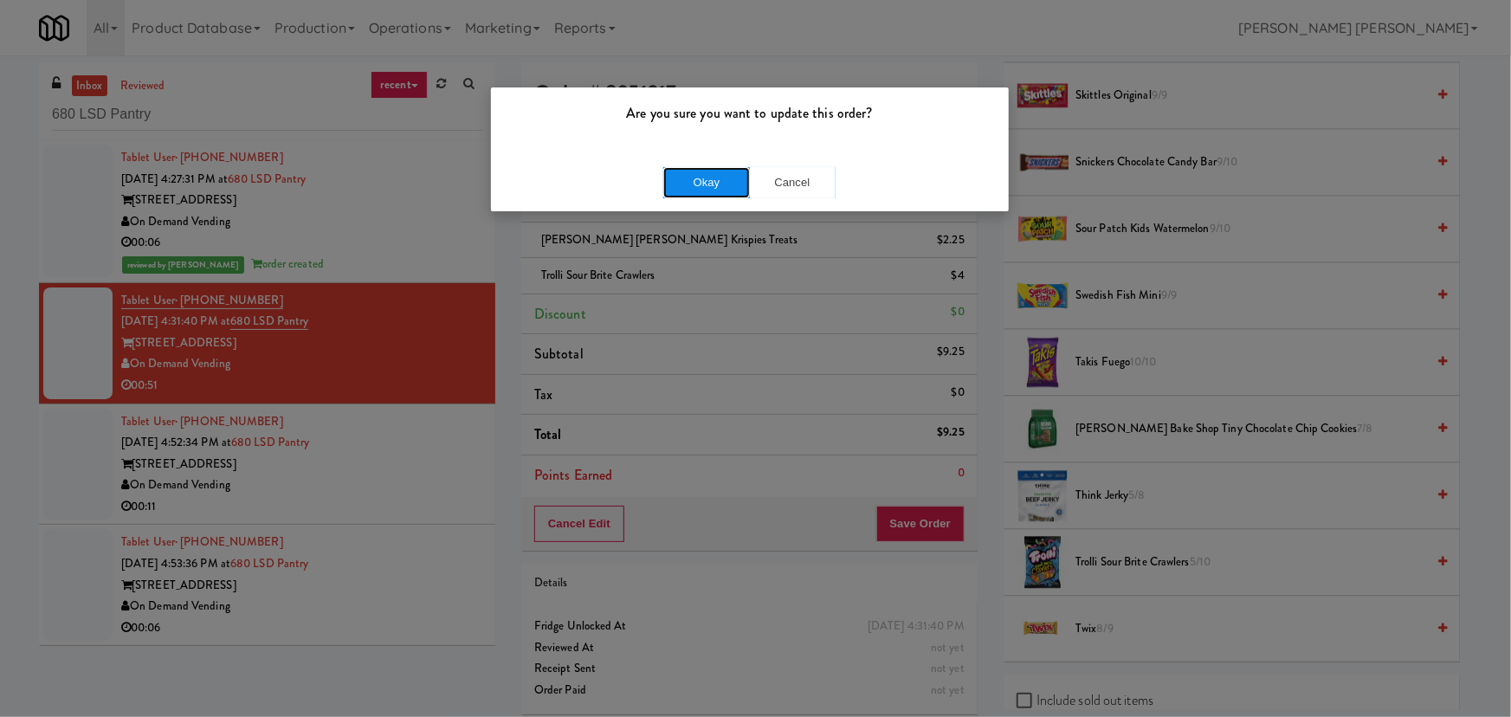
click at [699, 175] on button "Okay" at bounding box center [706, 182] width 87 height 31
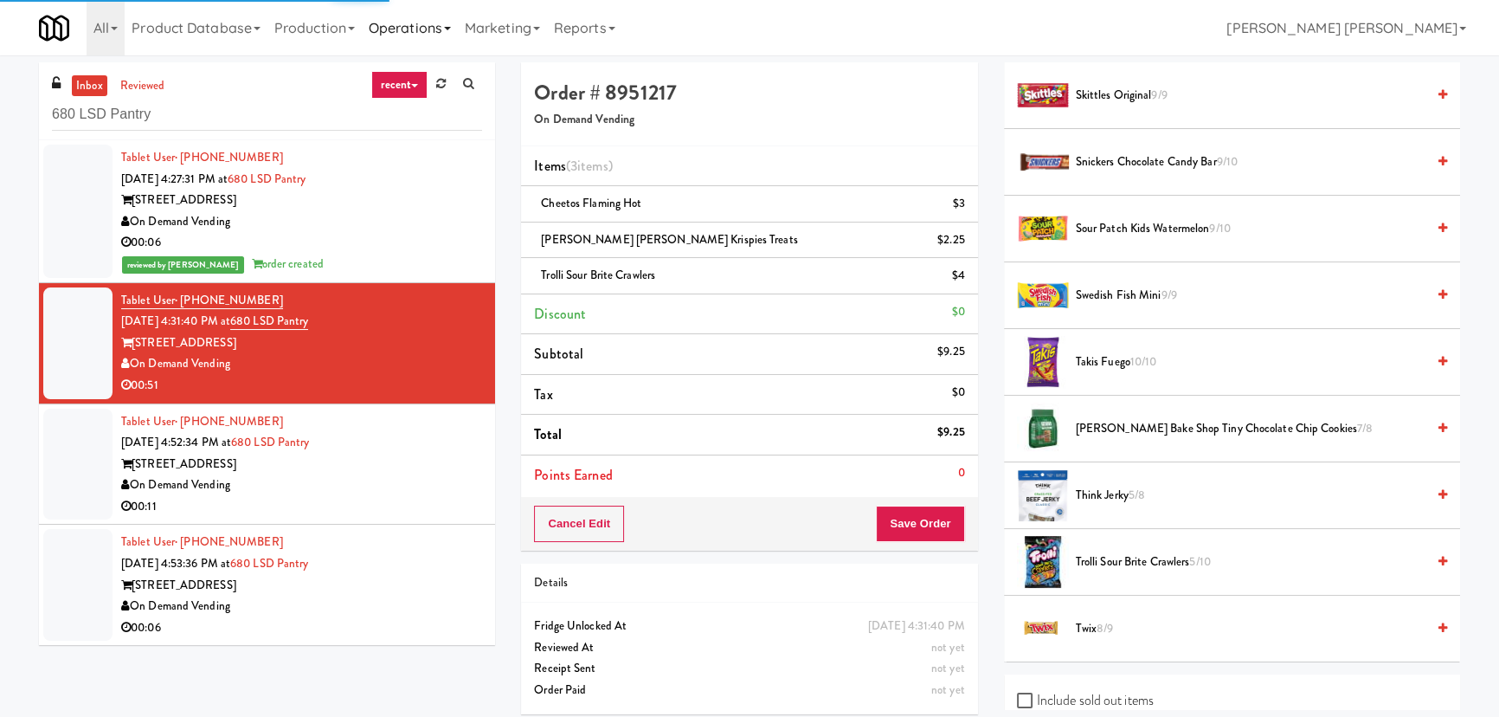
scroll to position [47, 0]
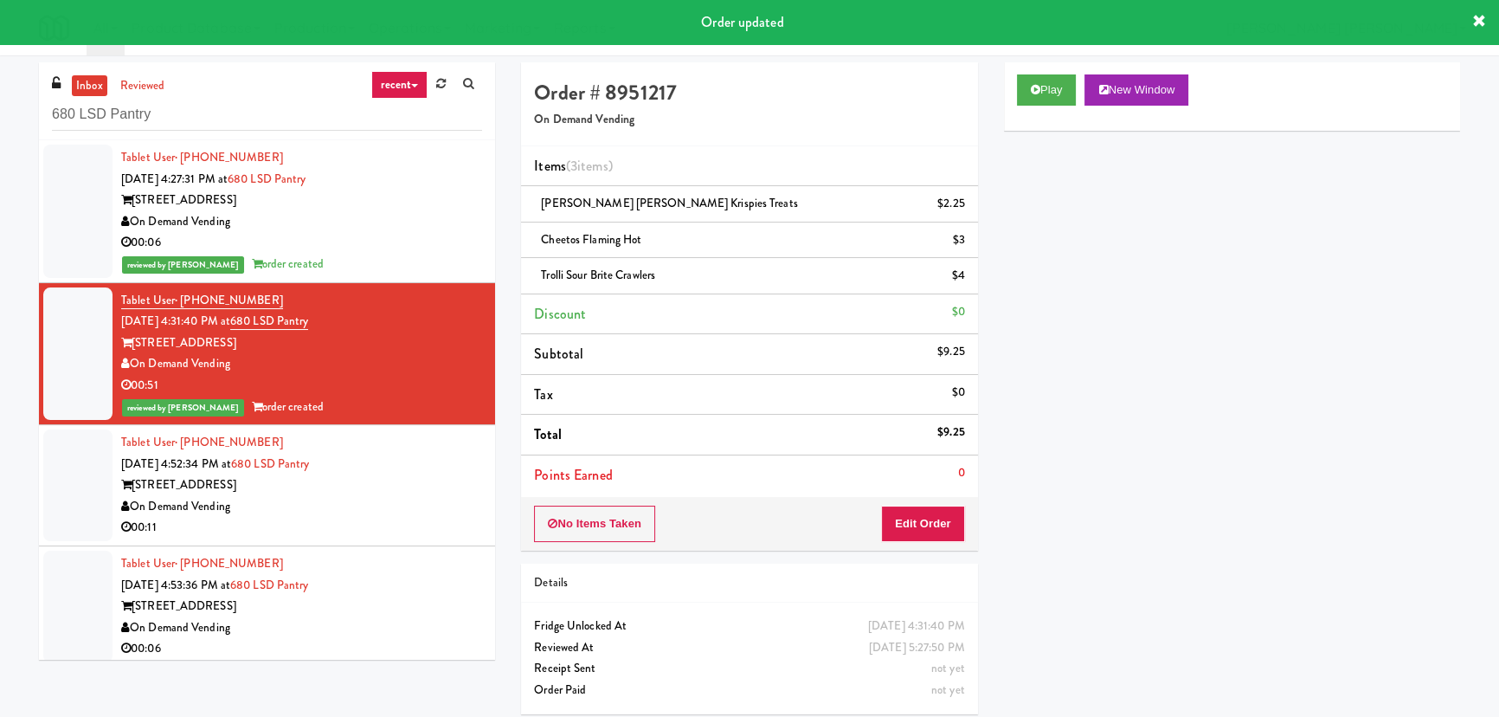
click at [416, 491] on div "680 N. Lake Shore" at bounding box center [301, 485] width 361 height 22
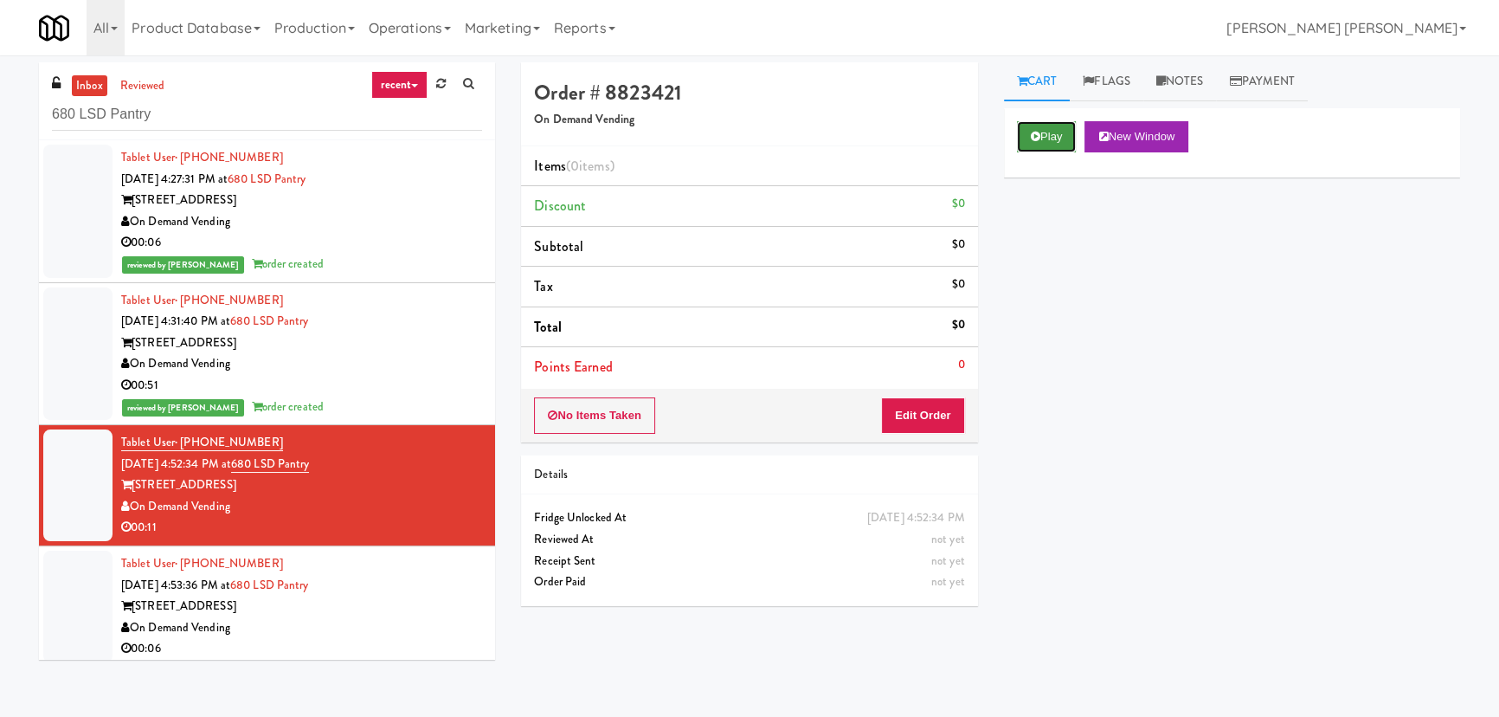
click at [1050, 144] on button "Play" at bounding box center [1047, 136] width 60 height 31
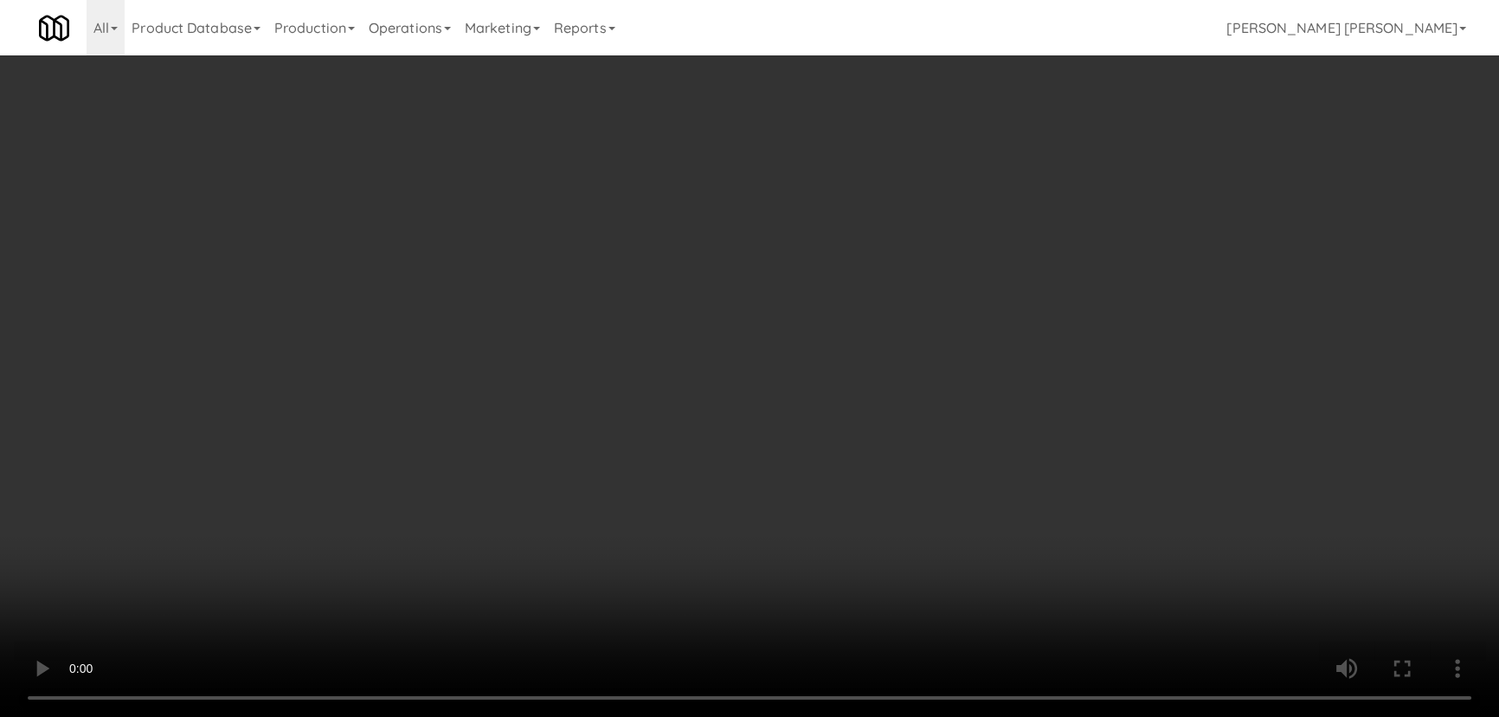
click at [909, 716] on video at bounding box center [749, 358] width 1499 height 717
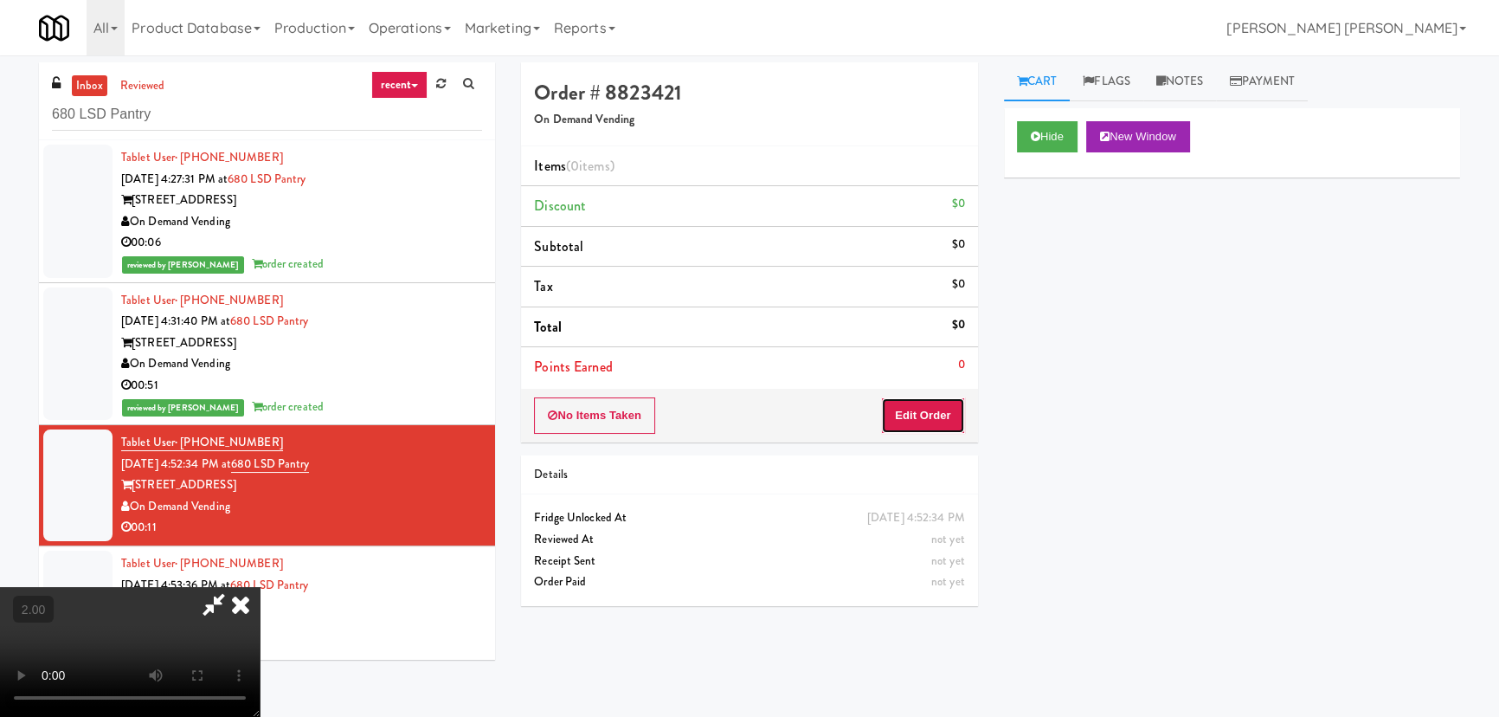
click at [915, 415] on button "Edit Order" at bounding box center [923, 415] width 84 height 36
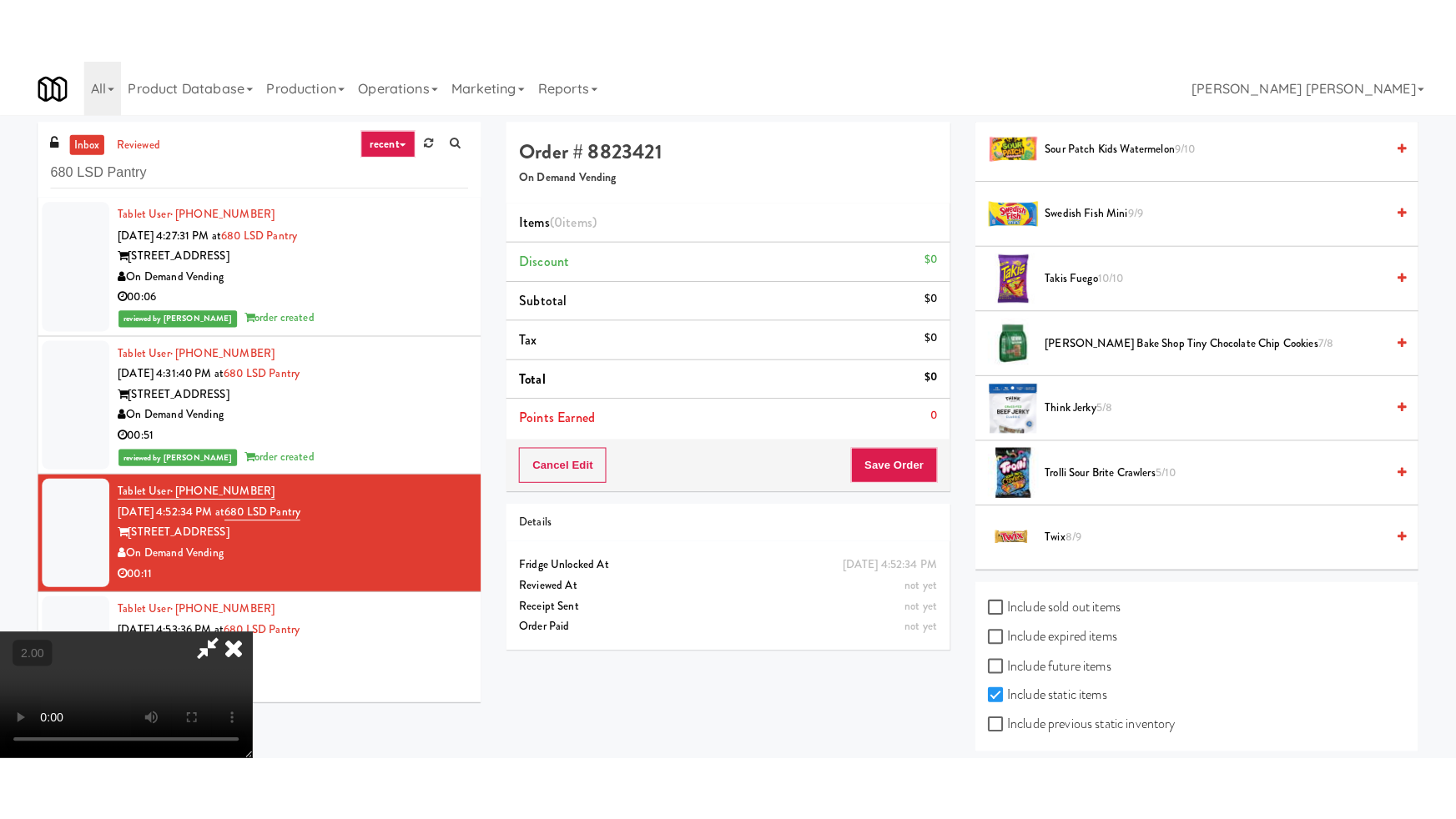
scroll to position [2039, 0]
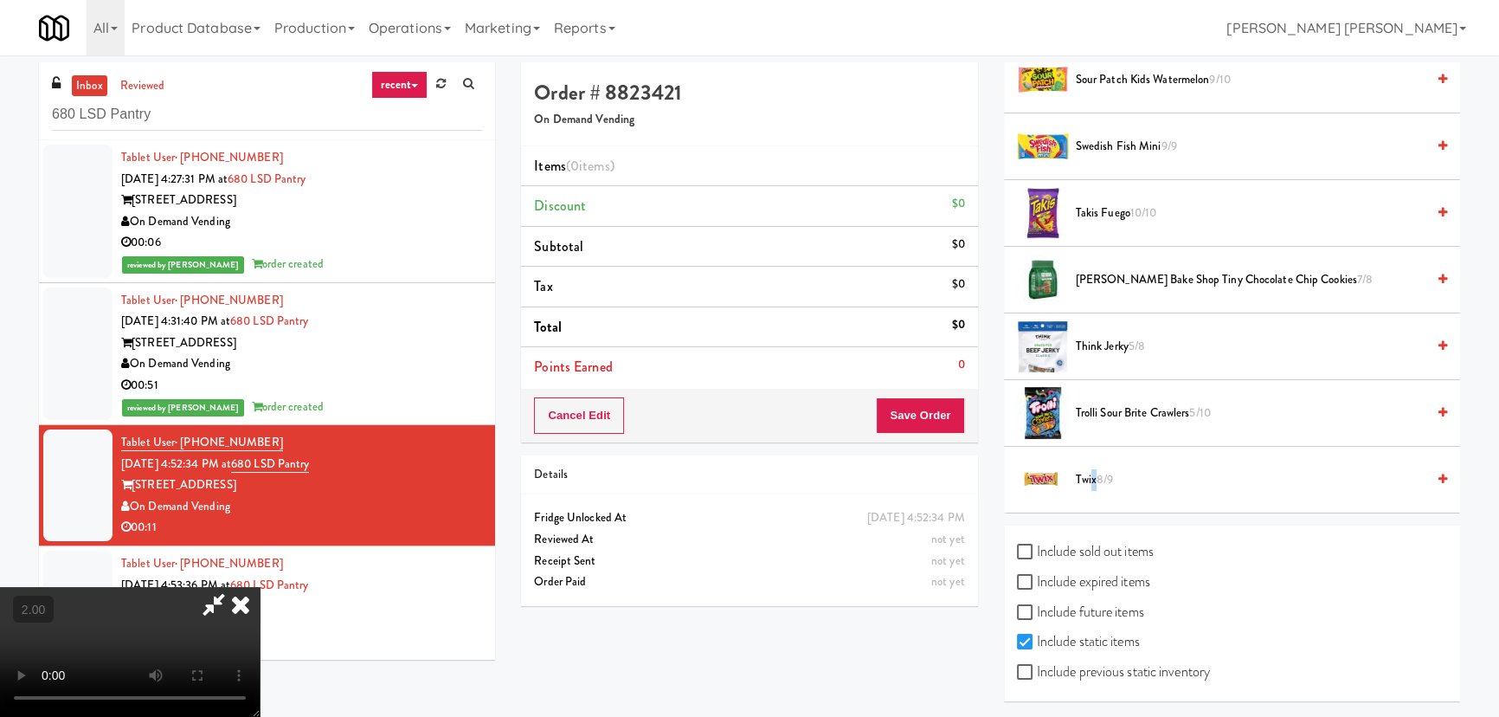
click at [1092, 472] on span "Twix 8/9" at bounding box center [1251, 480] width 350 height 22
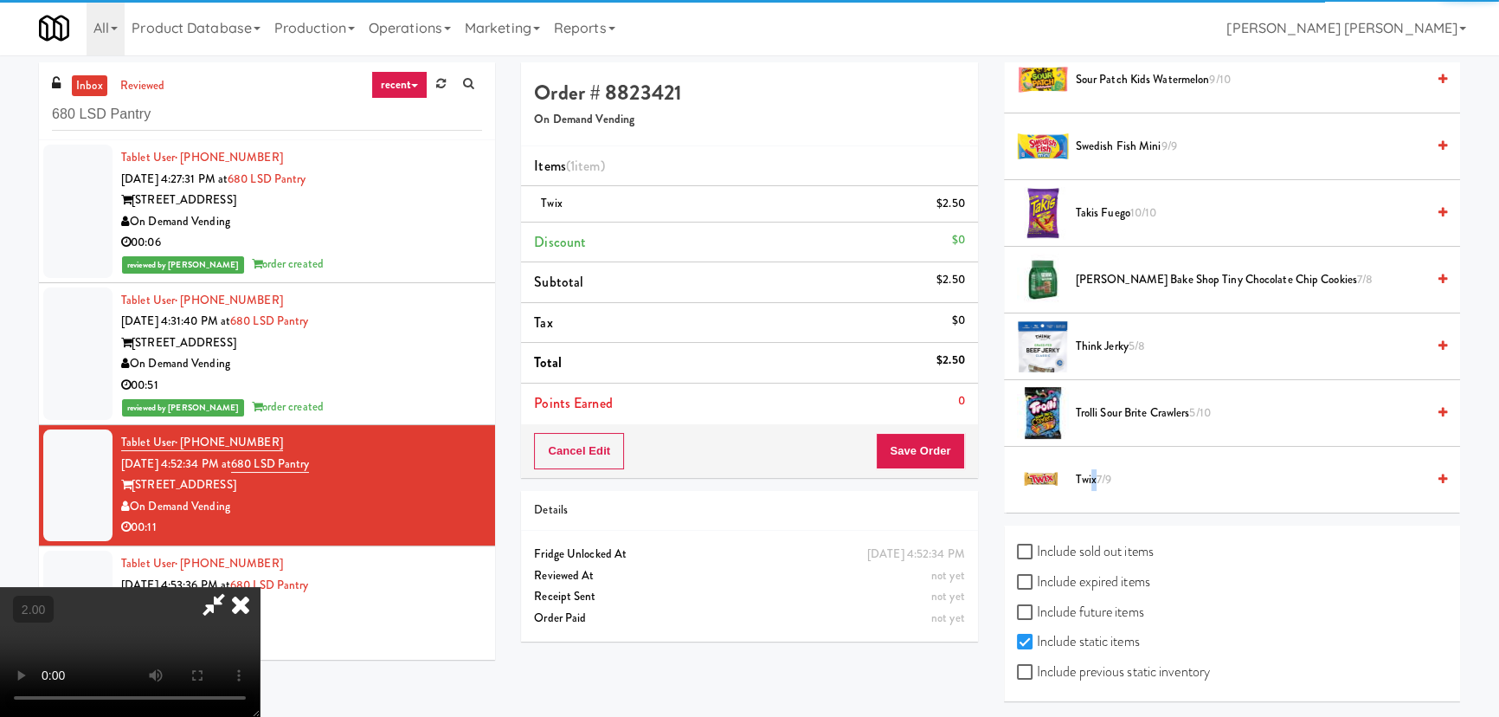
click at [260, 609] on video at bounding box center [130, 652] width 260 height 130
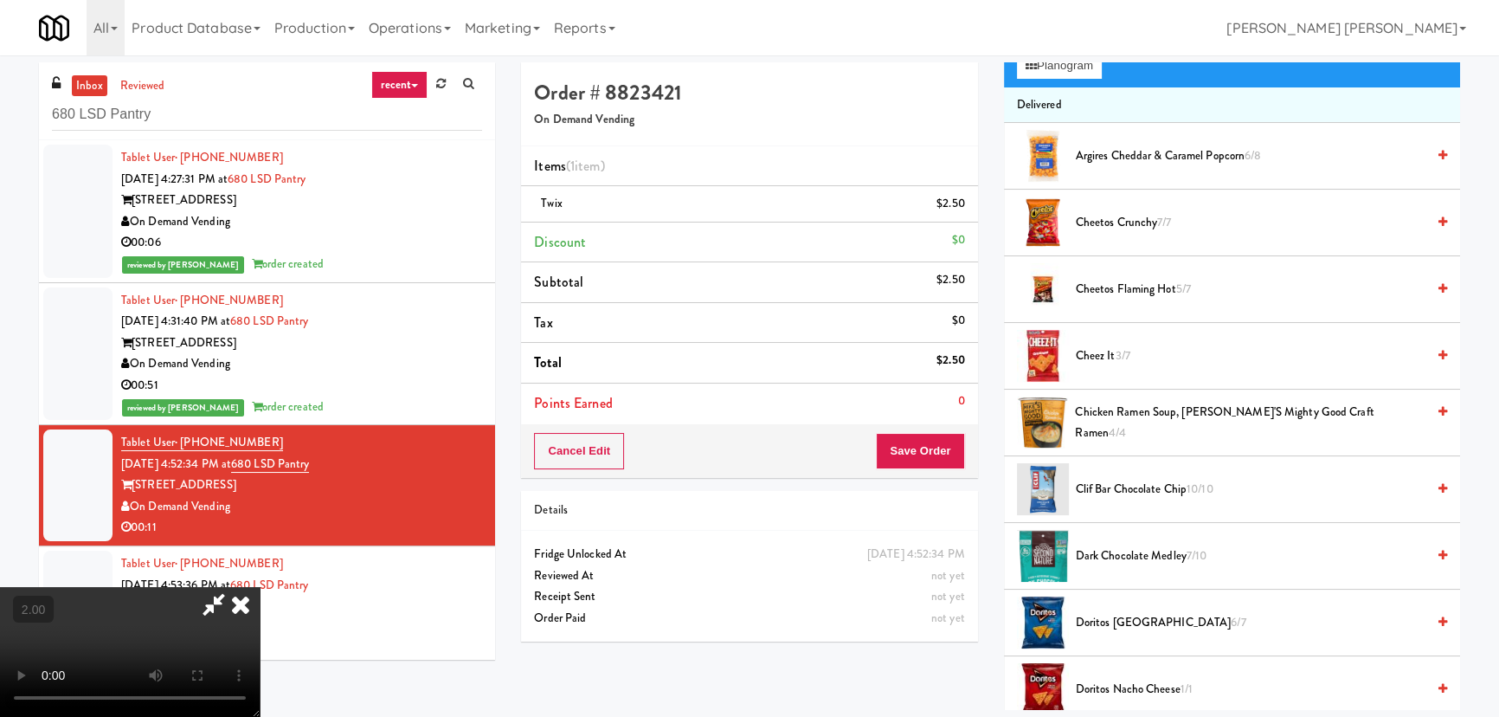
scroll to position [0, 0]
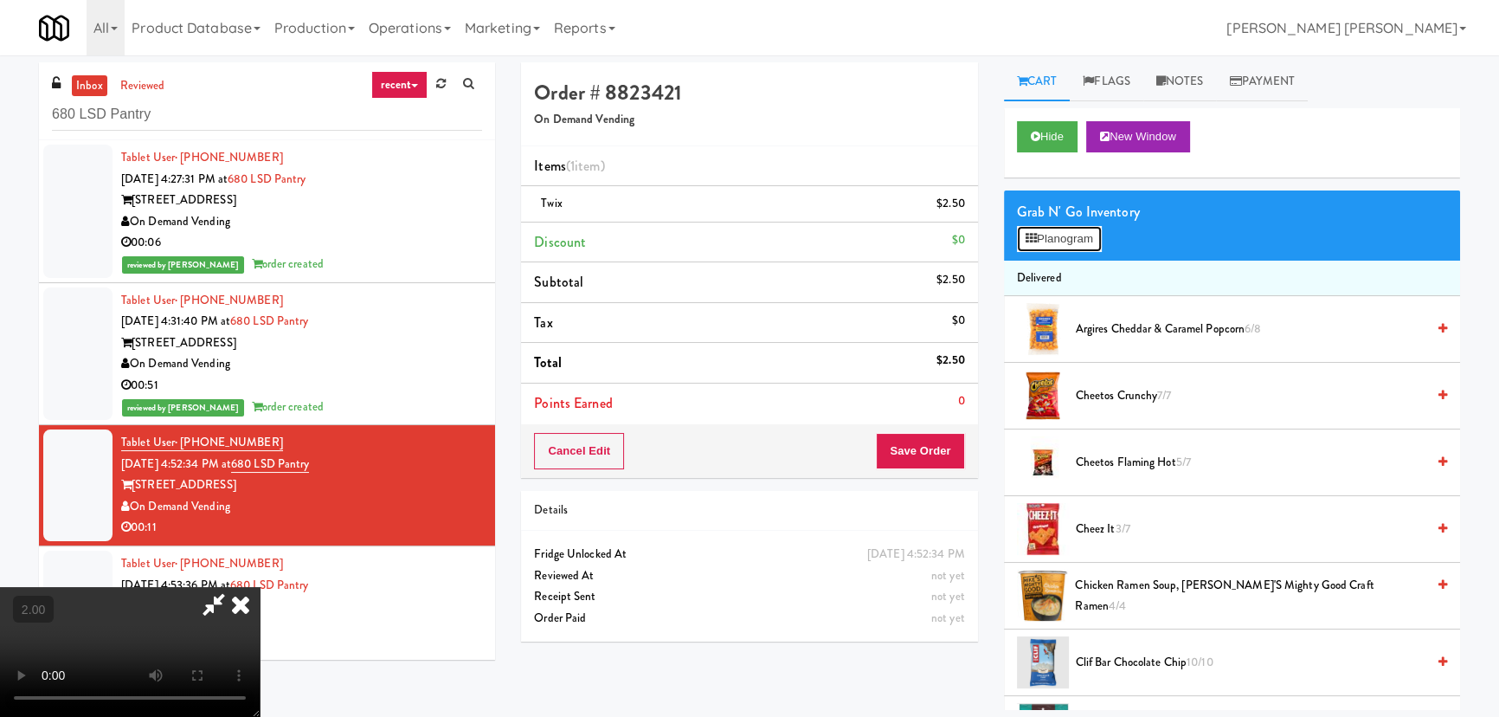
click at [1048, 241] on button "Planogram" at bounding box center [1059, 239] width 85 height 26
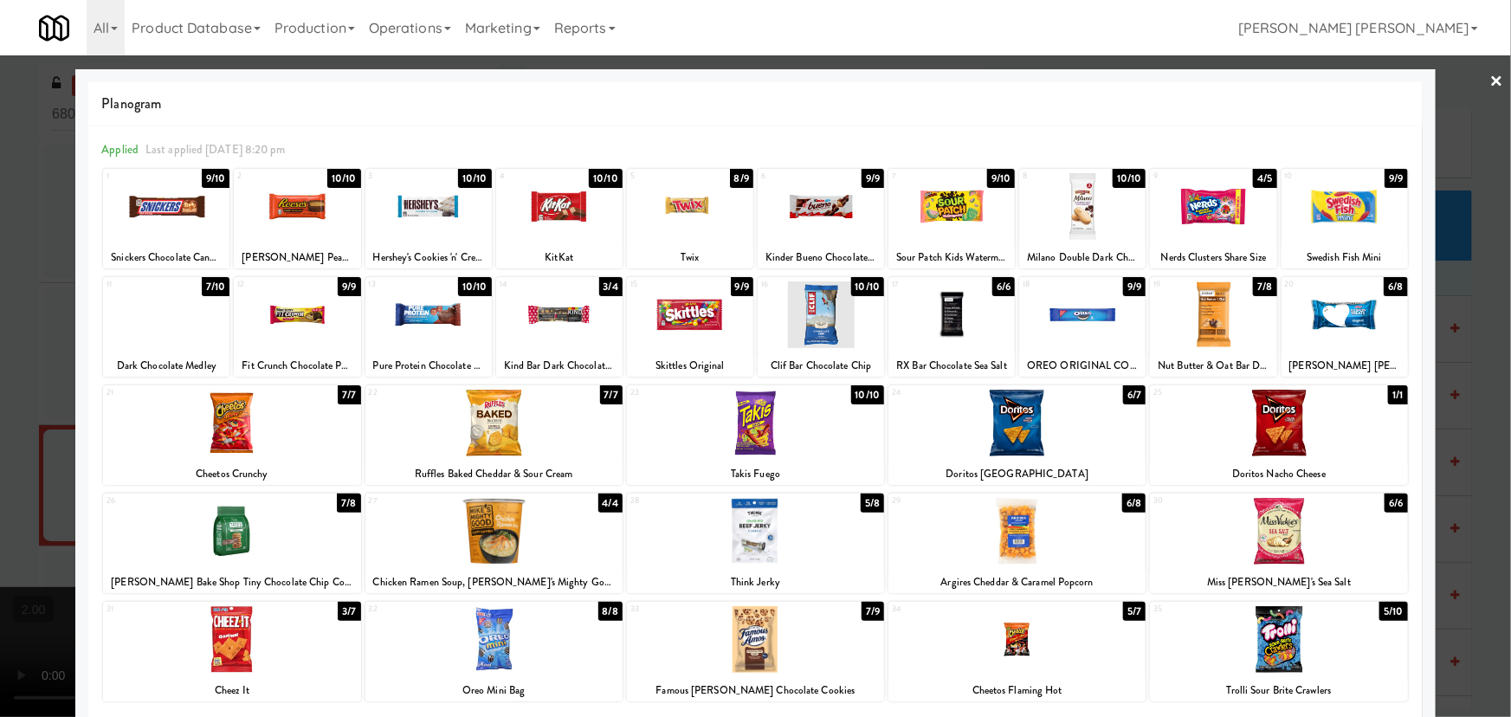
click at [496, 415] on div at bounding box center [493, 423] width 257 height 67
click at [1490, 84] on link "×" at bounding box center [1497, 82] width 14 height 54
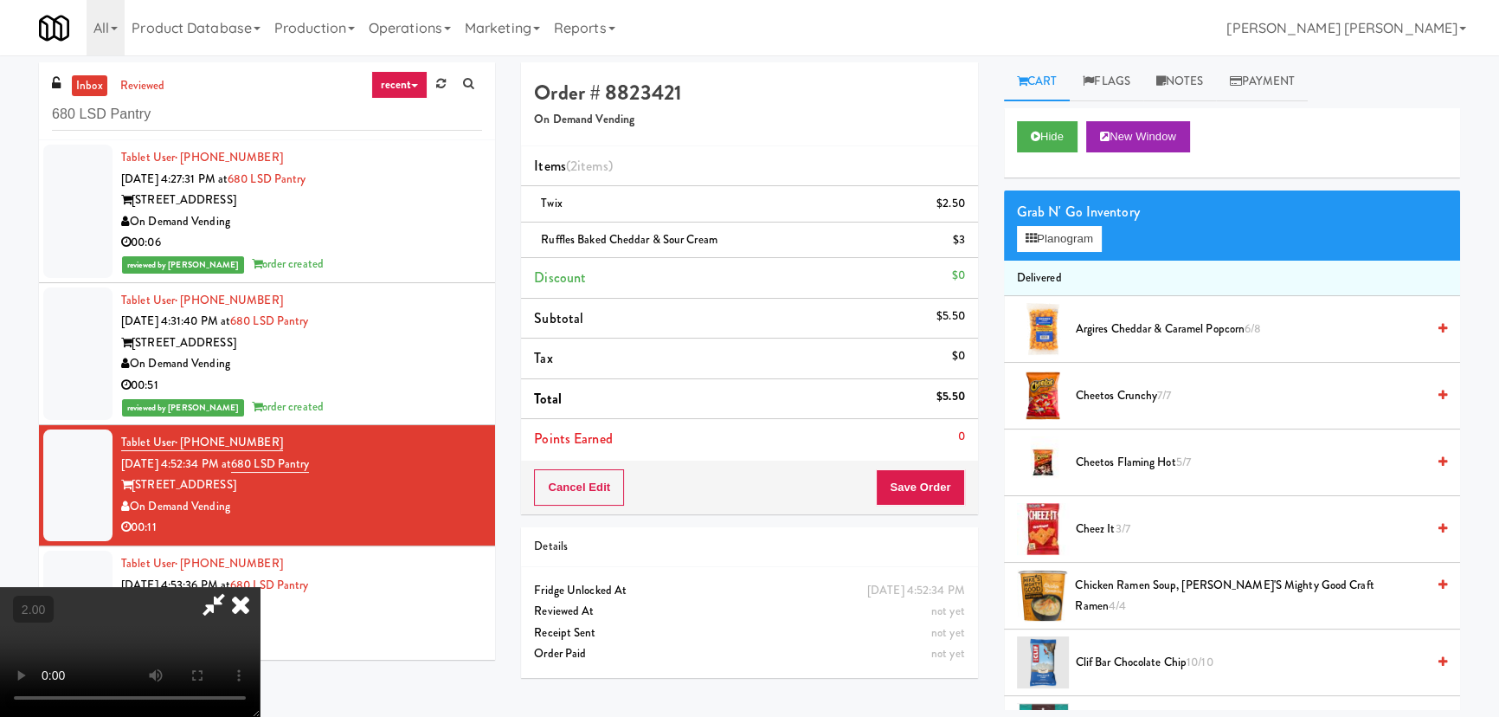
drag, startPoint x: 886, startPoint y: 225, endPoint x: 917, endPoint y: 403, distance: 180.9
click at [260, 587] on icon at bounding box center [241, 604] width 38 height 35
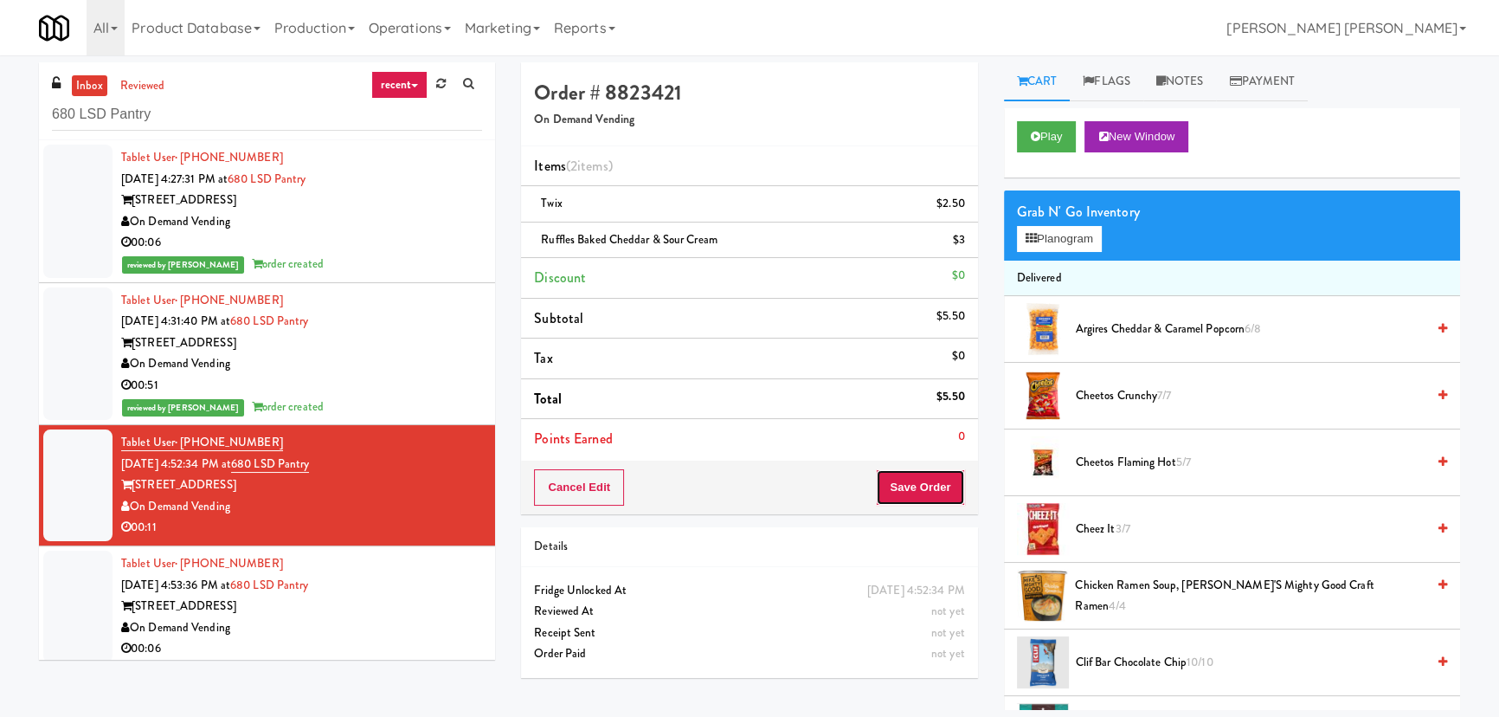
click at [922, 478] on button "Save Order" at bounding box center [920, 487] width 88 height 36
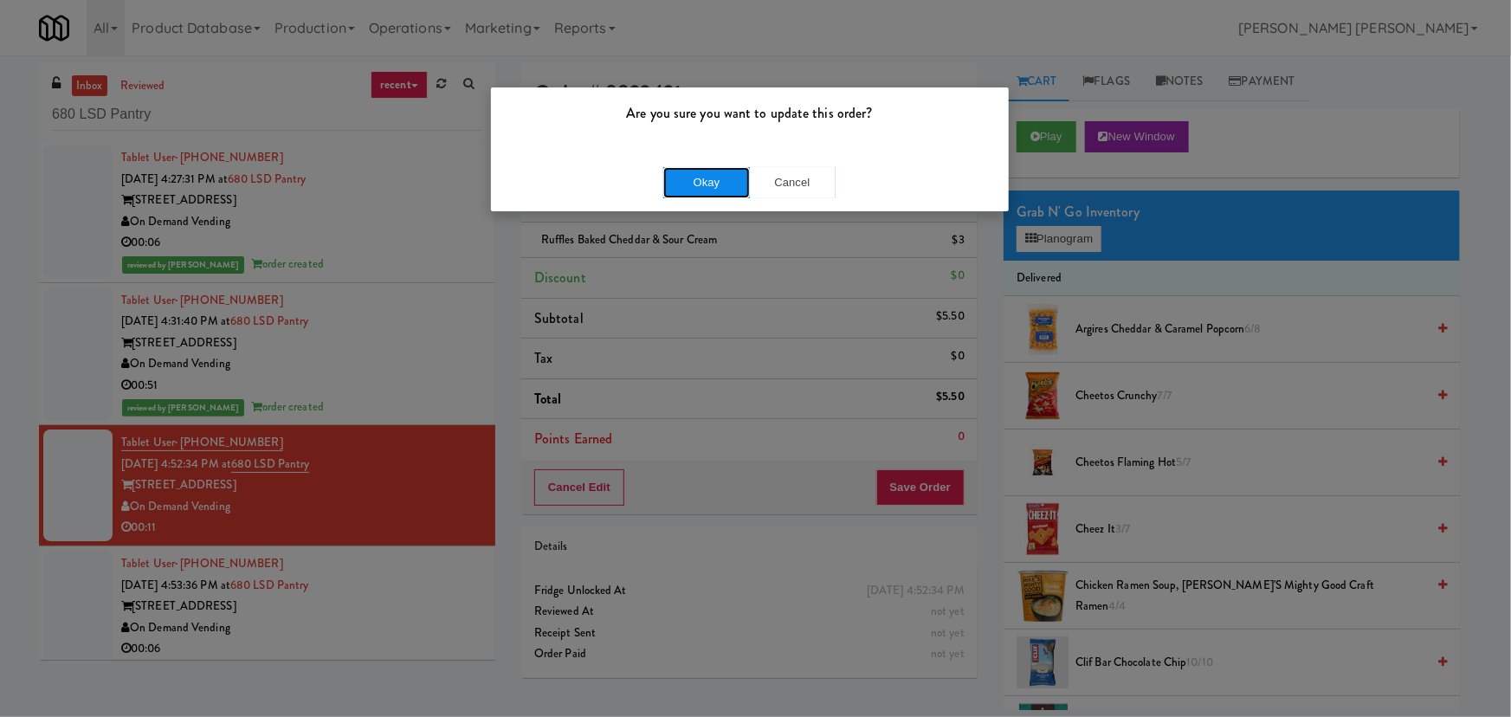
drag, startPoint x: 709, startPoint y: 190, endPoint x: 515, endPoint y: 30, distance: 250.9
click at [709, 189] on button "Okay" at bounding box center [706, 182] width 87 height 31
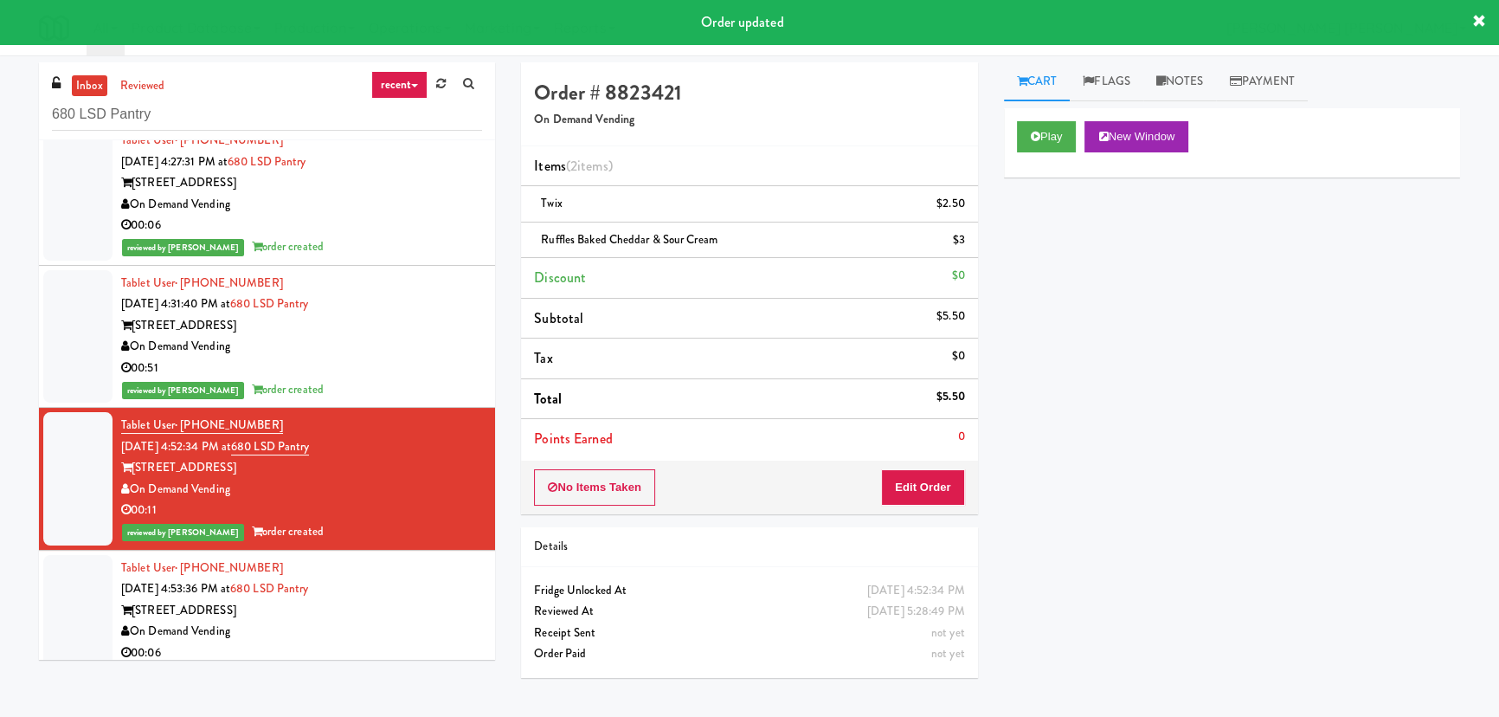
scroll to position [28, 0]
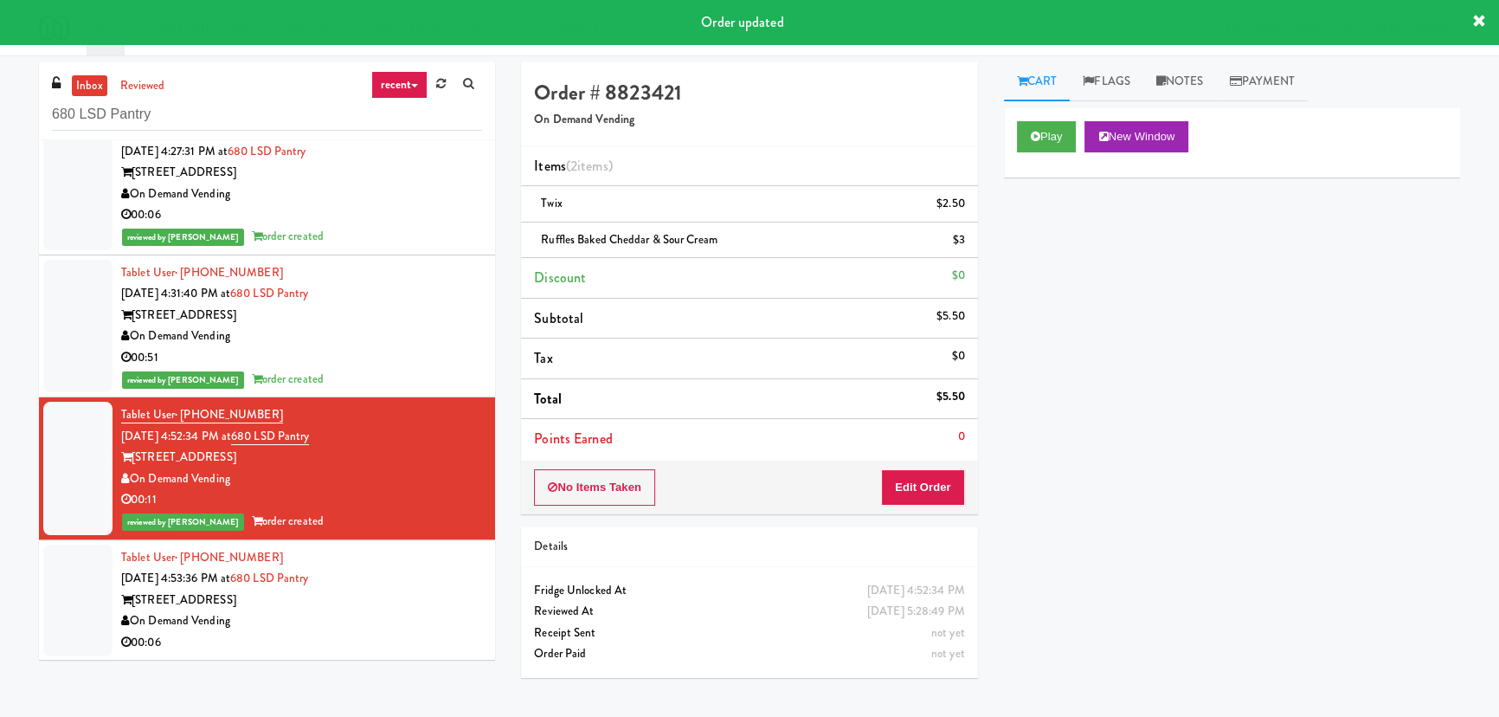
click at [412, 612] on div "On Demand Vending" at bounding box center [301, 621] width 361 height 22
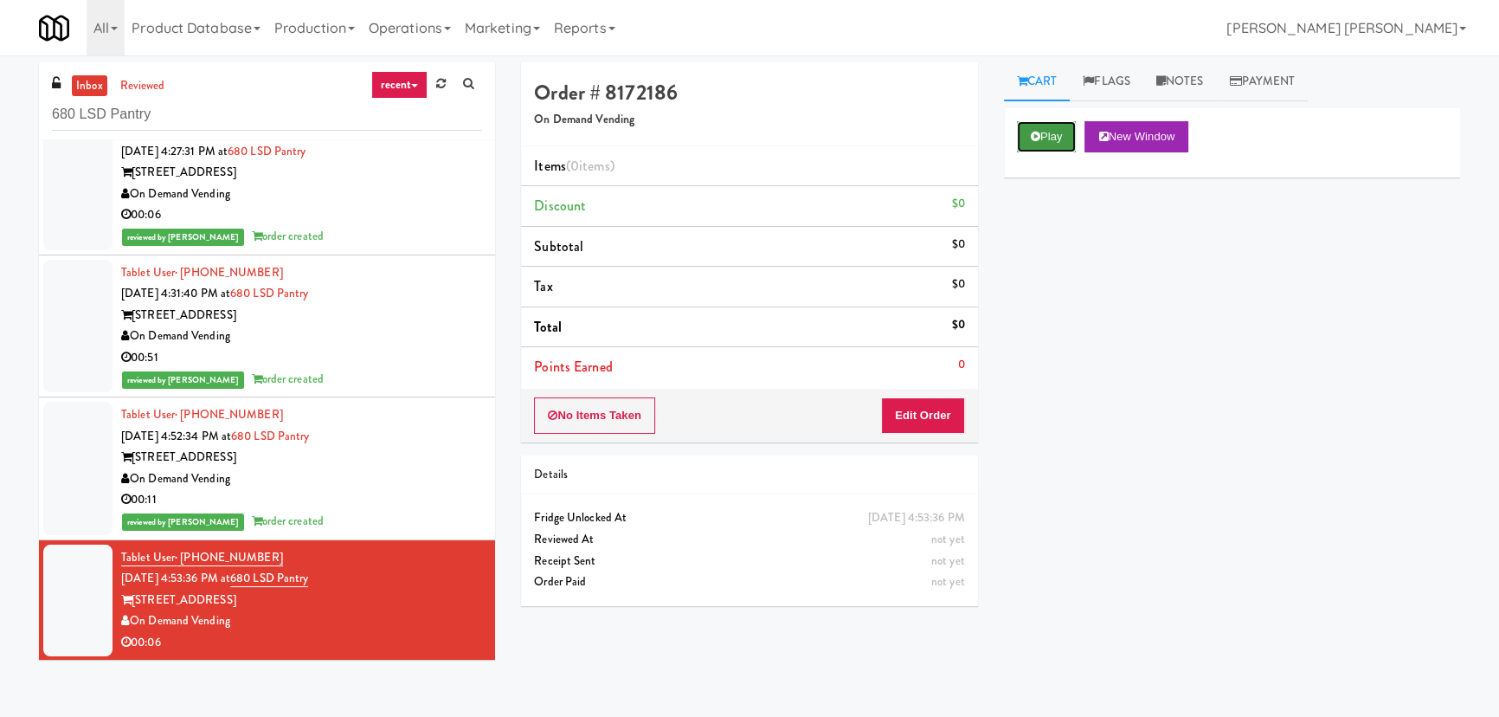
click at [1039, 133] on icon at bounding box center [1036, 136] width 10 height 11
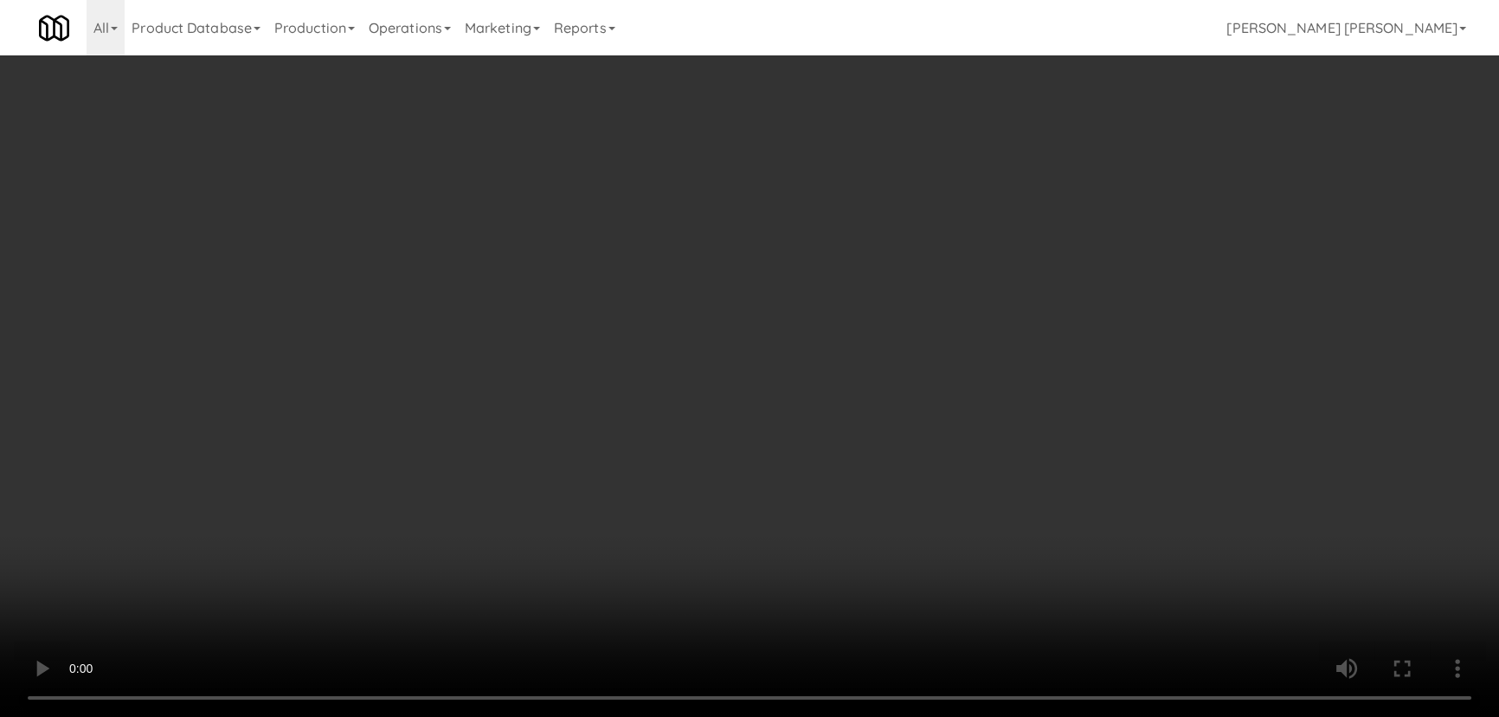
click at [867, 716] on video at bounding box center [749, 358] width 1499 height 717
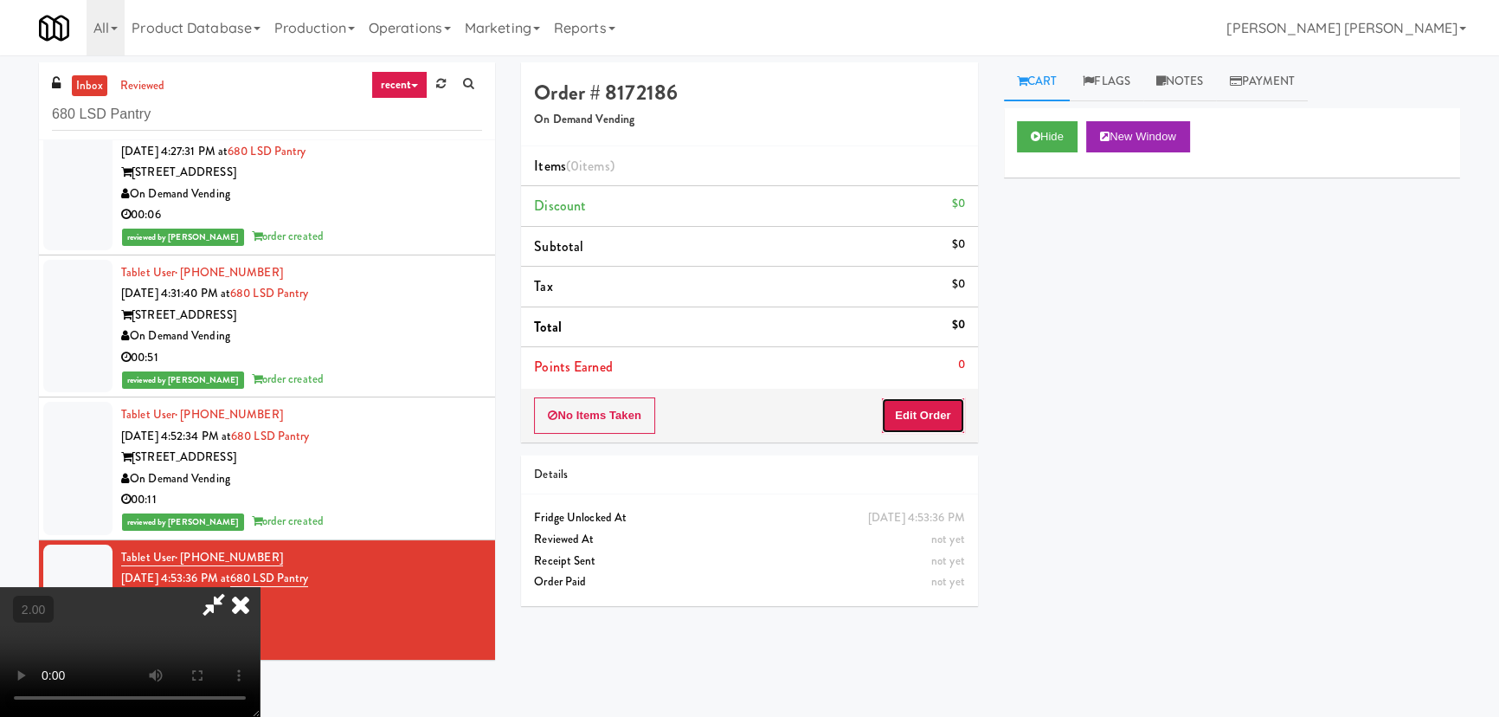
click at [940, 406] on button "Edit Order" at bounding box center [923, 415] width 84 height 36
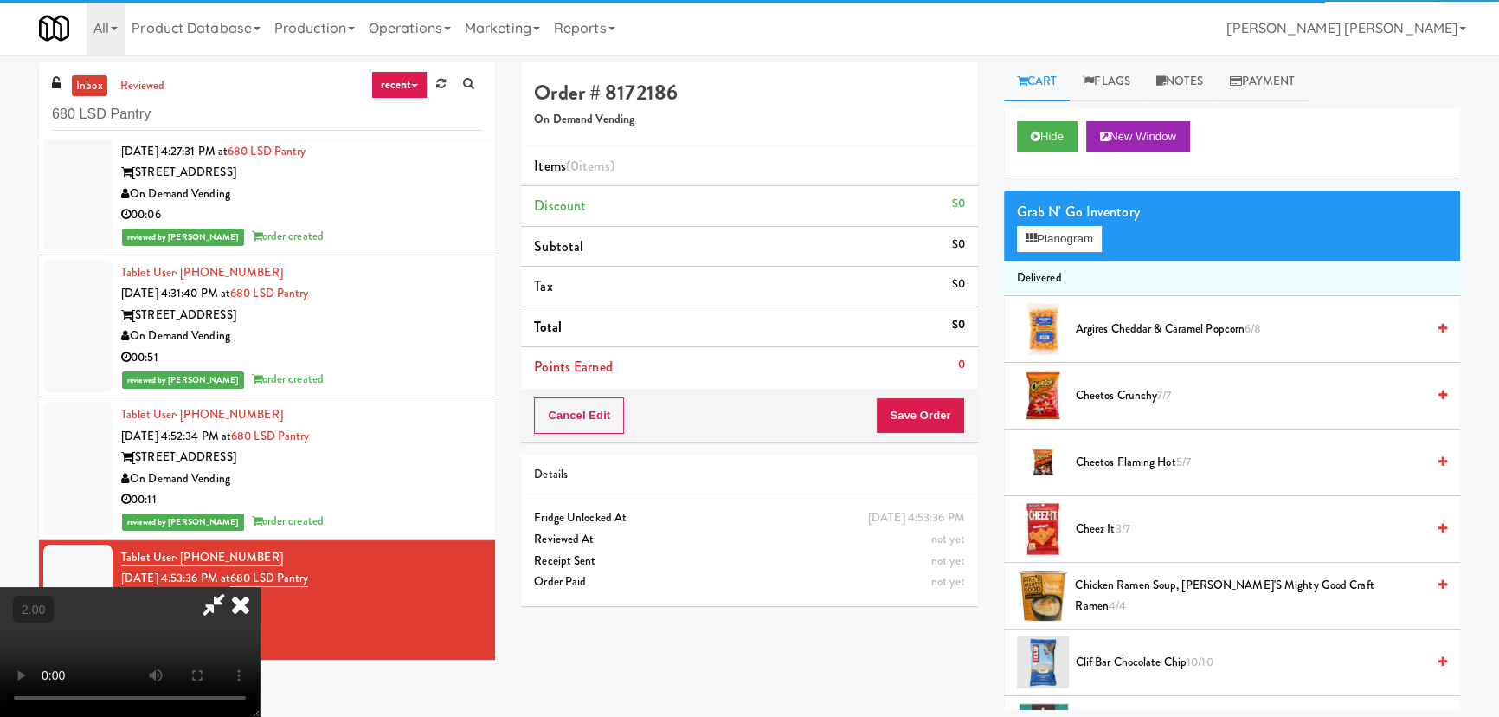
click at [1052, 255] on div "Grab N' Go Inventory Planogram" at bounding box center [1232, 225] width 456 height 70
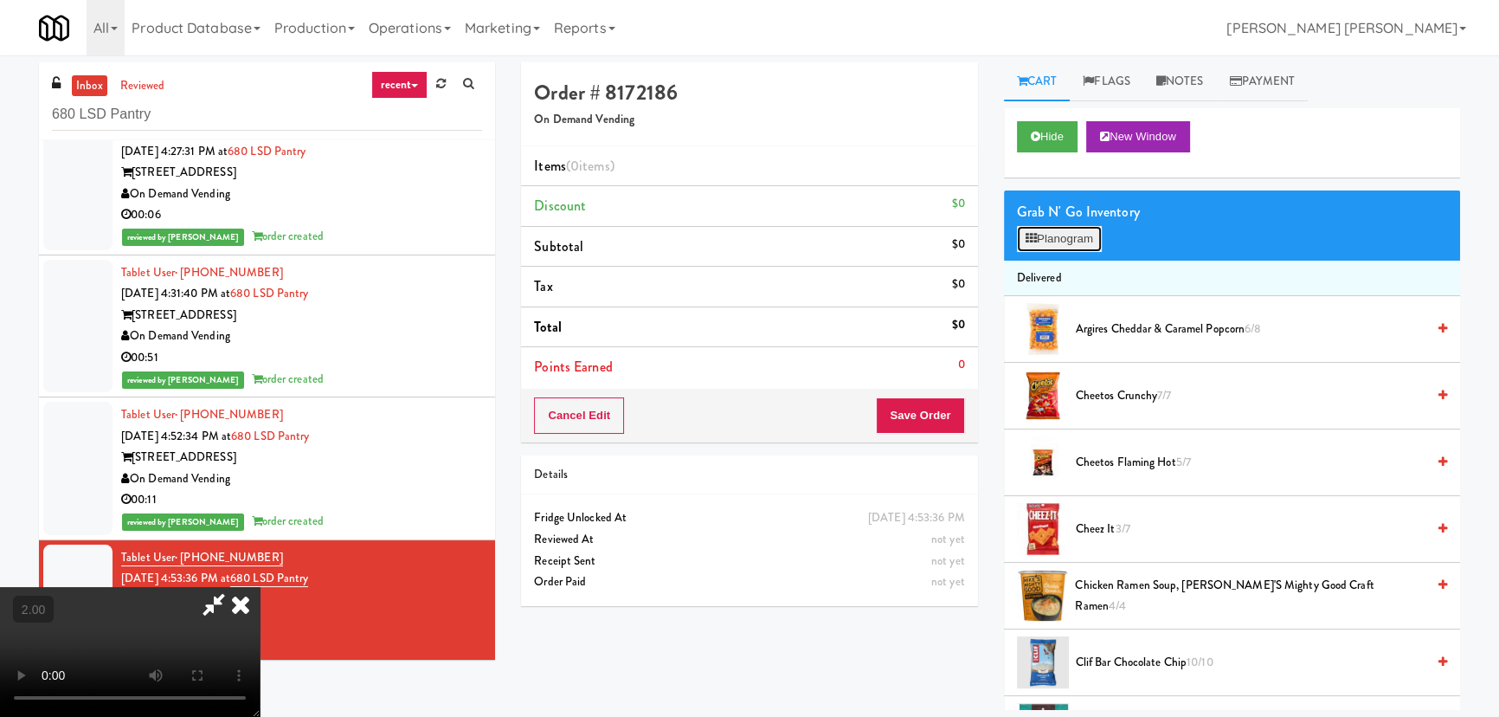
click at [1052, 247] on button "Planogram" at bounding box center [1059, 239] width 85 height 26
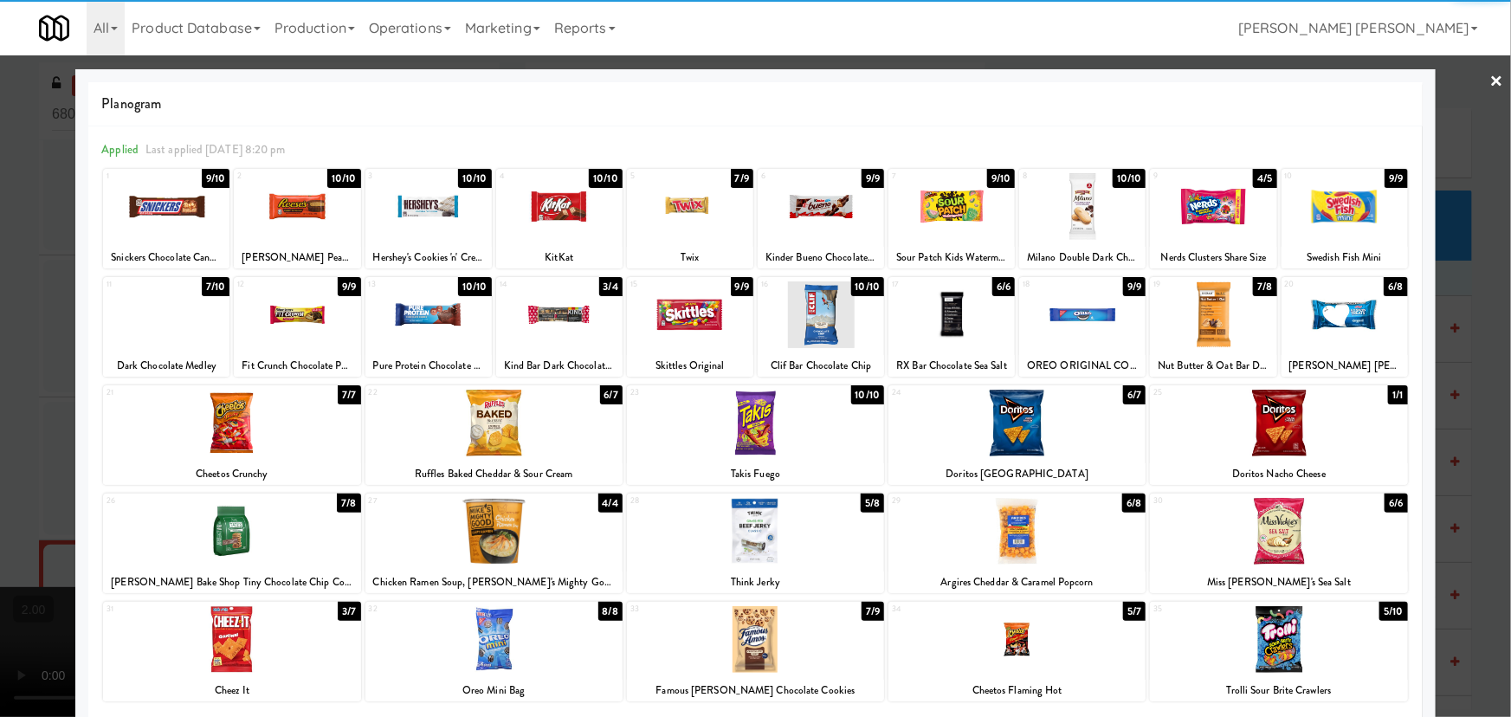
click at [216, 420] on div at bounding box center [231, 423] width 257 height 67
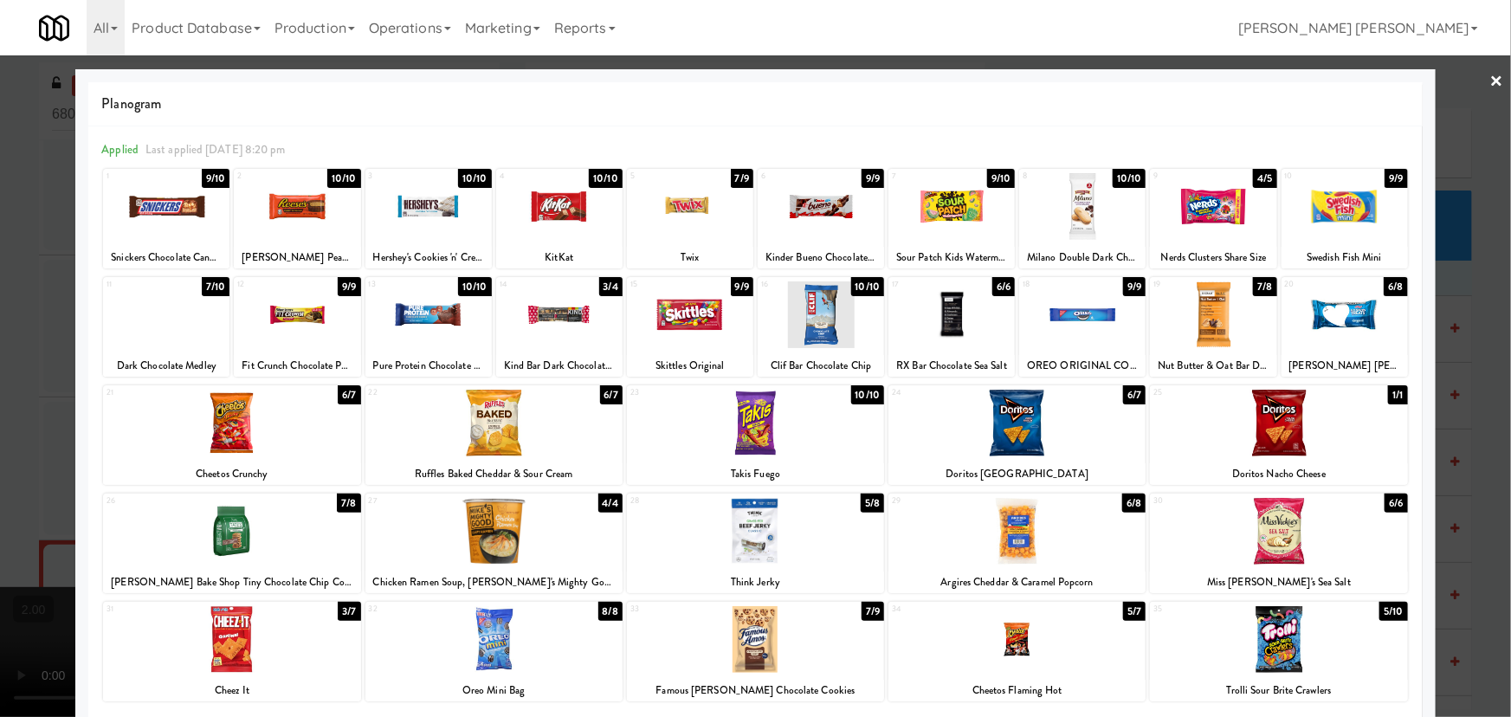
click at [1490, 84] on link "×" at bounding box center [1497, 82] width 14 height 54
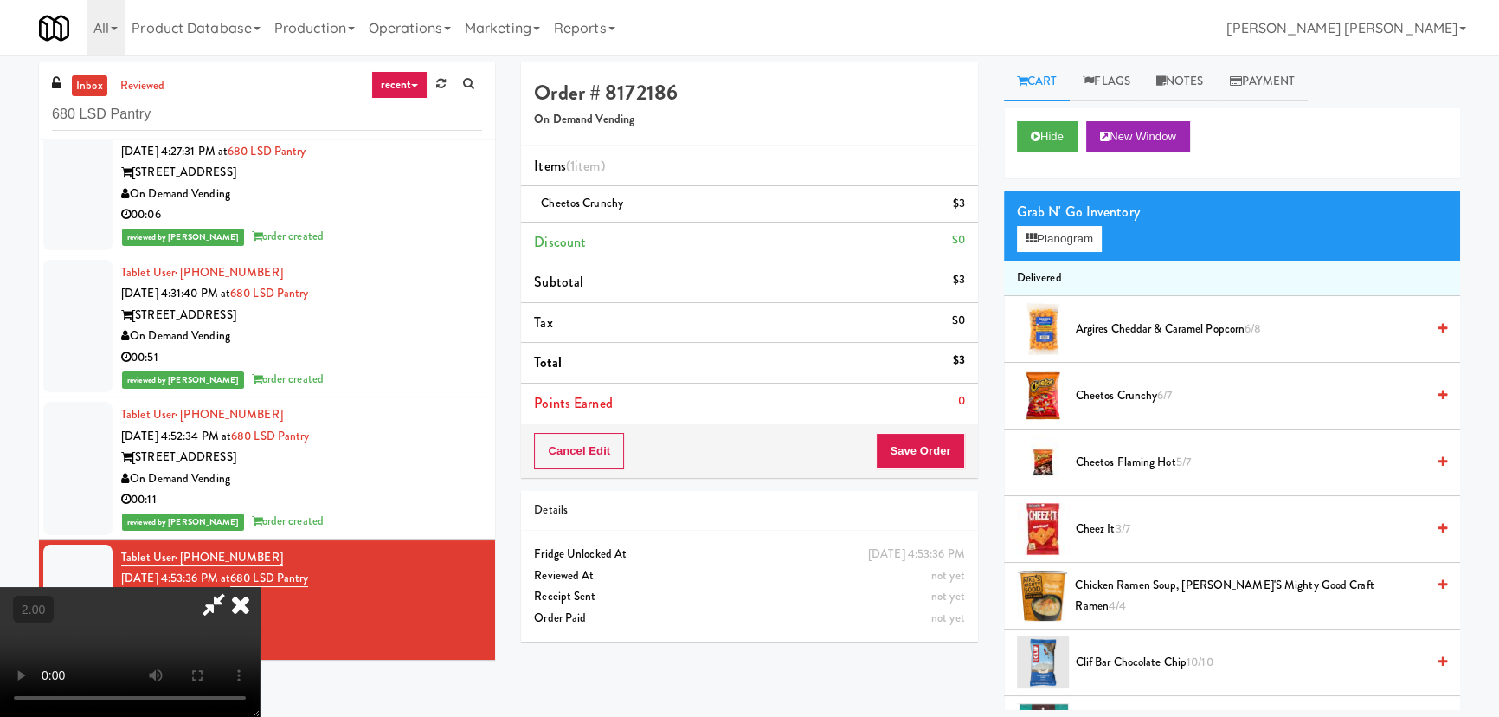
click at [260, 587] on icon at bounding box center [241, 604] width 38 height 35
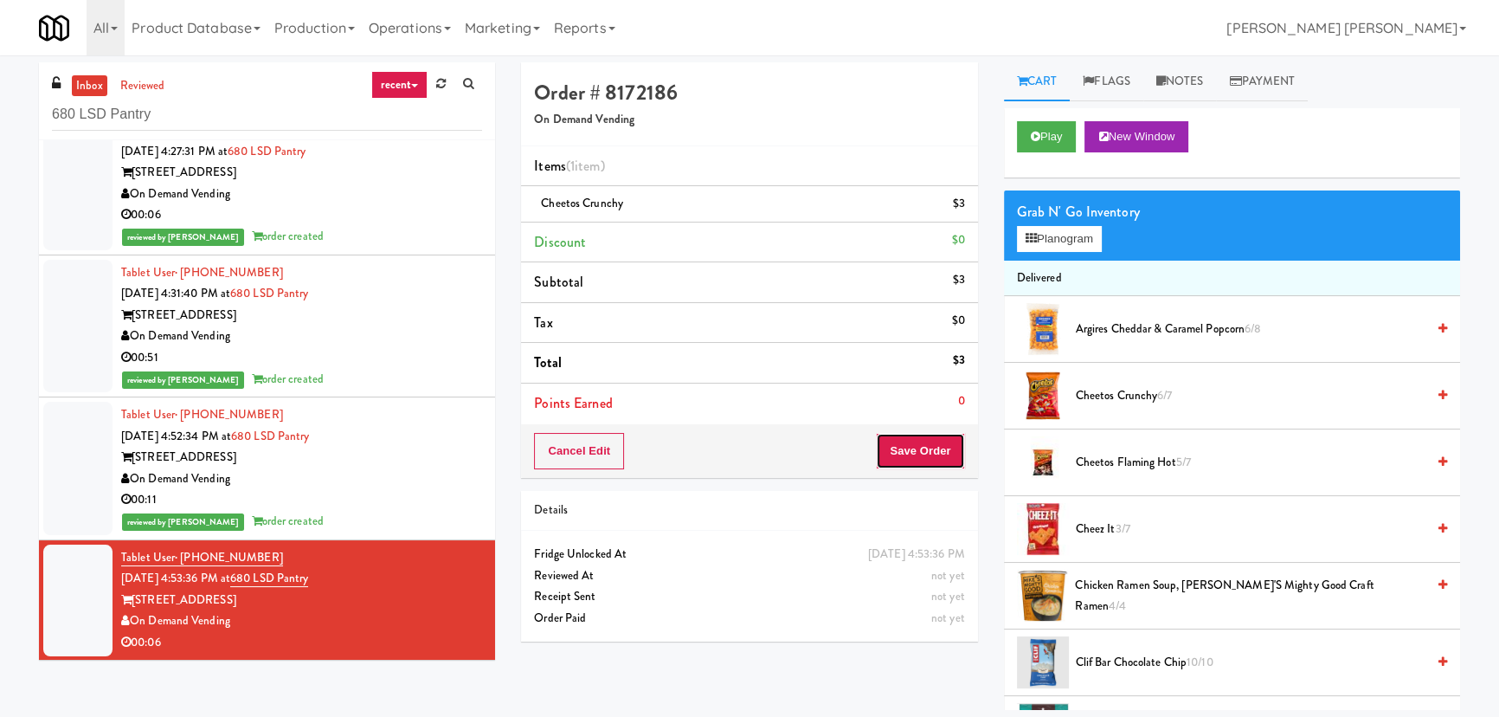
click at [894, 459] on button "Save Order" at bounding box center [920, 451] width 88 height 36
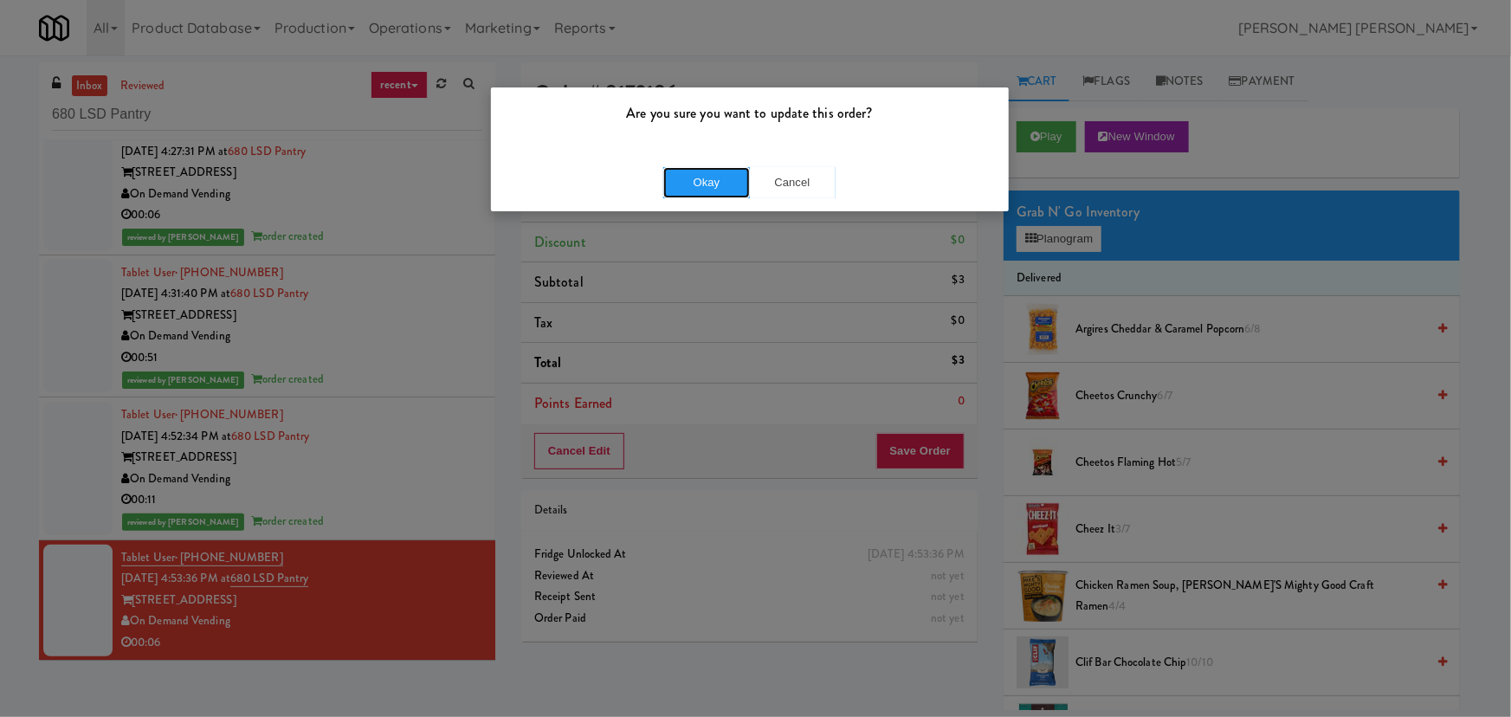
drag, startPoint x: 700, startPoint y: 182, endPoint x: 693, endPoint y: 188, distance: 9.9
click at [699, 182] on button "Okay" at bounding box center [706, 182] width 87 height 31
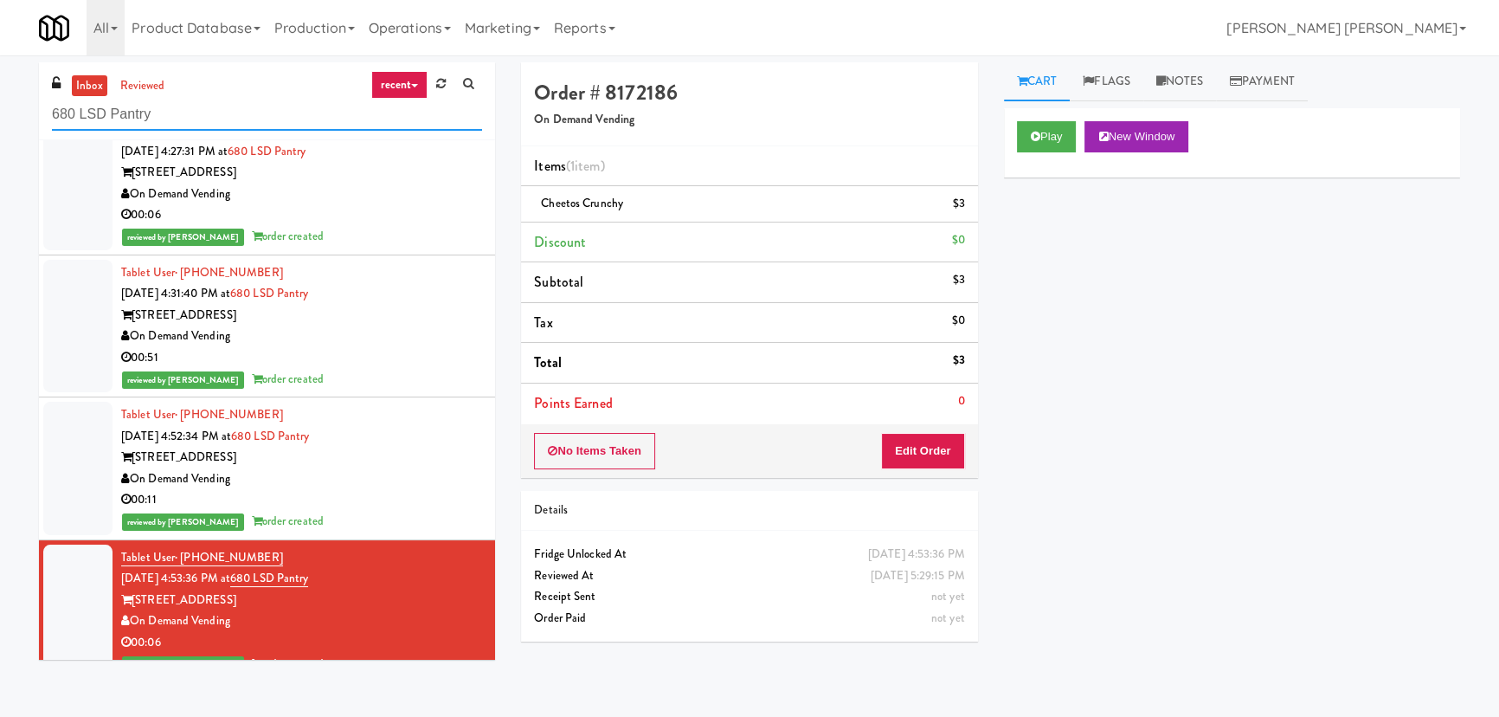
drag, startPoint x: 180, startPoint y: 122, endPoint x: 20, endPoint y: 132, distance: 160.4
click at [20, 132] on div "inbox reviewed recent all unclear take inventory issue suspicious failed recent…" at bounding box center [749, 386] width 1499 height 648
paste input "Rosedale-Pantry-Right"
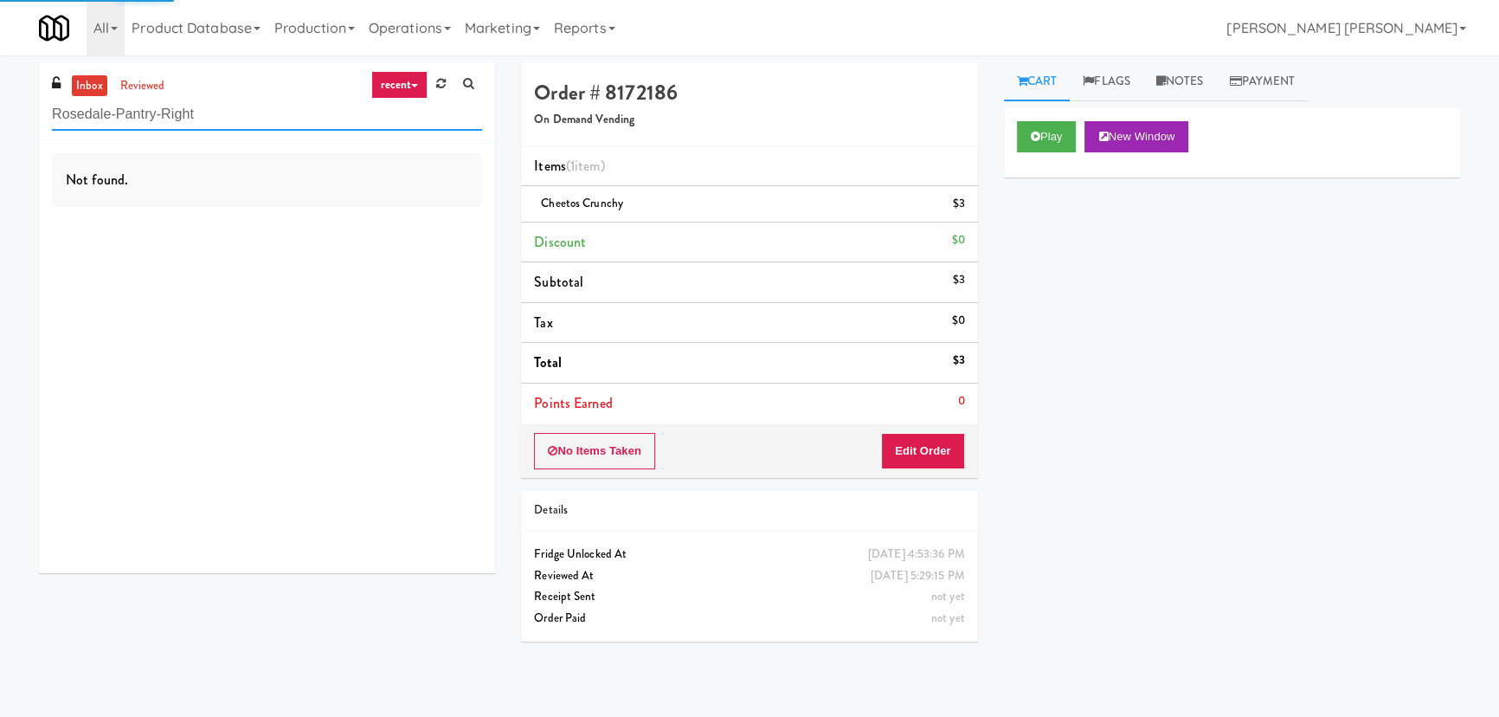
type input "Rosedale-Pantry-Right"
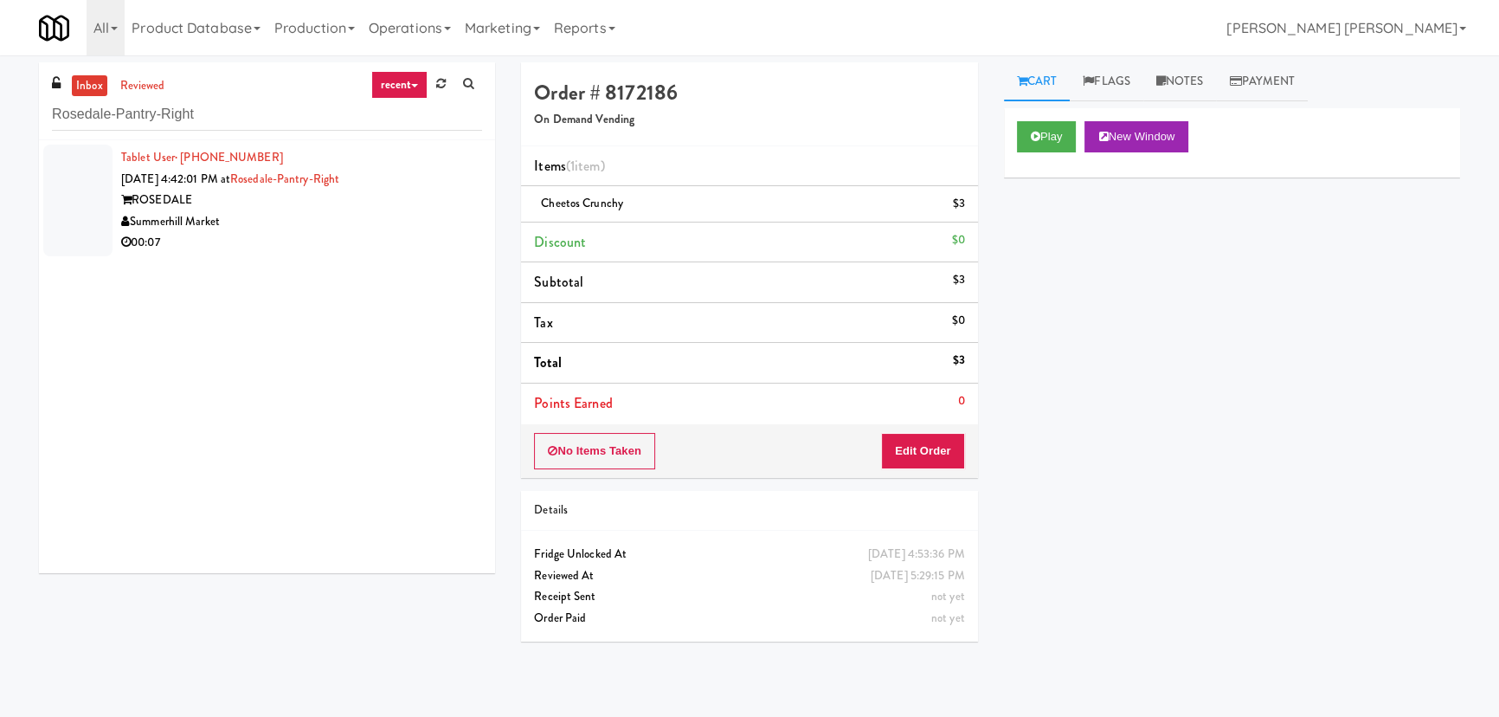
click at [357, 216] on div "Summerhill Market" at bounding box center [301, 222] width 361 height 22
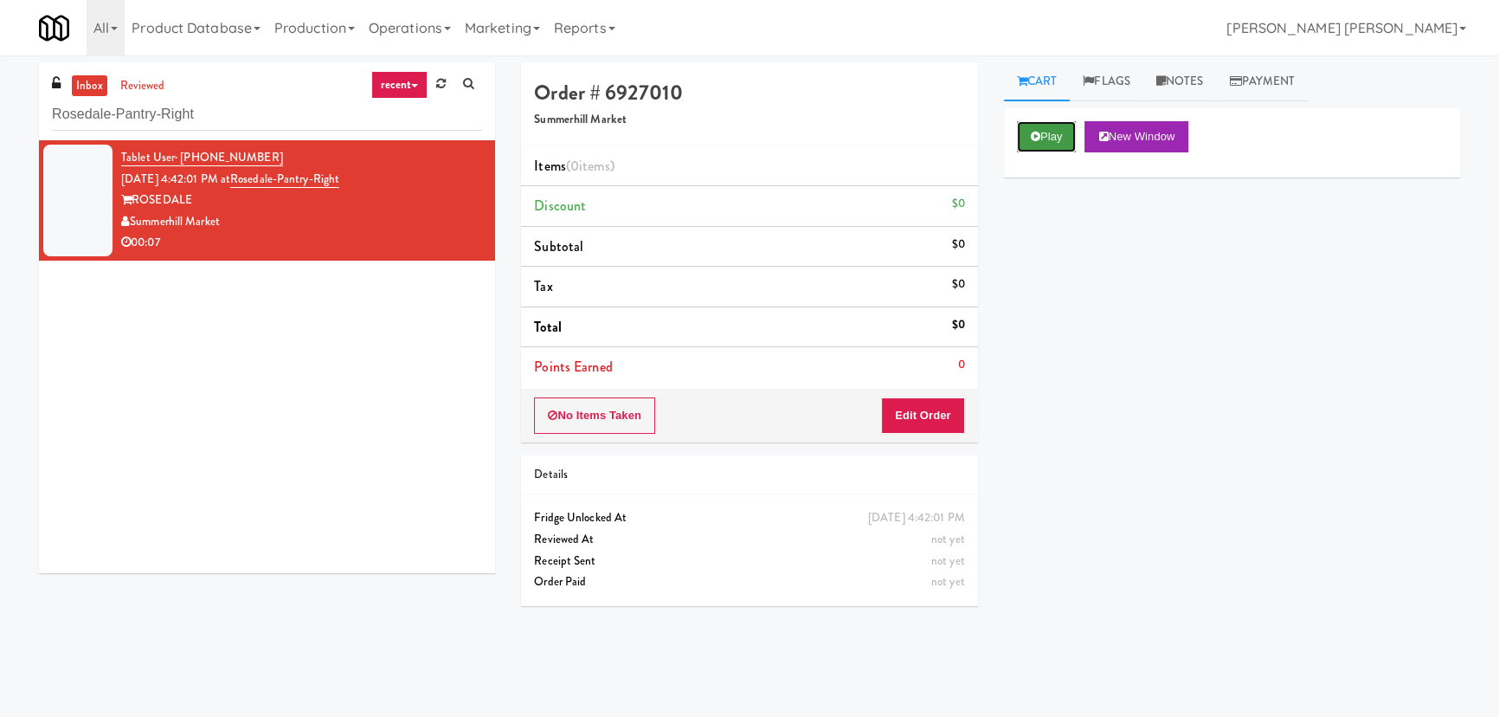
click at [1053, 137] on button "Play" at bounding box center [1047, 136] width 60 height 31
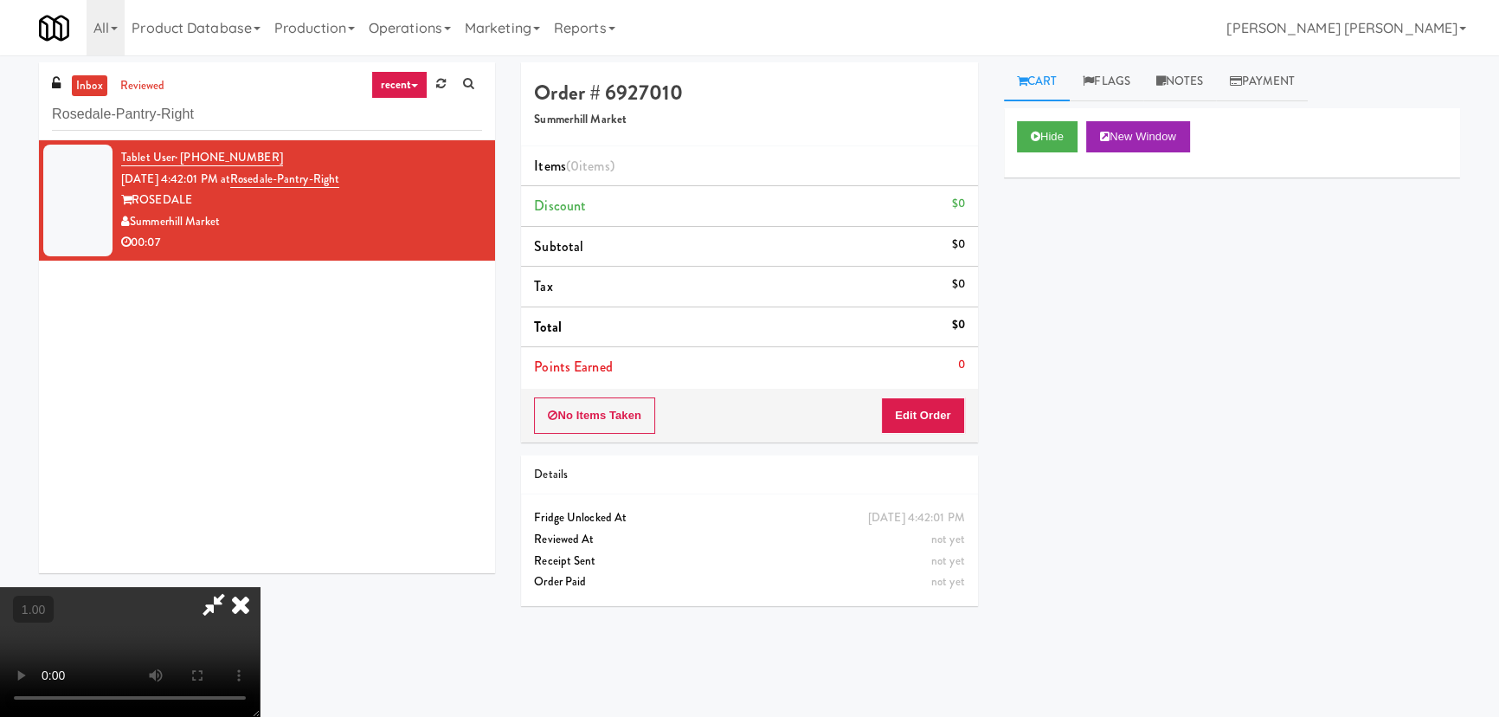
click at [1060, 117] on div "Hide New Window" at bounding box center [1232, 142] width 456 height 69
click at [1054, 136] on button "Hide" at bounding box center [1047, 136] width 61 height 31
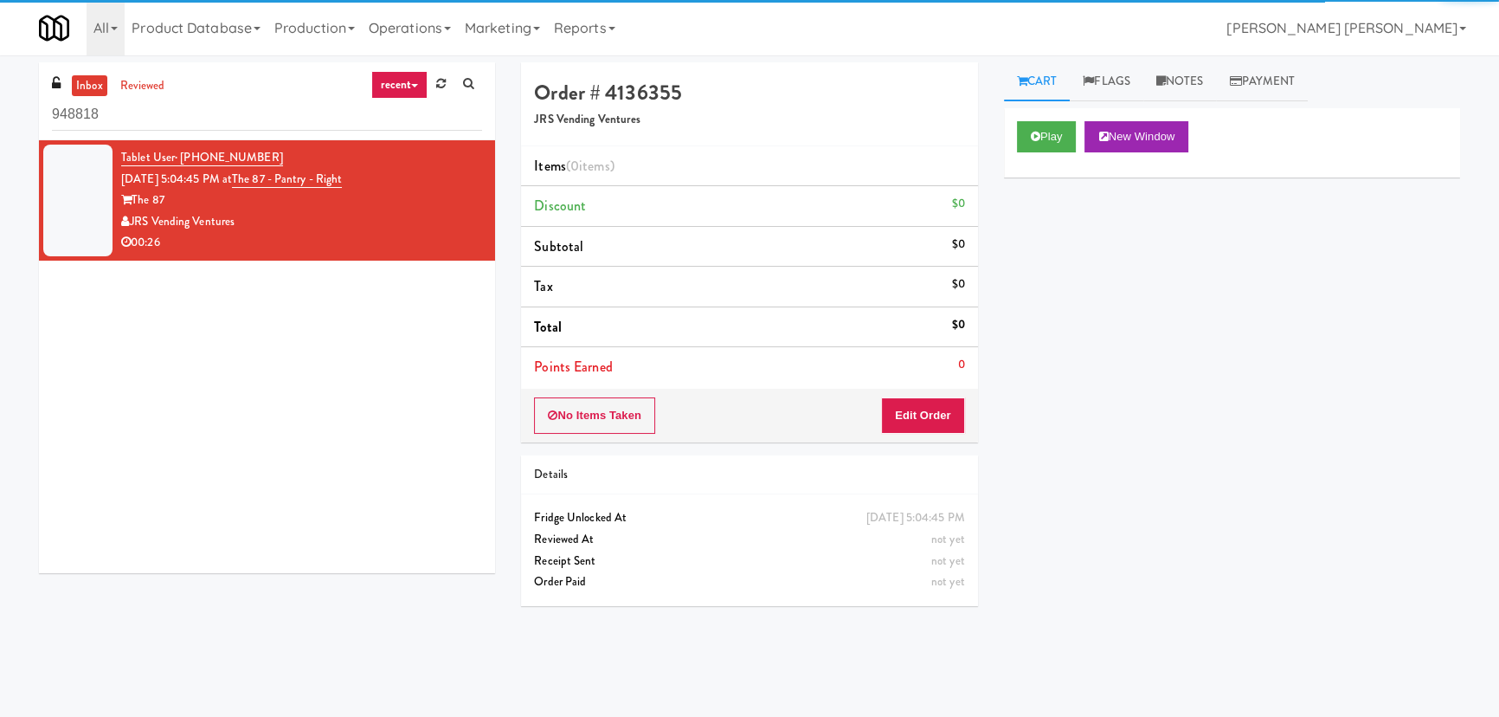
drag, startPoint x: 147, startPoint y: 113, endPoint x: -39, endPoint y: 113, distance: 186.1
click at [0, 113] on html "Okay Okay Select date: previous 2025-Aug next Su Mo Tu We Th Fr Sa 27 28 29 30 …" at bounding box center [749, 358] width 1499 height 717
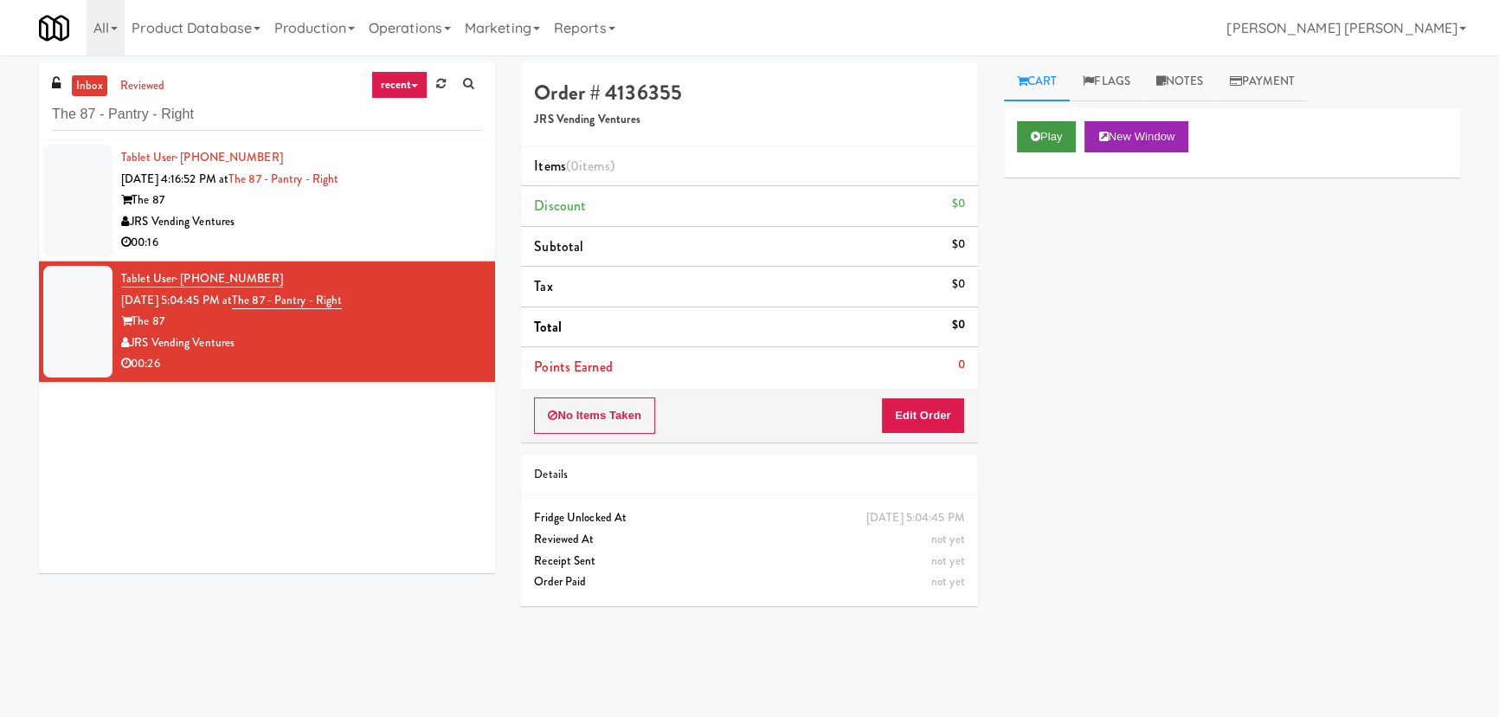
type input "The 87 - Pantry - Right"
click at [1047, 144] on button "Play" at bounding box center [1047, 136] width 60 height 31
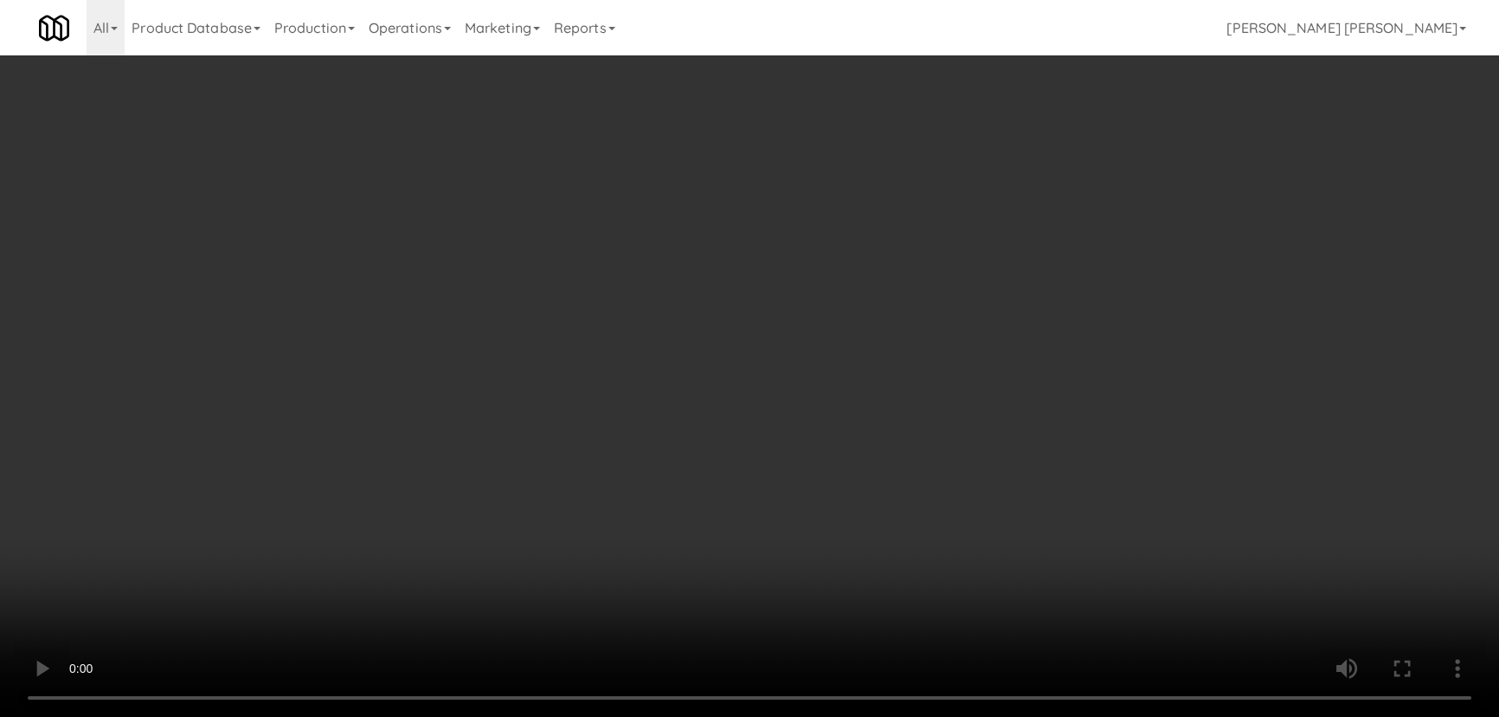
click at [896, 716] on video at bounding box center [749, 358] width 1499 height 717
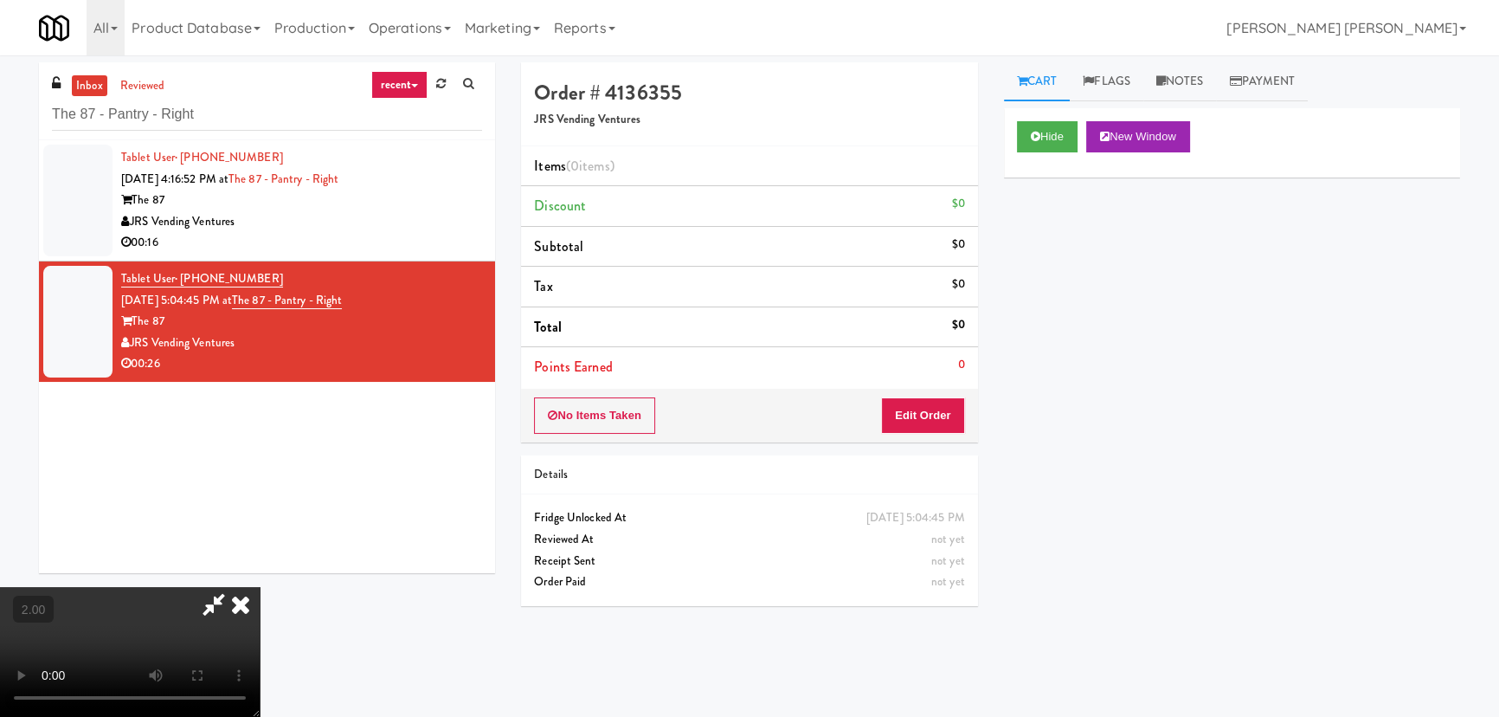
click at [260, 587] on video at bounding box center [130, 652] width 260 height 130
click at [936, 407] on button "Edit Order" at bounding box center [923, 415] width 84 height 36
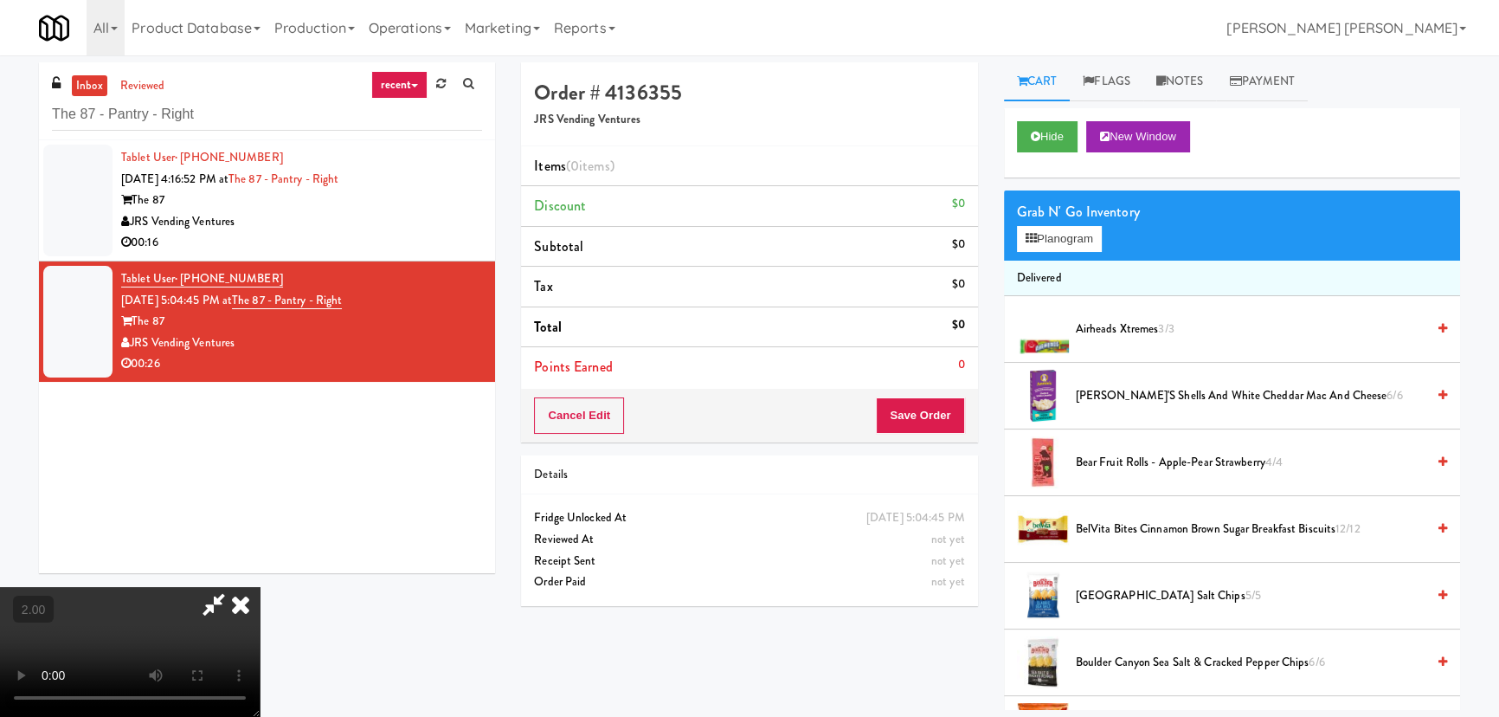
click at [260, 587] on video at bounding box center [130, 652] width 260 height 130
click at [1067, 241] on button "Planogram" at bounding box center [1059, 239] width 85 height 26
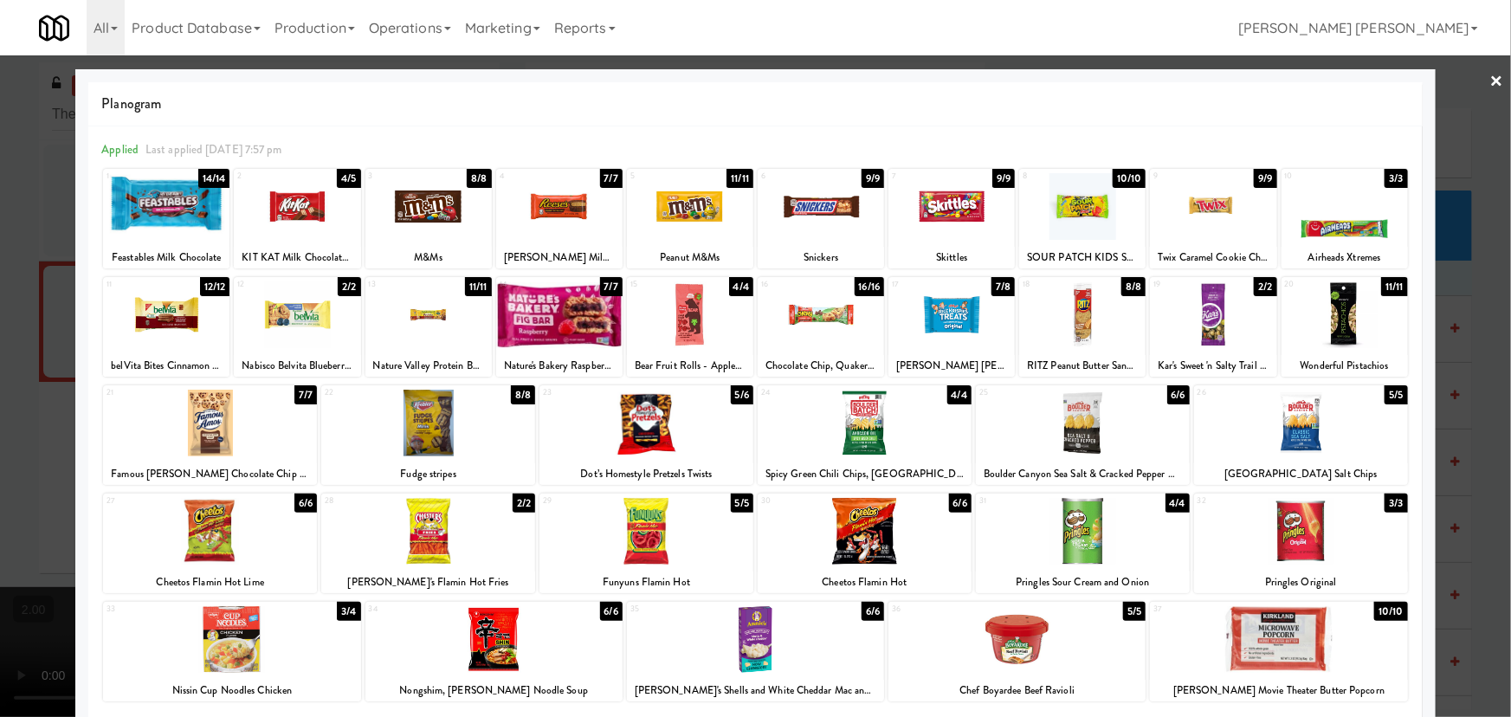
click at [436, 545] on div at bounding box center [428, 531] width 214 height 67
click at [1490, 77] on link "×" at bounding box center [1497, 82] width 14 height 54
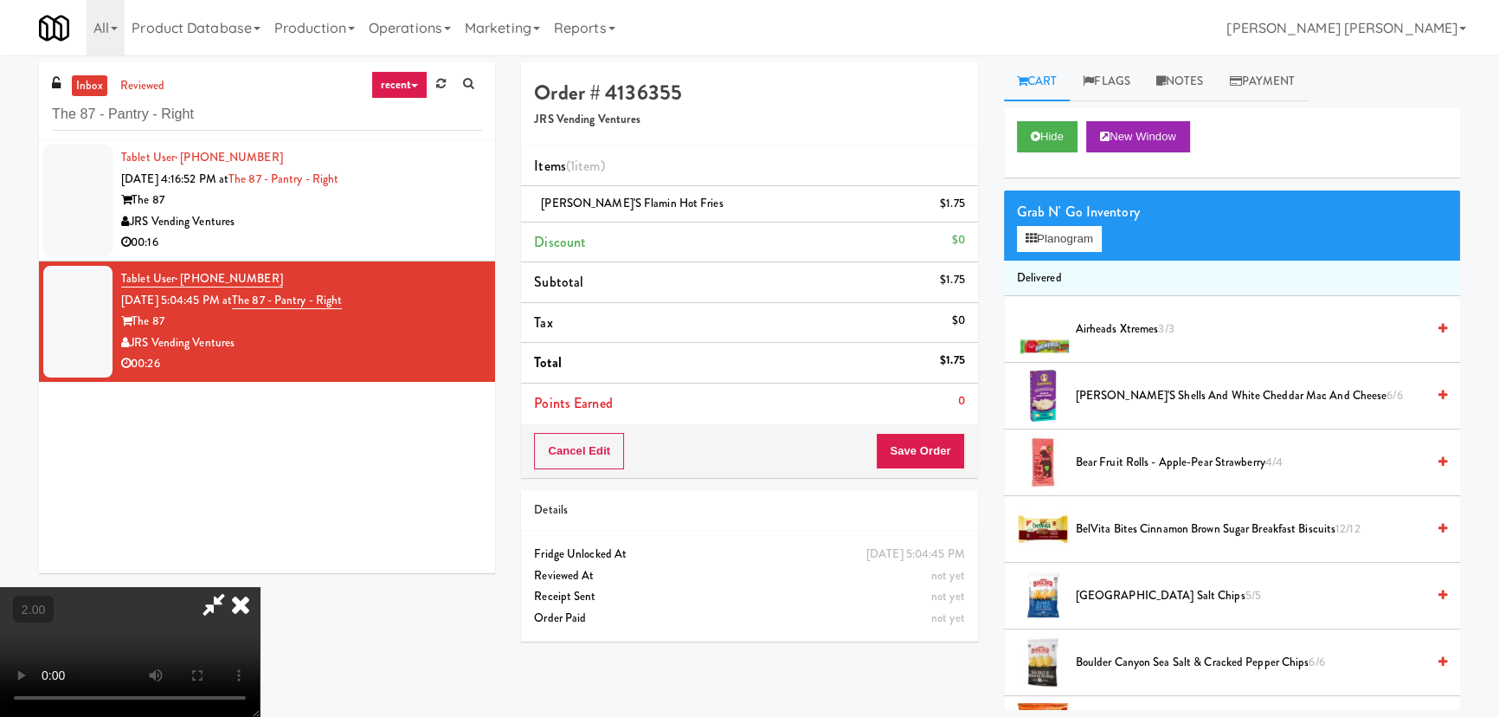
click at [260, 592] on video at bounding box center [130, 652] width 260 height 130
click at [1034, 240] on icon at bounding box center [1031, 238] width 11 height 11
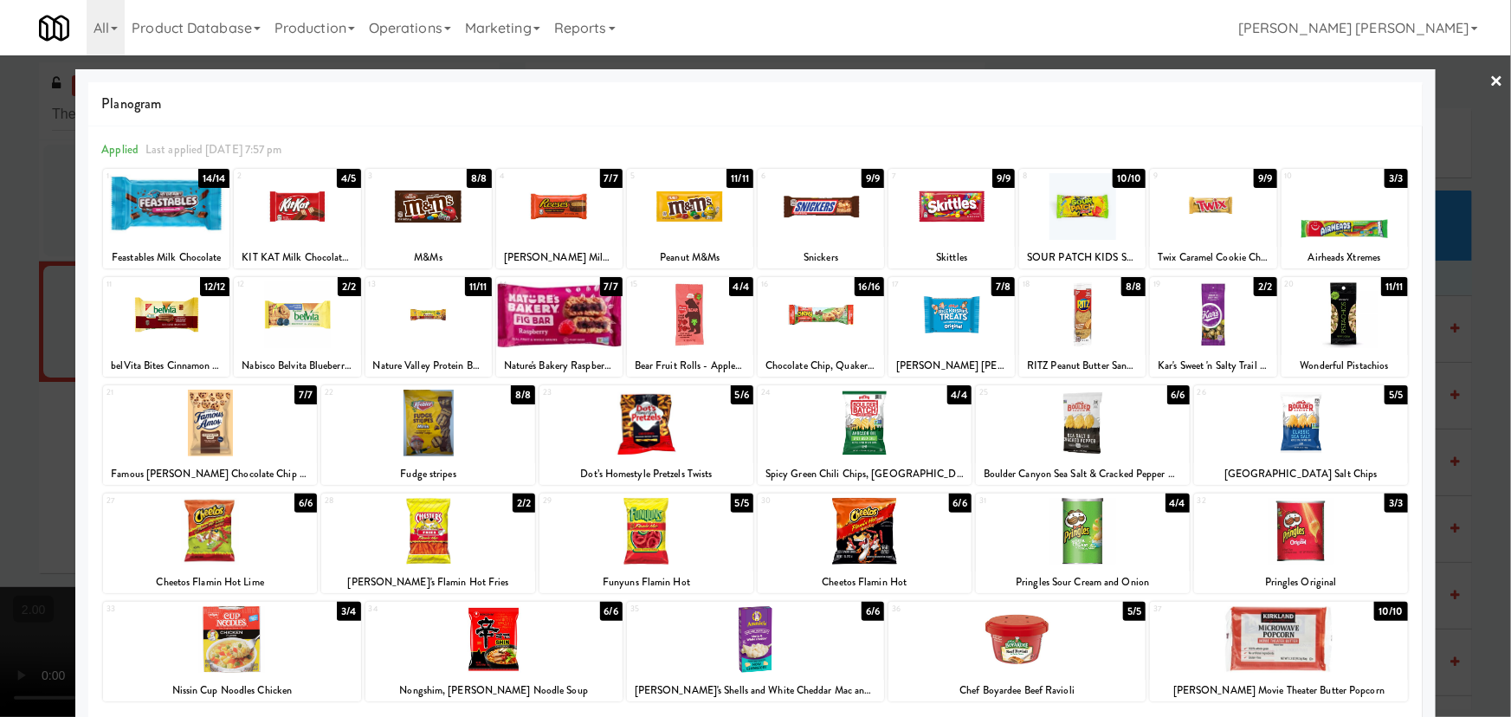
click at [1309, 222] on div at bounding box center [1344, 206] width 126 height 67
click at [1490, 84] on link "×" at bounding box center [1497, 82] width 14 height 54
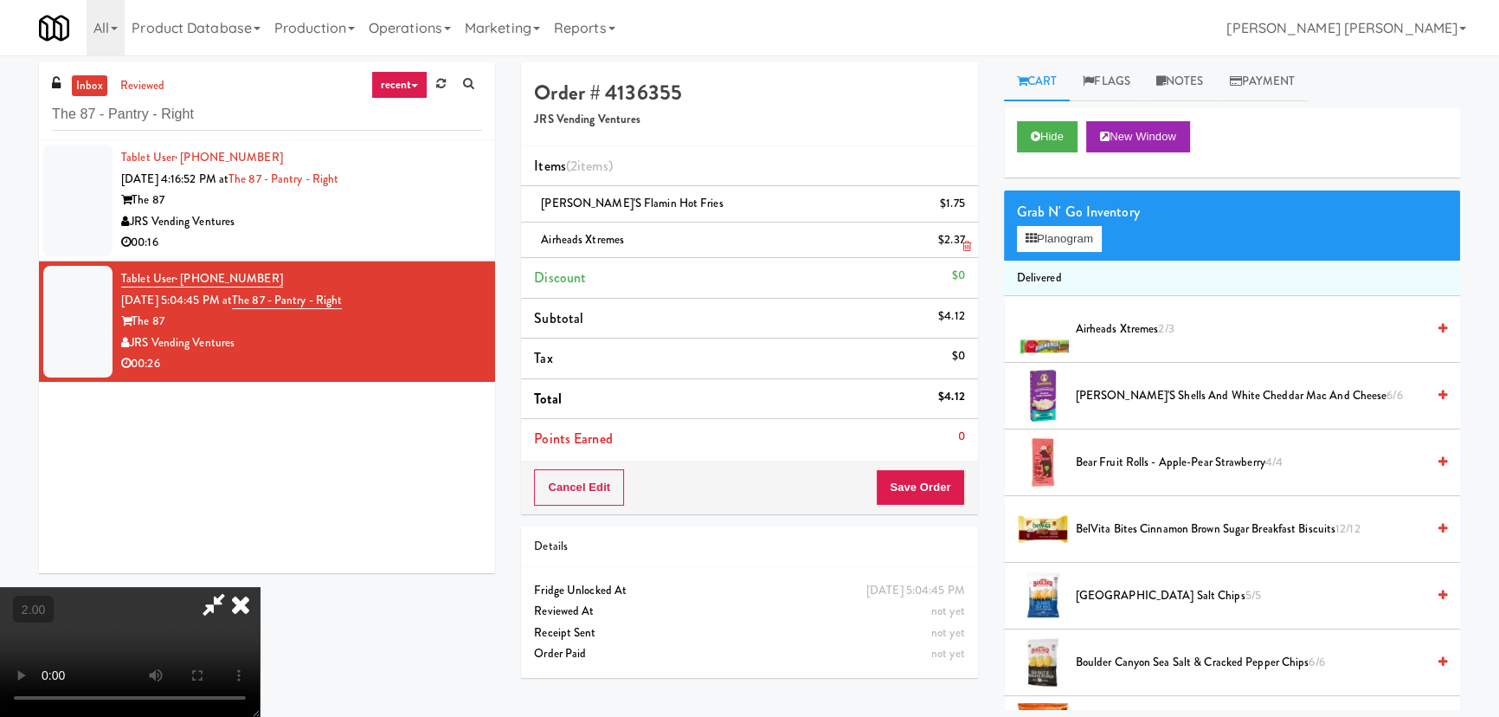
click at [260, 587] on icon at bounding box center [241, 604] width 38 height 35
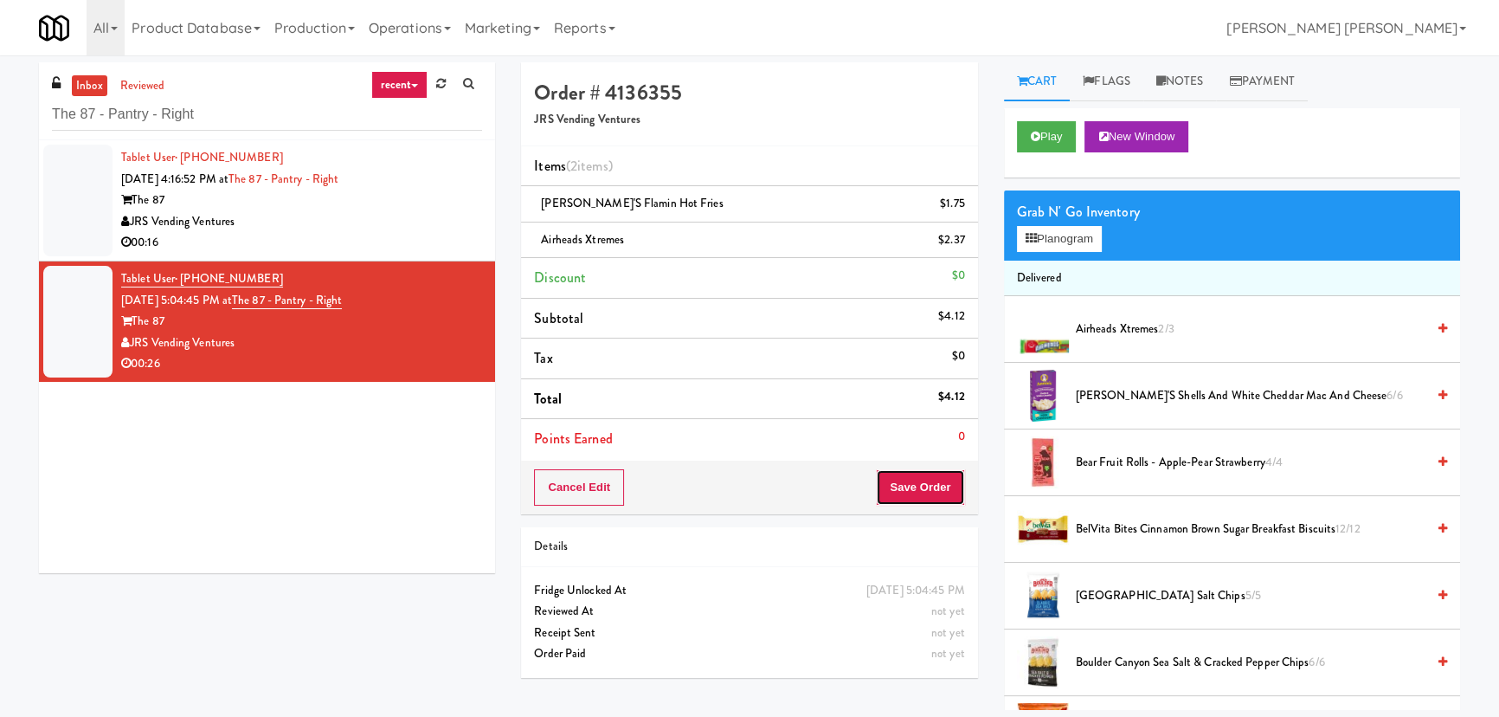
click at [956, 486] on button "Save Order" at bounding box center [920, 487] width 88 height 36
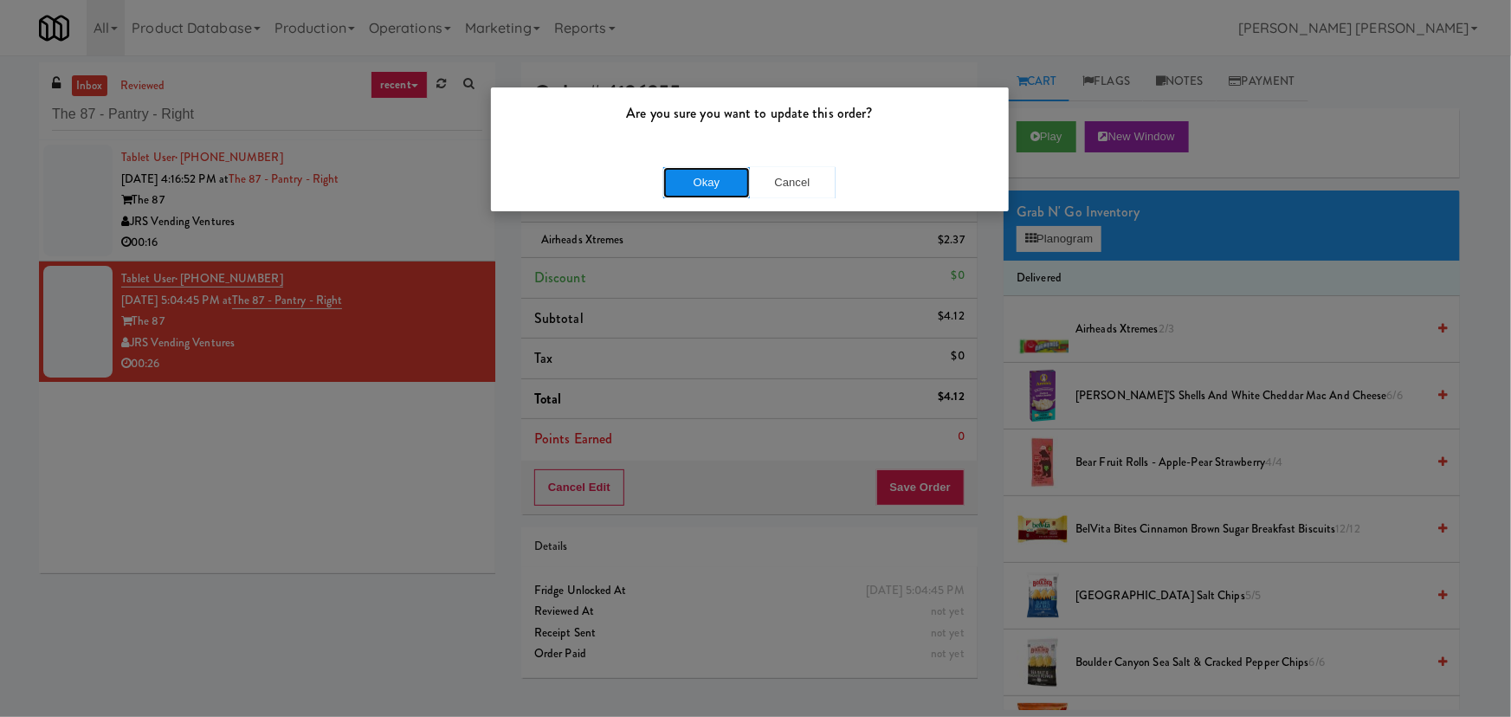
click at [708, 194] on button "Okay" at bounding box center [706, 182] width 87 height 31
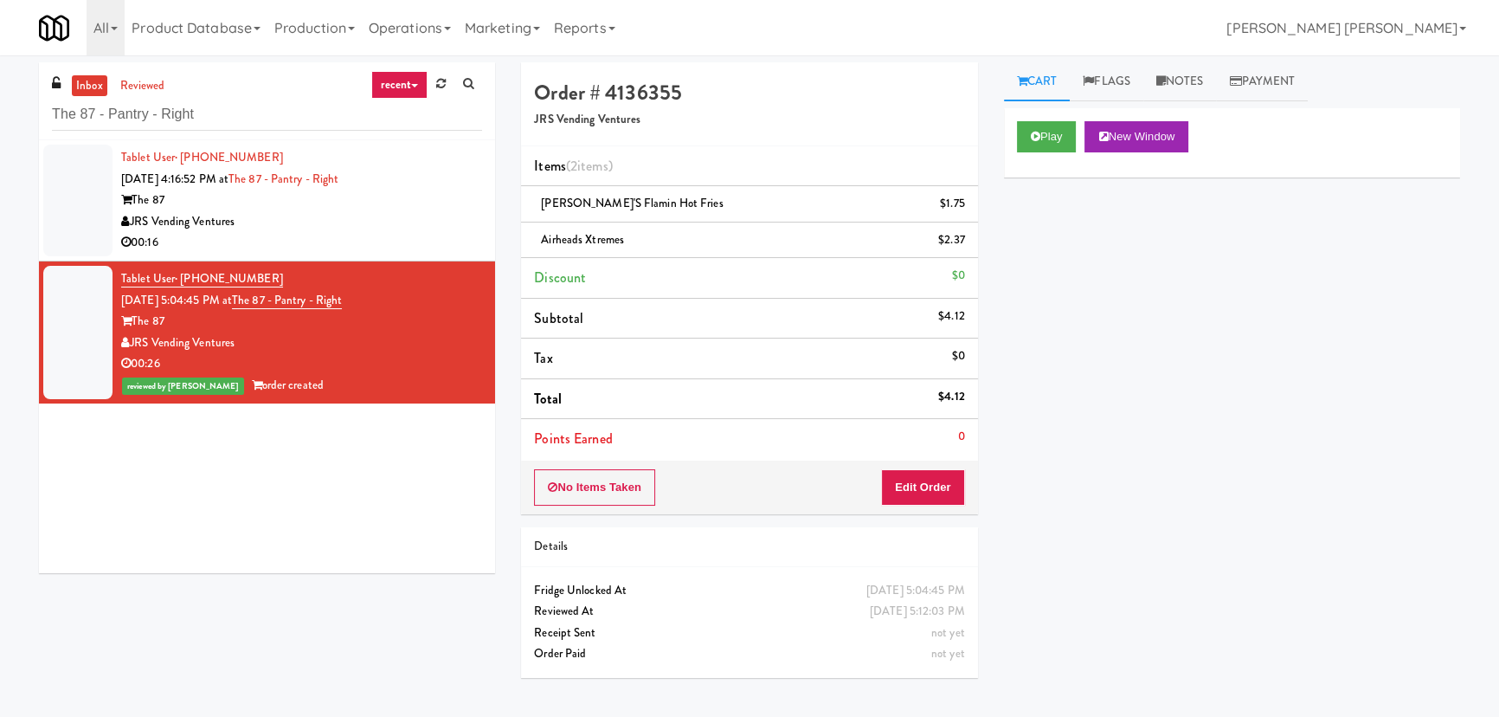
click at [410, 220] on div "JRS Vending Ventures" at bounding box center [301, 222] width 361 height 22
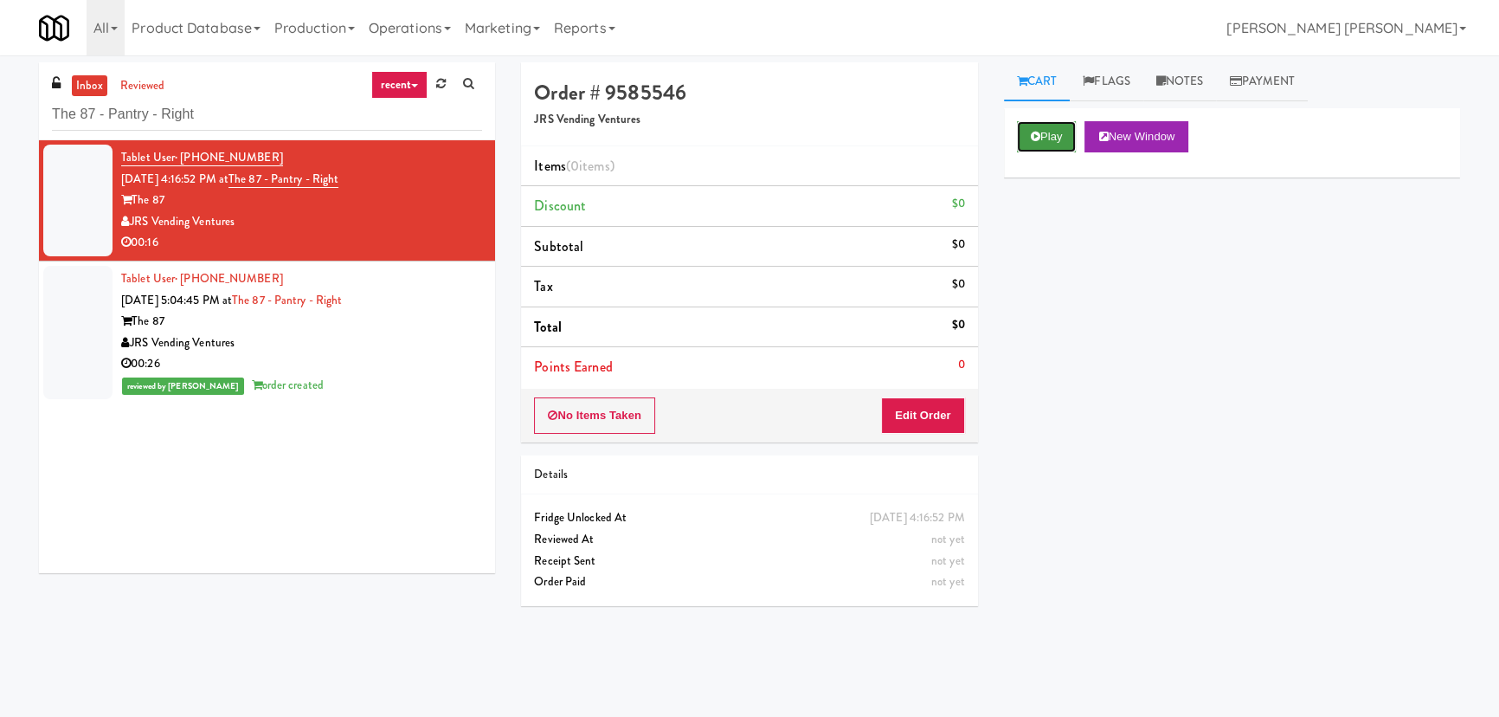
click at [1049, 137] on button "Play" at bounding box center [1047, 136] width 60 height 31
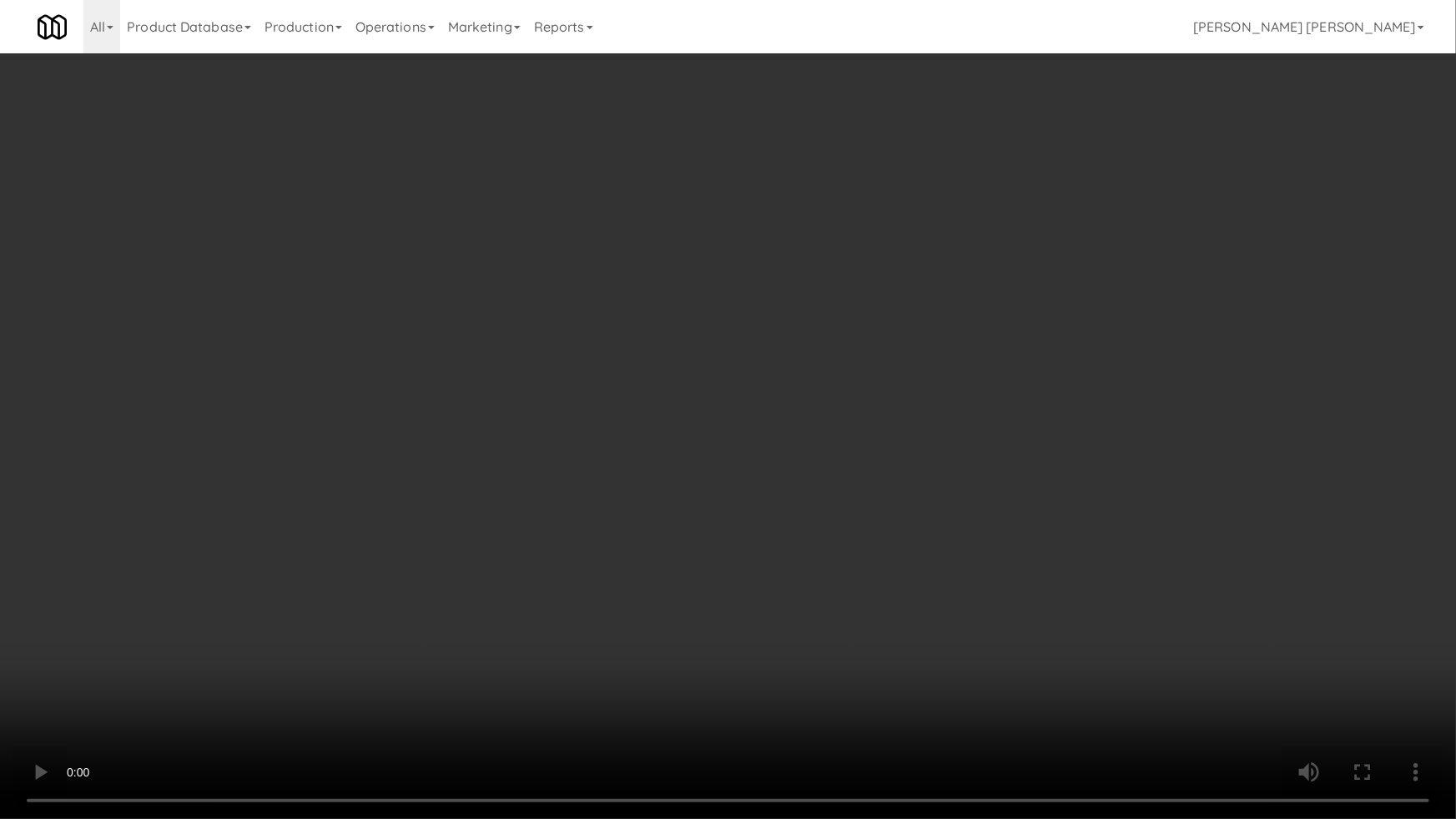
drag, startPoint x: 967, startPoint y: 641, endPoint x: 876, endPoint y: 636, distance: 91.1
click at [964, 641] on video at bounding box center [728, 410] width 1456 height 819
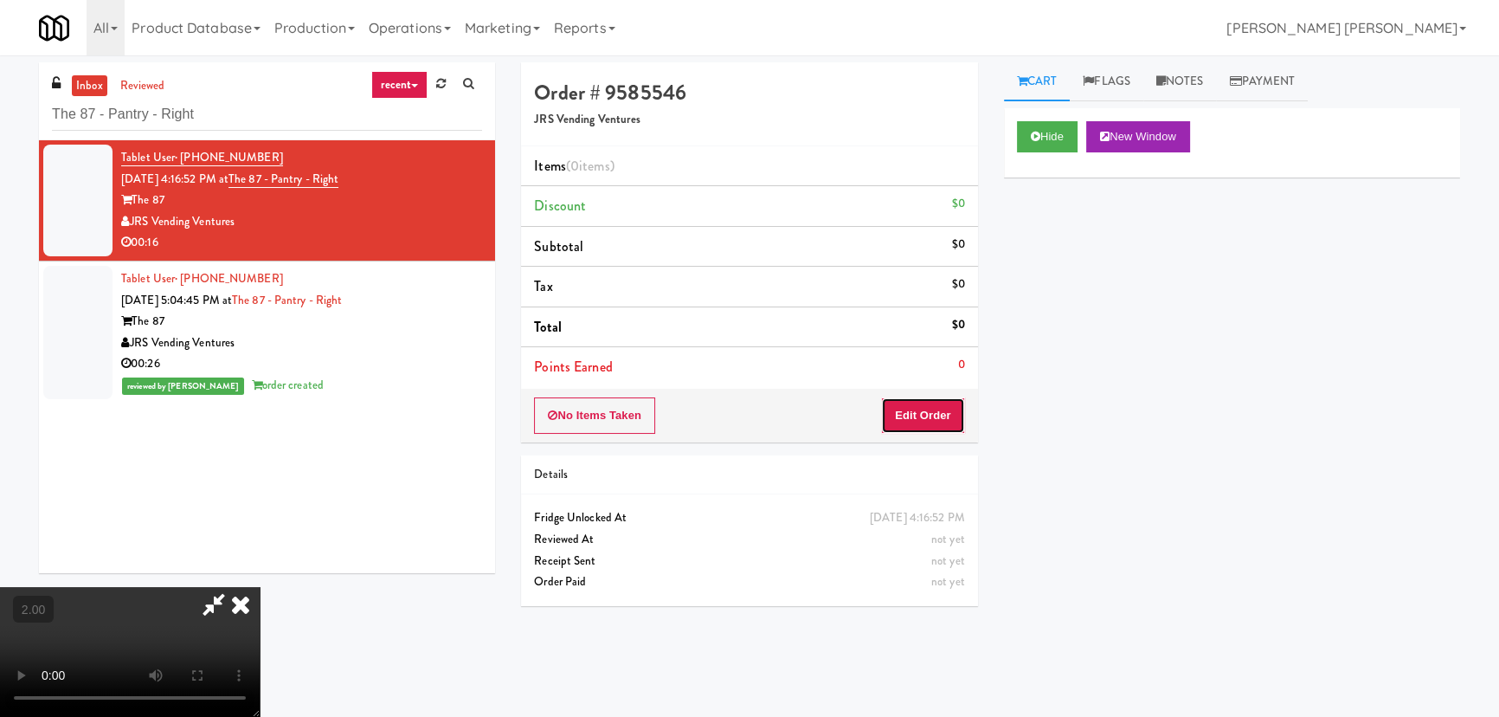
click at [956, 409] on button "Edit Order" at bounding box center [923, 415] width 84 height 36
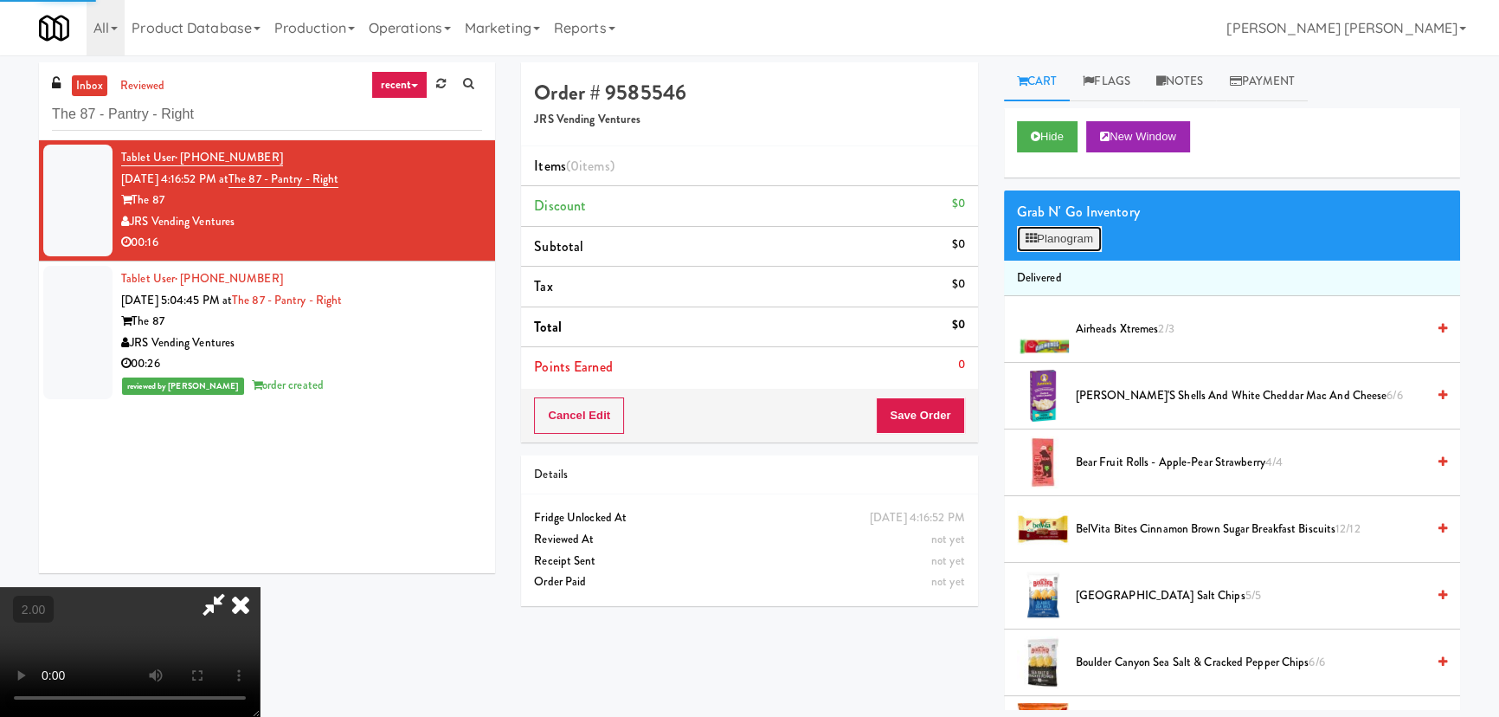
click at [1073, 234] on button "Planogram" at bounding box center [1059, 239] width 85 height 26
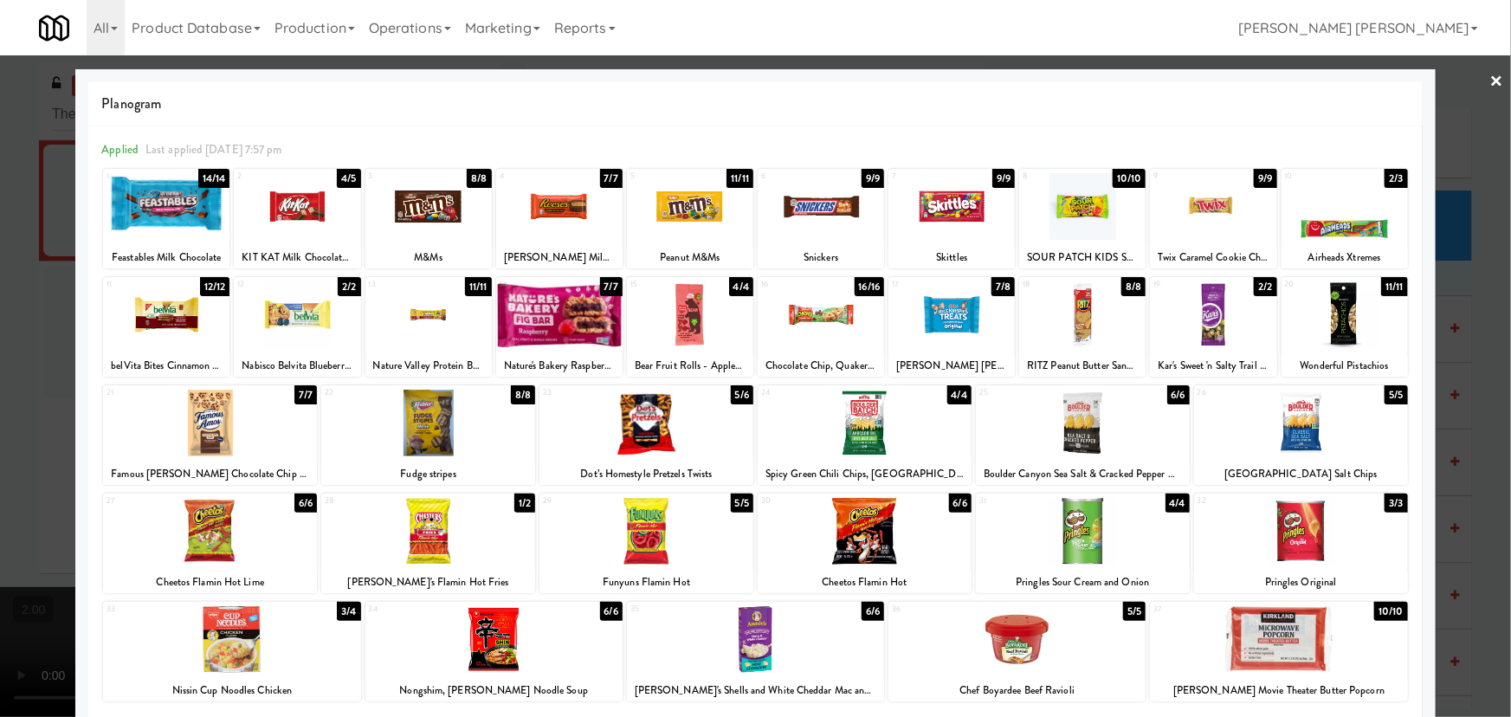
click at [1073, 436] on div at bounding box center [1083, 423] width 214 height 67
click at [1490, 83] on link "×" at bounding box center [1497, 82] width 14 height 54
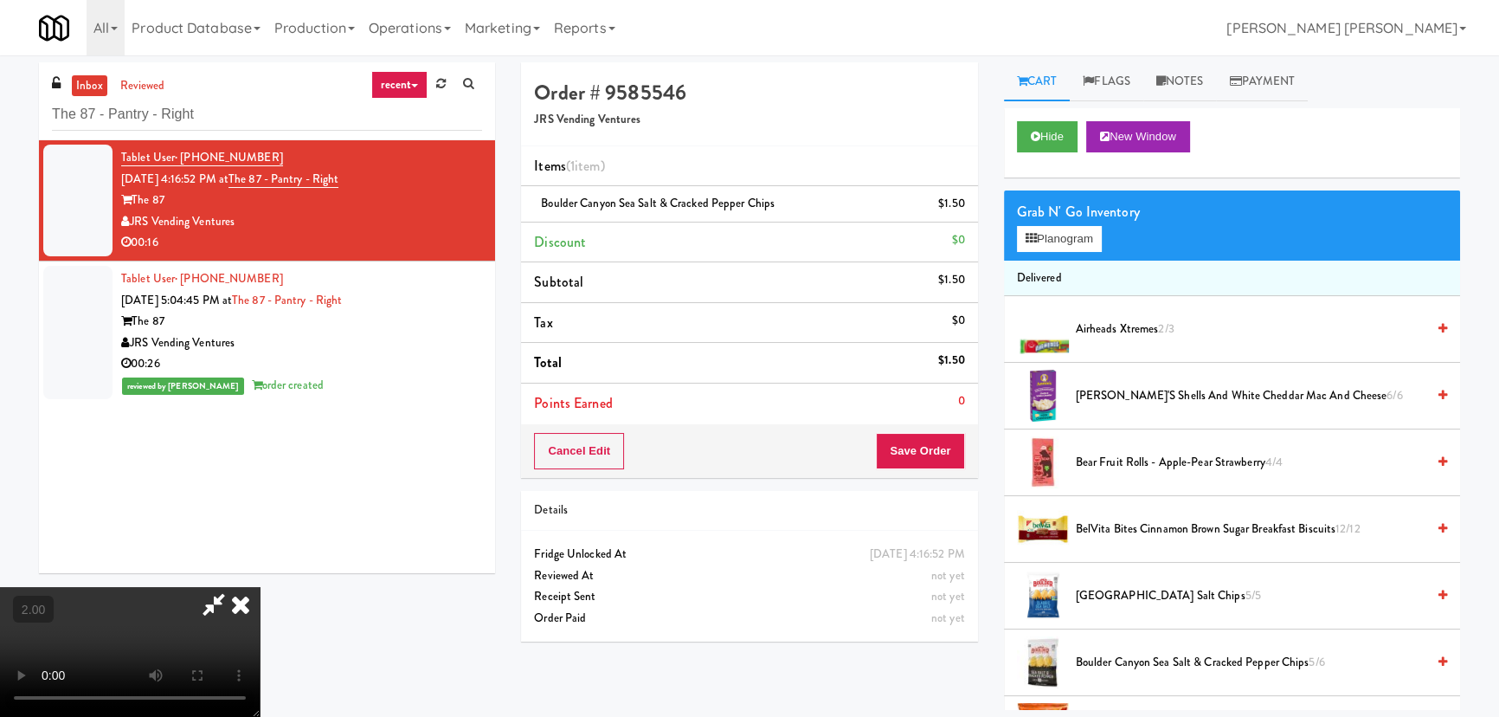
click at [260, 587] on video at bounding box center [130, 652] width 260 height 130
click at [1060, 243] on button "Planogram" at bounding box center [1059, 239] width 85 height 26
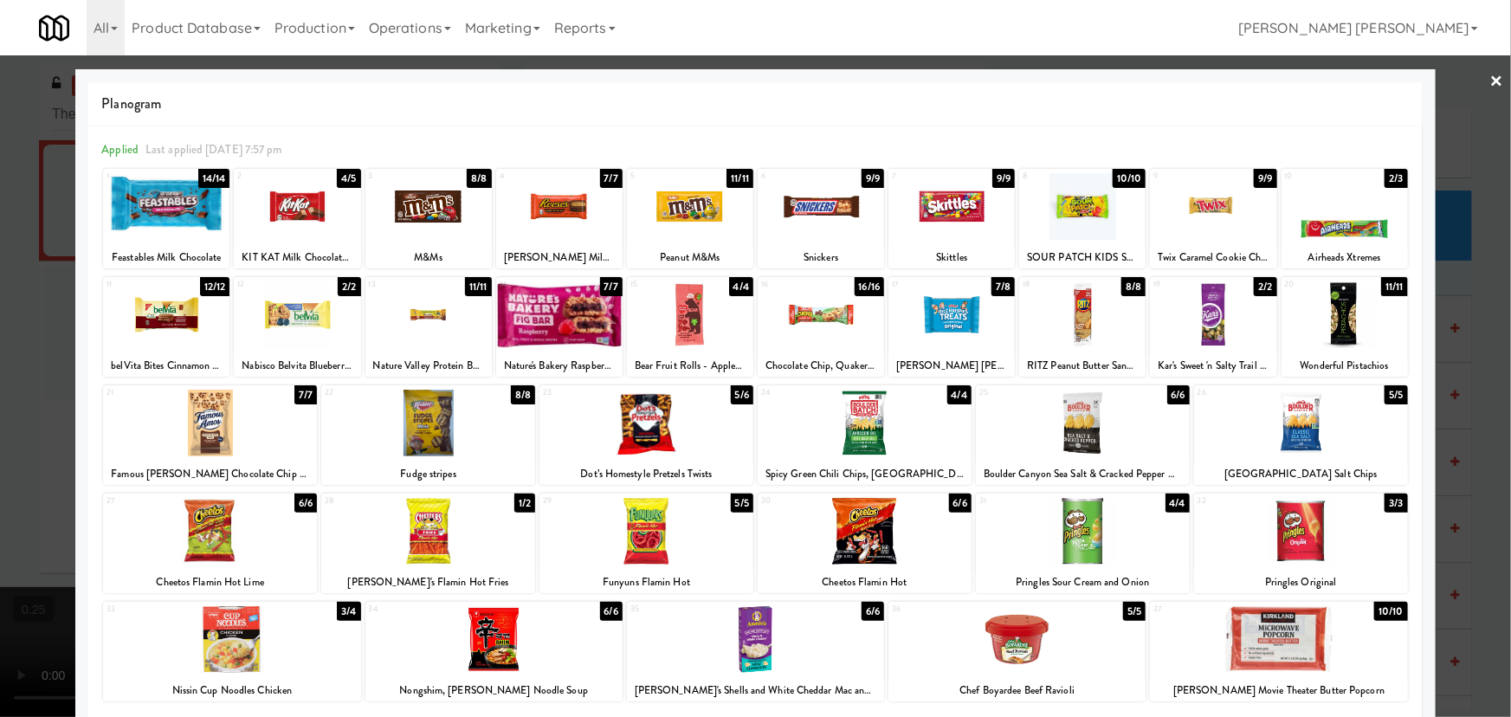
click at [1490, 77] on link "×" at bounding box center [1497, 82] width 14 height 54
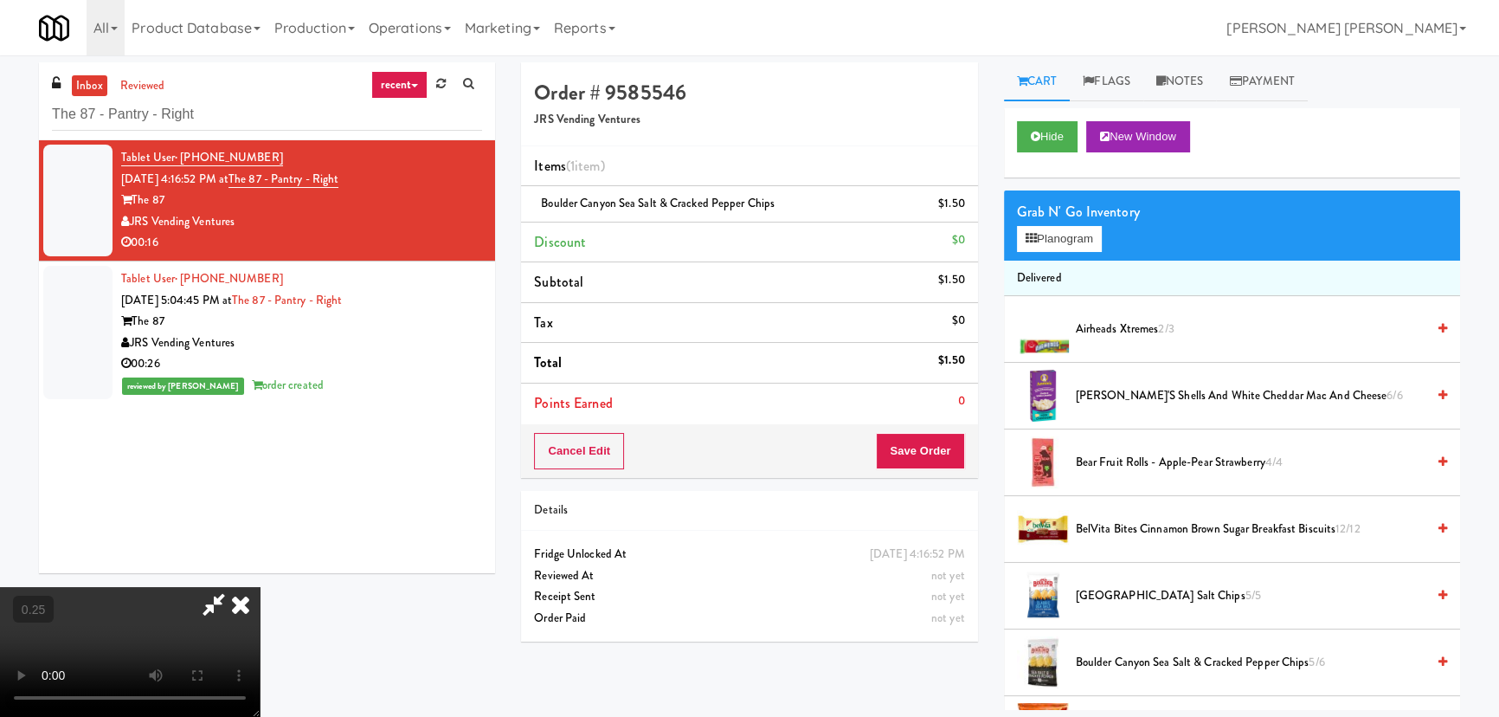
click at [260, 587] on icon at bounding box center [241, 604] width 38 height 35
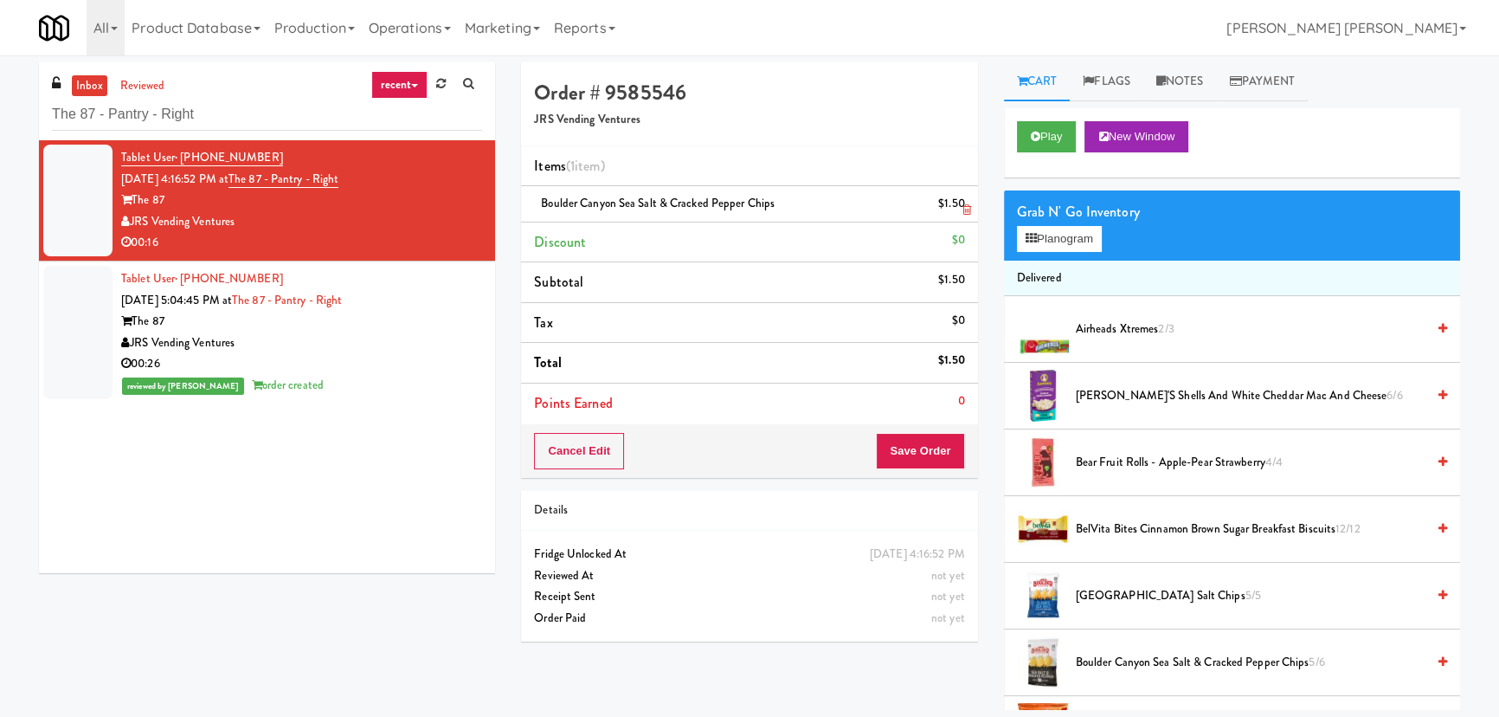
click at [966, 214] on icon at bounding box center [967, 209] width 9 height 11
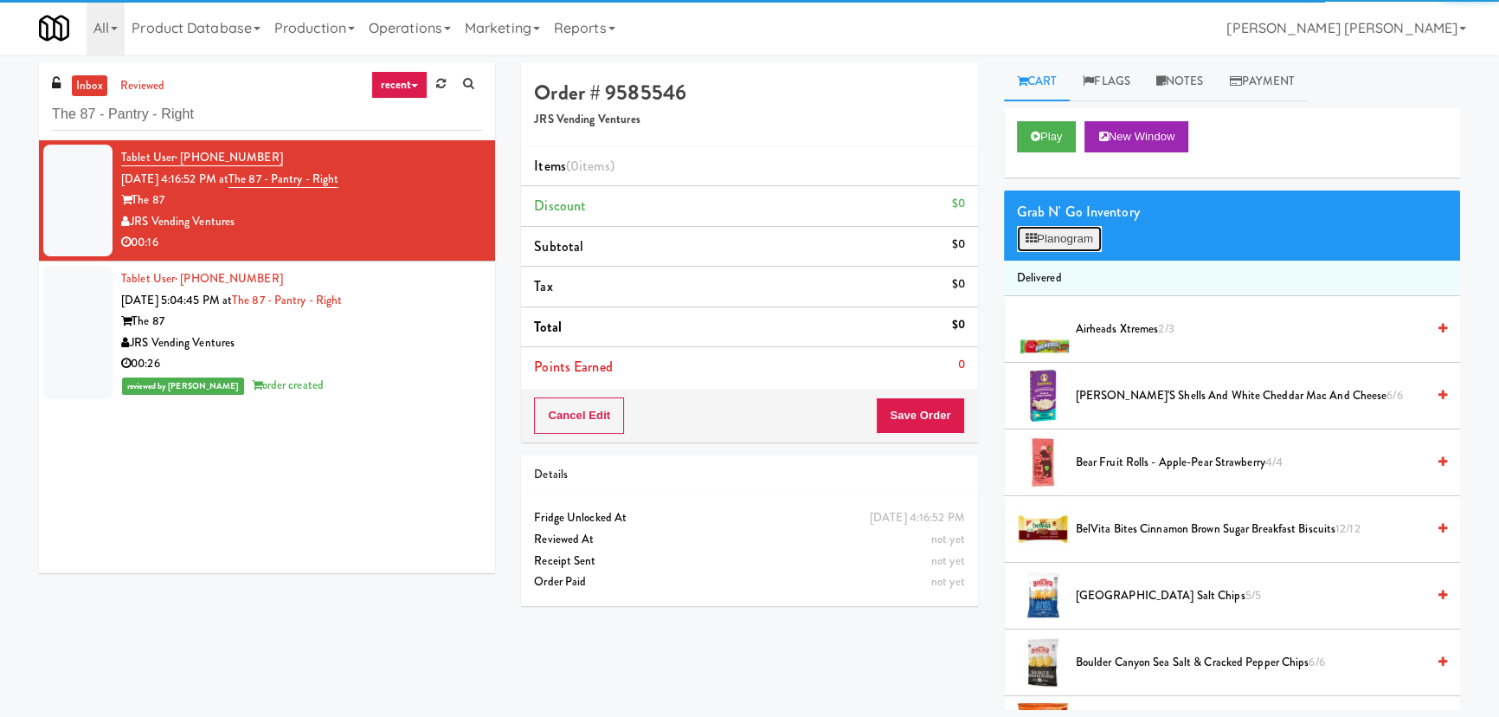
click at [1063, 231] on button "Planogram" at bounding box center [1059, 239] width 85 height 26
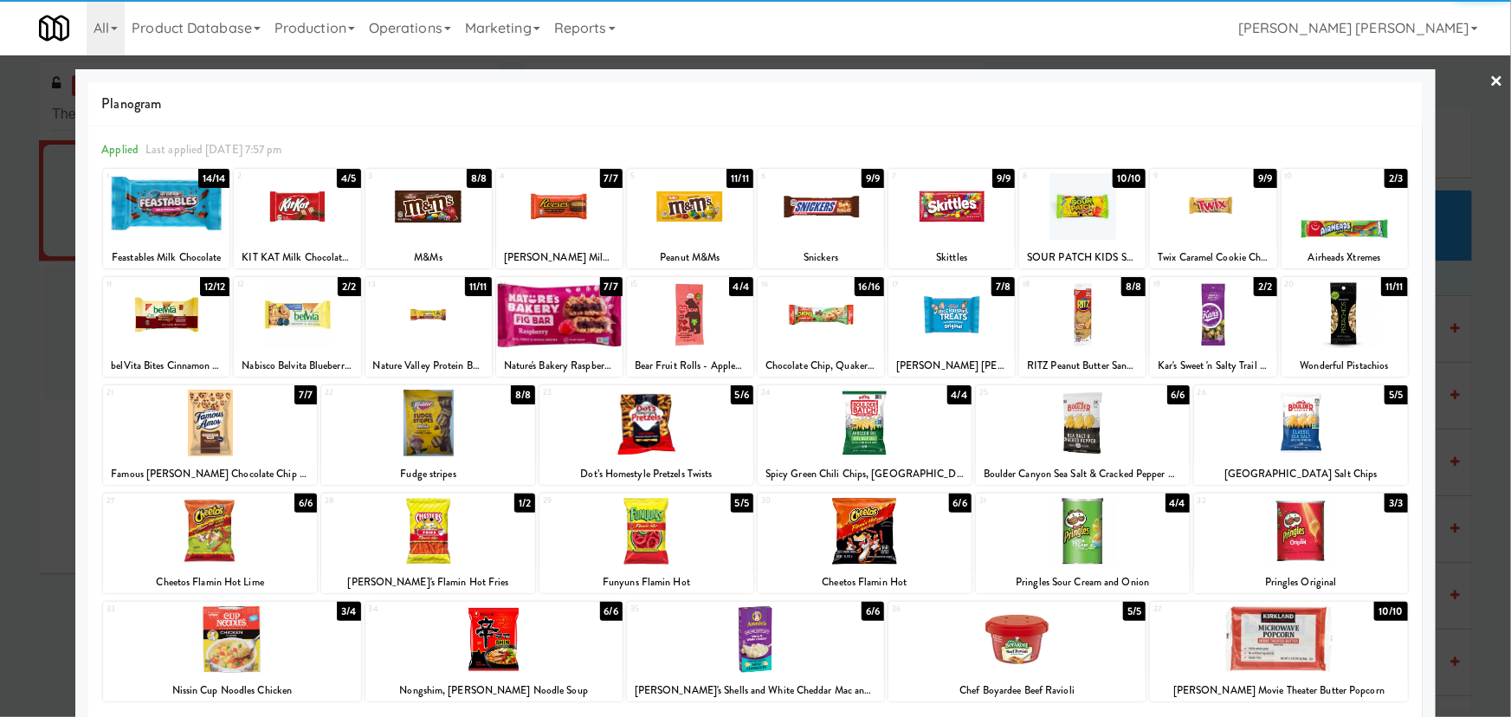
click at [852, 422] on div at bounding box center [864, 423] width 214 height 67
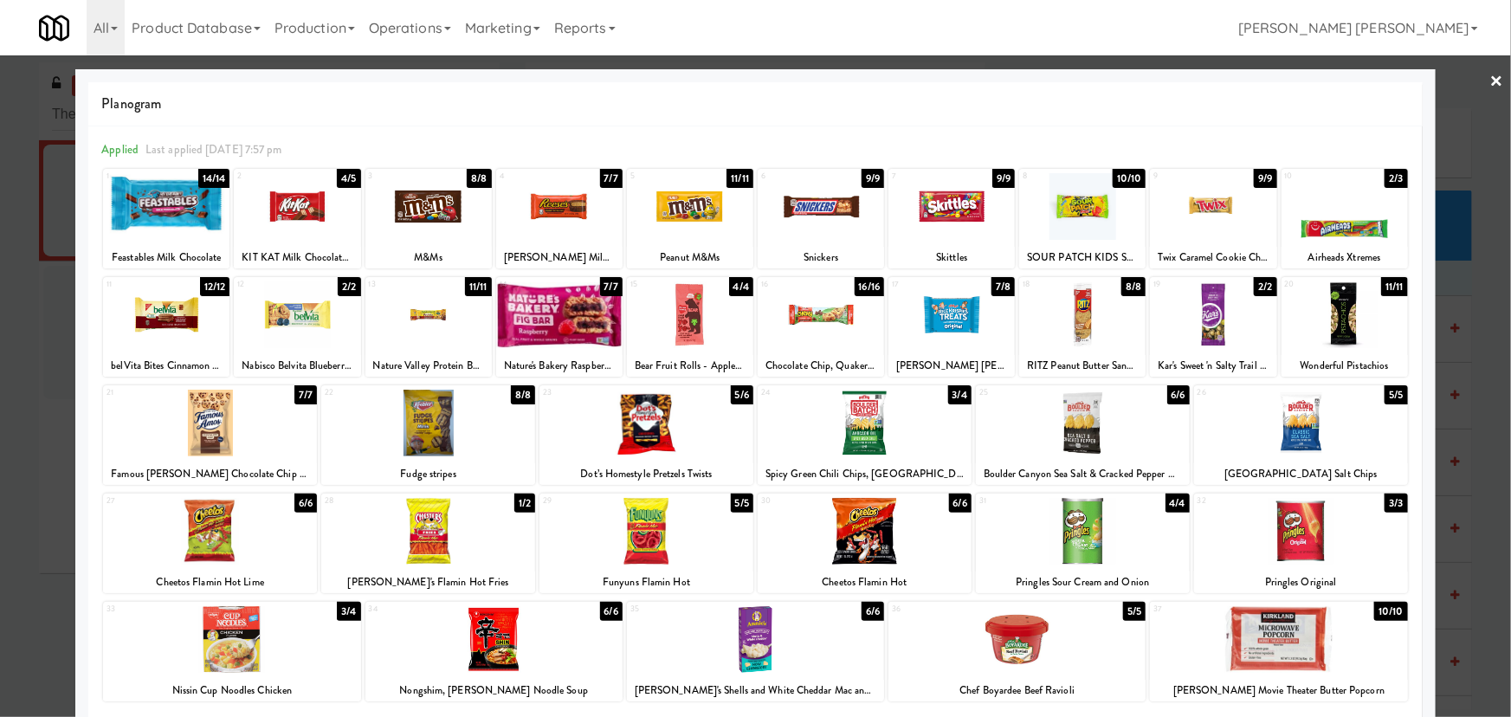
click at [1492, 82] on link "×" at bounding box center [1497, 82] width 14 height 54
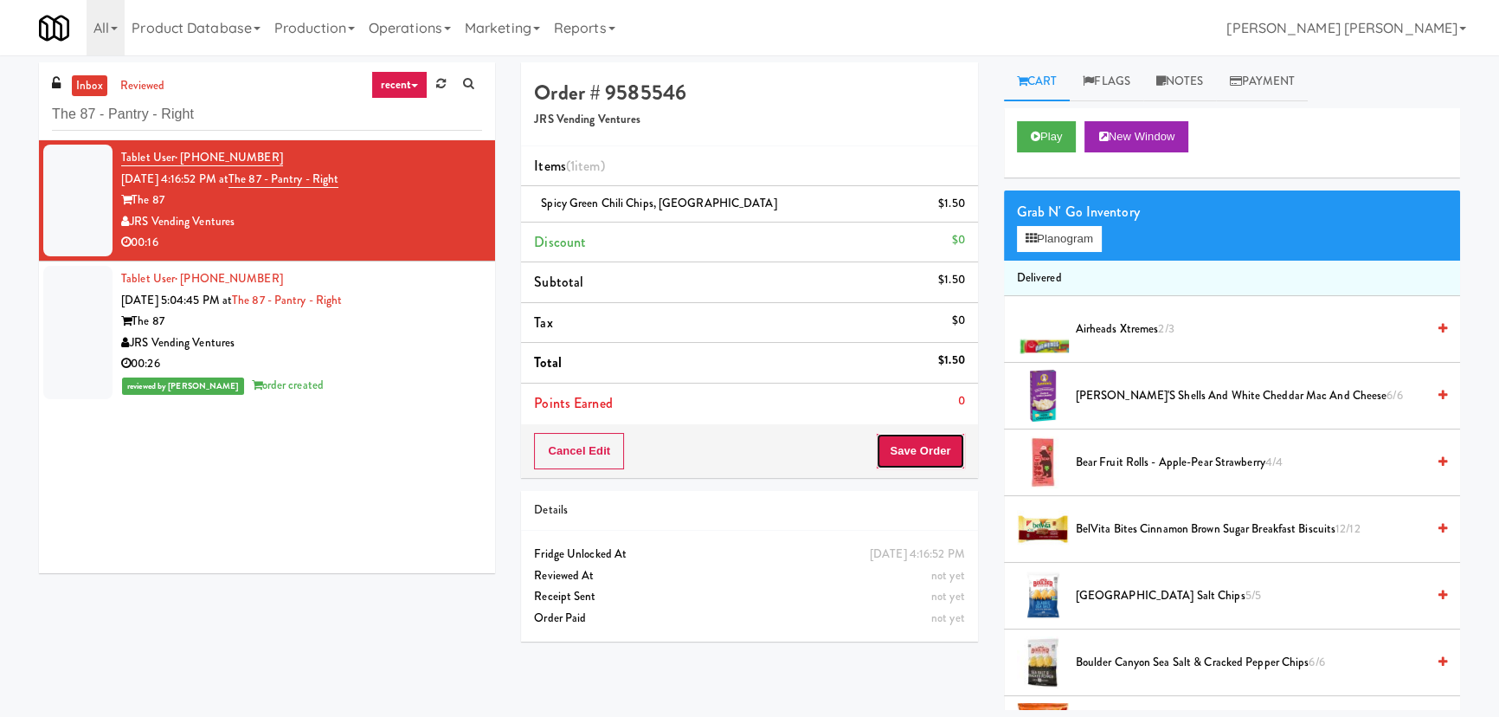
click at [930, 449] on button "Save Order" at bounding box center [920, 451] width 88 height 36
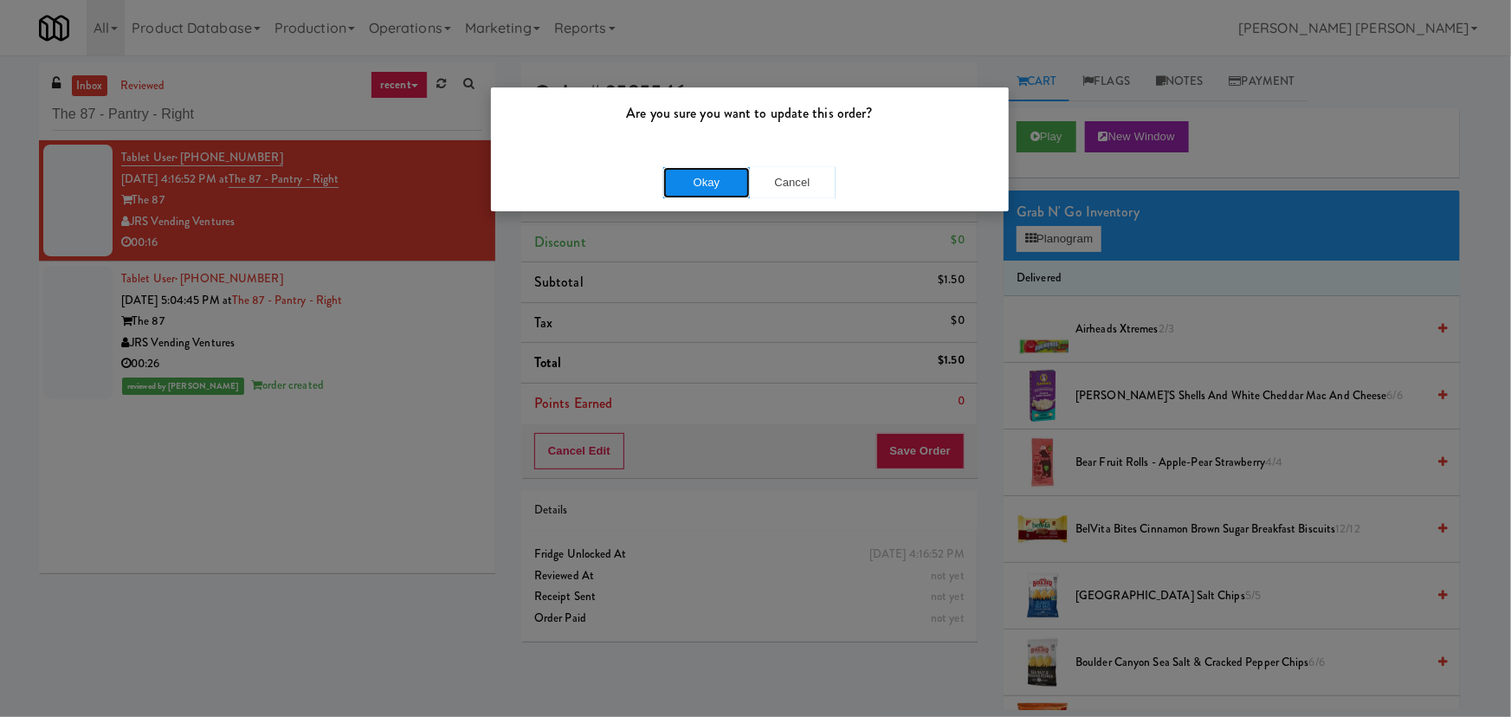
click at [724, 178] on button "Okay" at bounding box center [706, 182] width 87 height 31
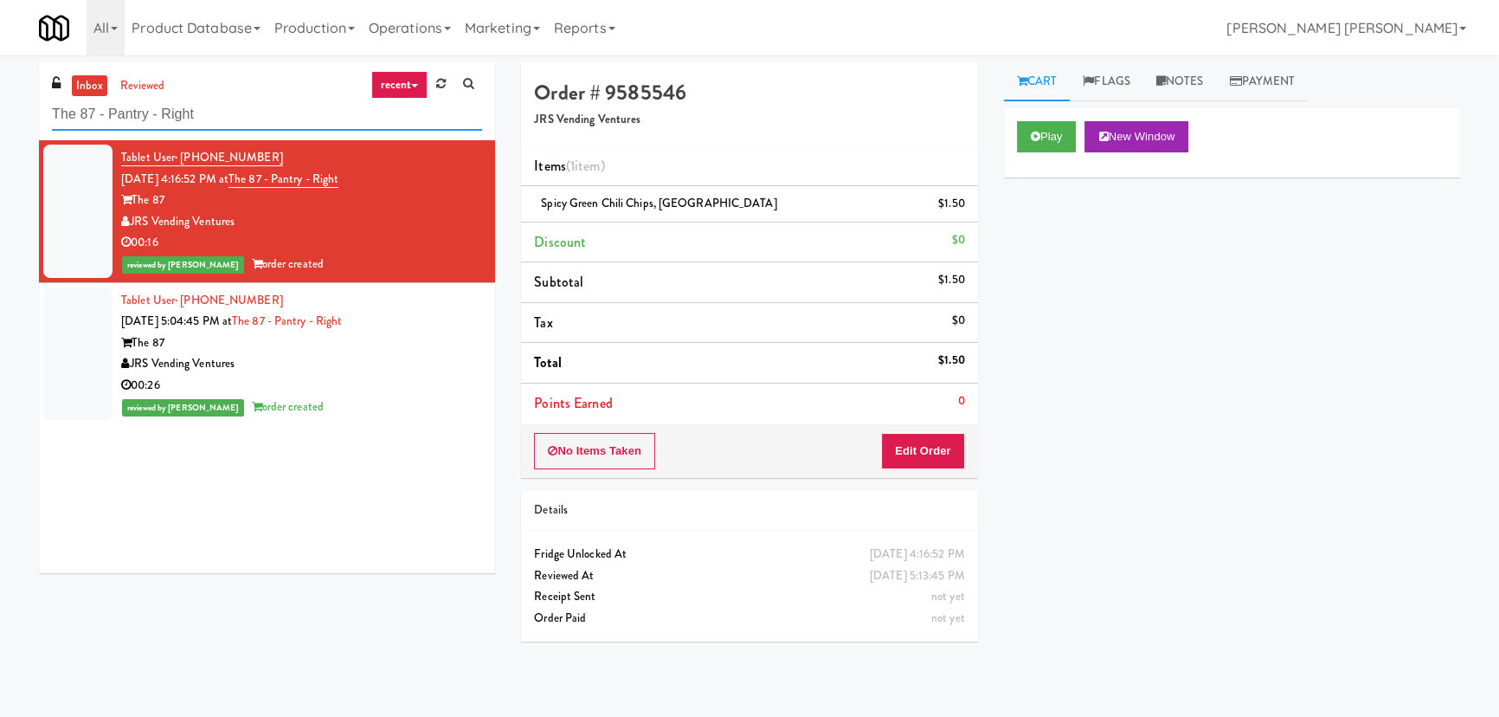
drag, startPoint x: 231, startPoint y: 115, endPoint x: -61, endPoint y: 123, distance: 291.8
click at [0, 123] on html "Are you sure you want to update this order? Okay Cancel Okay Are you sure you w…" at bounding box center [749, 358] width 1499 height 717
paste input "Whitmore - Pantry - Lef"
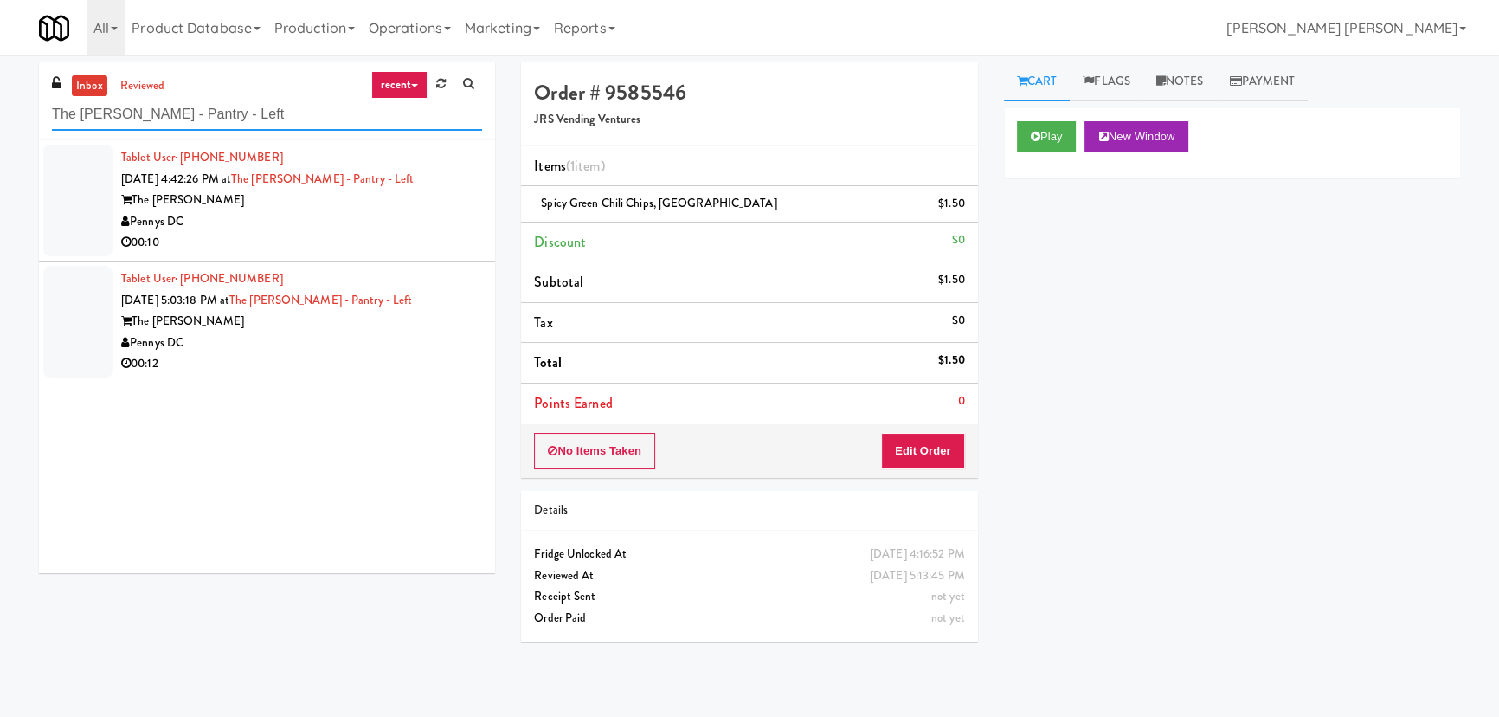
type input "The Whitmore - Pantry - Left"
click at [389, 204] on div "The Whitmore" at bounding box center [301, 201] width 361 height 22
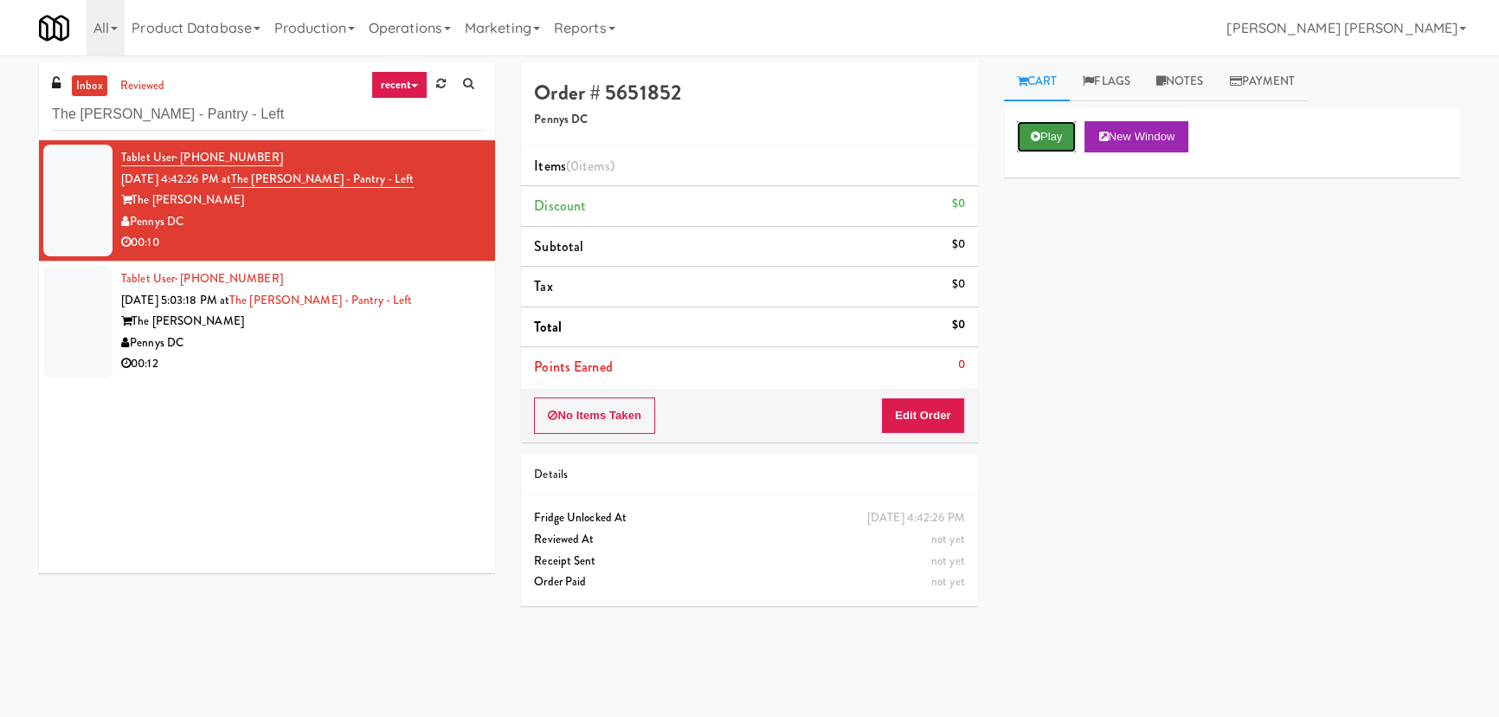
click at [1021, 135] on button "Play" at bounding box center [1047, 136] width 60 height 31
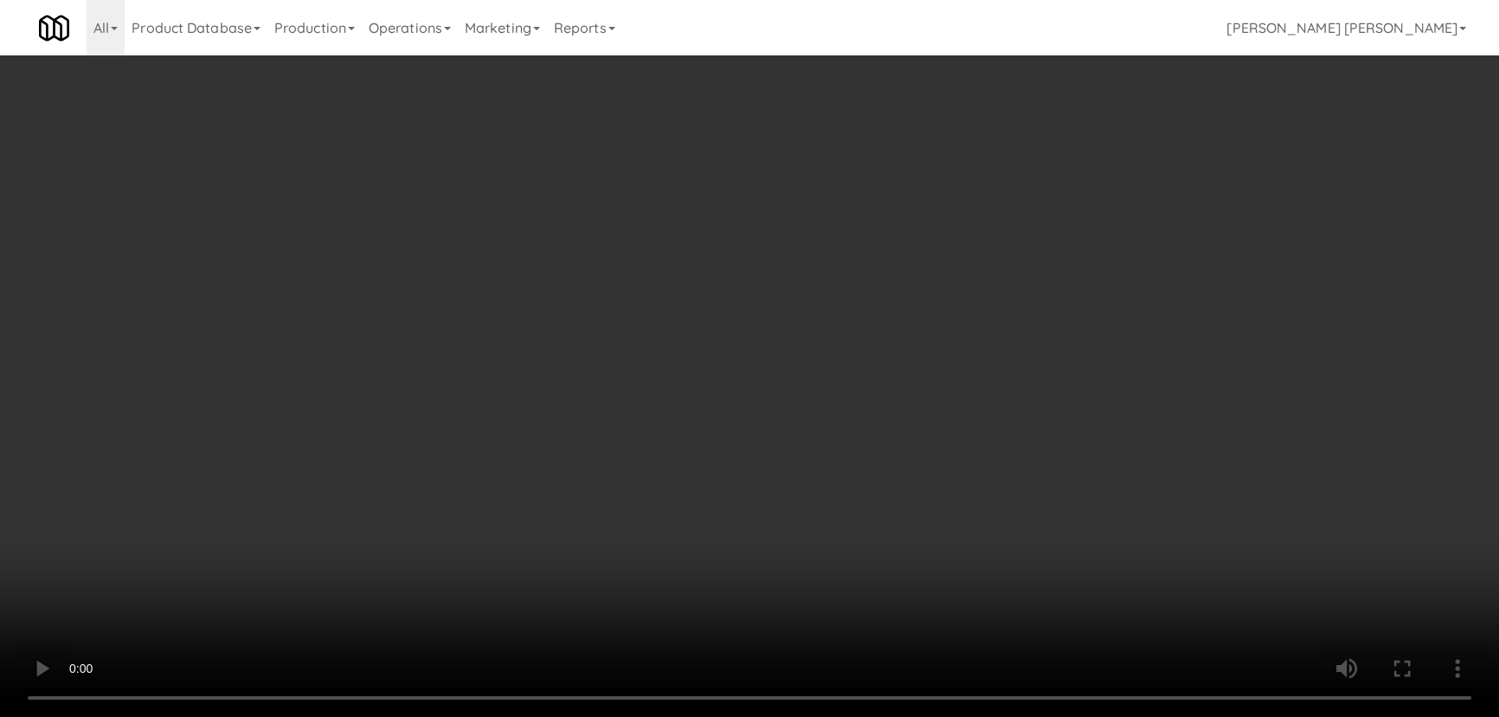
drag, startPoint x: 814, startPoint y: 764, endPoint x: 1293, endPoint y: 769, distance: 479.6
click at [853, 716] on video at bounding box center [749, 358] width 1499 height 717
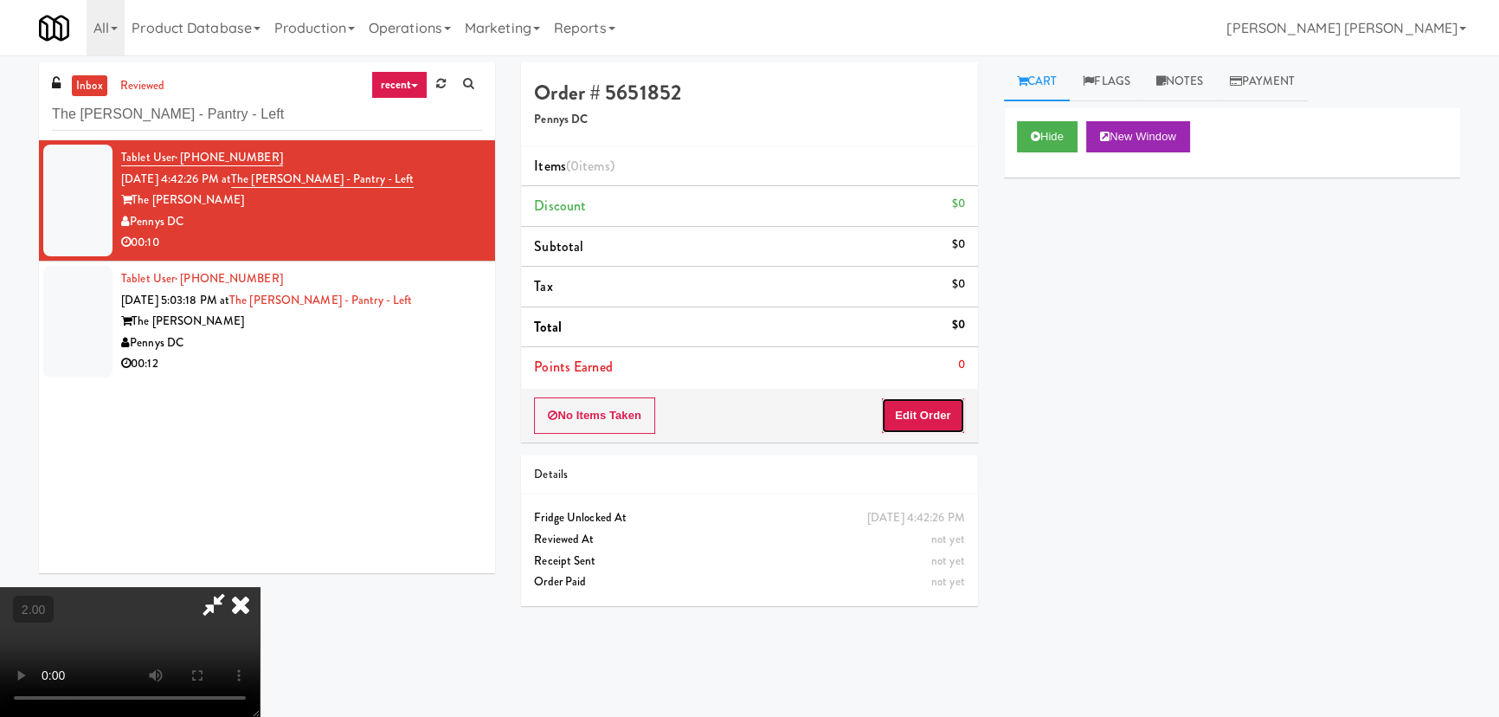
click at [931, 409] on button "Edit Order" at bounding box center [923, 415] width 84 height 36
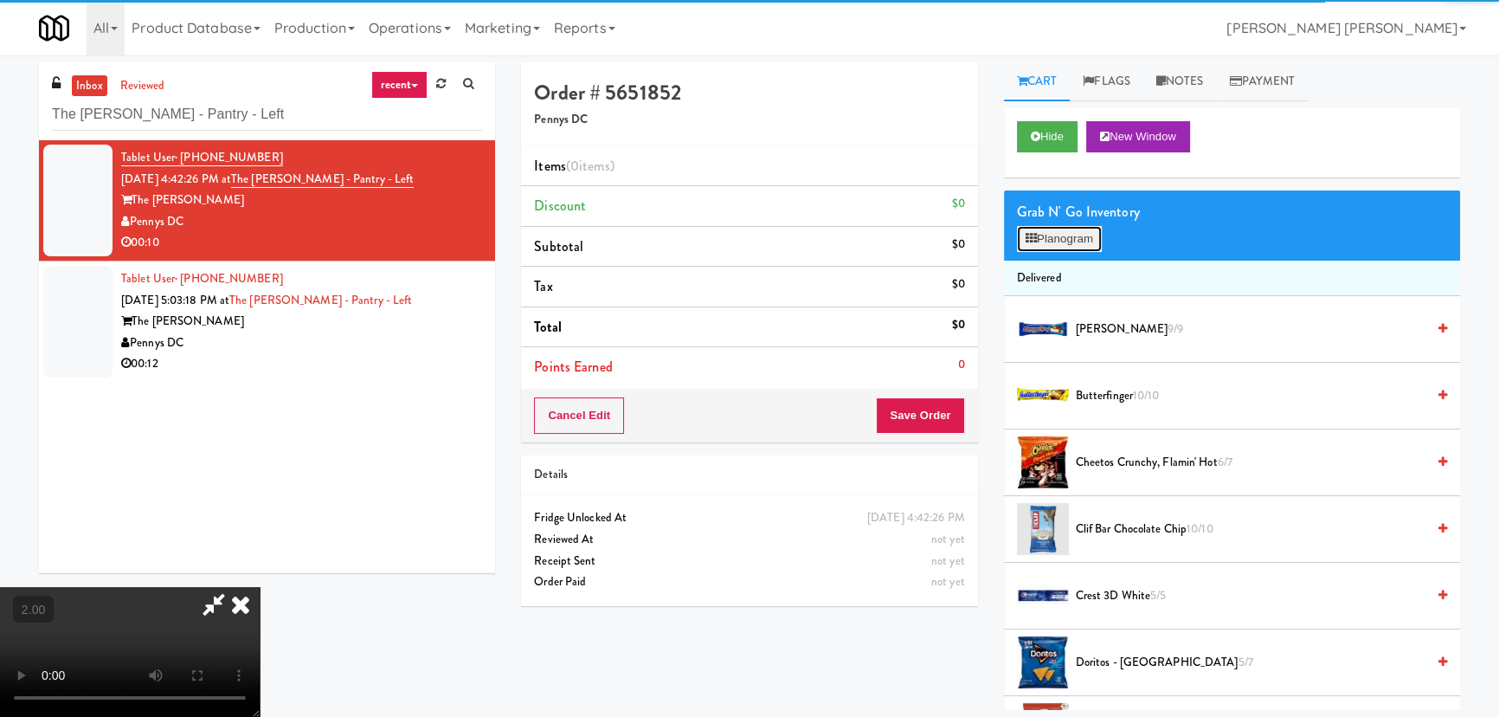
click at [1056, 238] on button "Planogram" at bounding box center [1059, 239] width 85 height 26
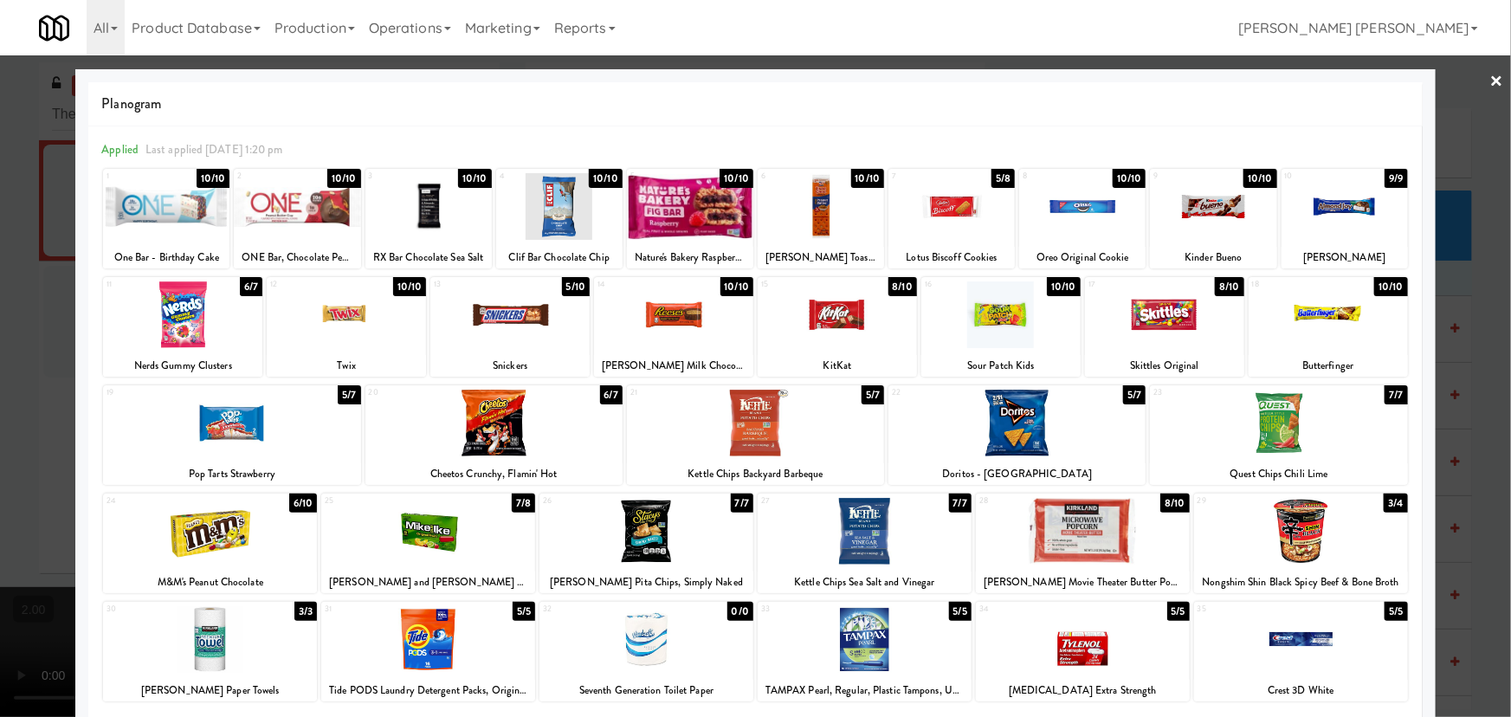
click at [499, 427] on div at bounding box center [493, 423] width 257 height 67
click at [1490, 74] on link "×" at bounding box center [1497, 82] width 14 height 54
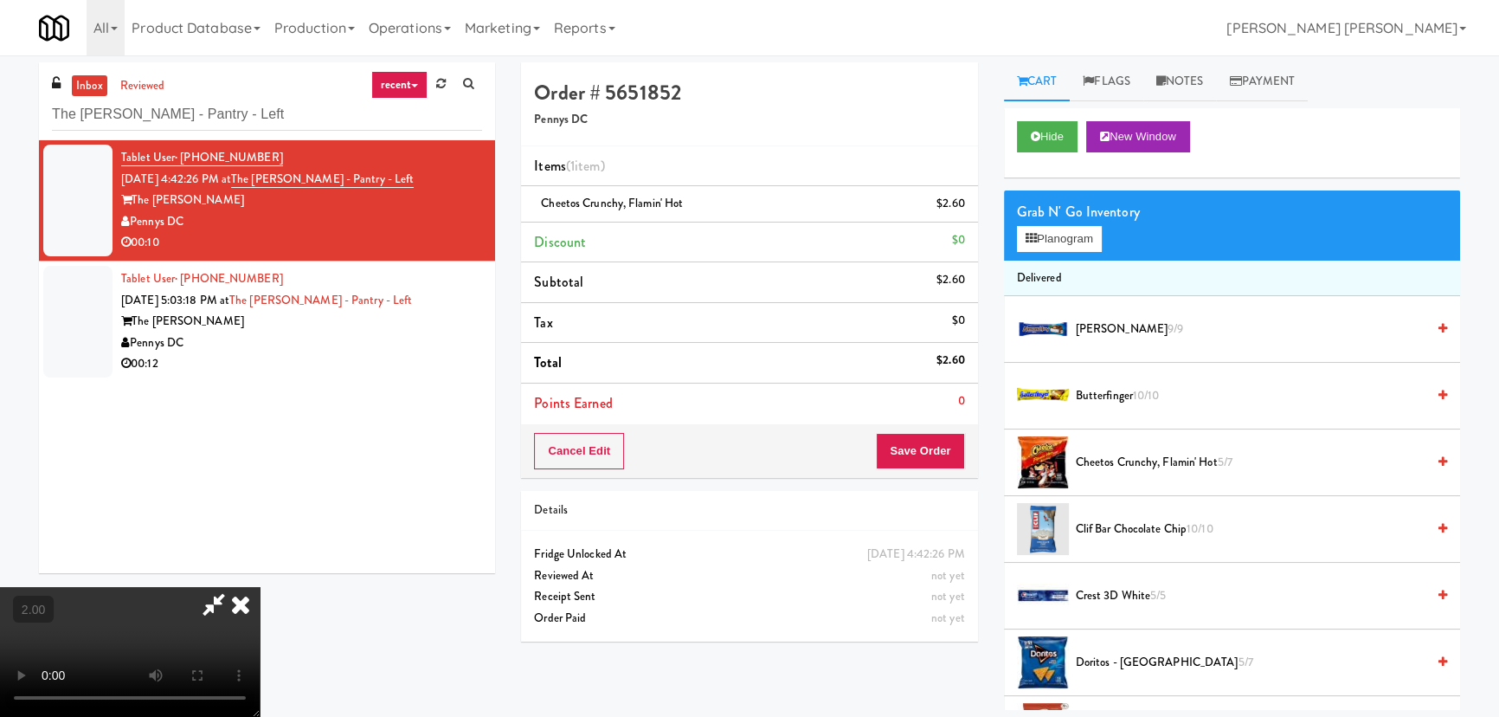
click at [260, 587] on icon at bounding box center [241, 604] width 38 height 35
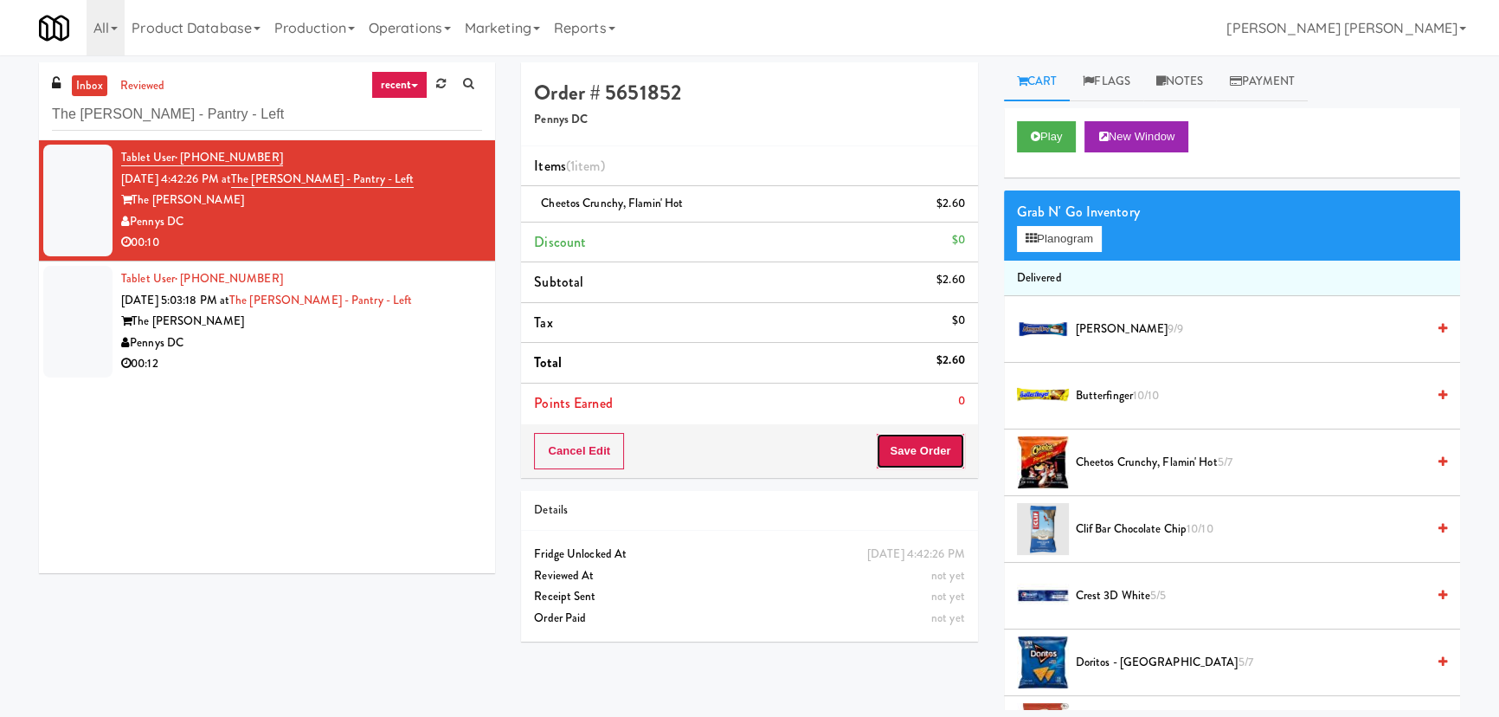
click at [937, 453] on button "Save Order" at bounding box center [920, 451] width 88 height 36
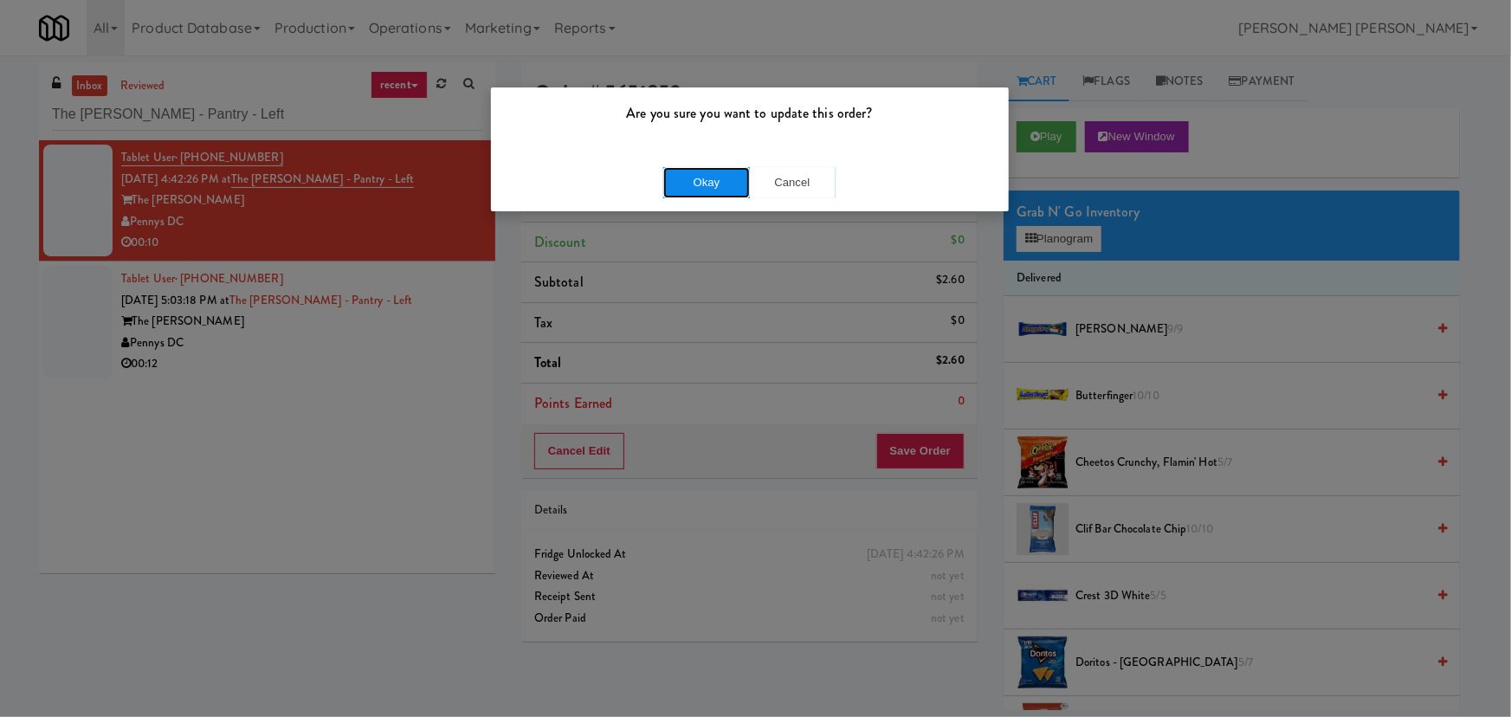
click at [703, 178] on button "Okay" at bounding box center [706, 182] width 87 height 31
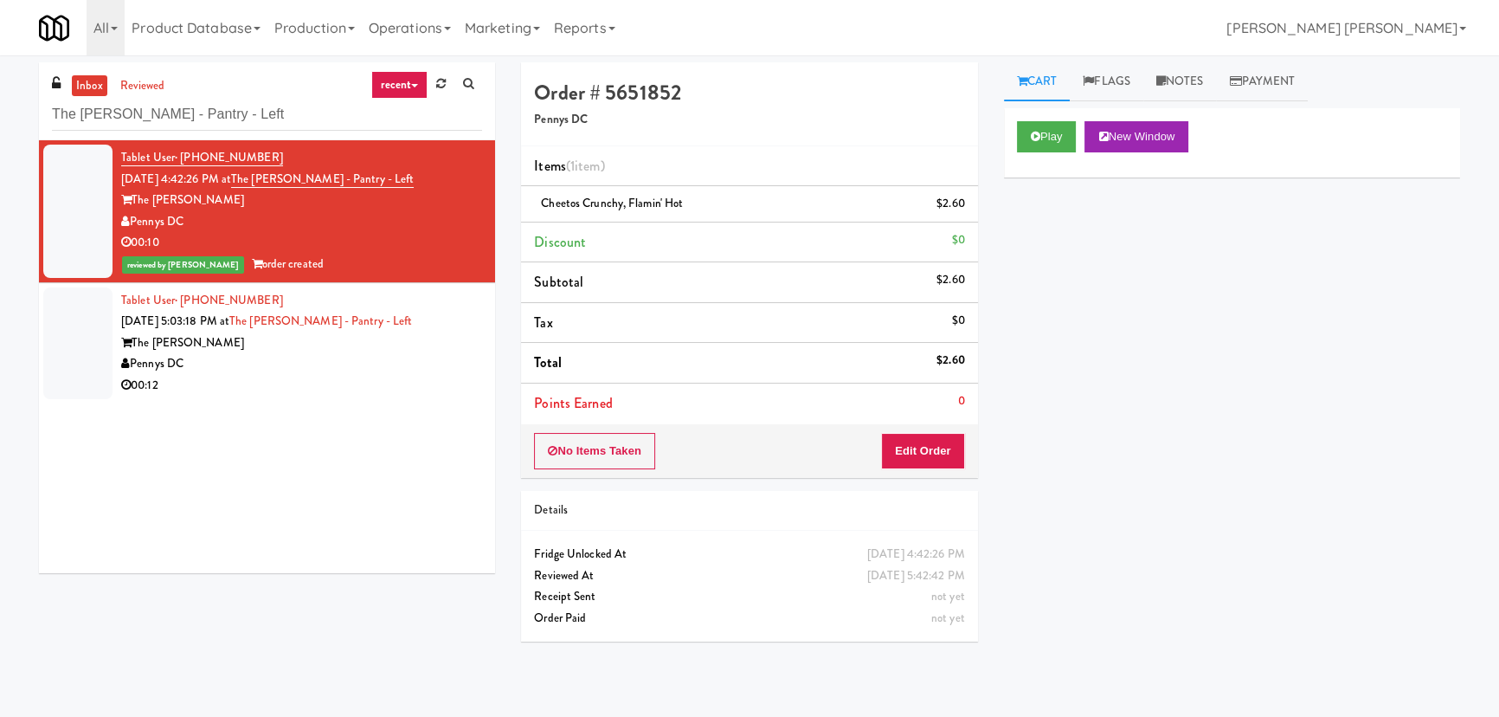
click at [284, 378] on div "00:12" at bounding box center [301, 386] width 361 height 22
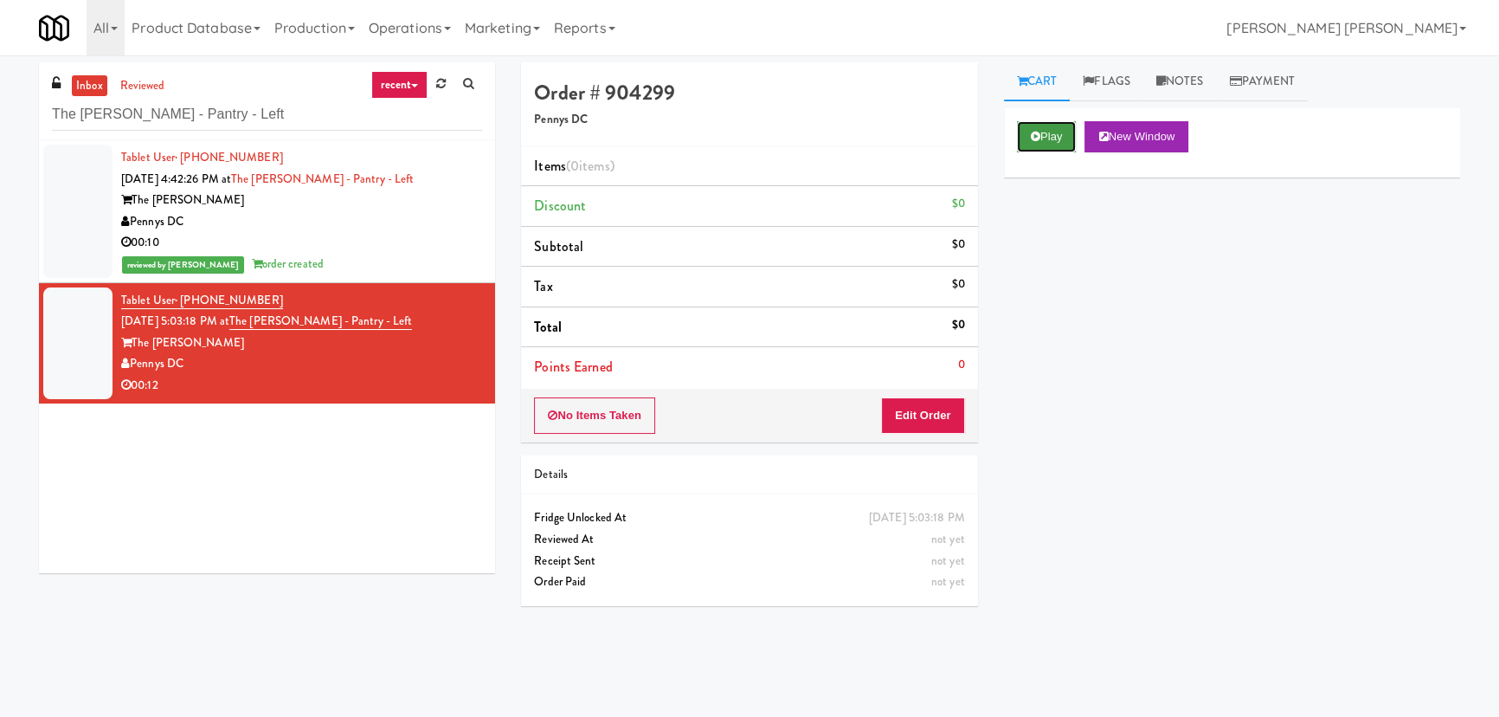
click at [1047, 144] on button "Play" at bounding box center [1047, 136] width 60 height 31
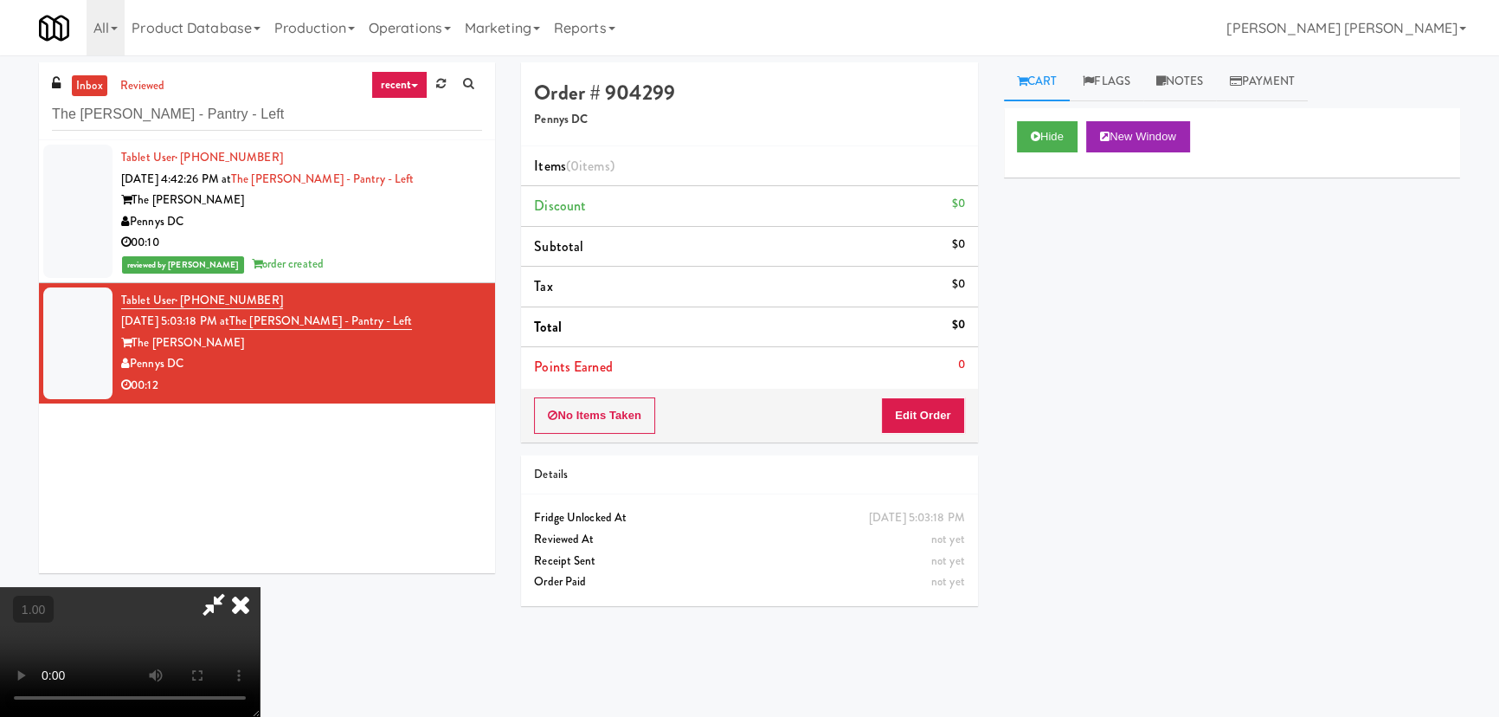
scroll to position [35, 0]
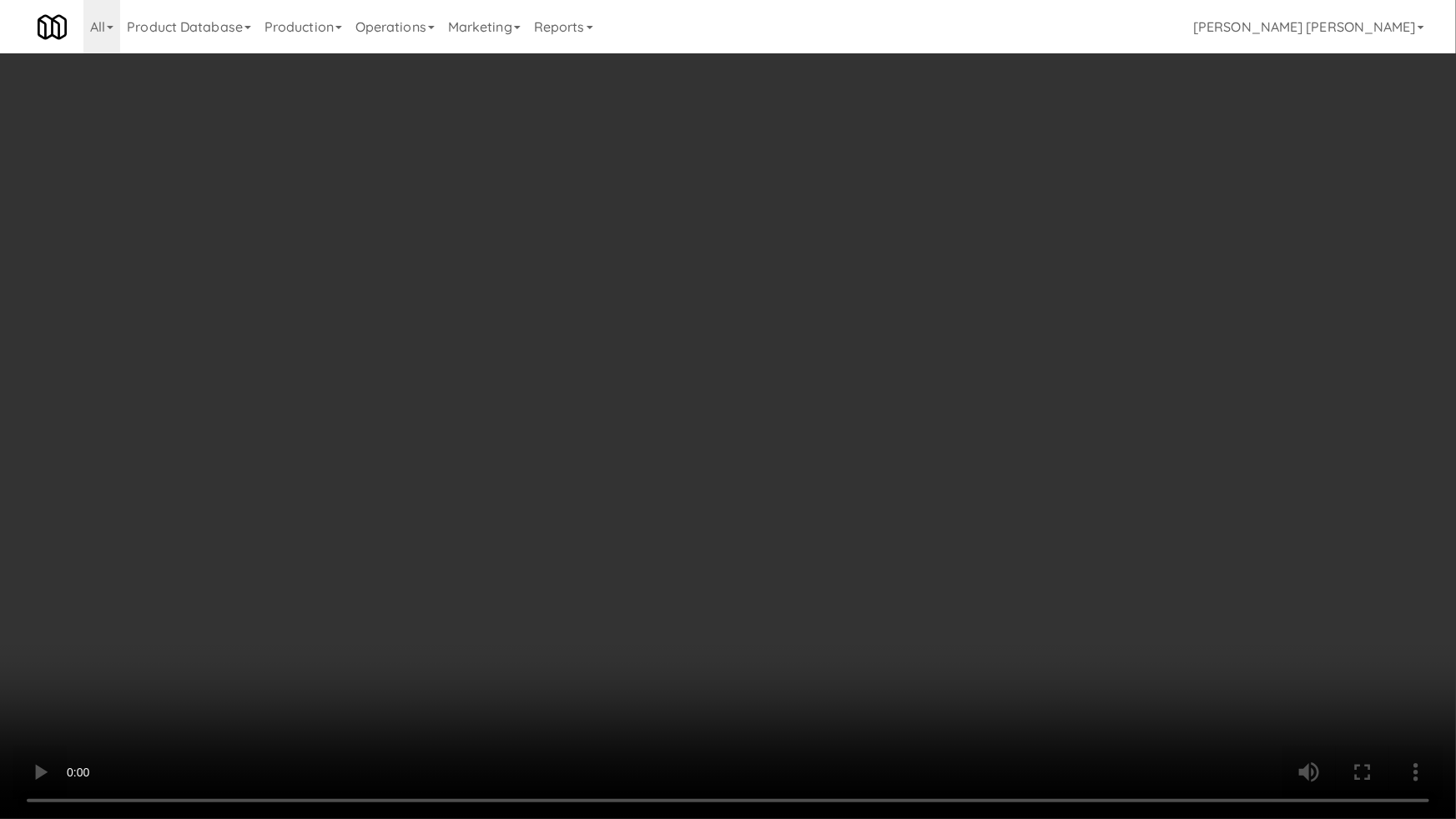
drag, startPoint x: 930, startPoint y: 635, endPoint x: 828, endPoint y: 594, distance: 109.9
click at [928, 635] on video at bounding box center [728, 410] width 1456 height 819
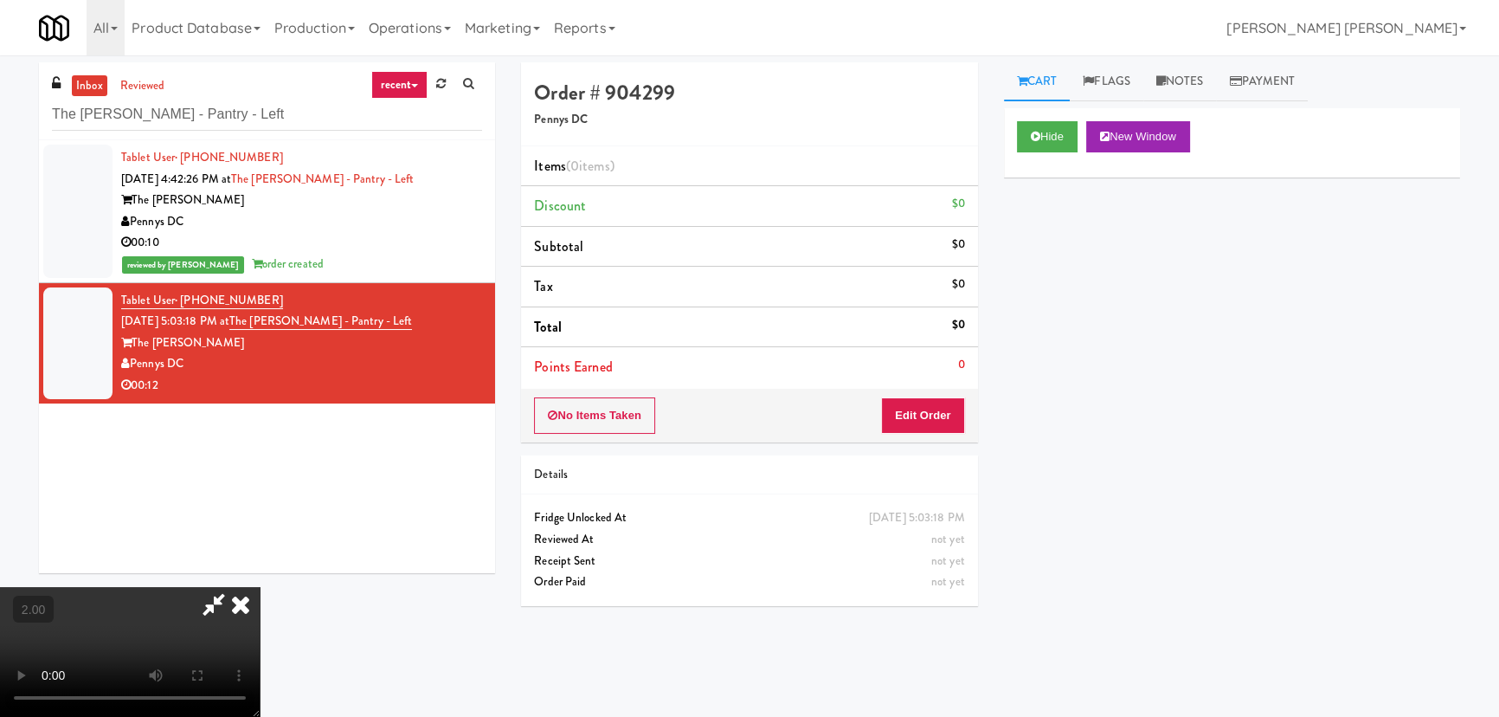
click at [260, 603] on video at bounding box center [130, 652] width 260 height 130
click at [948, 408] on button "Edit Order" at bounding box center [923, 415] width 84 height 36
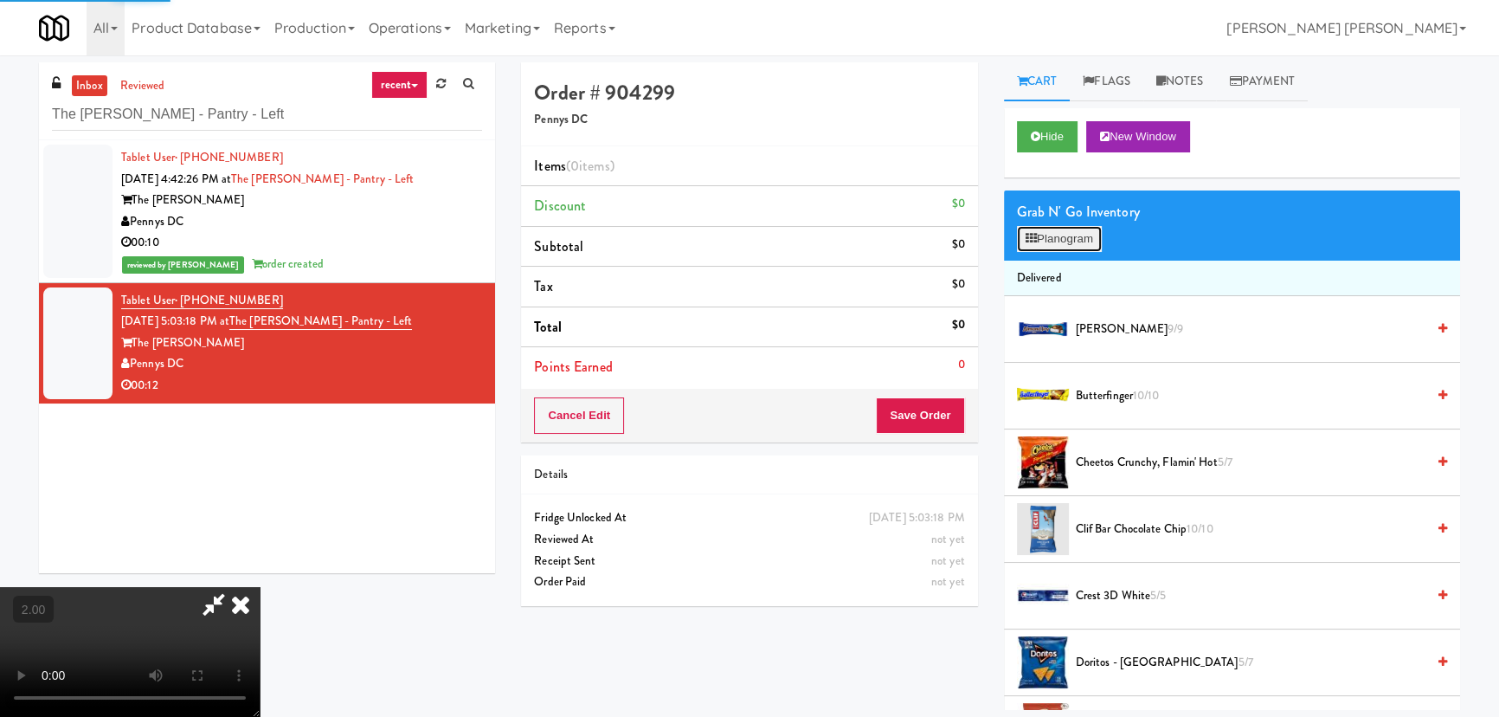
click at [1053, 244] on button "Planogram" at bounding box center [1059, 239] width 85 height 26
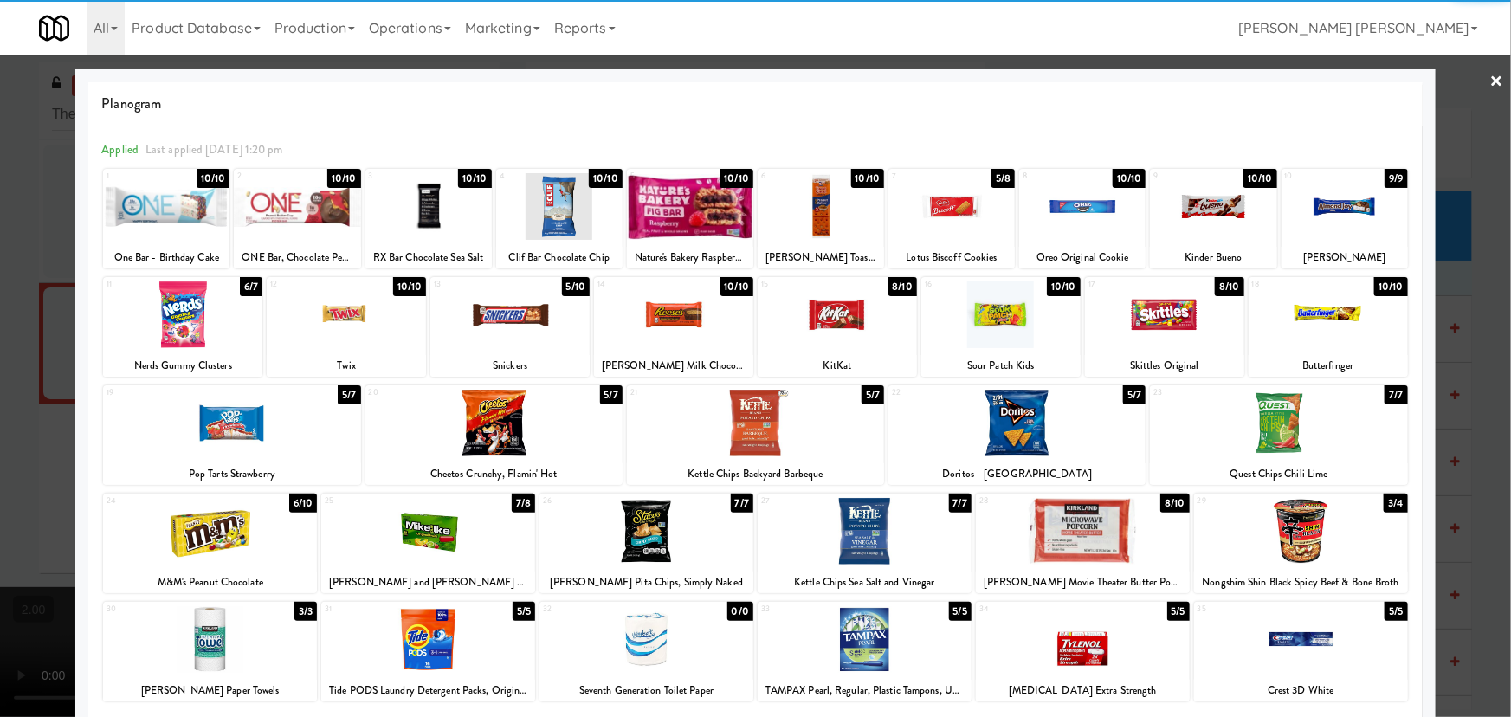
click at [1195, 208] on div at bounding box center [1213, 206] width 126 height 67
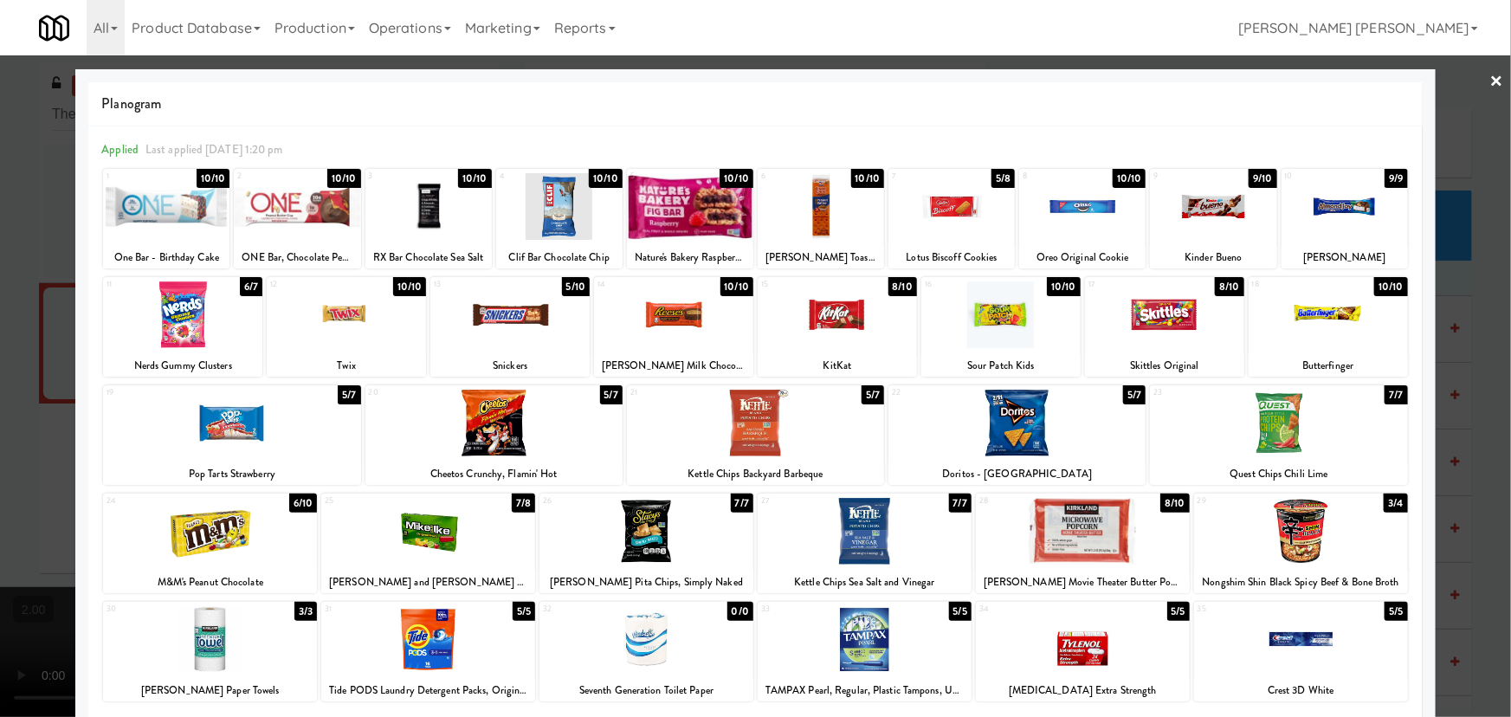
click at [1026, 416] on div at bounding box center [1016, 423] width 257 height 67
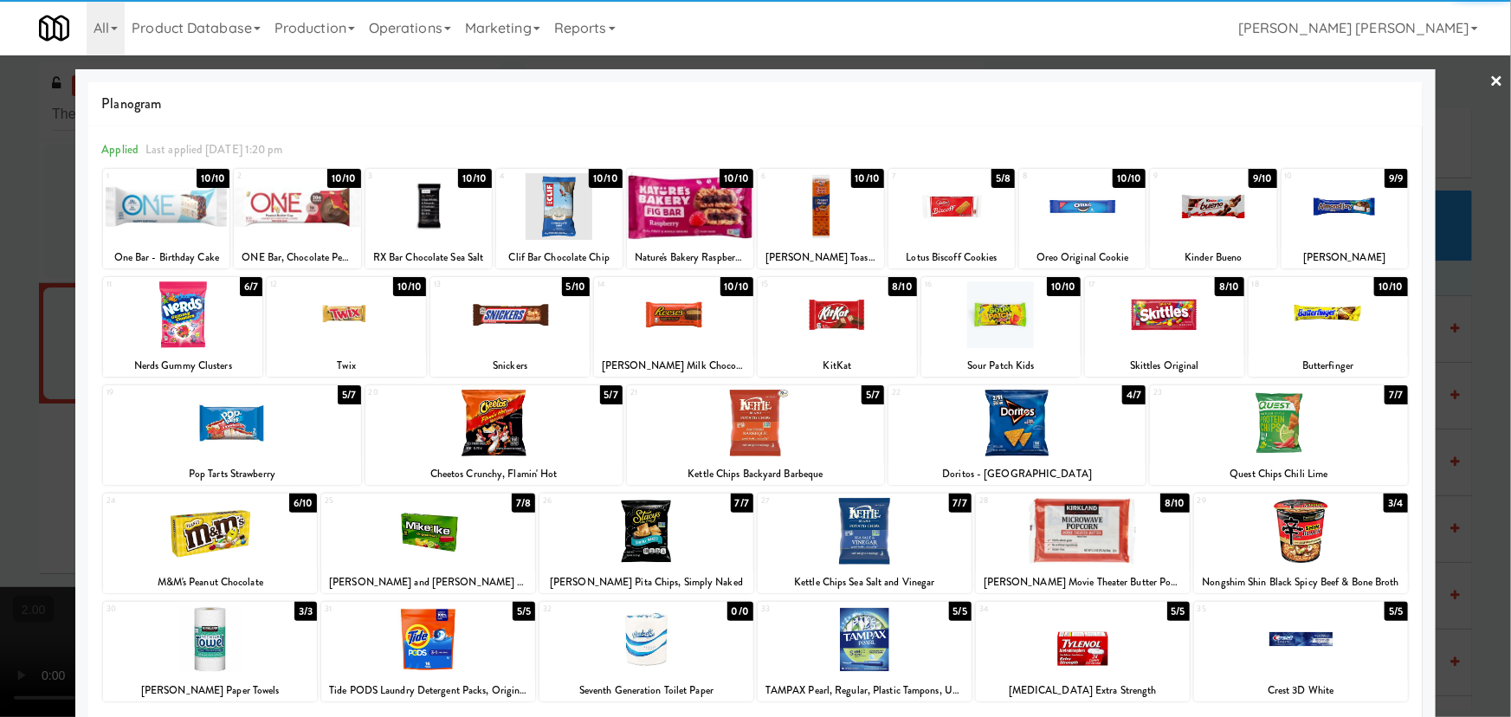
click at [1490, 73] on link "×" at bounding box center [1497, 82] width 14 height 54
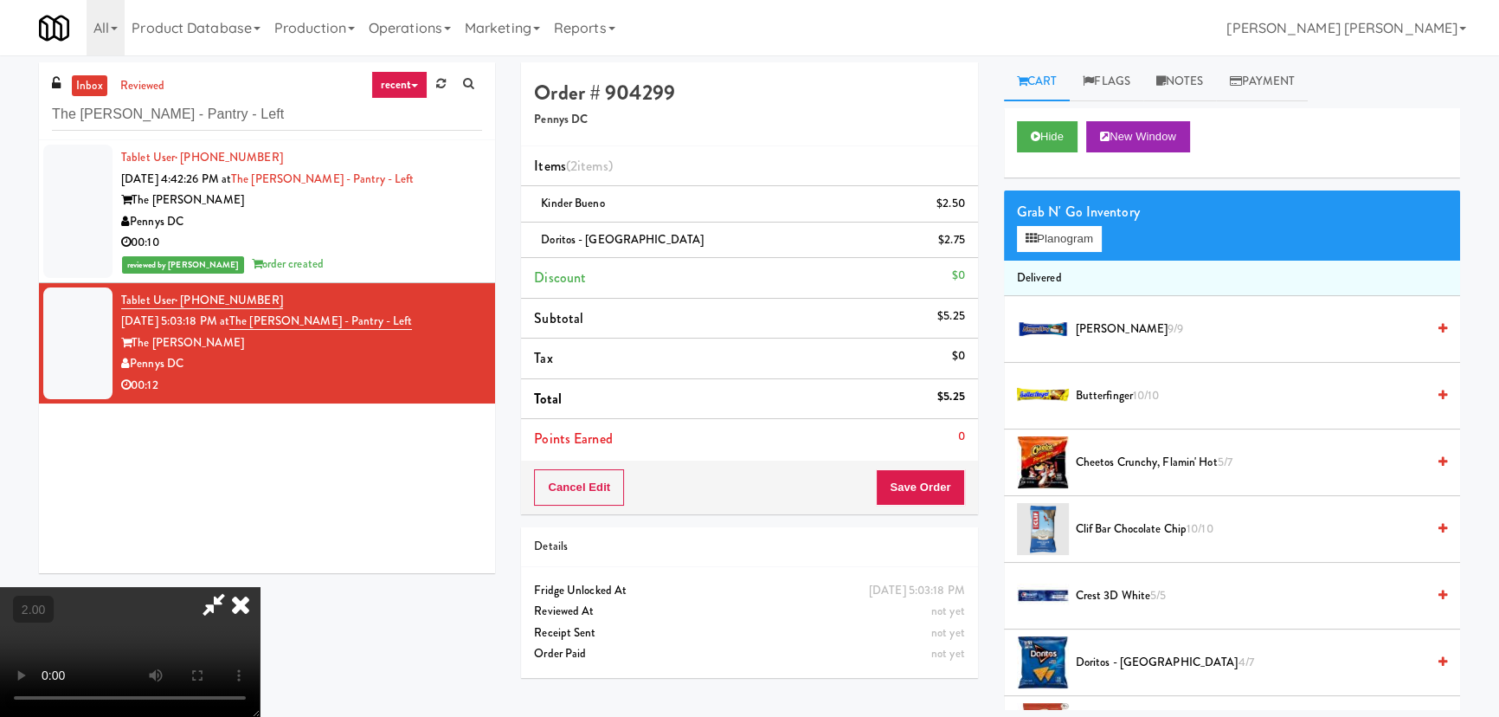
click at [260, 587] on icon at bounding box center [241, 604] width 38 height 35
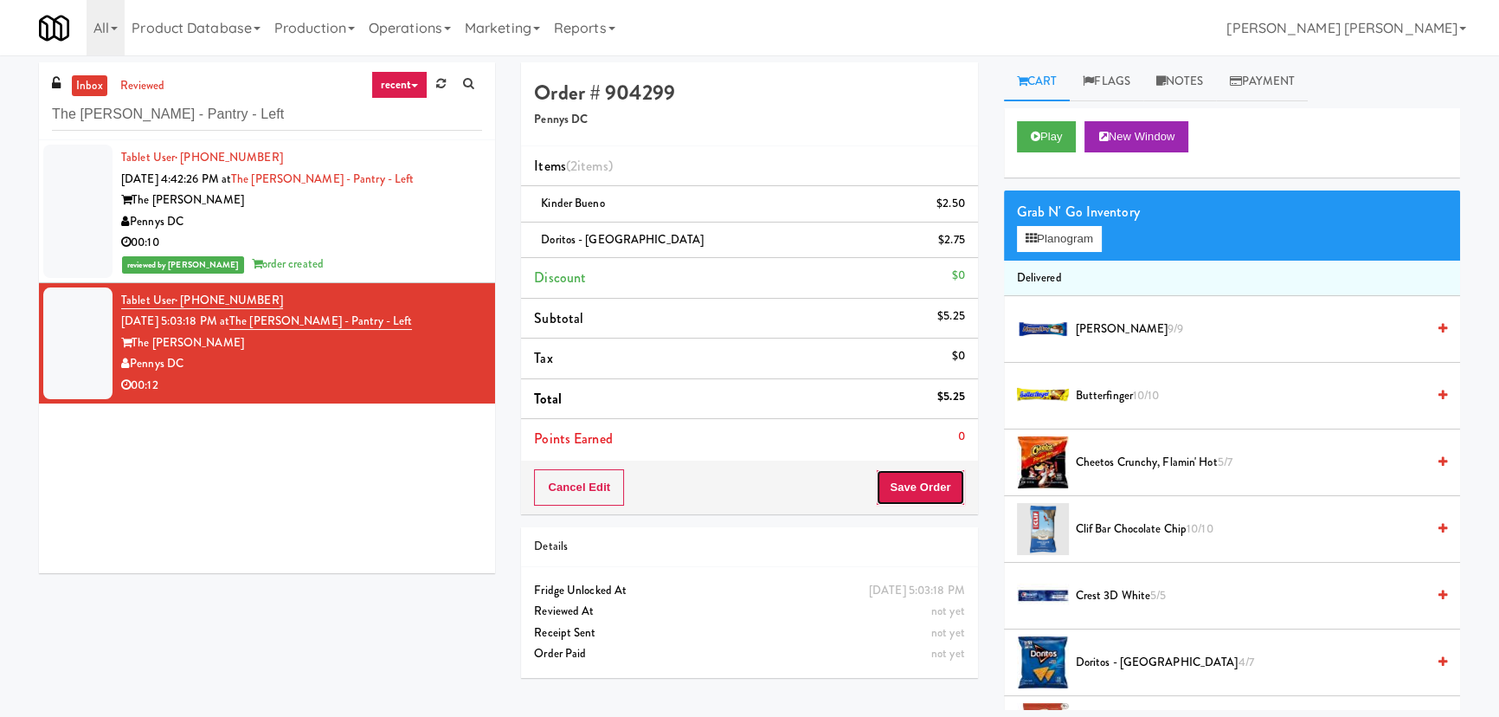
click at [915, 478] on button "Save Order" at bounding box center [920, 487] width 88 height 36
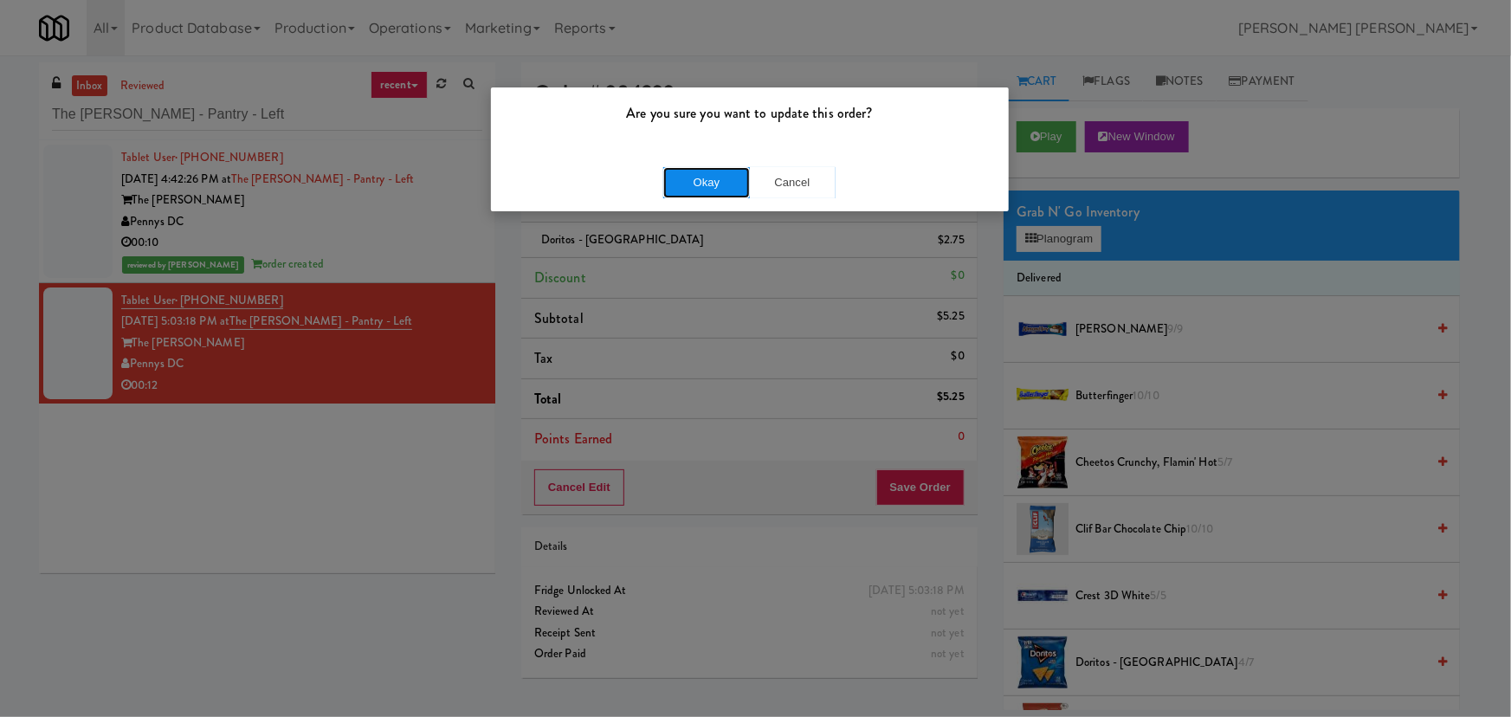
drag, startPoint x: 703, startPoint y: 186, endPoint x: 667, endPoint y: 167, distance: 40.3
click at [701, 186] on button "Okay" at bounding box center [706, 182] width 87 height 31
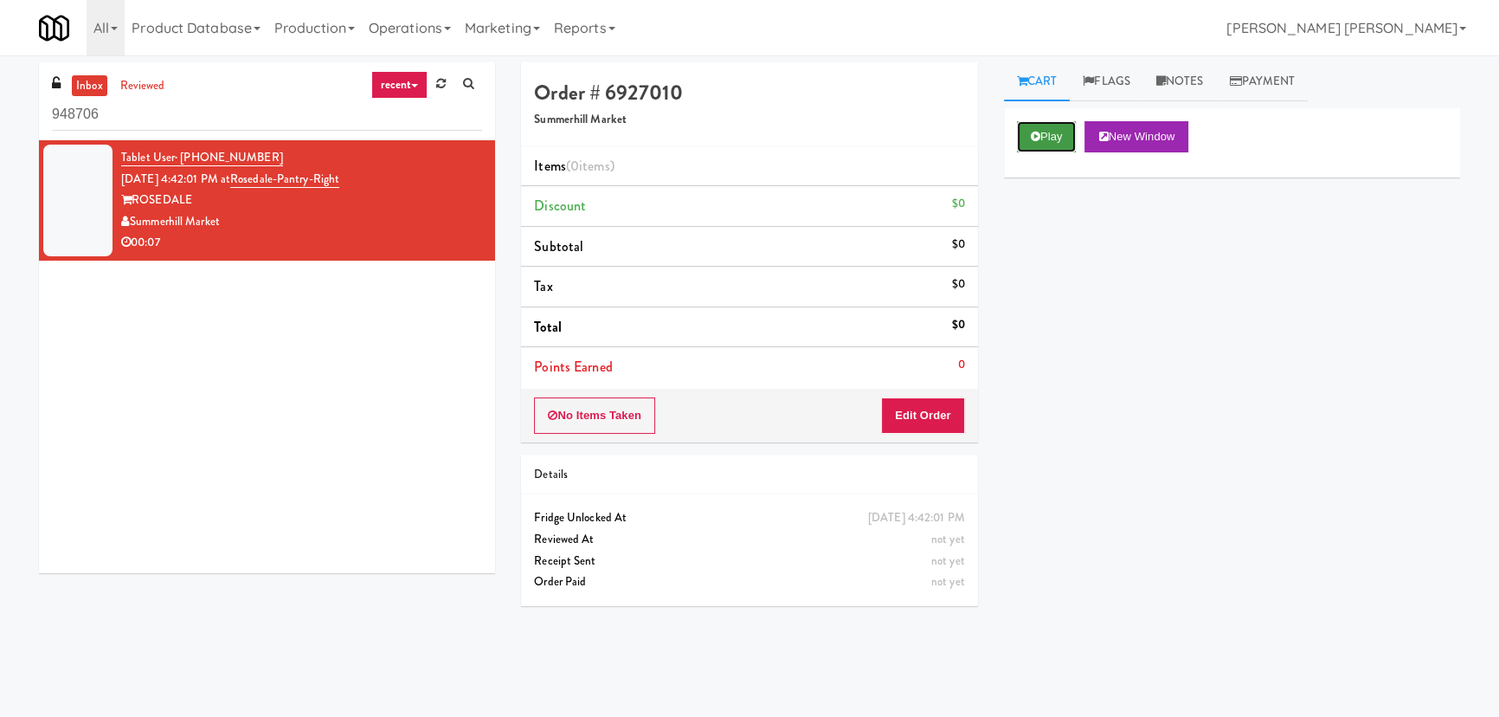
click at [1038, 135] on icon at bounding box center [1036, 136] width 10 height 11
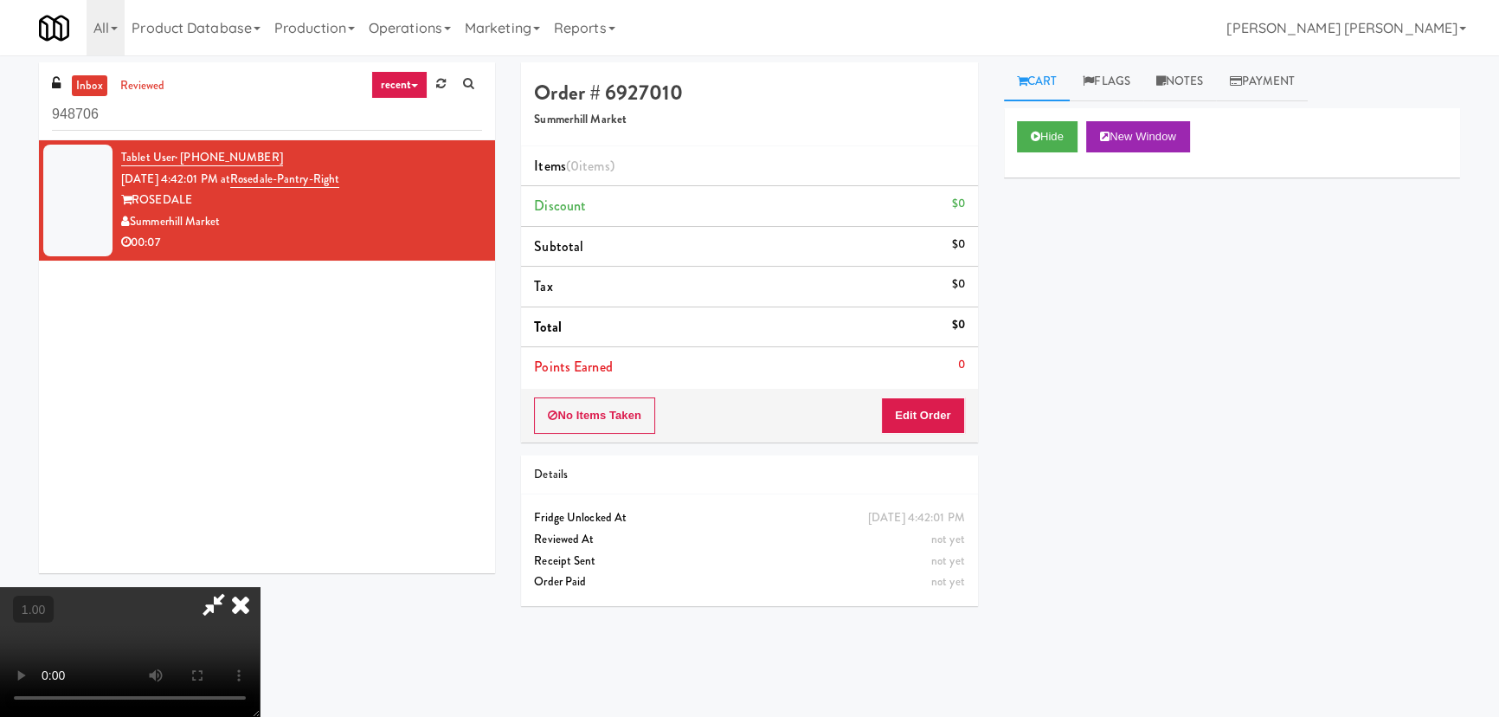
scroll to position [35, 0]
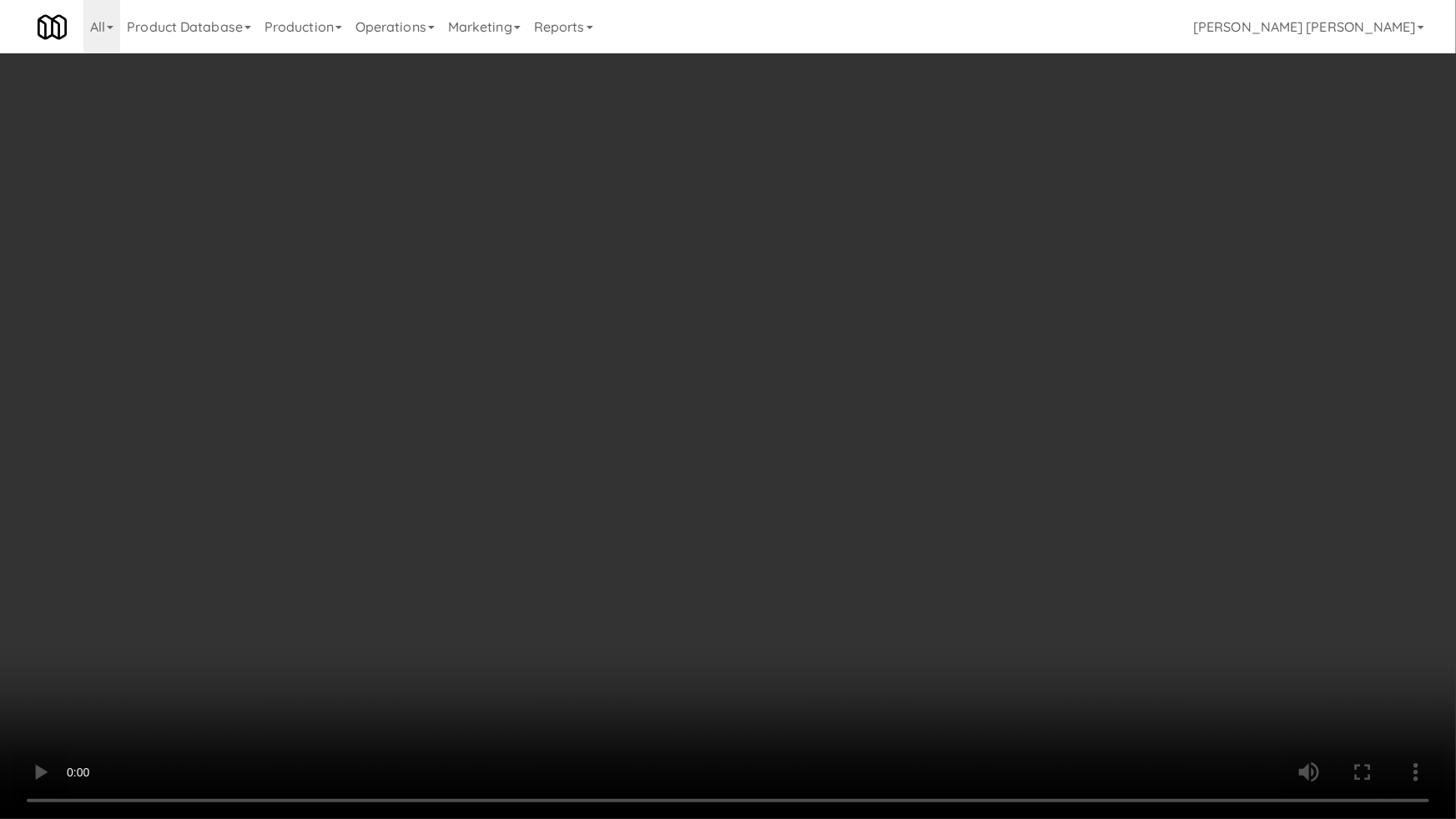
drag, startPoint x: 1368, startPoint y: 675, endPoint x: 1378, endPoint y: 696, distance: 23.3
click at [1368, 676] on video at bounding box center [728, 410] width 1456 height 819
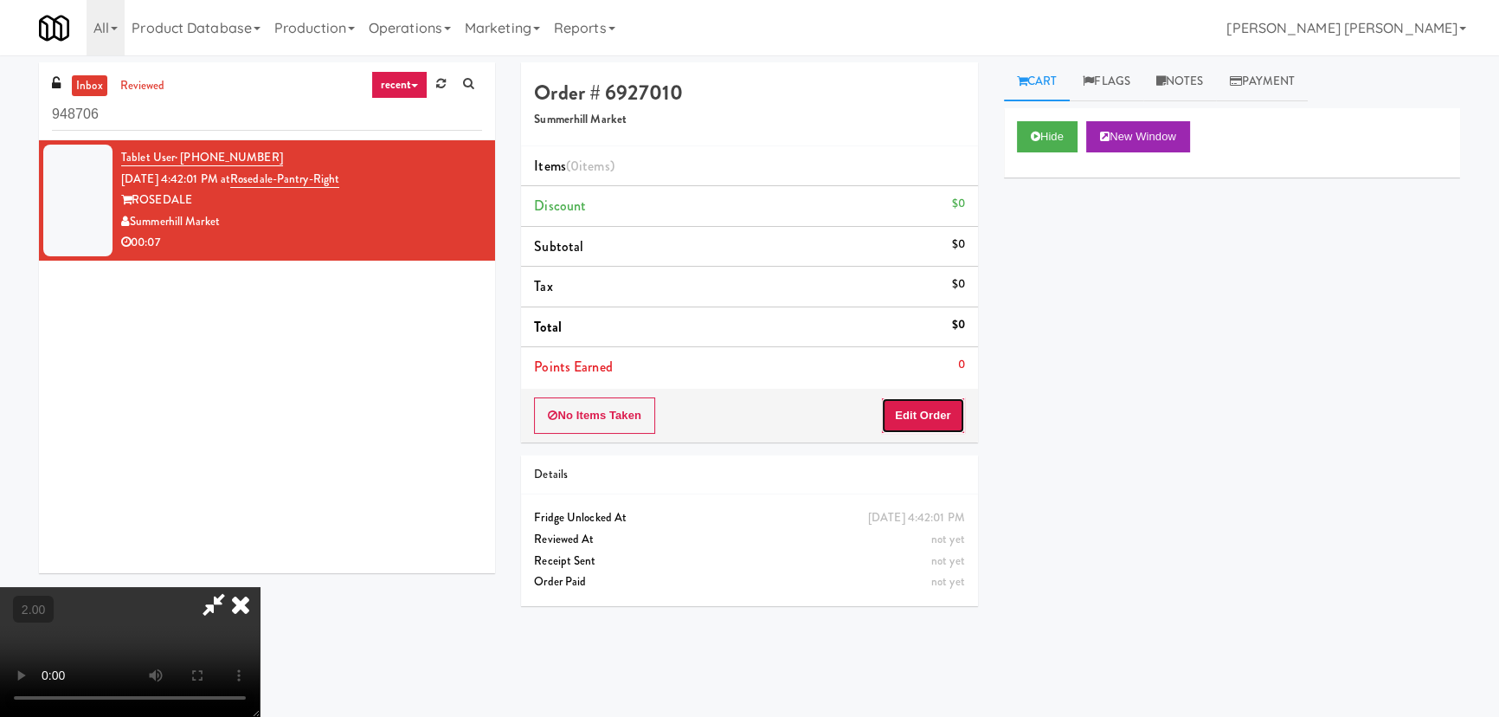
click at [929, 419] on button "Edit Order" at bounding box center [923, 415] width 84 height 36
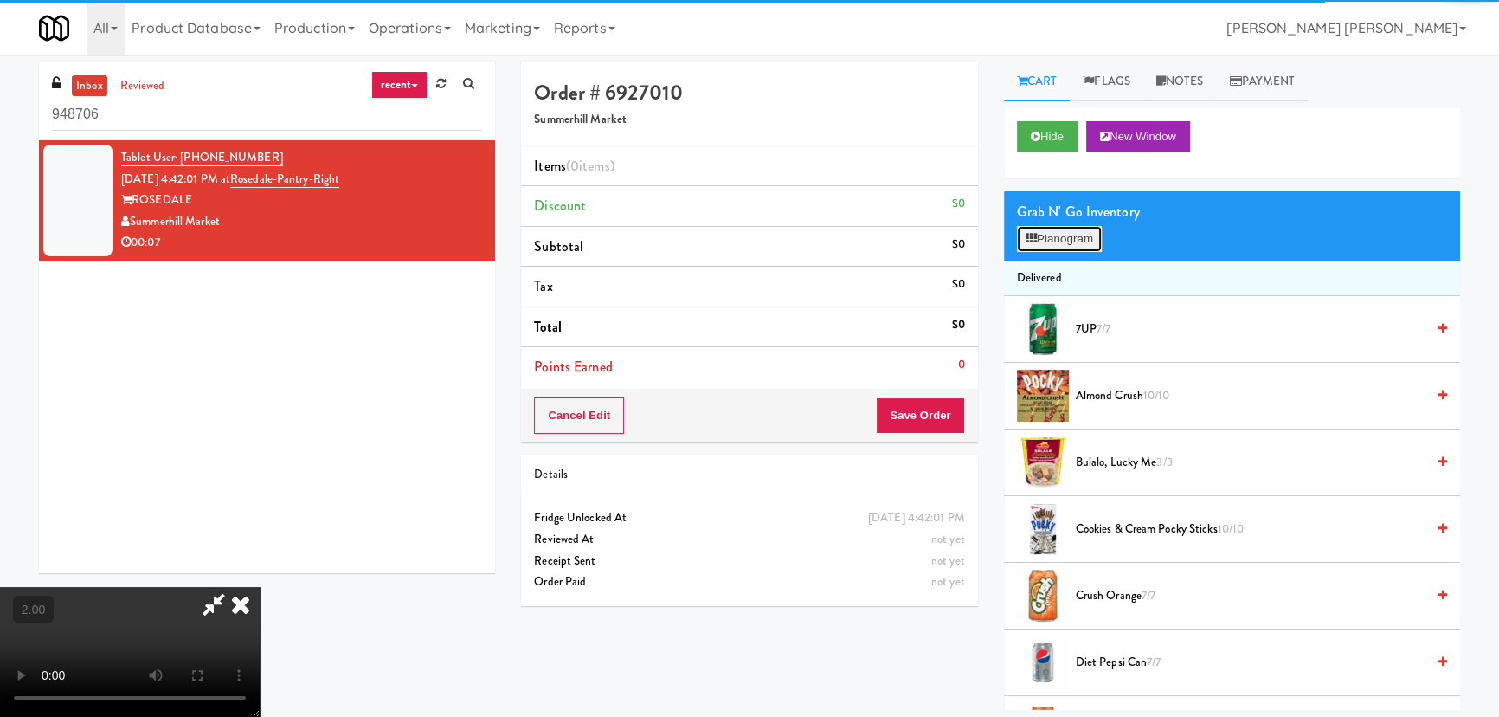
click at [1030, 235] on icon at bounding box center [1031, 238] width 11 height 11
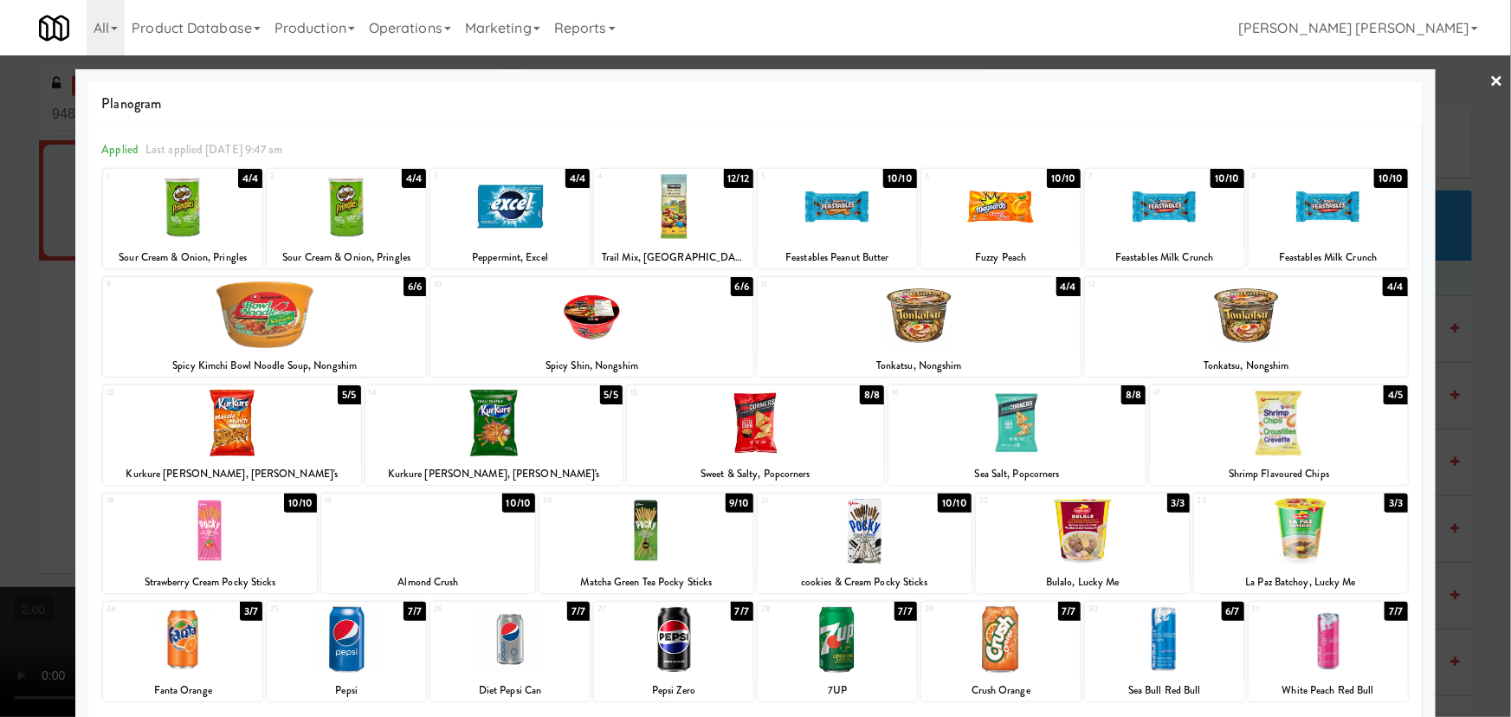
click at [234, 422] on div at bounding box center [231, 423] width 257 height 67
click at [1495, 76] on div at bounding box center [755, 358] width 1511 height 717
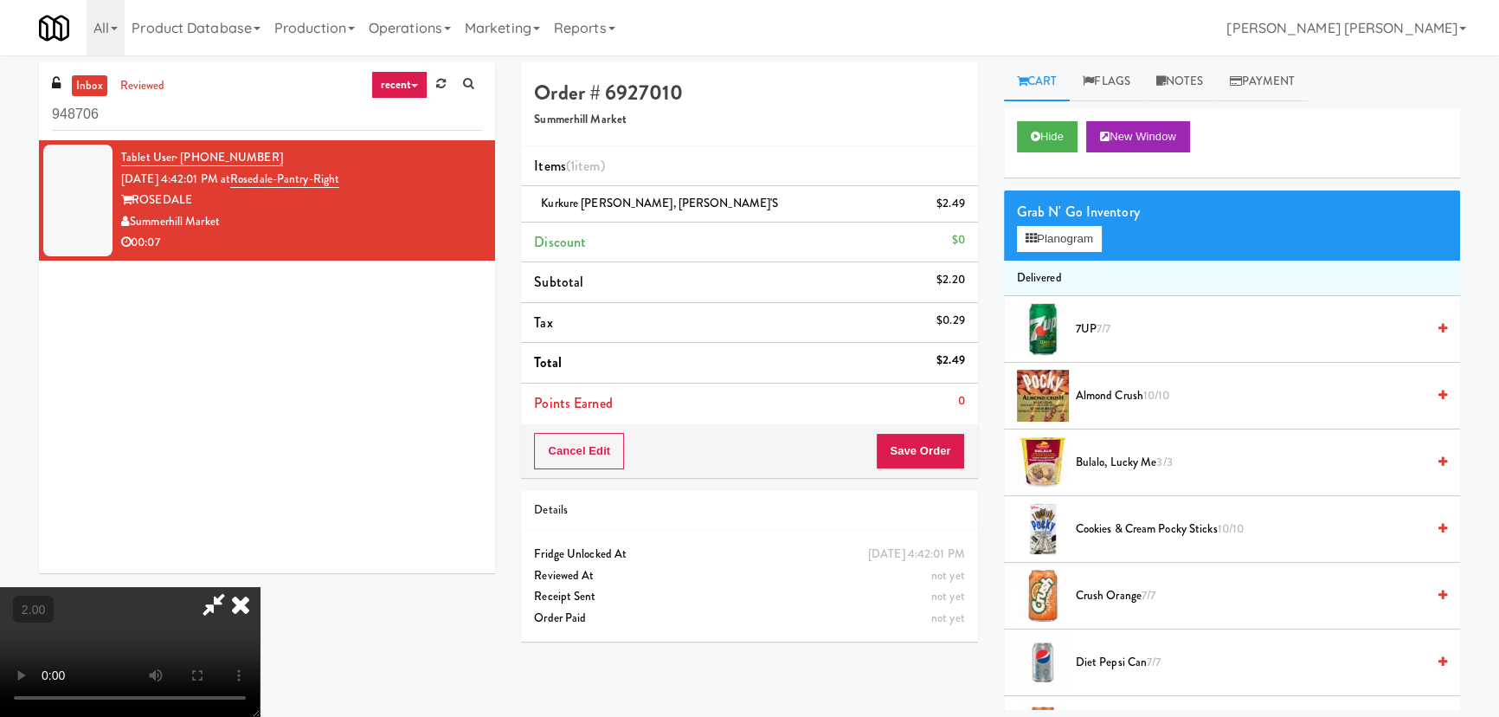
click at [260, 587] on icon at bounding box center [241, 604] width 38 height 35
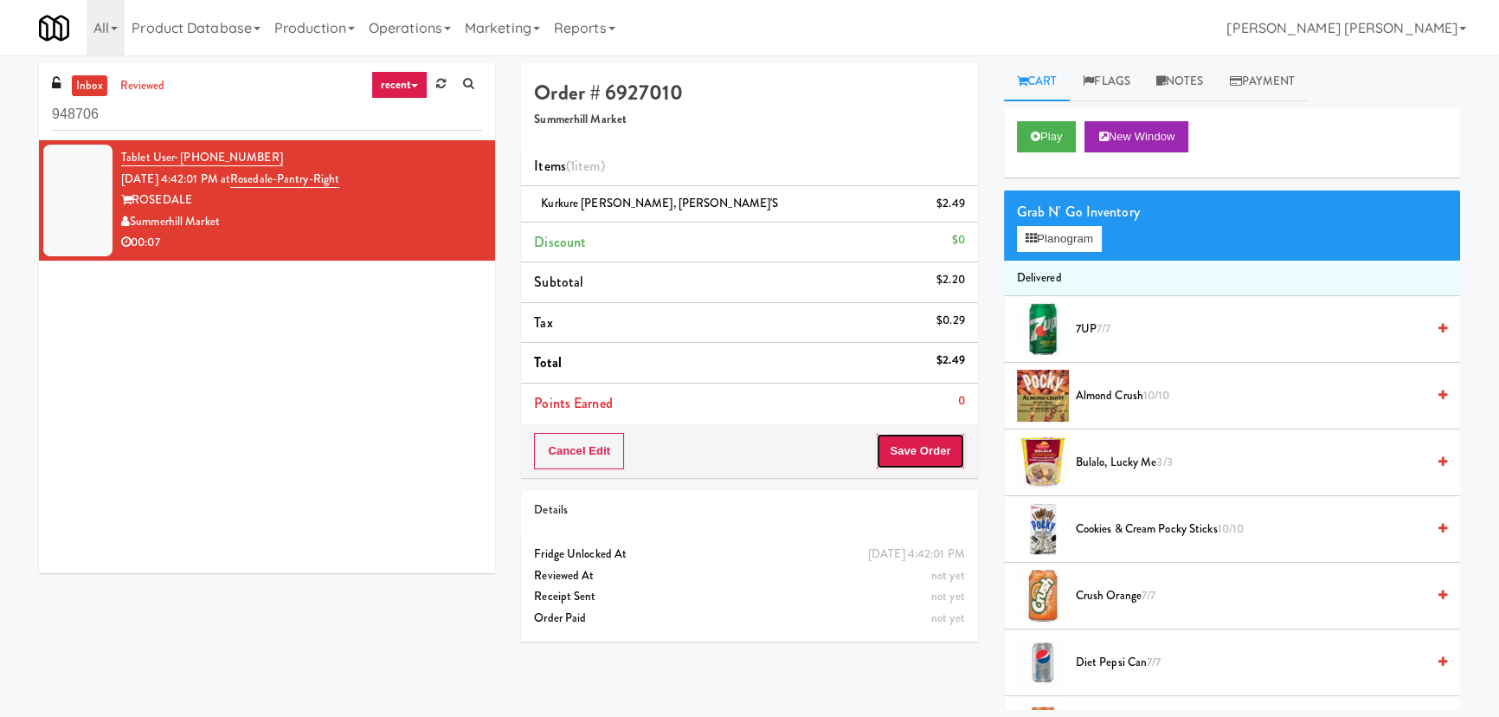
click at [936, 441] on button "Save Order" at bounding box center [920, 451] width 88 height 36
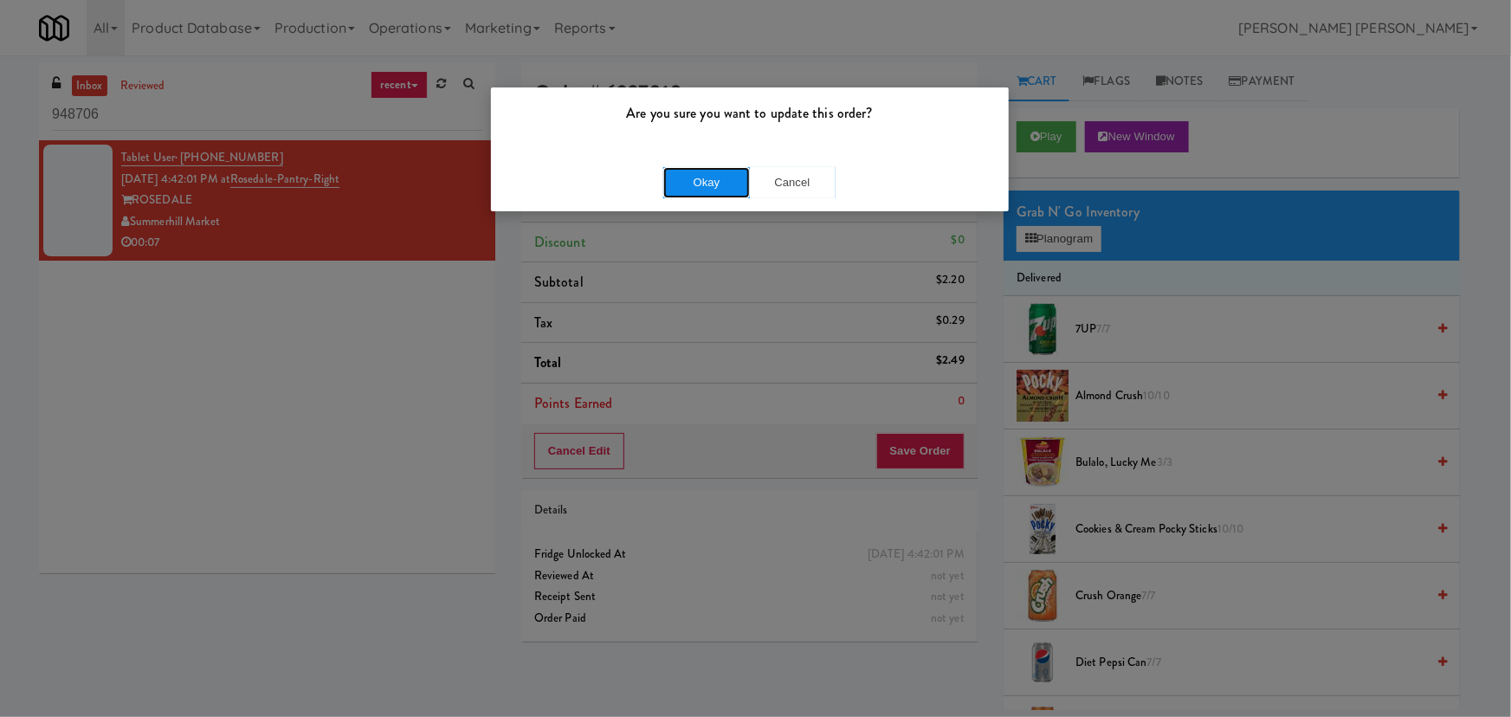
click at [701, 185] on button "Okay" at bounding box center [706, 182] width 87 height 31
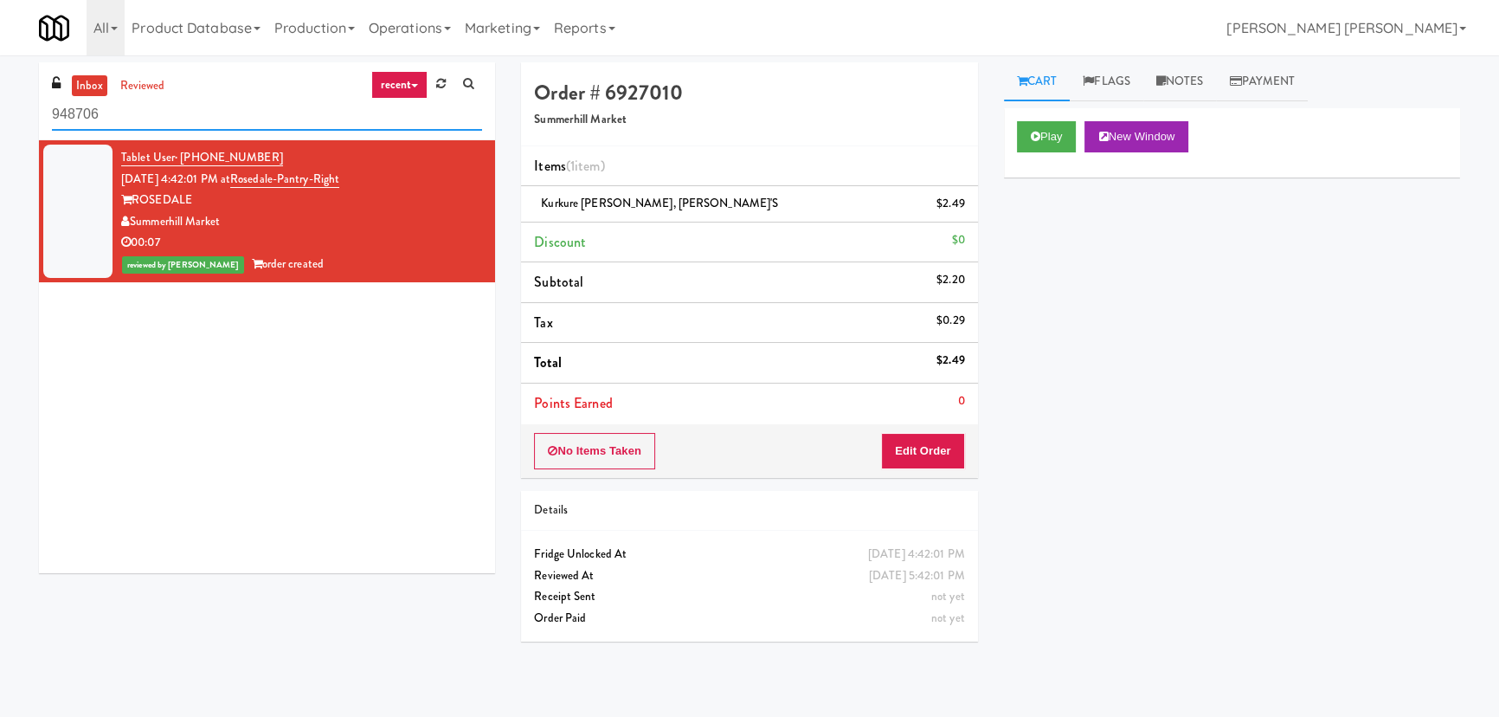
drag, startPoint x: 181, startPoint y: 120, endPoint x: -190, endPoint y: 115, distance: 371.4
click at [0, 115] on html "Are you sure you want to update this order? Okay Cancel Okay Are you sure you w…" at bounding box center [749, 358] width 1499 height 717
paste input "Rock Solid Reboot (Right)"
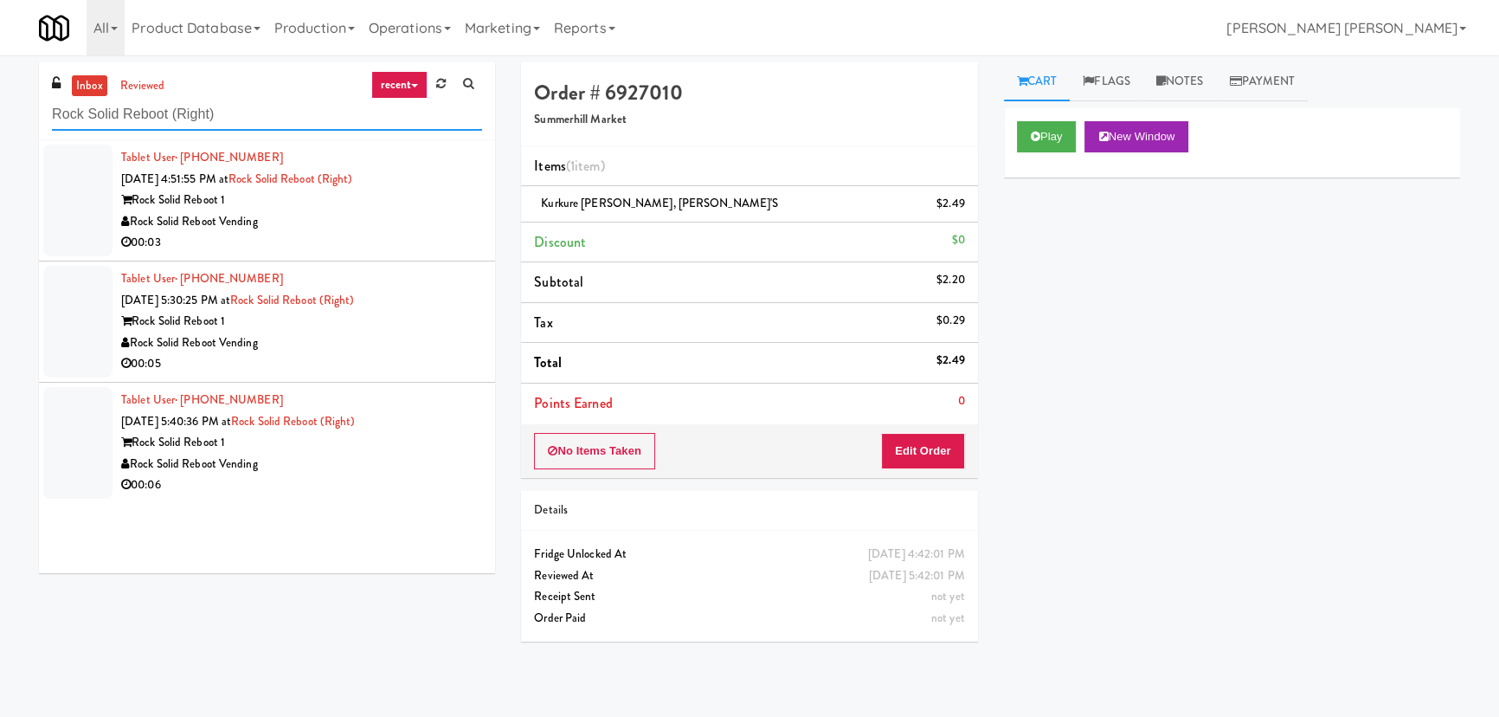
type input "Rock Solid Reboot (Right)"
click at [380, 247] on div "00:03" at bounding box center [301, 243] width 361 height 22
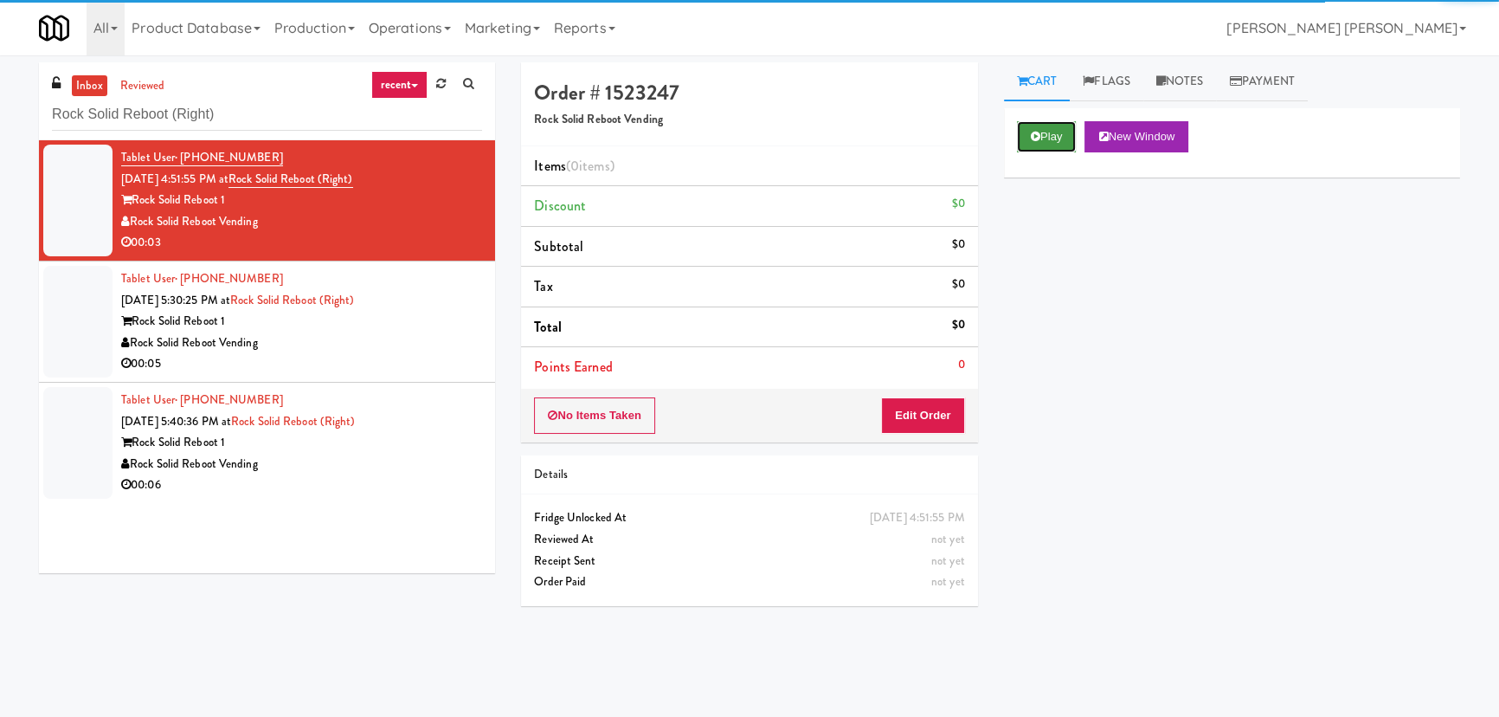
click at [1064, 143] on button "Play" at bounding box center [1047, 136] width 60 height 31
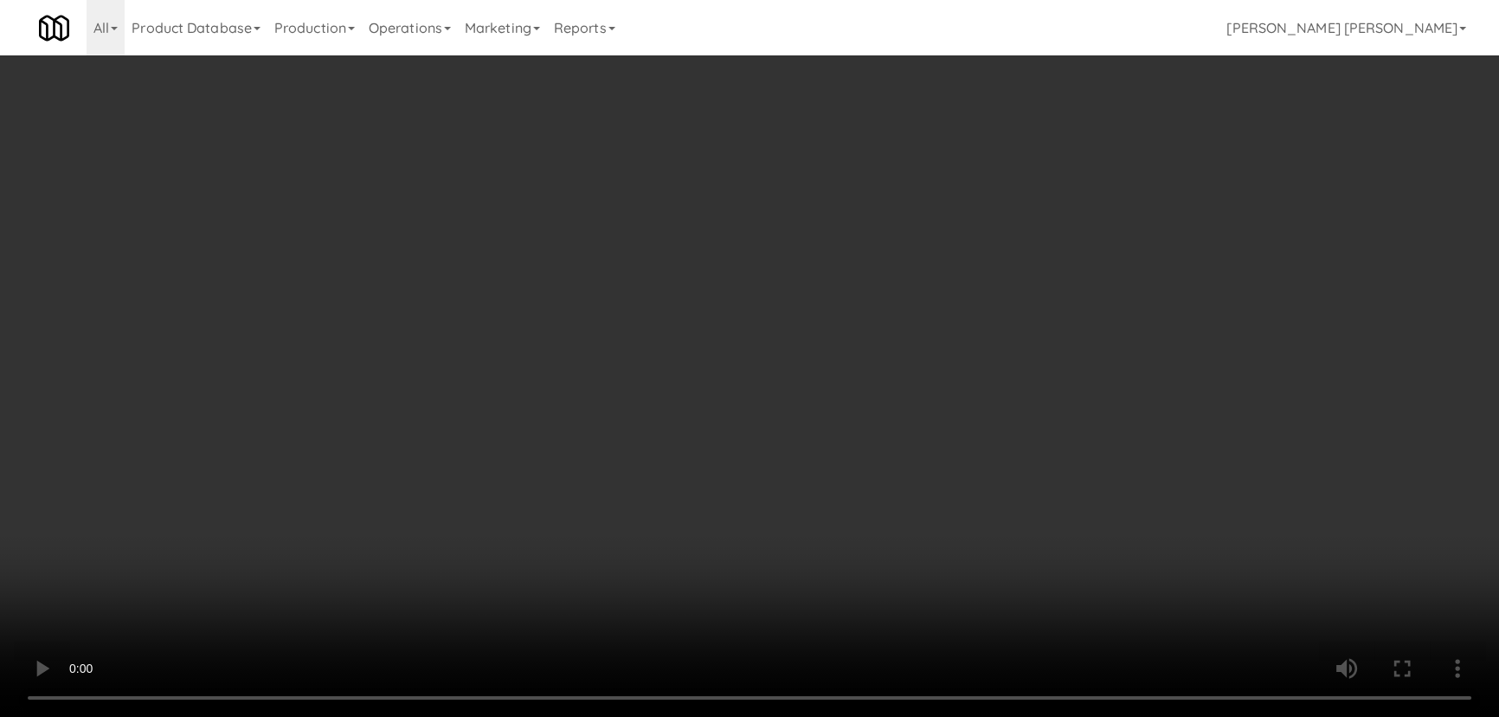
click at [845, 716] on video at bounding box center [749, 358] width 1499 height 717
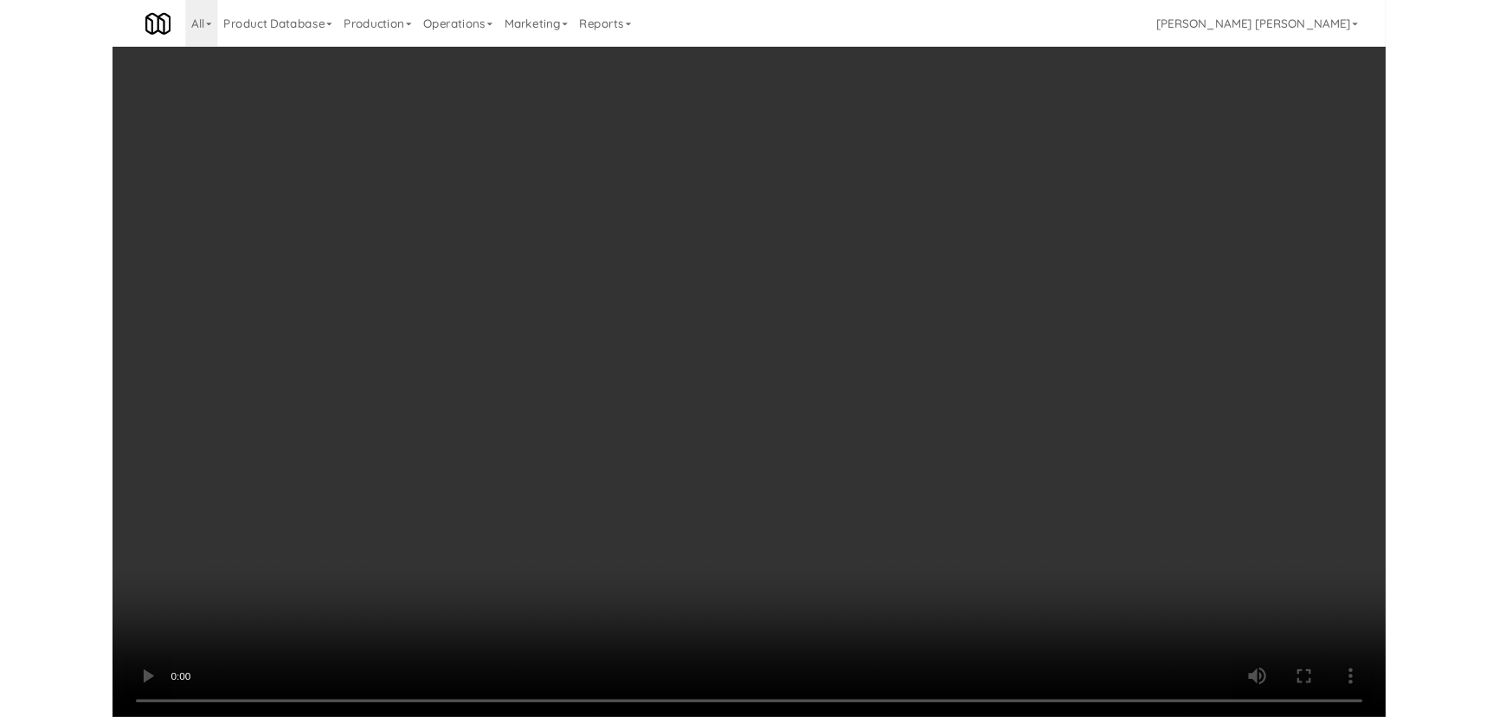
scroll to position [35, 0]
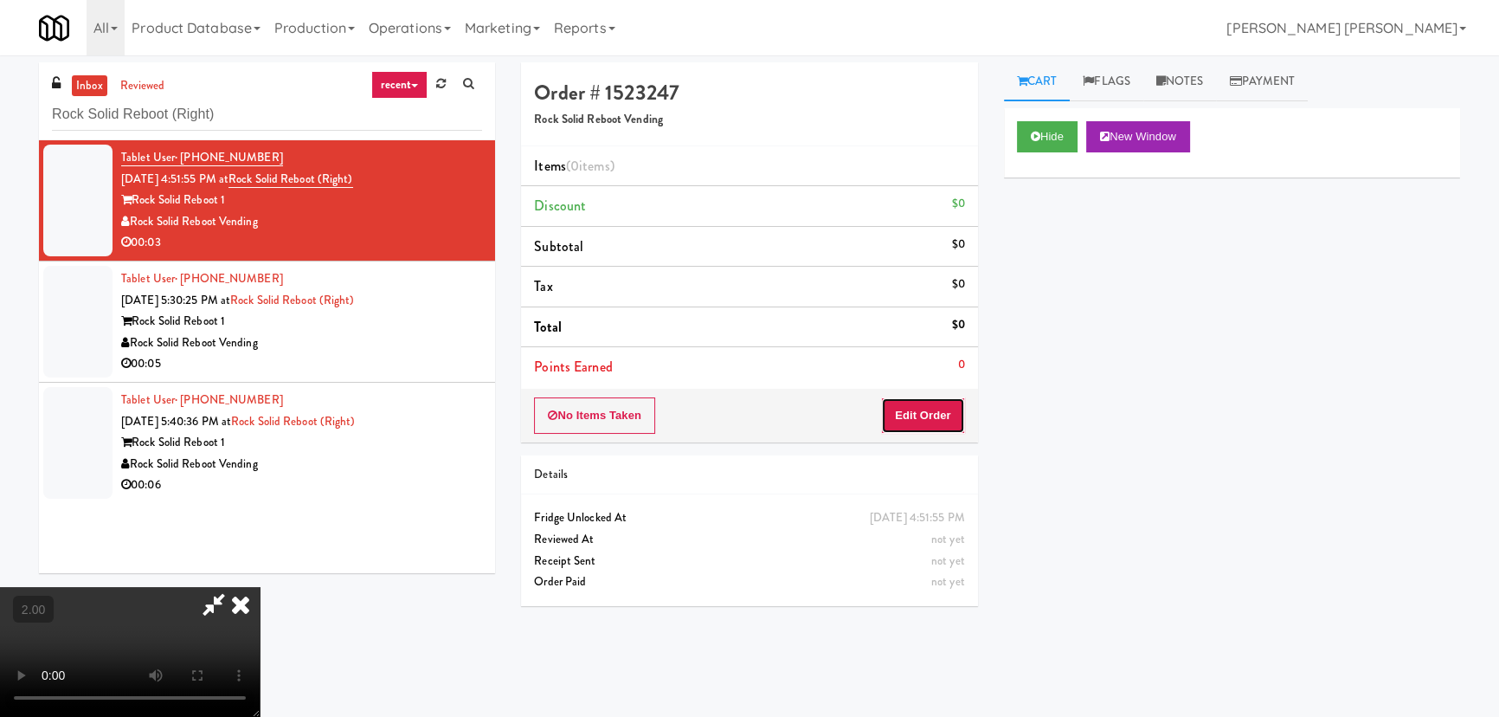
click at [944, 403] on button "Edit Order" at bounding box center [923, 415] width 84 height 36
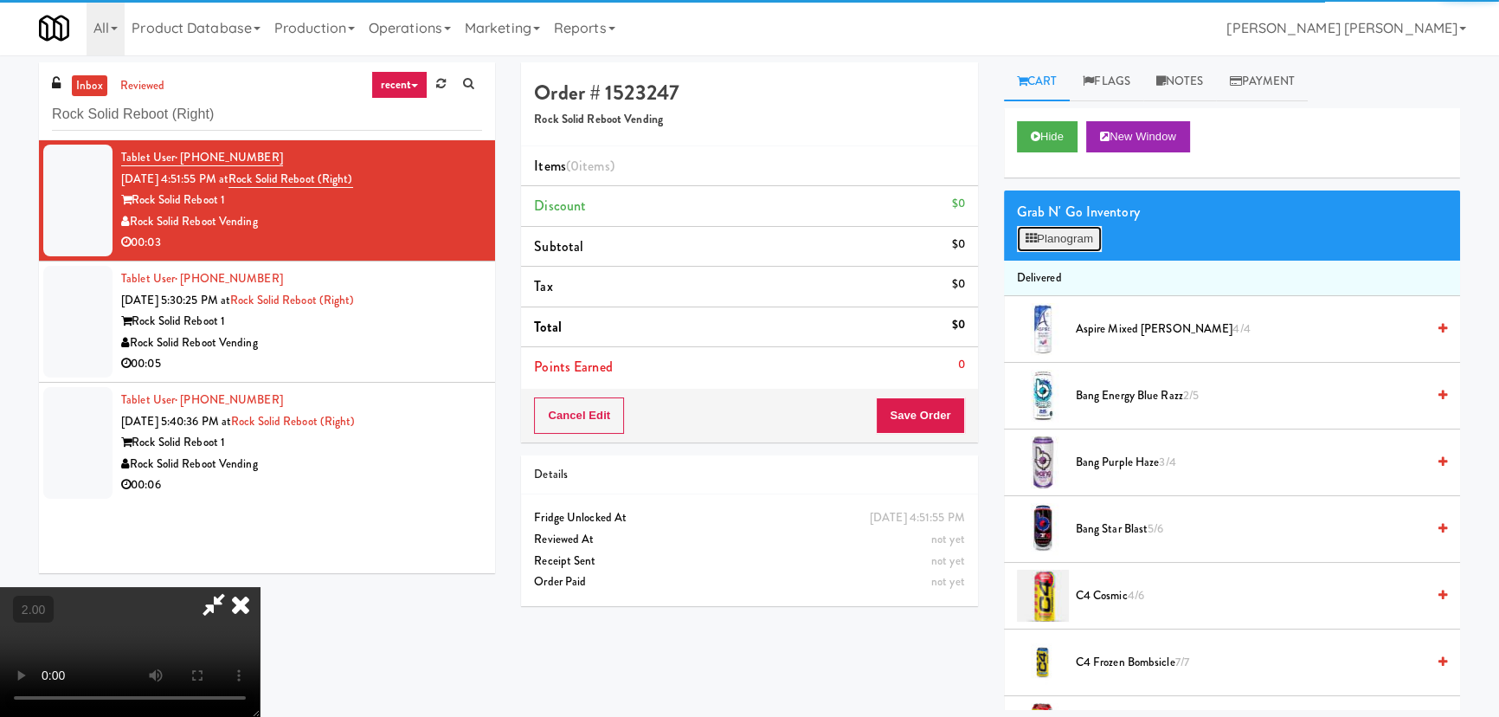
click at [1069, 246] on button "Planogram" at bounding box center [1059, 239] width 85 height 26
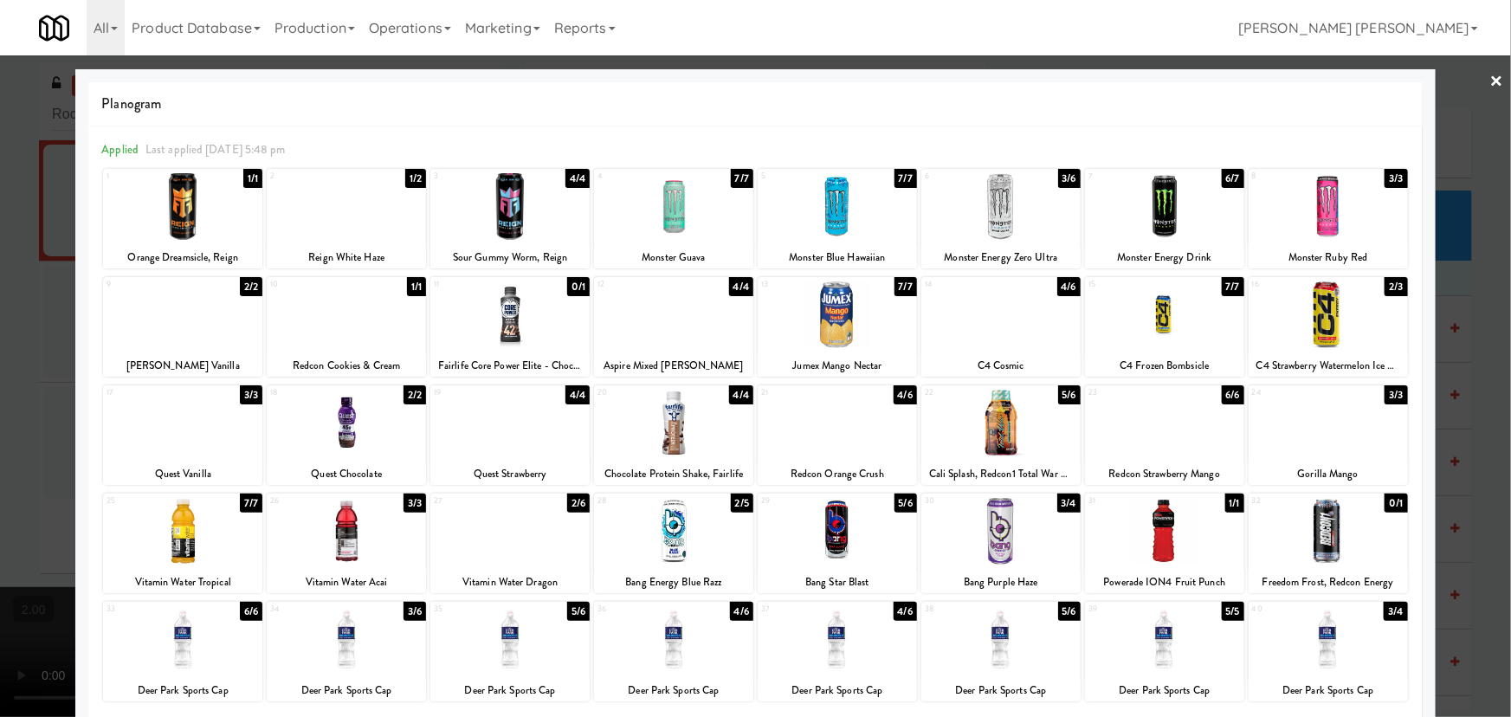
click at [339, 216] on div at bounding box center [346, 206] width 159 height 67
drag, startPoint x: 1482, startPoint y: 82, endPoint x: 1019, endPoint y: 150, distance: 468.0
click at [1490, 82] on link "×" at bounding box center [1497, 82] width 14 height 54
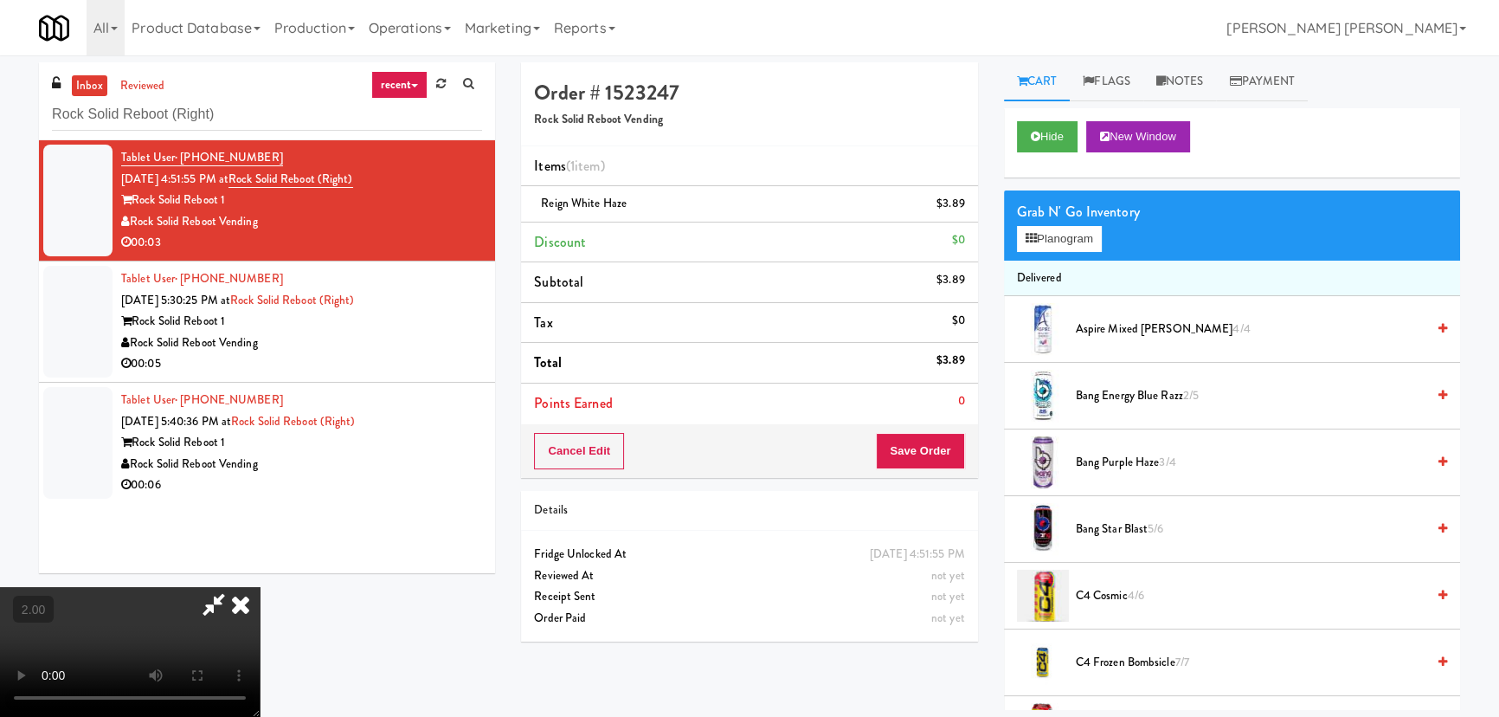
click at [260, 587] on icon at bounding box center [241, 604] width 38 height 35
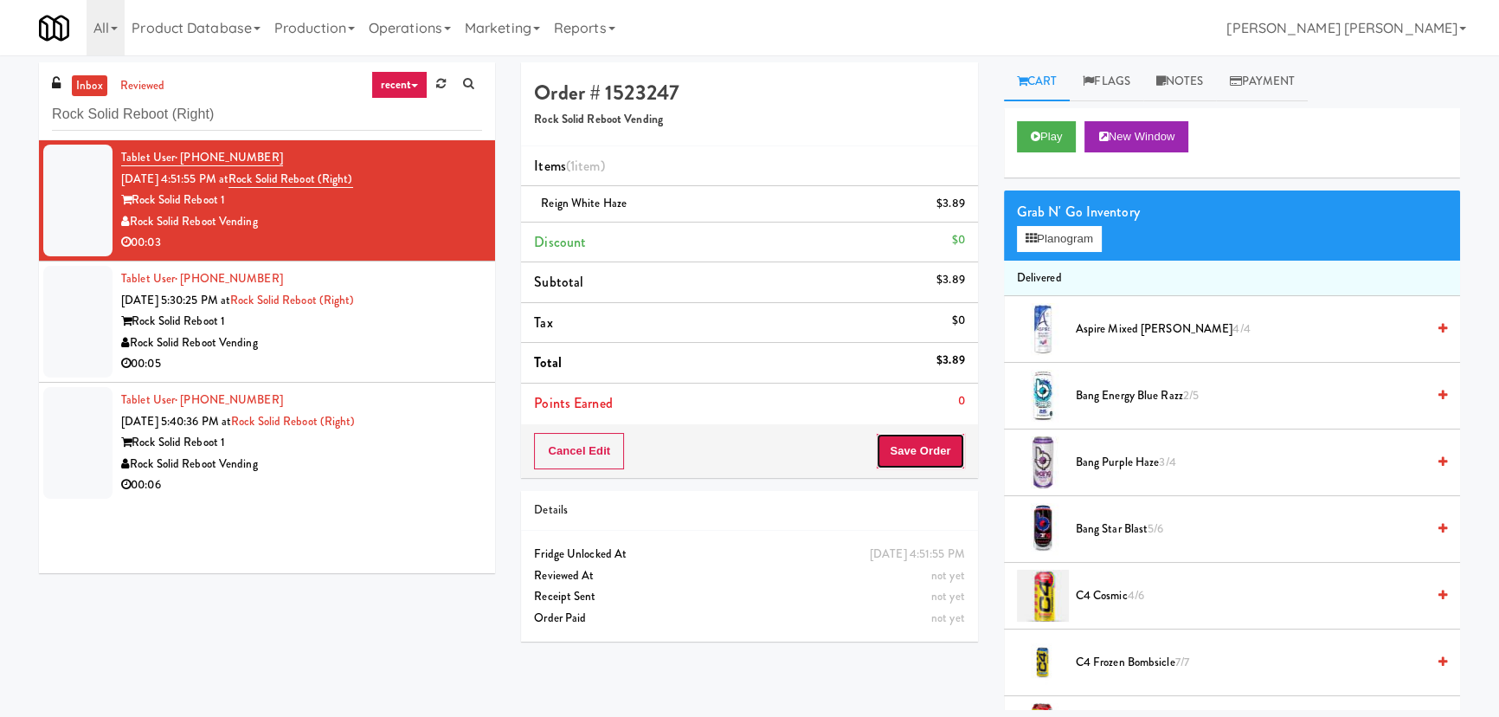
click at [929, 447] on button "Save Order" at bounding box center [920, 451] width 88 height 36
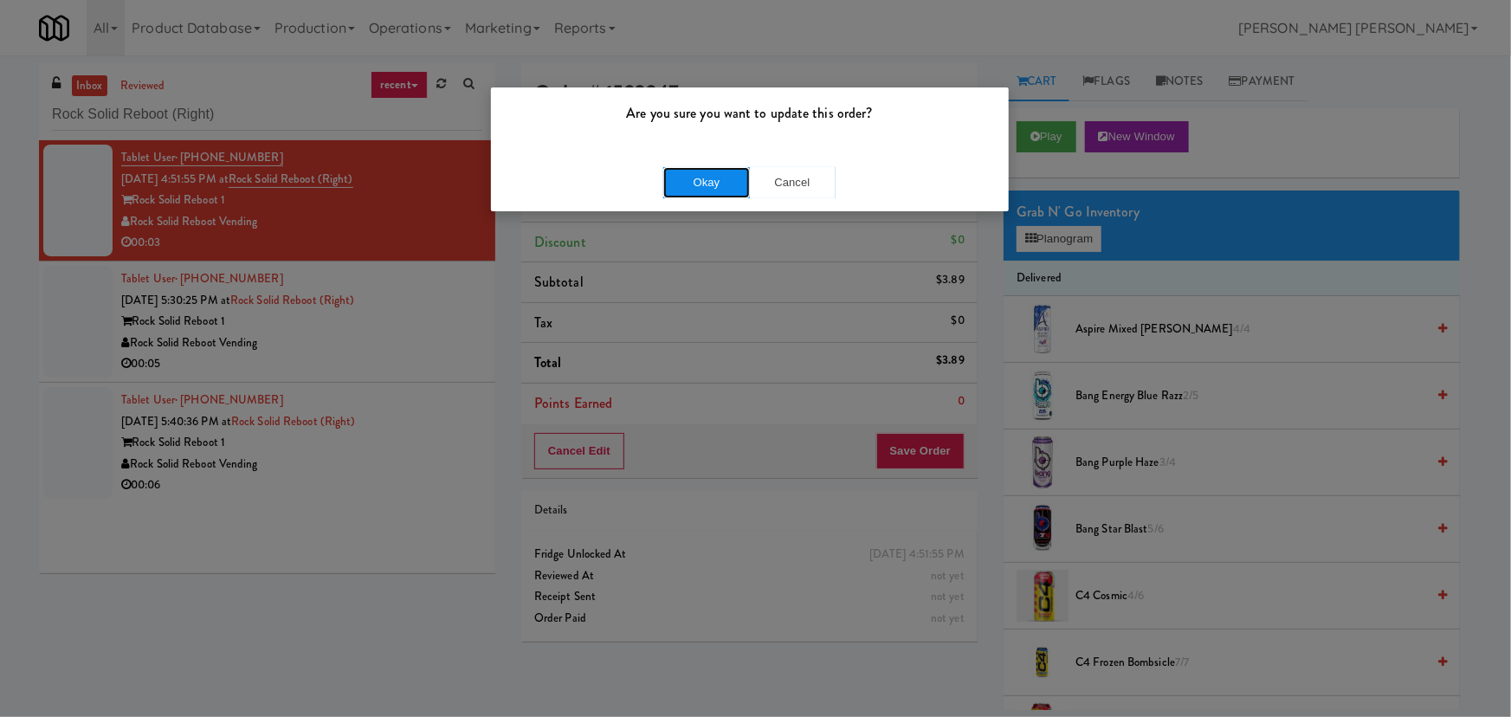
click at [717, 184] on button "Okay" at bounding box center [706, 182] width 87 height 31
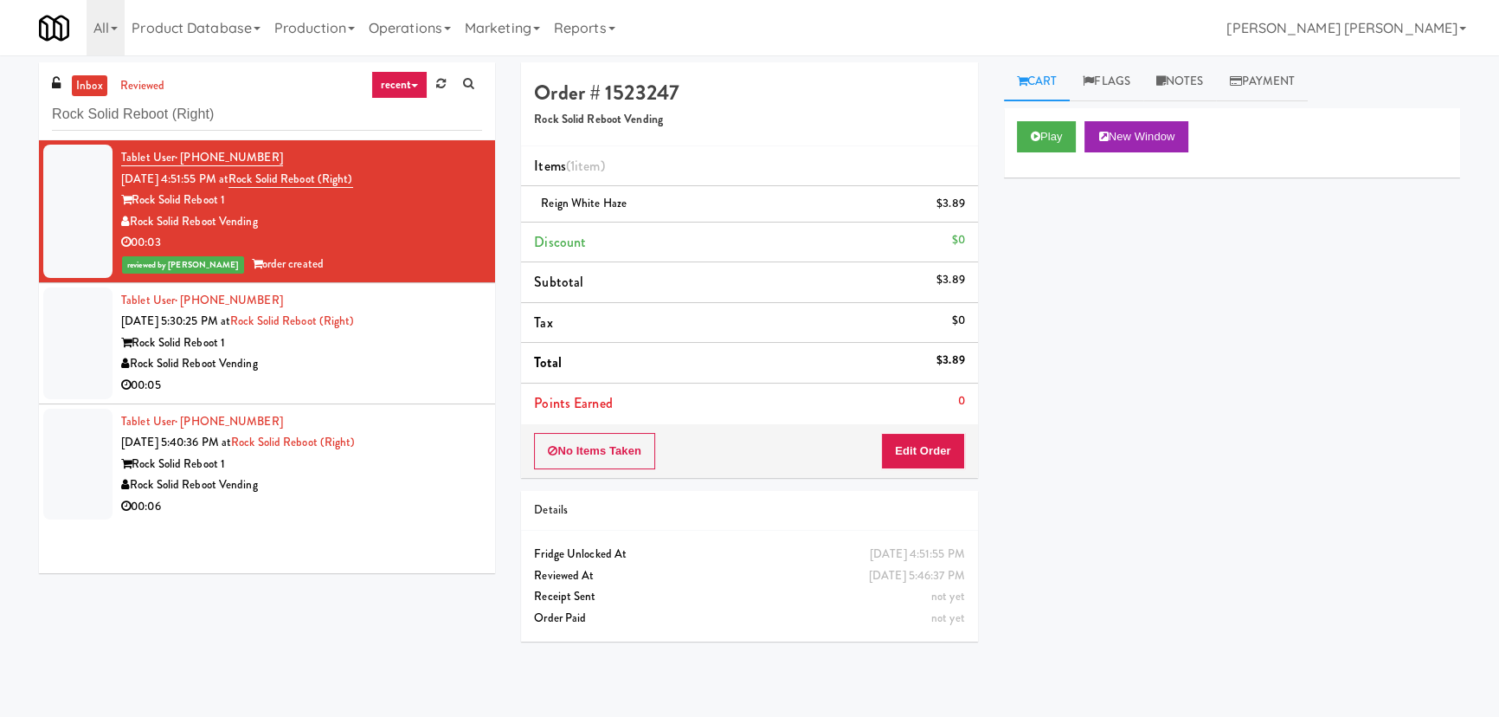
click at [397, 364] on div "Rock Solid Reboot Vending" at bounding box center [301, 364] width 361 height 22
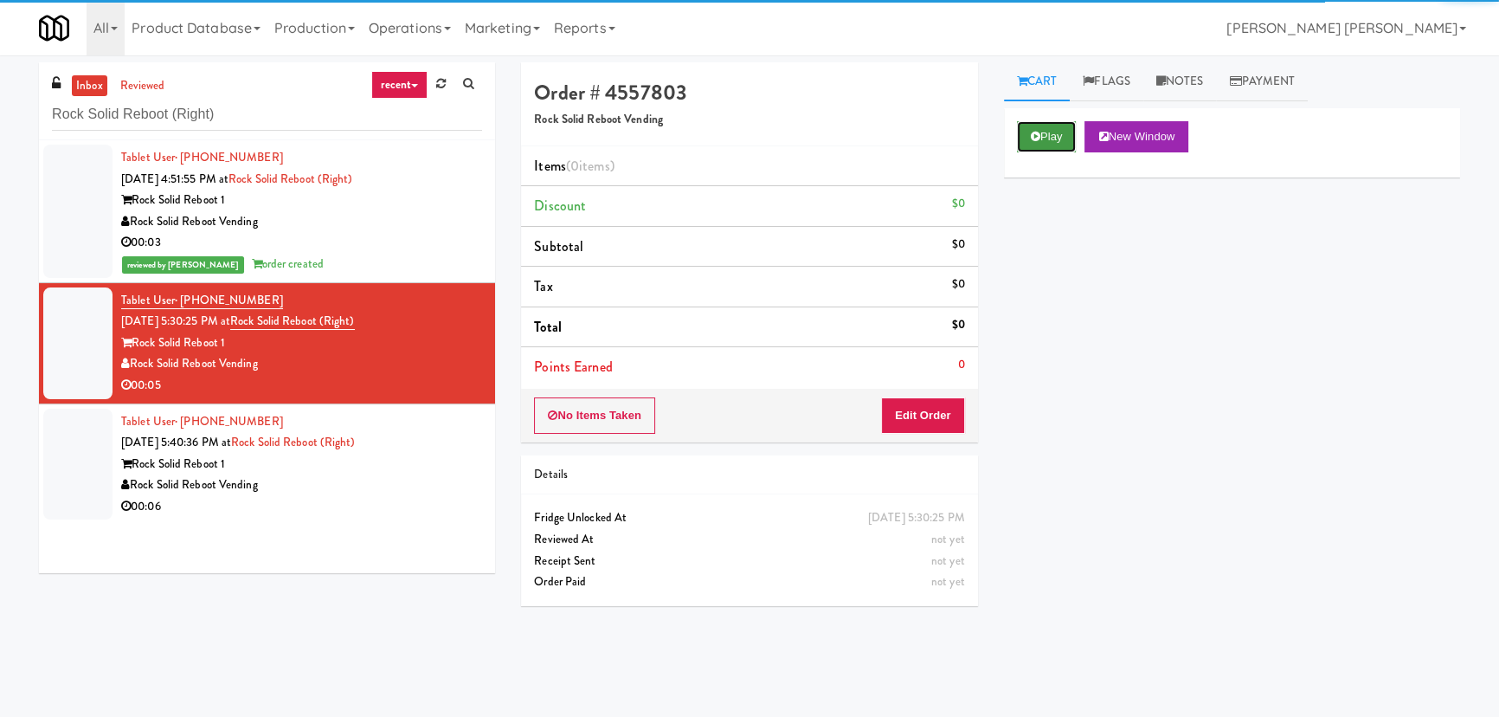
click at [1073, 136] on button "Play" at bounding box center [1047, 136] width 60 height 31
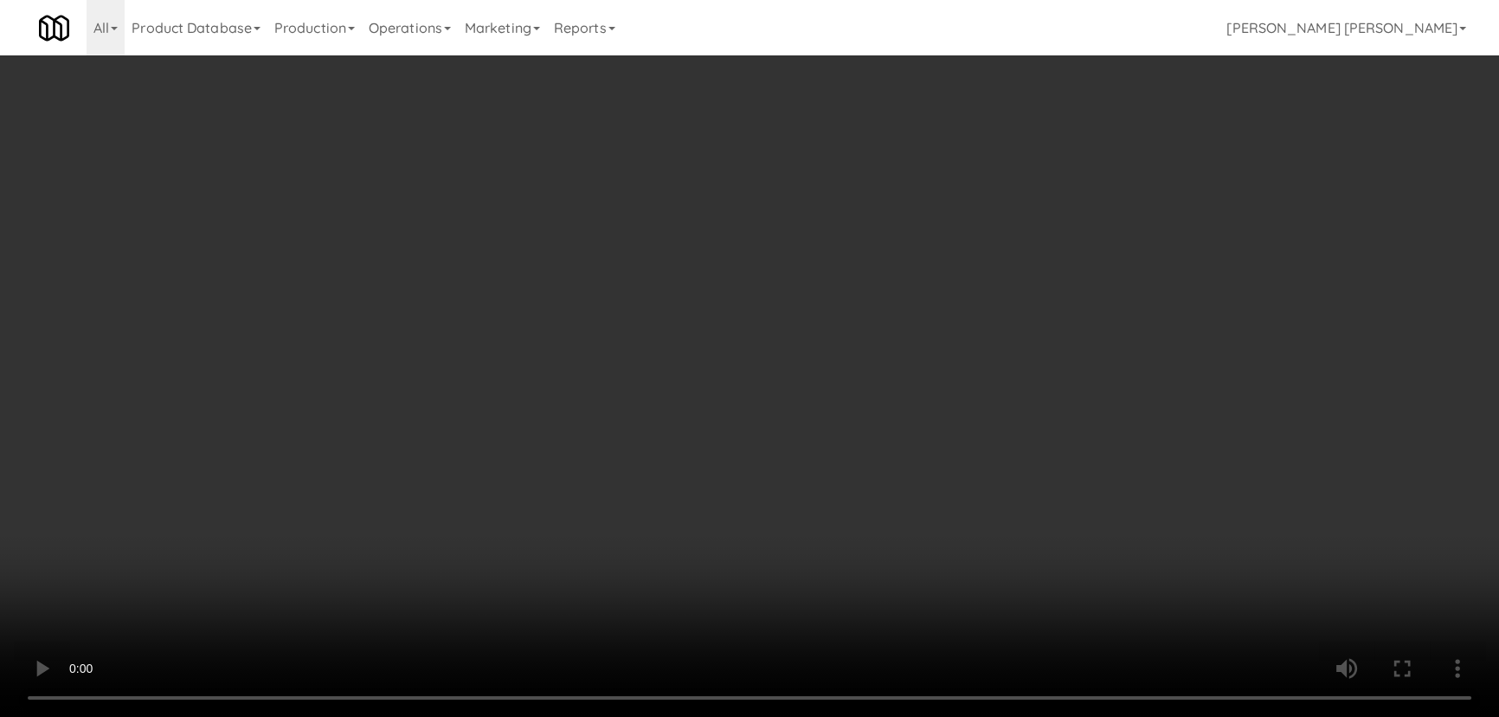
click at [836, 716] on video at bounding box center [749, 358] width 1499 height 717
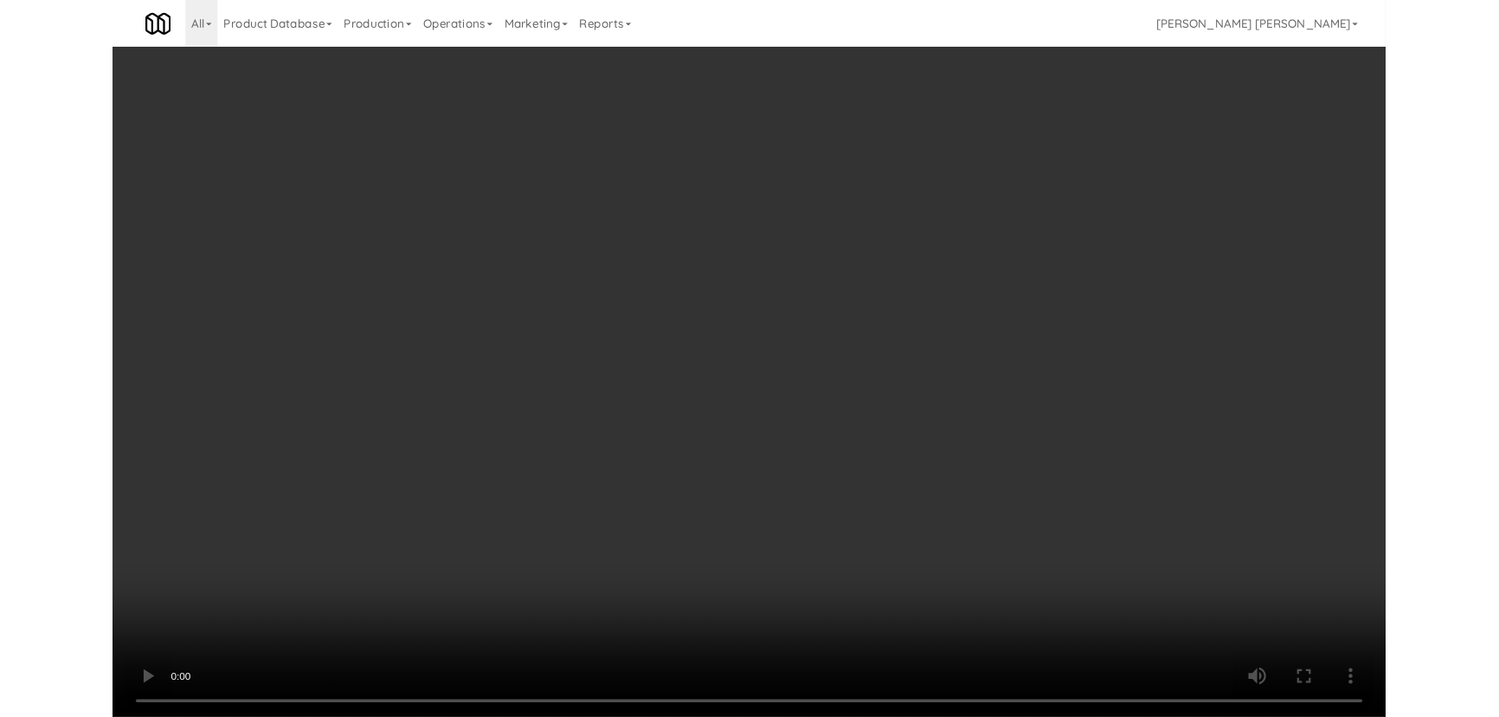
scroll to position [35, 0]
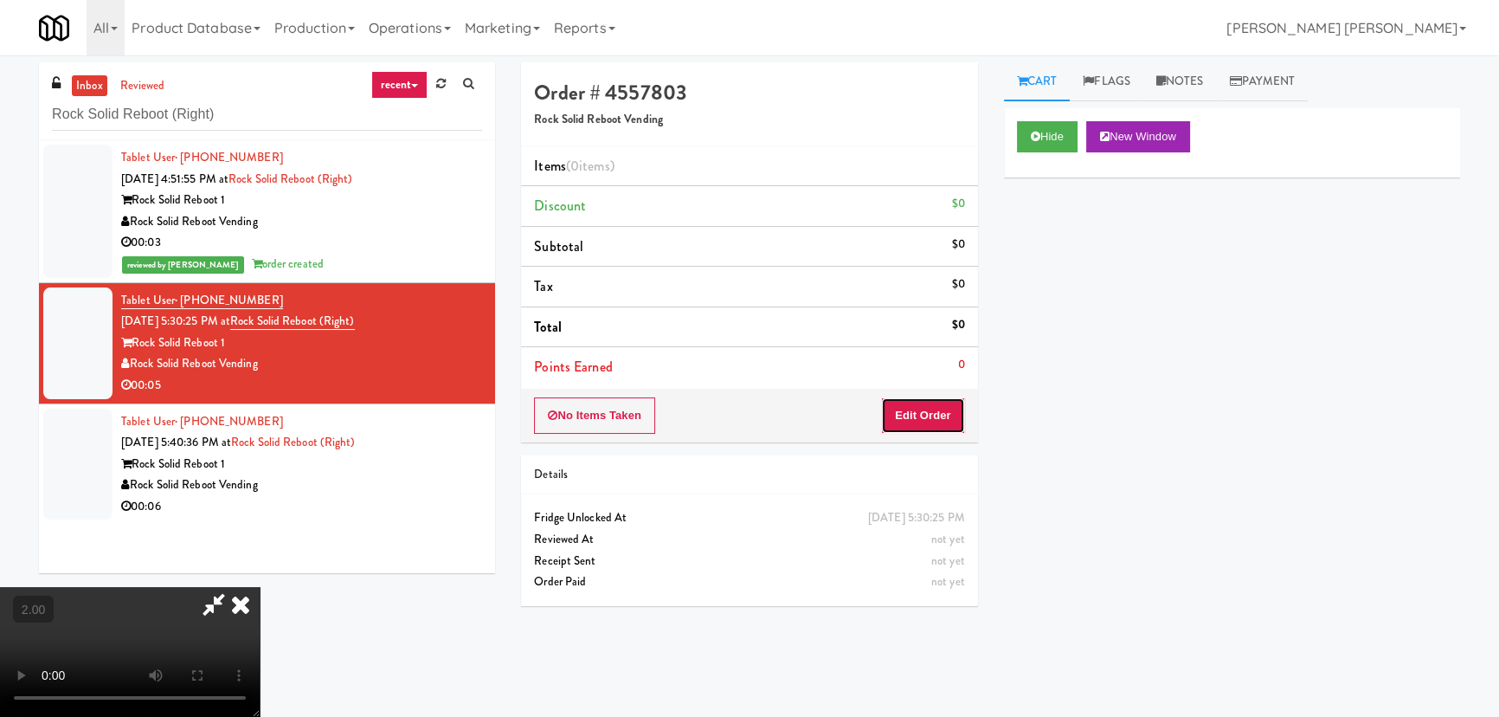
click at [932, 409] on button "Edit Order" at bounding box center [923, 415] width 84 height 36
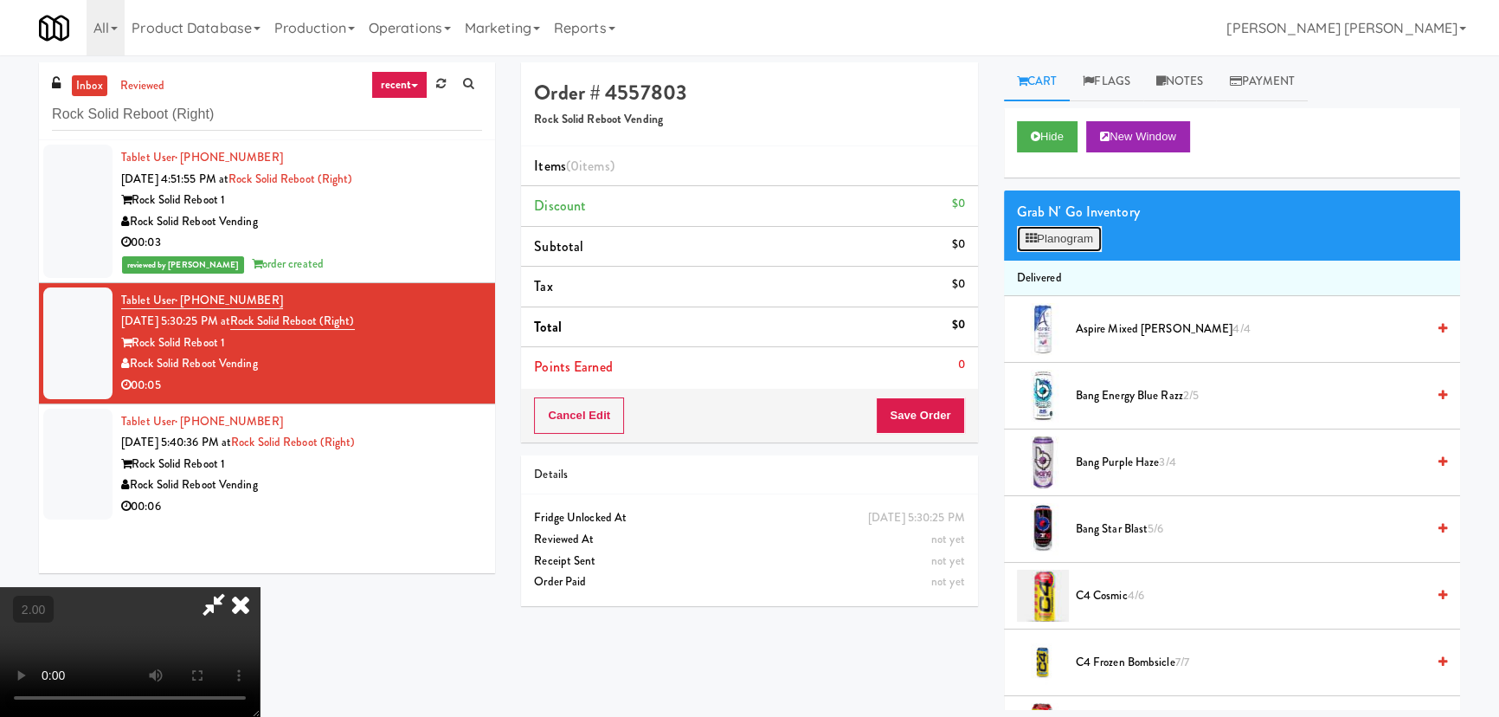
click at [1072, 234] on button "Planogram" at bounding box center [1059, 239] width 85 height 26
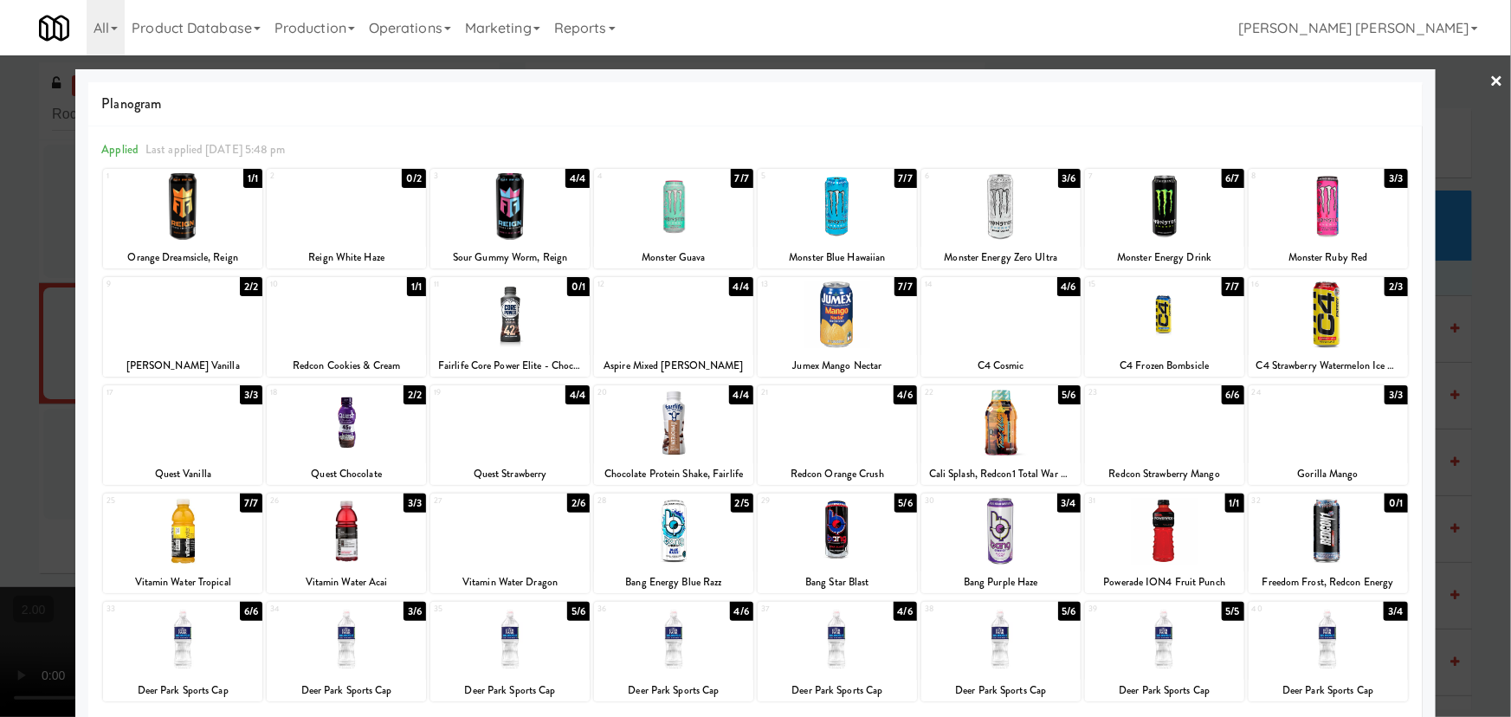
click at [512, 651] on div at bounding box center [509, 639] width 159 height 67
click at [1490, 84] on link "×" at bounding box center [1497, 82] width 14 height 54
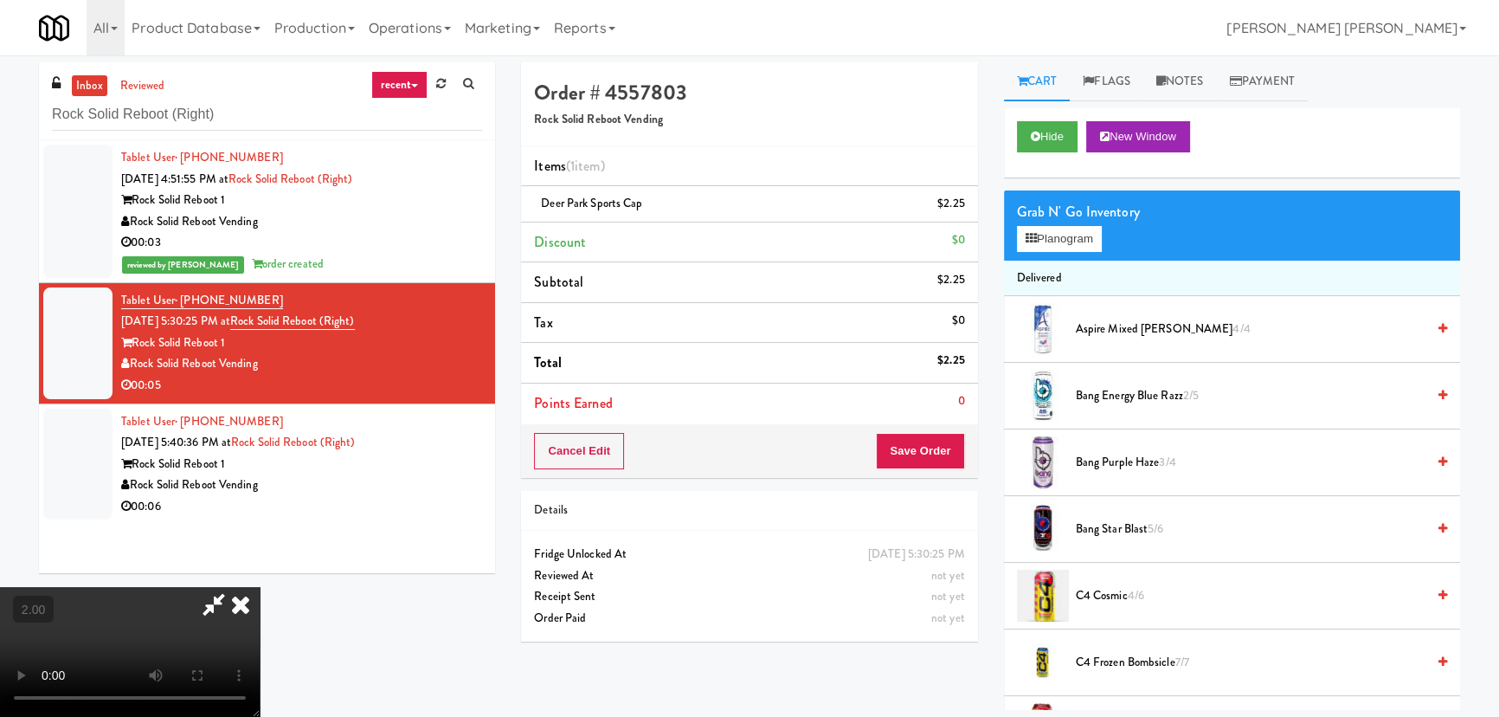
click at [260, 587] on icon at bounding box center [241, 604] width 38 height 35
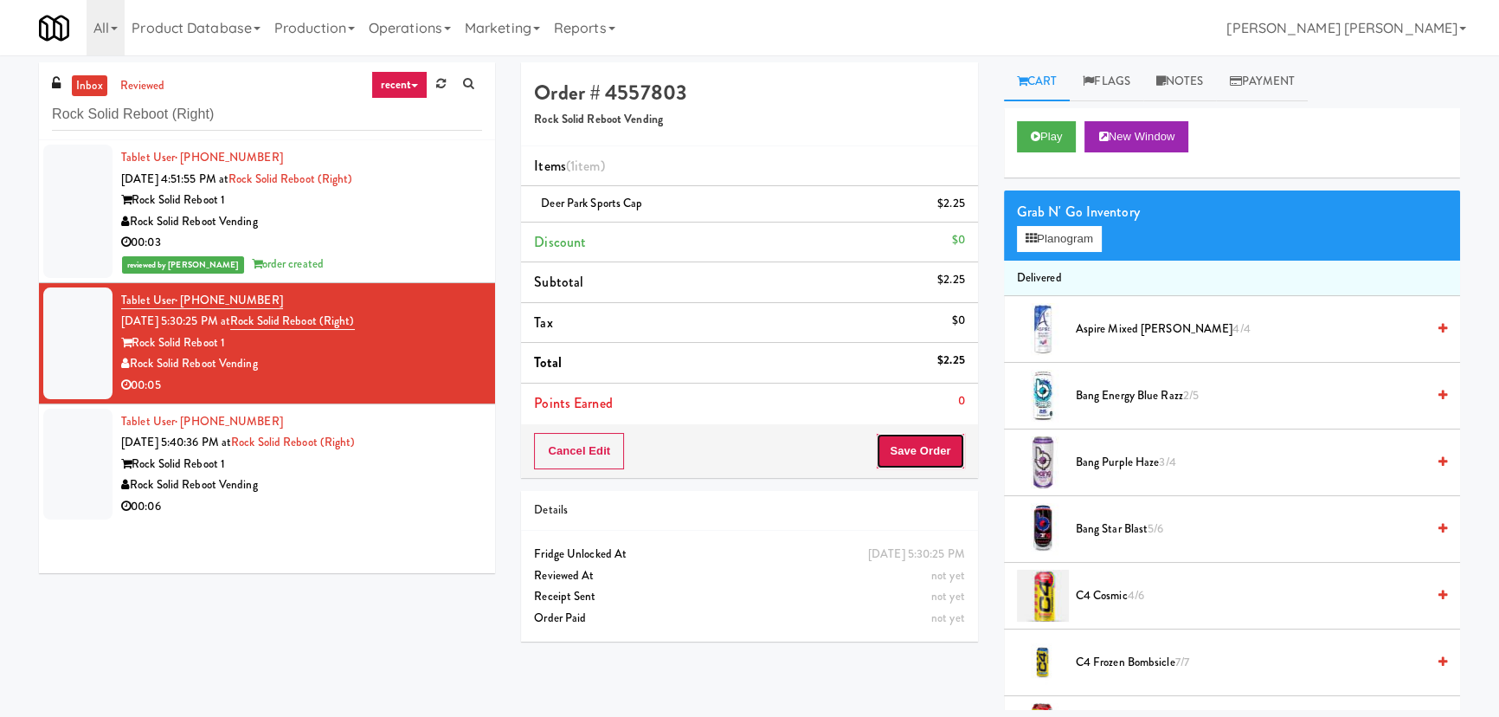
click at [925, 454] on button "Save Order" at bounding box center [920, 451] width 88 height 36
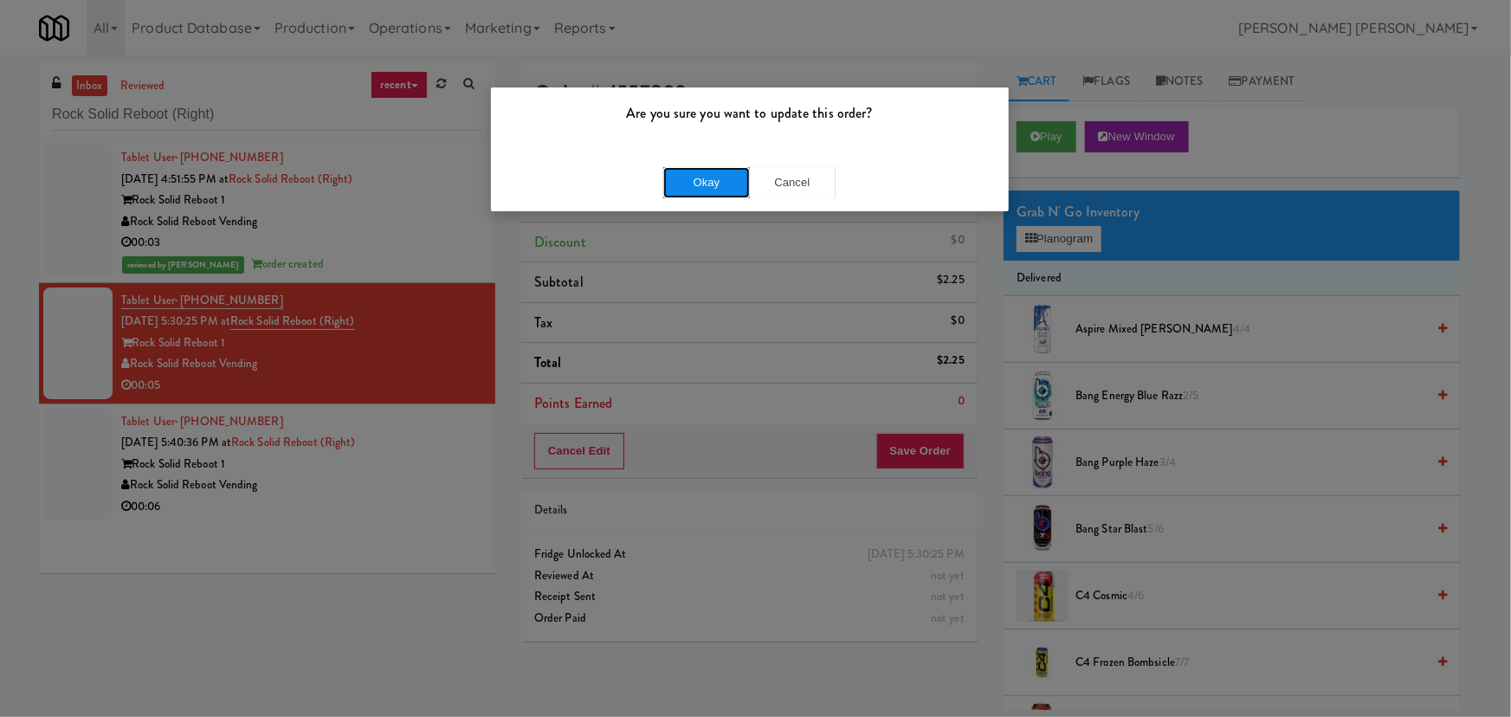
click at [699, 177] on button "Okay" at bounding box center [706, 182] width 87 height 31
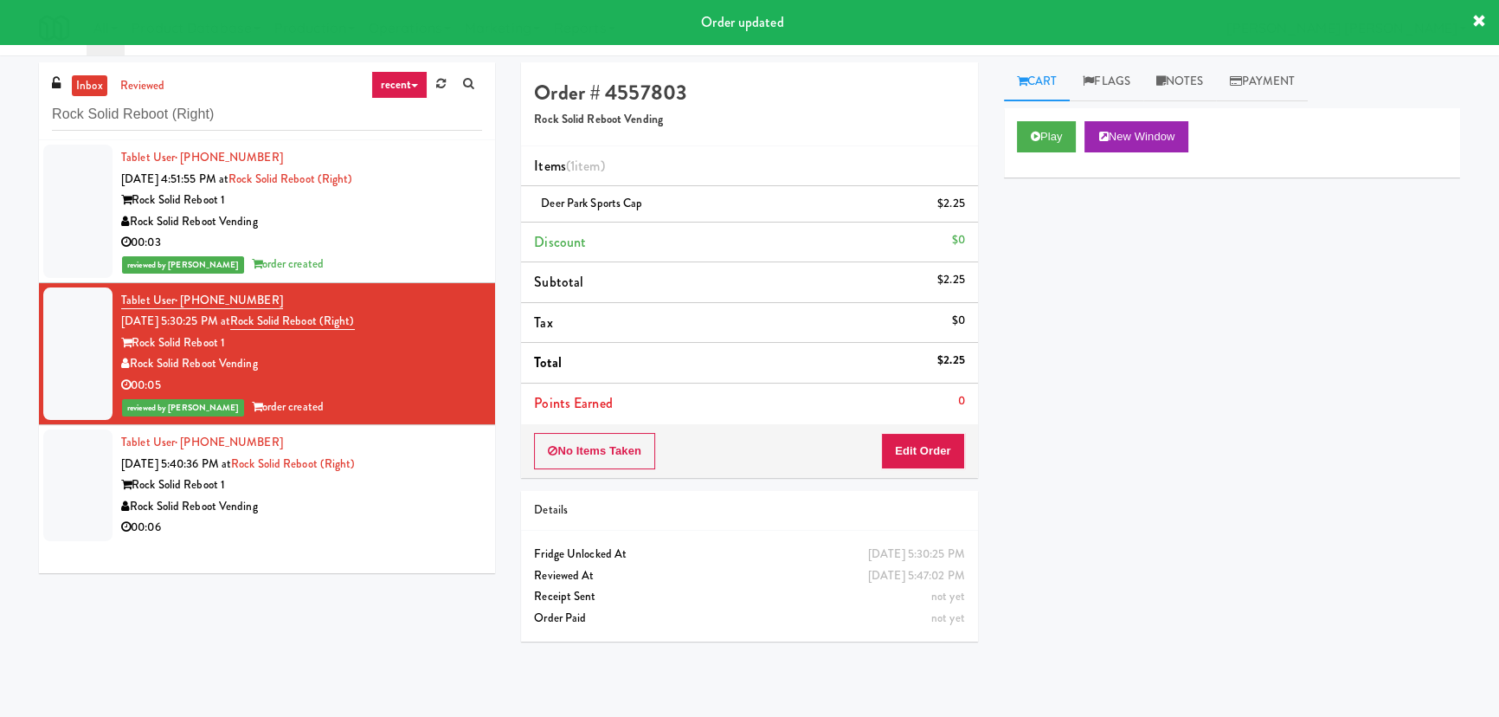
click at [346, 502] on div "Rock Solid Reboot Vending" at bounding box center [301, 507] width 361 height 22
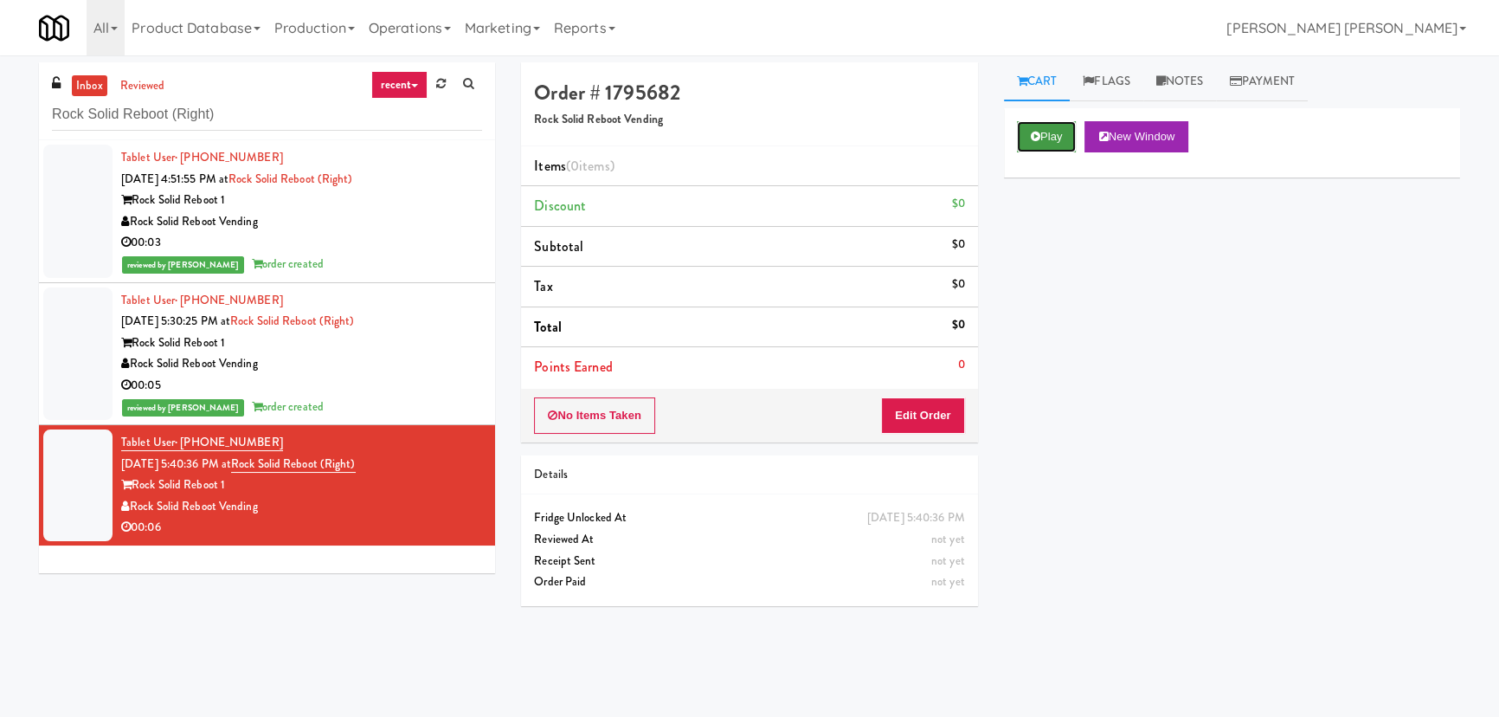
click at [1054, 132] on button "Play" at bounding box center [1047, 136] width 60 height 31
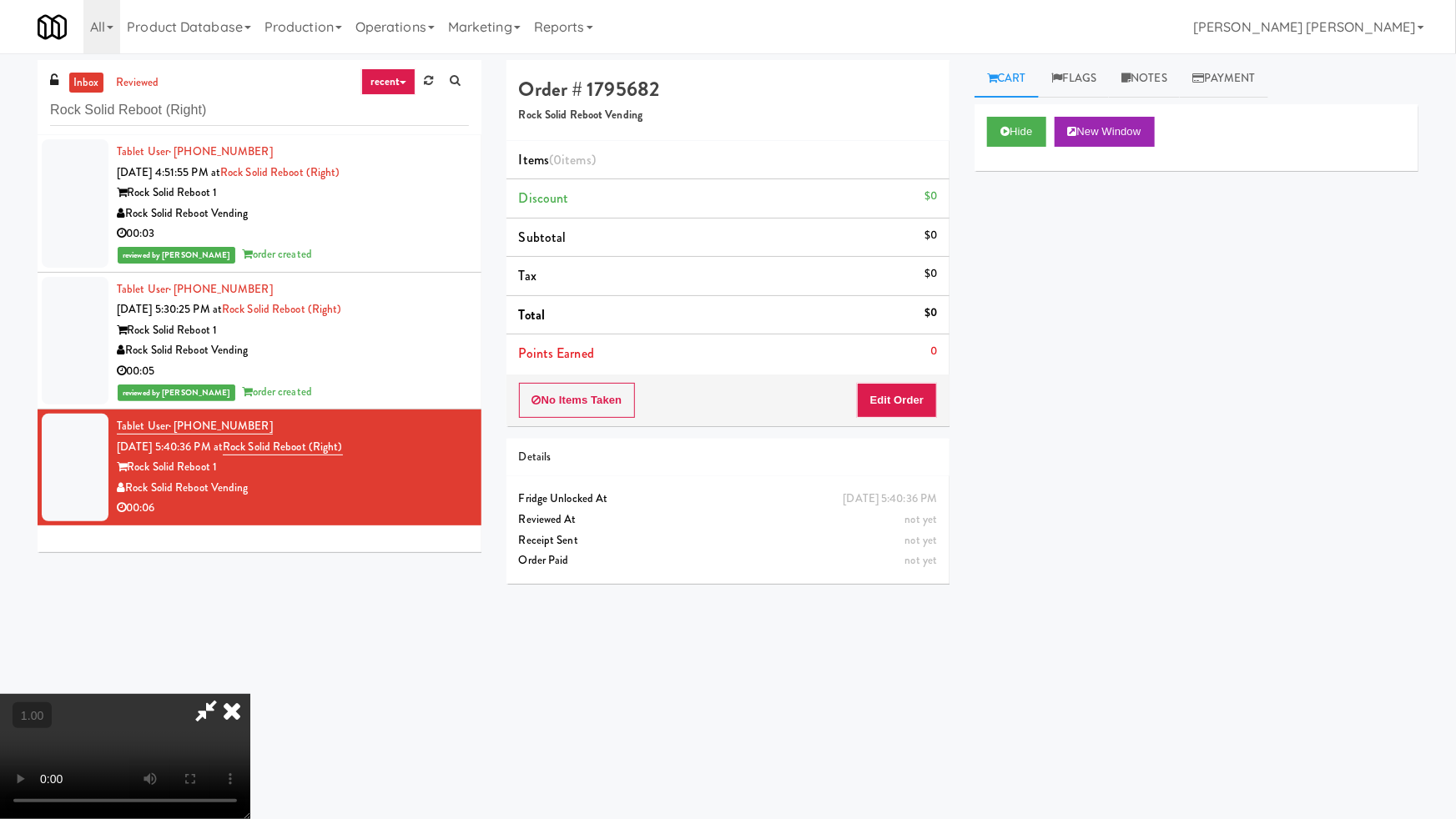
click at [251, 690] on video at bounding box center [125, 756] width 251 height 125
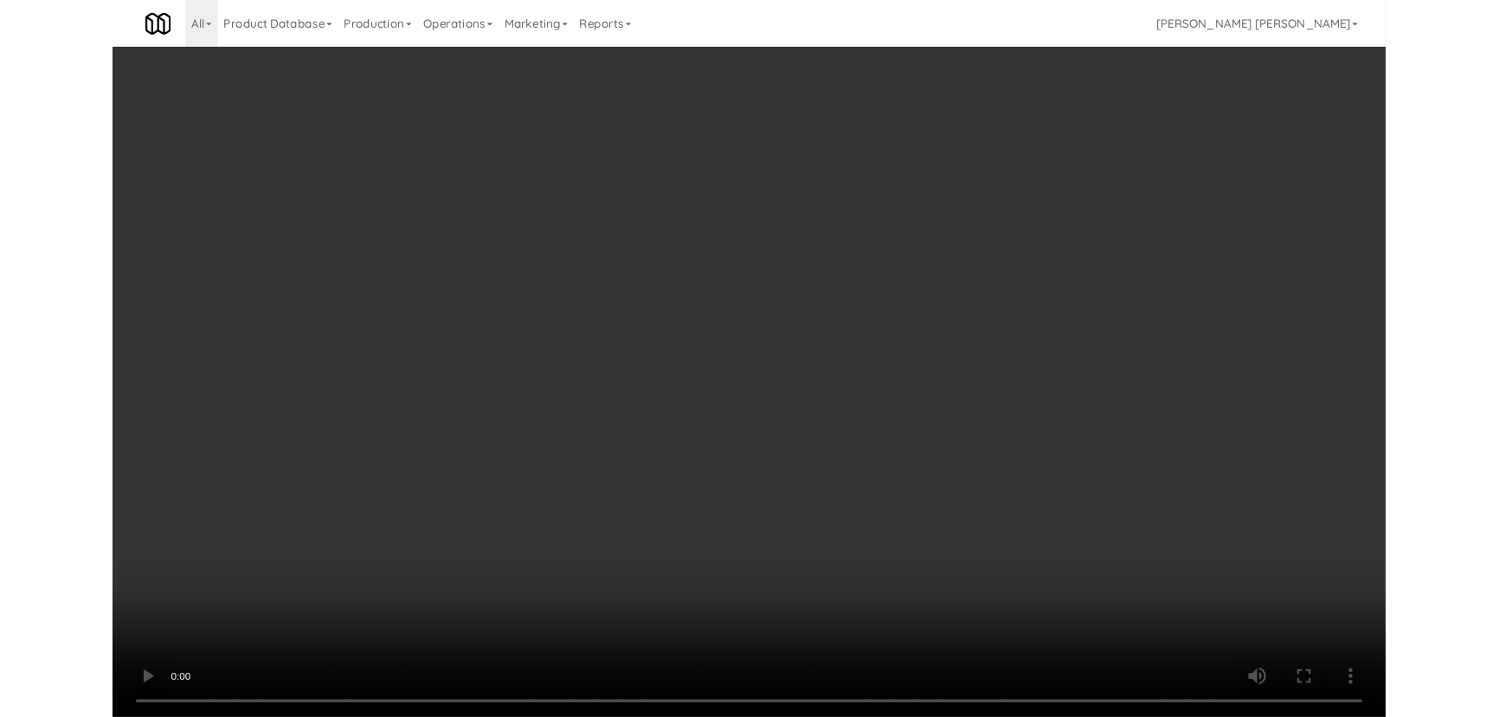
scroll to position [35, 0]
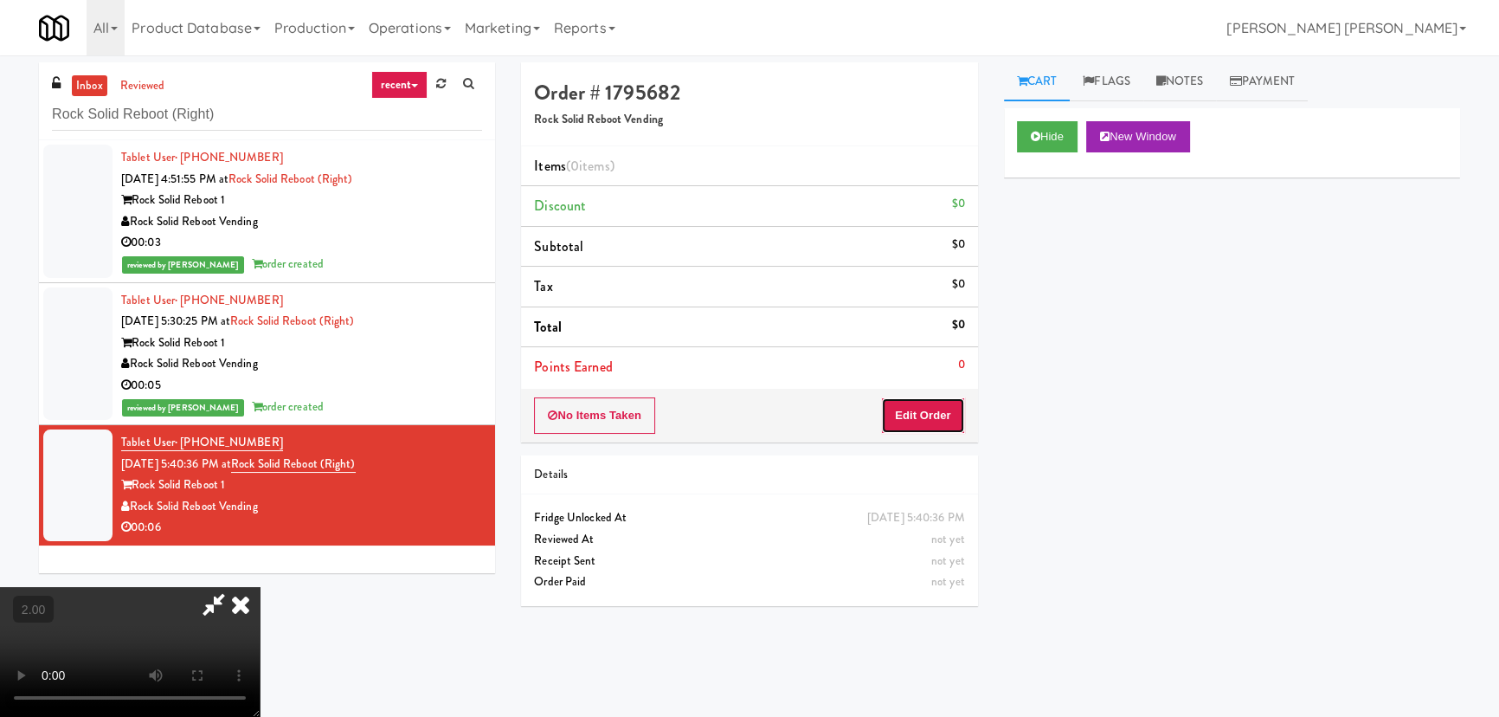
click at [907, 407] on button "Edit Order" at bounding box center [923, 415] width 84 height 36
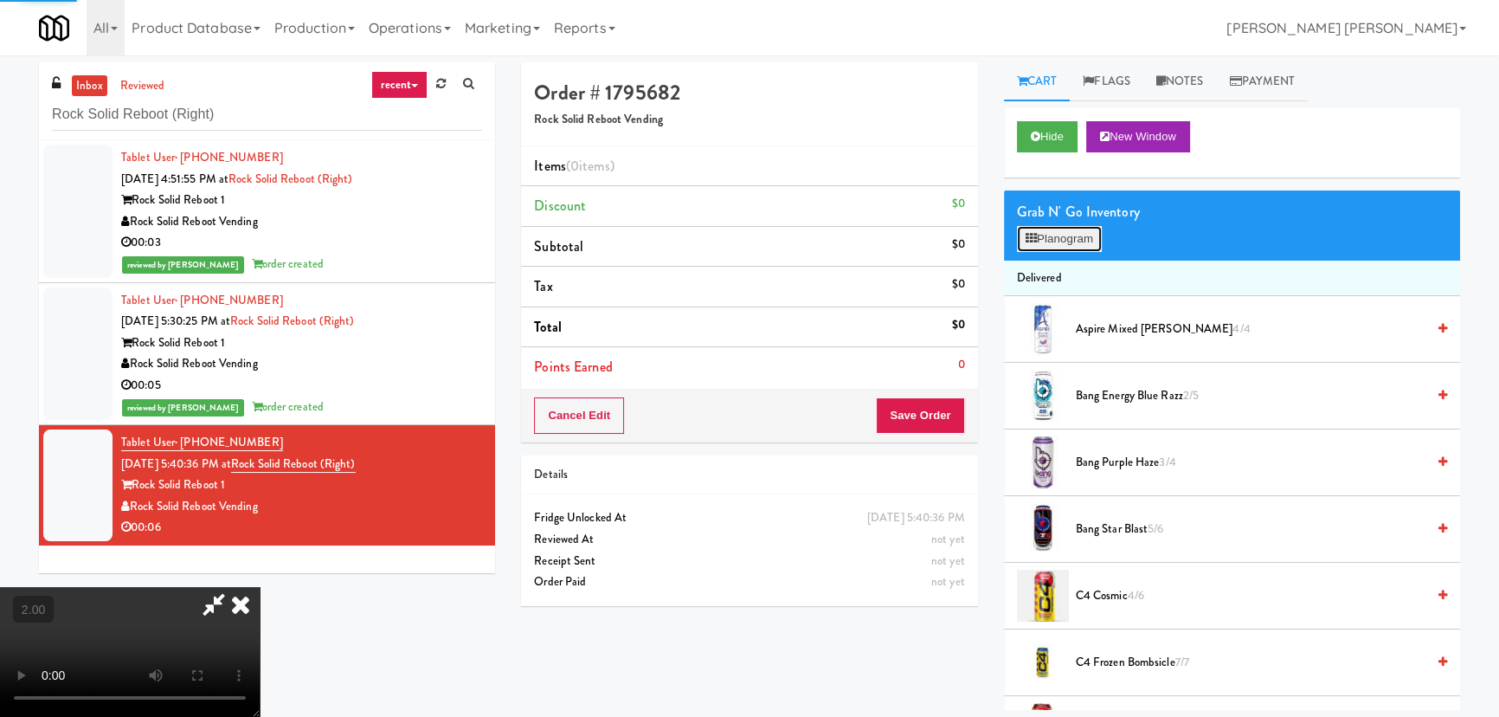
click at [1080, 234] on button "Planogram" at bounding box center [1059, 239] width 85 height 26
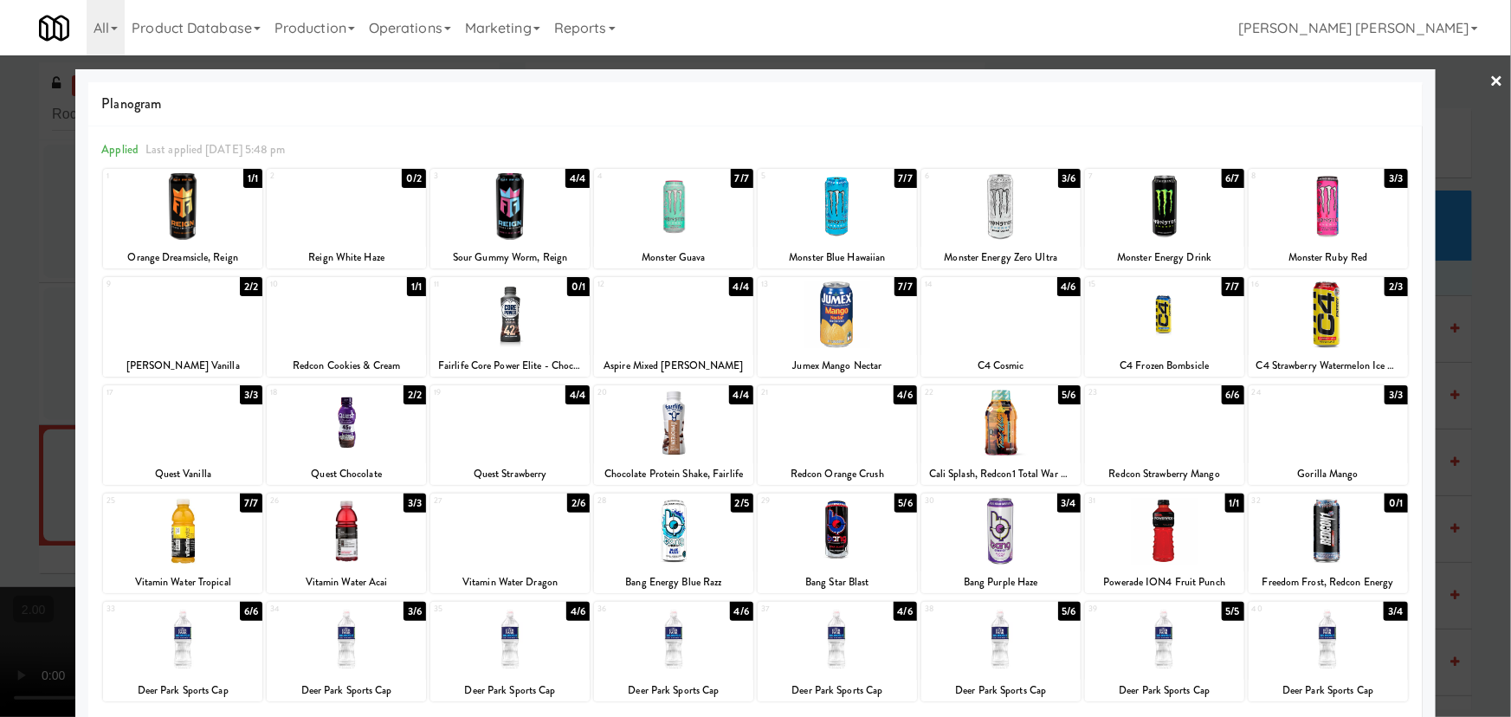
click at [1316, 318] on div at bounding box center [1327, 314] width 159 height 67
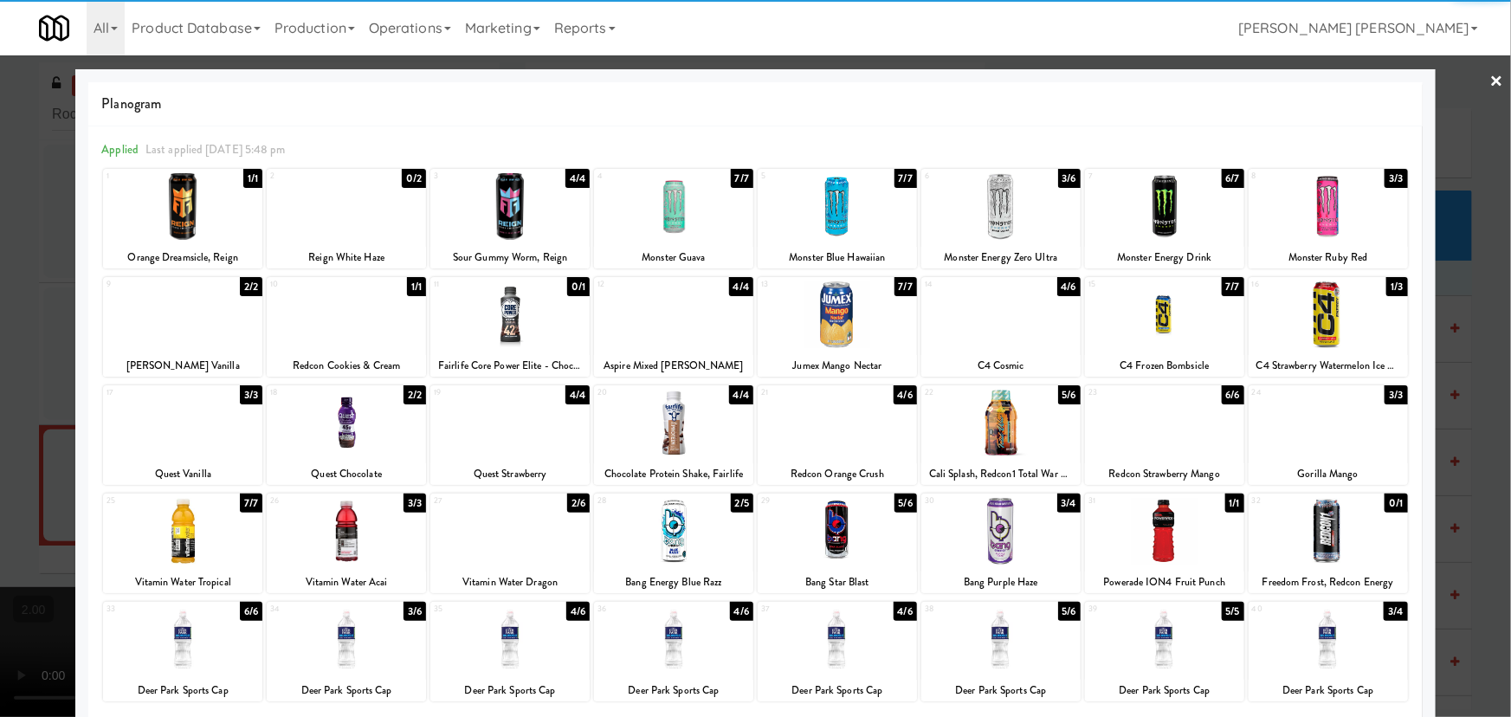
click at [1490, 78] on link "×" at bounding box center [1497, 82] width 14 height 54
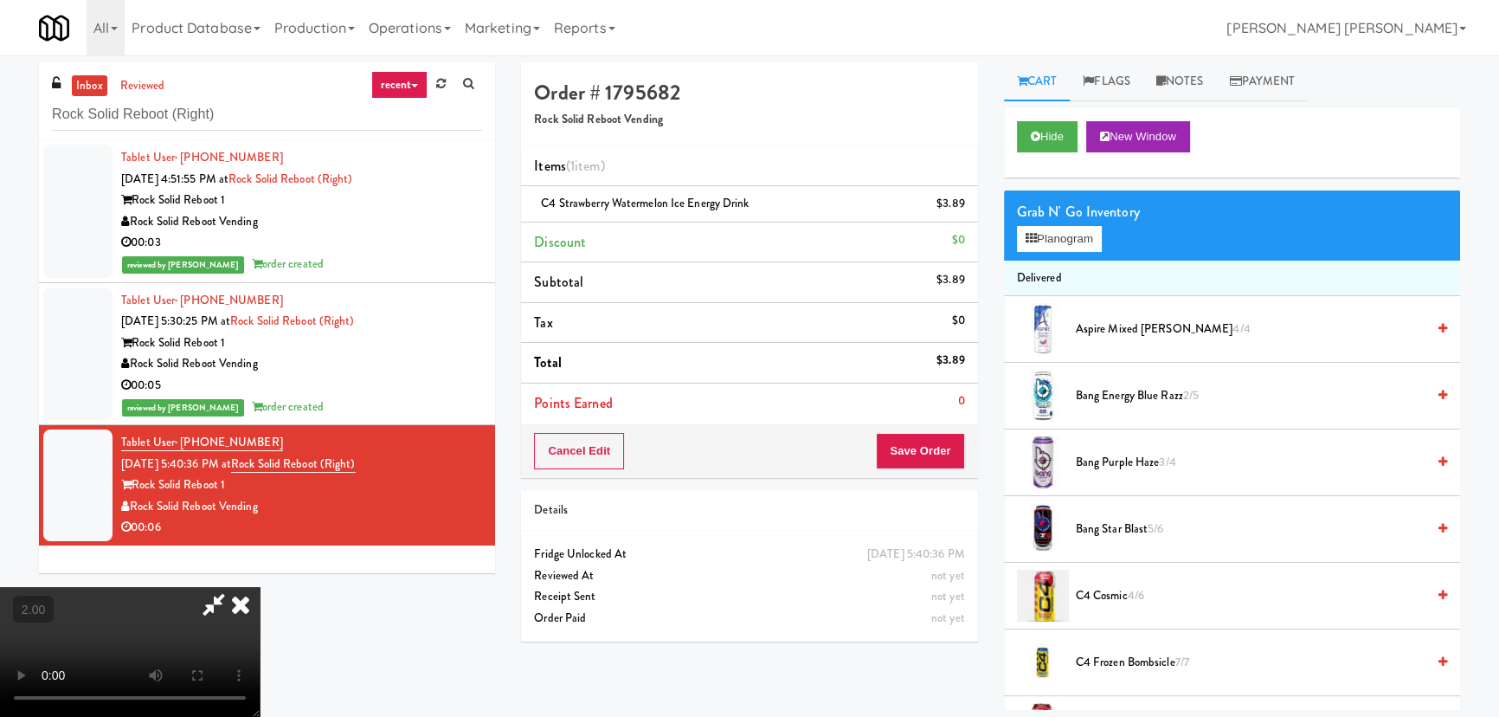
click at [260, 587] on icon at bounding box center [241, 604] width 38 height 35
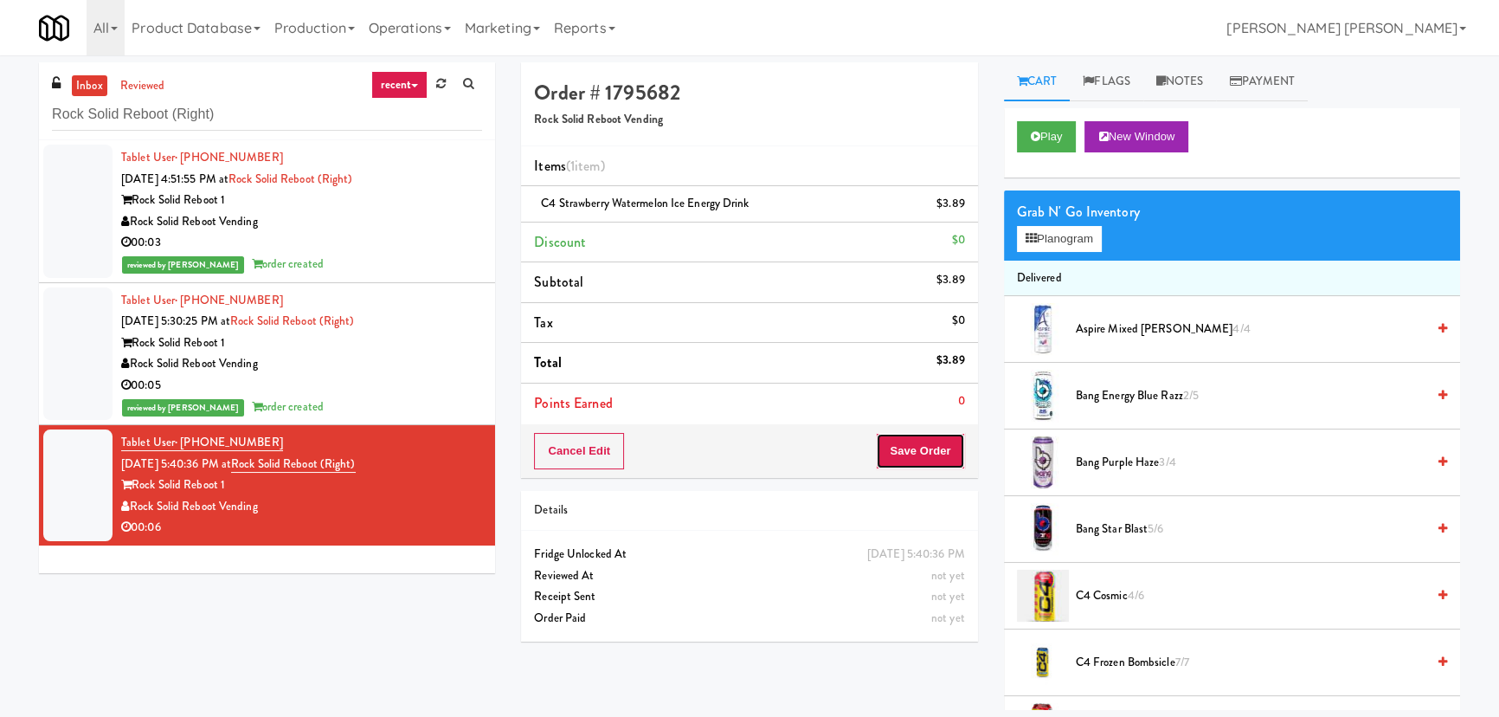
click at [918, 443] on button "Save Order" at bounding box center [920, 451] width 88 height 36
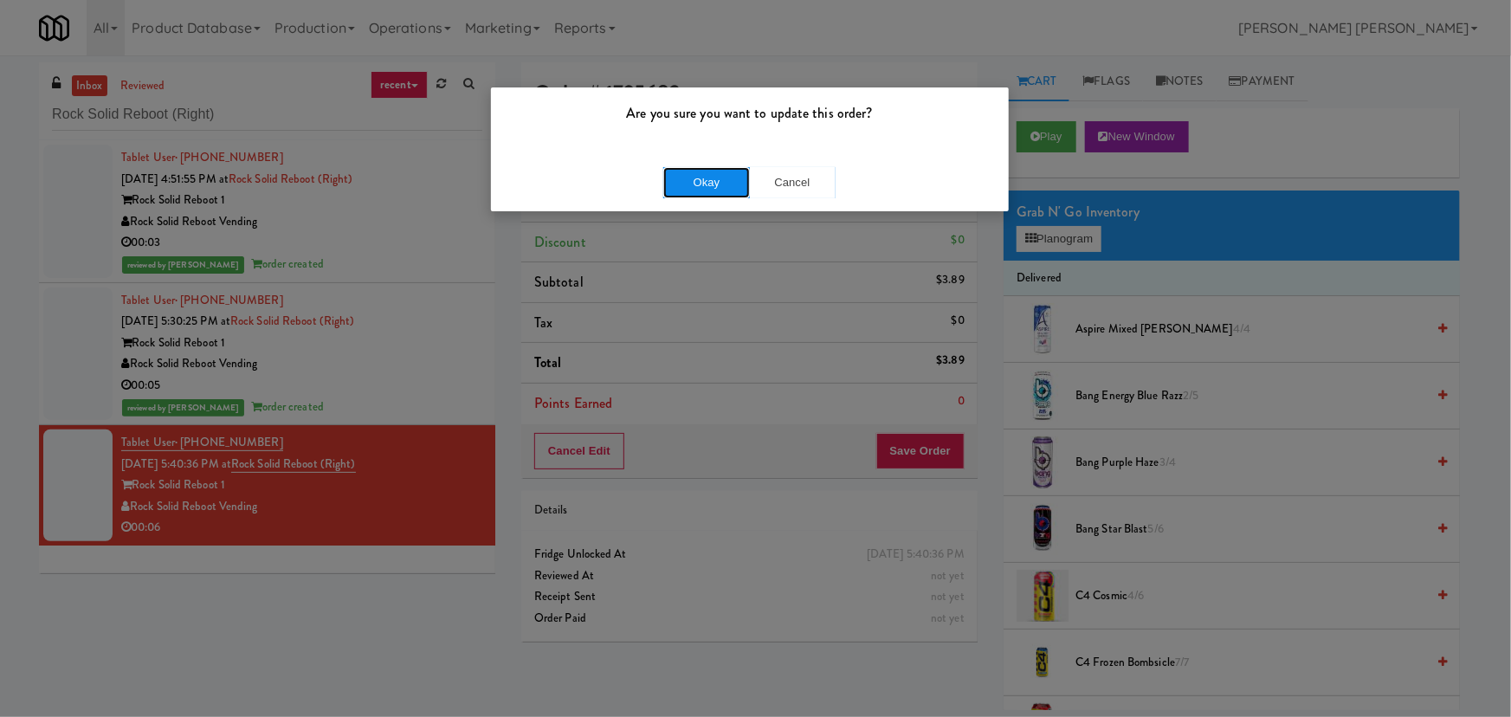
click at [731, 177] on button "Okay" at bounding box center [706, 182] width 87 height 31
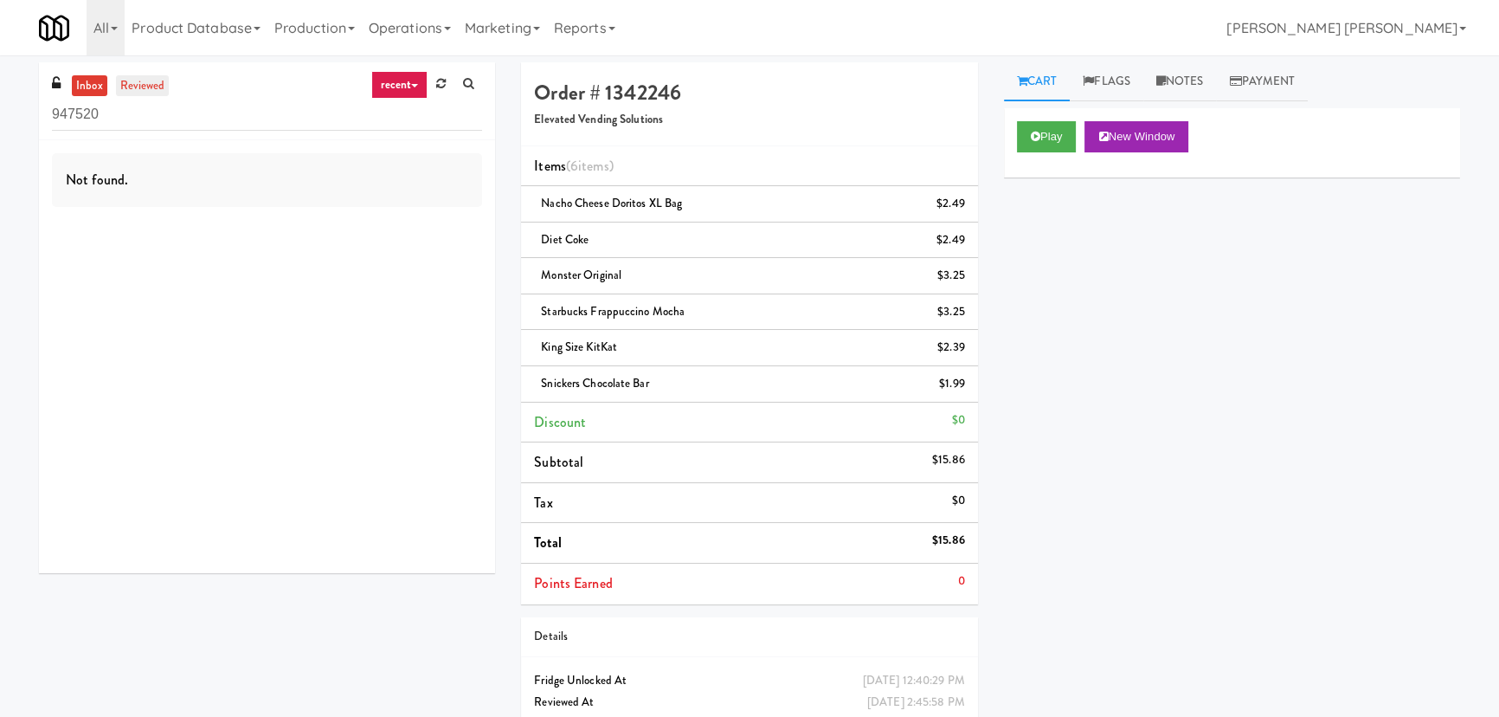
click at [154, 84] on link "reviewed" at bounding box center [143, 86] width 54 height 22
